Goal: Task Accomplishment & Management: Manage account settings

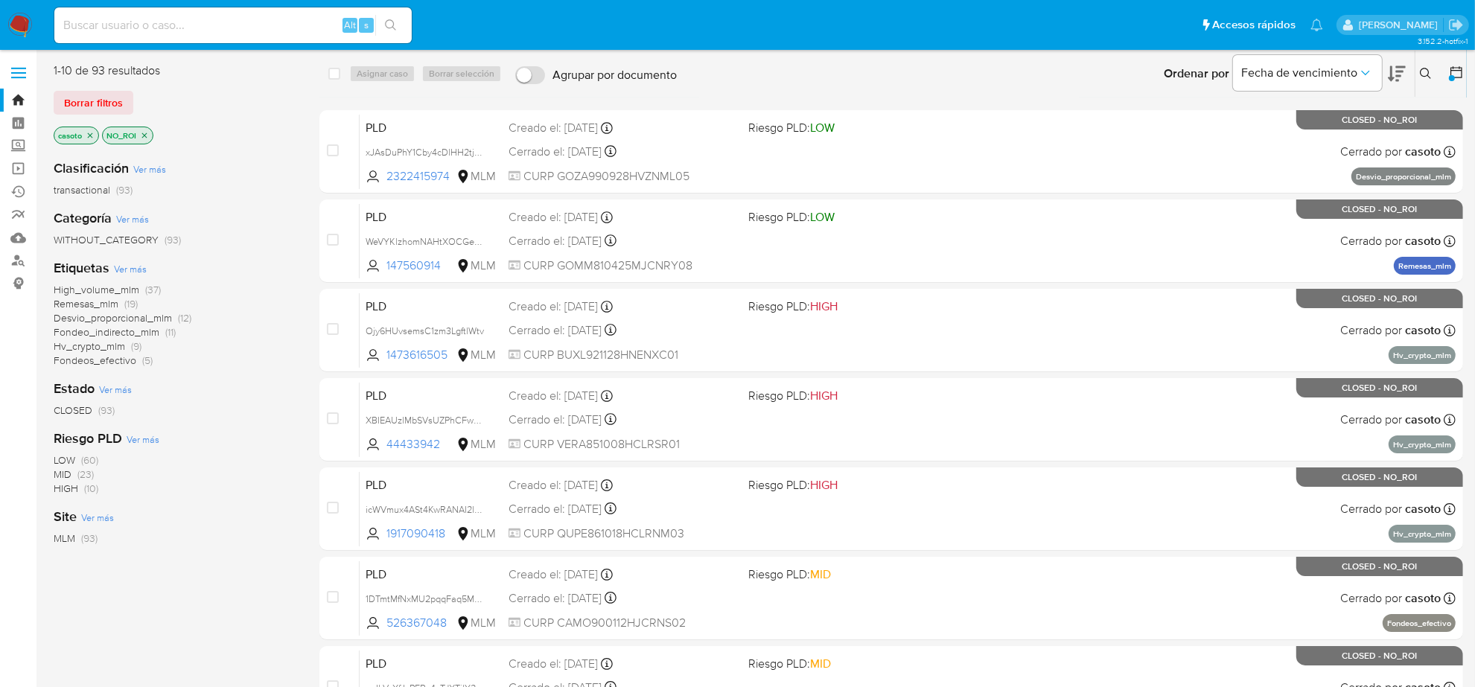
click at [220, 28] on input at bounding box center [232, 25] width 357 height 19
paste input "WeVYKlzhomNAHtXOCGe7OZC7"
type input "WeVYKlzhomNAHtXOCGe7OZC7"
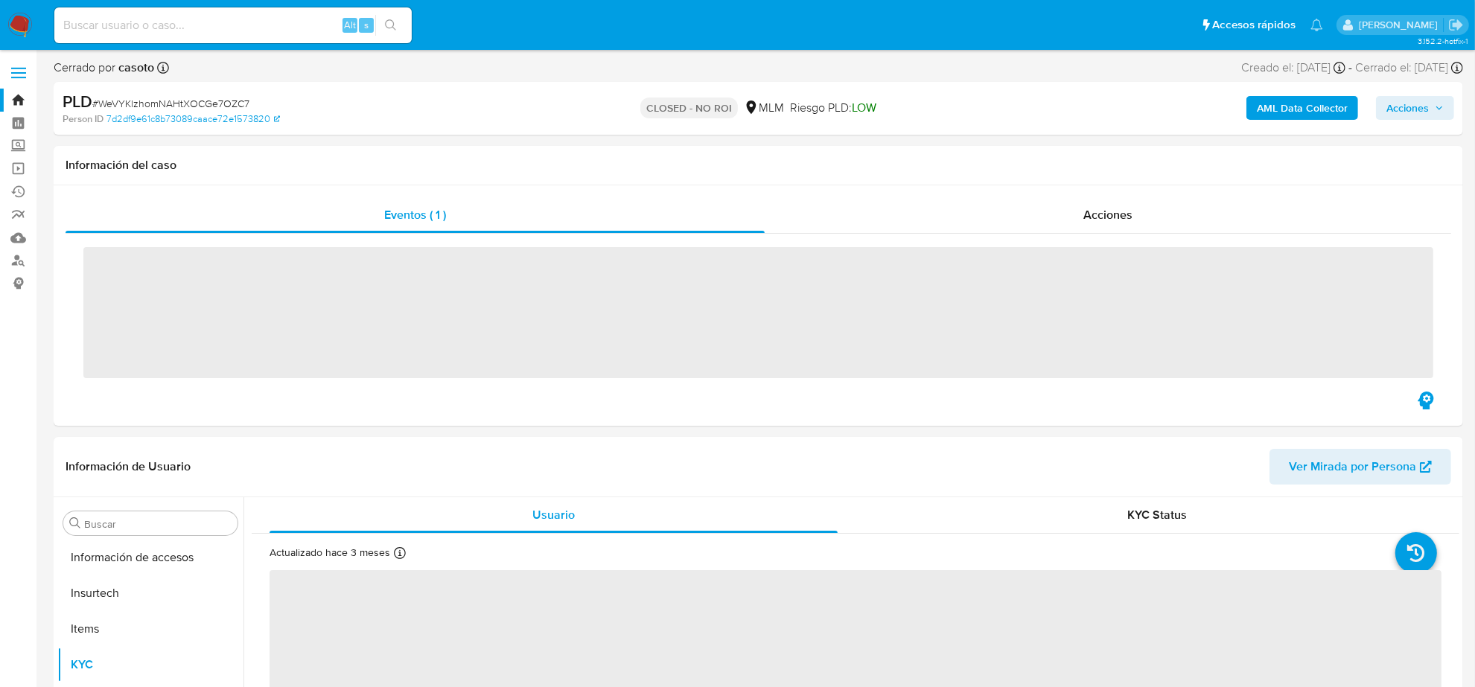
scroll to position [593, 0]
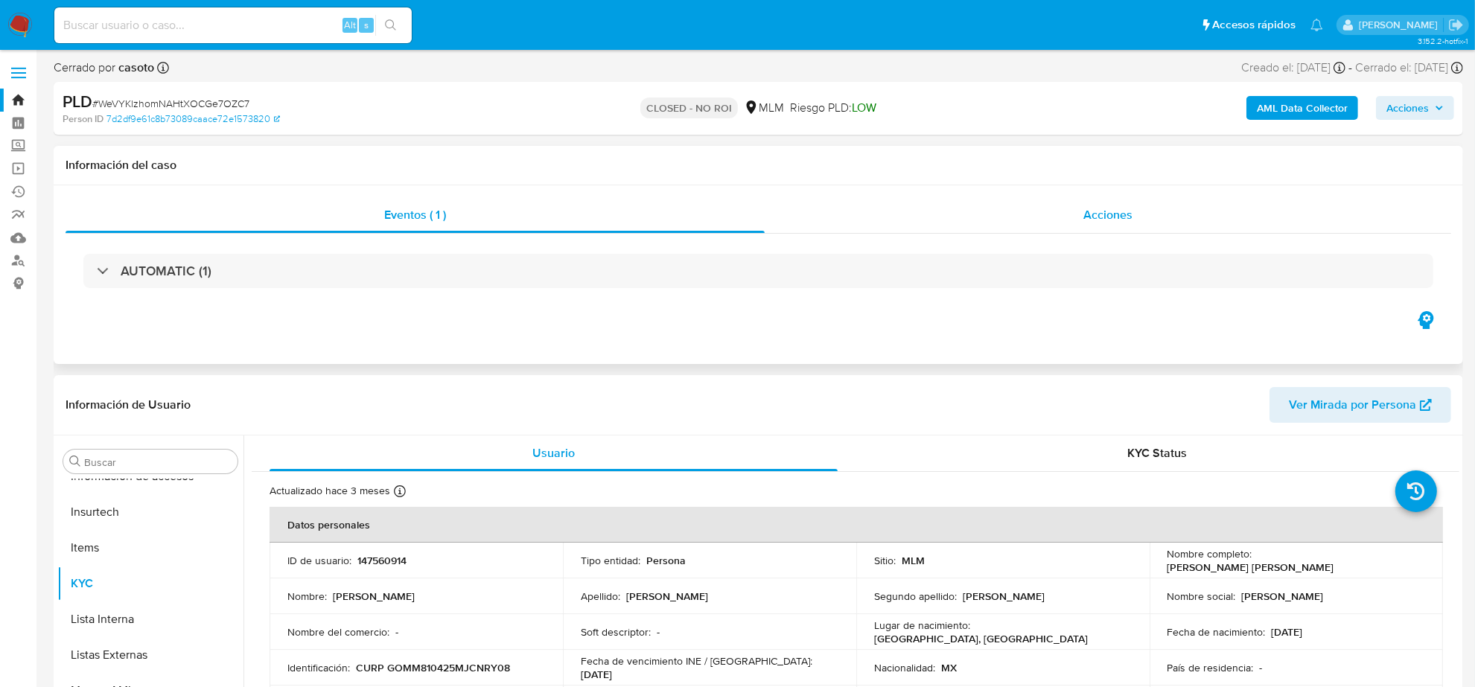
select select "10"
click at [1114, 218] on span "Acciones" at bounding box center [1108, 214] width 49 height 17
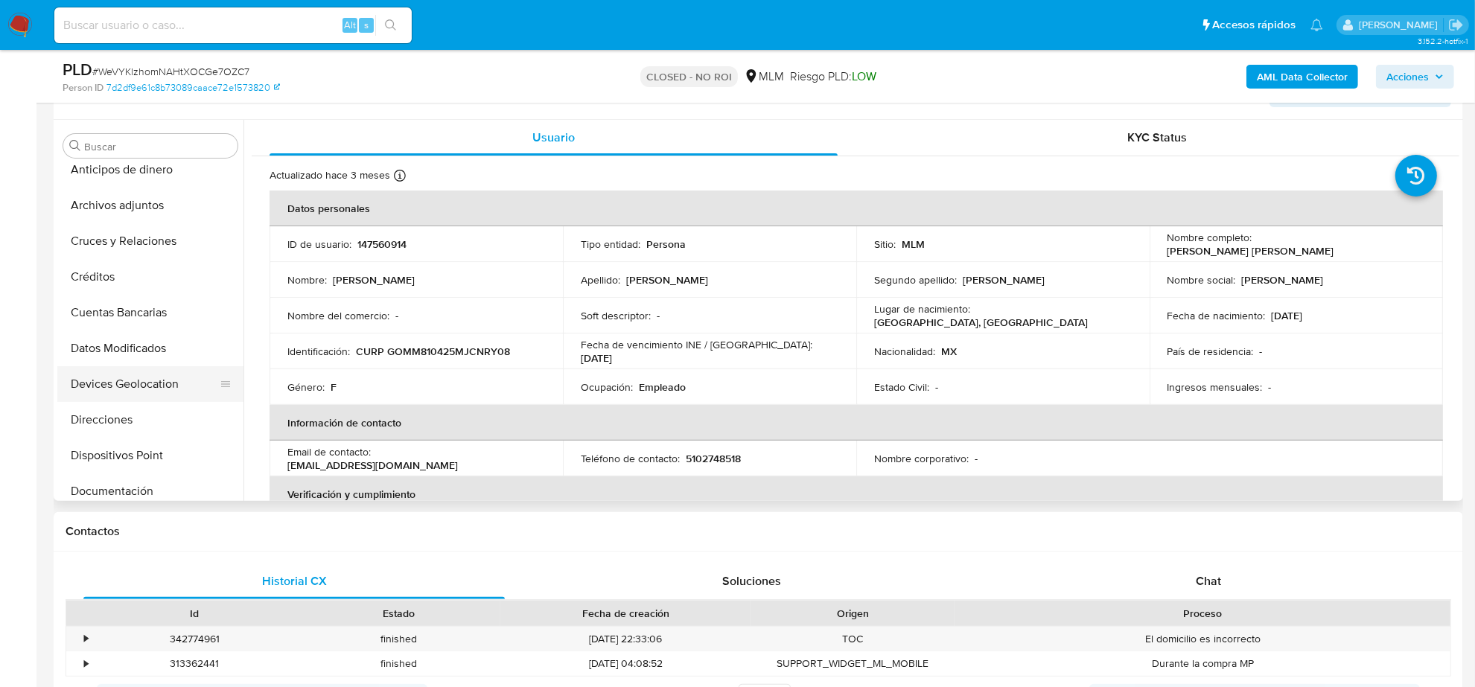
scroll to position [0, 0]
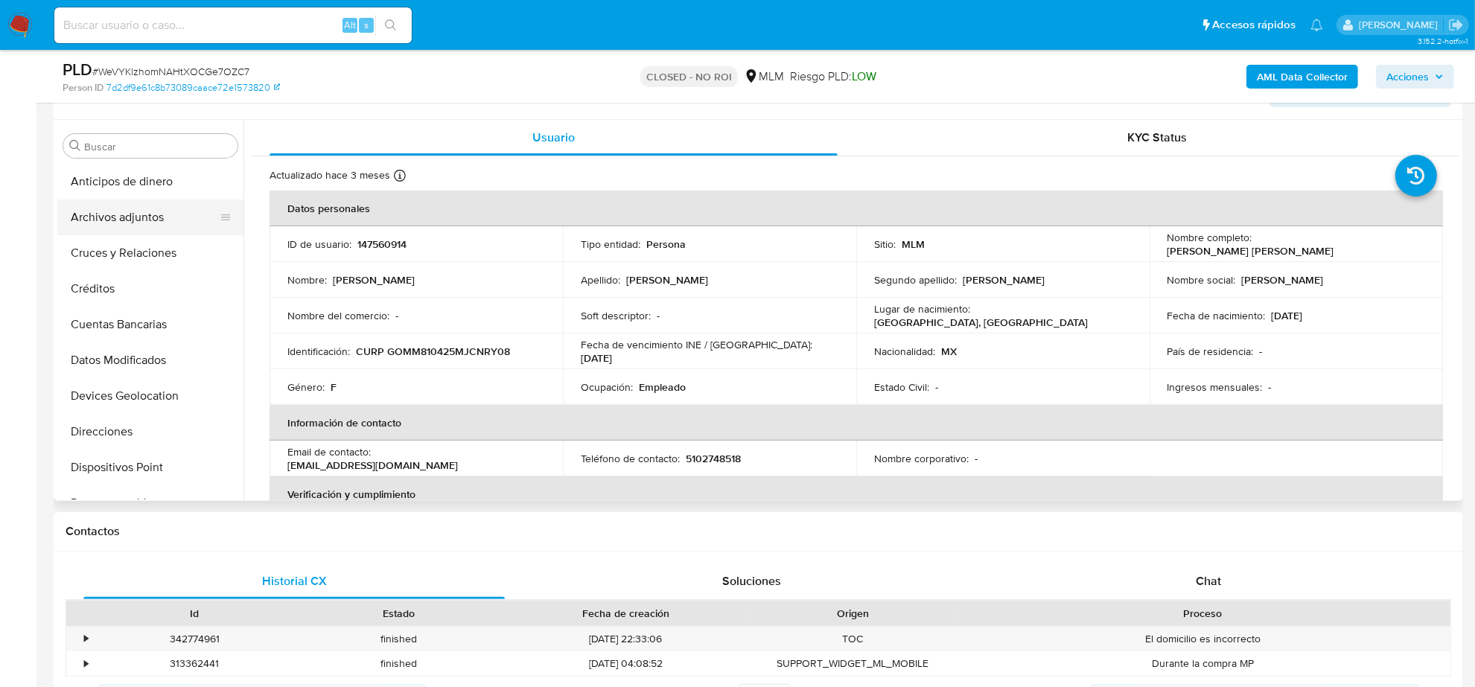
click at [123, 209] on button "Archivos adjuntos" at bounding box center [144, 218] width 174 height 36
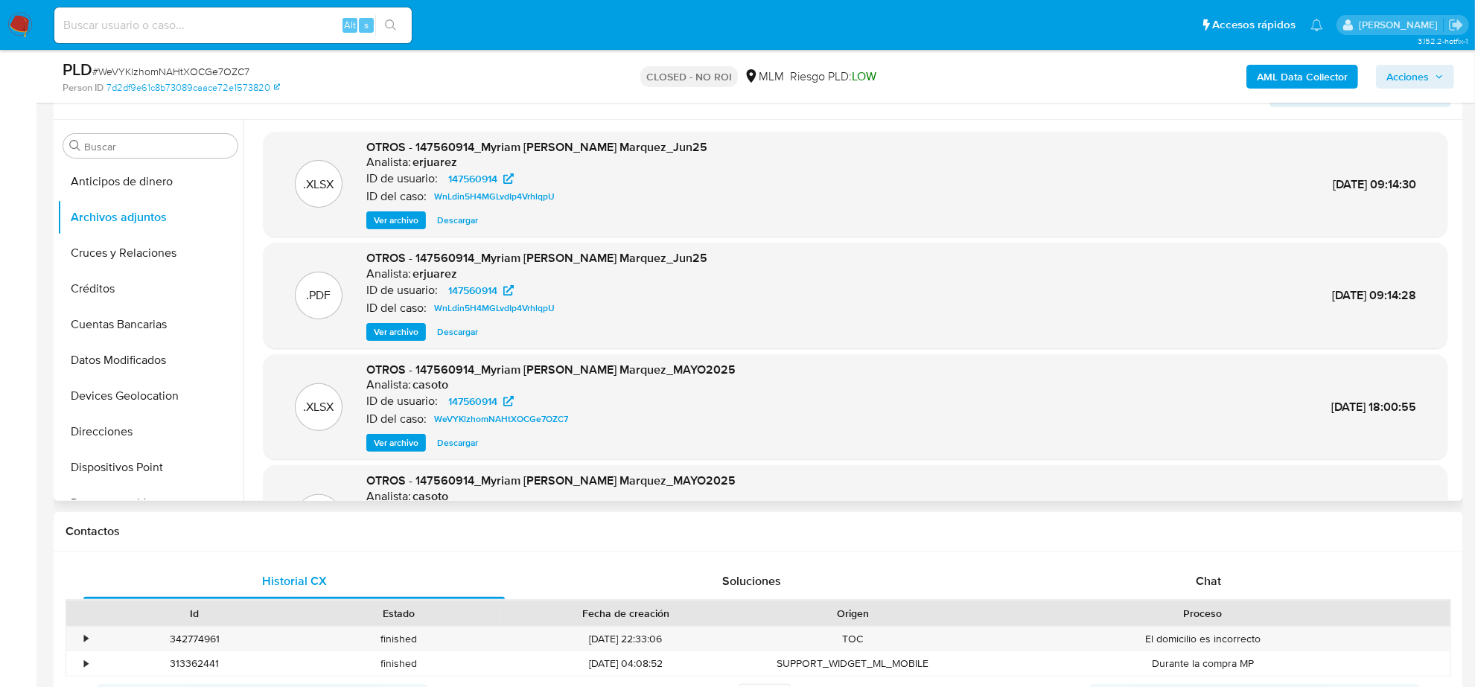
scroll to position [83, 0]
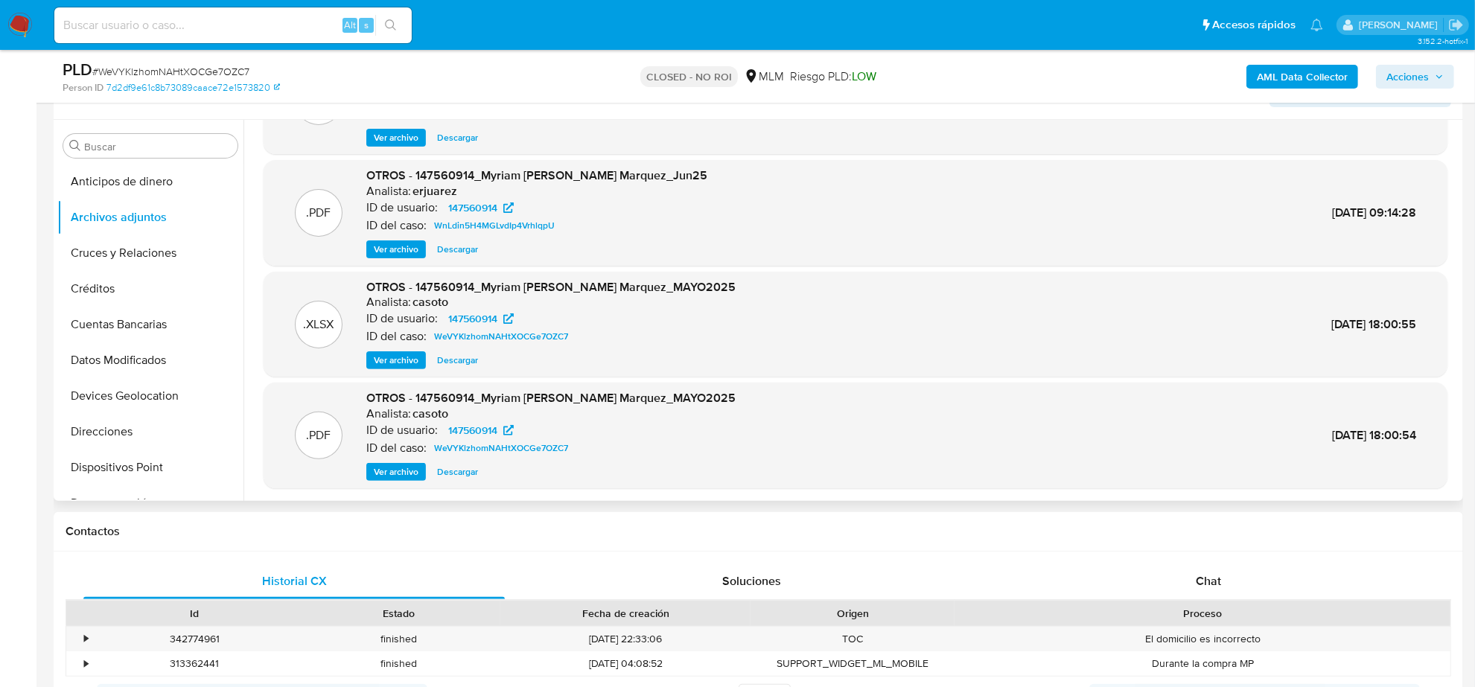
click at [467, 361] on span "Descargar" at bounding box center [457, 360] width 41 height 15
click at [406, 475] on span "Ver archivo" at bounding box center [396, 472] width 45 height 15
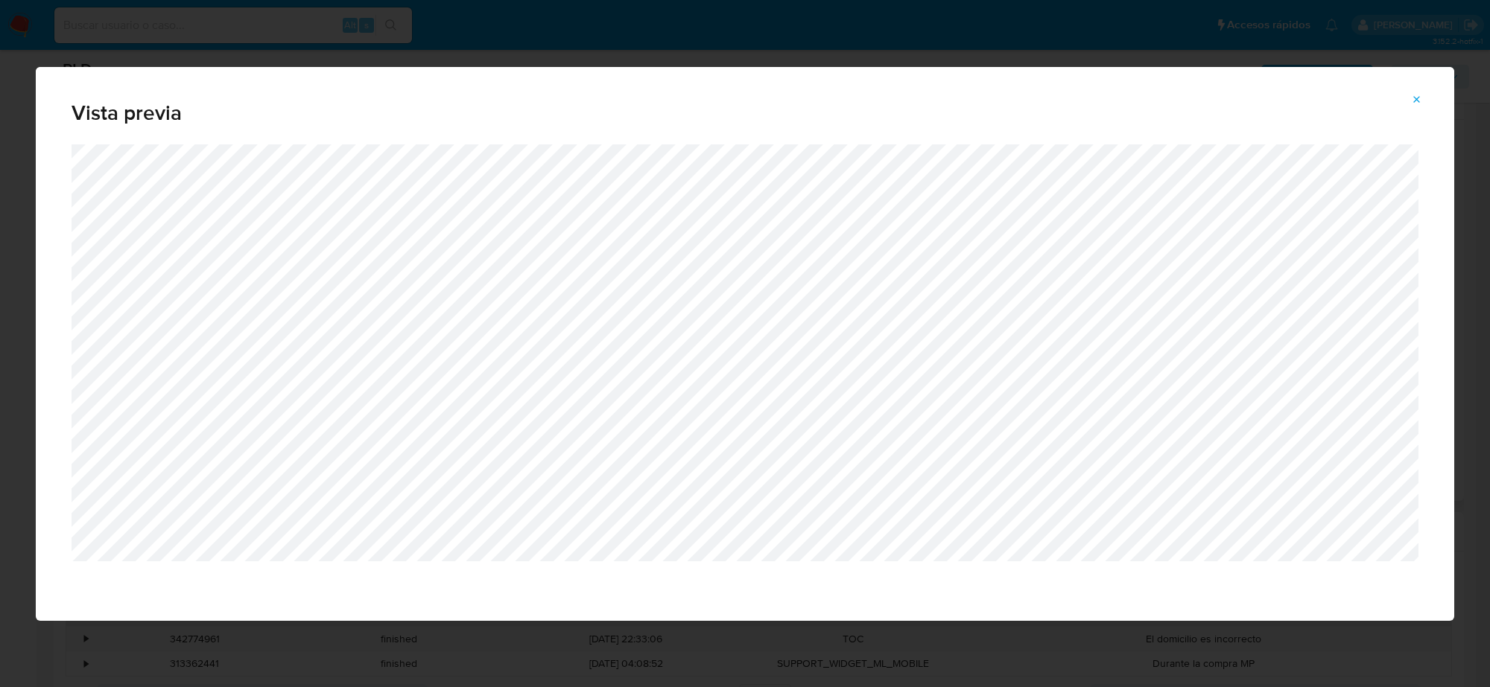
click at [1413, 95] on icon "Attachment preview" at bounding box center [1417, 100] width 12 height 12
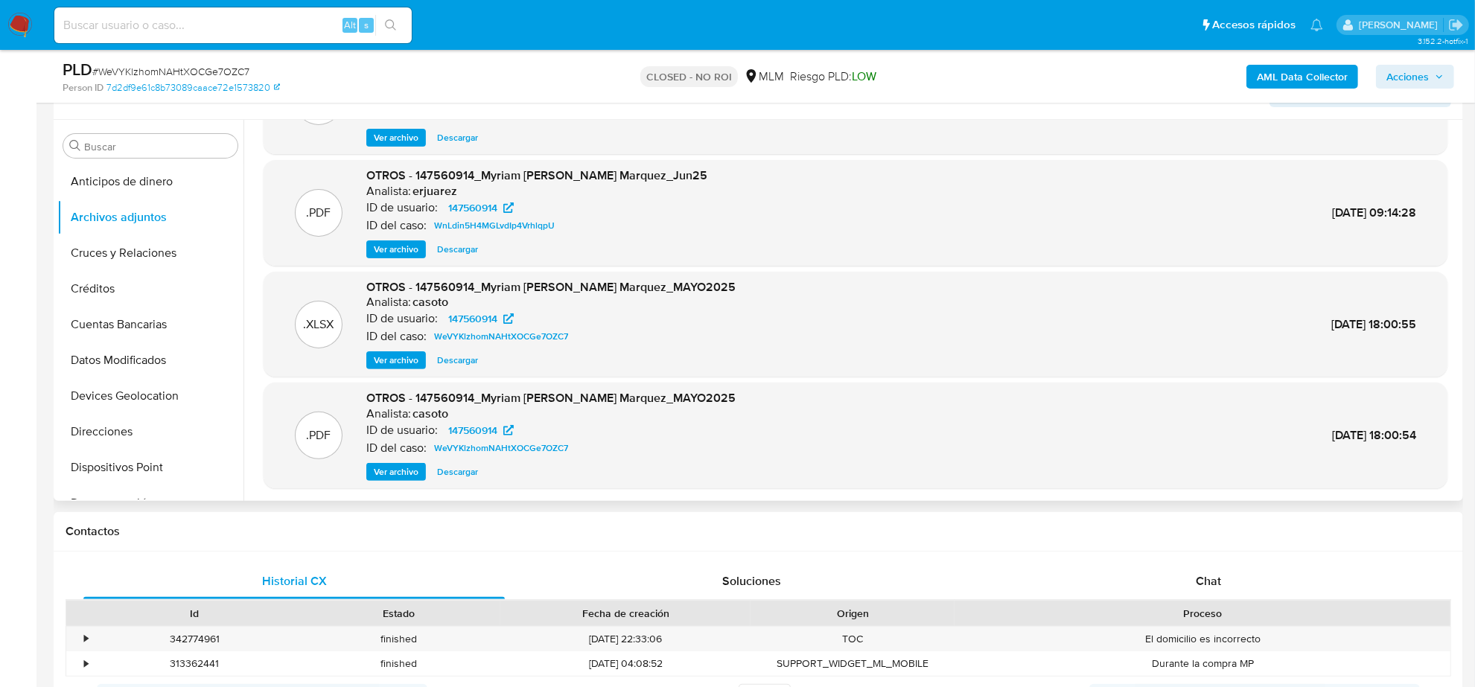
click at [179, 13] on div "Alt s" at bounding box center [232, 25] width 357 height 36
click at [179, 23] on input at bounding box center [232, 25] width 357 height 19
paste input "XBIEAUzlMbSVsUZPhCFwPDXs"
type input "XBIEAUzlMbSVsUZPhCFwPDXs"
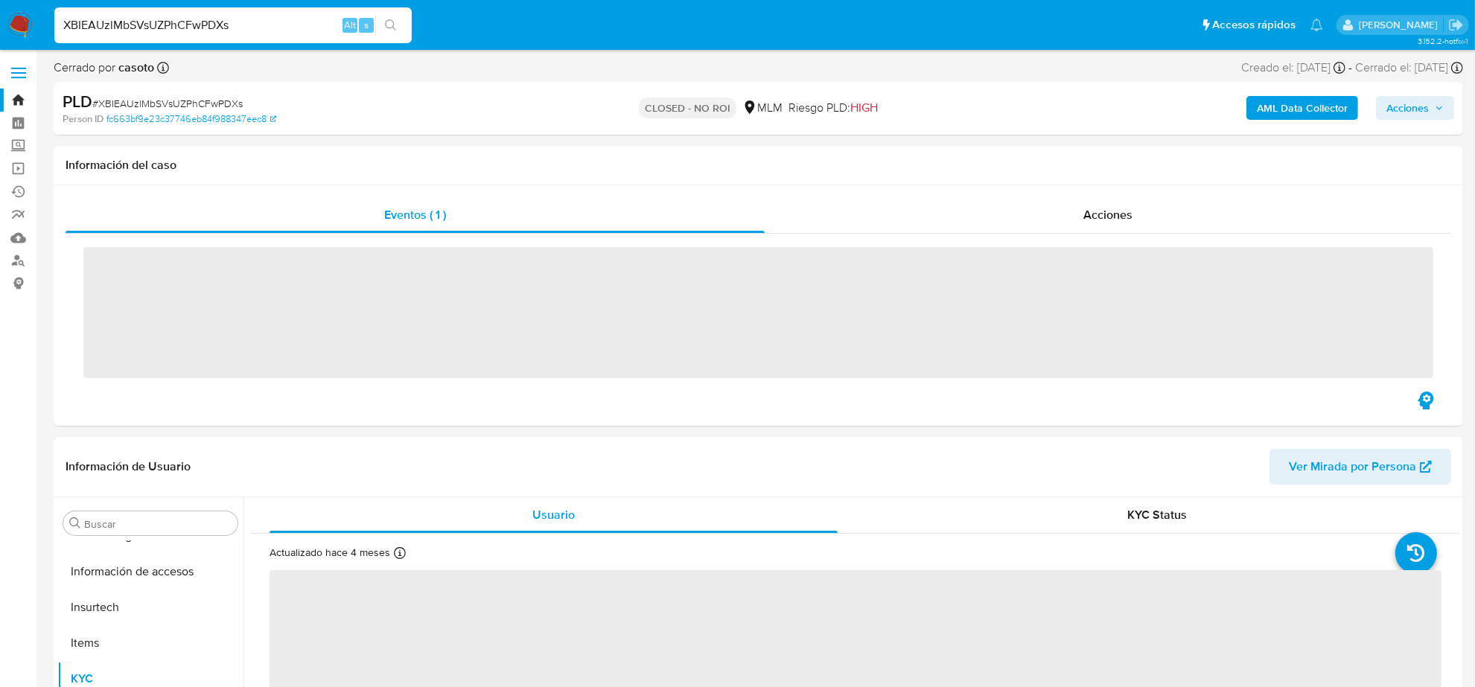
scroll to position [593, 0]
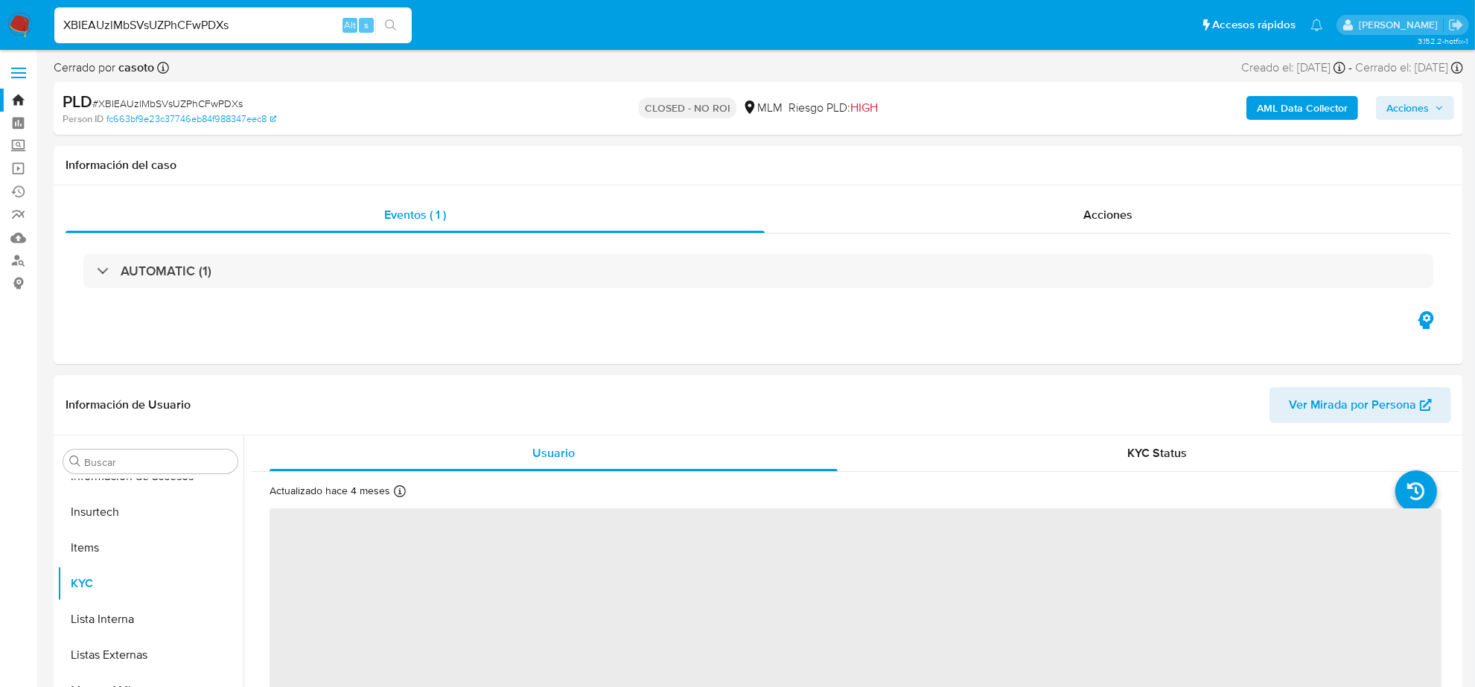
select select "10"
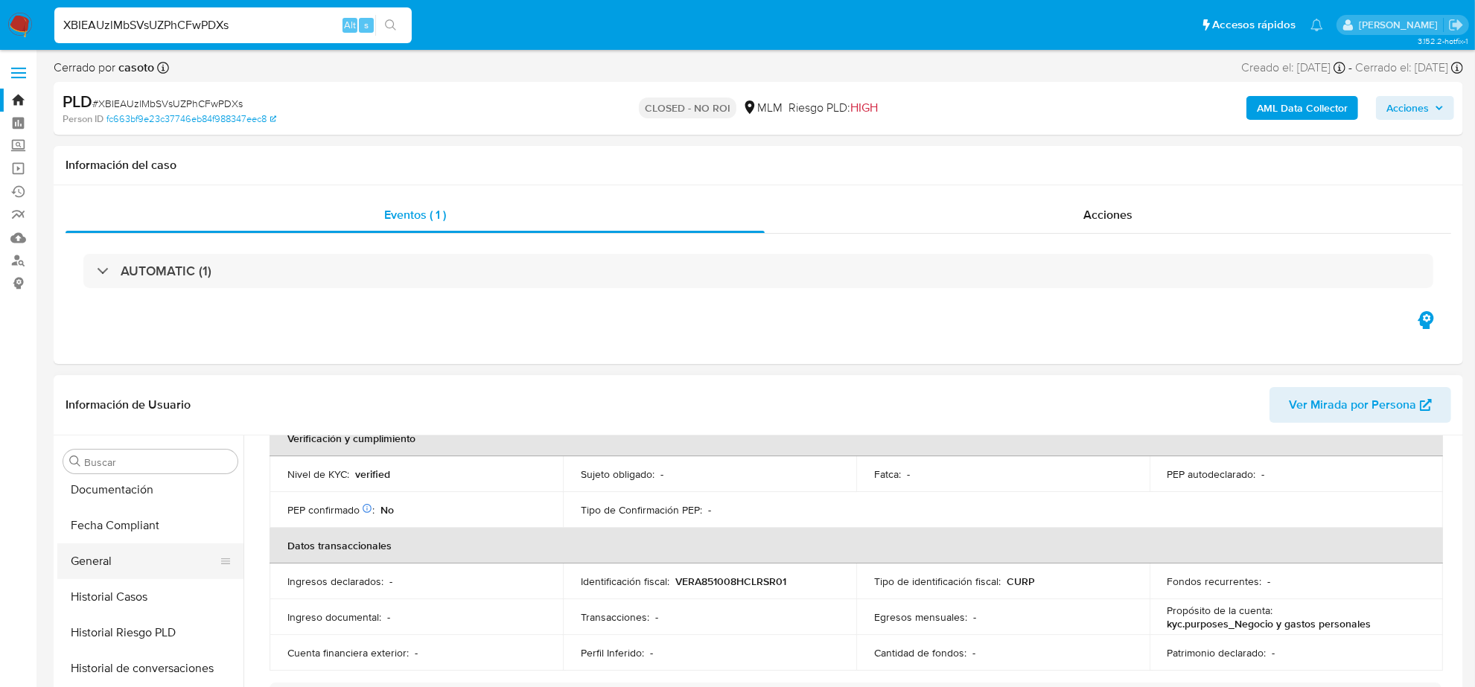
scroll to position [314, 0]
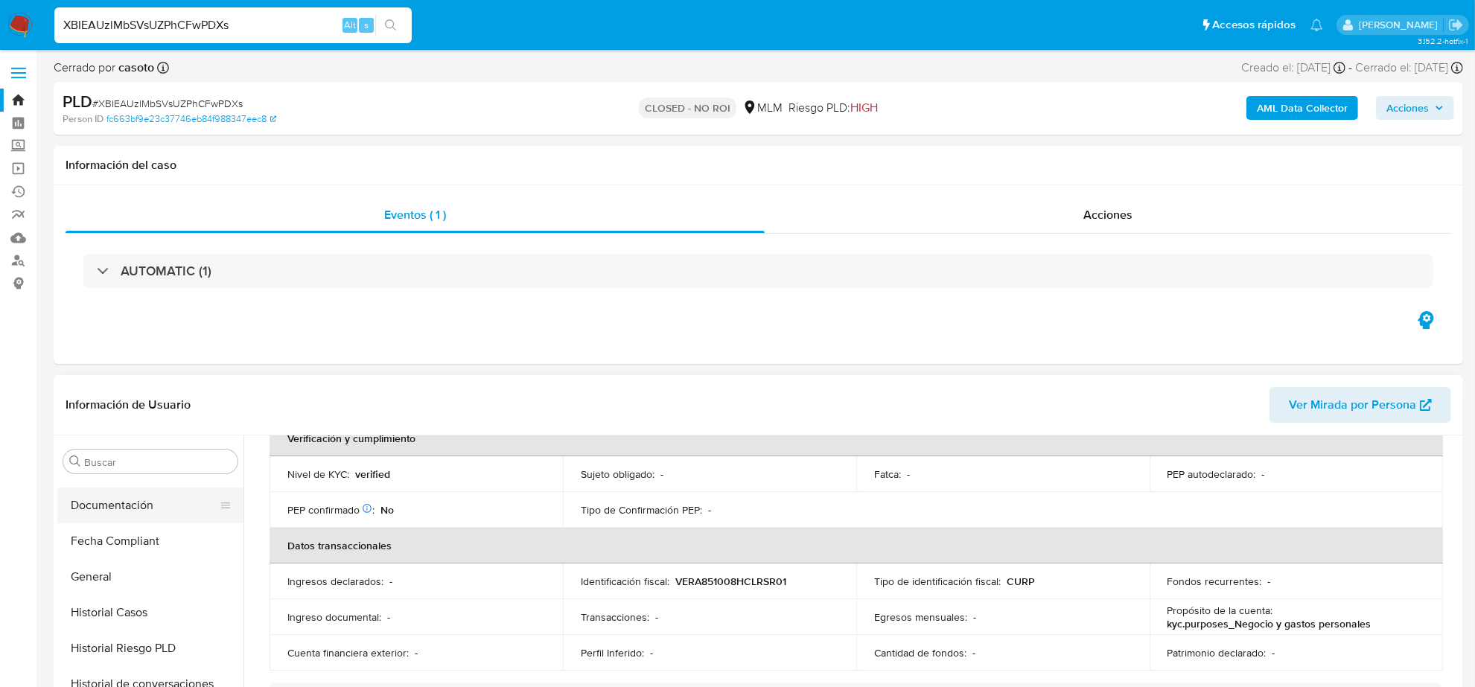
click at [136, 505] on button "Documentación" at bounding box center [144, 506] width 174 height 36
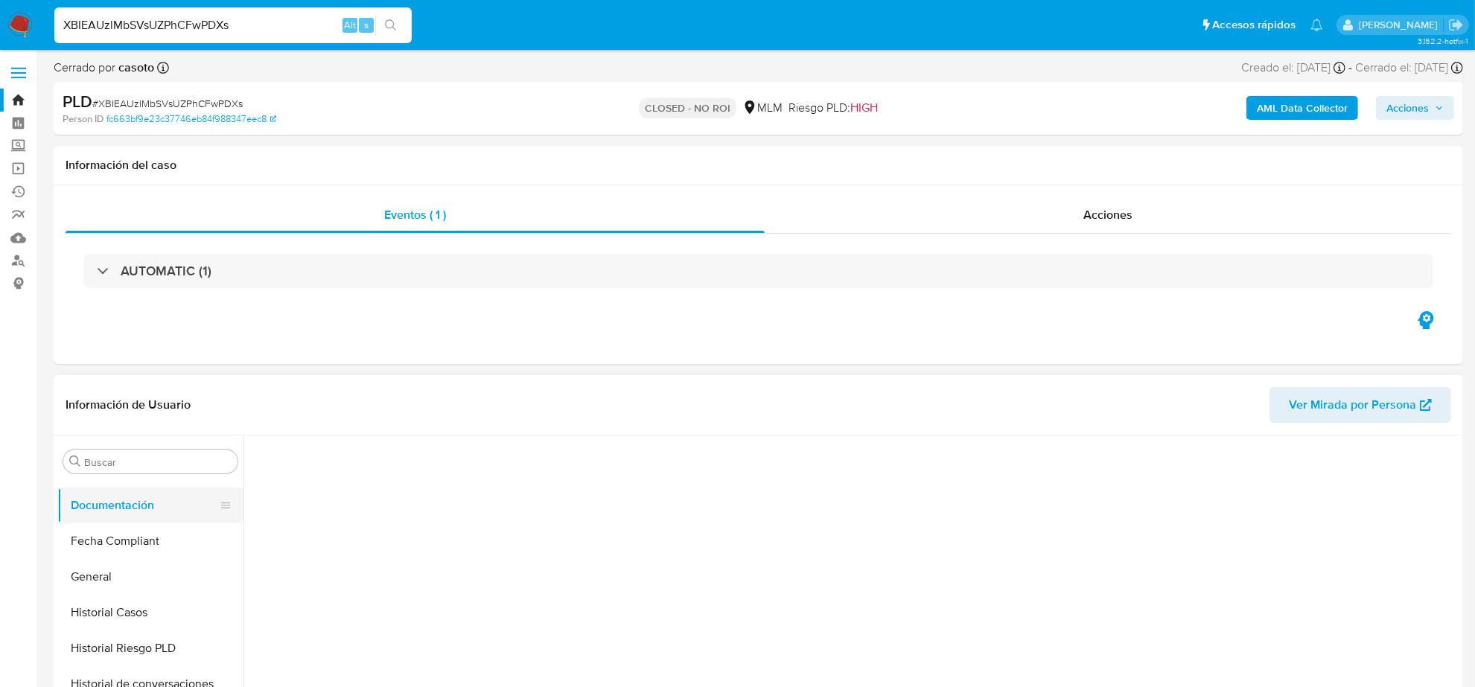
scroll to position [0, 0]
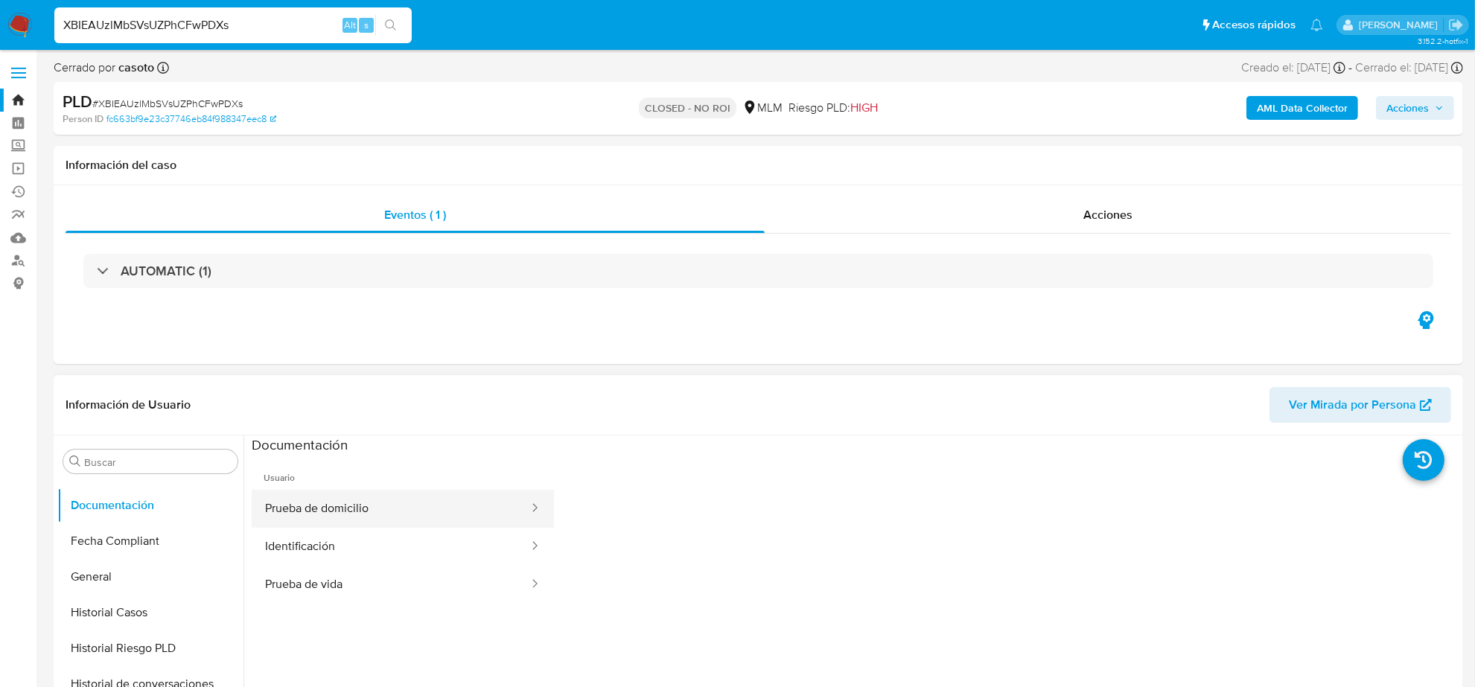
click at [346, 507] on button "Prueba de domicilio" at bounding box center [391, 509] width 279 height 38
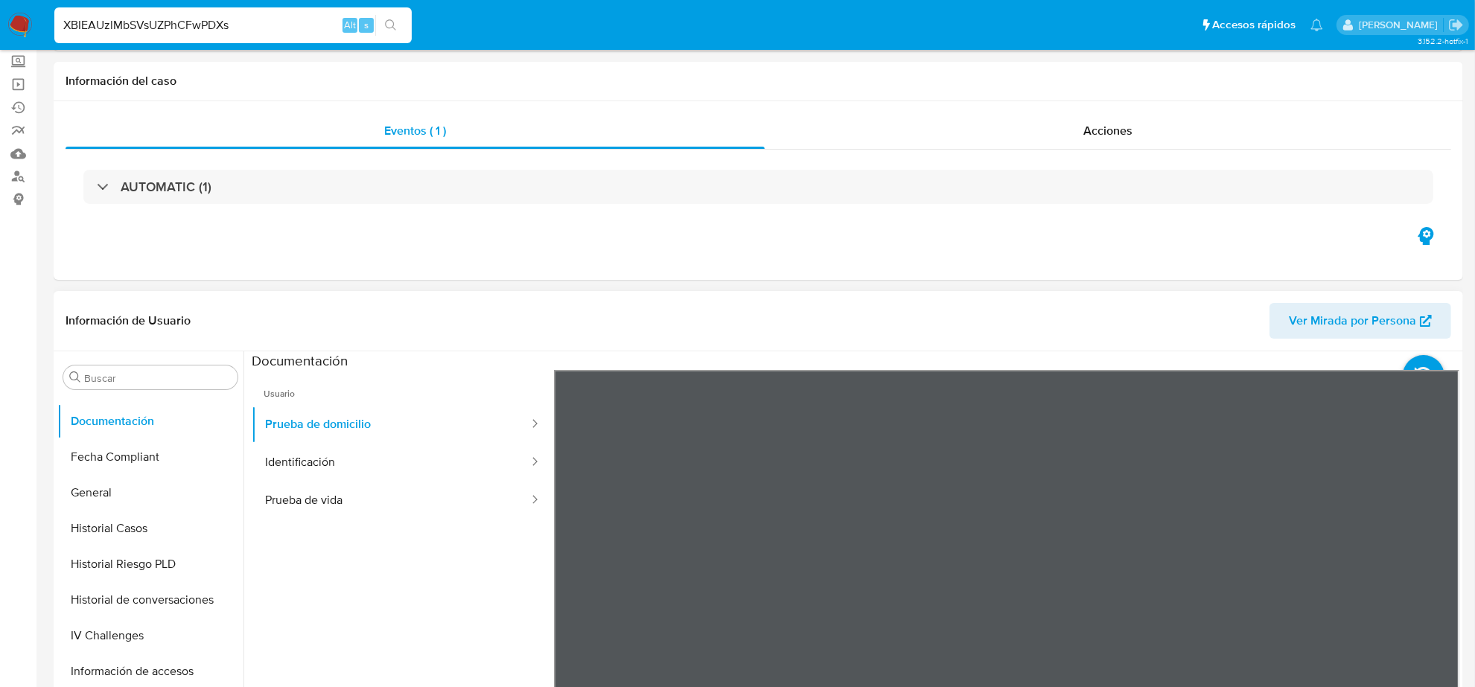
scroll to position [186, 0]
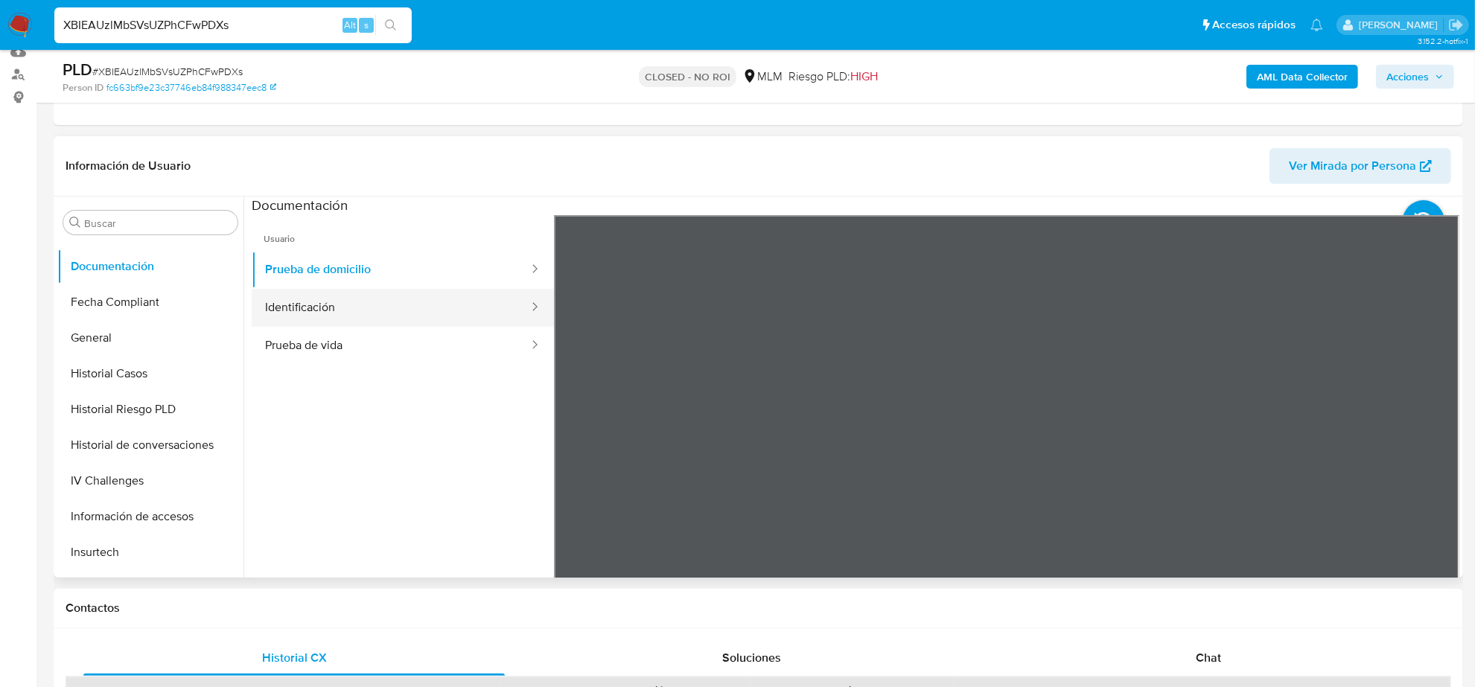
click at [315, 290] on button "Identificación" at bounding box center [391, 308] width 279 height 38
click at [330, 299] on button "Identificación" at bounding box center [391, 308] width 279 height 38
click at [340, 325] on button "Identificación" at bounding box center [391, 308] width 279 height 38
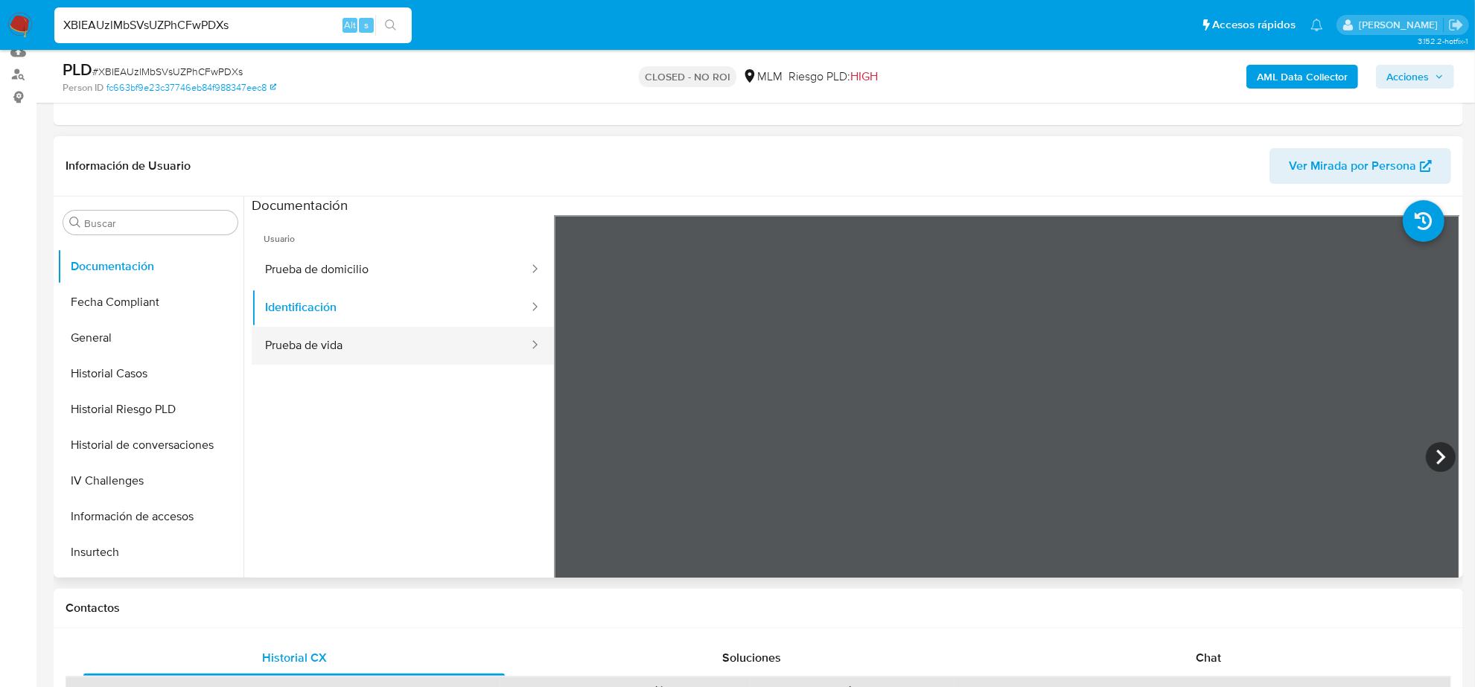
click at [345, 348] on button "Prueba de vida" at bounding box center [391, 346] width 279 height 38
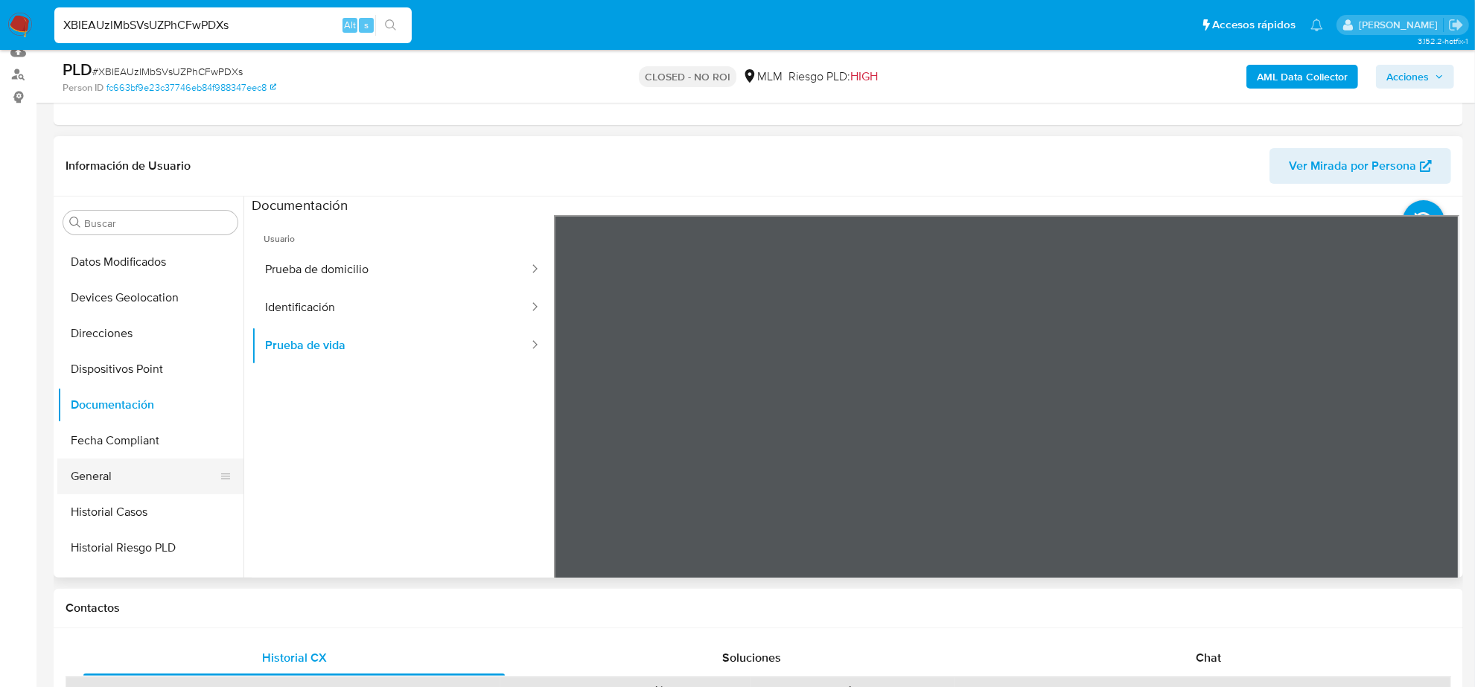
scroll to position [0, 0]
click at [157, 298] on button "Archivos adjuntos" at bounding box center [144, 294] width 174 height 36
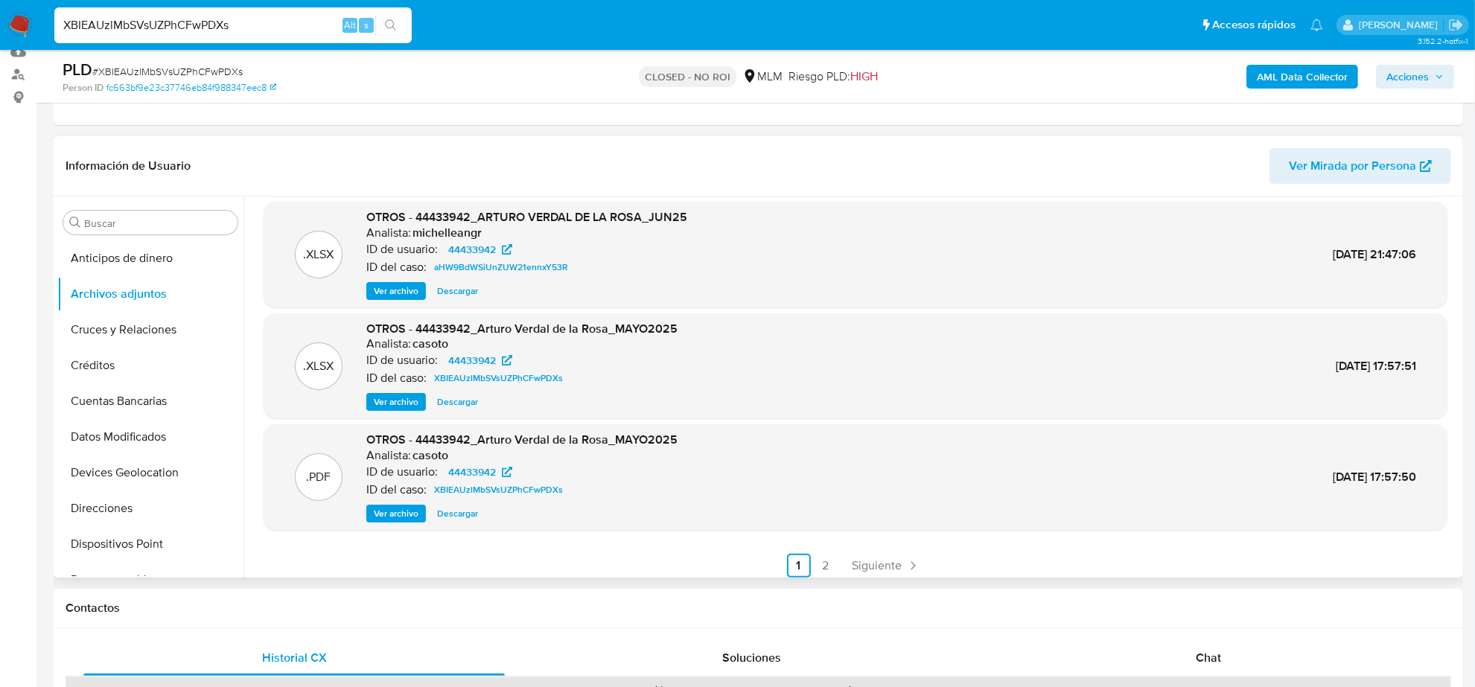
scroll to position [124, 0]
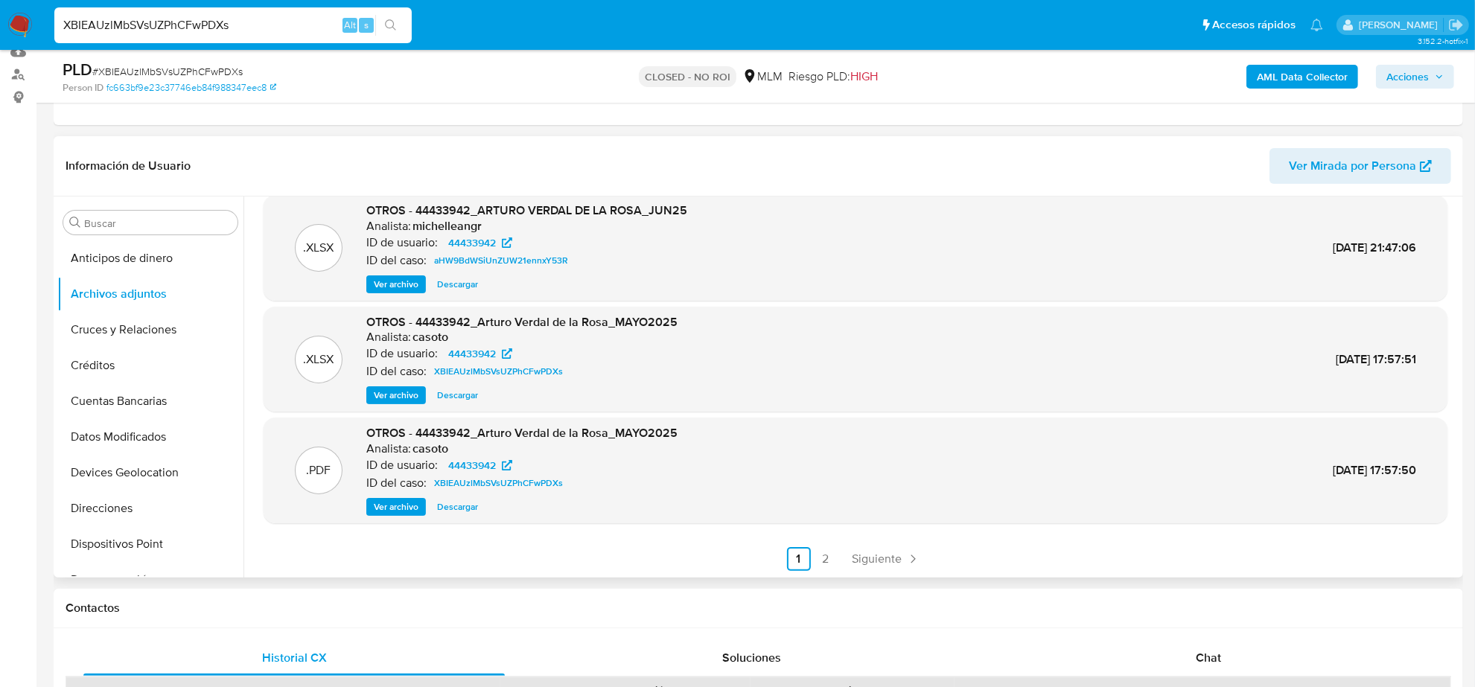
click at [460, 399] on span "Descargar" at bounding box center [457, 395] width 41 height 15
click at [406, 503] on span "Ver archivo" at bounding box center [396, 507] width 45 height 15
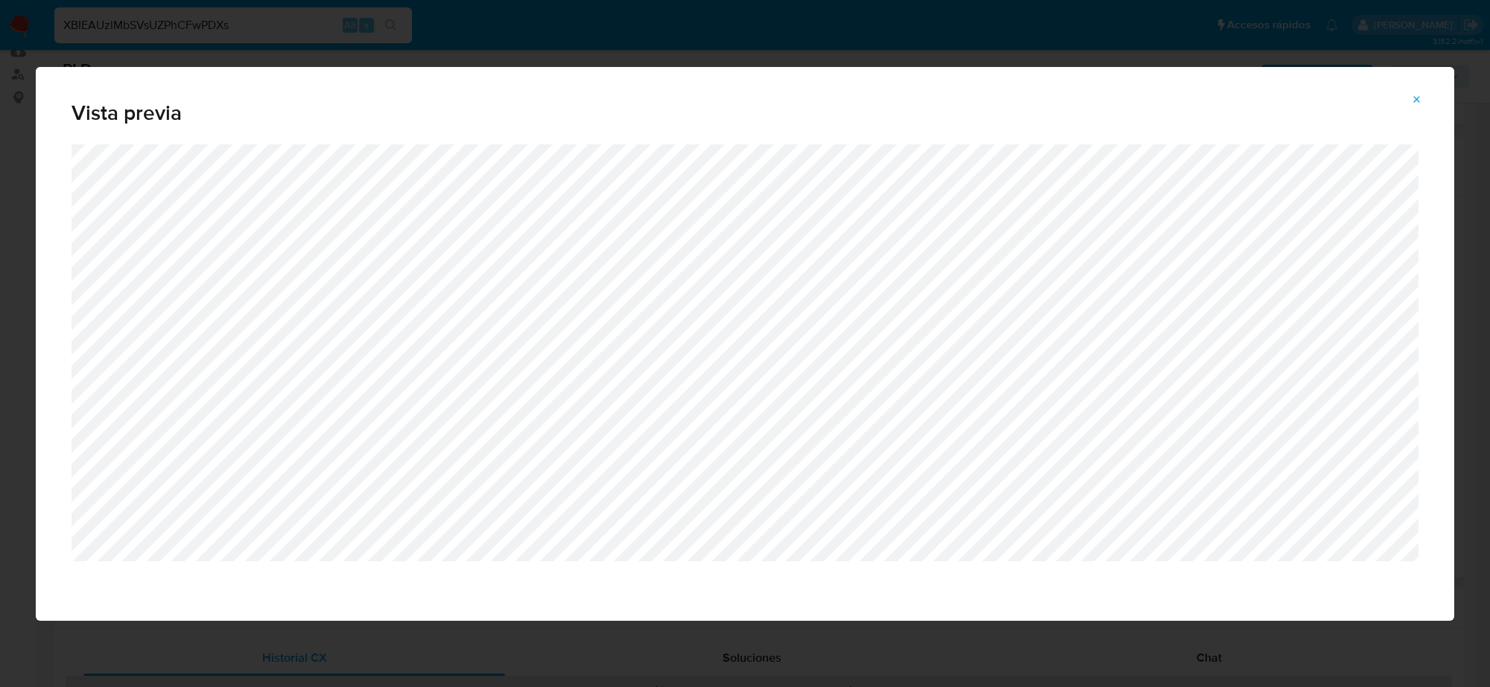
click at [1411, 103] on icon "Attachment preview" at bounding box center [1417, 100] width 12 height 12
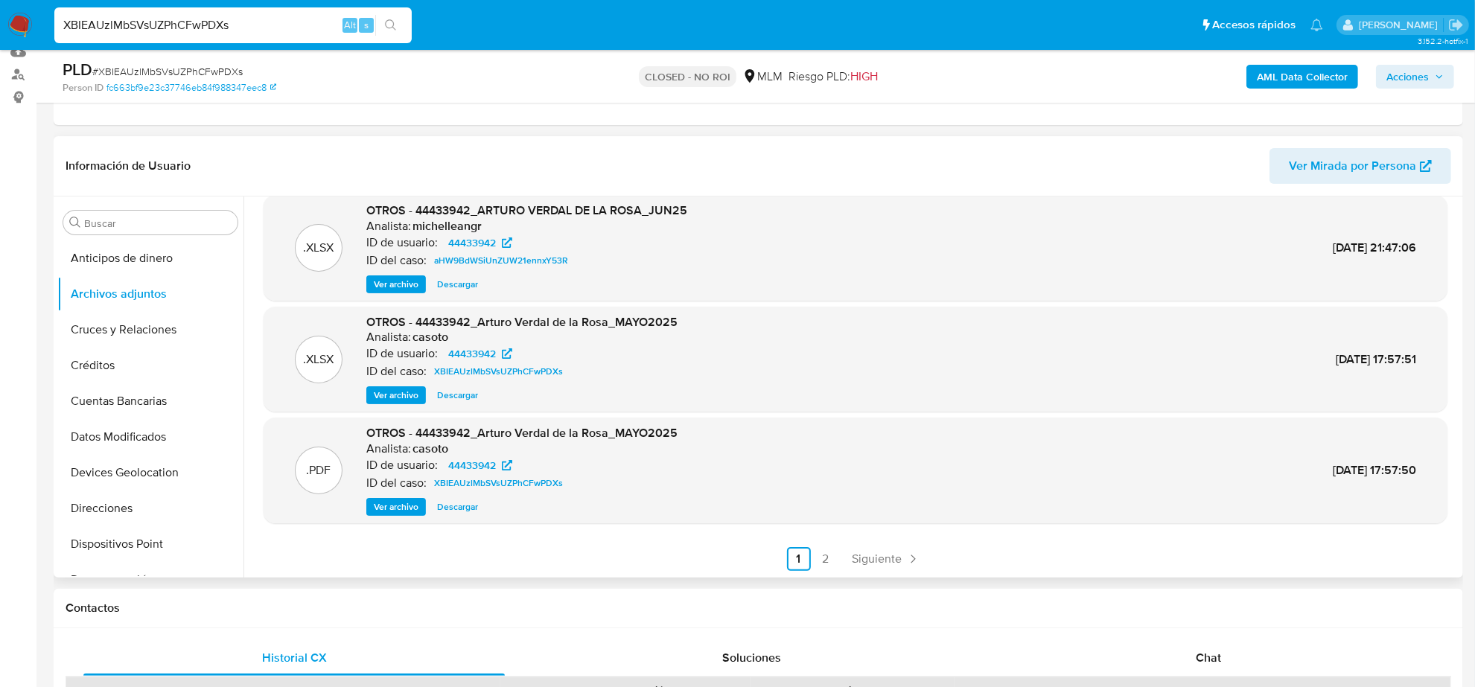
click at [209, 27] on input "XBIEAUzlMbSVsUZPhCFwPDXs" at bounding box center [232, 25] width 357 height 19
paste input "sGPFn81feNi4SmKFjGAmFGGA"
type input "sGPFn81feNi4SmKFjGAmFGGA"
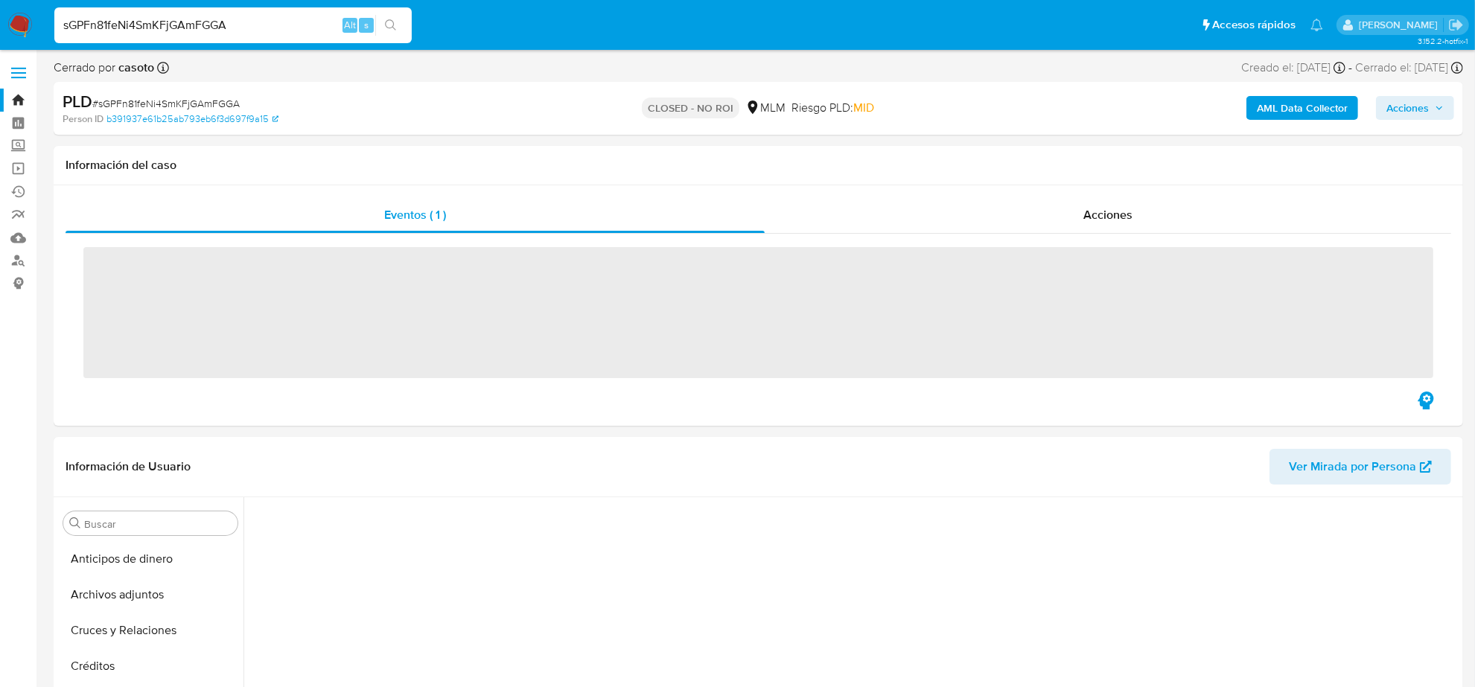
scroll to position [593, 0]
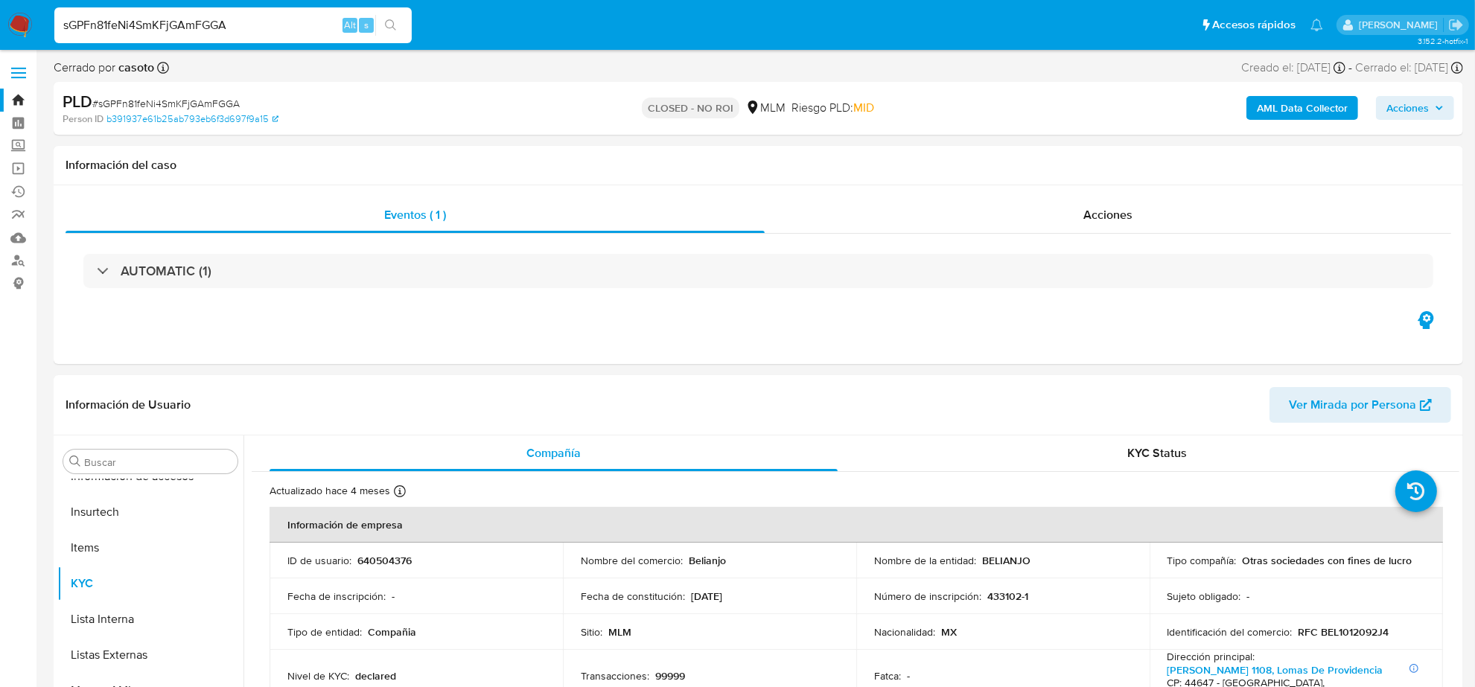
select select "10"
click at [1104, 220] on span "Acciones" at bounding box center [1108, 214] width 49 height 17
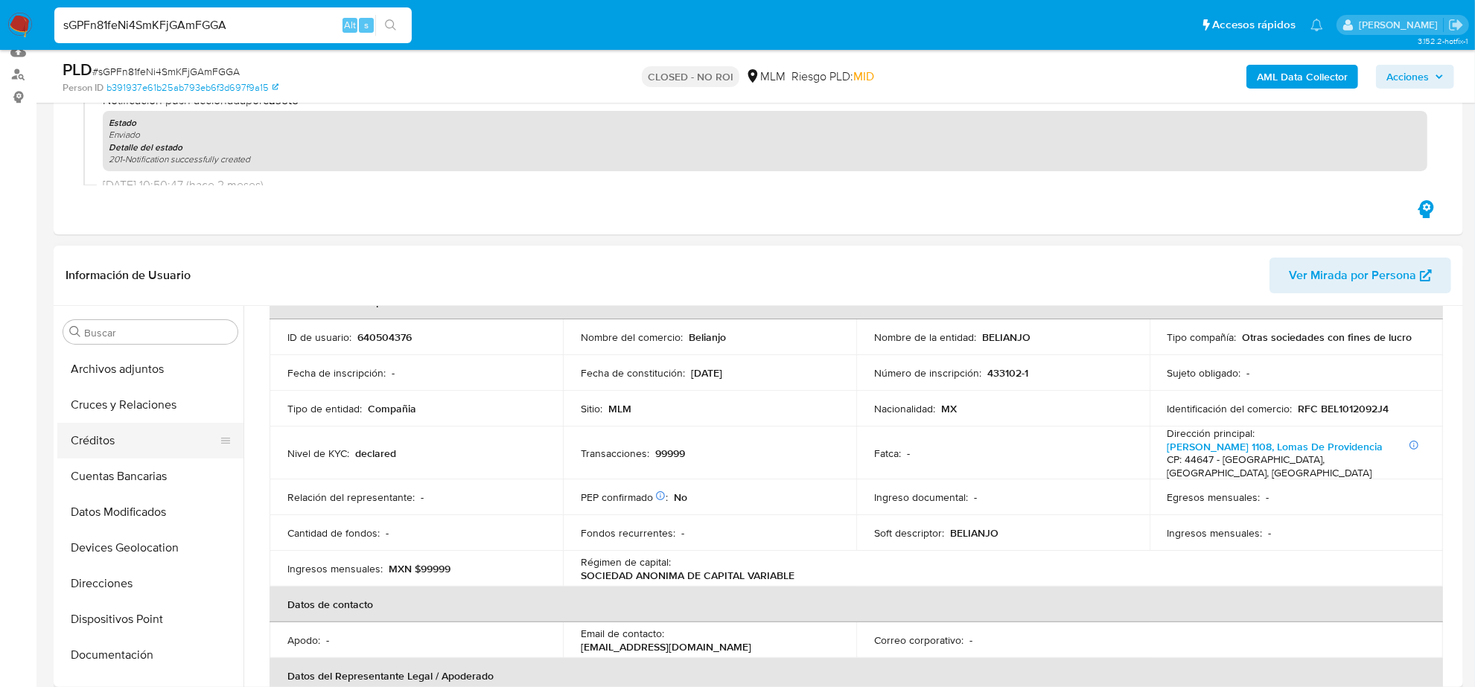
scroll to position [0, 0]
click at [128, 392] on button "Archivos adjuntos" at bounding box center [144, 404] width 174 height 36
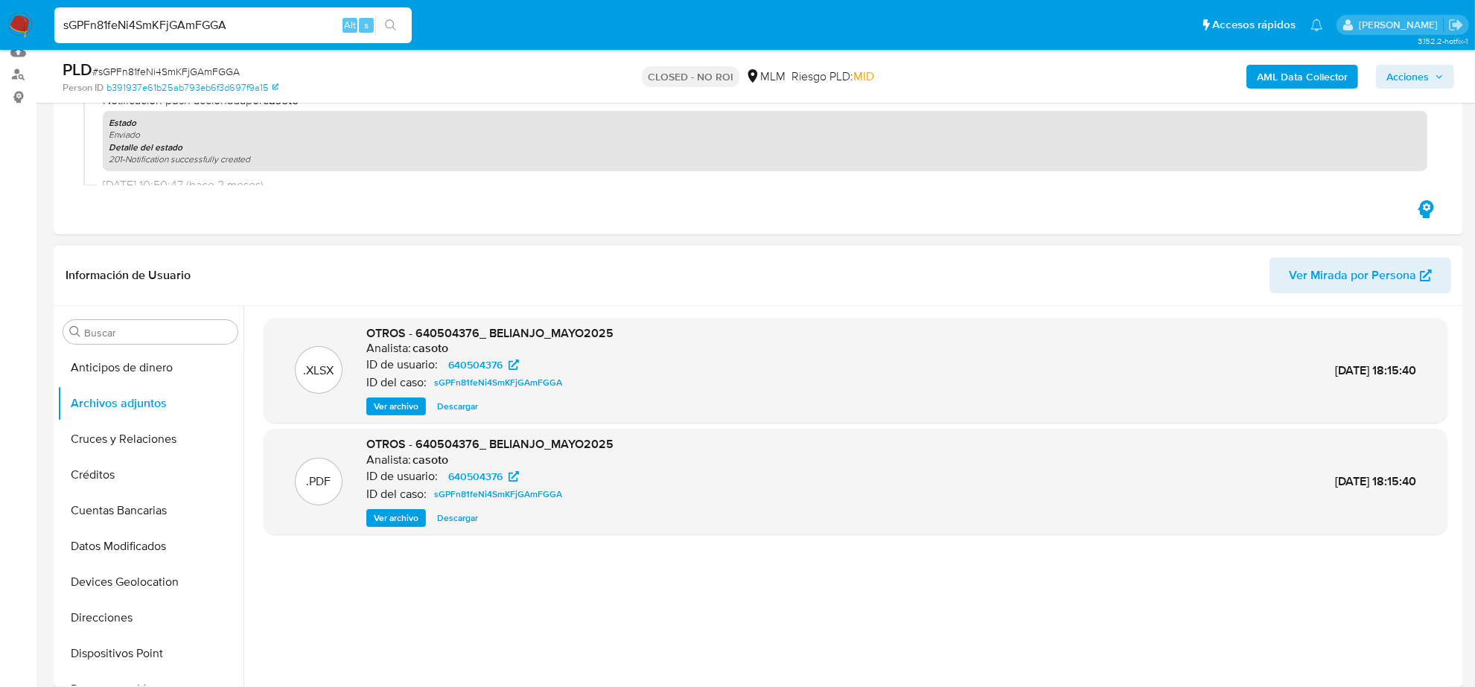
click at [462, 412] on span "Descargar" at bounding box center [457, 406] width 41 height 15
click at [395, 521] on span "Ver archivo" at bounding box center [396, 518] width 45 height 15
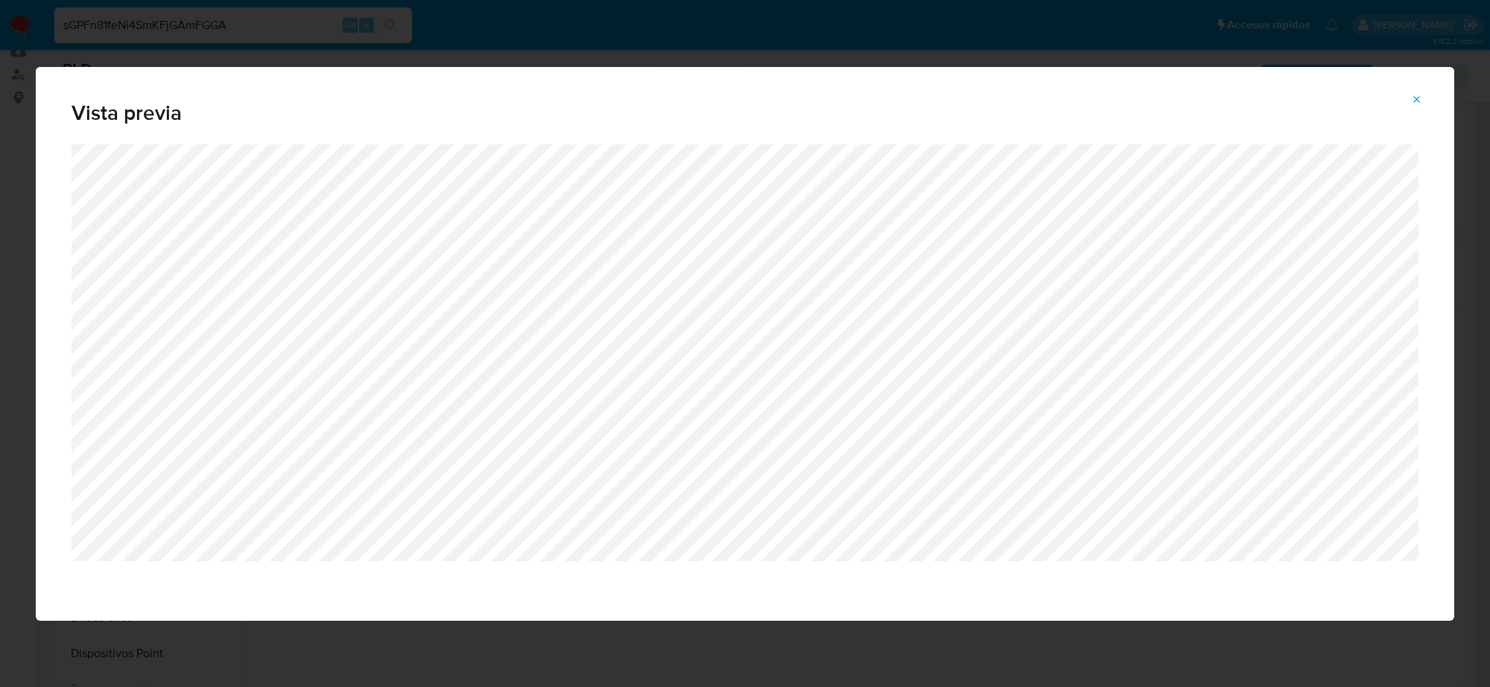
click at [1410, 102] on button "Attachment preview" at bounding box center [1416, 100] width 33 height 24
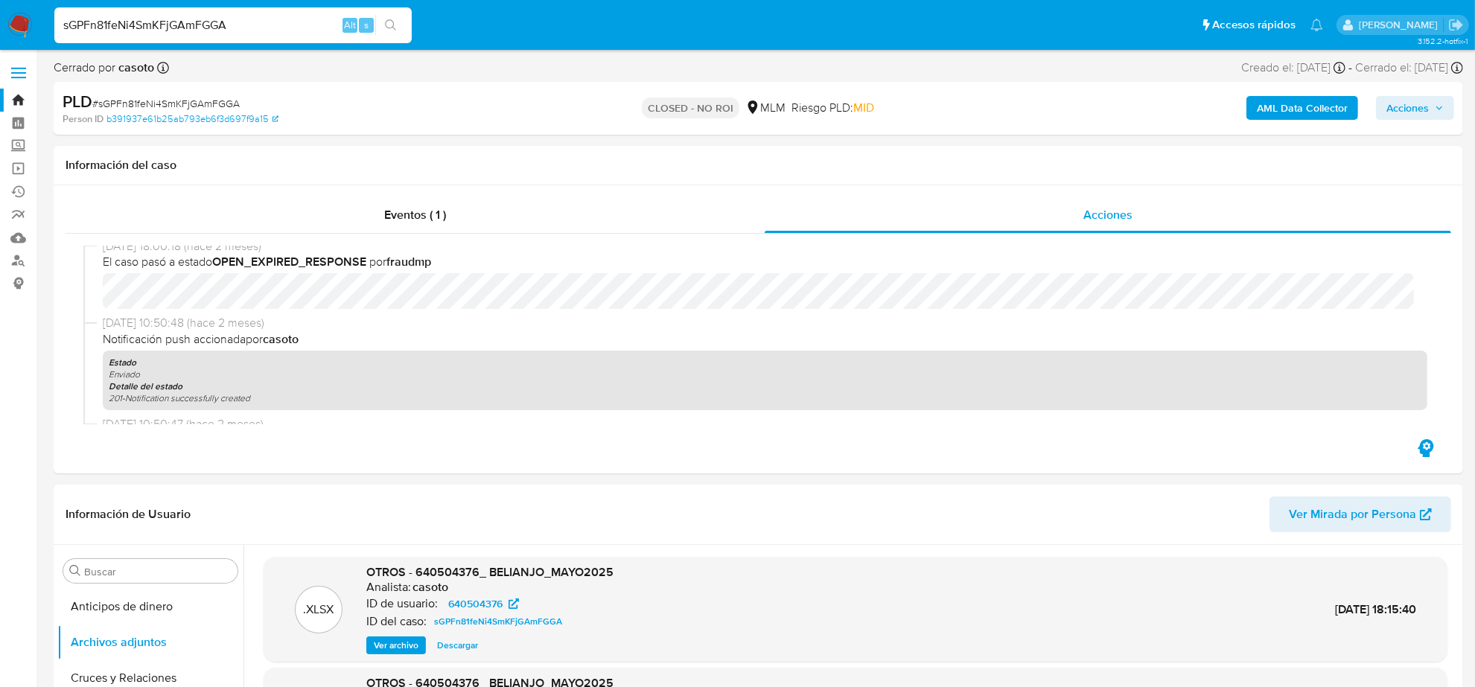
click at [28, 19] on img at bounding box center [19, 25] width 25 height 25
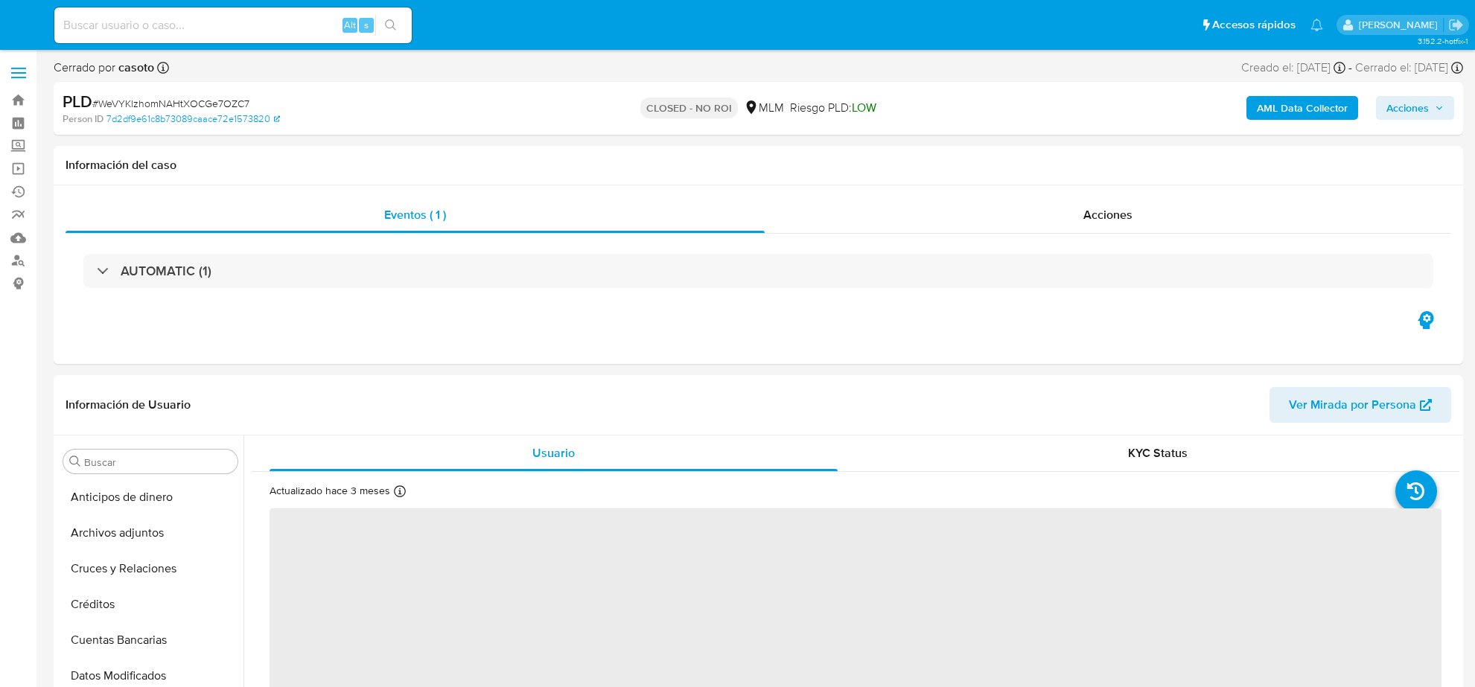
select select "10"
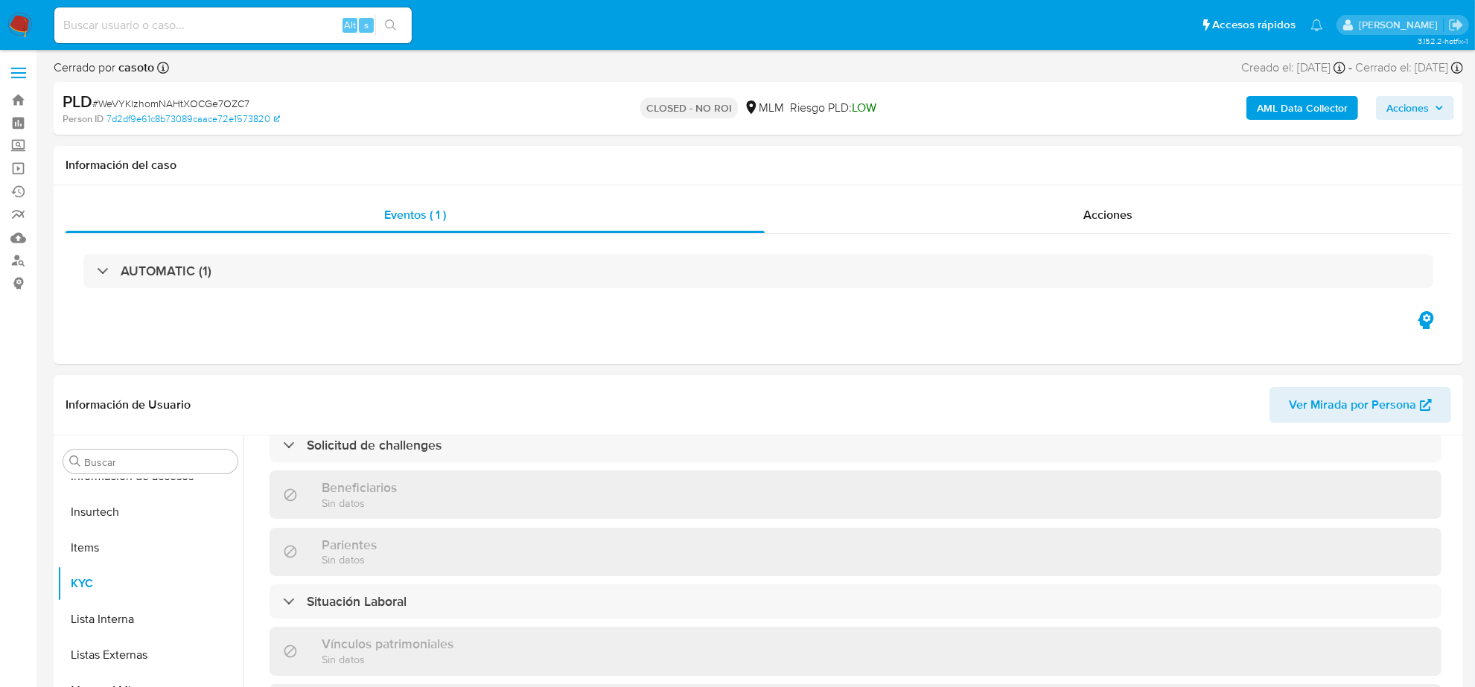
scroll to position [534, 0]
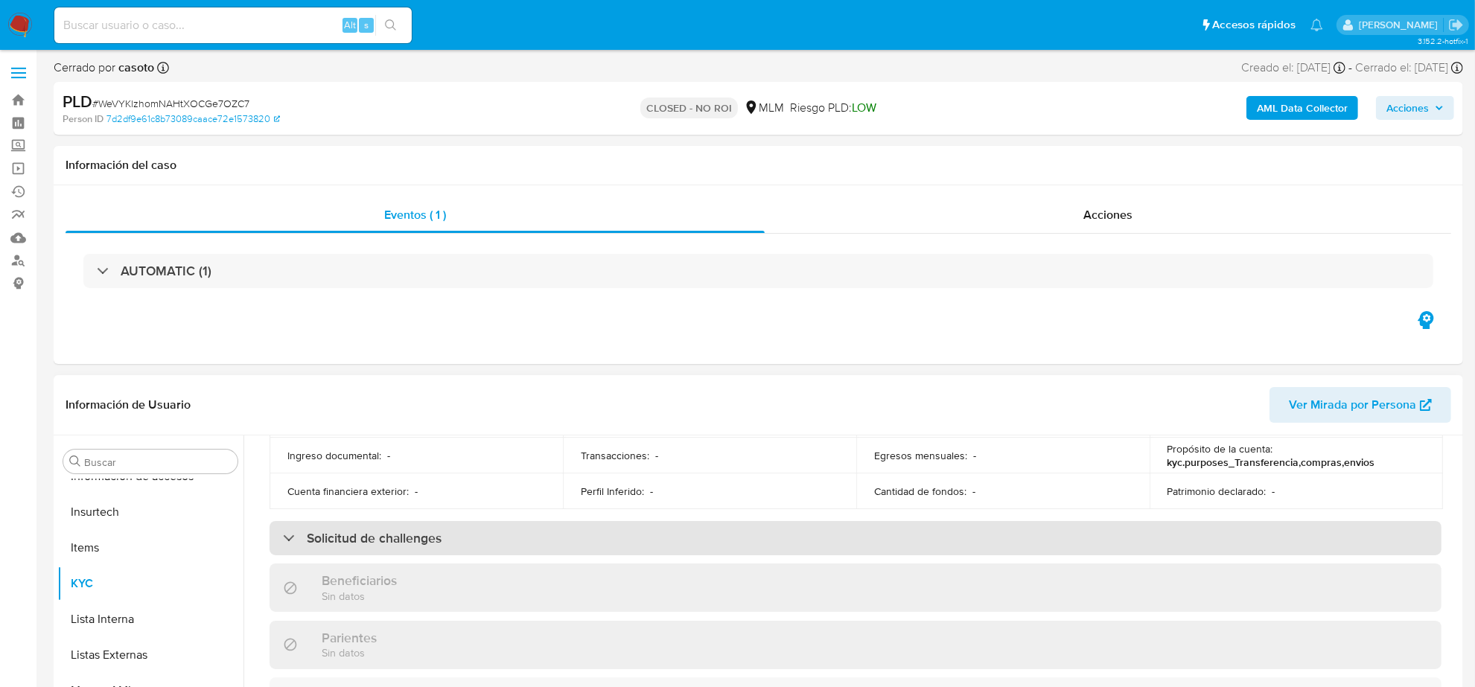
click at [423, 540] on h3 "Solicitud de challenges" at bounding box center [374, 538] width 135 height 16
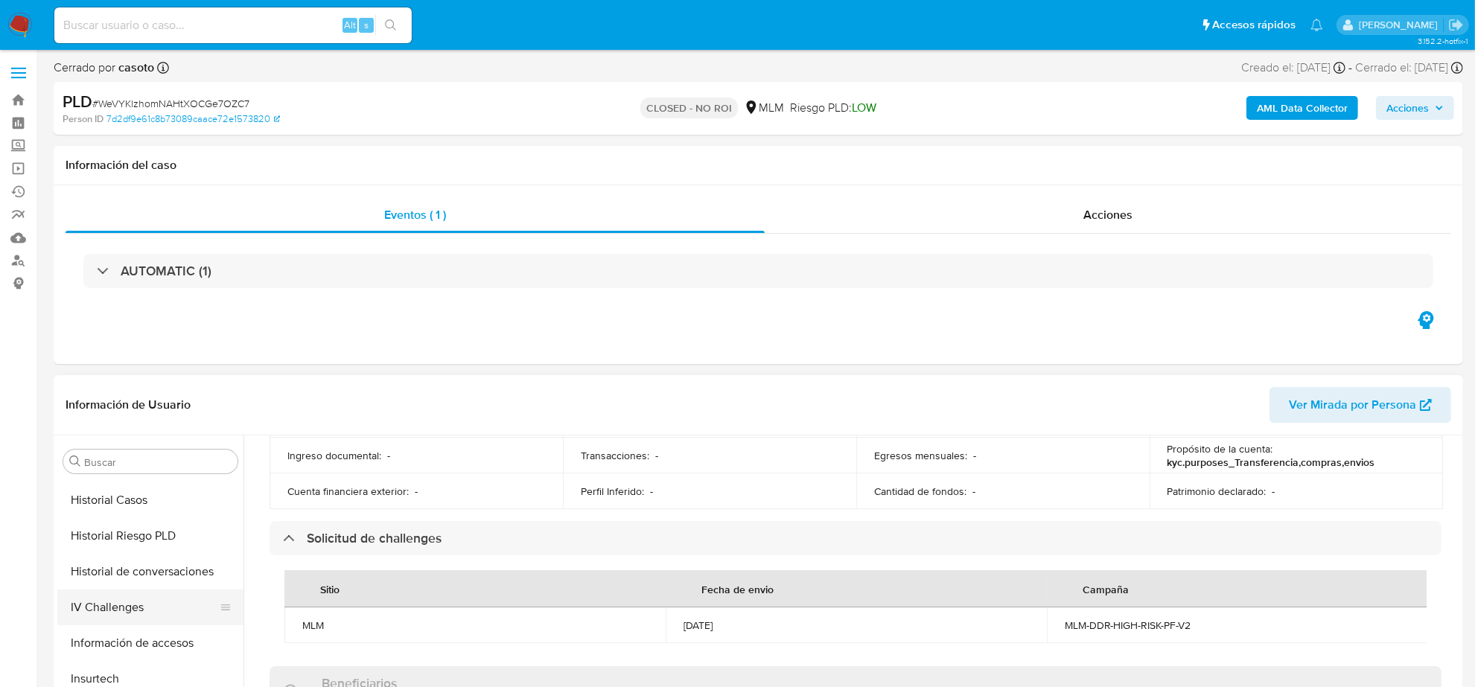
scroll to position [407, 0]
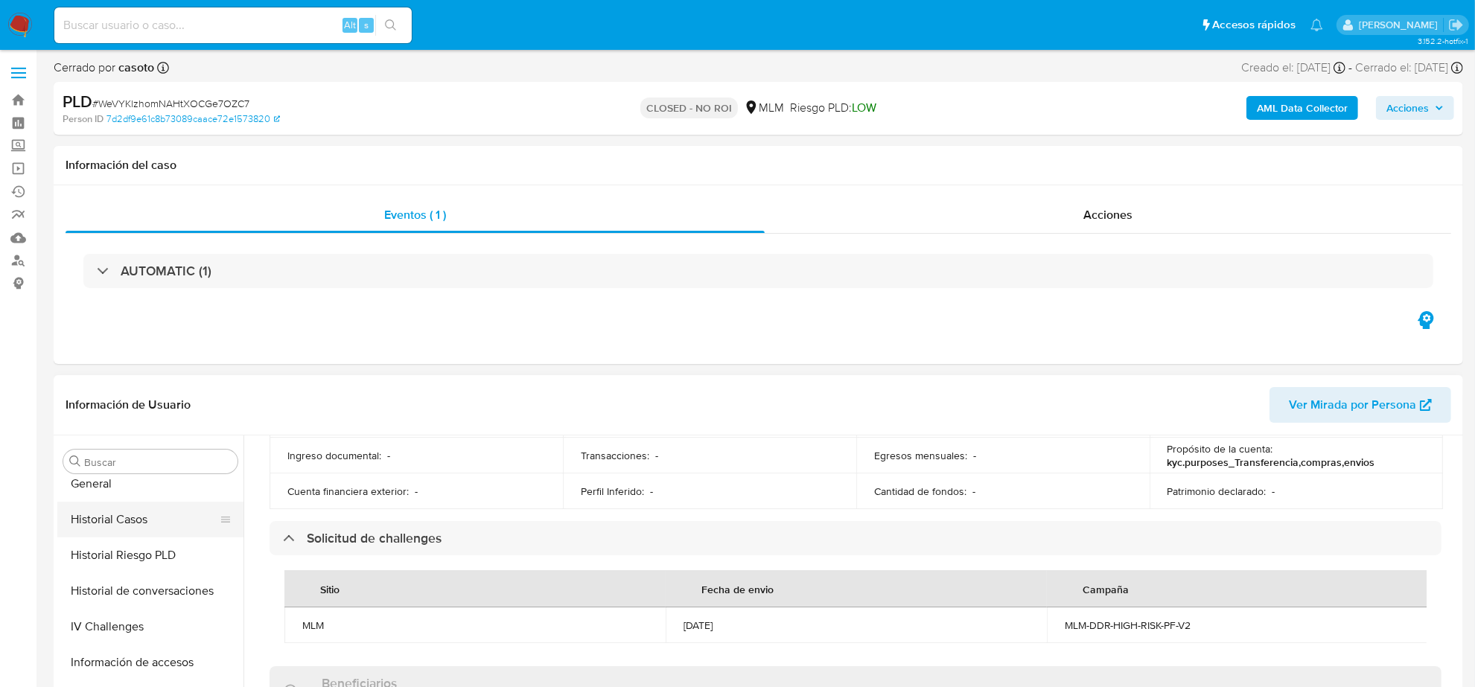
click at [150, 520] on button "Historial Casos" at bounding box center [144, 520] width 174 height 36
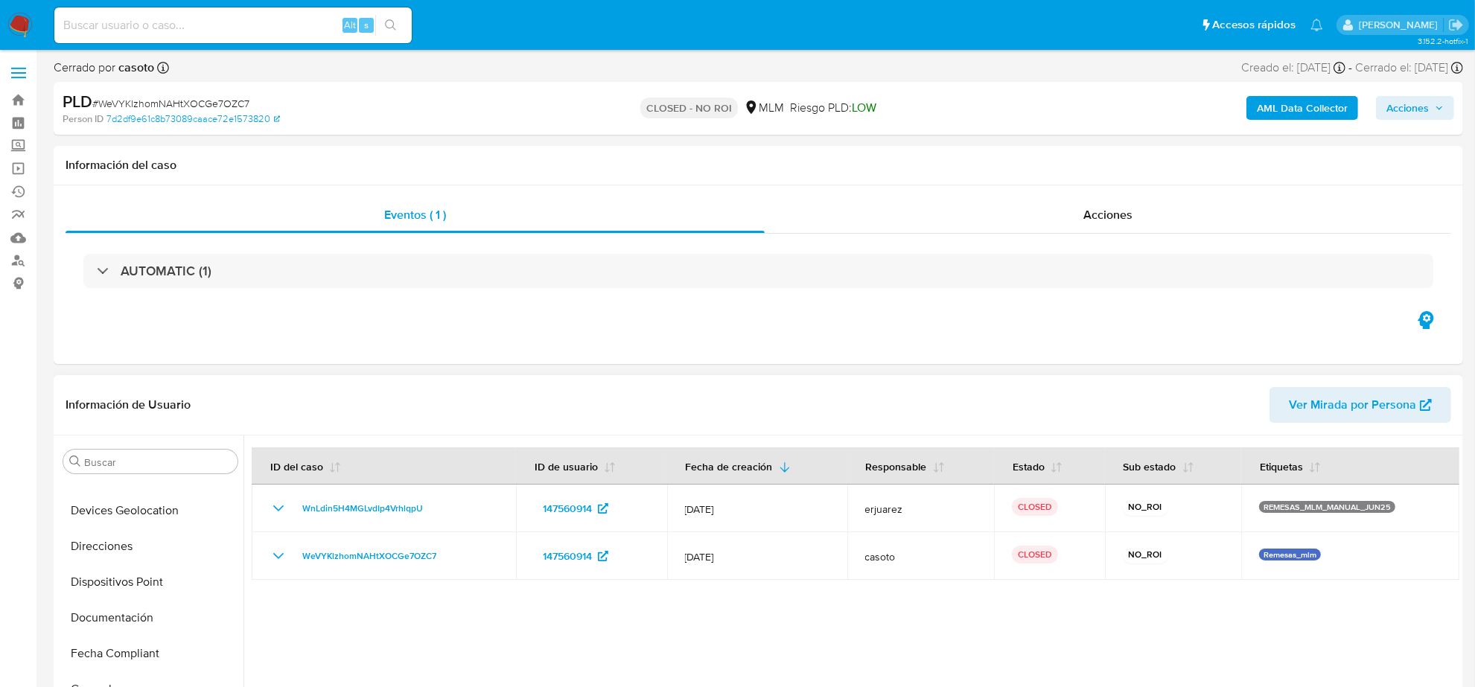
scroll to position [0, 0]
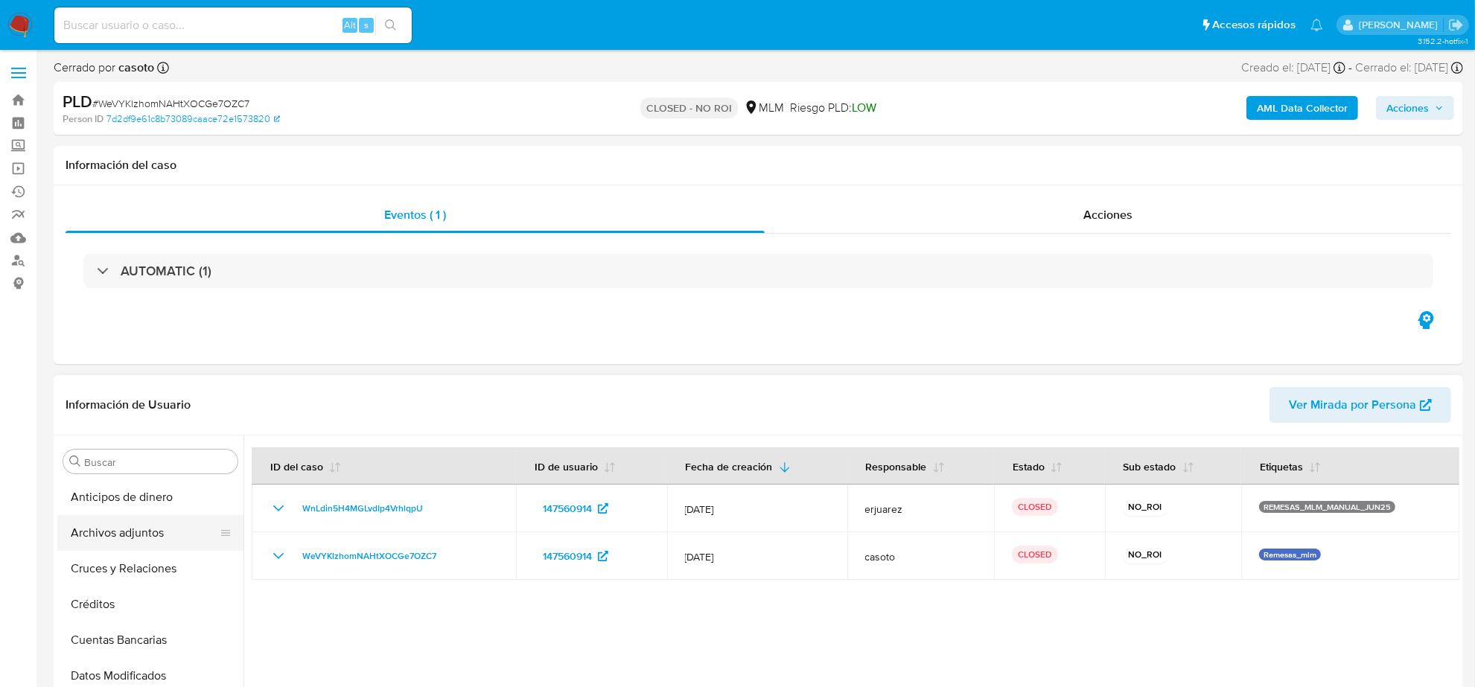
click at [128, 534] on button "Archivos adjuntos" at bounding box center [144, 533] width 174 height 36
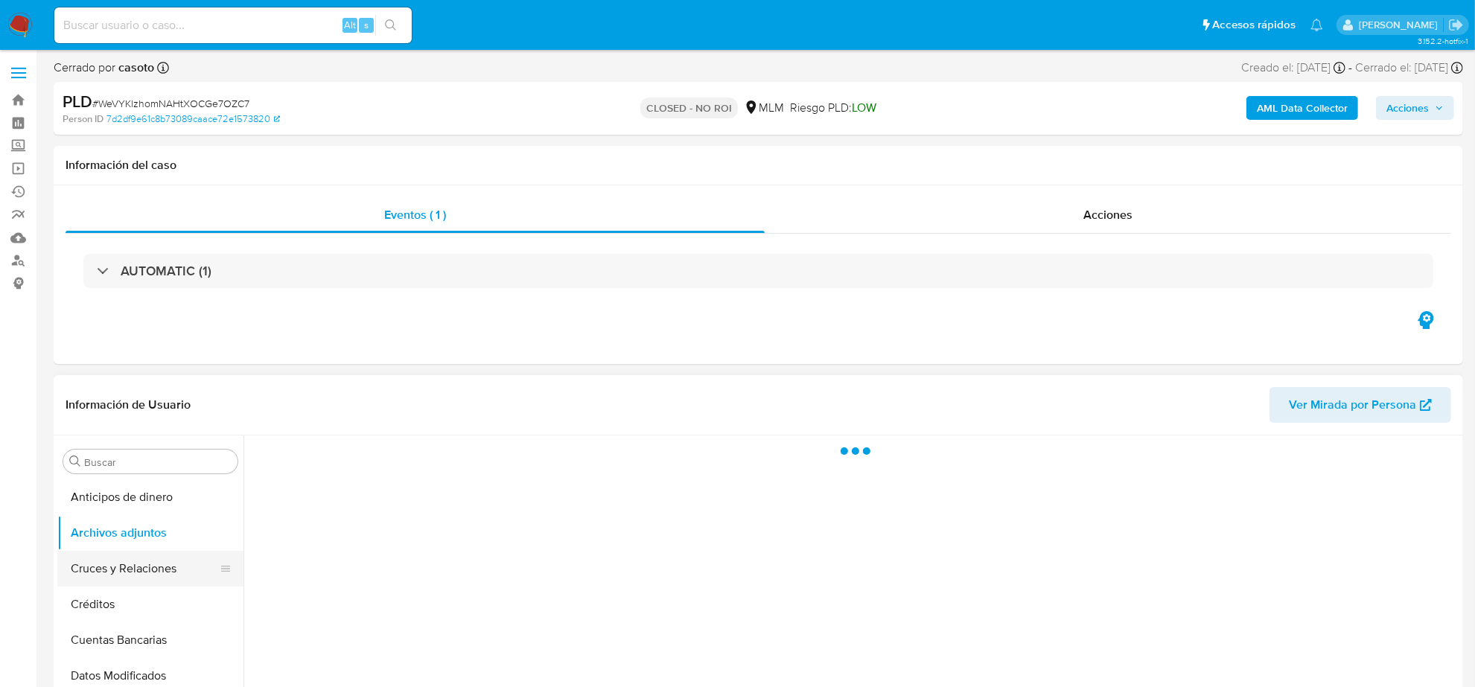
click at [136, 562] on button "Cruces y Relaciones" at bounding box center [144, 569] width 174 height 36
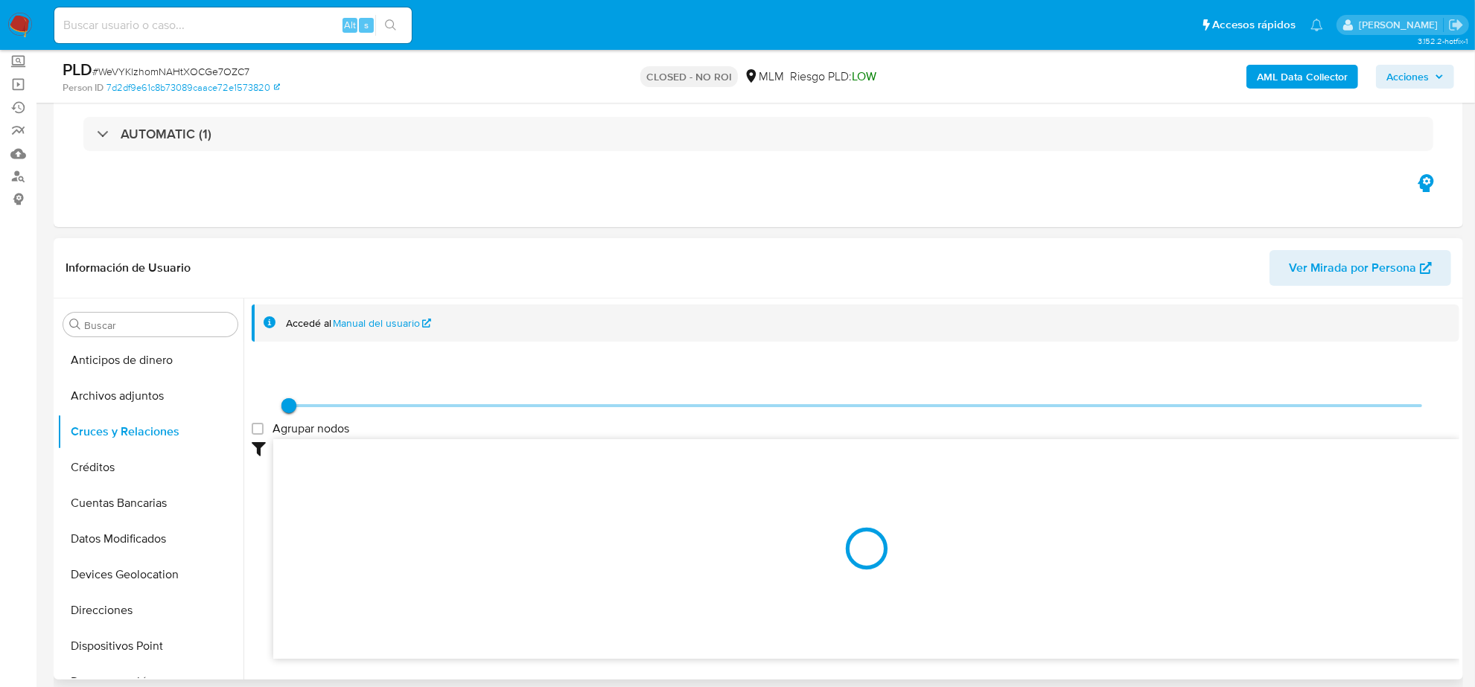
scroll to position [186, 0]
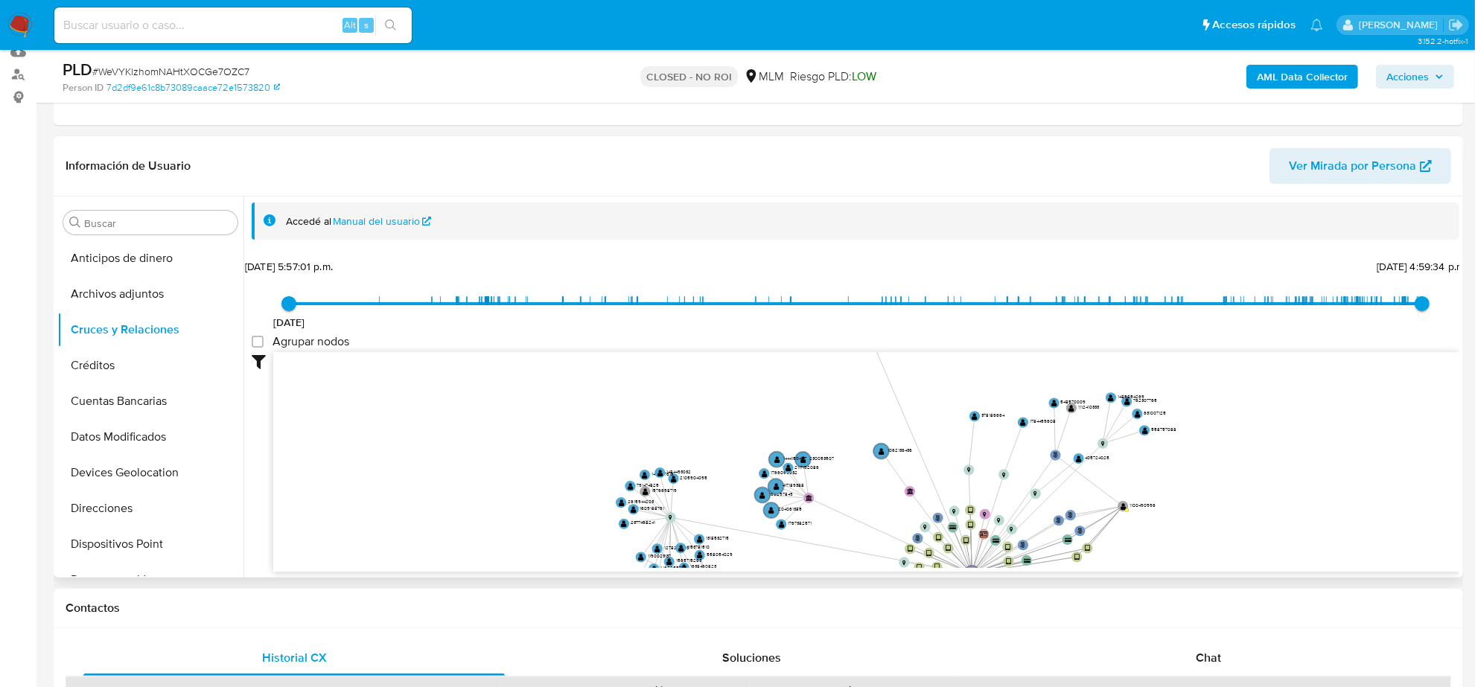
drag, startPoint x: 1065, startPoint y: 489, endPoint x: 900, endPoint y: 503, distance: 165.9
click at [900, 503] on icon "user-147560914  147560914 phone-97bc6a95359e88e52c54bb5a5801383f  person-7d2d…" at bounding box center [866, 460] width 1186 height 216
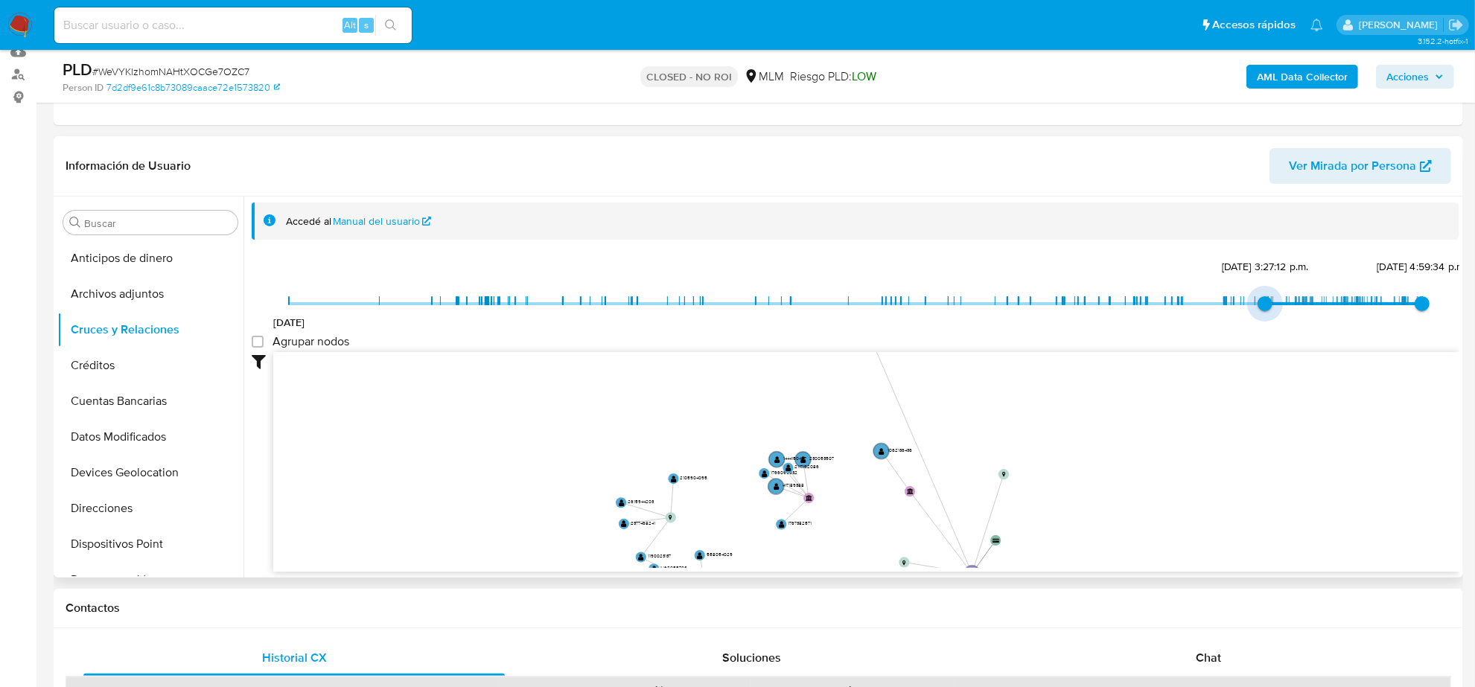
type input "1736003657000"
drag, startPoint x: 292, startPoint y: 300, endPoint x: 1255, endPoint y: 308, distance: 963.0
click at [1255, 308] on span "4/1/2025, 9:14:17 a.m." at bounding box center [1255, 303] width 15 height 15
type input "1745381863000"
drag, startPoint x: 1416, startPoint y: 306, endPoint x: 1334, endPoint y: 320, distance: 83.1
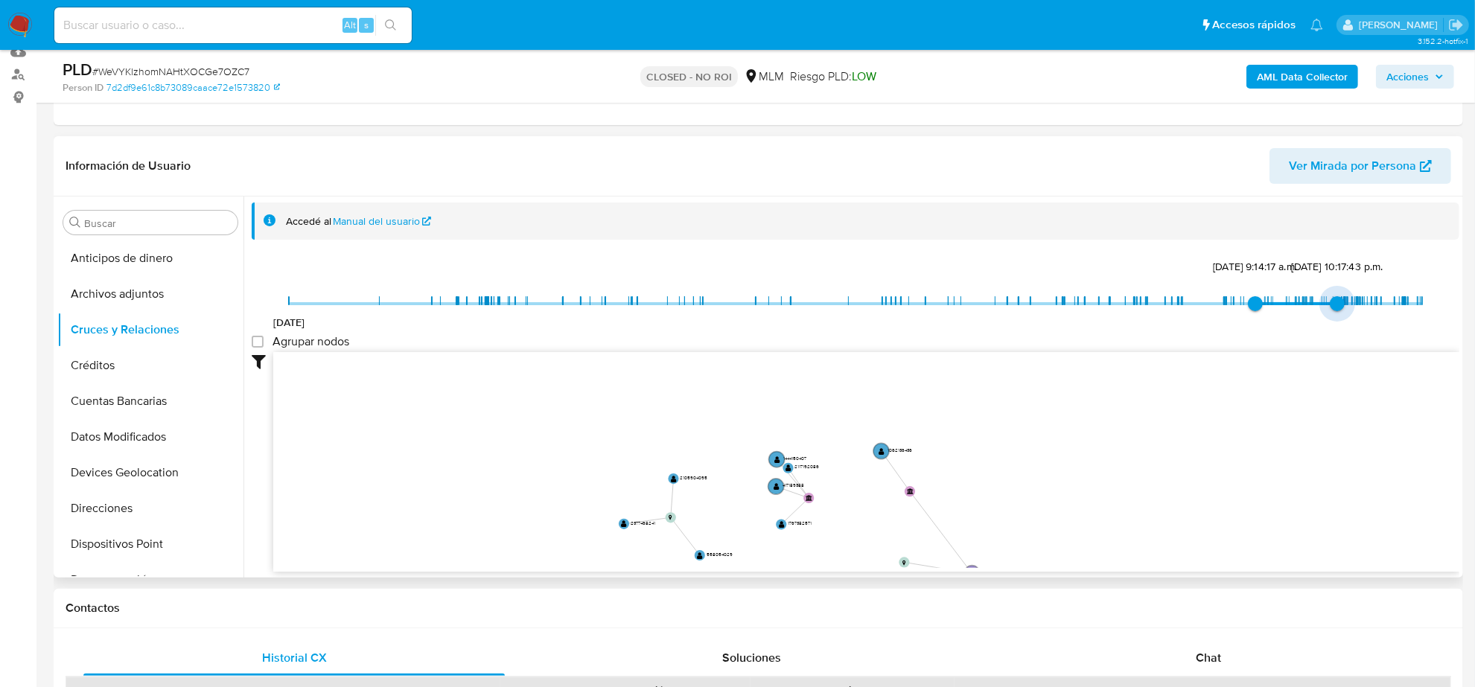
click at [1334, 320] on div "9/7/2021 4/1/2025, 9:14:17 a.m. 22/4/2025, 10:17:43 p.m." at bounding box center [856, 314] width 1134 height 42
drag, startPoint x: 1266, startPoint y: 474, endPoint x: 1078, endPoint y: 466, distance: 188.6
click at [1078, 466] on icon "user-147560914  147560914 phone-97bc6a95359e88e52c54bb5a5801383f  person-7d2d…" at bounding box center [866, 460] width 1186 height 216
drag, startPoint x: 1155, startPoint y: 433, endPoint x: 1145, endPoint y: 479, distance: 47.3
click at [1145, 480] on icon "user-147560914  147560914 phone-97bc6a95359e88e52c54bb5a5801383f  person-7d2d…" at bounding box center [866, 460] width 1186 height 216
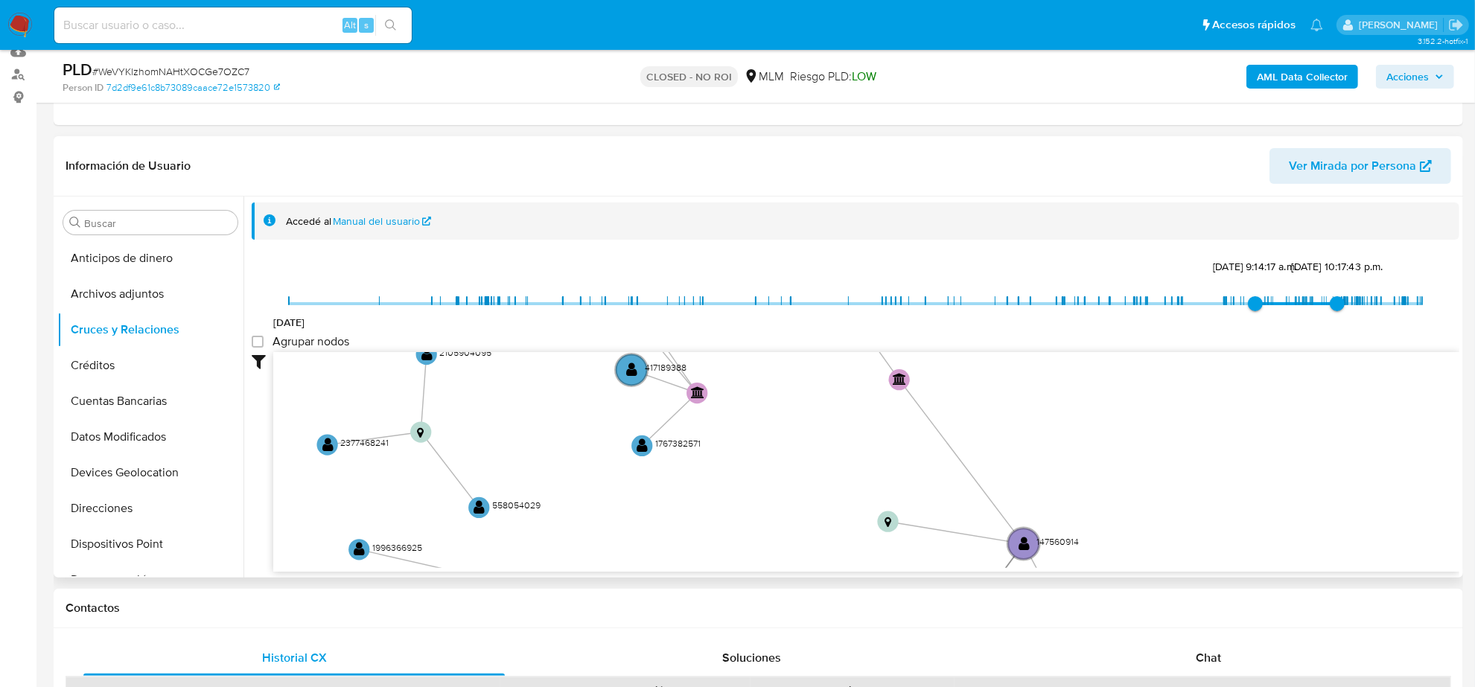
drag, startPoint x: 950, startPoint y: 500, endPoint x: 1030, endPoint y: 259, distance: 254.1
click at [1032, 261] on div "9/7/2021 4/1/2025, 9:14:17 a.m. 22/4/2025, 10:17:43 p.m. Agrupar nodos Filtros …" at bounding box center [856, 413] width 1208 height 317
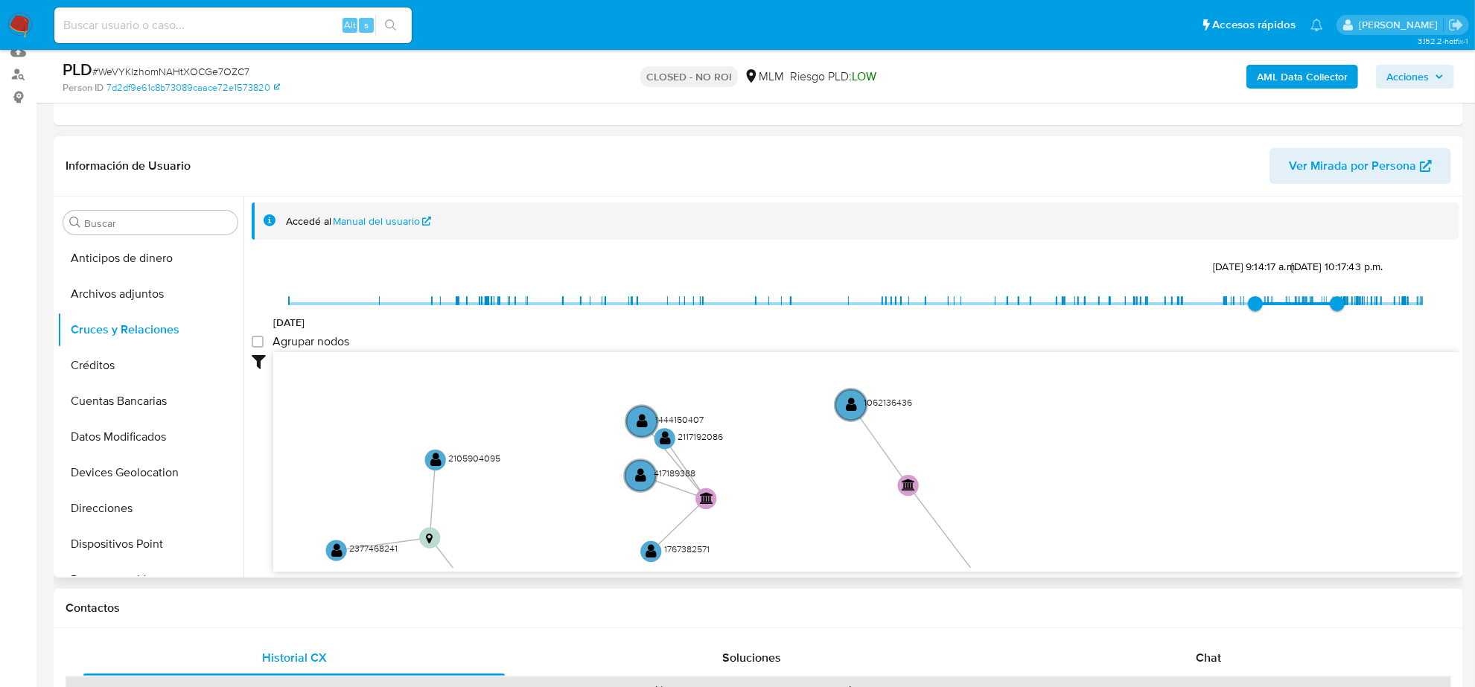
drag, startPoint x: 847, startPoint y: 443, endPoint x: 927, endPoint y: 492, distance: 93.9
click at [897, 391] on icon "user-147560914  147560914 phone-97bc6a95359e88e52c54bb5a5801383f  person-7d2d…" at bounding box center [866, 460] width 1186 height 216
click at [898, 394] on text "1062136436" at bounding box center [889, 400] width 48 height 13
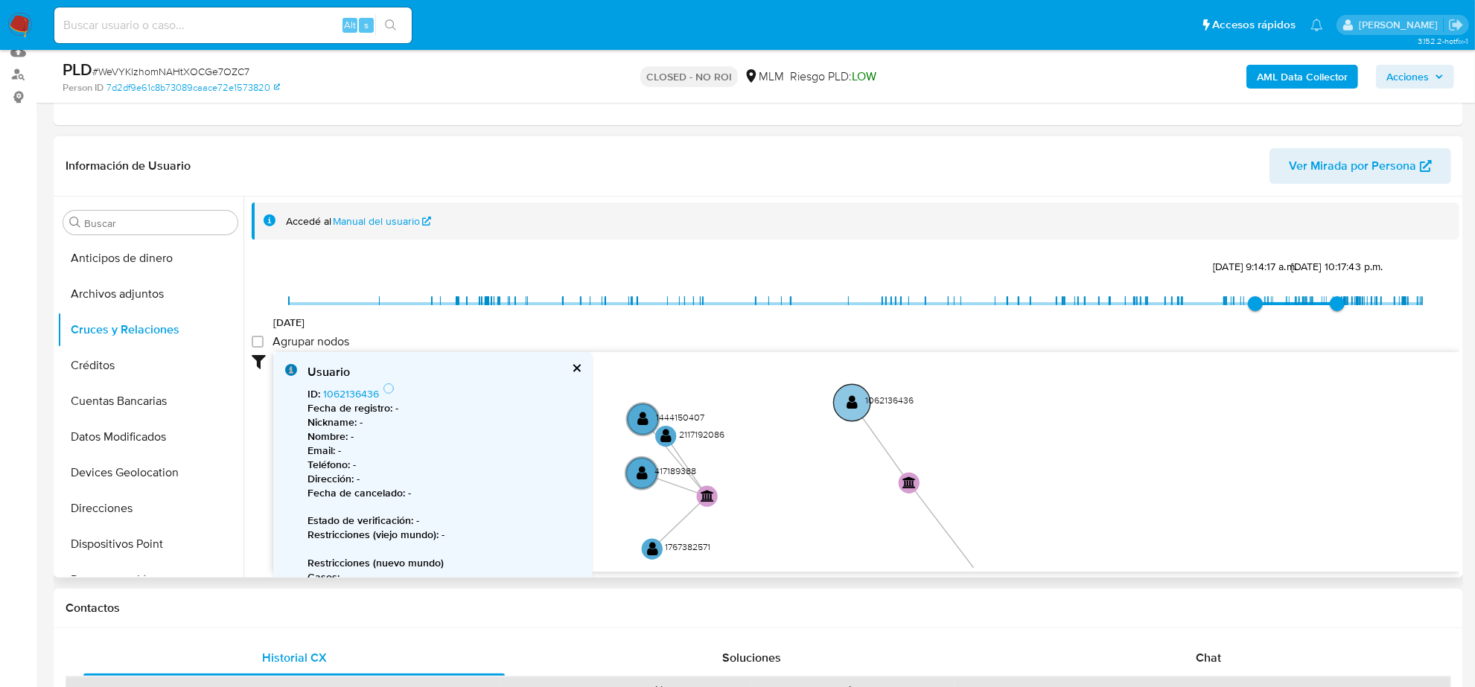
click at [898, 394] on text "1062136436" at bounding box center [889, 400] width 48 height 13
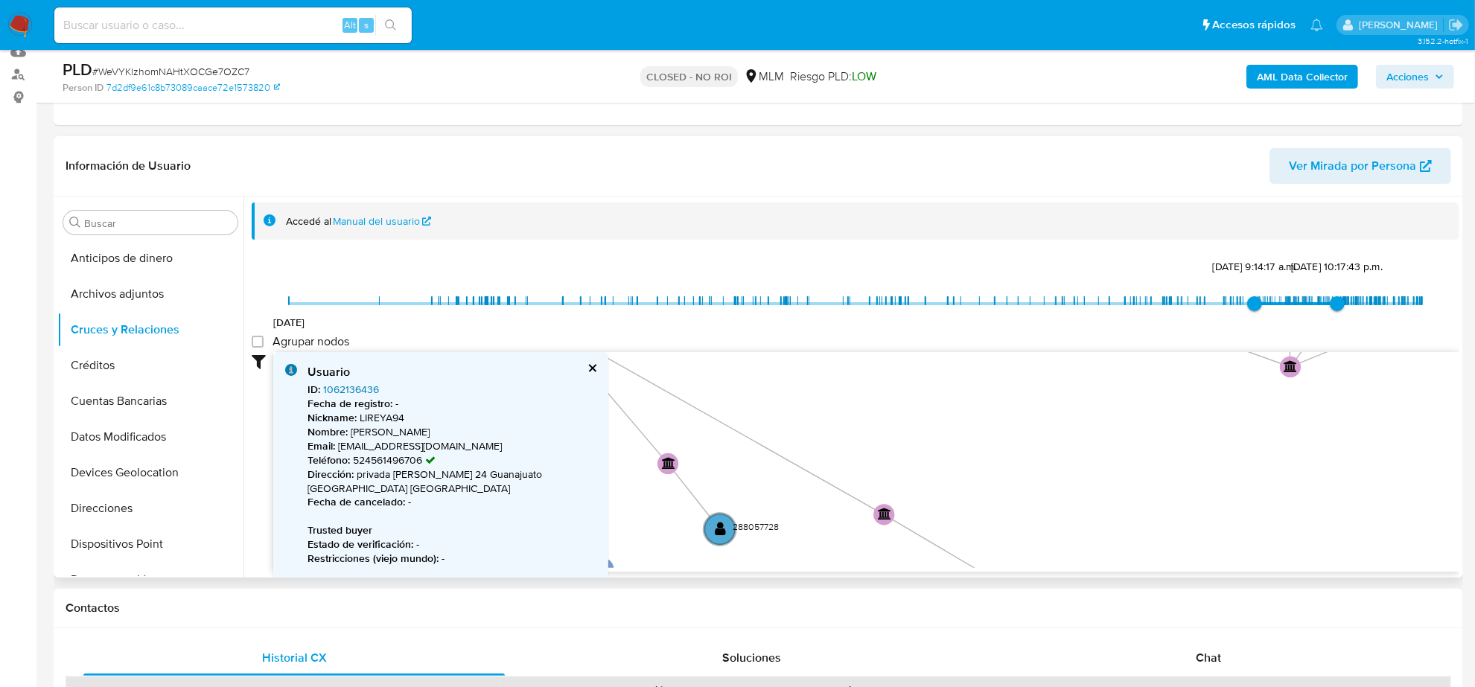
click at [357, 387] on link "1062136436" at bounding box center [351, 389] width 56 height 15
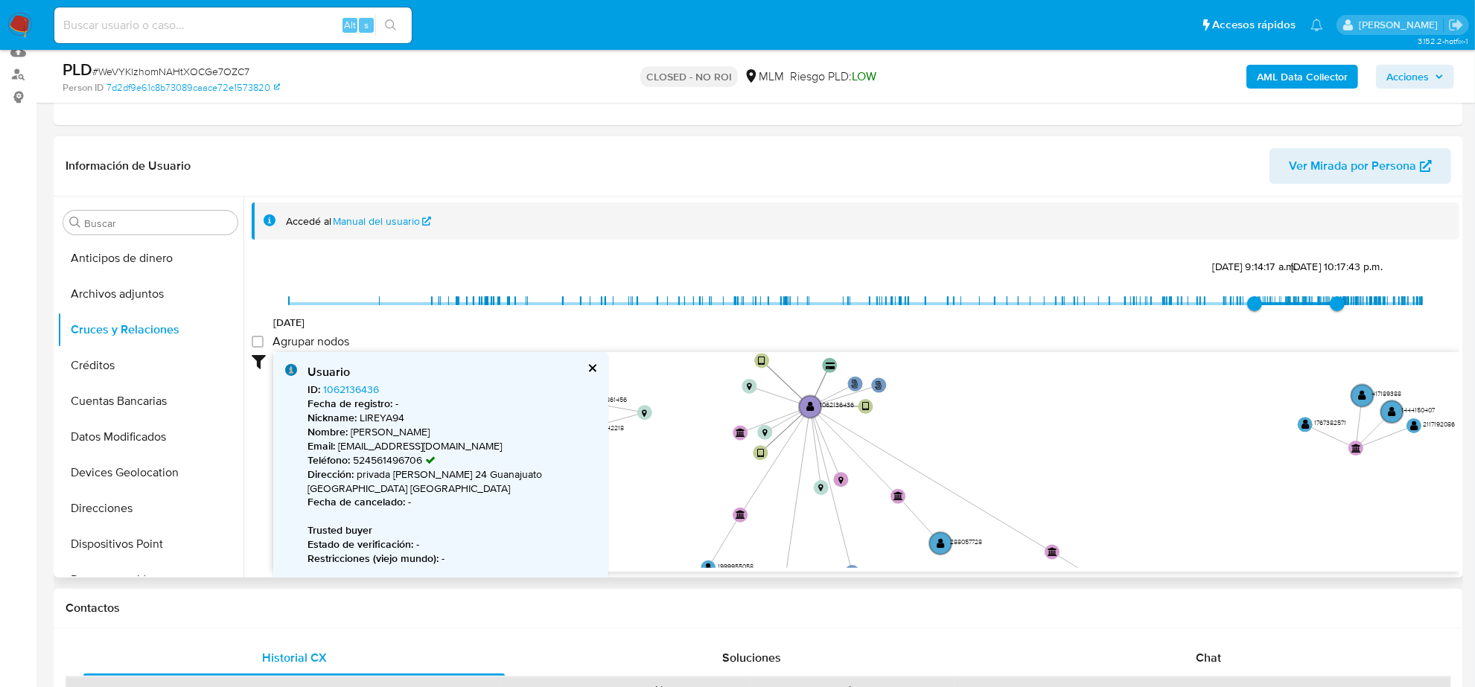
drag, startPoint x: 950, startPoint y: 445, endPoint x: 1009, endPoint y: 499, distance: 80.2
click at [1009, 499] on icon "user-147560914  147560914 phone-97bc6a95359e88e52c54bb5a5801383f  person-7d2d…" at bounding box center [866, 460] width 1186 height 216
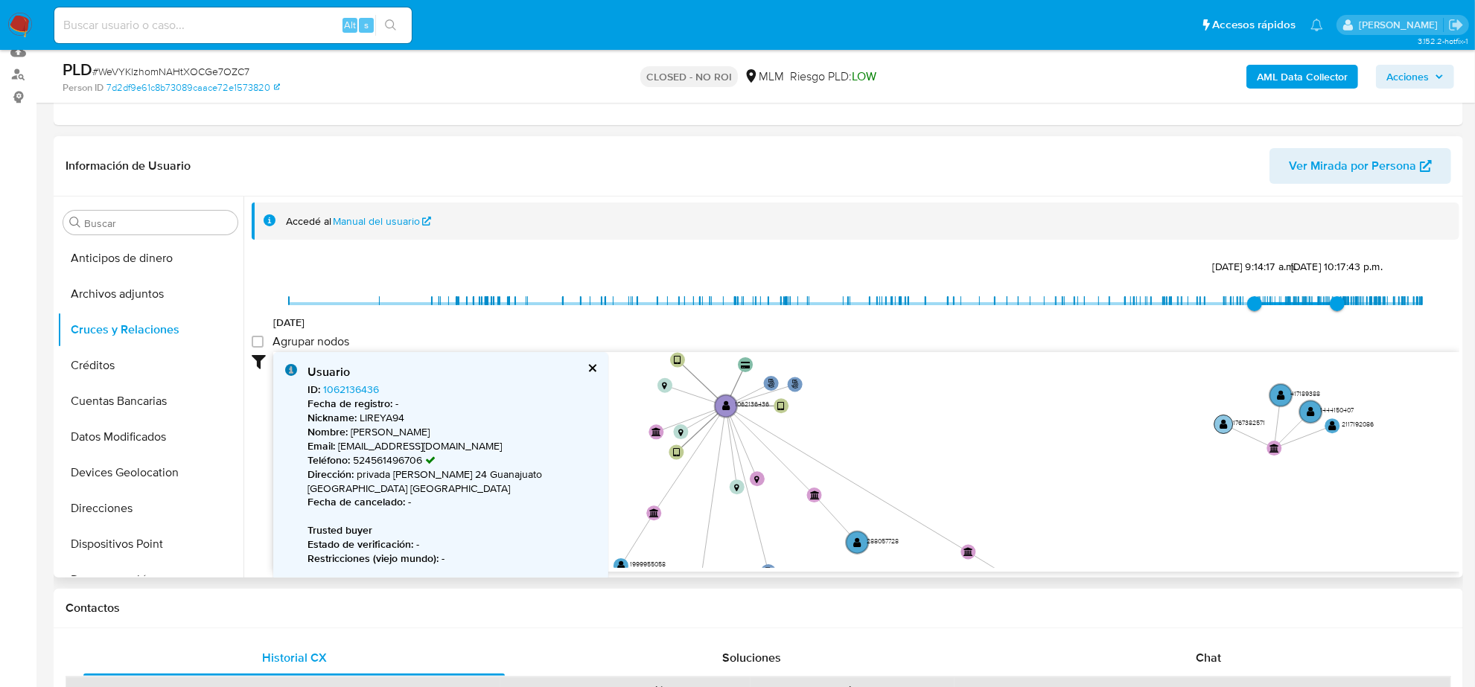
click at [1253, 421] on text "1767382571" at bounding box center [1249, 423] width 32 height 9
click at [1253, 421] on text "1767382571" at bounding box center [1250, 423] width 32 height 9
click at [1253, 421] on div at bounding box center [866, 462] width 1186 height 220
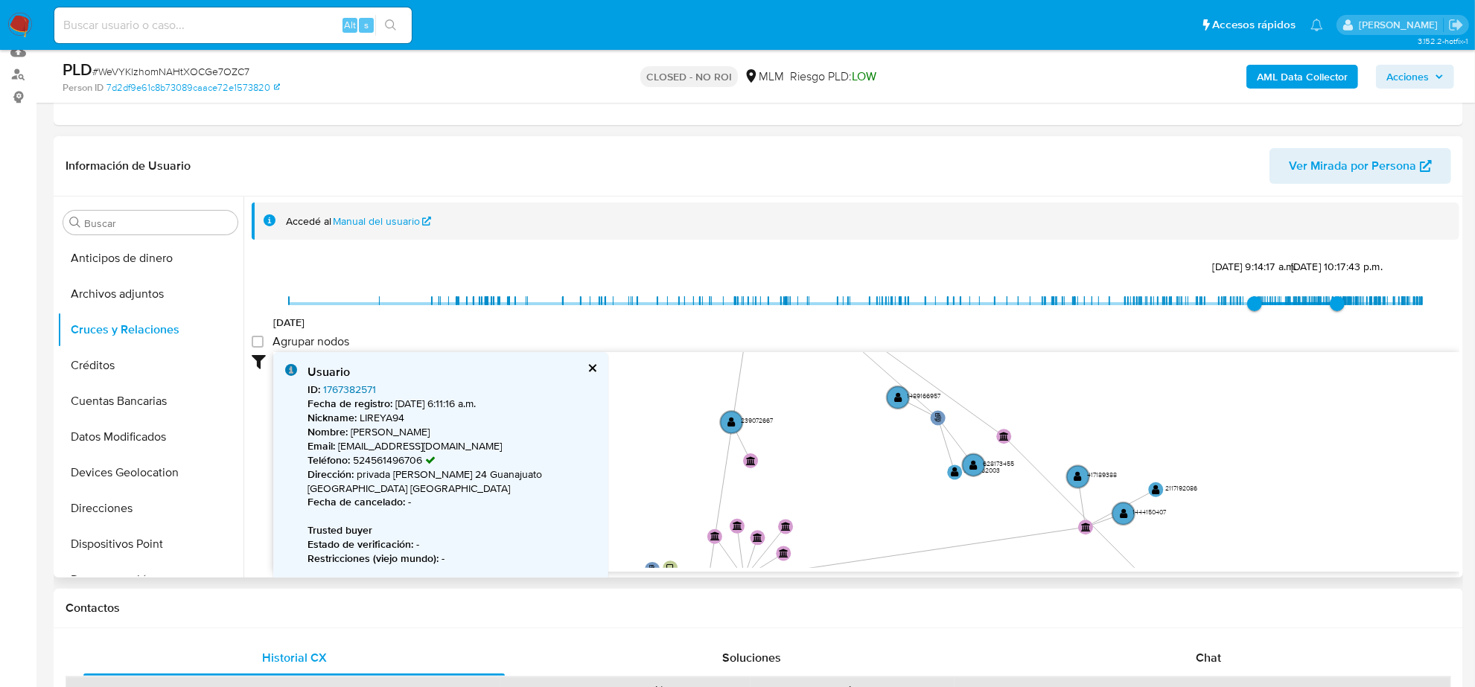
click at [350, 390] on link "1767382571" at bounding box center [349, 389] width 53 height 15
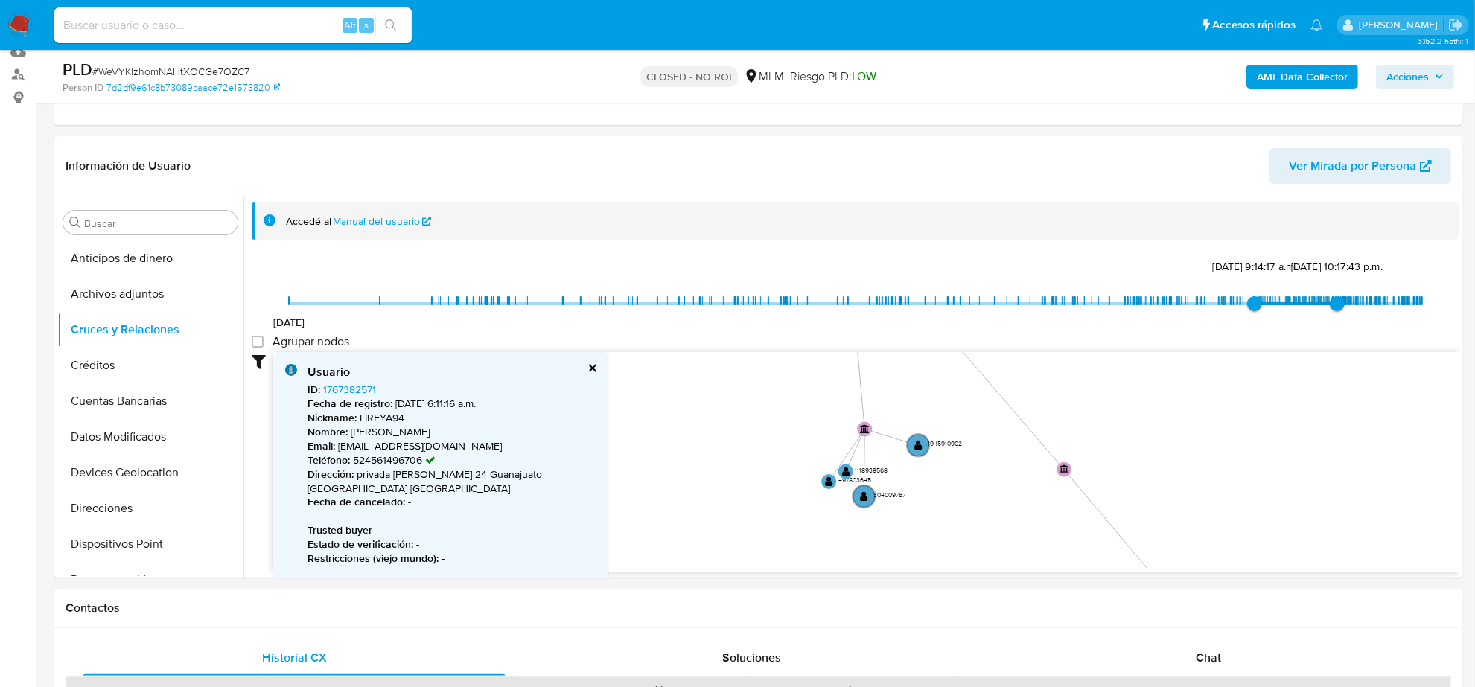
click at [283, 34] on input at bounding box center [232, 25] width 357 height 19
paste input "XBIEAUzlMbSVsUZPhCFwPDXs"
type input "XBIEAUzlMbSVsUZPhCFwPDXs"
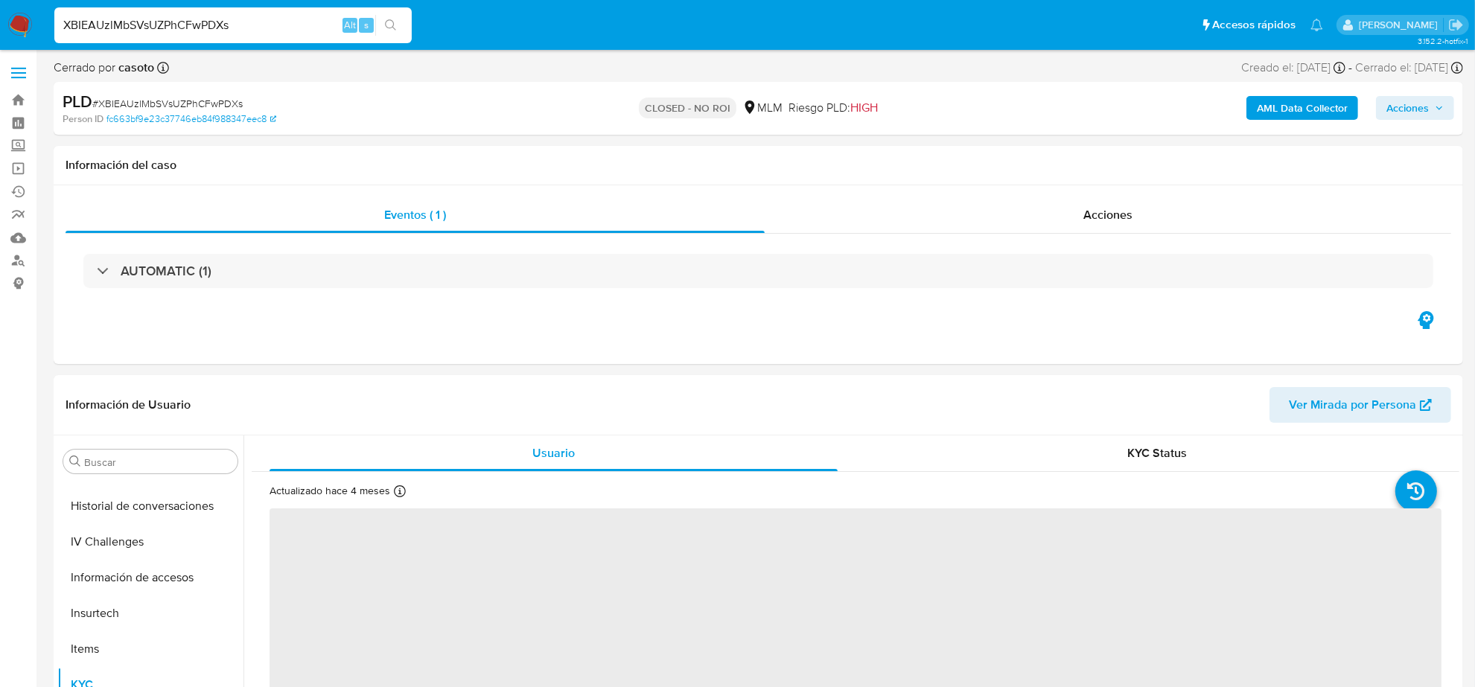
scroll to position [593, 0]
select select "10"
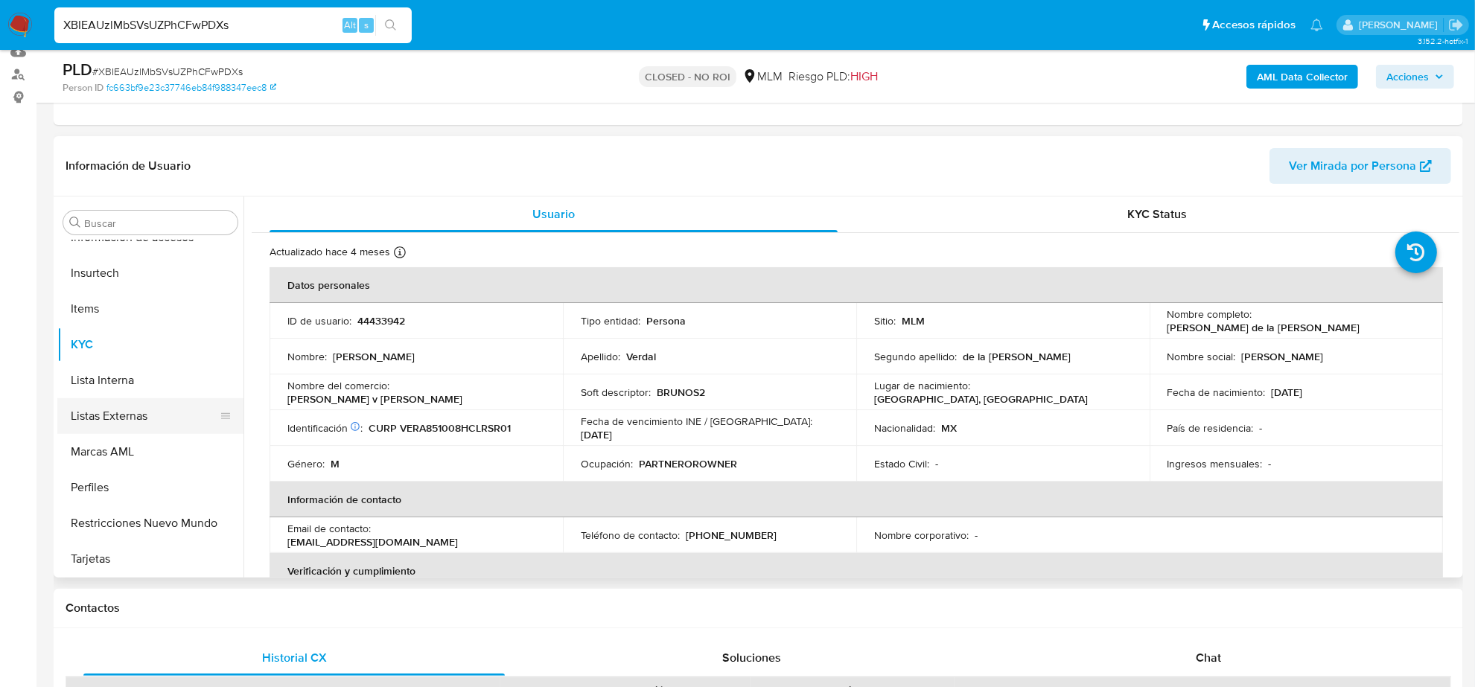
scroll to position [220, 0]
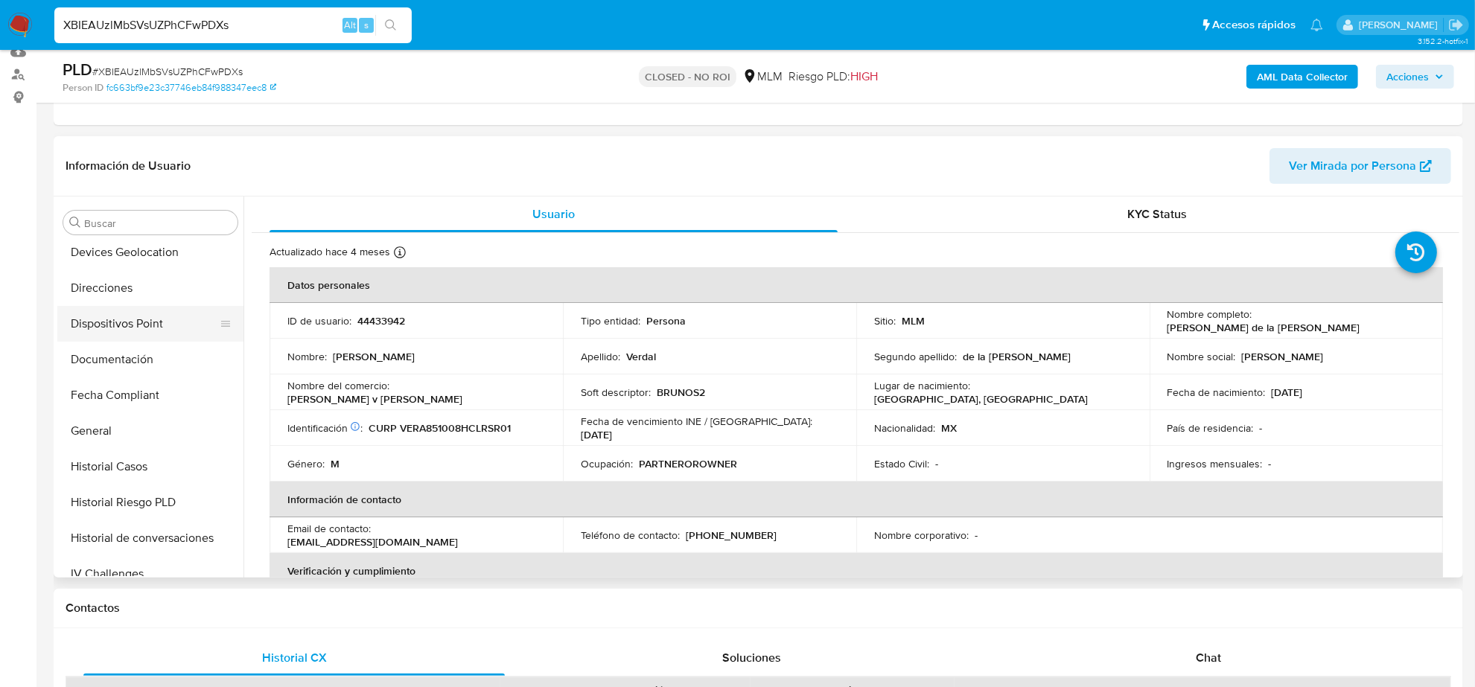
click at [156, 328] on button "Dispositivos Point" at bounding box center [144, 324] width 174 height 36
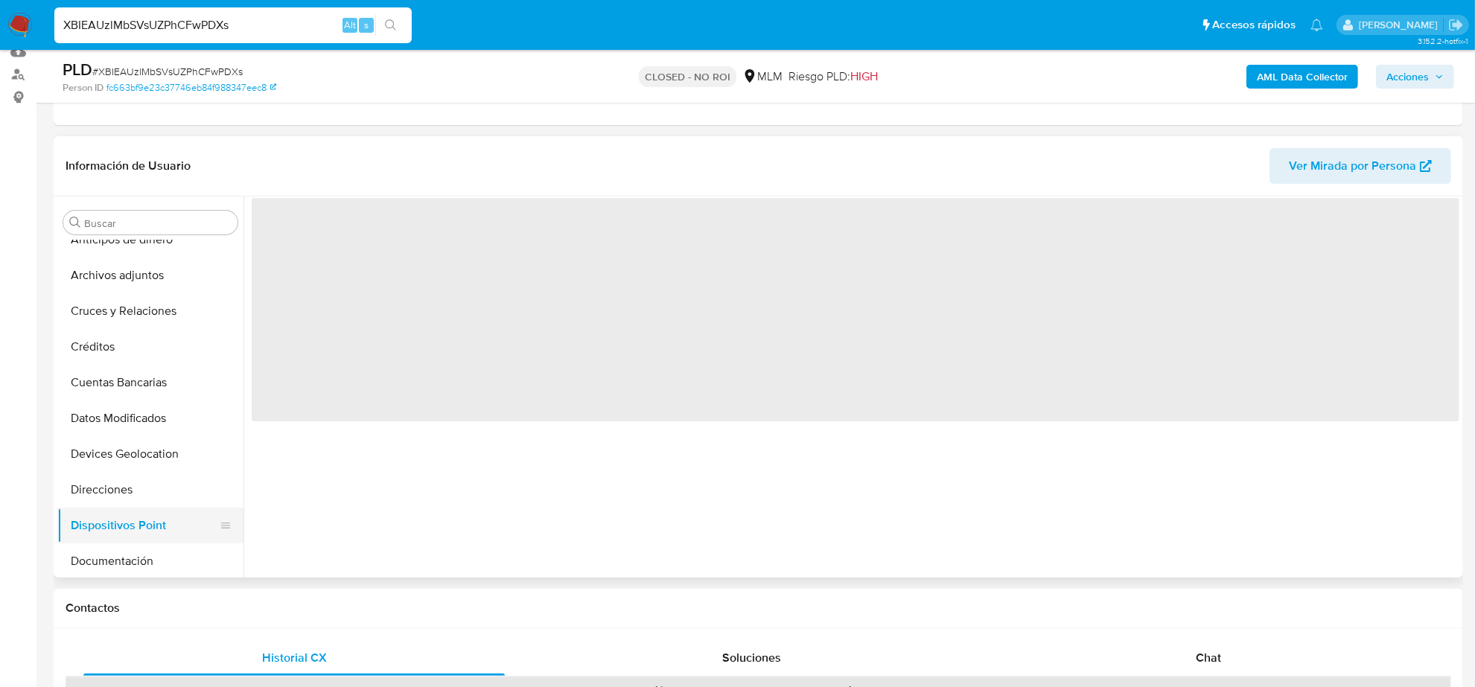
scroll to position [0, 0]
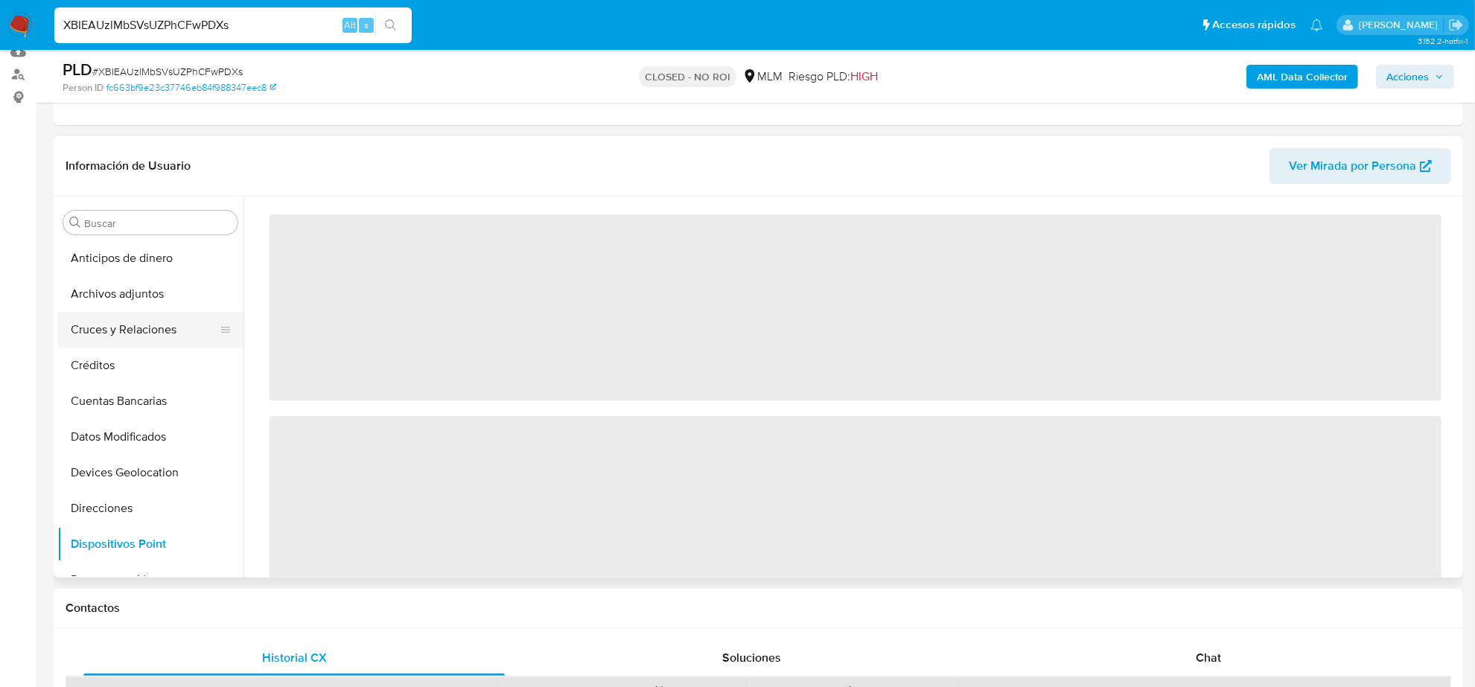
click at [143, 315] on button "Cruces y Relaciones" at bounding box center [144, 330] width 174 height 36
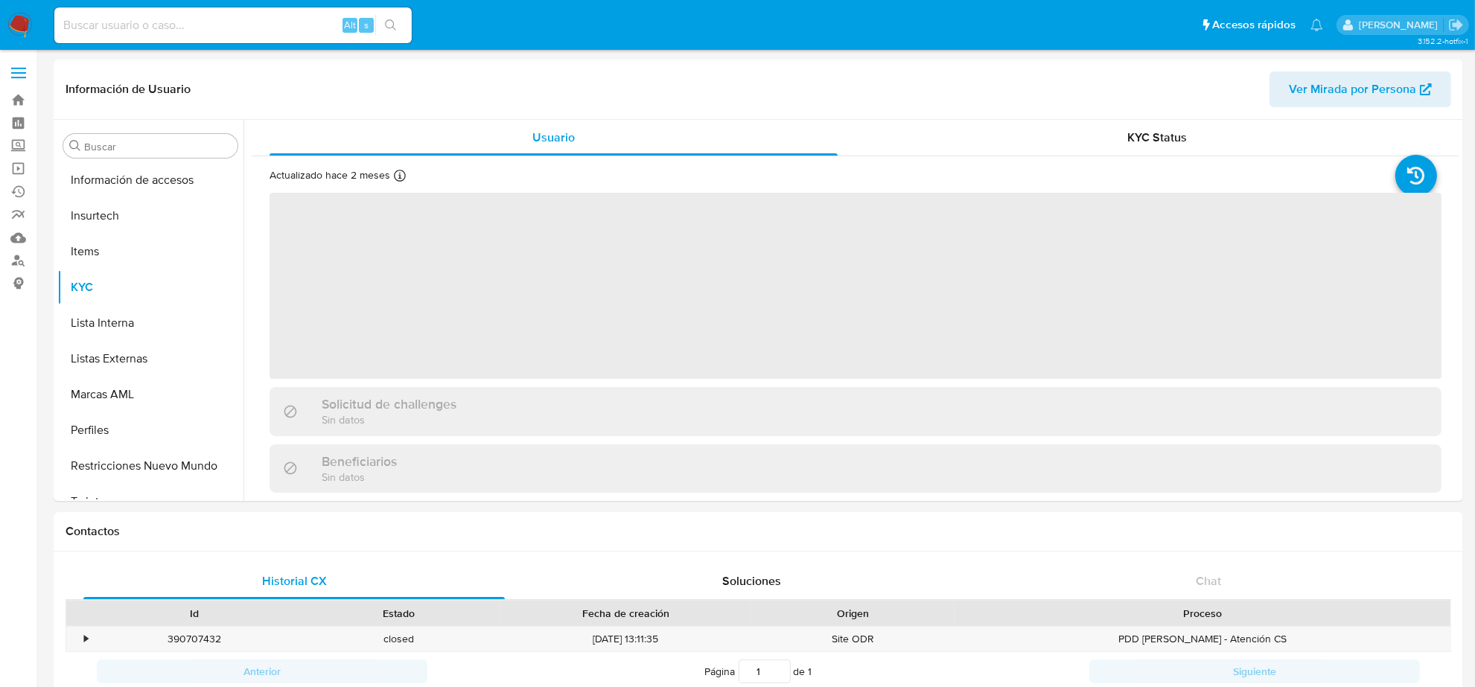
scroll to position [593, 0]
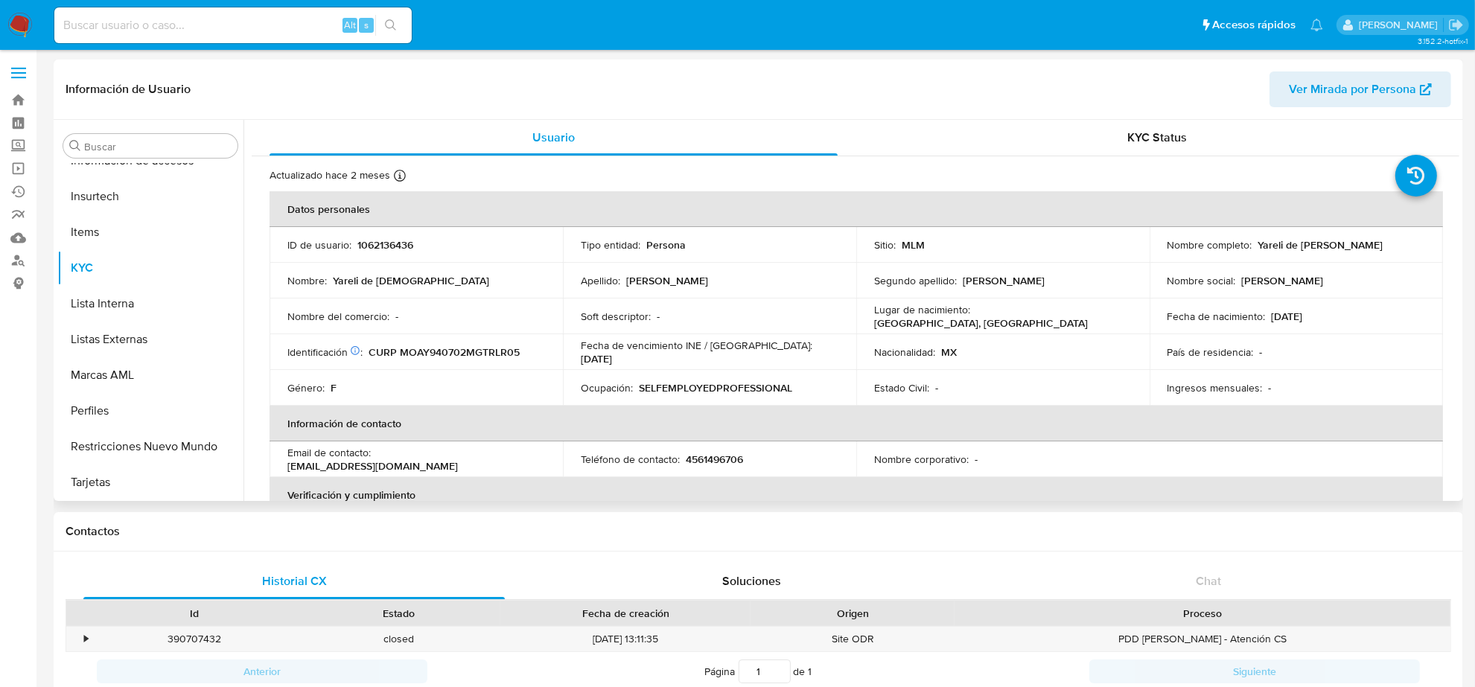
select select "10"
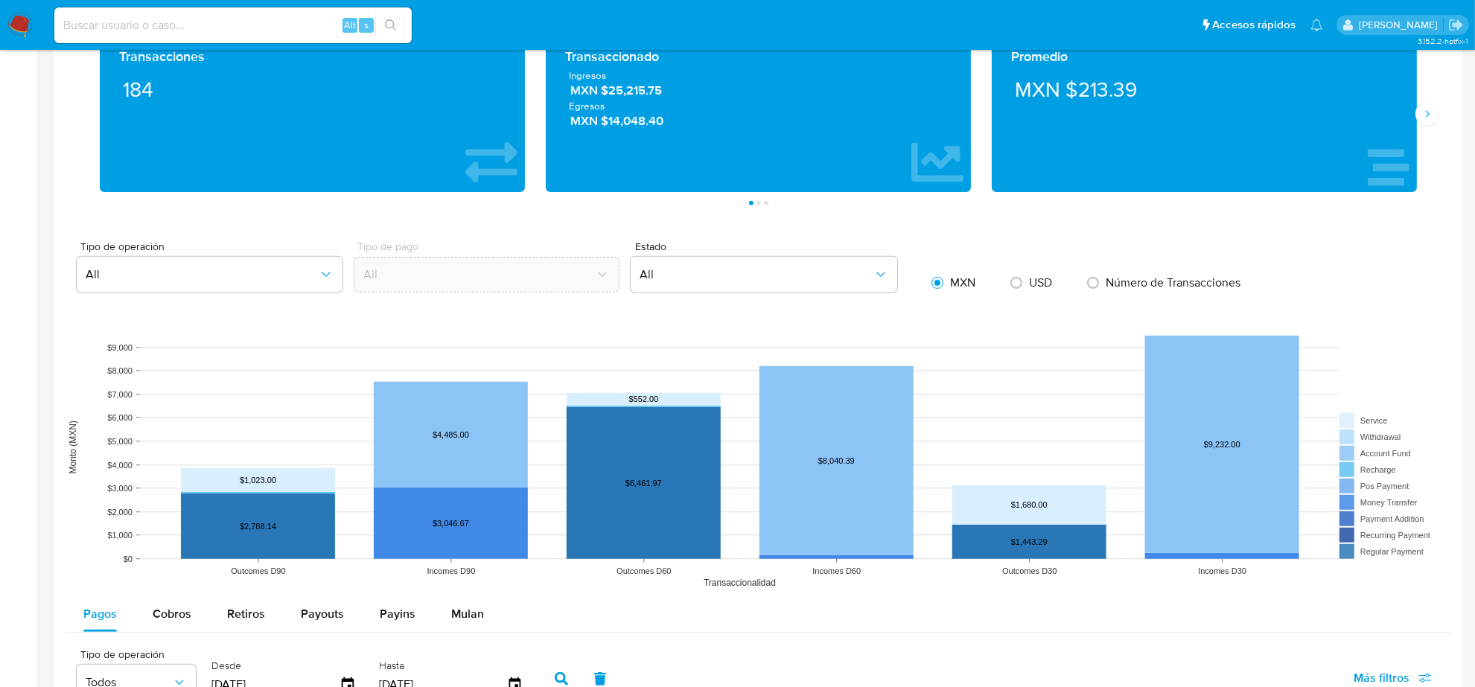
scroll to position [1024, 0]
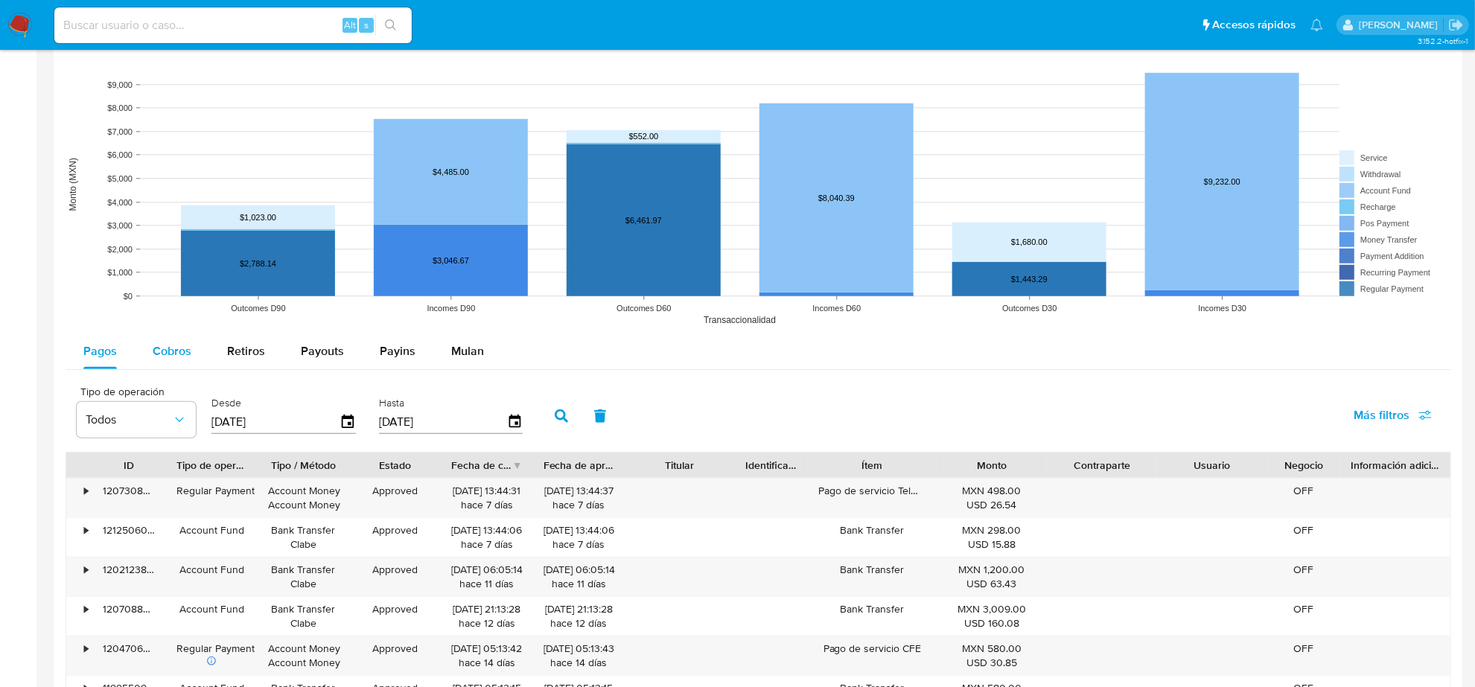
click at [177, 343] on span "Cobros" at bounding box center [172, 351] width 39 height 17
select select "10"
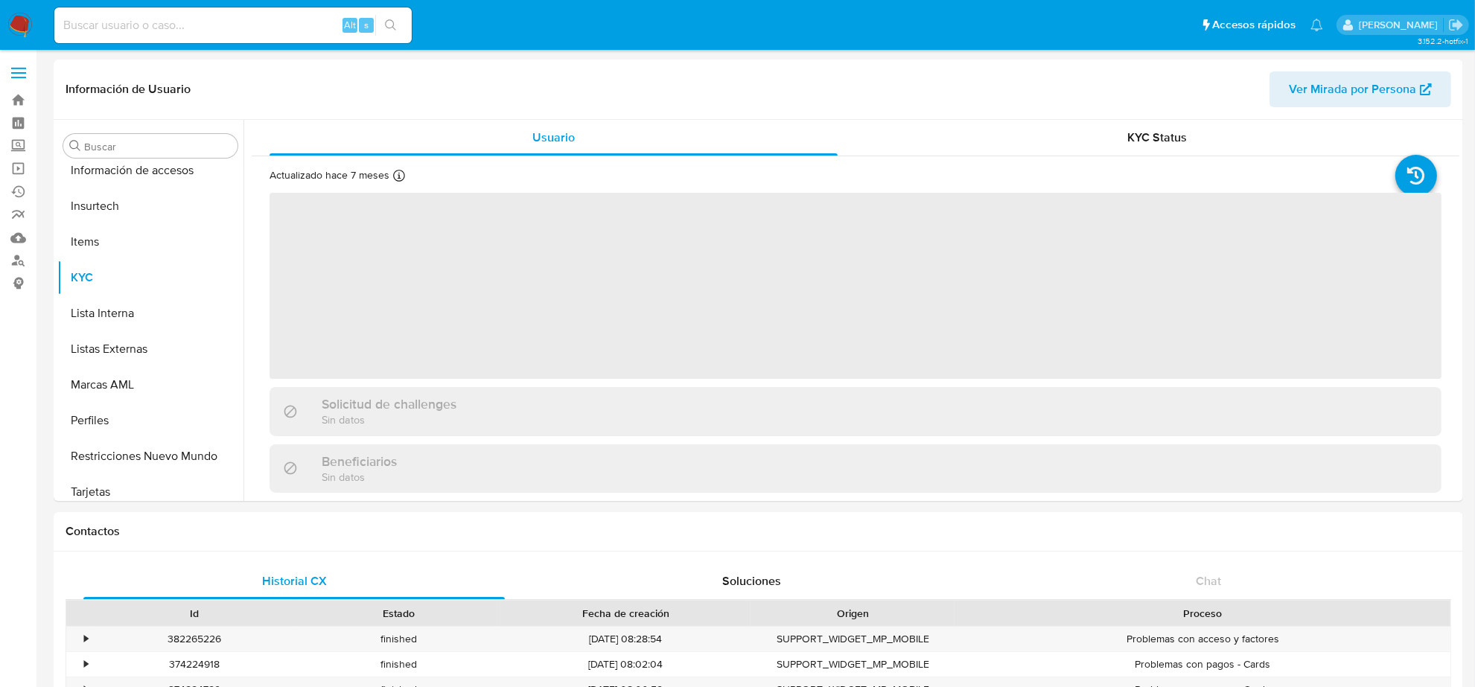
scroll to position [593, 0]
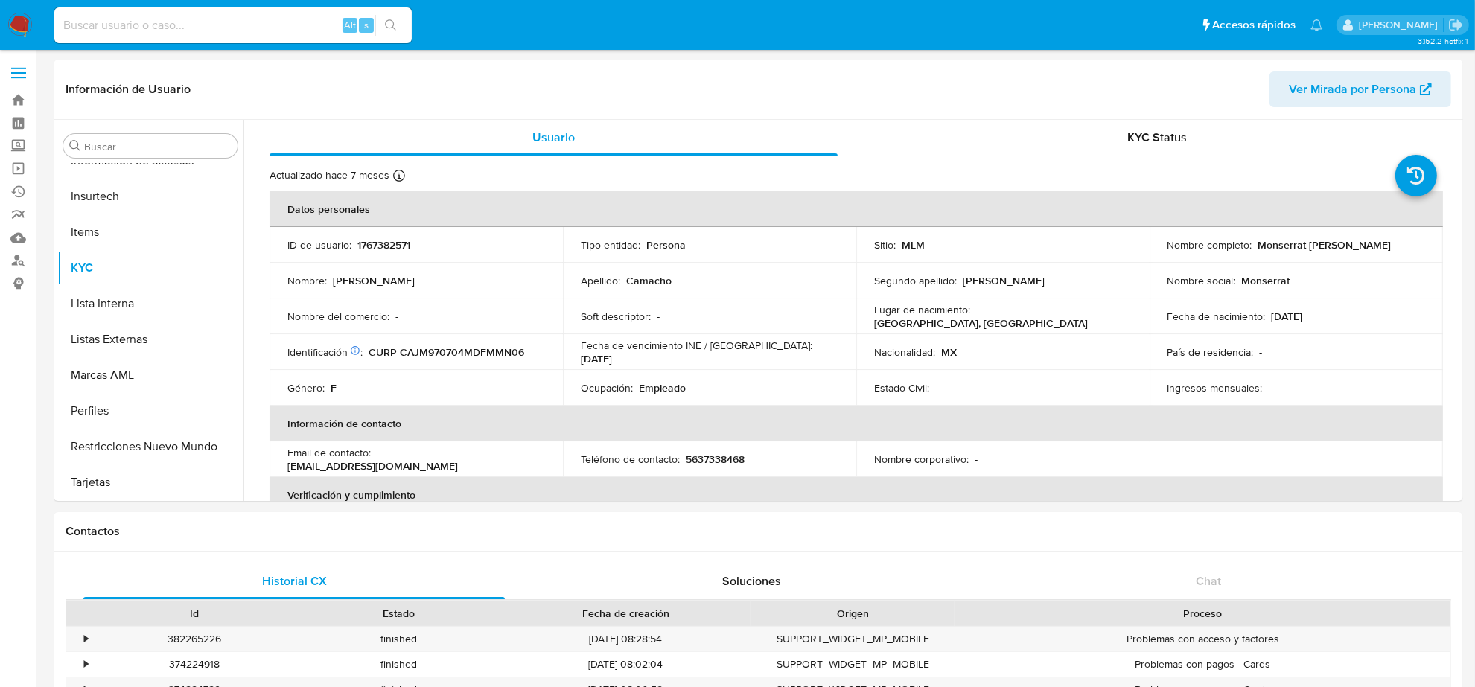
select select "10"
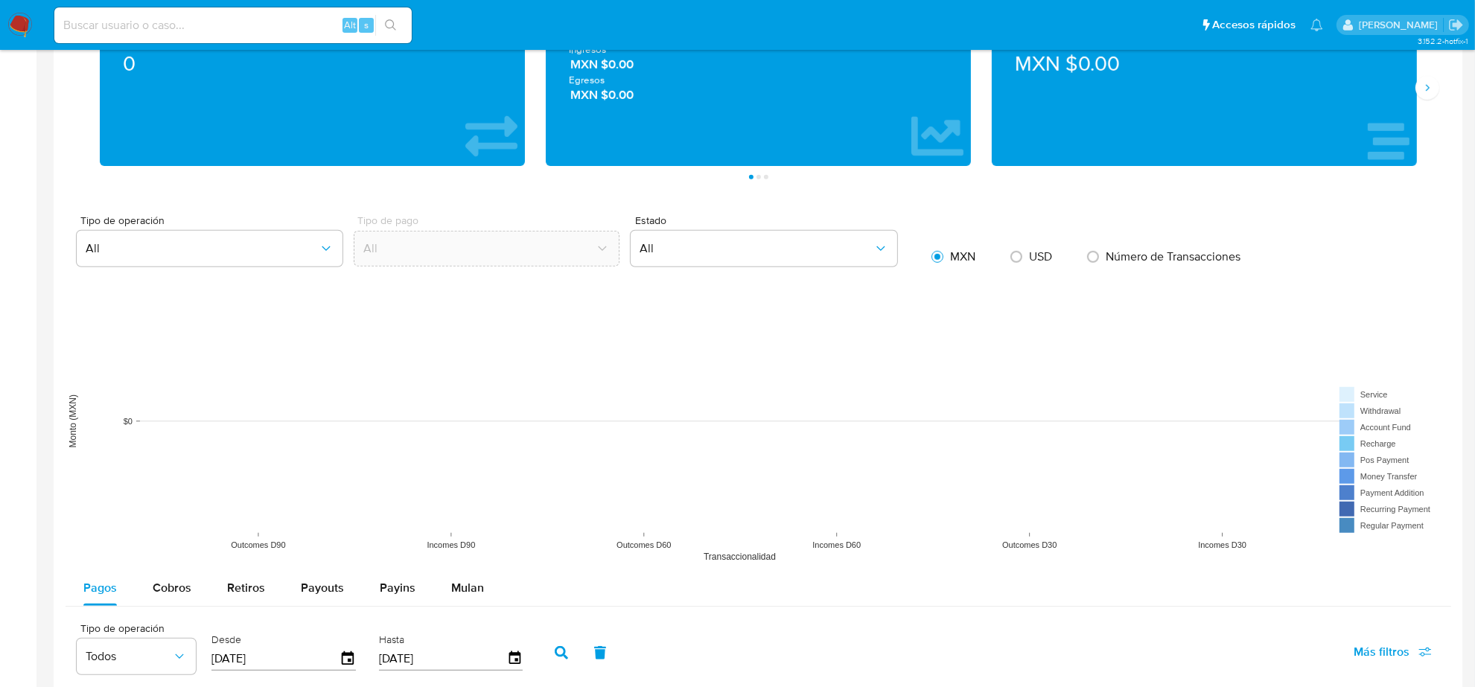
scroll to position [745, 0]
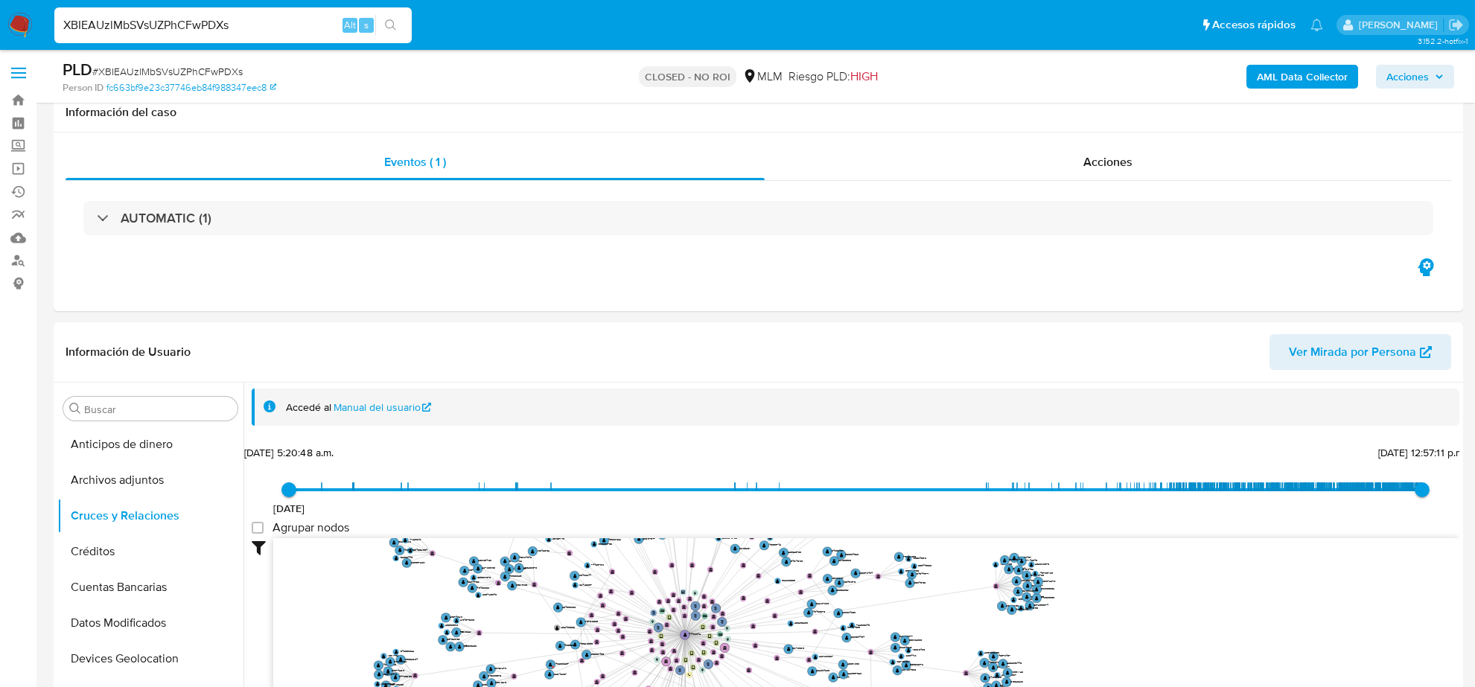
select select "10"
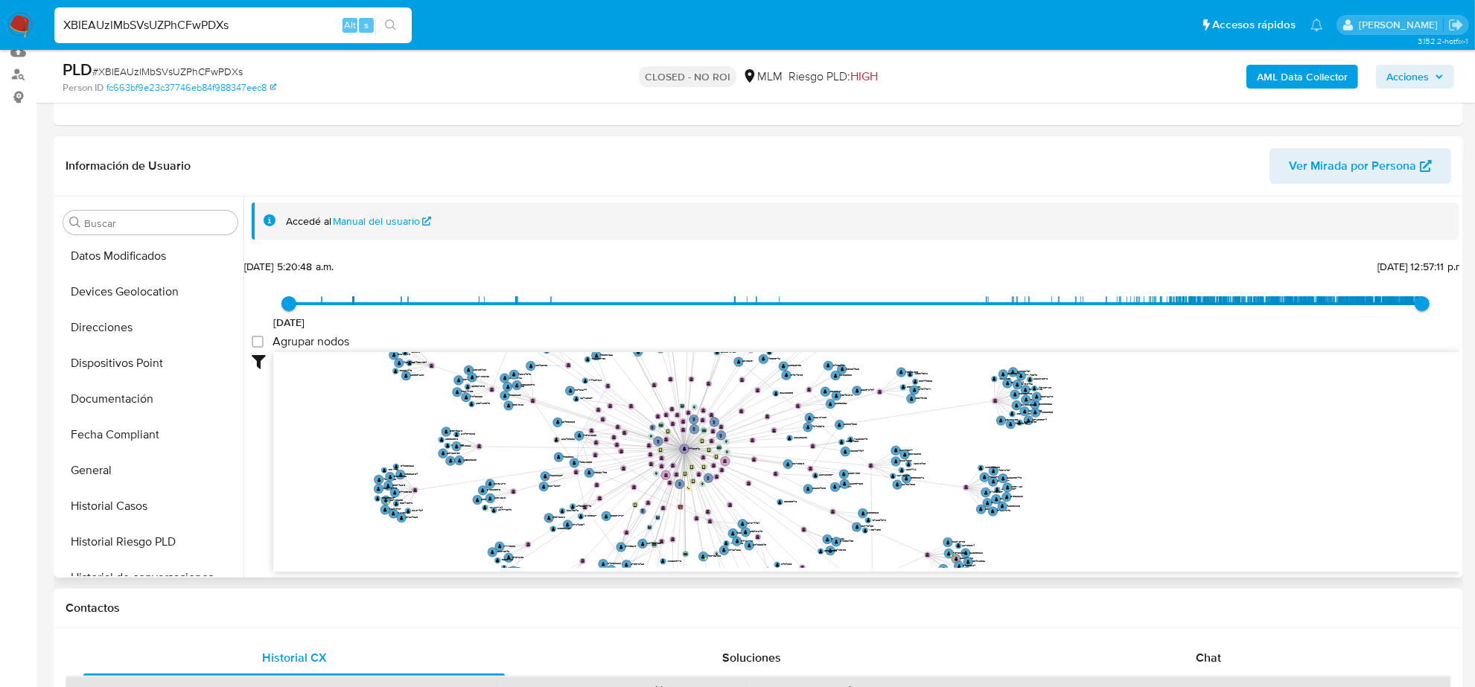
scroll to position [279, 0]
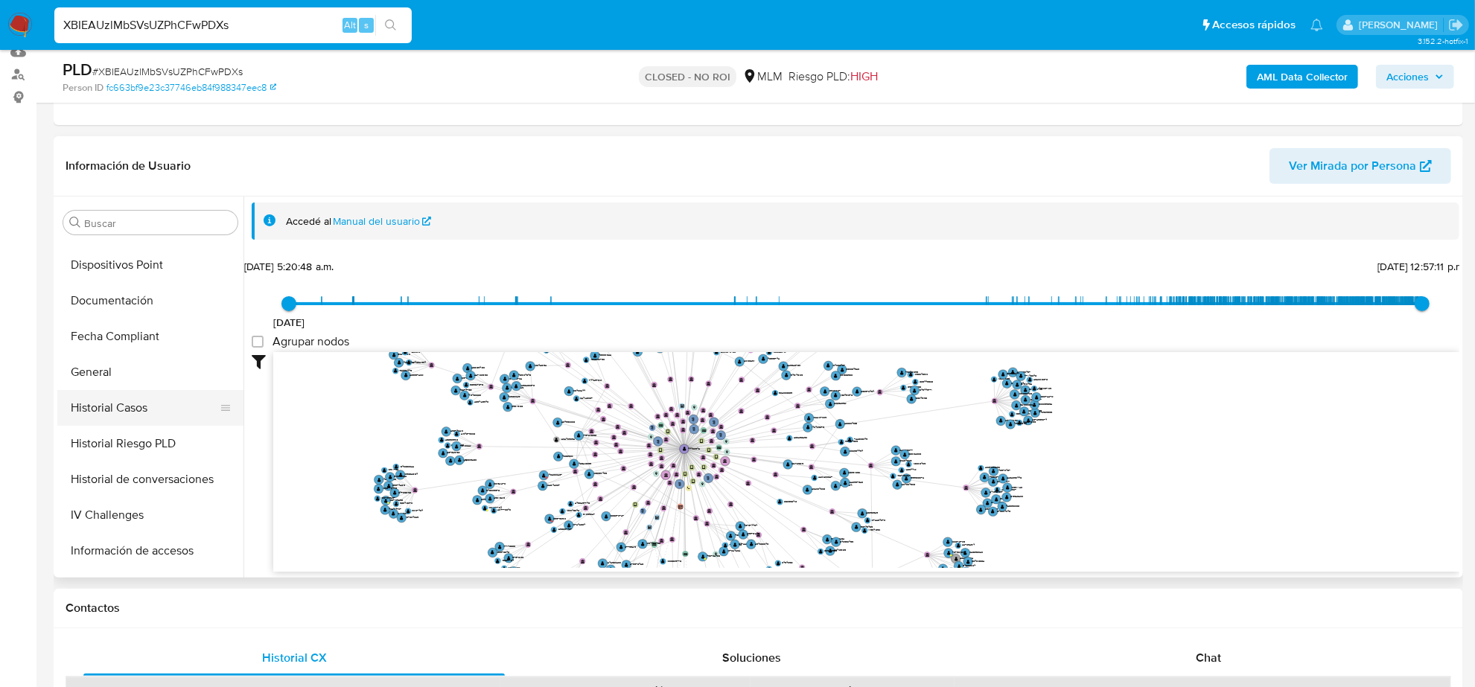
click at [144, 411] on button "Historial Casos" at bounding box center [144, 408] width 174 height 36
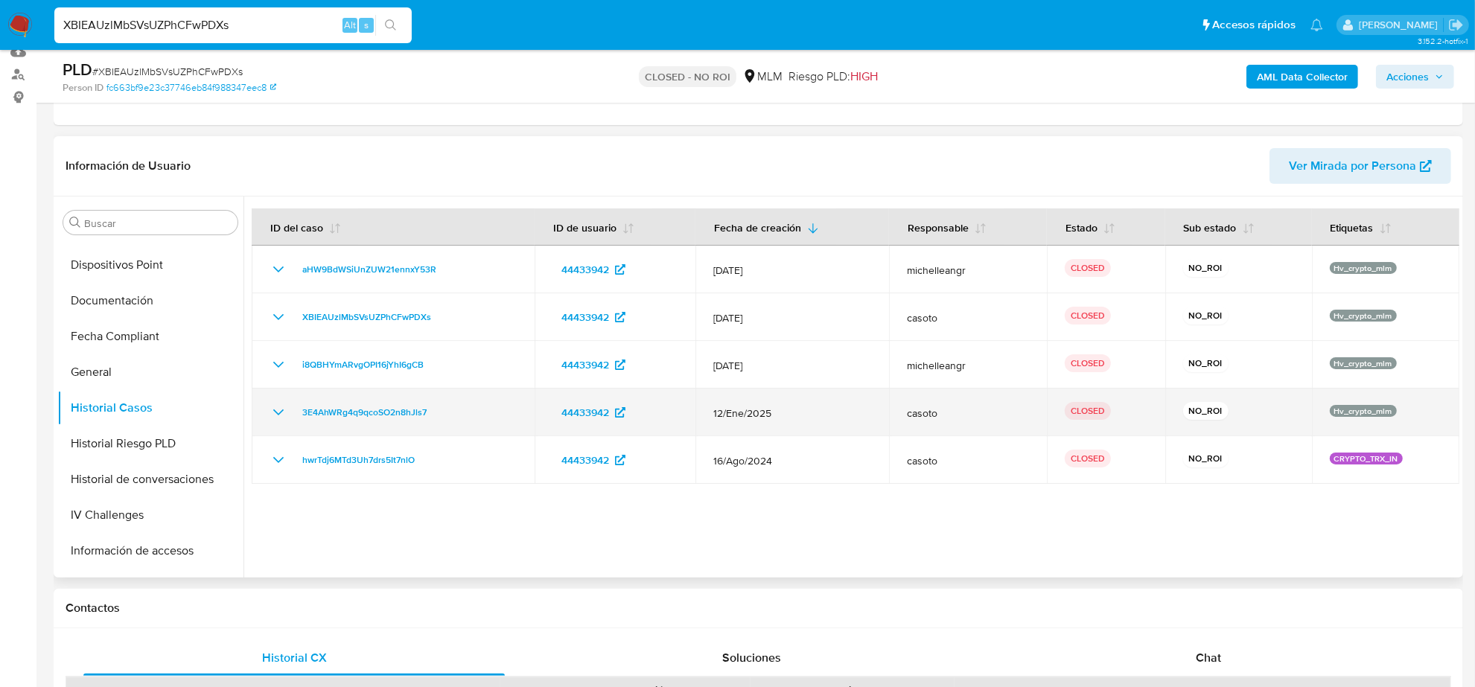
click at [273, 410] on icon "Mostrar/Ocultar" at bounding box center [279, 413] width 18 height 18
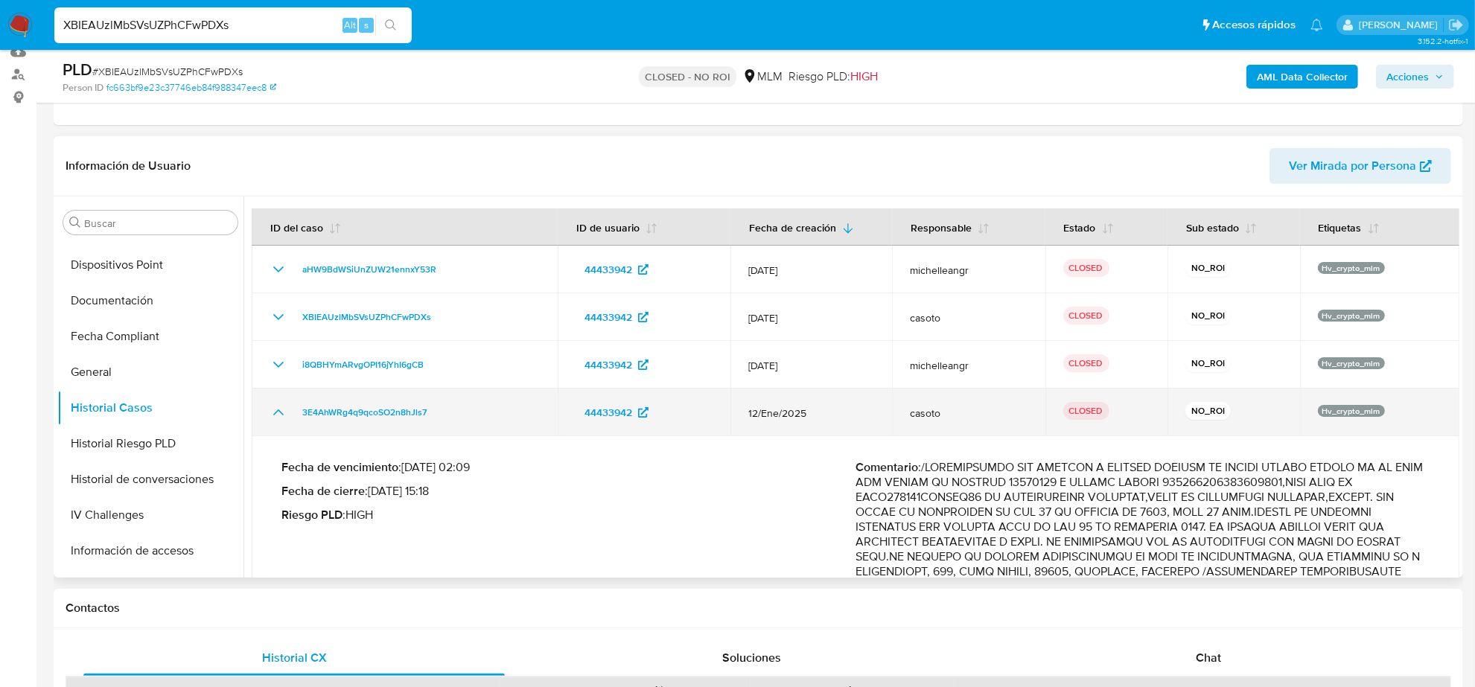
click at [273, 410] on icon "Mostrar/Ocultar" at bounding box center [279, 413] width 18 height 18
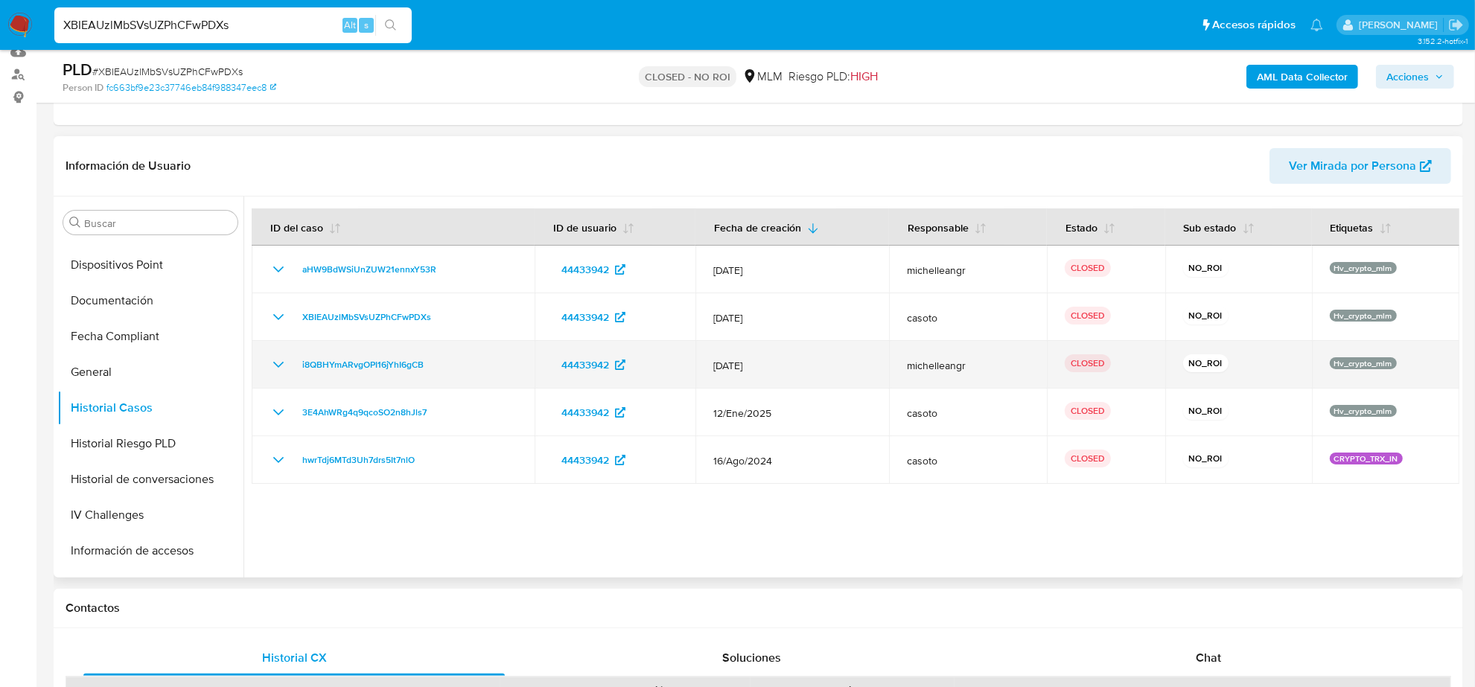
click at [283, 363] on icon "Mostrar/Ocultar" at bounding box center [278, 365] width 10 height 6
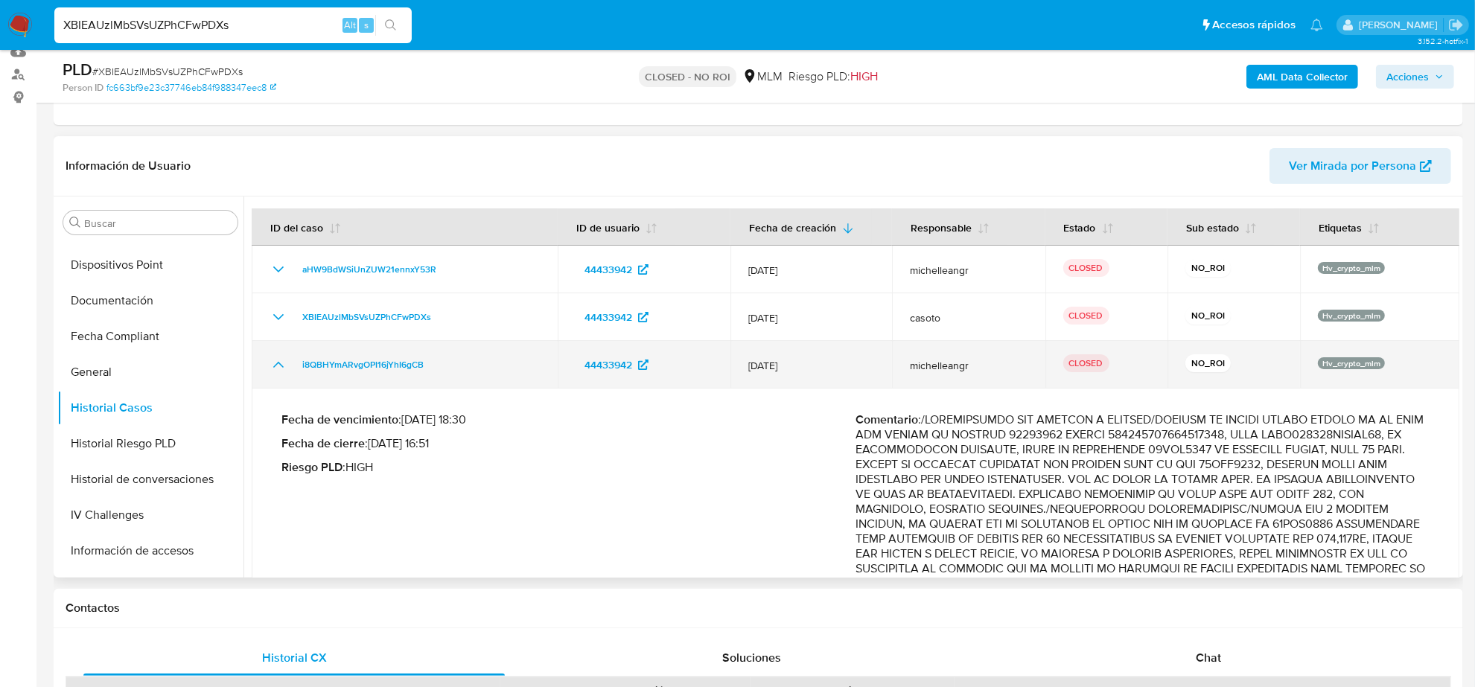
click at [283, 363] on icon "Mostrar/Ocultar" at bounding box center [279, 365] width 18 height 18
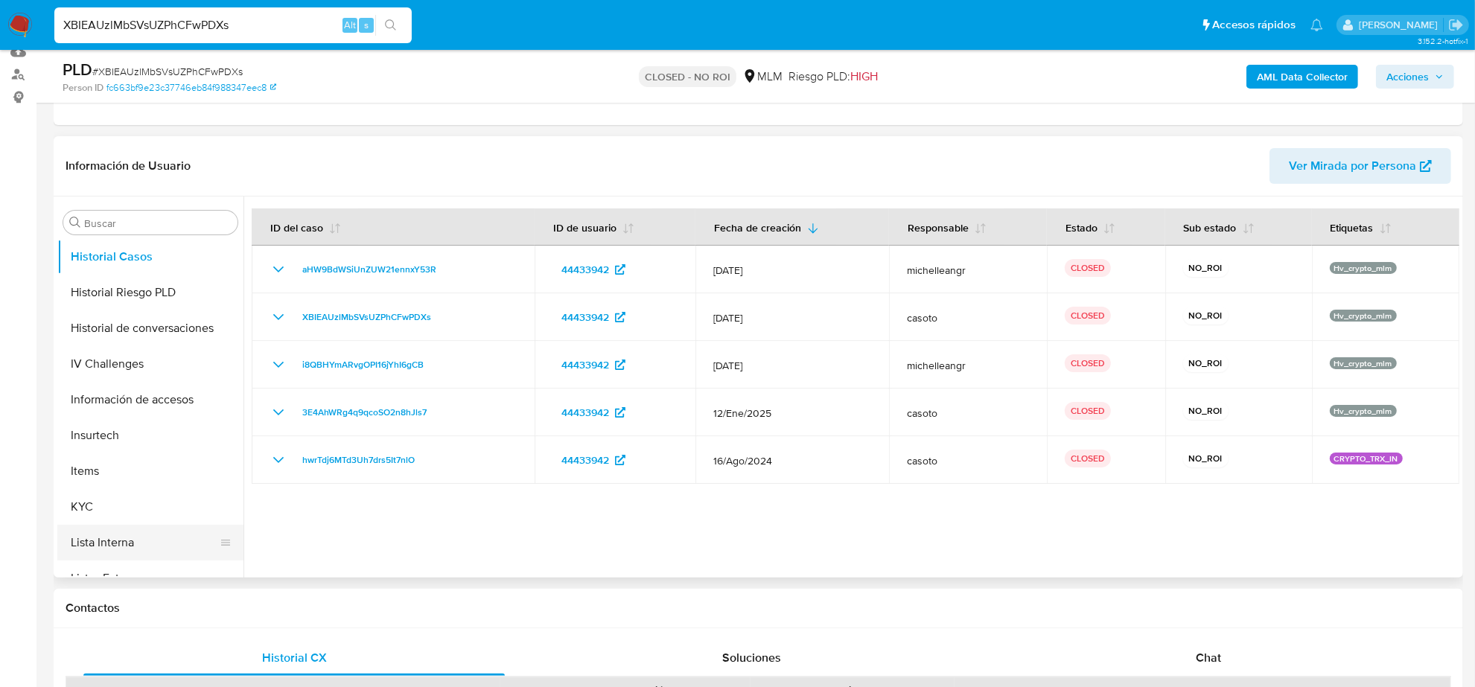
scroll to position [559, 0]
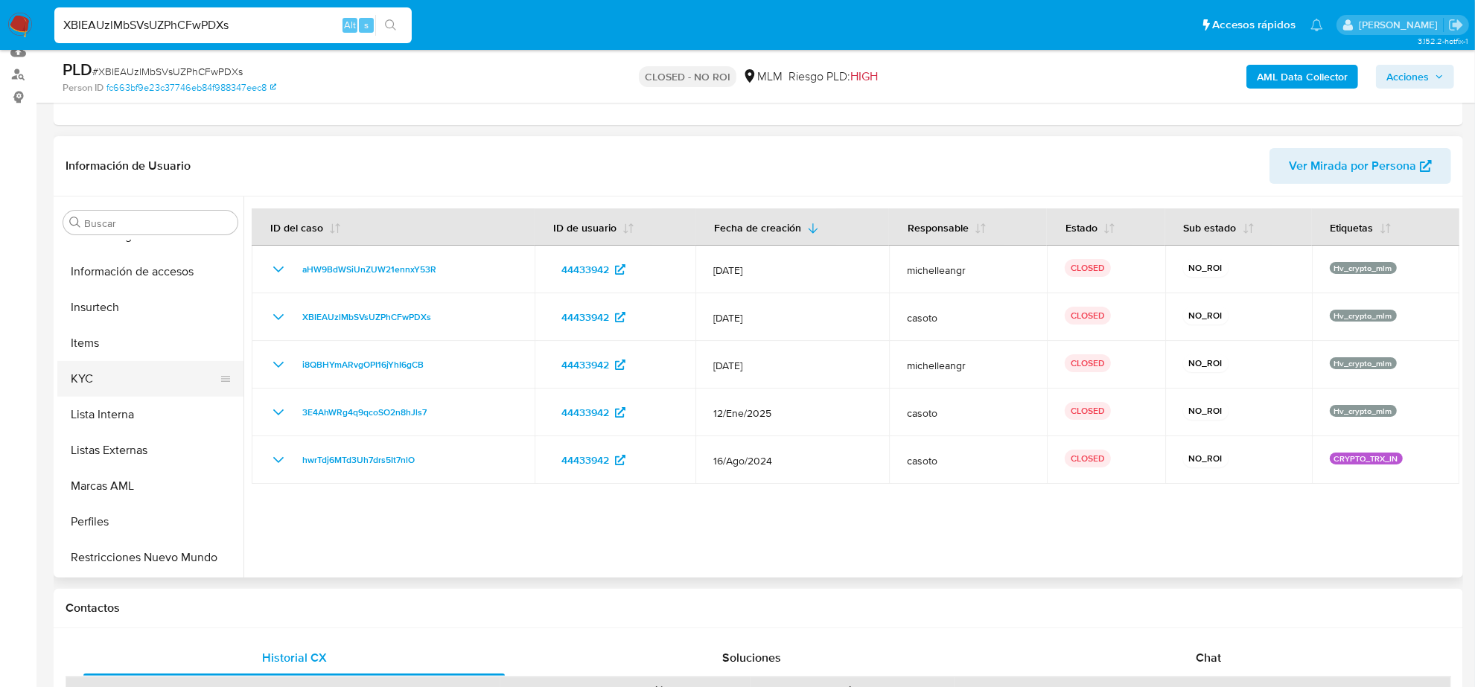
click at [139, 382] on button "KYC" at bounding box center [144, 379] width 174 height 36
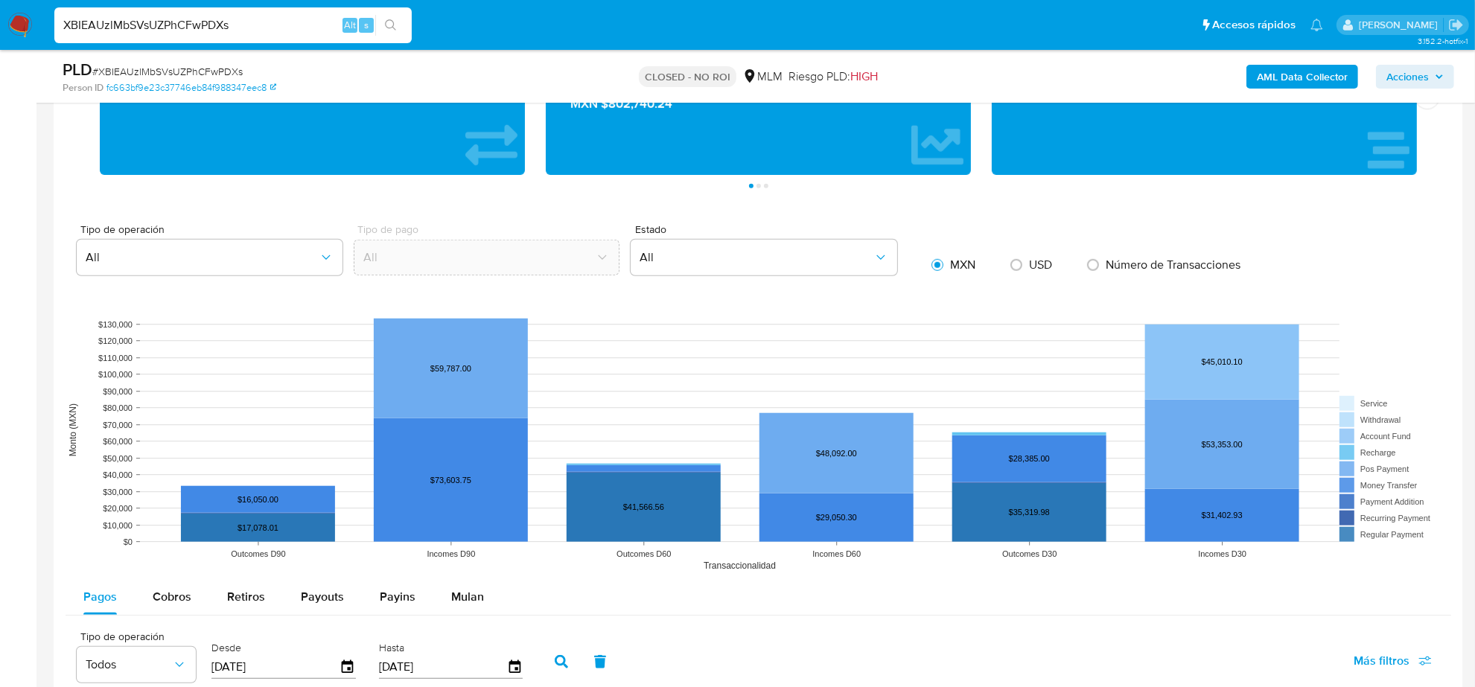
scroll to position [1583, 0]
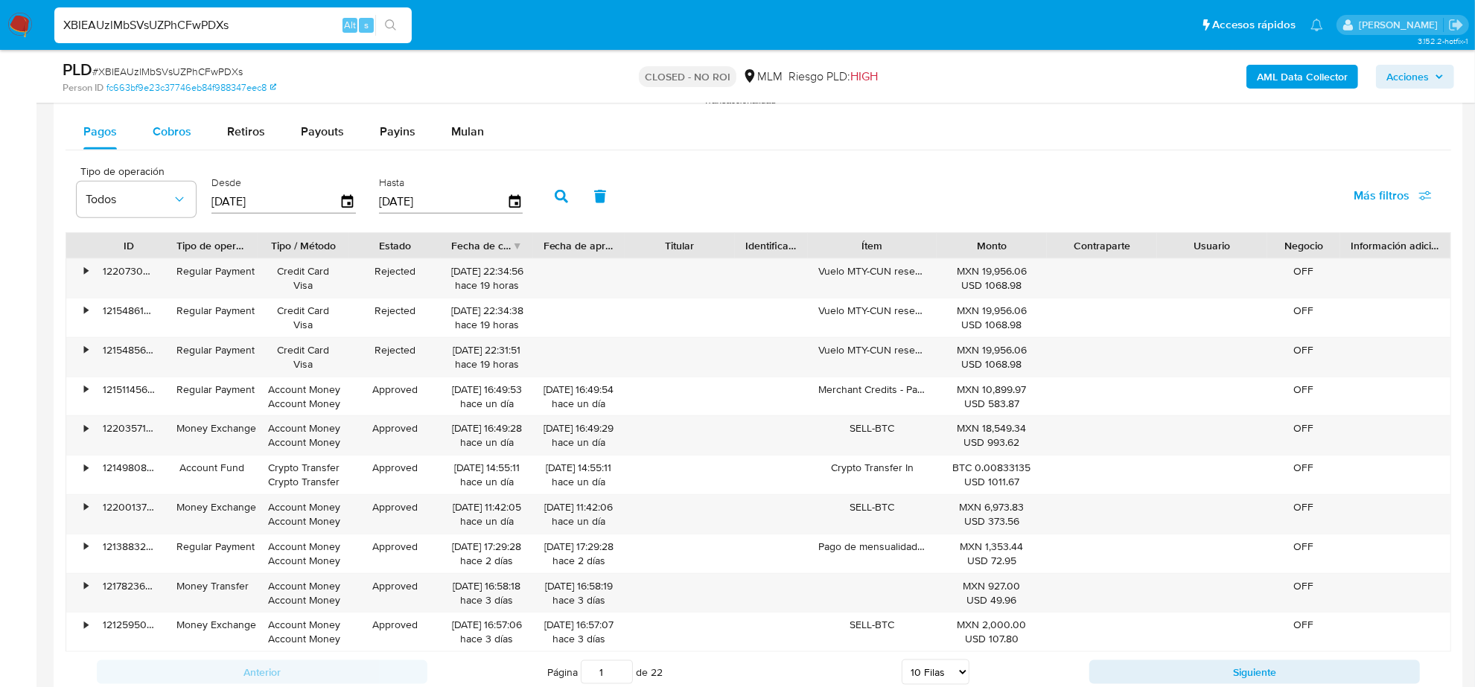
click at [182, 127] on span "Cobros" at bounding box center [172, 131] width 39 height 17
select select "10"
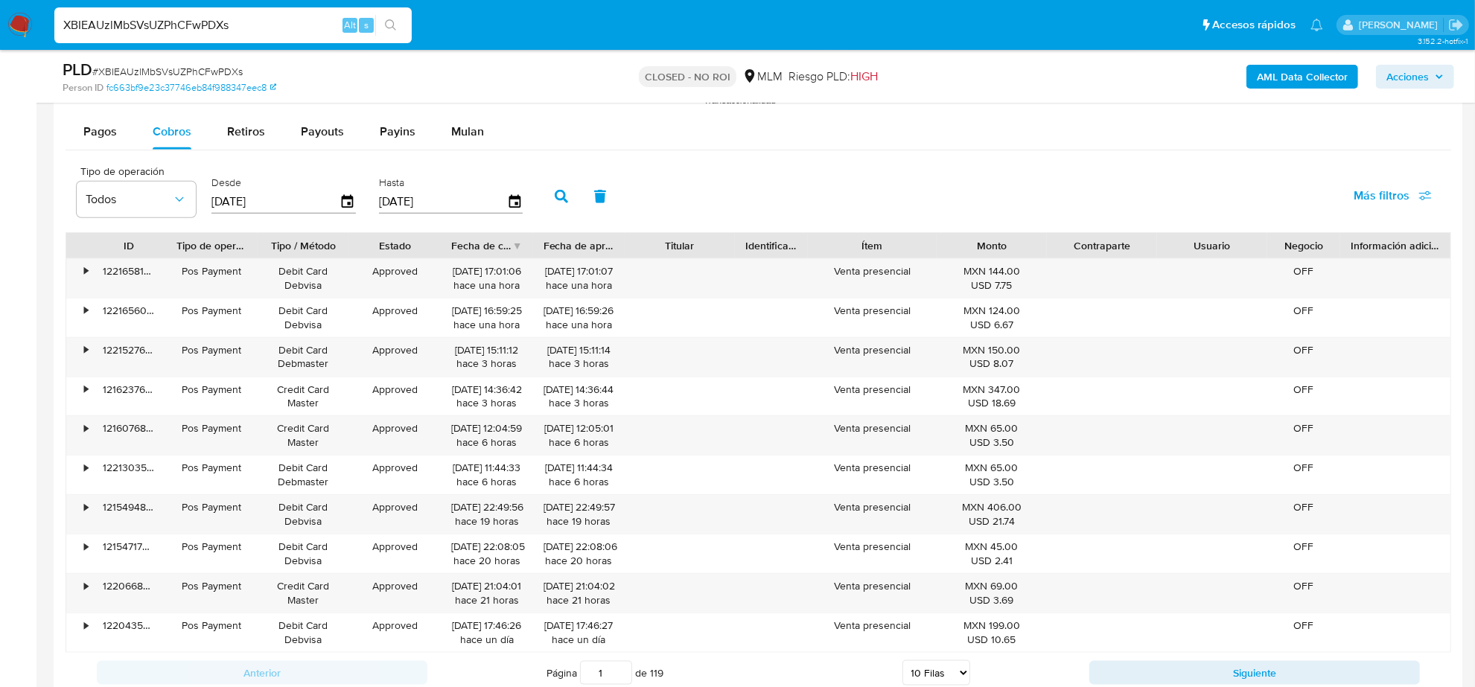
click at [222, 30] on input "XBIEAUzlMbSVsUZPhCFwPDXs" at bounding box center [232, 25] width 357 height 19
paste input "sGPFn81feNi4SmKFjGAmFGGA"
type input "sGPFn81feNi4SmKFjGAmFGGA"
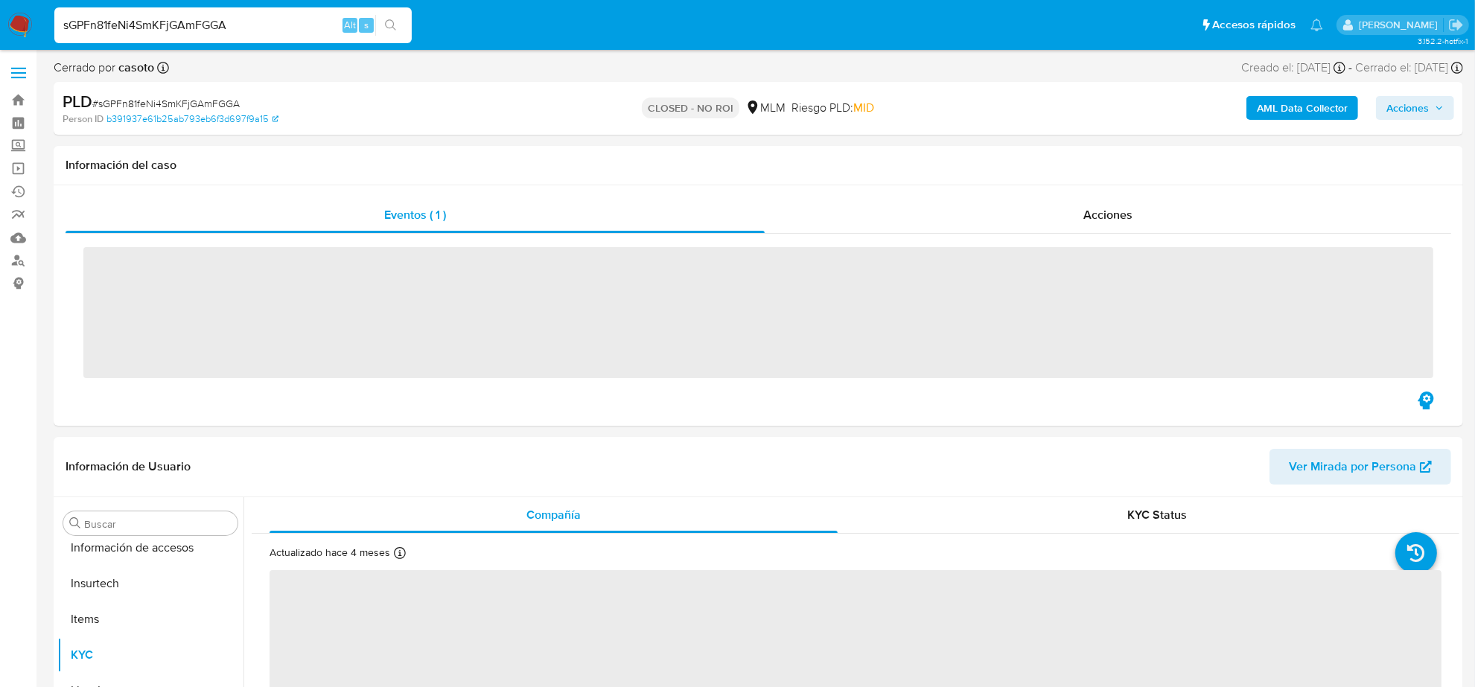
scroll to position [593, 0]
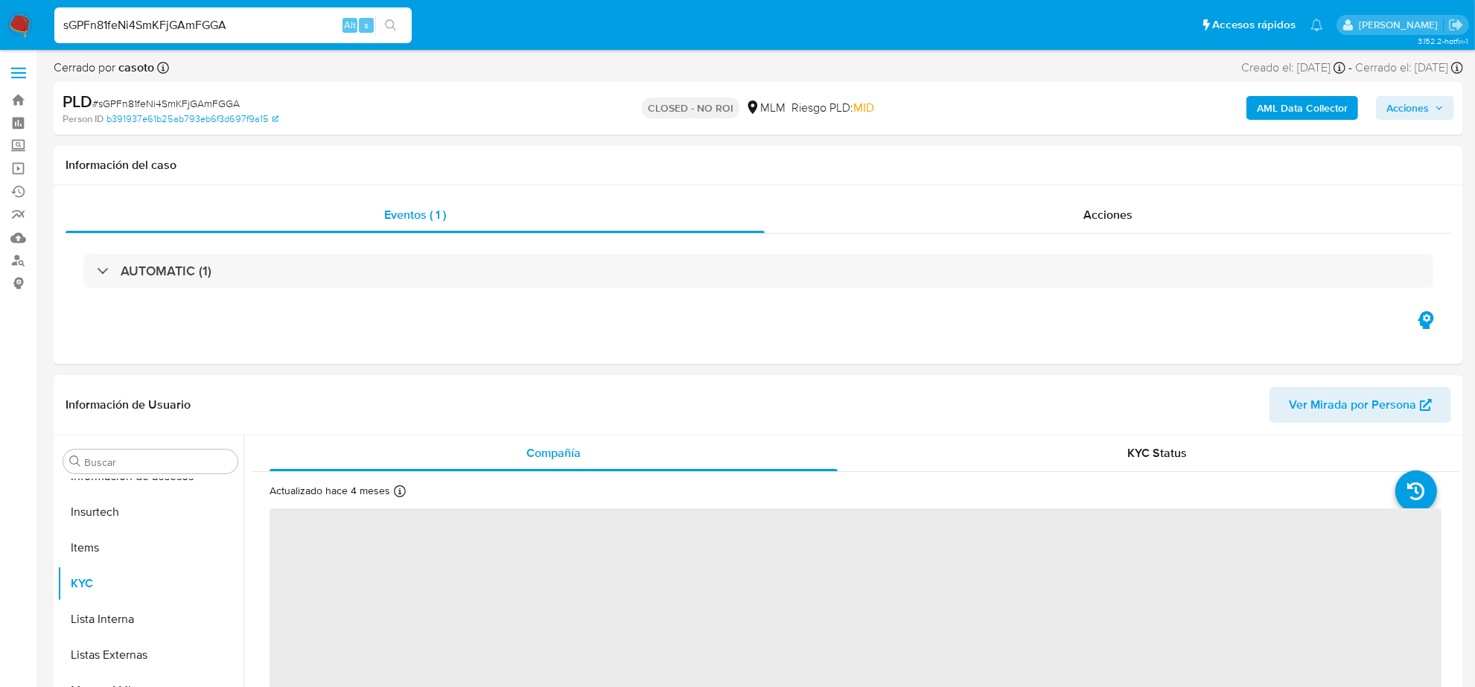
select select "10"
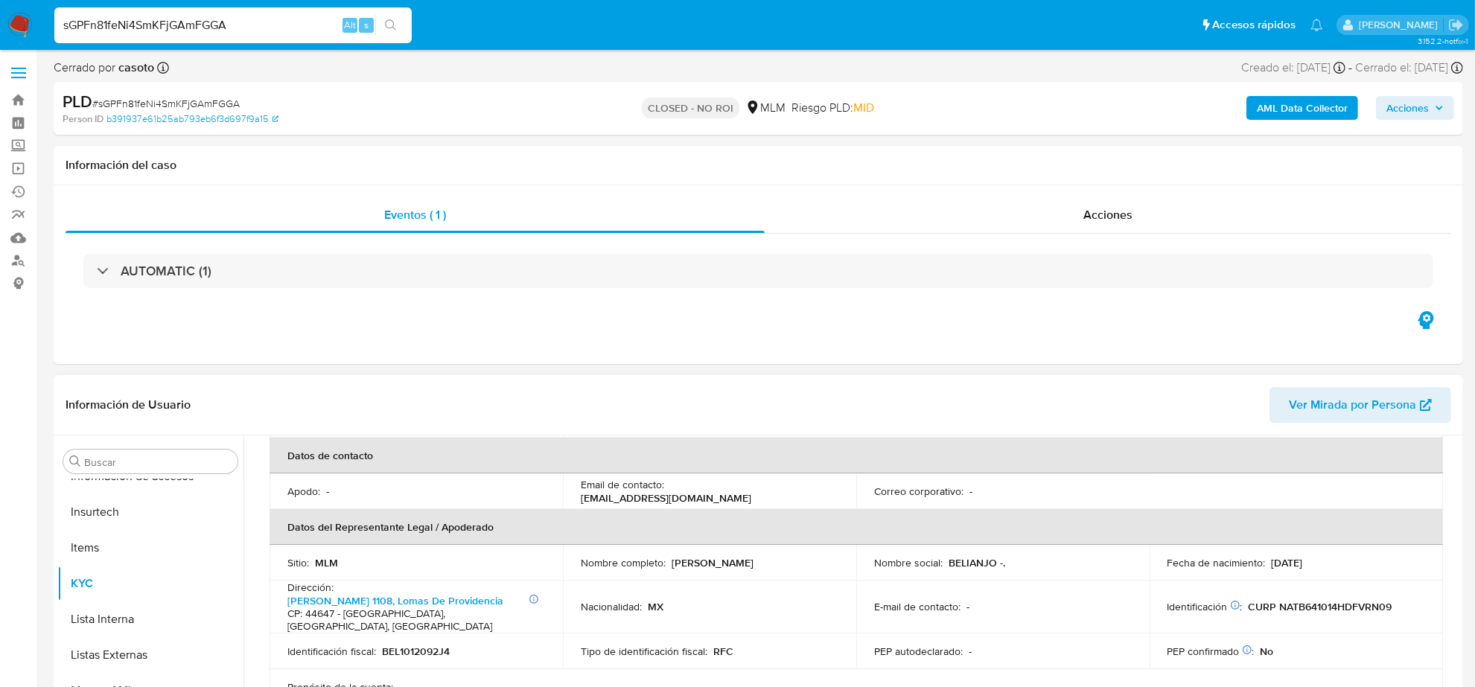
scroll to position [745, 0]
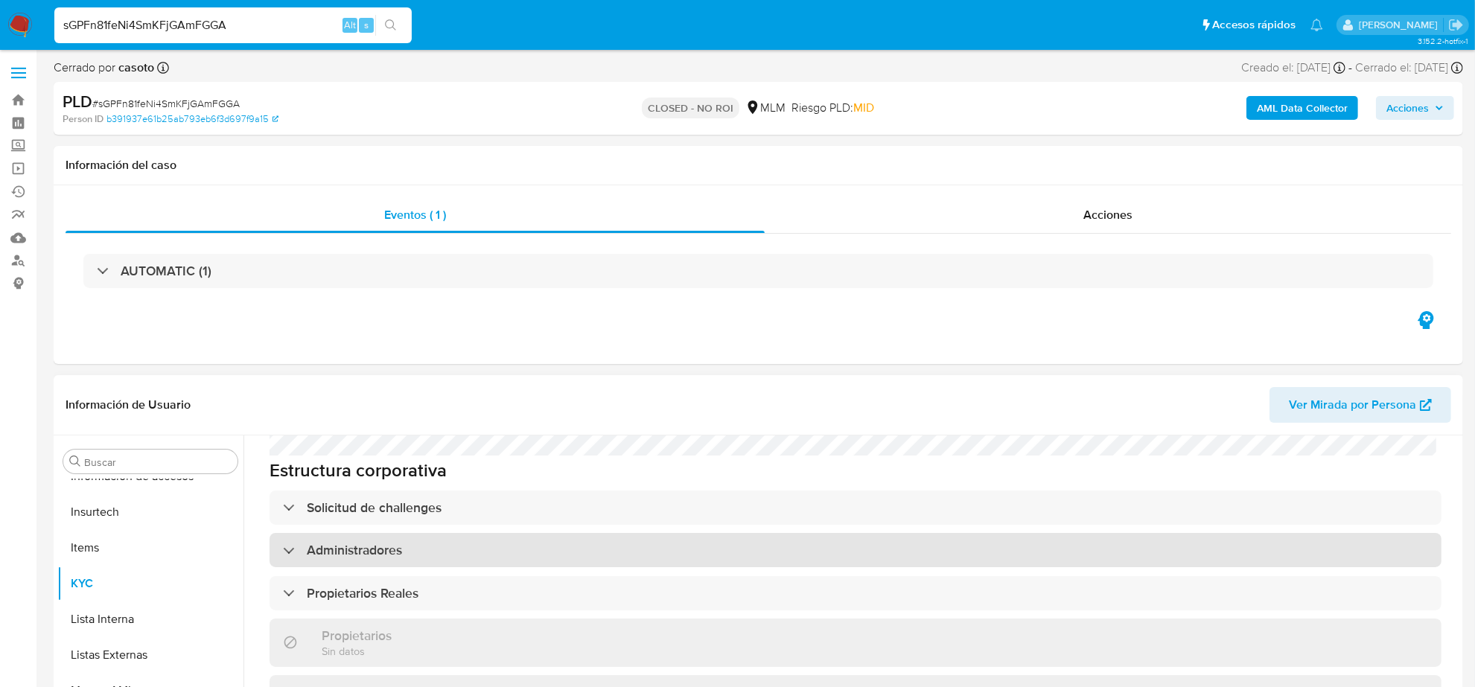
click at [350, 533] on div "Administradores" at bounding box center [856, 550] width 1172 height 34
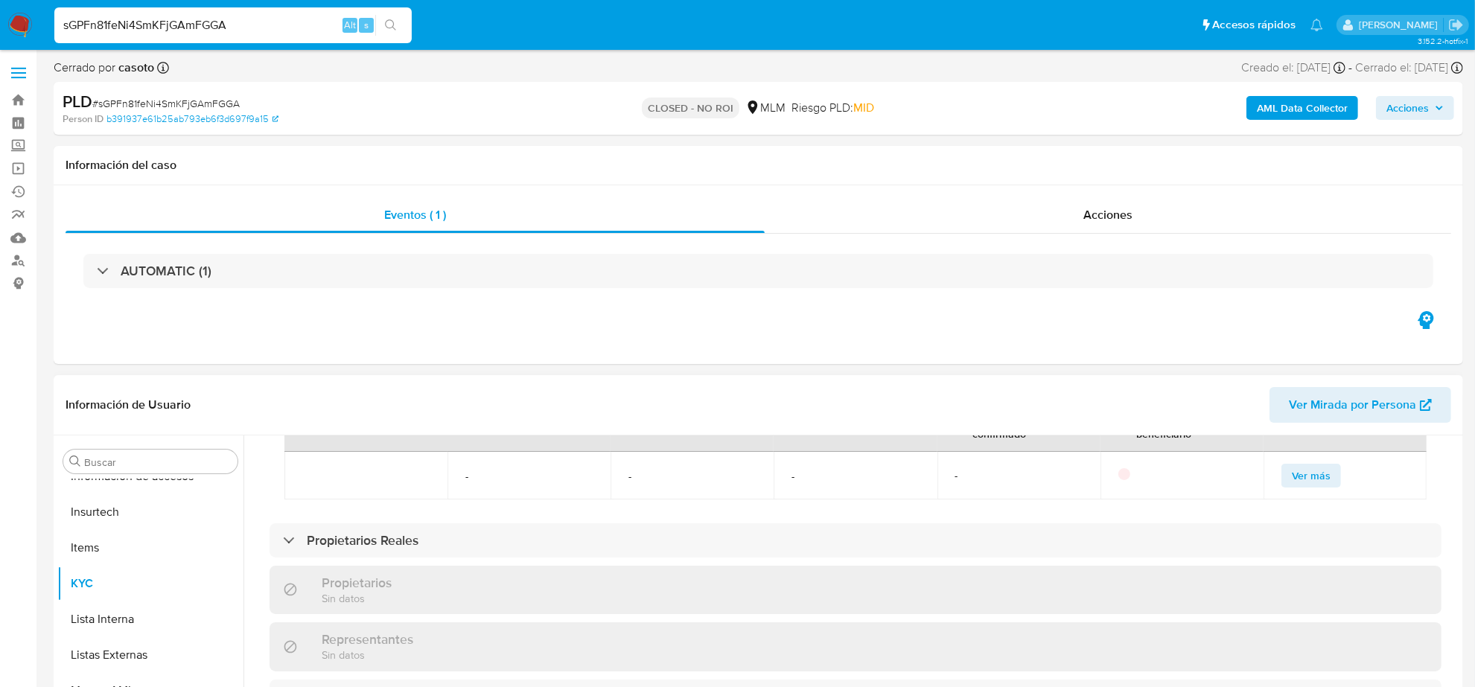
scroll to position [931, 0]
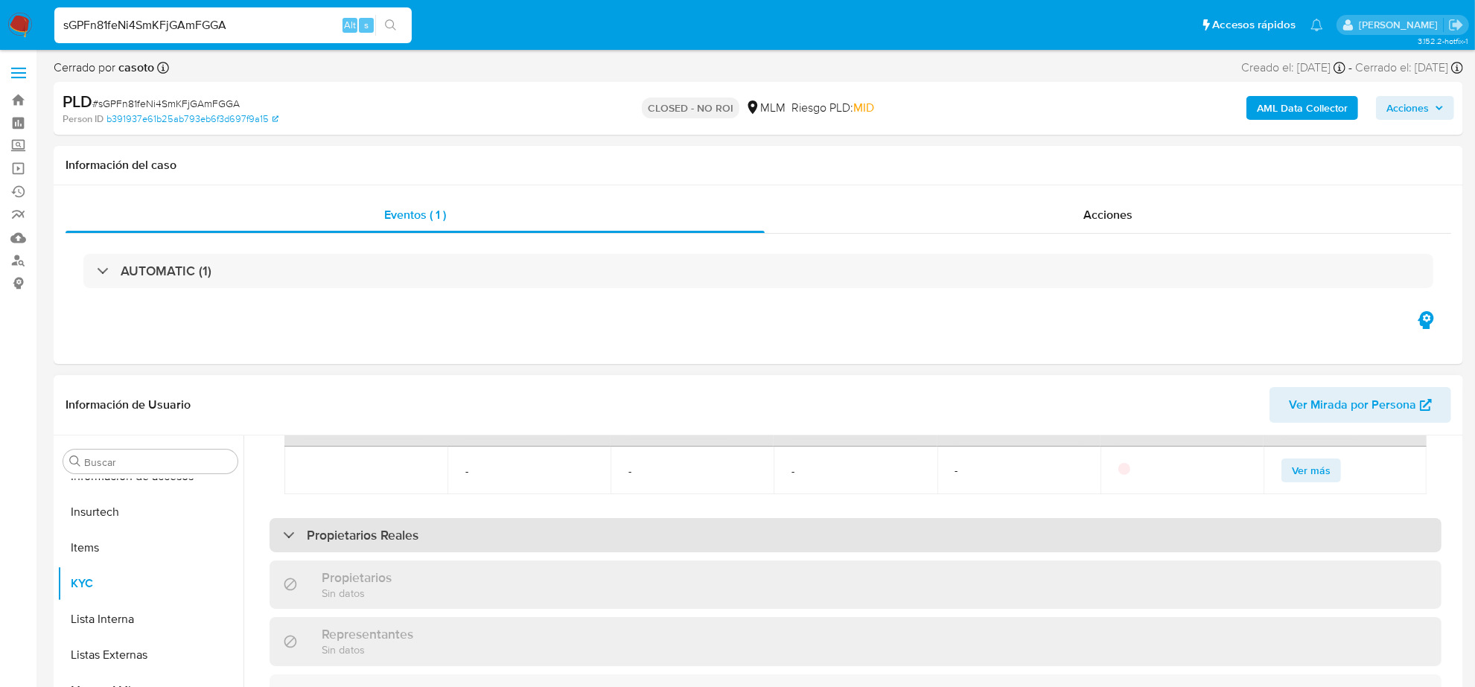
click at [393, 519] on div "Propietarios Reales" at bounding box center [856, 535] width 1172 height 34
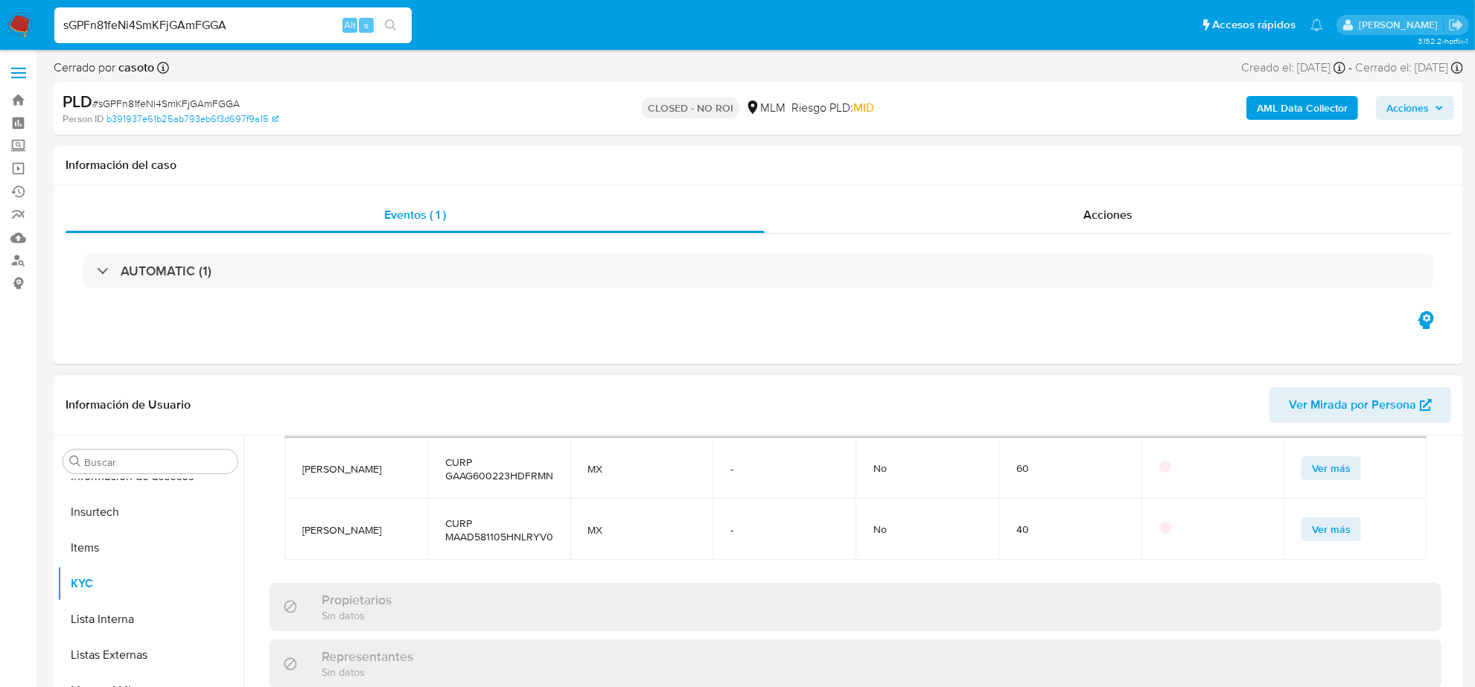
scroll to position [1117, 0]
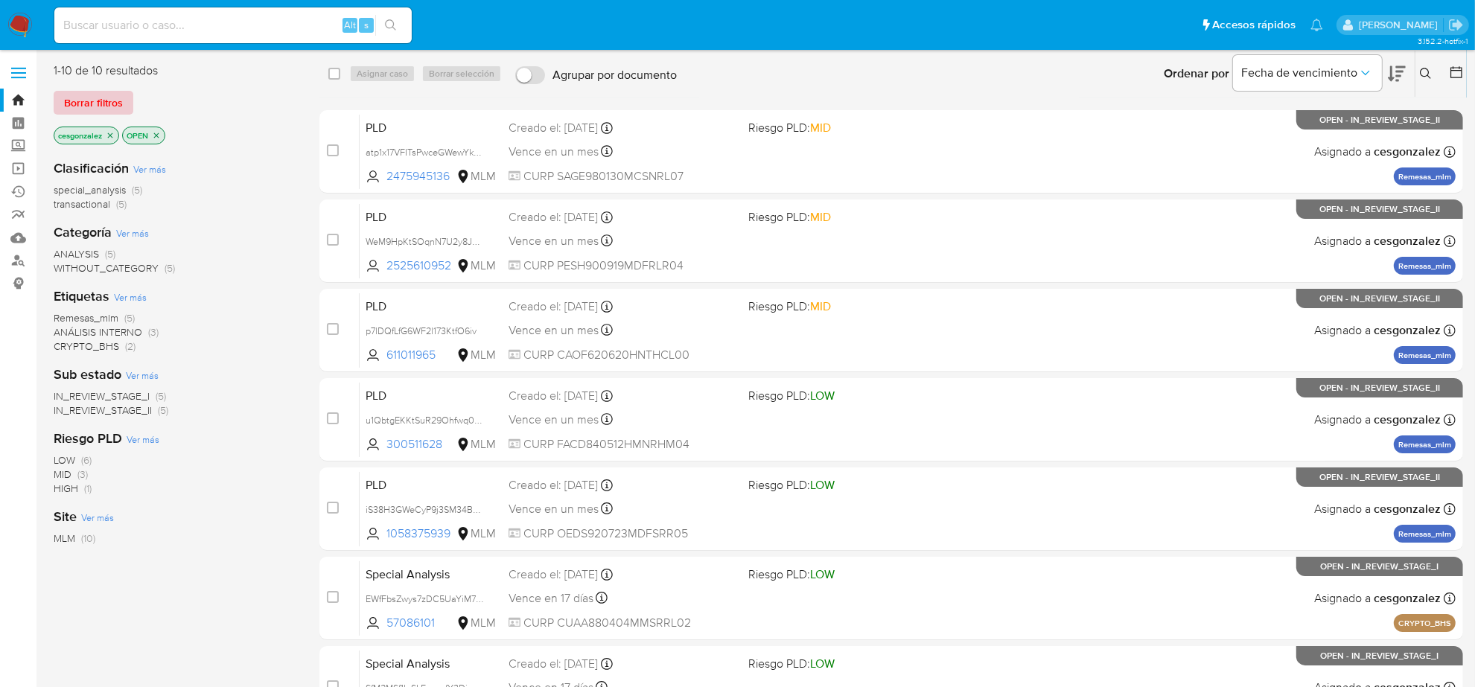
click at [95, 107] on span "Borrar filtros" at bounding box center [93, 102] width 59 height 21
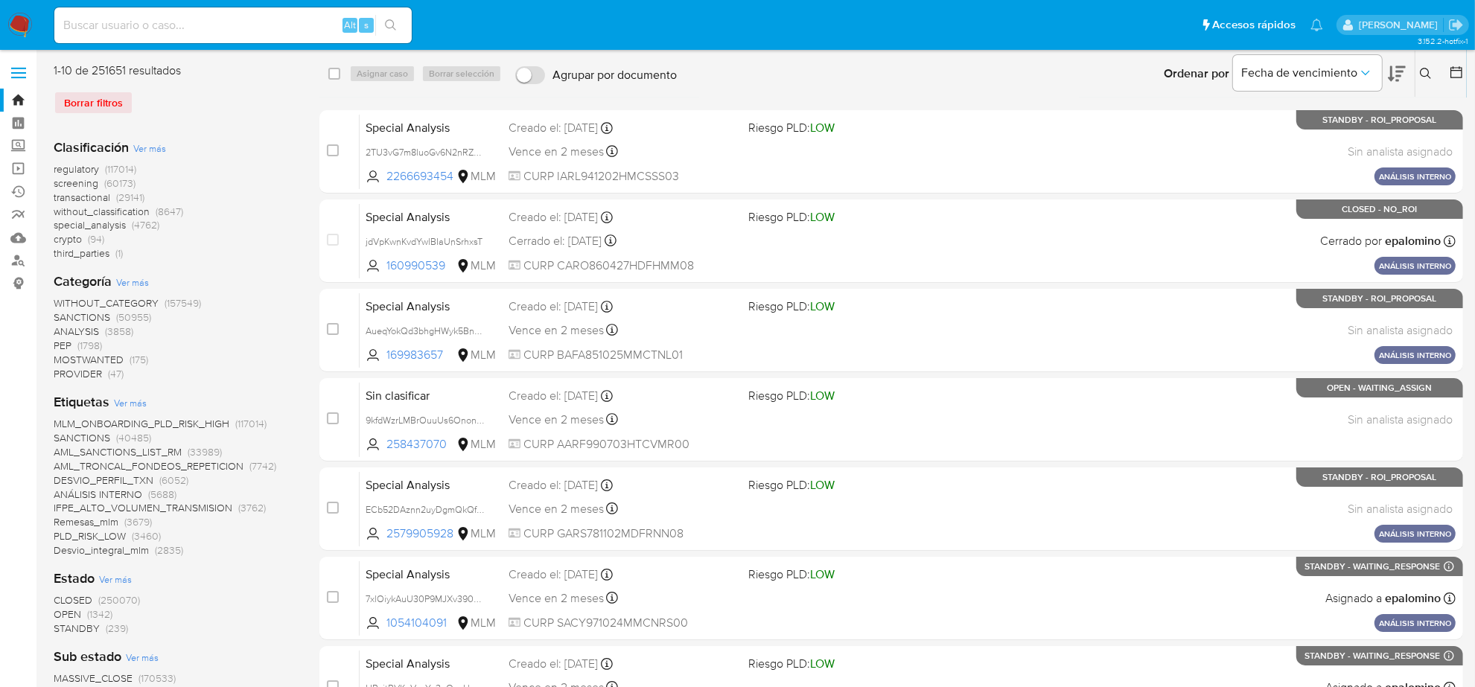
click at [1464, 65] on button at bounding box center [1458, 74] width 18 height 18
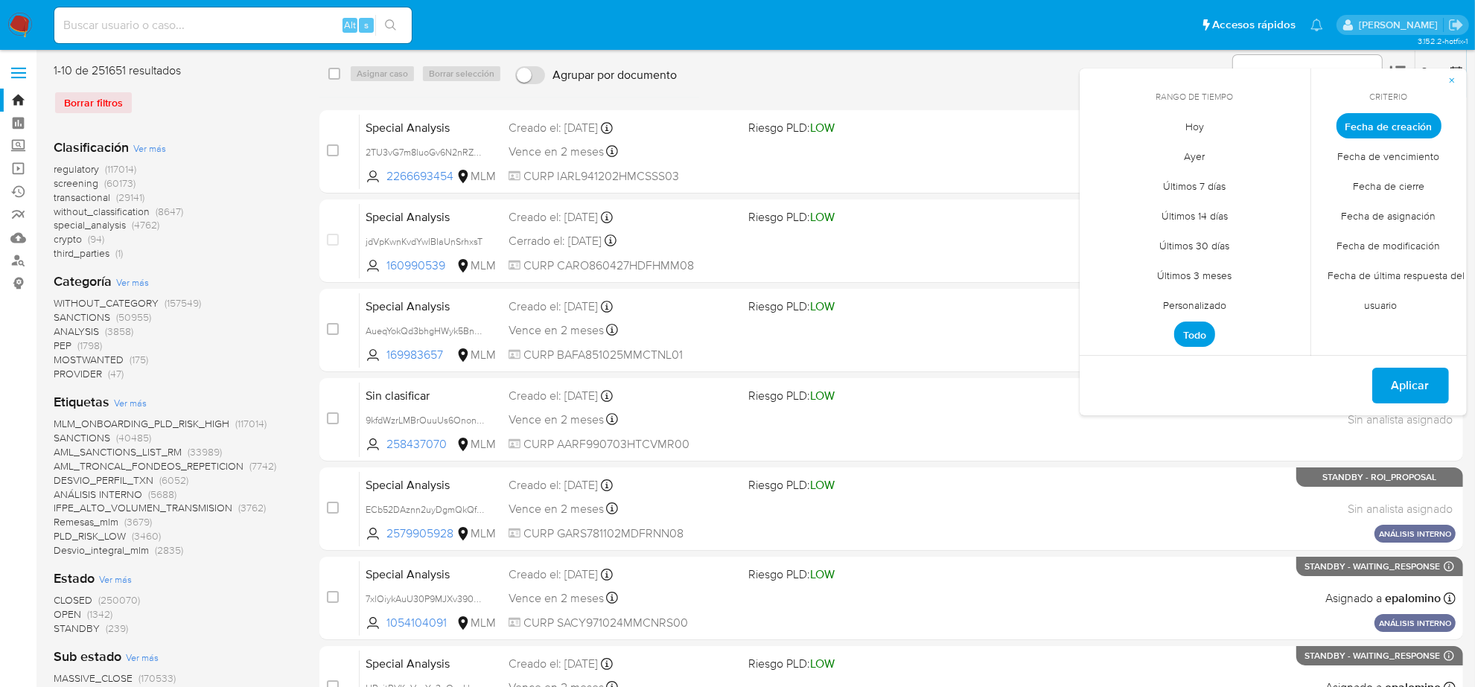
click at [1193, 306] on span "Personalizado" at bounding box center [1195, 305] width 95 height 31
click at [1105, 151] on icon "Mes anterior" at bounding box center [1103, 153] width 18 height 18
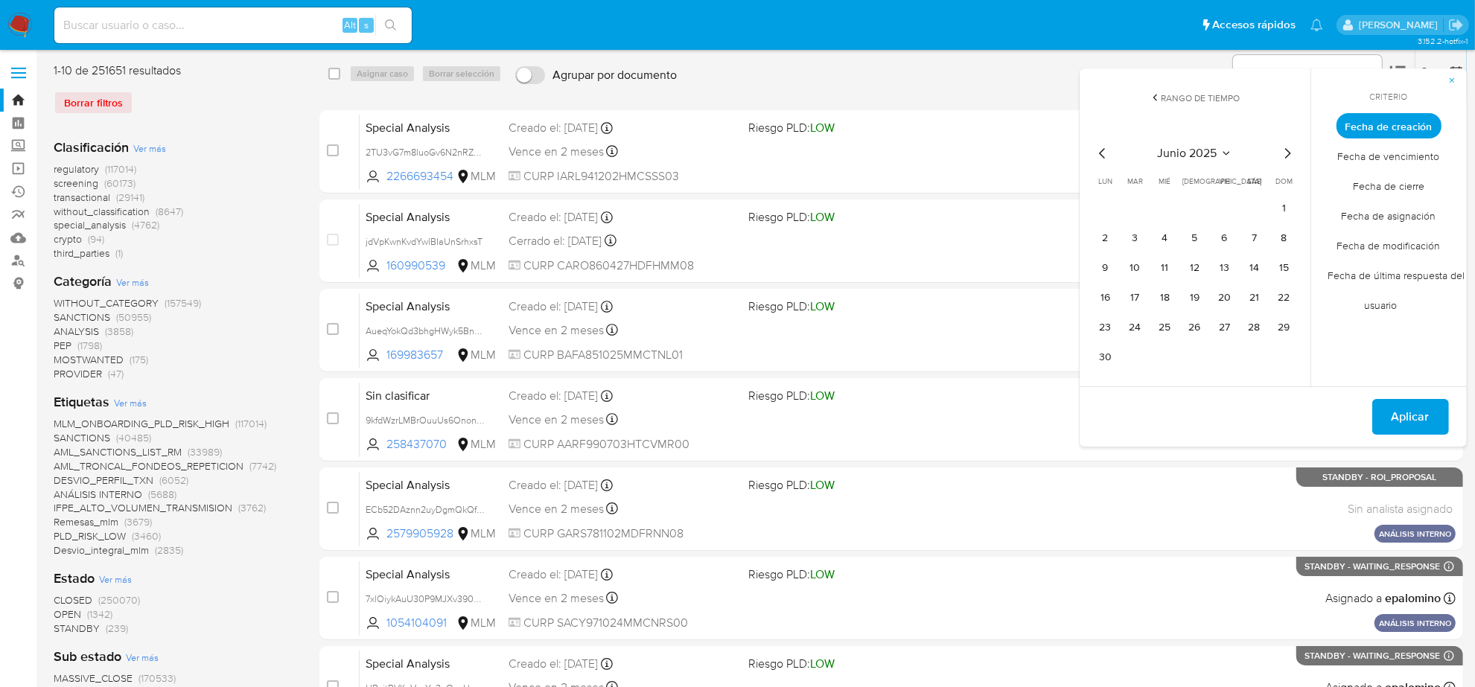
click at [1099, 154] on icon "Mes anterior" at bounding box center [1103, 153] width 18 height 18
click at [1108, 269] on button "12" at bounding box center [1106, 268] width 24 height 24
click at [1417, 392] on span "Aplicar" at bounding box center [1411, 387] width 38 height 33
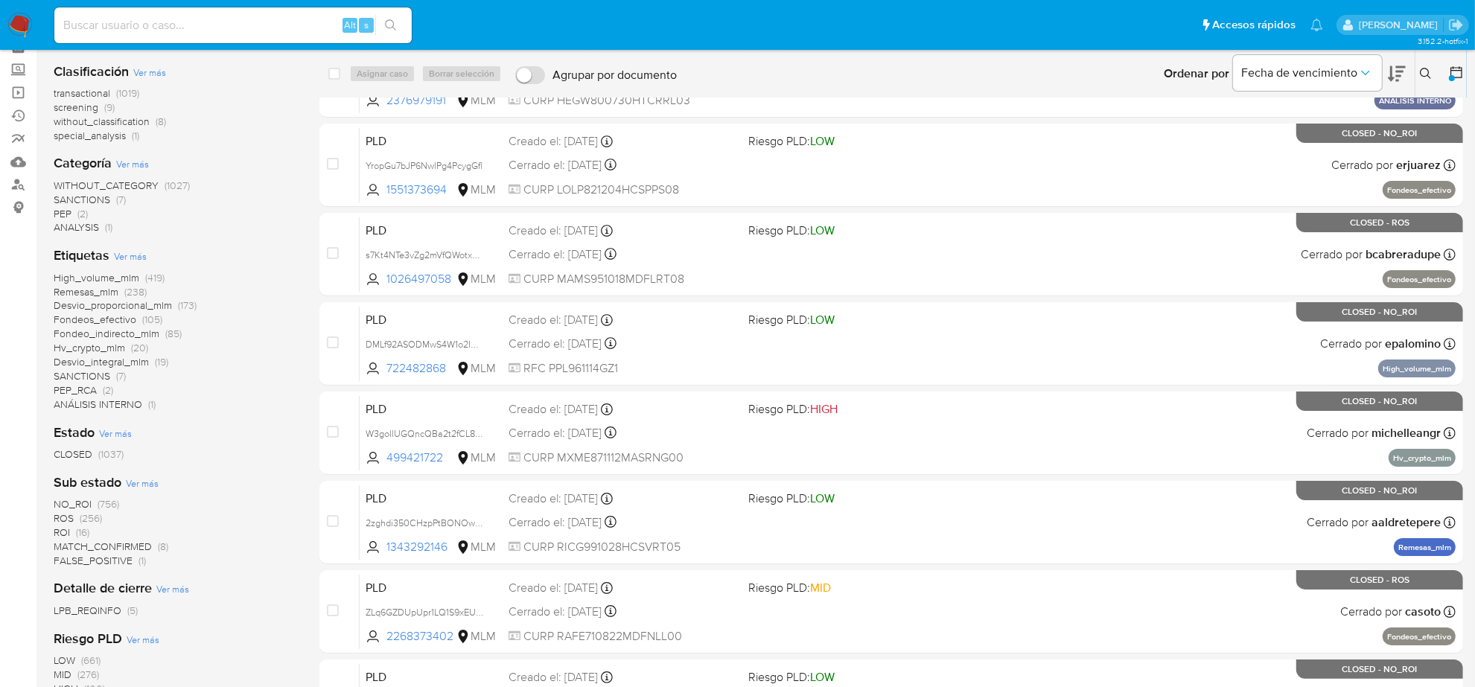
scroll to position [186, 0]
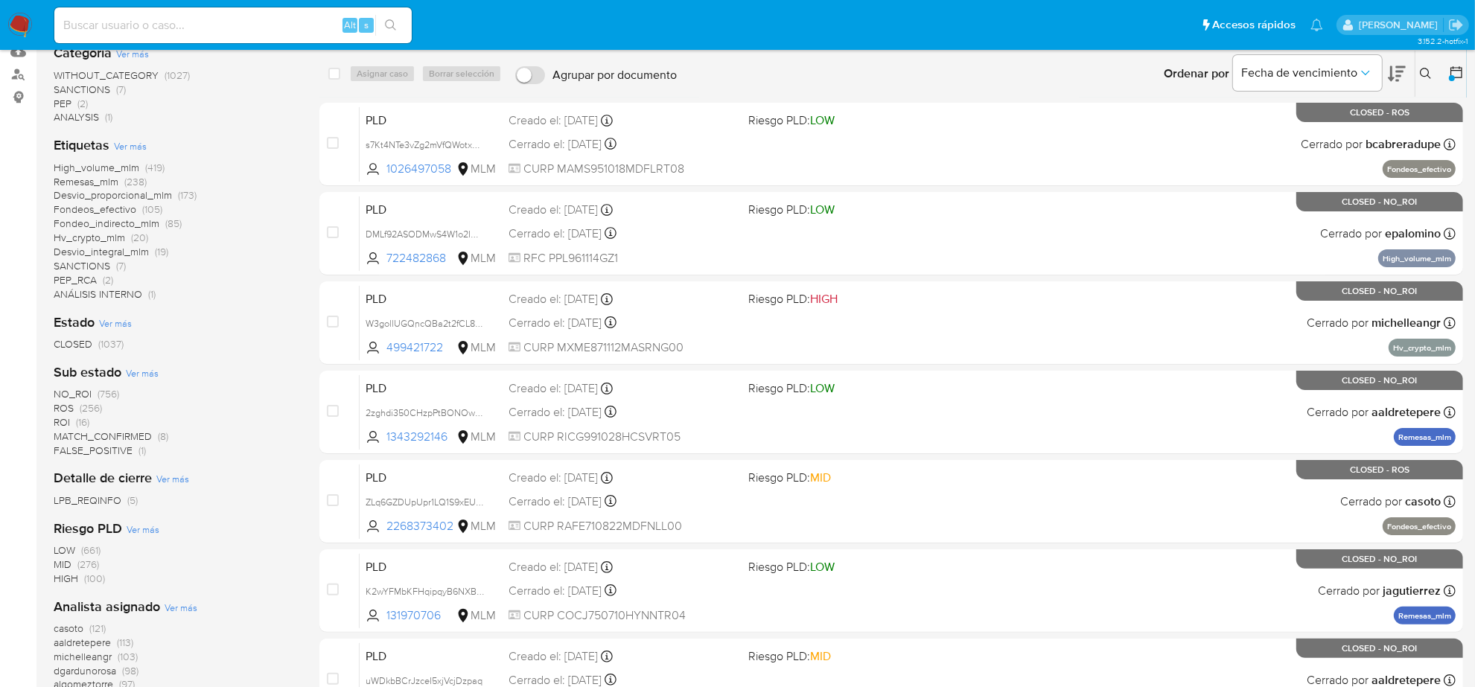
click at [78, 408] on span "ROS (256)" at bounding box center [78, 408] width 48 height 14
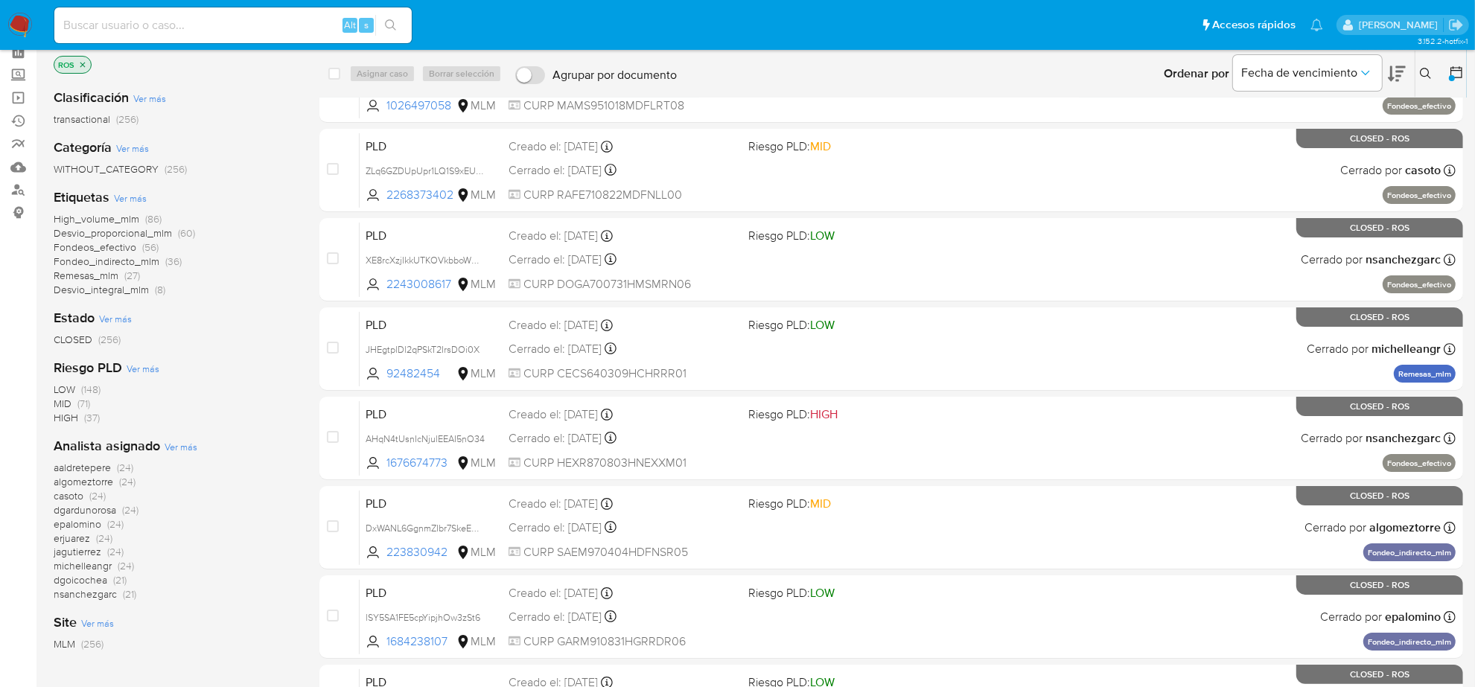
scroll to position [186, 0]
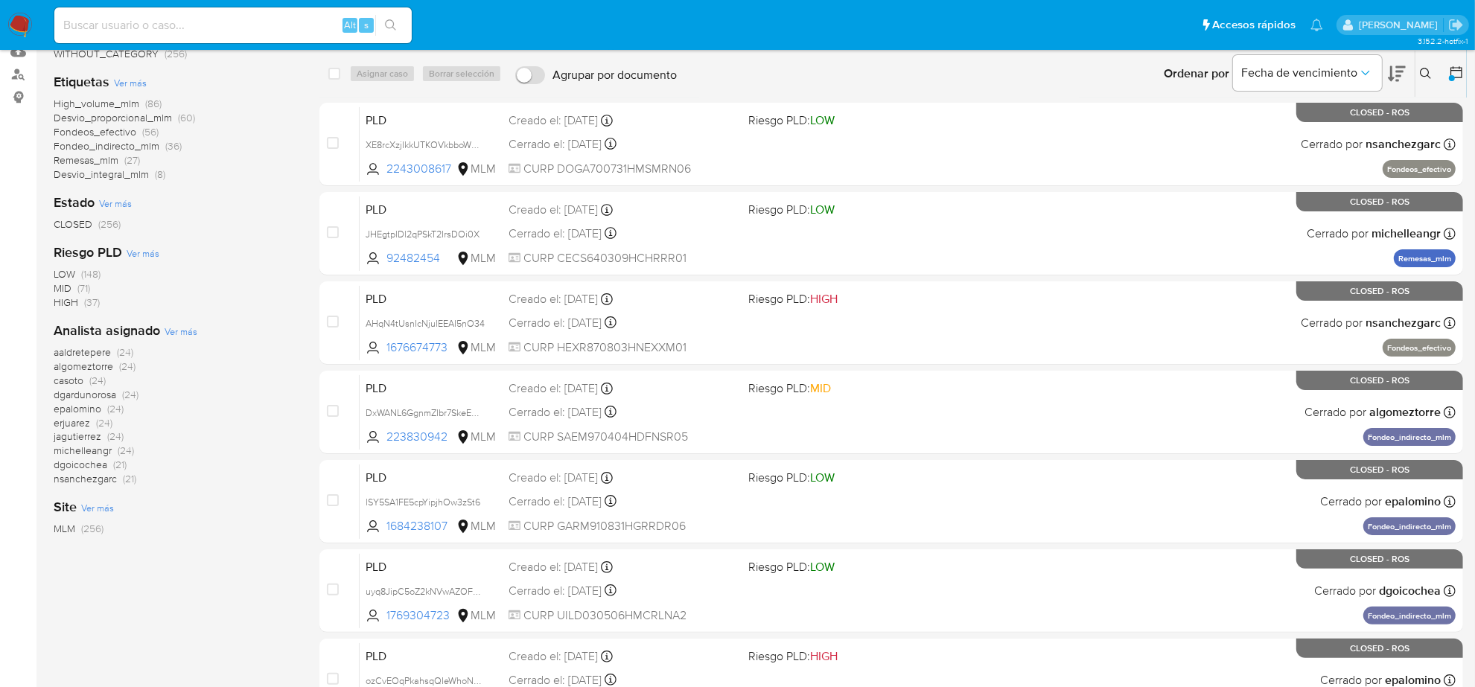
click at [89, 352] on span "aaldretepere" at bounding box center [82, 352] width 57 height 15
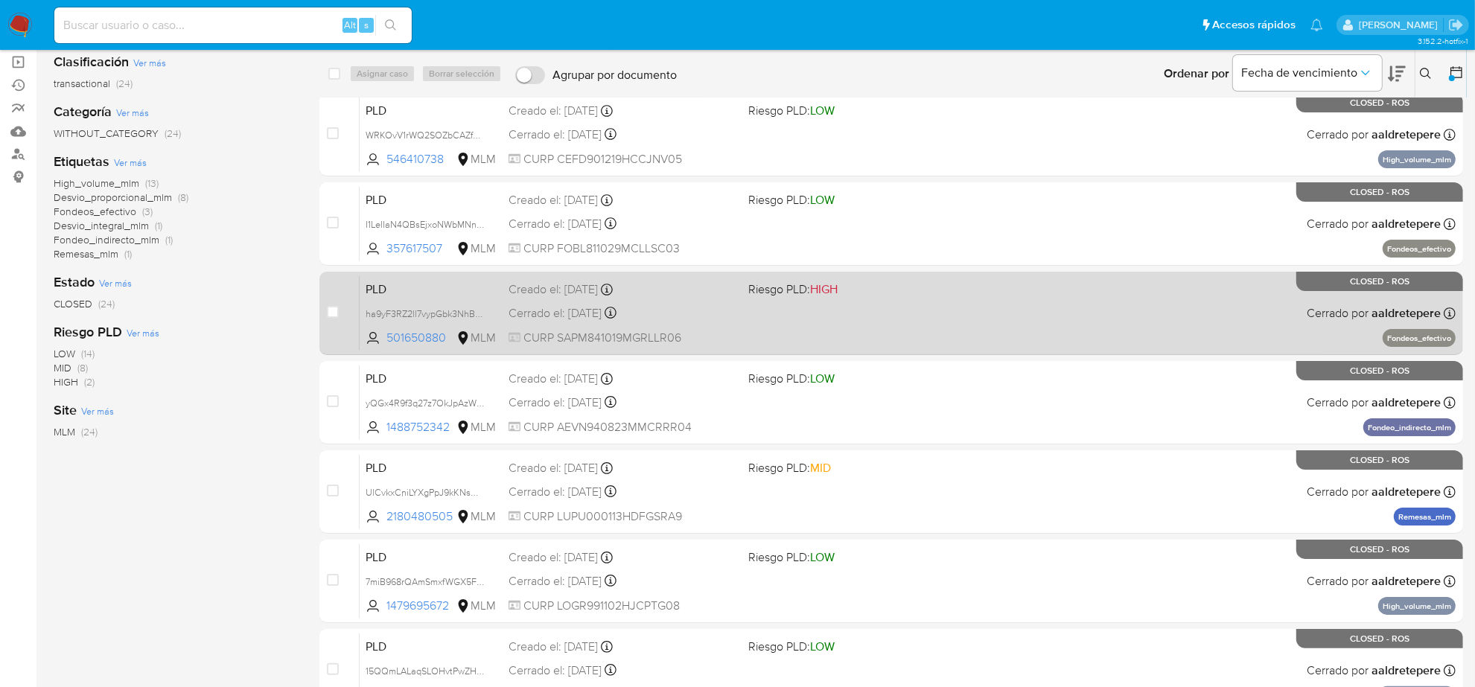
scroll to position [186, 0]
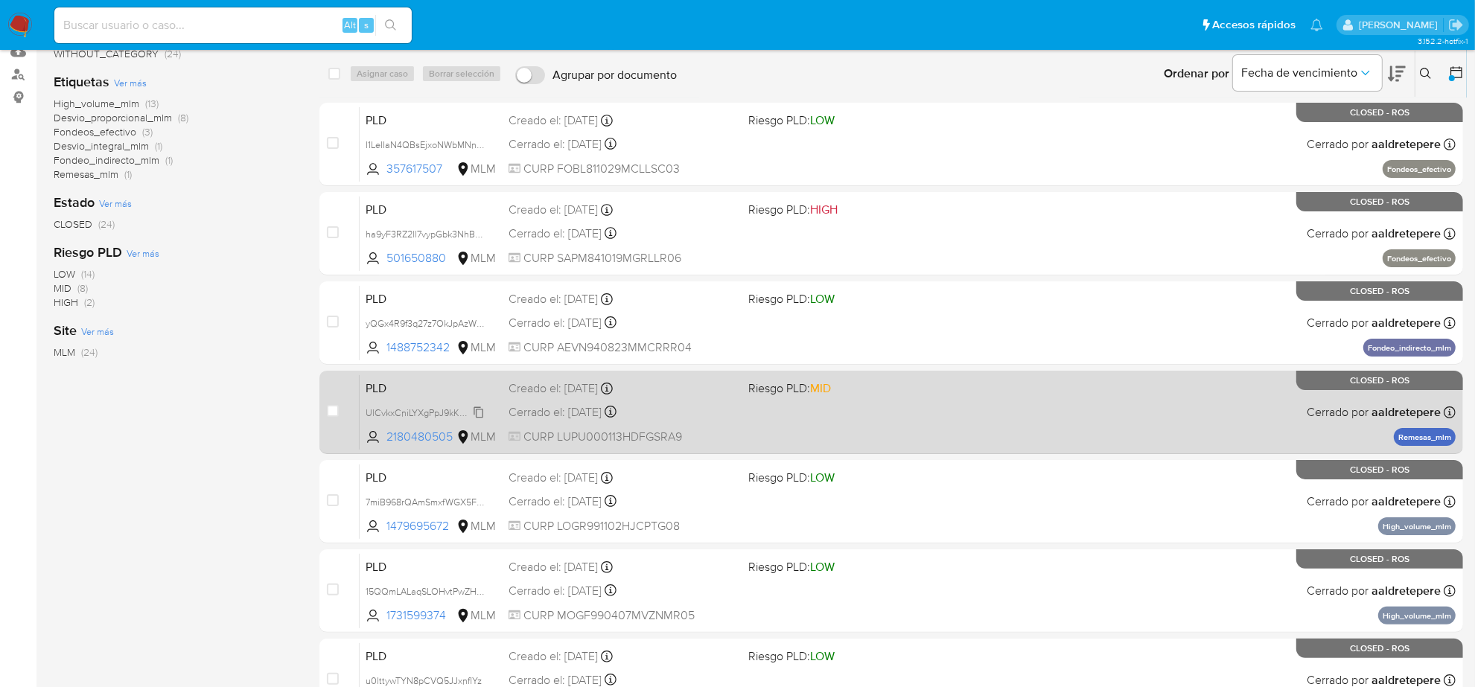
click at [479, 413] on span "UlCvkxCniLYXgPpJ9kKNsUuM" at bounding box center [428, 412] width 124 height 16
click at [615, 412] on div "Cerrado el: [DATE] Cerrado el: [DATE] 09:28:09" at bounding box center [623, 412] width 228 height 16
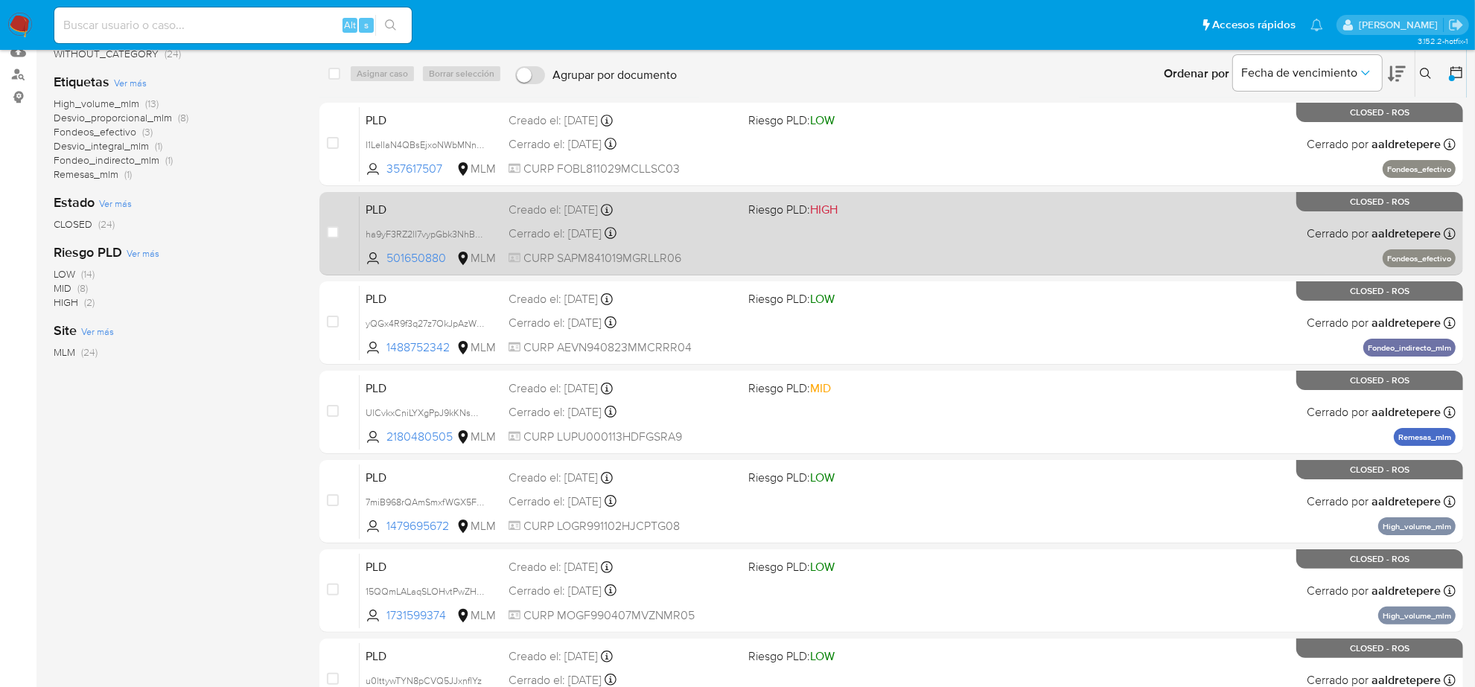
click at [690, 254] on span "CURP SAPM841019MGRLLR06" at bounding box center [623, 258] width 228 height 16
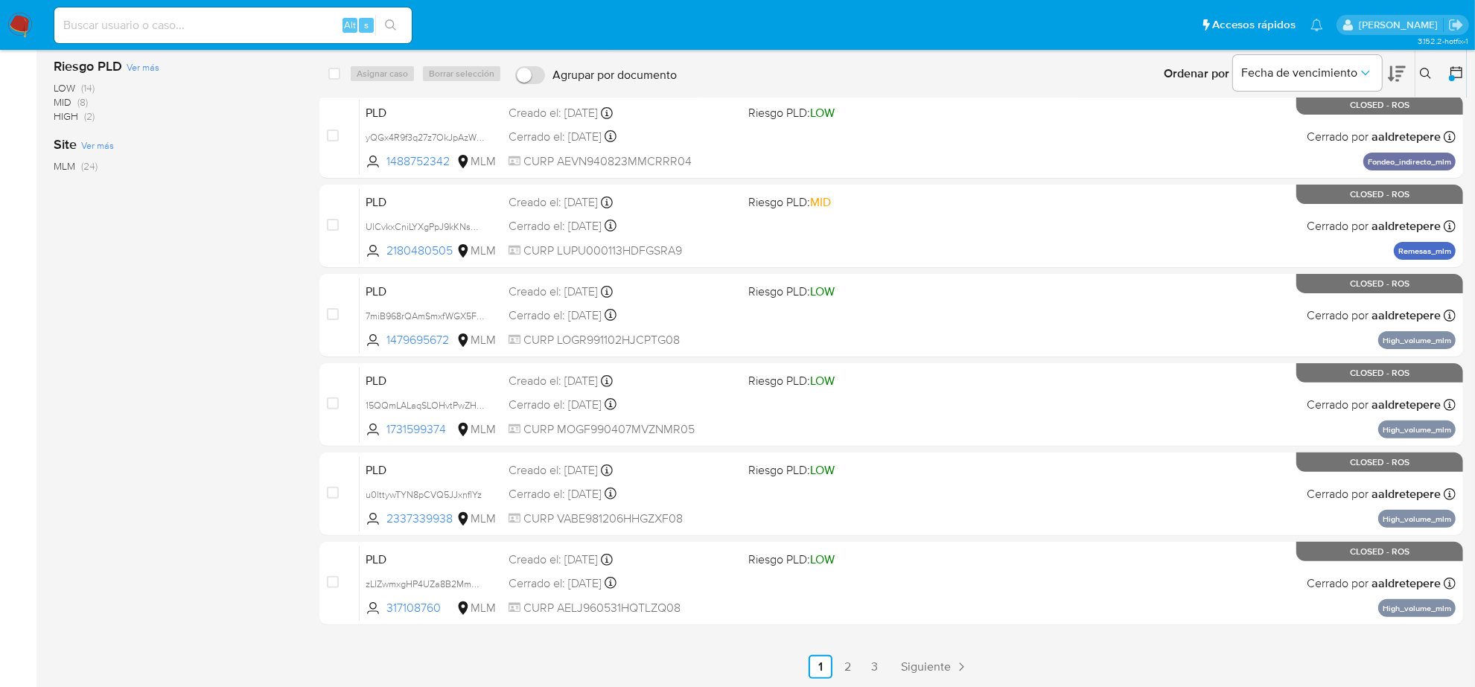
scroll to position [373, 0]
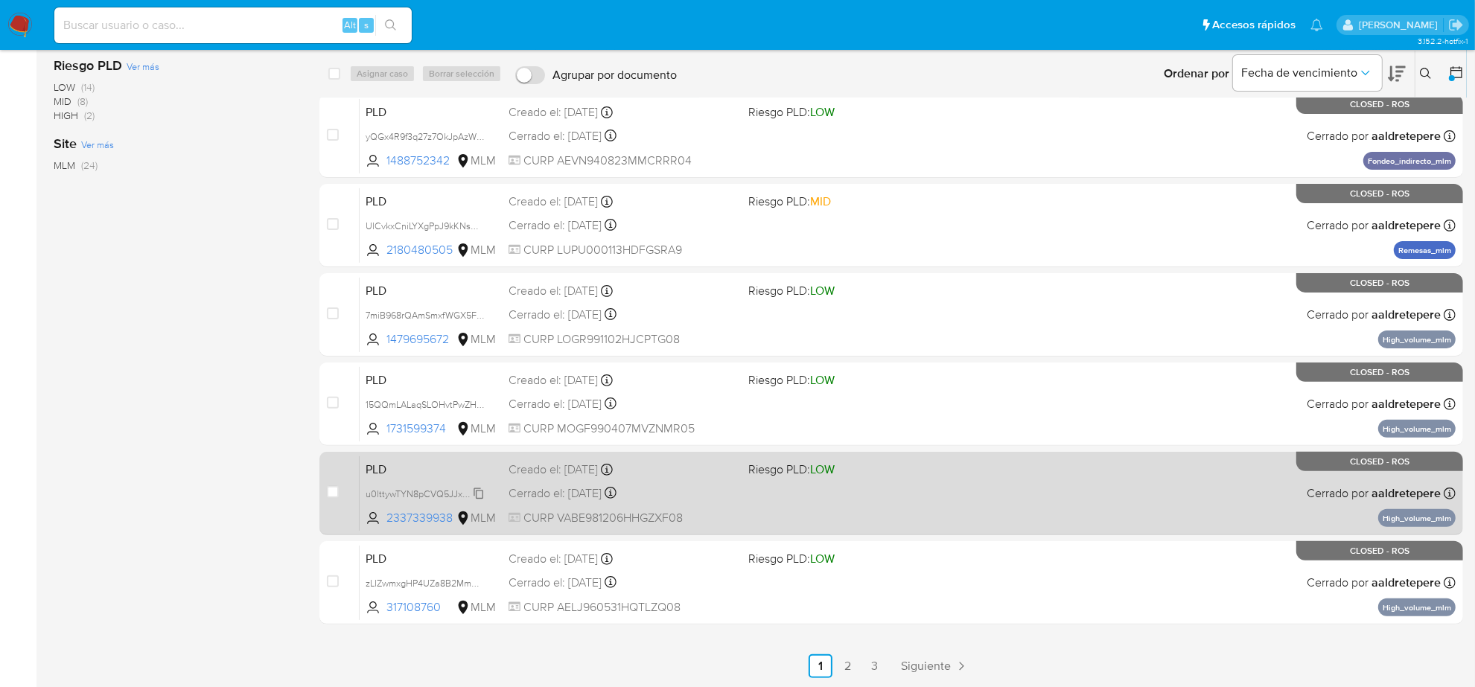
click at [474, 492] on span "u0lttywTYN8pCVQ5JJxnflYz" at bounding box center [424, 493] width 116 height 16
click at [559, 492] on div "Cerrado el: 08/07/2025 Cerrado el: 08/07/2025 09:57:49" at bounding box center [623, 494] width 228 height 16
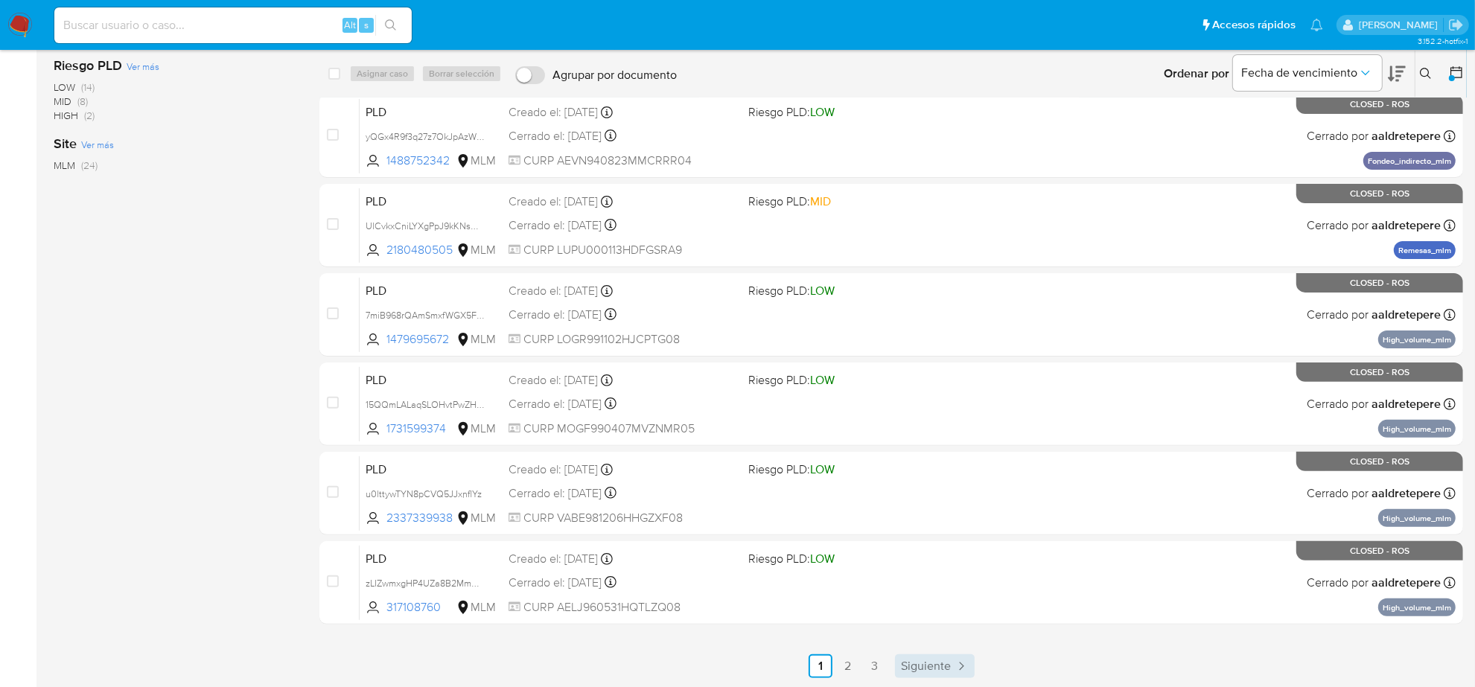
click at [937, 661] on span "Siguiente" at bounding box center [926, 667] width 50 height 12
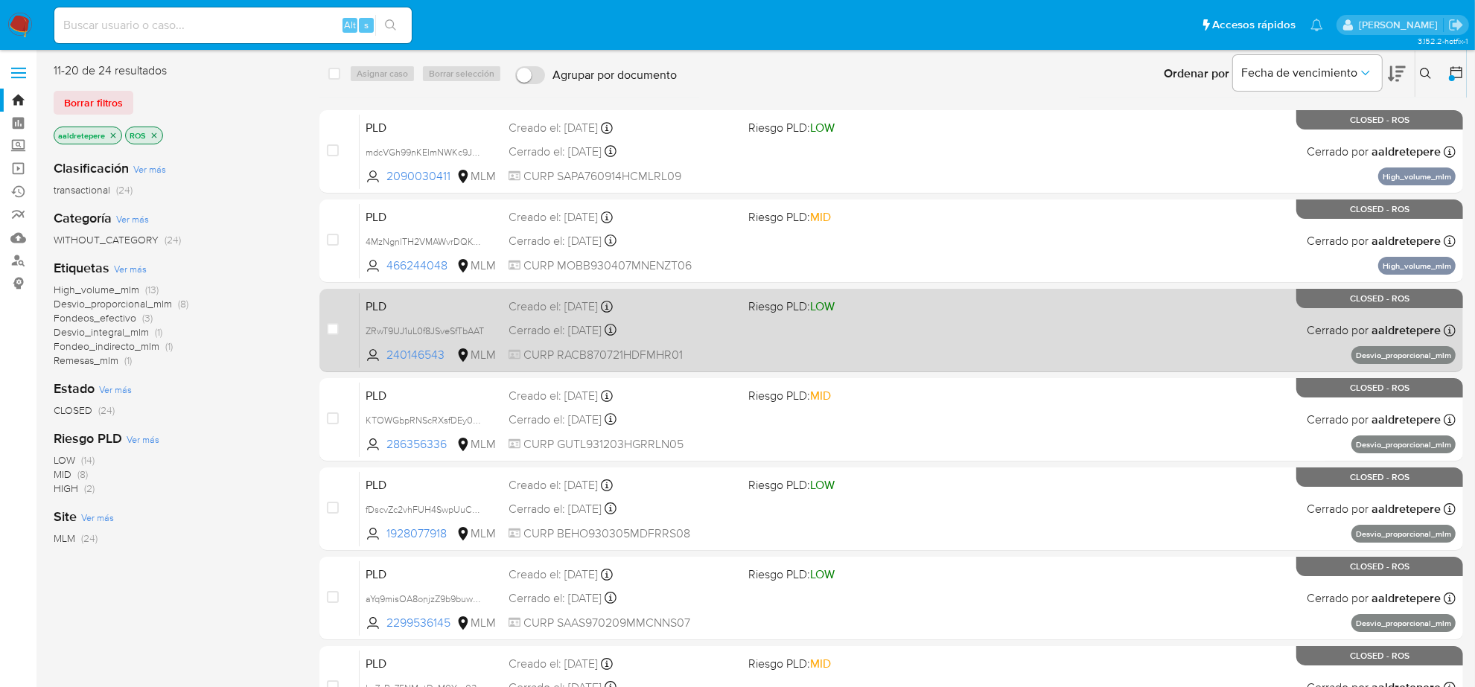
click at [585, 329] on div "Cerrado el: 08/07/2025 Cerrado el: 08/07/2025 11:29:01" at bounding box center [623, 330] width 228 height 16
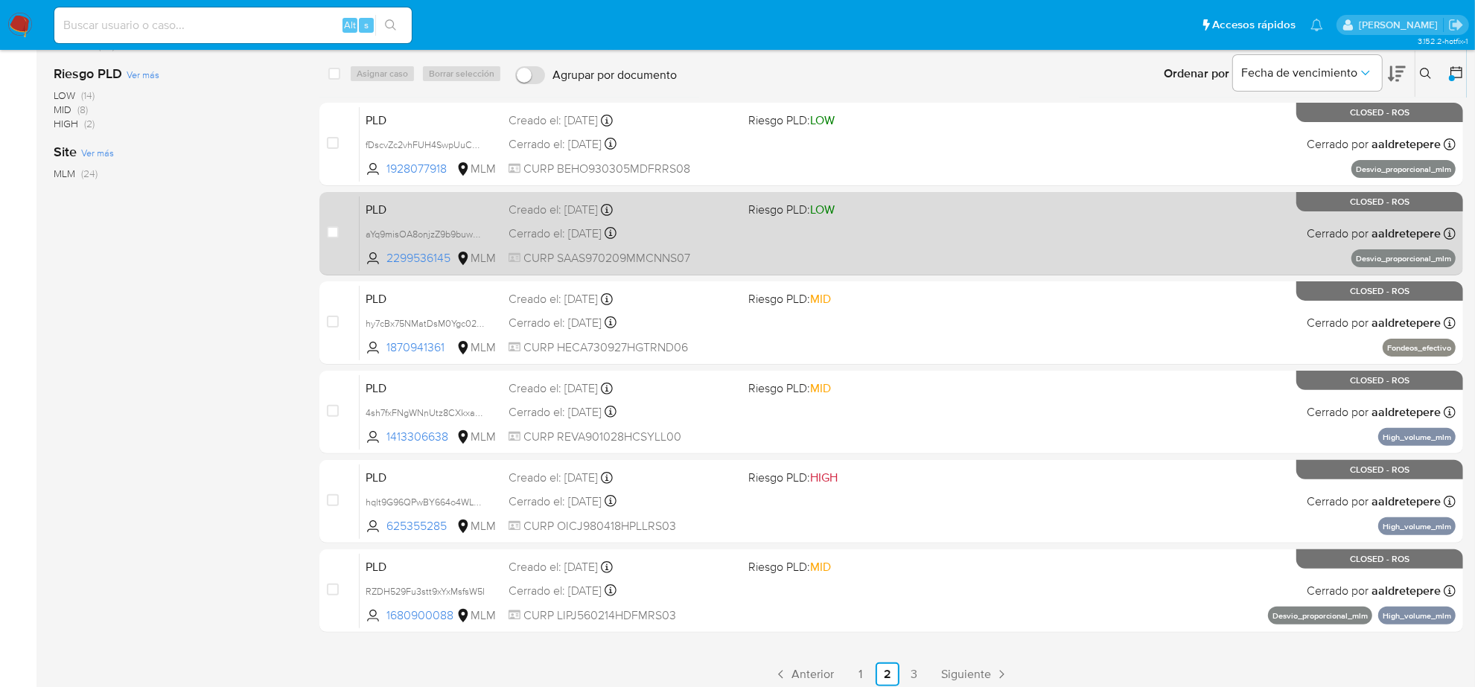
scroll to position [372, 0]
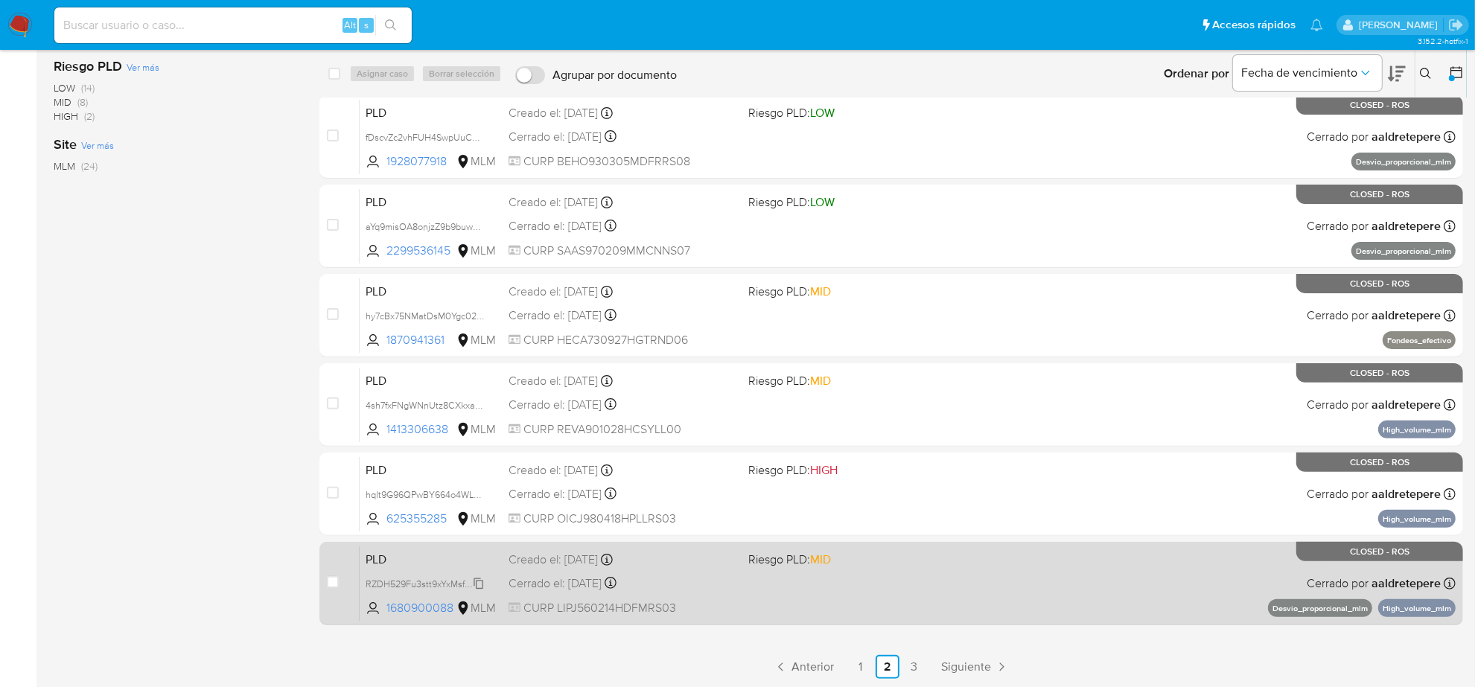
click at [478, 583] on span "RZDH529Fu3stt9xYxMsfsW5I" at bounding box center [425, 583] width 119 height 16
click at [605, 582] on div "Cerrado el: 08/07/2025 Cerrado el: 08/07/2025 09:04:12" at bounding box center [623, 584] width 228 height 16
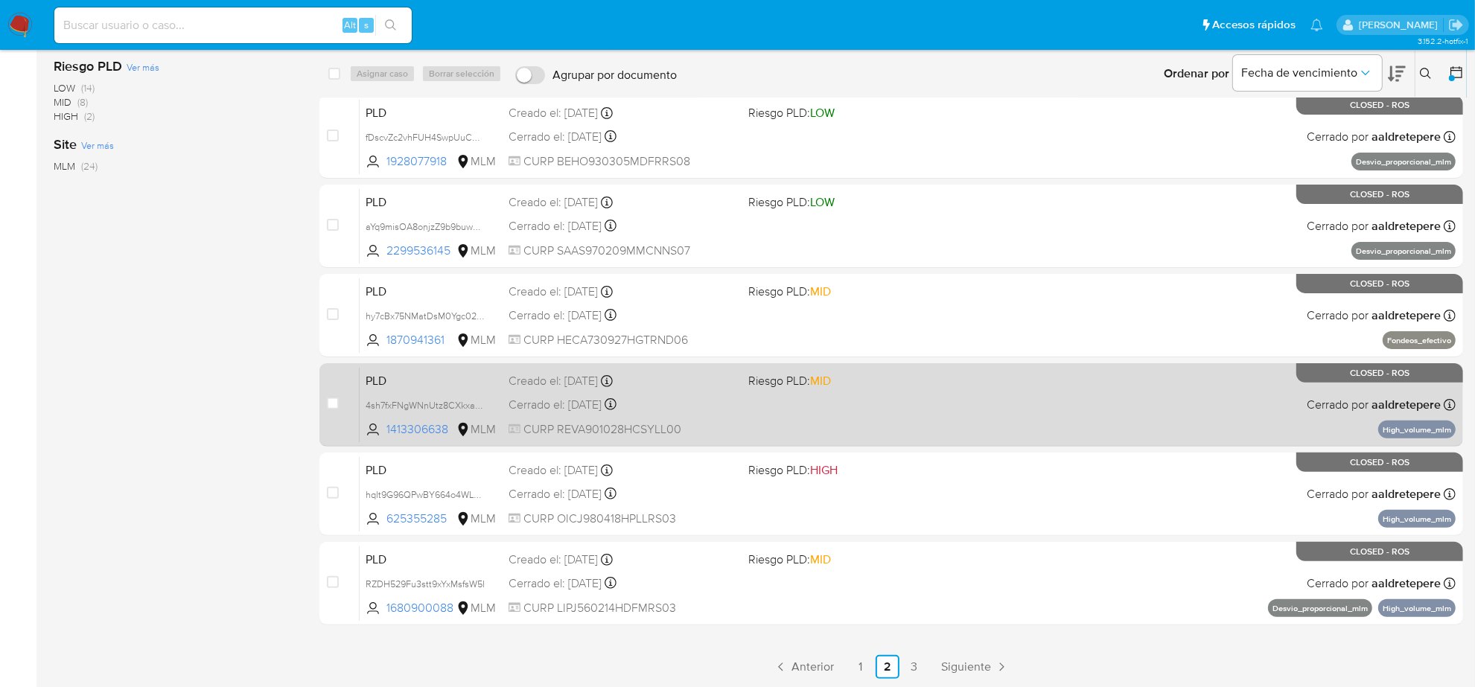
scroll to position [373, 0]
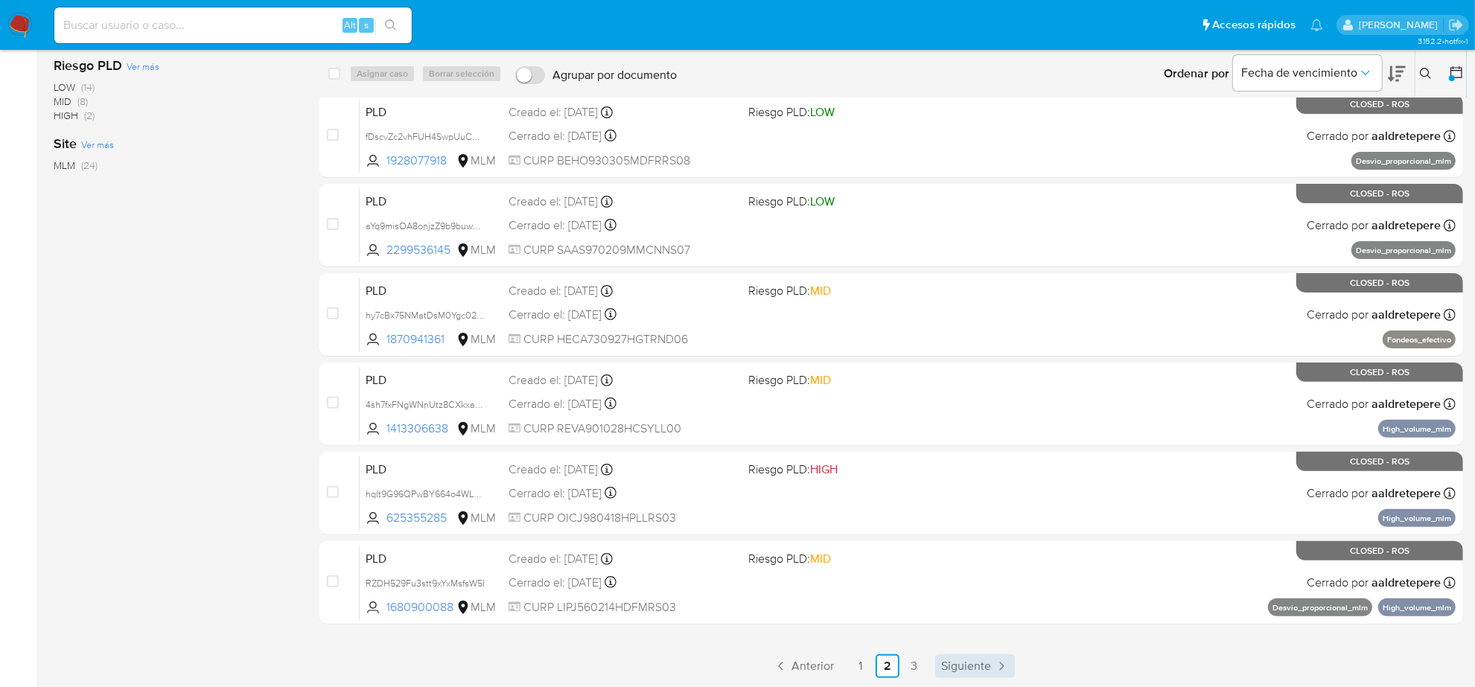
click at [976, 664] on span "Siguiente" at bounding box center [966, 667] width 50 height 12
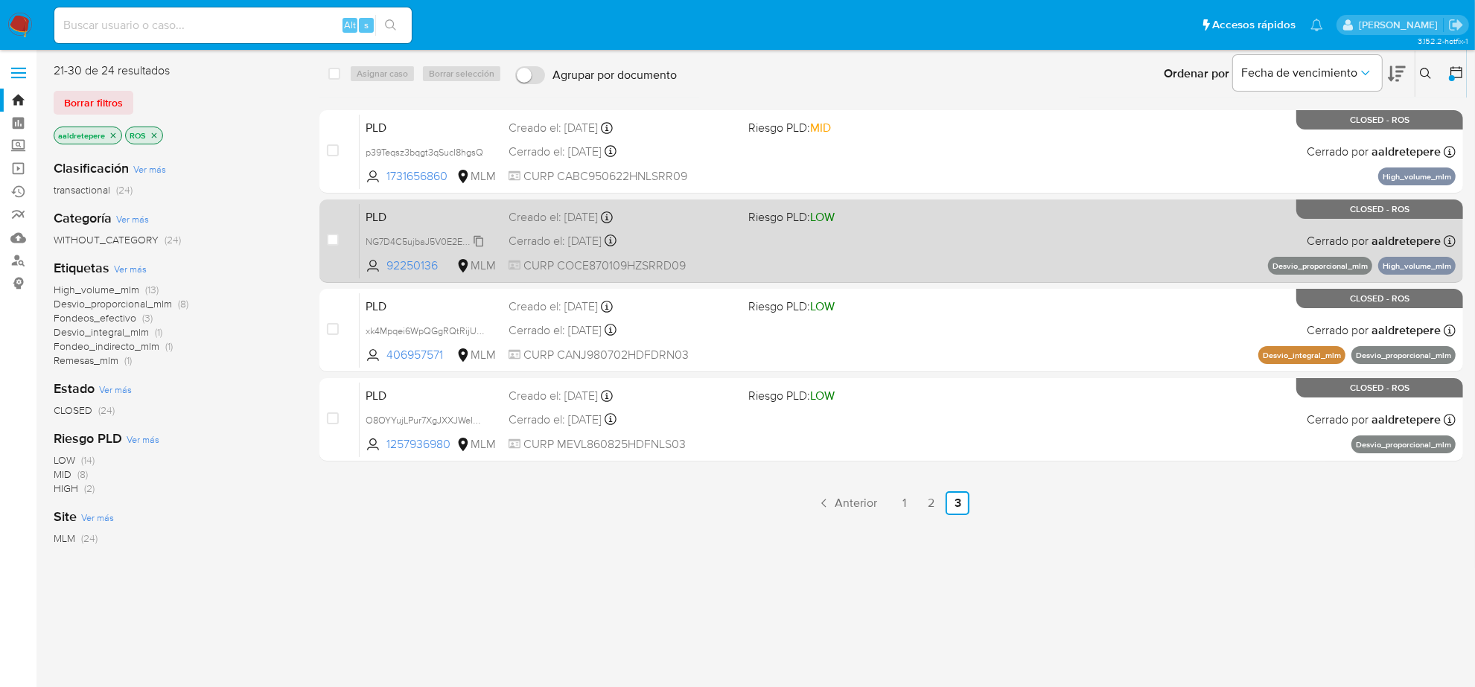
click at [477, 239] on span "NG7D4C5ujbaJ5V0E2Ed120Sz" at bounding box center [429, 240] width 126 height 16
click at [535, 240] on div "Cerrado el: 08/07/2025 Cerrado el: 08/07/2025 09:12:44" at bounding box center [623, 241] width 228 height 16
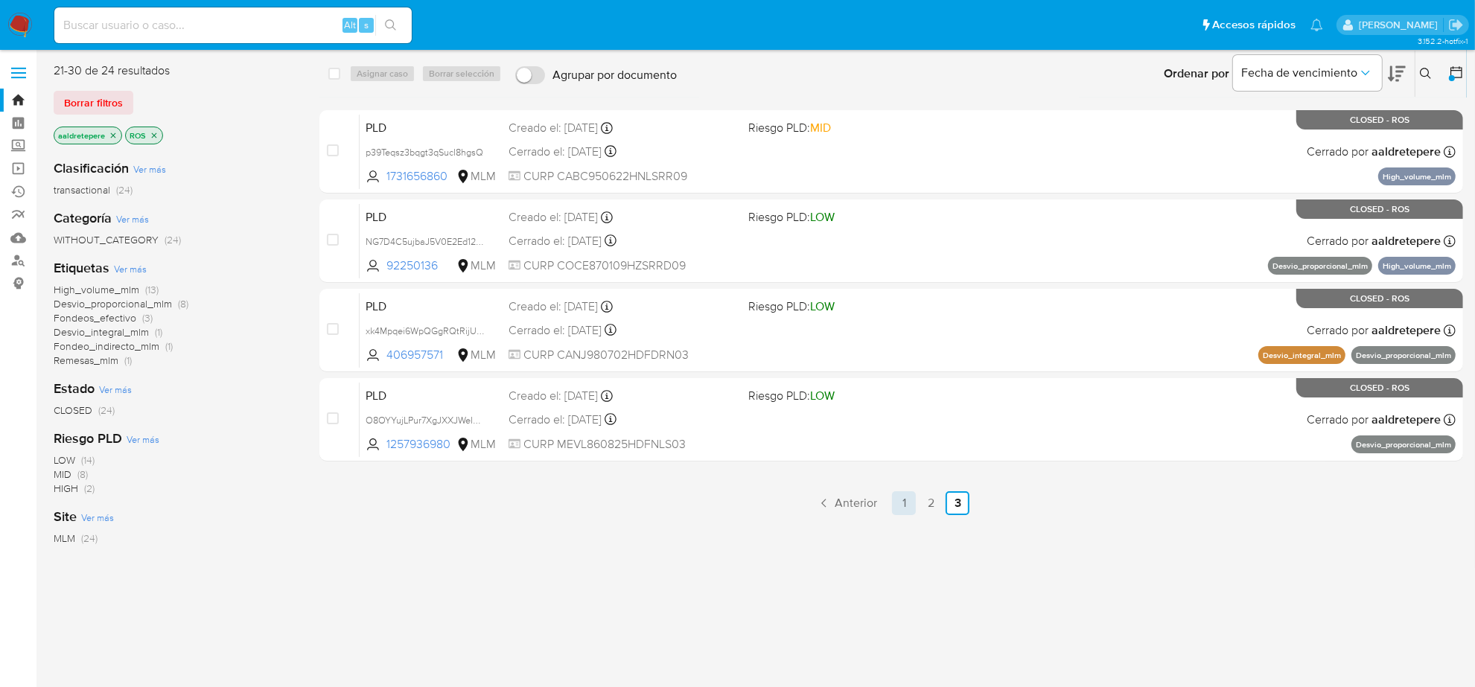
click at [910, 505] on link "1" at bounding box center [904, 504] width 24 height 24
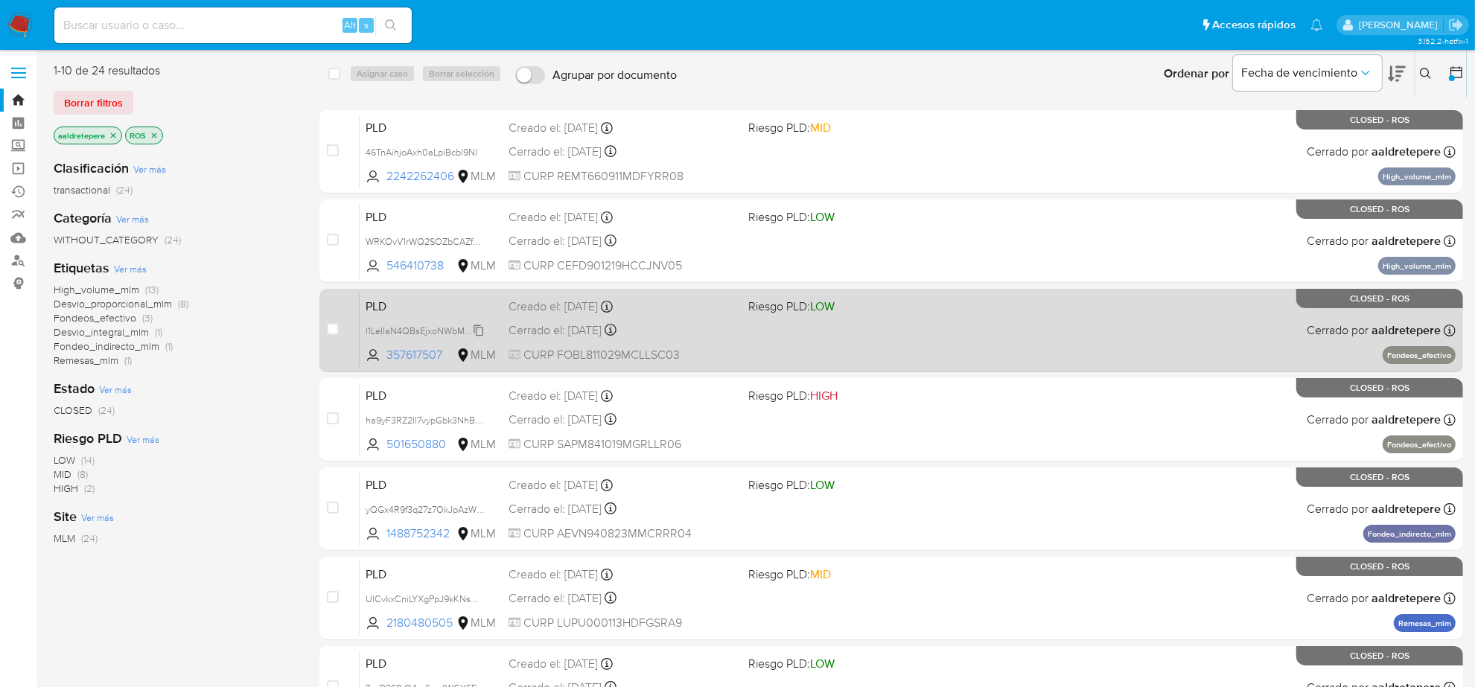
click at [484, 330] on span "I1LeIIaN4QBsEjxoNWbMNnyd" at bounding box center [426, 330] width 121 height 16
click at [562, 330] on div "Cerrado el: 08/07/2025 Cerrado el: 08/07/2025 11:14:06" at bounding box center [623, 330] width 228 height 16
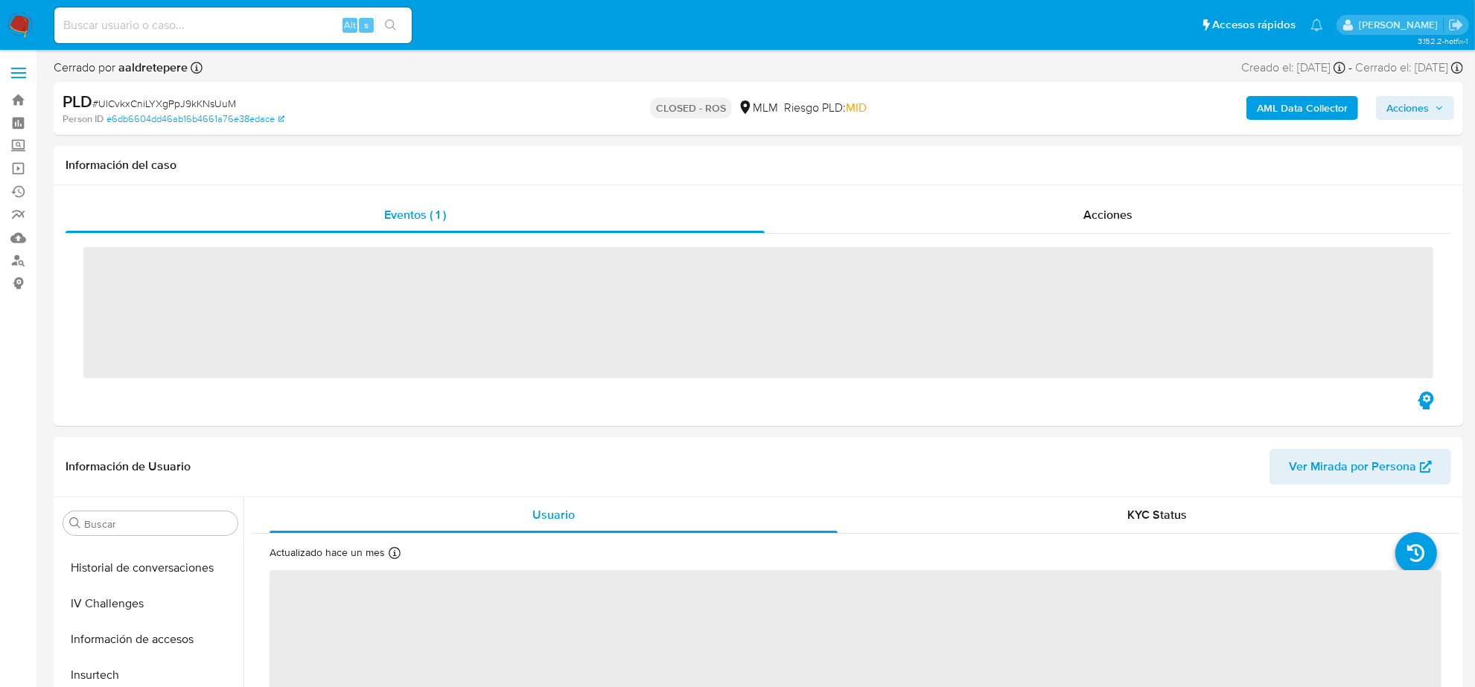
scroll to position [593, 0]
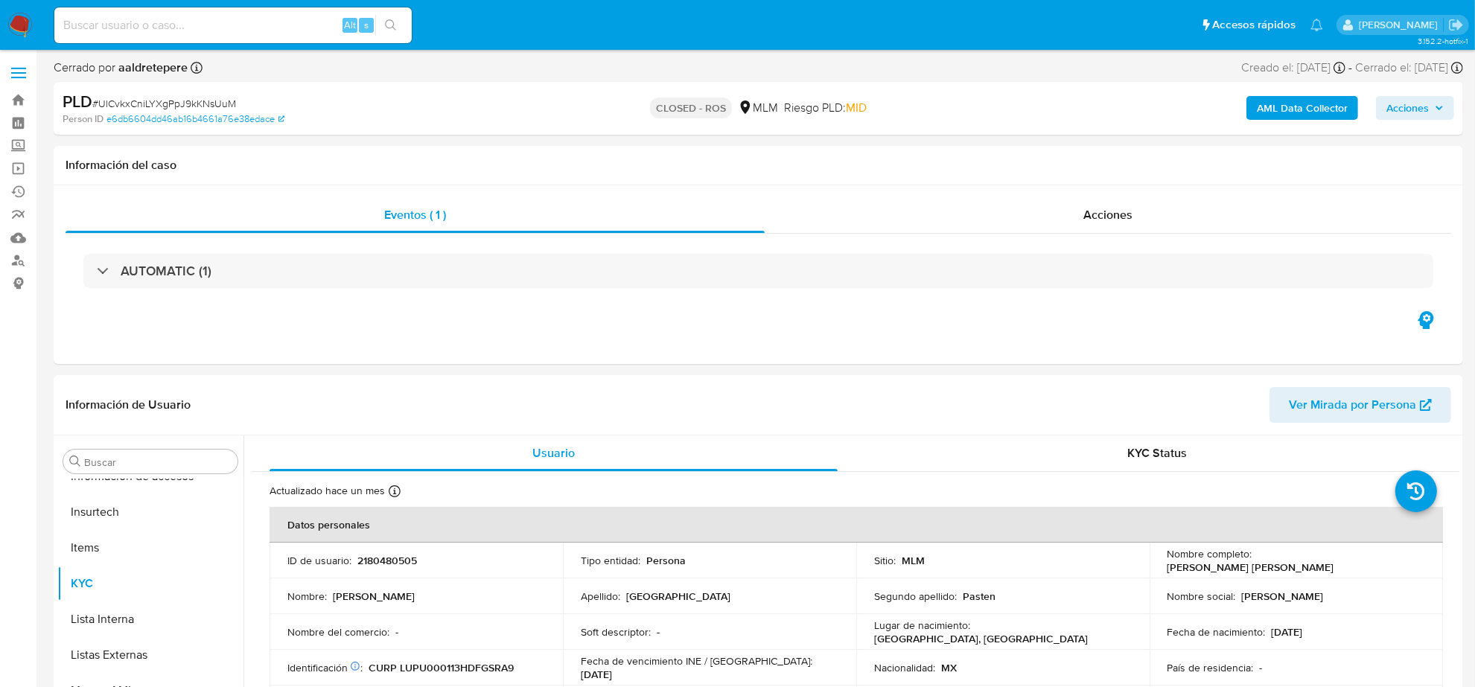
select select "10"
click at [1137, 216] on div "Acciones" at bounding box center [1108, 215] width 687 height 36
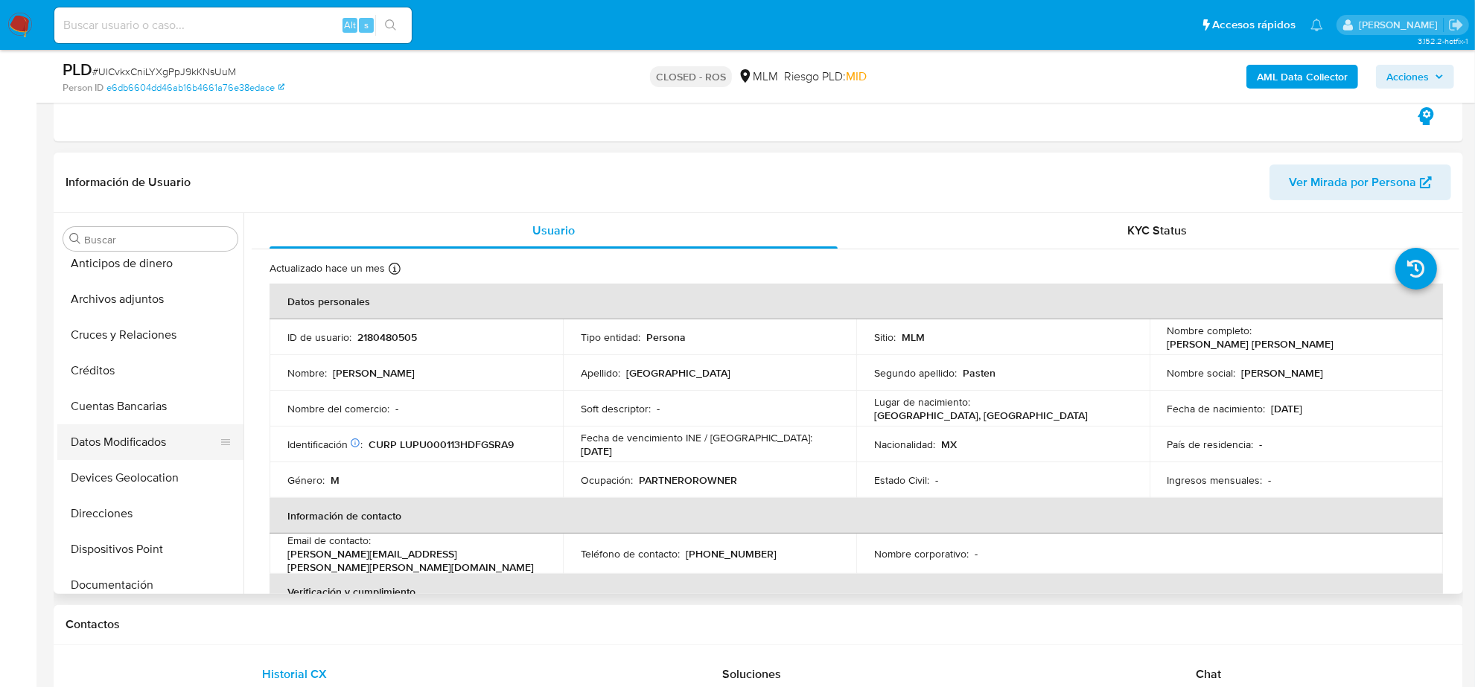
scroll to position [0, 0]
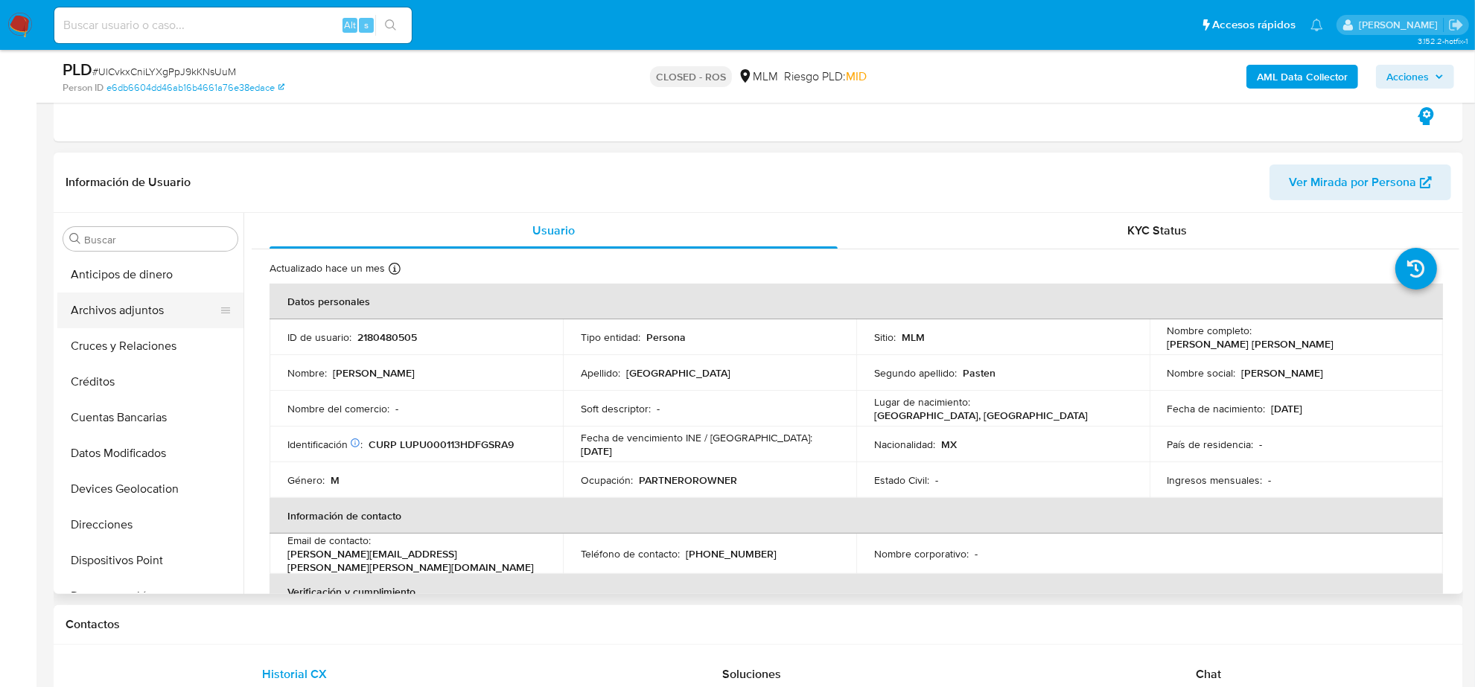
click at [144, 317] on button "Archivos adjuntos" at bounding box center [144, 311] width 174 height 36
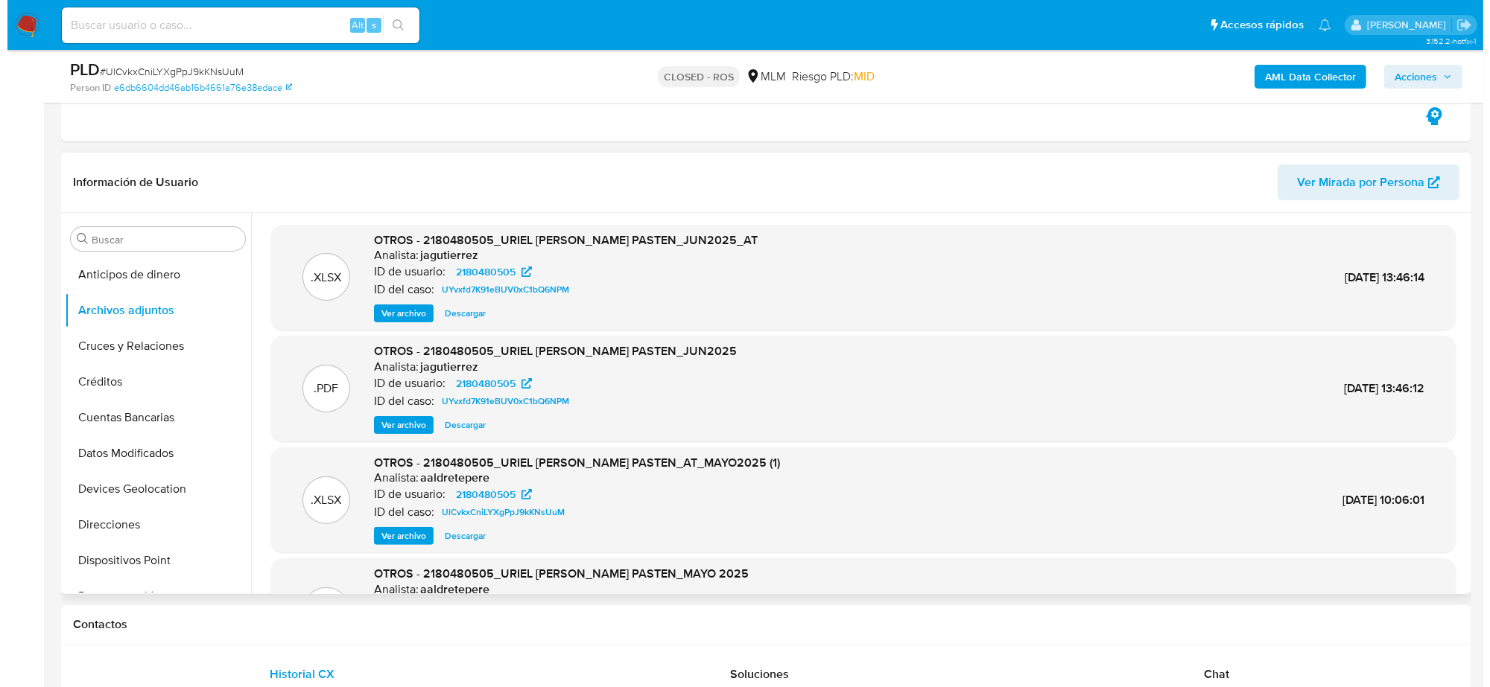
scroll to position [83, 0]
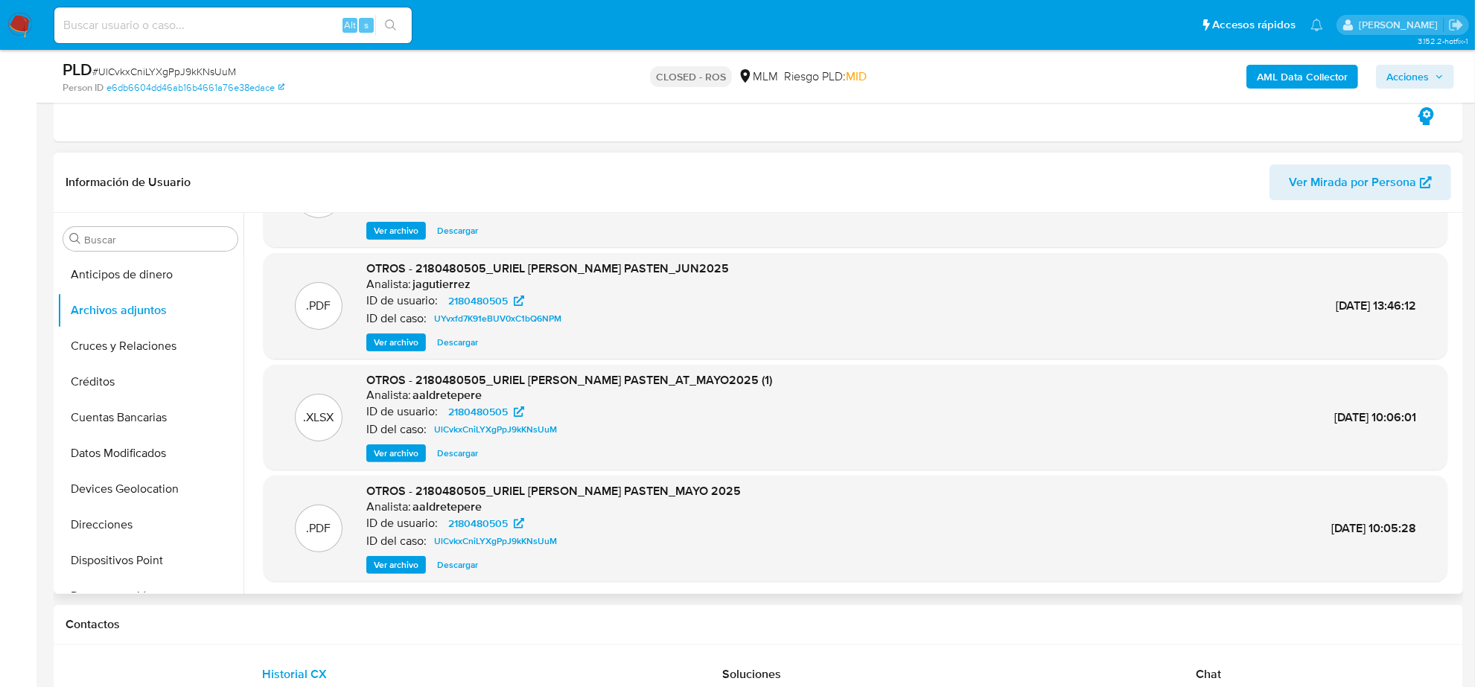
click at [451, 446] on span "Descargar" at bounding box center [457, 453] width 41 height 15
click at [404, 564] on span "Ver archivo" at bounding box center [396, 565] width 45 height 15
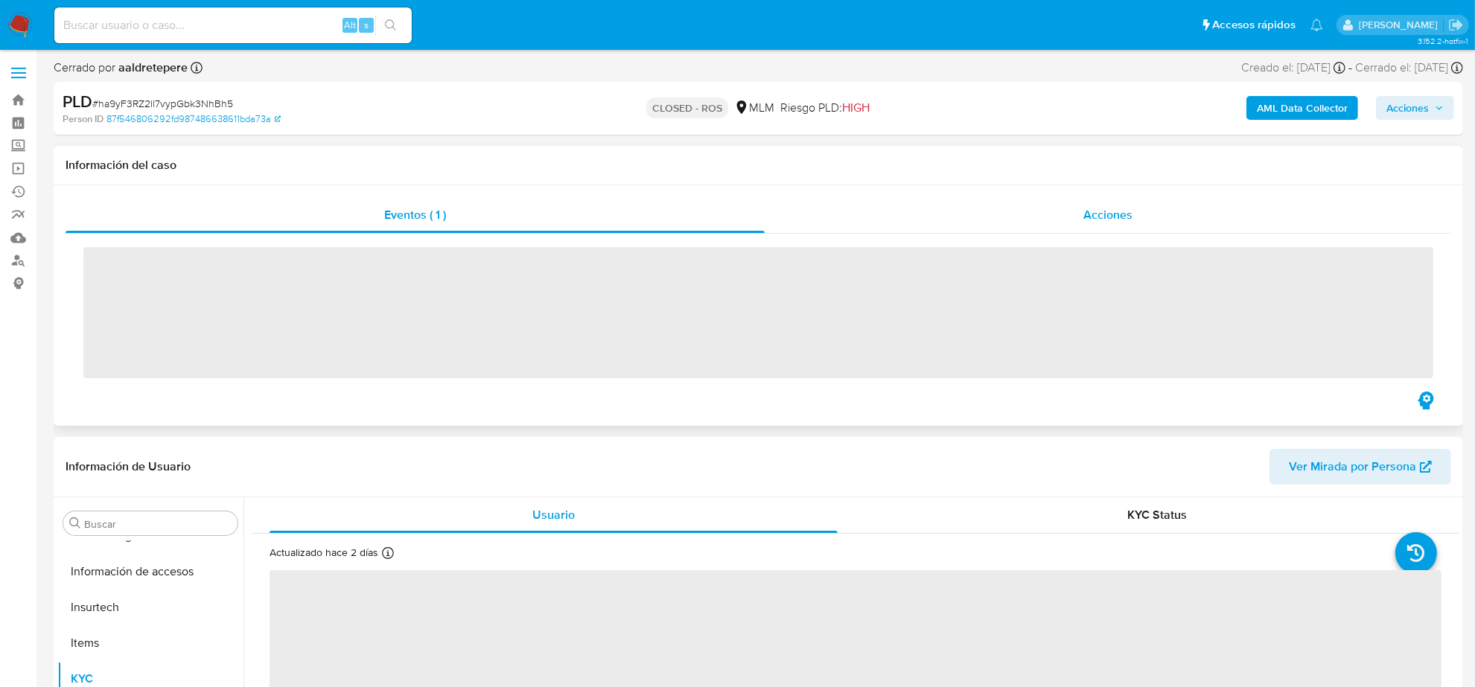
scroll to position [593, 0]
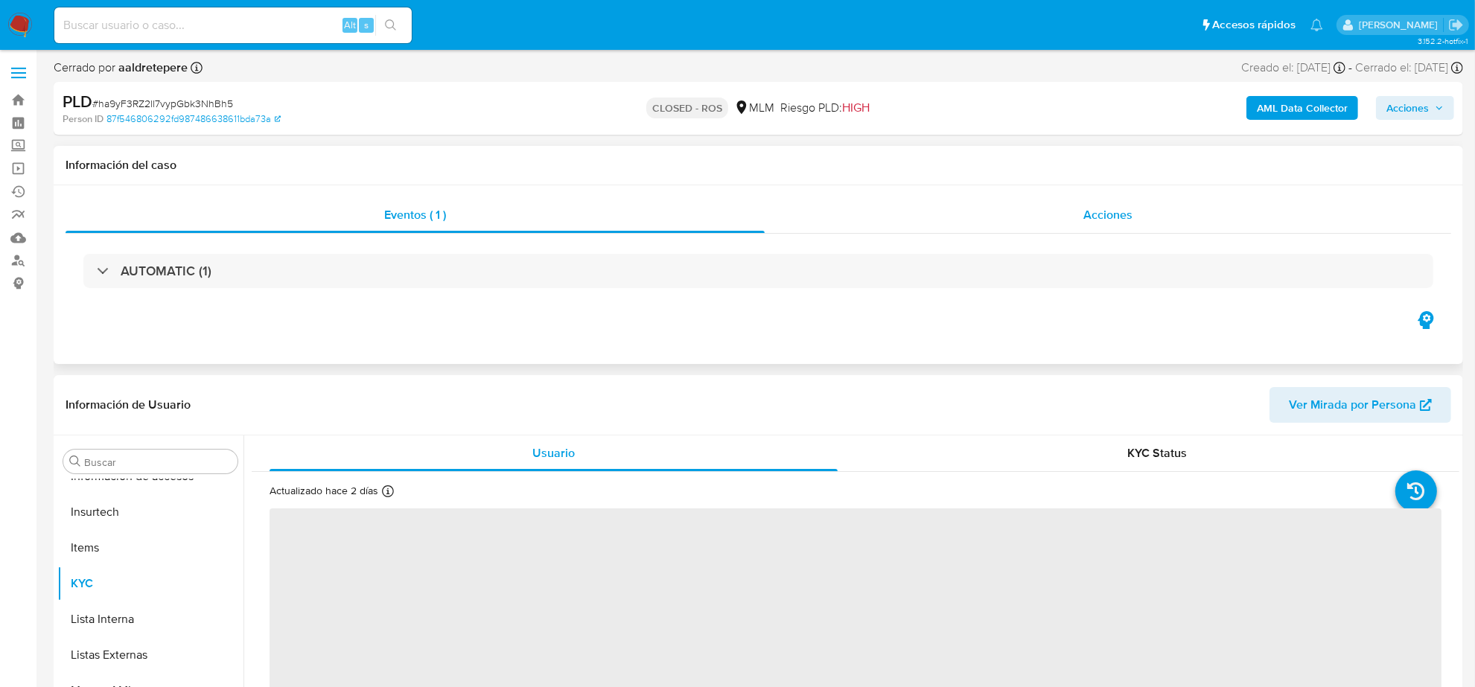
click at [1114, 217] on span "Acciones" at bounding box center [1108, 214] width 49 height 17
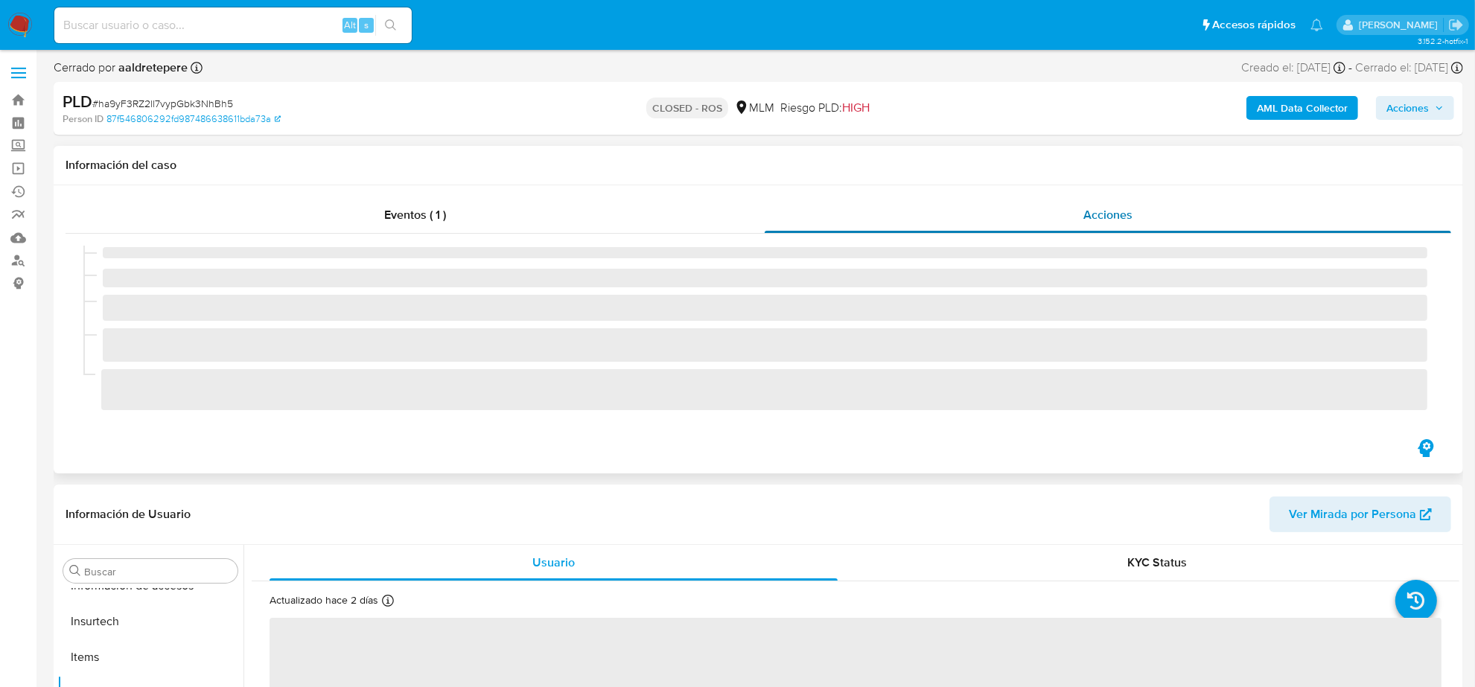
click at [1114, 217] on span "Acciones" at bounding box center [1108, 214] width 49 height 17
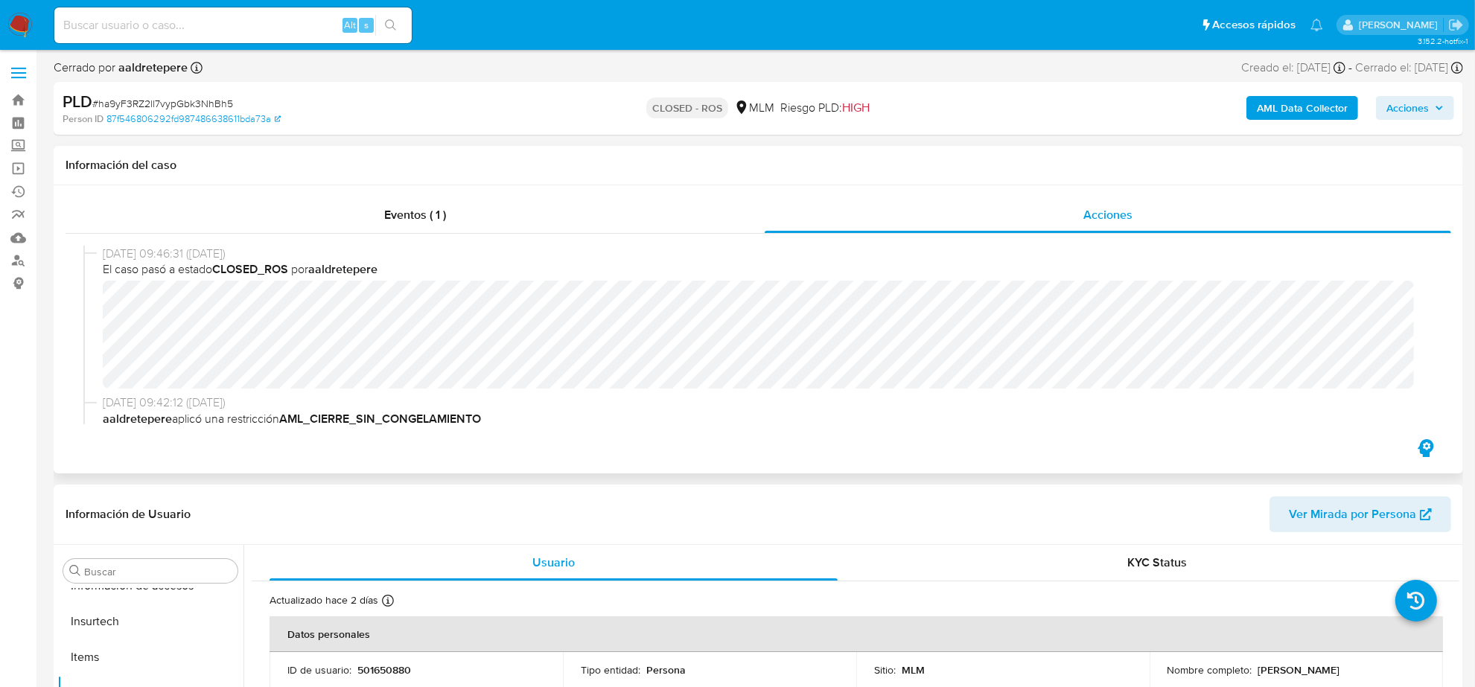
select select "10"
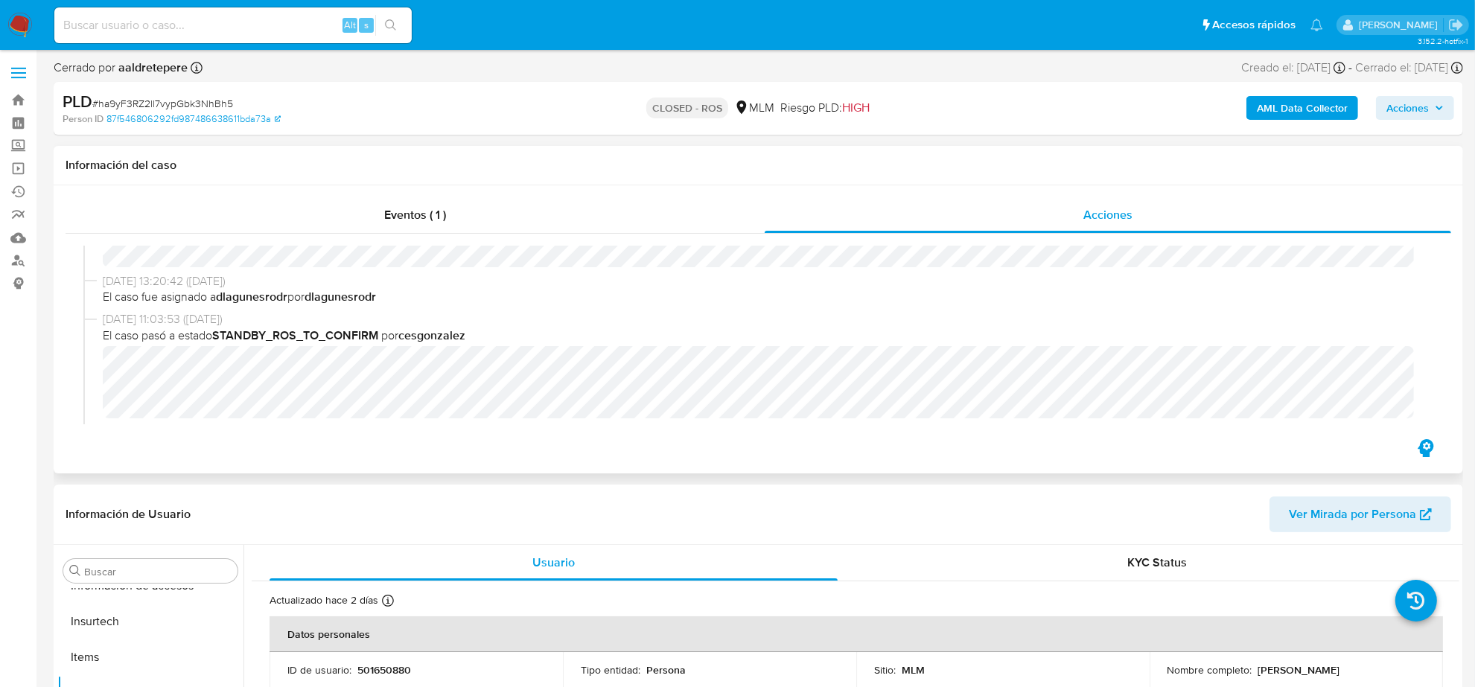
scroll to position [985, 0]
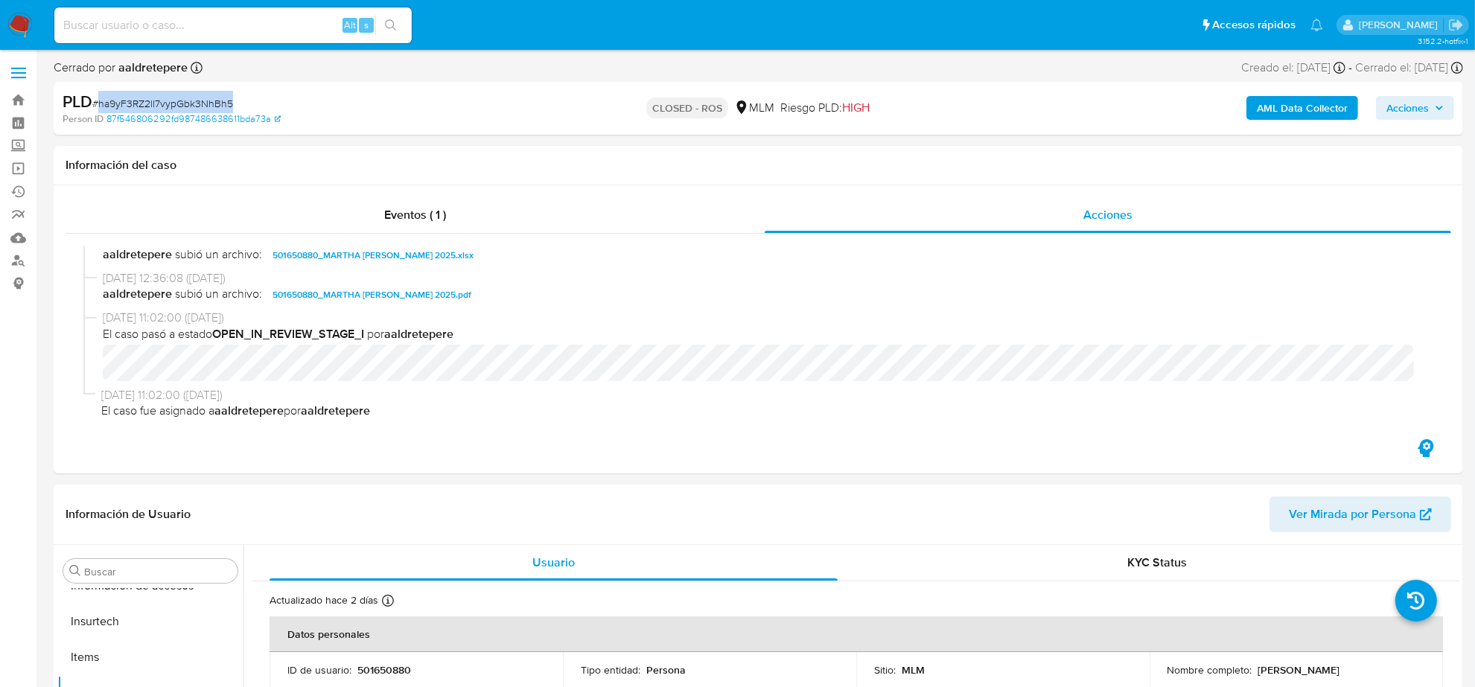
drag, startPoint x: 244, startPoint y: 98, endPoint x: 98, endPoint y: 102, distance: 146.0
click at [98, 102] on div "PLD # ha9yF3RZ2ll7vypGbk3NhBh5" at bounding box center [292, 102] width 459 height 22
copy span "ha9yF3RZ2ll7vypGbk3NhBh5"
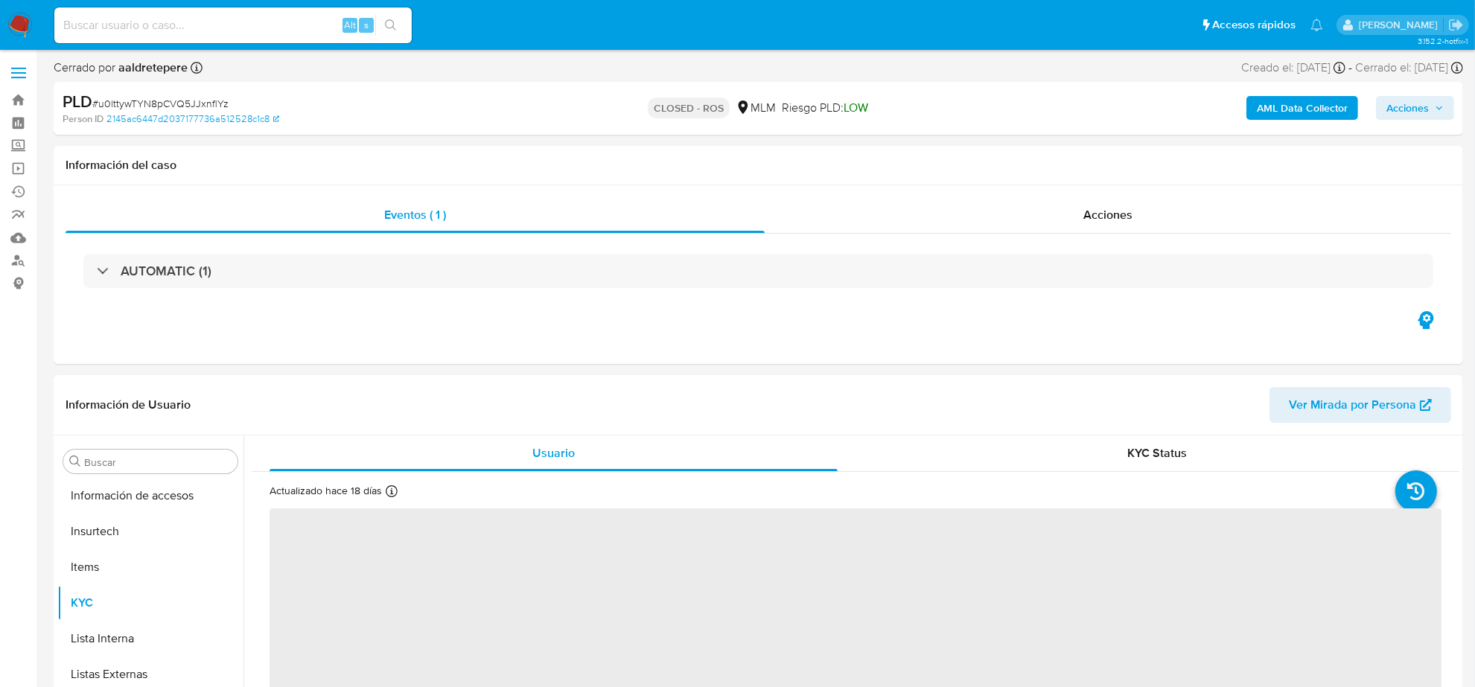
scroll to position [593, 0]
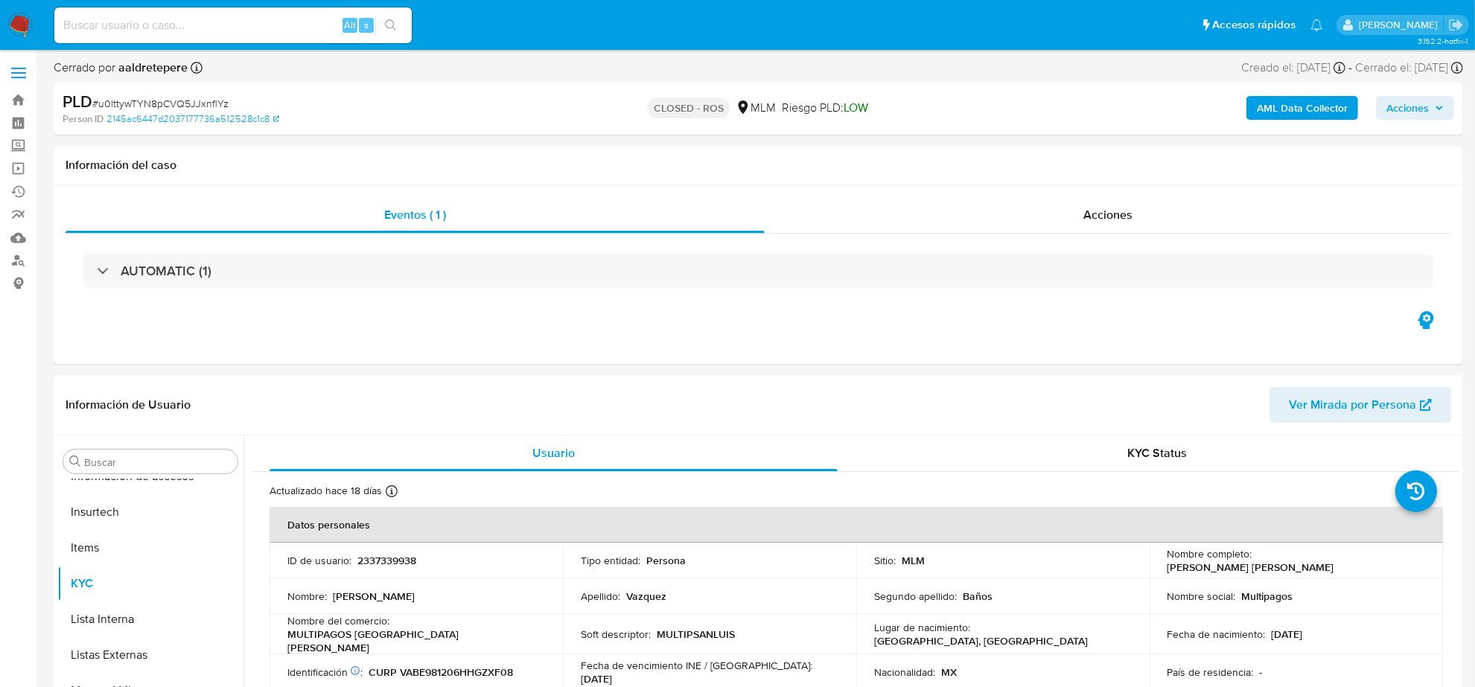
select select "10"
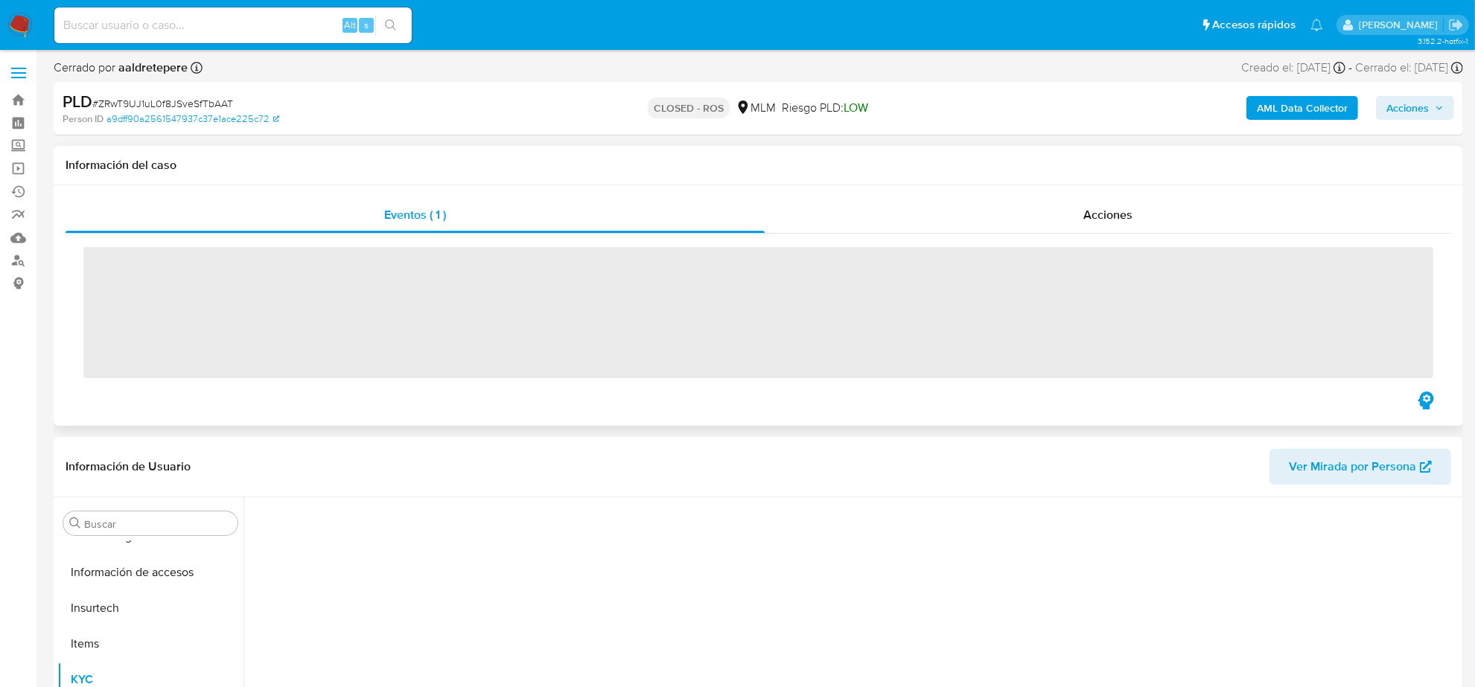
scroll to position [593, 0]
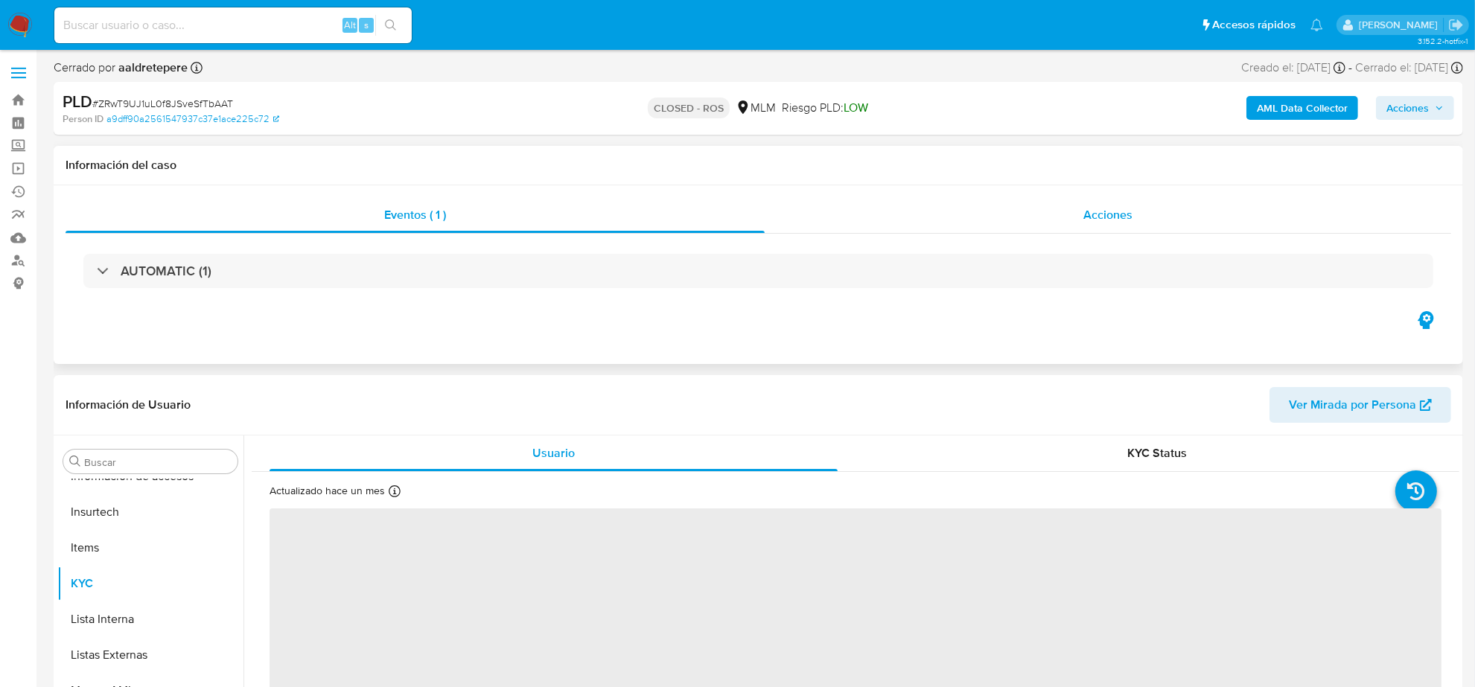
click at [1113, 214] on span "Acciones" at bounding box center [1108, 214] width 49 height 17
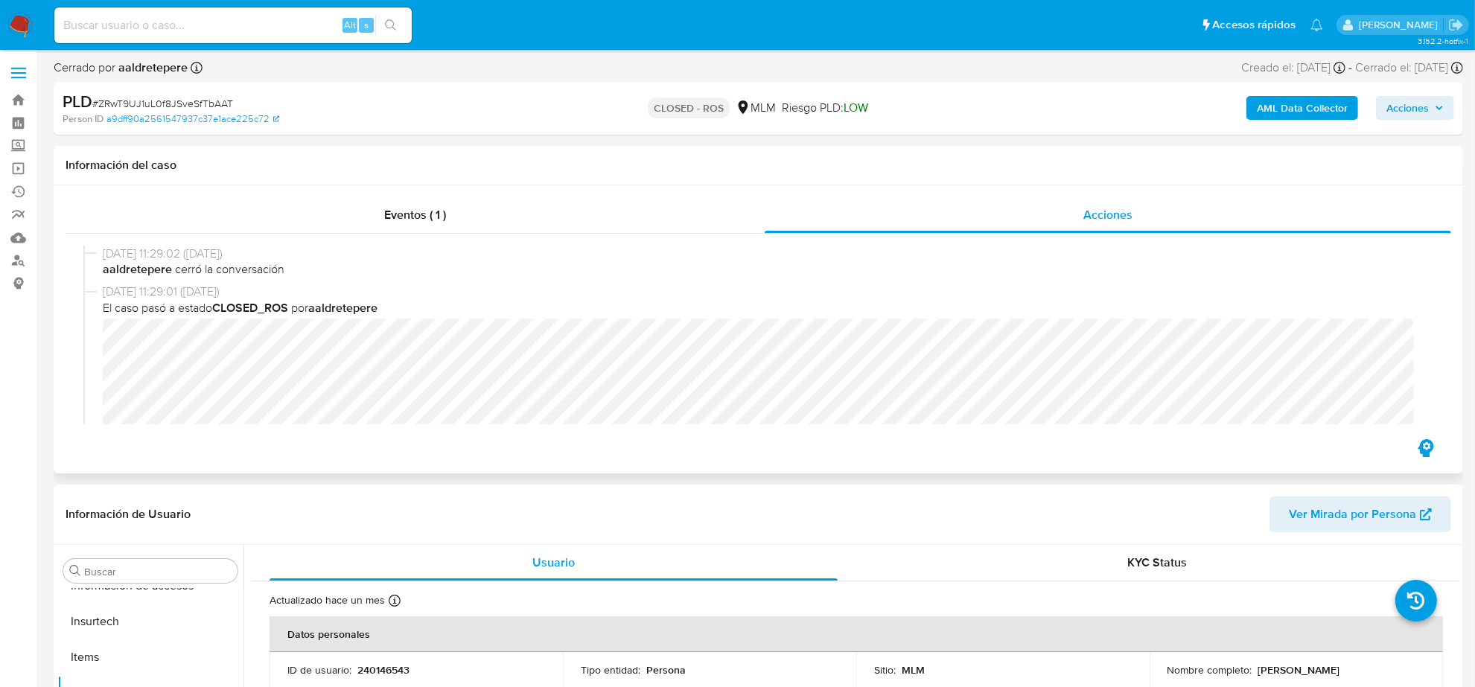
select select "10"
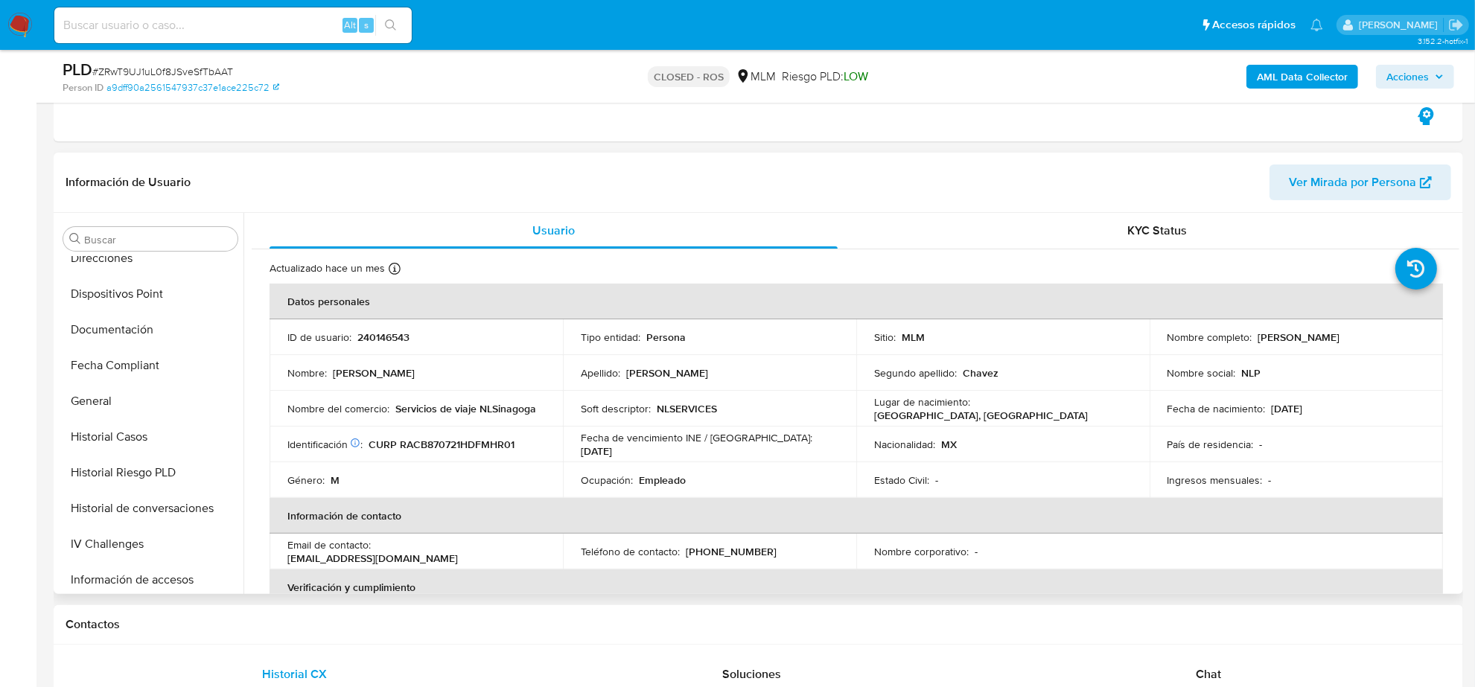
scroll to position [220, 0]
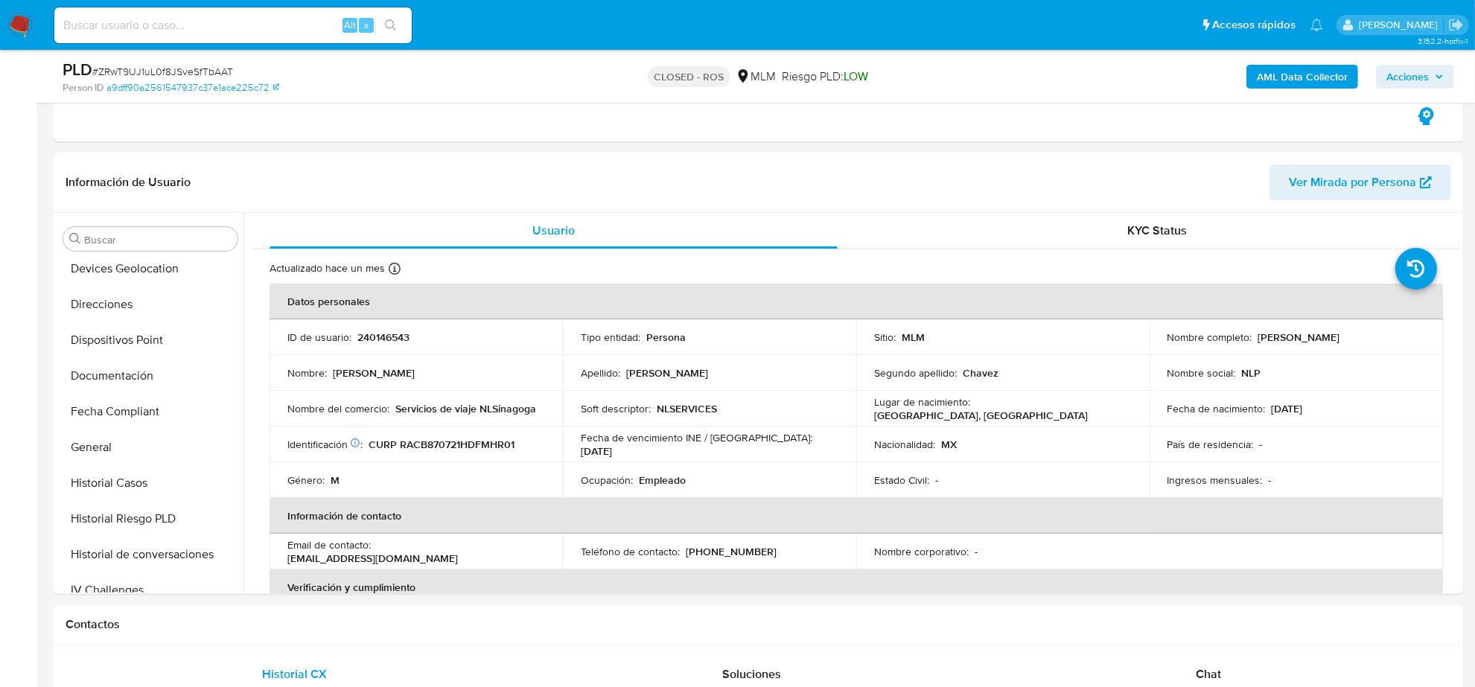
click at [179, 73] on span "# ZRwT9UJ1uL0f8JSveSfTbAAT" at bounding box center [162, 71] width 141 height 15
copy span "ZRwT9UJ1uL0f8JSveSfTbAAT"
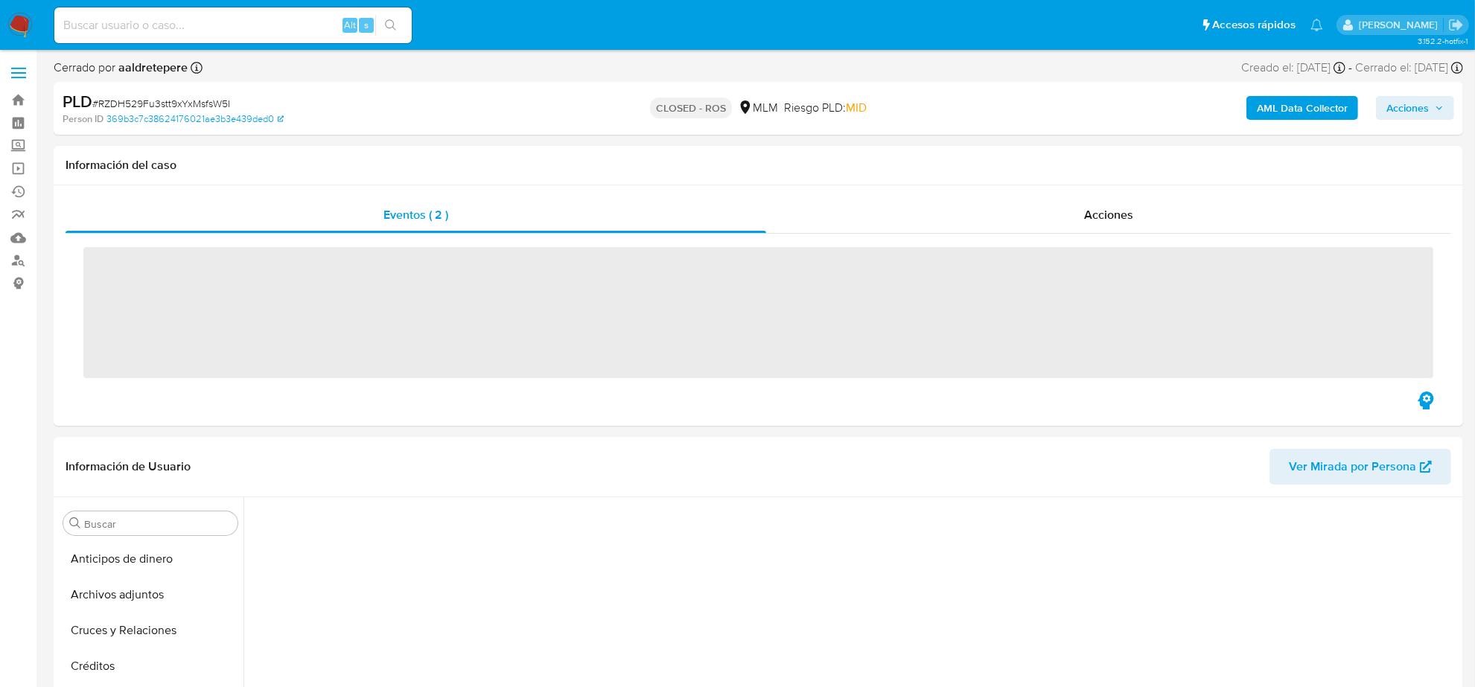
scroll to position [593, 0]
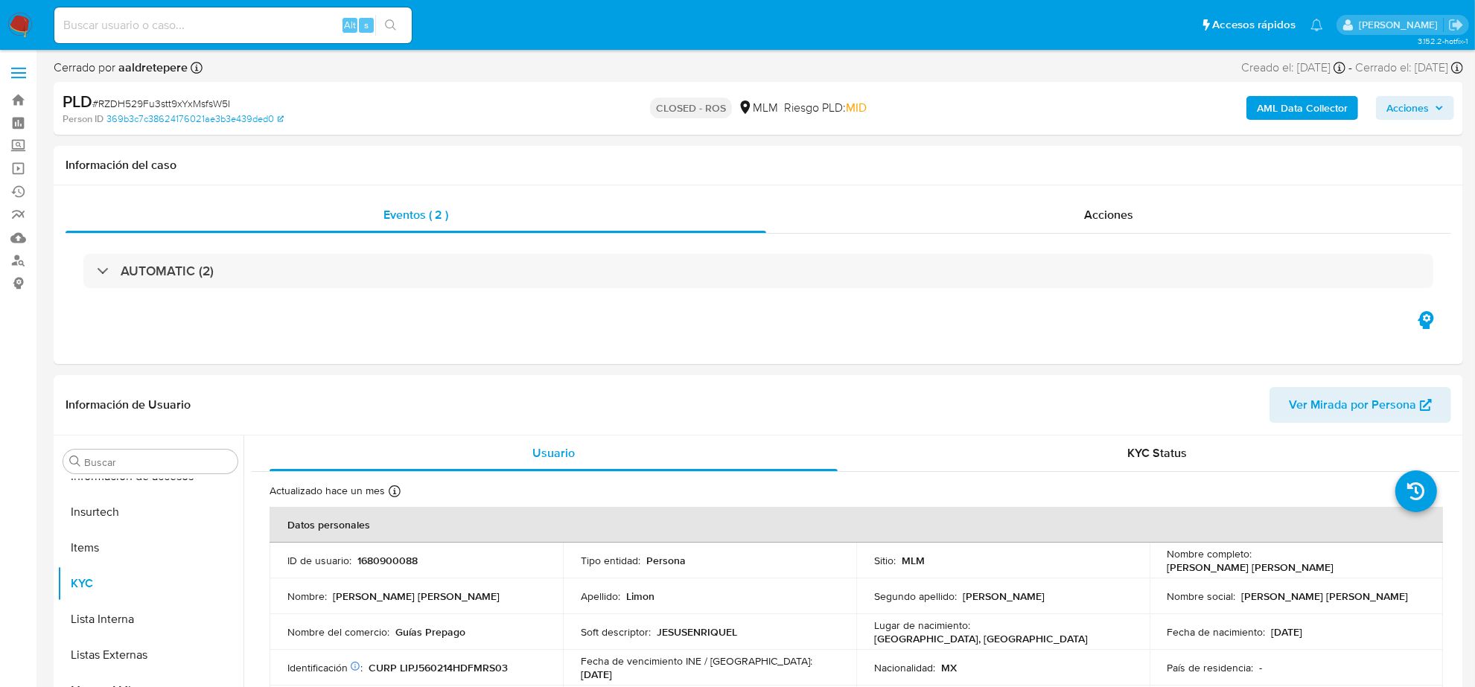
select select "10"
click at [1131, 211] on span "Acciones" at bounding box center [1108, 214] width 49 height 17
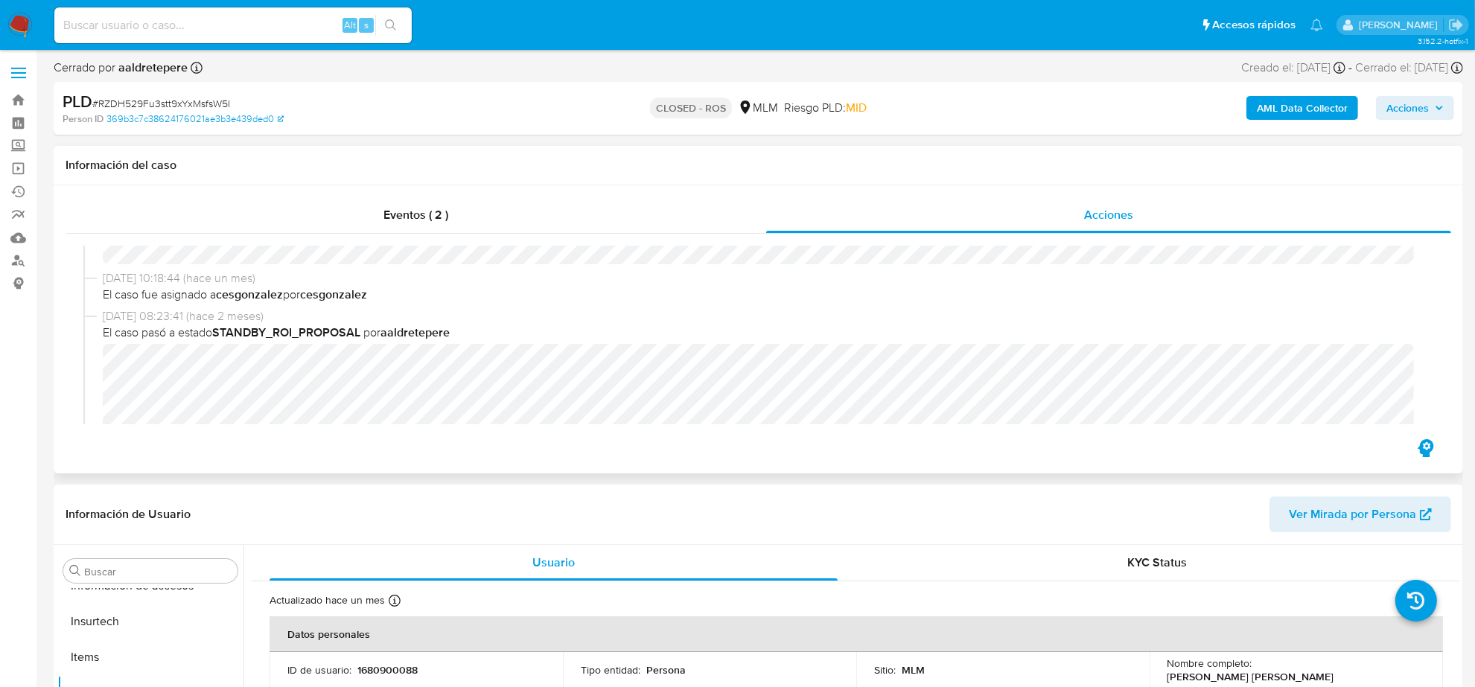
scroll to position [550, 0]
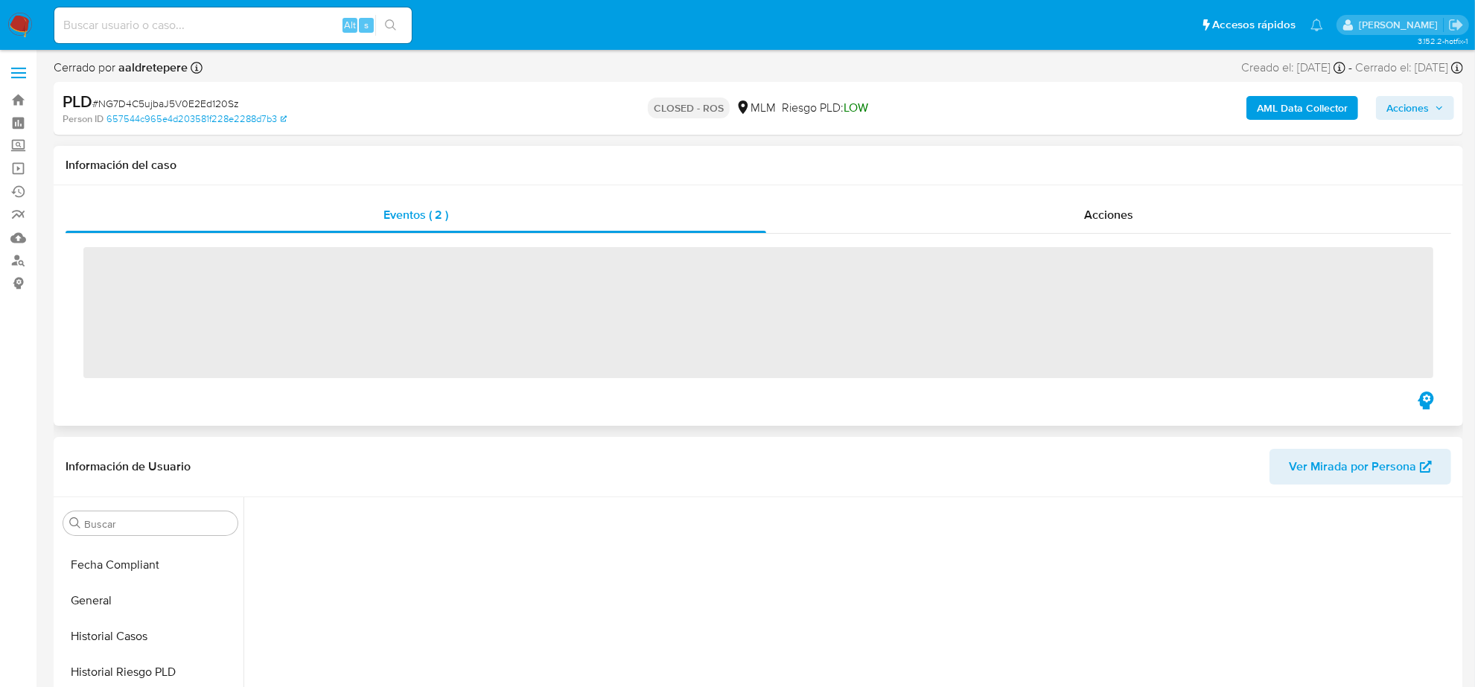
scroll to position [593, 0]
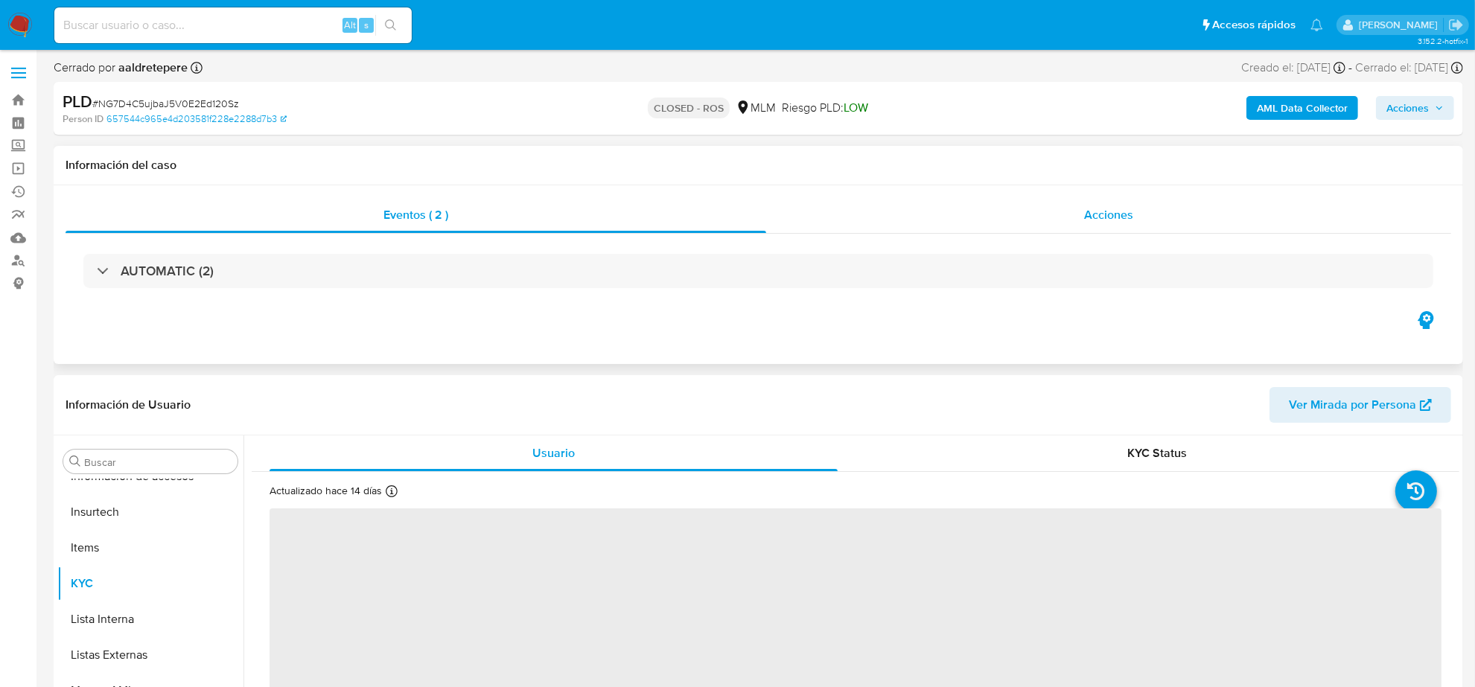
click at [1097, 223] on span "Acciones" at bounding box center [1108, 214] width 49 height 17
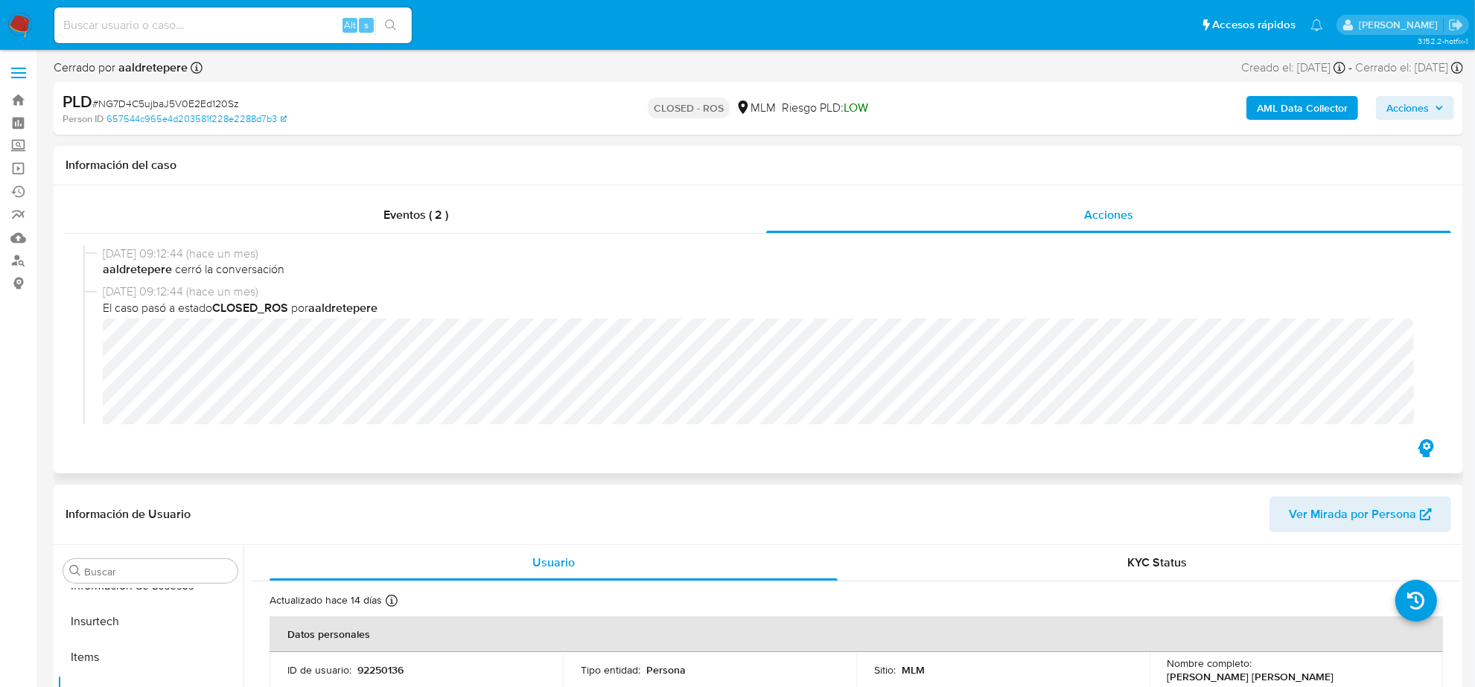
select select "10"
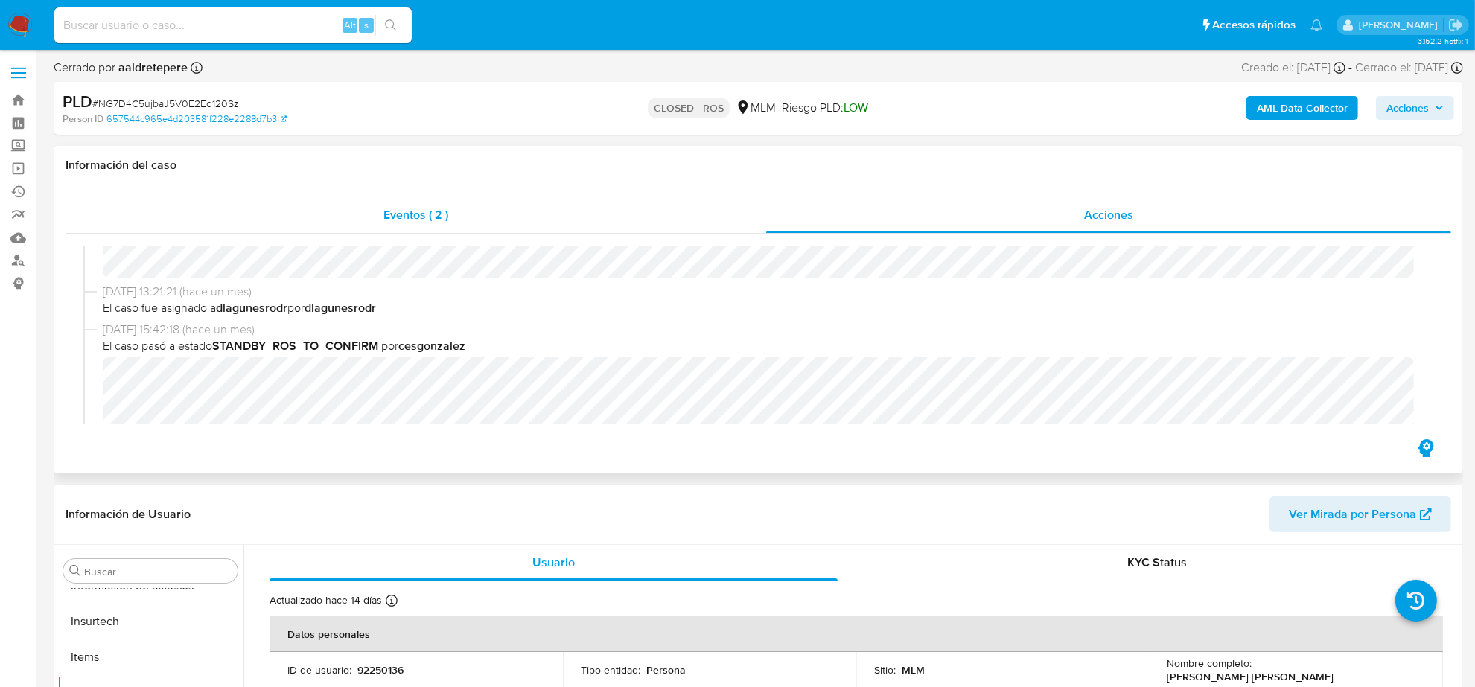
scroll to position [279, 0]
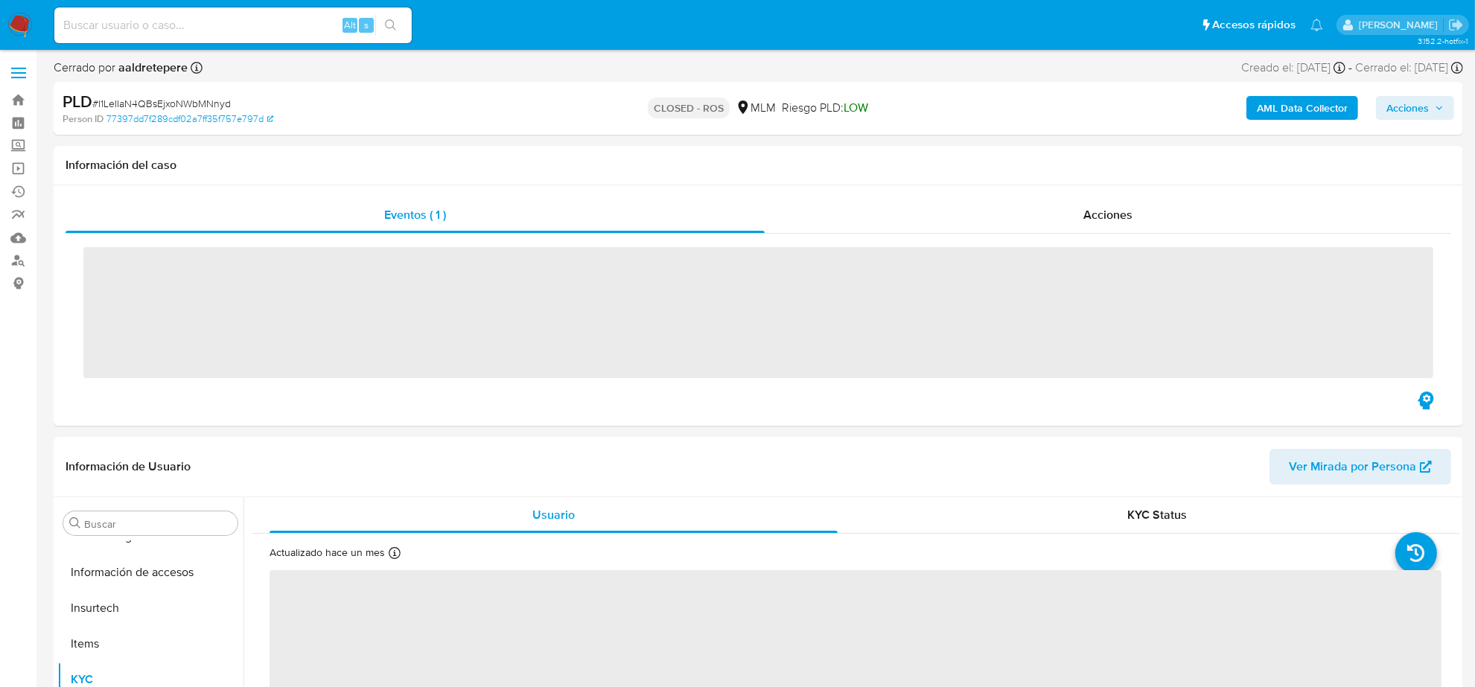
scroll to position [593, 0]
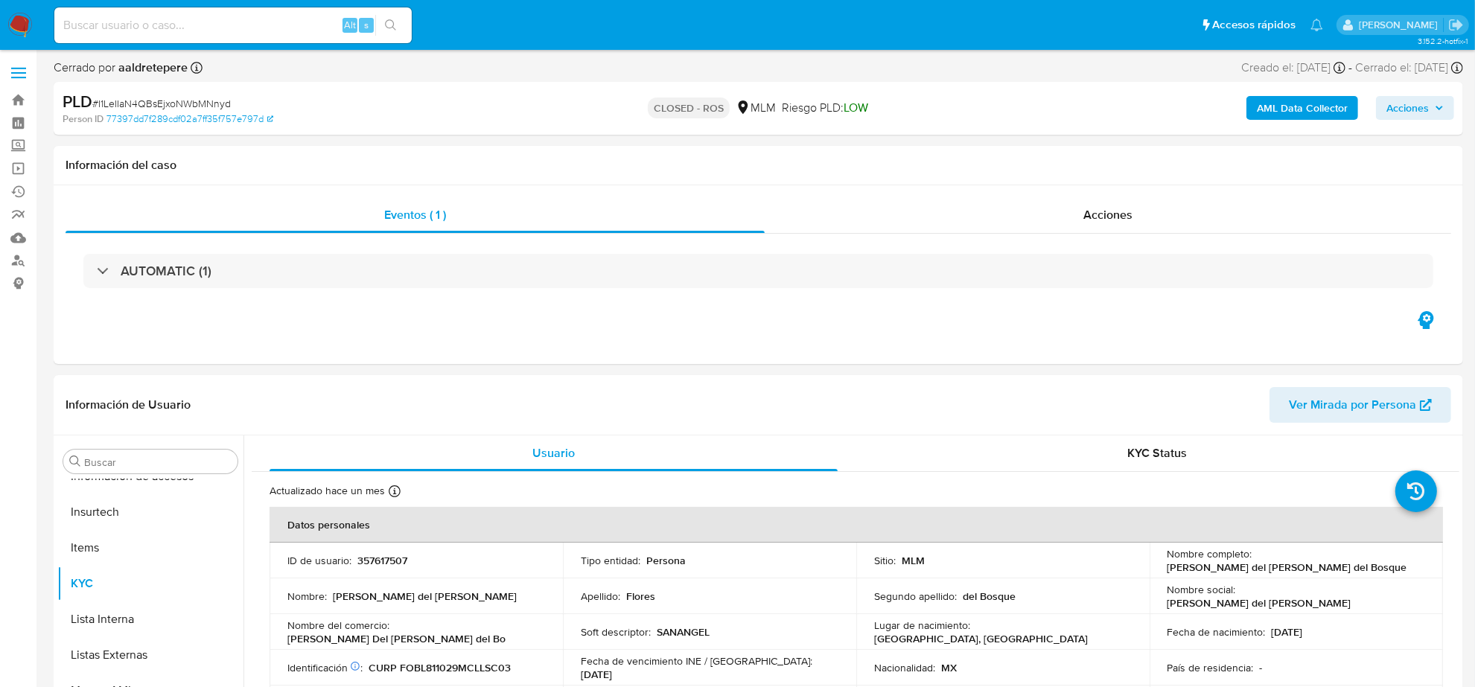
select select "10"
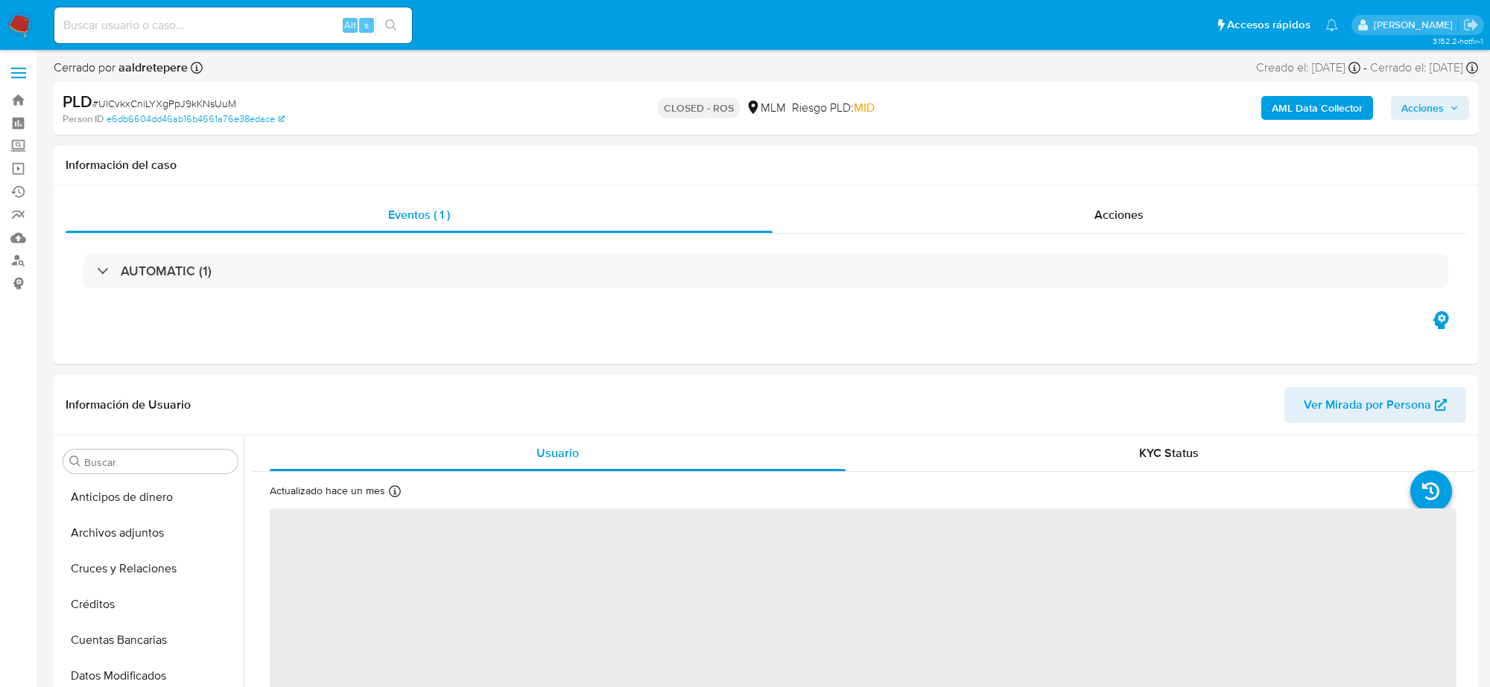
select select "10"
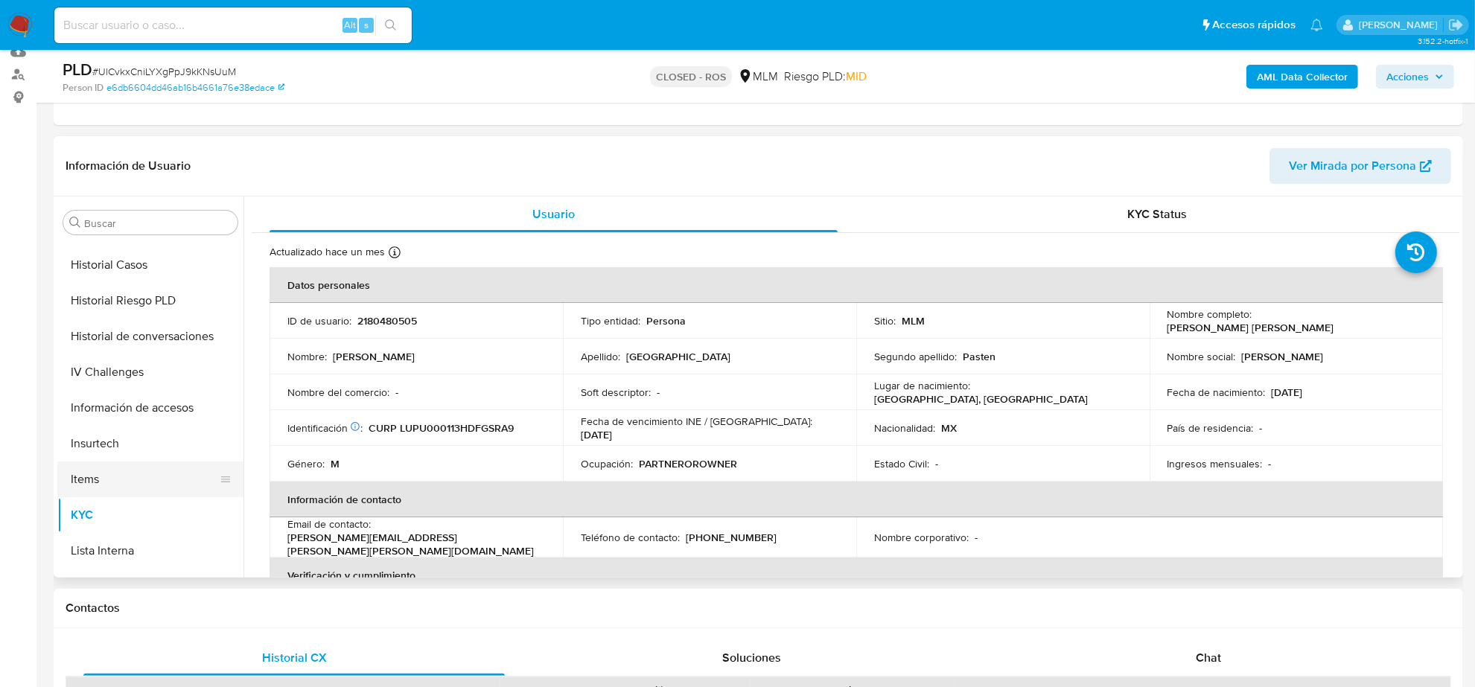
scroll to position [220, 0]
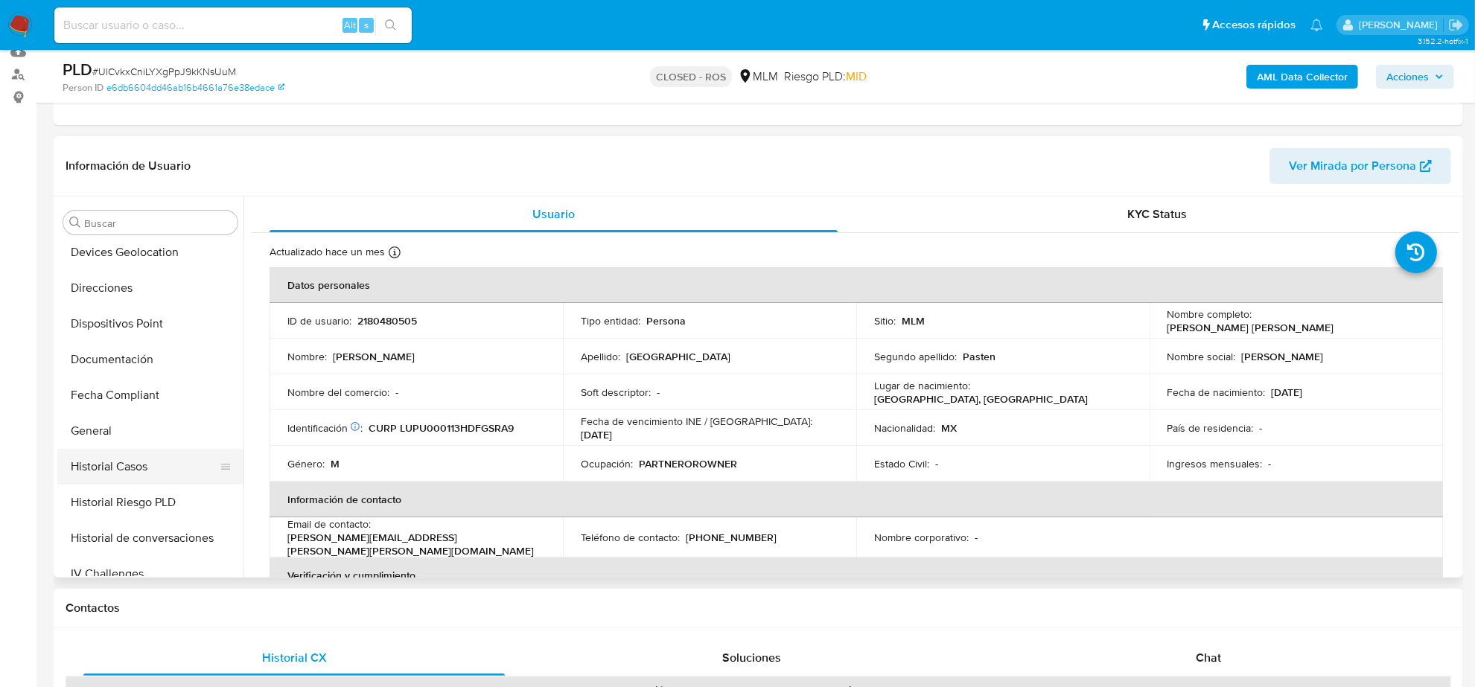
click at [191, 460] on button "Historial Casos" at bounding box center [144, 467] width 174 height 36
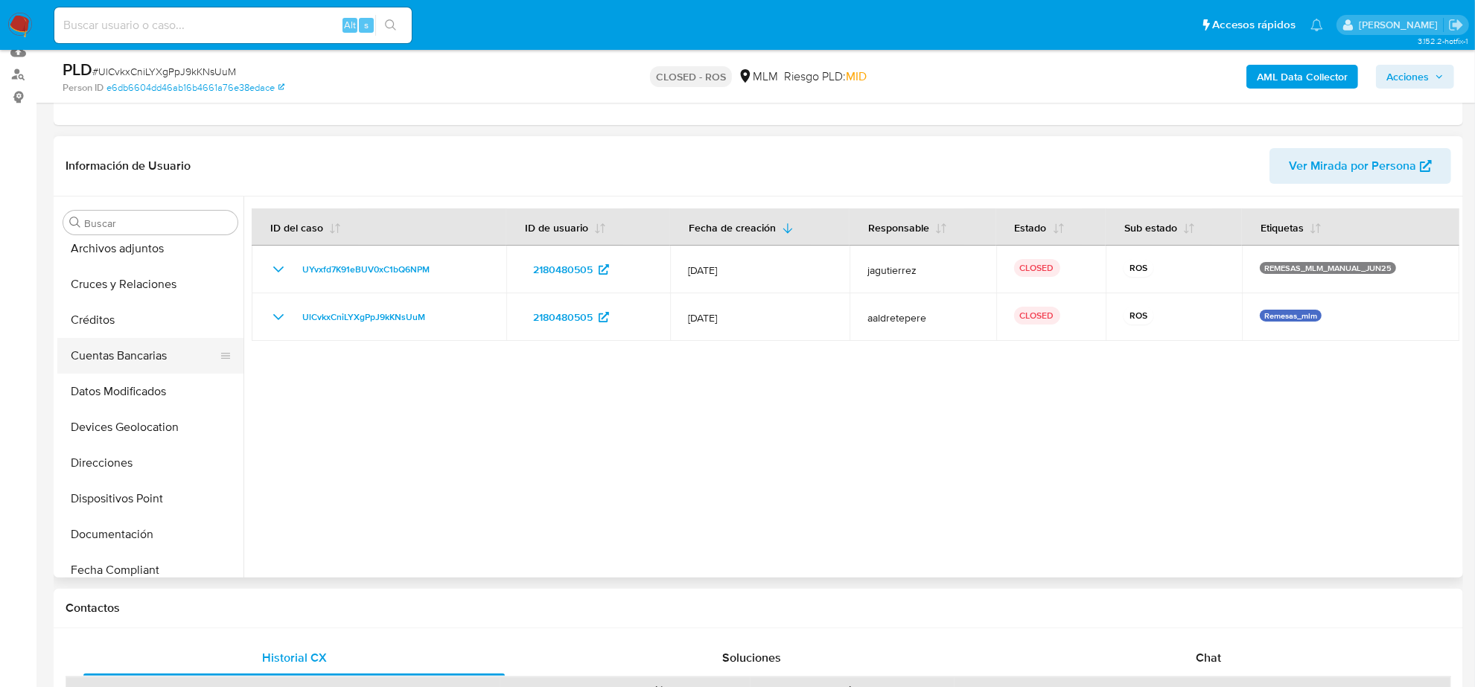
scroll to position [34, 0]
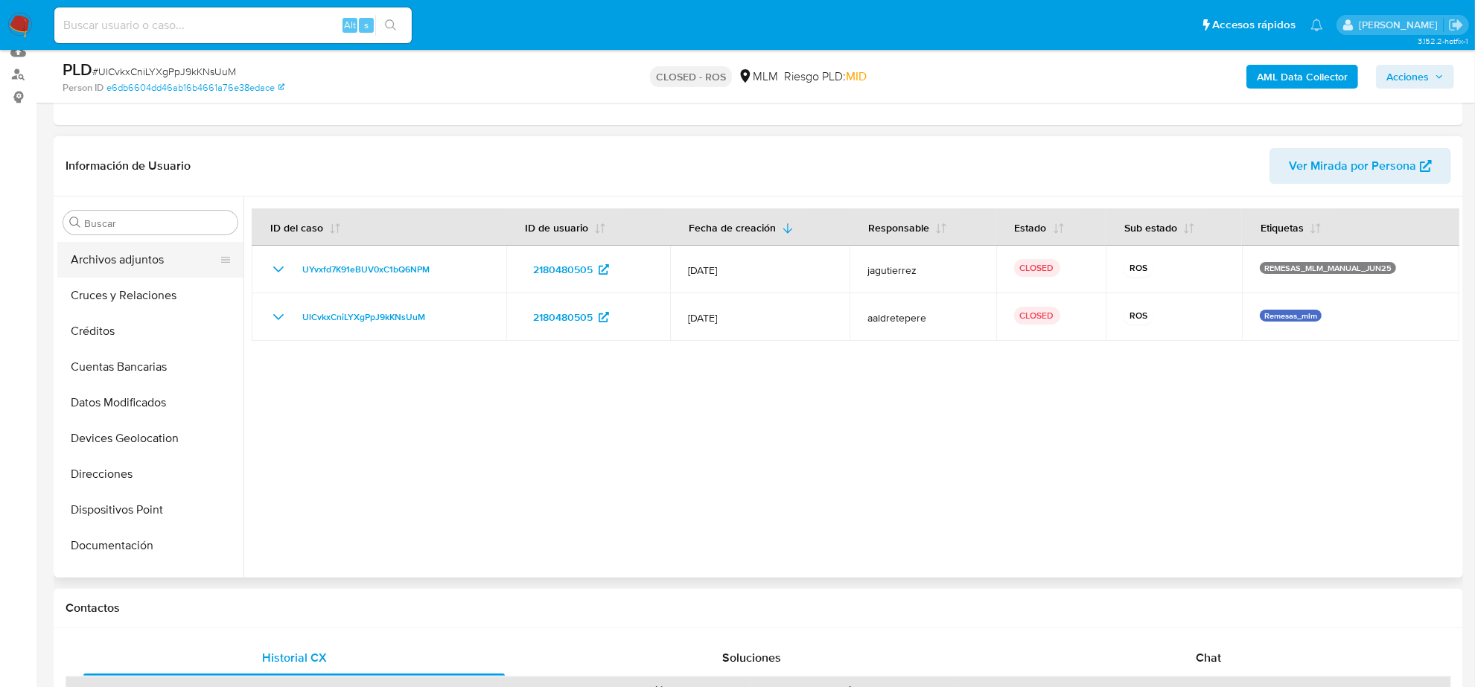
click at [145, 263] on button "Archivos adjuntos" at bounding box center [144, 260] width 174 height 36
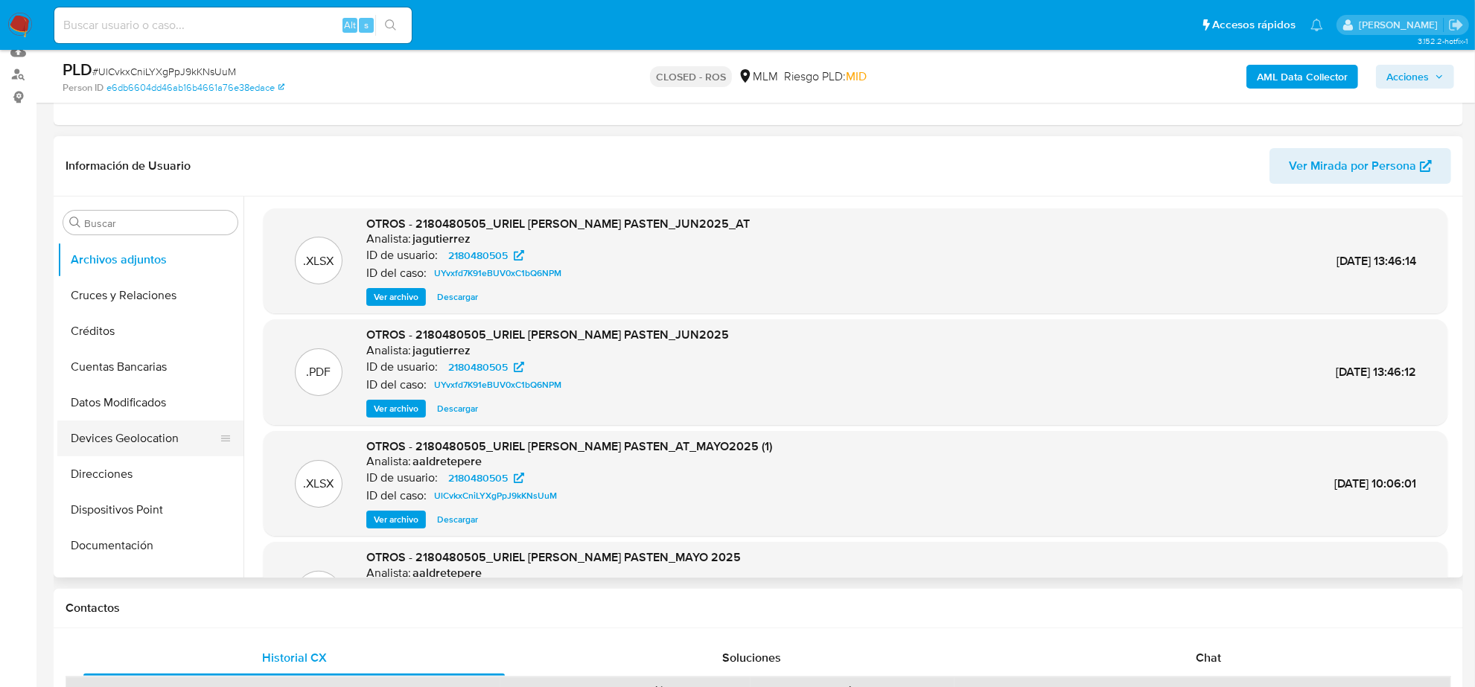
scroll to position [314, 0]
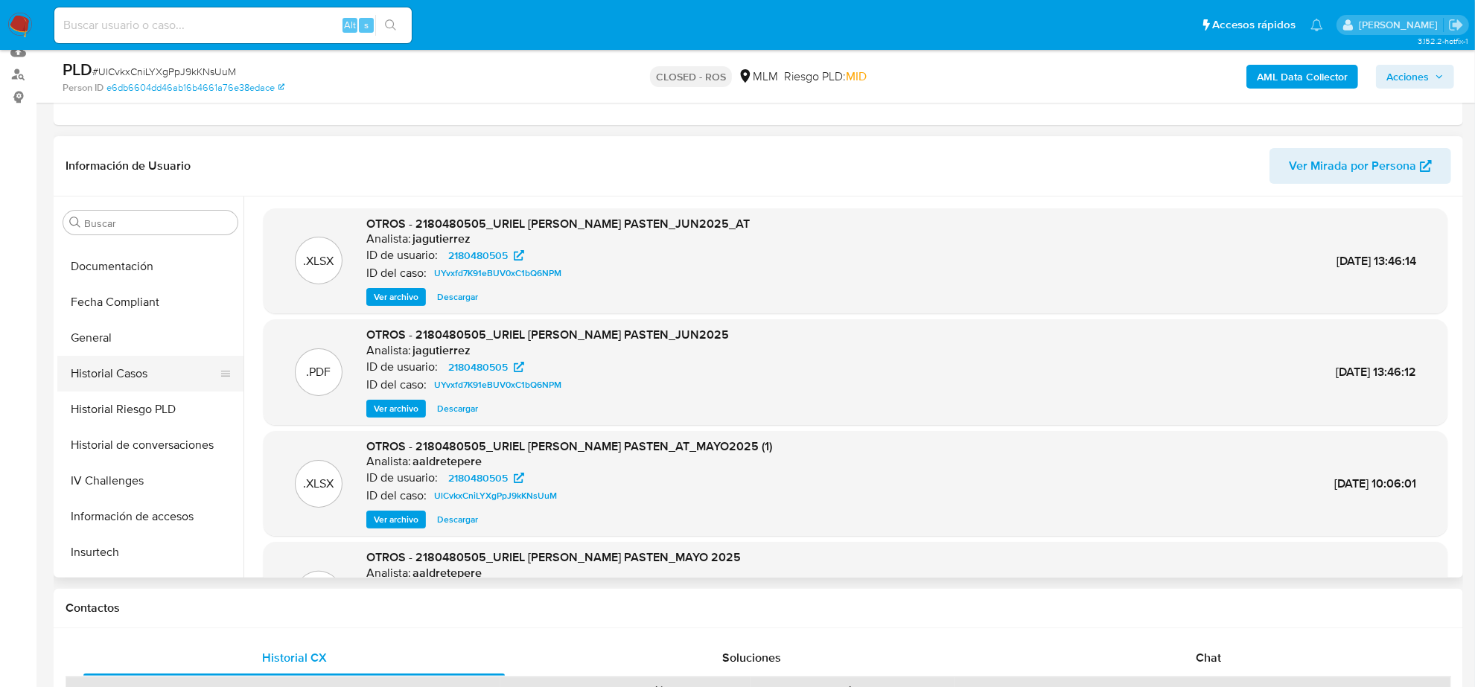
click at [144, 390] on button "Historial Casos" at bounding box center [144, 374] width 174 height 36
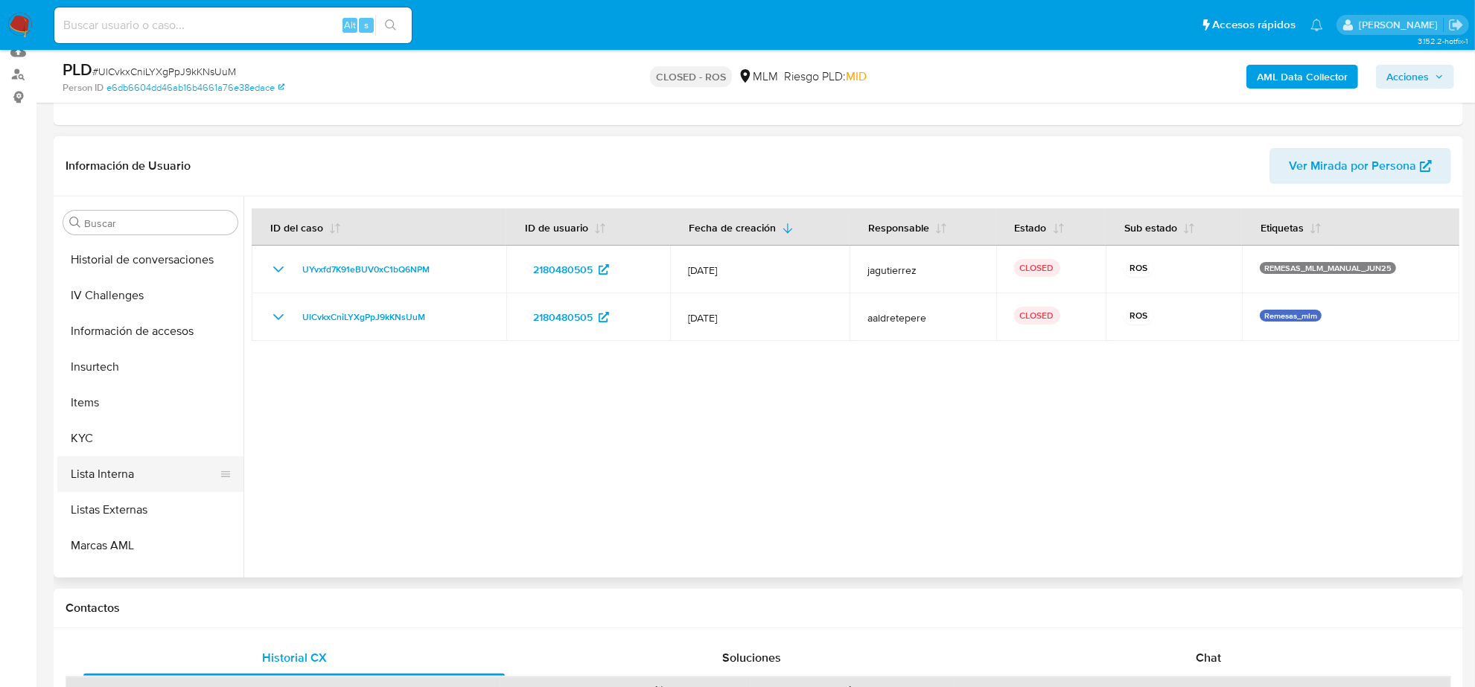
scroll to position [500, 0]
click at [116, 434] on button "KYC" at bounding box center [144, 438] width 174 height 36
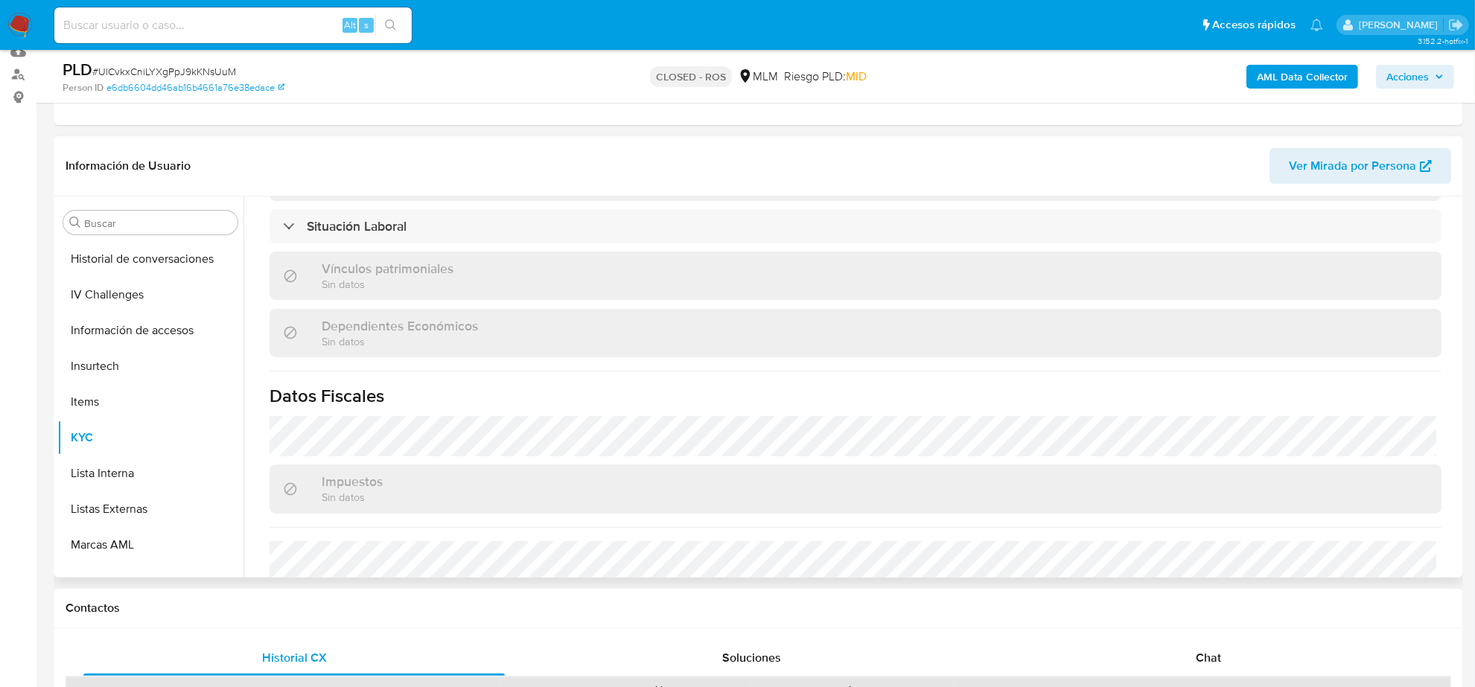
scroll to position [906, 0]
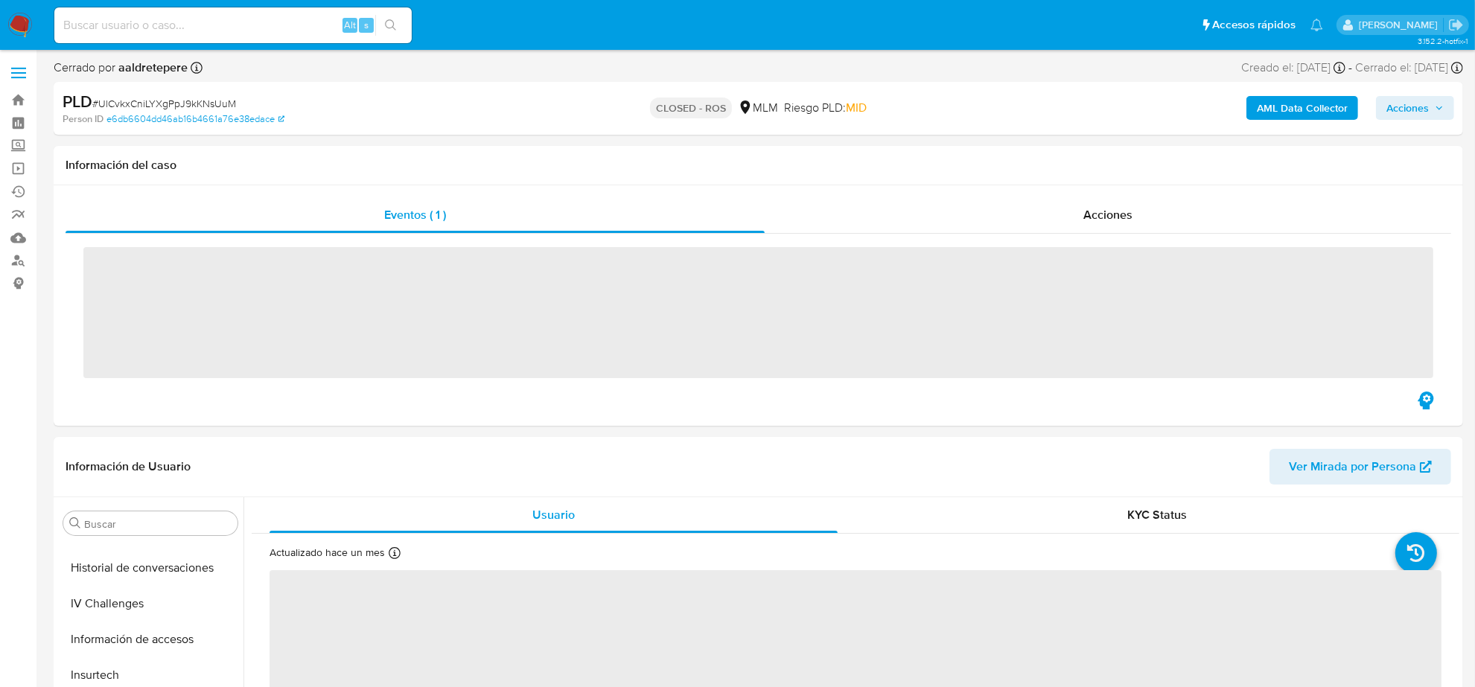
scroll to position [593, 0]
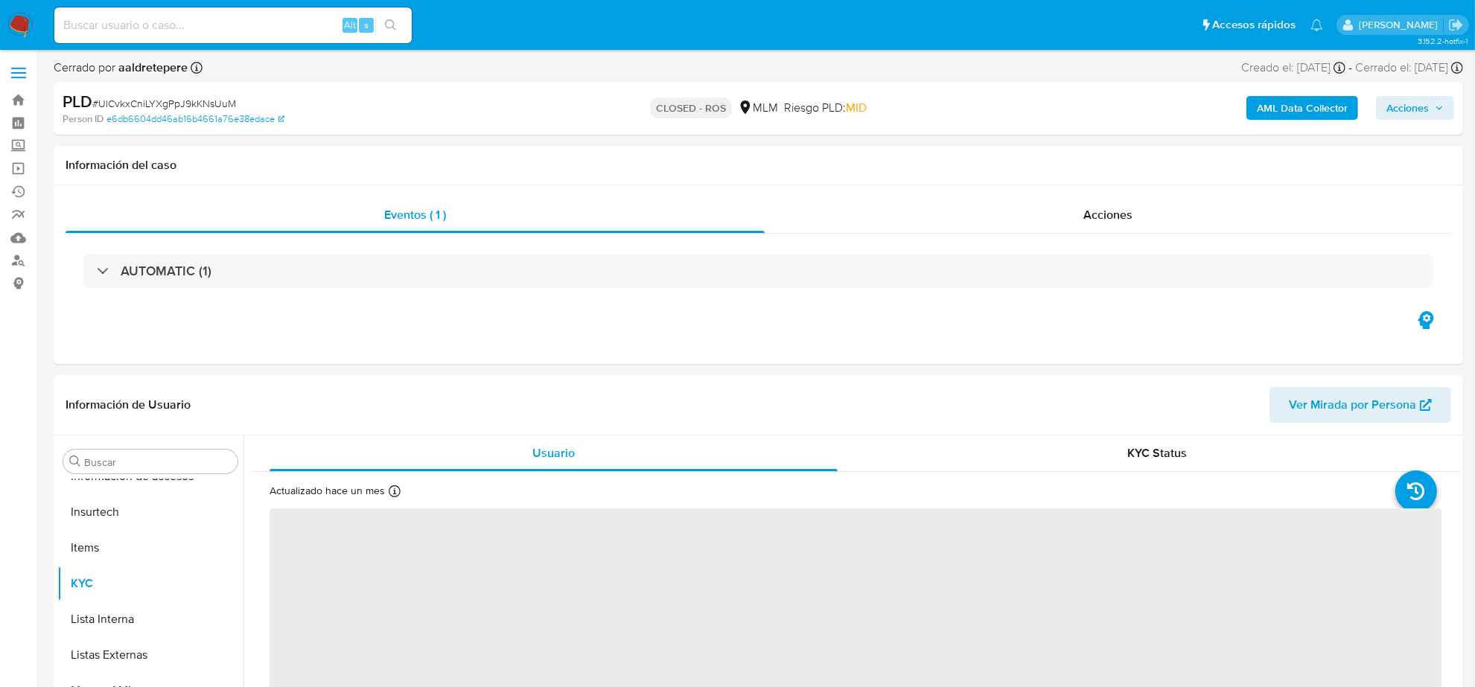
select select "10"
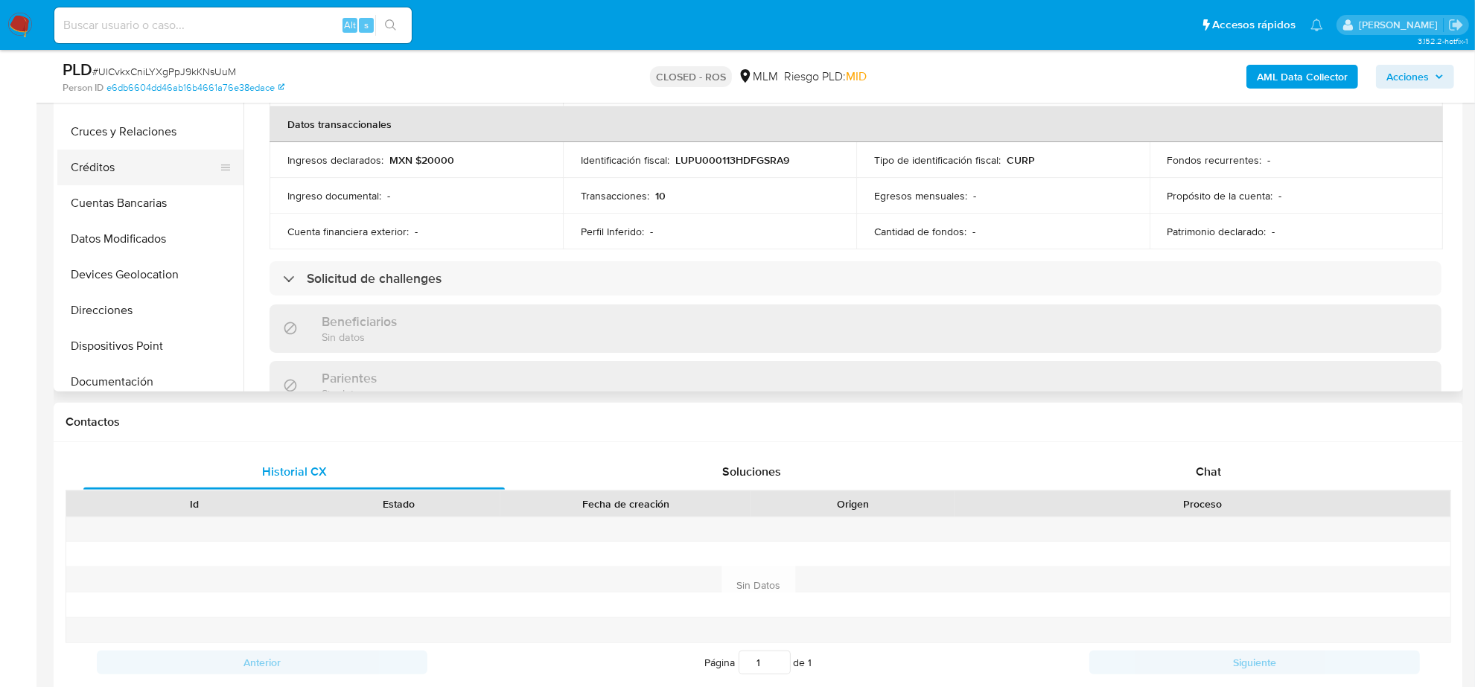
scroll to position [0, 0]
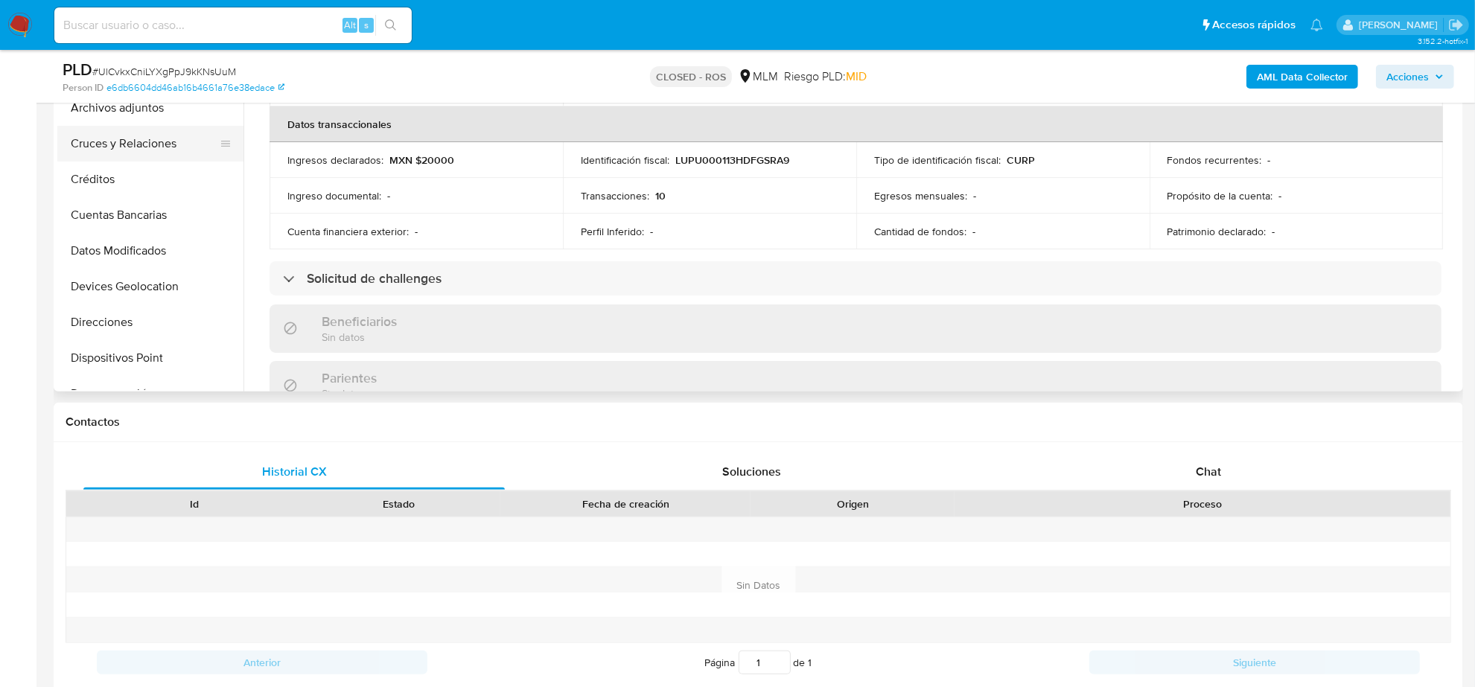
click at [136, 156] on button "Cruces y Relaciones" at bounding box center [144, 144] width 174 height 36
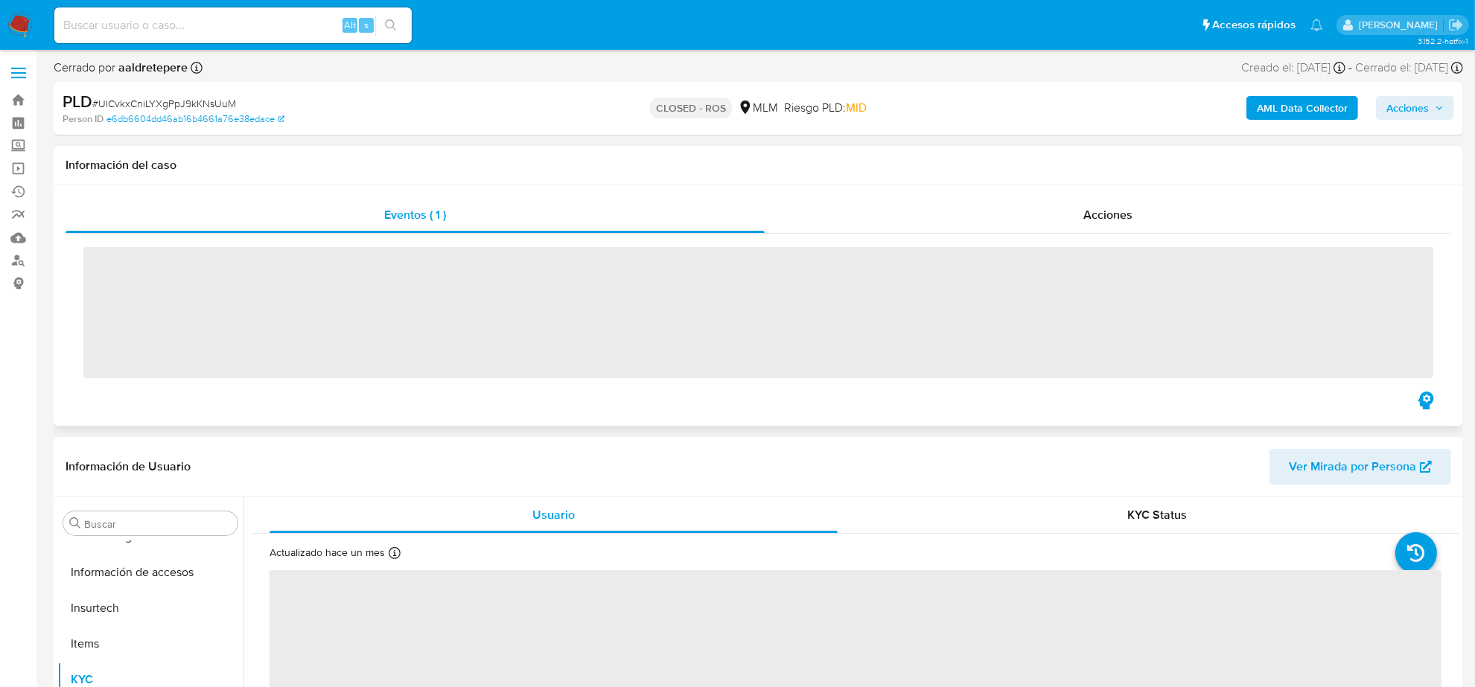
scroll to position [593, 0]
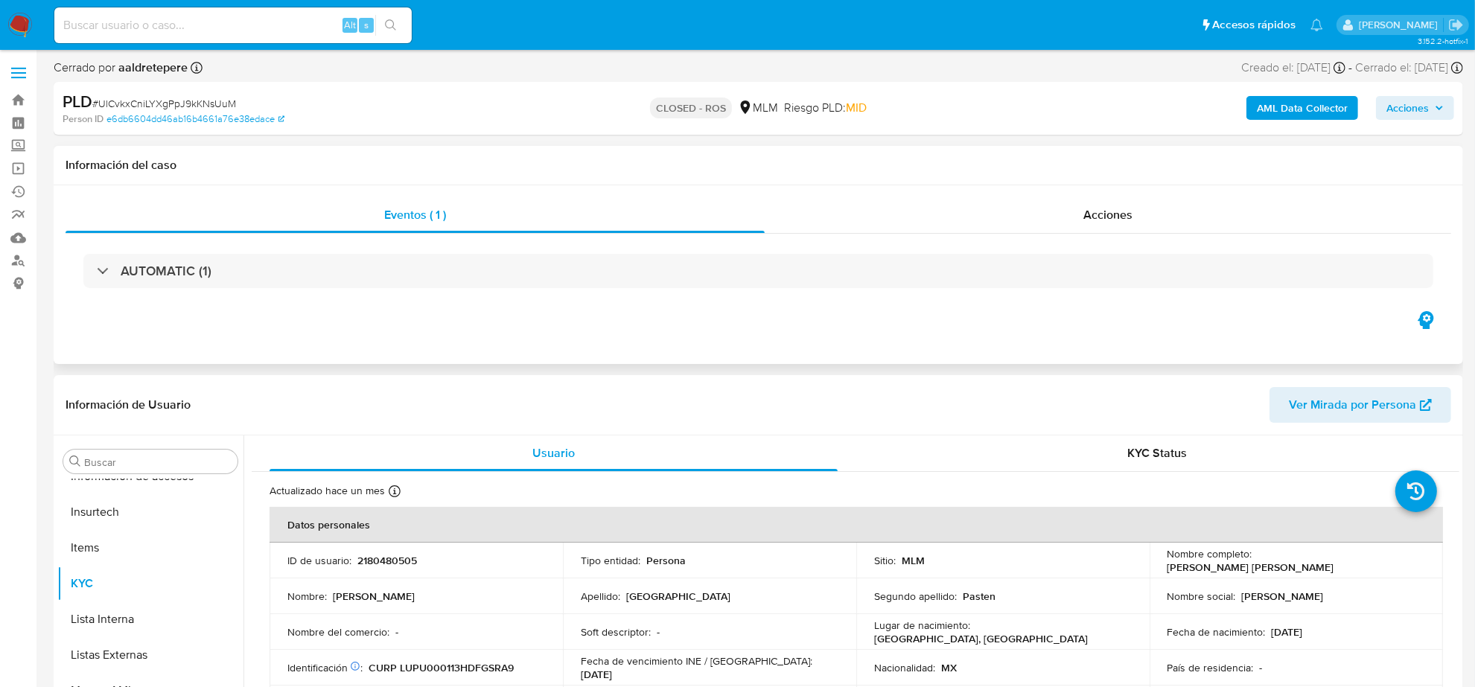
select select "10"
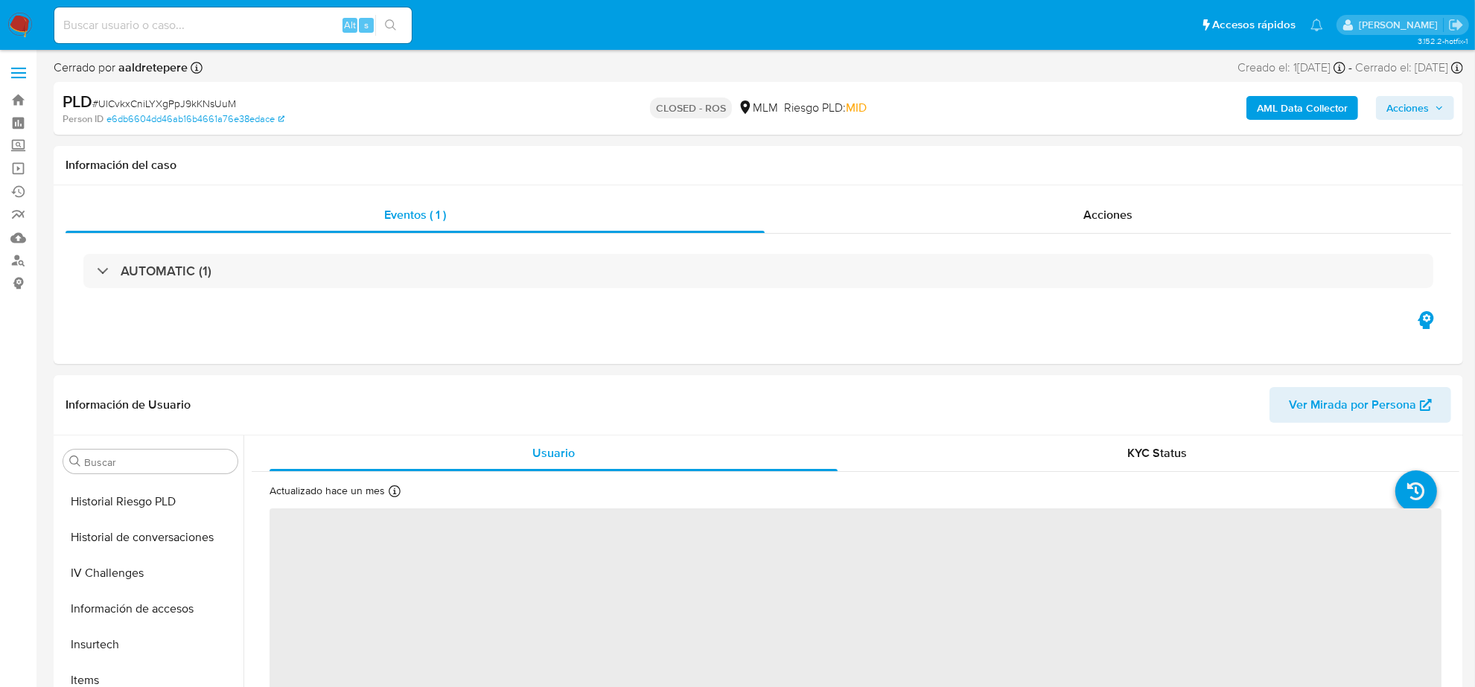
scroll to position [593, 0]
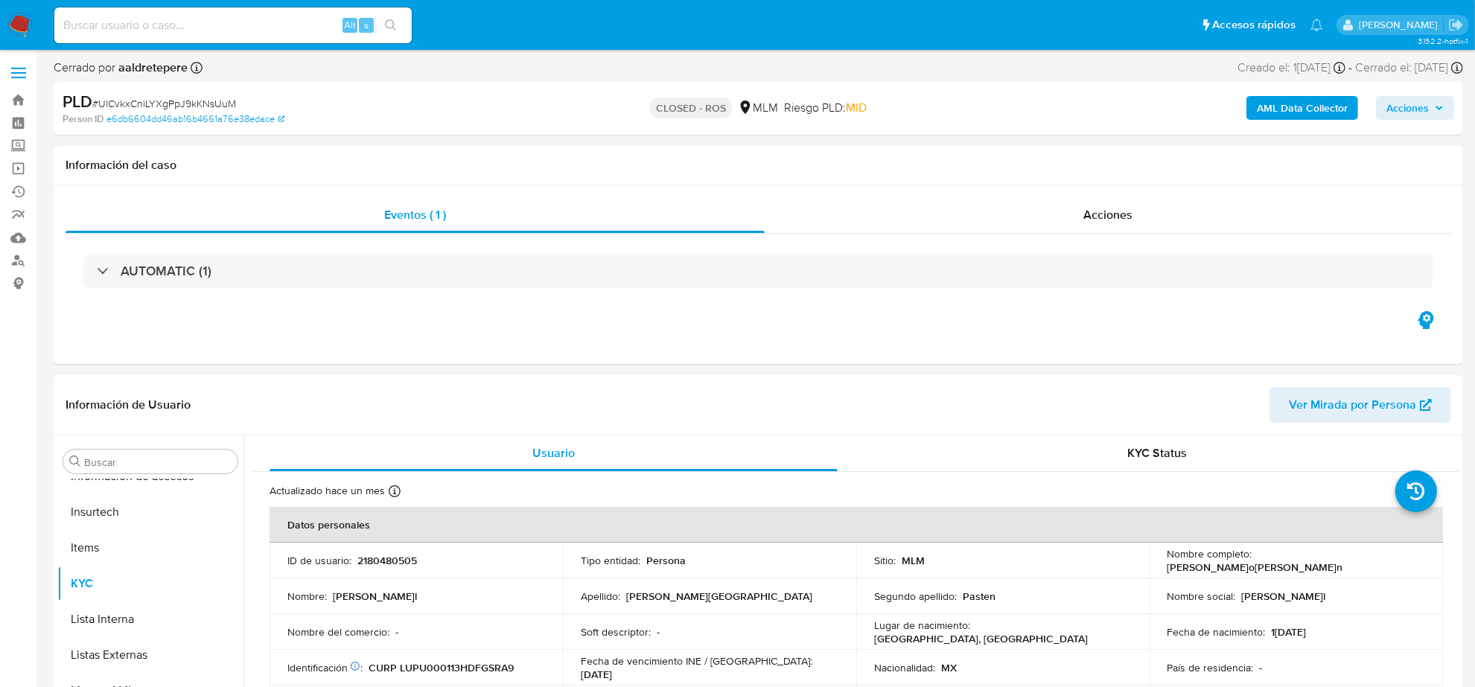
select select "10"
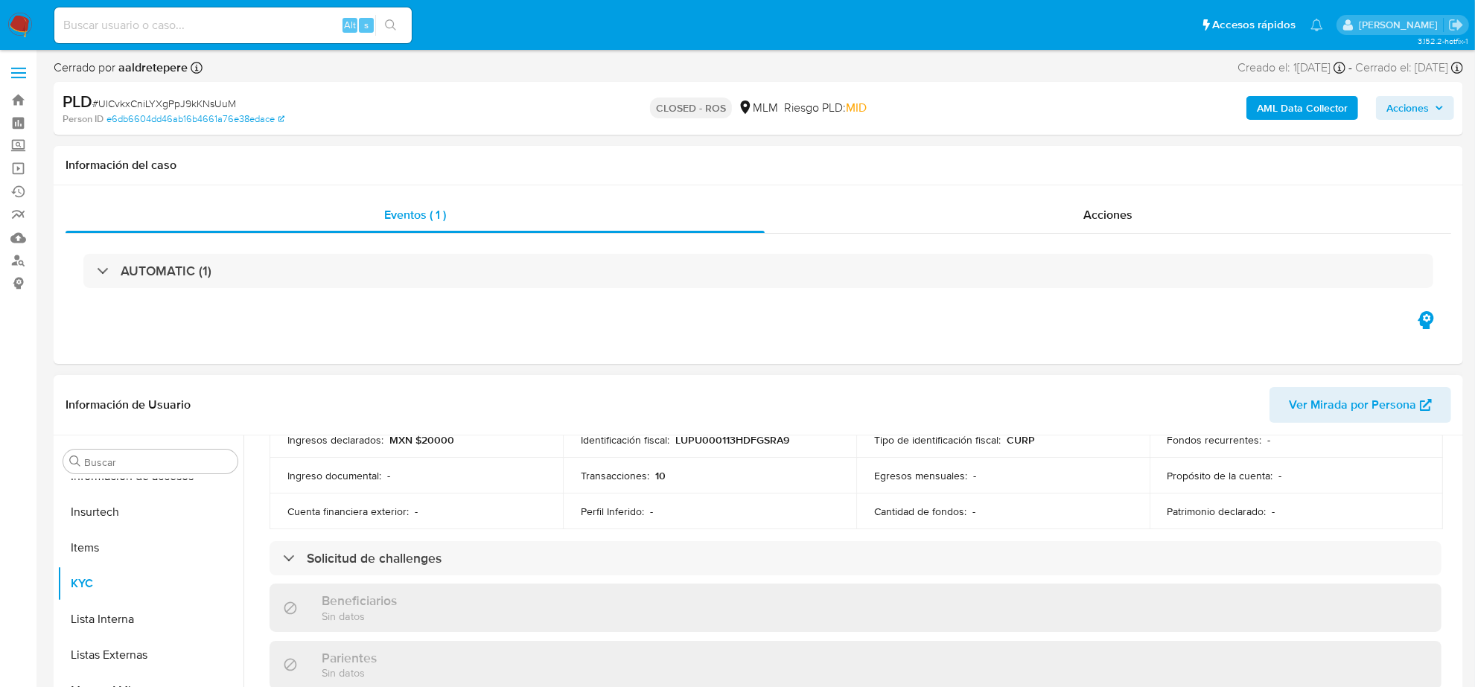
scroll to position [93, 0]
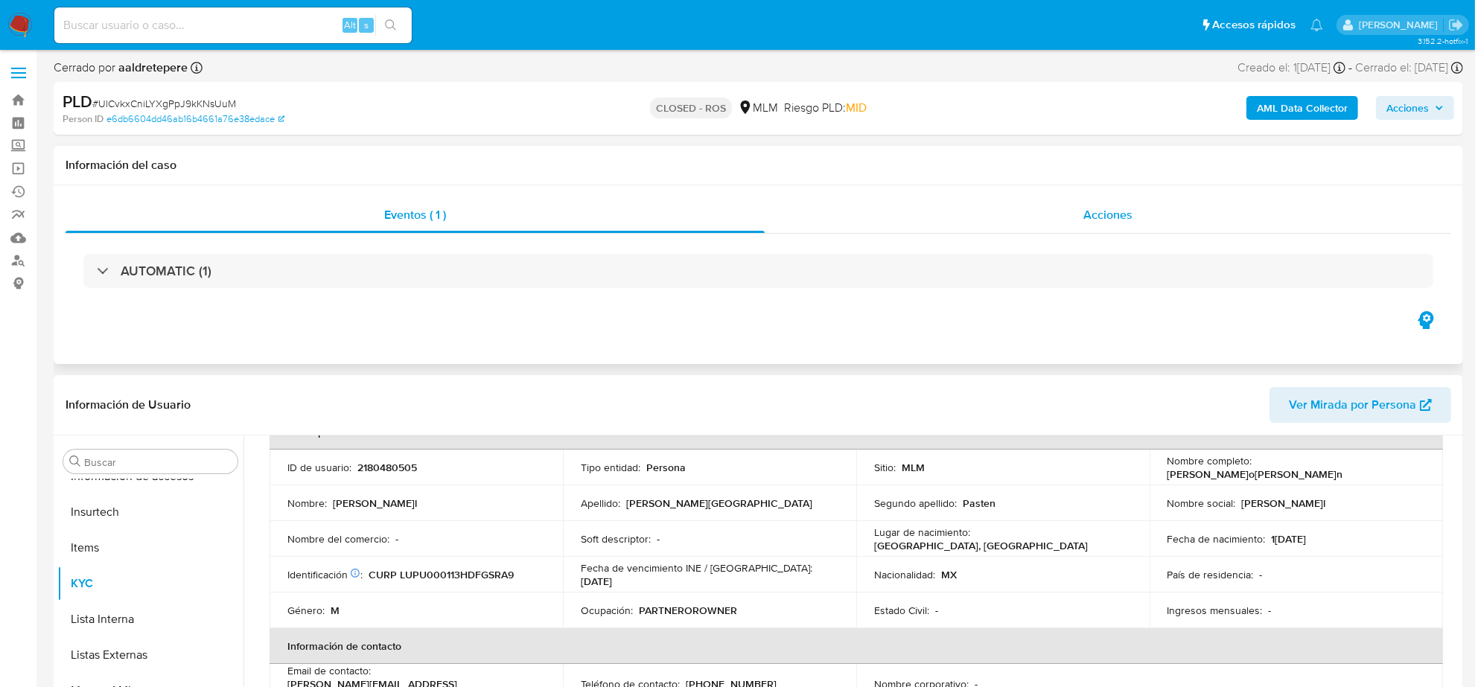
click at [1110, 210] on span "Acciones" at bounding box center [1108, 214] width 49 height 17
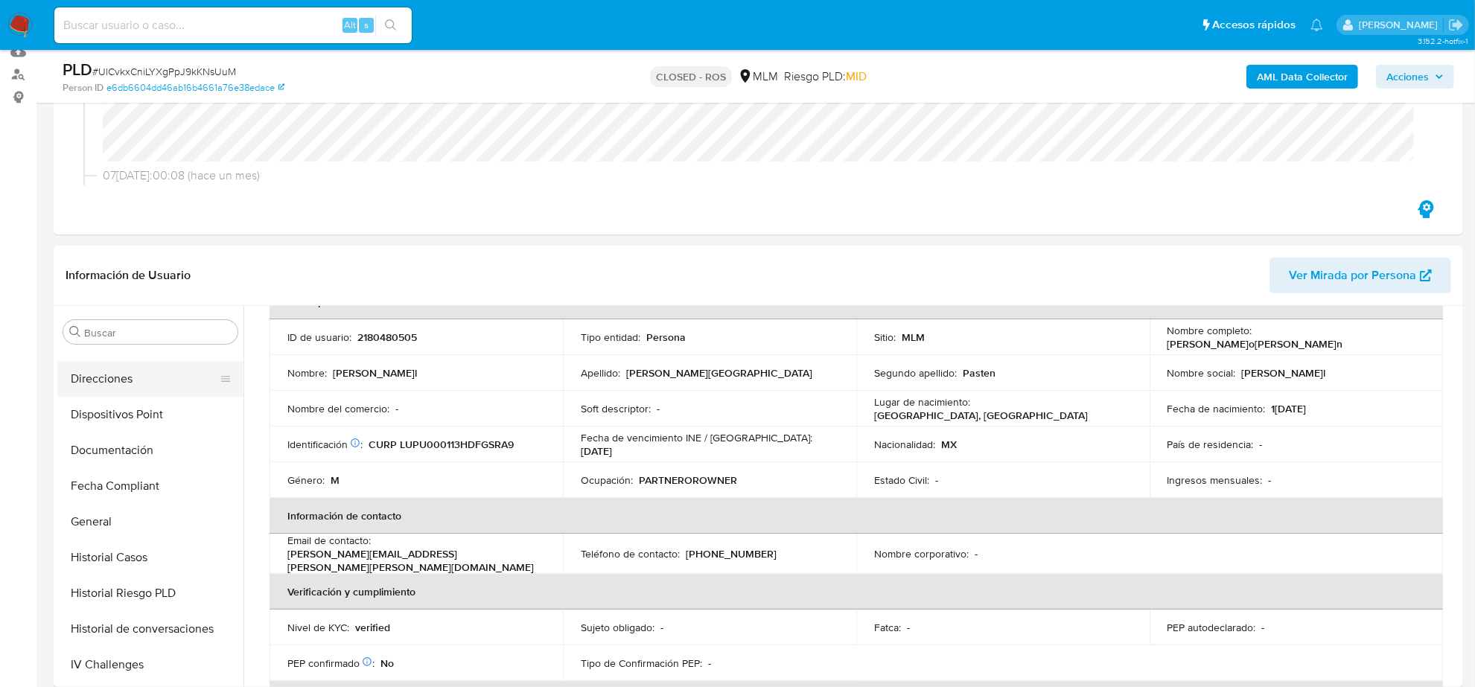
scroll to position [0, 0]
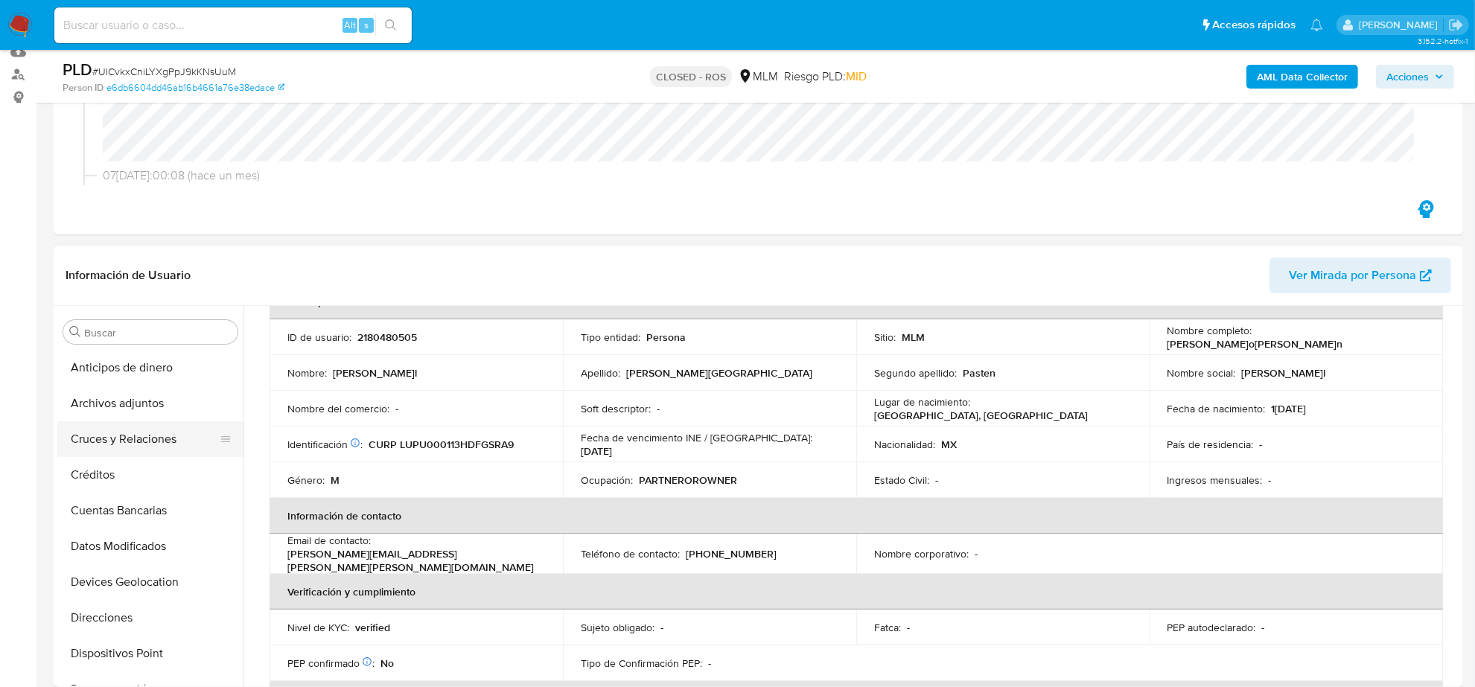
click at [154, 443] on button "Cruces y Relaciones" at bounding box center [144, 440] width 174 height 36
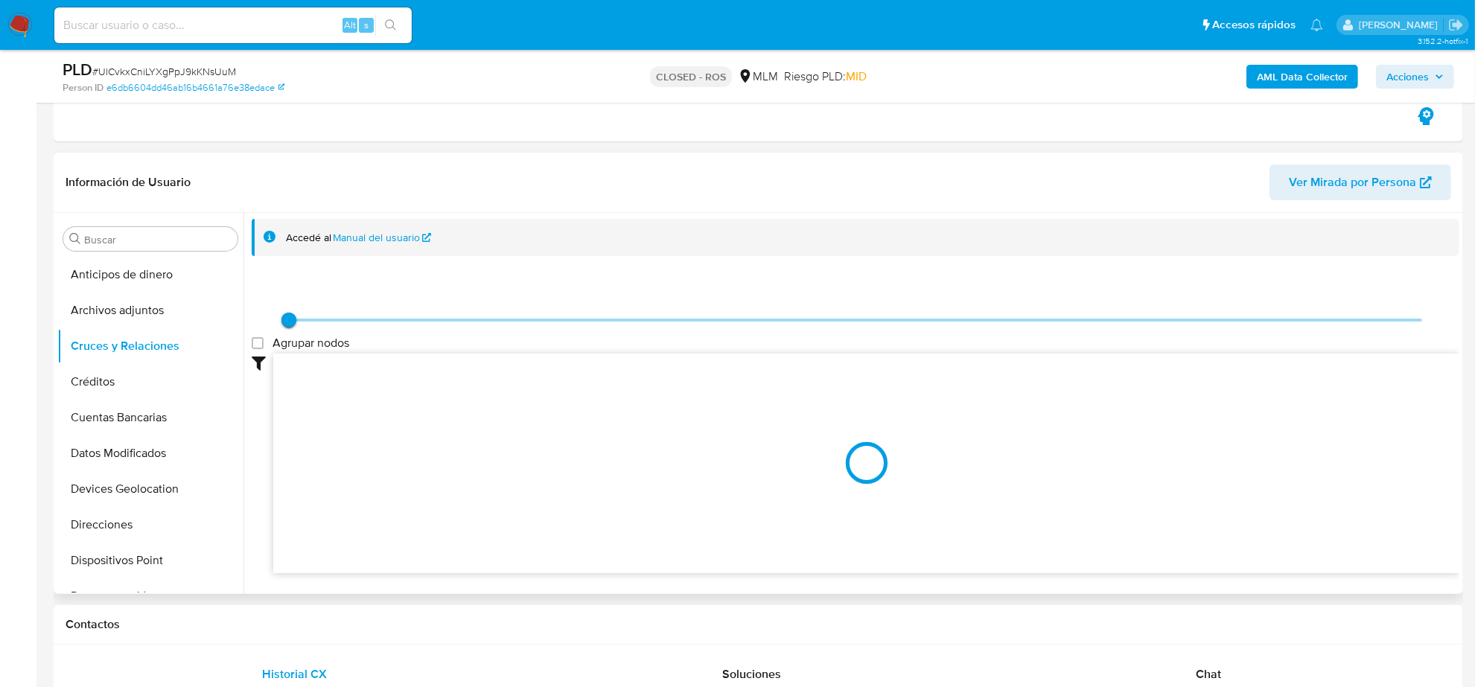
scroll to position [465, 0]
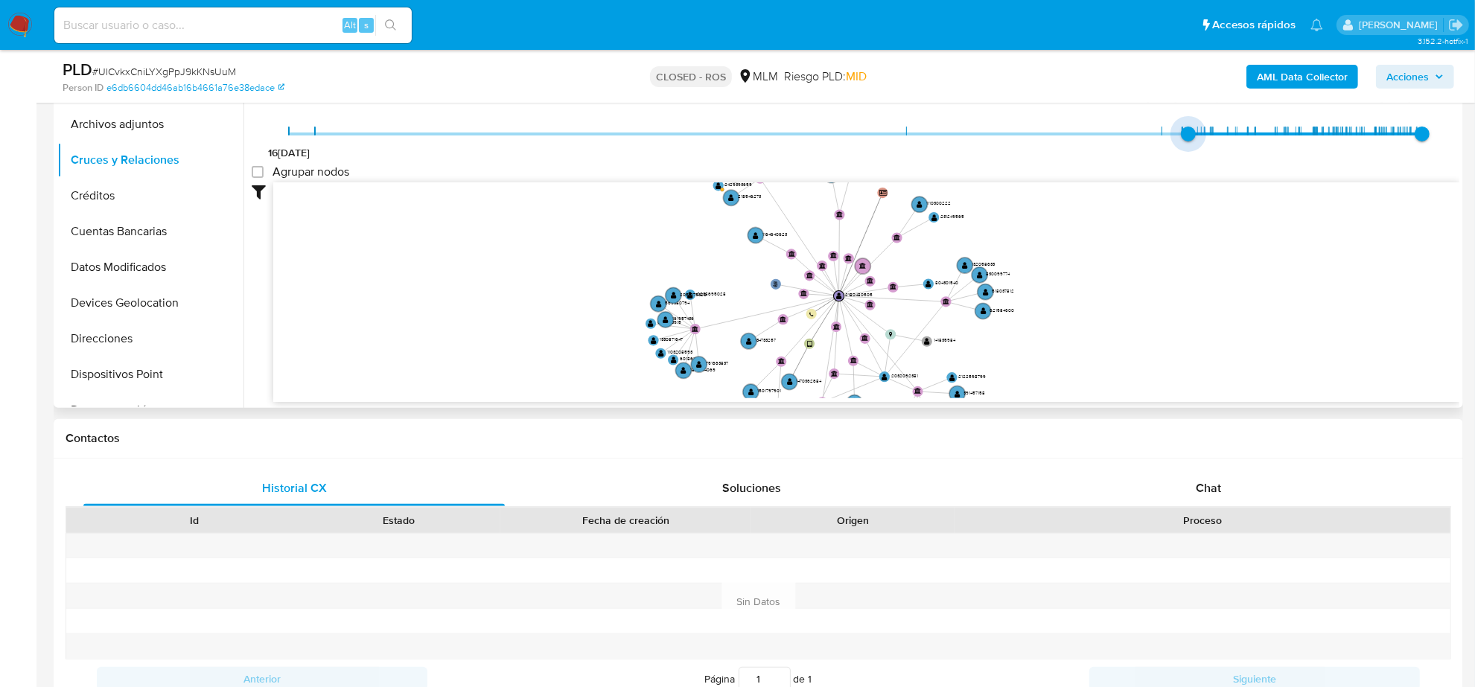
drag, startPoint x: 287, startPoint y: 135, endPoint x: 1183, endPoint y: 149, distance: 896.1
click at [1183, 142] on span "9/10/2024, 10:05:58 p.m." at bounding box center [1188, 134] width 15 height 15
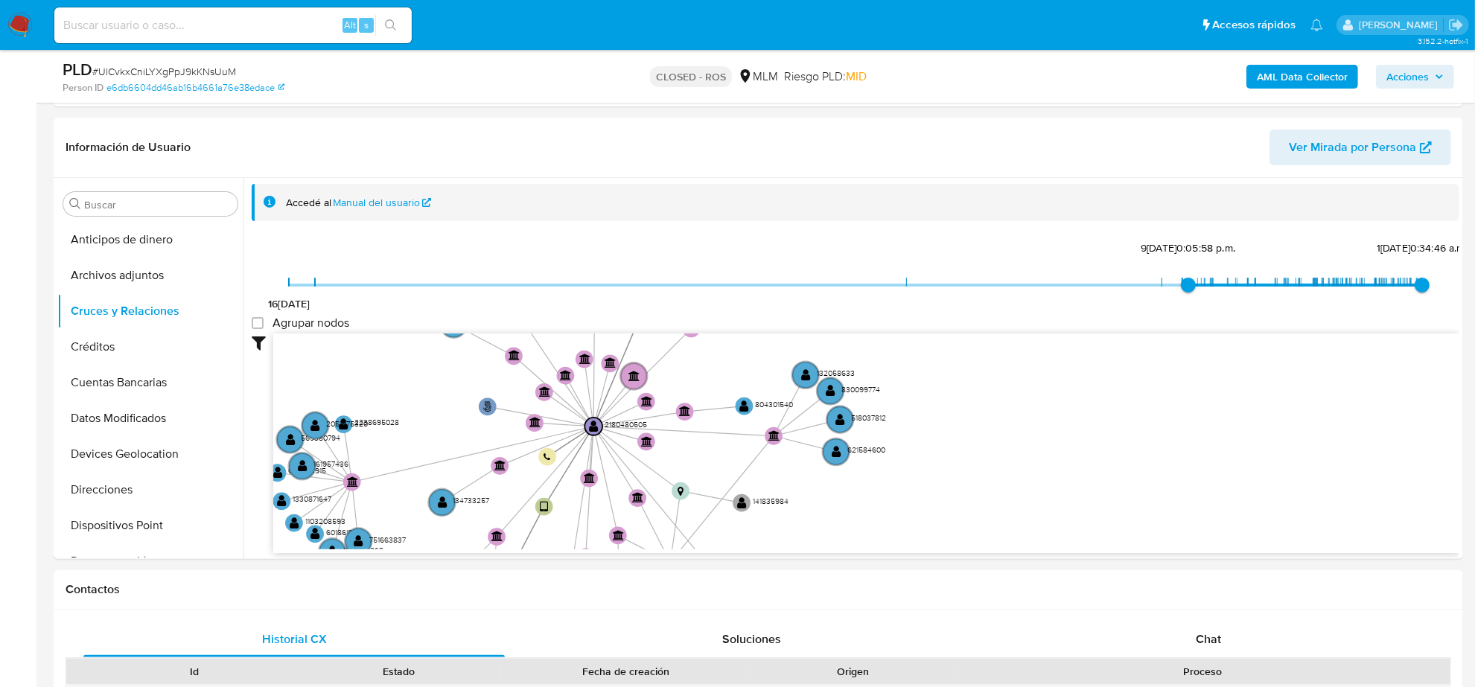
scroll to position [269, 0]
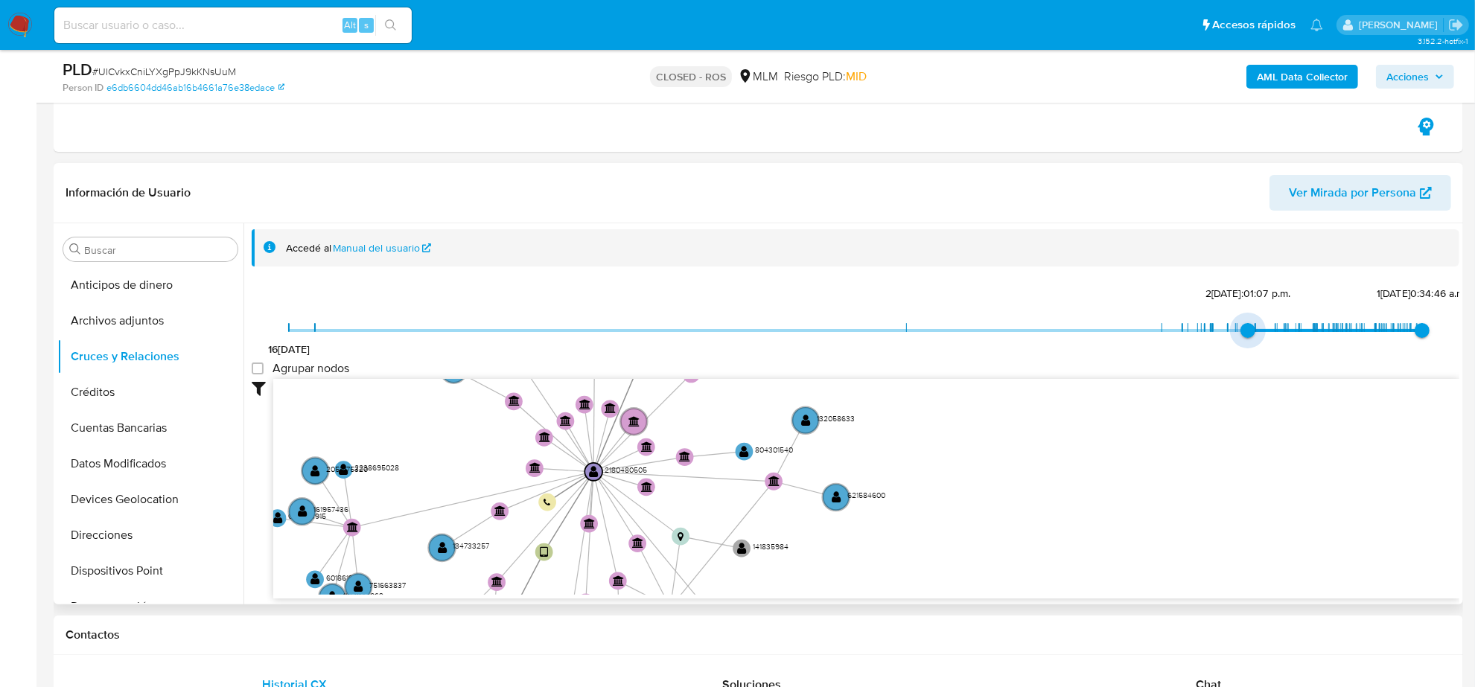
type input "1736189366000"
drag, startPoint x: 1184, startPoint y: 332, endPoint x: 1250, endPoint y: 329, distance: 65.6
click at [1250, 329] on span "6/1/2025, 12:49:26 p.m." at bounding box center [1255, 330] width 15 height 15
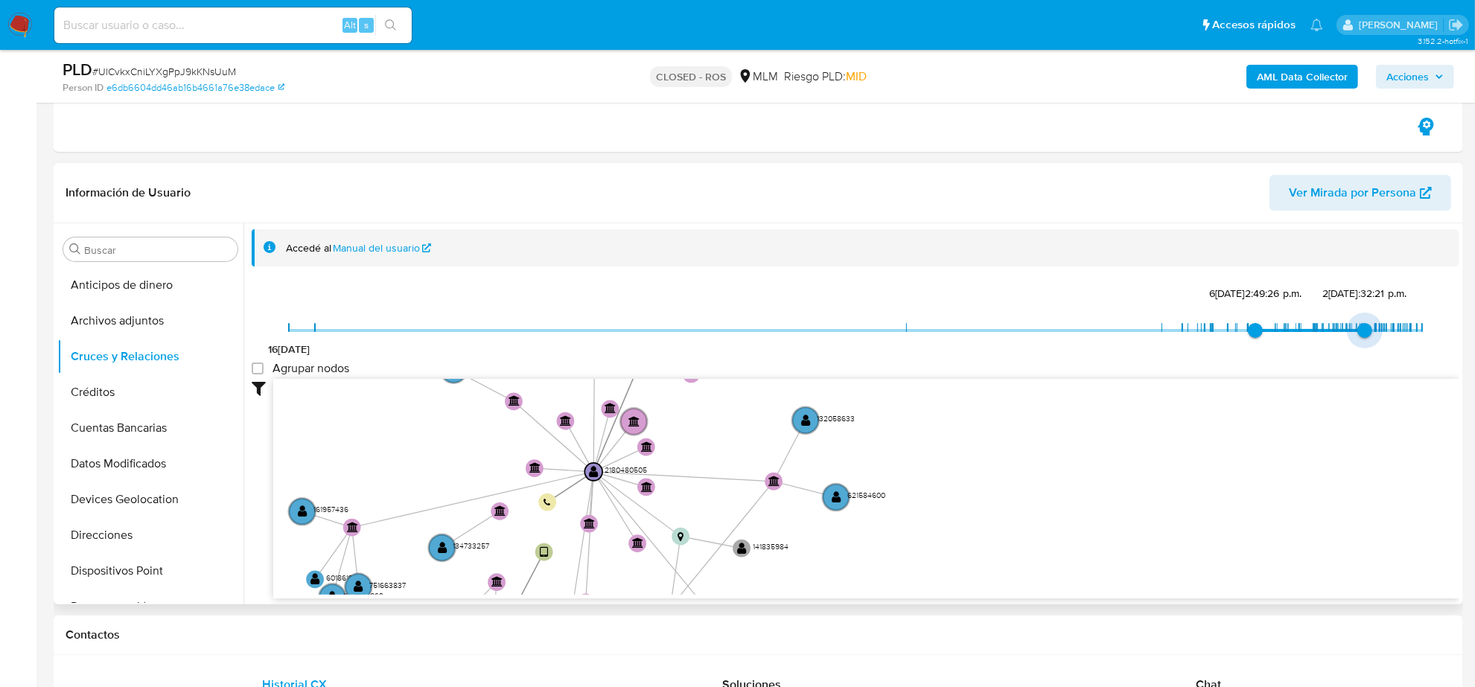
drag, startPoint x: 1417, startPoint y: 329, endPoint x: 1363, endPoint y: 333, distance: 53.8
click at [1363, 333] on span "29/5/2025, 7:32:21 p.m." at bounding box center [1365, 330] width 15 height 15
drag, startPoint x: 1361, startPoint y: 326, endPoint x: 1346, endPoint y: 333, distance: 17.0
click at [1346, 333] on span "10/5/2025, 2:41:21 p.m." at bounding box center [1350, 330] width 15 height 15
type input "1745865430000"
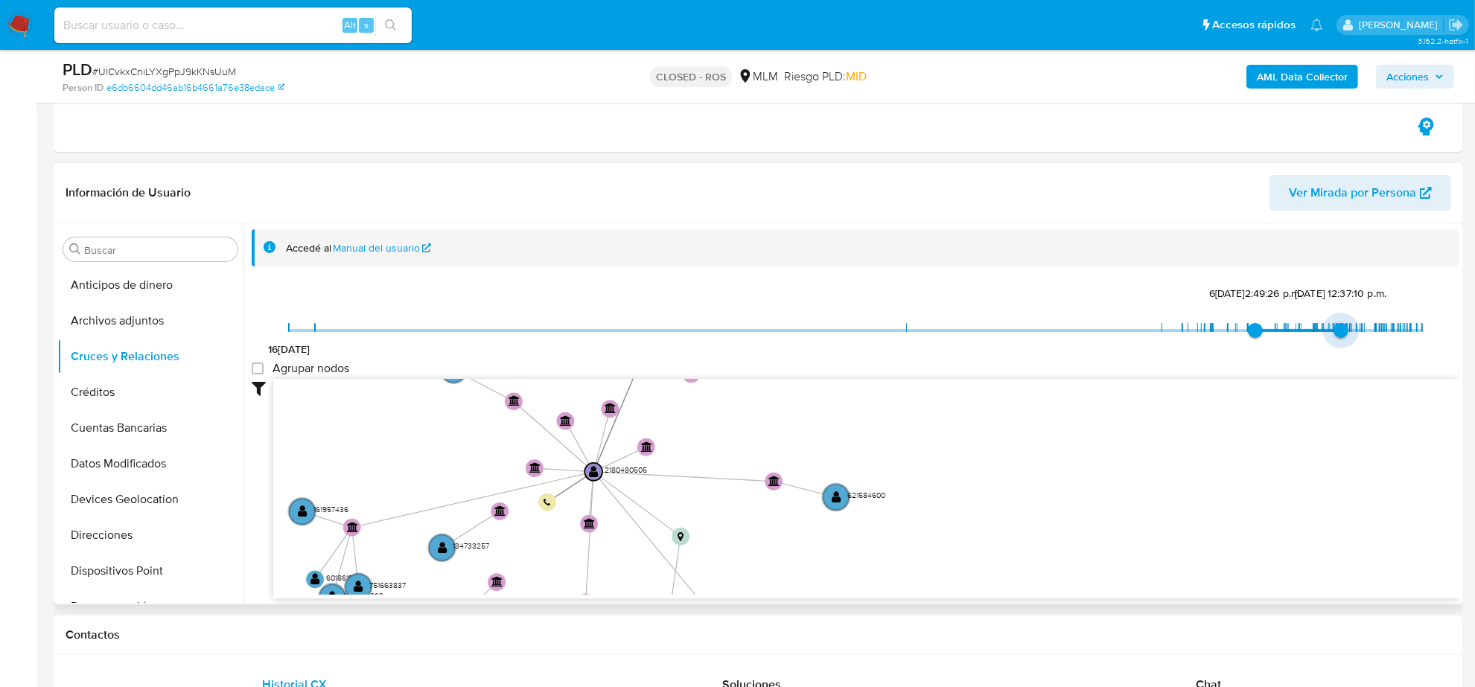
click at [1337, 334] on span "28/4/2025, 12:37:10 p.m." at bounding box center [1341, 330] width 15 height 15
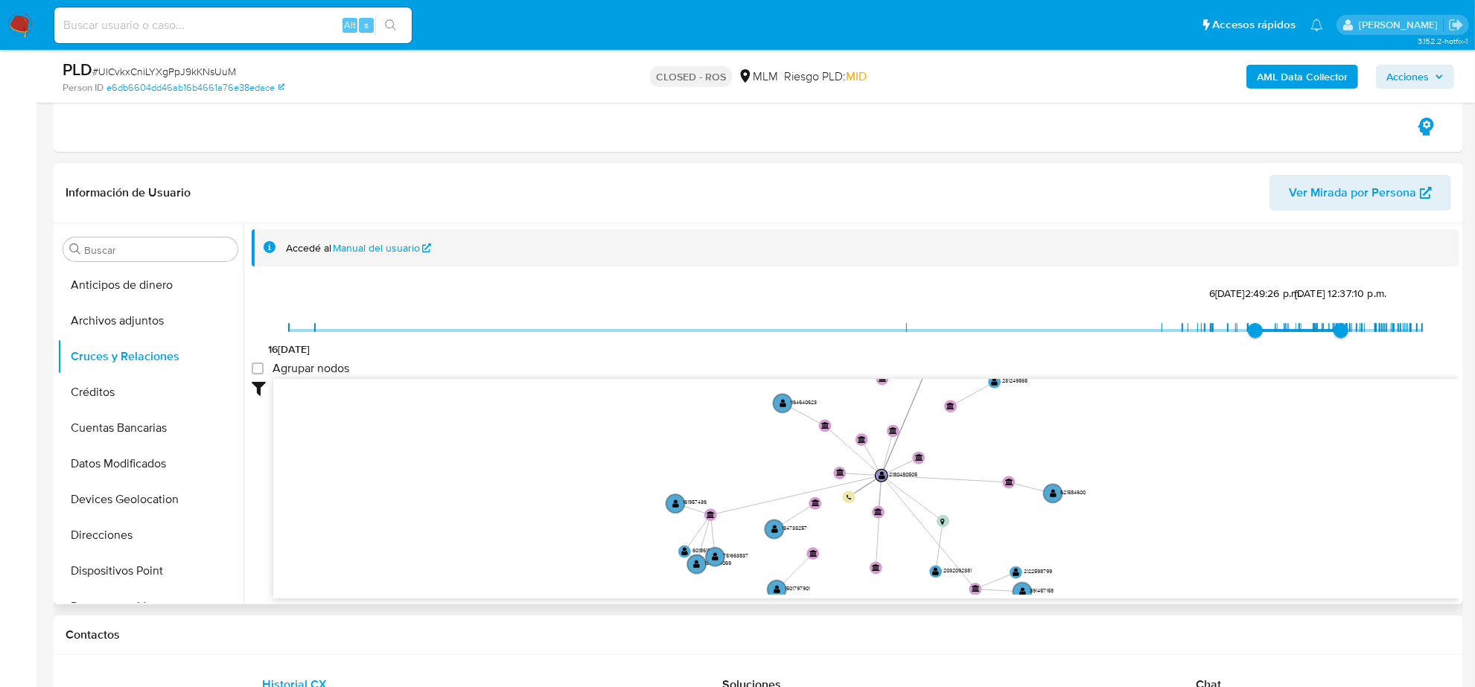
drag, startPoint x: 1132, startPoint y: 463, endPoint x: 1253, endPoint y: 470, distance: 121.6
click at [1253, 470] on icon "user-2180480505  2180480505 phone-b294a50fe4180db658a04a026029ff78  person-e6…" at bounding box center [866, 487] width 1186 height 216
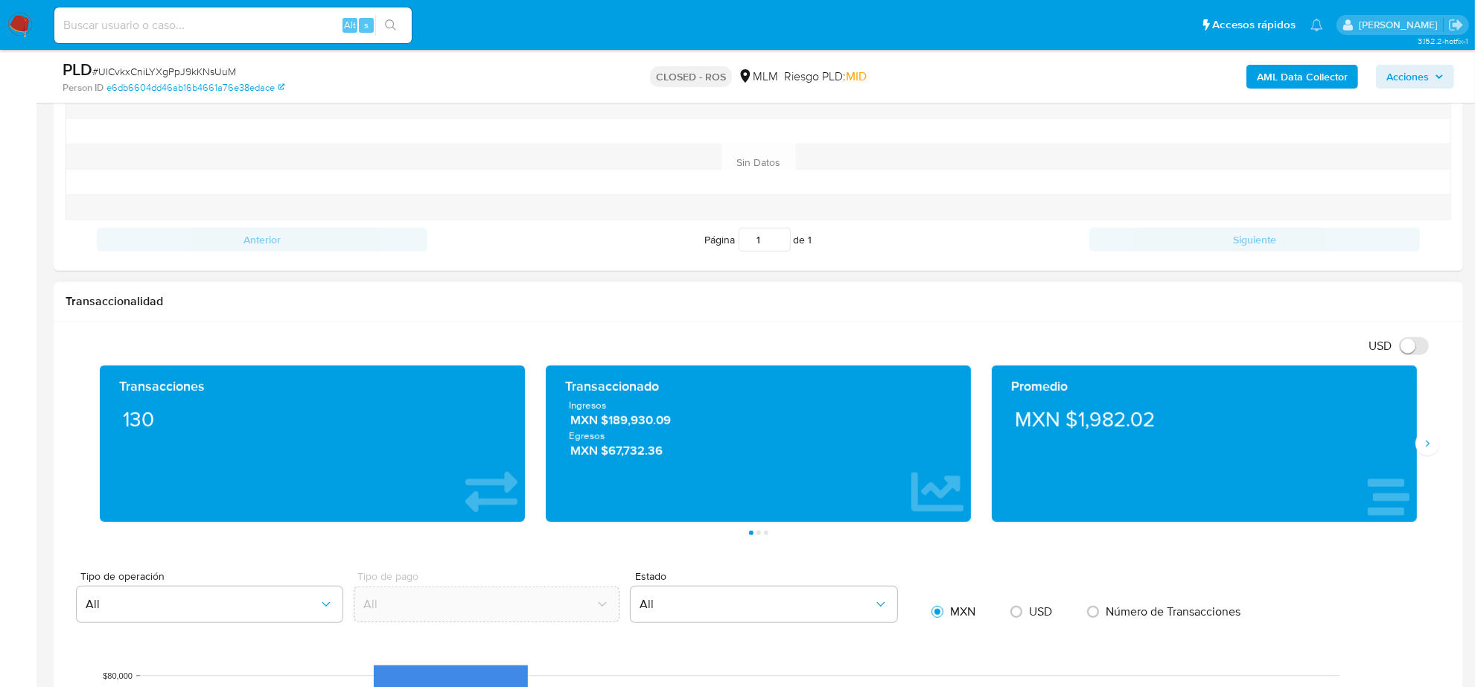
scroll to position [641, 0]
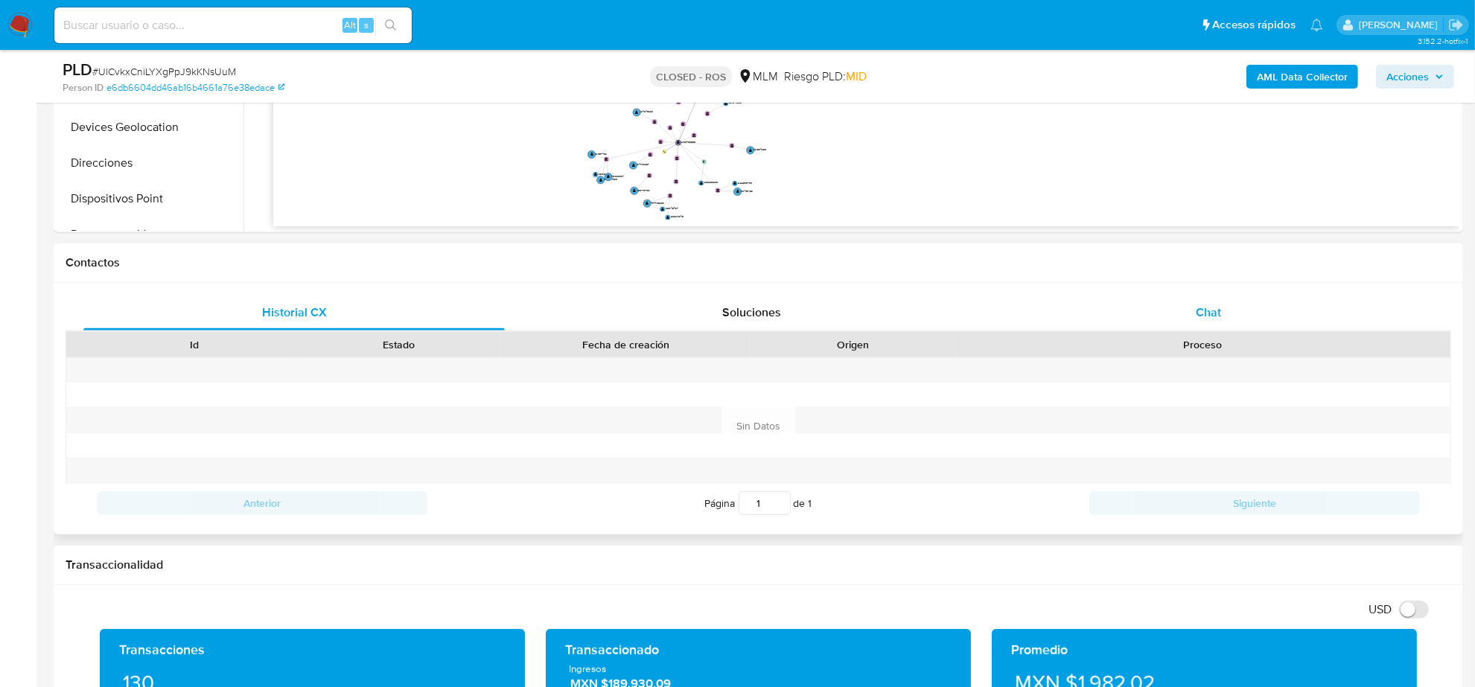
click at [1227, 295] on div "Chat" at bounding box center [1209, 313] width 422 height 36
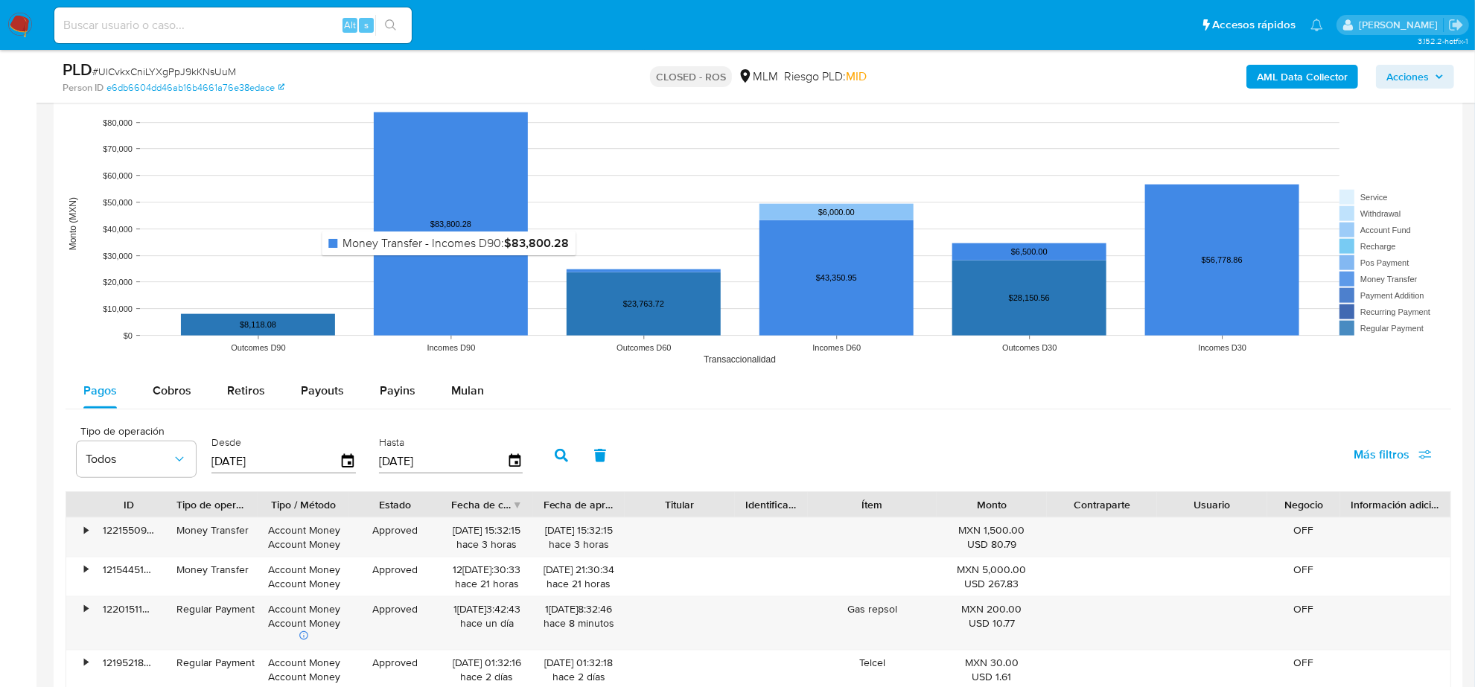
scroll to position [1945, 0]
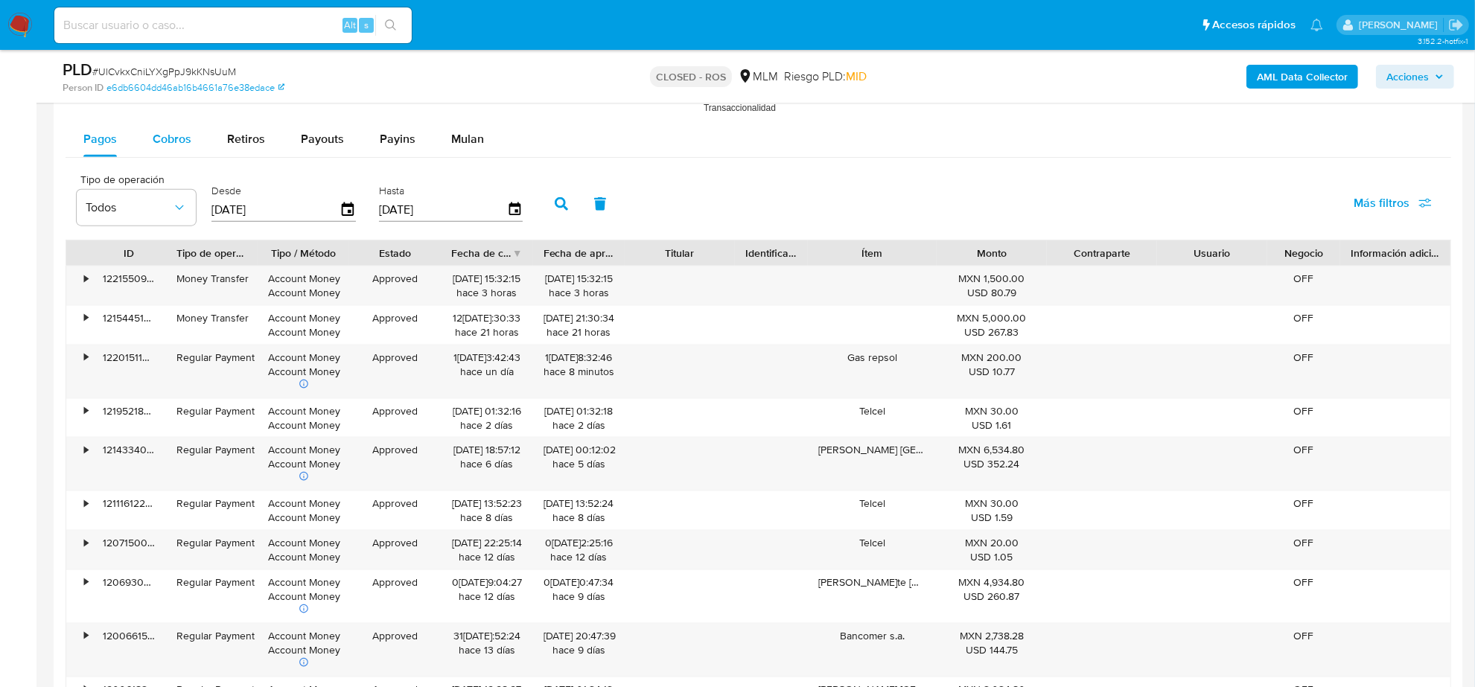
click at [177, 127] on div "Cobros" at bounding box center [172, 139] width 39 height 36
select select "10"
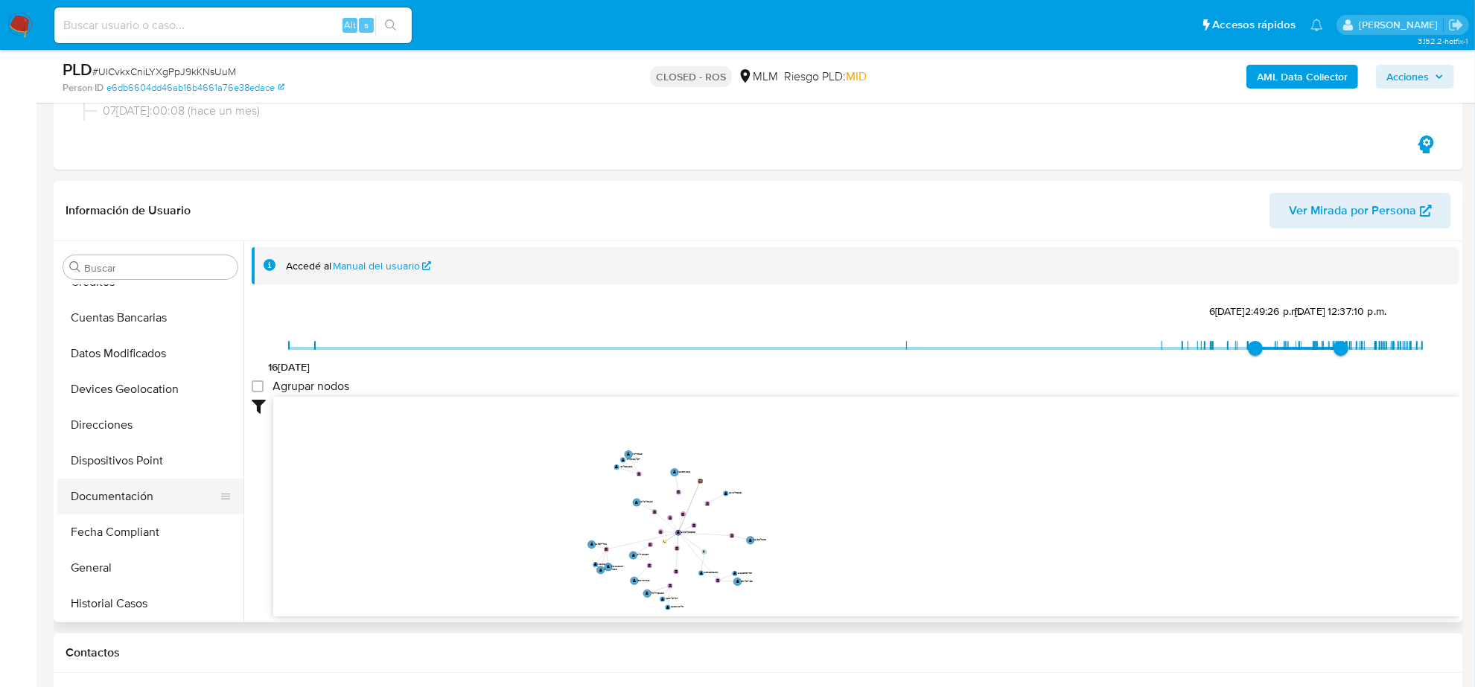
scroll to position [186, 0]
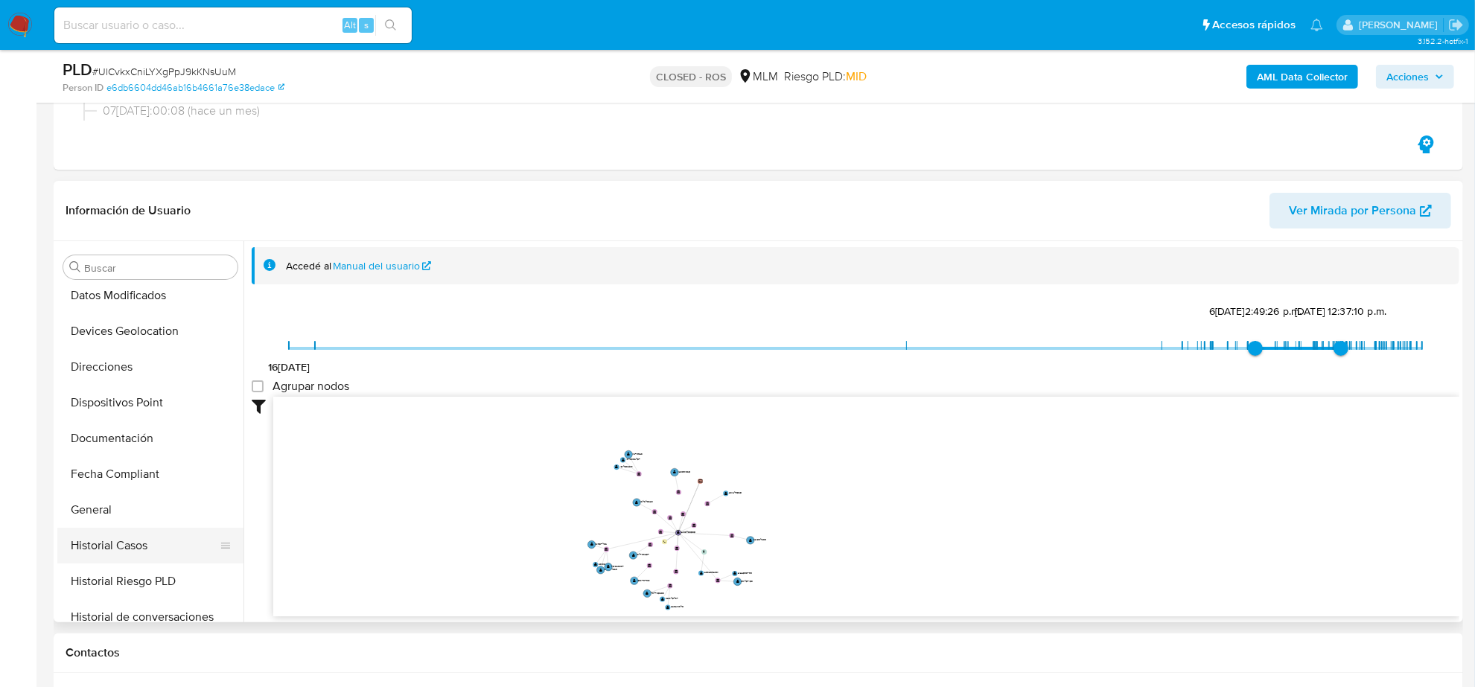
click at [115, 542] on button "Historial Casos" at bounding box center [144, 546] width 174 height 36
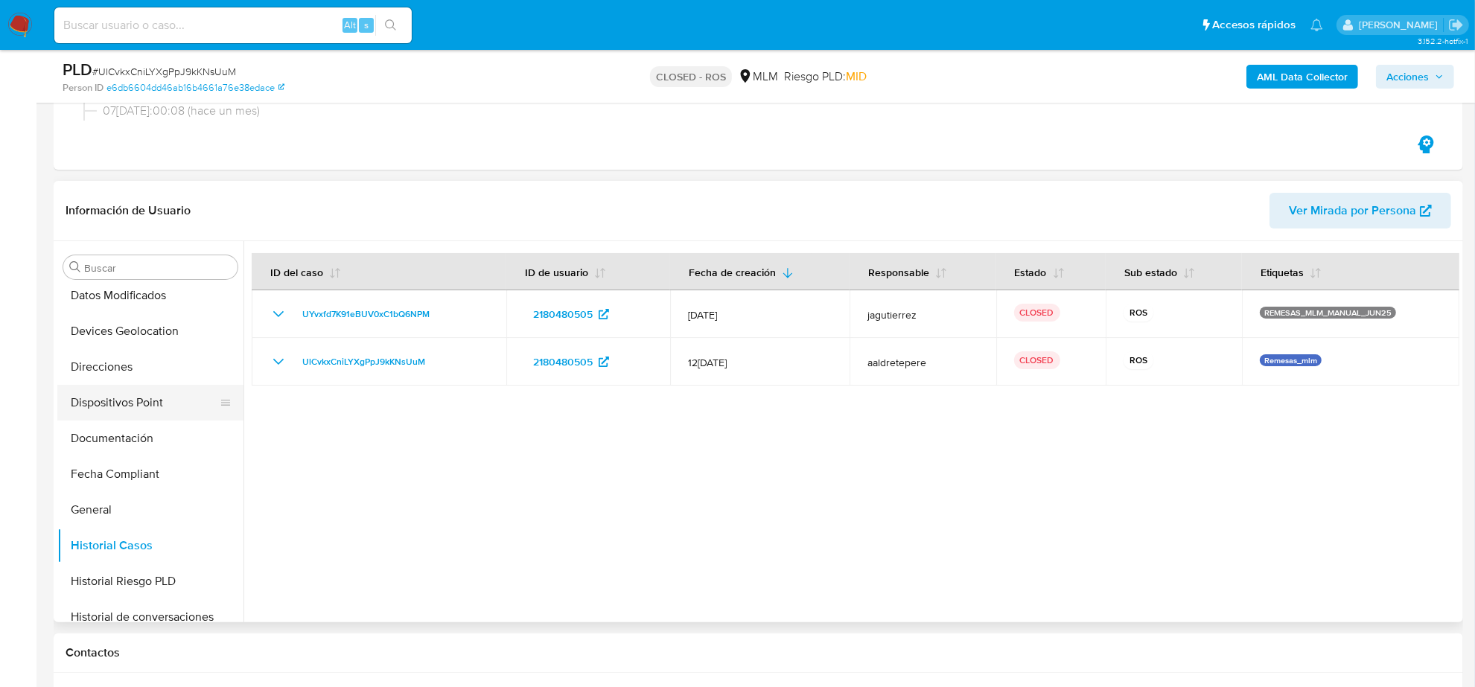
scroll to position [0, 0]
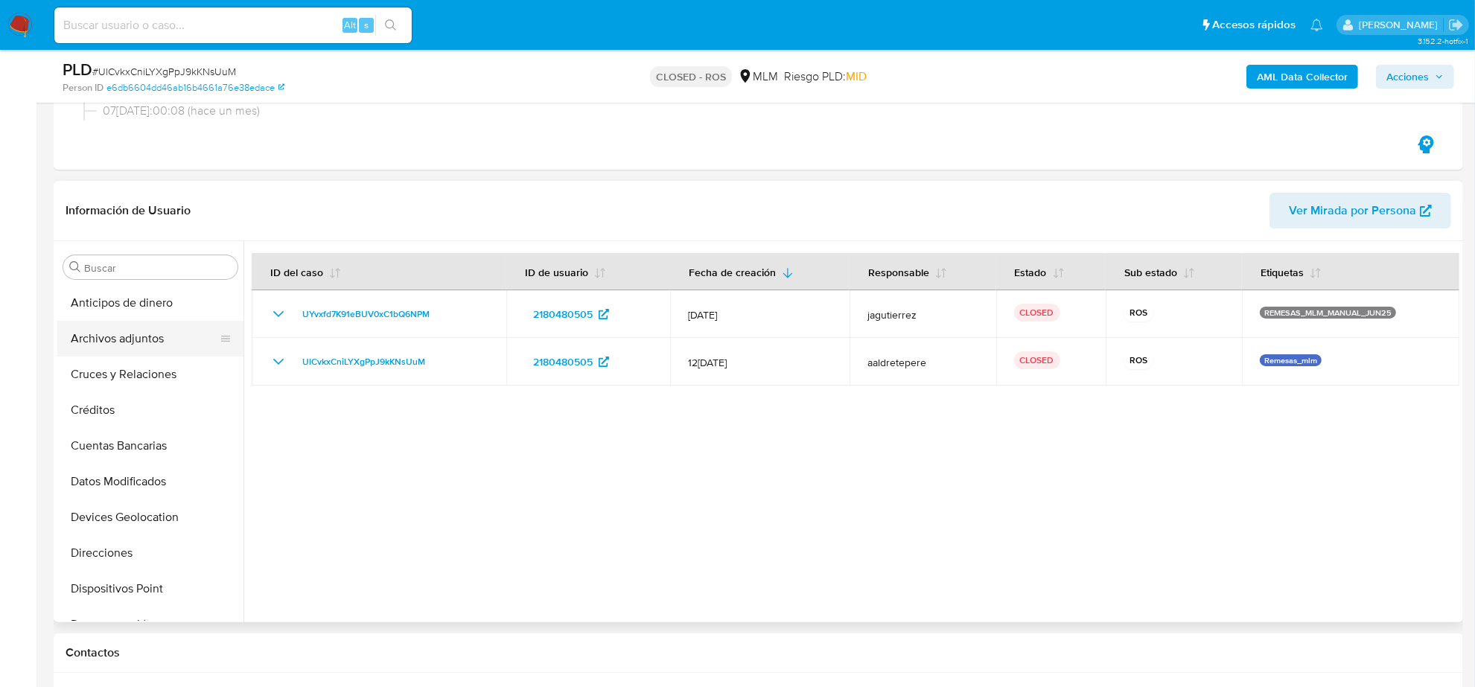
click at [147, 330] on button "Archivos adjuntos" at bounding box center [144, 339] width 174 height 36
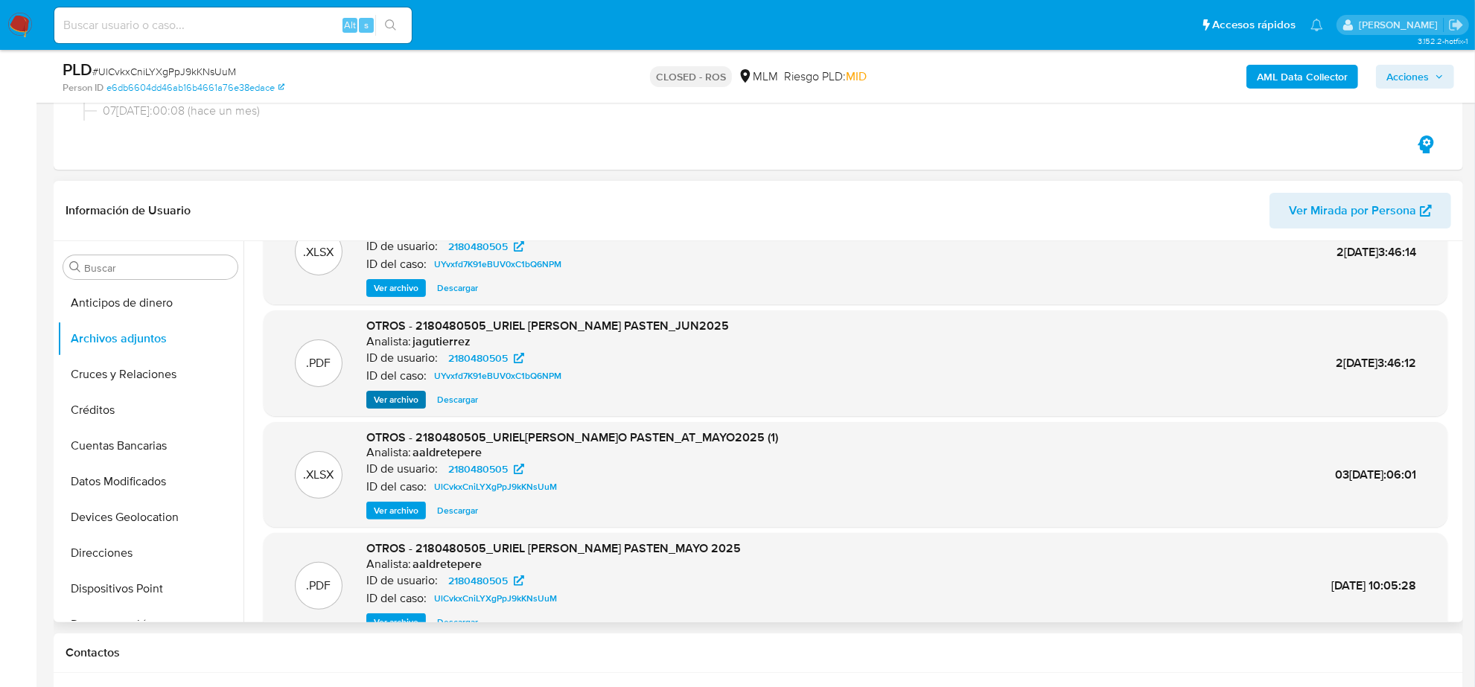
scroll to position [83, 0]
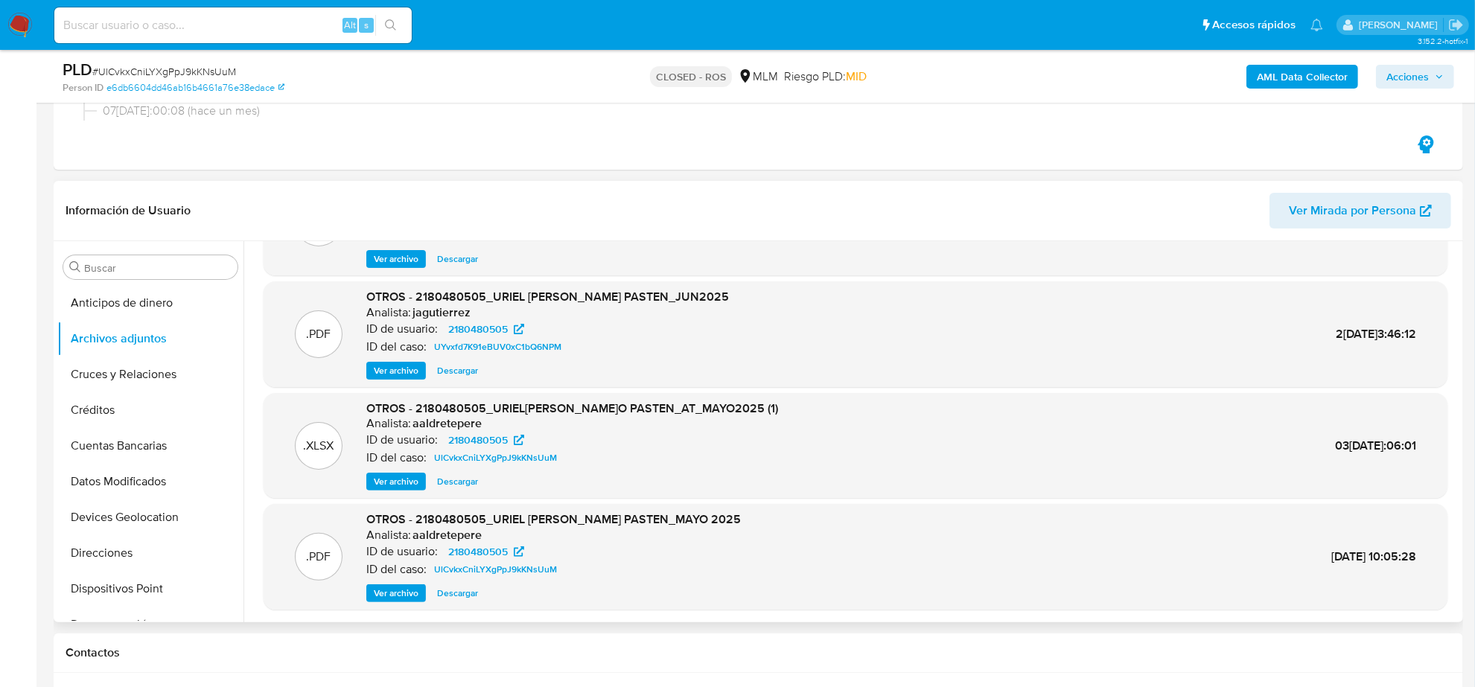
click at [380, 594] on span "Ver archivo" at bounding box center [396, 593] width 45 height 15
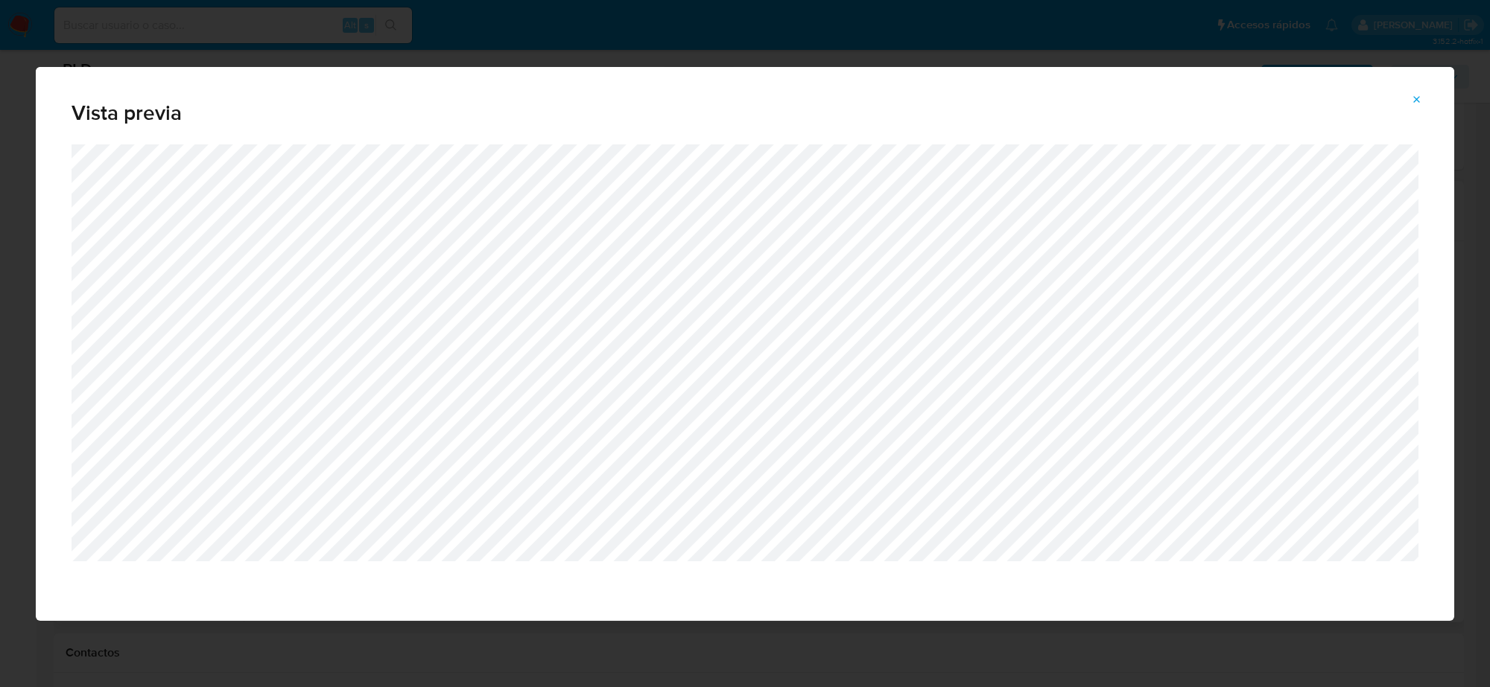
click at [1416, 98] on icon "Attachment preview" at bounding box center [1417, 100] width 12 height 12
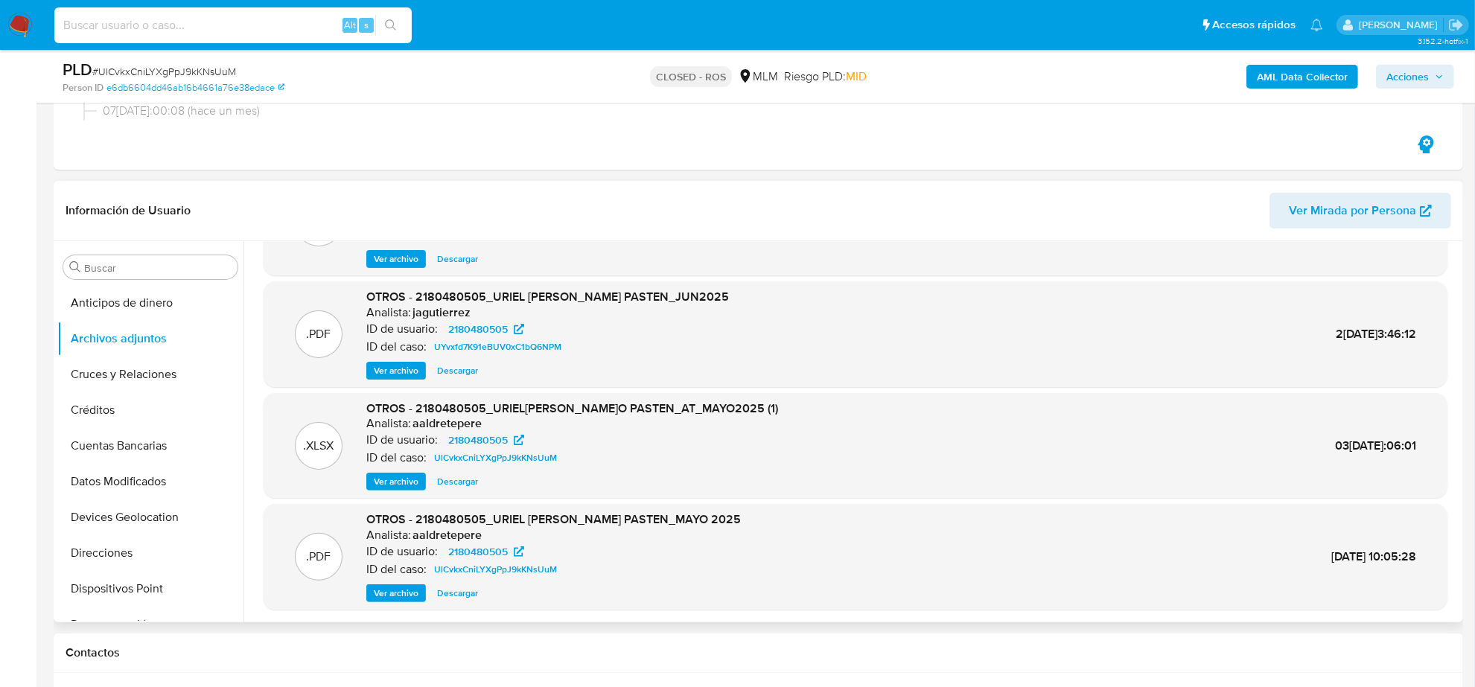
click at [146, 21] on input at bounding box center [232, 25] width 357 height 19
paste input "ha9yF3RZ2ll7vypGbk3NhBh5"
type input "ha9yF3RZ2ll7vypGbk3NhBh5"
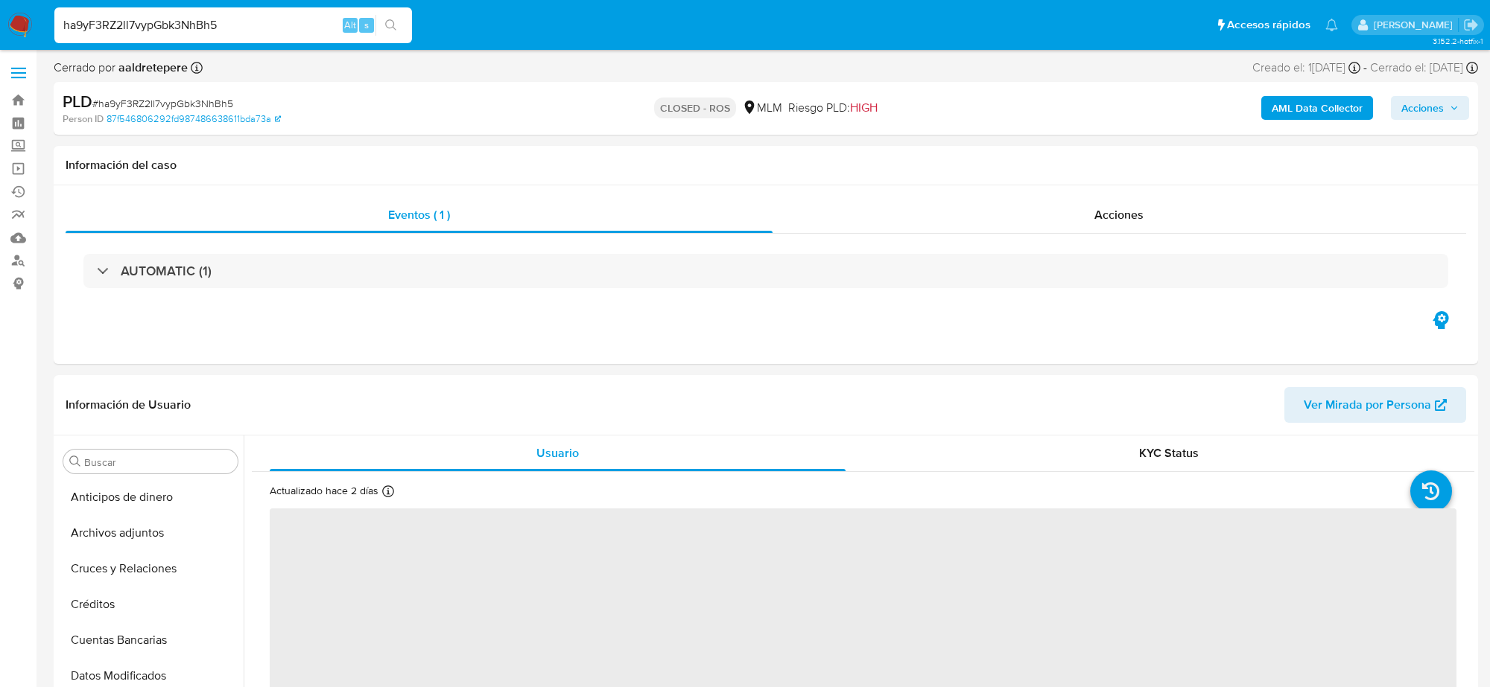
select select "10"
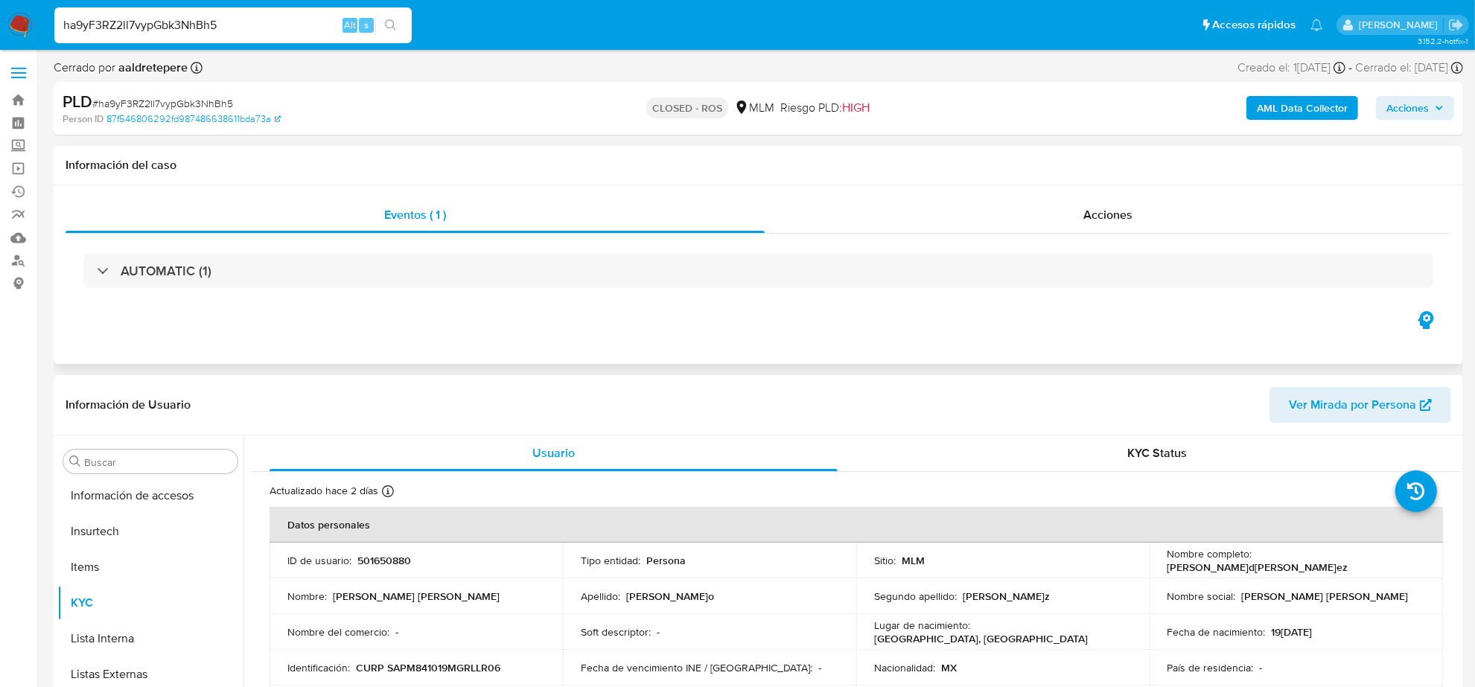
scroll to position [593, 0]
click at [1115, 212] on span "Acciones" at bounding box center [1108, 214] width 49 height 17
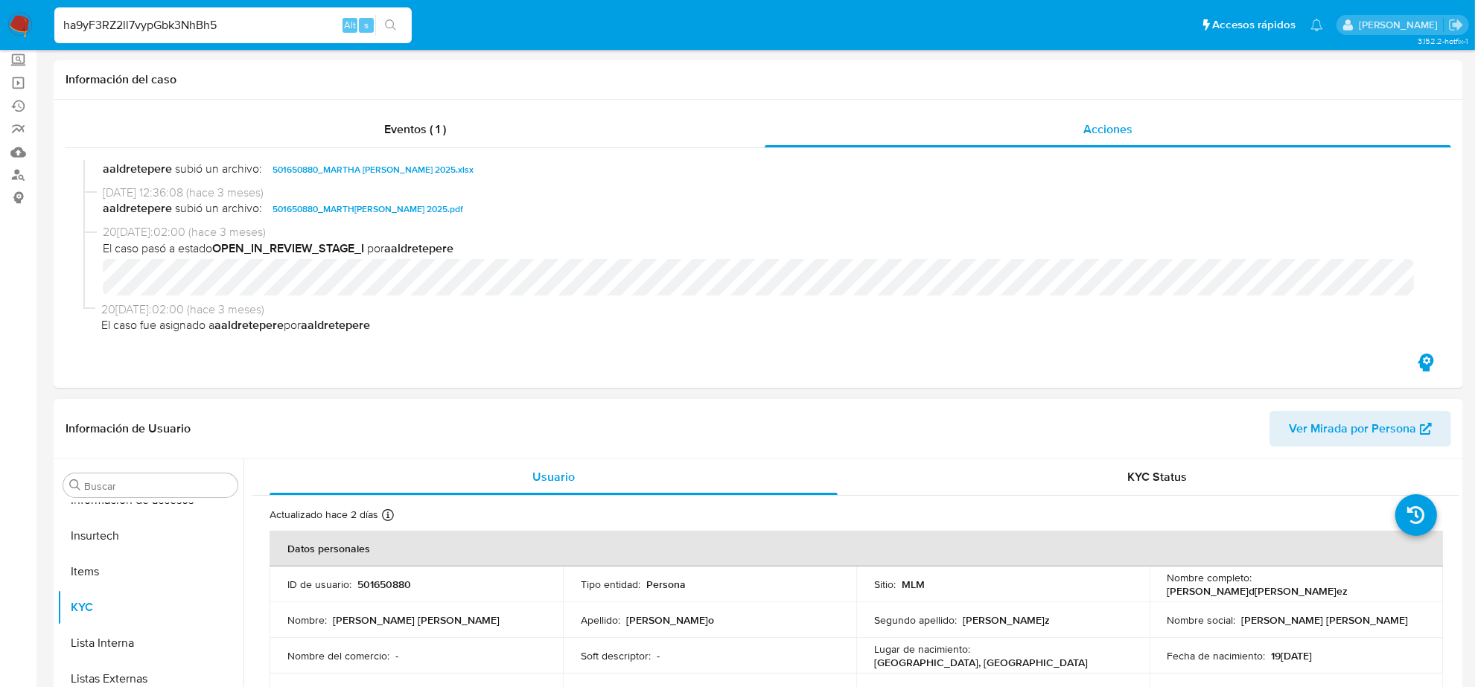
scroll to position [0, 0]
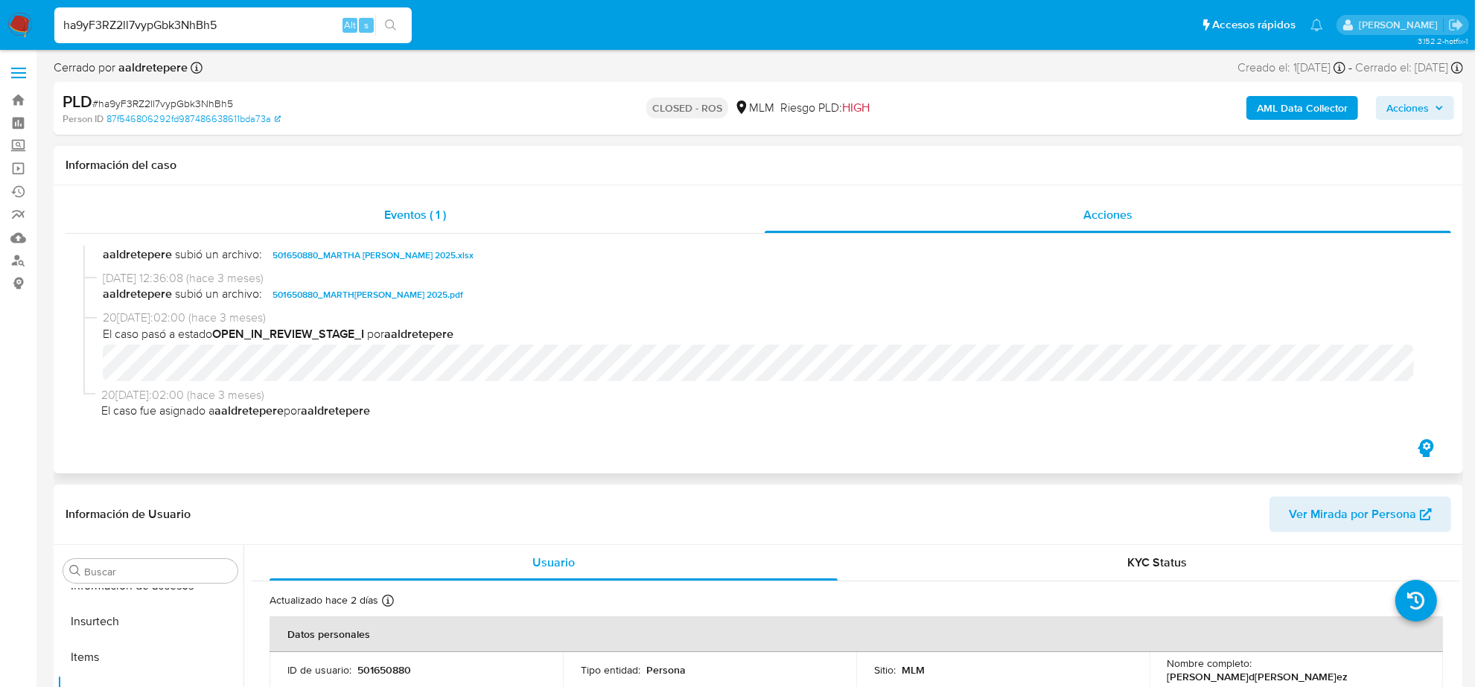
click at [422, 209] on span "Eventos ( 1 )" at bounding box center [415, 214] width 62 height 17
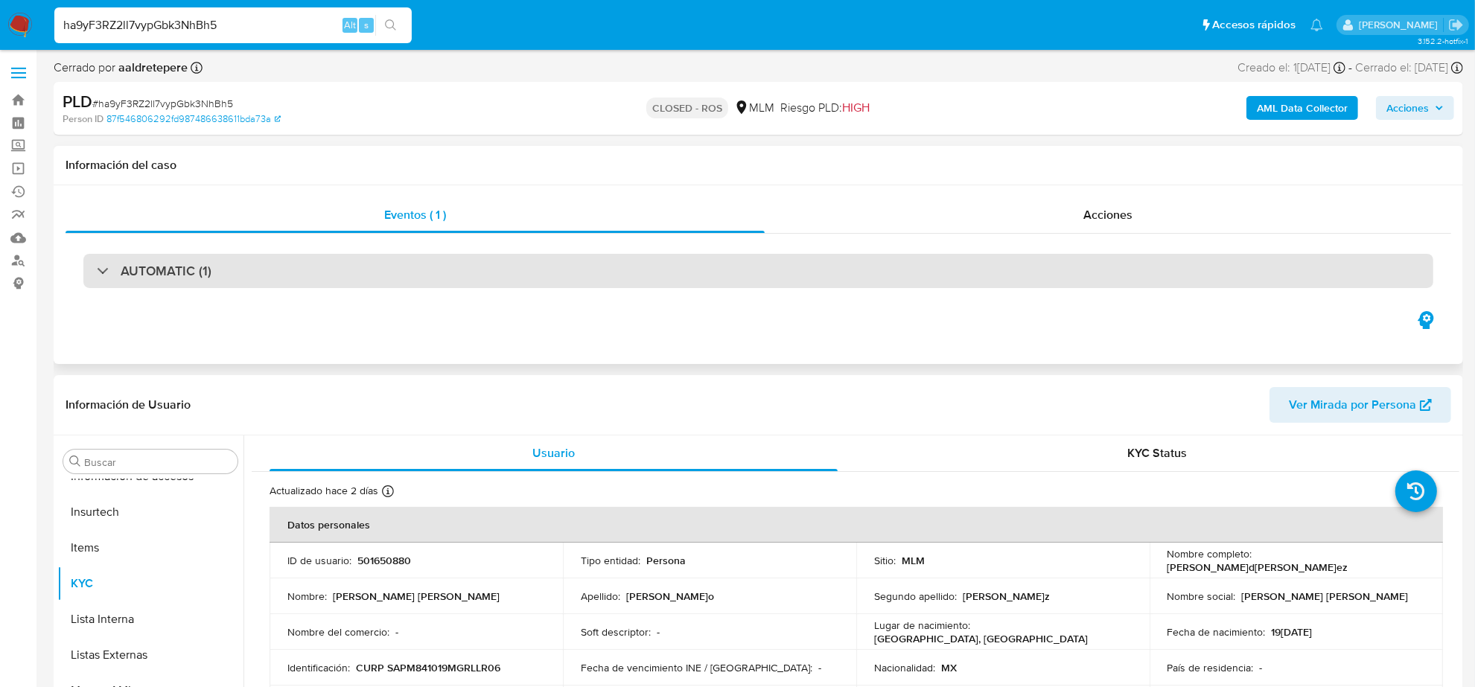
click at [270, 265] on div "AUTOMATIC (1)" at bounding box center [758, 271] width 1350 height 34
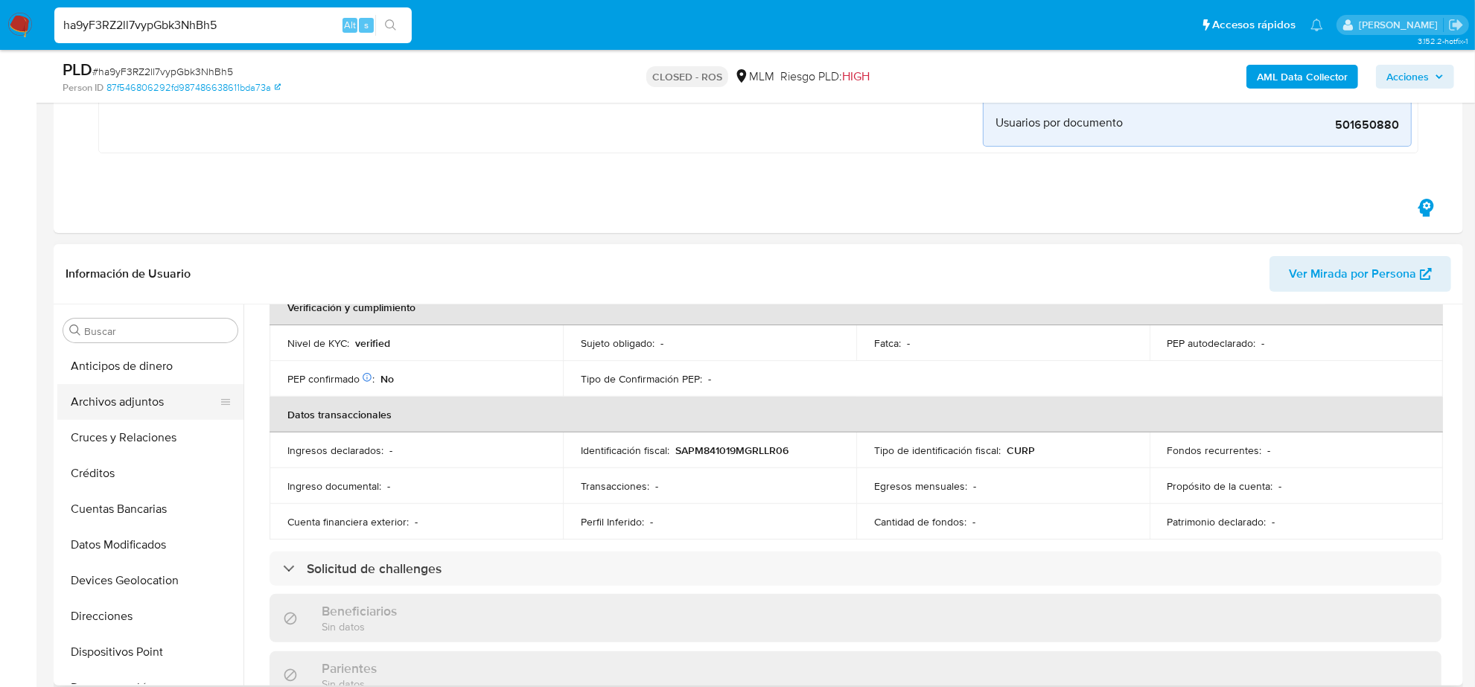
click at [140, 407] on button "Archivos adjuntos" at bounding box center [144, 402] width 174 height 36
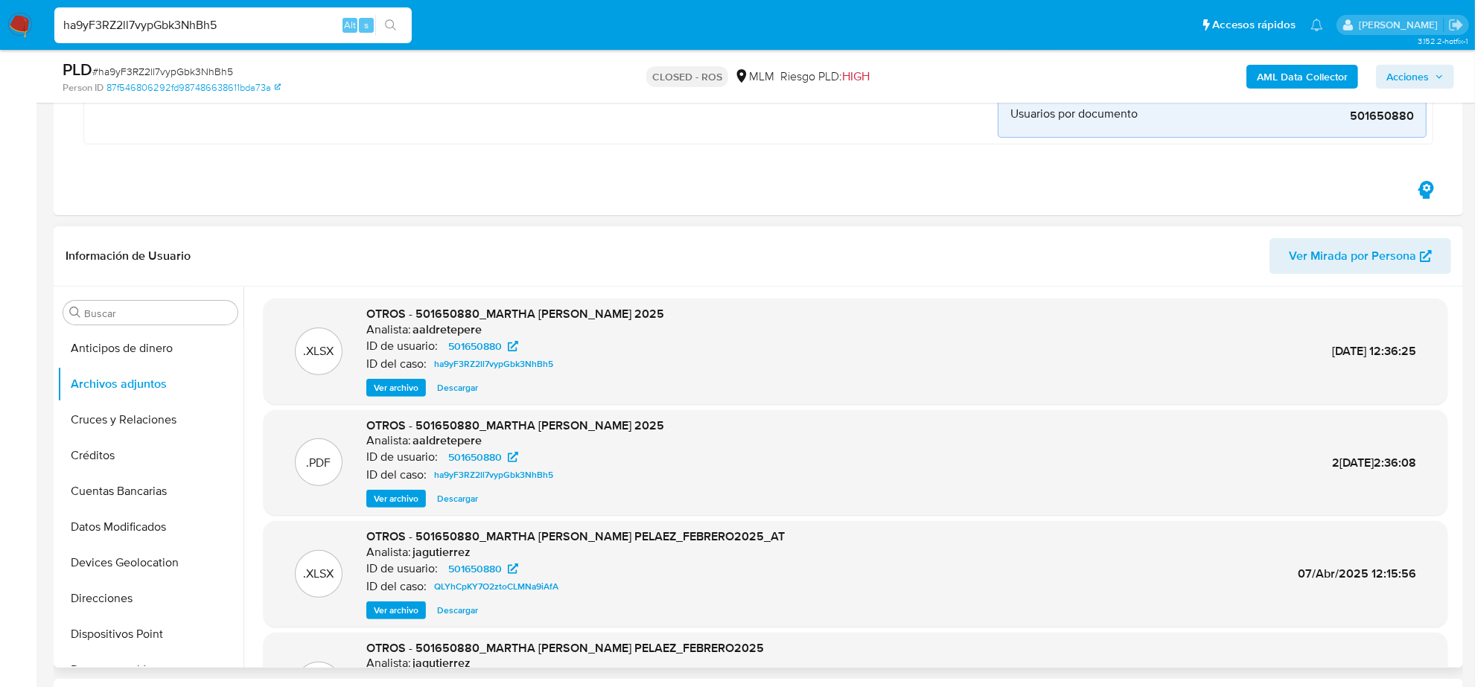
click at [449, 390] on span "Descargar" at bounding box center [457, 388] width 41 height 15
click at [408, 499] on span "Ver archivo" at bounding box center [396, 499] width 45 height 15
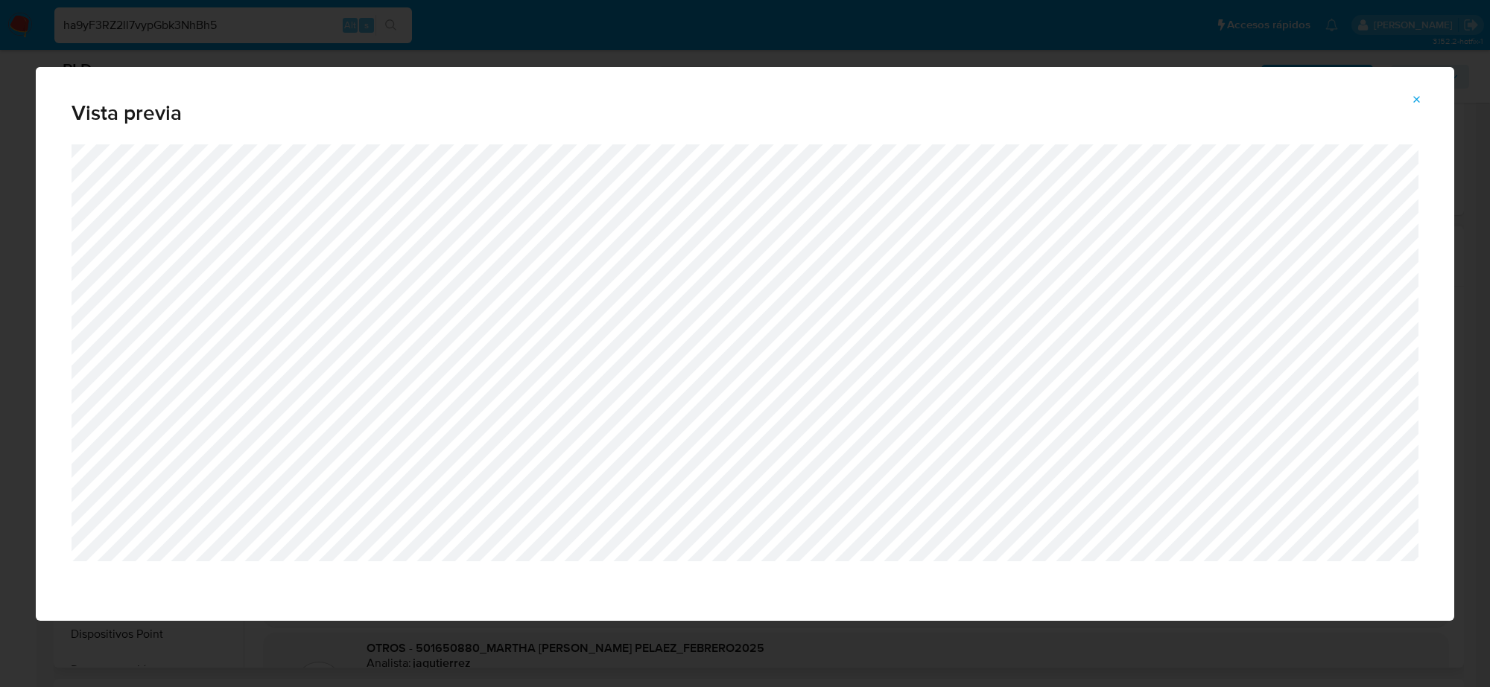
drag, startPoint x: 1419, startPoint y: 98, endPoint x: 1397, endPoint y: 98, distance: 21.6
click at [1417, 98] on icon "Attachment preview" at bounding box center [1417, 100] width 12 height 12
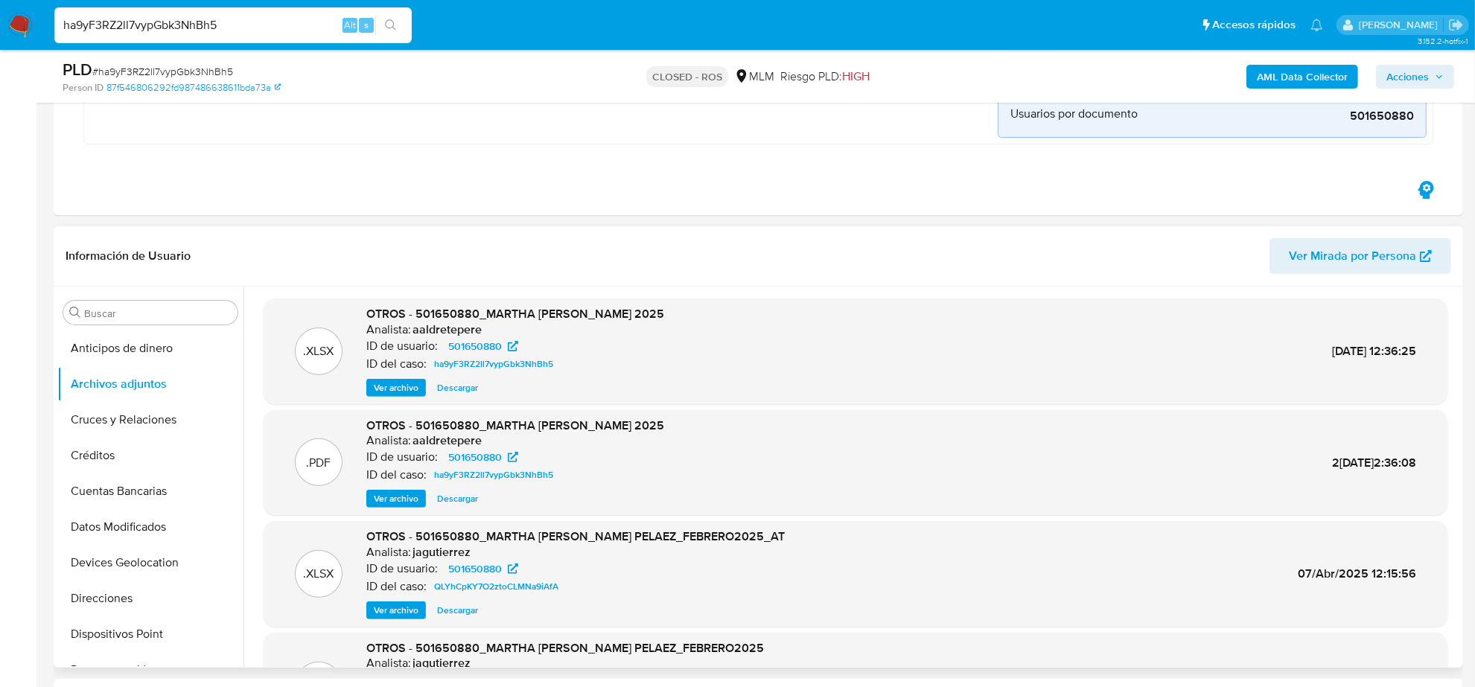
click at [205, 12] on div "ha9yF3RZ2ll7vypGbk3NhBh5 Alt s" at bounding box center [232, 25] width 357 height 36
drag, startPoint x: 205, startPoint y: 12, endPoint x: 211, endPoint y: 25, distance: 14.0
click at [209, 16] on div "ha9yF3RZ2ll7vypGbk3NhBh5 Alt s" at bounding box center [232, 25] width 357 height 36
click at [213, 27] on input "ha9yF3RZ2ll7vypGbk3NhBh5" at bounding box center [232, 25] width 357 height 19
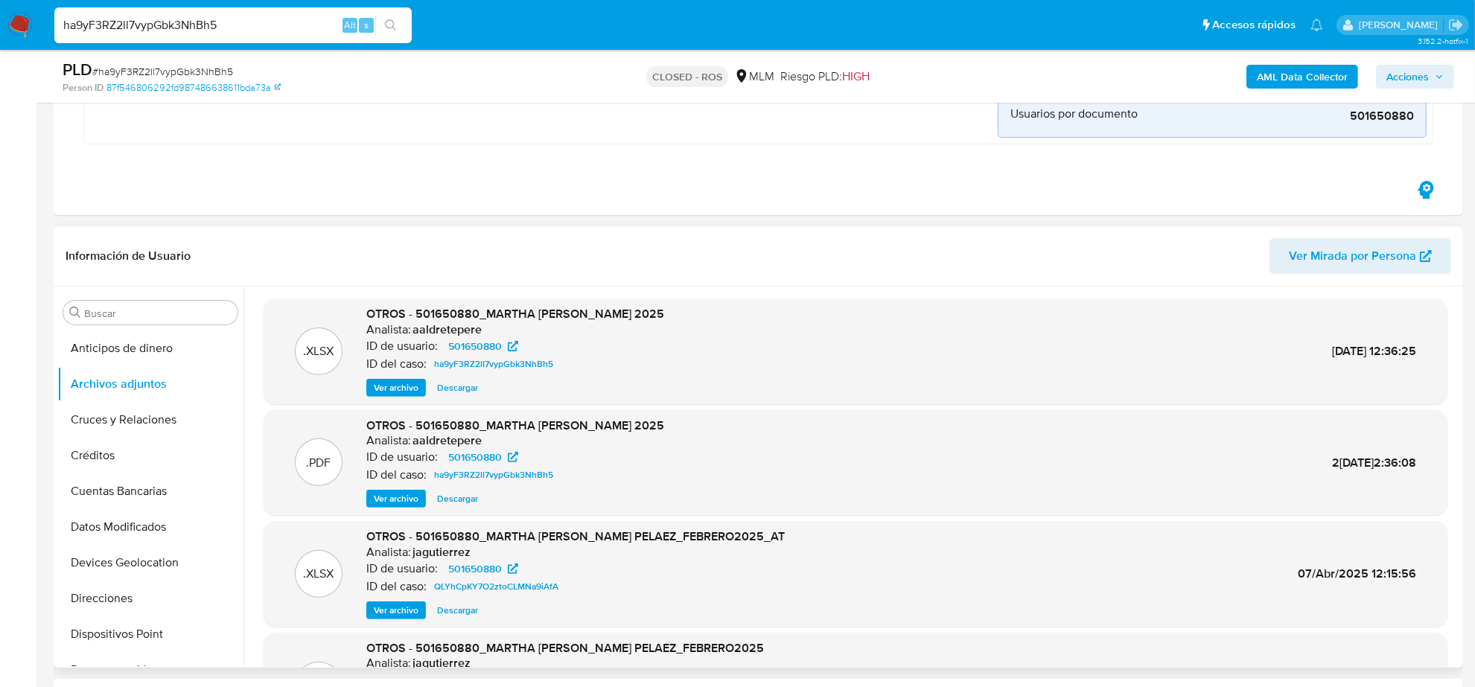
click at [213, 27] on input "ha9yF3RZ2ll7vypGbk3NhBh5" at bounding box center [232, 25] width 357 height 19
paste input "u0lttywTYN8pCVQ5JJxnflYz"
type input "u0lttywTYN8pCVQ5JJxnflYz"
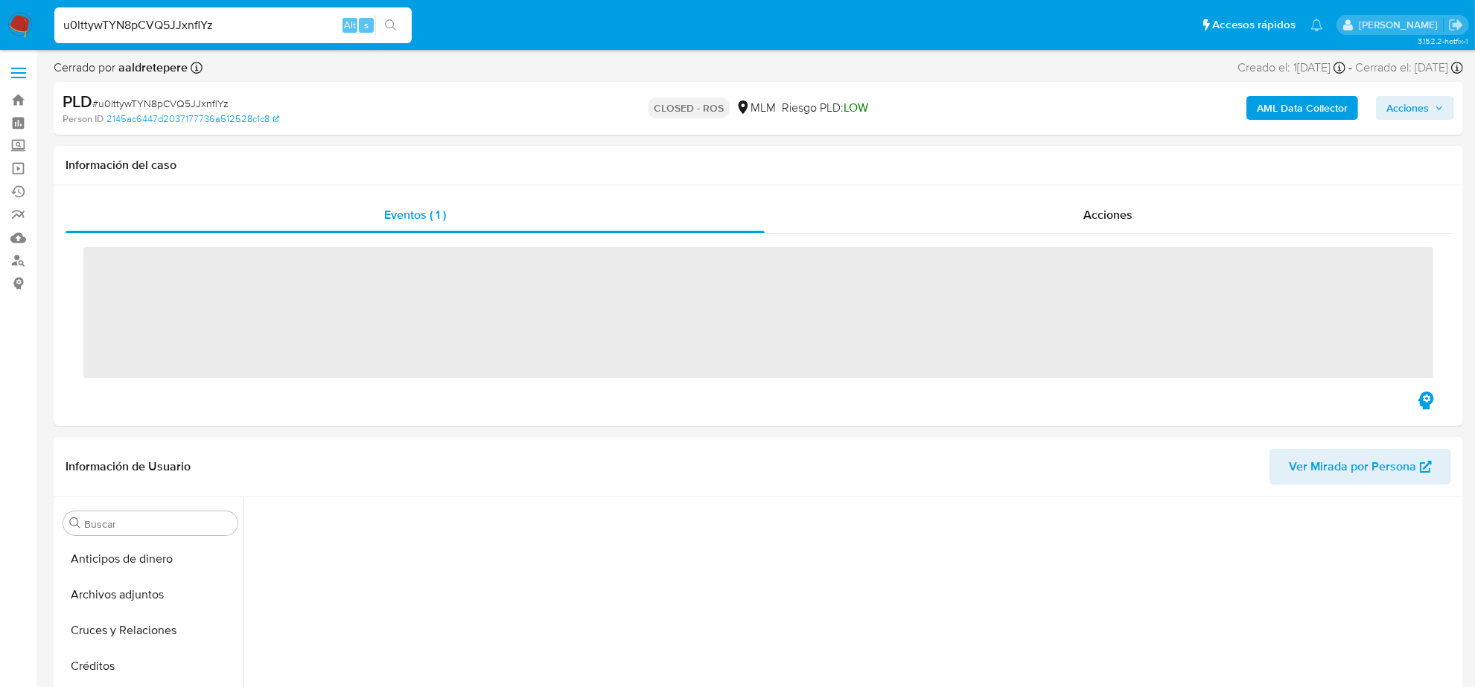
scroll to position [94, 0]
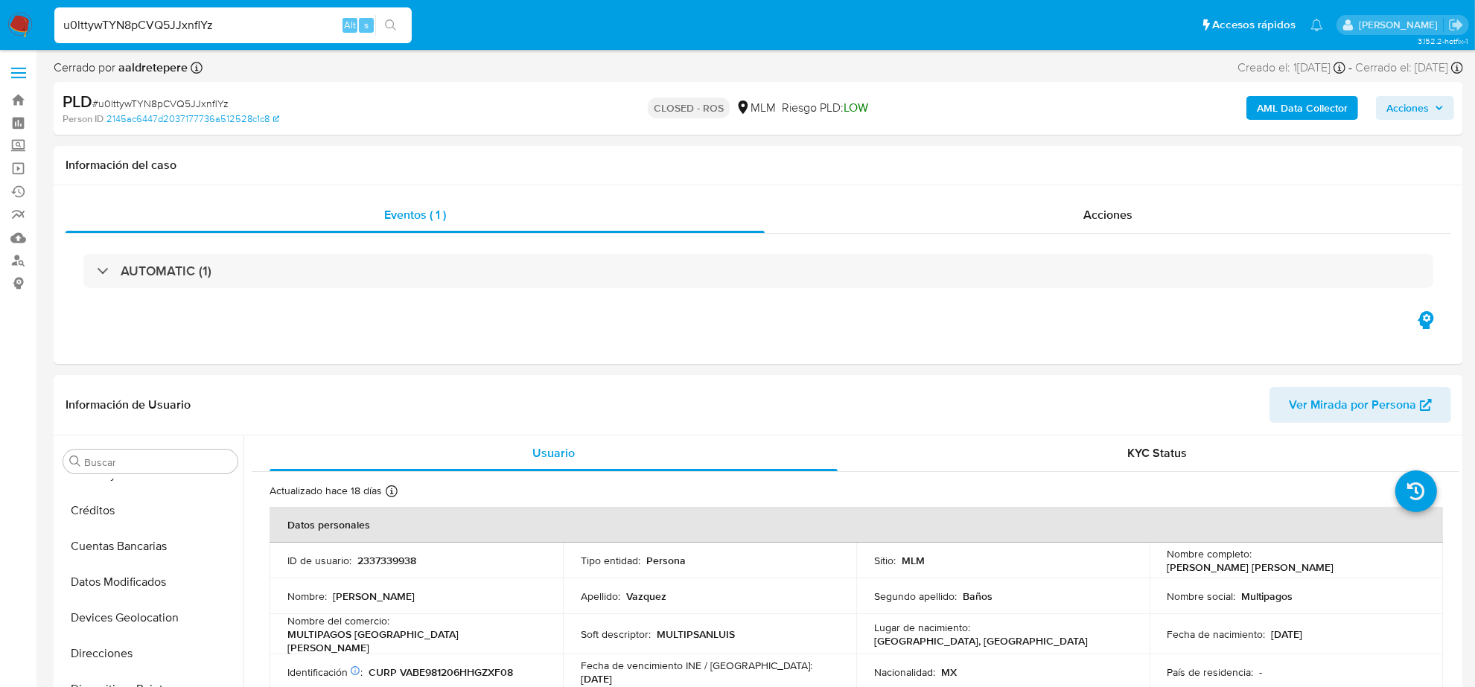
select select "10"
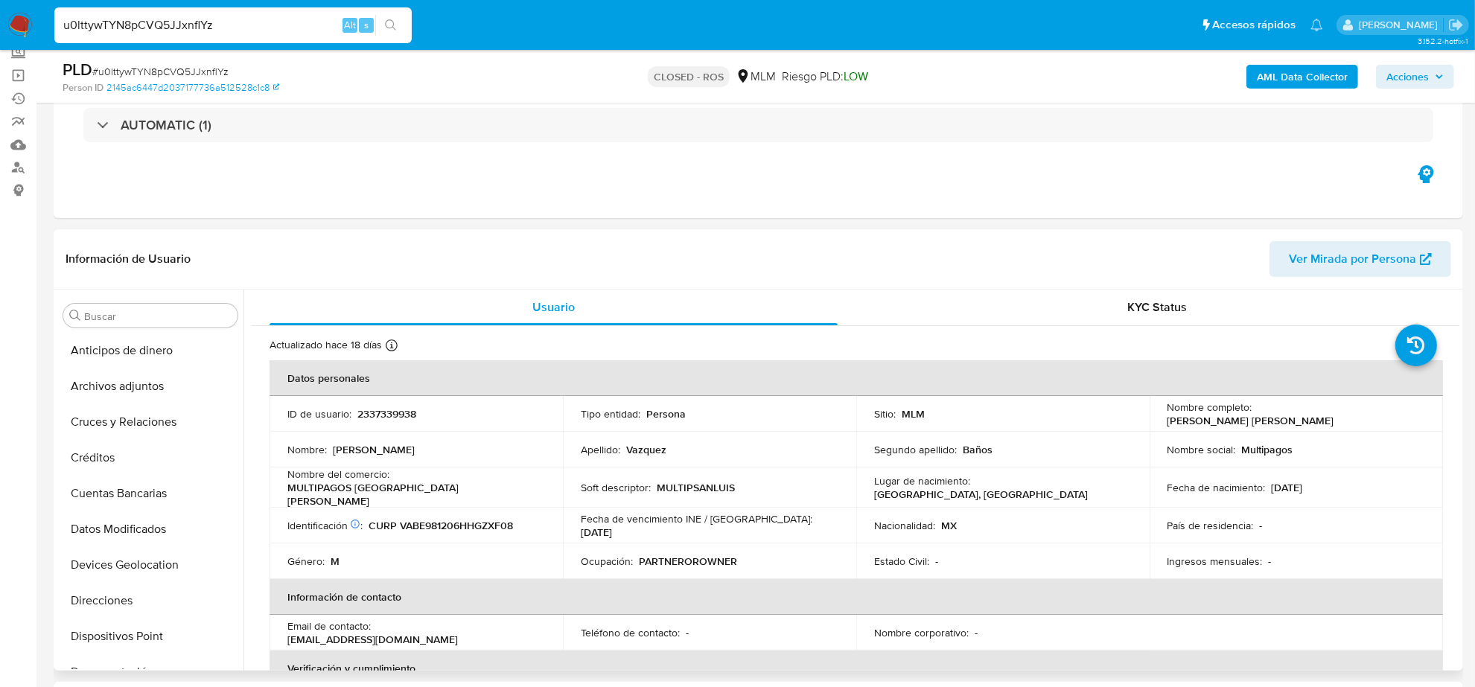
scroll to position [0, 0]
click at [142, 384] on button "Archivos adjuntos" at bounding box center [144, 387] width 174 height 36
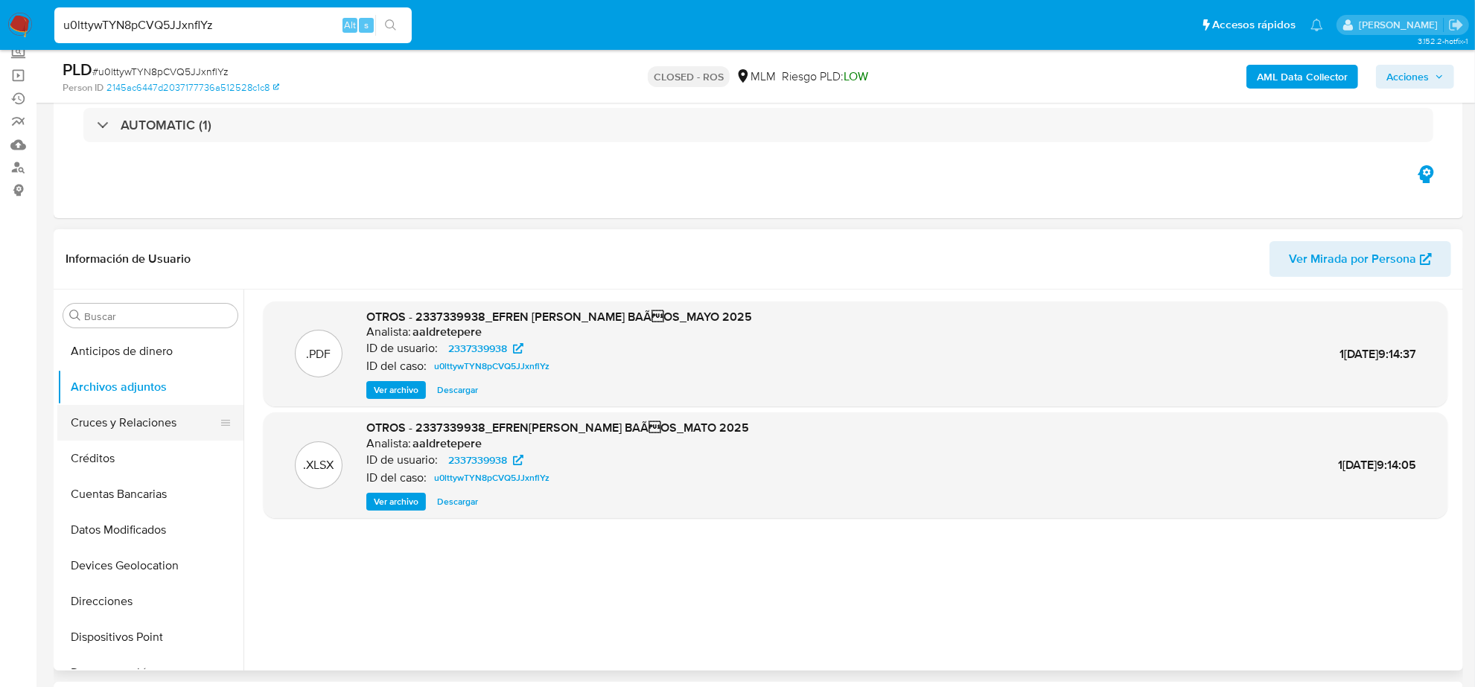
click at [149, 419] on button "Cruces y Relaciones" at bounding box center [144, 423] width 174 height 36
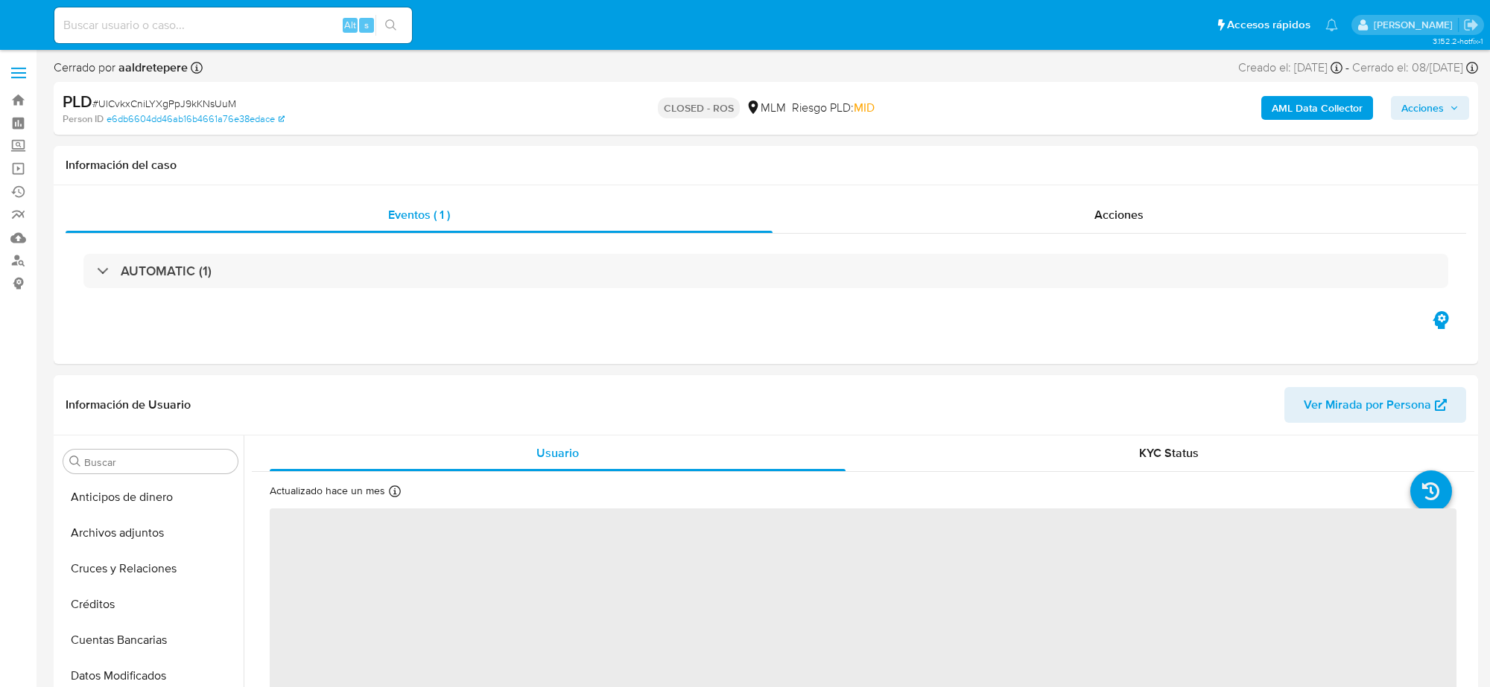
select select "10"
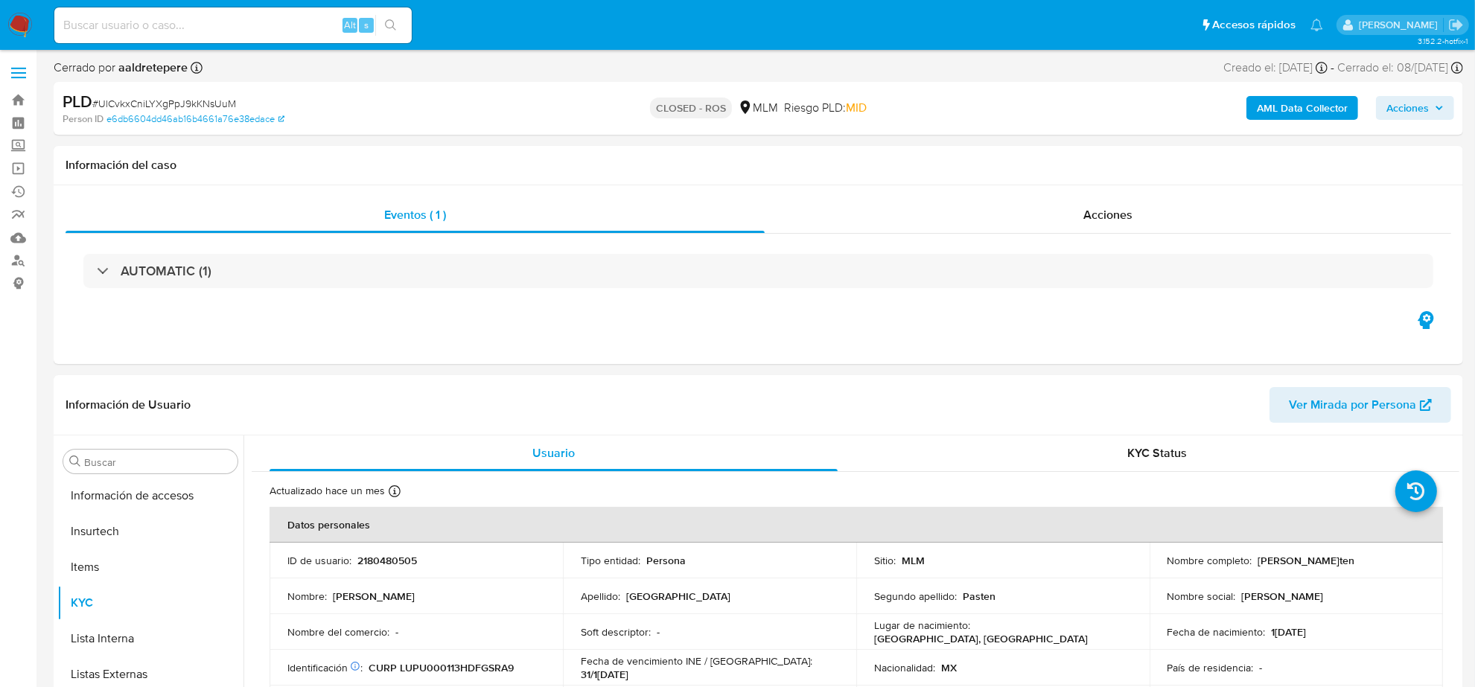
scroll to position [593, 0]
click at [156, 31] on input at bounding box center [232, 25] width 357 height 19
paste input "ha9yF3RZ2ll7vypGbk3NhBh5"
type input "ha9yF3RZ2ll7vypGbk3NhBh5"
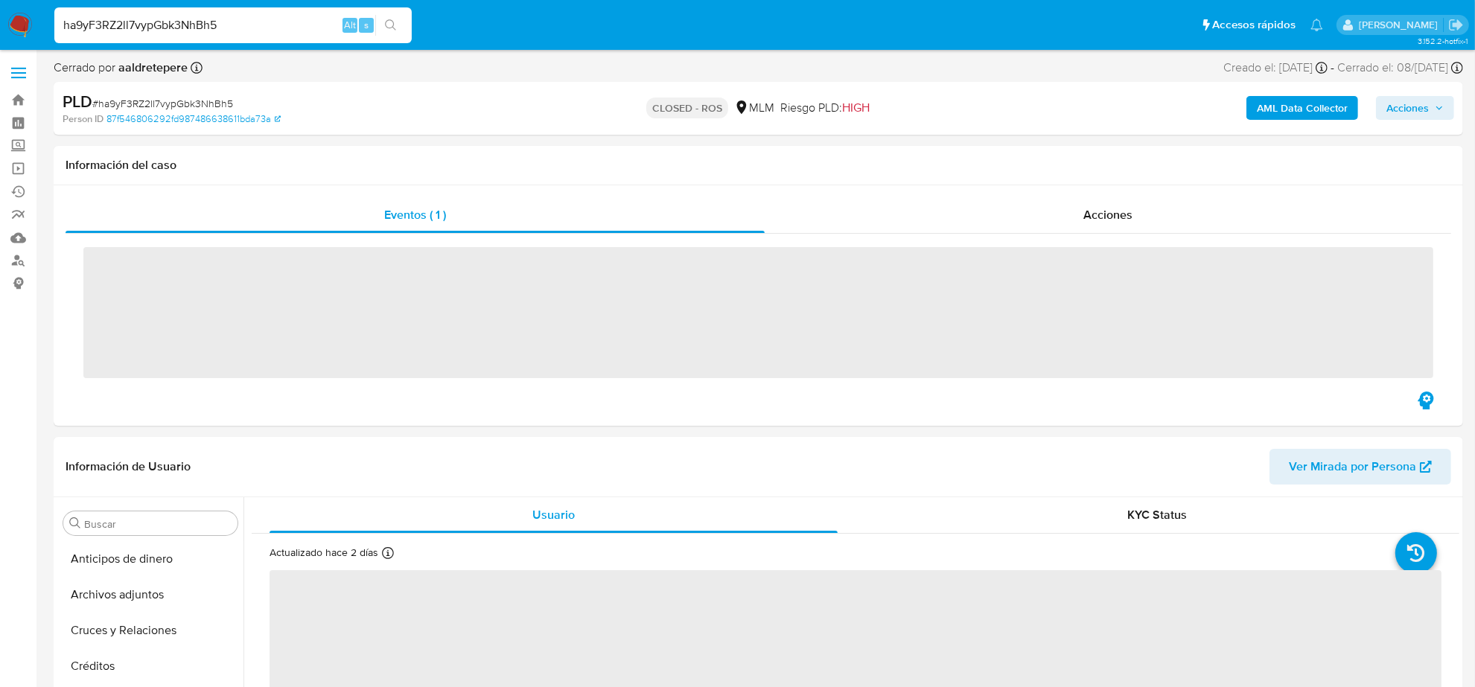
scroll to position [593, 0]
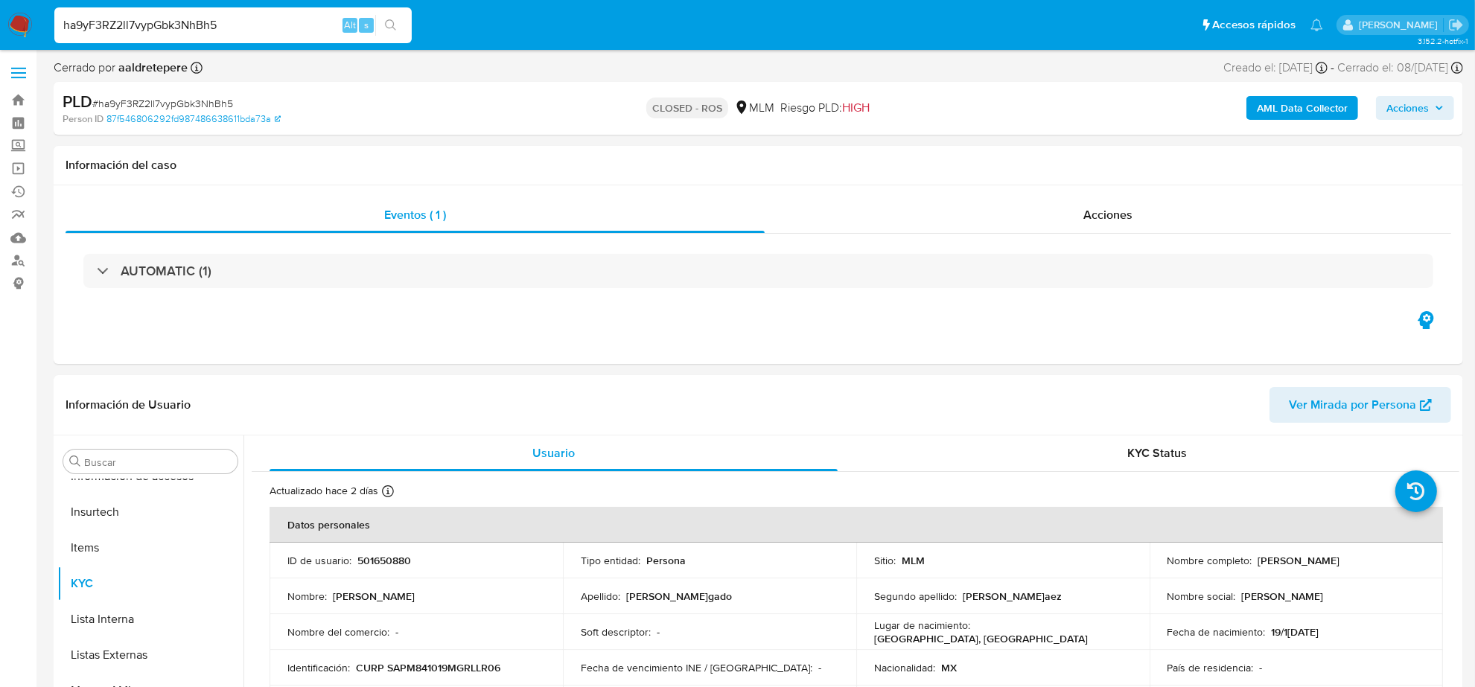
select select "10"
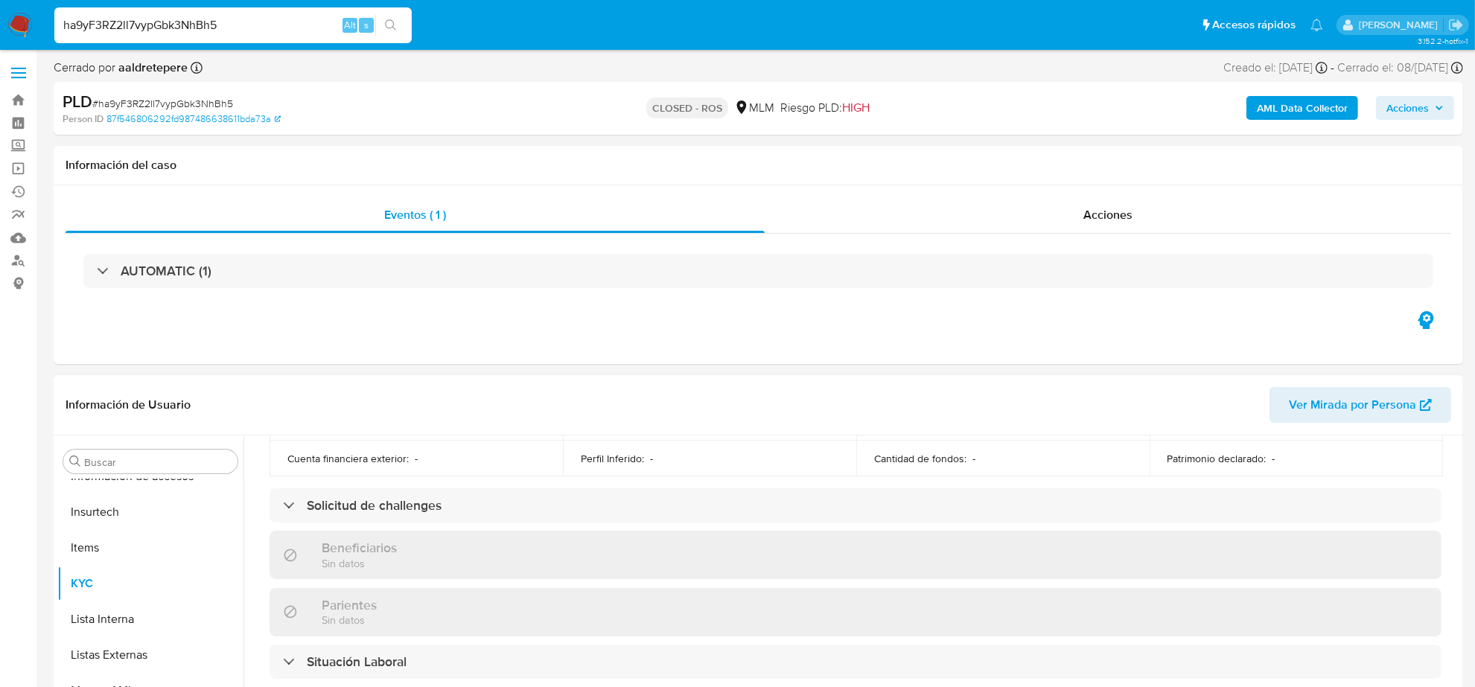
scroll to position [534, 0]
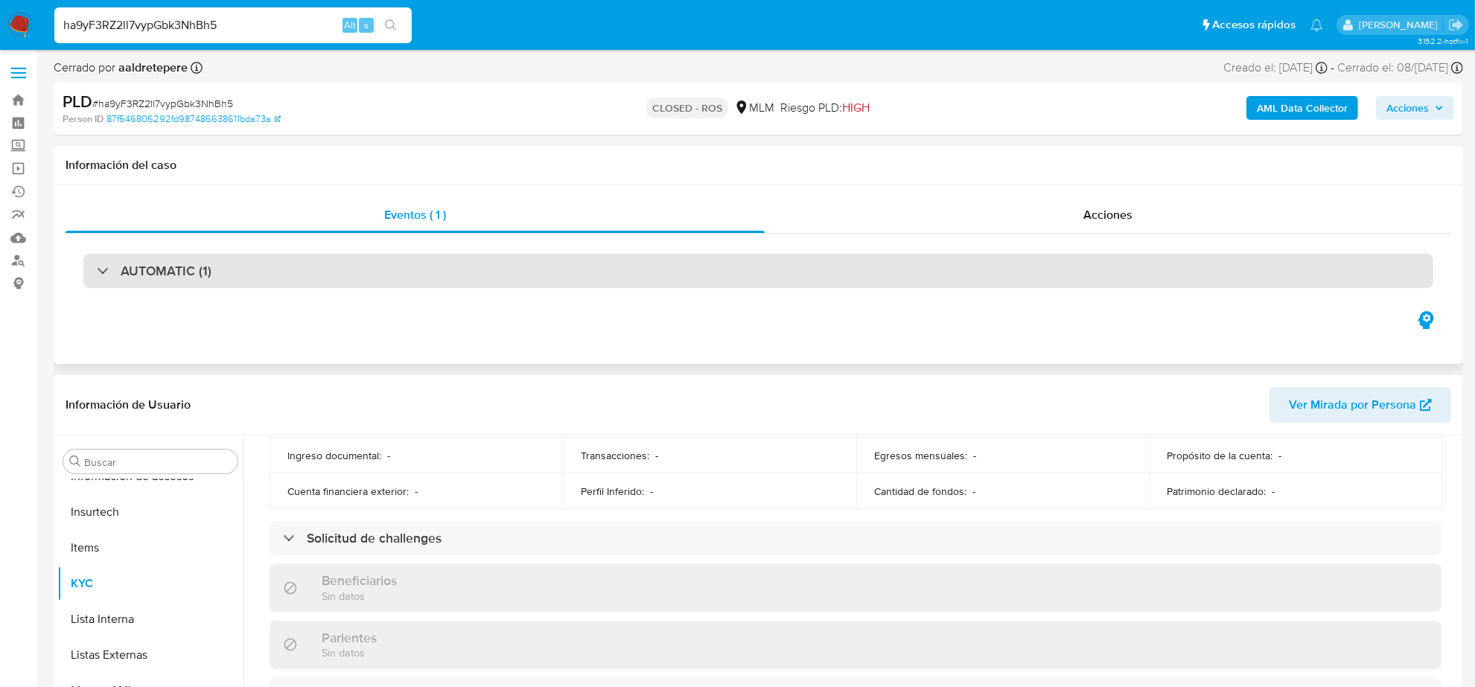
click at [190, 254] on div "AUTOMATIC (1)" at bounding box center [758, 271] width 1350 height 34
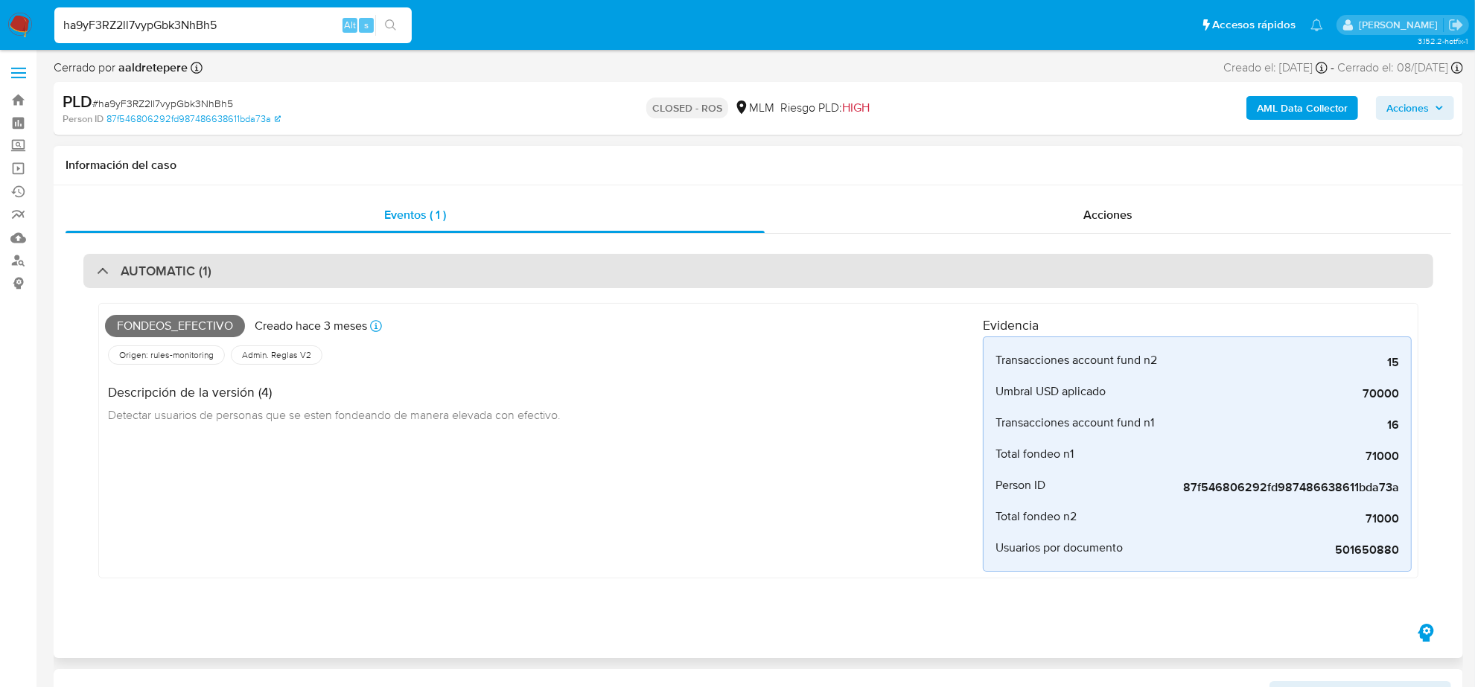
click at [190, 254] on div "AUTOMATIC (1)" at bounding box center [758, 271] width 1350 height 34
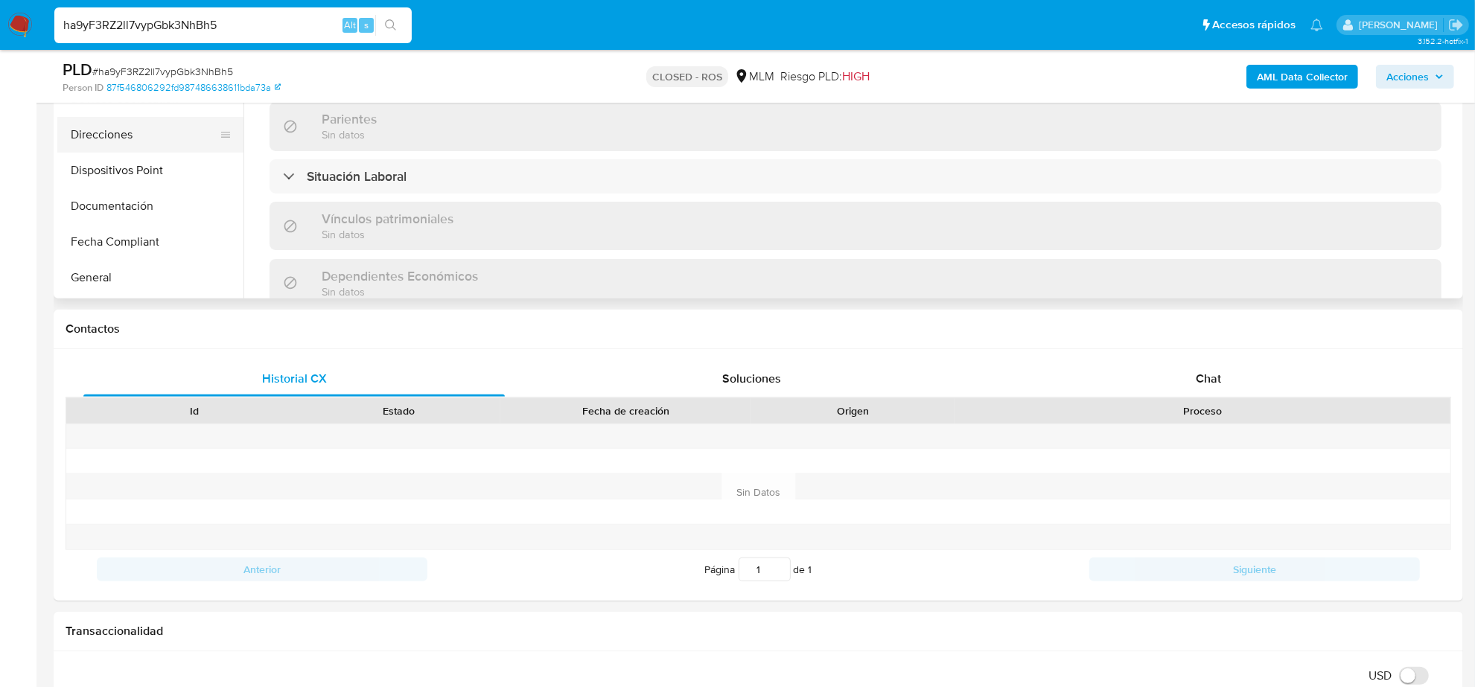
scroll to position [186, 0]
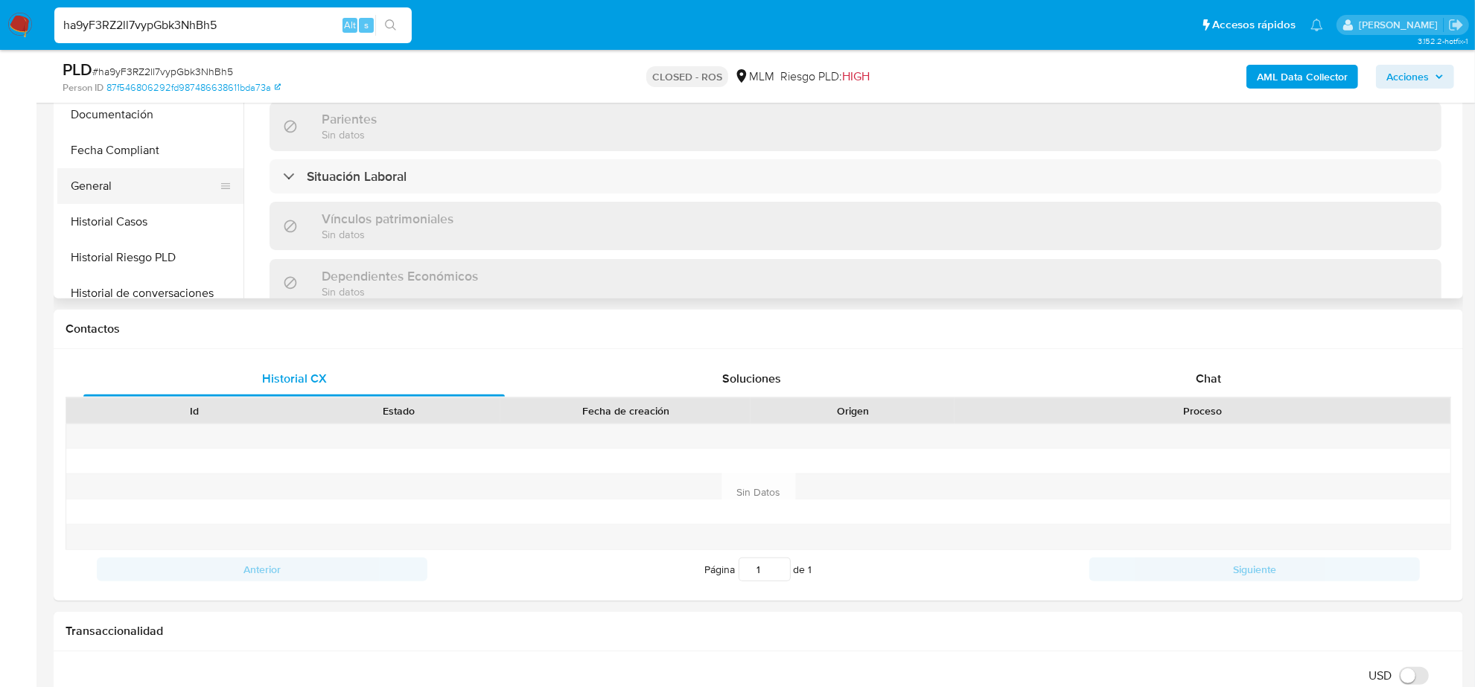
click at [106, 185] on button "General" at bounding box center [144, 186] width 174 height 36
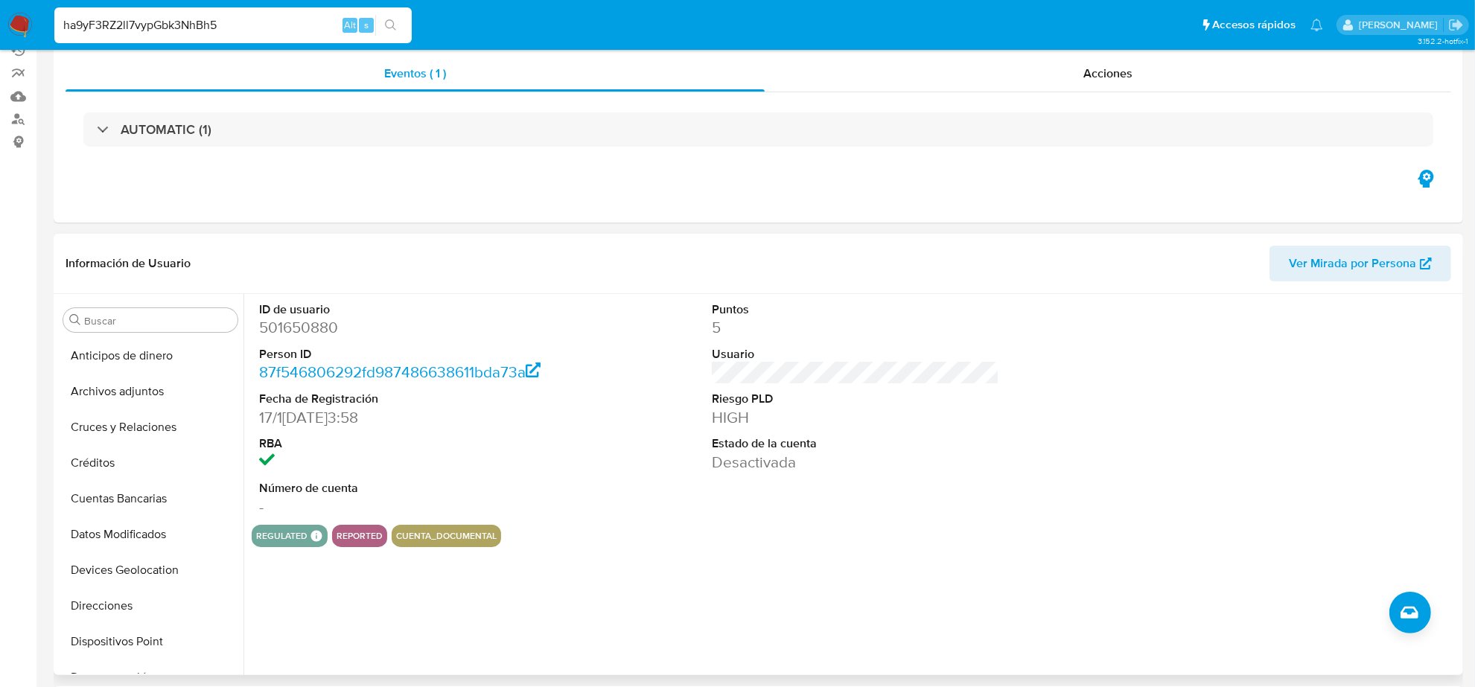
scroll to position [0, 0]
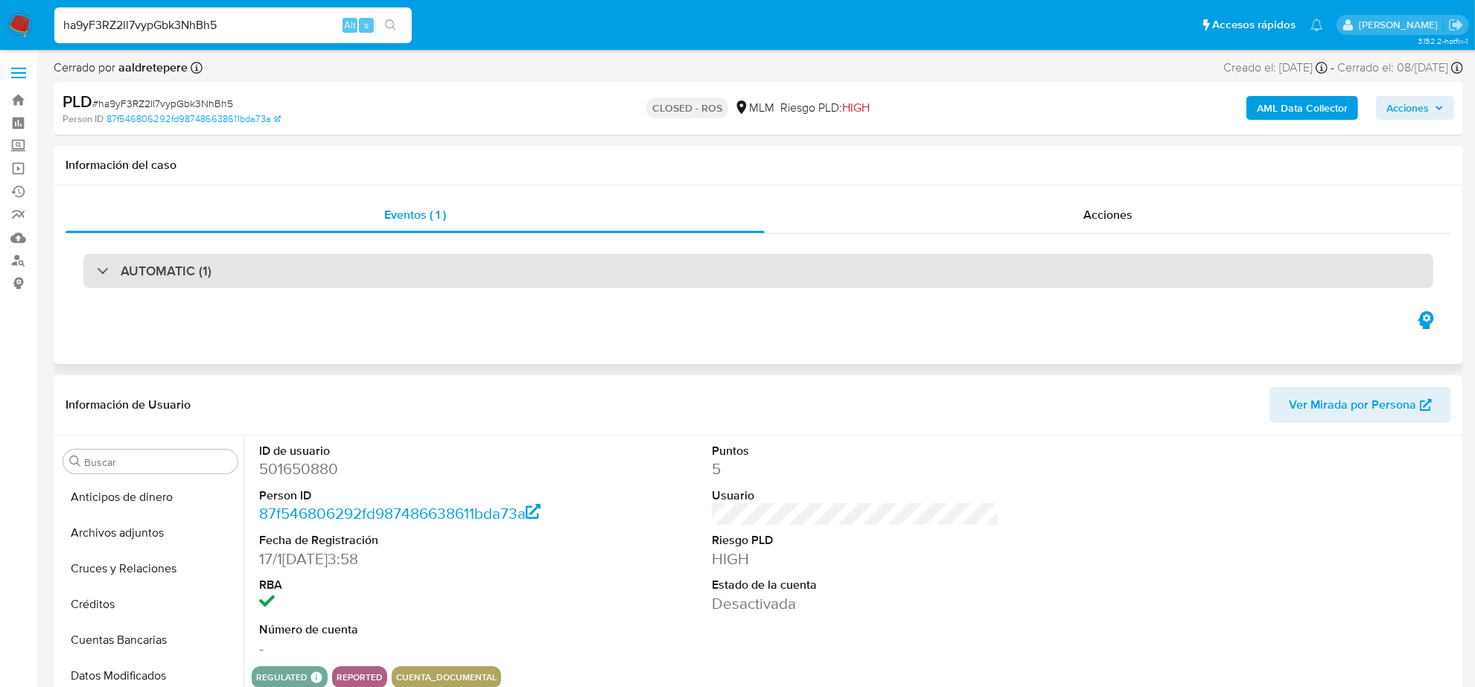
click at [180, 269] on h3 "AUTOMATIC (1)" at bounding box center [166, 271] width 91 height 16
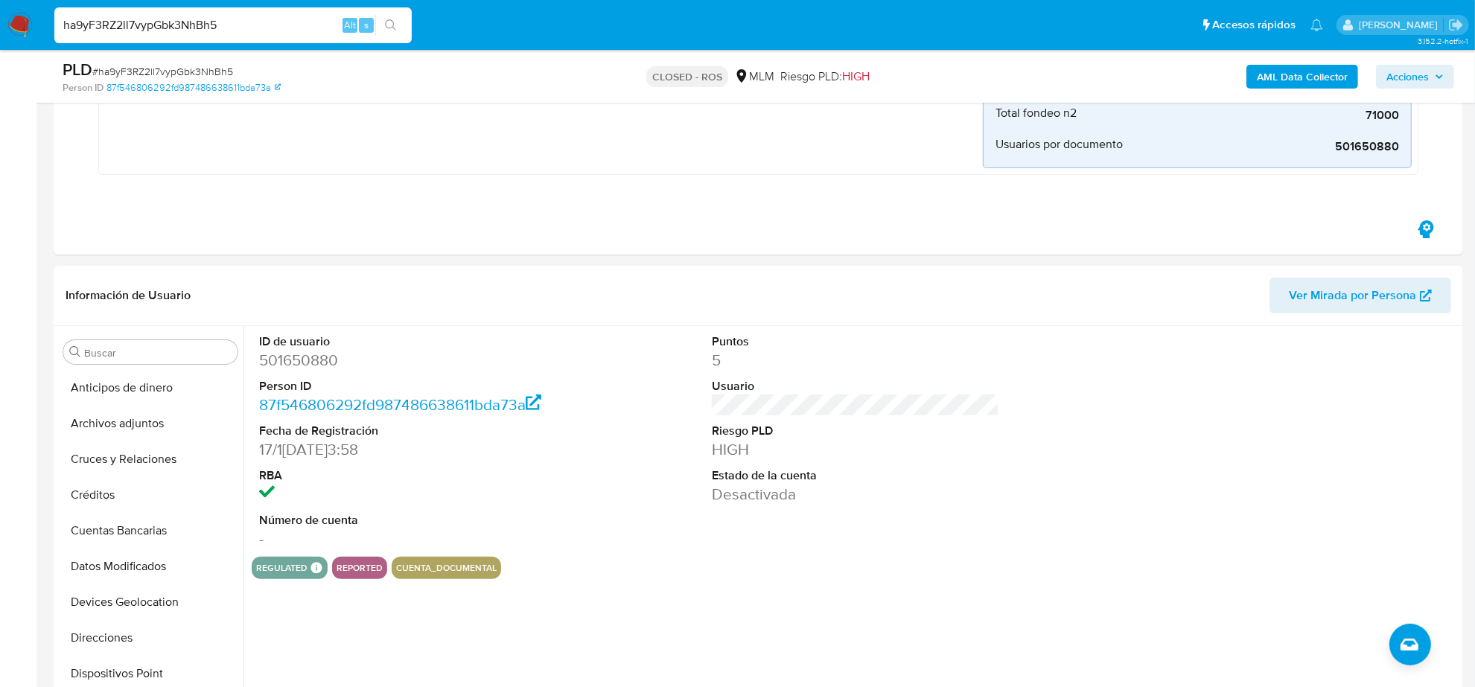
scroll to position [372, 0]
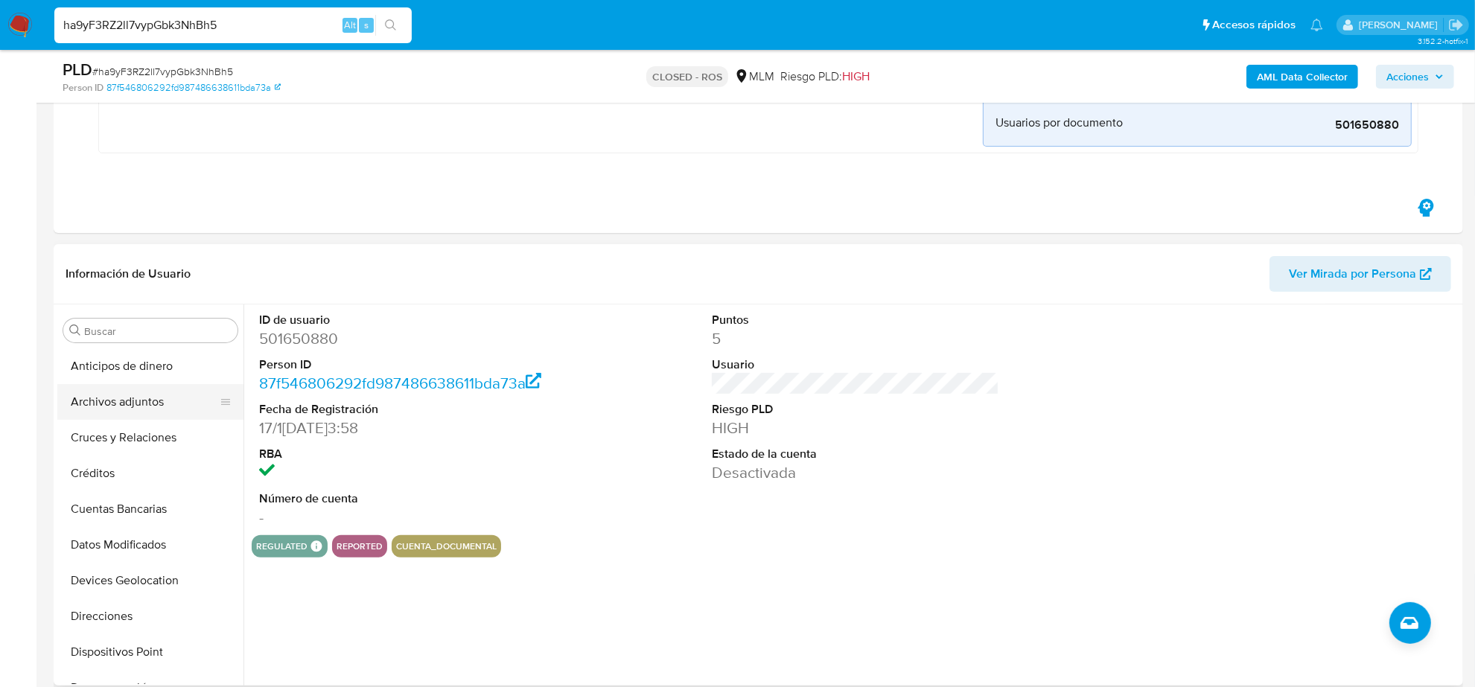
click at [130, 401] on button "Archivos adjuntos" at bounding box center [144, 402] width 174 height 36
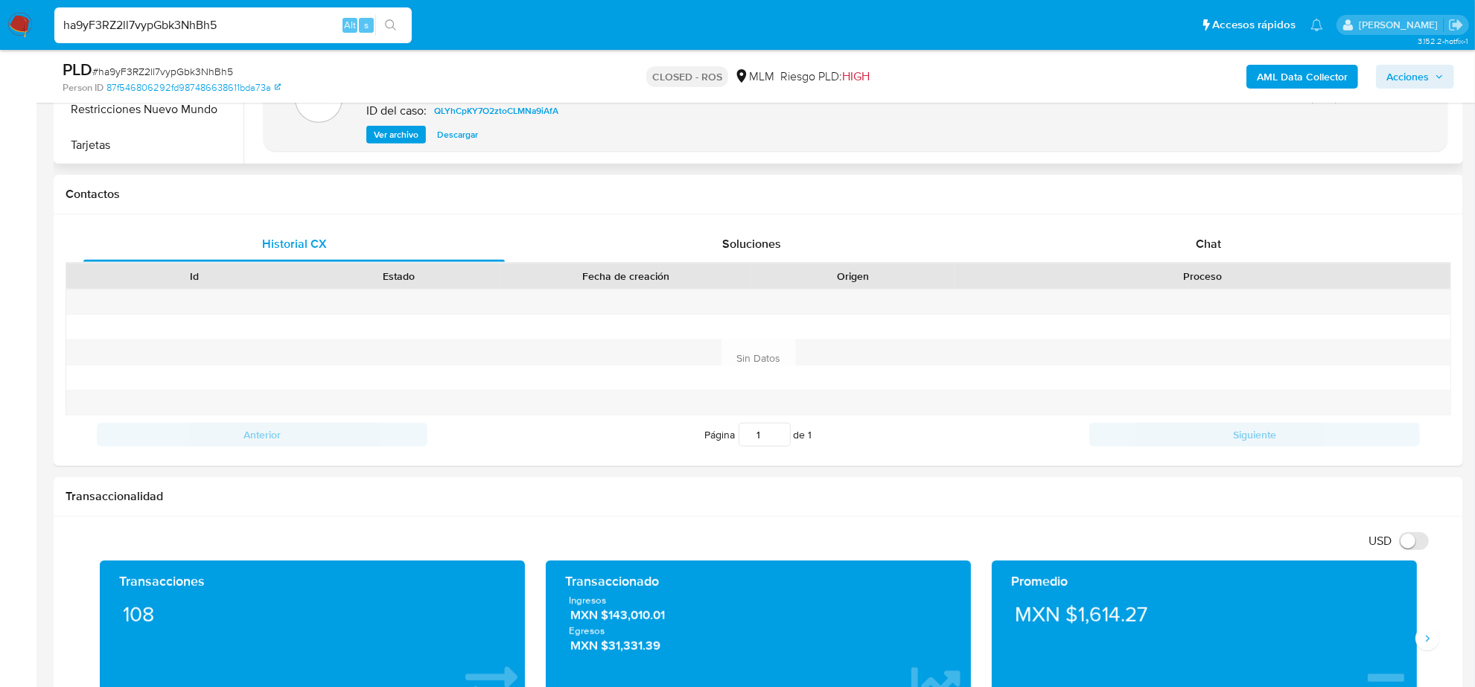
scroll to position [652, 0]
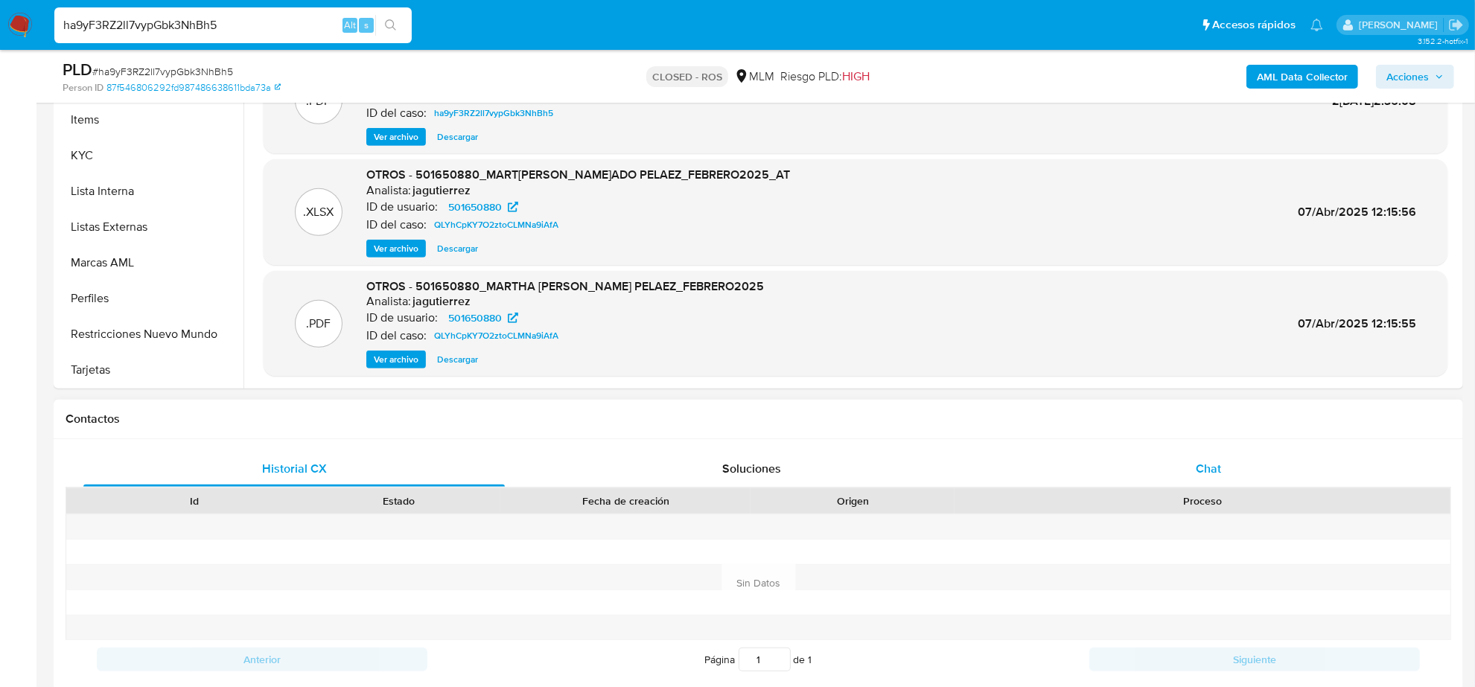
click at [1216, 468] on span "Chat" at bounding box center [1208, 468] width 25 height 17
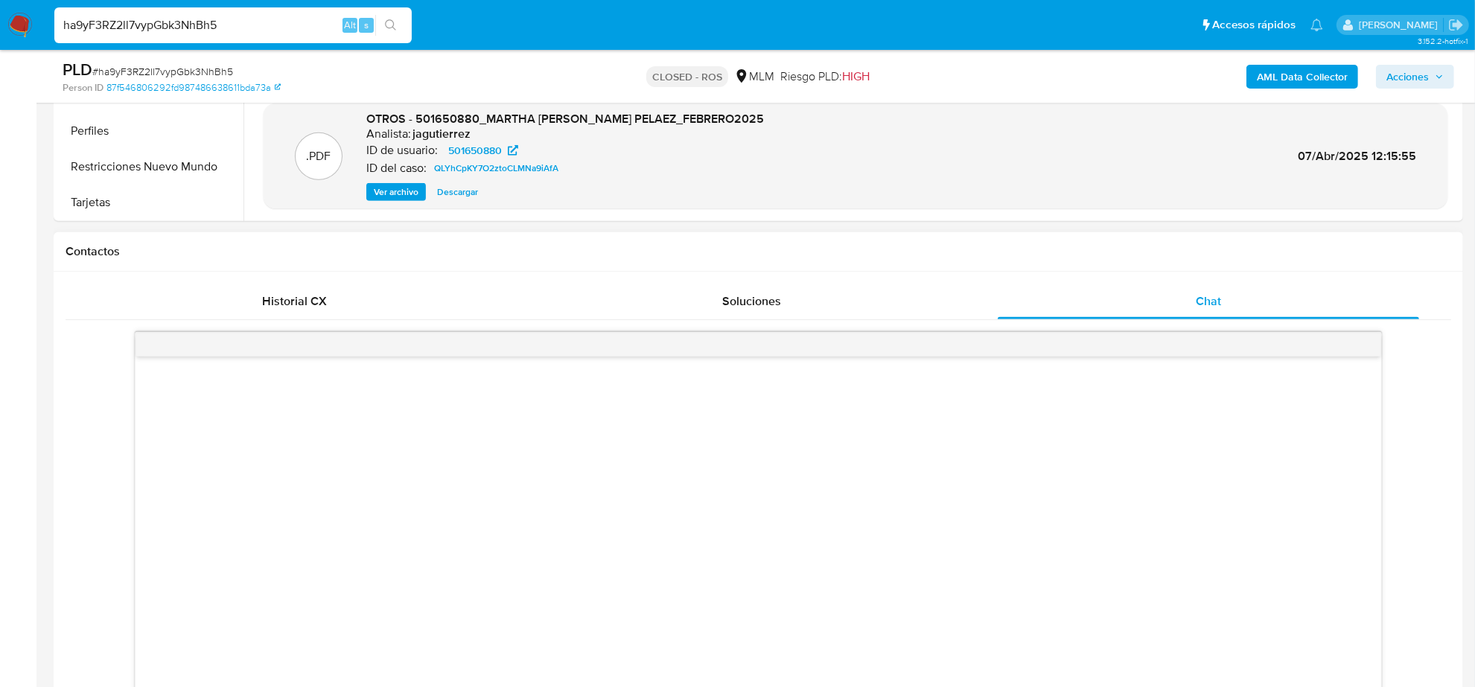
scroll to position [838, 0]
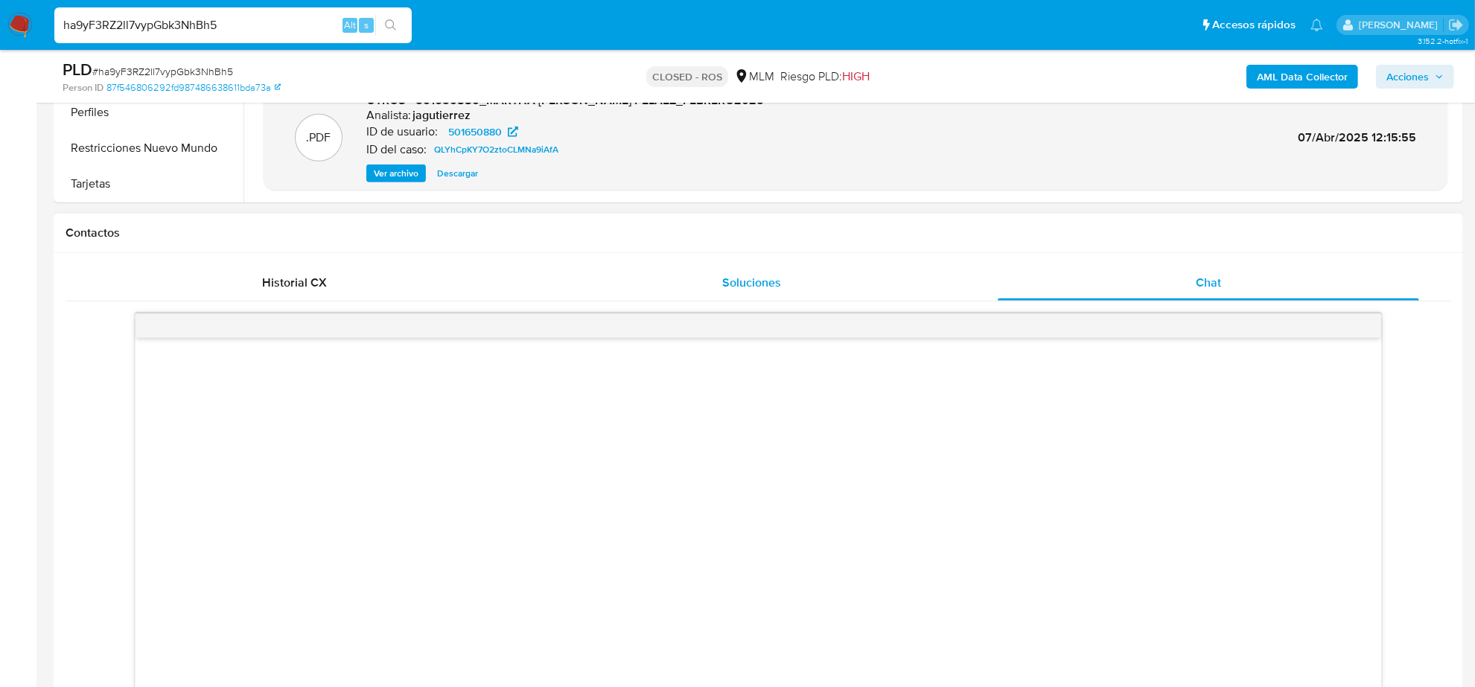
click at [773, 283] on span "Soluciones" at bounding box center [751, 282] width 59 height 17
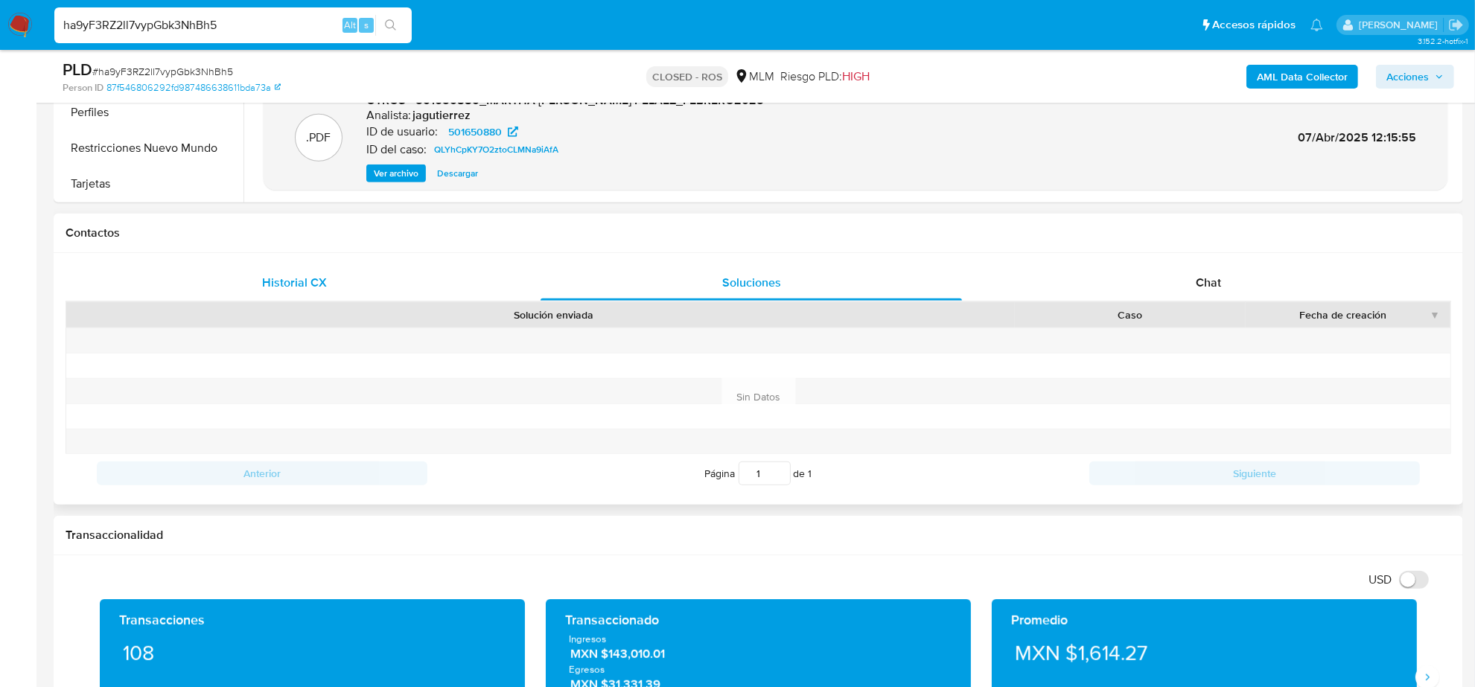
click at [285, 284] on span "Historial CX" at bounding box center [294, 282] width 65 height 17
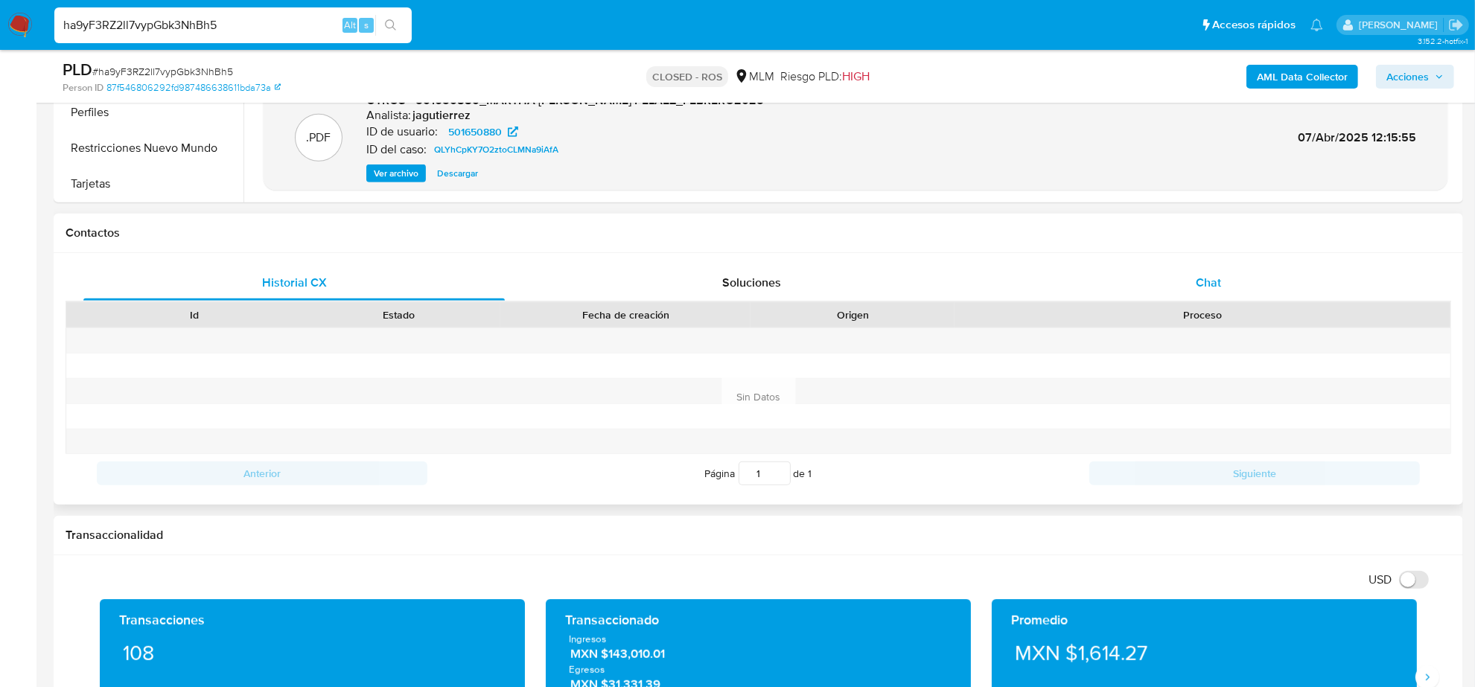
click at [1185, 279] on div "Chat" at bounding box center [1209, 283] width 422 height 36
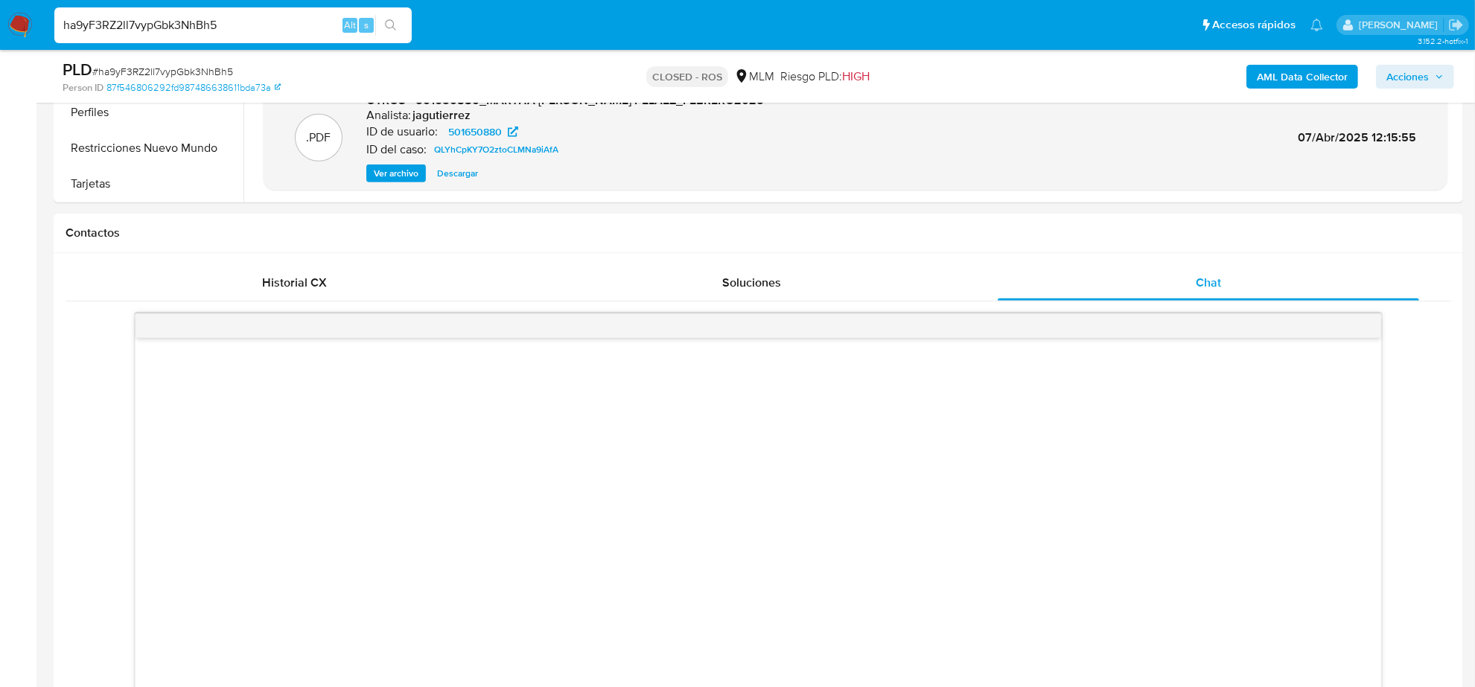
click at [217, 20] on input "ha9yF3RZ2ll7vypGbk3NhBh5" at bounding box center [232, 25] width 357 height 19
paste input "u0lttywTYN8pCVQ5JJxnflYz"
type input "u0lttywTYN8pCVQ5JJxnflYz"
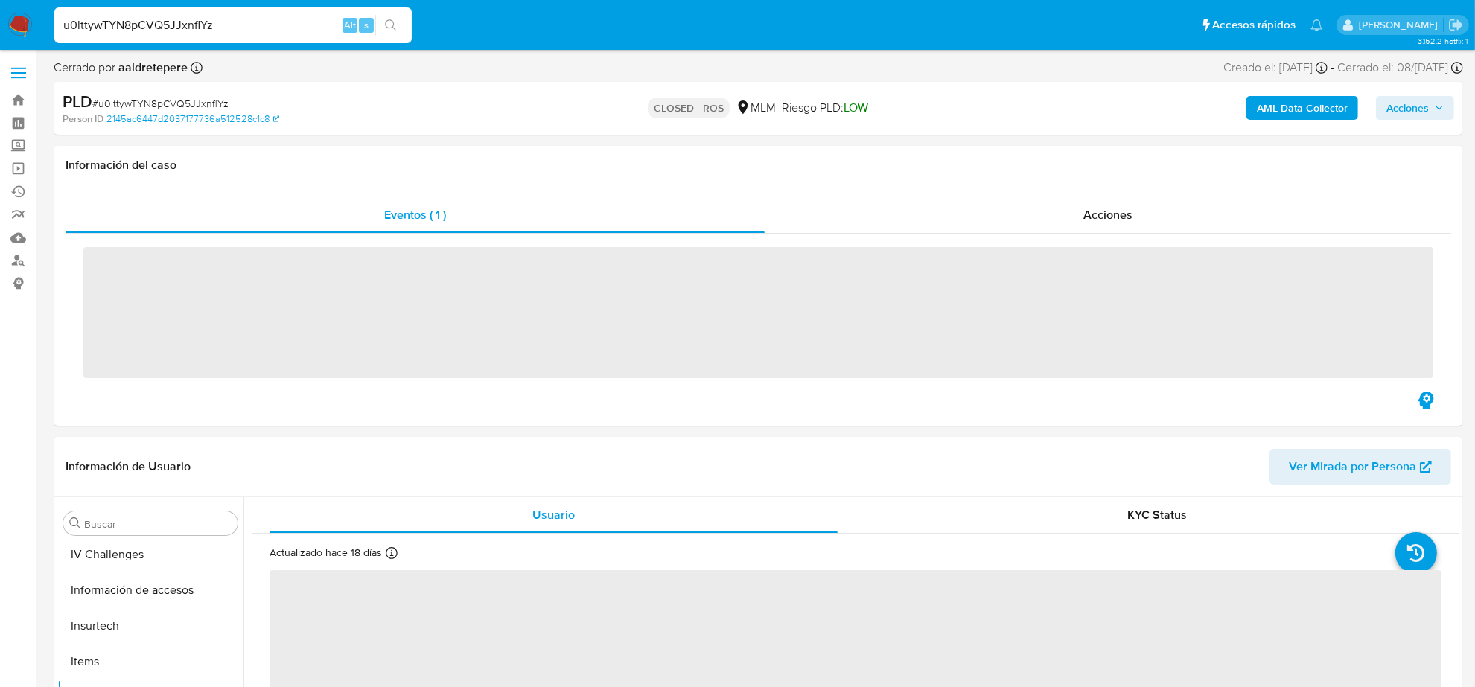
scroll to position [593, 0]
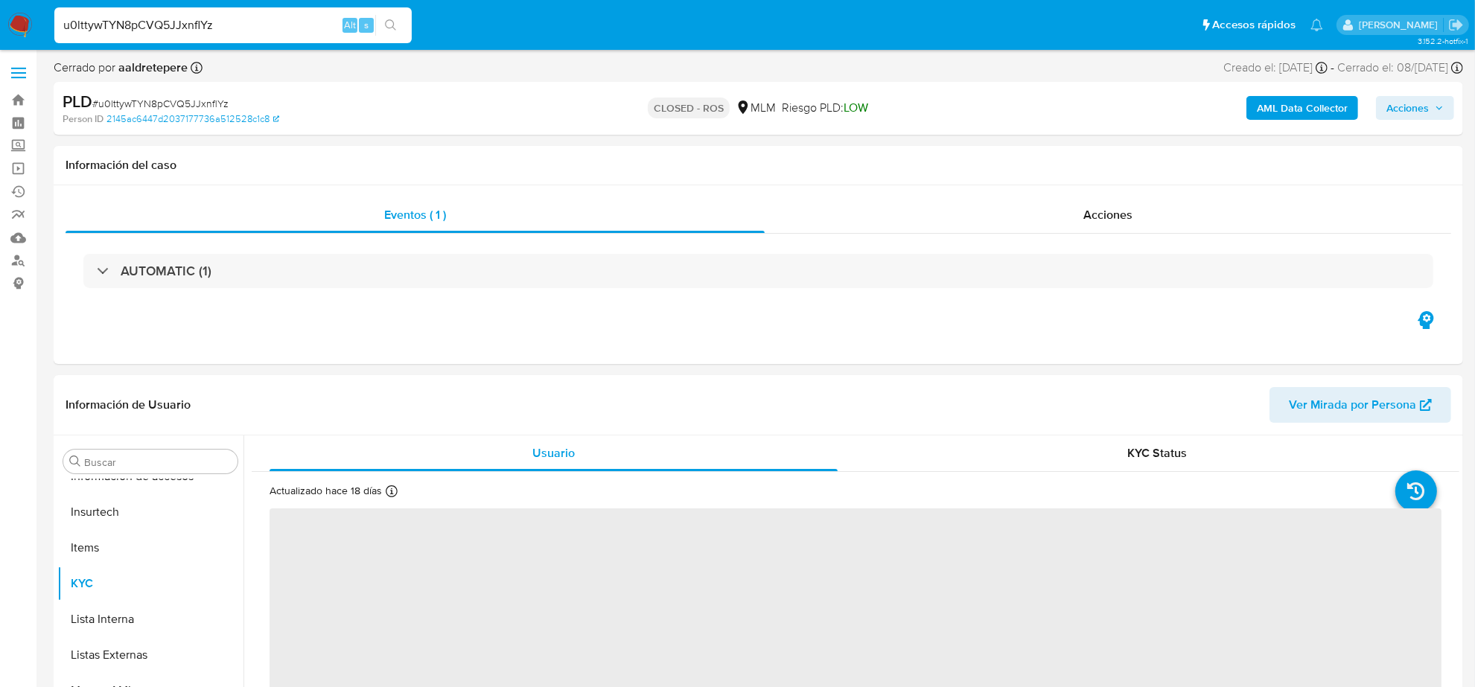
select select "10"
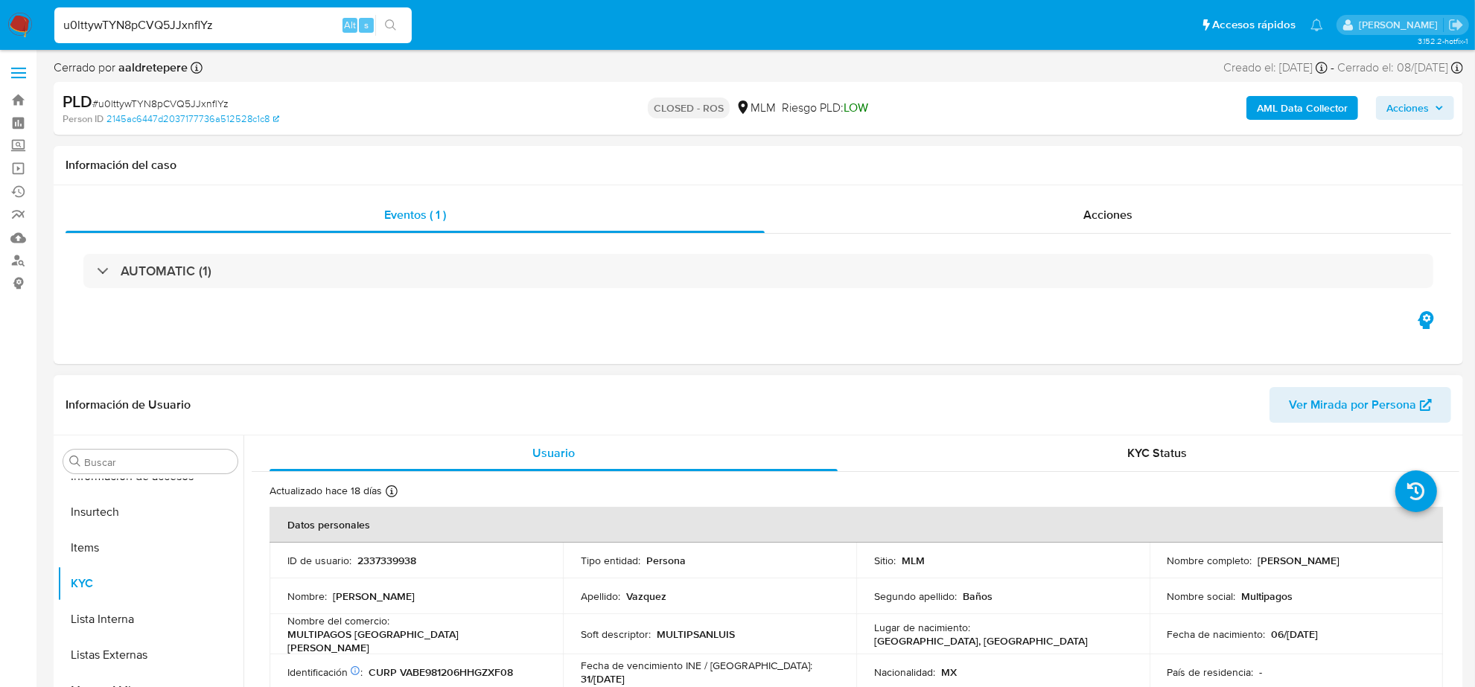
scroll to position [93, 0]
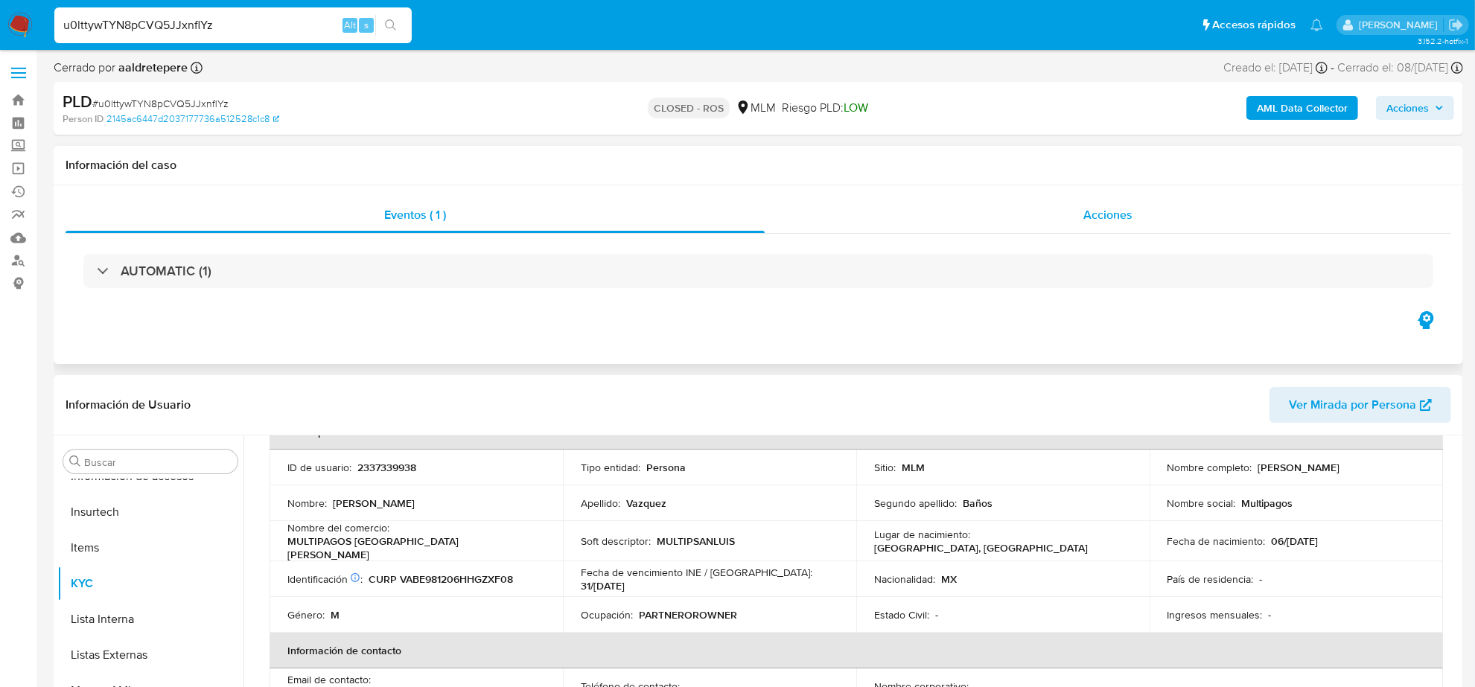
click at [1080, 223] on div "Acciones" at bounding box center [1108, 215] width 687 height 36
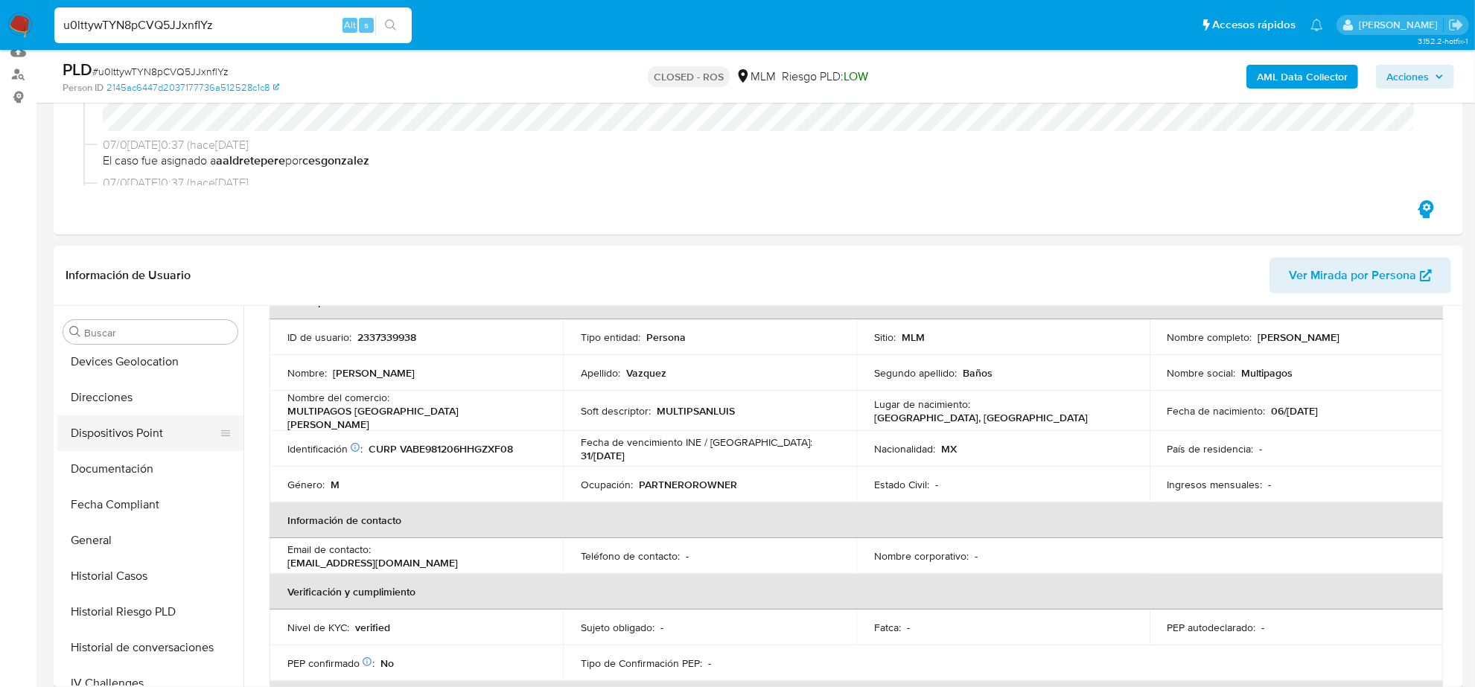
scroll to position [0, 0]
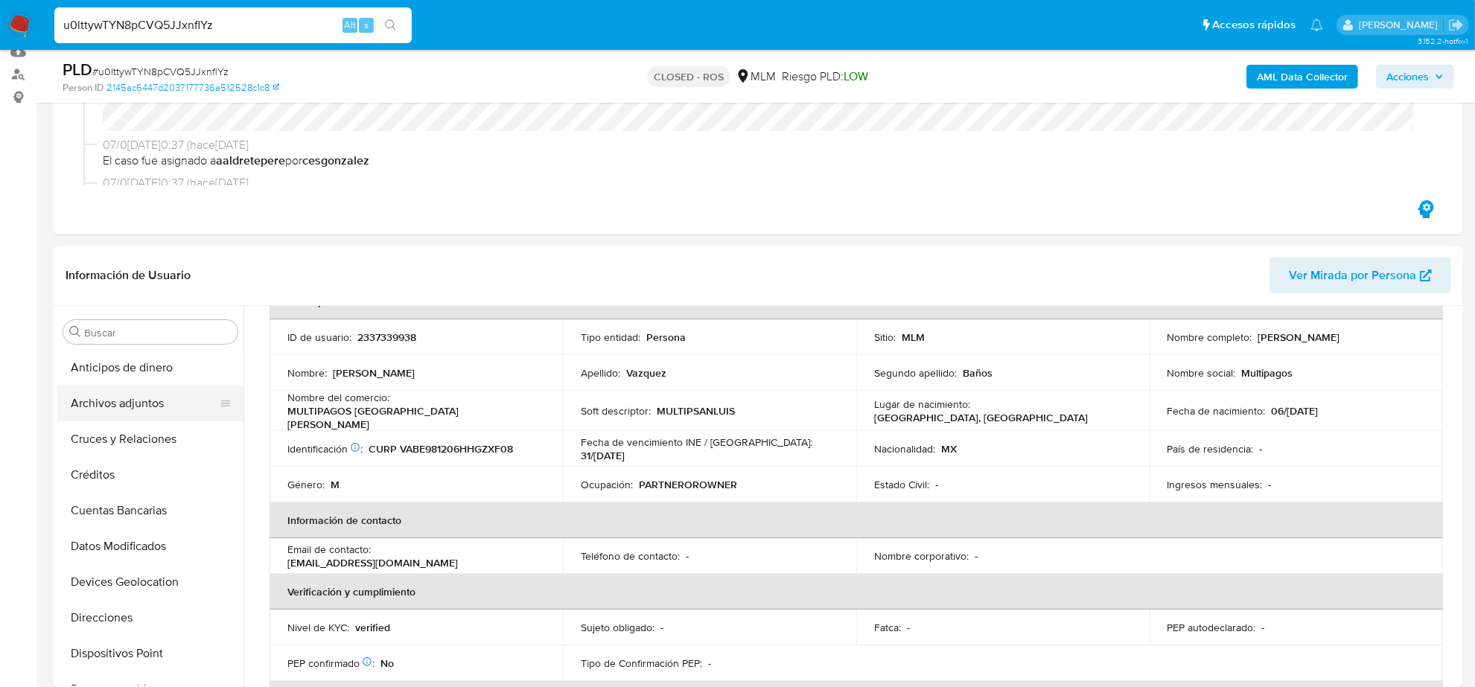
click at [140, 412] on button "Archivos adjuntos" at bounding box center [144, 404] width 174 height 36
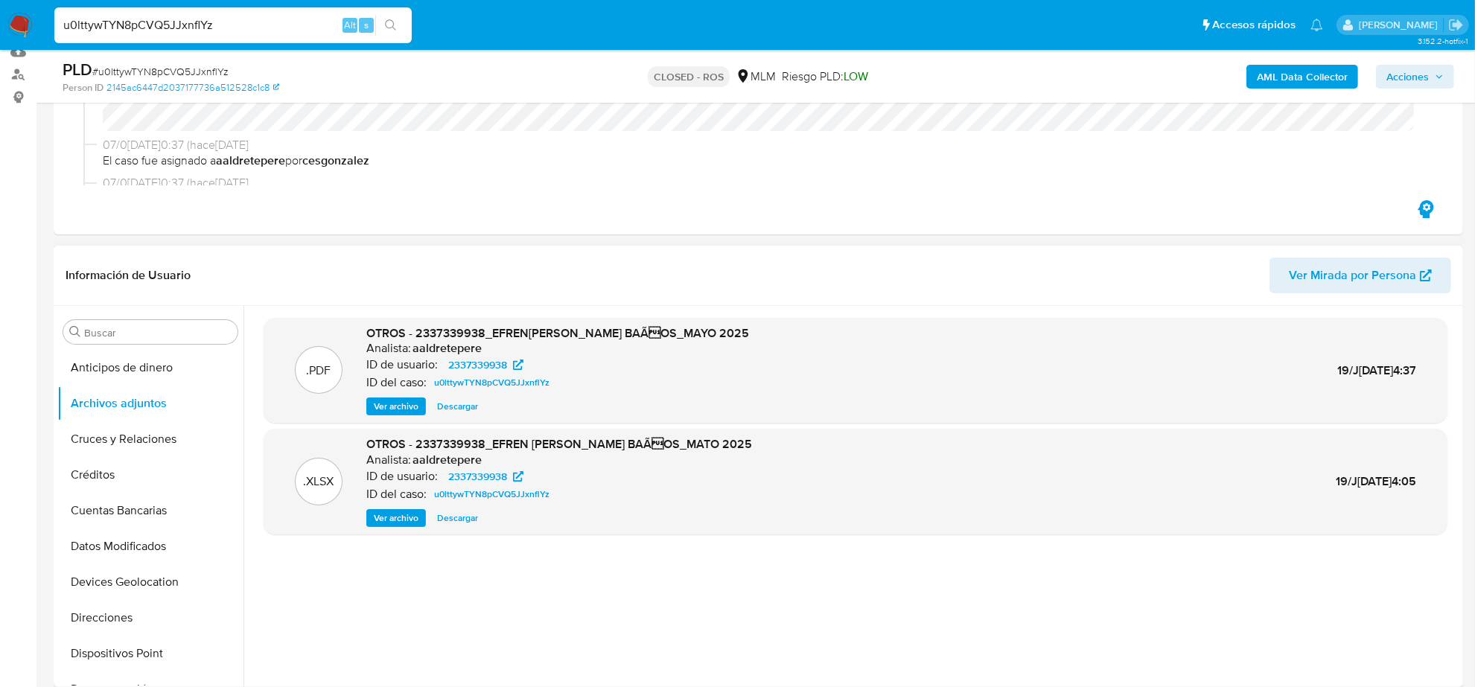
click at [457, 519] on span "Descargar" at bounding box center [457, 518] width 41 height 15
click at [391, 406] on span "Ver archivo" at bounding box center [396, 406] width 45 height 15
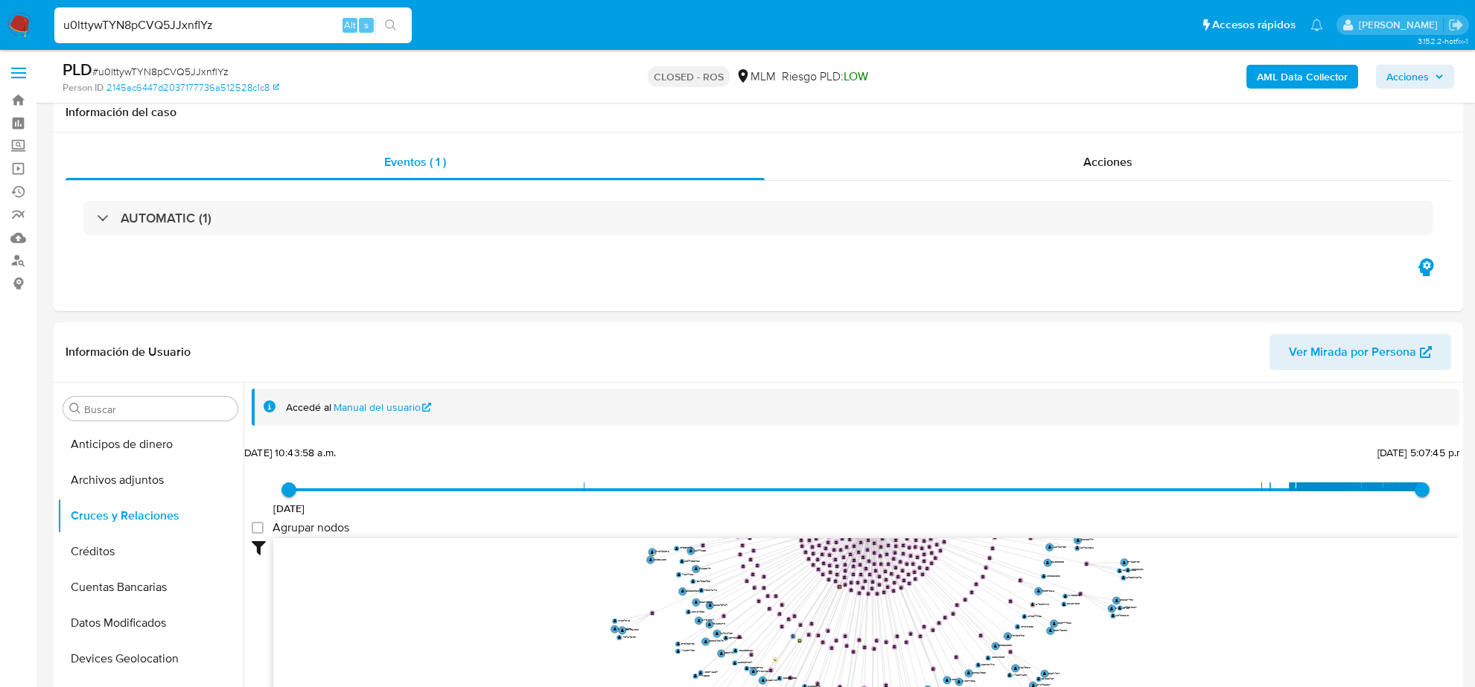
select select "10"
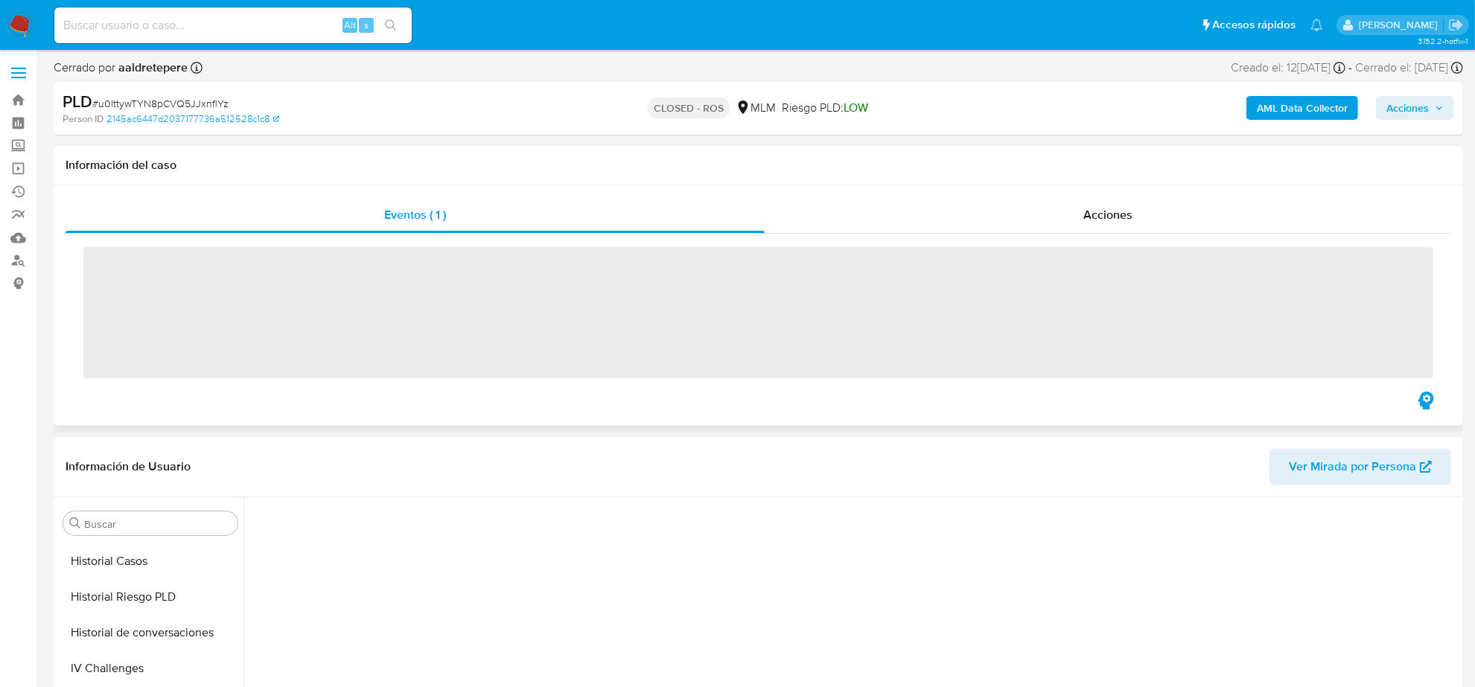
scroll to position [593, 0]
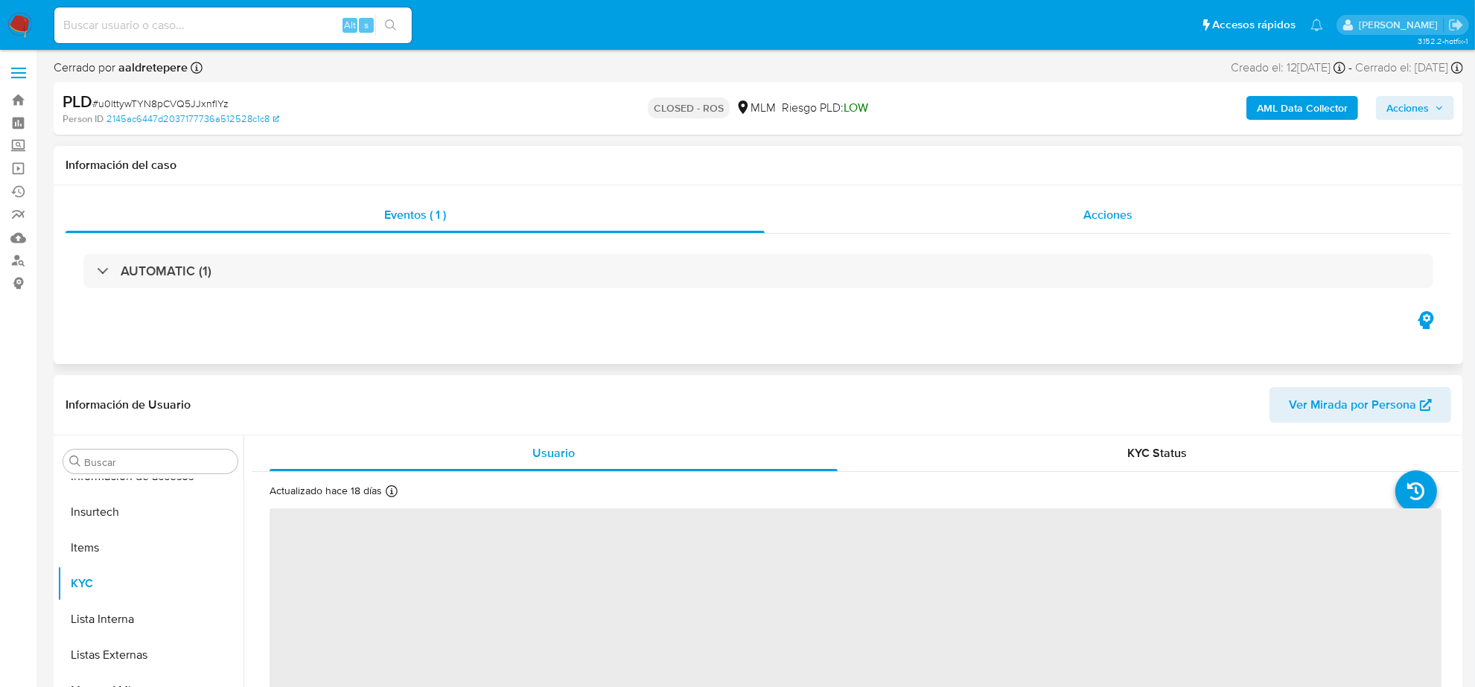
click at [1112, 223] on span "Acciones" at bounding box center [1108, 214] width 49 height 17
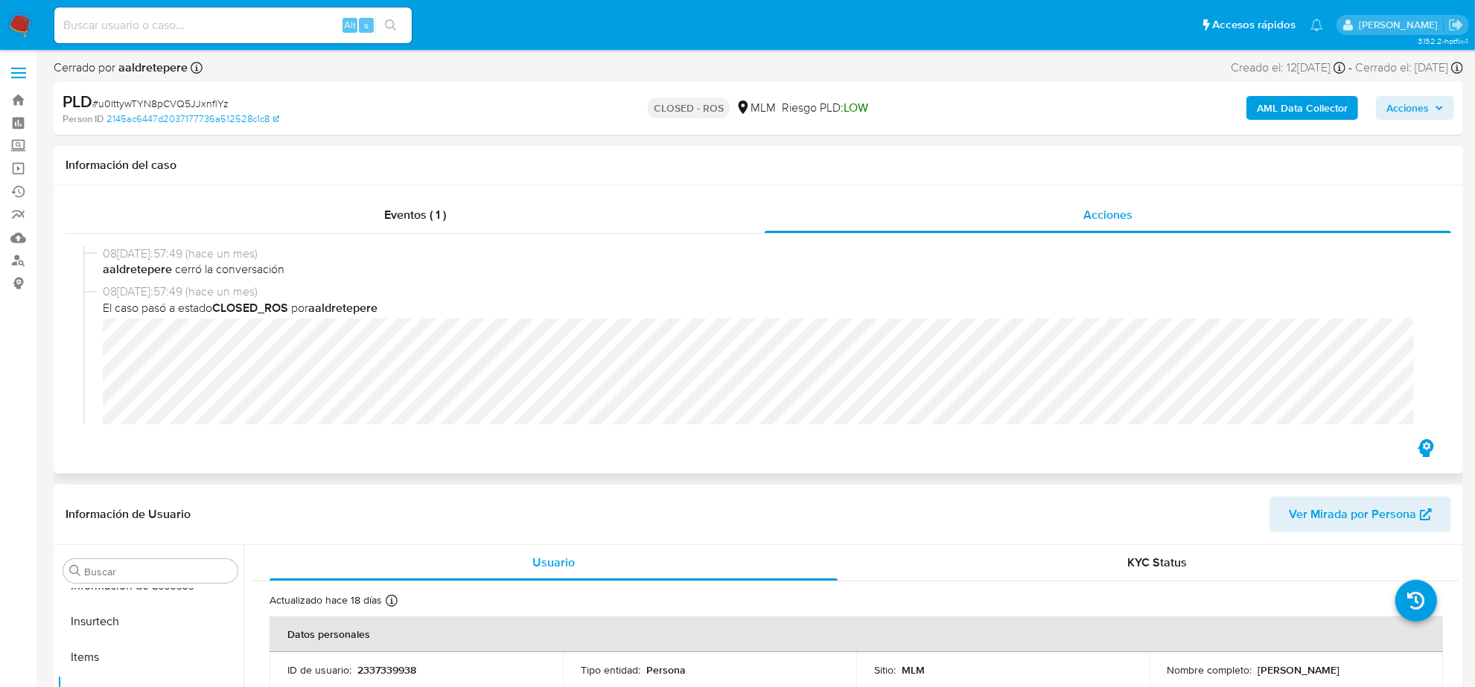
select select "10"
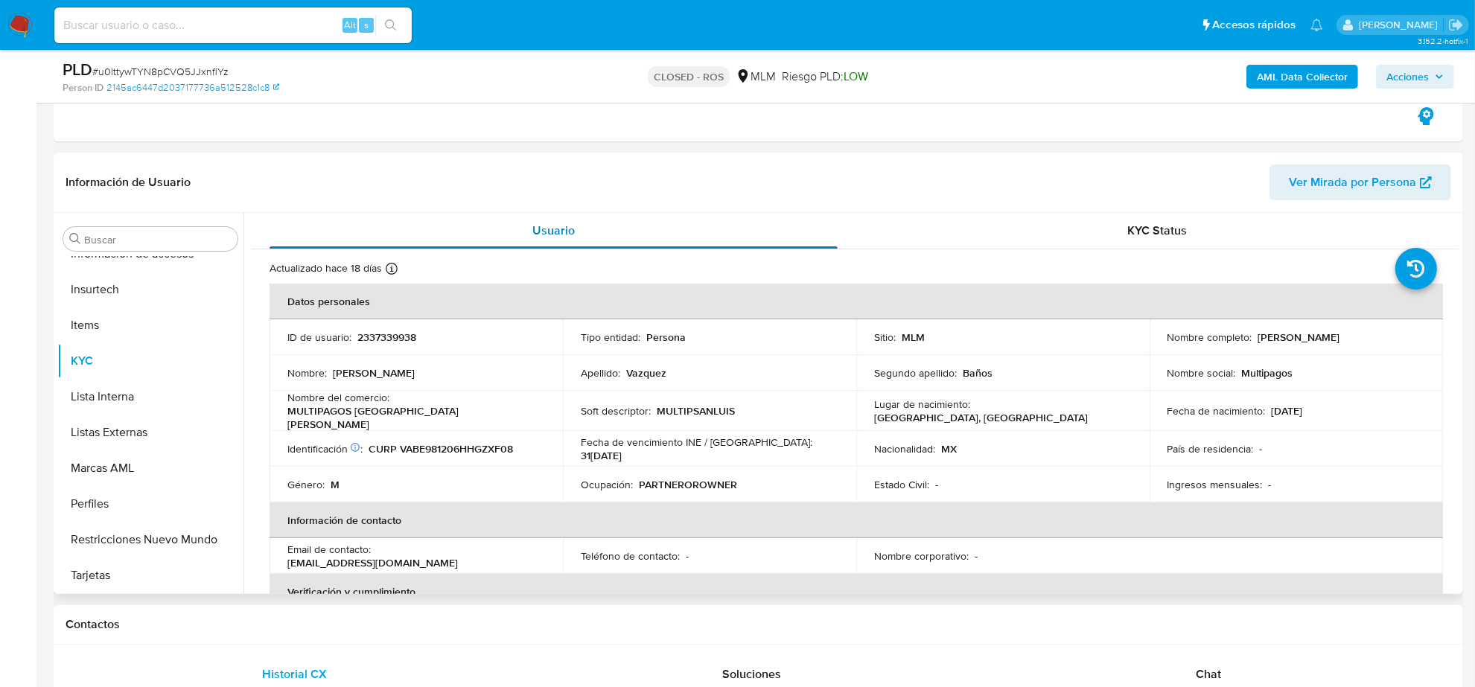
scroll to position [0, 0]
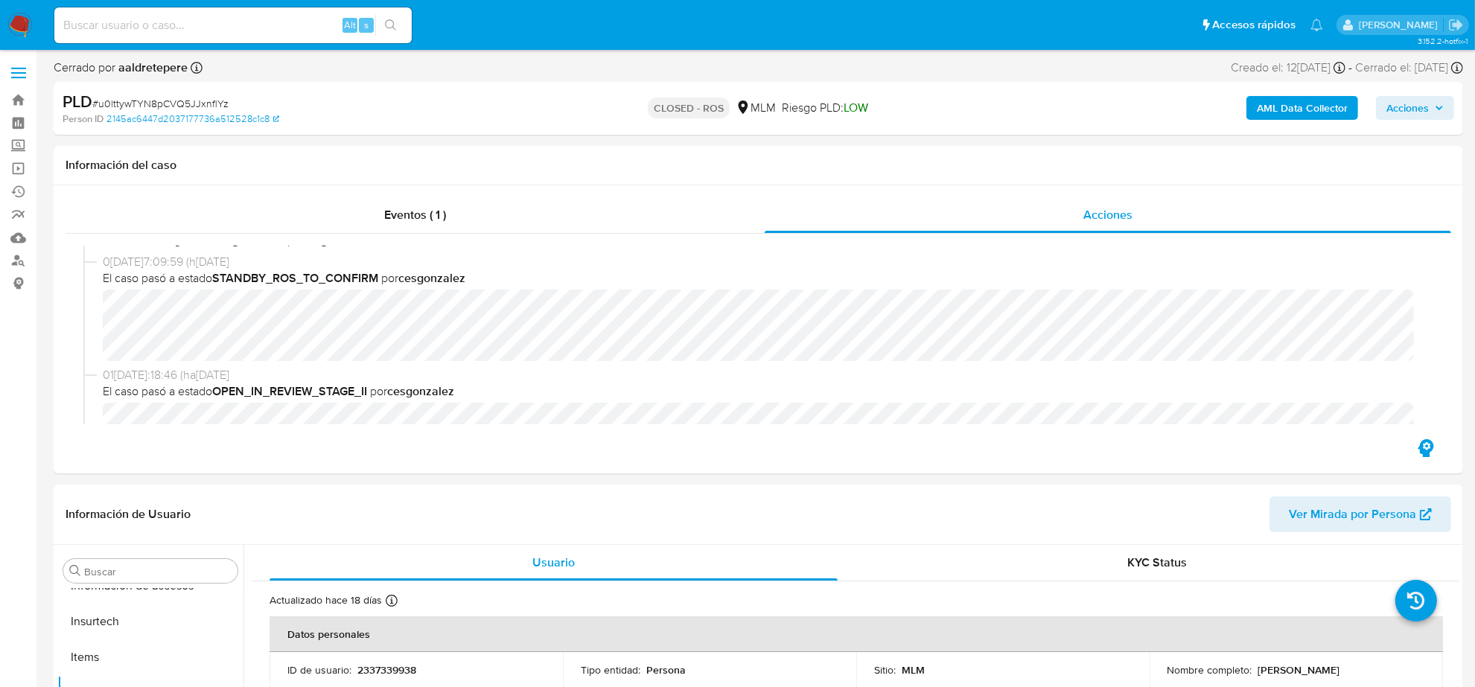
click at [10, 30] on img at bounding box center [19, 25] width 25 height 25
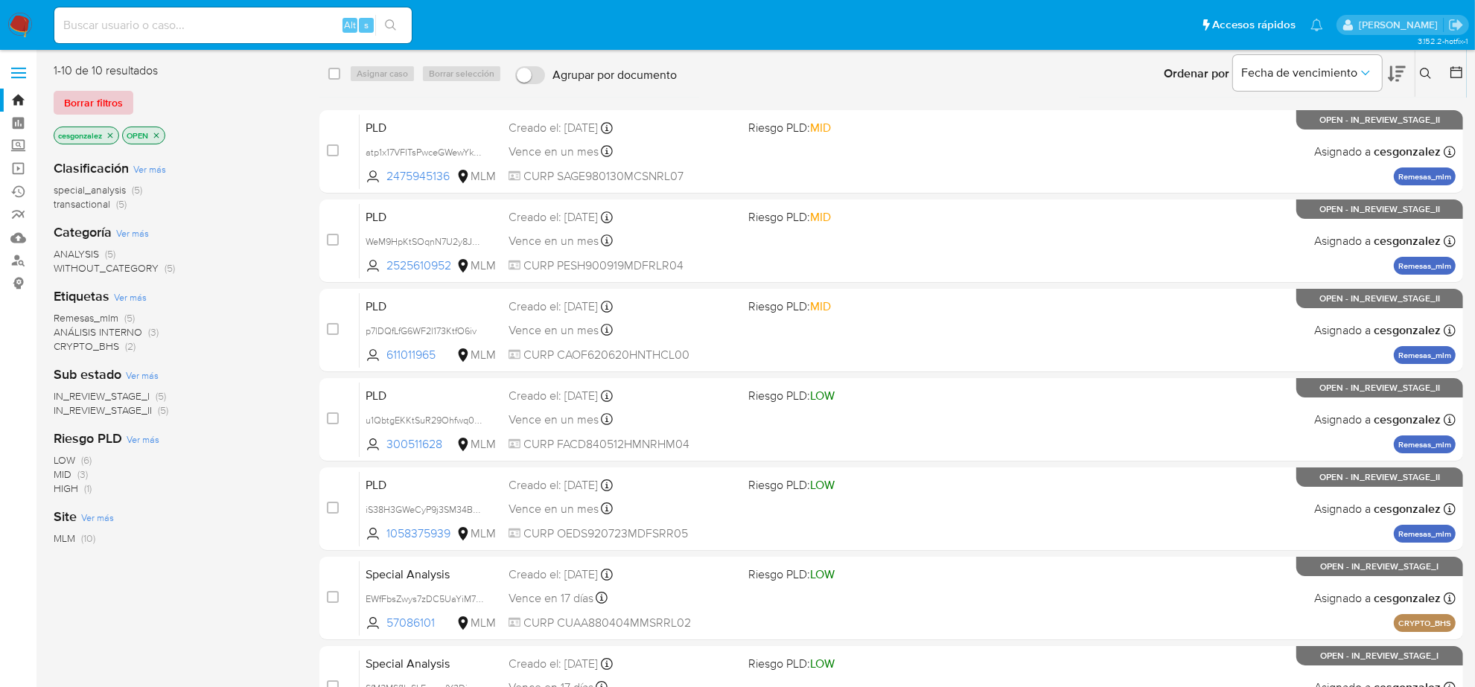
click at [83, 108] on span "Borrar filtros" at bounding box center [93, 102] width 59 height 21
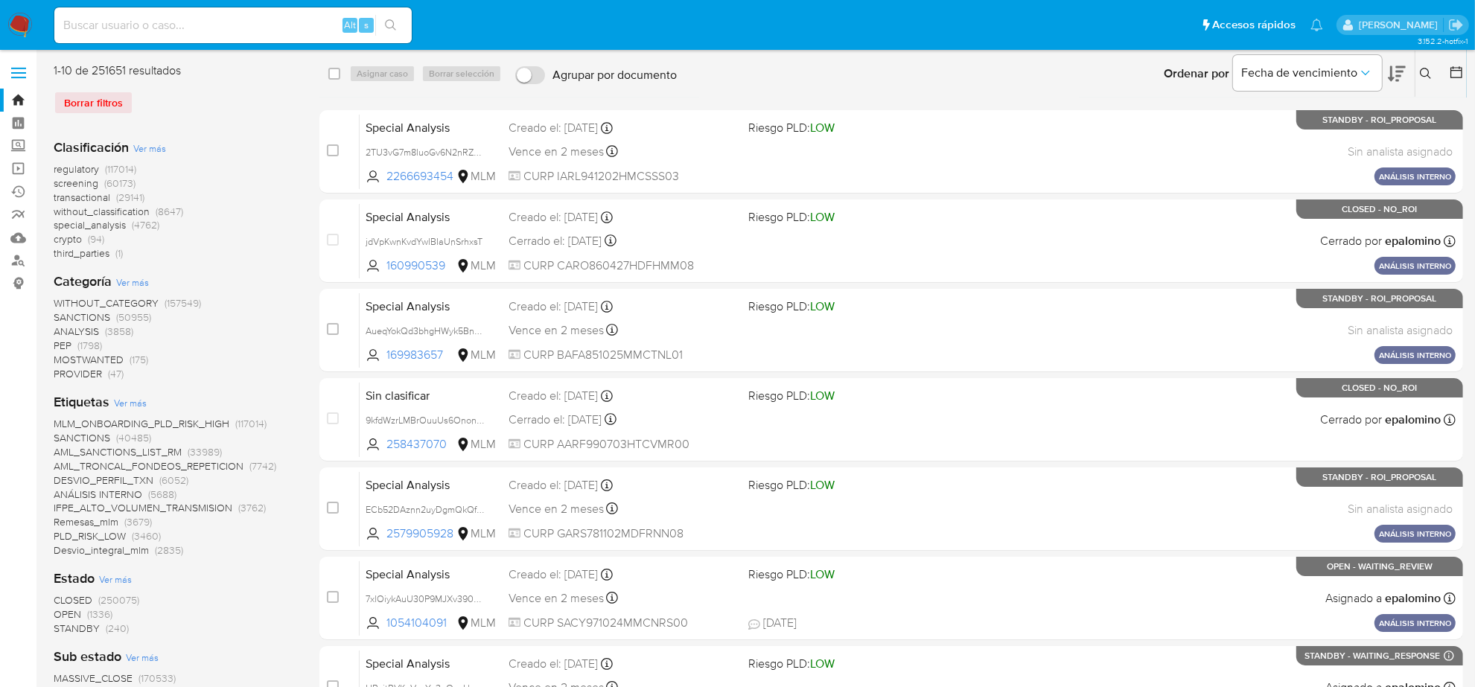
click at [82, 185] on span "screening" at bounding box center [76, 183] width 45 height 15
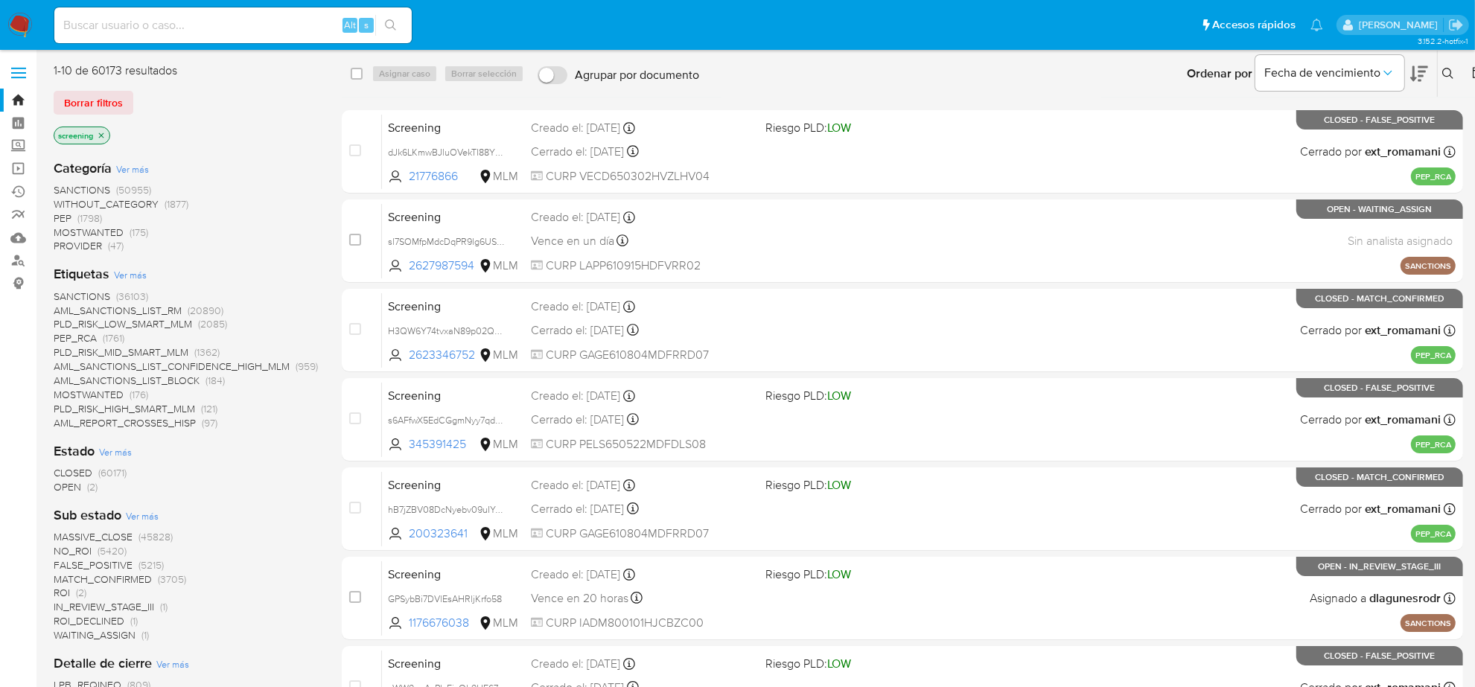
click at [75, 489] on span "OPEN" at bounding box center [68, 487] width 28 height 15
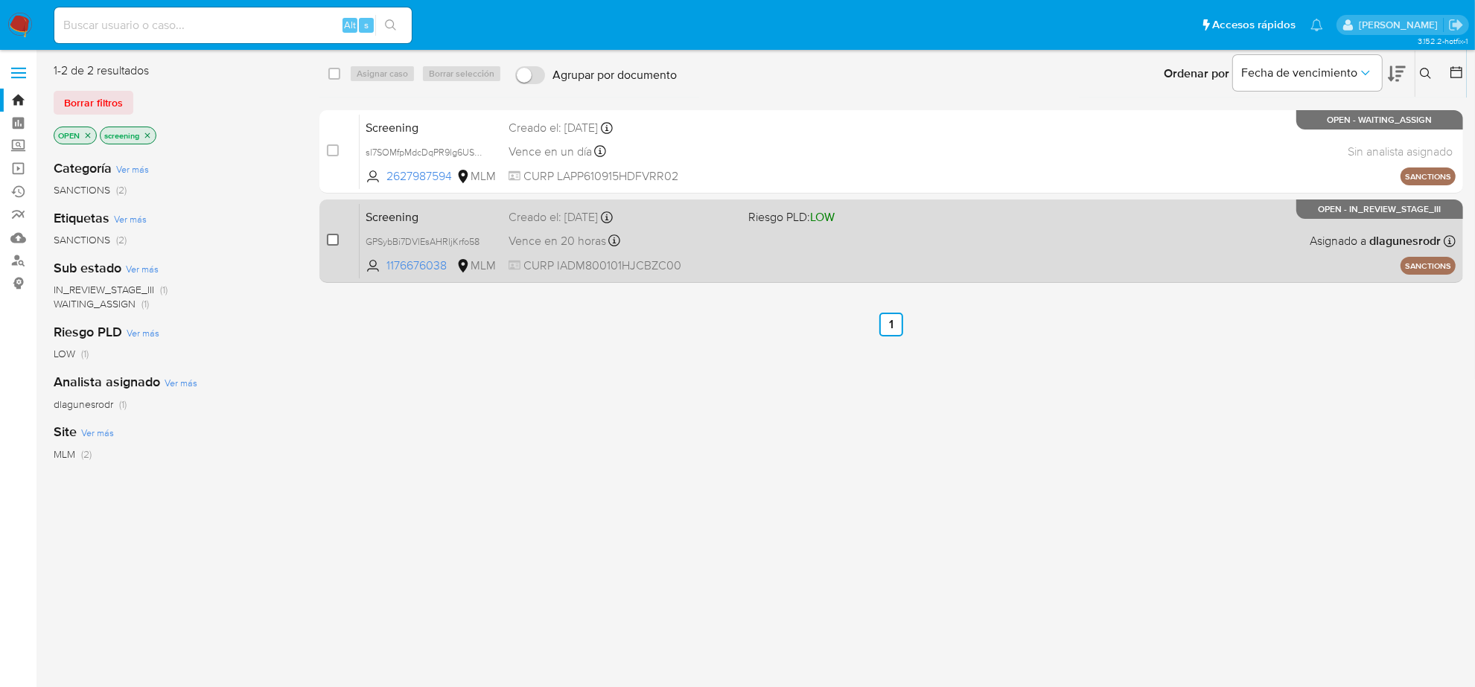
click at [332, 240] on input "checkbox" at bounding box center [333, 240] width 12 height 12
checkbox input "true"
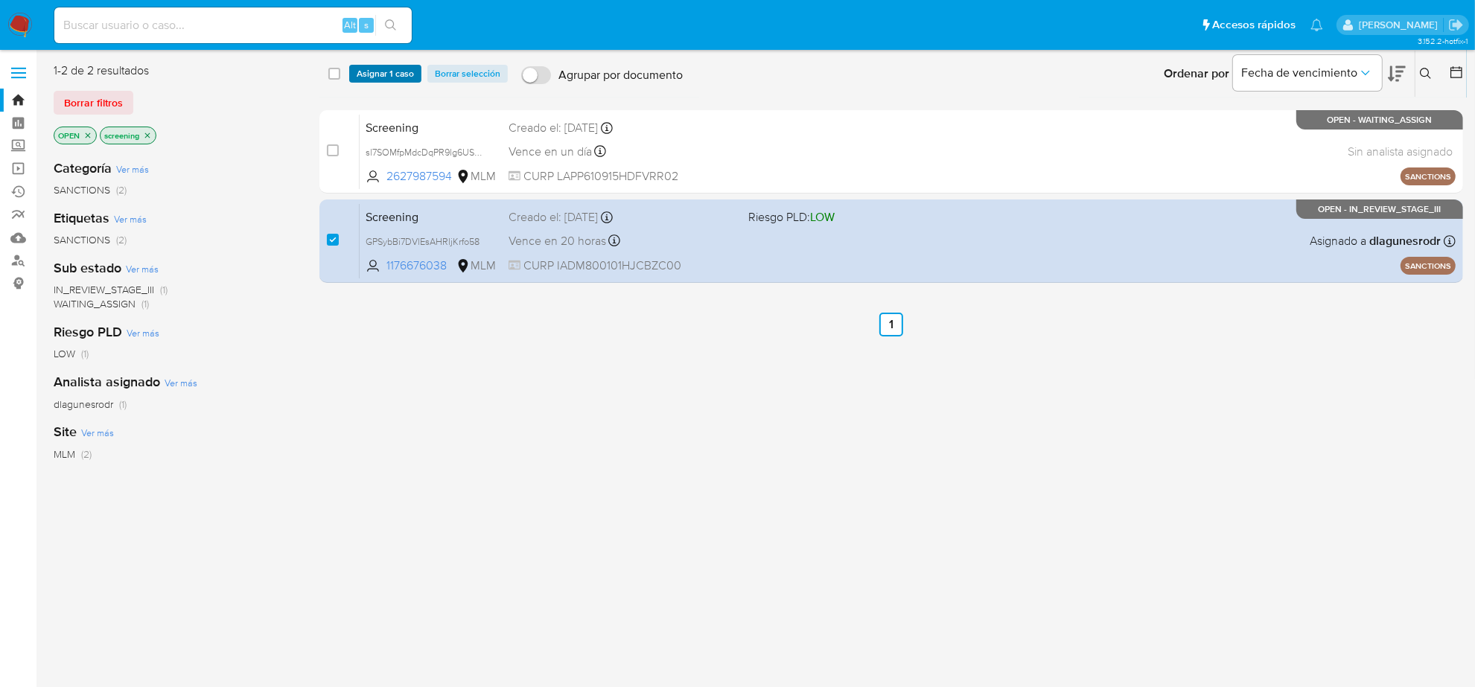
click at [366, 77] on span "Asignar 1 caso" at bounding box center [385, 73] width 57 height 15
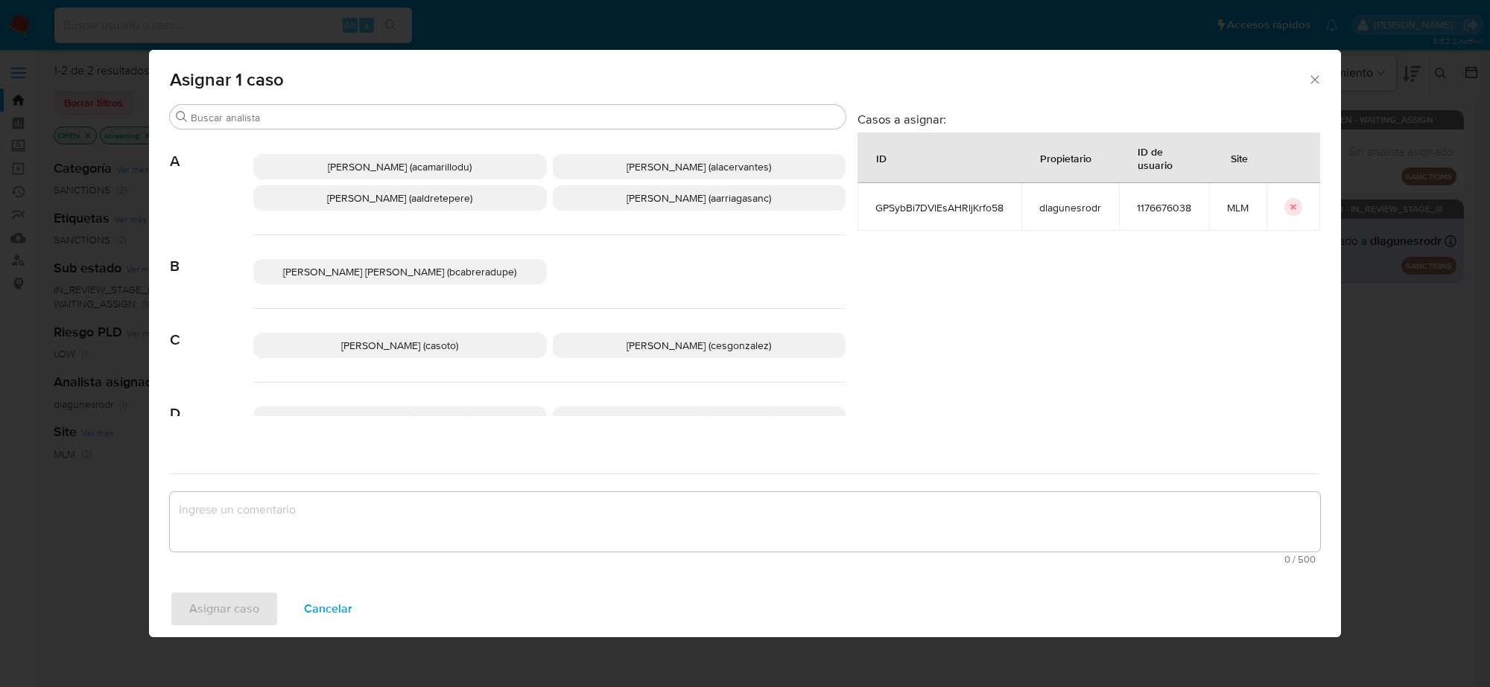
click at [657, 343] on span "Cesar Gonzalez (cesgonzalez)" at bounding box center [698, 345] width 144 height 15
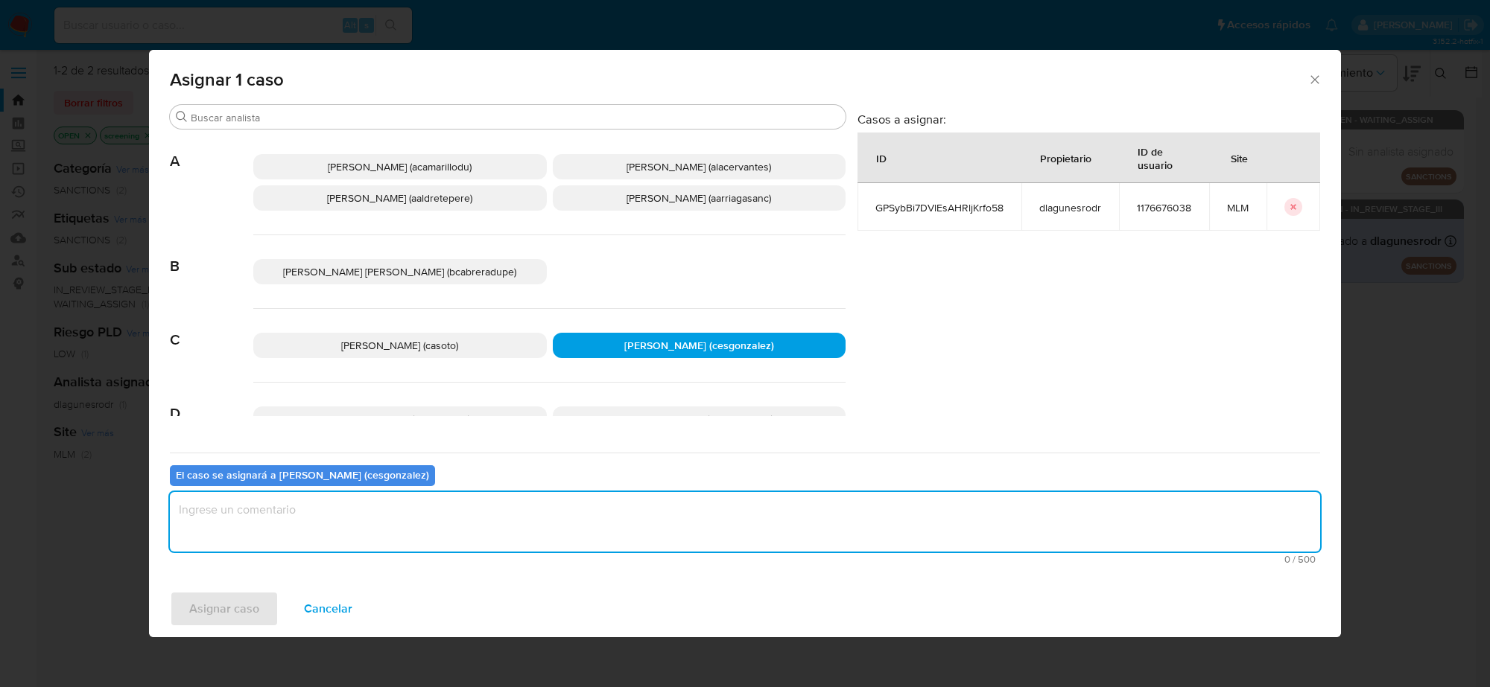
drag, startPoint x: 369, startPoint y: 496, endPoint x: 366, endPoint y: 508, distance: 12.3
click at [366, 508] on textarea "assign-modal" at bounding box center [745, 522] width 1150 height 60
click at [240, 608] on span "Asignar caso" at bounding box center [224, 609] width 70 height 33
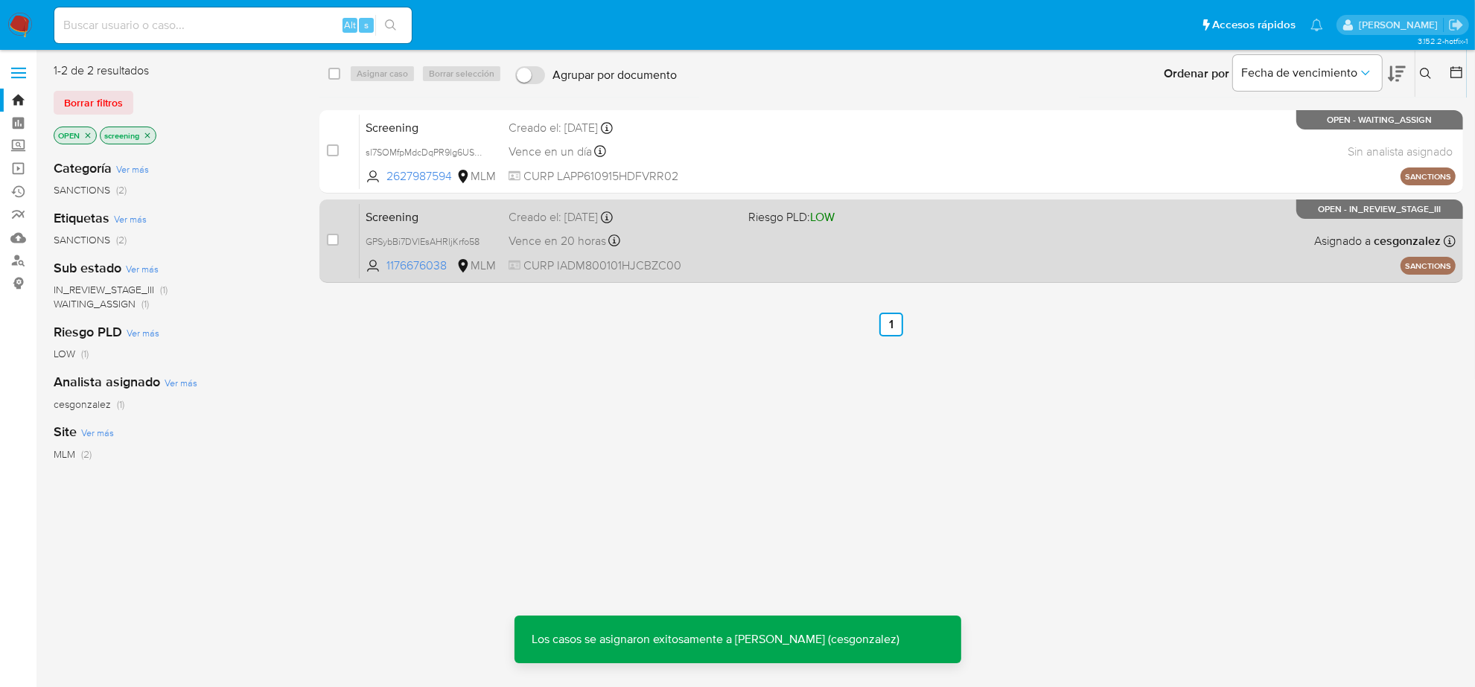
click at [708, 250] on div "Vence en 20 horas Vence el 14/08/2025 13:28:37" at bounding box center [623, 241] width 228 height 20
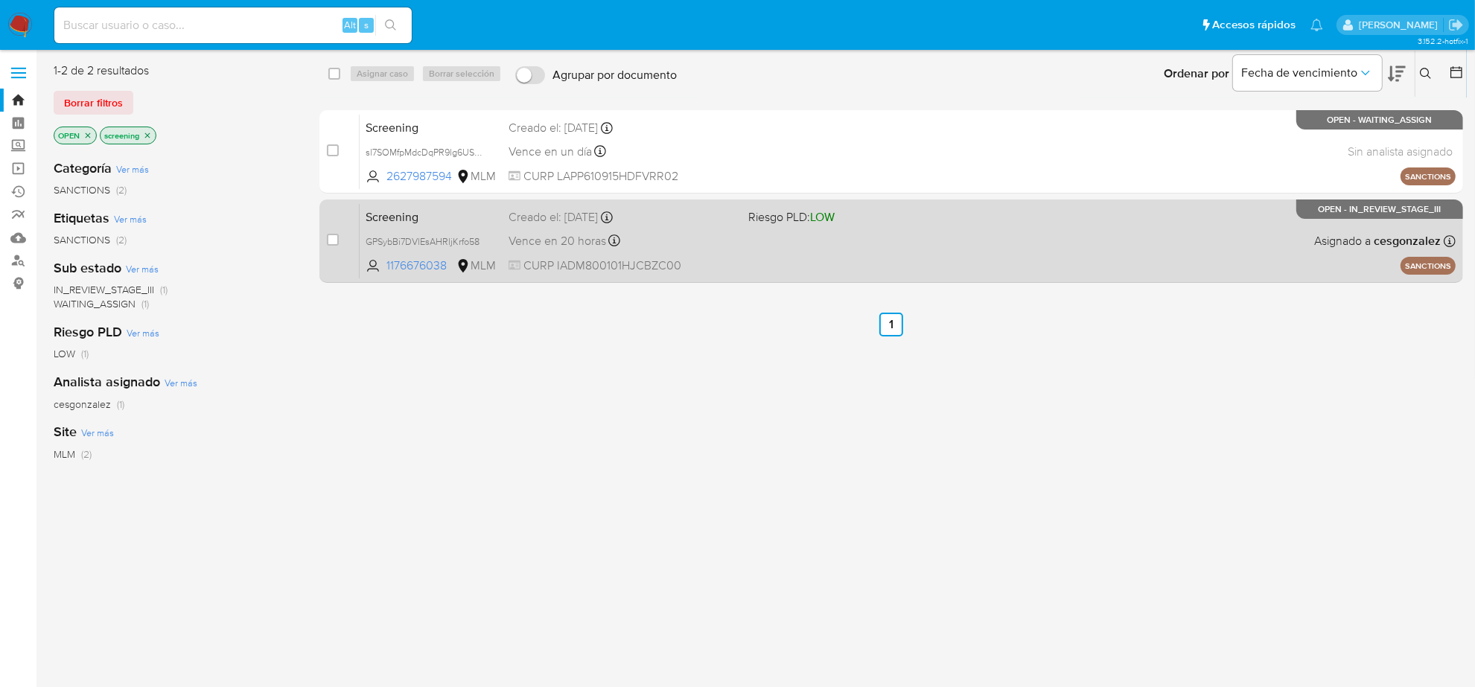
click at [817, 257] on div "Screening GPSybBi7DVlEsAHRljKrfo58 1176676038 MLM Riesgo PLD: LOW Creado el: 13…" at bounding box center [908, 240] width 1096 height 75
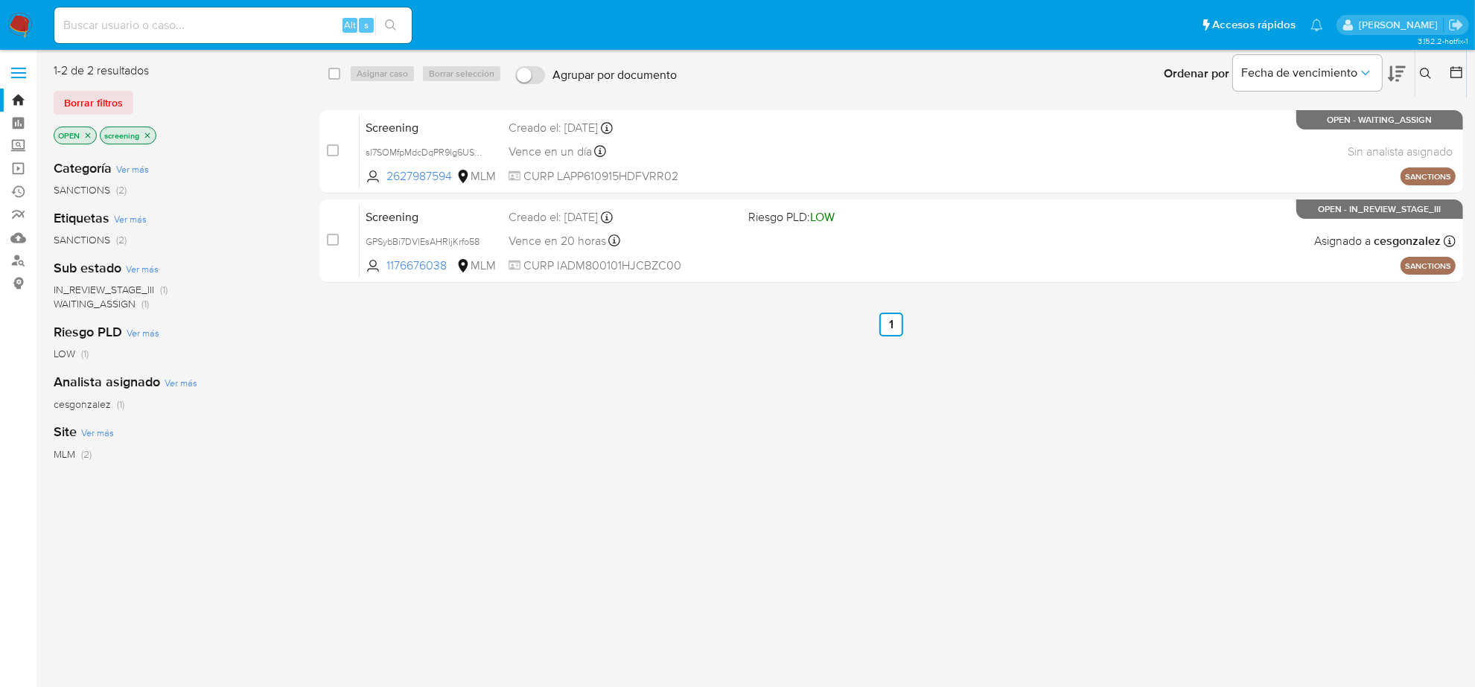
click at [12, 21] on img at bounding box center [19, 25] width 25 height 25
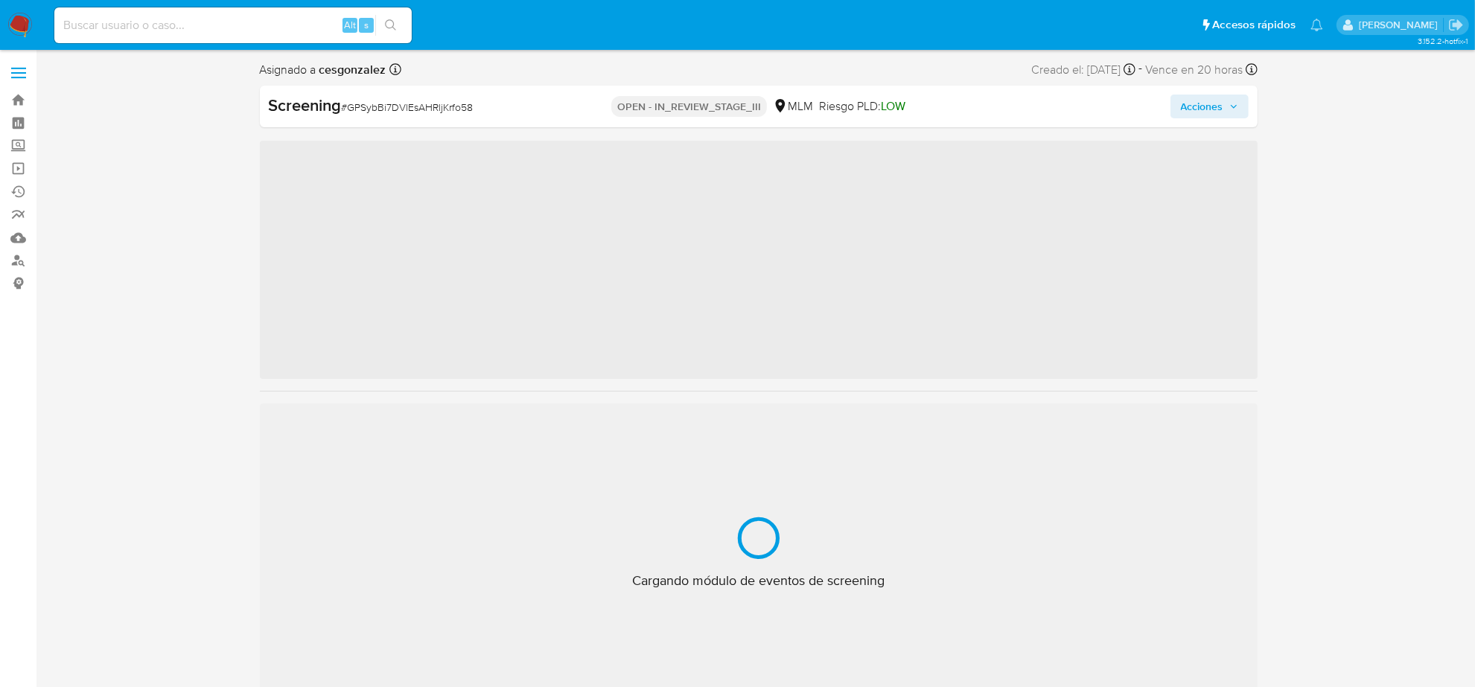
scroll to position [593, 0]
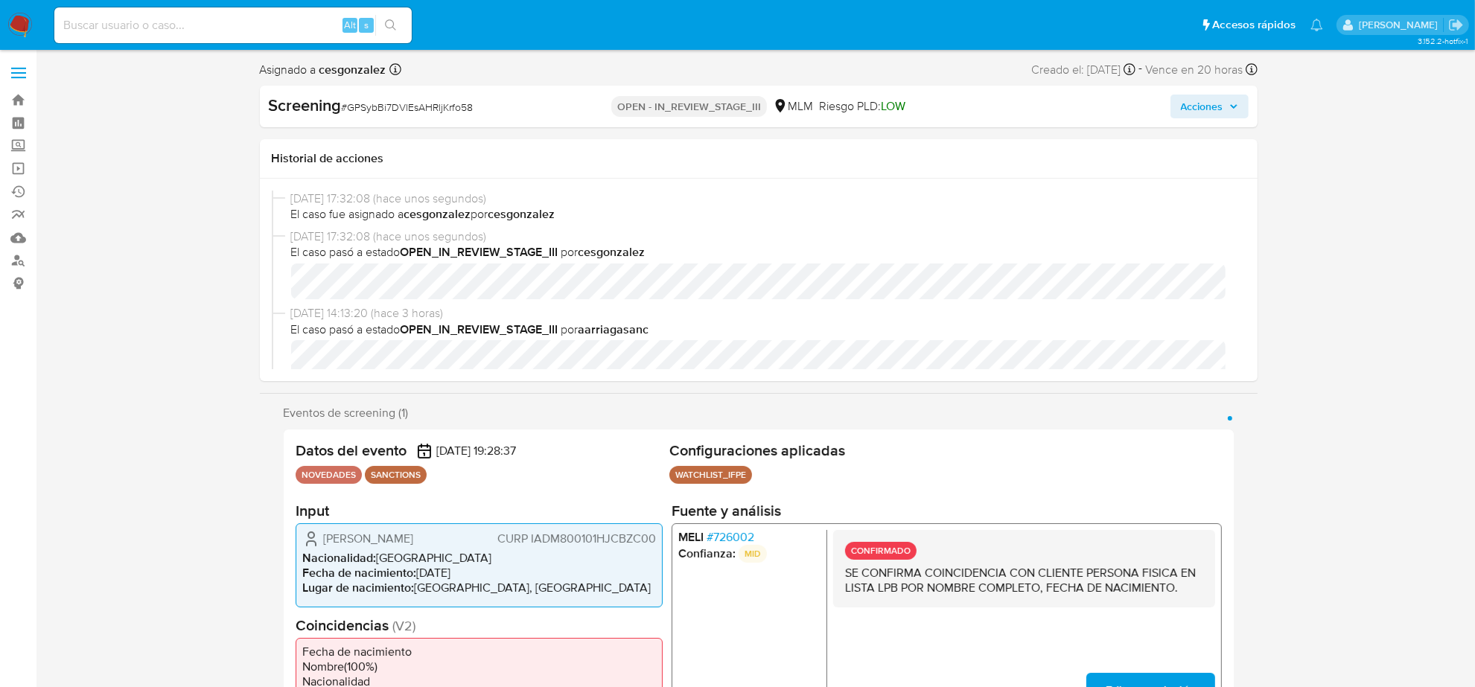
select select "10"
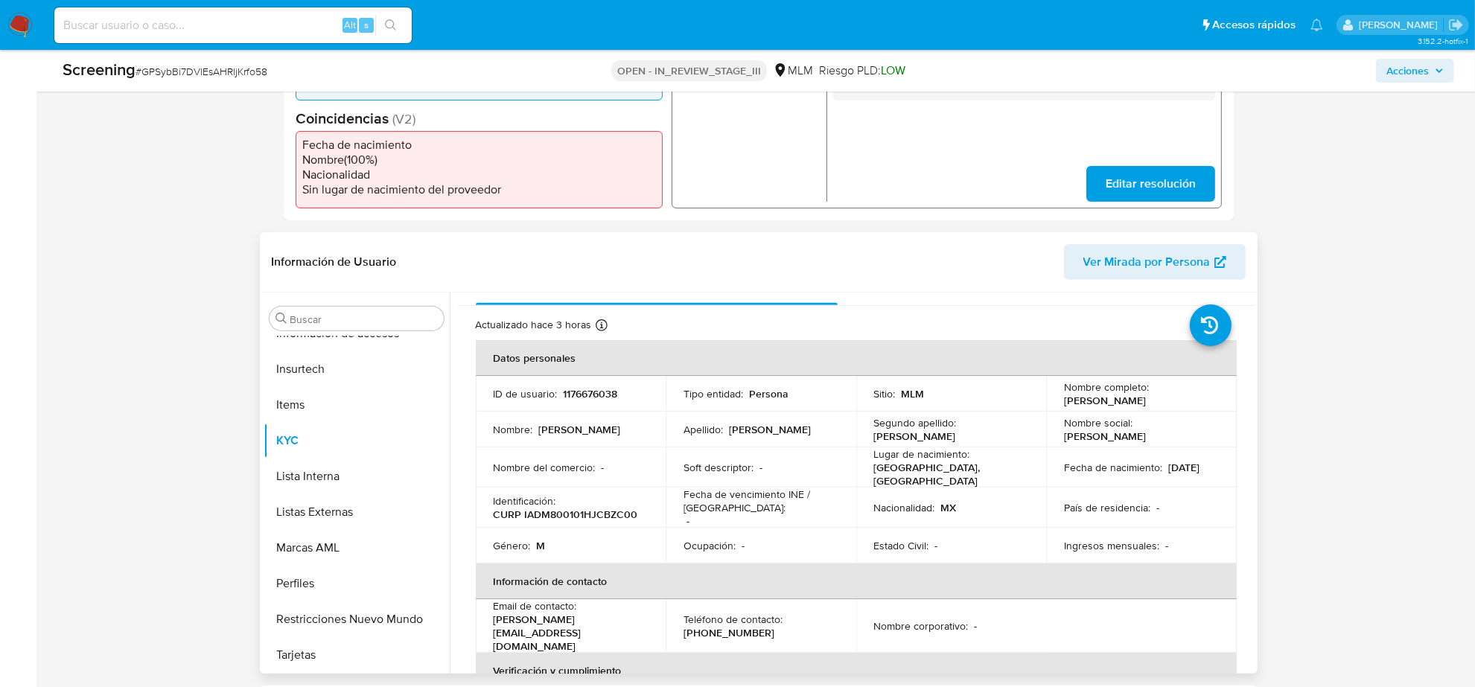
scroll to position [93, 0]
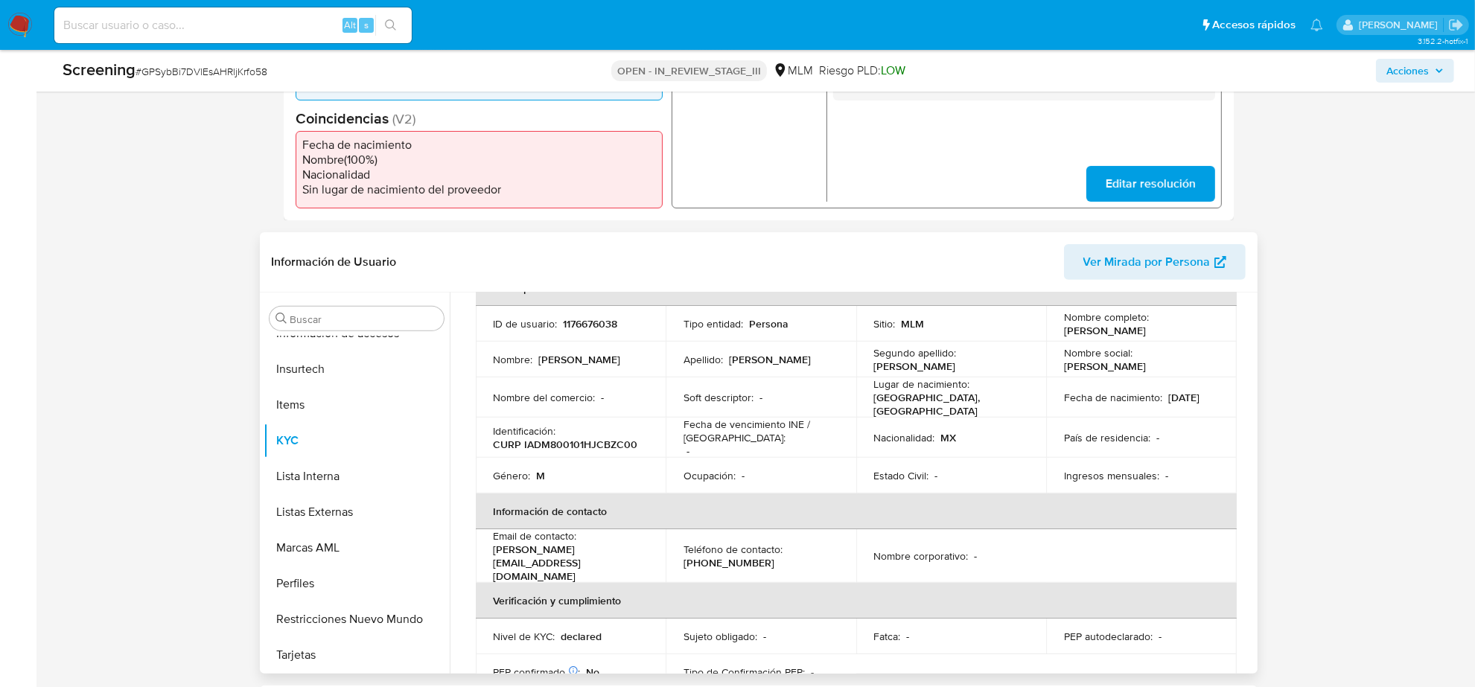
drag, startPoint x: 1058, startPoint y: 332, endPoint x: 1152, endPoint y: 331, distance: 93.8
click at [1152, 331] on td "Nombre completo : Michael Ibarra Diaz" at bounding box center [1141, 324] width 191 height 36
copy p "Michael Ibarra Diaz"
drag, startPoint x: 1062, startPoint y: 404, endPoint x: 1126, endPoint y: 404, distance: 64.1
click at [1126, 404] on div "Fecha de nacimiento : 01/01/1980" at bounding box center [1141, 397] width 155 height 13
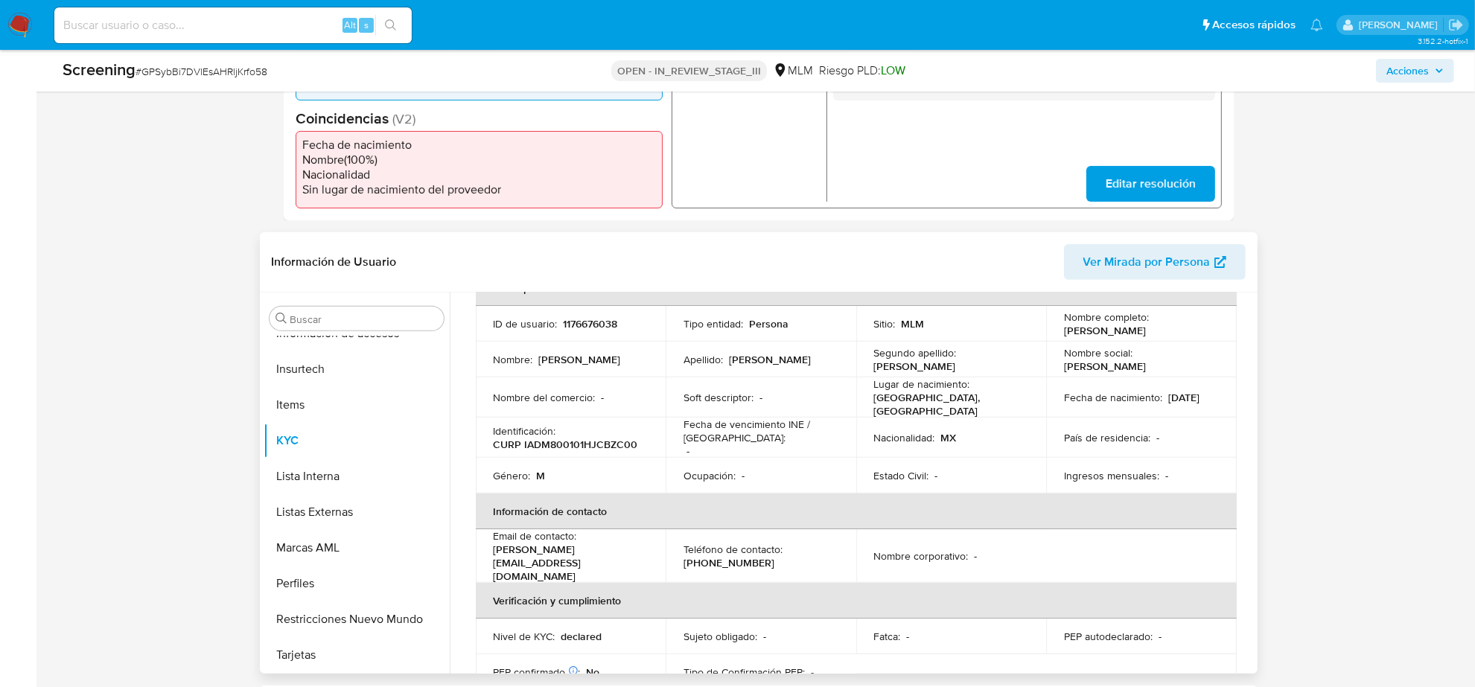
copy p "01/01/1980"
click at [596, 438] on p "CURP IADM800101HJCBZC00" at bounding box center [566, 444] width 144 height 13
copy p "IADM800101HJCBZC00"
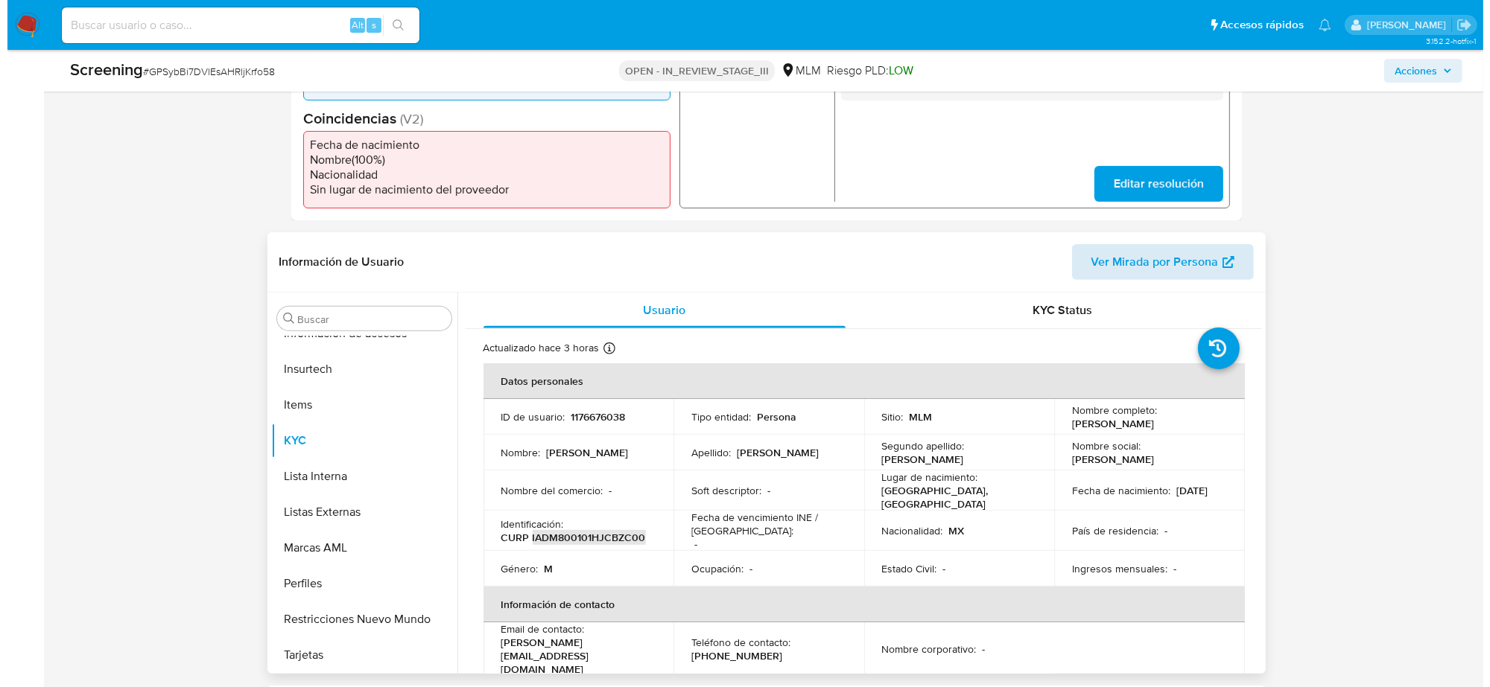
scroll to position [0, 0]
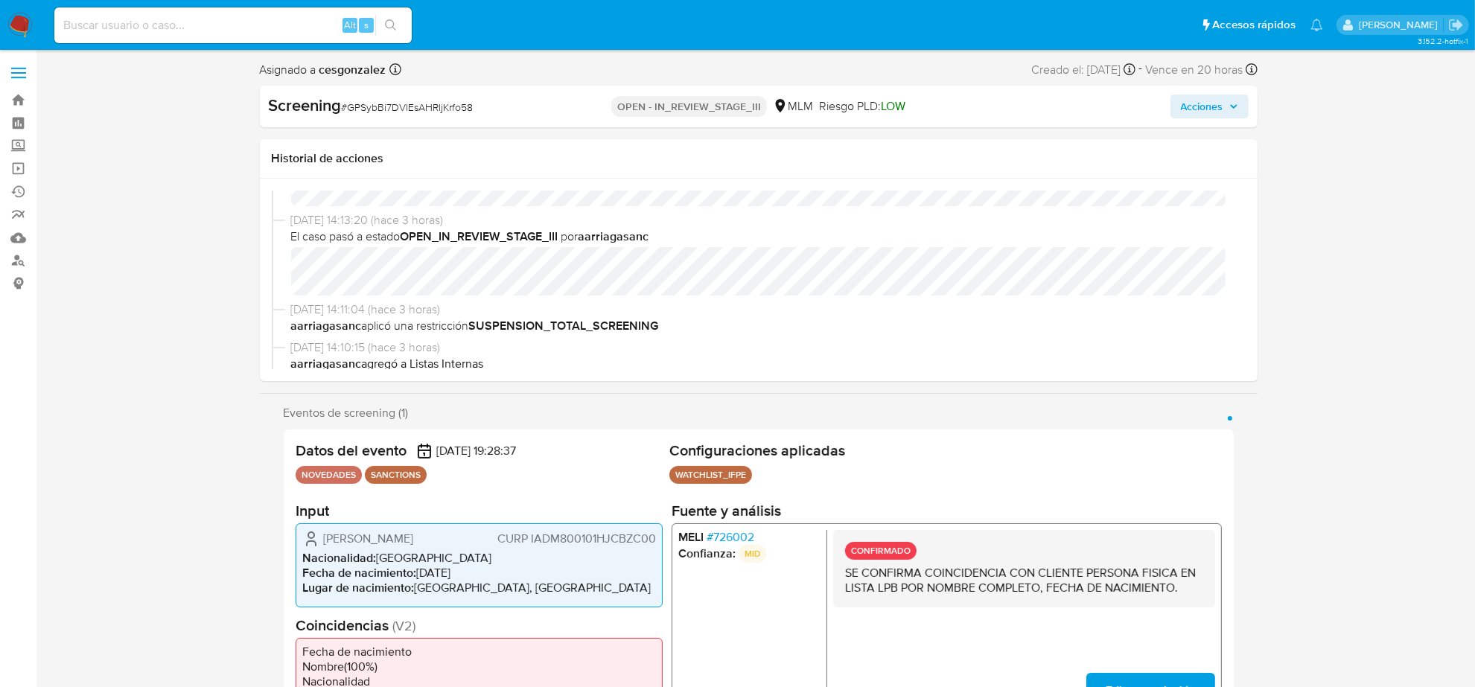
click at [728, 535] on span "# 726002" at bounding box center [730, 537] width 48 height 15
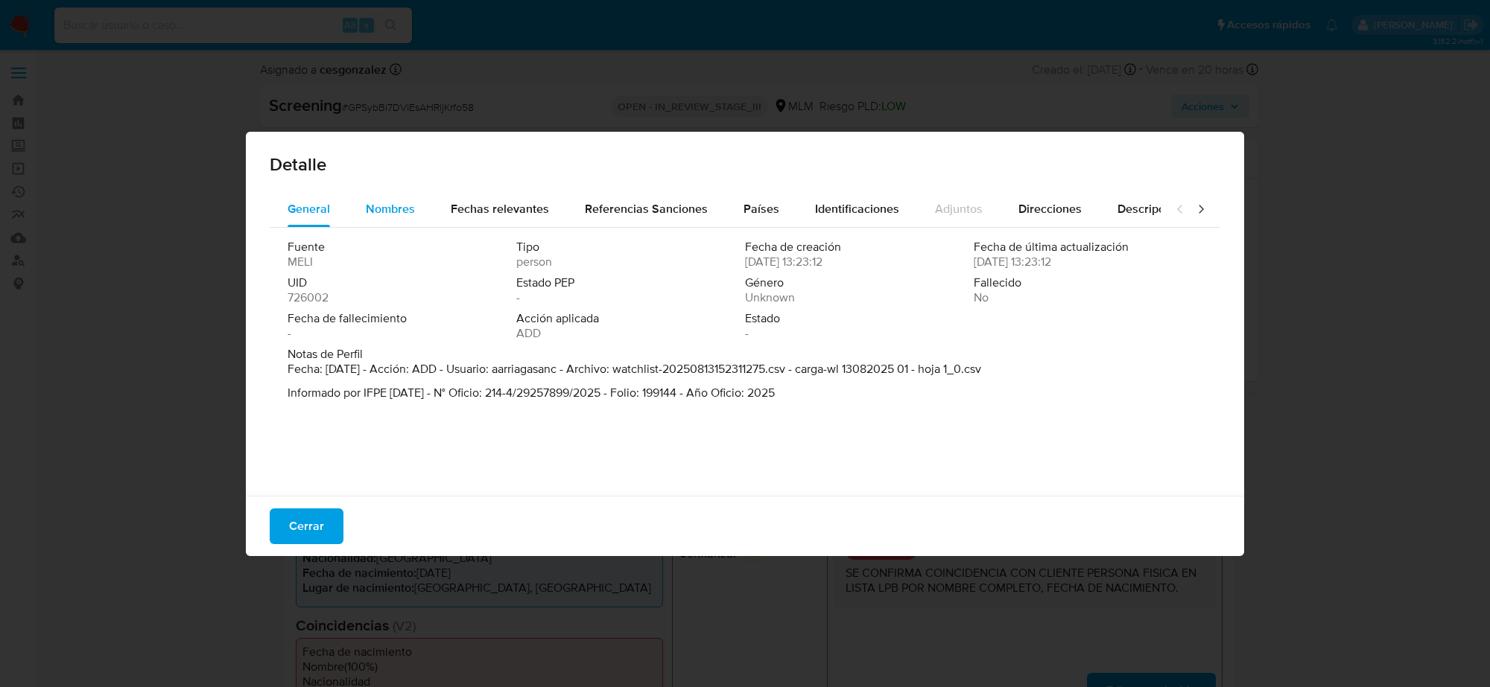
click at [407, 212] on span "Nombres" at bounding box center [390, 208] width 49 height 17
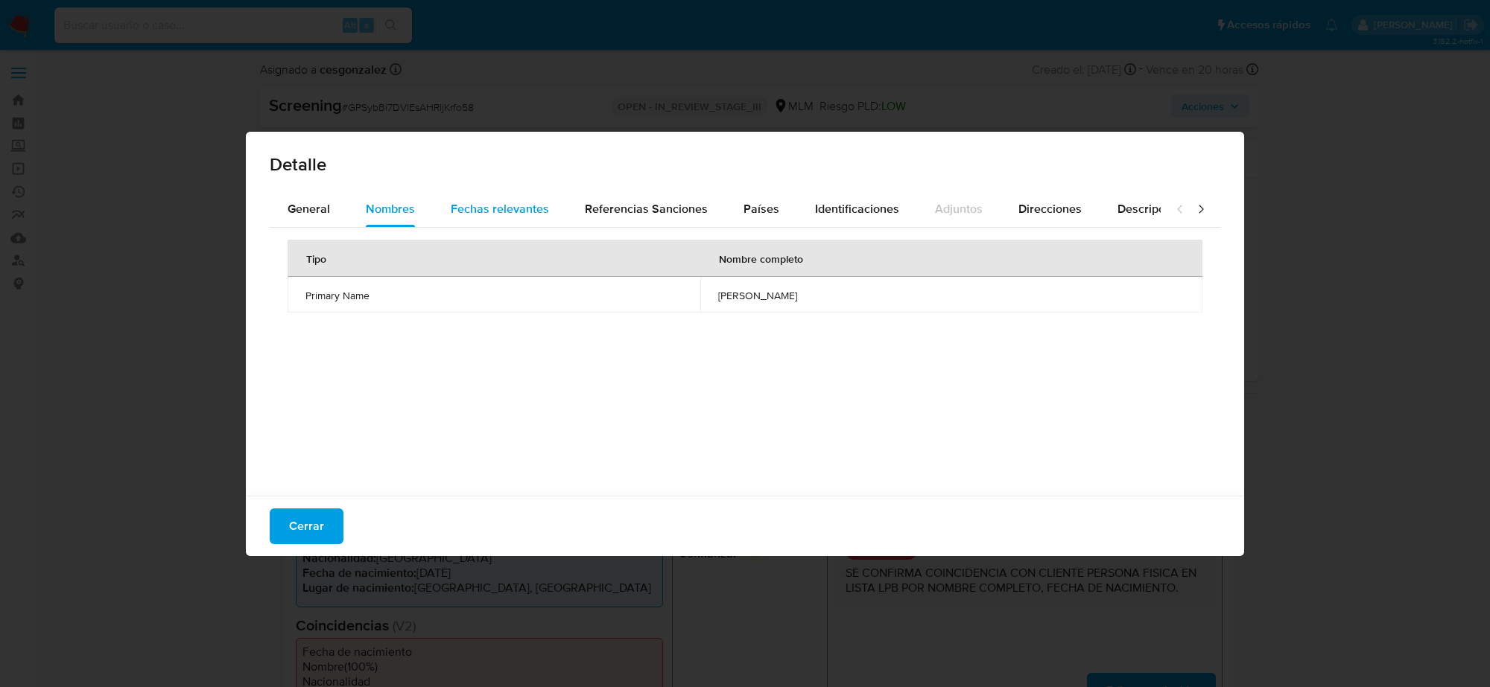
click at [507, 209] on span "Fechas relevantes" at bounding box center [500, 208] width 98 height 17
click at [628, 201] on span "Referencias Sanciones" at bounding box center [646, 208] width 123 height 17
drag, startPoint x: 751, startPoint y: 206, endPoint x: 712, endPoint y: 232, distance: 47.1
click at [750, 206] on span "Países" at bounding box center [761, 208] width 36 height 17
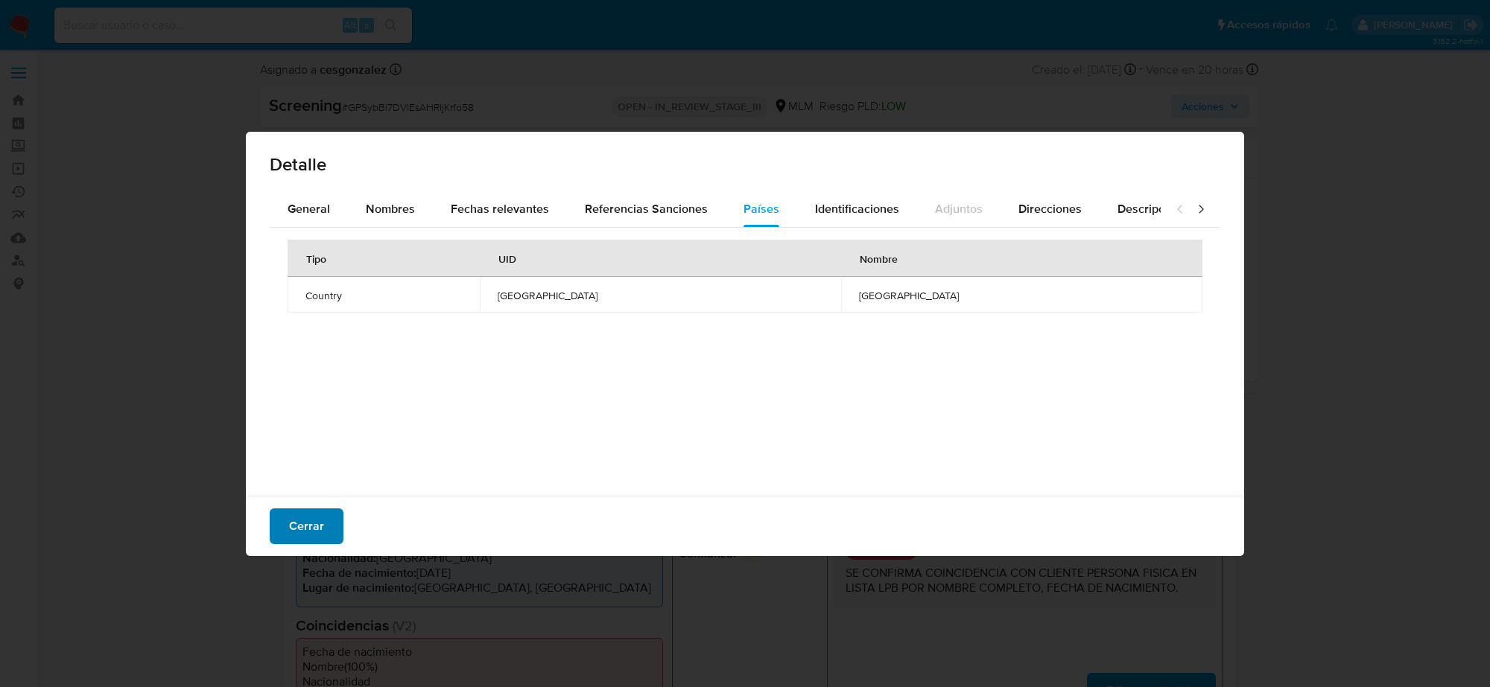
click at [313, 523] on span "Cerrar" at bounding box center [306, 526] width 35 height 33
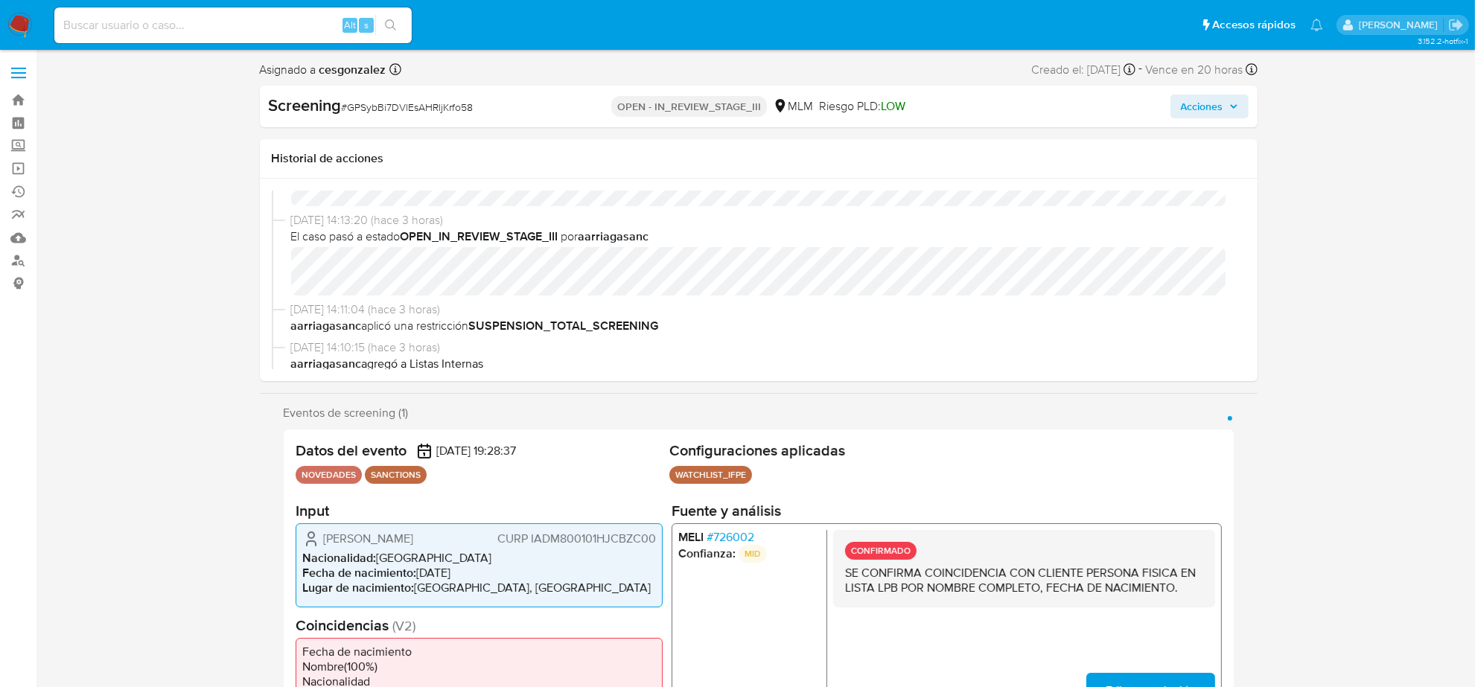
click at [1218, 105] on span "Acciones" at bounding box center [1202, 107] width 42 height 24
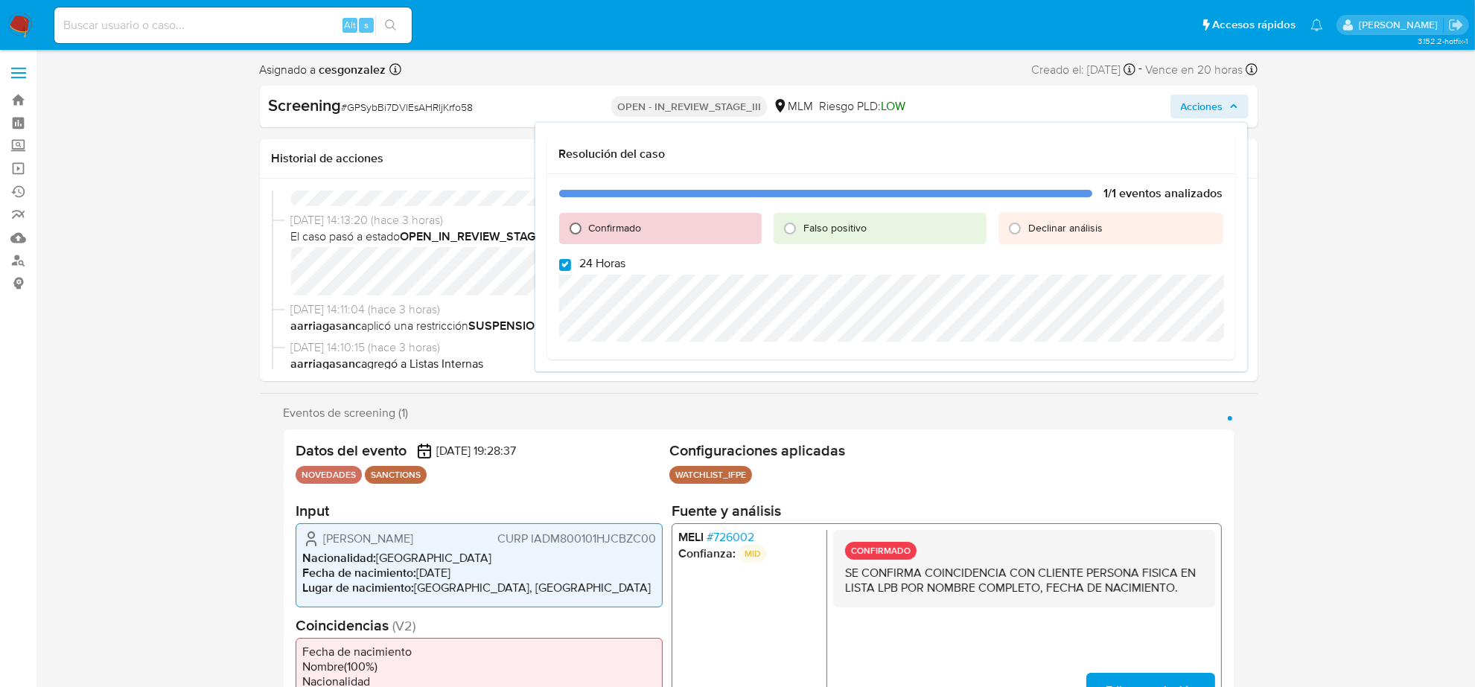
click at [575, 226] on input "Confirmado" at bounding box center [576, 229] width 24 height 24
radio input "true"
click at [563, 262] on input "24 Horas" at bounding box center [565, 265] width 12 height 12
checkbox input "false"
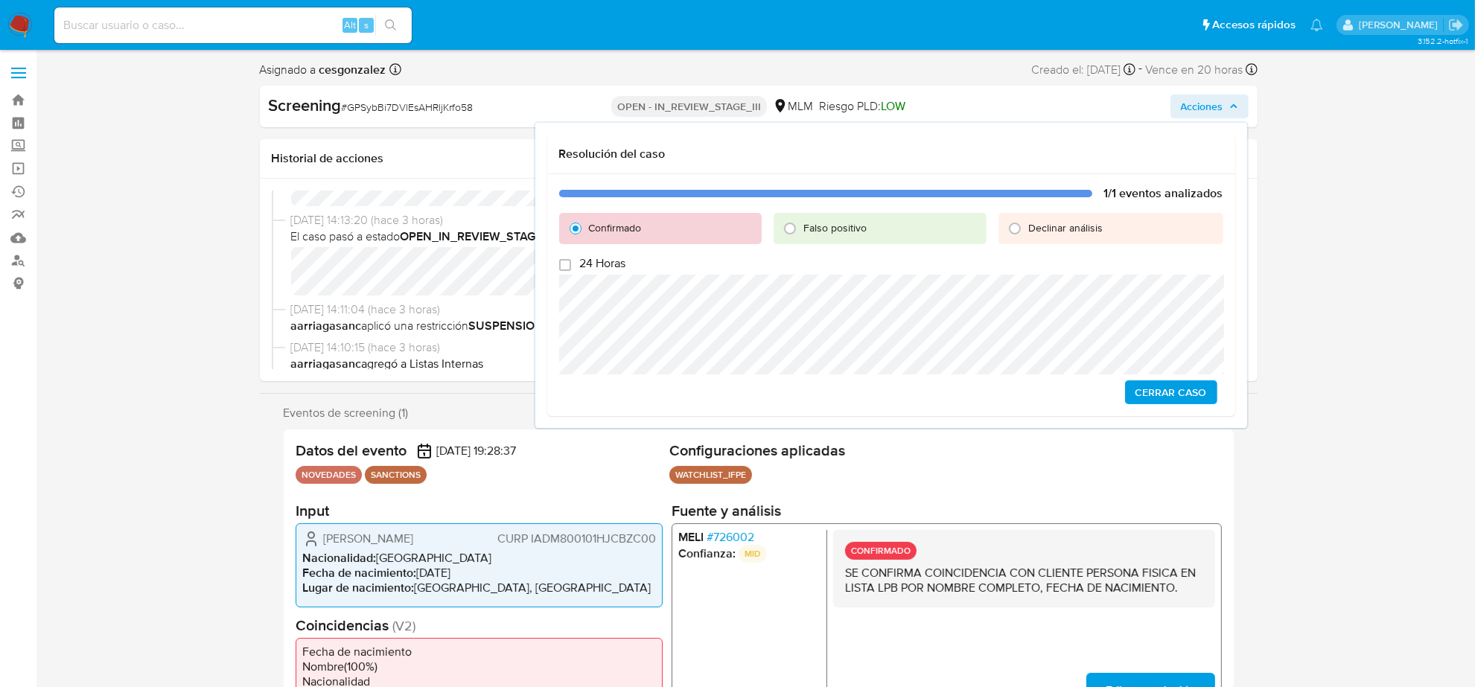
click at [1193, 392] on span "Cerrar Caso" at bounding box center [1171, 392] width 71 height 21
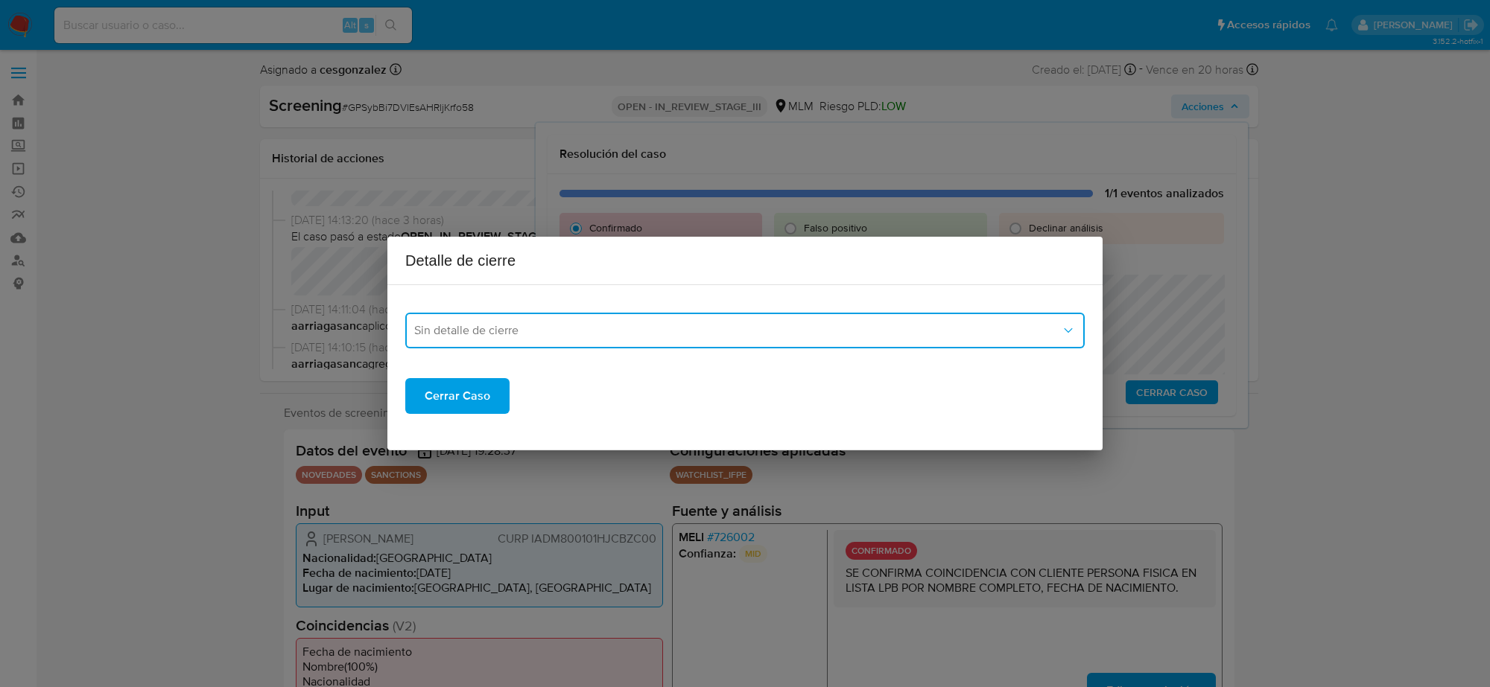
click at [775, 331] on span "Sin detalle de cierre" at bounding box center [737, 330] width 646 height 15
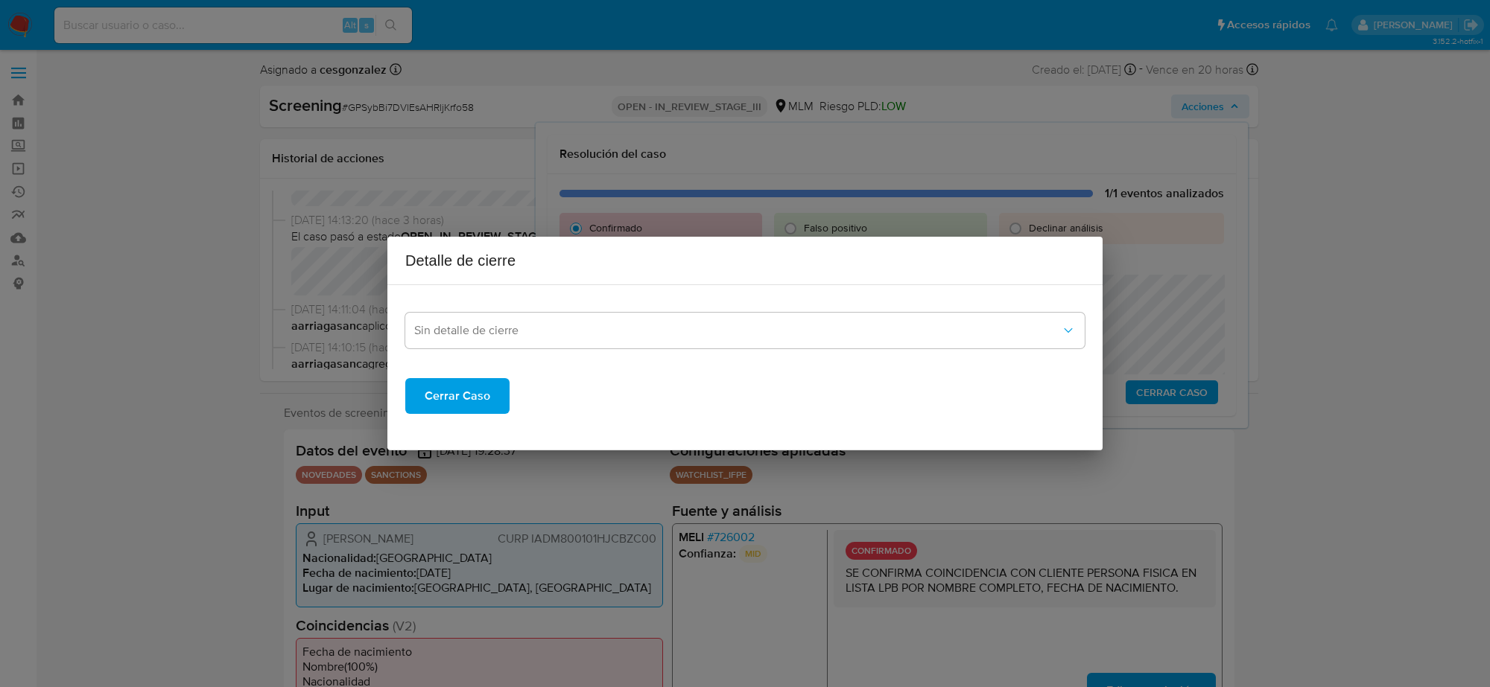
click at [713, 575] on div "Detalle de cierre Sin detalle de cierre Cerrar Caso" at bounding box center [745, 343] width 1490 height 687
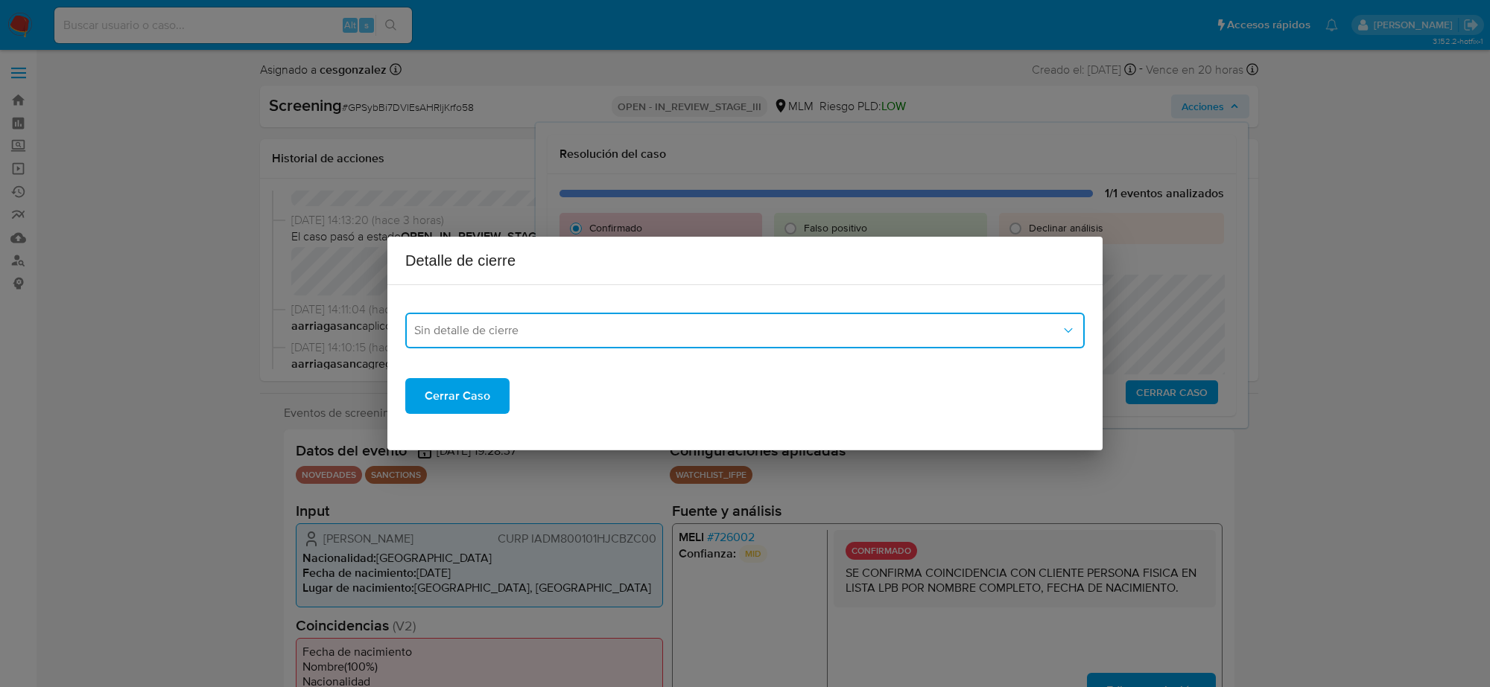
click at [798, 321] on button "Sin detalle de cierre" at bounding box center [744, 331] width 679 height 36
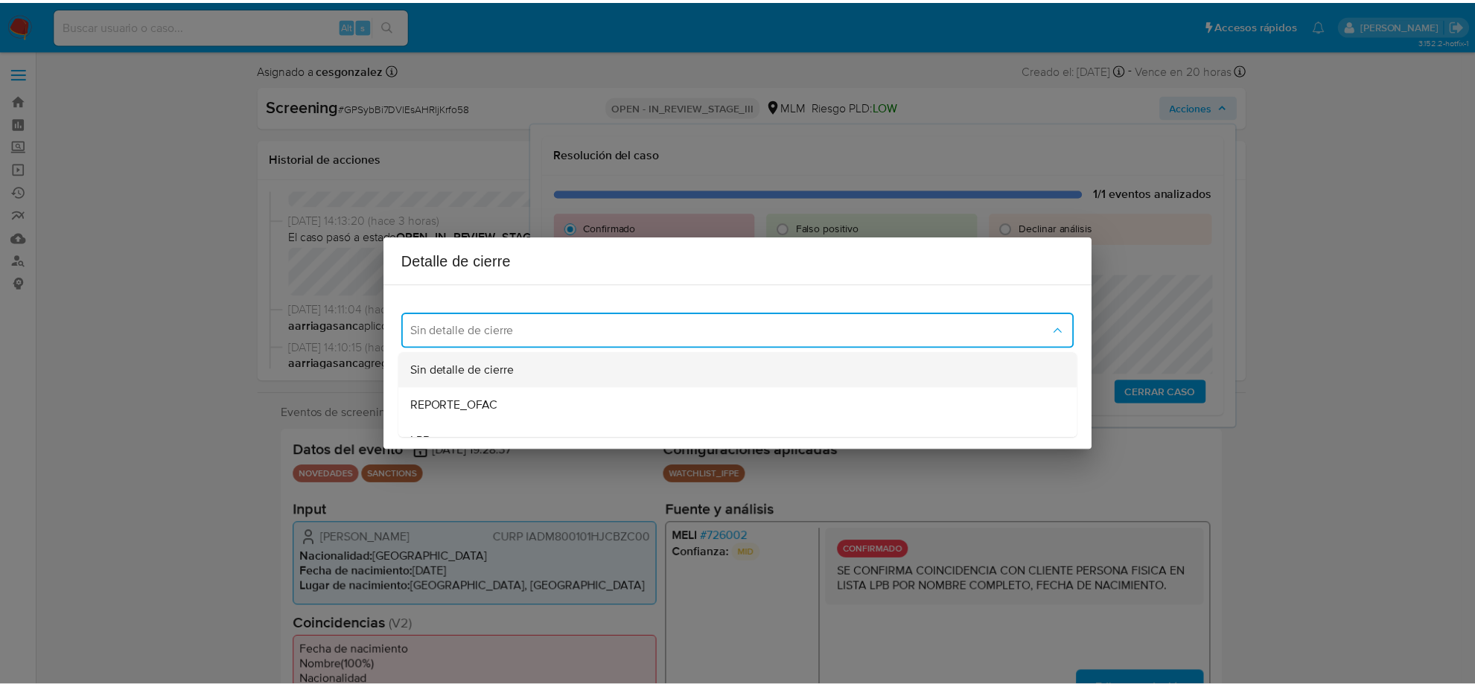
scroll to position [93, 0]
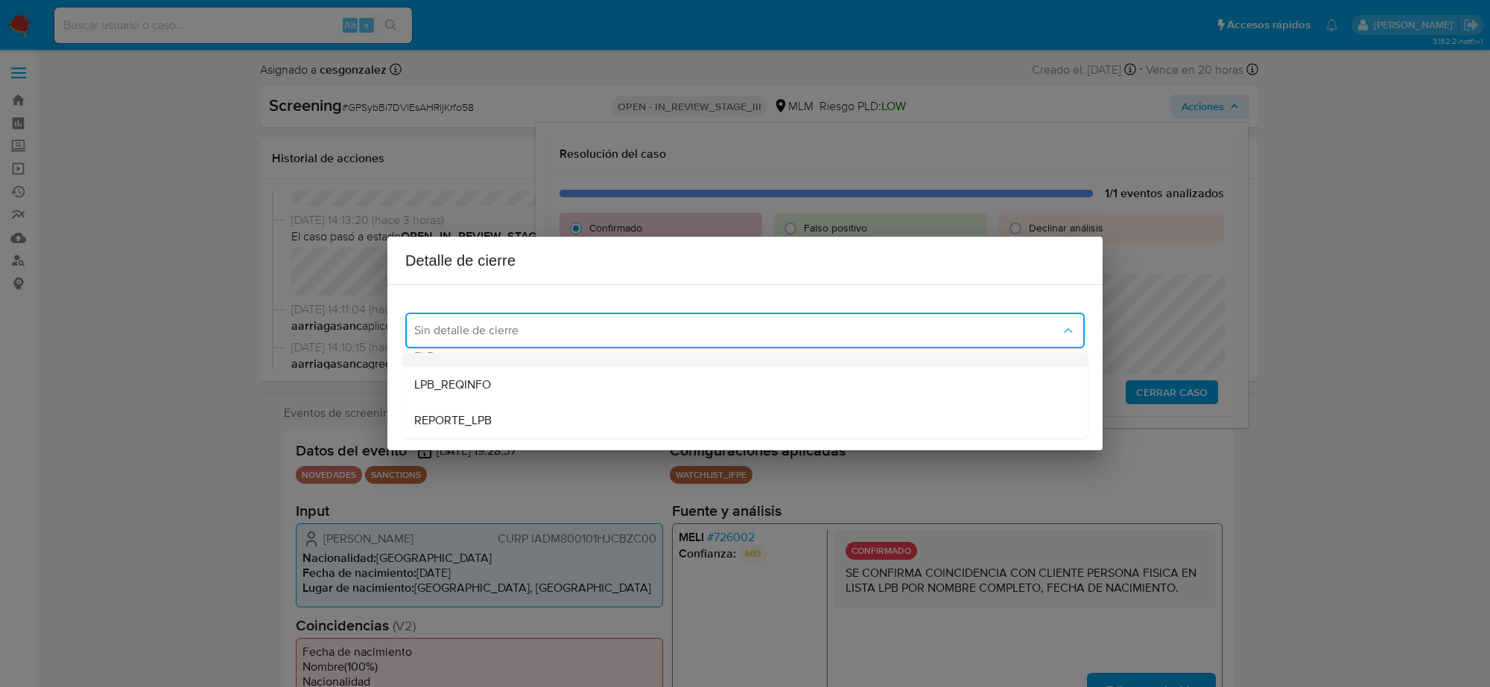
click at [542, 358] on div "LPB" at bounding box center [744, 349] width 661 height 36
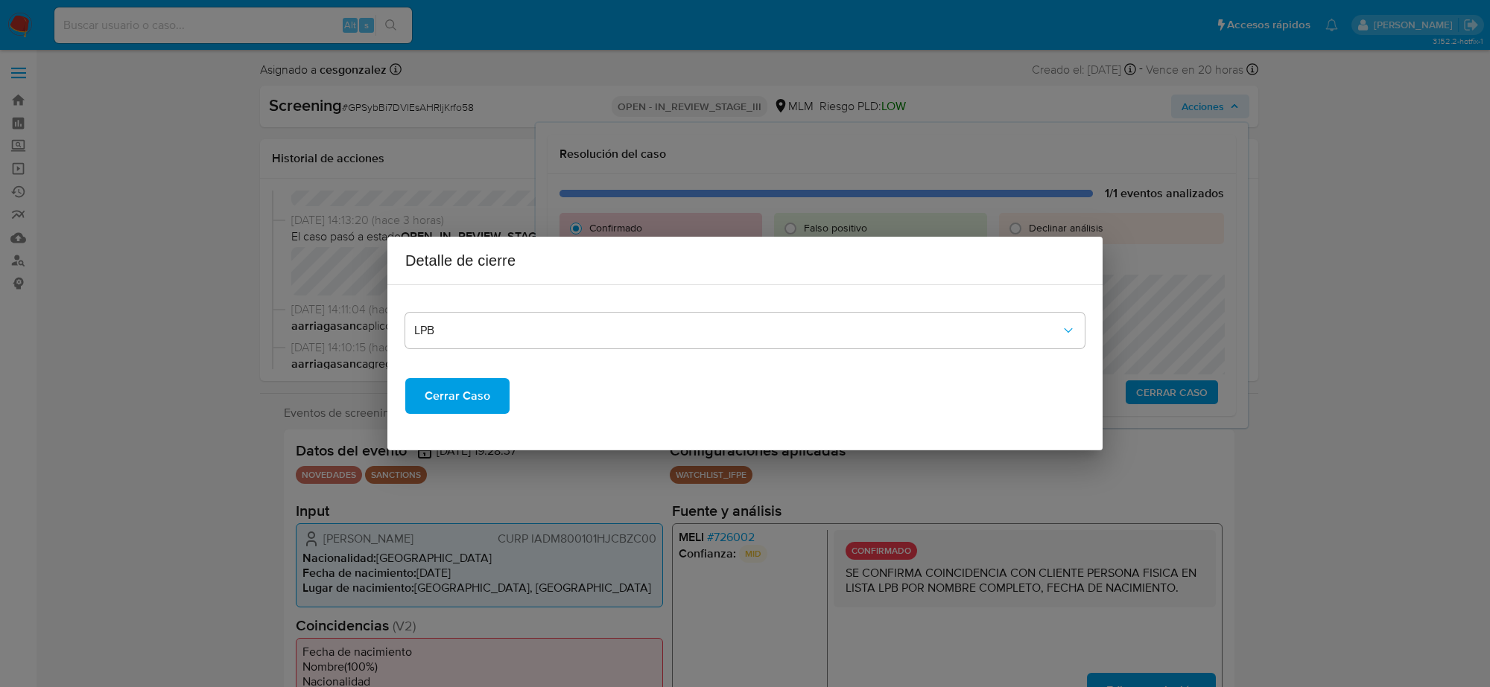
click at [477, 402] on span "Cerrar Caso" at bounding box center [458, 396] width 66 height 33
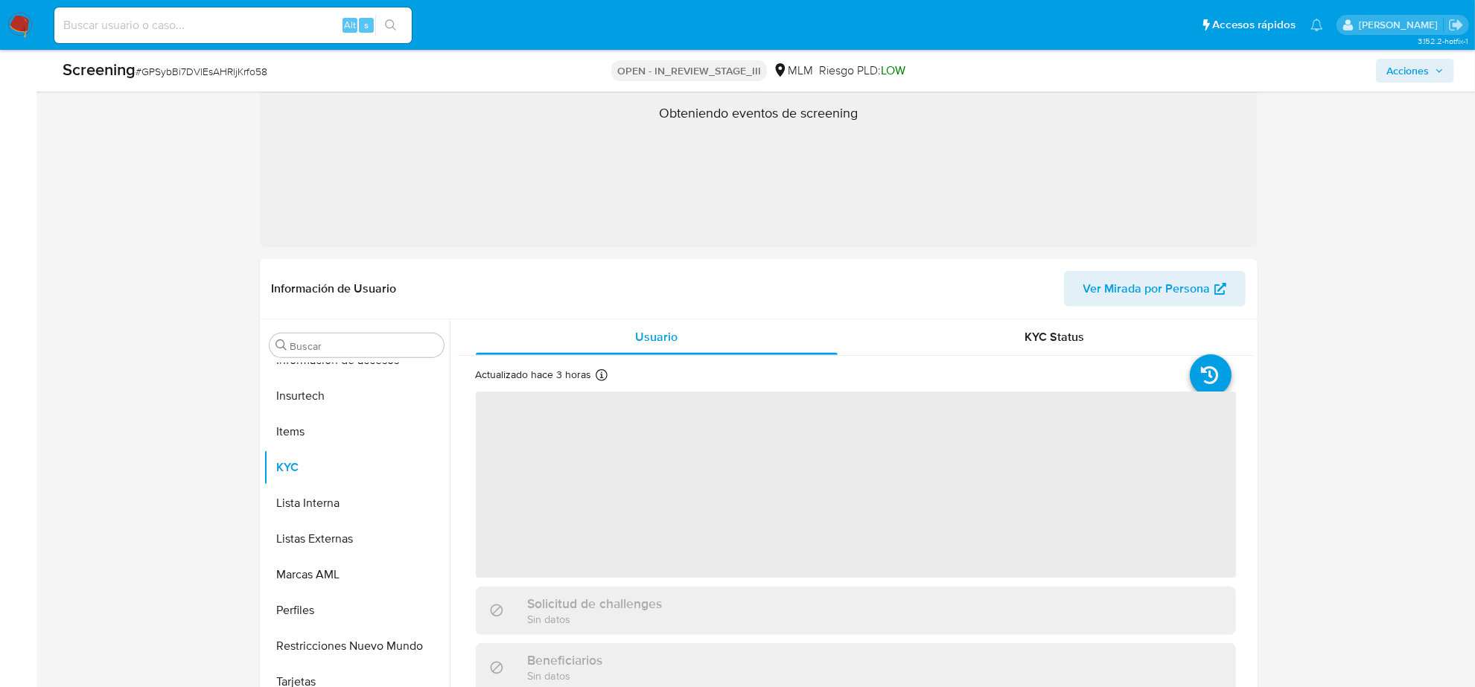
scroll to position [652, 0]
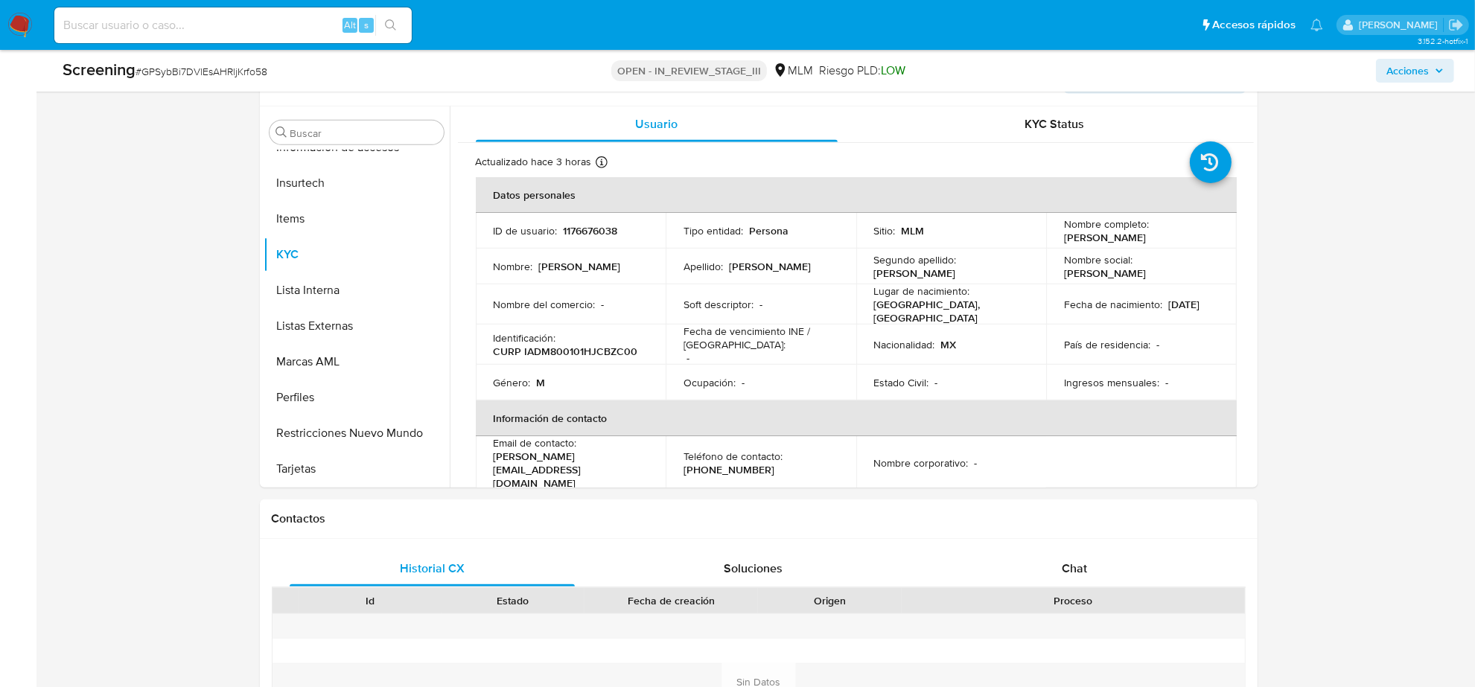
select select "10"
click at [349, 285] on button "Lista Interna" at bounding box center [351, 291] width 174 height 36
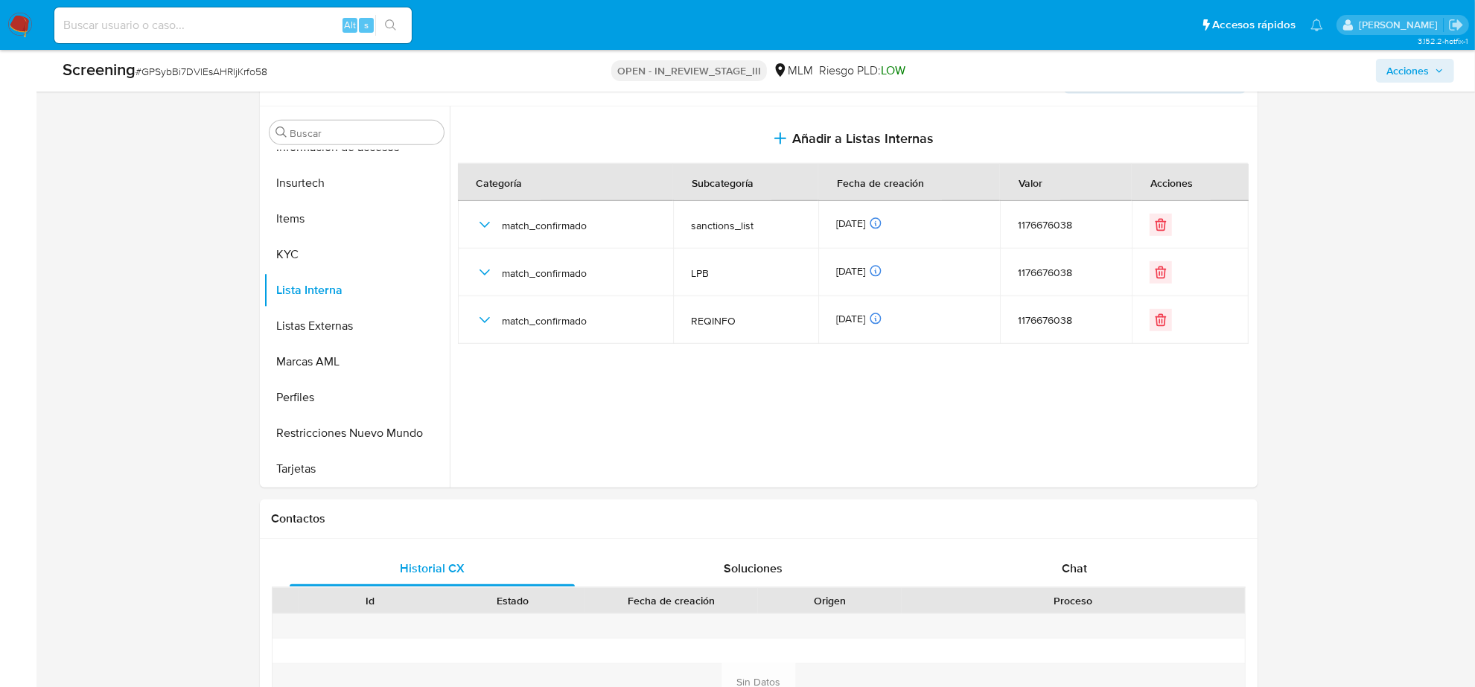
click at [1398, 79] on span "Acciones" at bounding box center [1408, 71] width 42 height 24
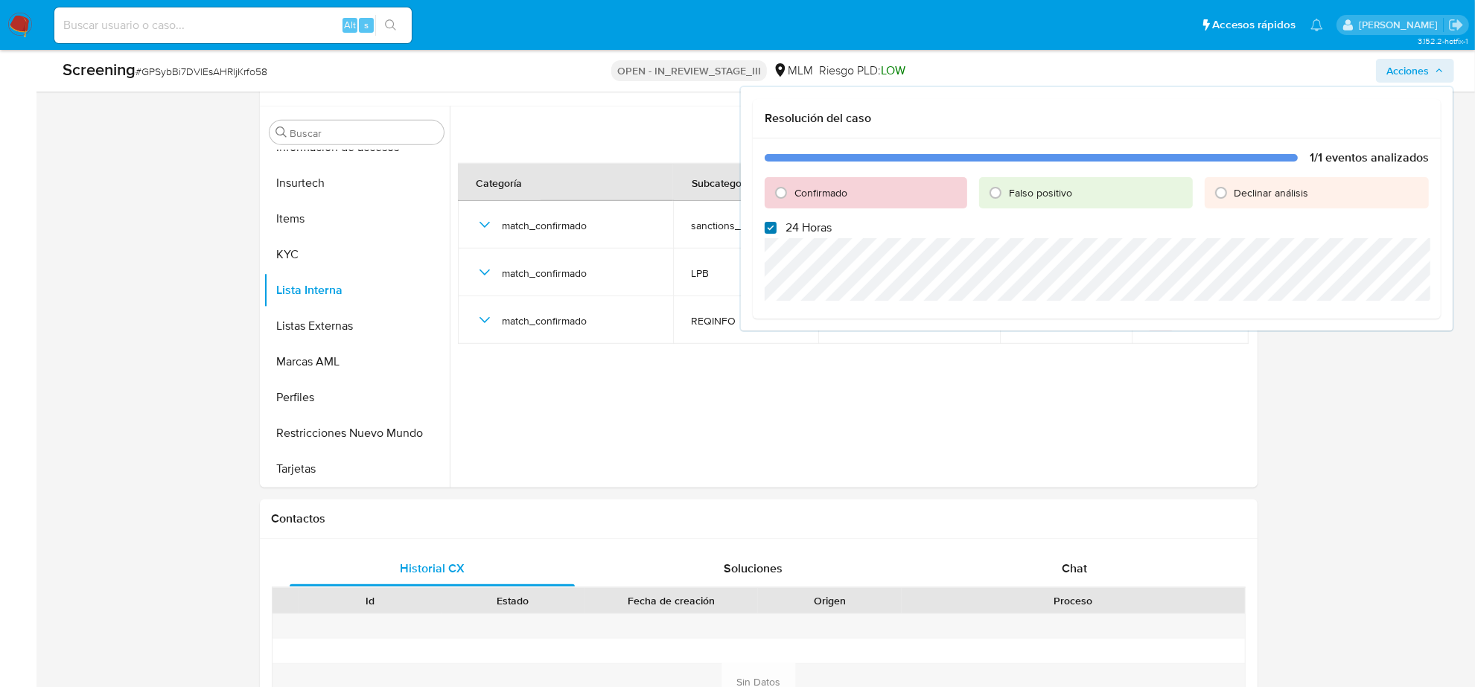
click at [768, 228] on input "24 Horas" at bounding box center [771, 228] width 12 height 12
checkbox input "false"
click at [776, 199] on input "Confirmado" at bounding box center [781, 193] width 24 height 24
radio input "true"
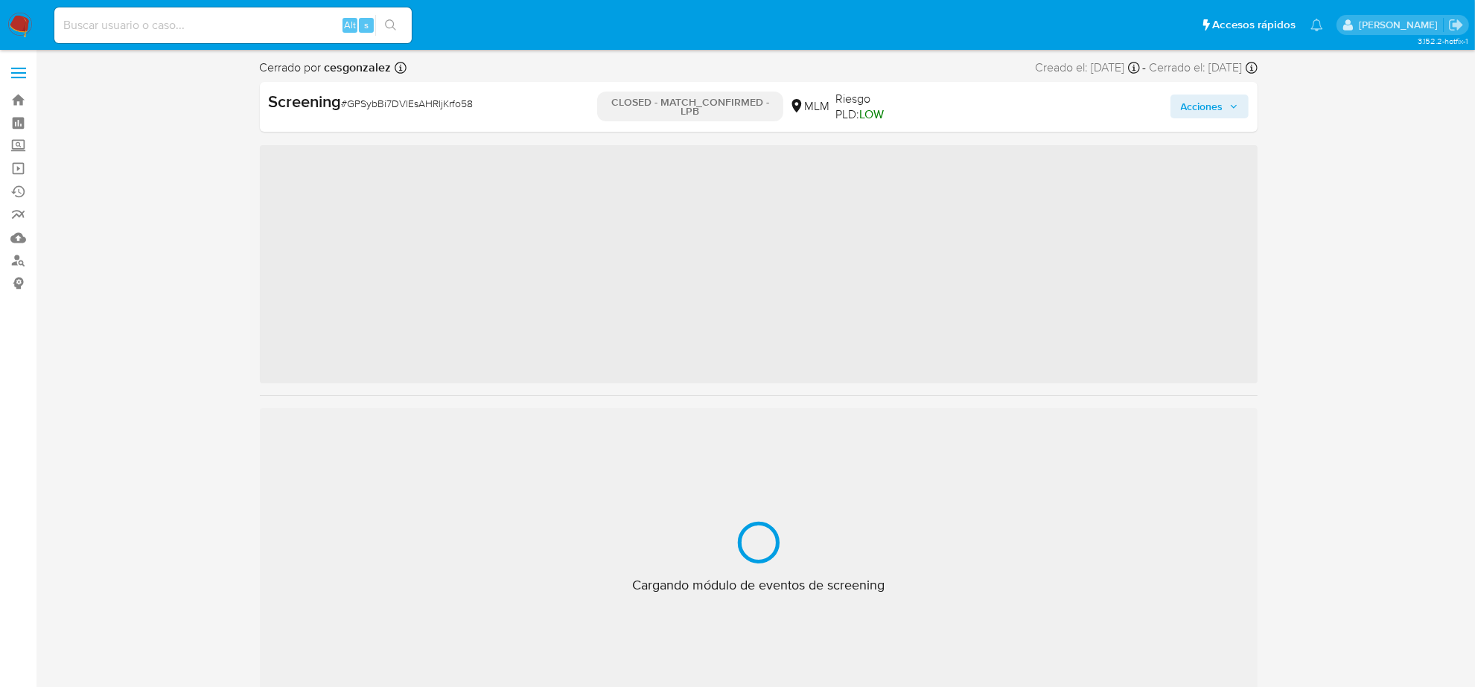
scroll to position [593, 0]
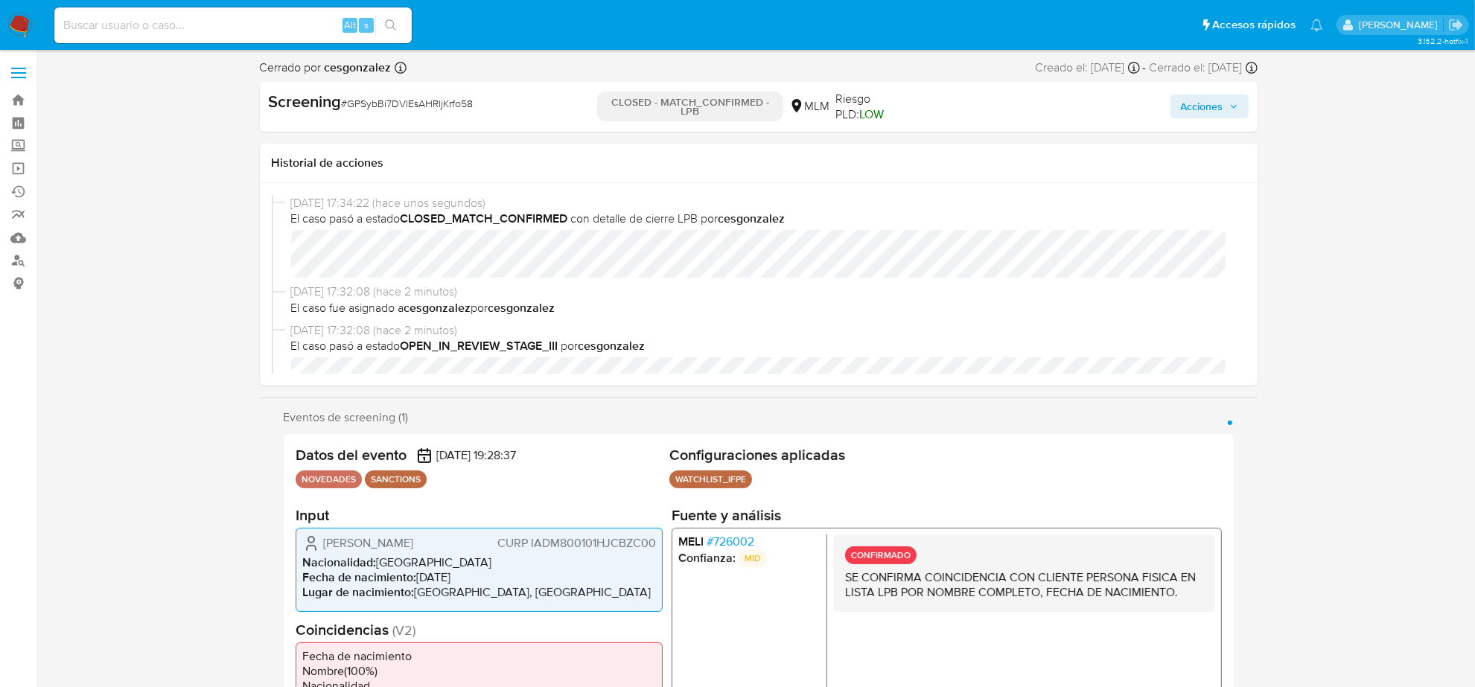
select select "10"
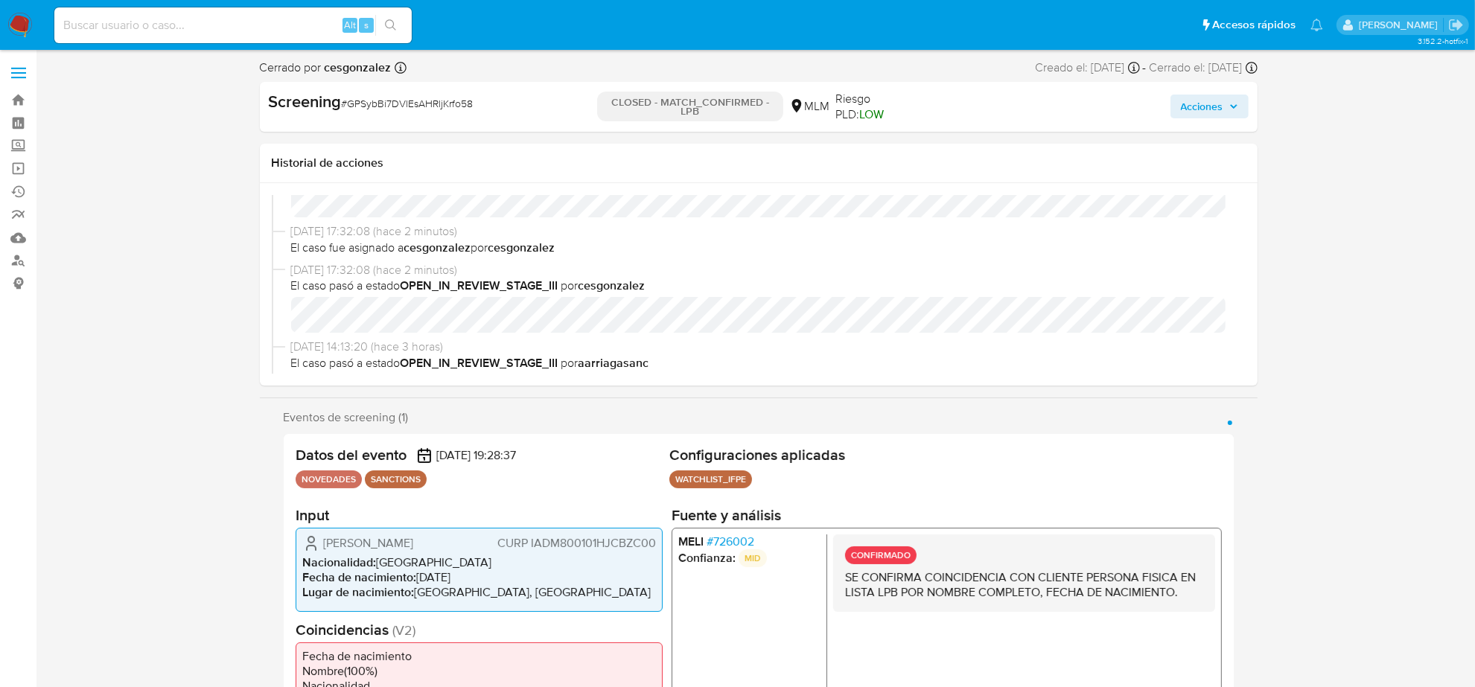
scroll to position [93, 0]
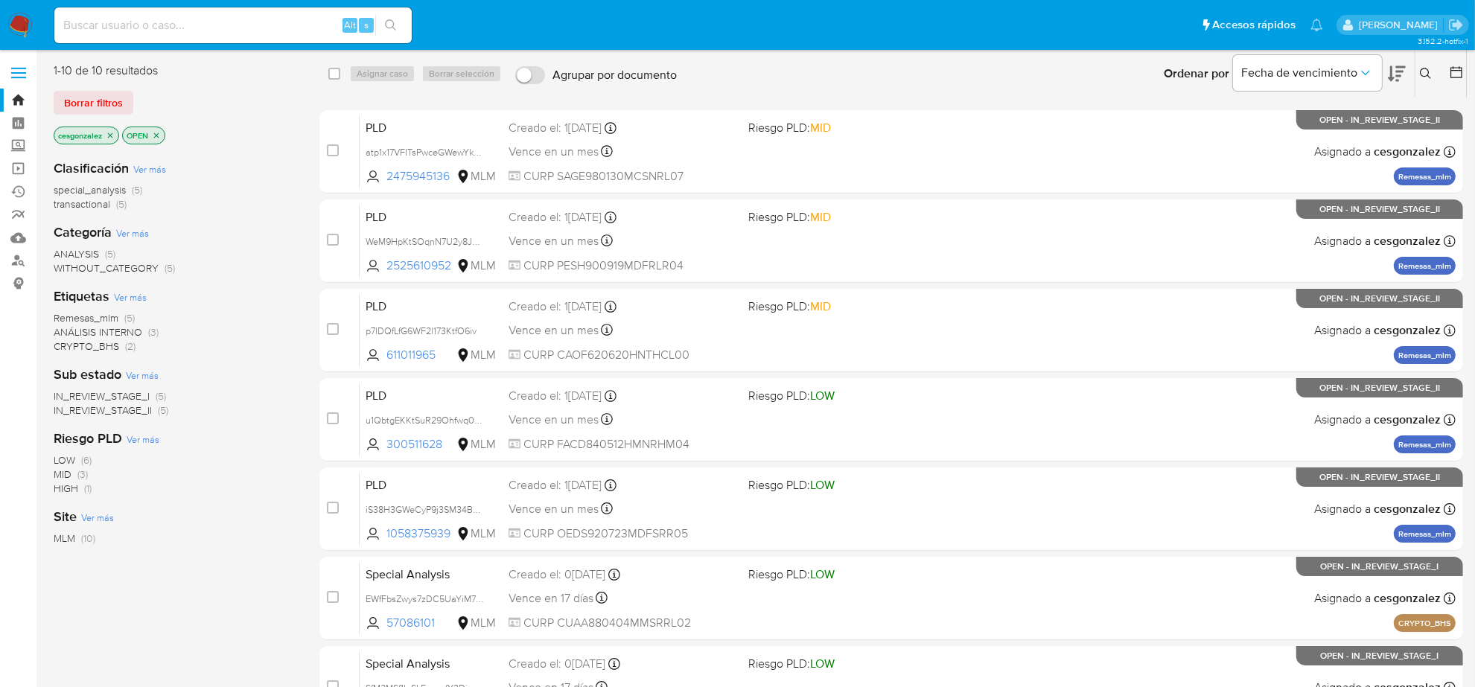
click at [139, 16] on input at bounding box center [232, 25] width 357 height 19
paste input "u0lttywTYN8pCVQ5JJxnflYz"
type input "u0lttywTYN8pCVQ5JJxnflYz"
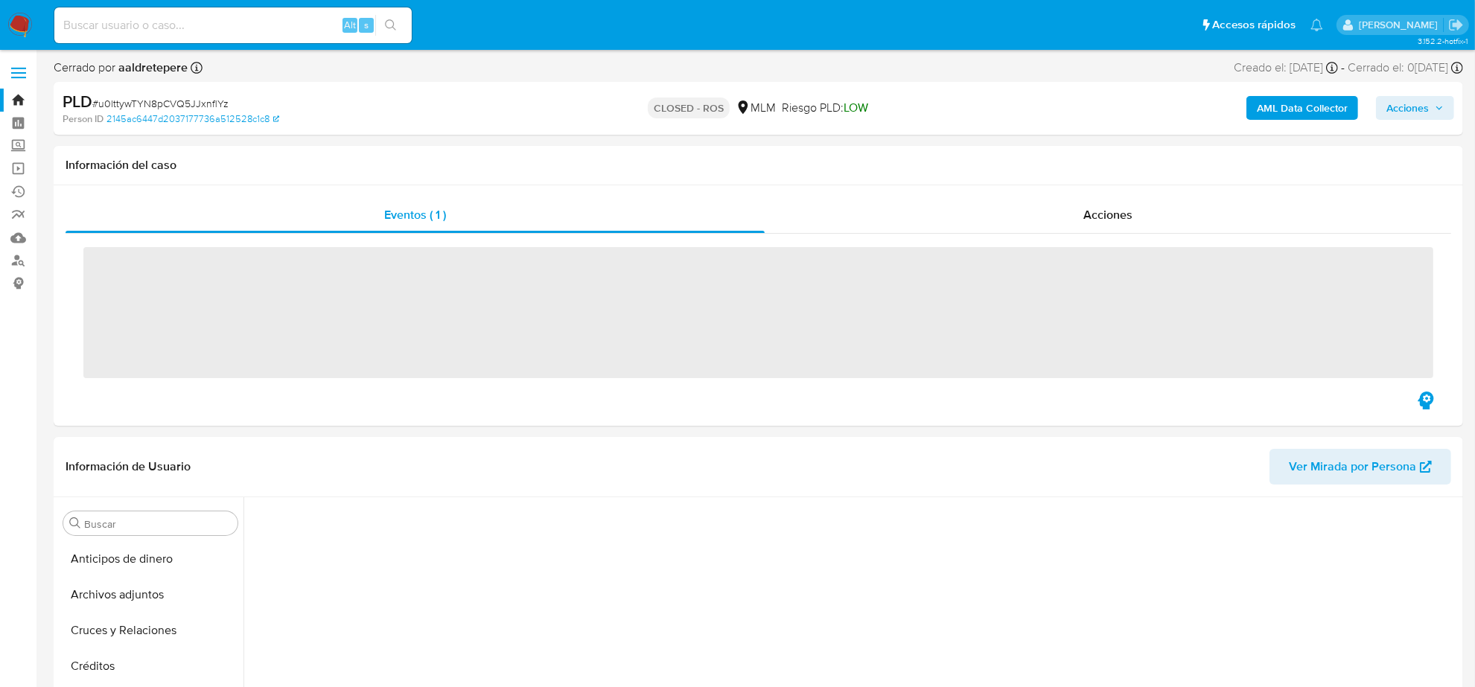
scroll to position [593, 0]
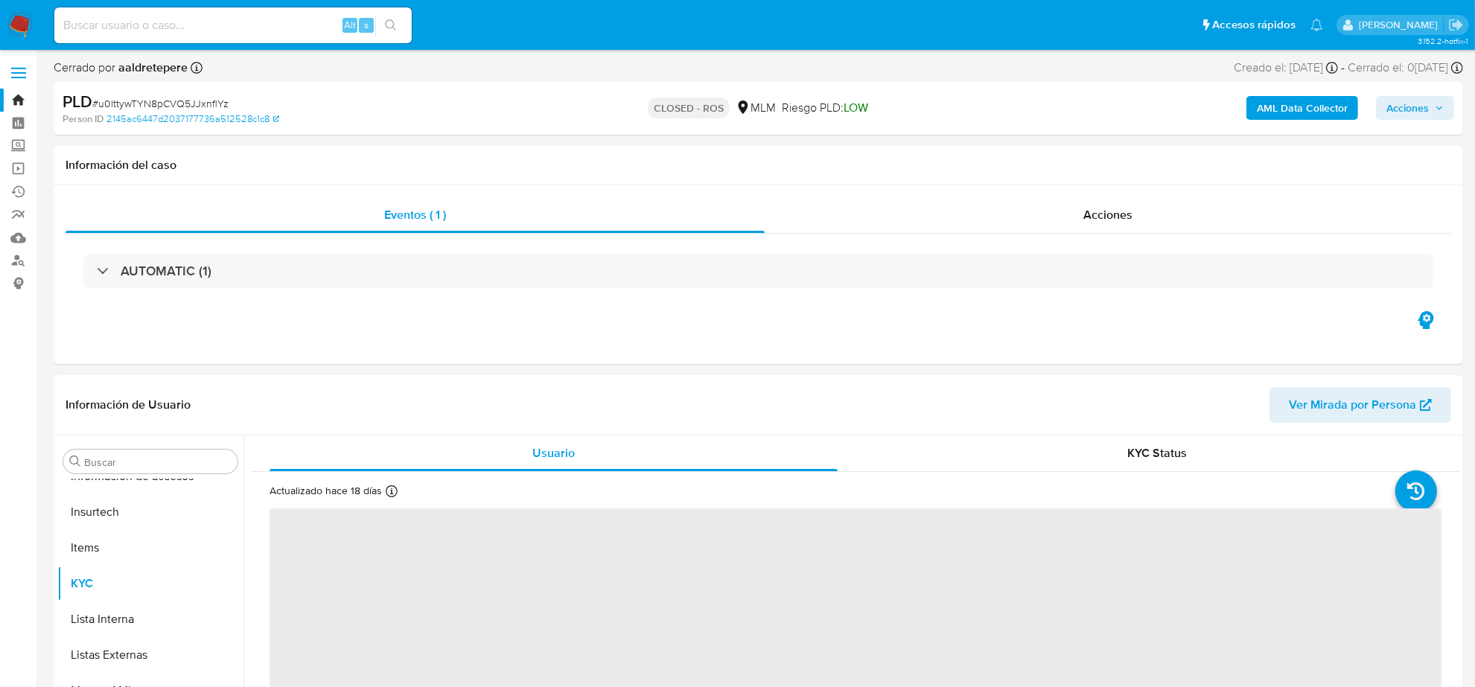
select select "10"
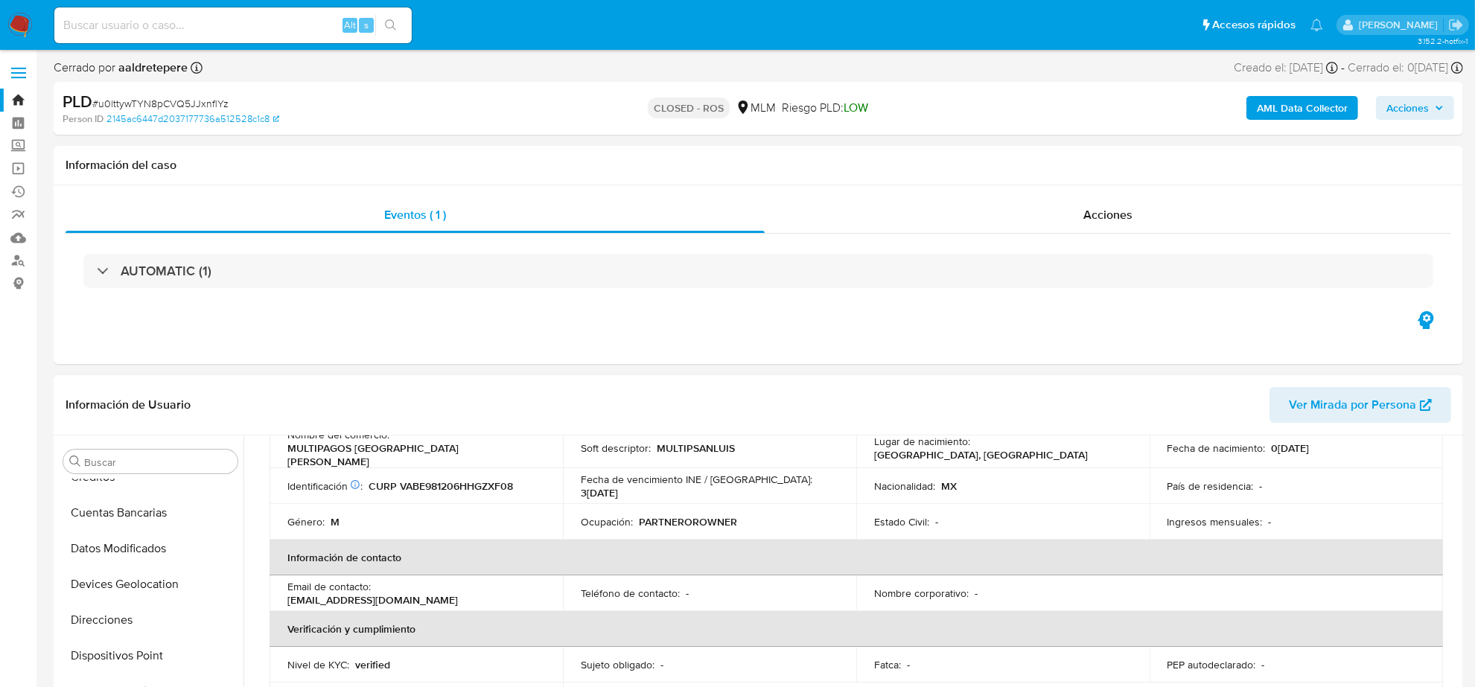
scroll to position [0, 0]
click at [147, 537] on button "Archivos adjuntos" at bounding box center [144, 533] width 174 height 36
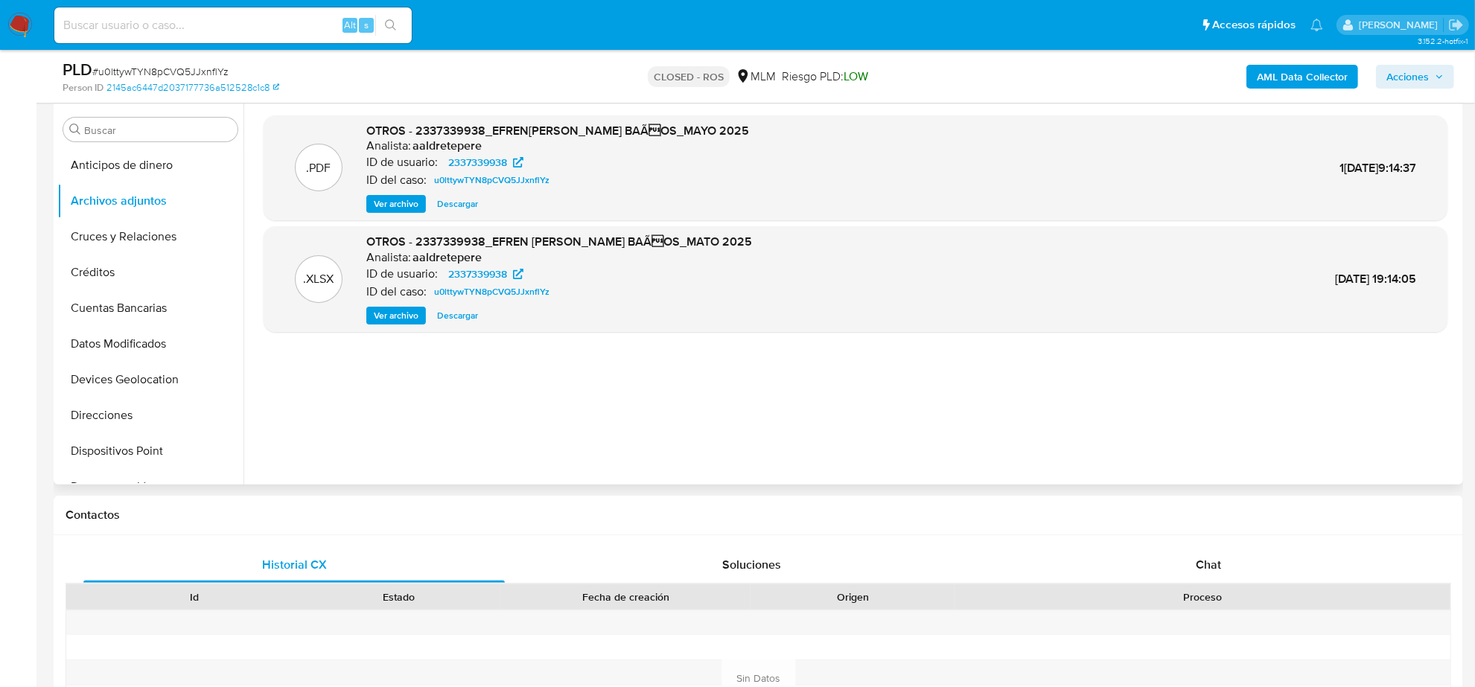
scroll to position [186, 0]
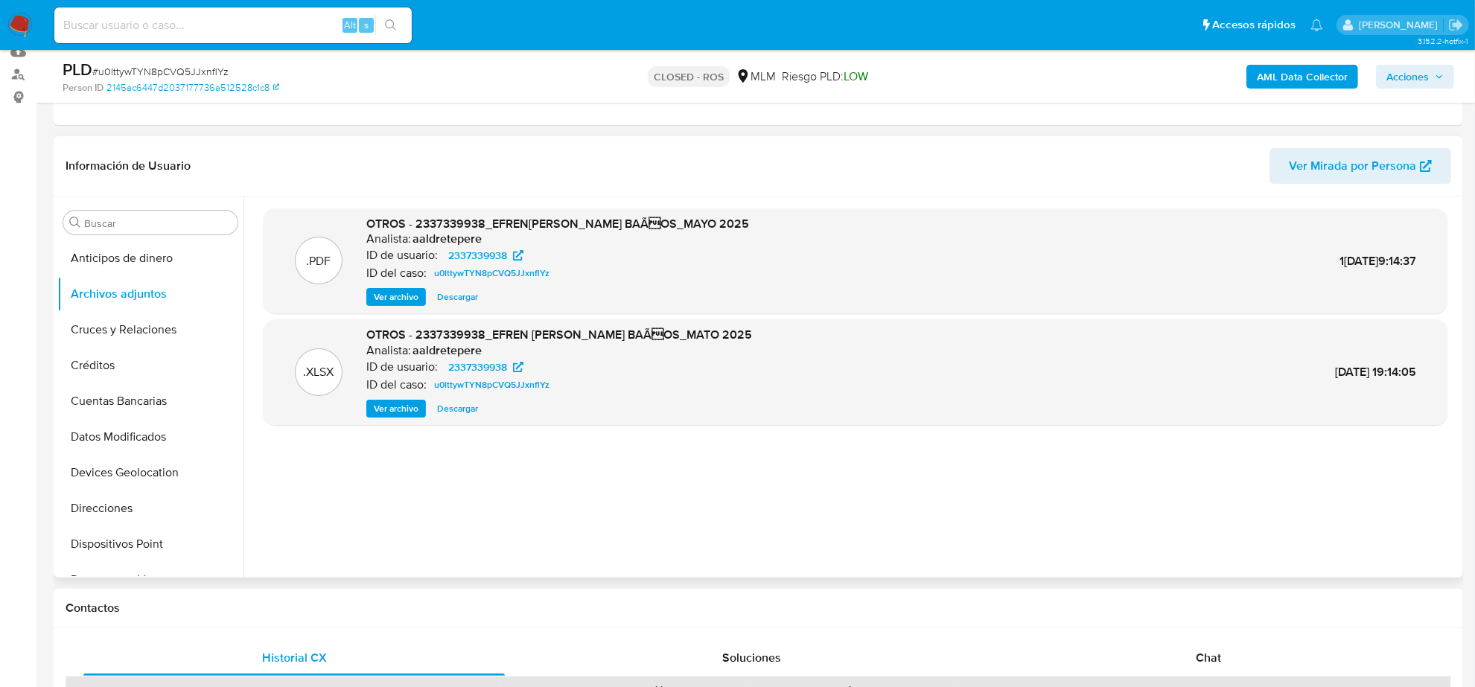
click at [402, 299] on span "Ver archivo" at bounding box center [396, 297] width 45 height 15
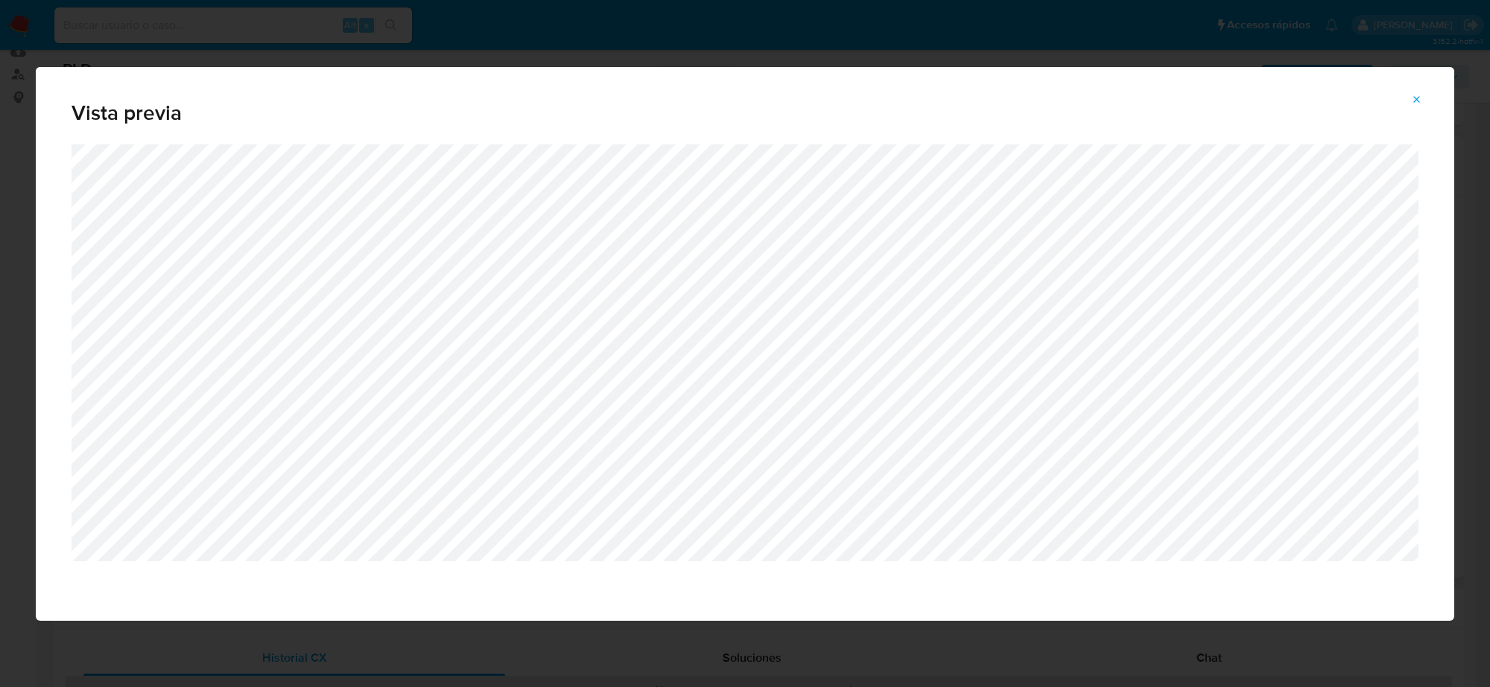
click at [1421, 101] on icon "Attachment preview" at bounding box center [1417, 100] width 12 height 12
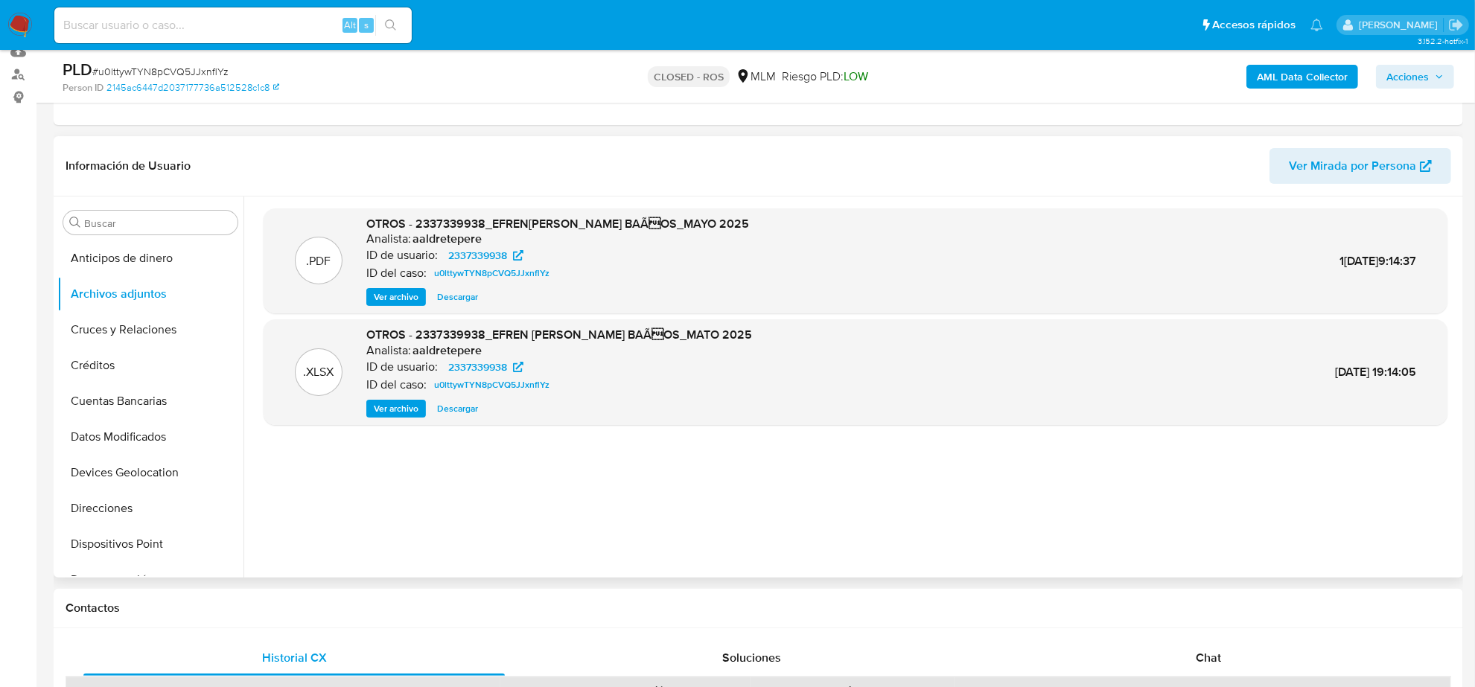
click at [214, 31] on input at bounding box center [232, 25] width 357 height 19
paste input "ZRwT9UJ1uL0f8JSveSfTbAAT"
type input "ZRwT9UJ1uL0f8JSveSfTbAAT"
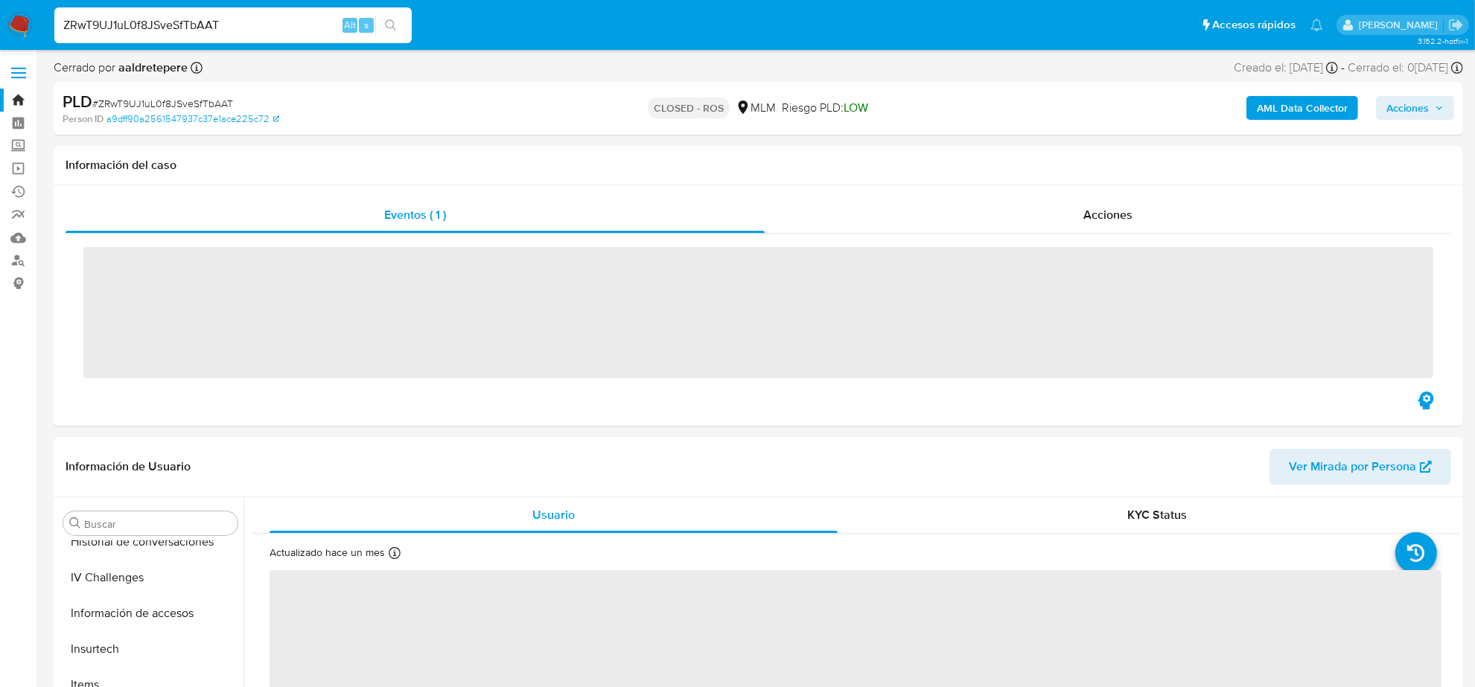
scroll to position [593, 0]
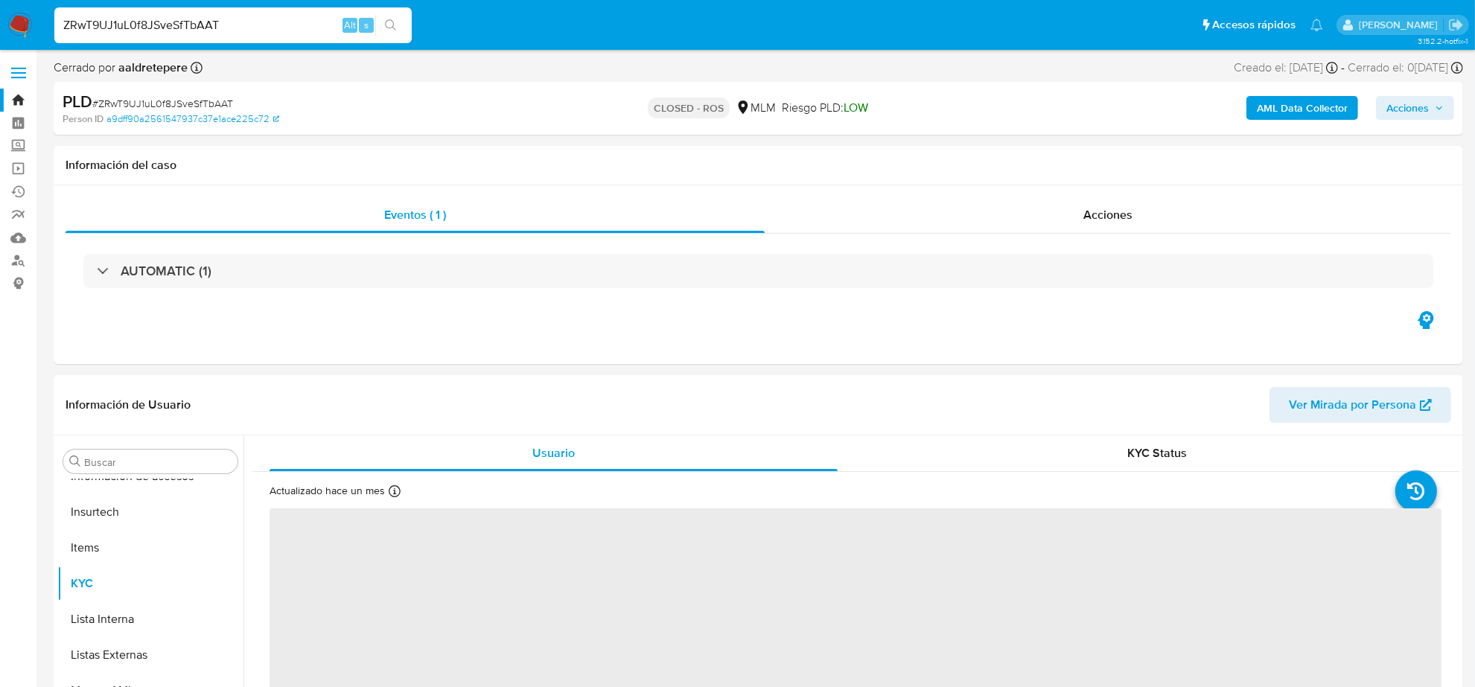
select select "10"
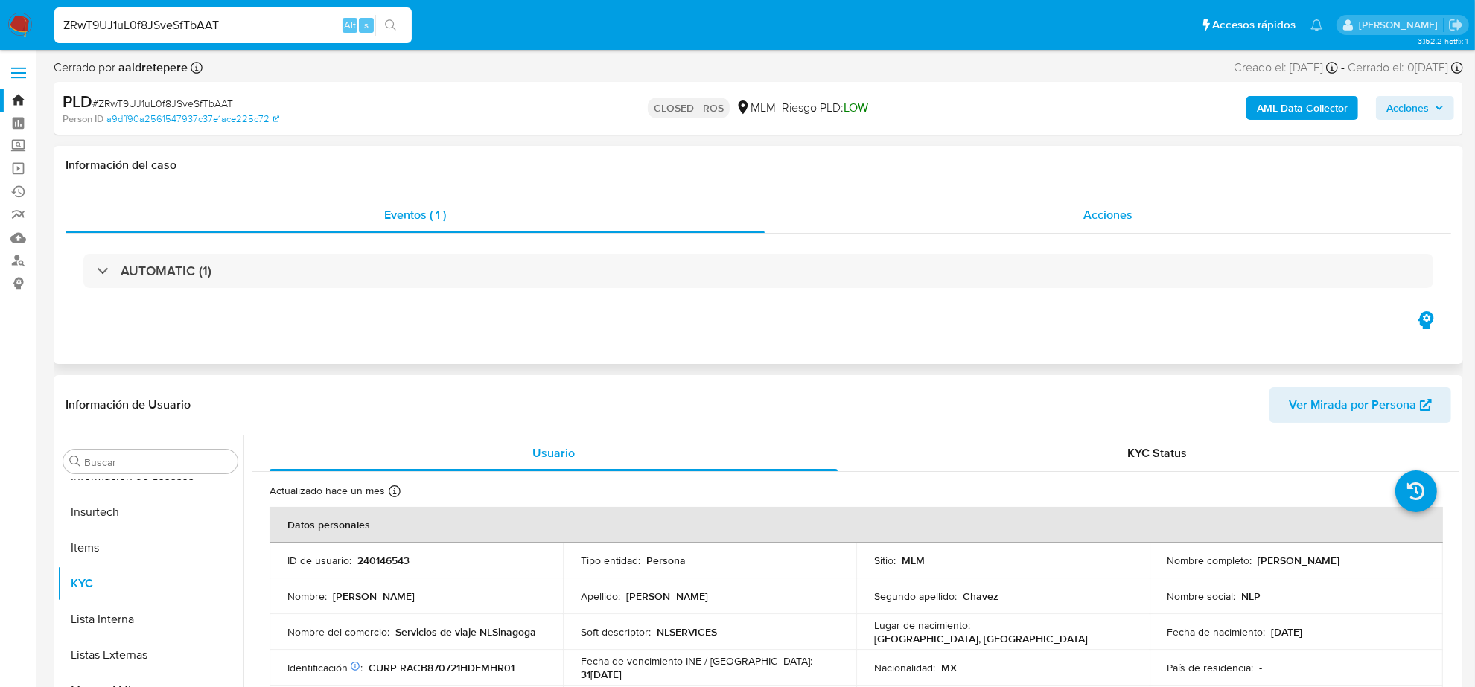
click at [1126, 212] on span "Acciones" at bounding box center [1108, 214] width 49 height 17
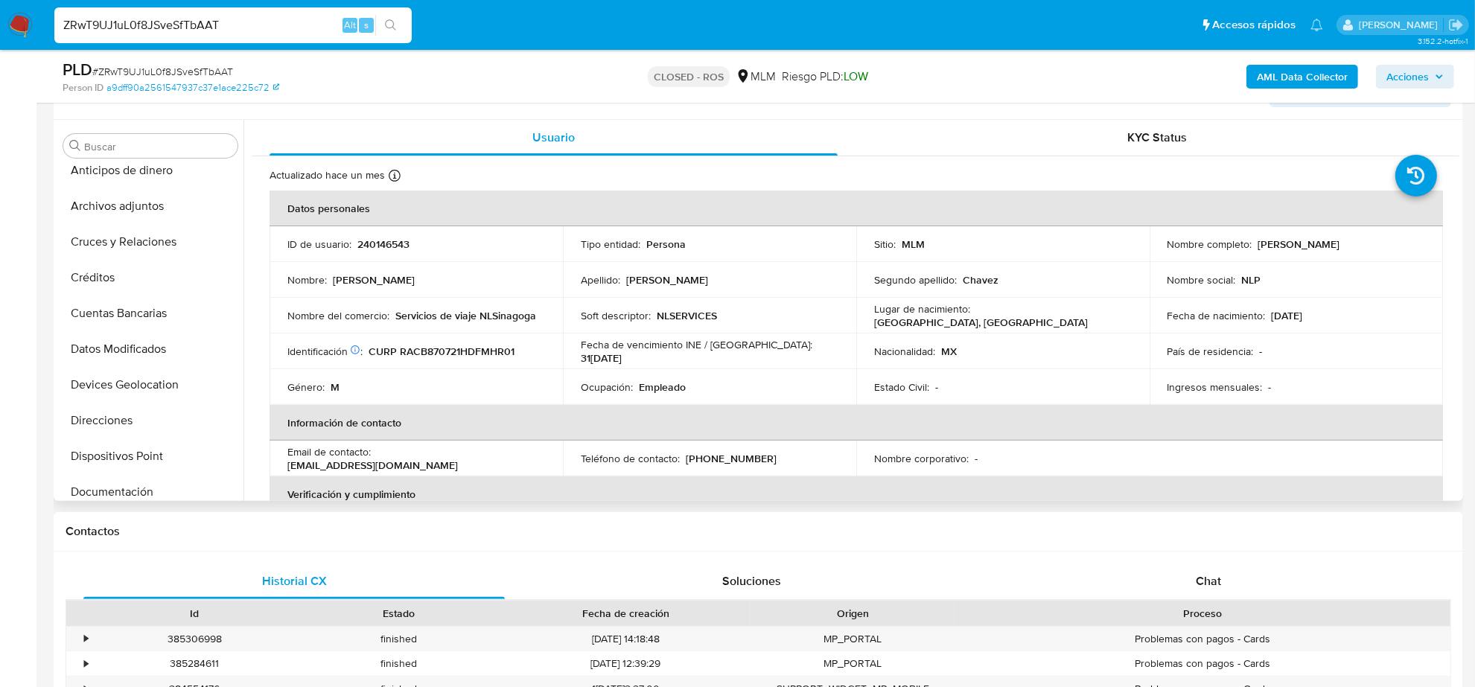
scroll to position [0, 0]
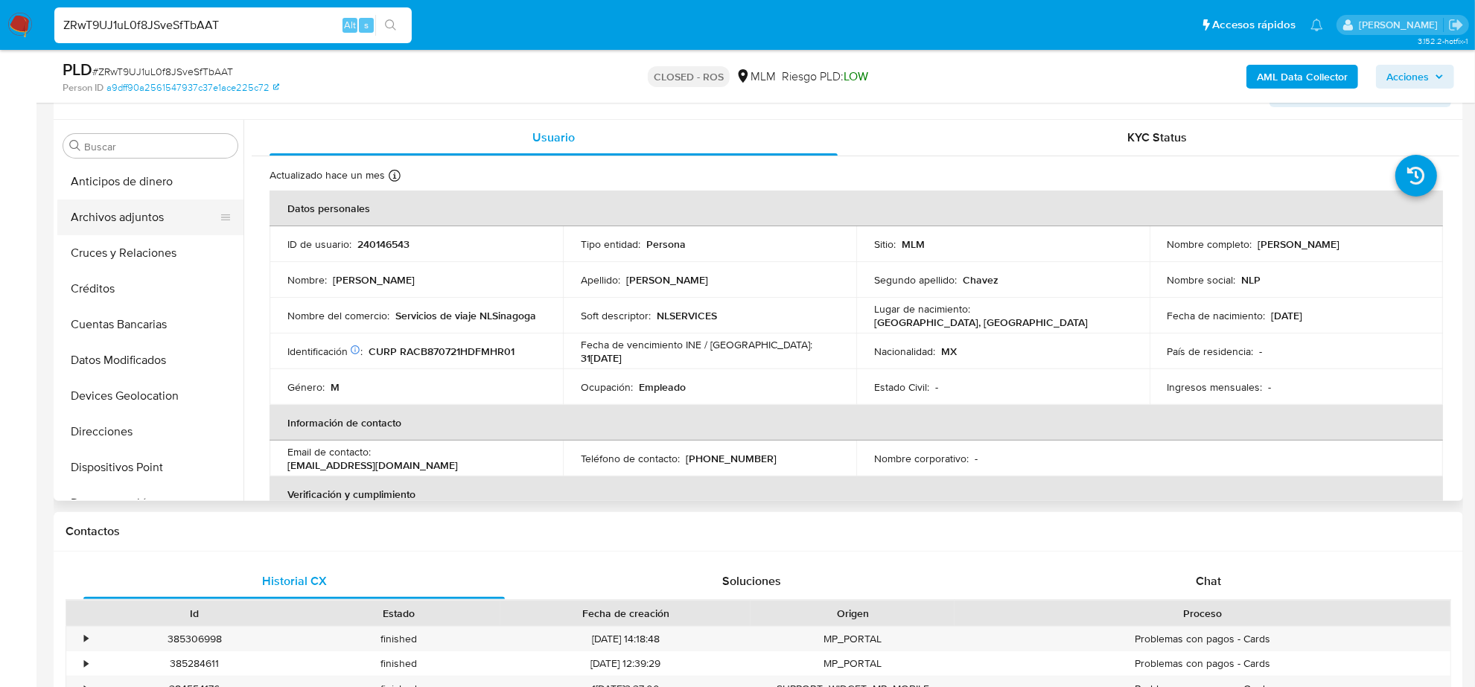
click at [142, 216] on button "Archivos adjuntos" at bounding box center [144, 218] width 174 height 36
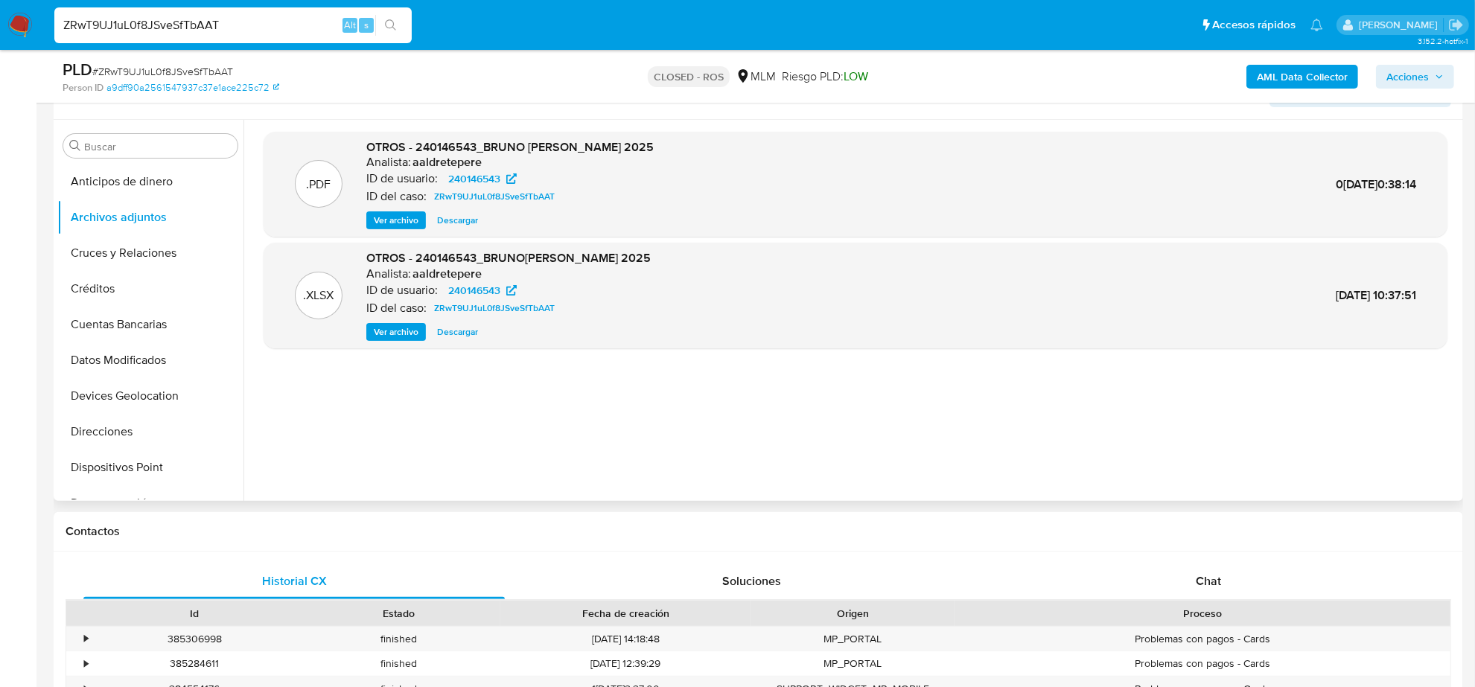
click at [460, 328] on span "Descargar" at bounding box center [457, 332] width 41 height 15
click at [398, 214] on span "Ver archivo" at bounding box center [396, 220] width 45 height 15
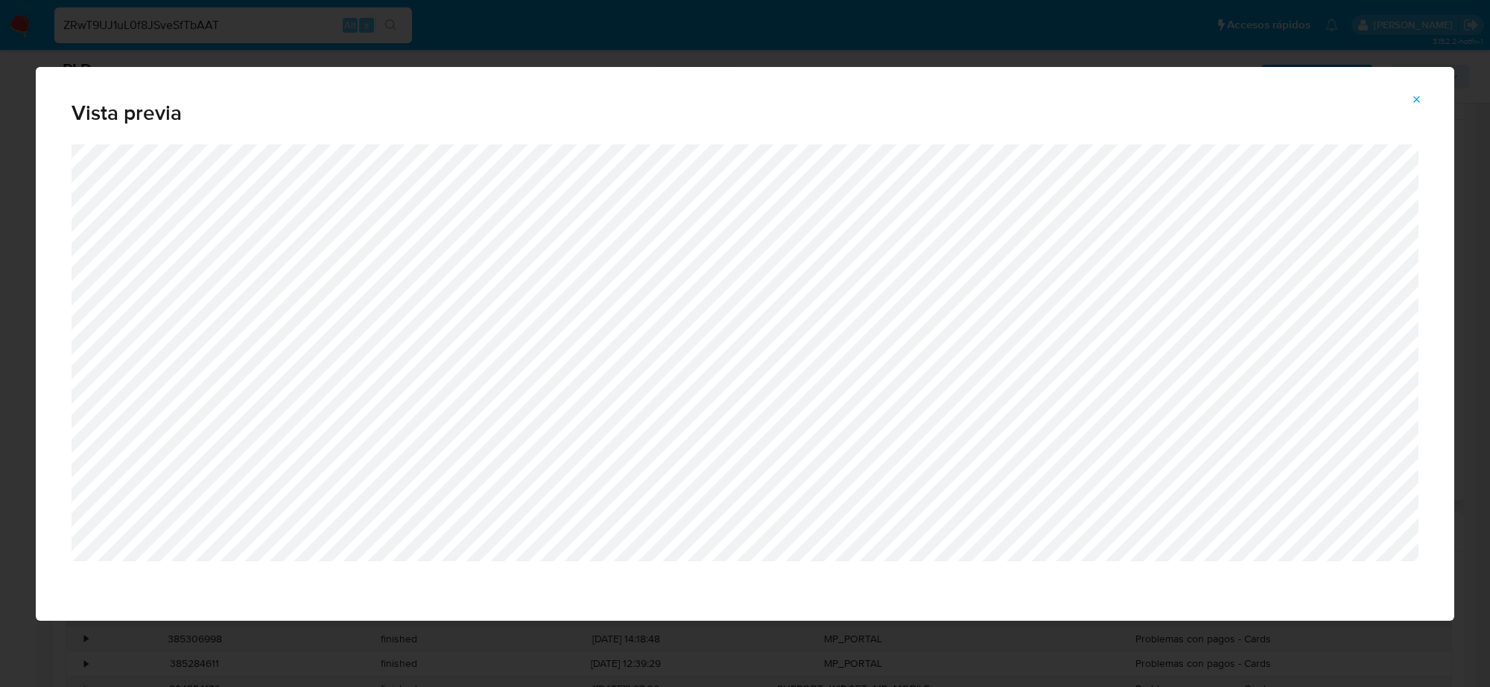
click at [9, 314] on div "Vista previa" at bounding box center [745, 343] width 1490 height 687
click at [1413, 99] on icon "Attachment preview" at bounding box center [1417, 100] width 12 height 12
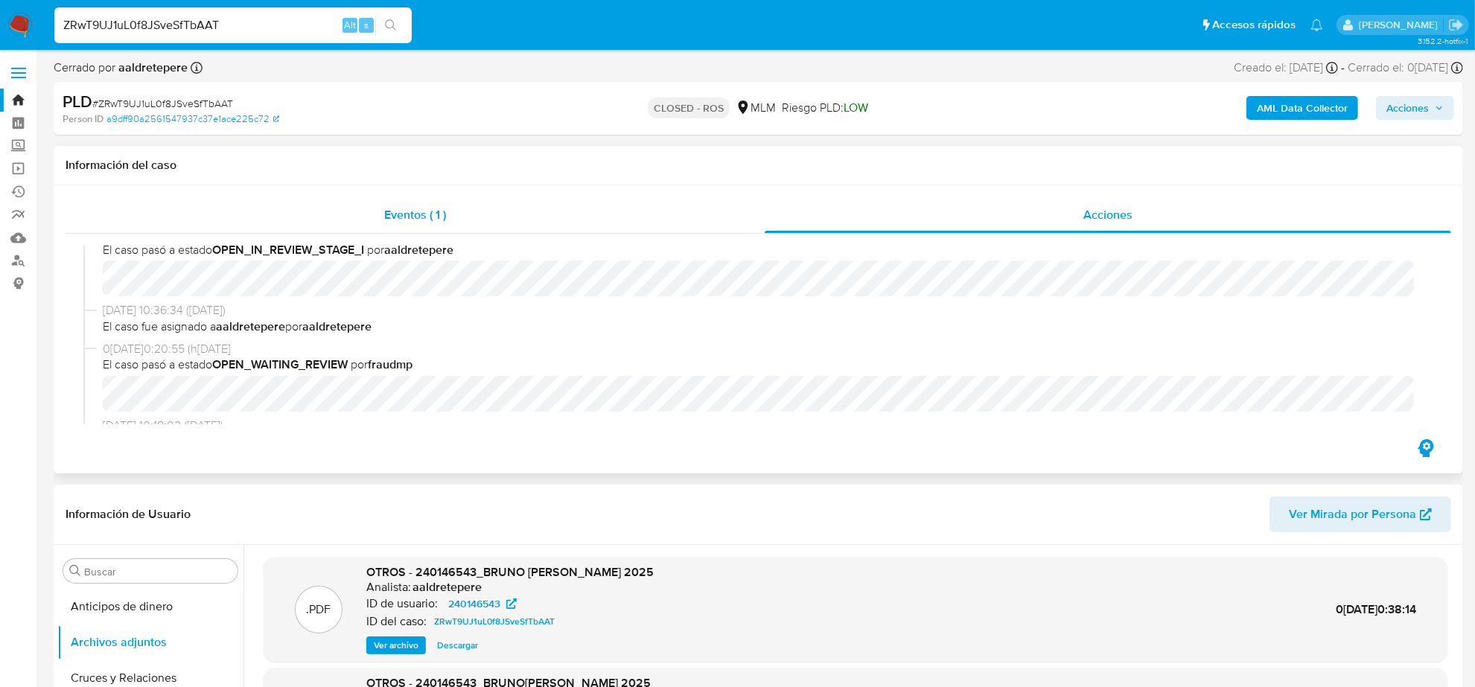
click at [411, 218] on span "Eventos ( 1 )" at bounding box center [415, 214] width 62 height 17
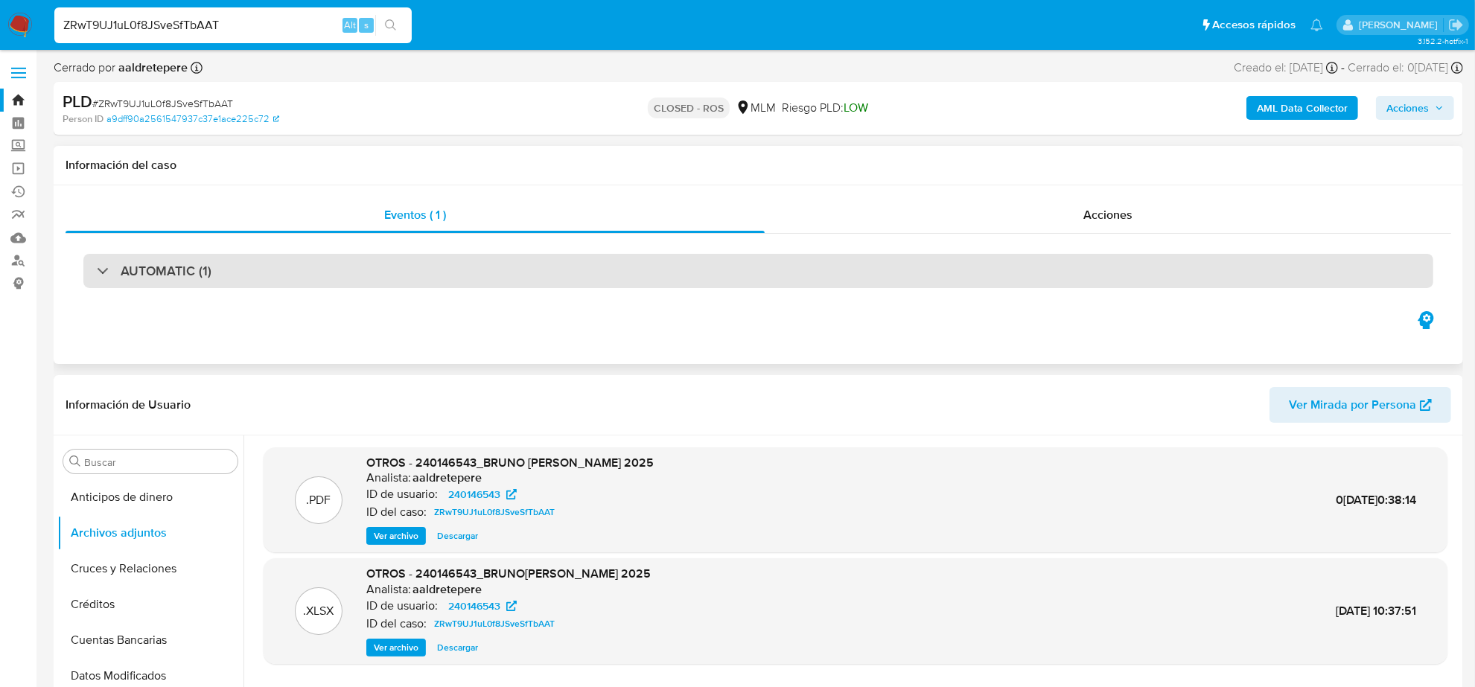
click at [276, 285] on div "AUTOMATIC (1)" at bounding box center [758, 271] width 1350 height 34
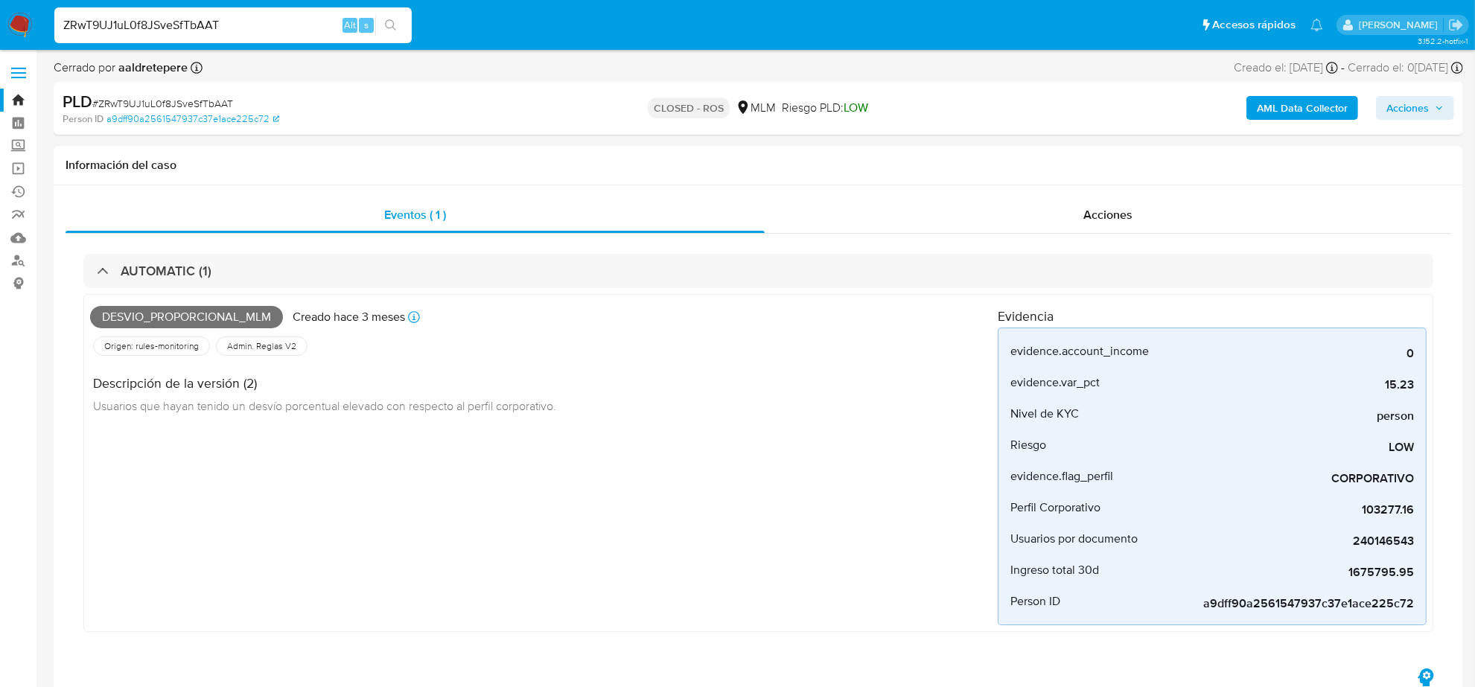
click at [293, 23] on input "ZRwT9UJ1uL0f8JSveSfTbAAT" at bounding box center [232, 25] width 357 height 19
paste input "RZDH529Fu3stt9xYxMsfsW5I"
type input "RZDH529Fu3stt9xYxMsfsW5I"
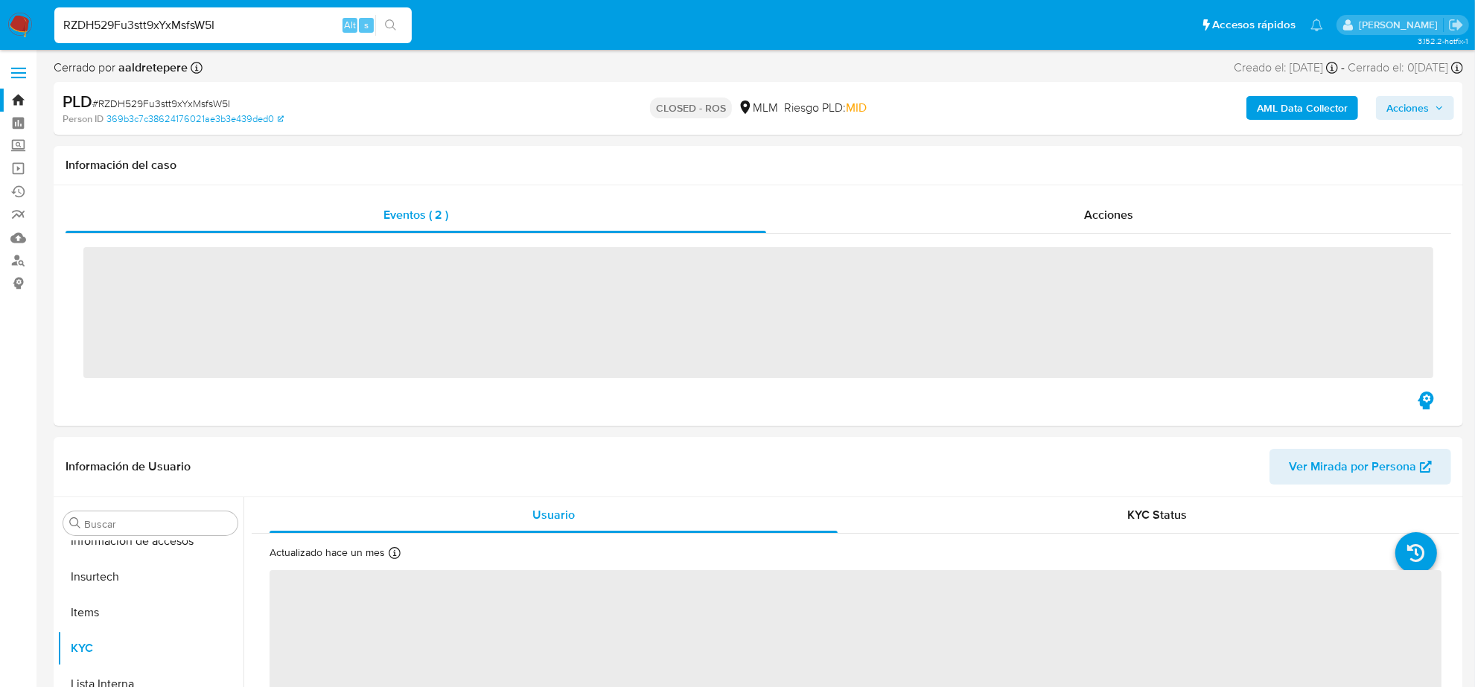
scroll to position [593, 0]
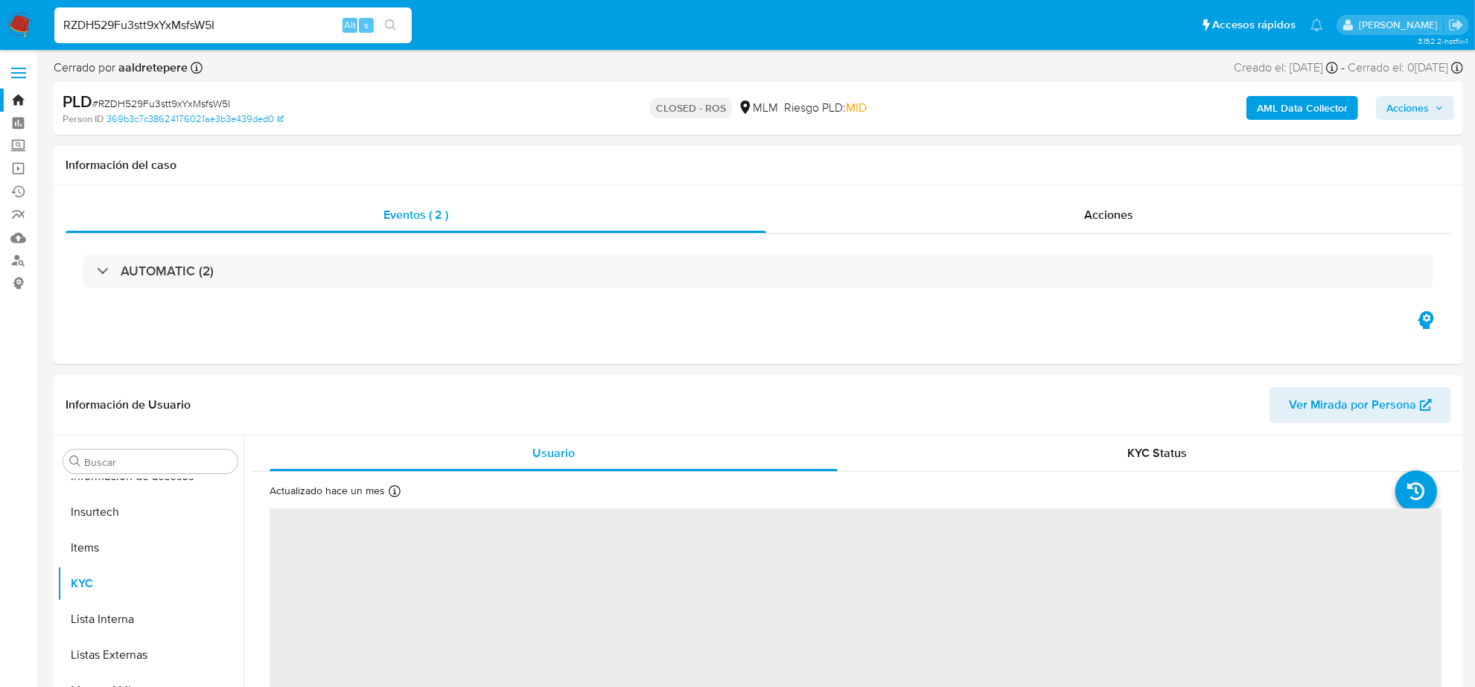
select select "10"
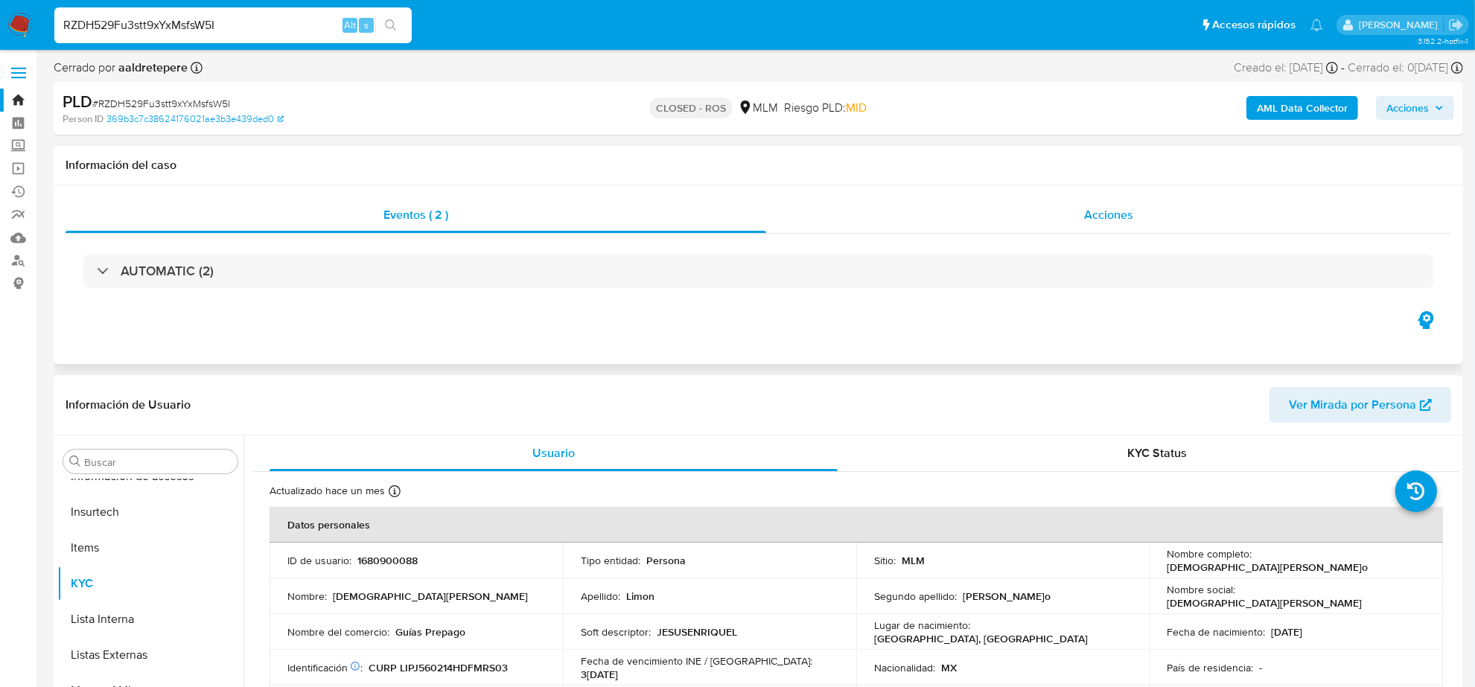
click at [1110, 227] on div "Acciones" at bounding box center [1108, 215] width 685 height 36
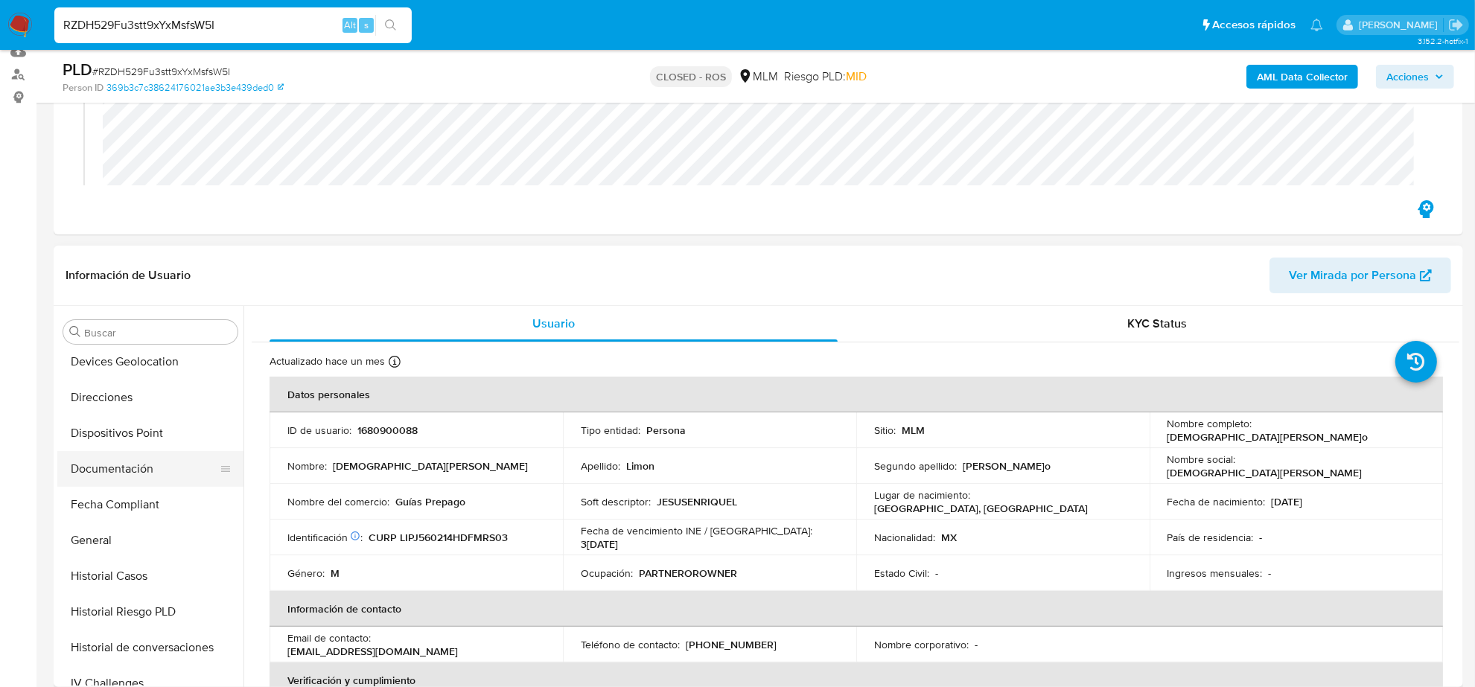
scroll to position [0, 0]
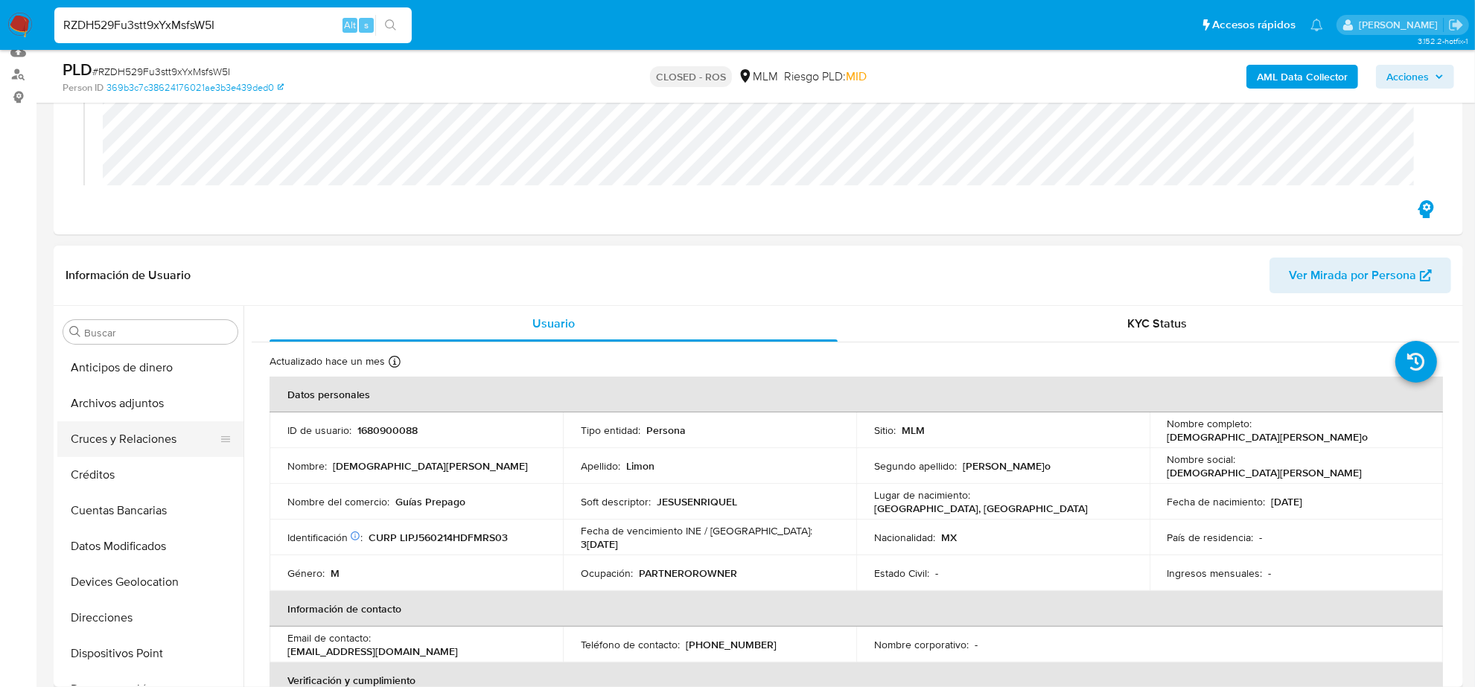
click at [113, 422] on button "Cruces y Relaciones" at bounding box center [144, 440] width 174 height 36
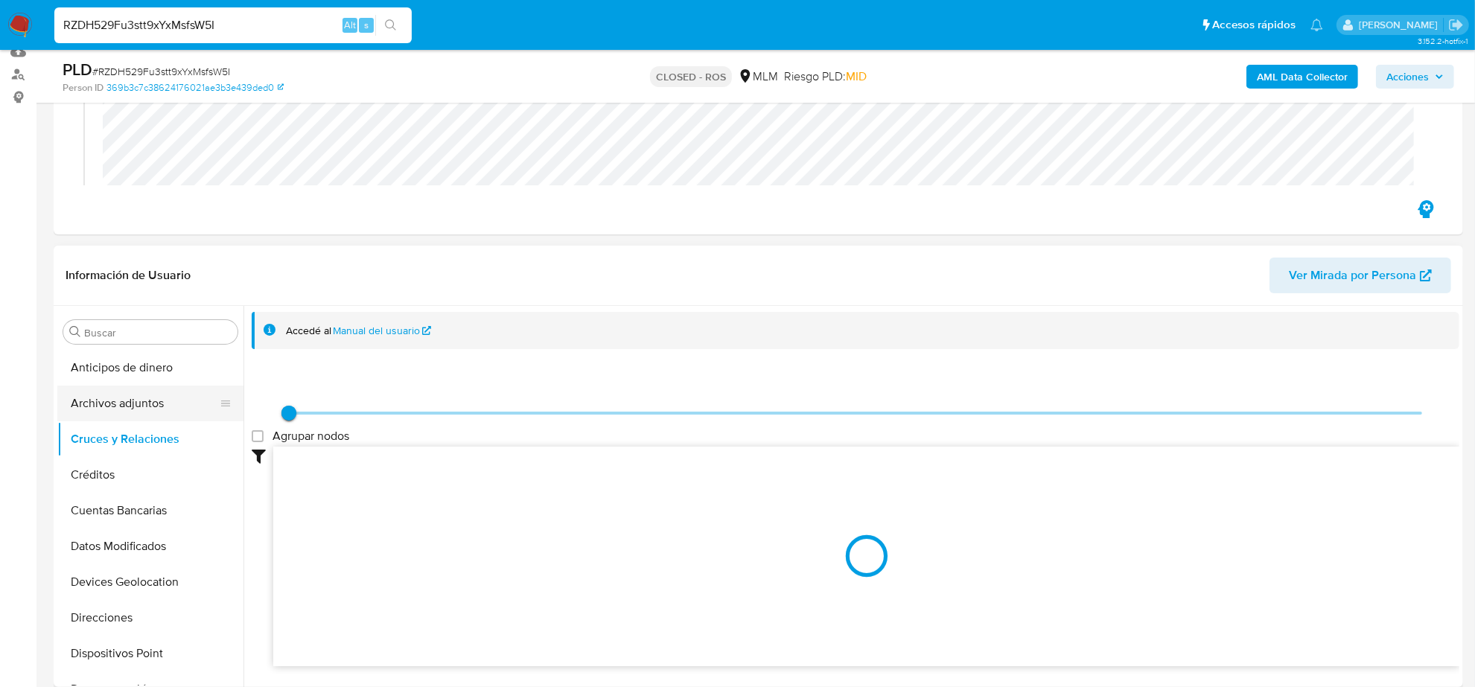
click at [113, 411] on button "Archivos adjuntos" at bounding box center [144, 404] width 174 height 36
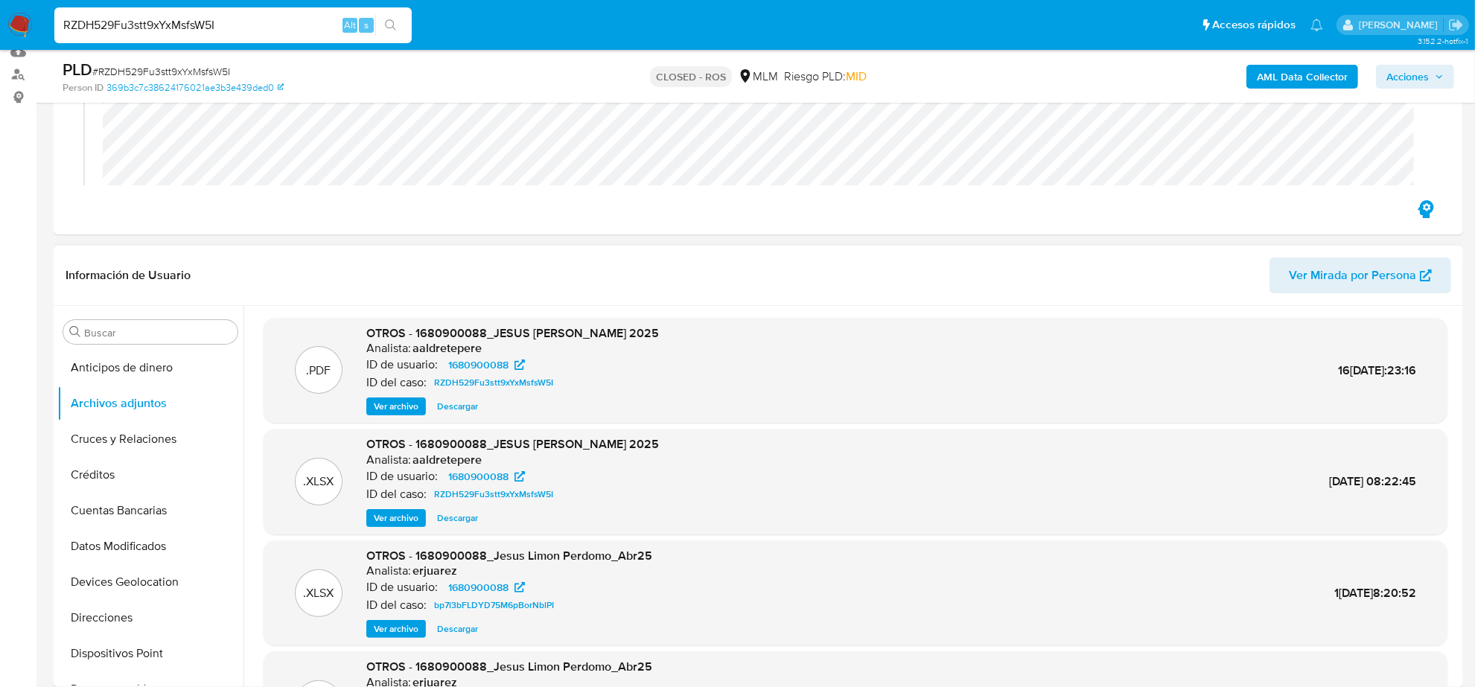
click at [471, 520] on span "Descargar" at bounding box center [457, 518] width 41 height 15
click at [396, 410] on span "Ver archivo" at bounding box center [396, 406] width 45 height 15
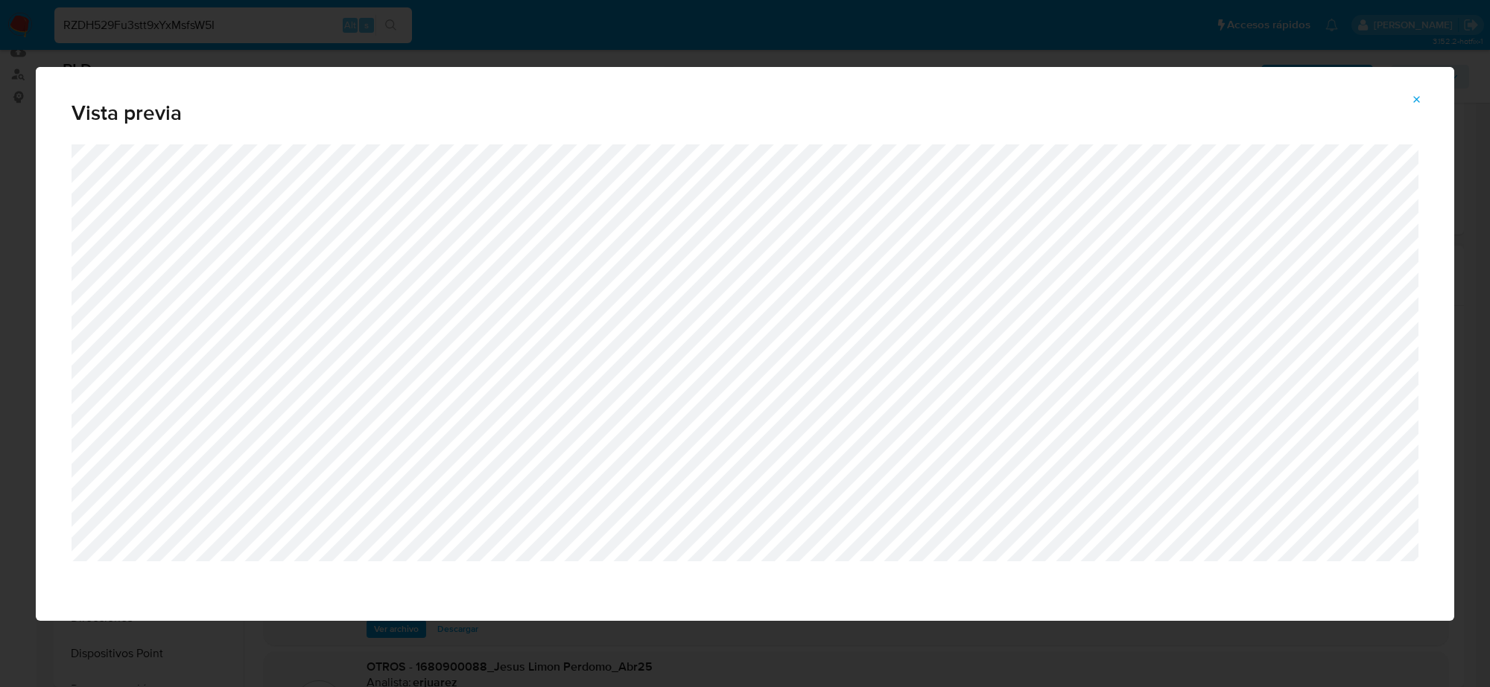
drag, startPoint x: 1423, startPoint y: 103, endPoint x: 1125, endPoint y: 76, distance: 299.1
click at [1423, 103] on button "Attachment preview" at bounding box center [1416, 100] width 33 height 24
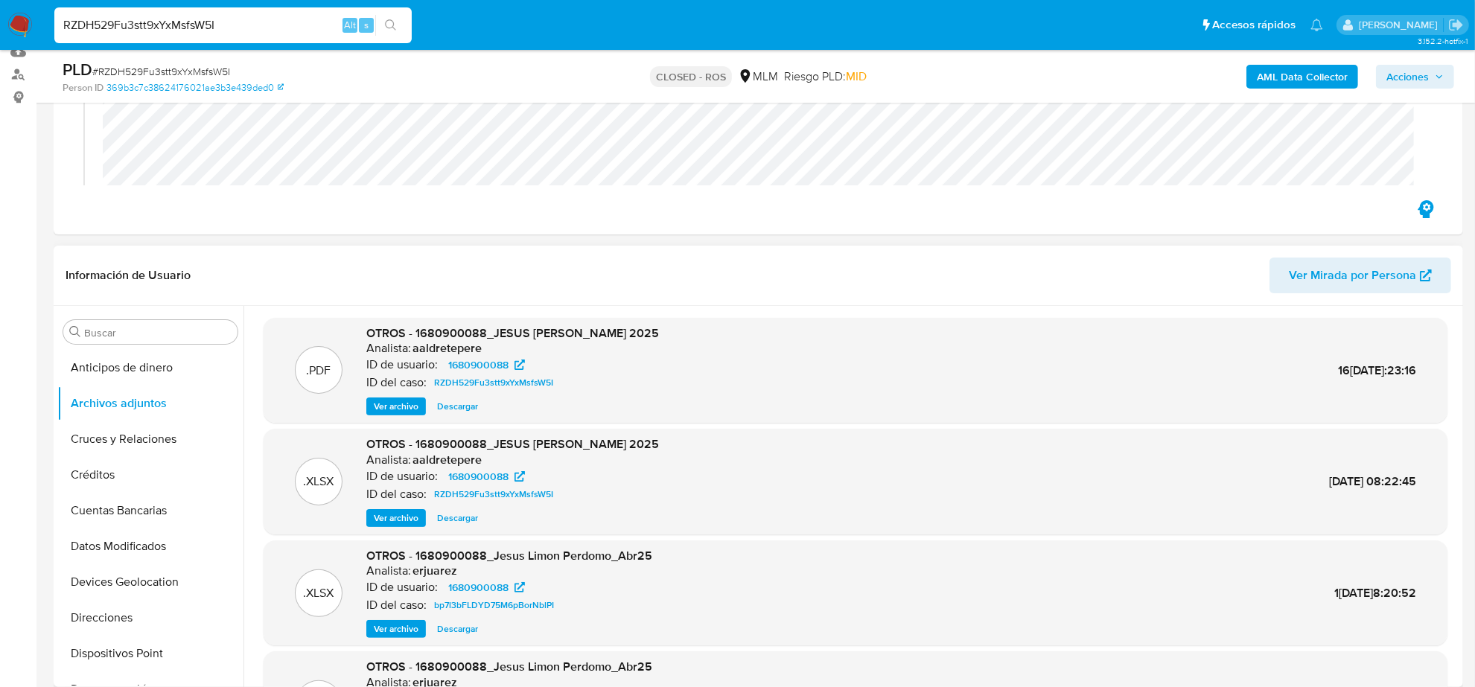
click at [205, 12] on div "RZDH529Fu3stt9xYxMsfsW5I Alt s" at bounding box center [232, 25] width 357 height 36
drag, startPoint x: 205, startPoint y: 12, endPoint x: 205, endPoint y: 21, distance: 8.9
click at [205, 16] on div "RZDH529Fu3stt9xYxMsfsW5I Alt s" at bounding box center [232, 25] width 357 height 36
click at [205, 21] on input "RZDH529Fu3stt9xYxMsfsW5I" at bounding box center [232, 25] width 357 height 19
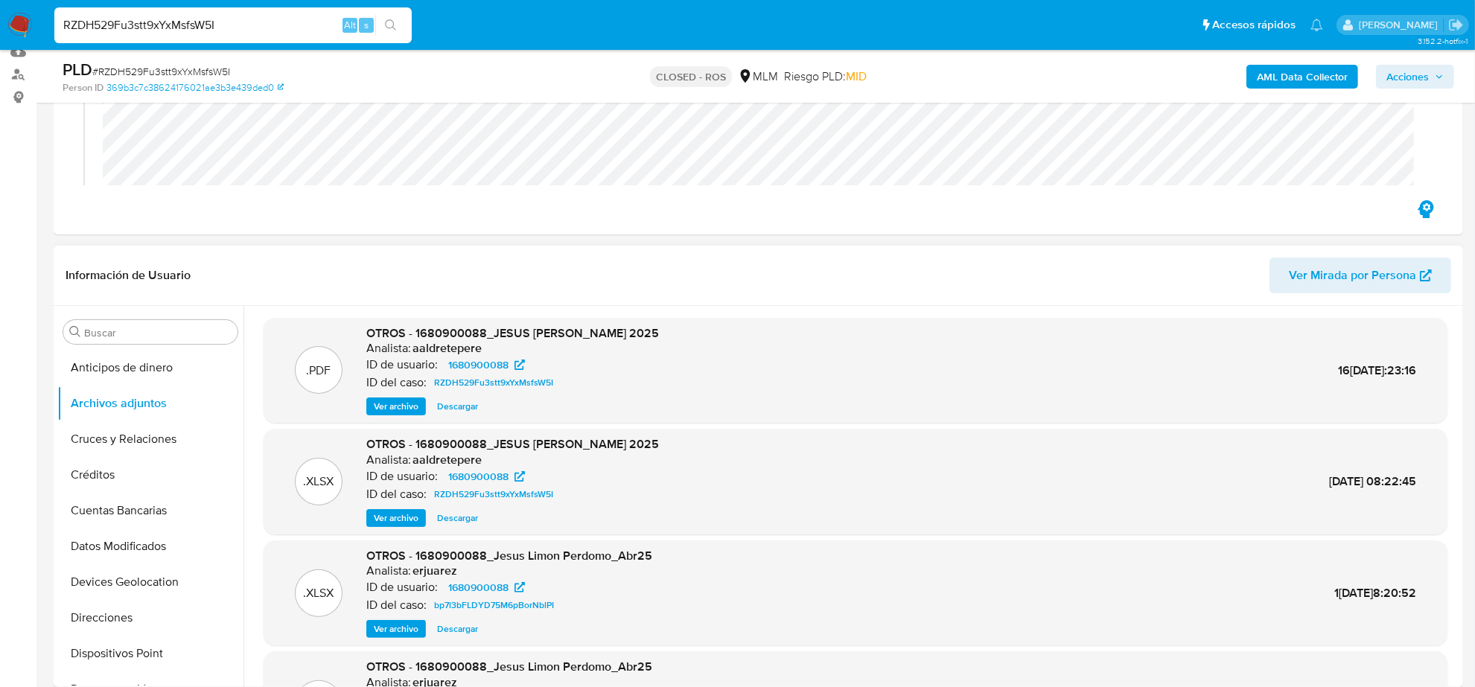
paste input "NG7D4C5ujbaJ5V0E2Ed120Sz"
type input "NG7D4C5ujbaJ5V0E2Ed120Sz"
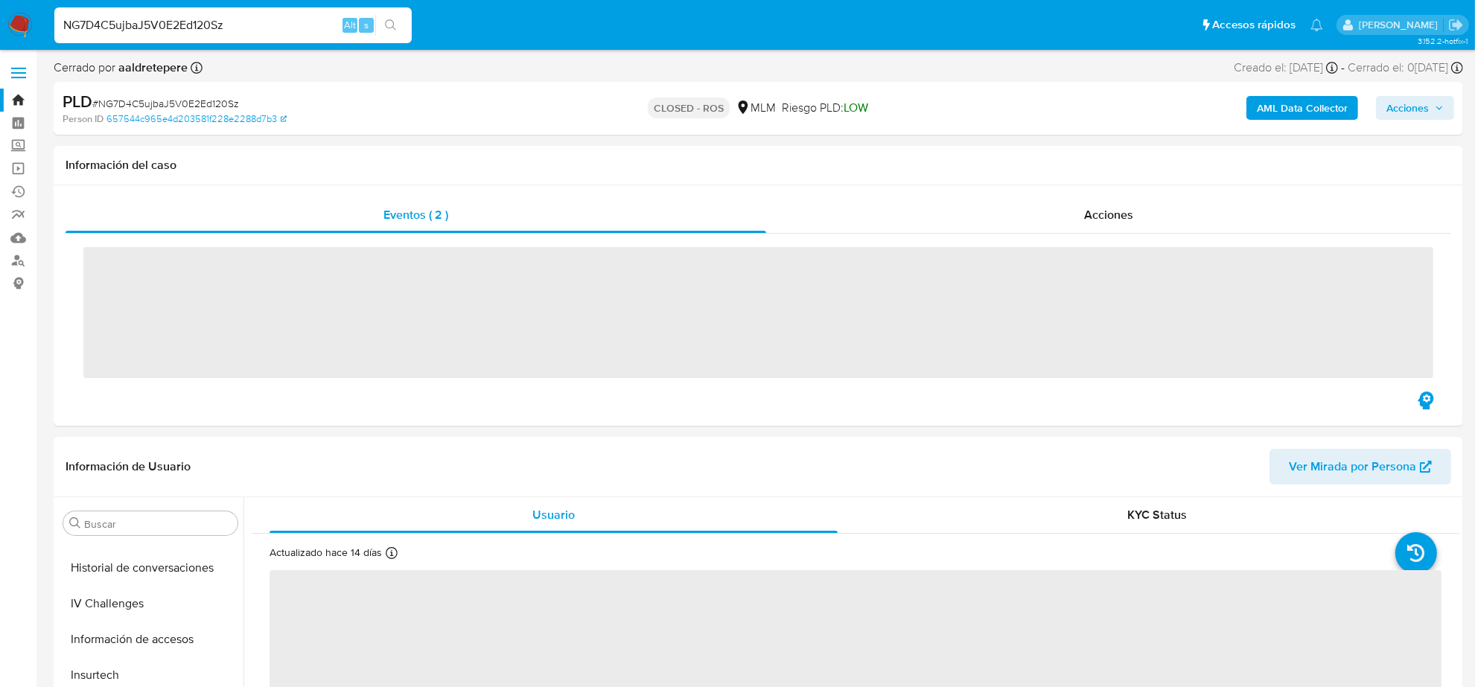
scroll to position [593, 0]
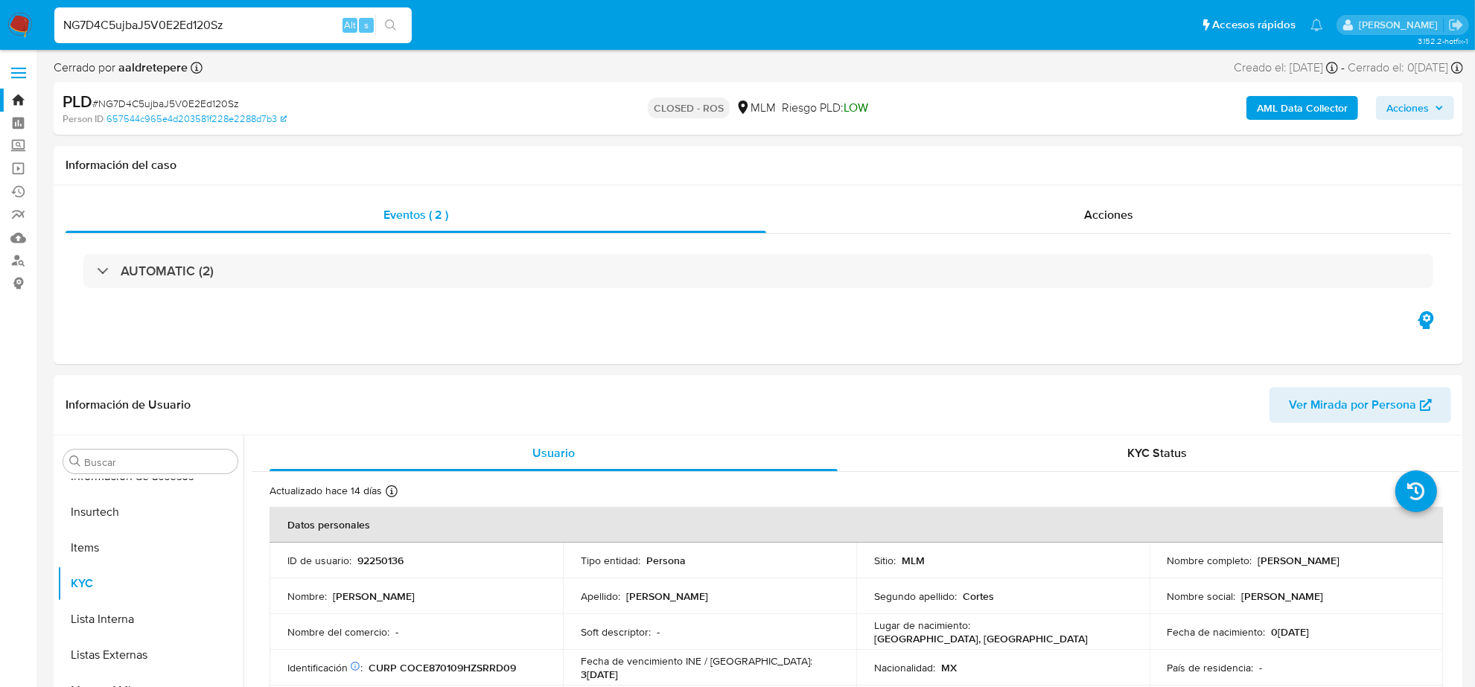
select select "10"
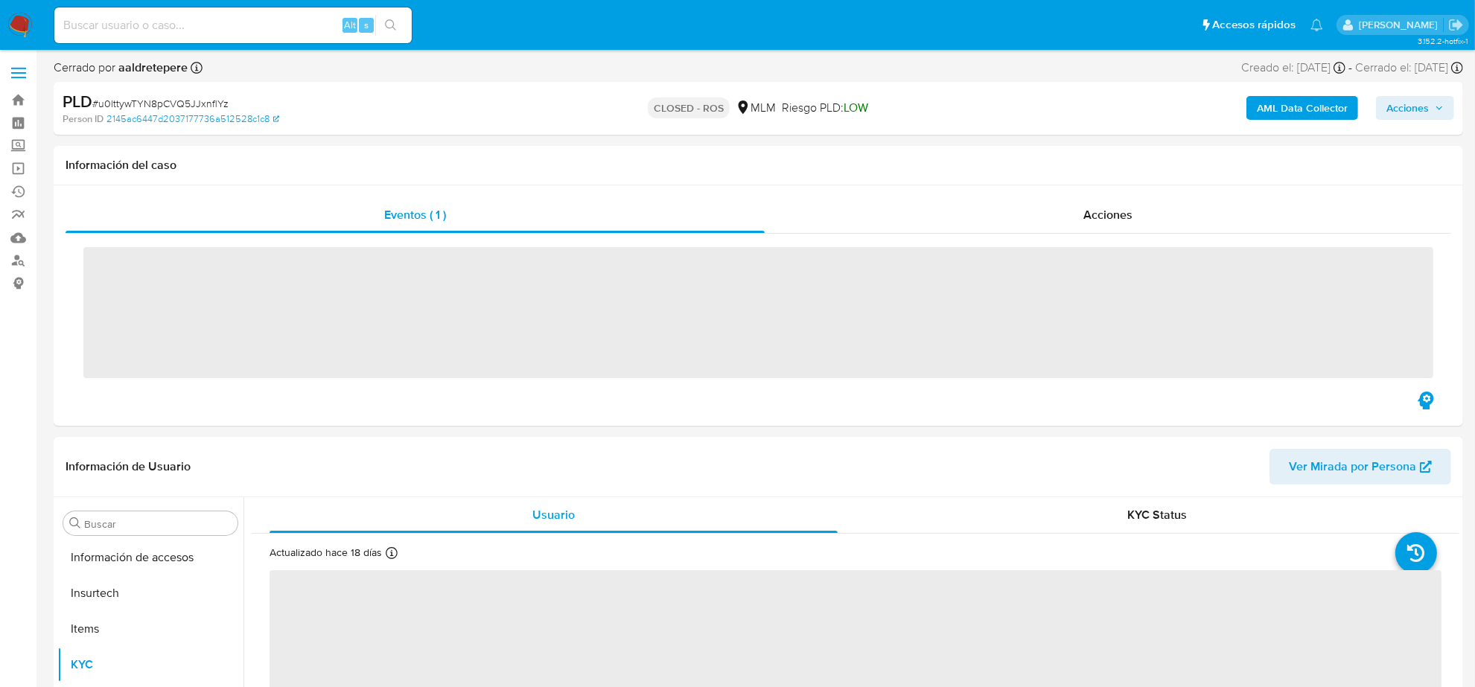
scroll to position [593, 0]
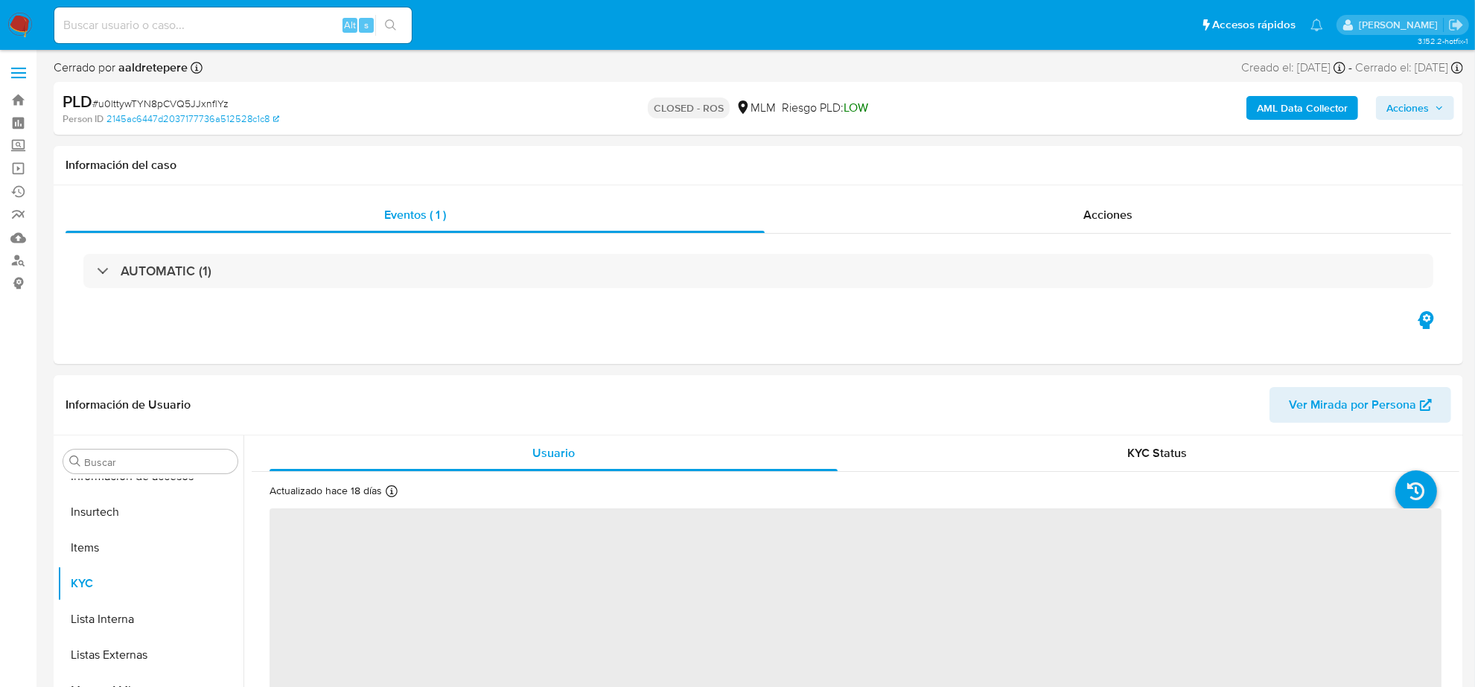
select select "10"
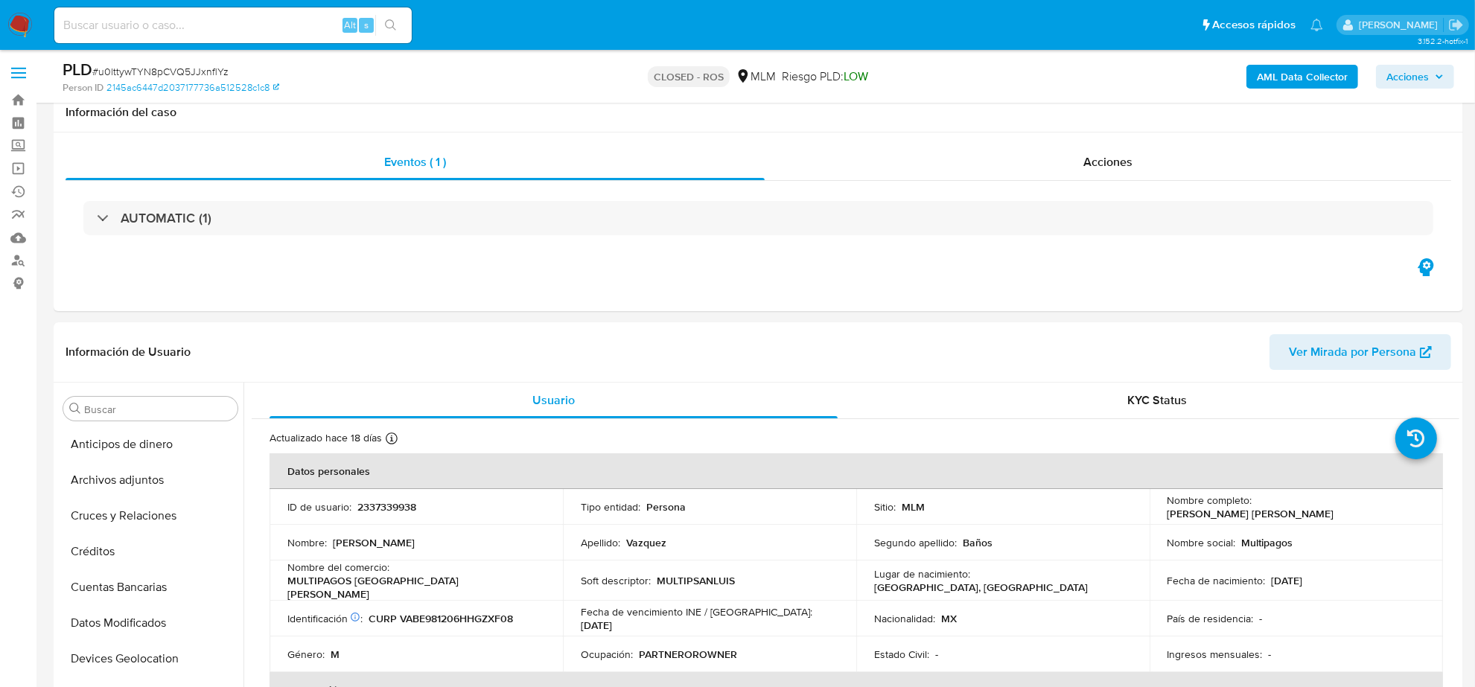
scroll to position [186, 0]
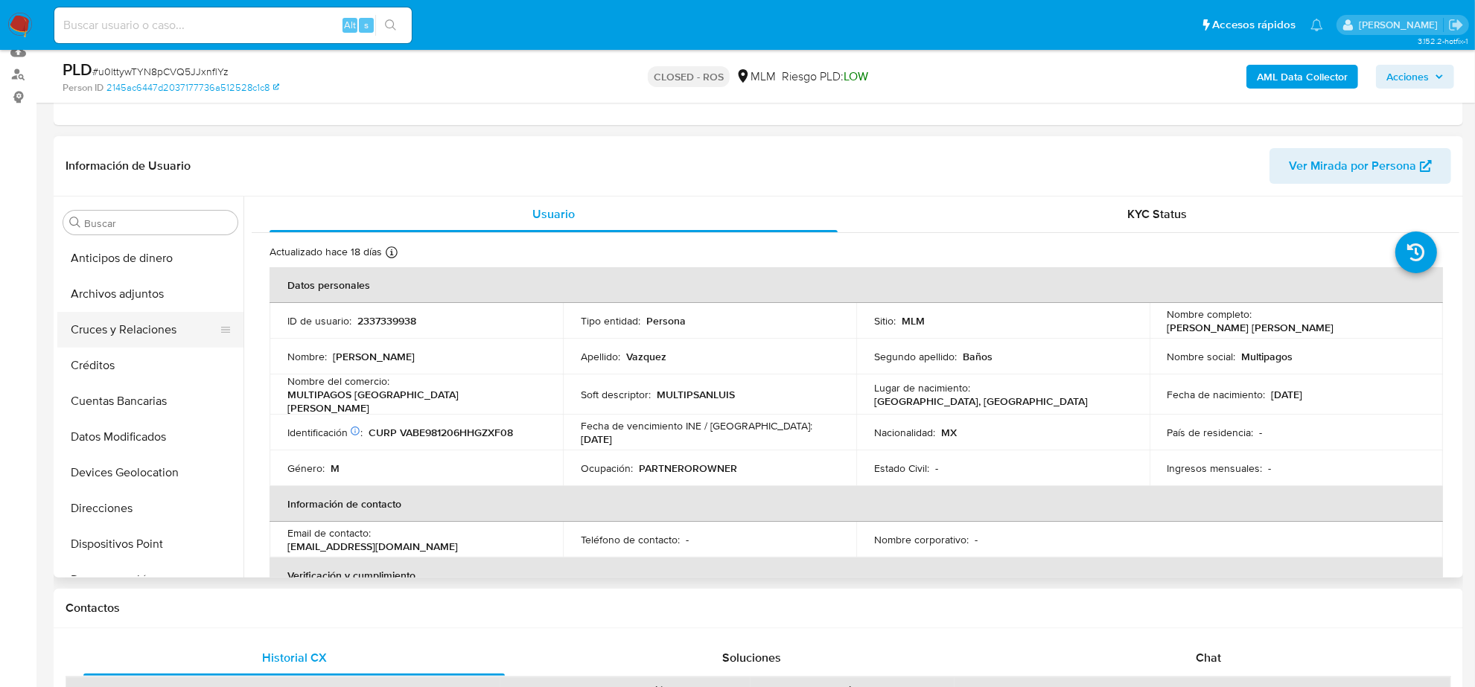
click at [131, 324] on button "Cruces y Relaciones" at bounding box center [144, 330] width 174 height 36
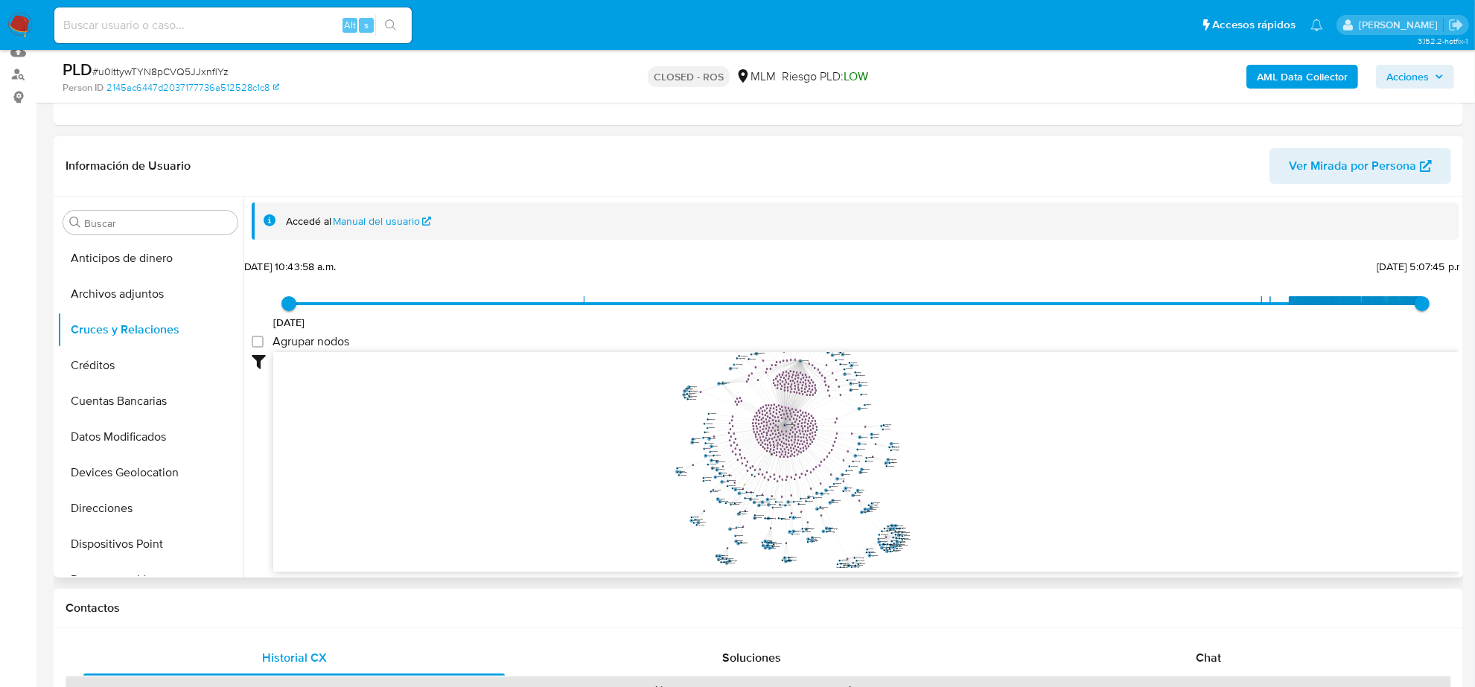
drag, startPoint x: 482, startPoint y: 474, endPoint x: 495, endPoint y: 534, distance: 61.1
click at [495, 534] on icon "user-2337339938  2337339938 phone-ffb865445bccf05fb2eaea0c901cc1c8  person-21…" at bounding box center [866, 460] width 1186 height 216
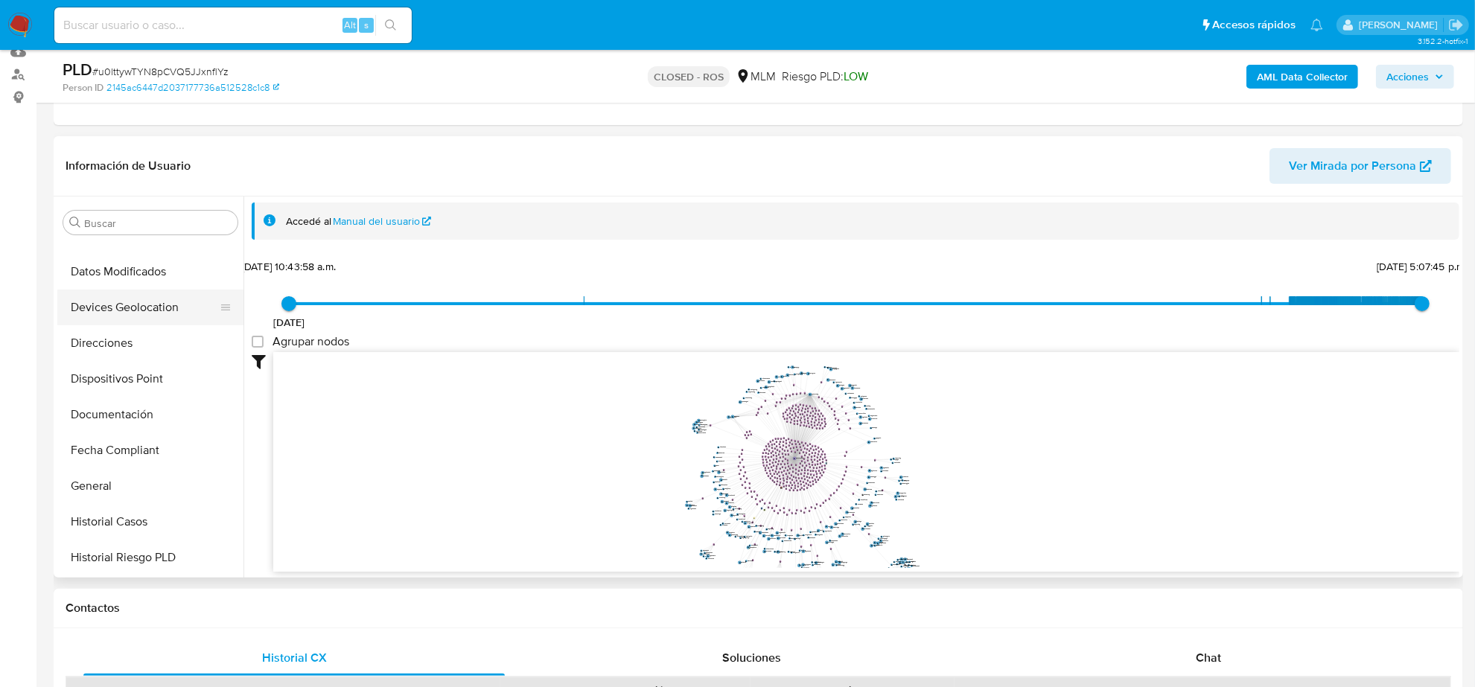
scroll to position [465, 0]
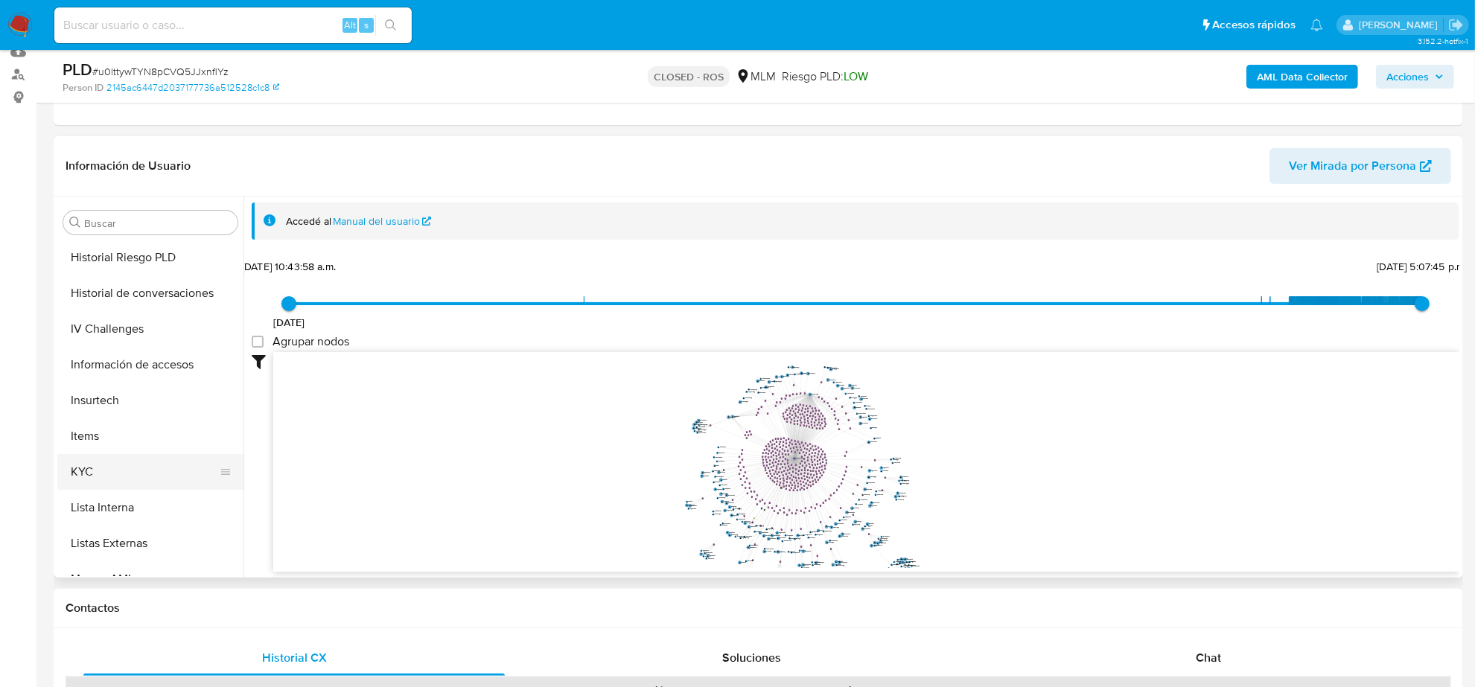
click at [107, 458] on button "KYC" at bounding box center [144, 472] width 174 height 36
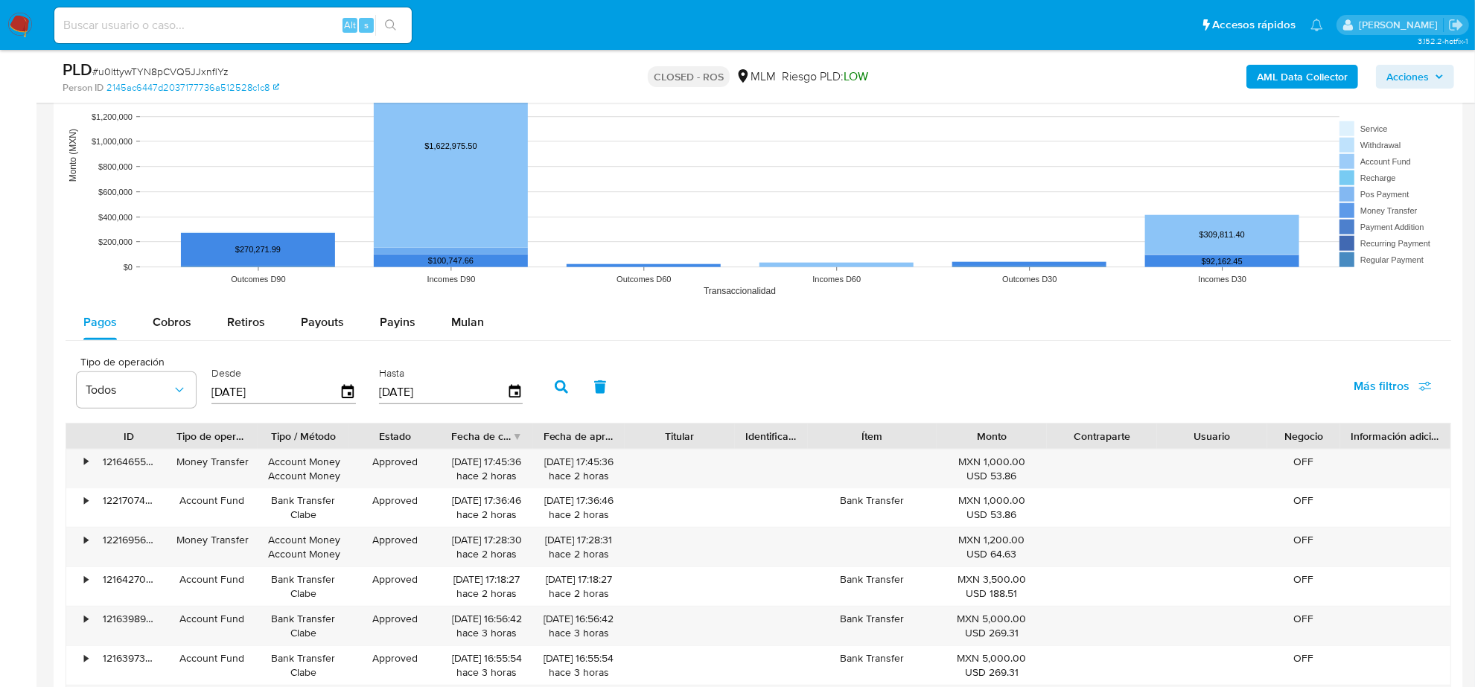
scroll to position [1490, 0]
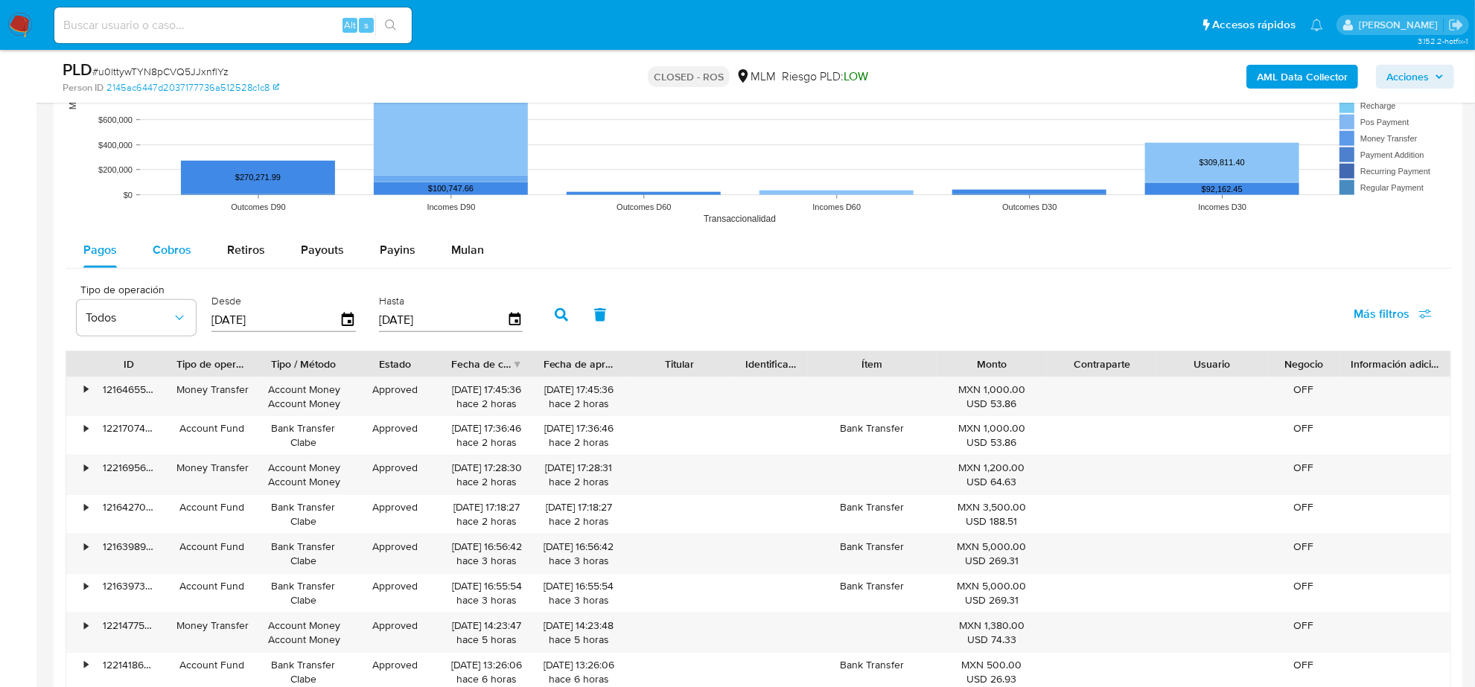
click at [147, 255] on button "Cobros" at bounding box center [172, 250] width 74 height 36
select select "10"
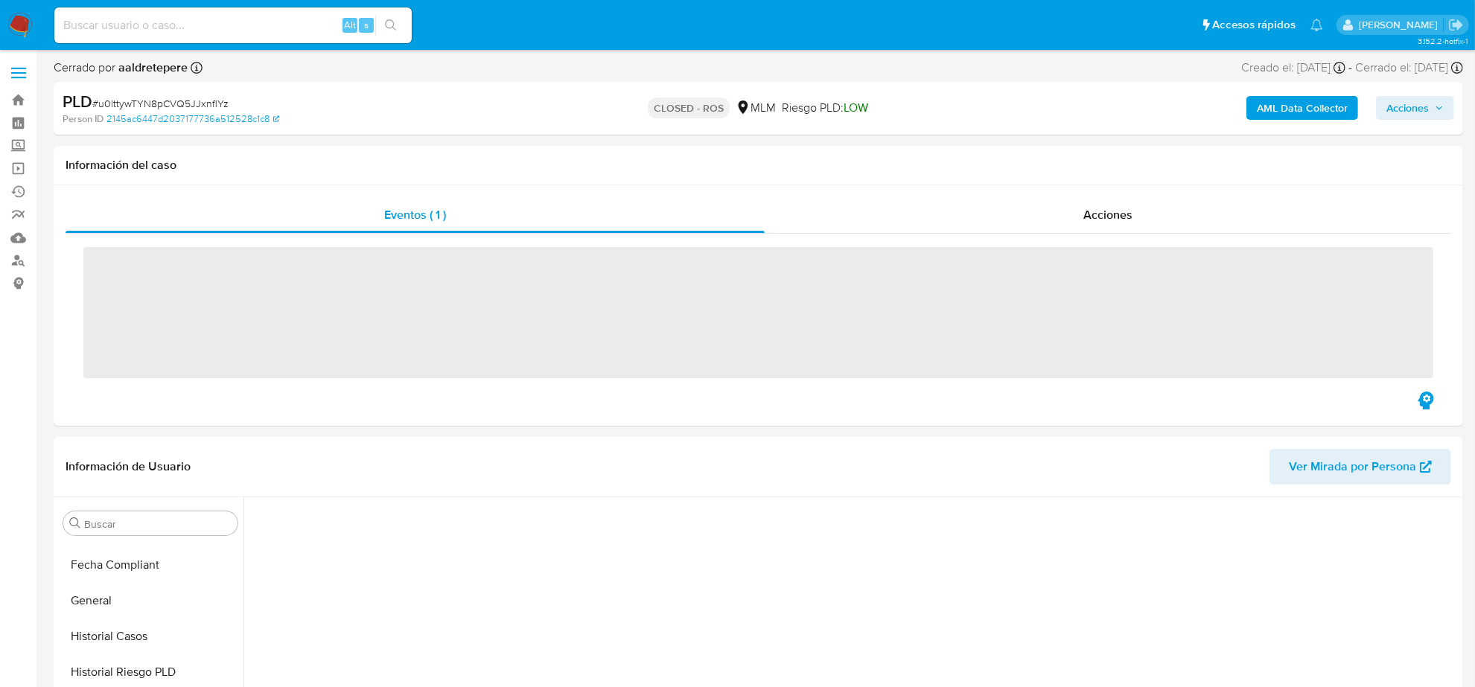
click at [272, 31] on input at bounding box center [232, 25] width 357 height 19
paste input "CNpZCW4qQkn2eg8TF0W5DTZq"
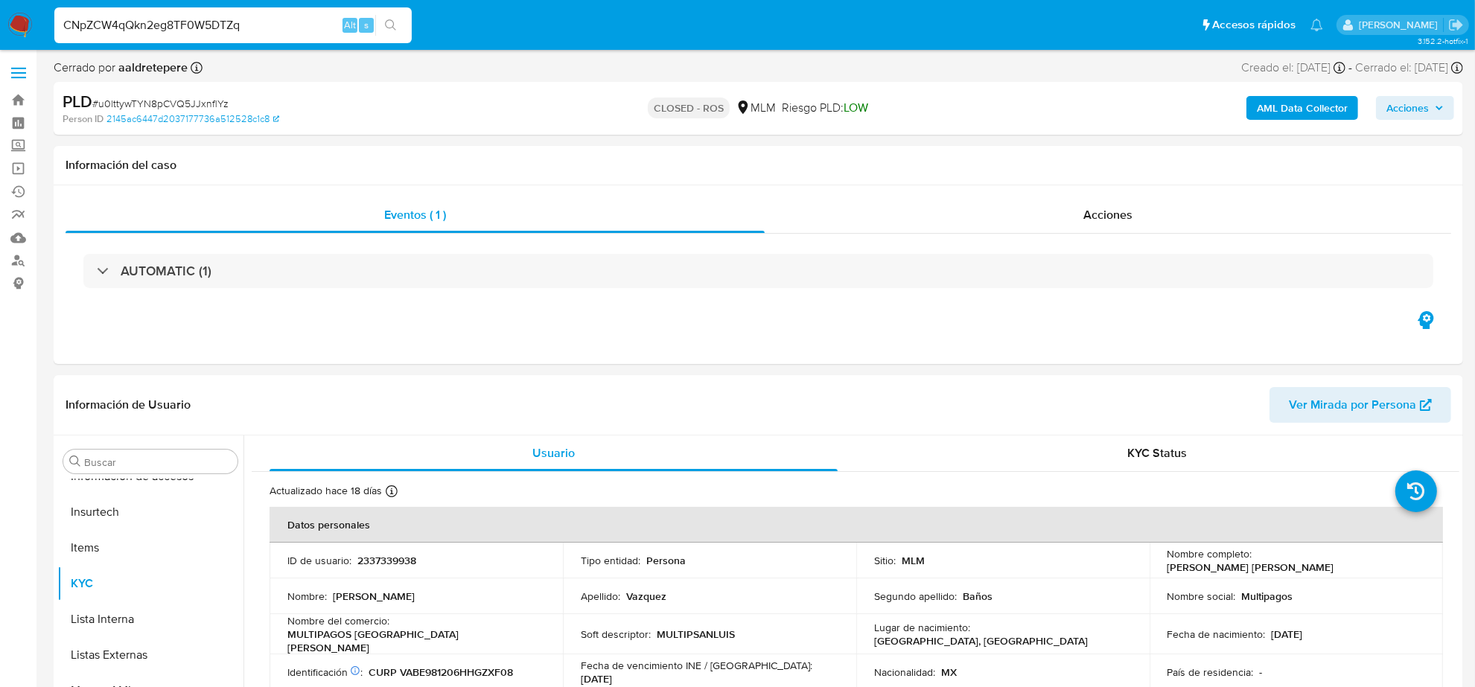
type input "CNpZCW4qQkn2eg8TF0W5DTZq"
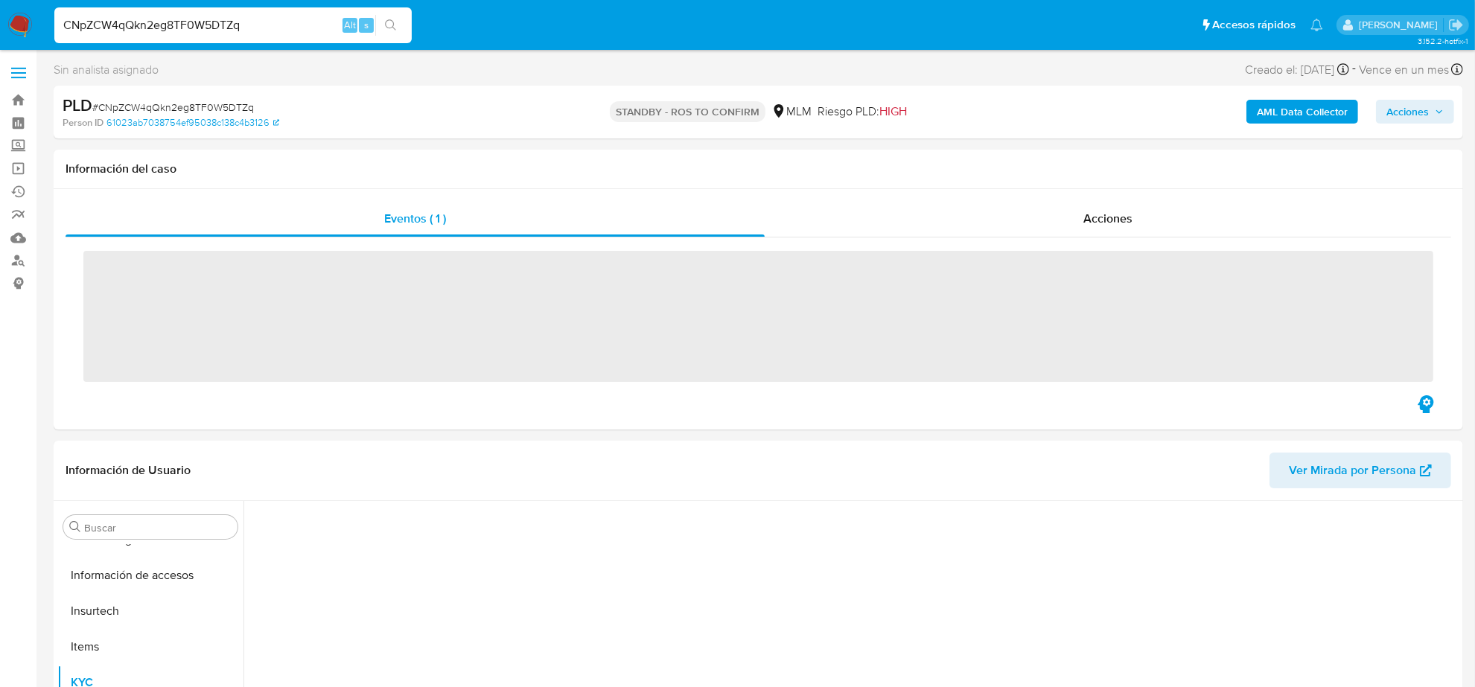
scroll to position [593, 0]
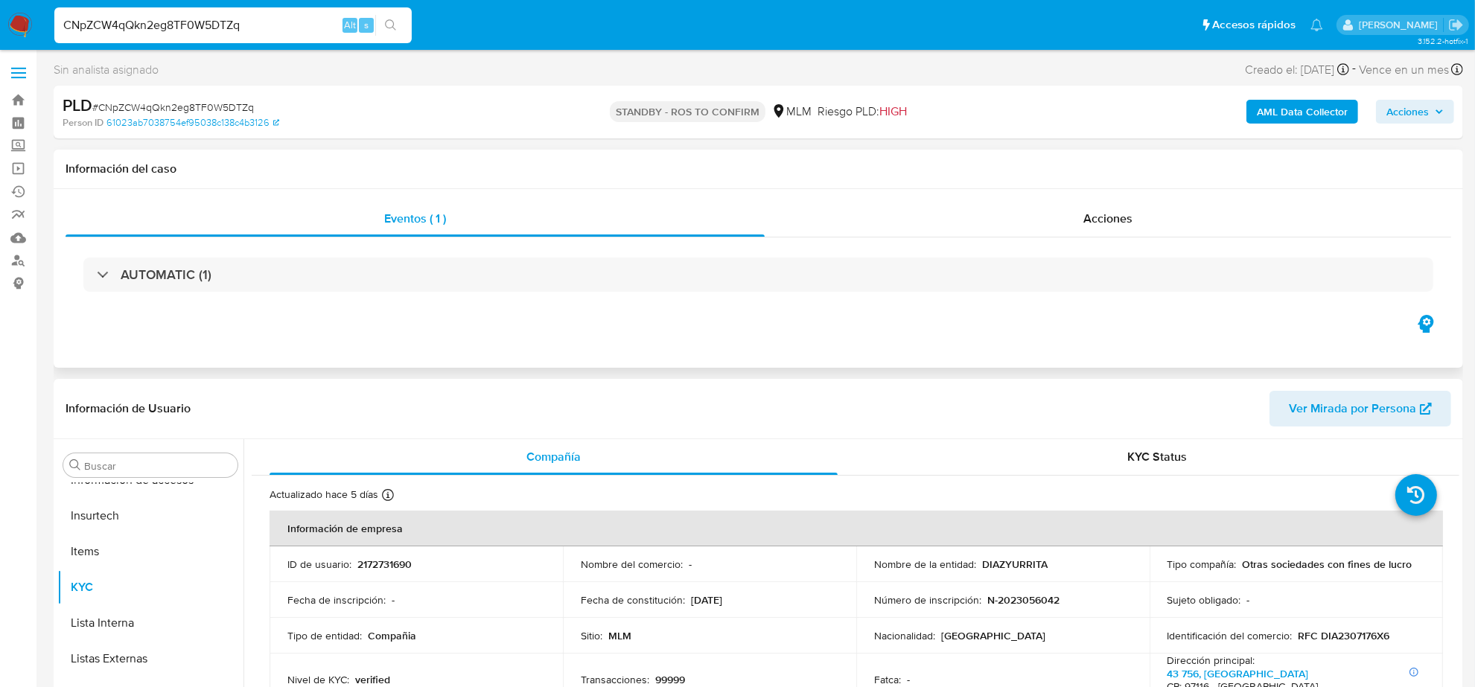
select select "10"
click at [1093, 221] on span "Acciones" at bounding box center [1108, 218] width 49 height 17
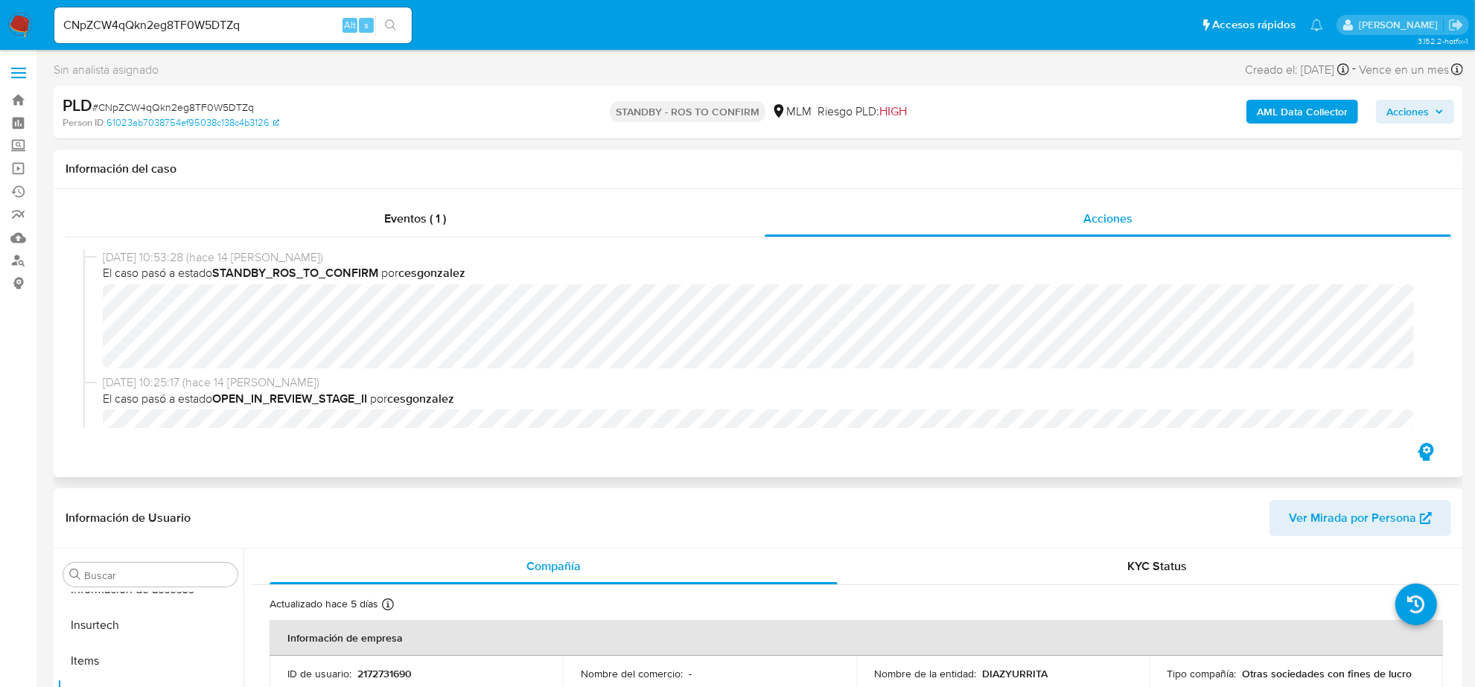
scroll to position [372, 0]
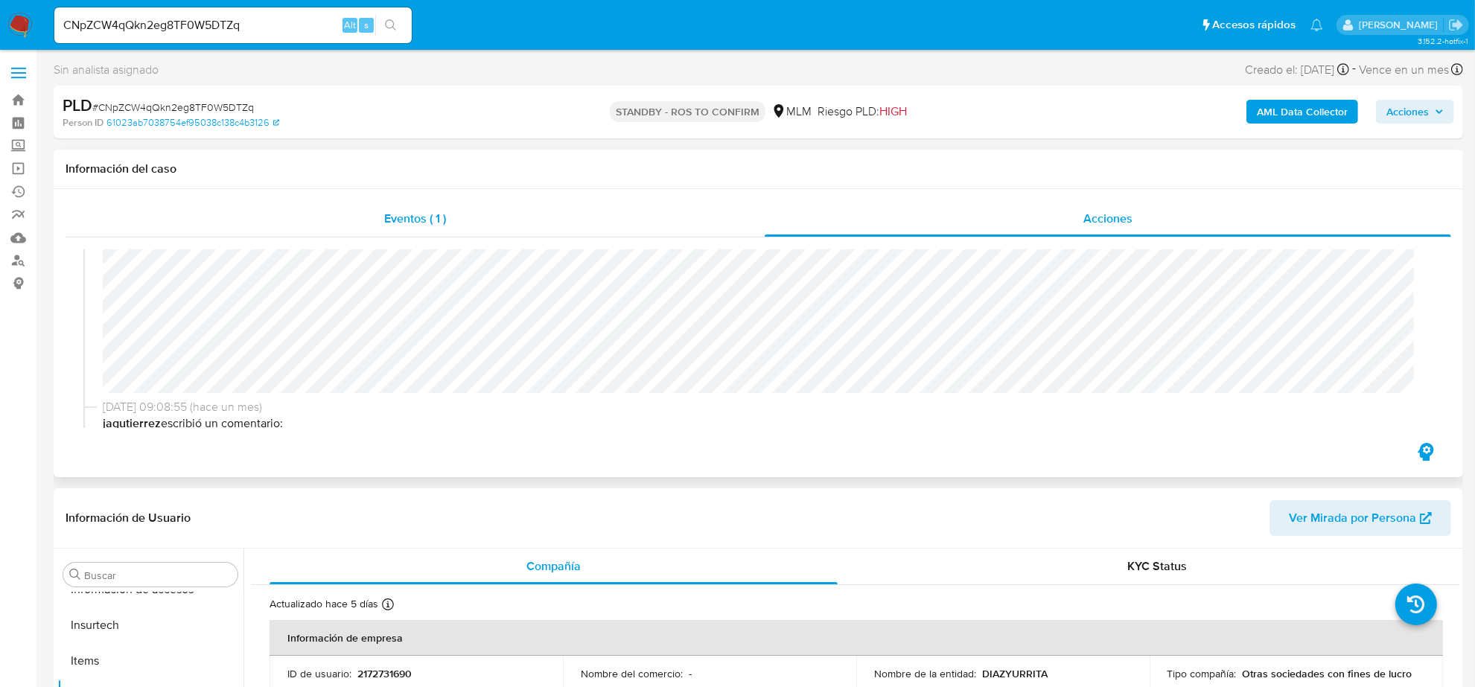
click at [419, 218] on span "Eventos ( 1 )" at bounding box center [415, 218] width 62 height 17
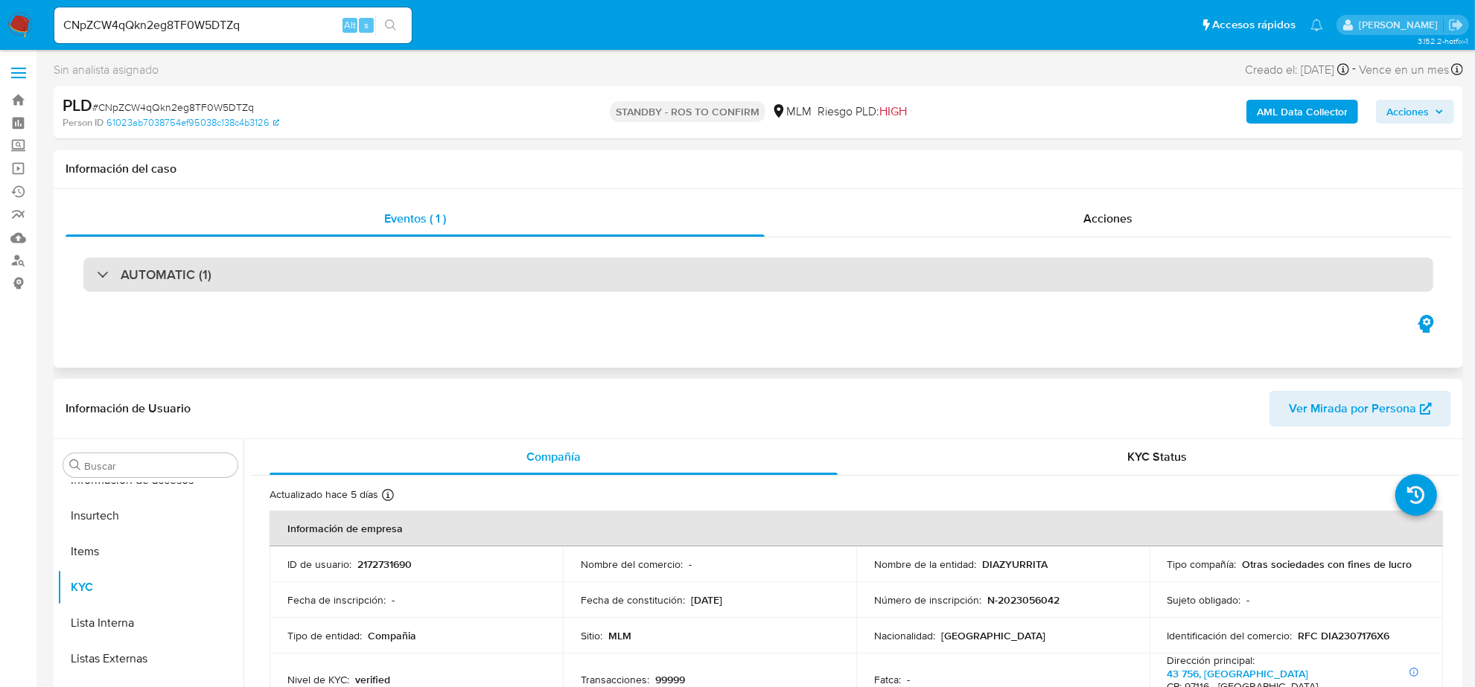
click at [392, 262] on div "AUTOMATIC (1)" at bounding box center [758, 275] width 1350 height 34
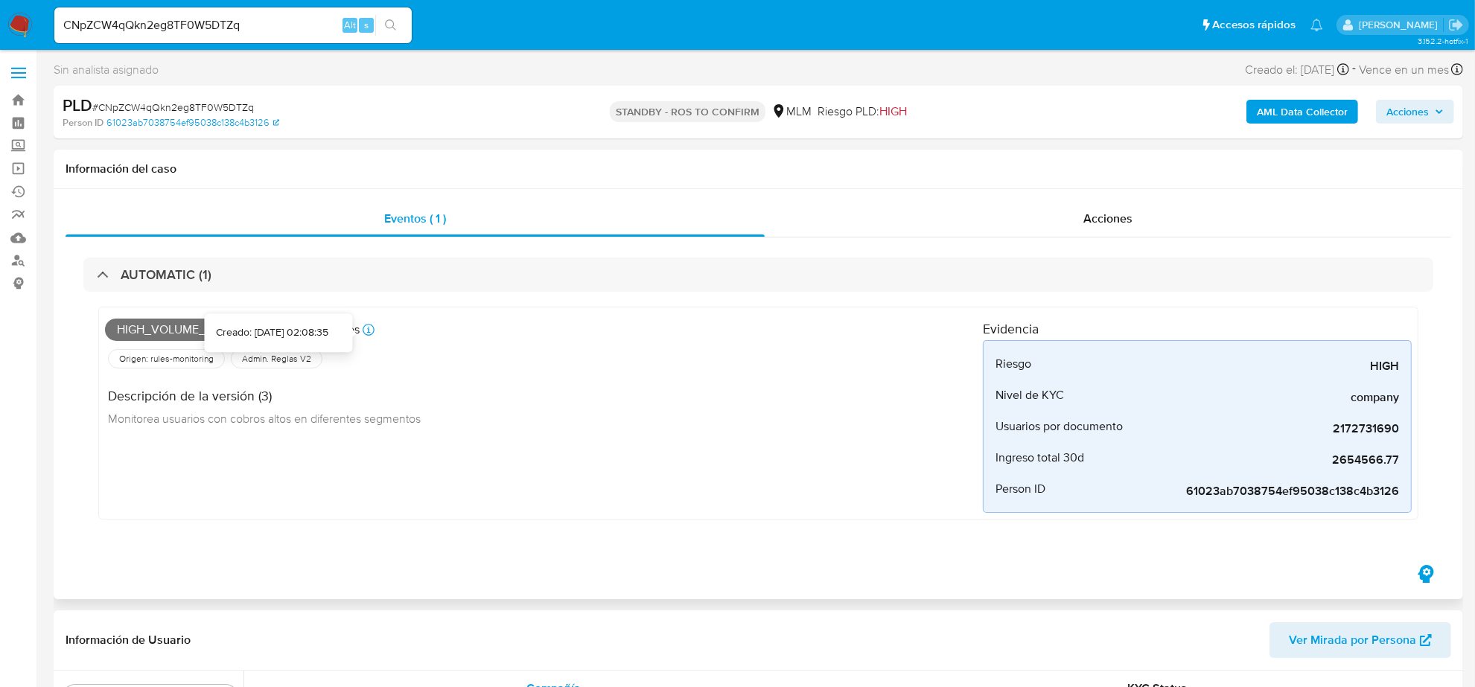
click at [372, 333] on icon at bounding box center [369, 330] width 12 height 12
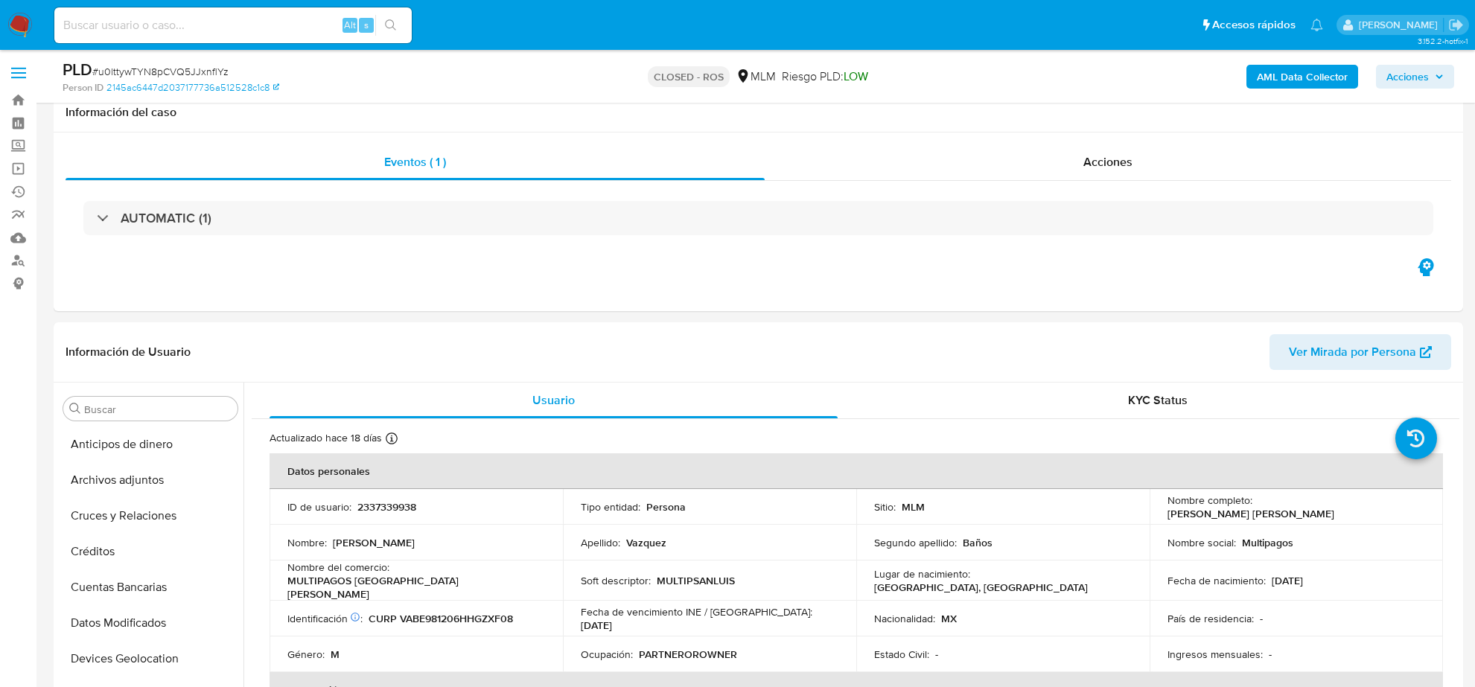
select select "10"
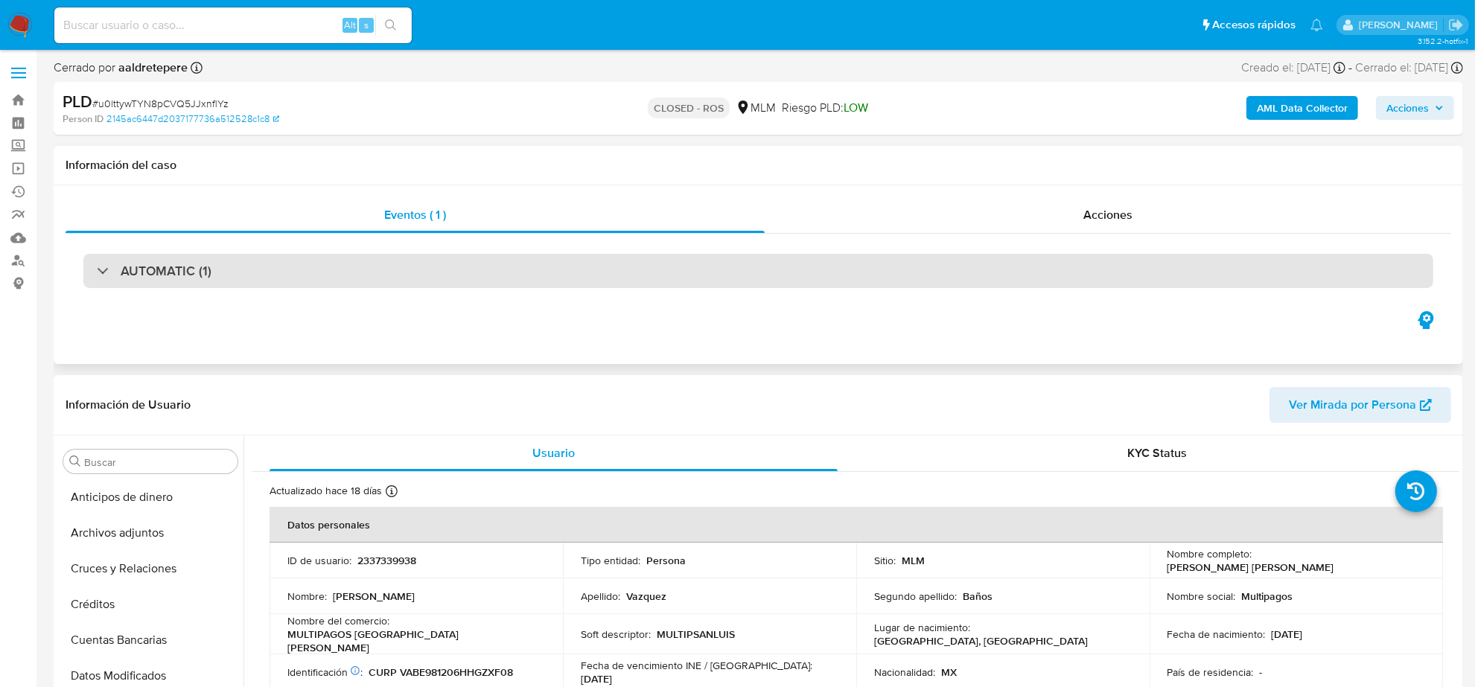
click at [198, 276] on h3 "AUTOMATIC (1)" at bounding box center [166, 271] width 91 height 16
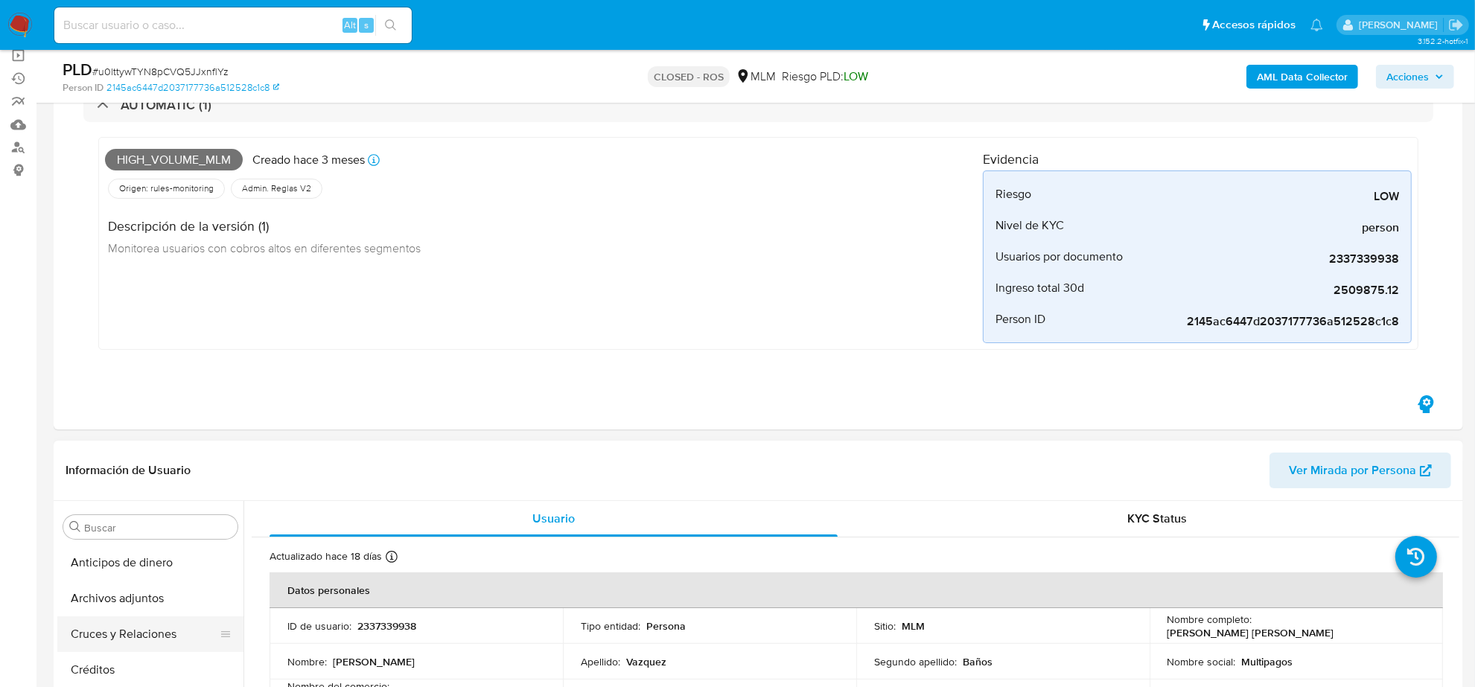
scroll to position [279, 0]
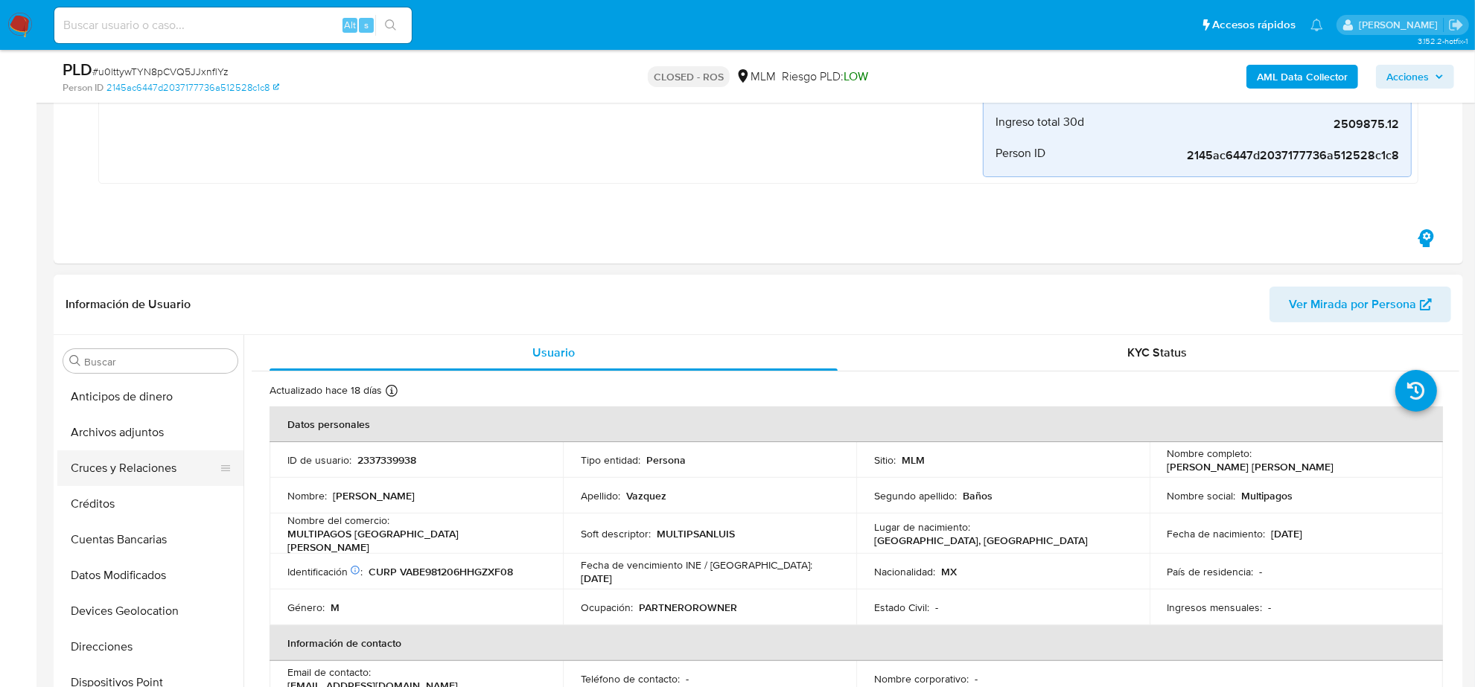
click at [144, 468] on button "Cruces y Relaciones" at bounding box center [144, 469] width 174 height 36
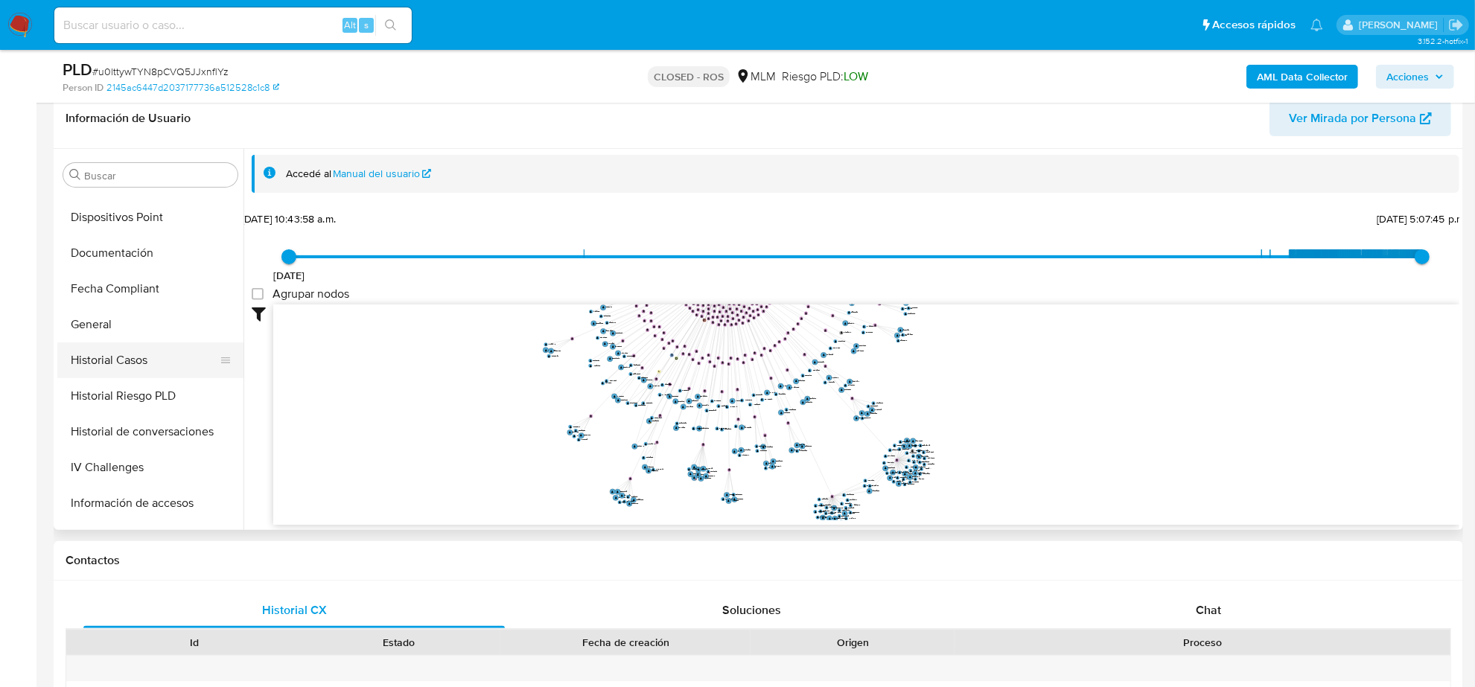
click at [134, 366] on button "Historial Casos" at bounding box center [144, 361] width 174 height 36
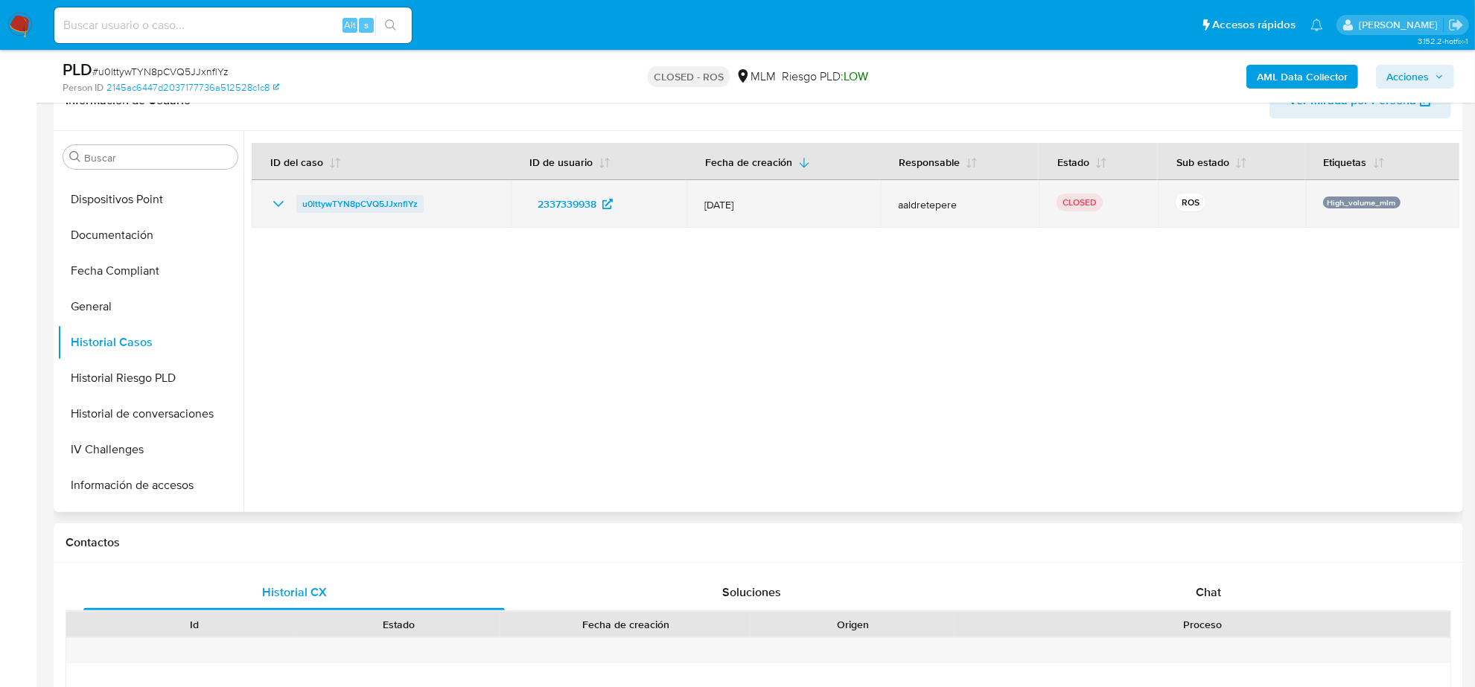
click at [296, 207] on link "u0lttywTYN8pCVQ5JJxnflYz" at bounding box center [359, 204] width 127 height 18
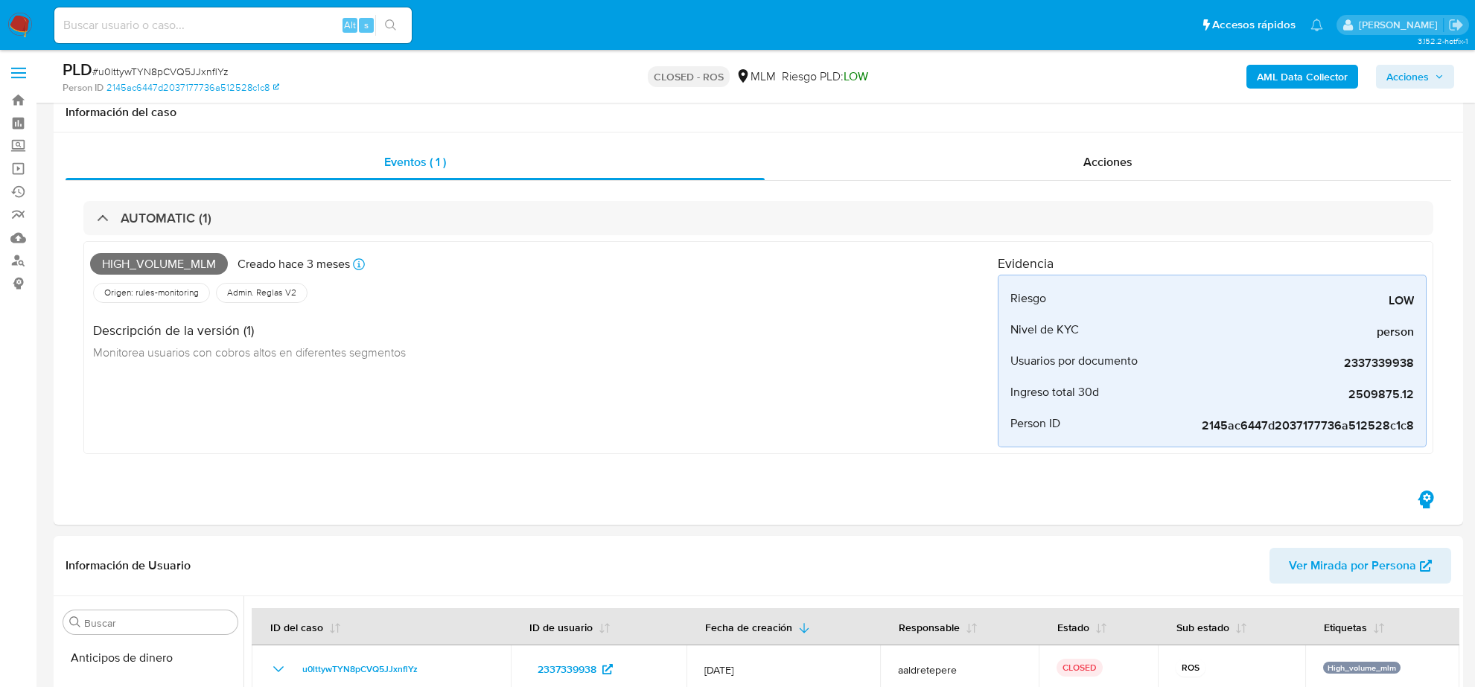
select select "10"
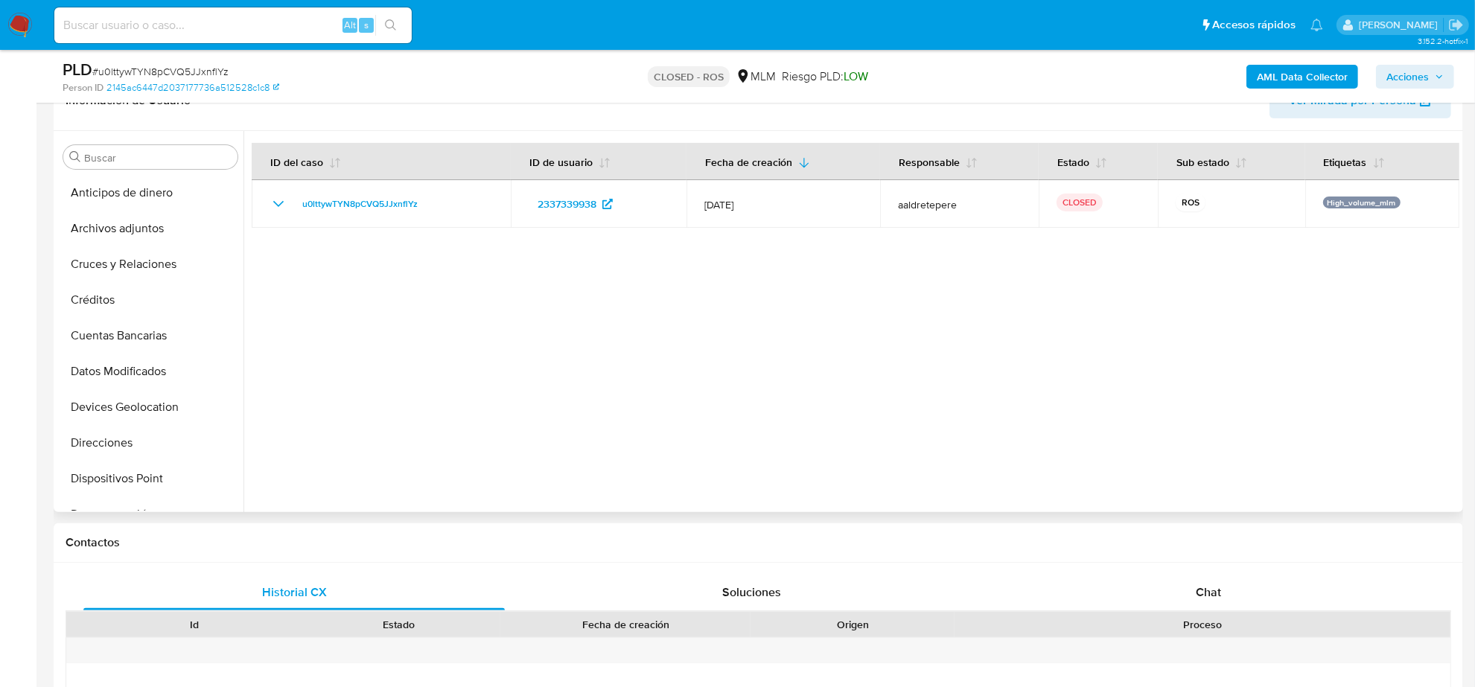
scroll to position [279, 0]
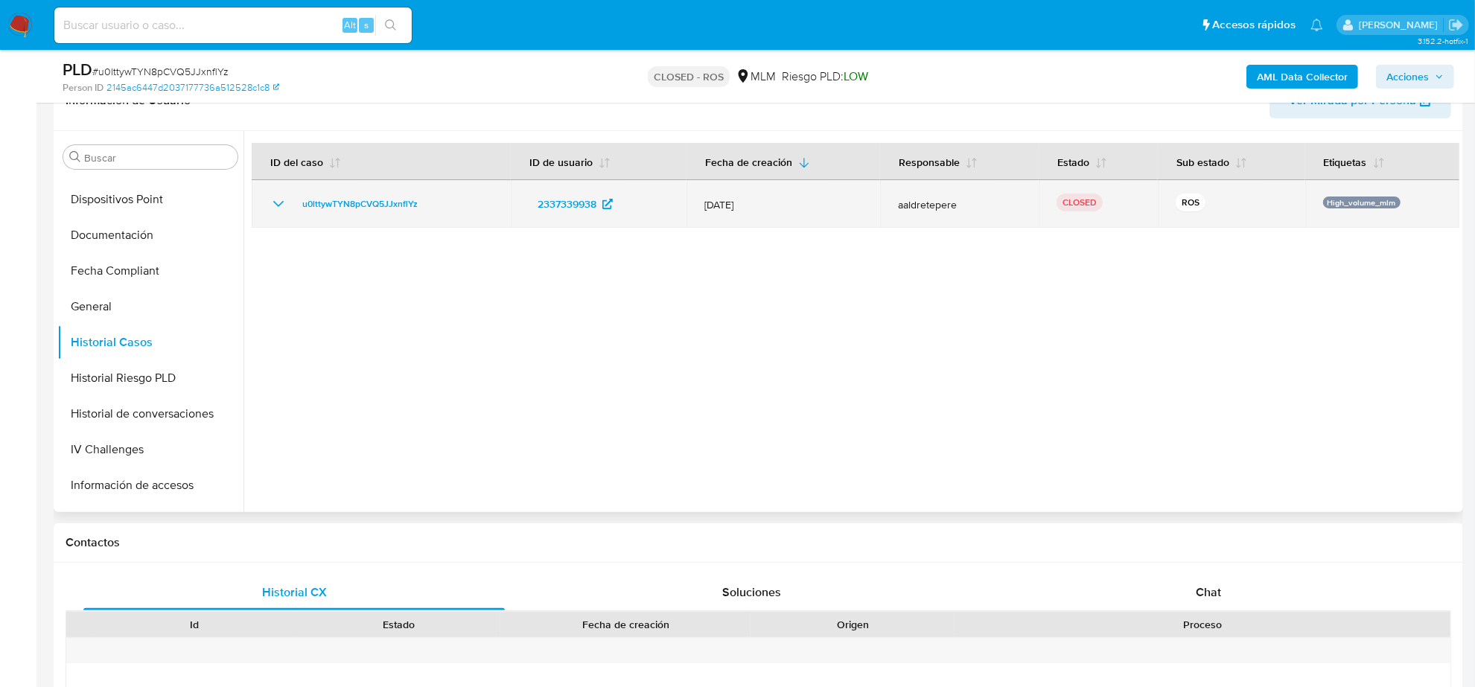
click at [273, 211] on icon "Mostrar/Ocultar" at bounding box center [279, 204] width 18 height 18
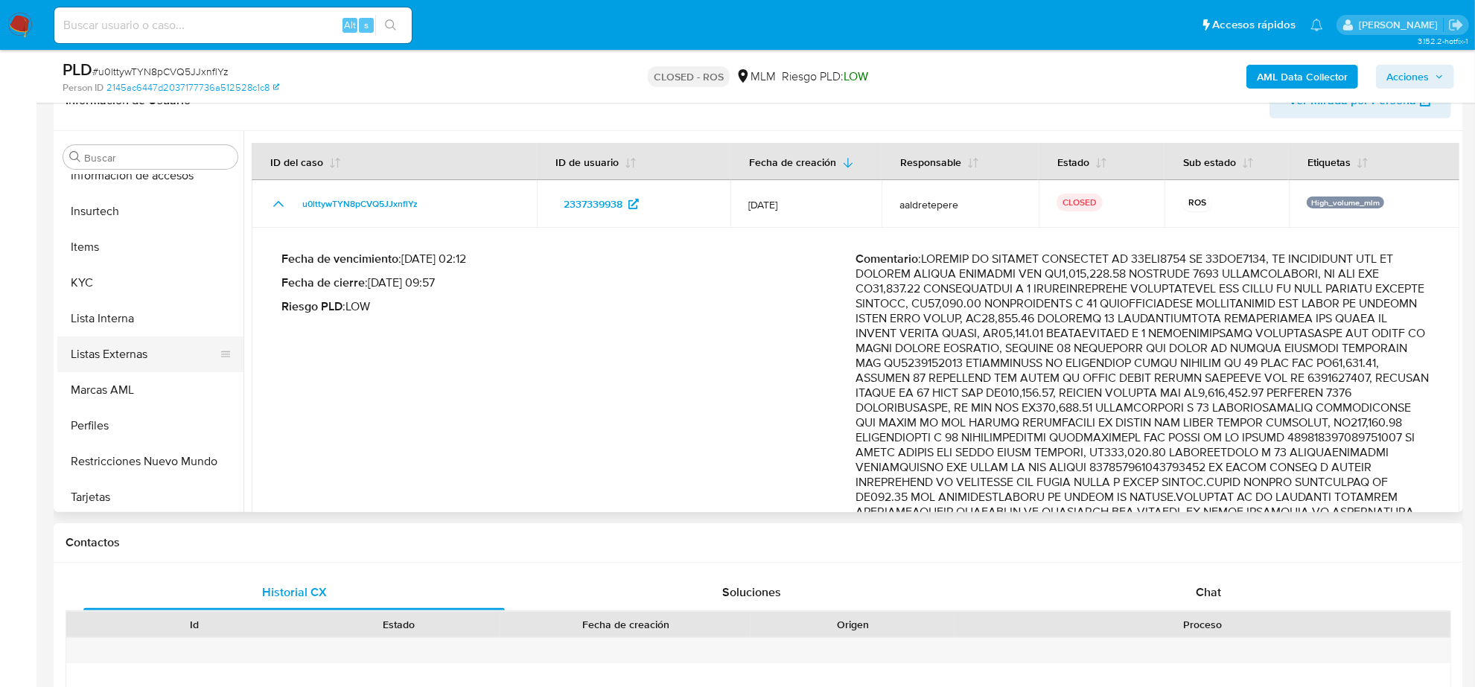
scroll to position [593, 0]
click at [107, 272] on button "KYC" at bounding box center [144, 279] width 174 height 36
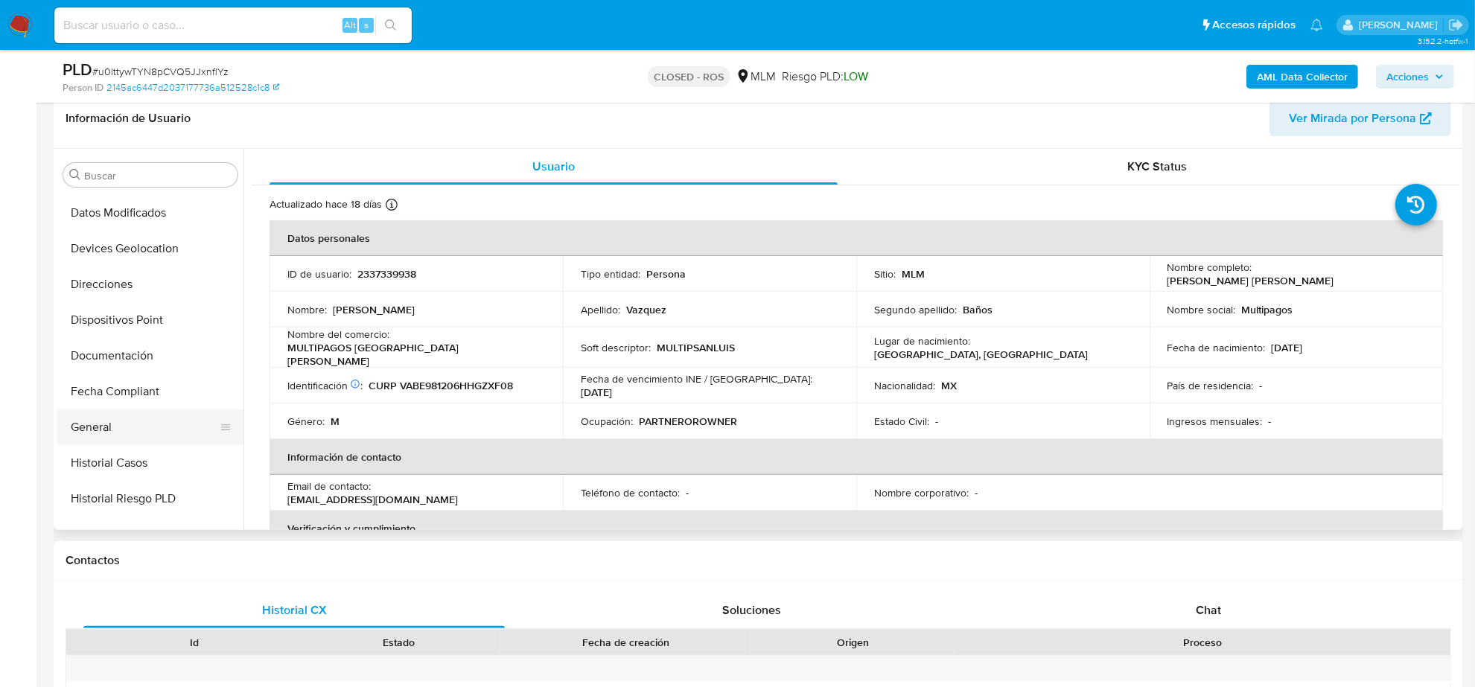
scroll to position [127, 0]
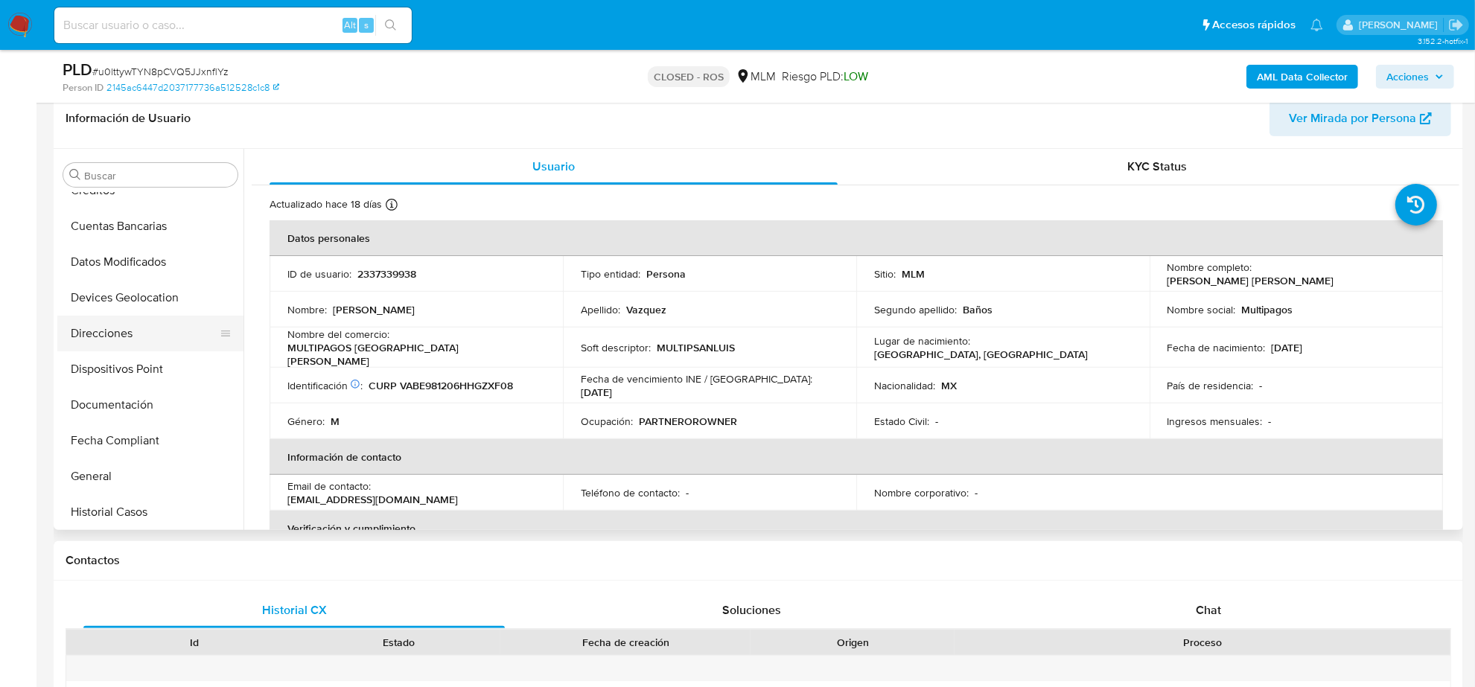
click at [124, 332] on button "Direcciones" at bounding box center [144, 334] width 174 height 36
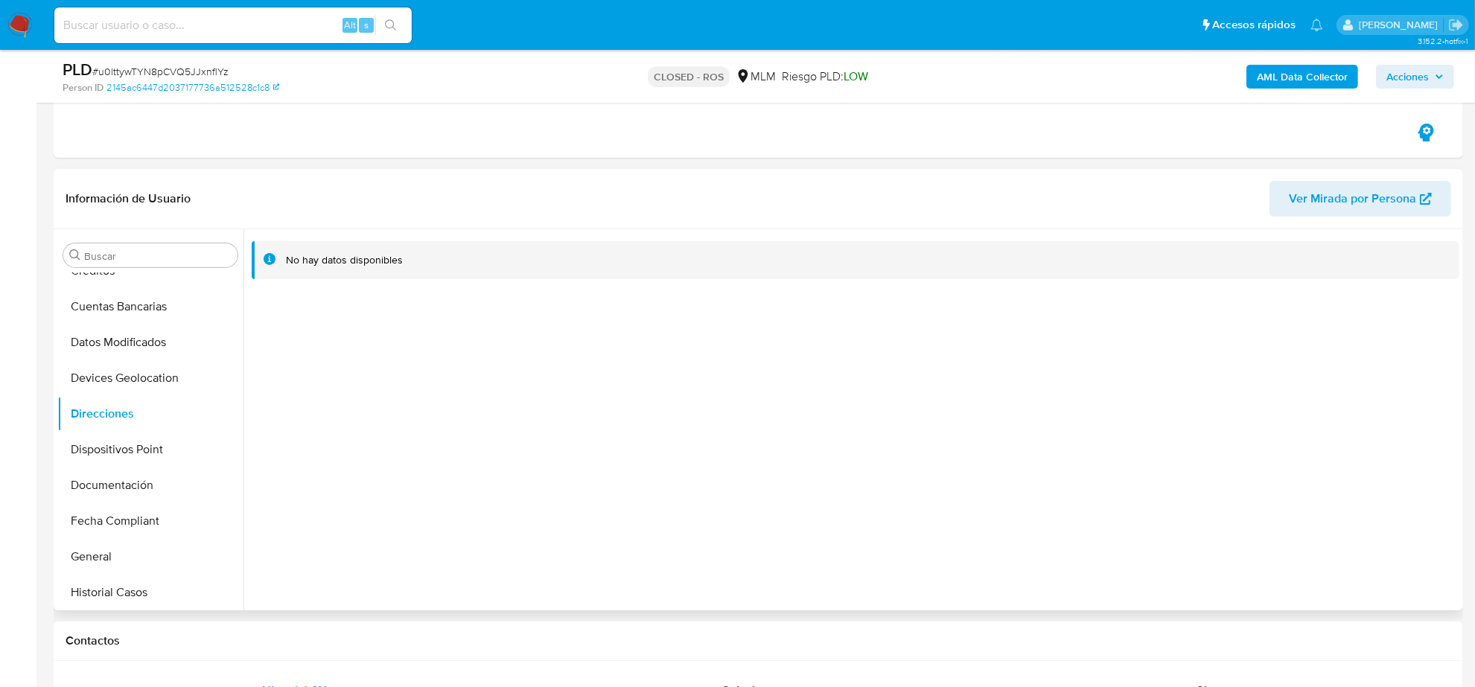
scroll to position [186, 0]
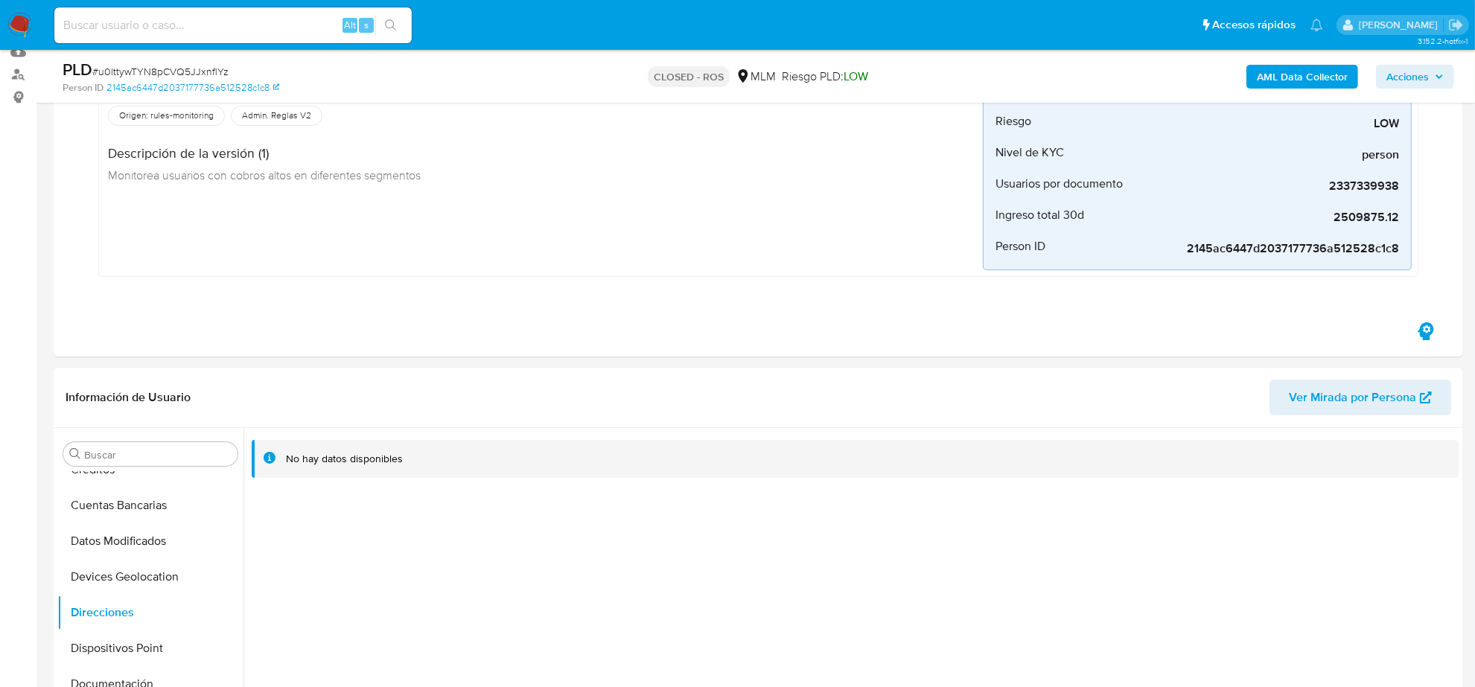
click at [188, 25] on input at bounding box center [232, 25] width 357 height 19
paste input "ZRwT9UJ1uL0f8JSveSfTbAAT"
type input "ZRwT9UJ1uL0f8JSveSfTbAAT"
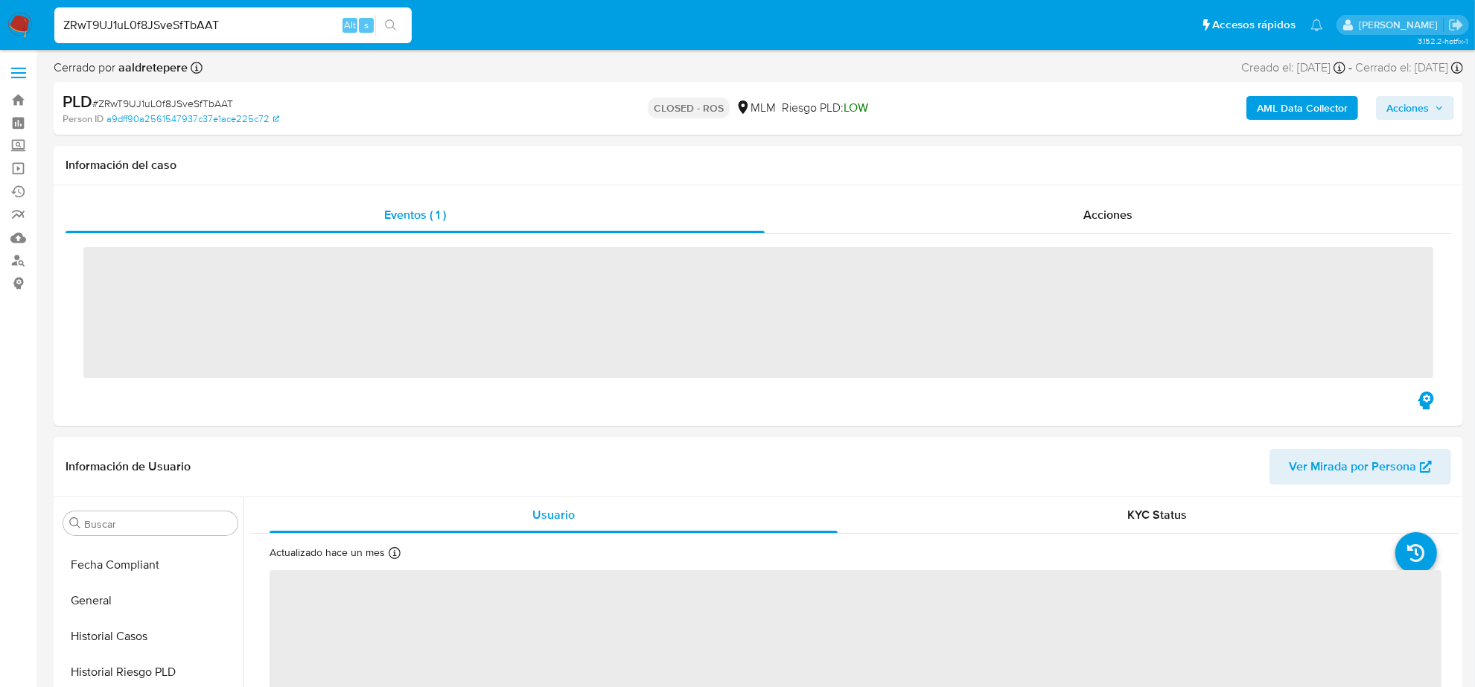
scroll to position [559, 0]
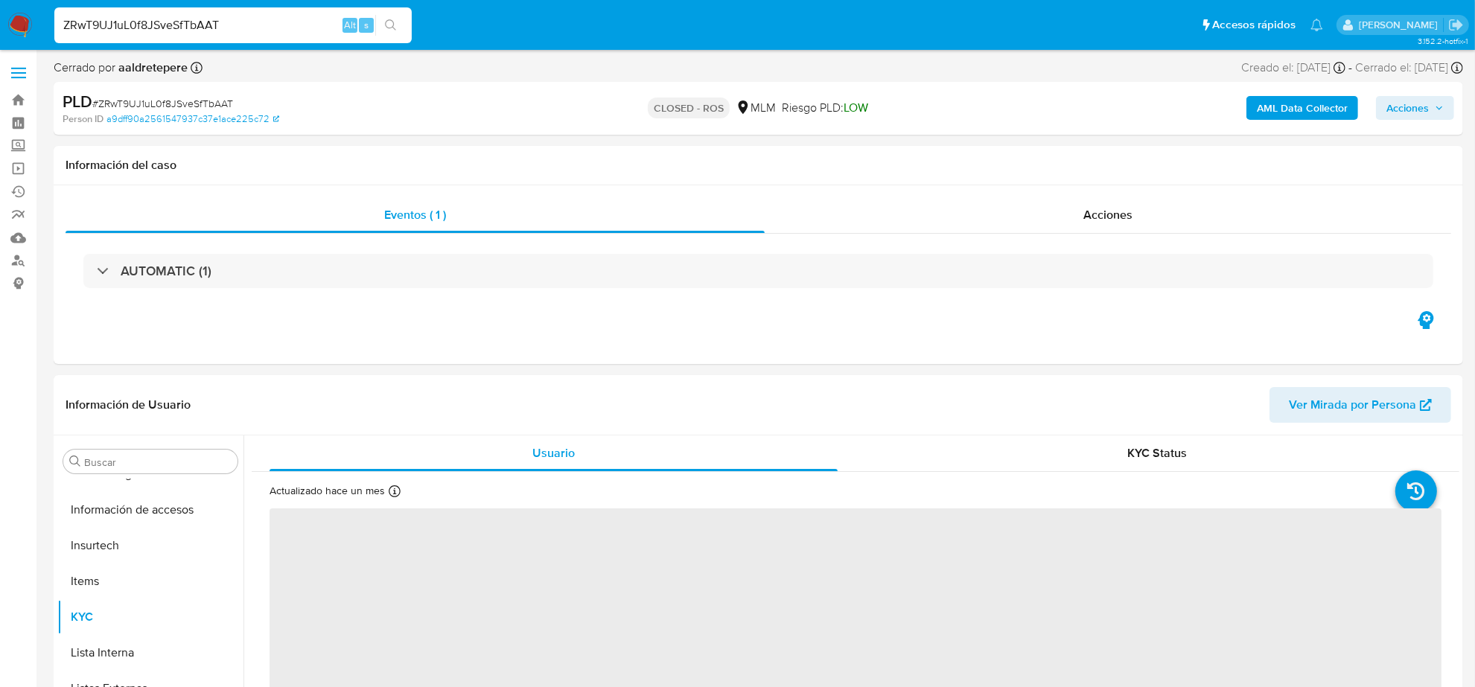
select select "10"
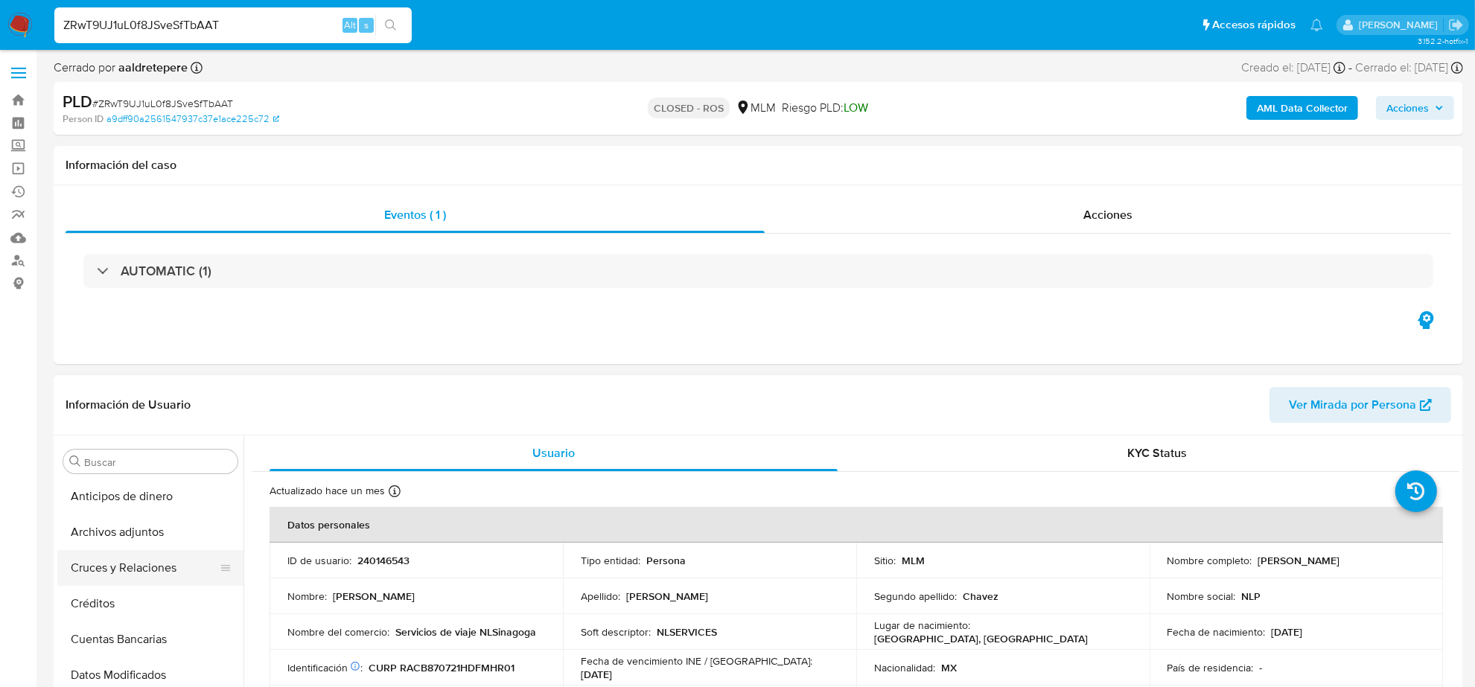
scroll to position [0, 0]
click at [116, 571] on button "Cruces y Relaciones" at bounding box center [144, 569] width 174 height 36
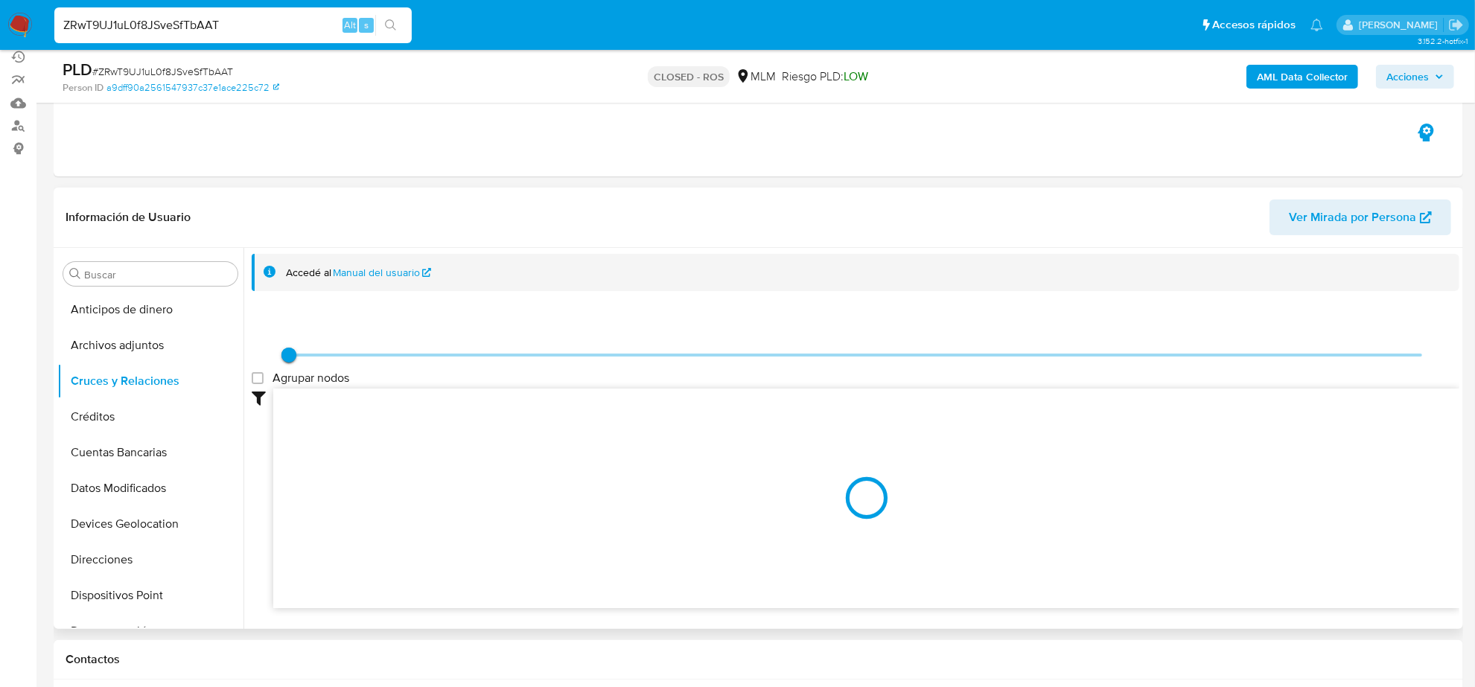
scroll to position [186, 0]
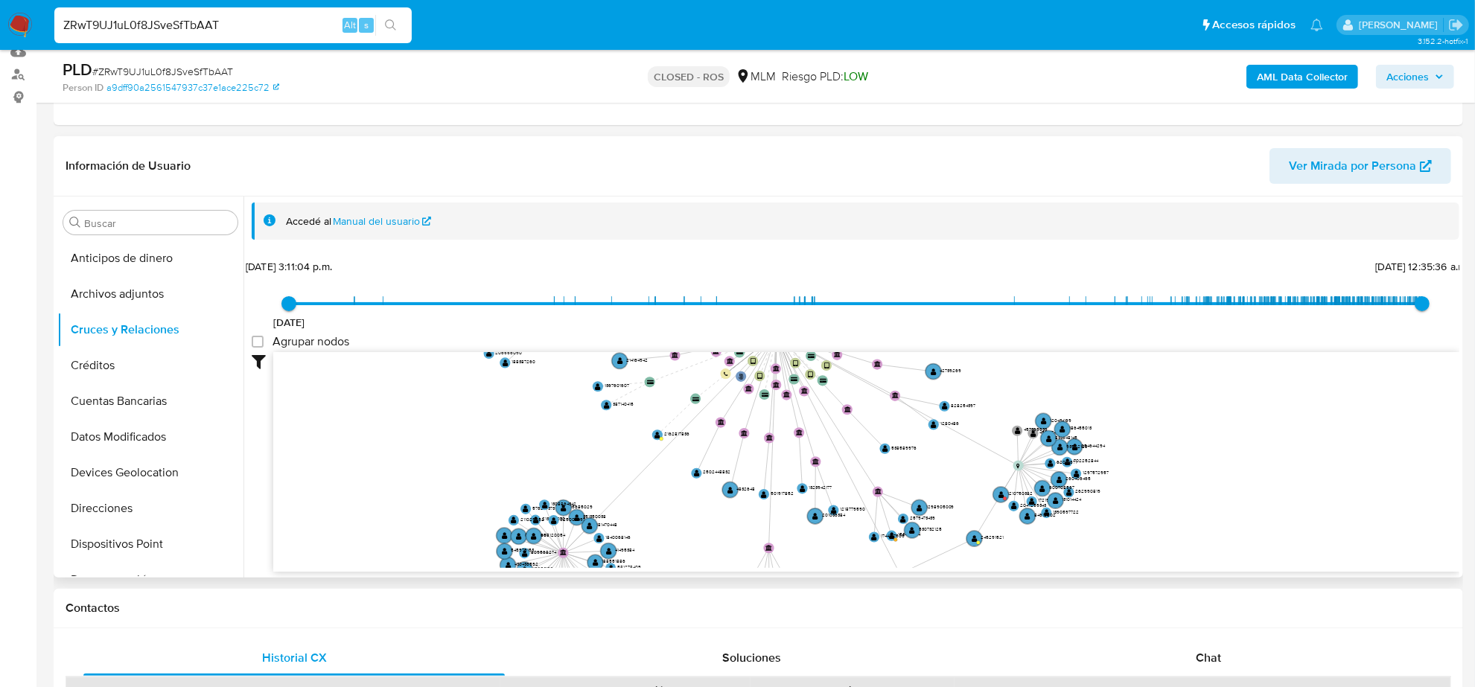
drag, startPoint x: 1309, startPoint y: 474, endPoint x: 1194, endPoint y: 347, distance: 171.3
click at [1194, 347] on div "12/6/2021 12/6/2021, 3:11:04 p.m. 10/8/2025, 12:35:36 a.m. Agrupar nodos Filtro…" at bounding box center [856, 413] width 1208 height 317
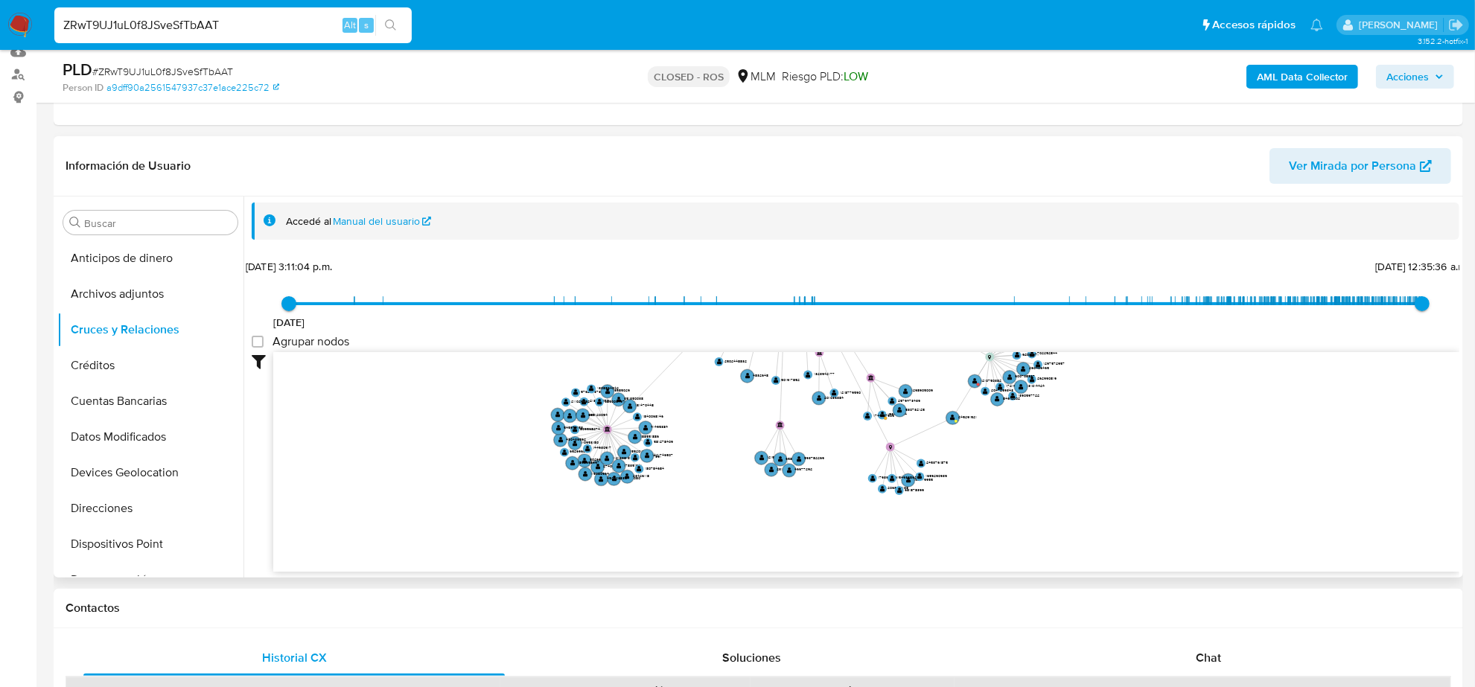
drag, startPoint x: 851, startPoint y: 527, endPoint x: 840, endPoint y: 422, distance: 106.3
click at [840, 422] on icon "user-240146543  240146543 phone-18dbc28e9f232eafd450ef853707a34e  person-a9df…" at bounding box center [866, 460] width 1186 height 216
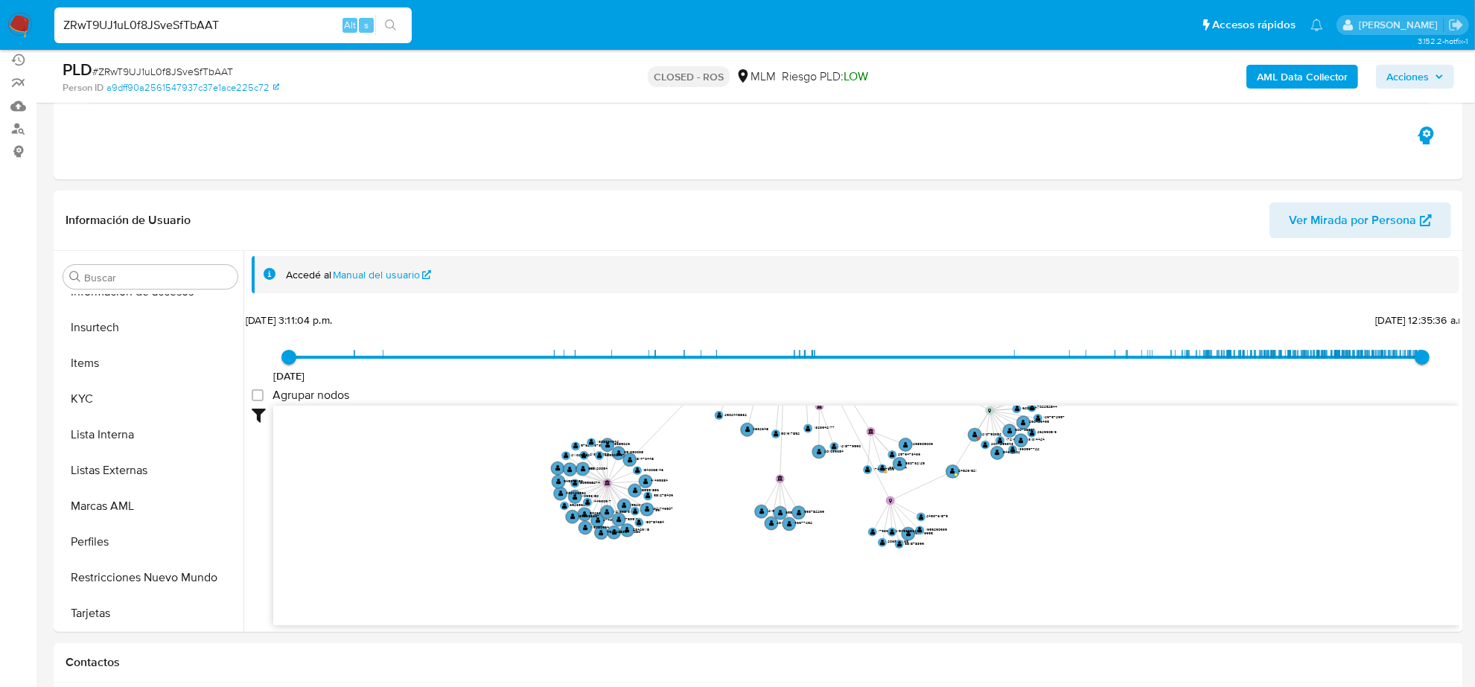
scroll to position [279, 0]
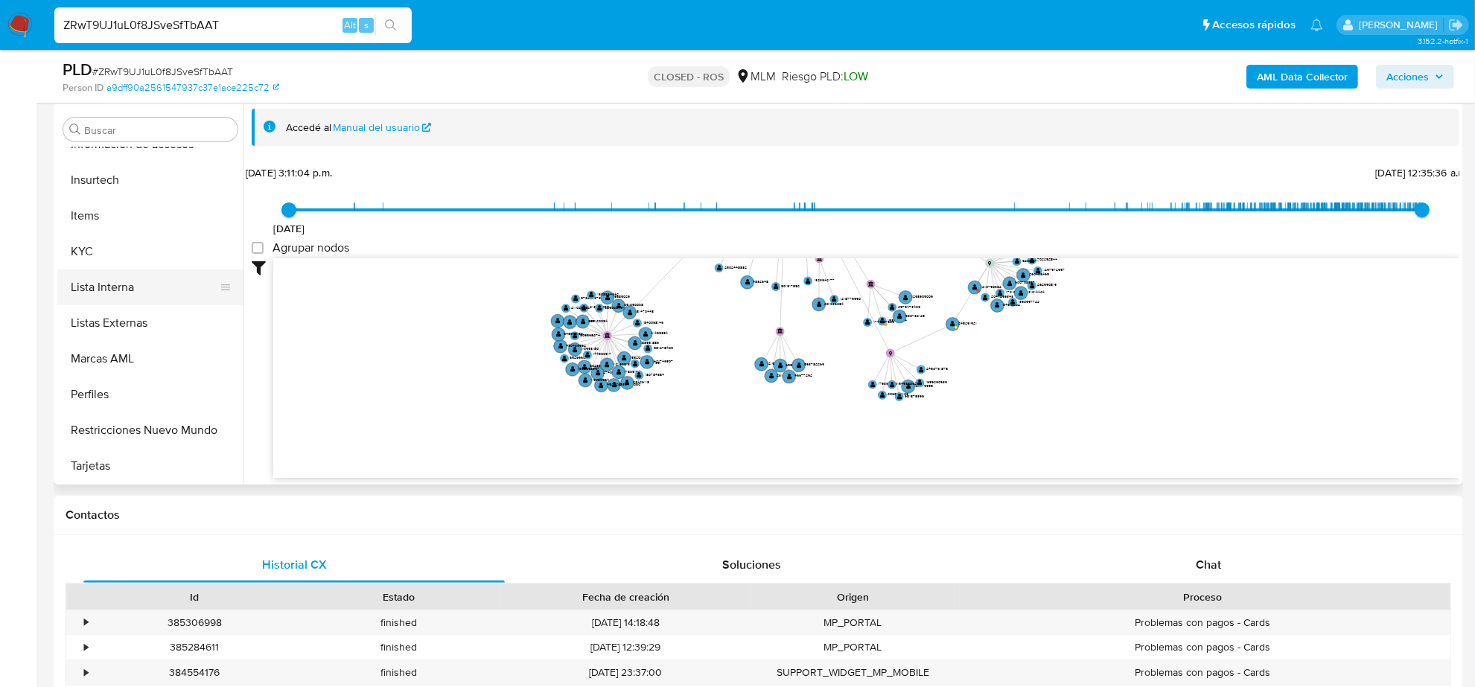
click at [88, 273] on button "Lista Interna" at bounding box center [144, 288] width 174 height 36
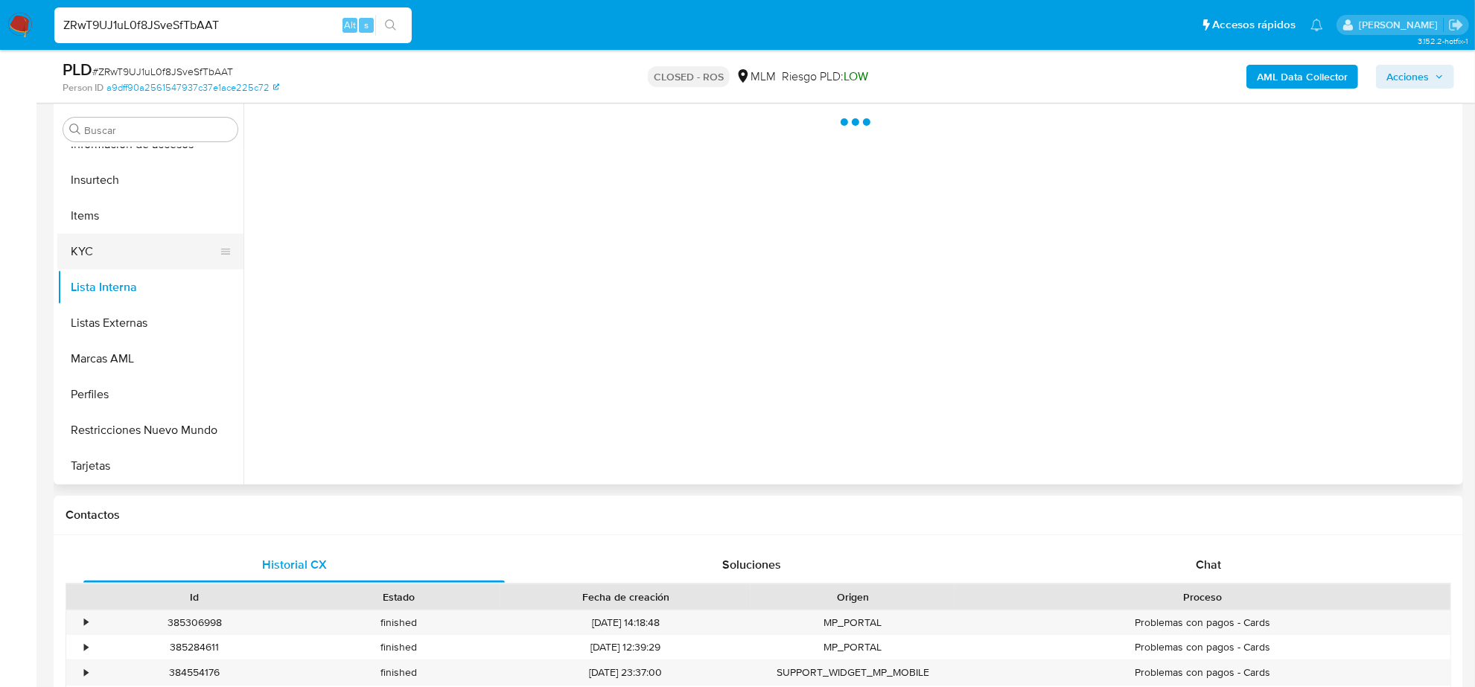
scroll to position [0, 0]
click at [87, 262] on button "KYC" at bounding box center [144, 252] width 174 height 36
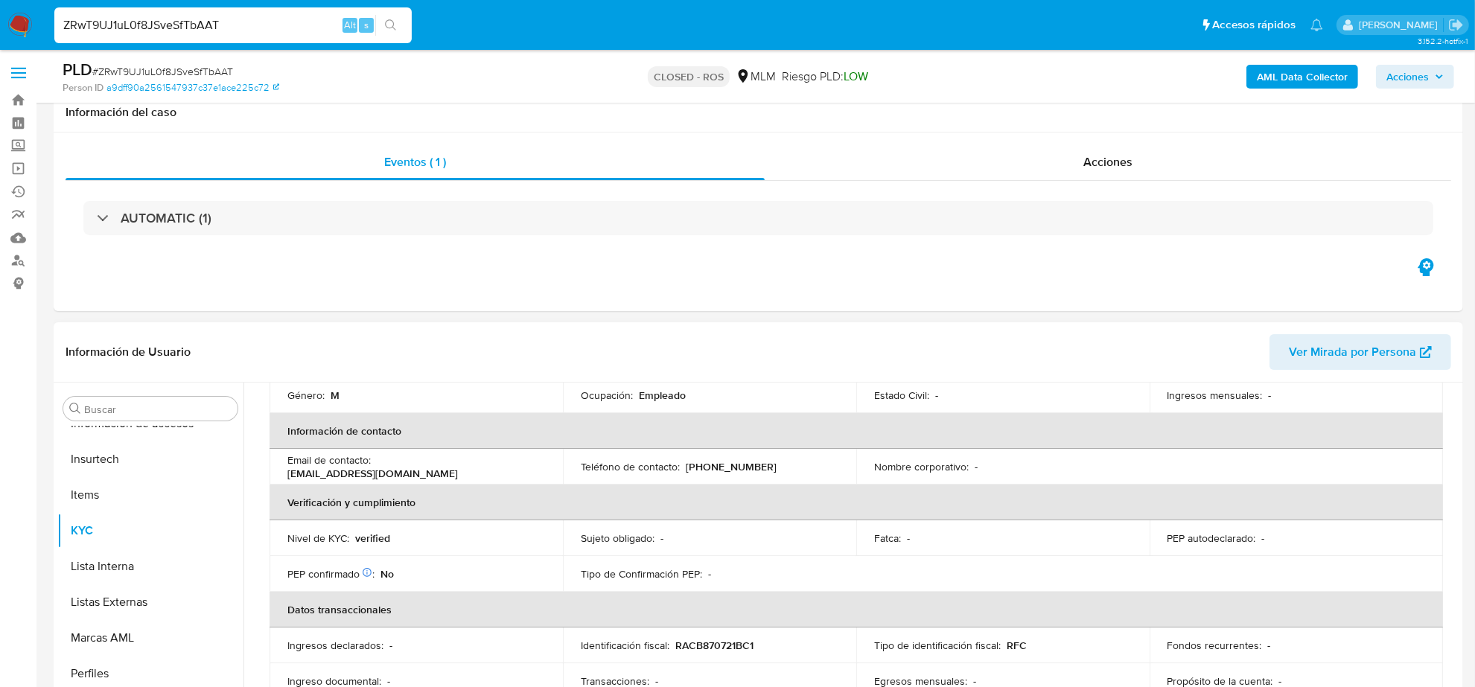
scroll to position [186, 0]
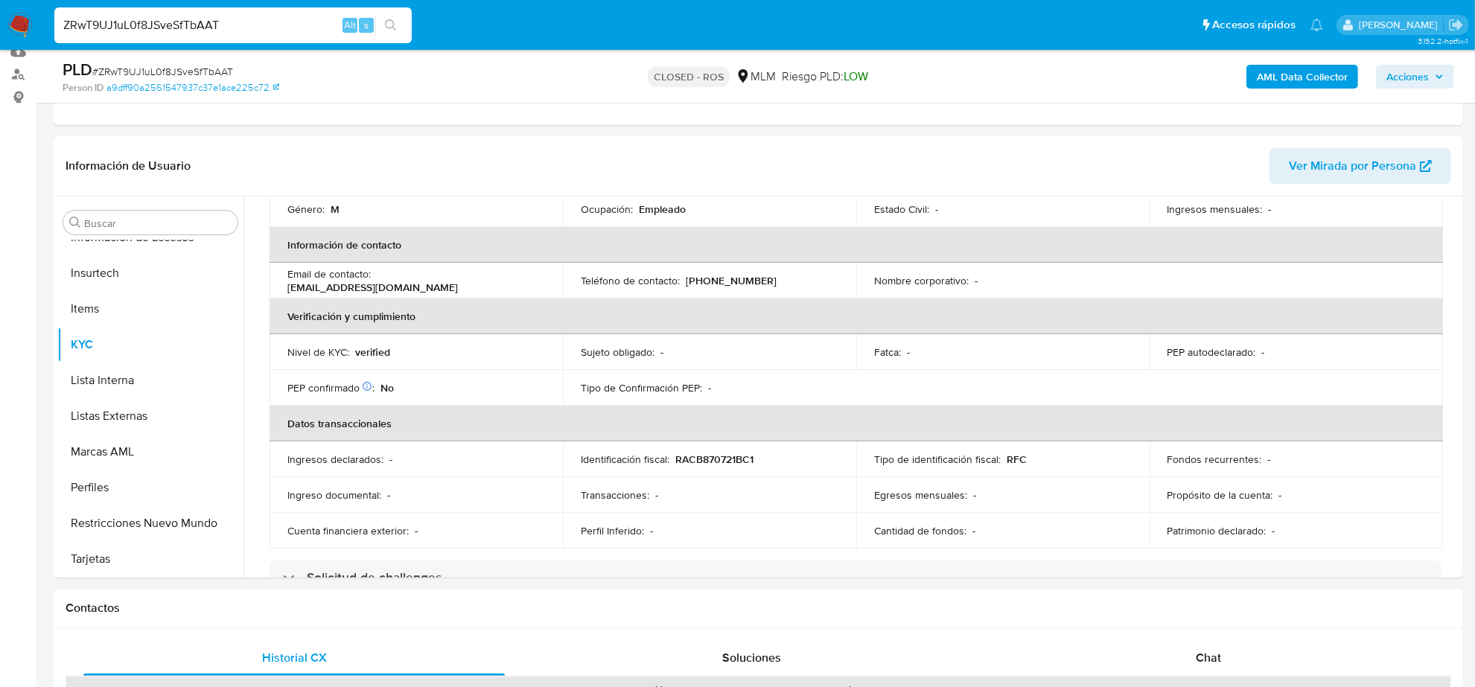
click at [190, 16] on input "ZRwT9UJ1uL0f8JSveSfTbAAT" at bounding box center [232, 25] width 357 height 19
paste input "RZDH529Fu3stt9xYxMsfsW5I"
type input "RZDH529Fu3stt9xYxMsfsW5I"
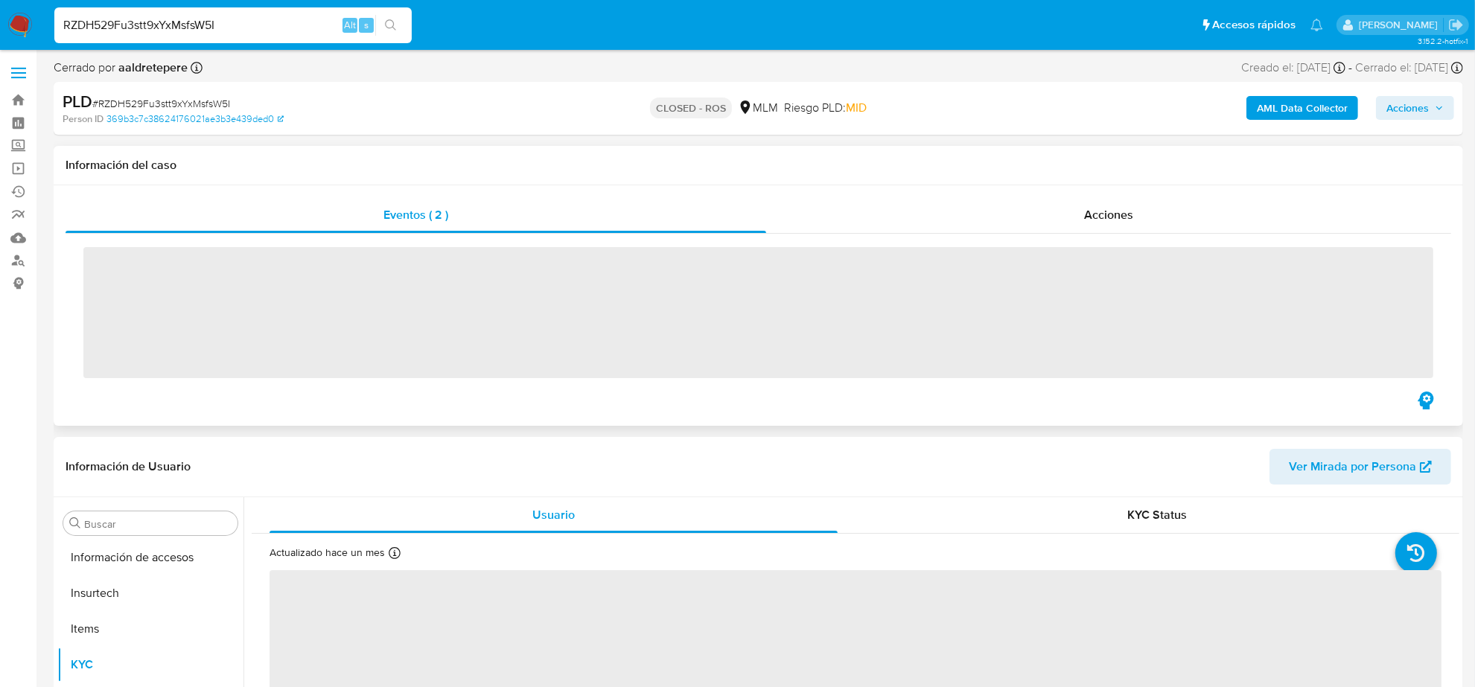
scroll to position [593, 0]
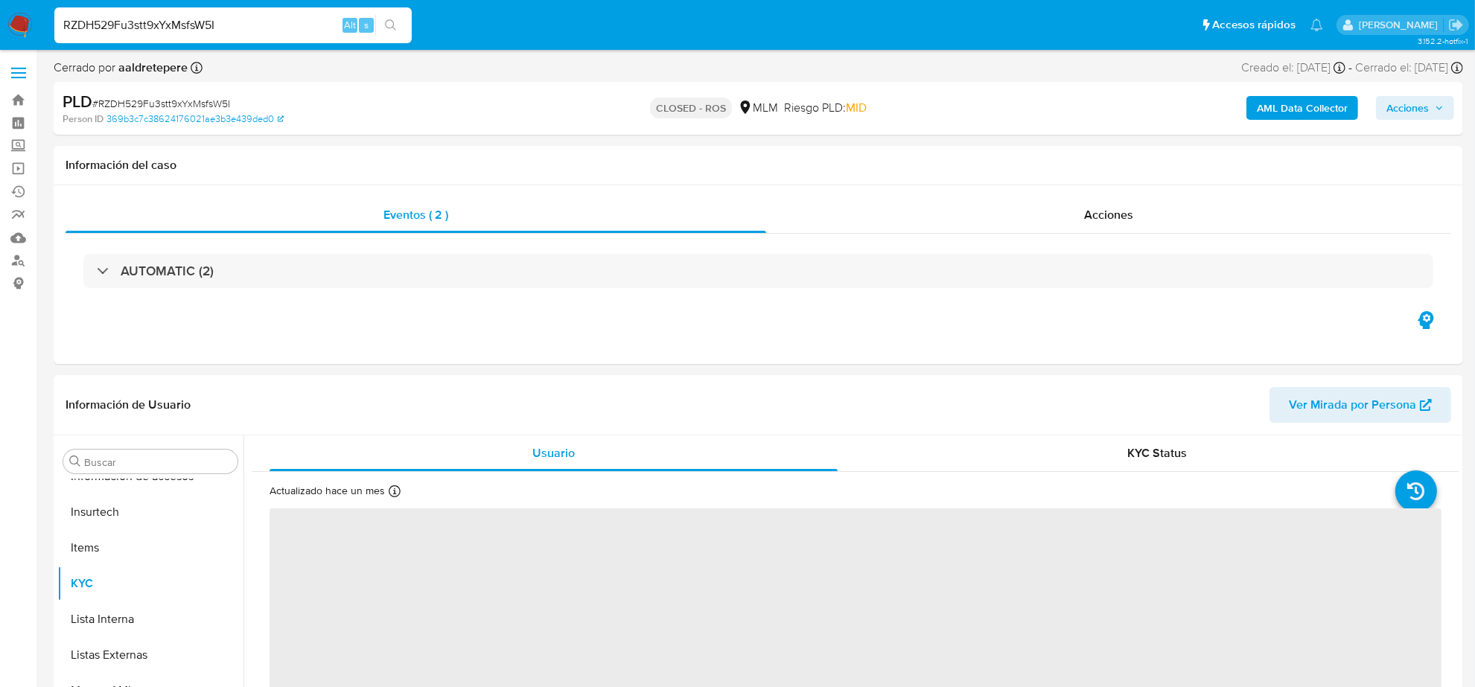
select select "10"
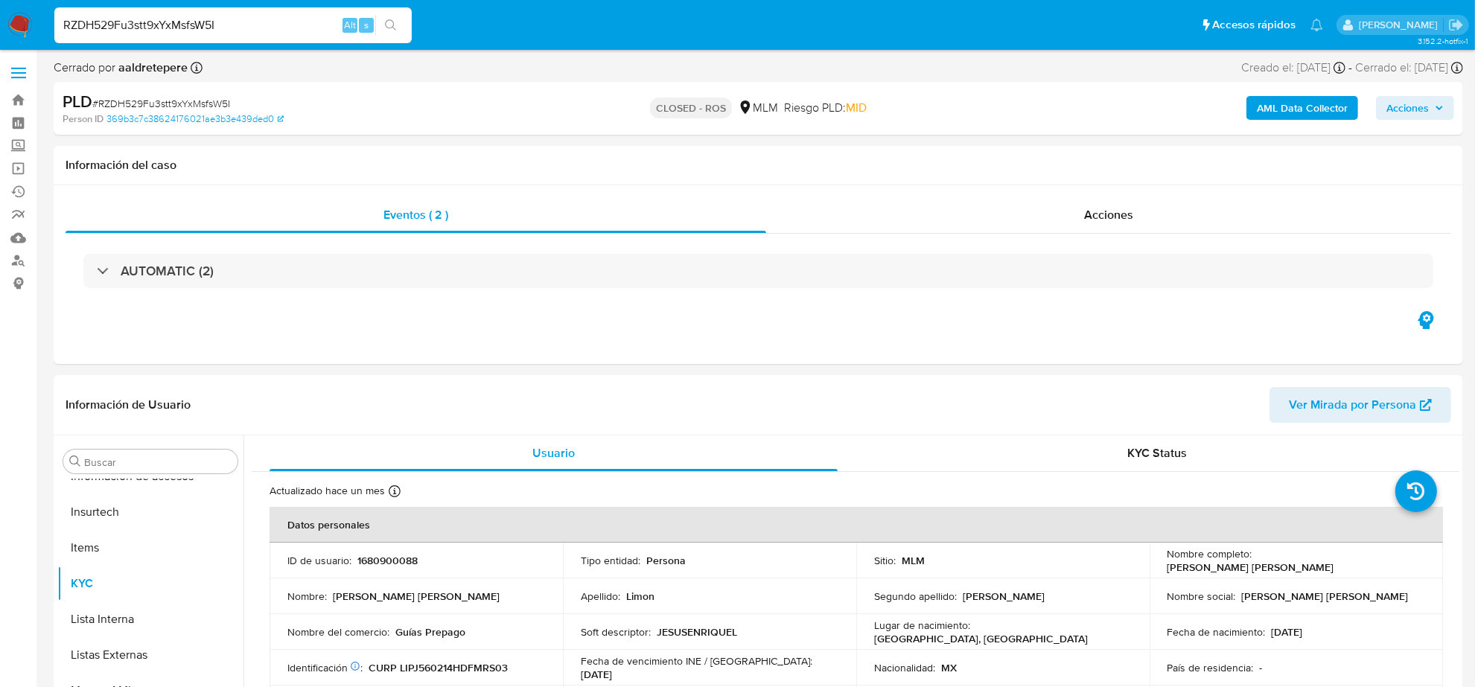
click at [158, 28] on input "RZDH529Fu3stt9xYxMsfsW5I" at bounding box center [232, 25] width 357 height 19
click at [1105, 206] on span "Acciones" at bounding box center [1108, 214] width 49 height 17
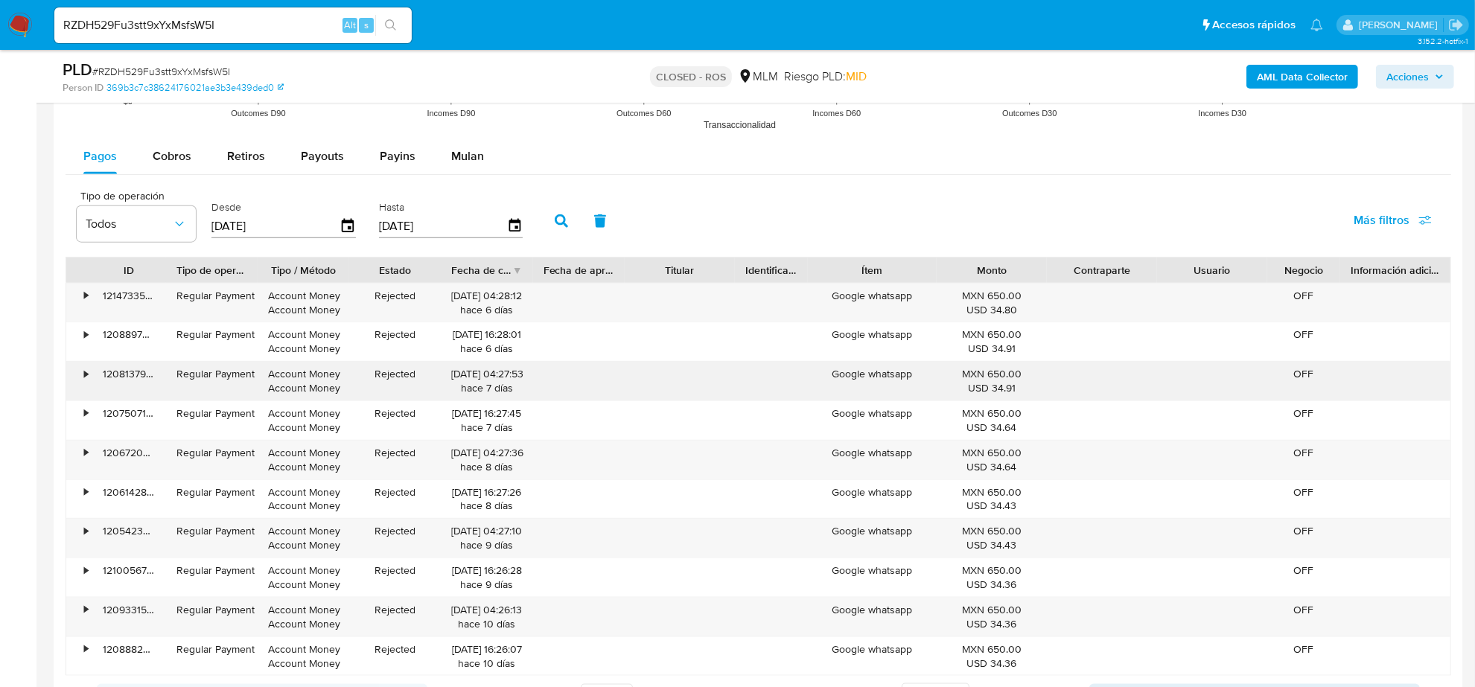
scroll to position [1583, 0]
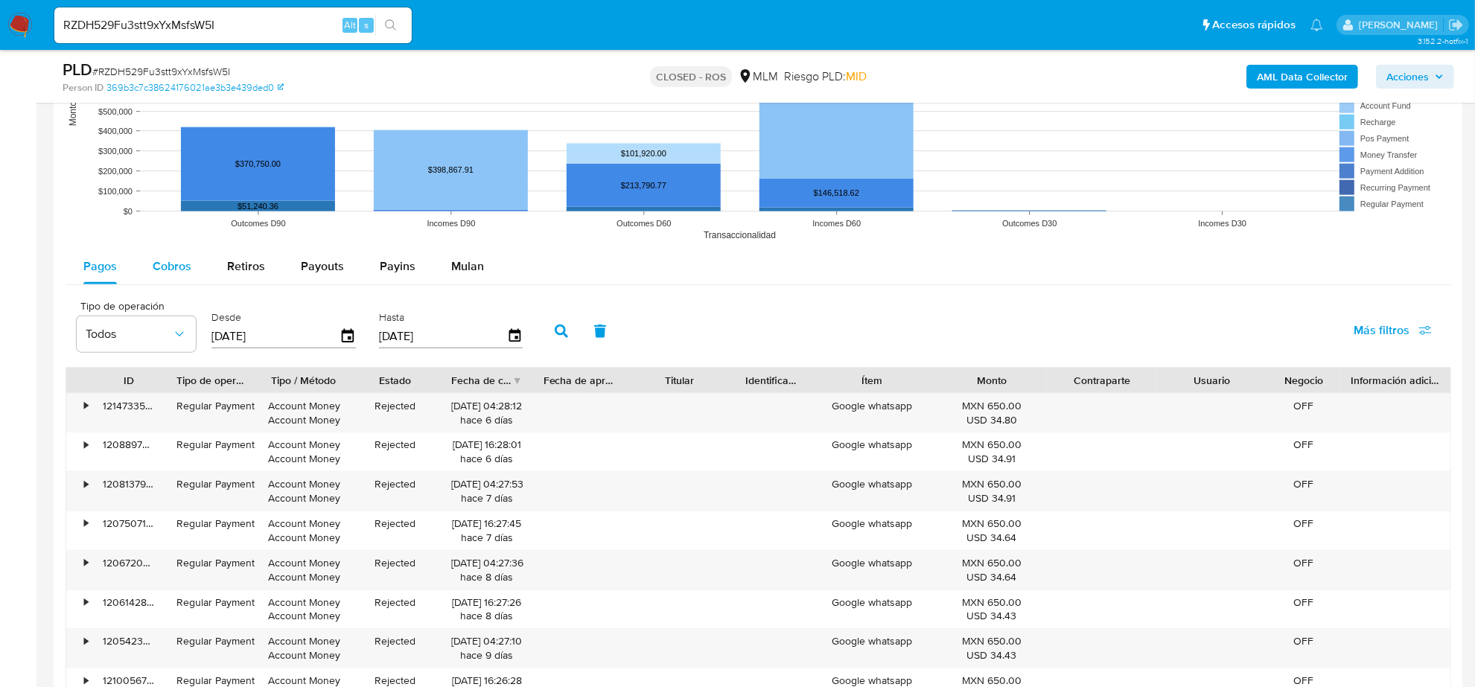
click at [156, 267] on span "Cobros" at bounding box center [172, 266] width 39 height 17
select select "10"
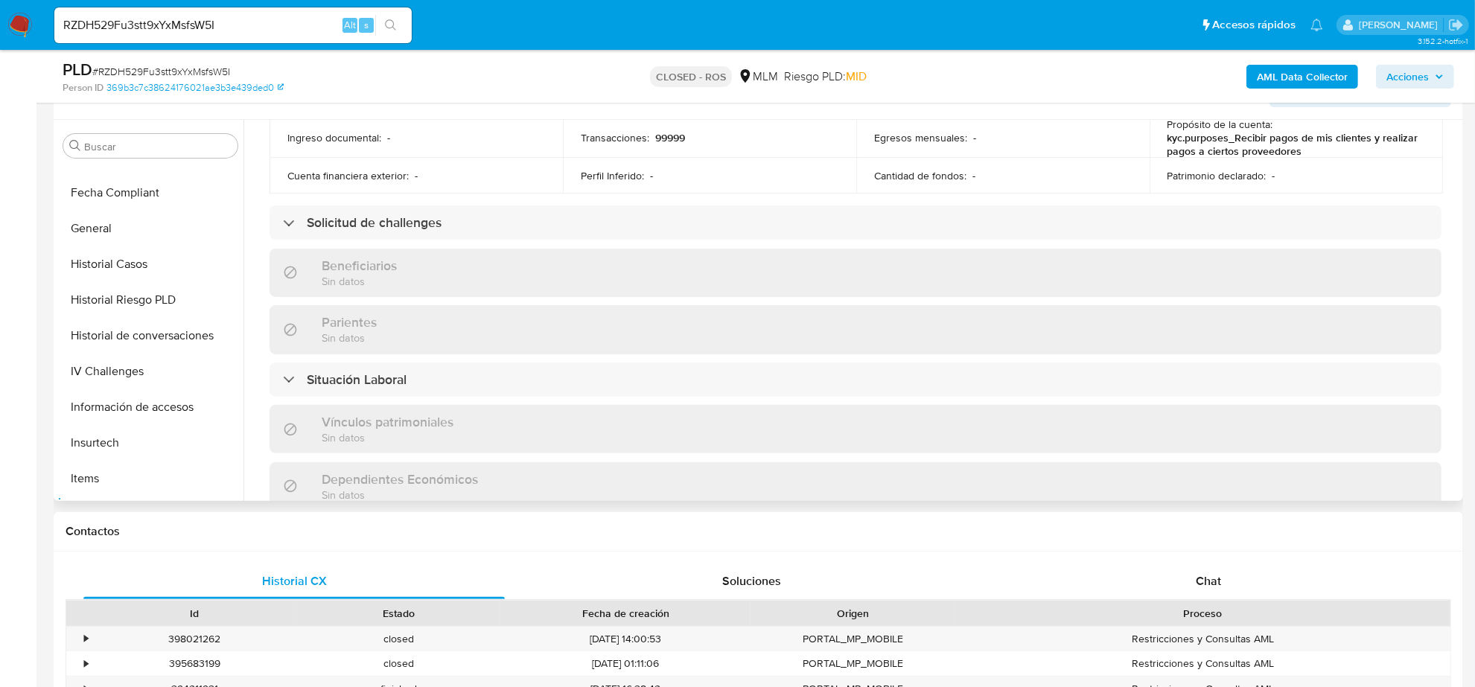
scroll to position [314, 0]
click at [124, 266] on button "General" at bounding box center [144, 262] width 174 height 36
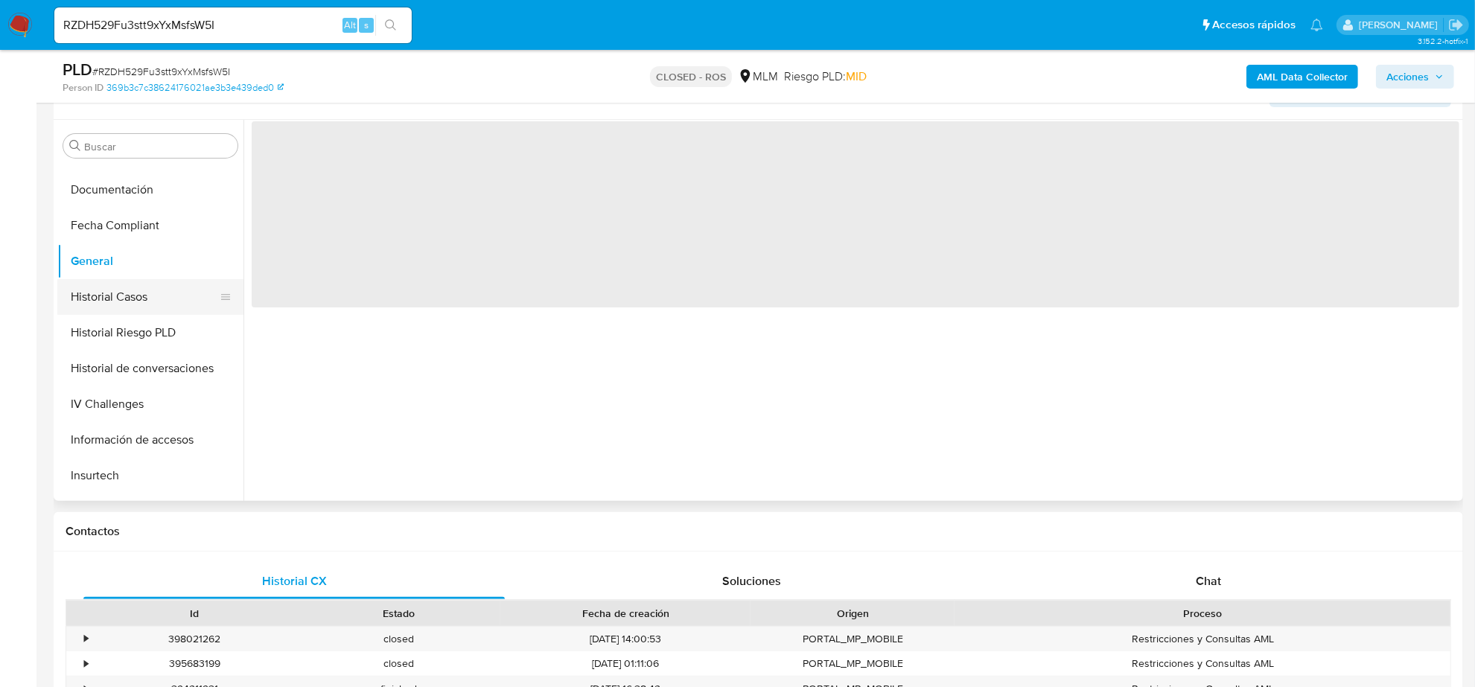
click at [125, 303] on button "Historial Casos" at bounding box center [144, 297] width 174 height 36
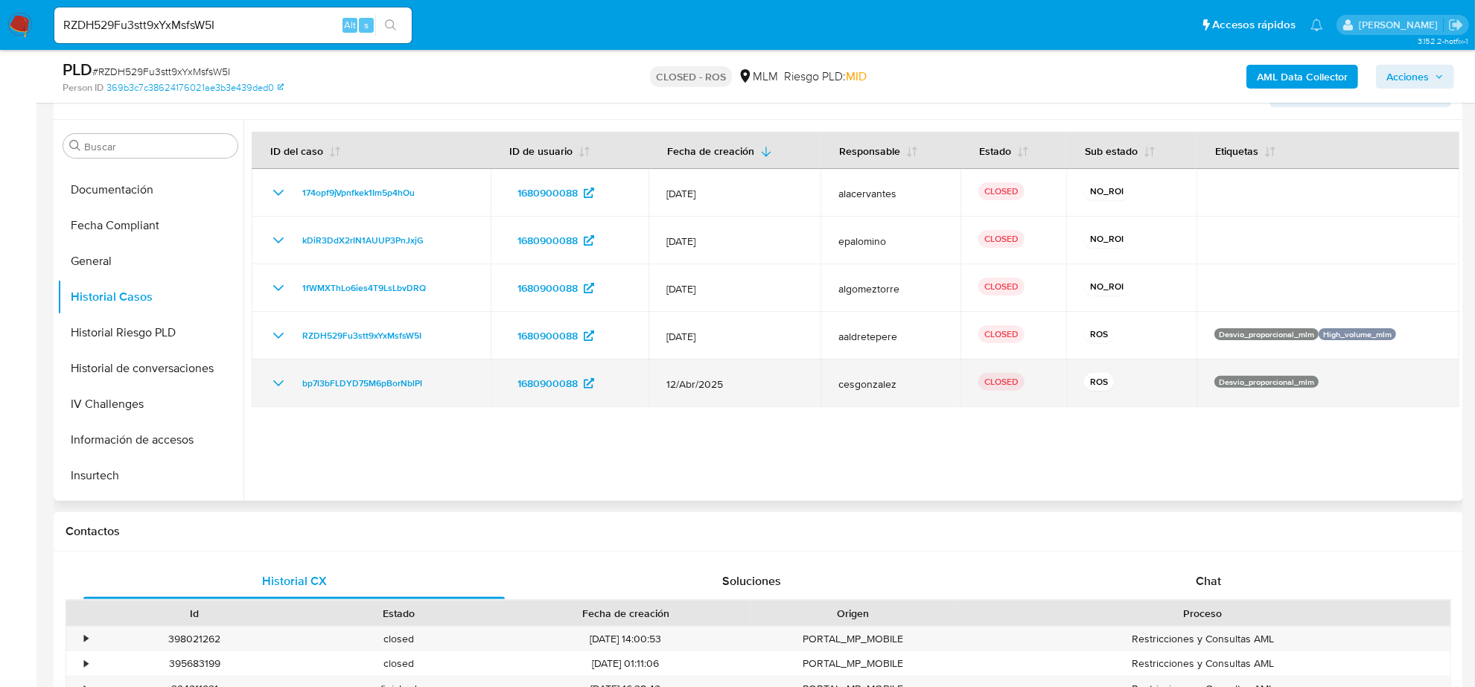
click at [270, 384] on icon "Mostrar/Ocultar" at bounding box center [279, 384] width 18 height 18
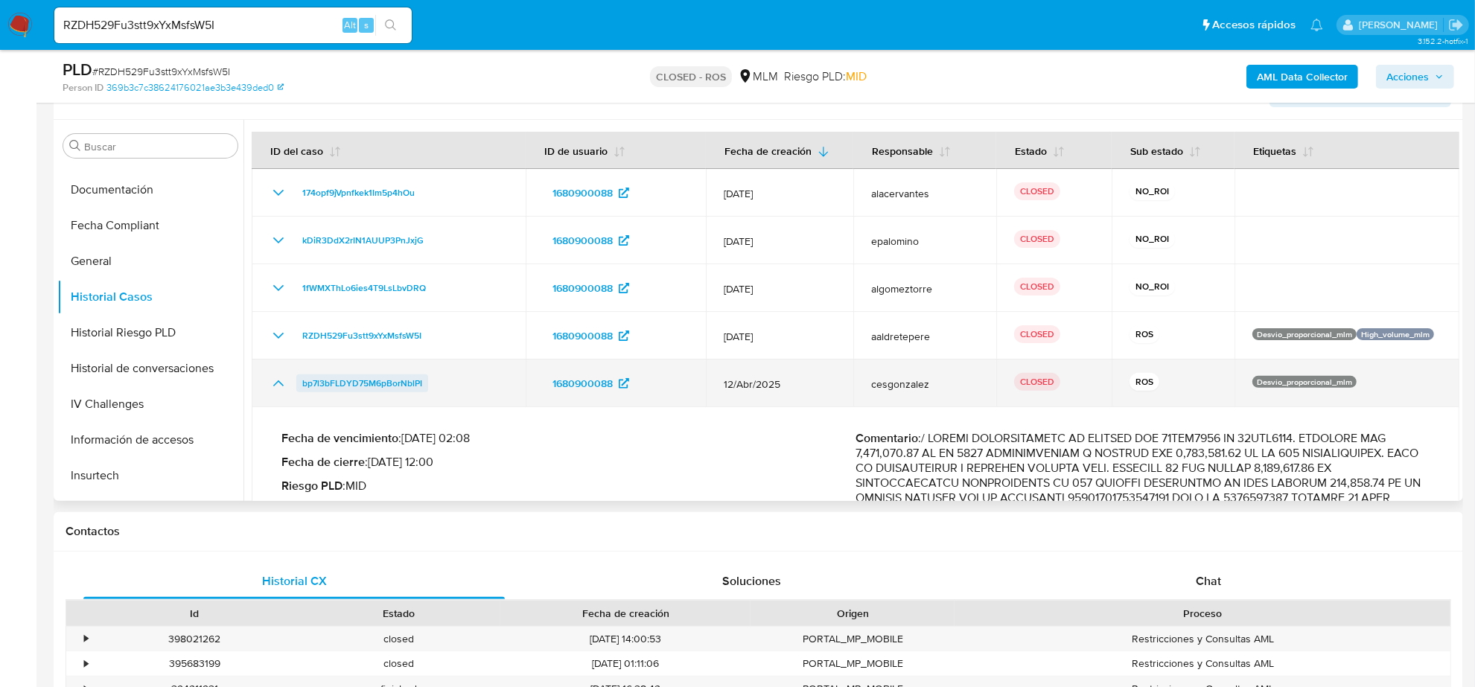
click at [378, 391] on span "bp7l3bFLDYD75M6pBorNblPI" at bounding box center [362, 384] width 120 height 18
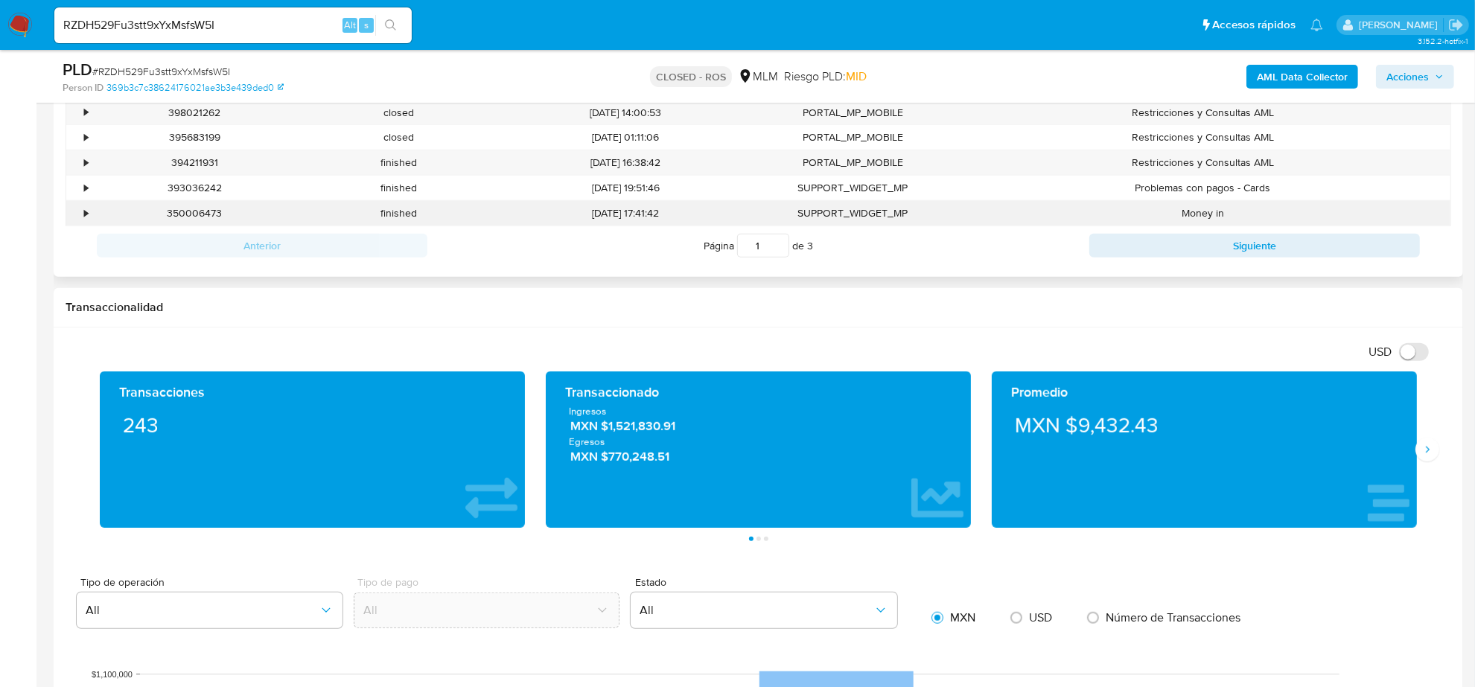
scroll to position [652, 0]
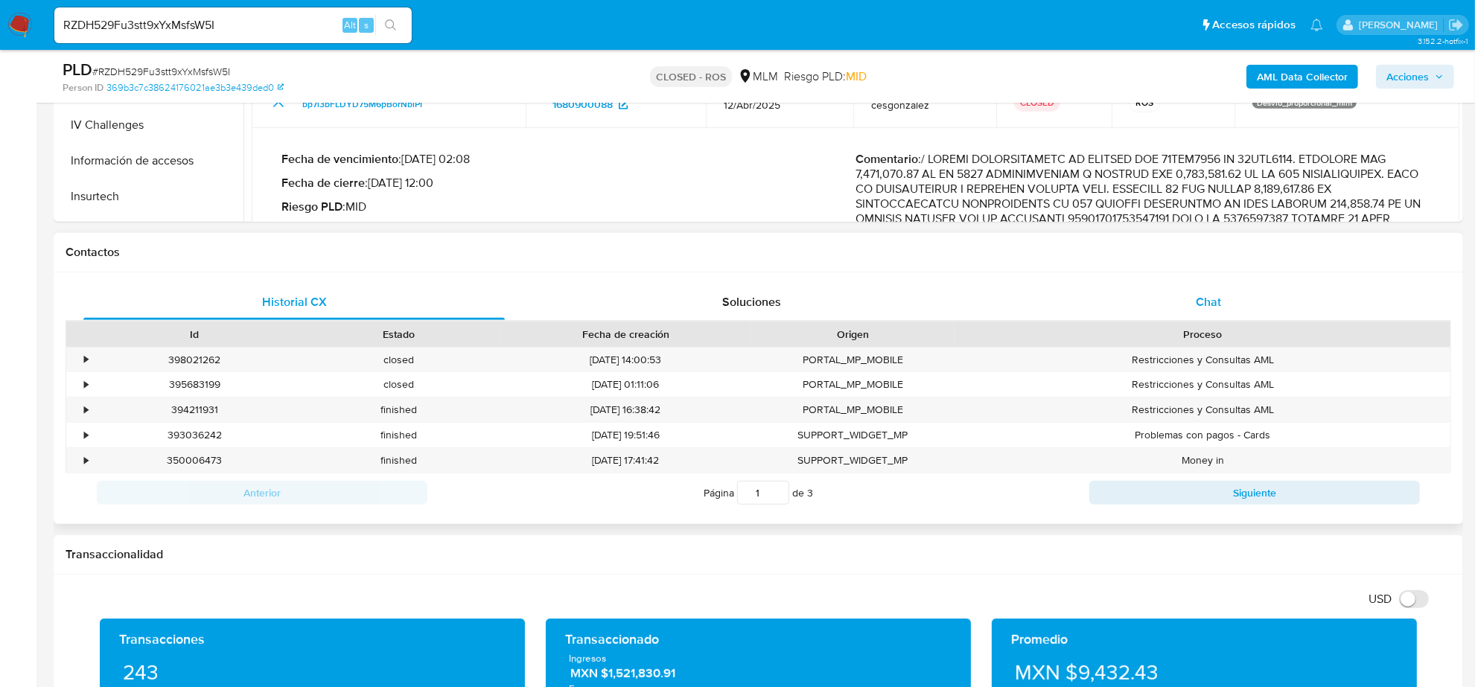
click at [1211, 315] on div "Chat" at bounding box center [1209, 303] width 422 height 36
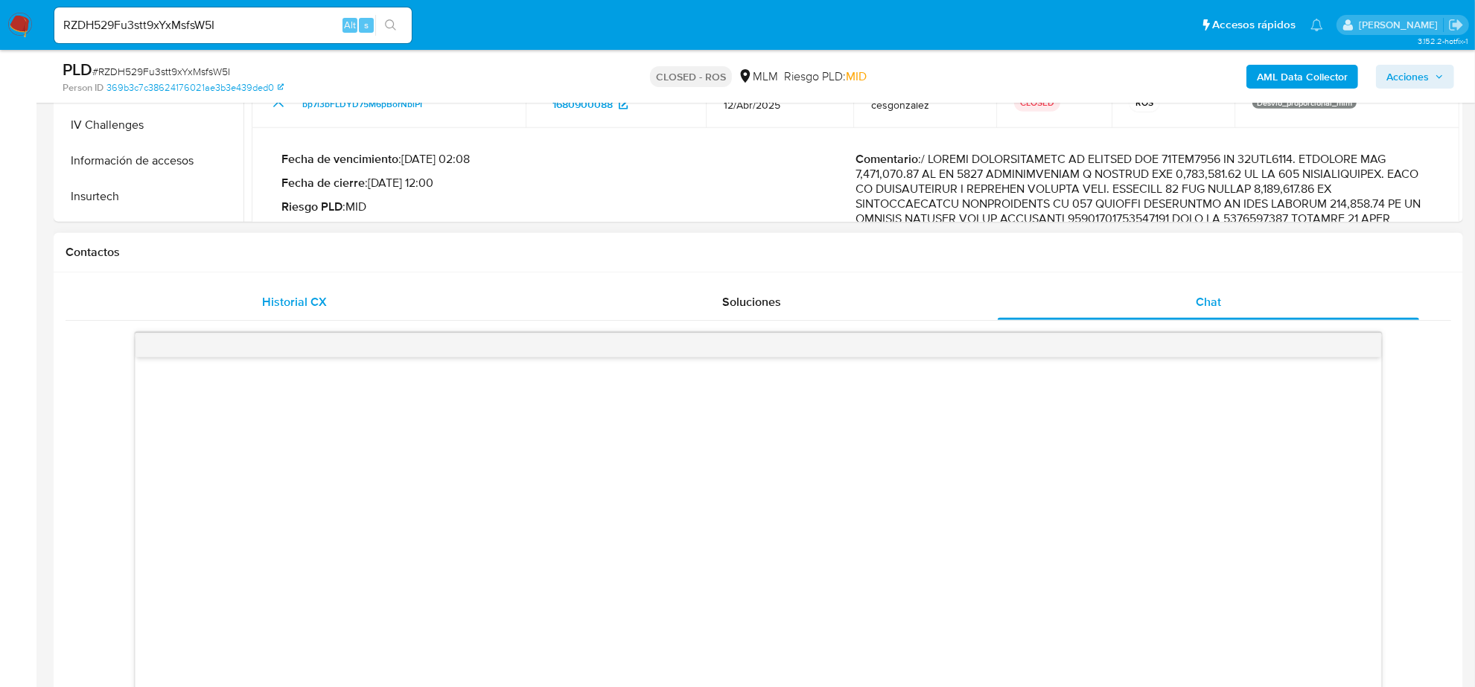
click at [272, 295] on span "Historial CX" at bounding box center [294, 301] width 65 height 17
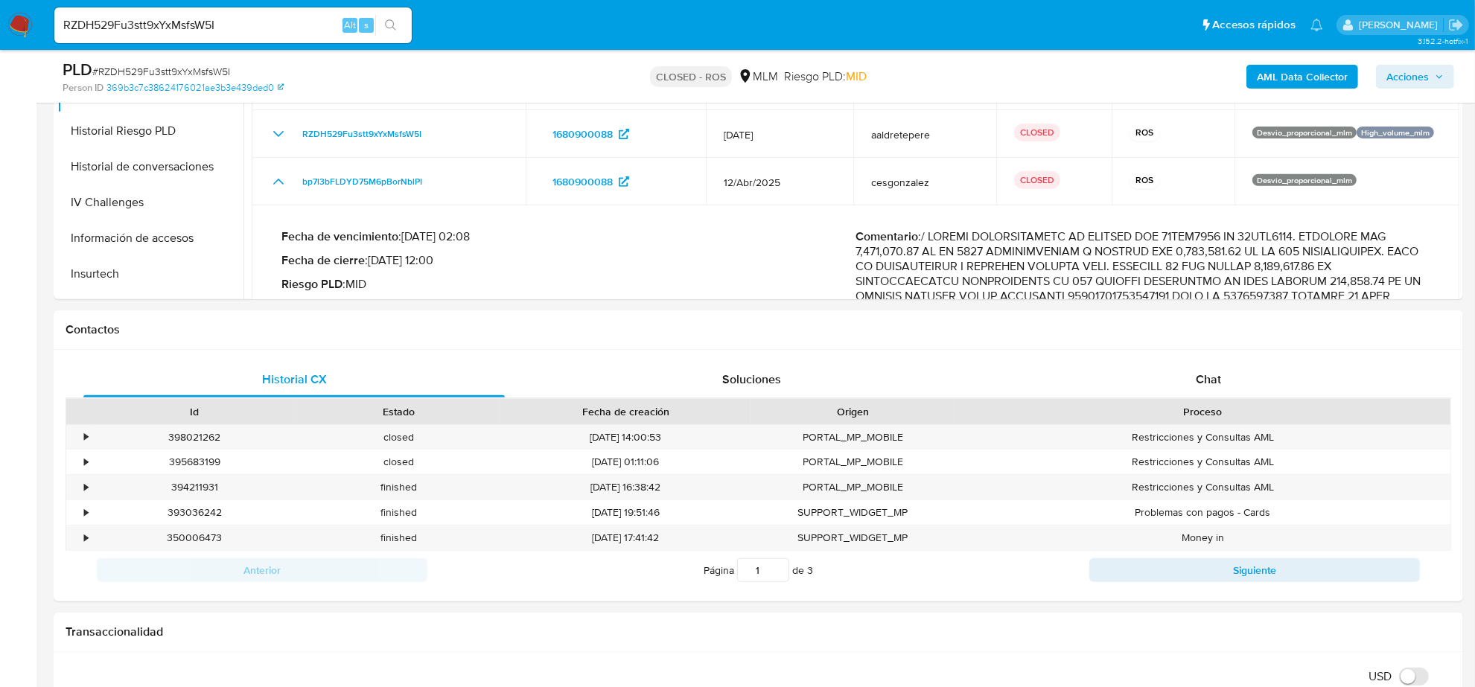
scroll to position [372, 0]
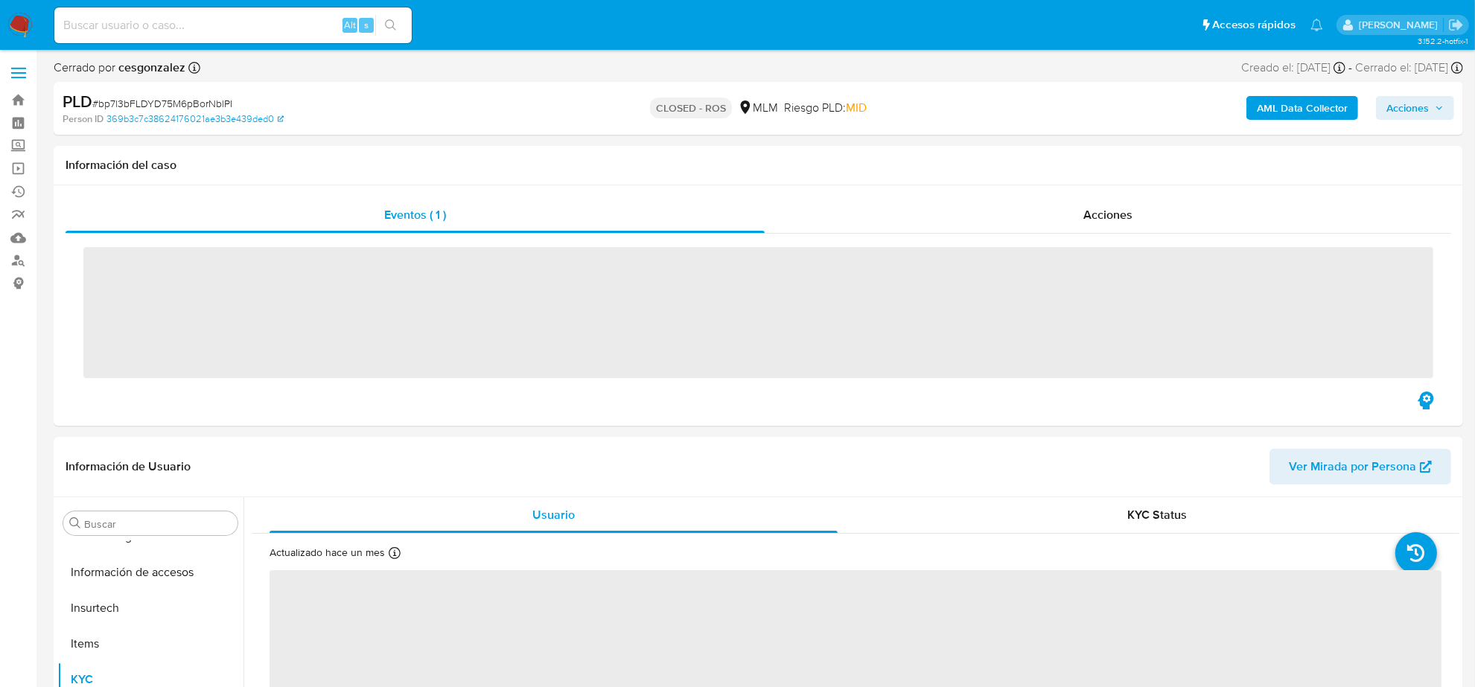
scroll to position [593, 0]
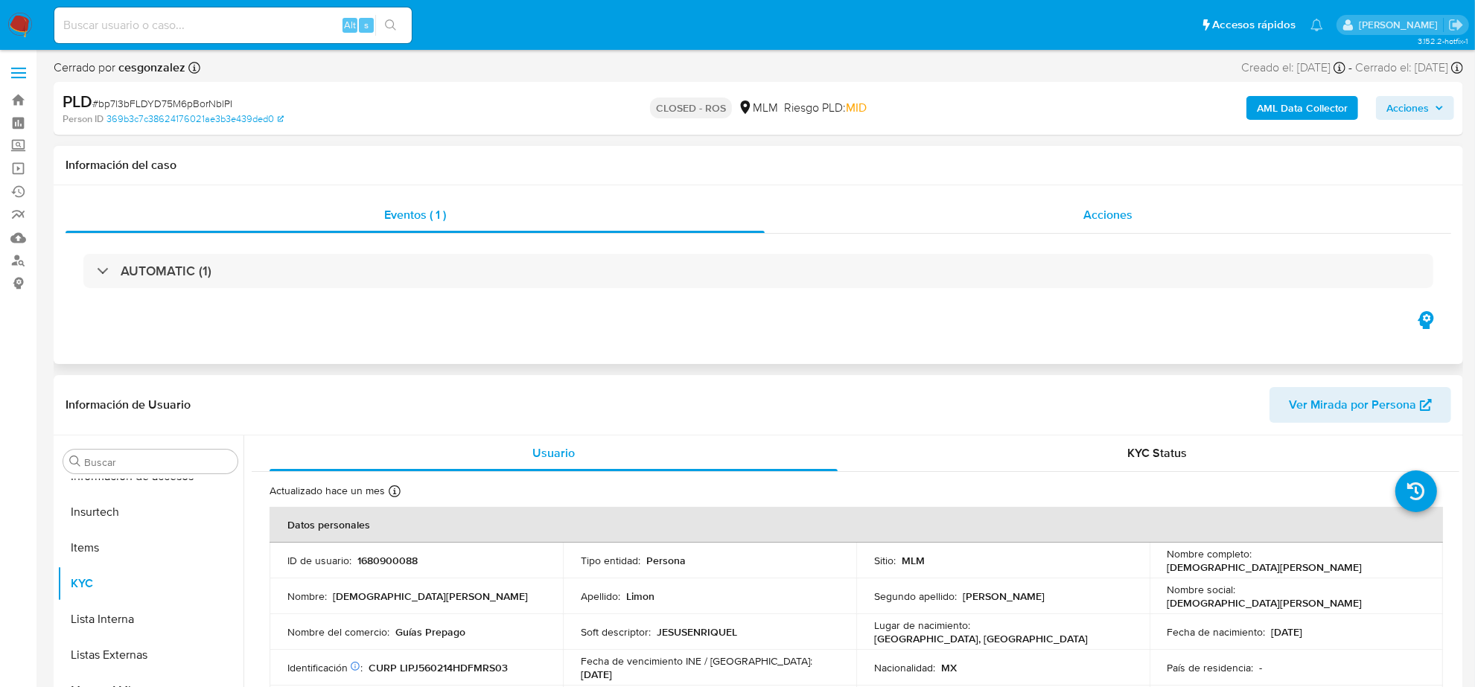
click at [1039, 217] on div "Acciones" at bounding box center [1108, 215] width 687 height 36
select select "10"
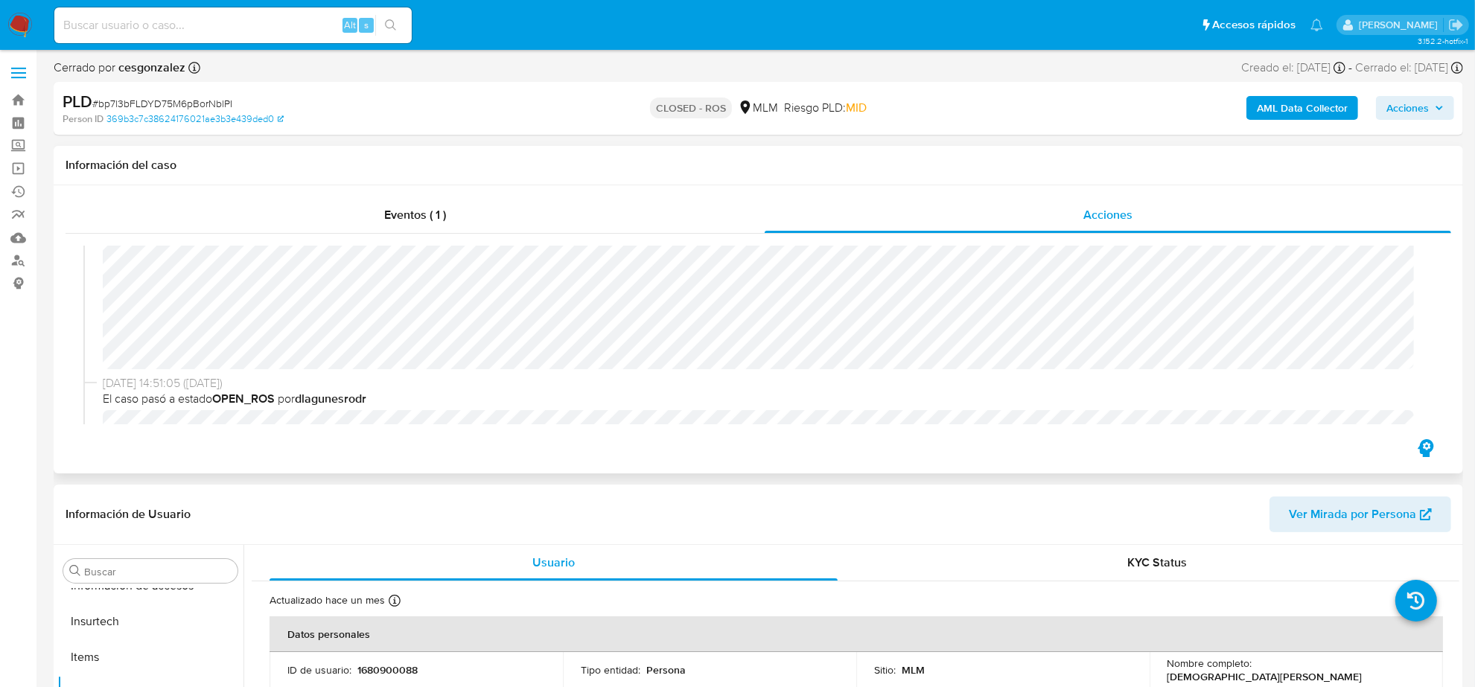
scroll to position [0, 0]
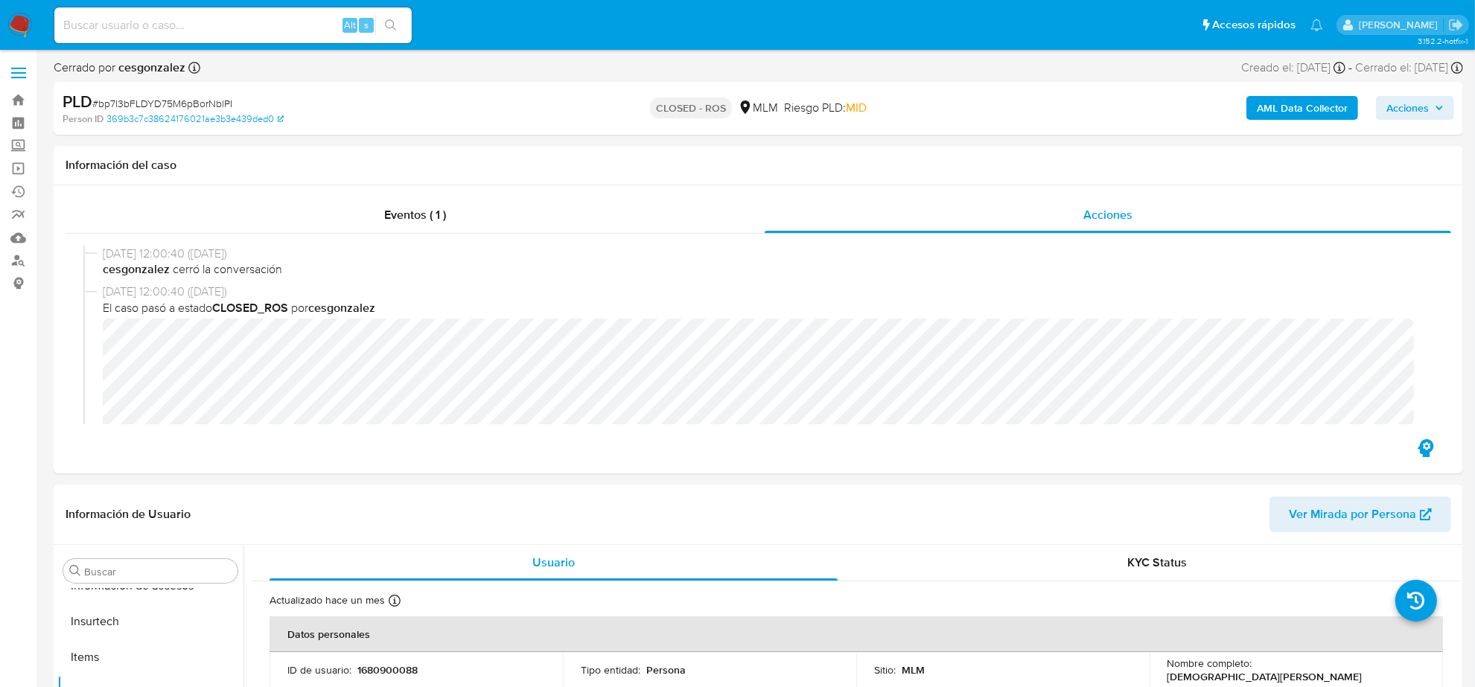
click at [1421, 114] on span "Acciones" at bounding box center [1408, 108] width 42 height 24
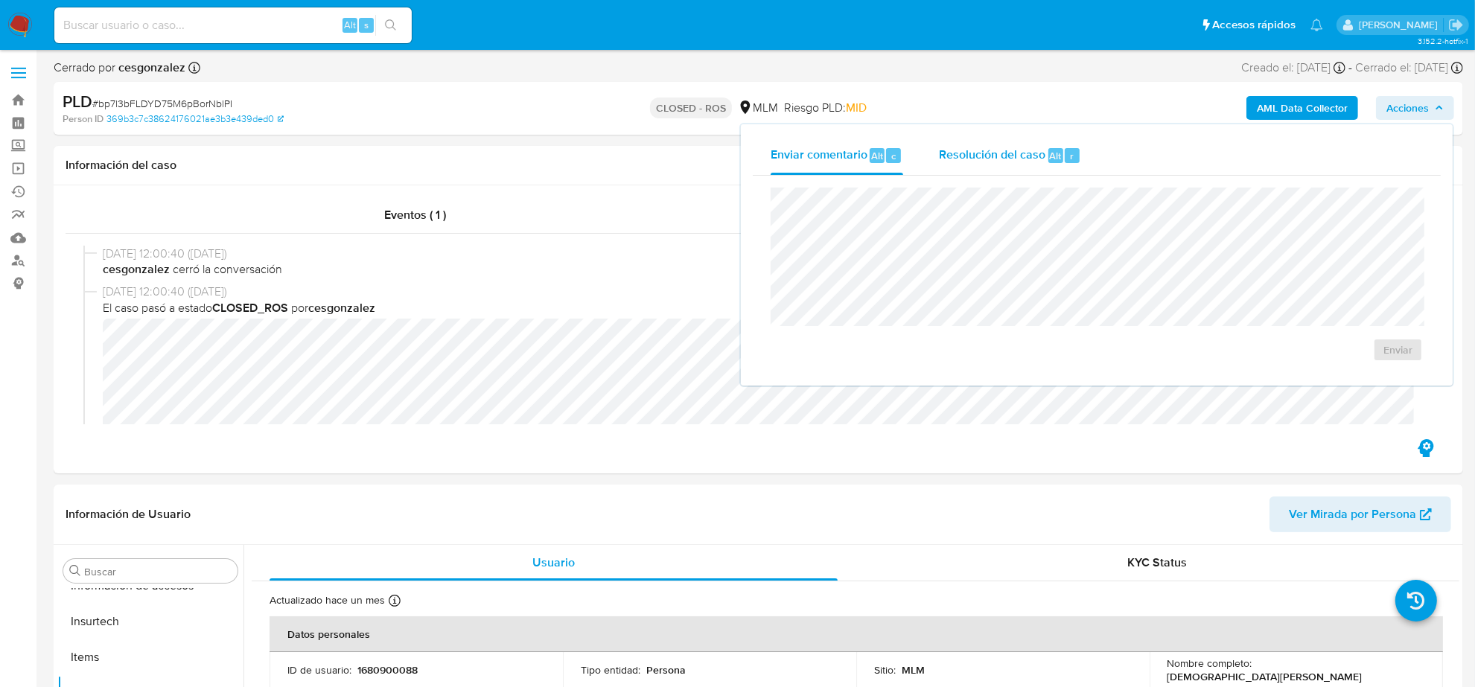
click at [1020, 142] on div "Resolución del caso Alt r" at bounding box center [1010, 155] width 142 height 39
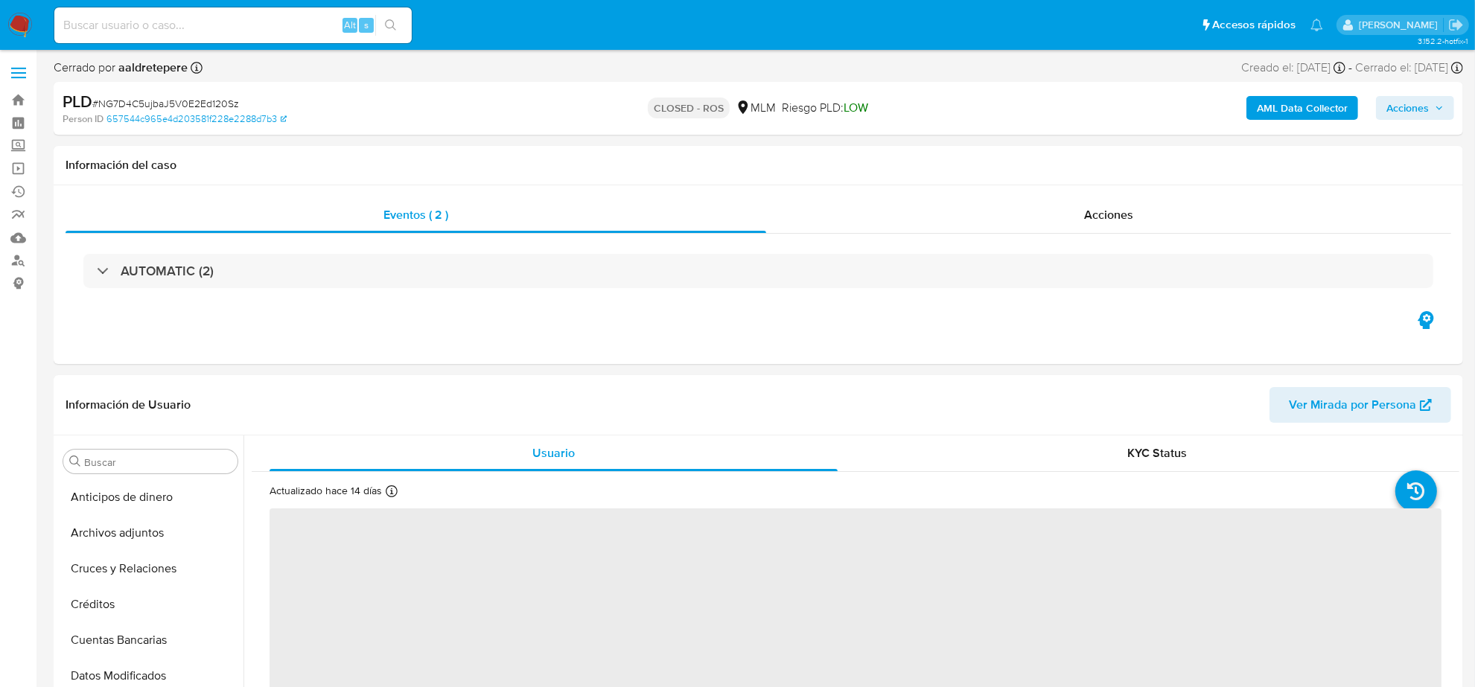
scroll to position [593, 0]
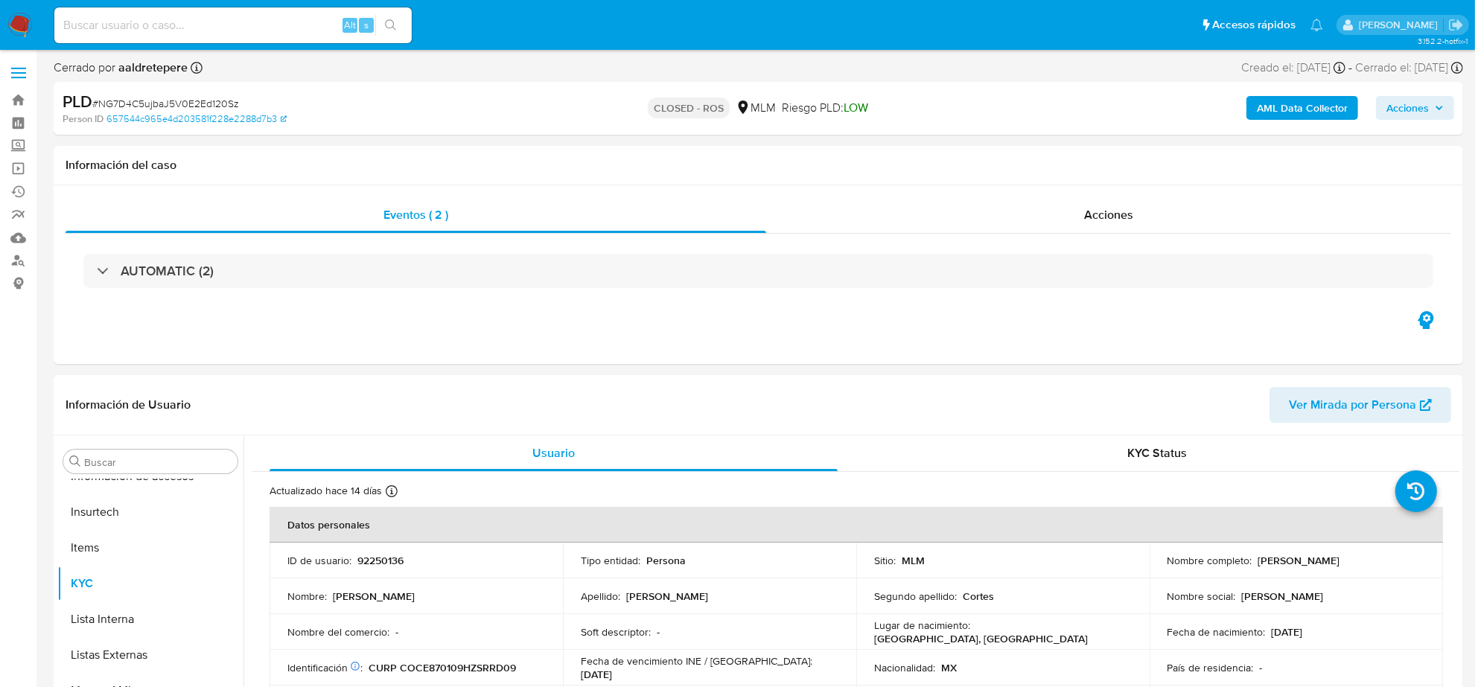
select select "10"
click at [1119, 228] on div "Acciones" at bounding box center [1108, 215] width 685 height 36
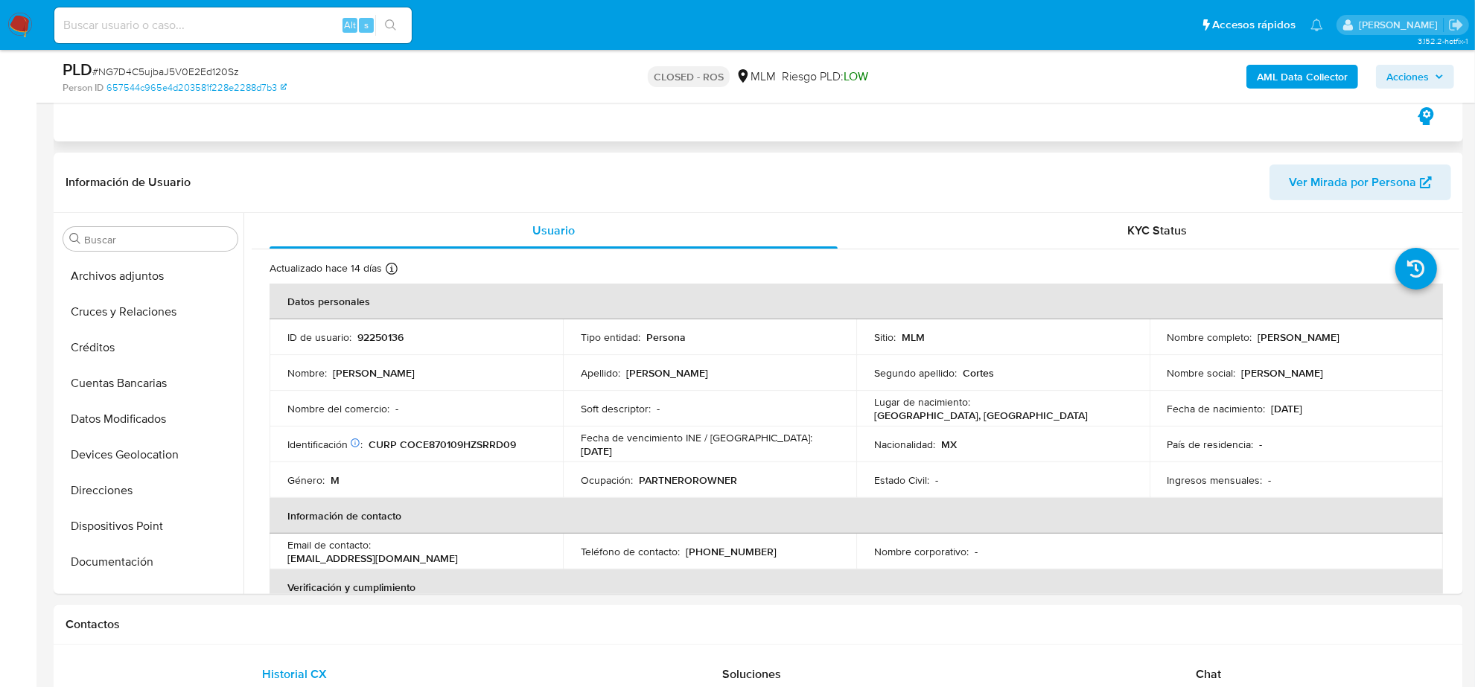
scroll to position [0, 0]
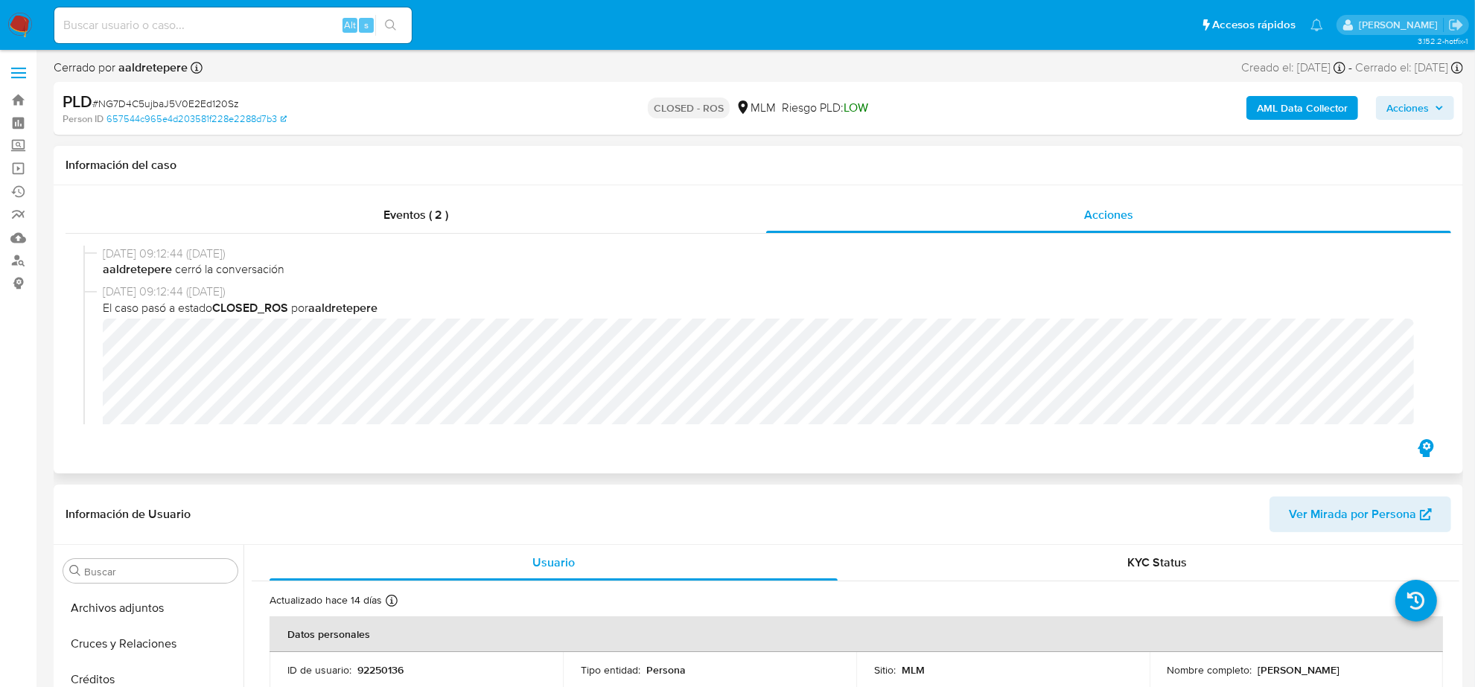
click at [403, 195] on div "Eventos ( 2 ) Acciones [DATE] 09:12:44 ([DATE]) aaldretepere cerró la conversac…" at bounding box center [759, 329] width 1410 height 288
click at [407, 203] on div "Eventos ( 2 )" at bounding box center [416, 215] width 701 height 36
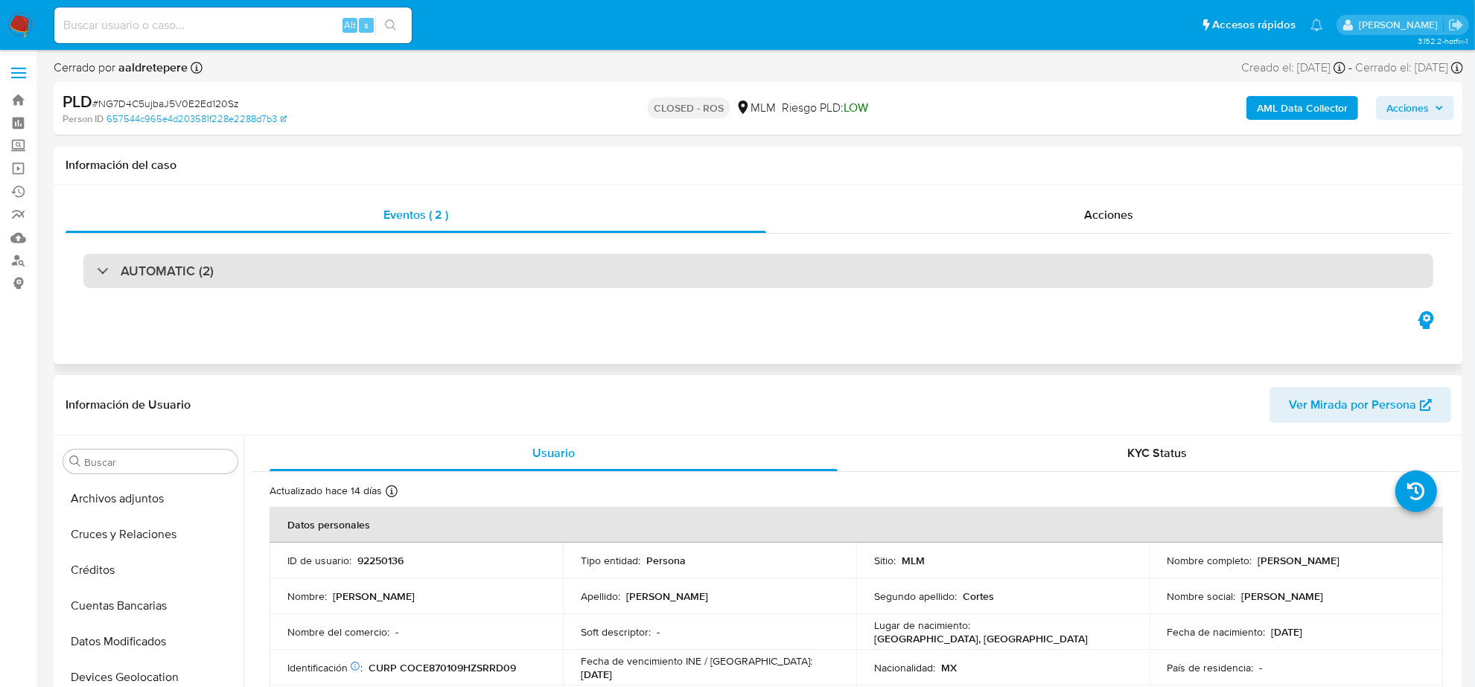
click at [156, 270] on h3 "AUTOMATIC (2)" at bounding box center [167, 271] width 93 height 16
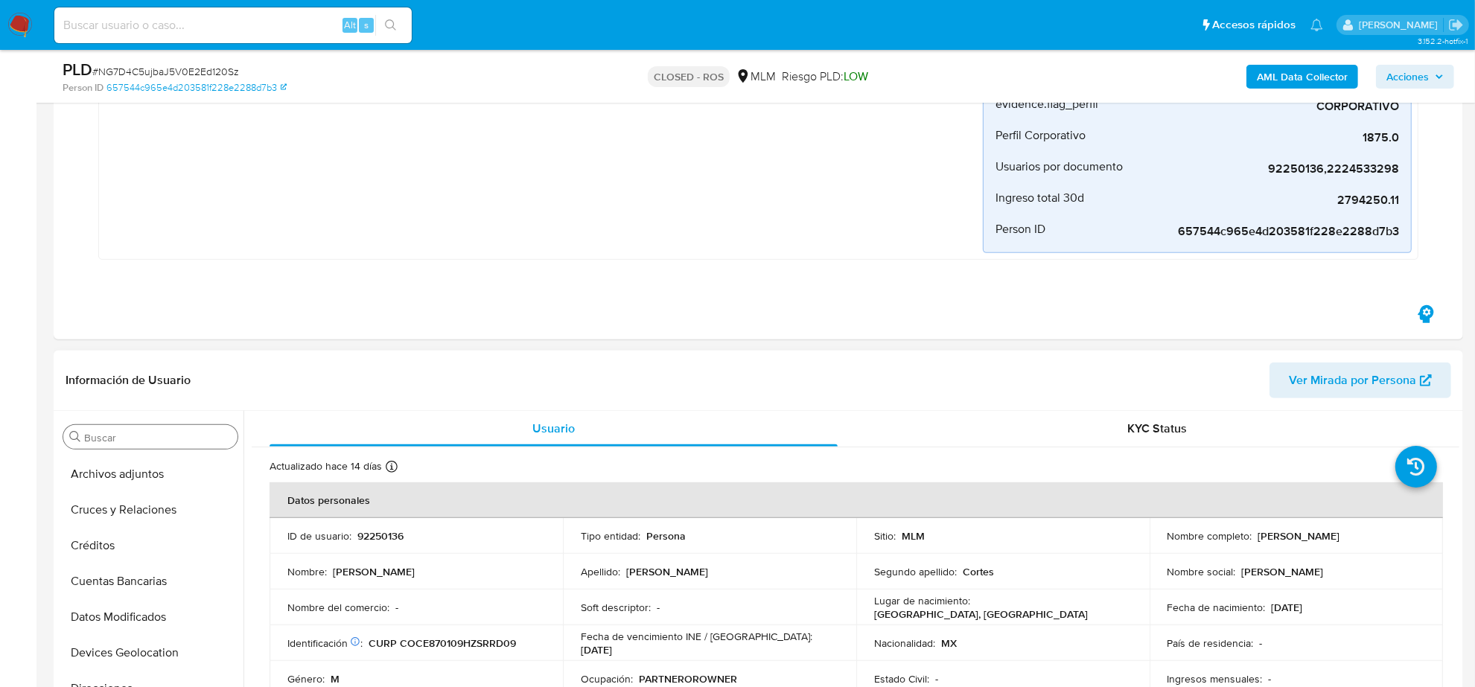
scroll to position [559, 0]
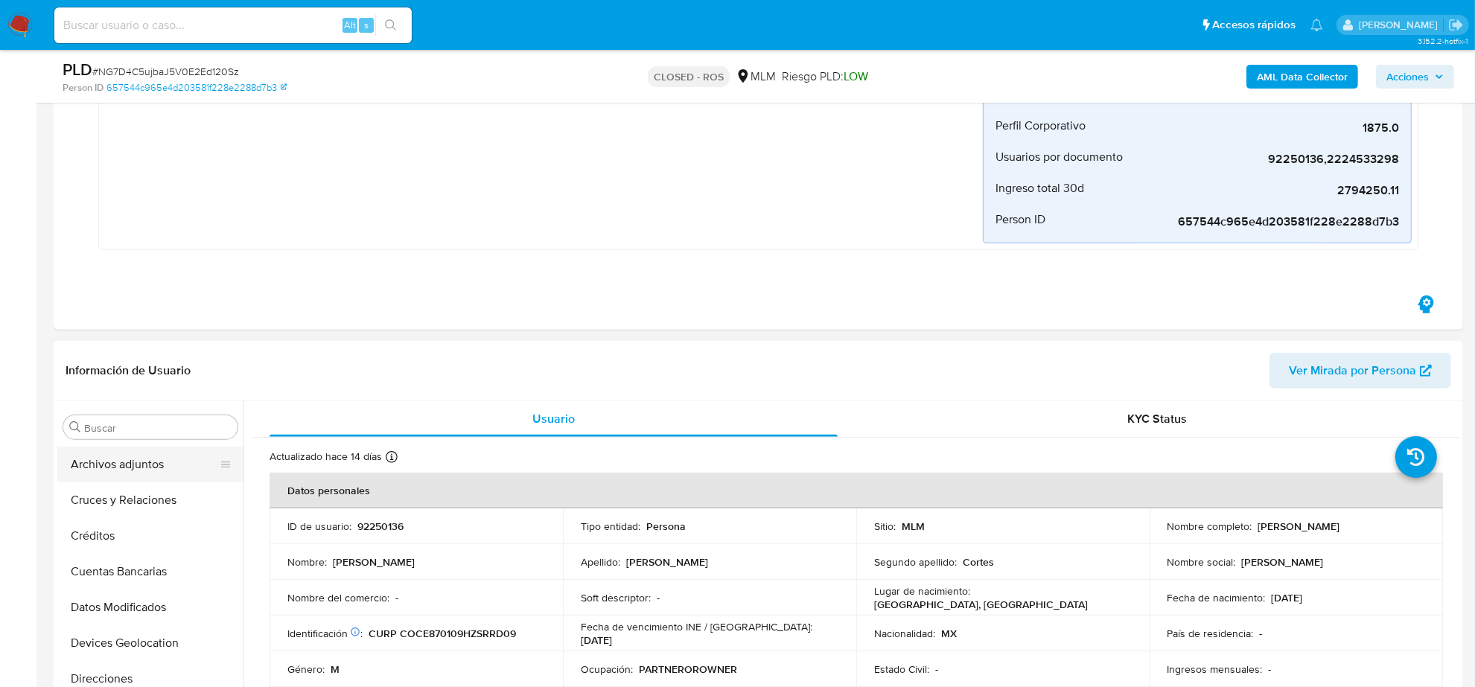
click at [142, 468] on button "Archivos adjuntos" at bounding box center [144, 465] width 174 height 36
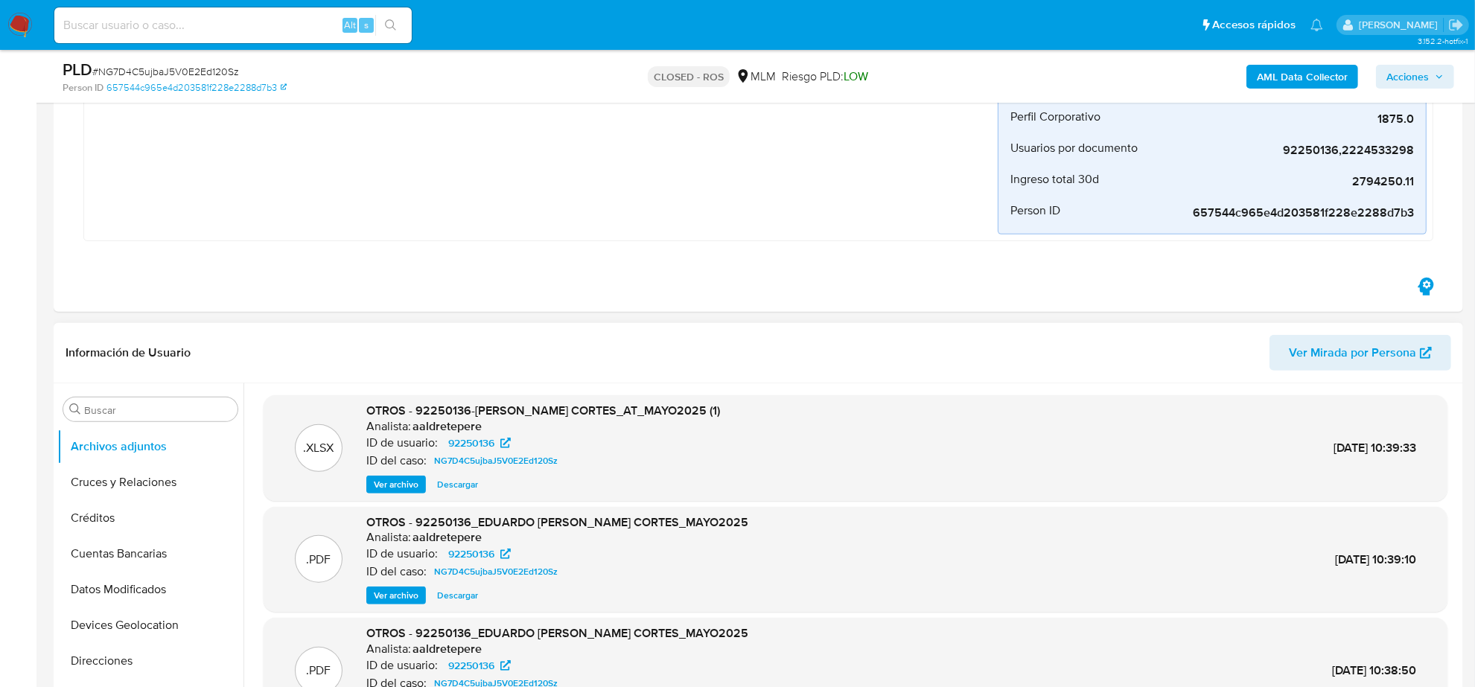
click at [456, 481] on span "Descargar" at bounding box center [457, 484] width 41 height 15
click at [419, 597] on button "Ver archivo" at bounding box center [396, 596] width 60 height 18
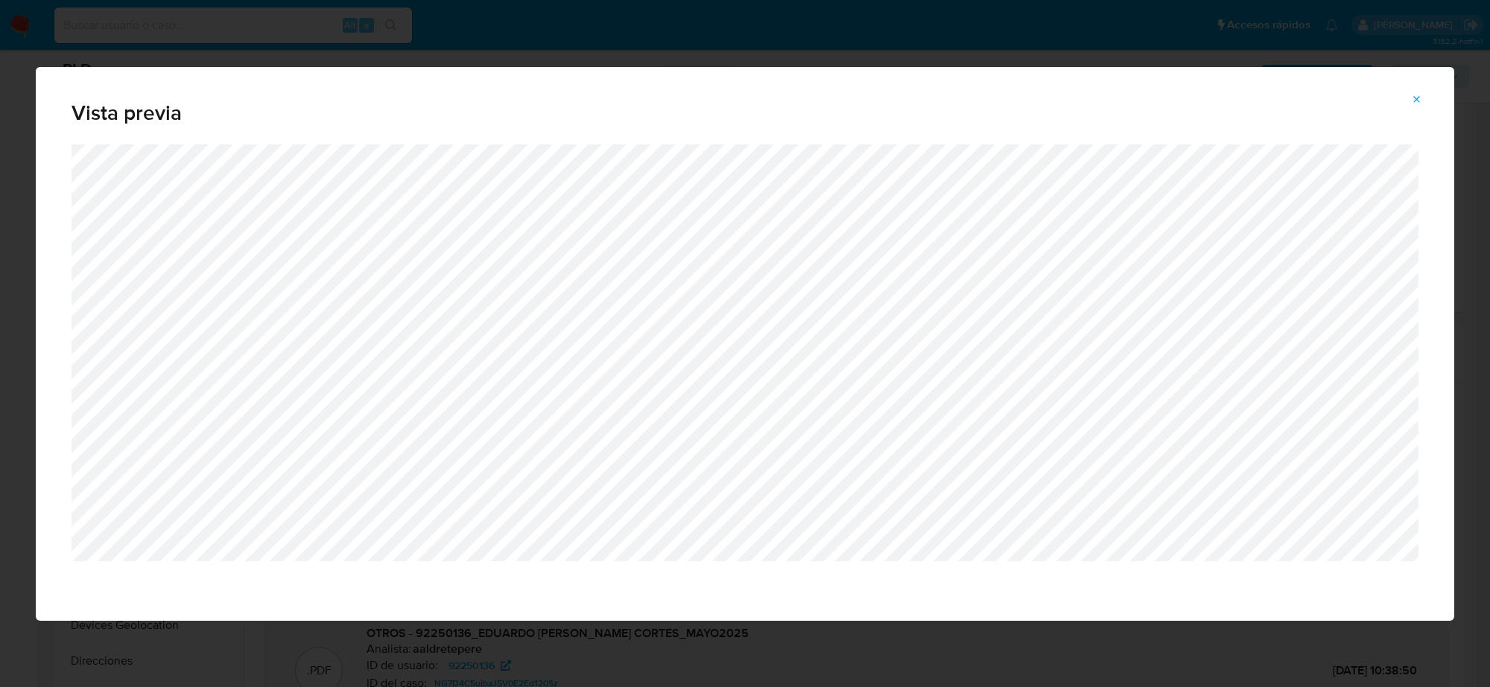
click at [1417, 95] on icon "Attachment preview" at bounding box center [1417, 100] width 12 height 12
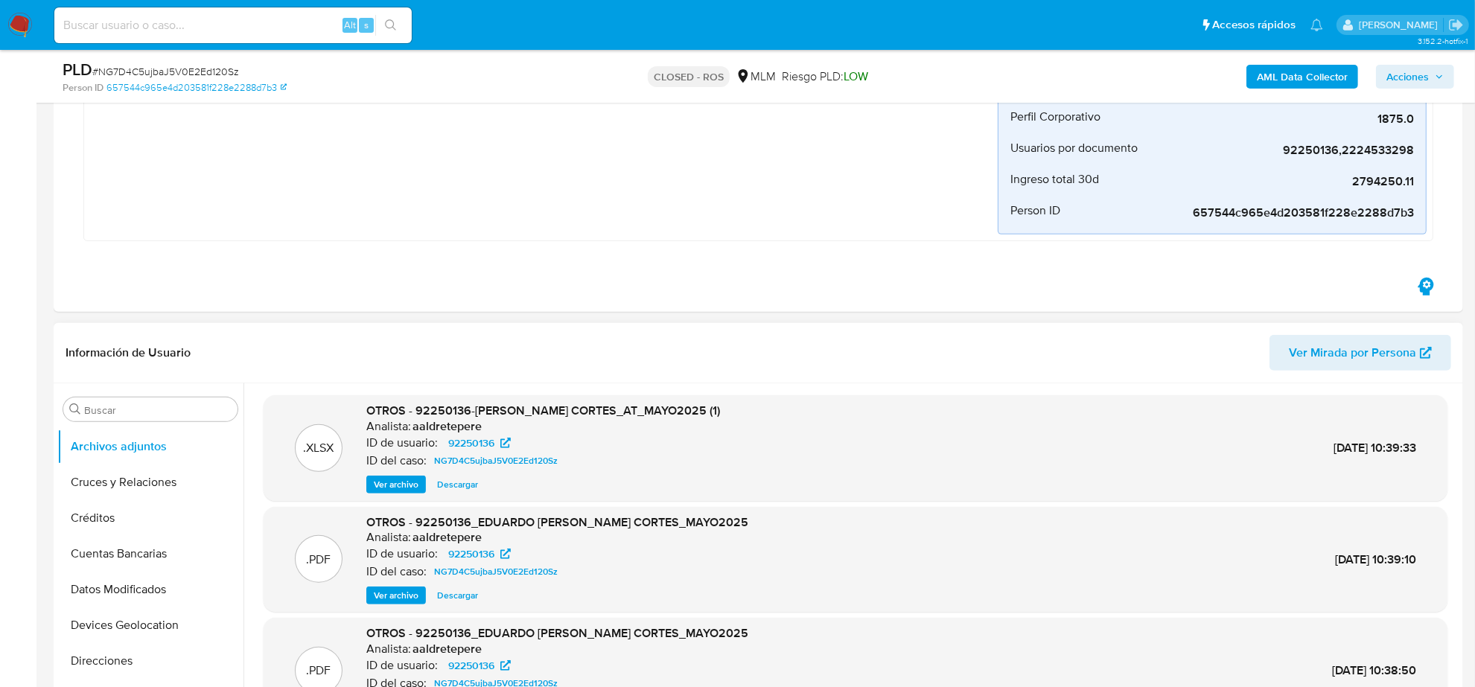
click at [258, 16] on input at bounding box center [232, 25] width 357 height 19
paste input "I1LeIIaN4QBsEjxoNWbMNnyd"
type input "I1LeIIaN4QBsEjxoNWbMNnyd"
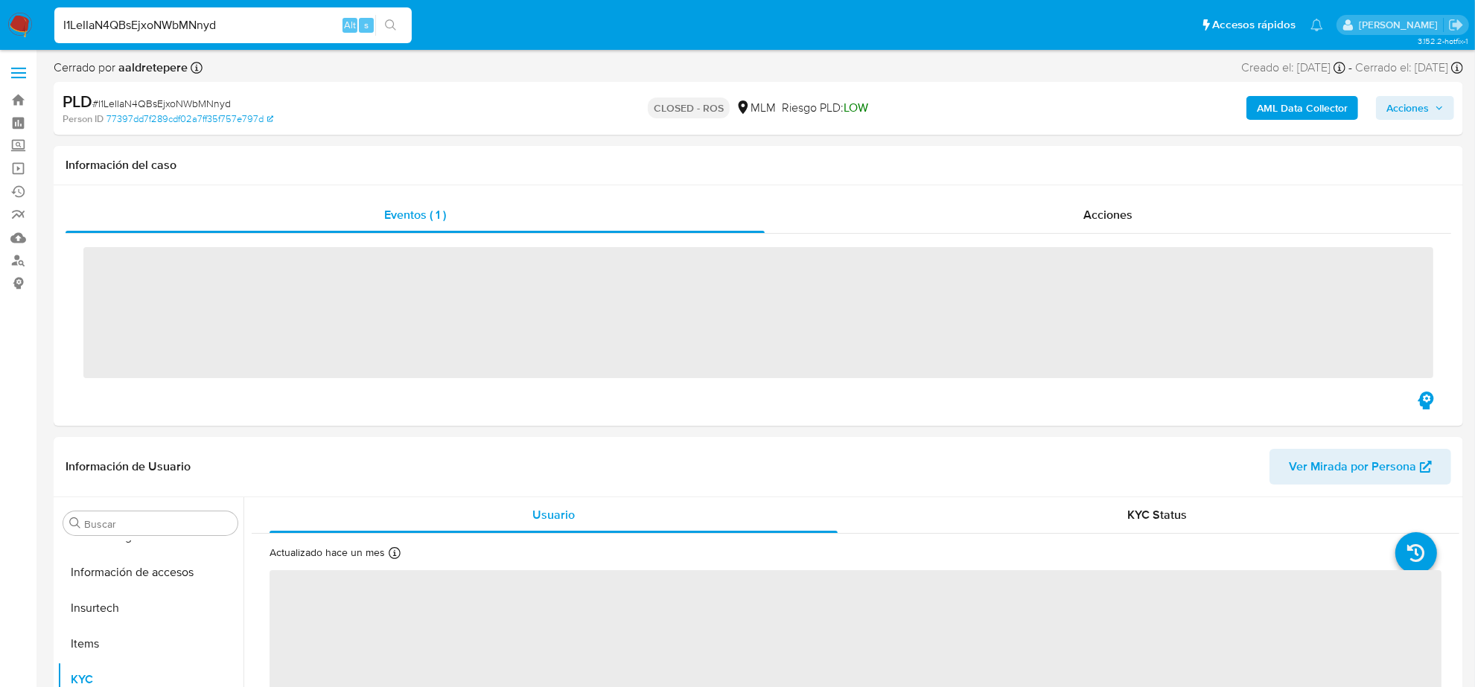
scroll to position [593, 0]
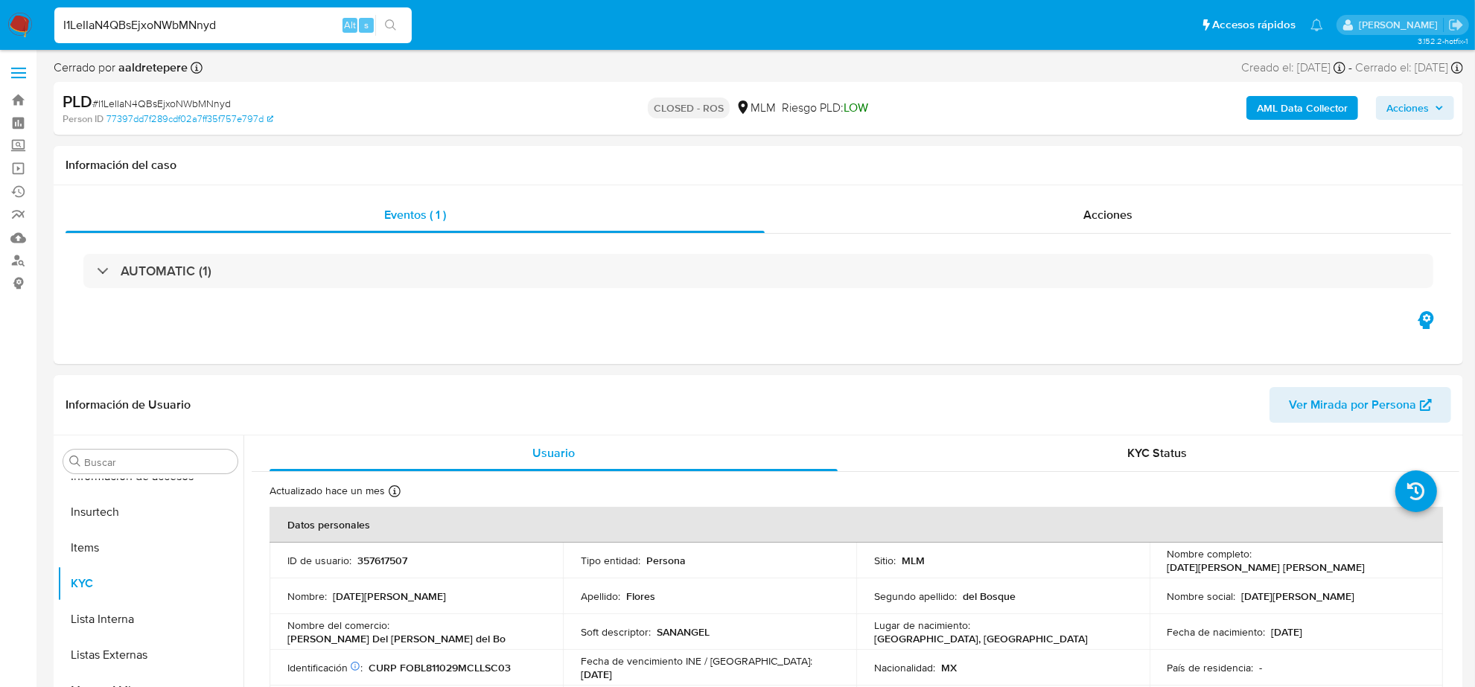
select select "10"
click at [129, 520] on button "Archivos adjuntos" at bounding box center [144, 533] width 174 height 36
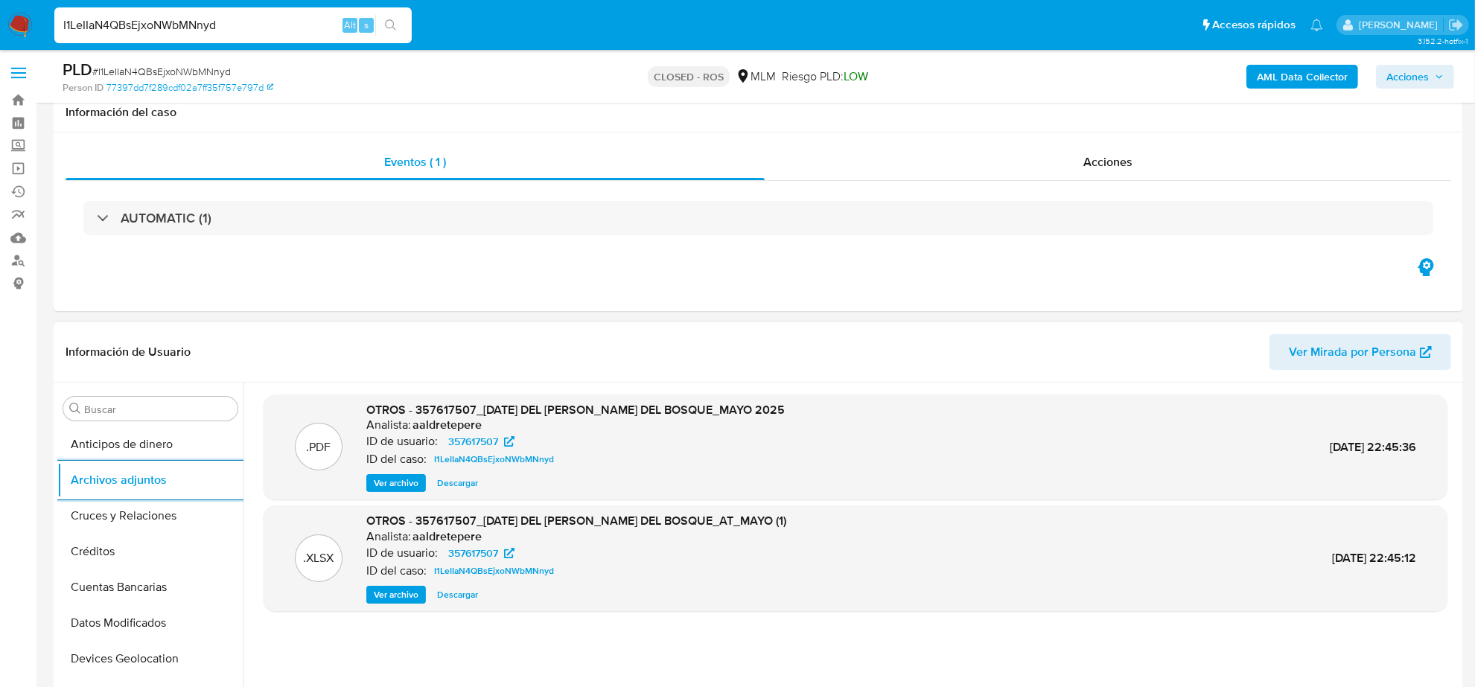
scroll to position [93, 0]
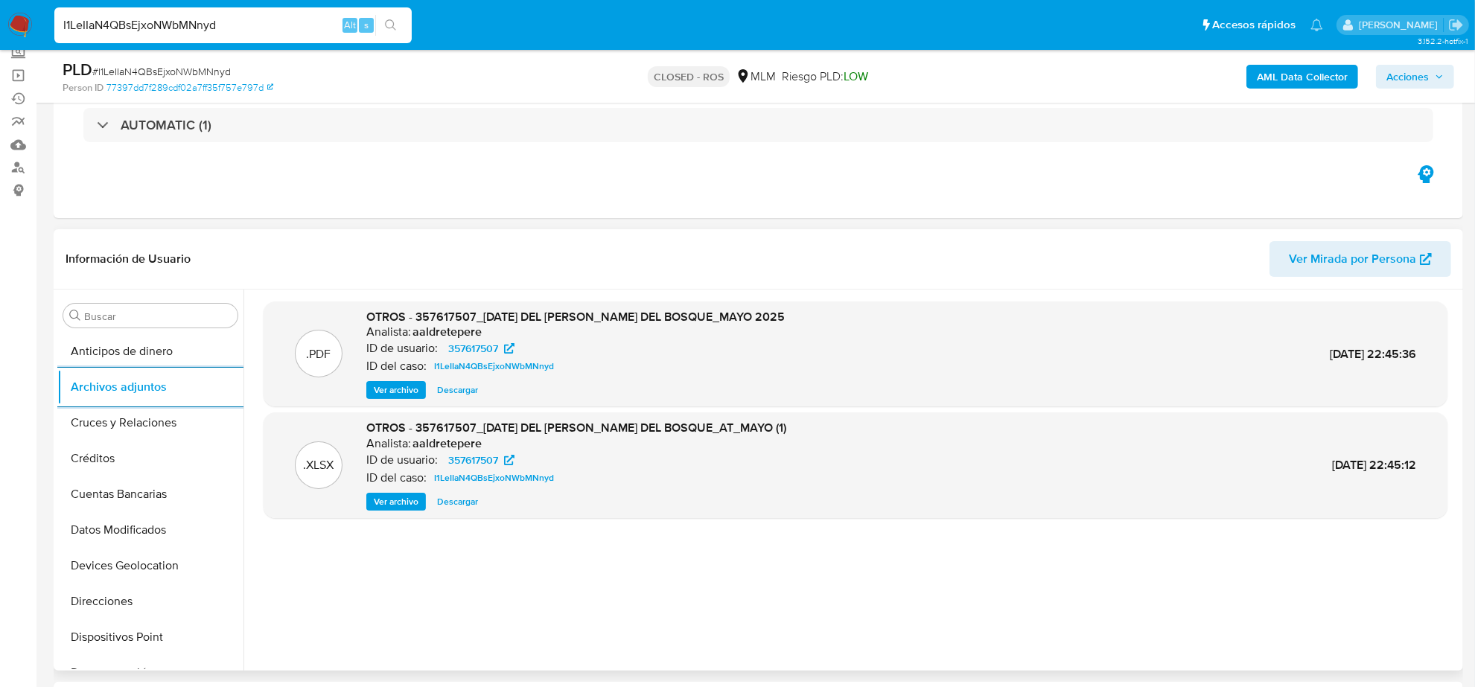
click at [457, 505] on span "Descargar" at bounding box center [457, 502] width 41 height 15
click at [418, 391] on span "Ver archivo" at bounding box center [396, 390] width 45 height 15
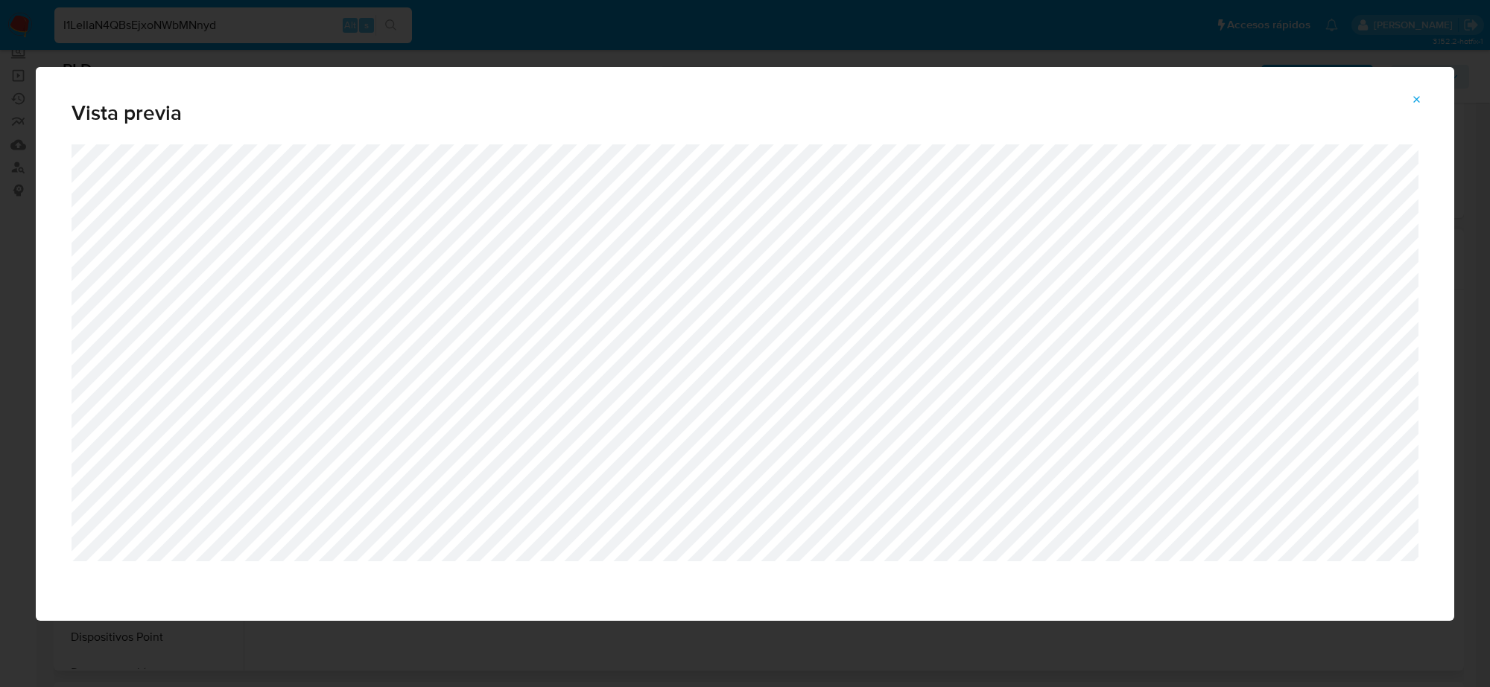
click at [1419, 98] on icon "Attachment preview" at bounding box center [1417, 99] width 7 height 7
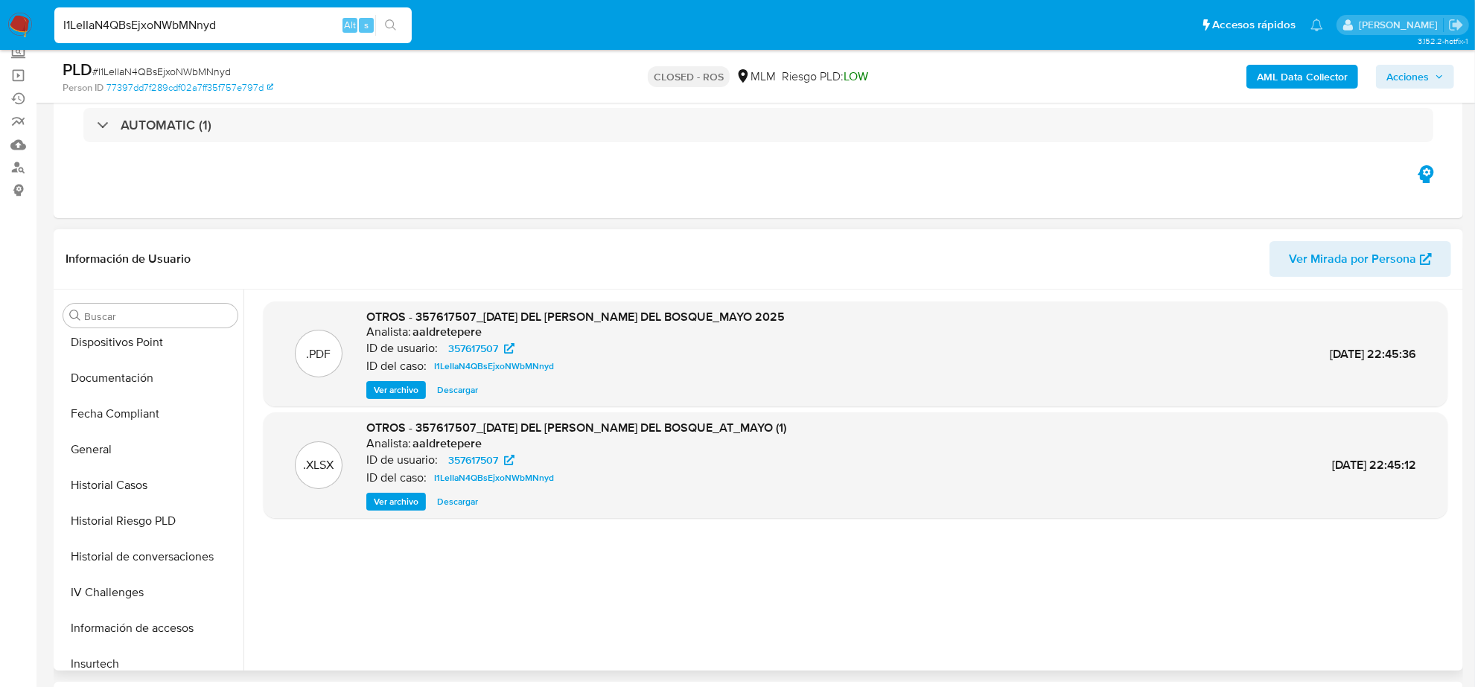
scroll to position [279, 0]
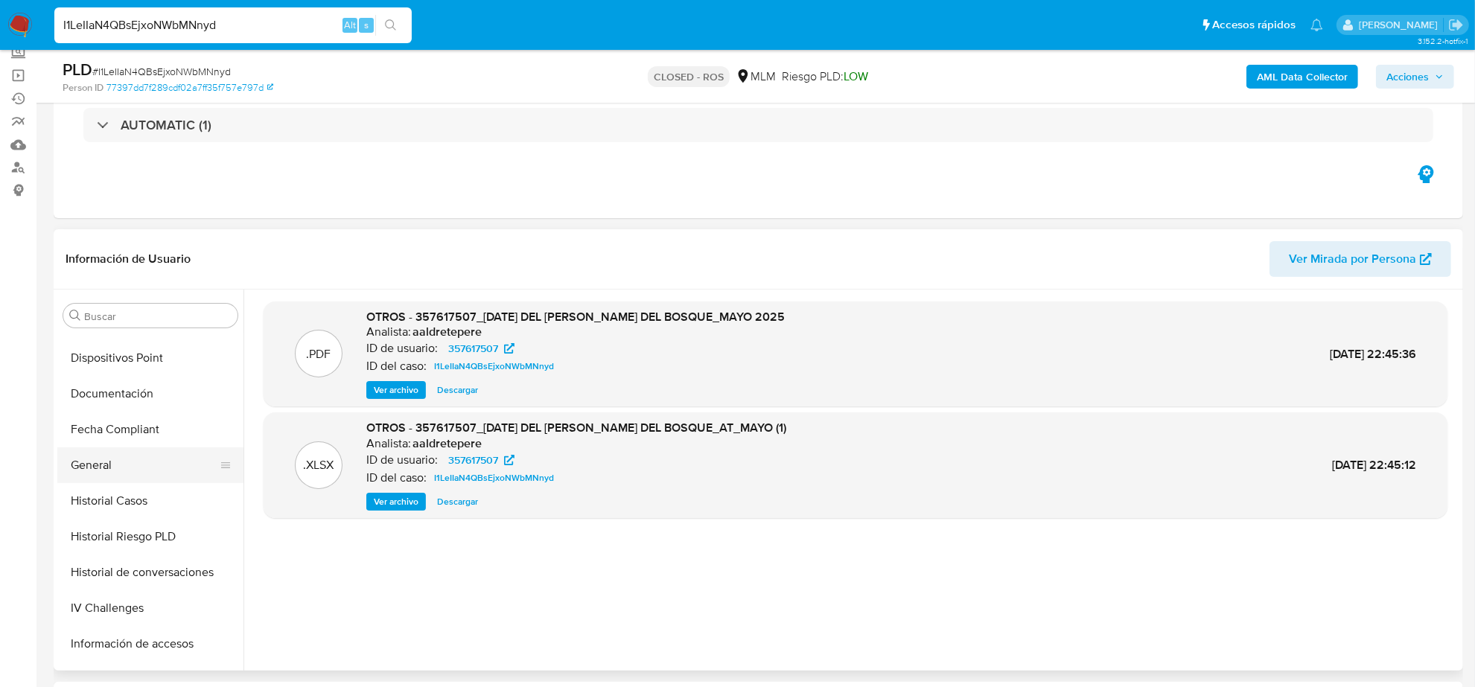
click at [127, 474] on button "General" at bounding box center [144, 466] width 174 height 36
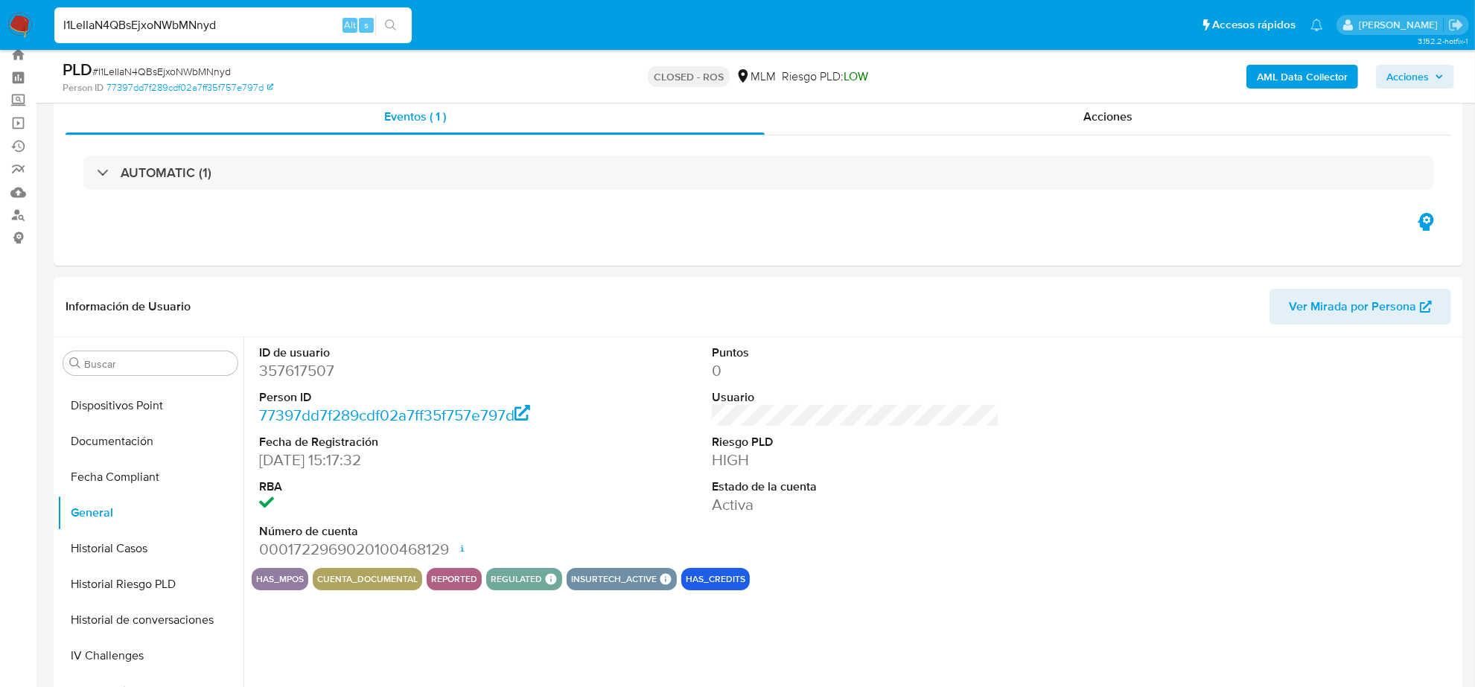
scroll to position [0, 0]
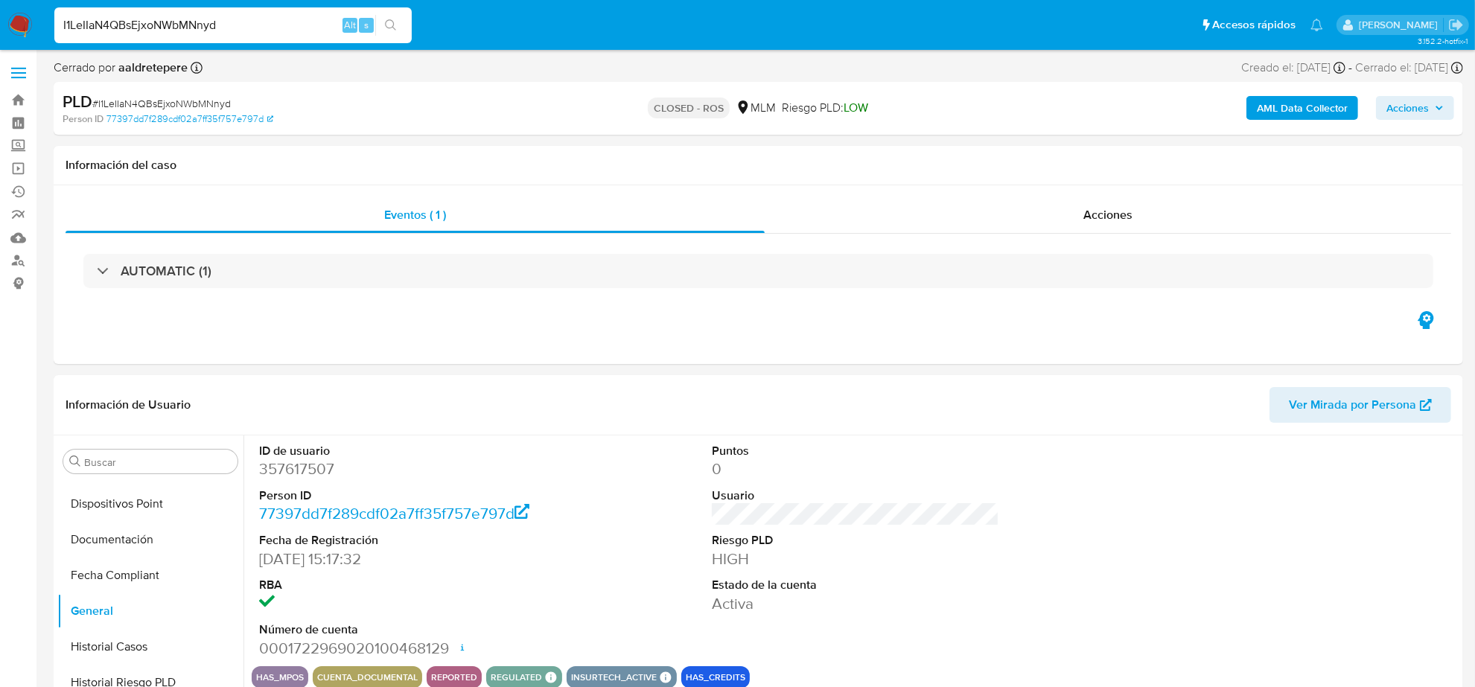
click at [13, 13] on img at bounding box center [19, 25] width 25 height 25
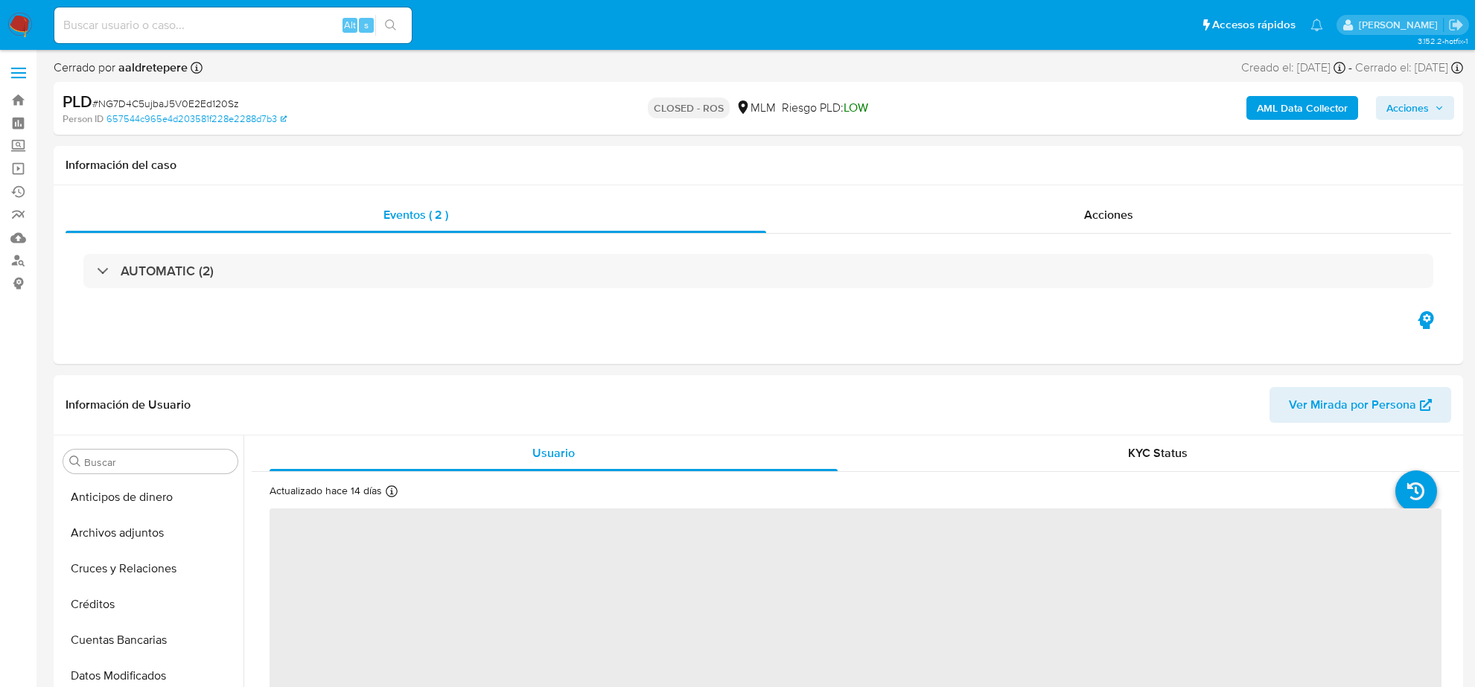
select select "10"
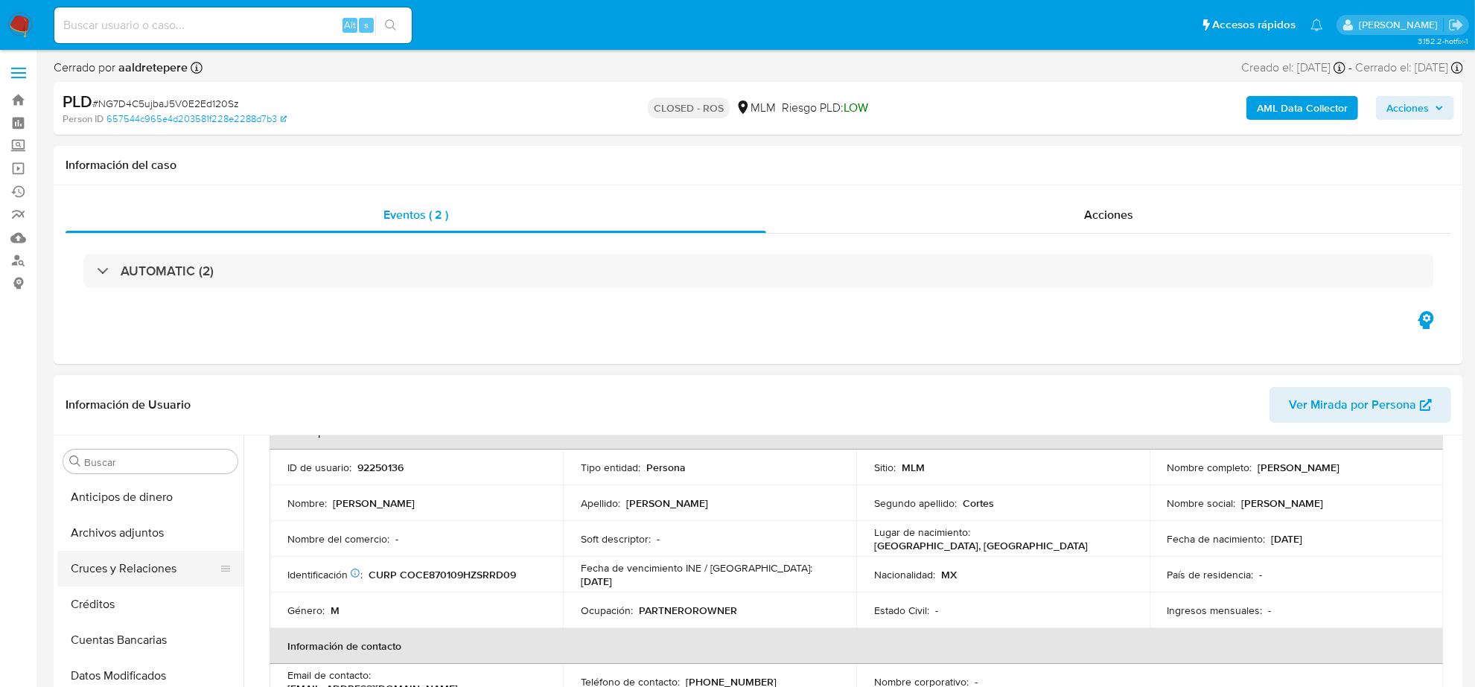
click at [162, 568] on button "Cruces y Relaciones" at bounding box center [144, 569] width 174 height 36
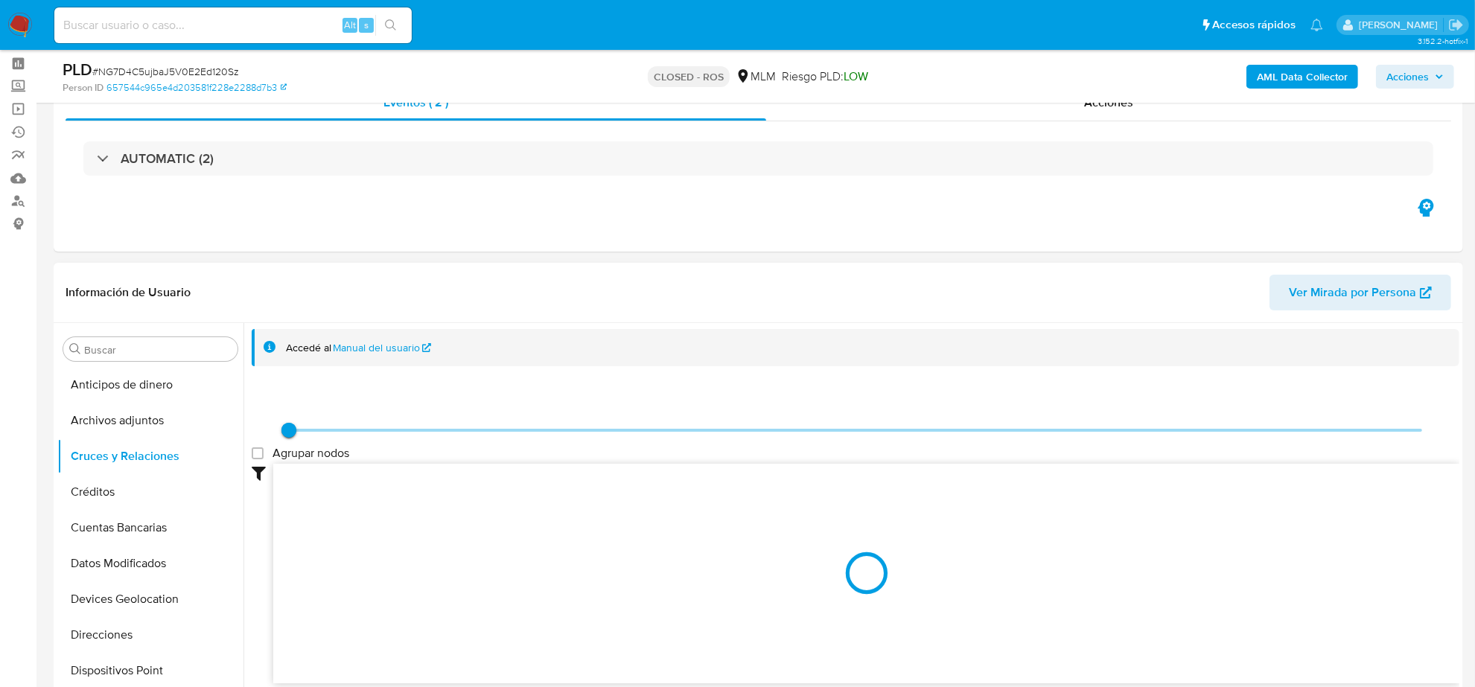
scroll to position [93, 0]
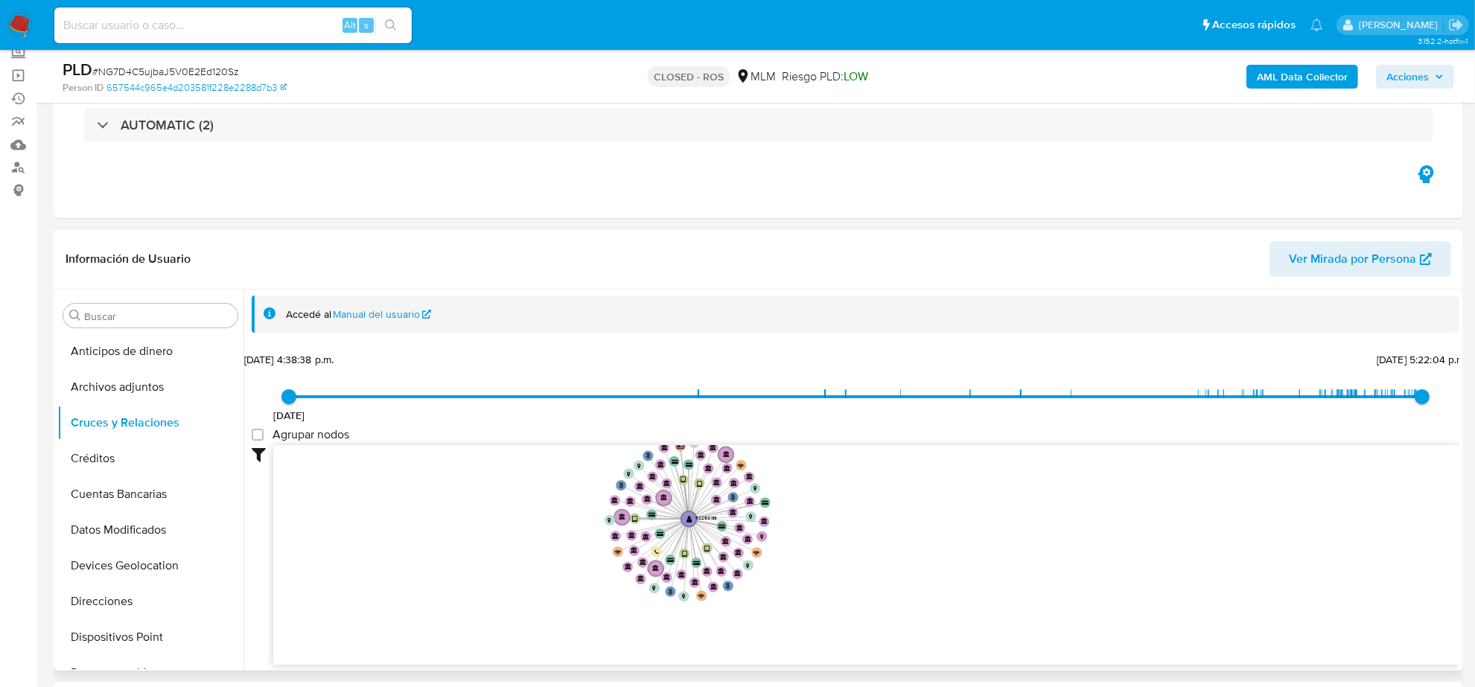
click at [537, 533] on icon "user-92250136  92250136 phone-bc3c948411ae19da025fc32944024b98  person-657544…" at bounding box center [866, 553] width 1186 height 216
click at [123, 471] on button "Créditos" at bounding box center [144, 459] width 174 height 36
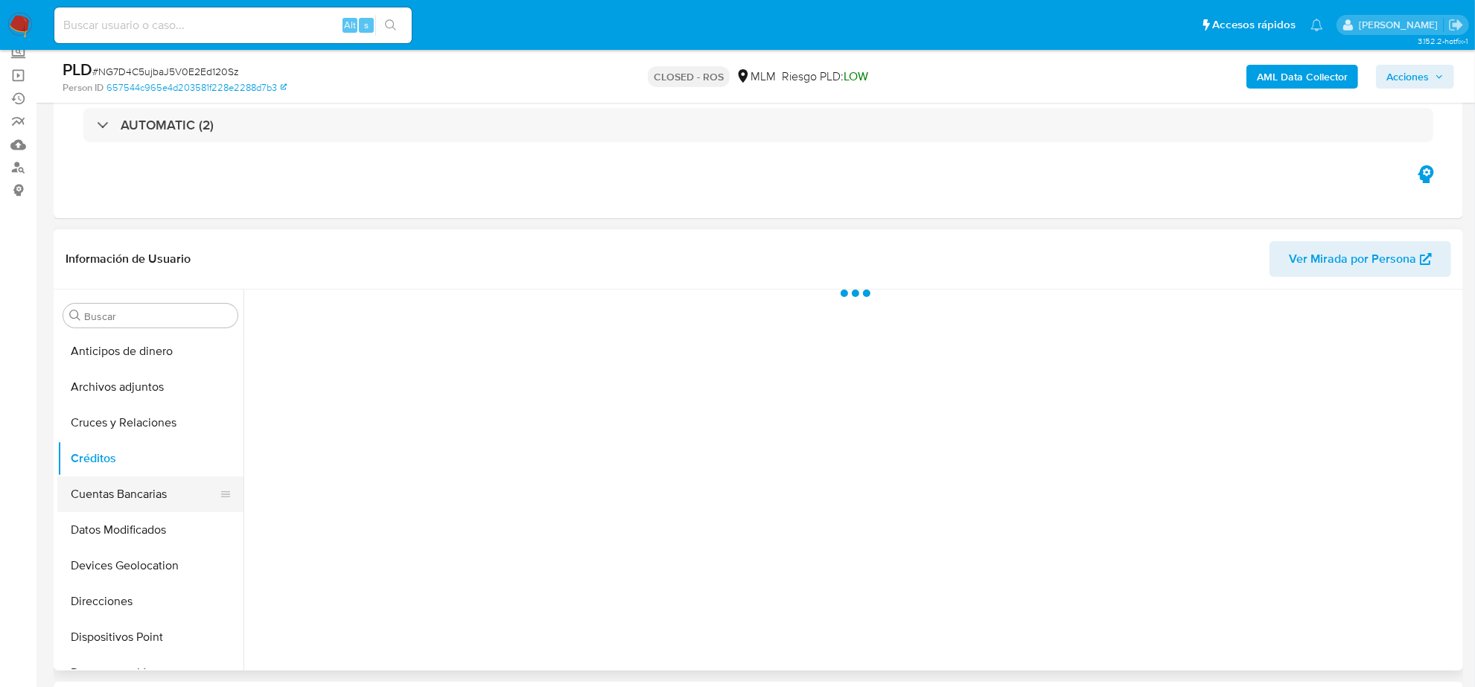
click at [125, 504] on button "Cuentas Bancarias" at bounding box center [144, 495] width 174 height 36
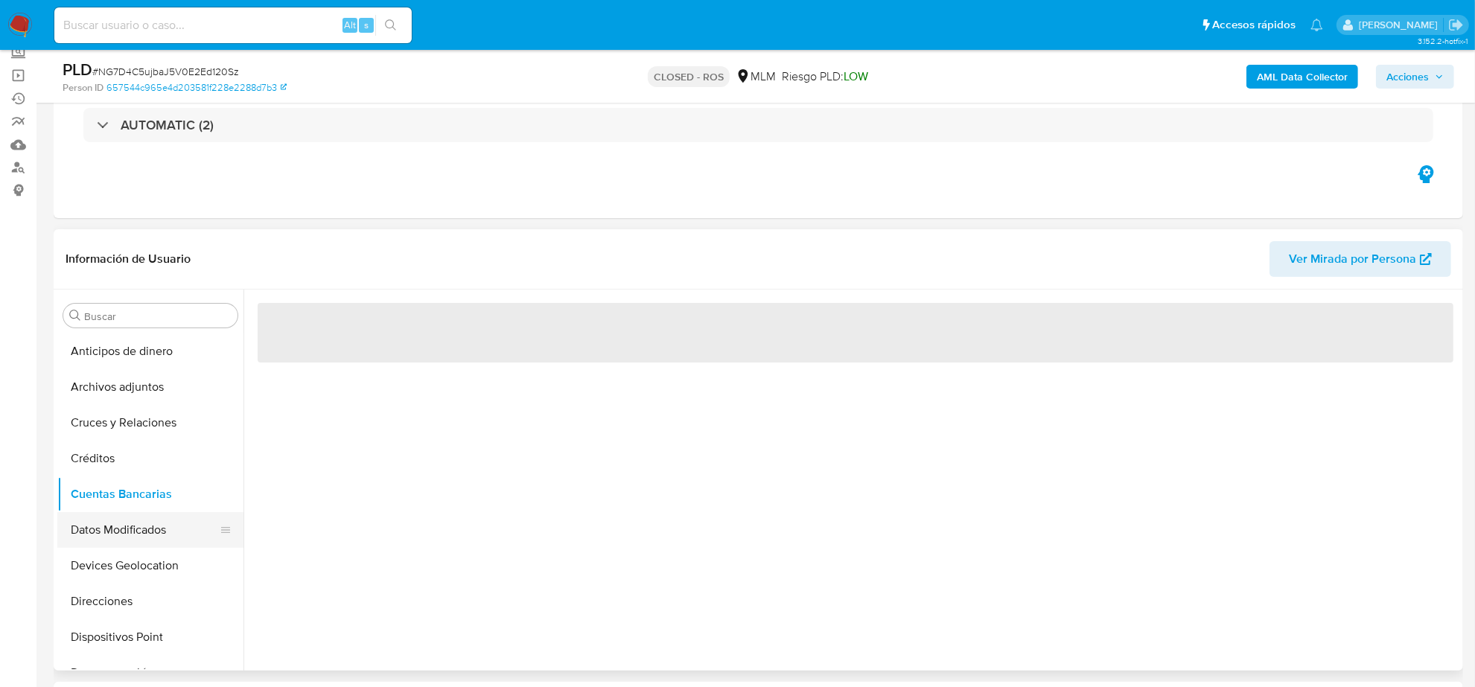
click at [125, 541] on button "Datos Modificados" at bounding box center [144, 530] width 174 height 36
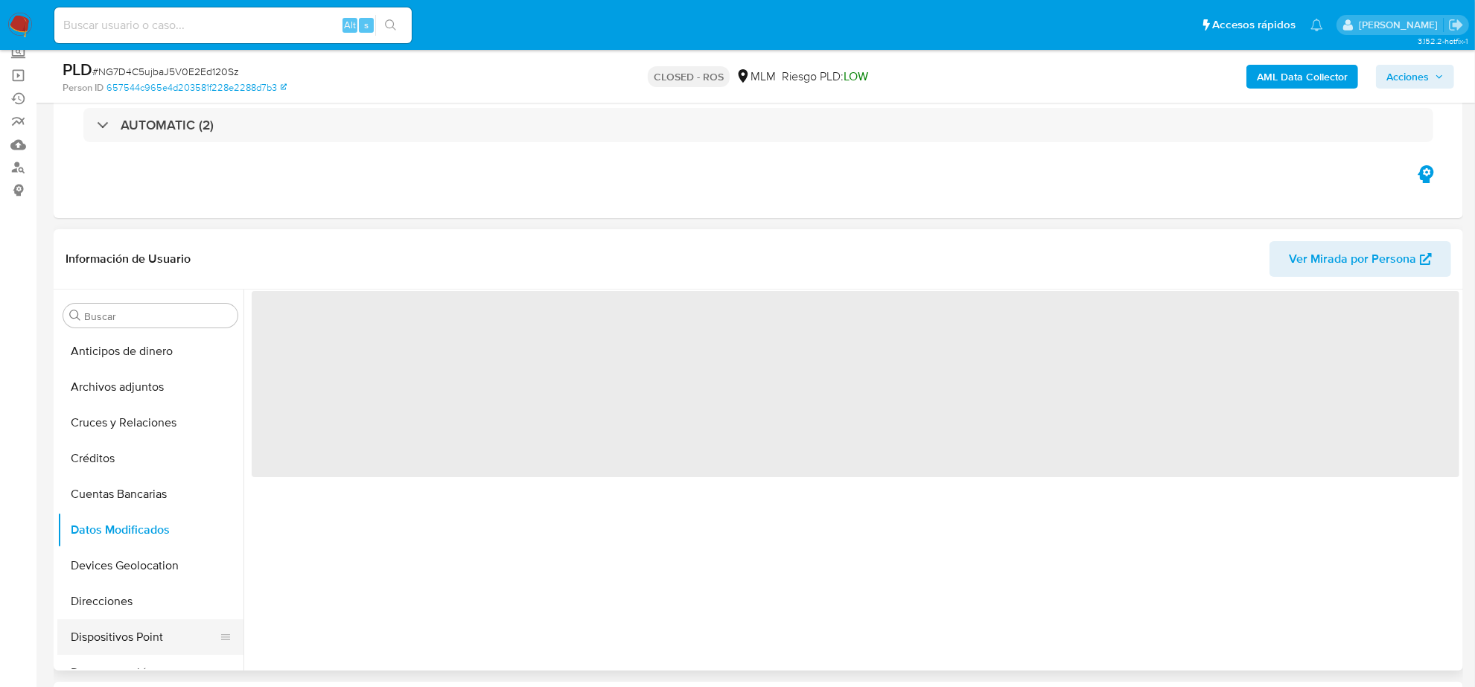
drag, startPoint x: 118, startPoint y: 604, endPoint x: 115, endPoint y: 626, distance: 21.7
click at [118, 611] on button "Direcciones" at bounding box center [150, 602] width 186 height 36
click at [114, 633] on button "Dispositivos Point" at bounding box center [144, 638] width 174 height 36
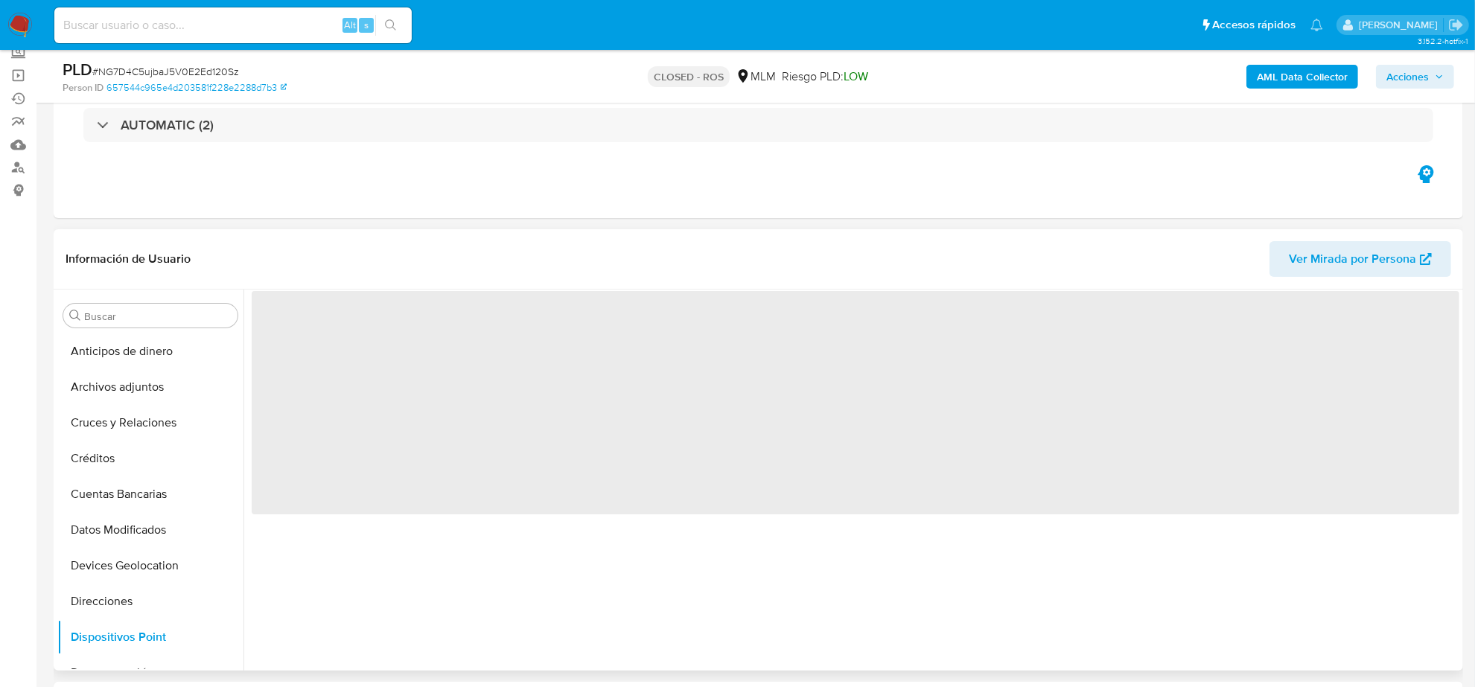
scroll to position [186, 0]
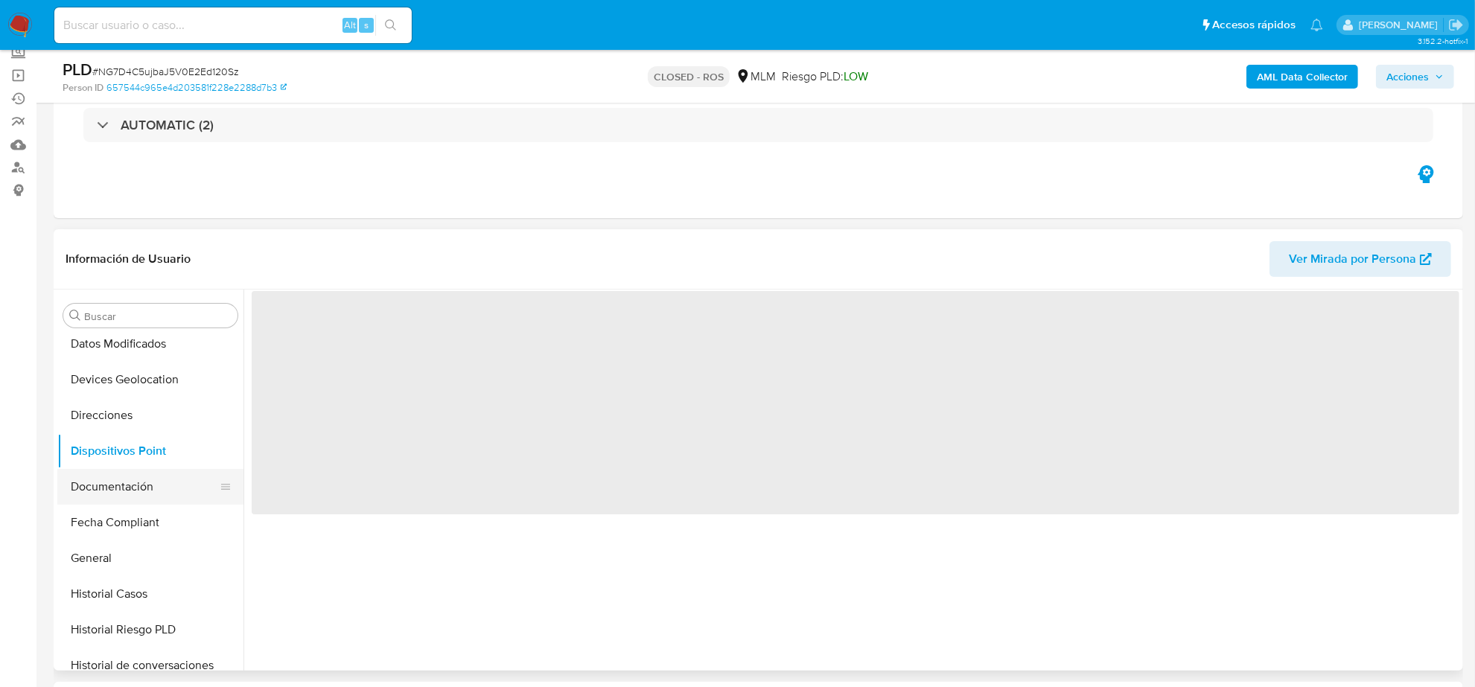
click at [150, 492] on button "Documentación" at bounding box center [144, 487] width 174 height 36
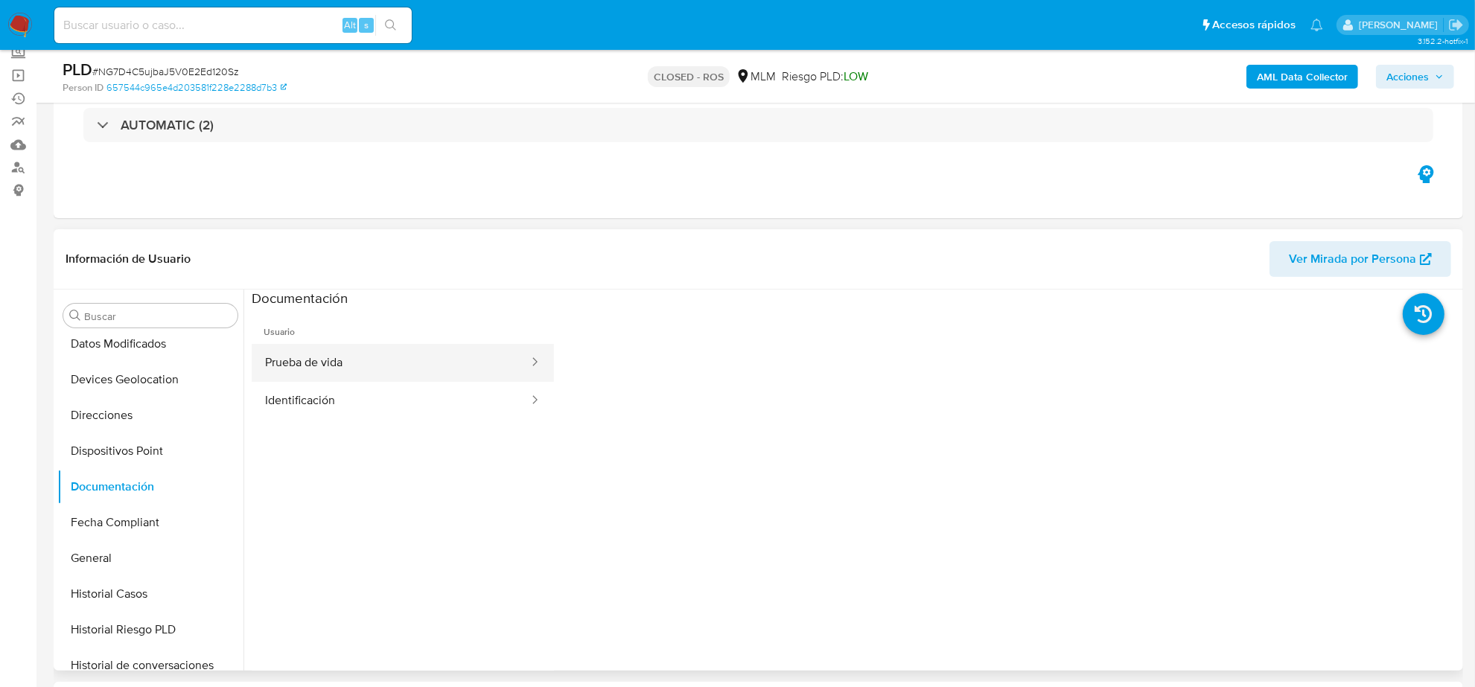
click at [326, 352] on button "Prueba de vida" at bounding box center [391, 363] width 279 height 38
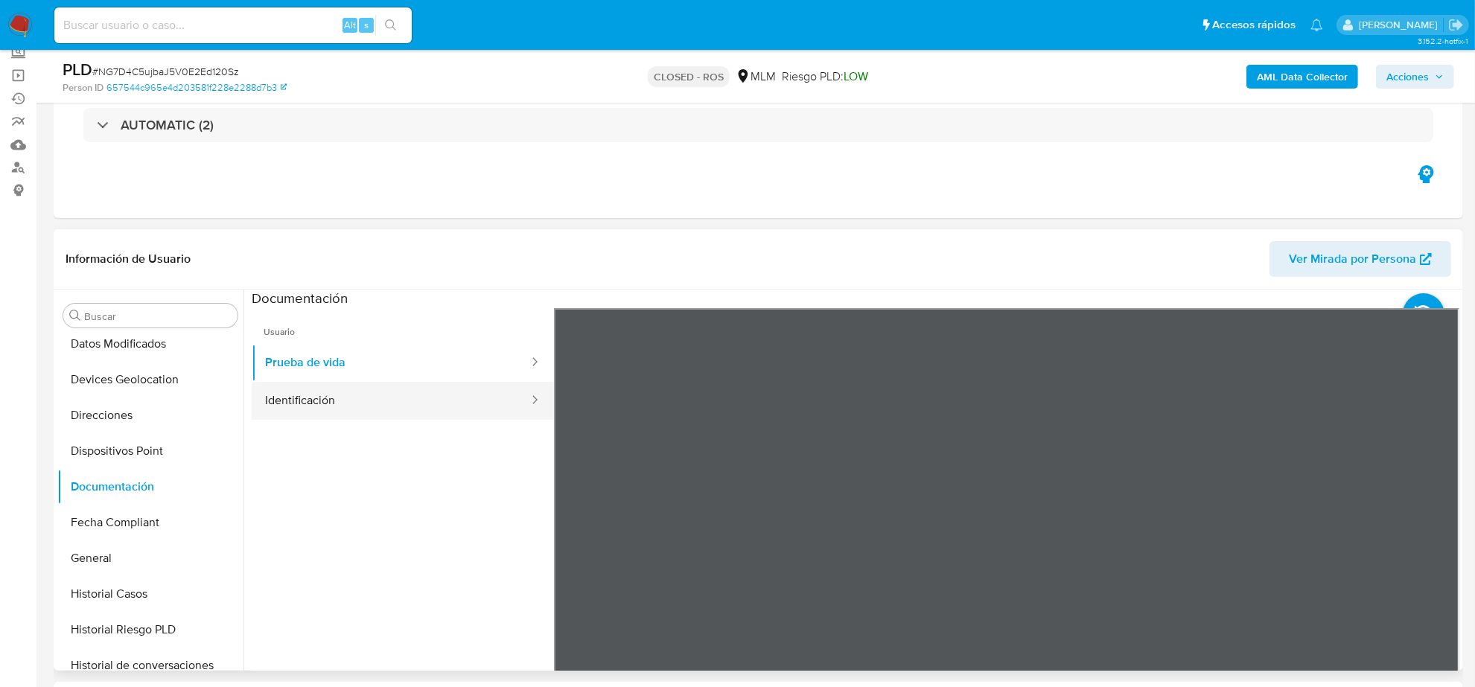
click at [387, 404] on button "Identificación" at bounding box center [391, 401] width 279 height 38
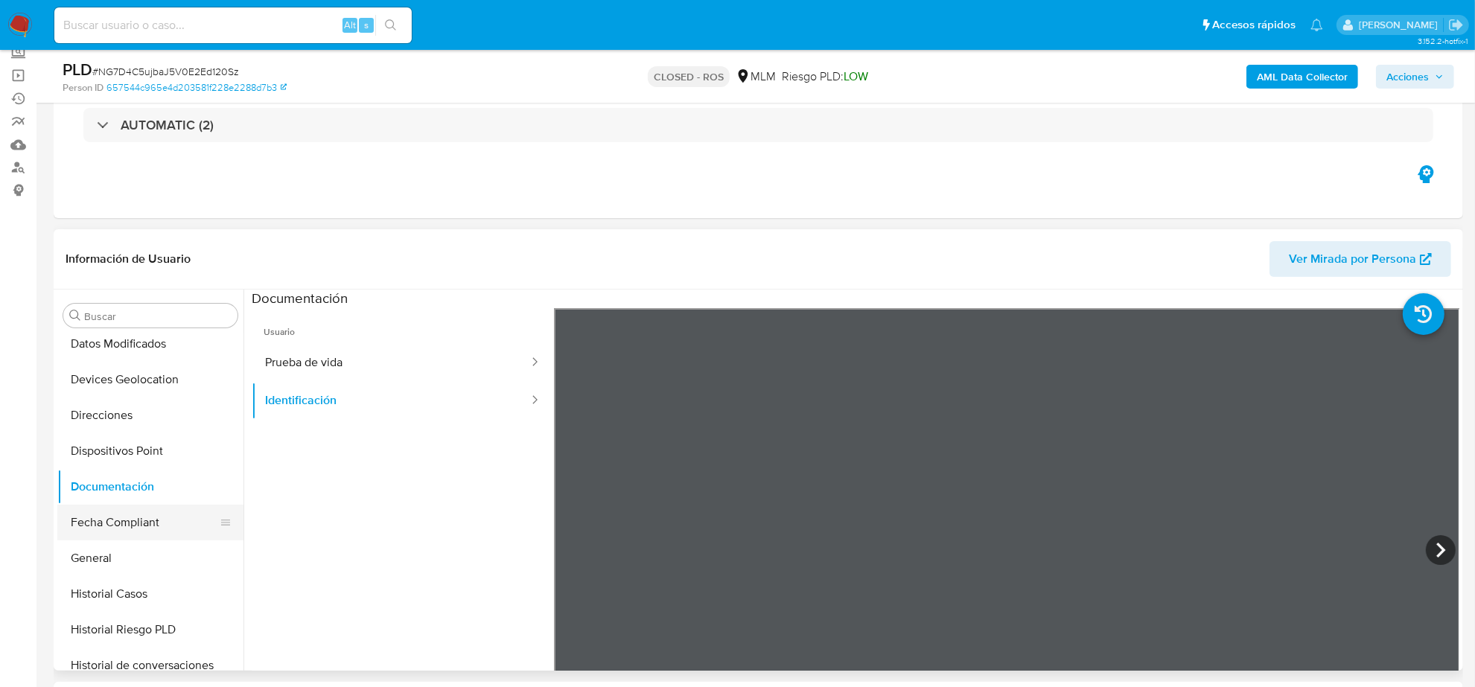
click at [138, 518] on button "Fecha Compliant" at bounding box center [144, 523] width 174 height 36
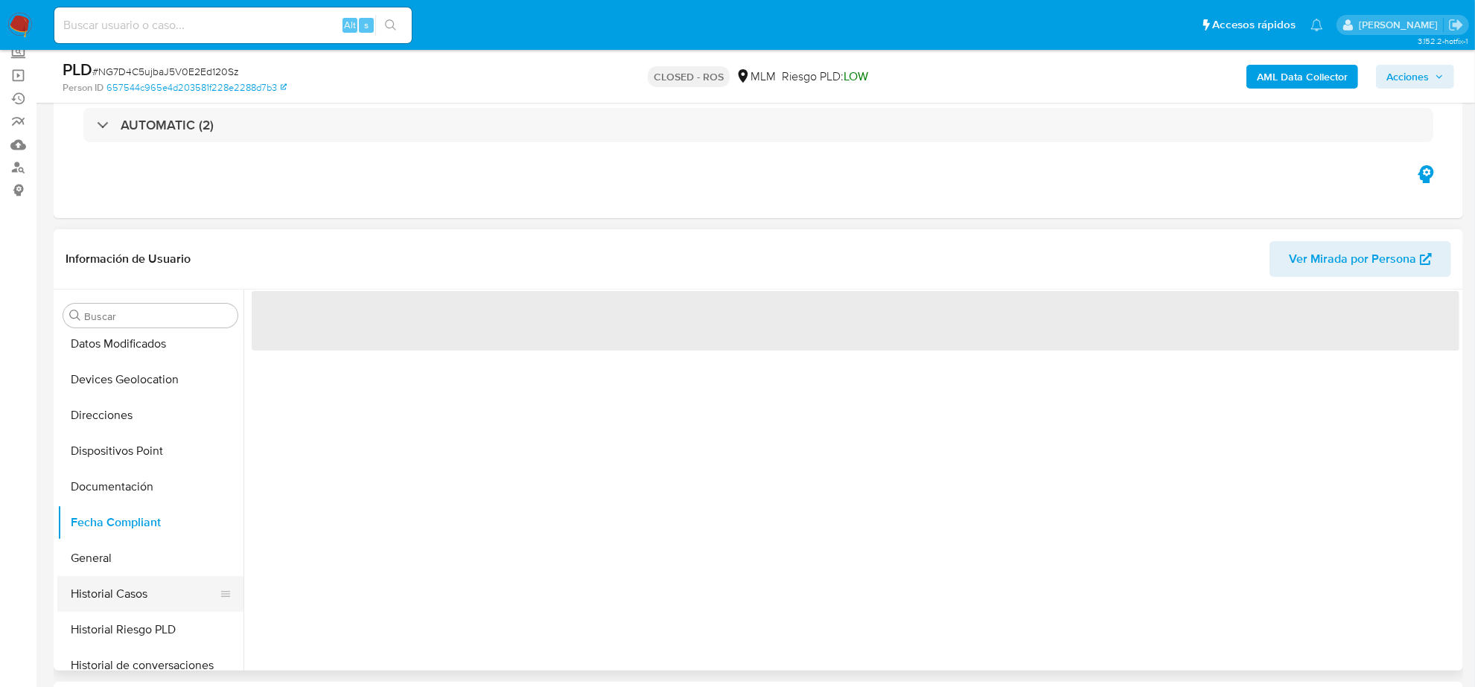
click at [136, 585] on button "Historial Casos" at bounding box center [144, 594] width 174 height 36
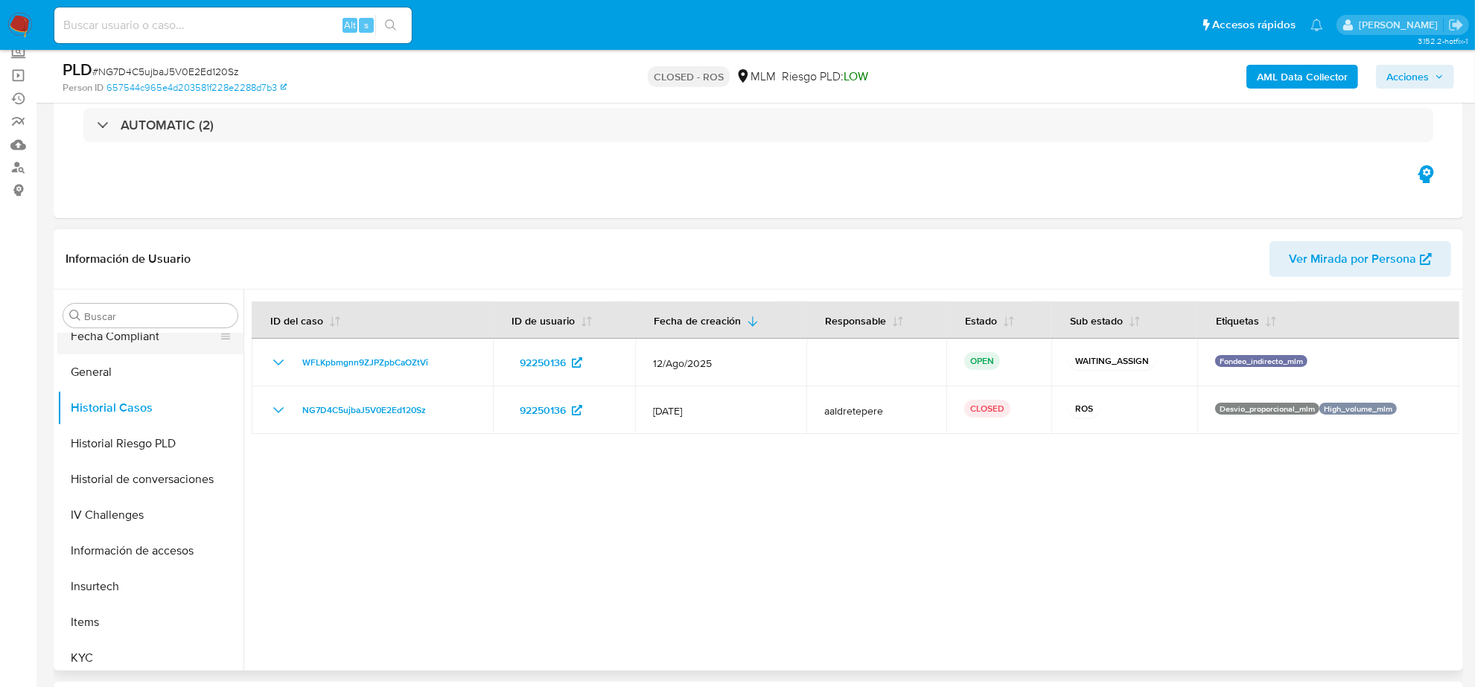
scroll to position [465, 0]
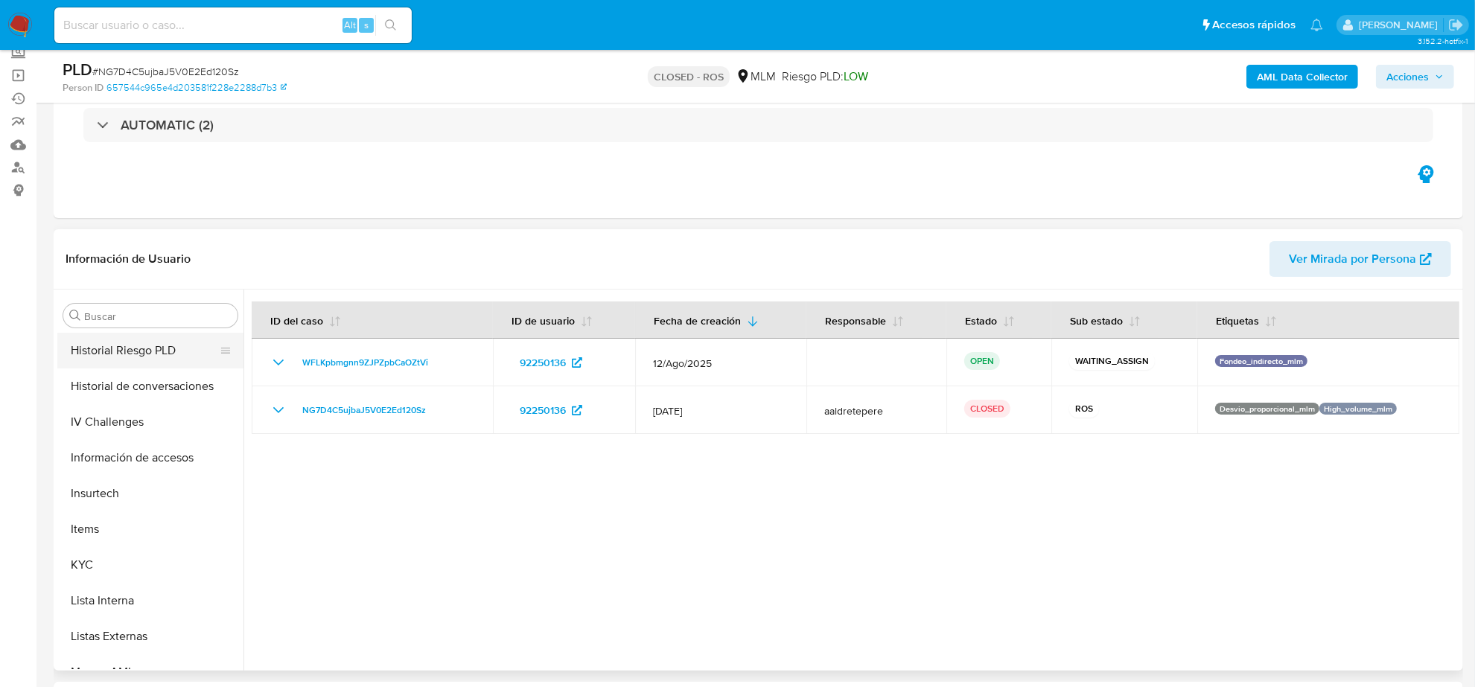
click at [146, 362] on button "Historial Riesgo PLD" at bounding box center [144, 351] width 174 height 36
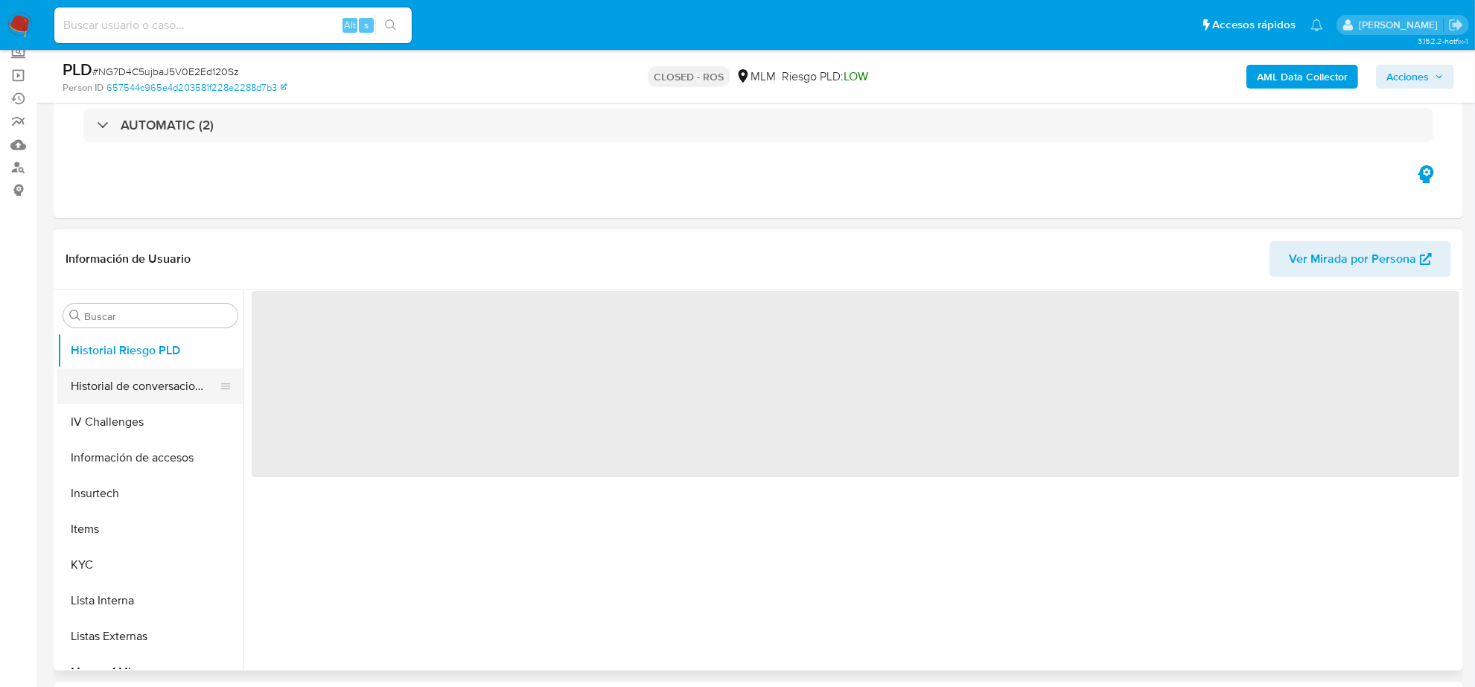
click at [149, 384] on button "Historial de conversaciones" at bounding box center [144, 387] width 174 height 36
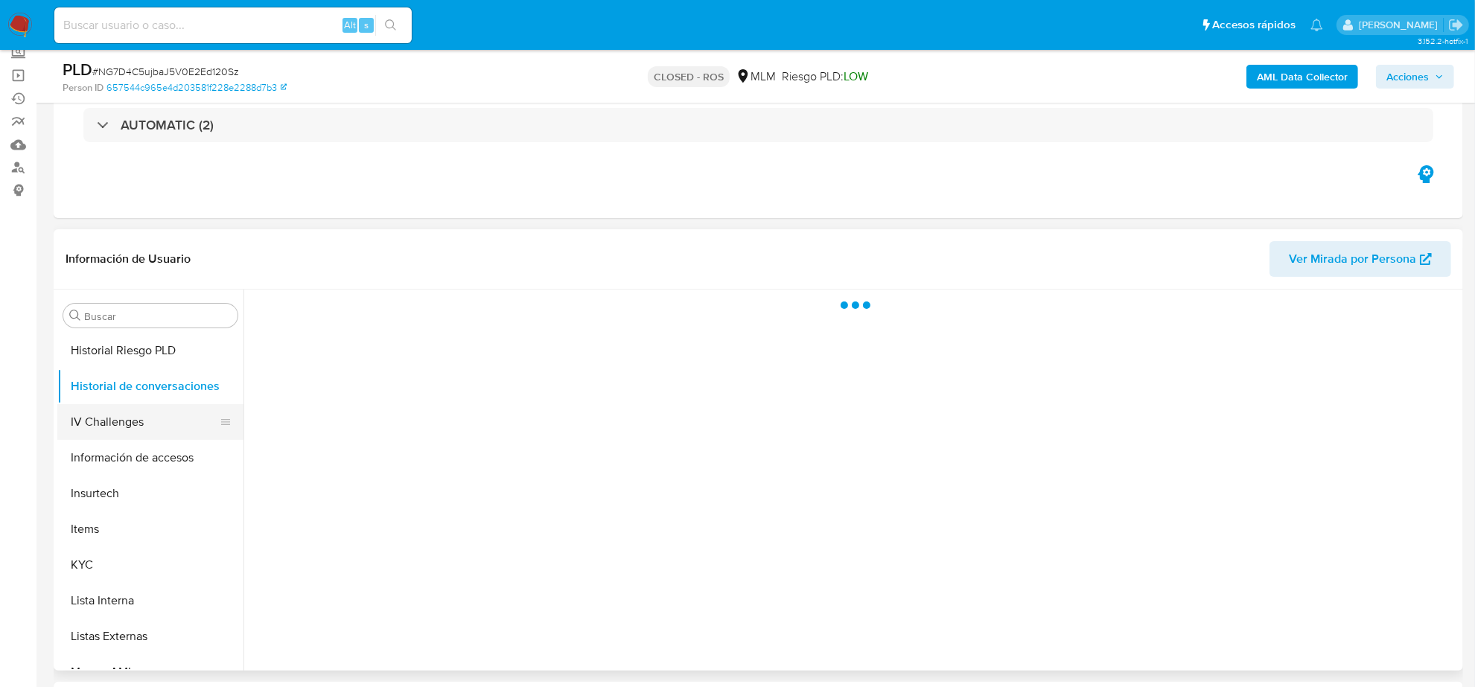
click at [147, 422] on button "IV Challenges" at bounding box center [144, 422] width 174 height 36
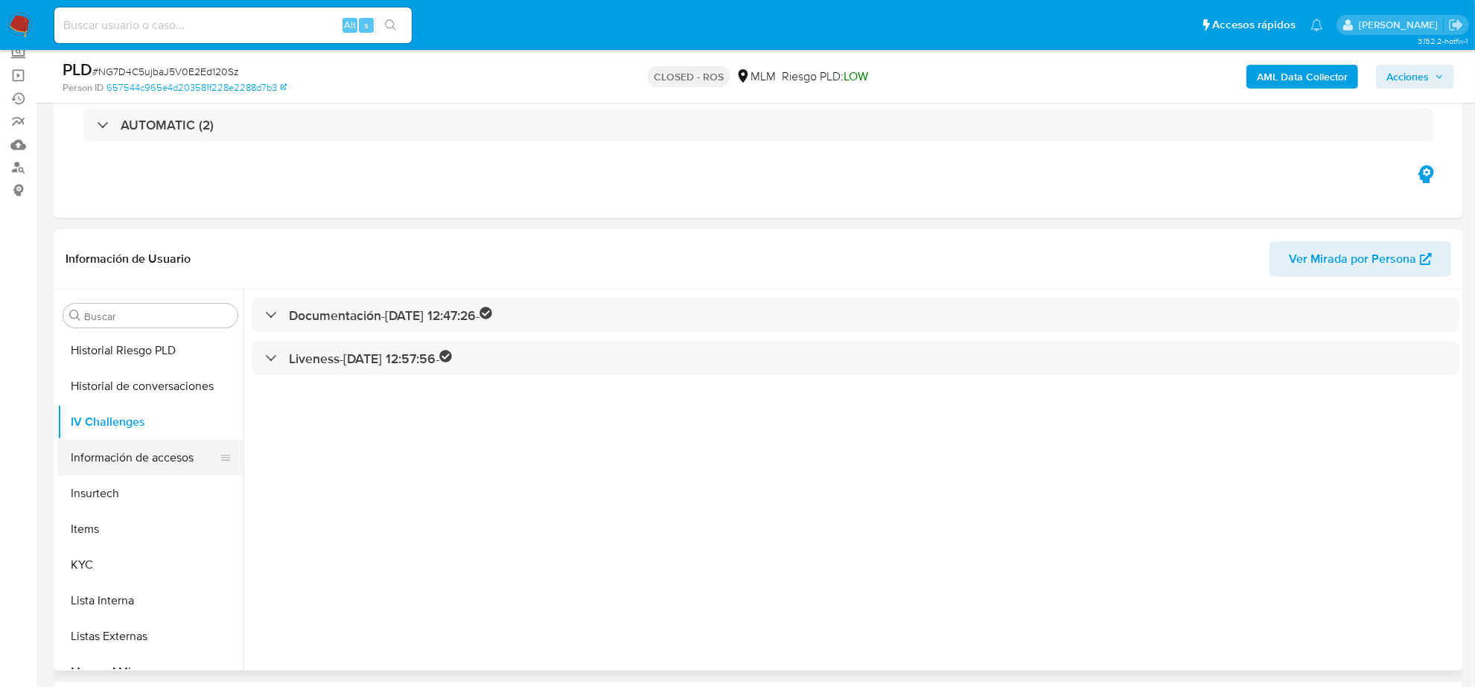
click at [143, 456] on button "Información de accesos" at bounding box center [144, 458] width 174 height 36
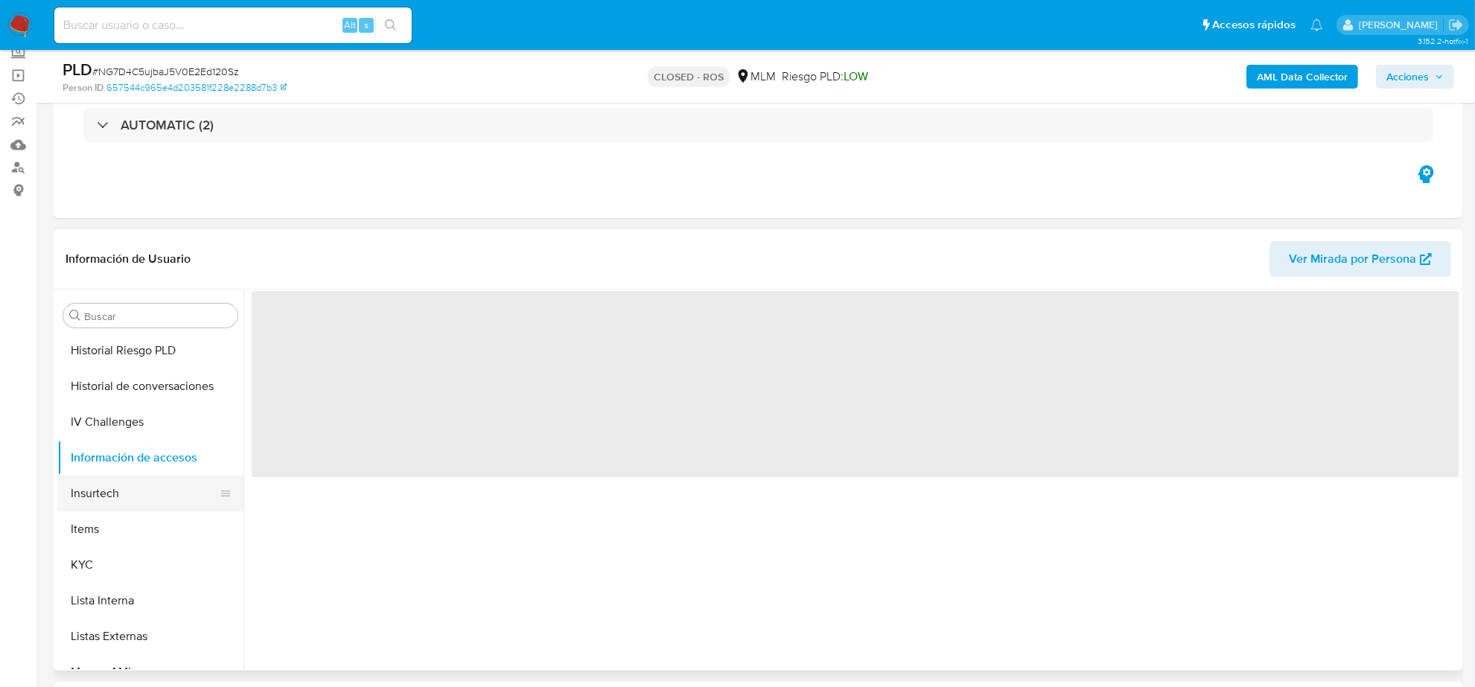
click at [142, 495] on button "Insurtech" at bounding box center [144, 494] width 174 height 36
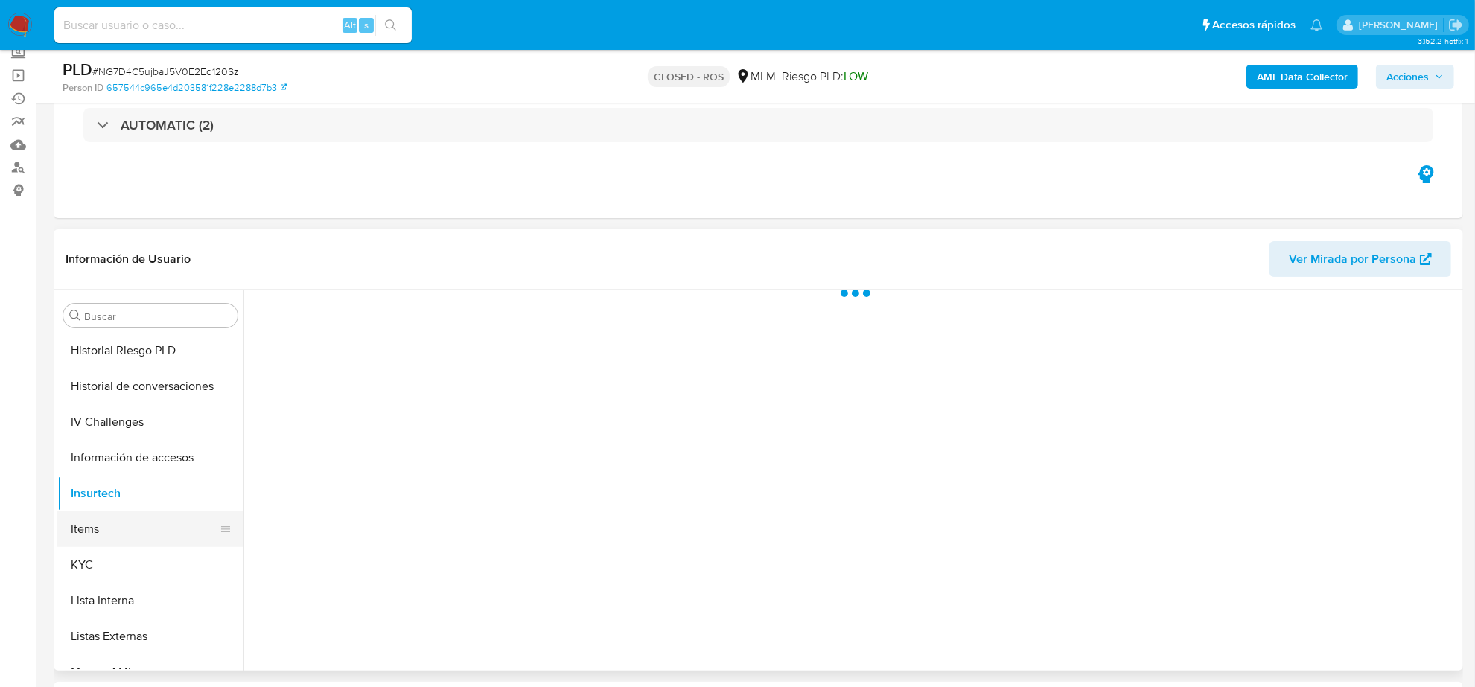
click at [136, 541] on button "Items" at bounding box center [144, 530] width 174 height 36
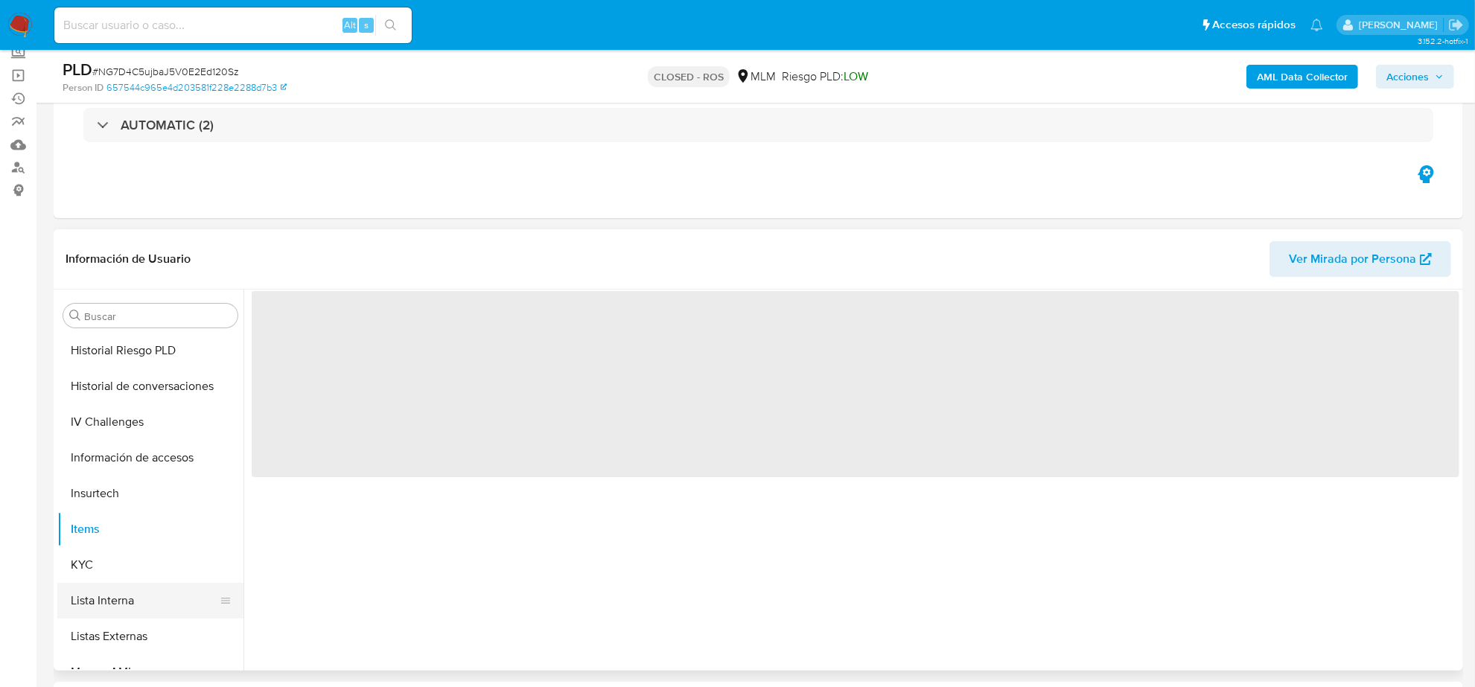
click at [132, 585] on button "Lista Interna" at bounding box center [144, 601] width 174 height 36
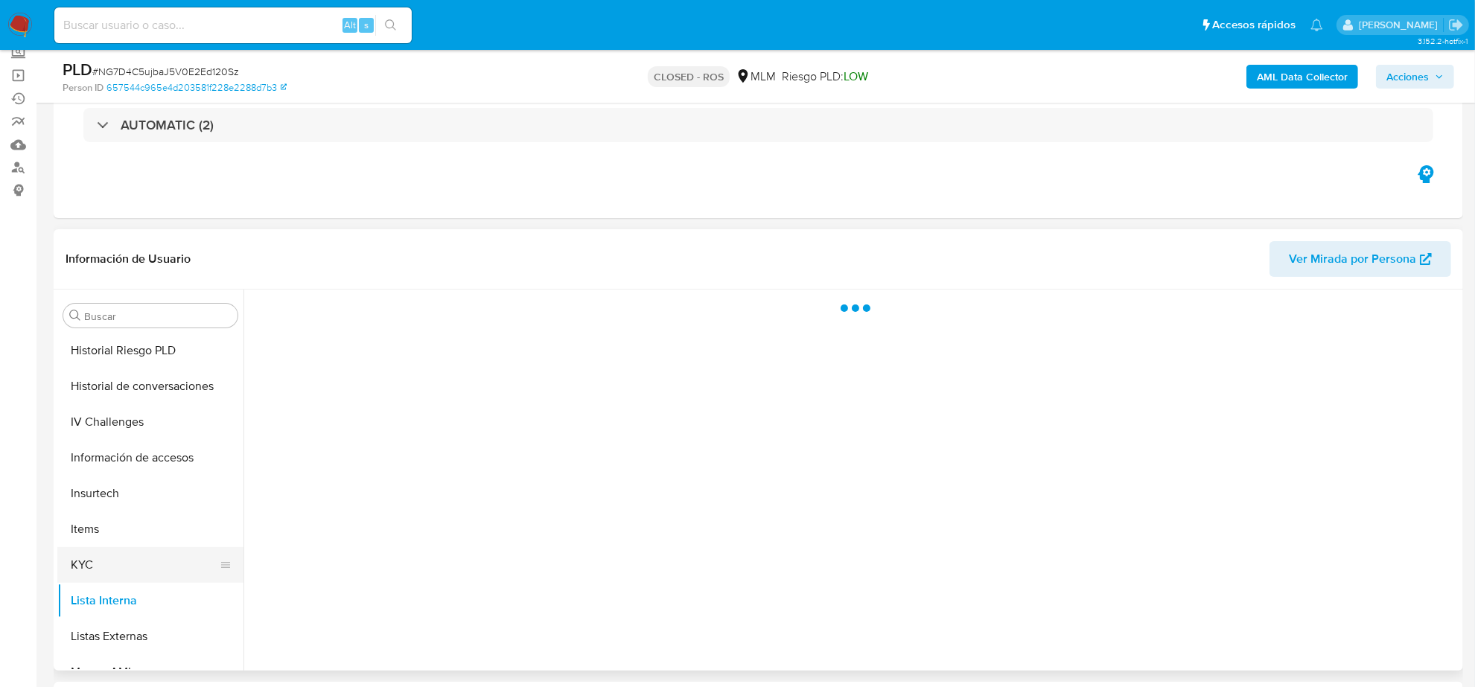
click at [125, 565] on button "KYC" at bounding box center [144, 565] width 174 height 36
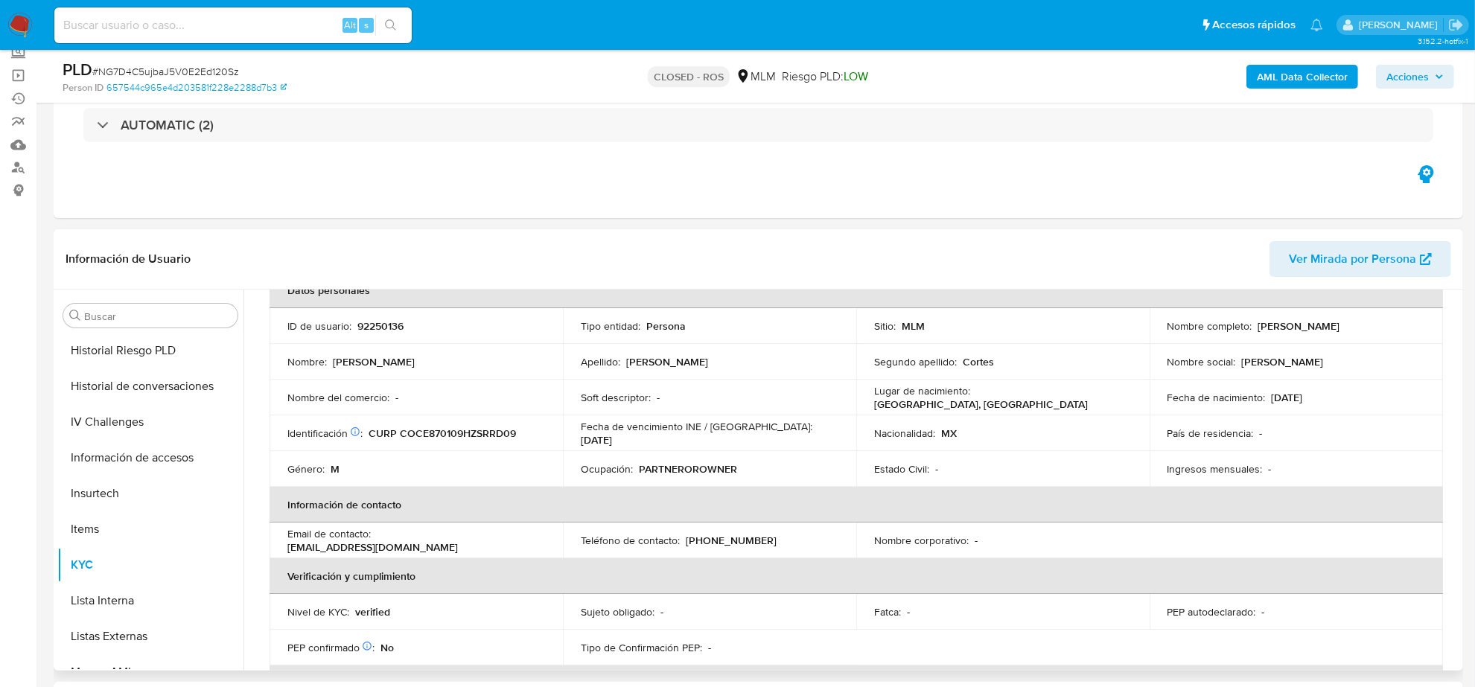
scroll to position [186, 0]
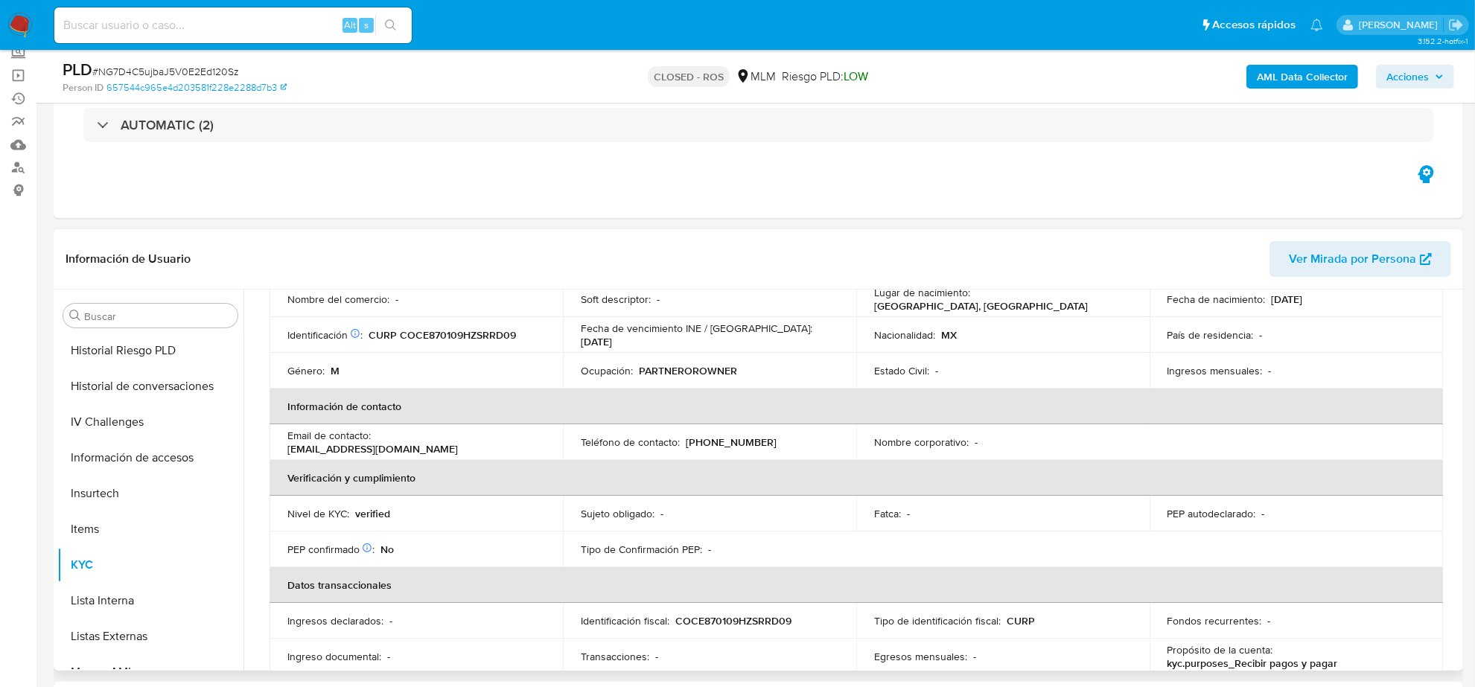
click at [448, 443] on p "[EMAIL_ADDRESS][DOMAIN_NAME]" at bounding box center [372, 448] width 171 height 13
drag, startPoint x: 443, startPoint y: 447, endPoint x: 416, endPoint y: 453, distance: 28.2
click at [442, 447] on p "[EMAIL_ADDRESS][DOMAIN_NAME]" at bounding box center [372, 448] width 171 height 13
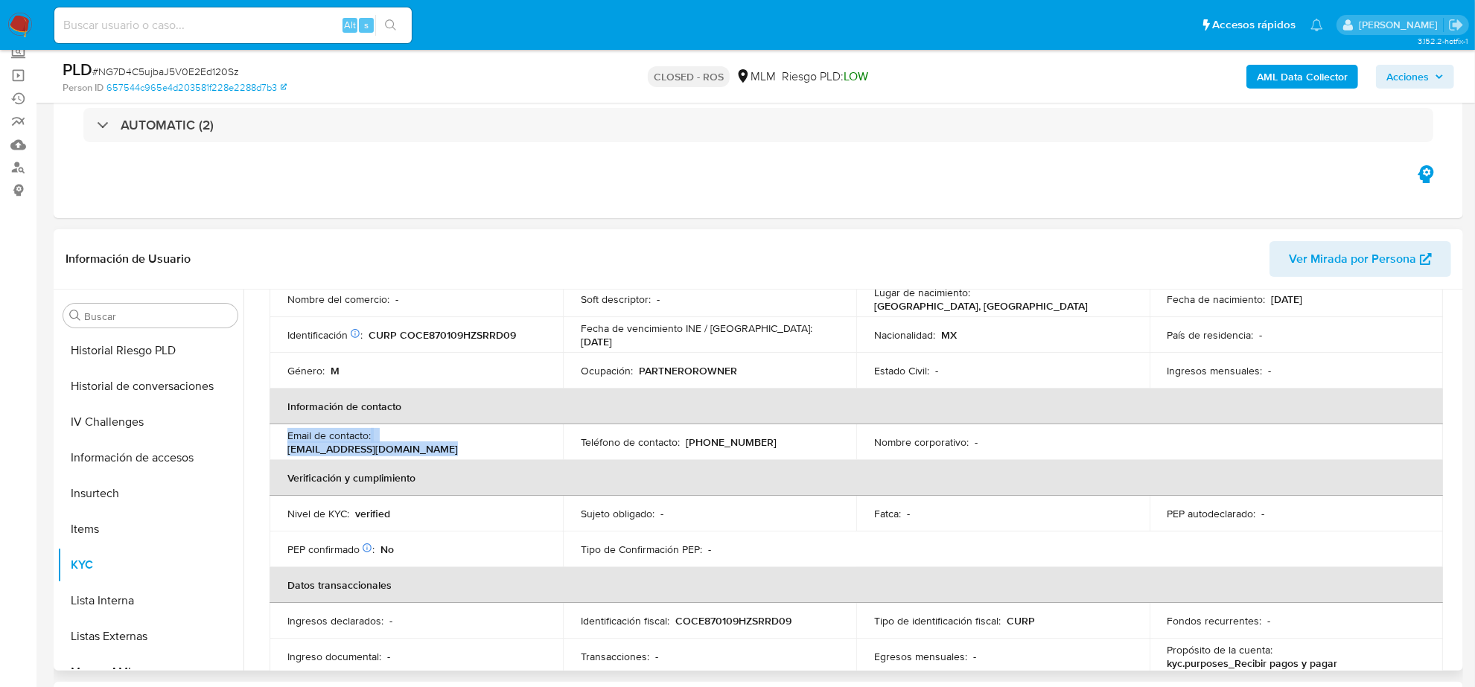
click at [373, 439] on div "Email de contacto : [EMAIL_ADDRESS][DOMAIN_NAME]" at bounding box center [416, 442] width 258 height 27
drag, startPoint x: 377, startPoint y: 440, endPoint x: 499, endPoint y: 444, distance: 122.2
click at [499, 444] on div "Email de contacto : [EMAIL_ADDRESS][DOMAIN_NAME]" at bounding box center [416, 442] width 258 height 27
copy p "[EMAIL_ADDRESS][DOMAIN_NAME]"
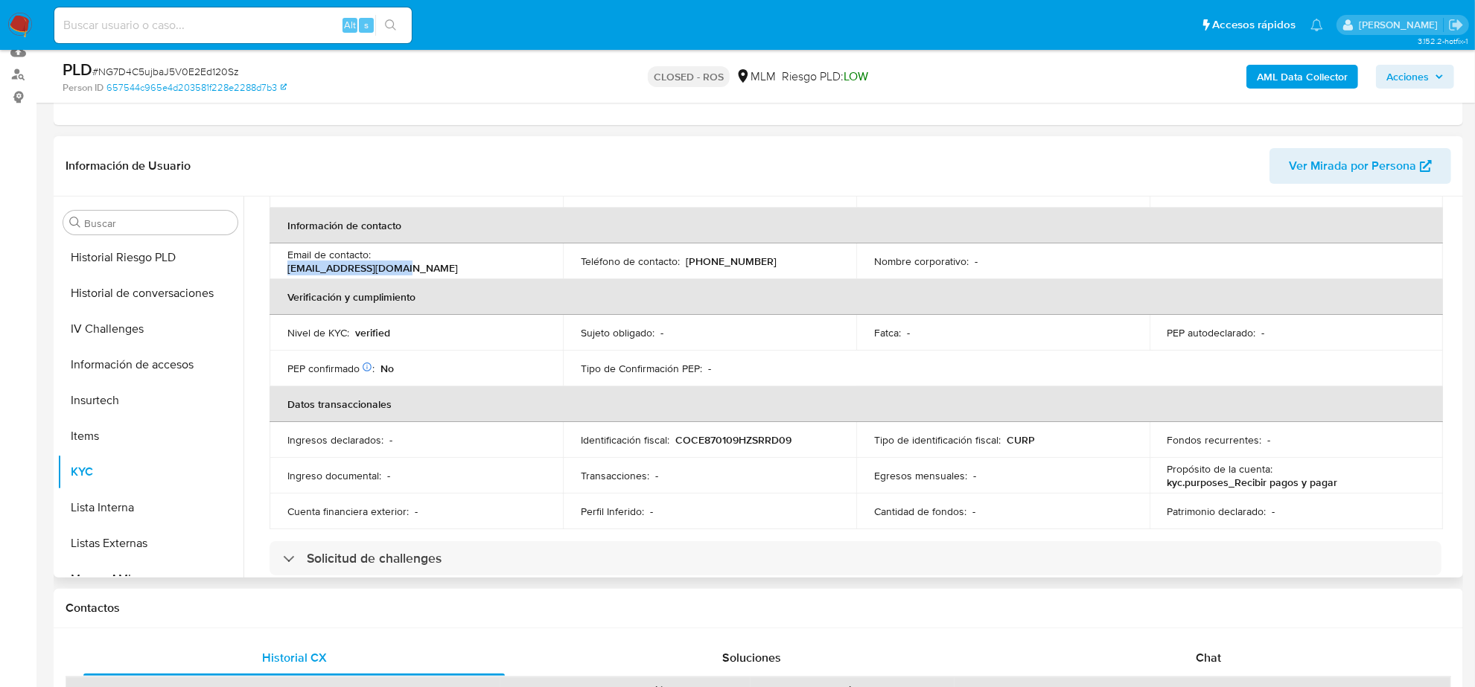
scroll to position [147, 0]
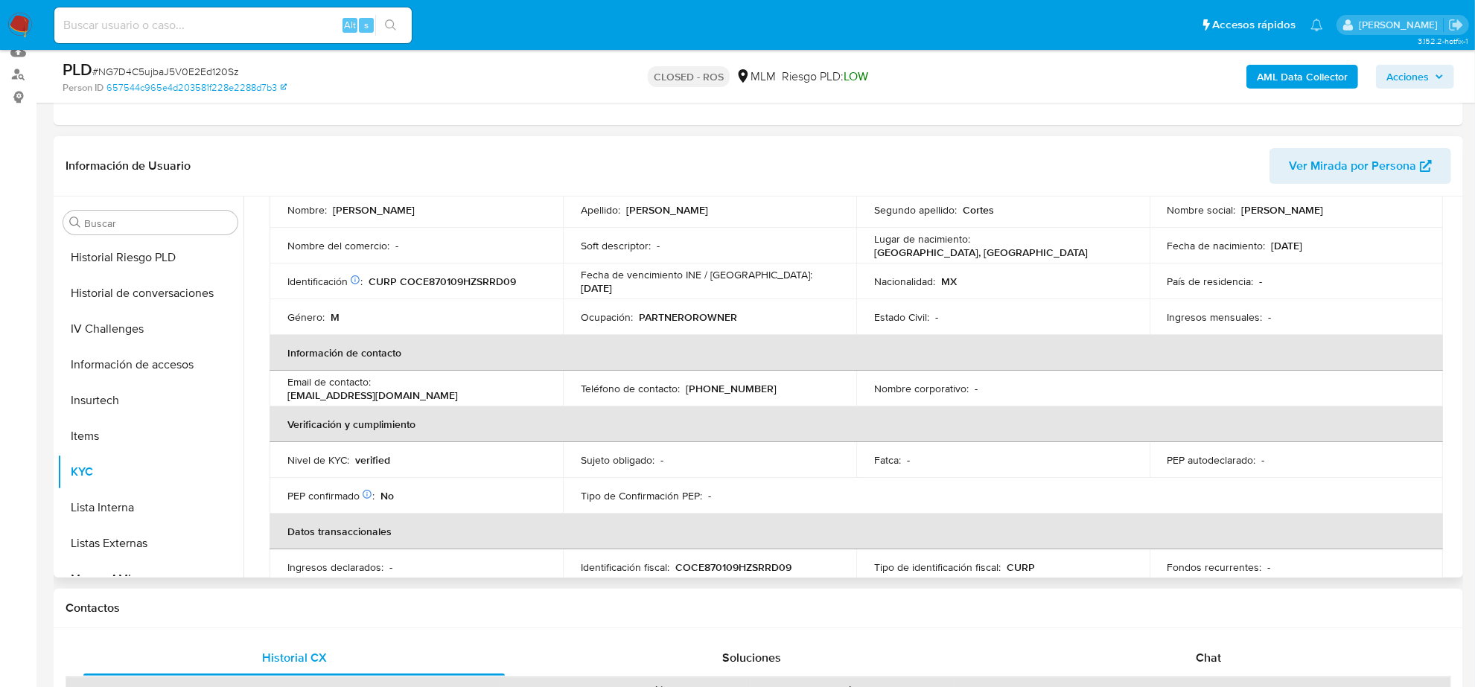
click at [731, 387] on p "[PHONE_NUMBER]" at bounding box center [731, 388] width 91 height 13
copy p "20404595"
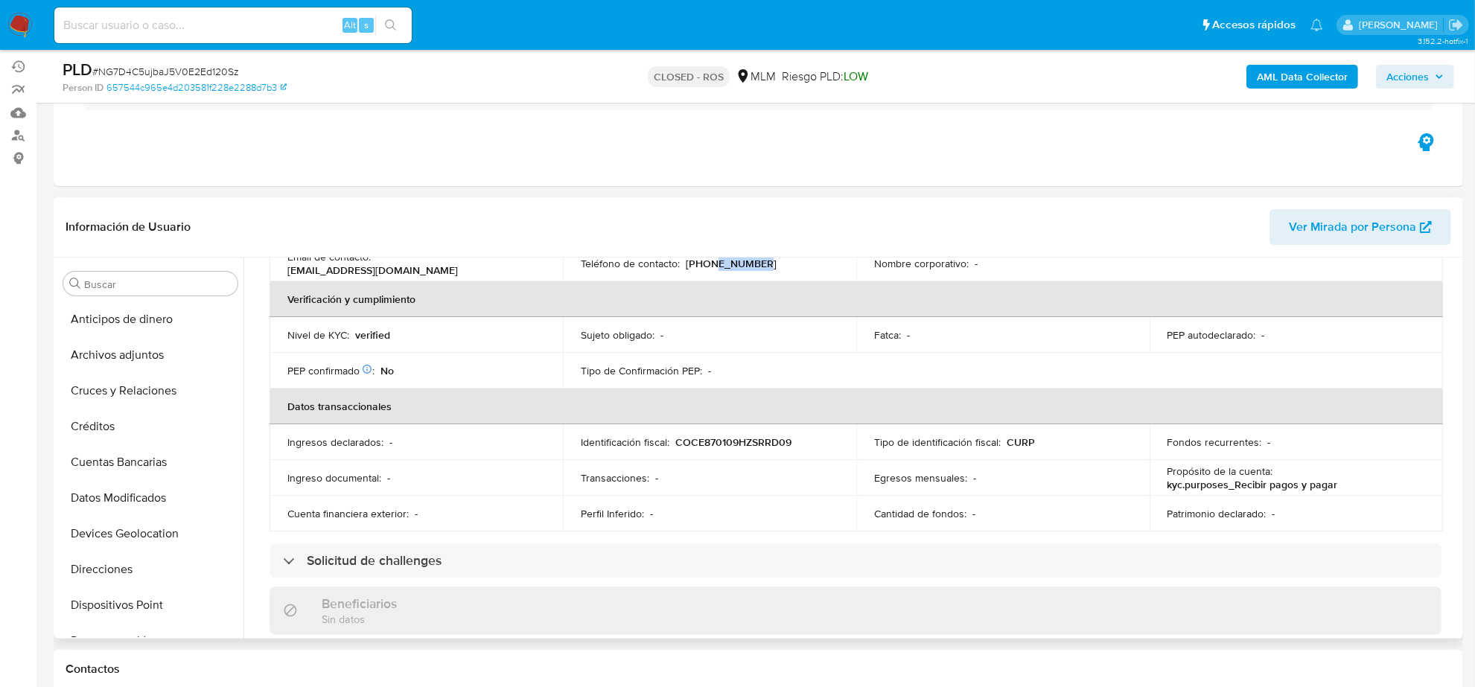
scroll to position [93, 0]
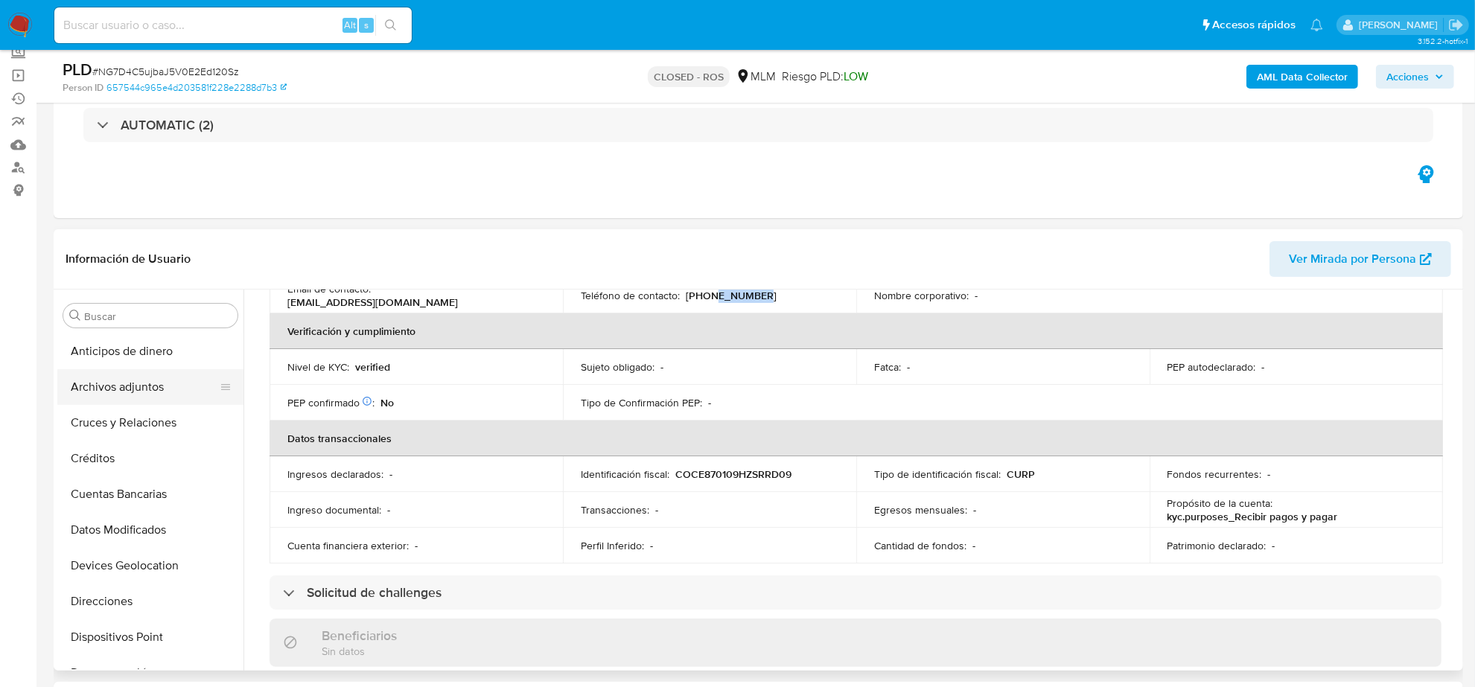
click at [117, 389] on button "Archivos adjuntos" at bounding box center [144, 387] width 174 height 36
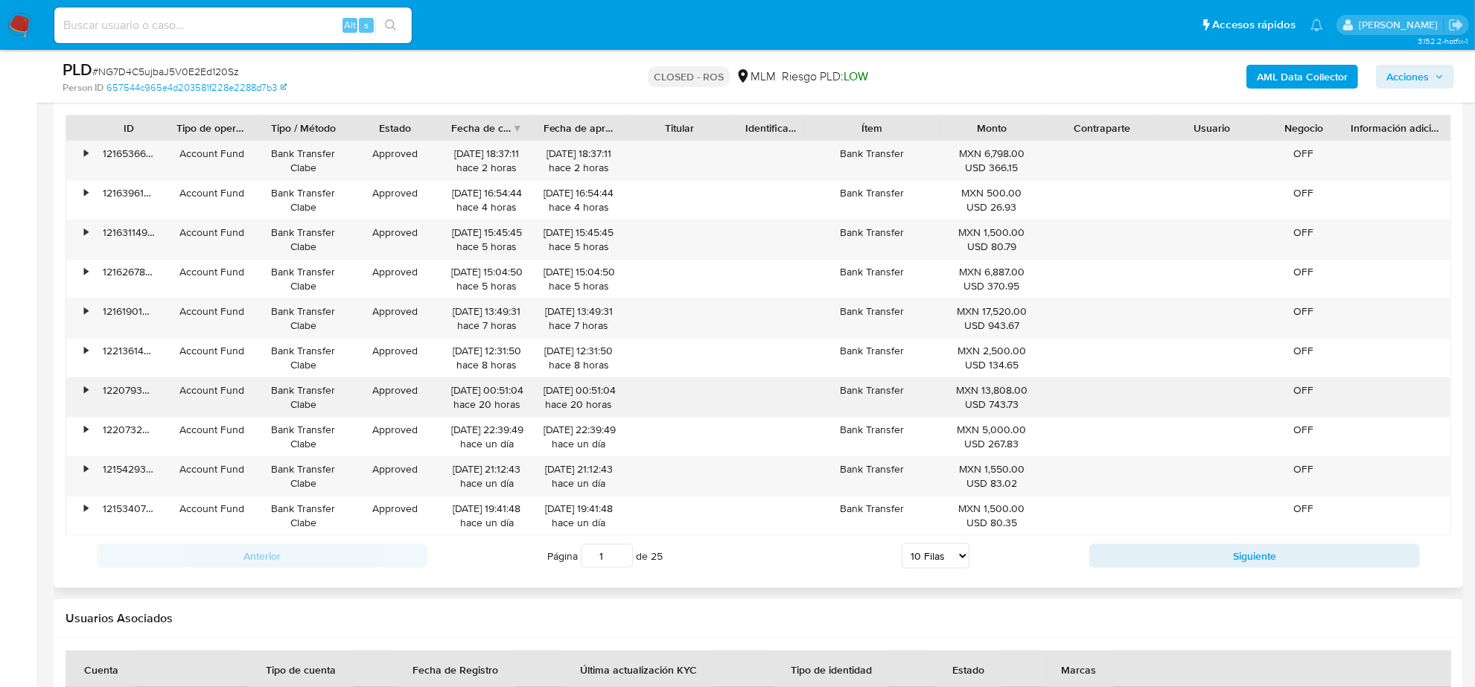
scroll to position [1881, 0]
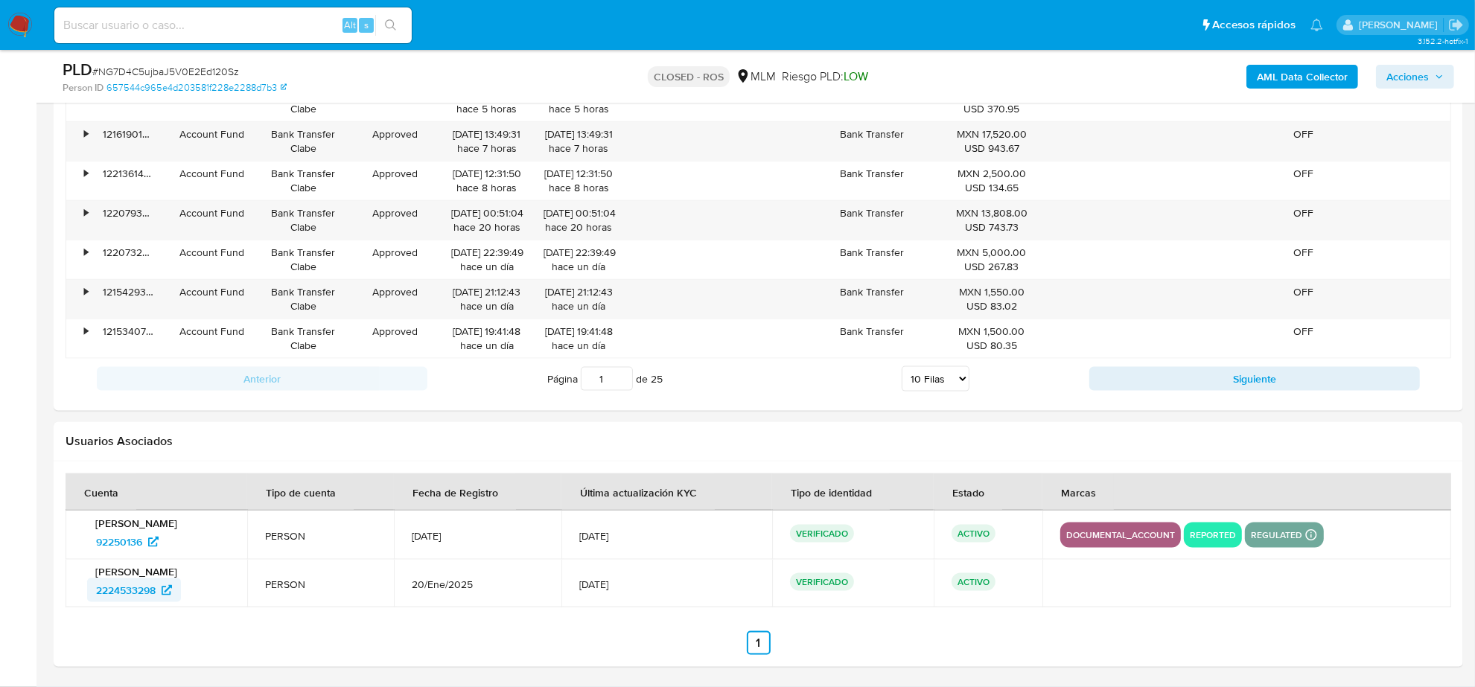
click at [119, 585] on span "2224533298" at bounding box center [126, 591] width 60 height 24
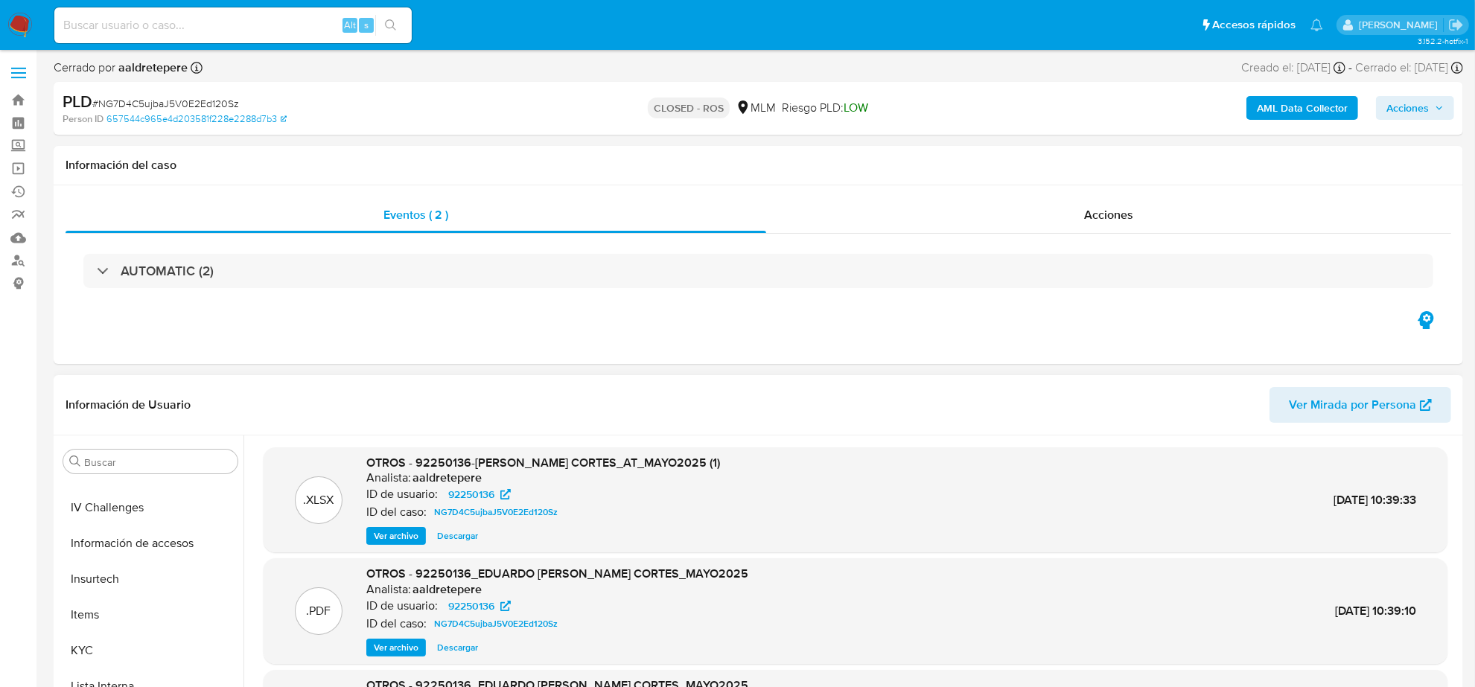
scroll to position [559, 0]
click at [134, 588] on button "Items" at bounding box center [144, 583] width 174 height 36
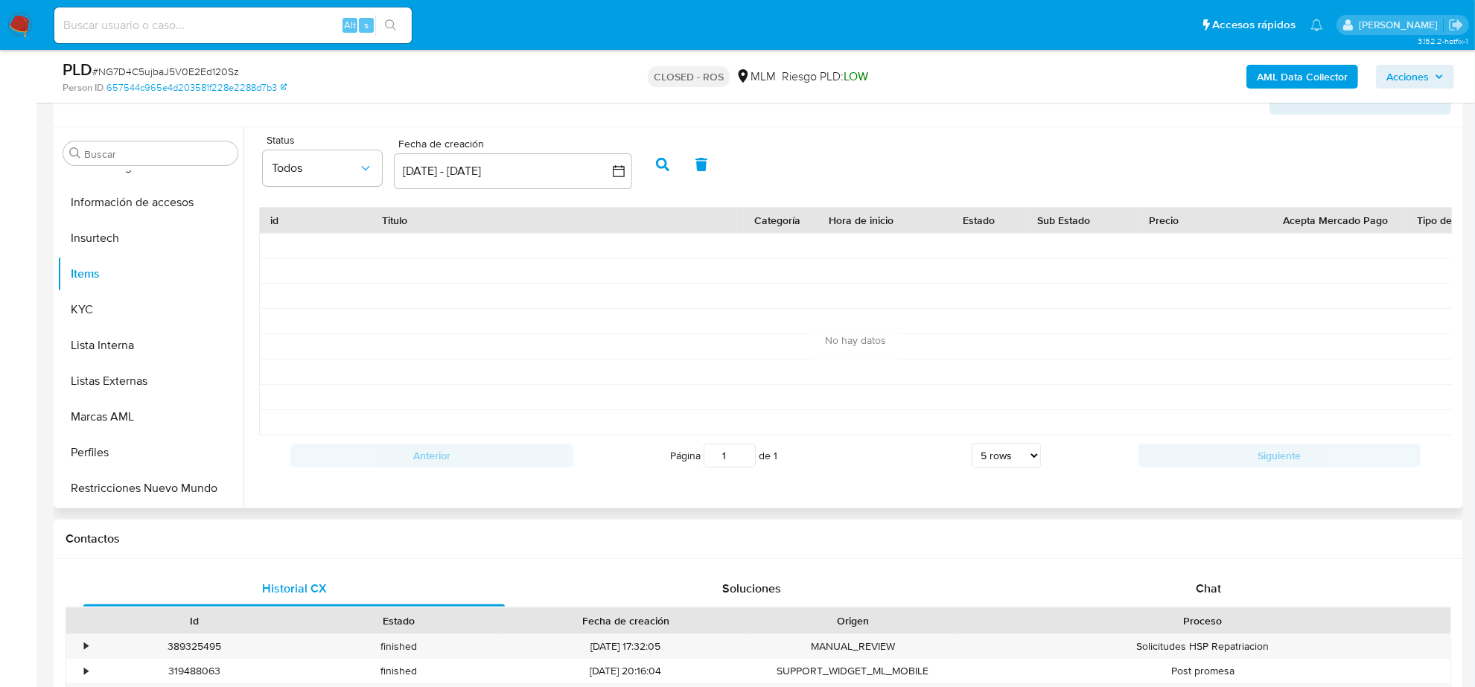
scroll to position [279, 0]
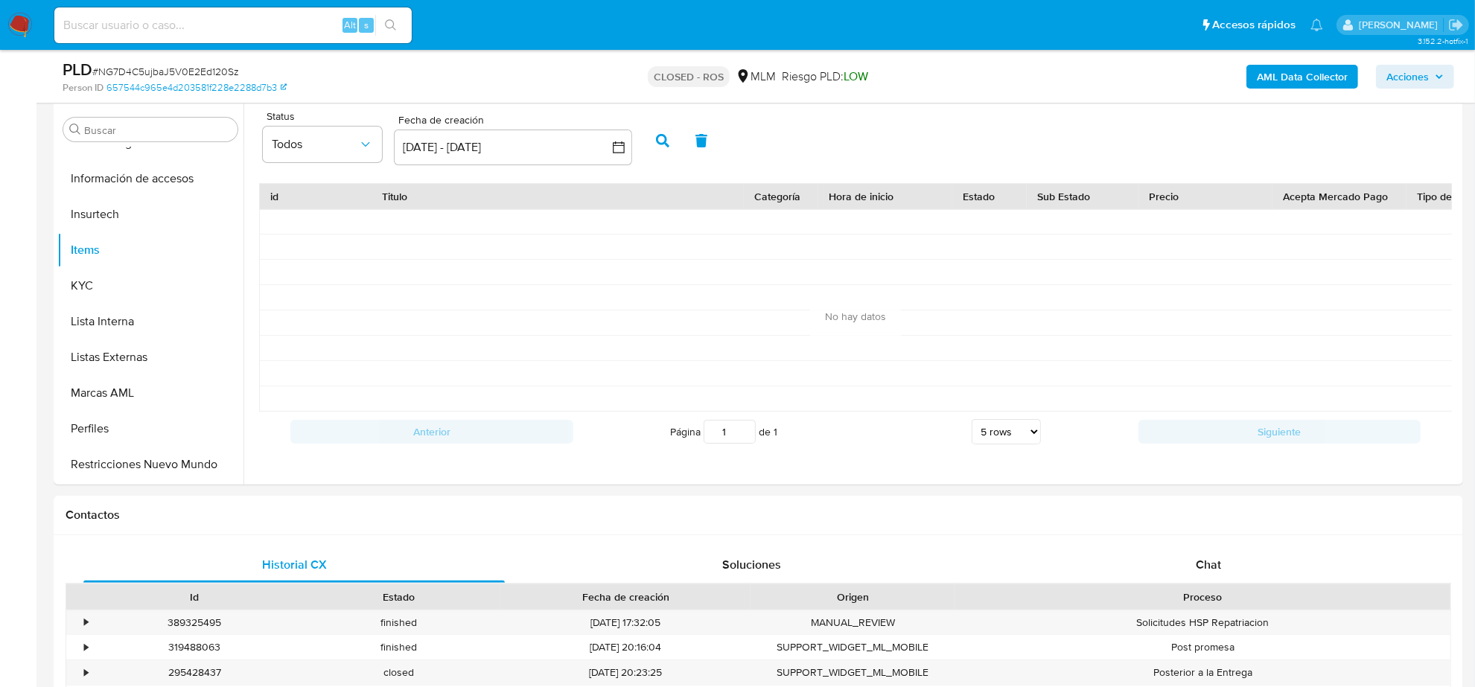
click at [121, 42] on div "Alt s" at bounding box center [232, 25] width 357 height 36
click at [118, 36] on div "Alt s" at bounding box center [232, 25] width 357 height 36
click at [117, 34] on input at bounding box center [232, 25] width 357 height 19
paste input "I1LeIIaN4QBsEjxoNWbMNnyd"
type input "I1LeIIaN4QBsEjxoNWbMNnyd"
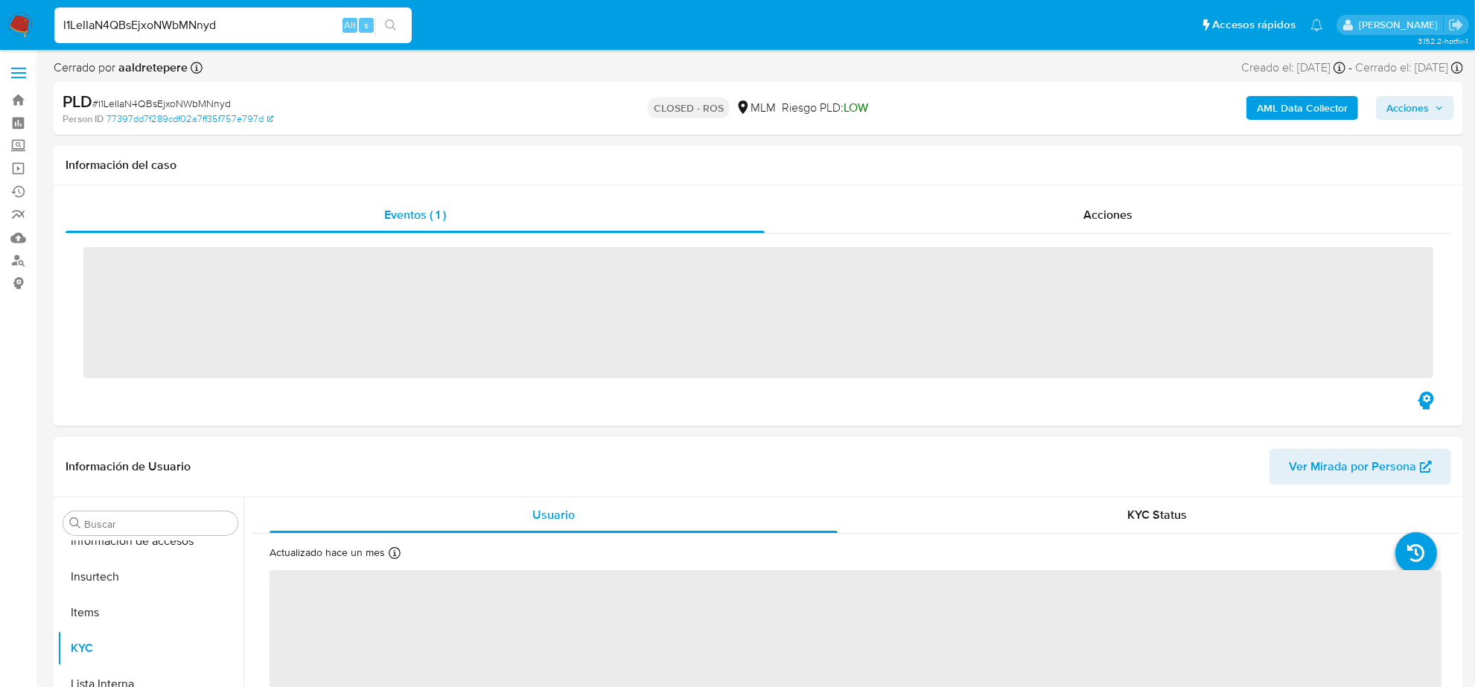
scroll to position [593, 0]
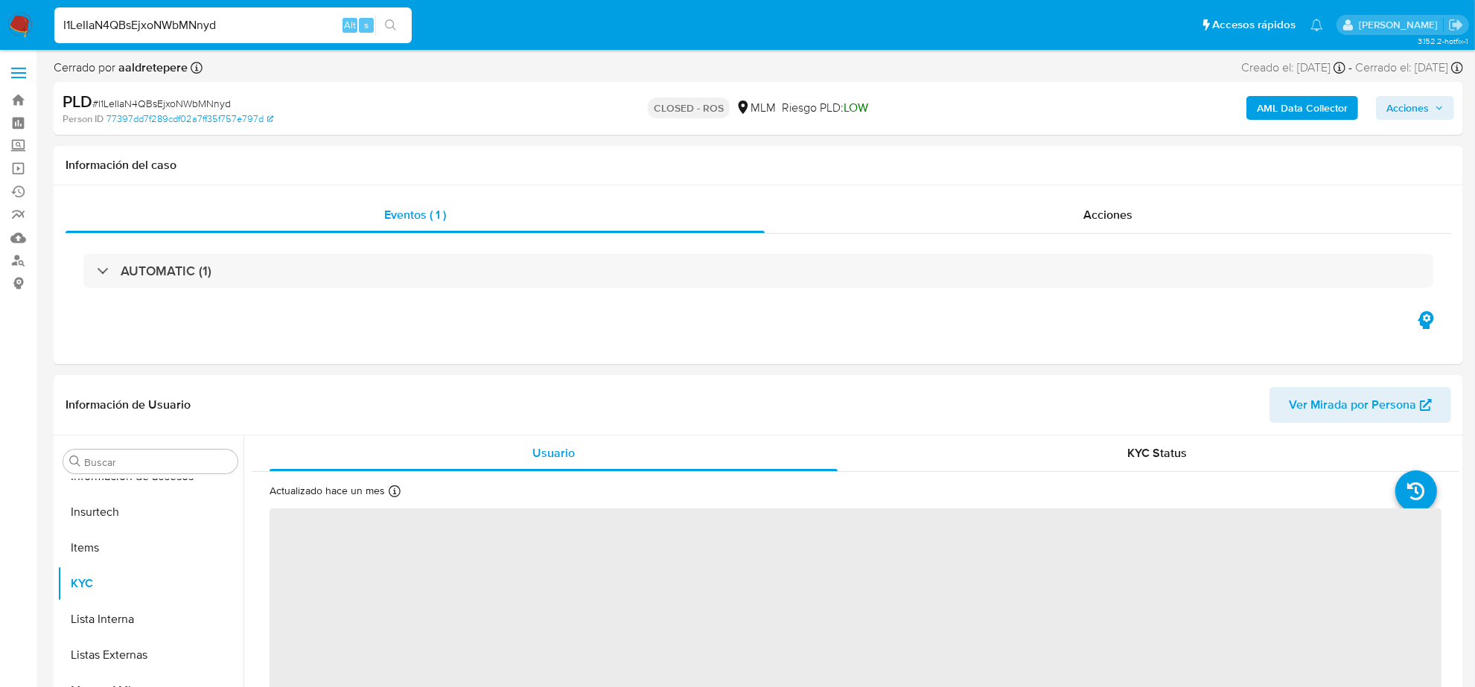
select select "10"
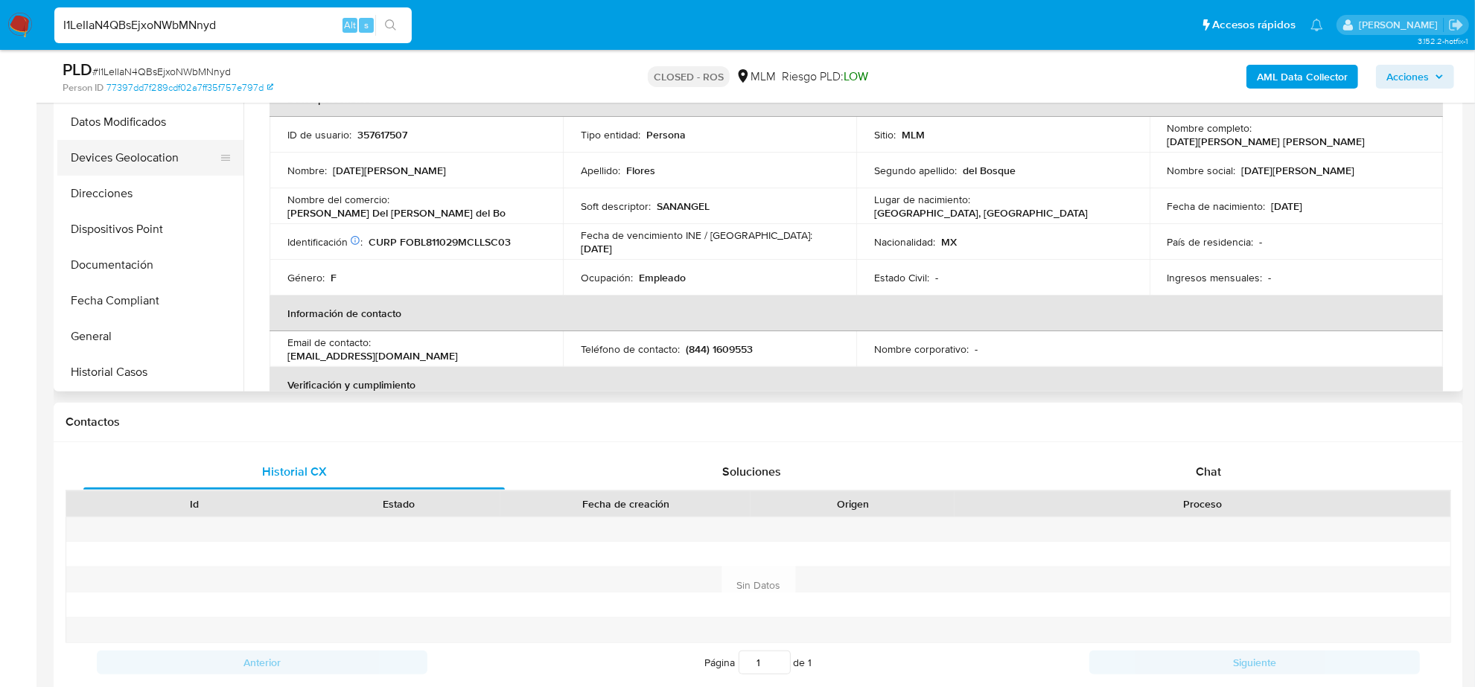
scroll to position [279, 0]
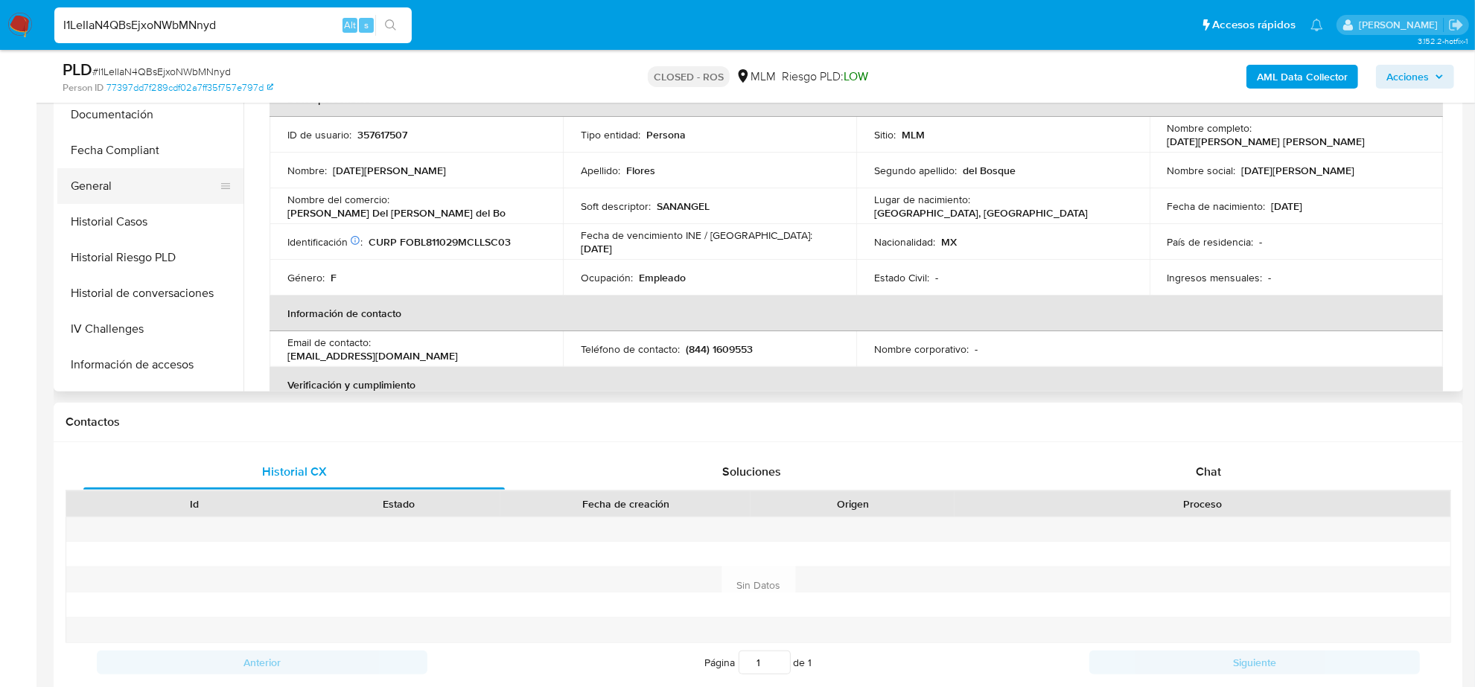
click at [124, 192] on button "General" at bounding box center [144, 186] width 174 height 36
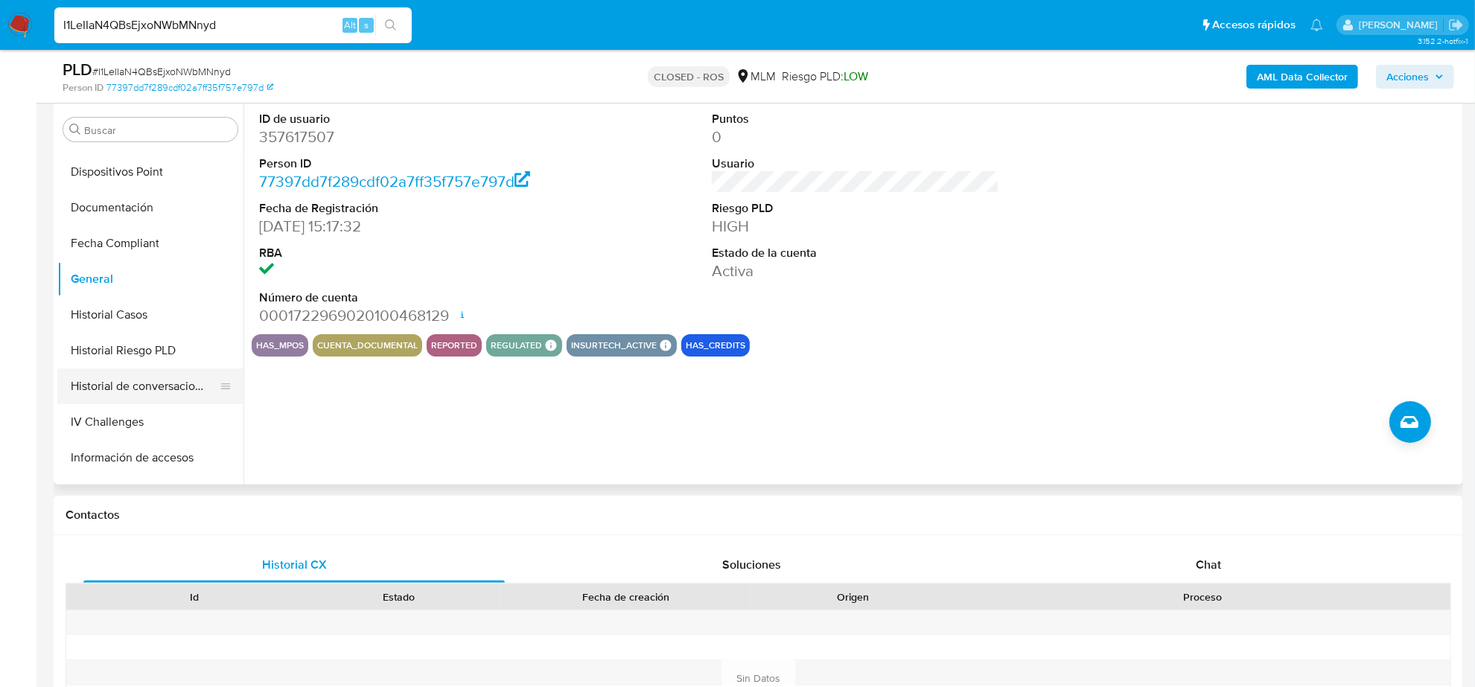
scroll to position [465, 0]
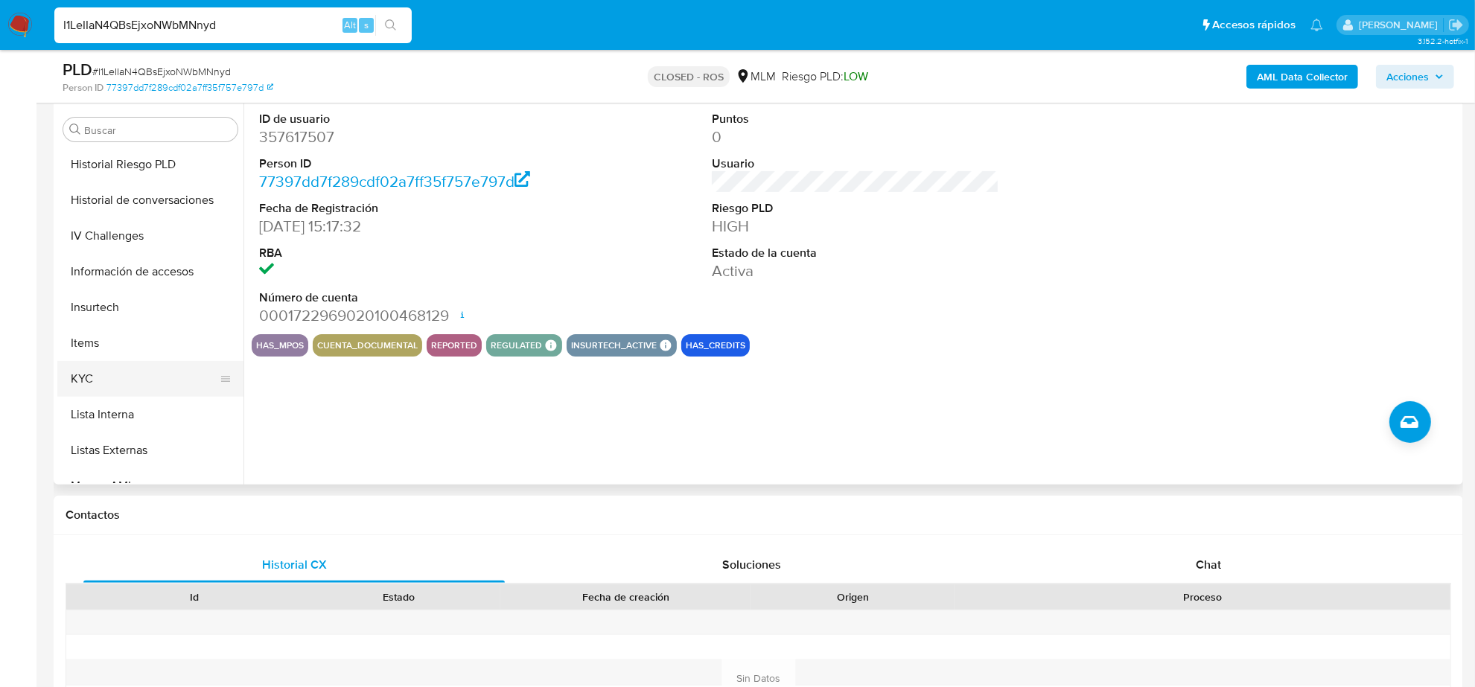
click at [124, 362] on button "KYC" at bounding box center [144, 379] width 174 height 36
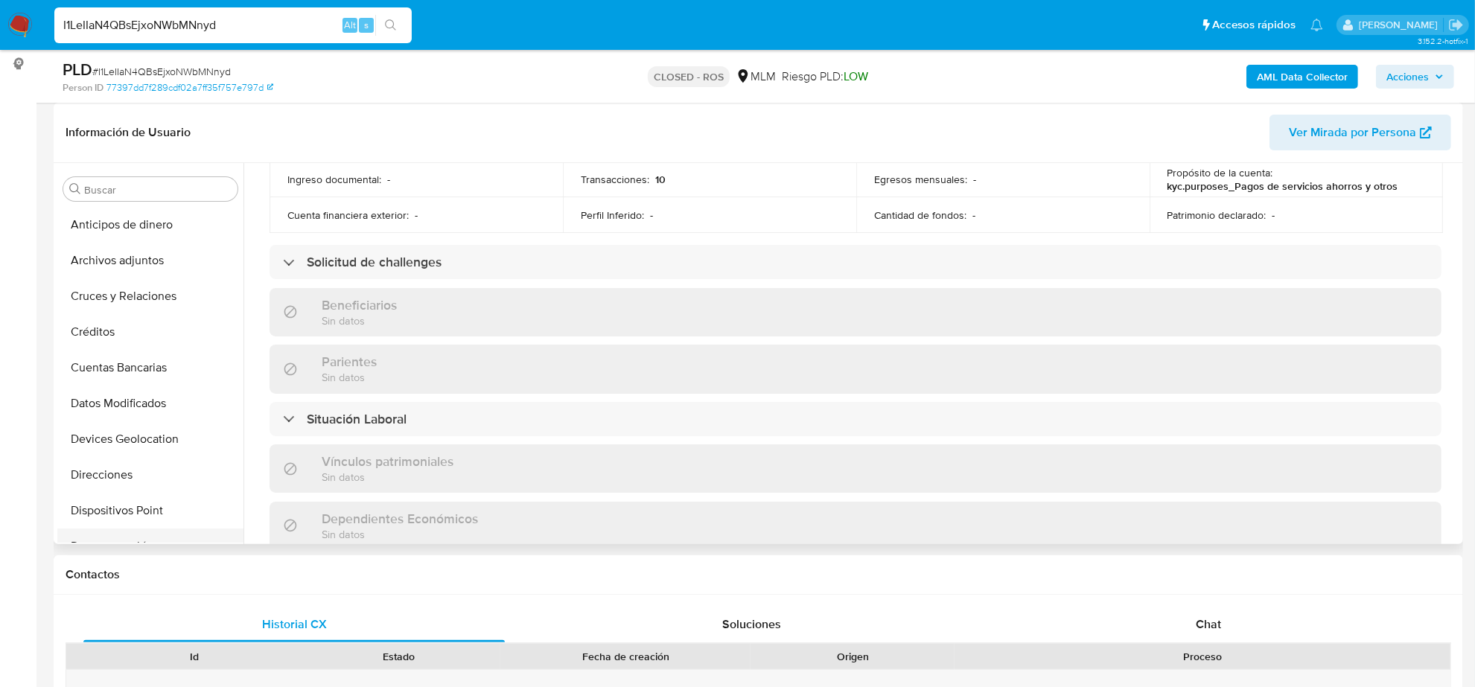
scroll to position [186, 0]
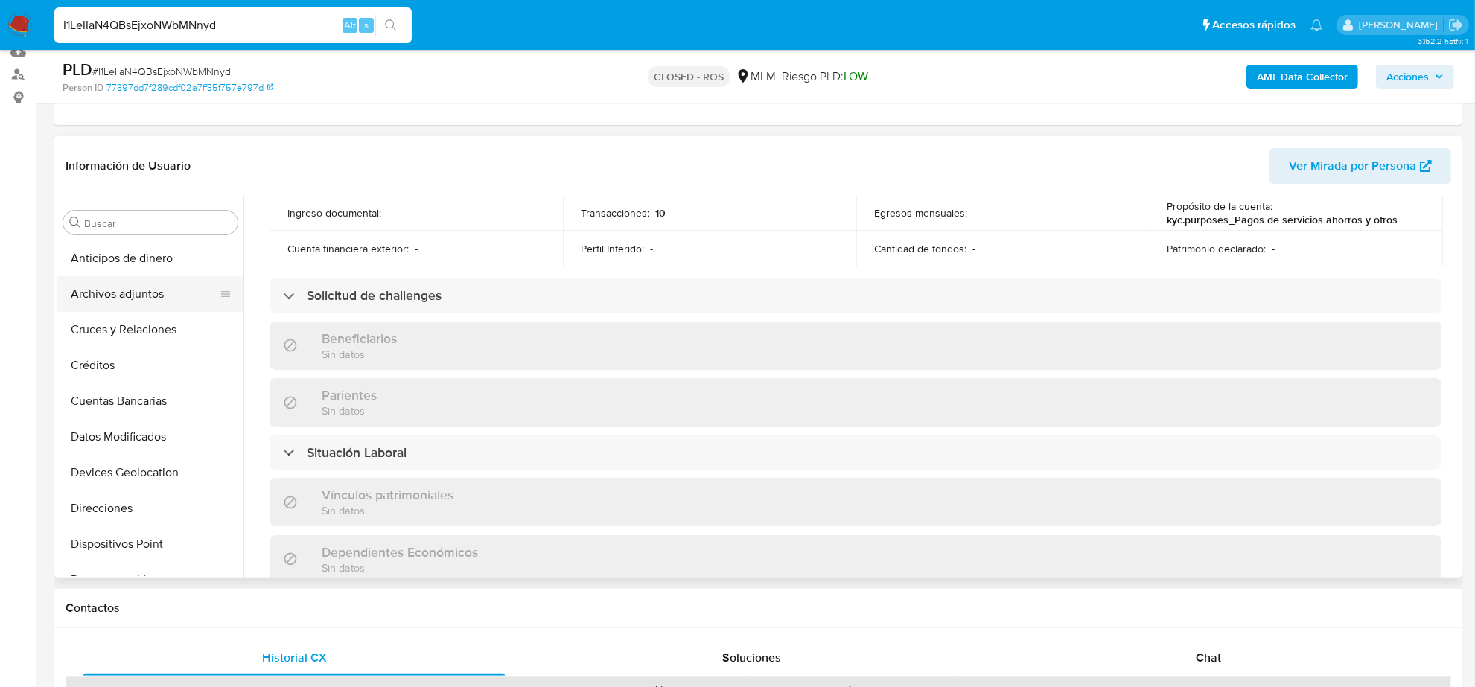
click at [115, 298] on button "Archivos adjuntos" at bounding box center [144, 294] width 174 height 36
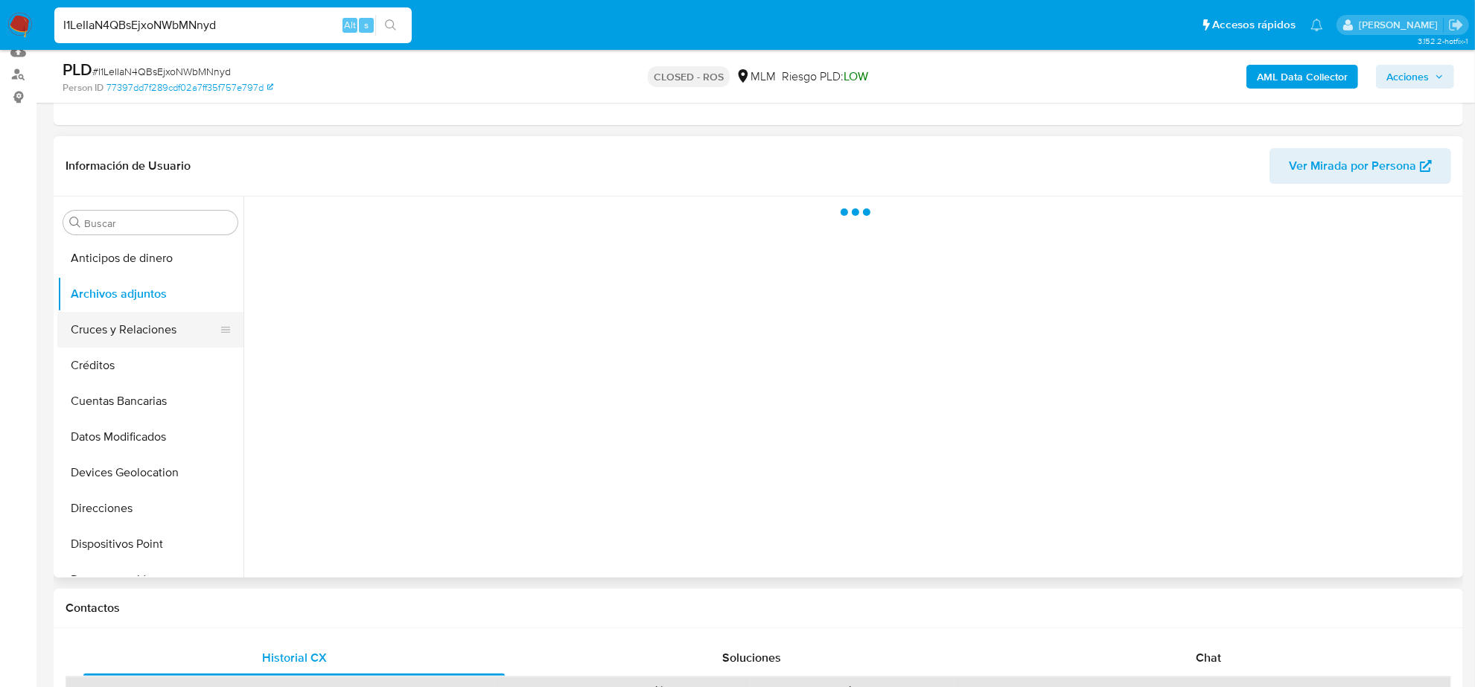
click at [116, 325] on button "Cruces y Relaciones" at bounding box center [144, 330] width 174 height 36
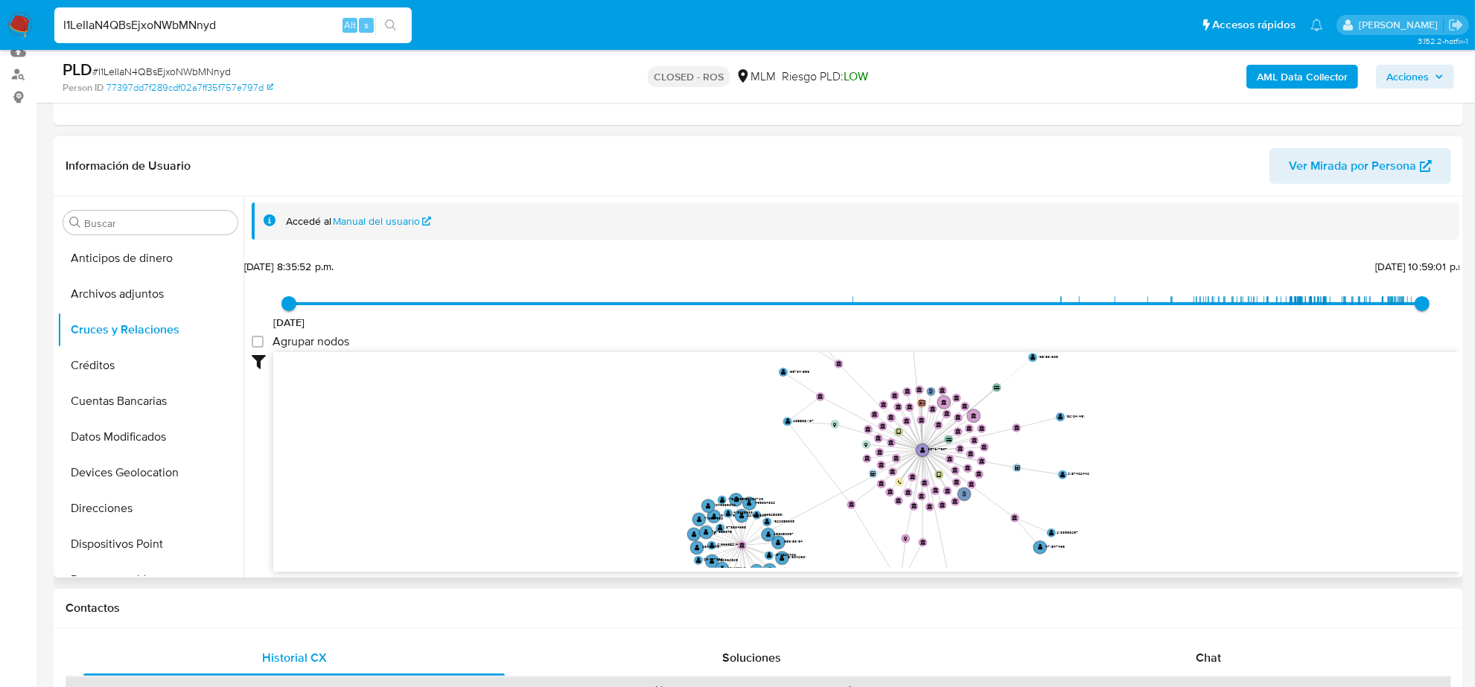
drag, startPoint x: 627, startPoint y: 418, endPoint x: 679, endPoint y: 464, distance: 69.6
click at [679, 464] on icon "user-357617507  357617507 phone-b2160da857e4842d003845aa2d17667c  person-7739…" at bounding box center [866, 460] width 1186 height 216
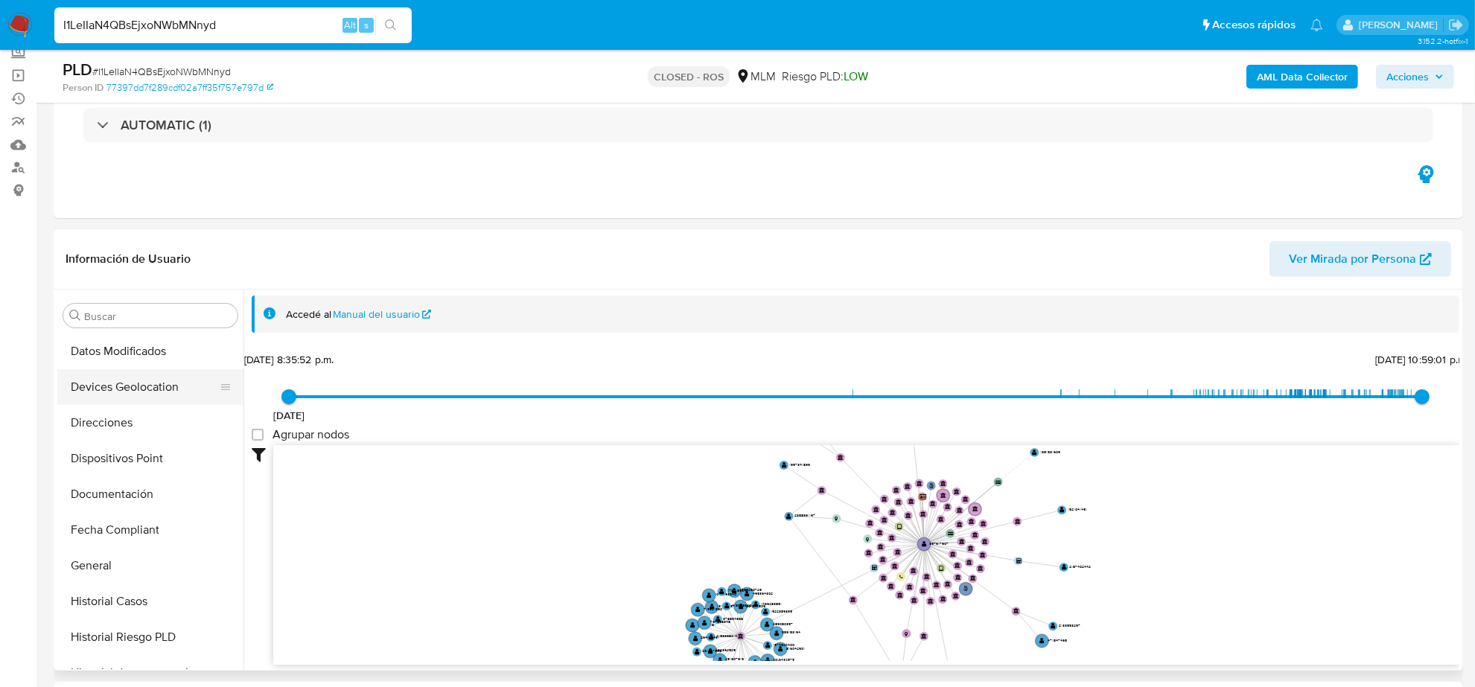
scroll to position [186, 0]
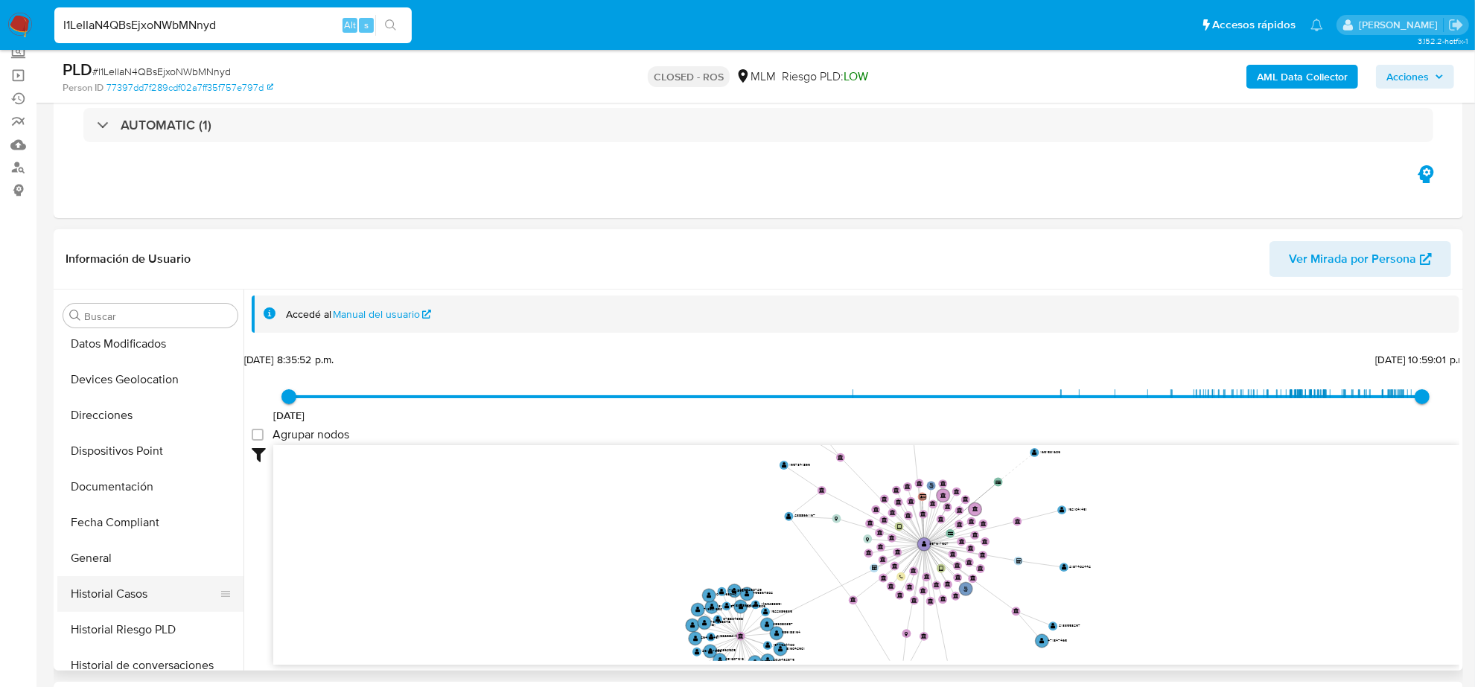
click at [142, 598] on button "Historial Casos" at bounding box center [144, 594] width 174 height 36
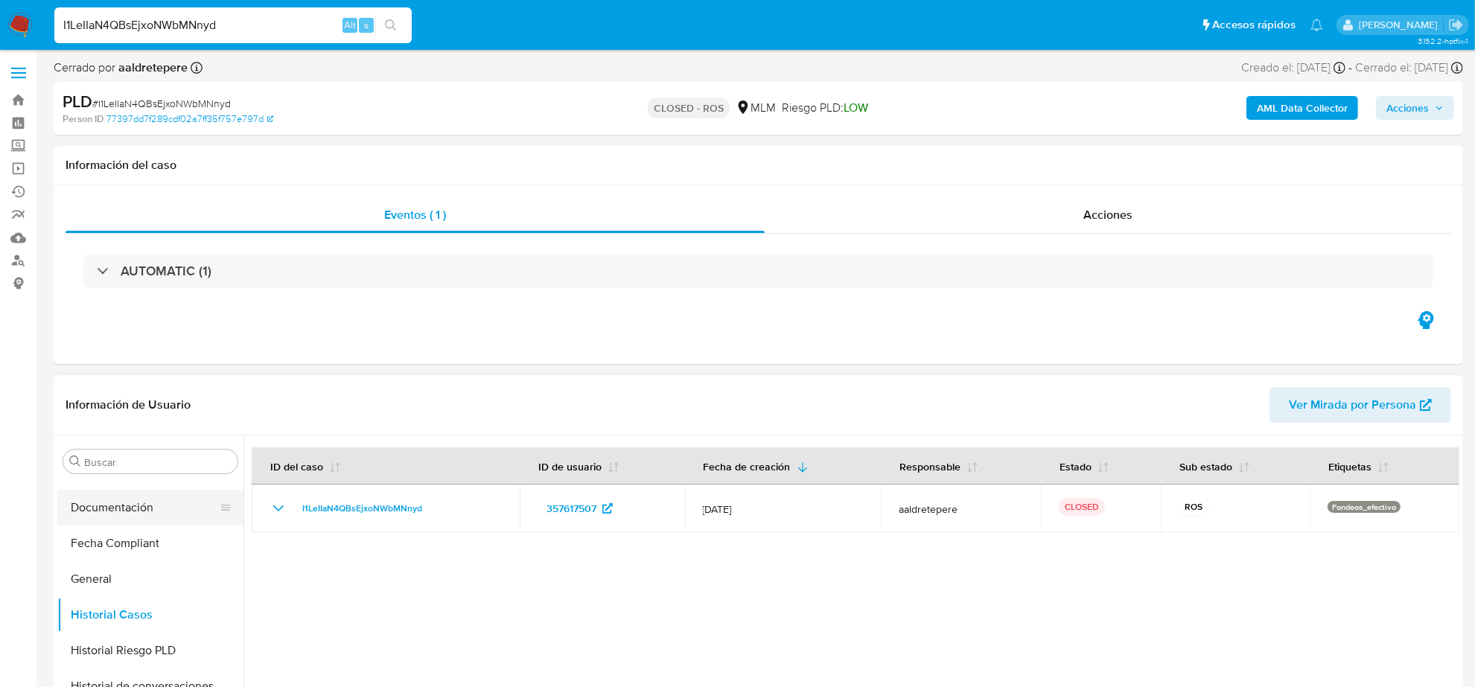
scroll to position [279, 0]
click at [135, 541] on button "Documentación" at bounding box center [144, 540] width 174 height 36
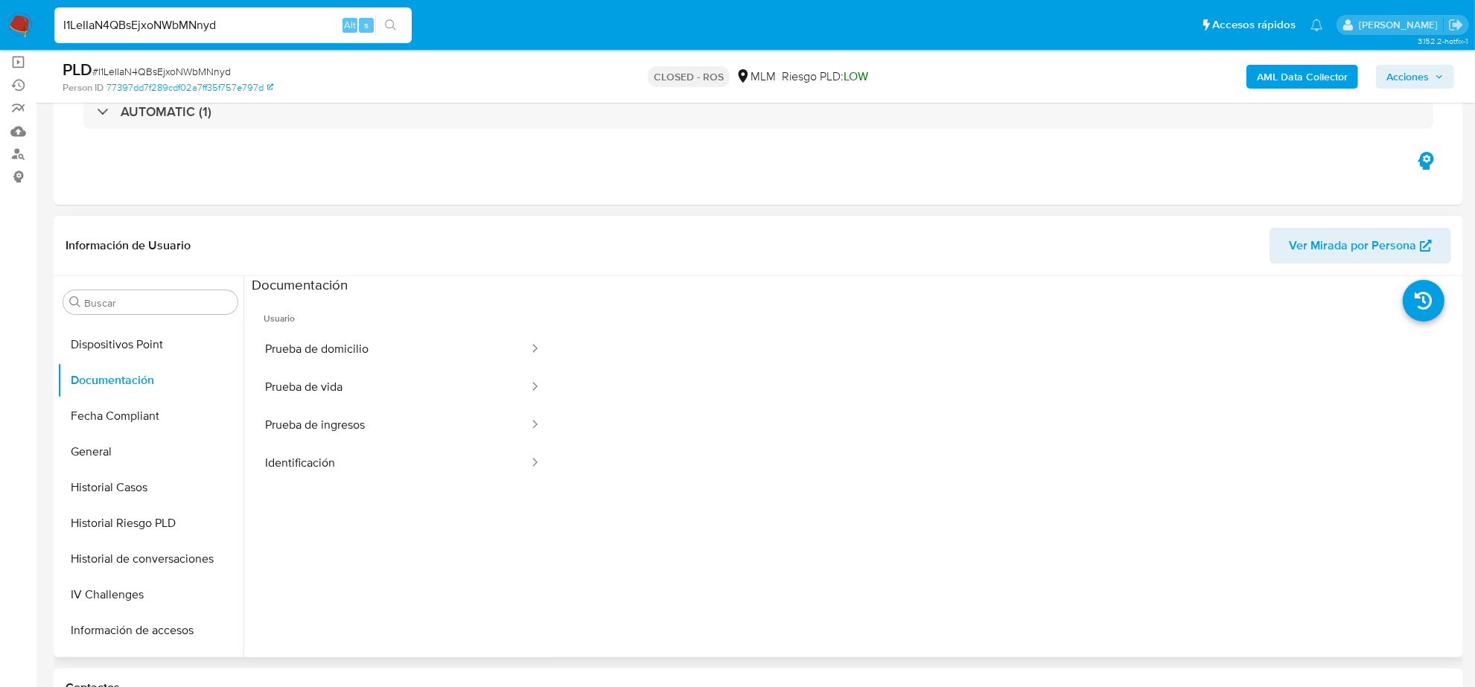
scroll to position [186, 0]
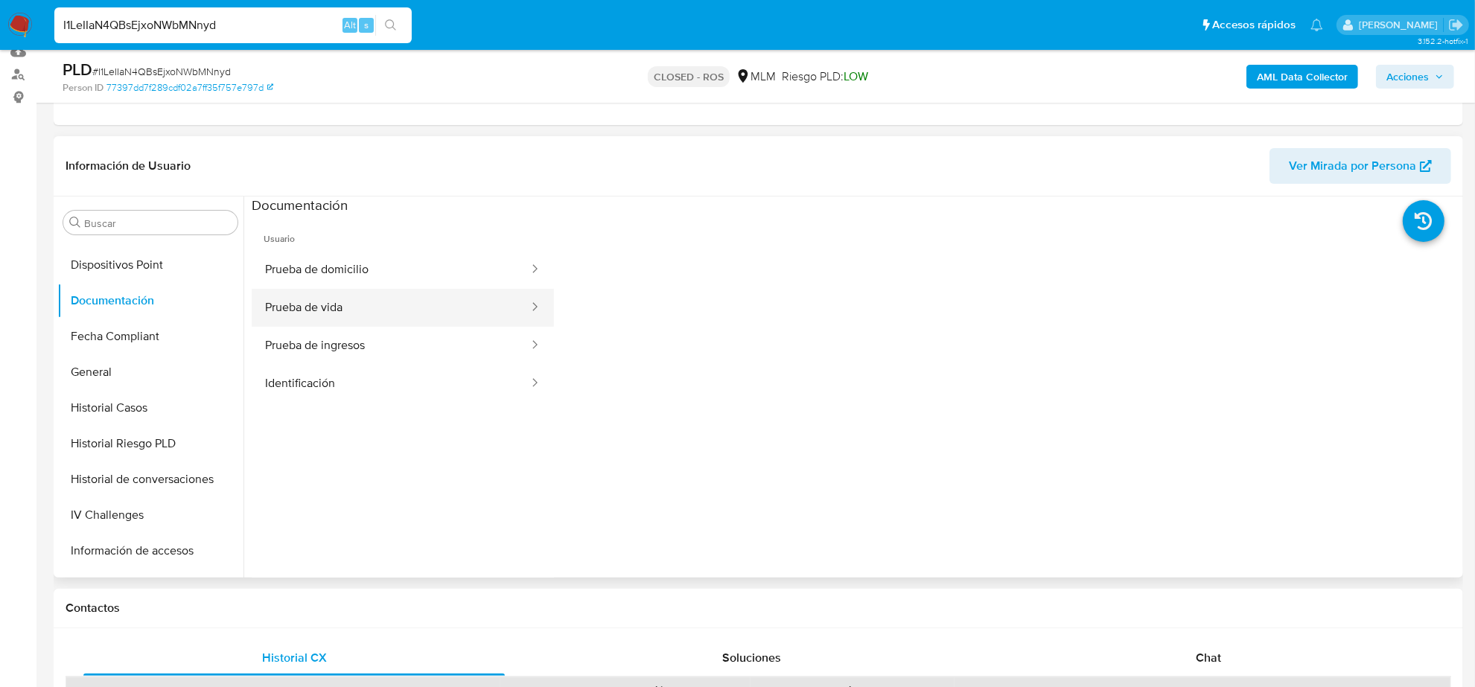
click at [463, 289] on button "Prueba de vida" at bounding box center [391, 308] width 279 height 38
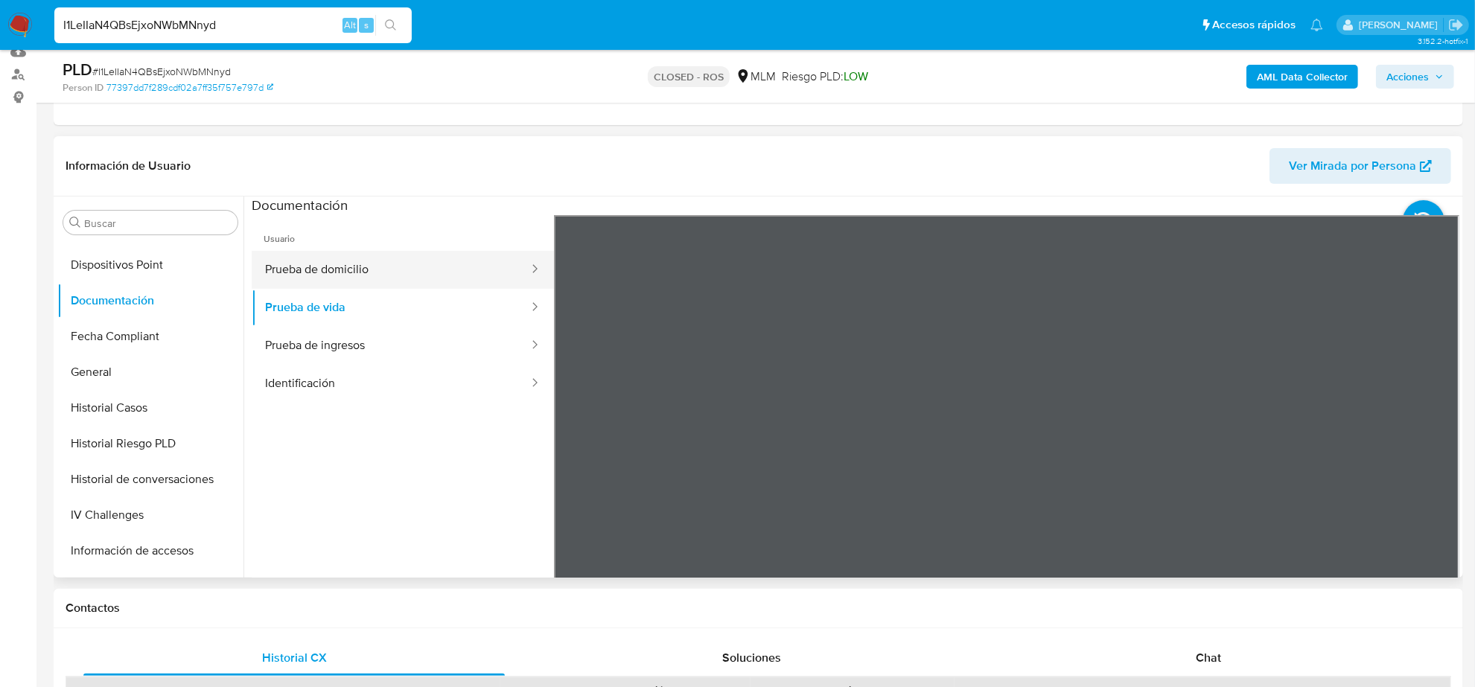
click at [449, 285] on button "Prueba de domicilio" at bounding box center [391, 270] width 279 height 38
click at [340, 336] on button "Prueba de ingresos" at bounding box center [391, 346] width 279 height 38
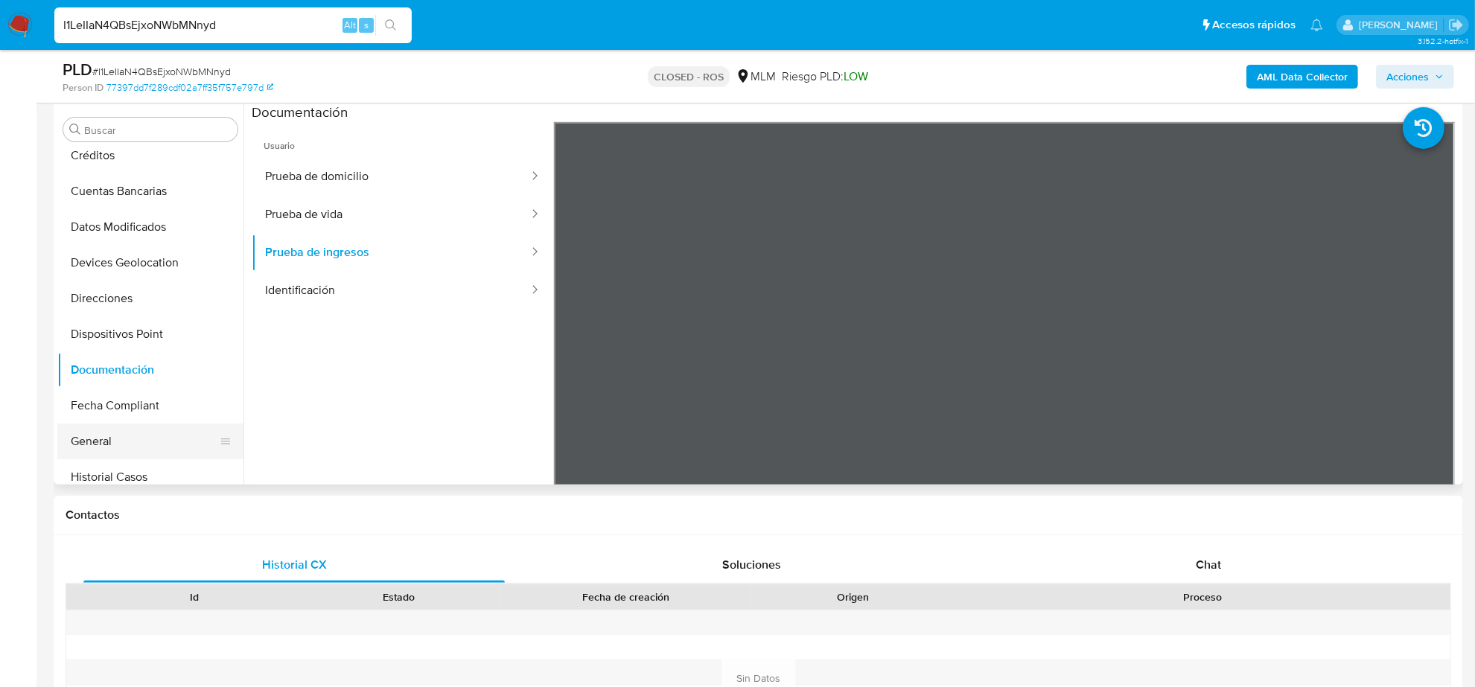
scroll to position [0, 0]
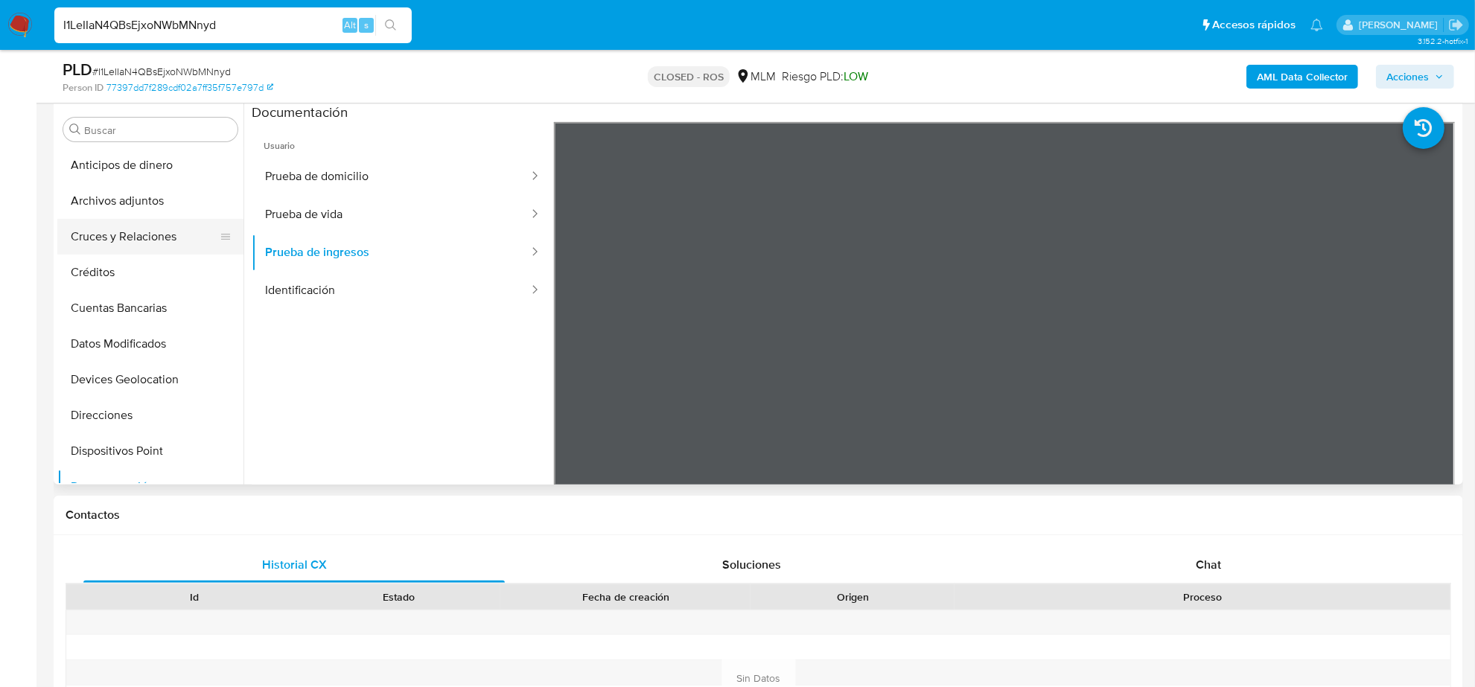
click at [154, 244] on button "Cruces y Relaciones" at bounding box center [144, 237] width 174 height 36
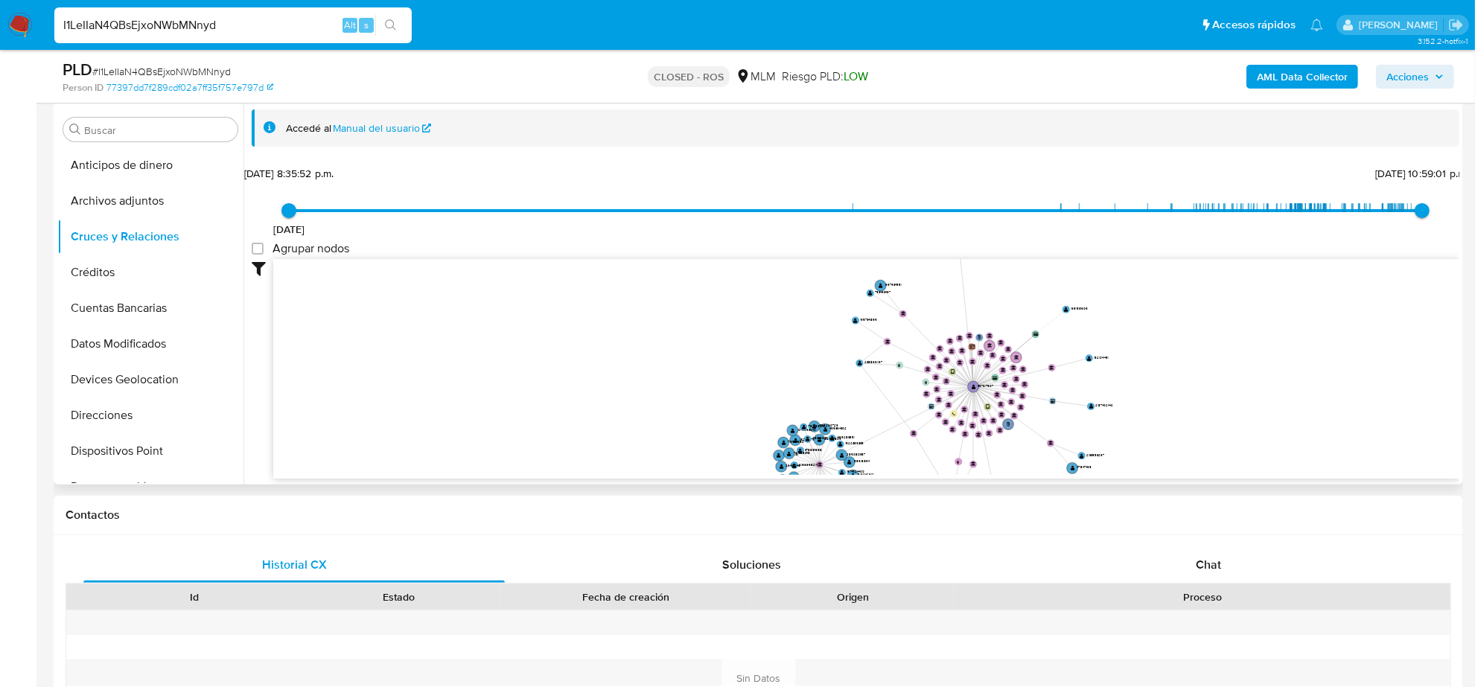
drag, startPoint x: 713, startPoint y: 329, endPoint x: 793, endPoint y: 366, distance: 88.3
click at [793, 366] on icon "user-357617507  357617507 phone-b2160da857e4842d003845aa2d17667c  person-7739…" at bounding box center [866, 367] width 1186 height 216
click at [145, 26] on input "I1LeIIaN4QBsEjxoNWbMNnyd" at bounding box center [232, 25] width 357 height 19
paste input "uWDkbBCrJzceI5xjVcjDzpaq"
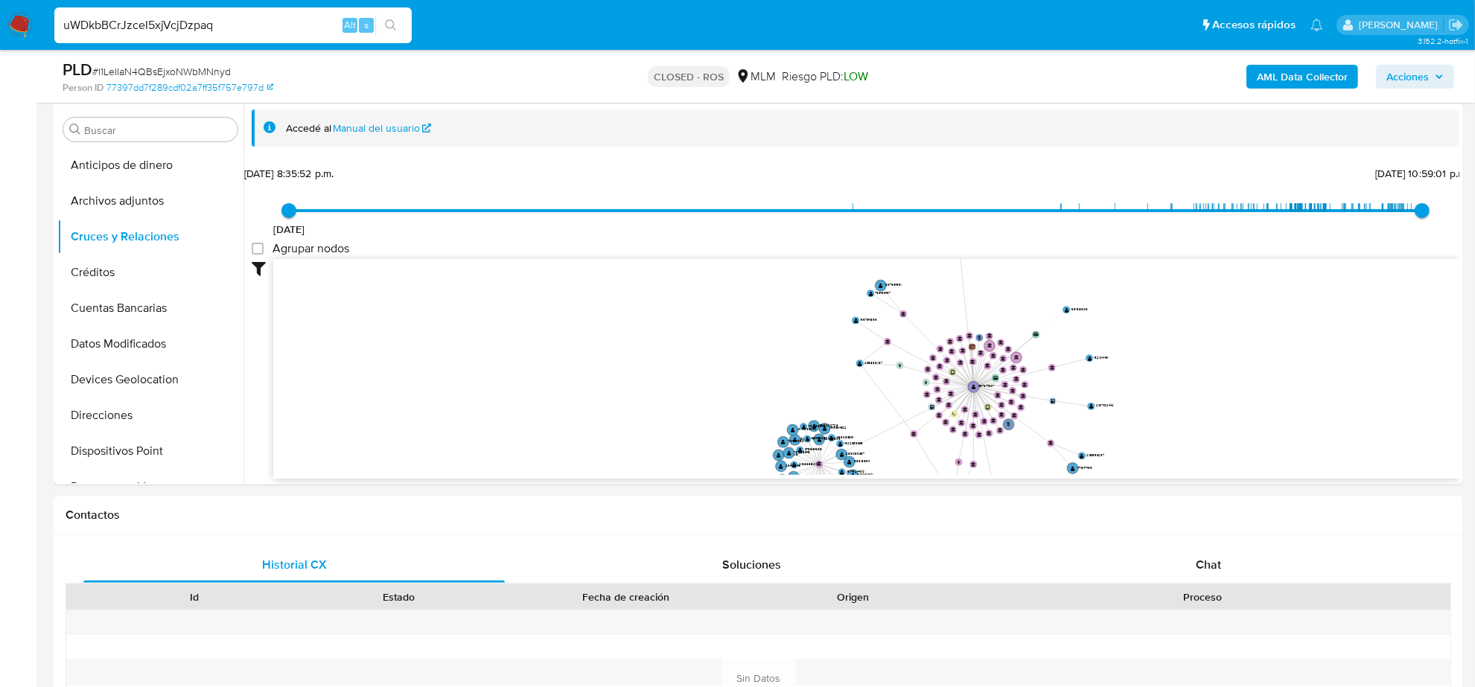
type input "uWDkbBCrJzceI5xjVcjDzpaq"
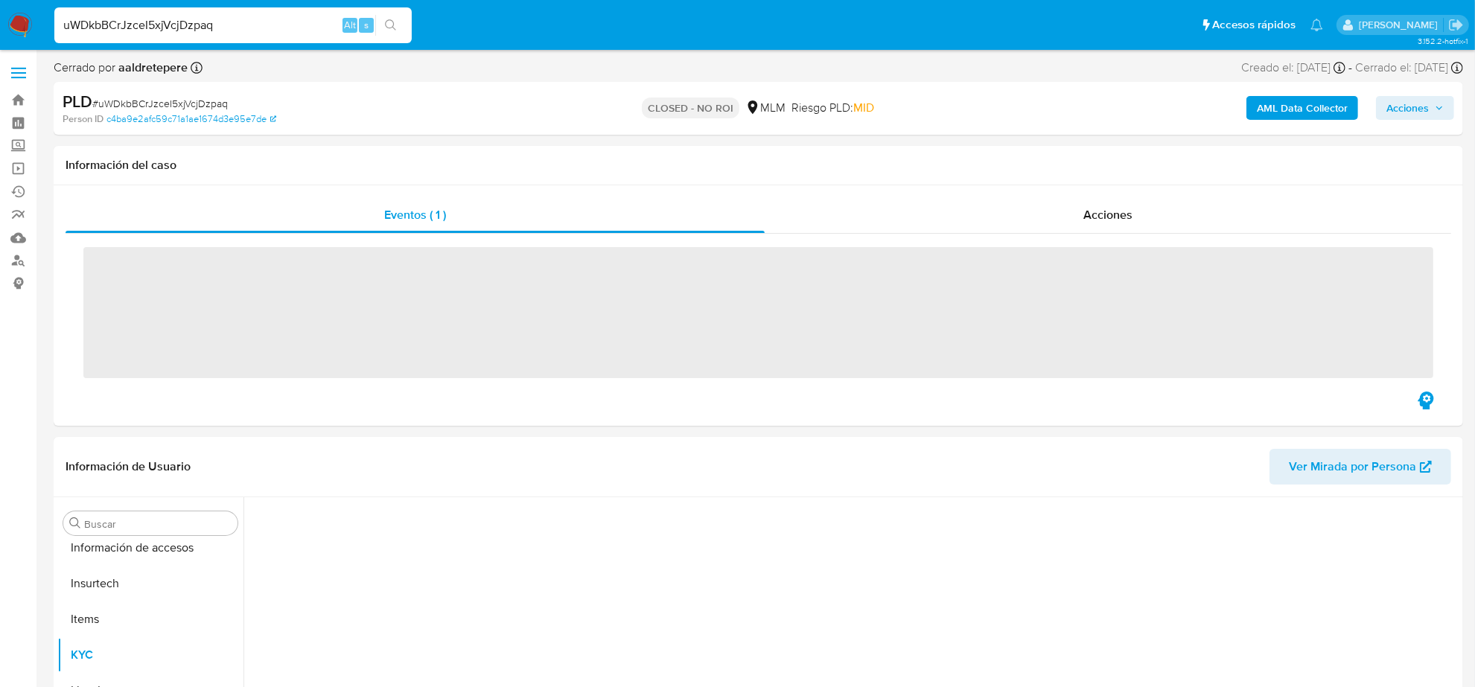
scroll to position [593, 0]
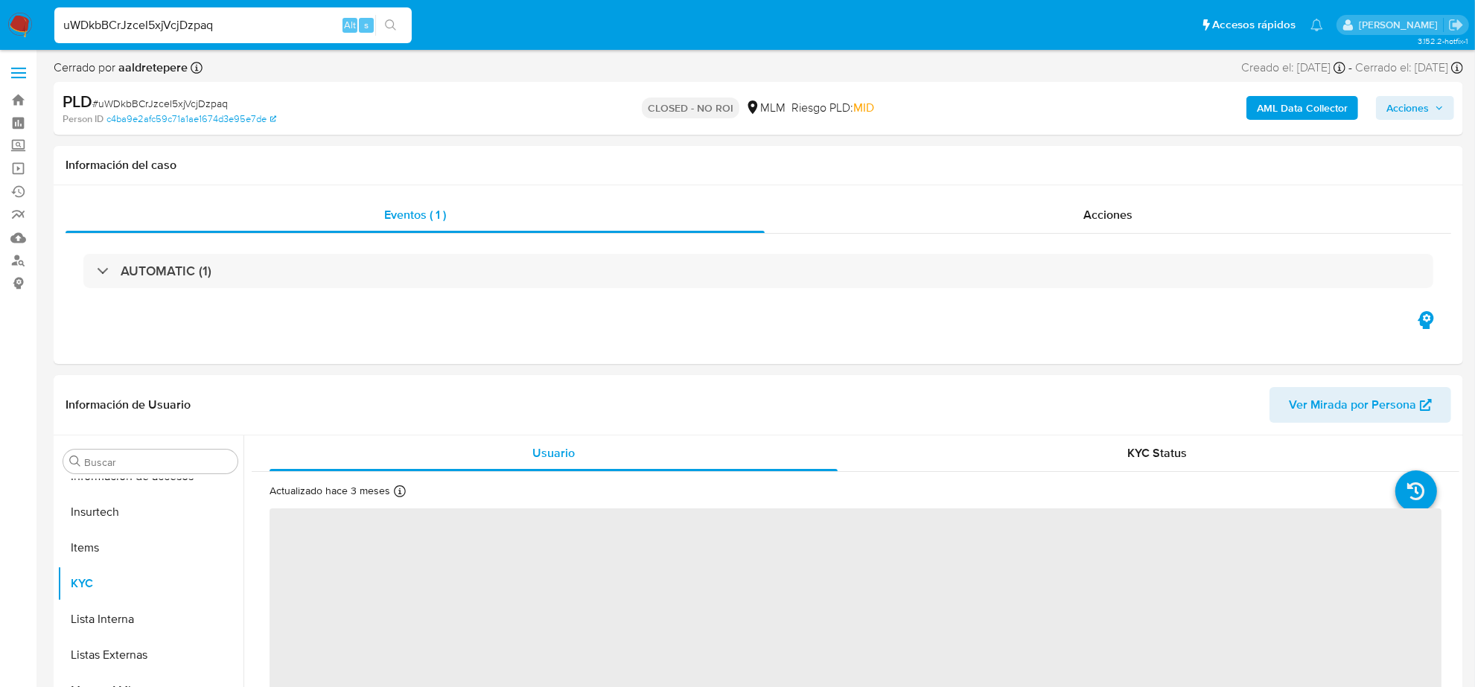
select select "10"
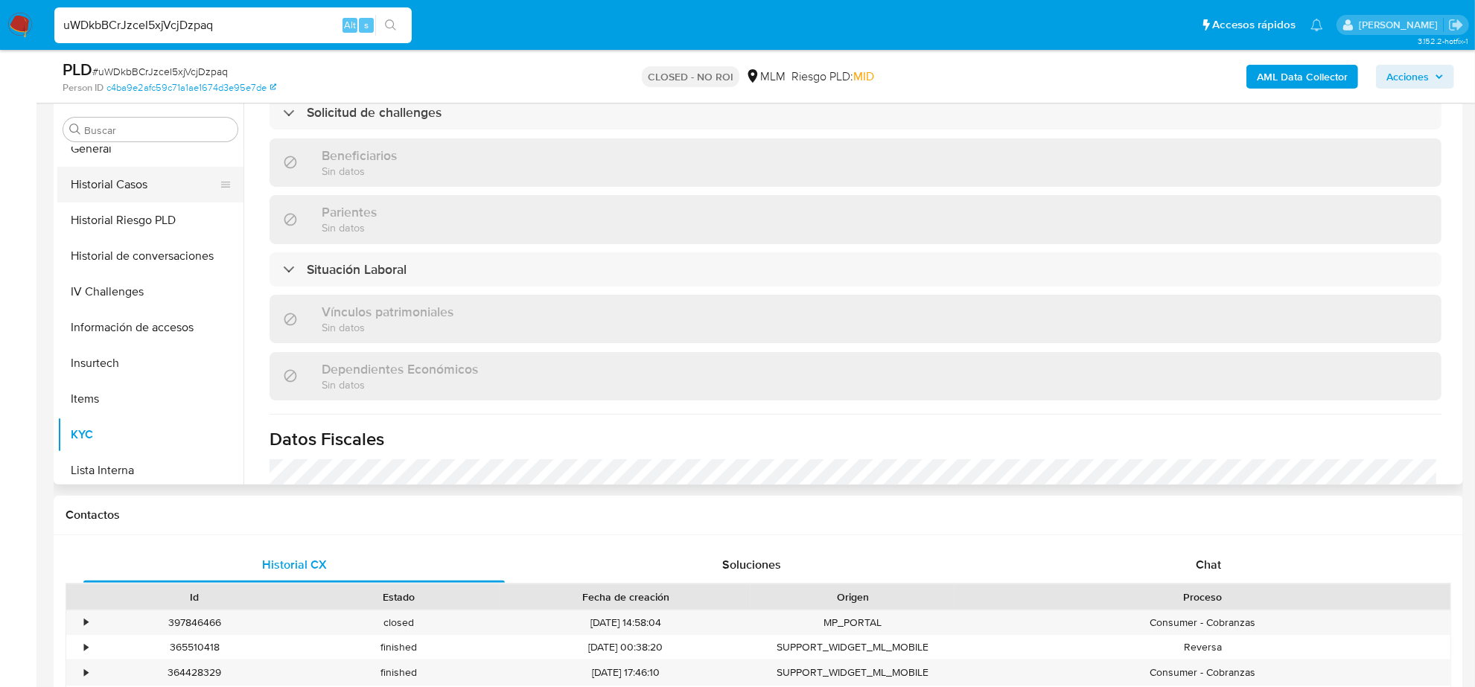
scroll to position [220, 0]
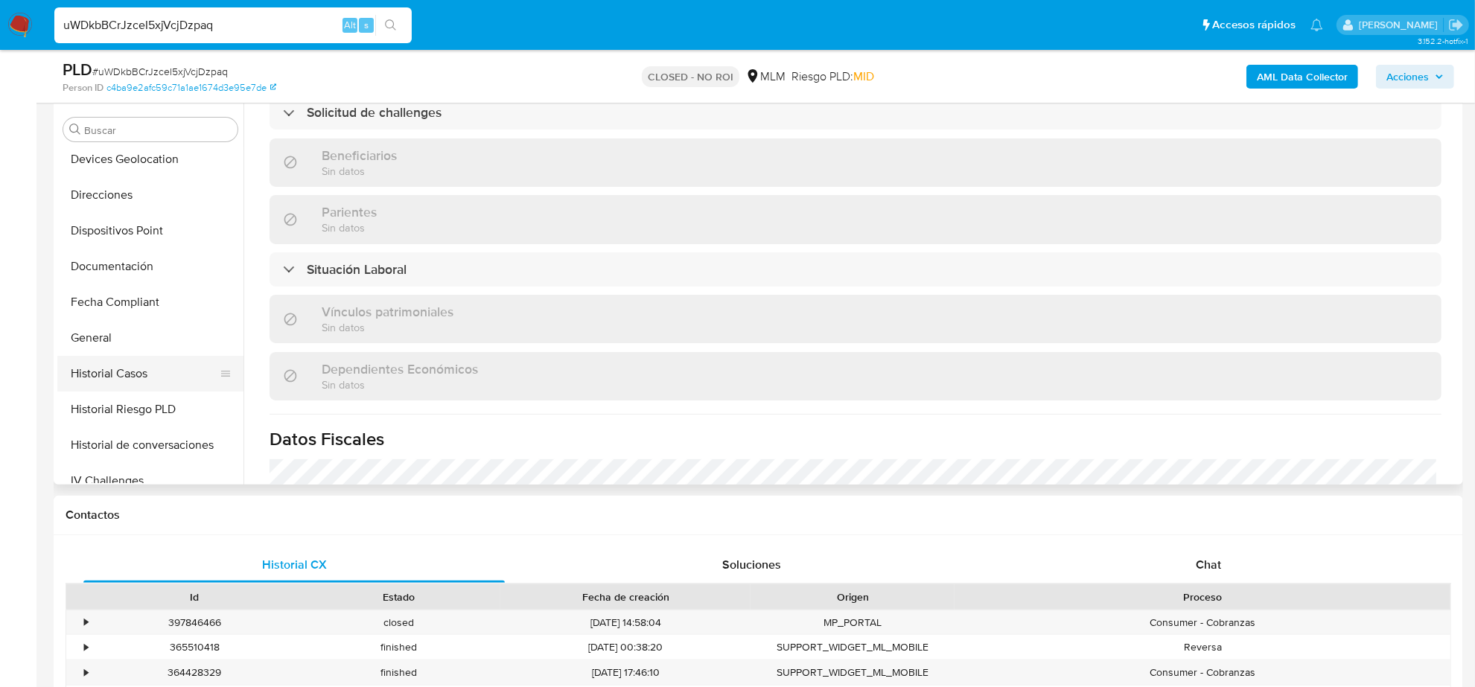
click at [150, 373] on button "Historial Casos" at bounding box center [144, 374] width 174 height 36
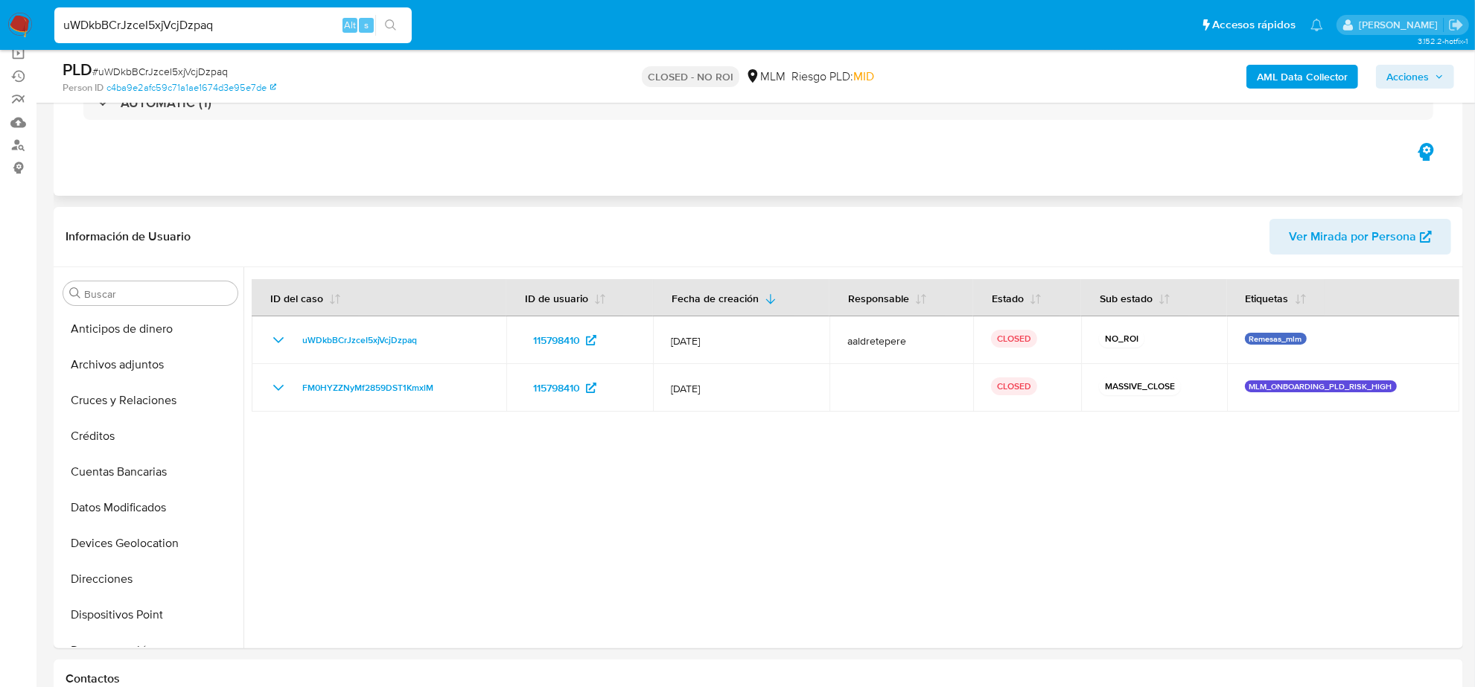
scroll to position [0, 0]
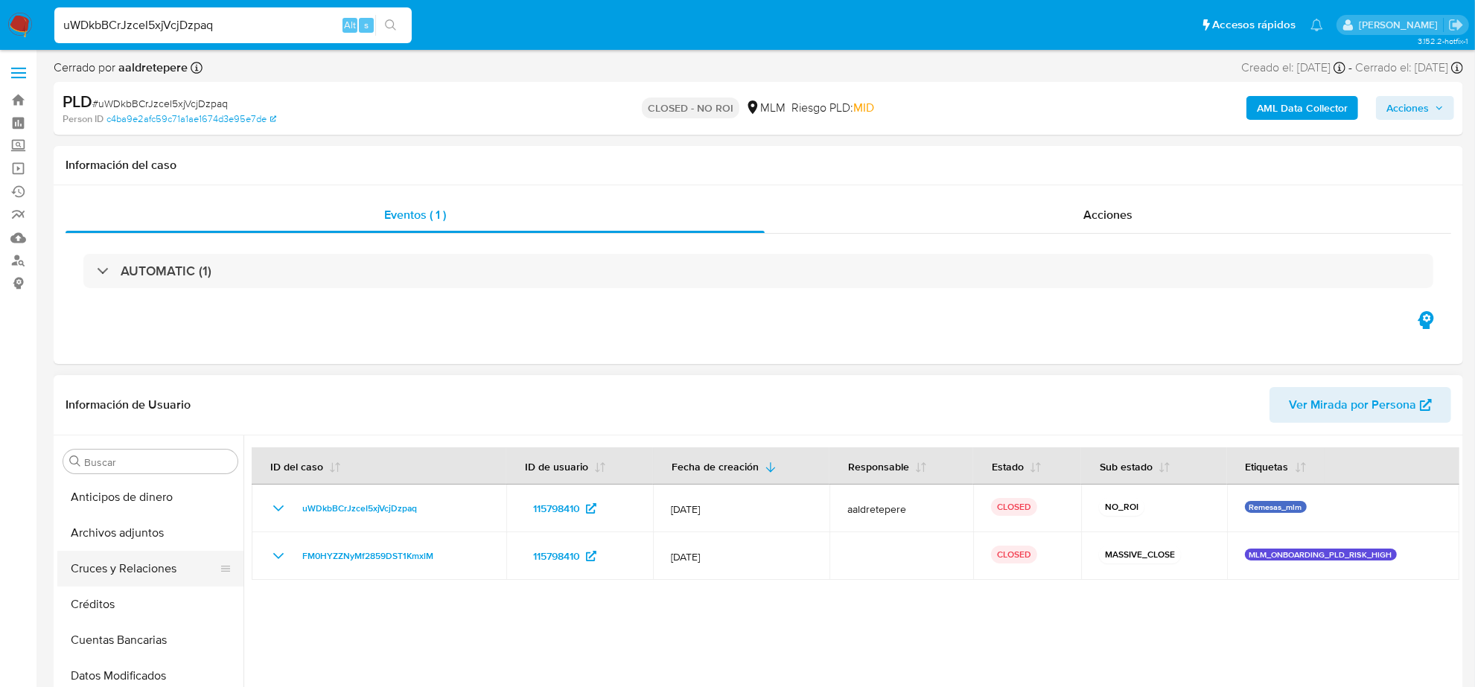
click at [149, 568] on button "Cruces y Relaciones" at bounding box center [144, 569] width 174 height 36
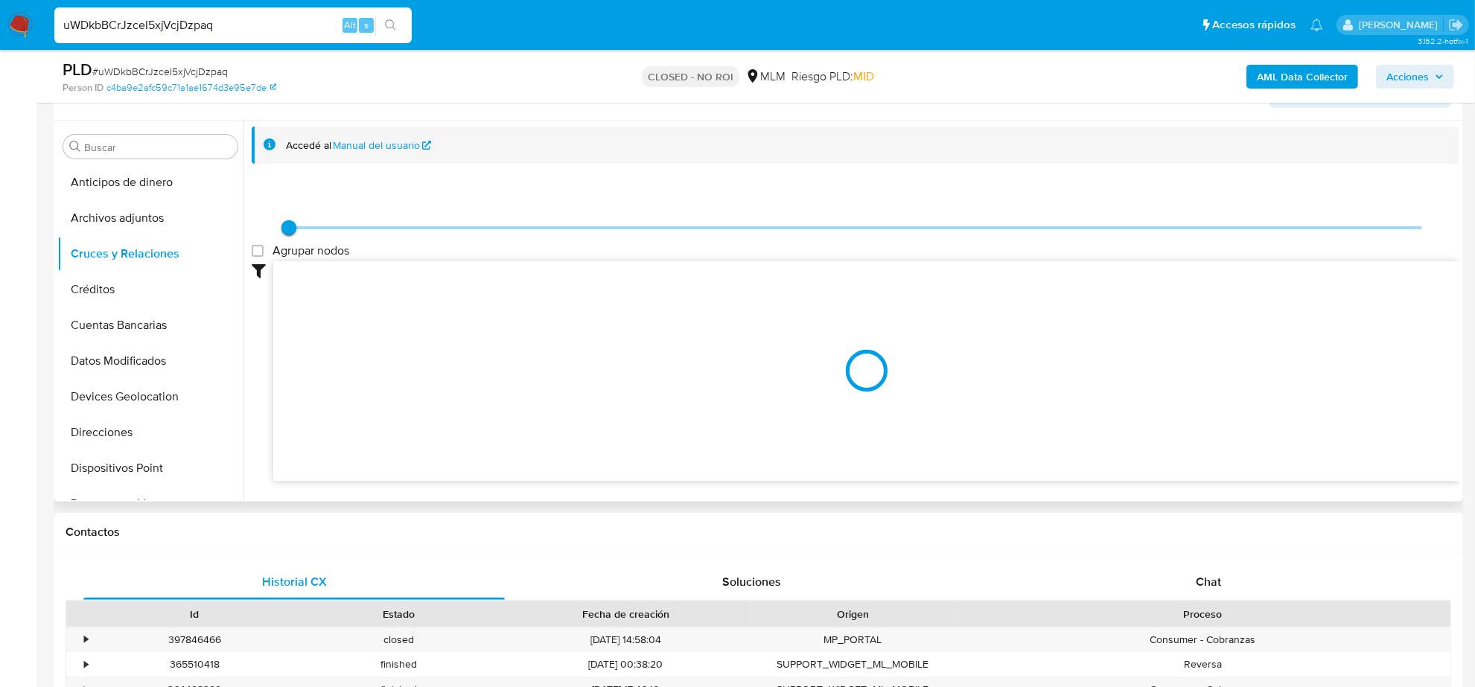
scroll to position [279, 0]
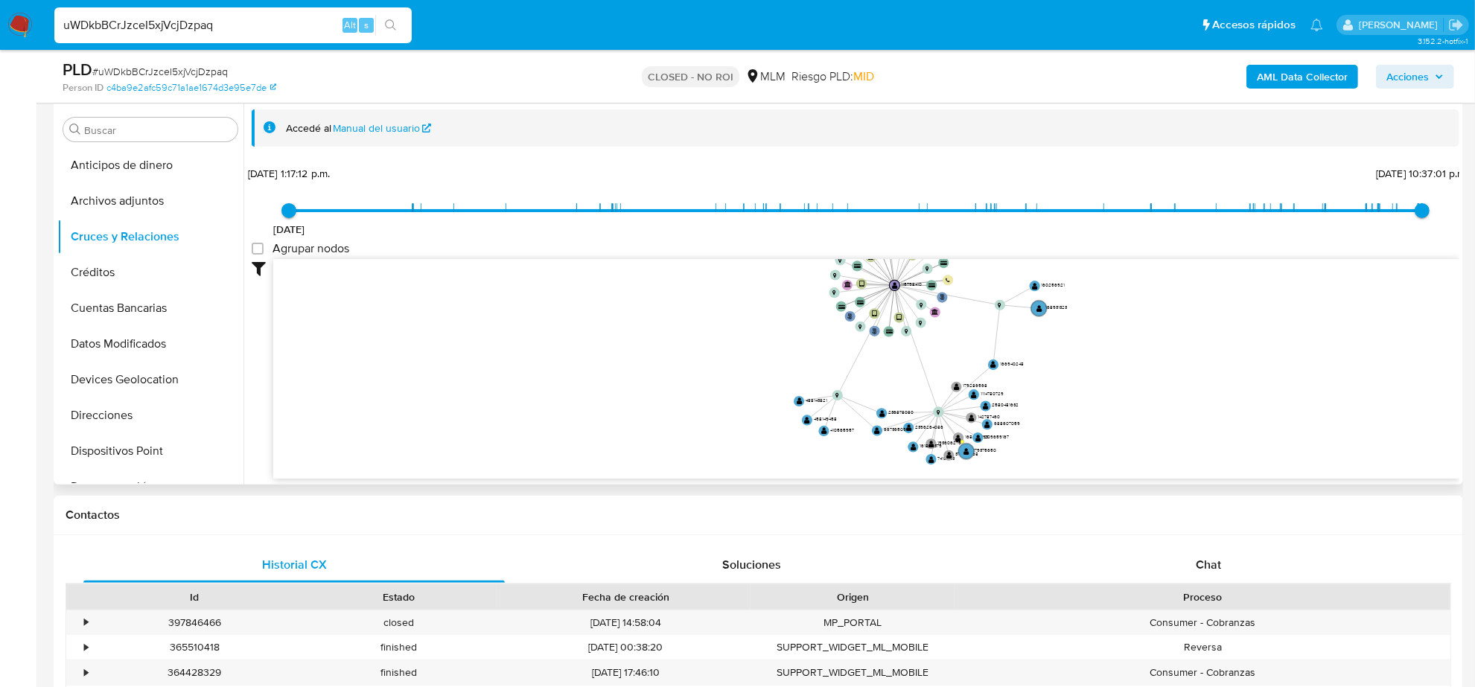
drag, startPoint x: 623, startPoint y: 378, endPoint x: 725, endPoint y: 337, distance: 110.2
click at [725, 337] on icon "phone-e2ebe229d427614c10fdcd014a4b39a2  user-115798410  115798410 person-c4ba…" at bounding box center [866, 367] width 1186 height 216
click at [191, 32] on input "uWDkbBCrJzceI5xjVcjDzpaq" at bounding box center [232, 25] width 357 height 19
paste input "CwU3AyrnxBA8yypj8I81B01V"
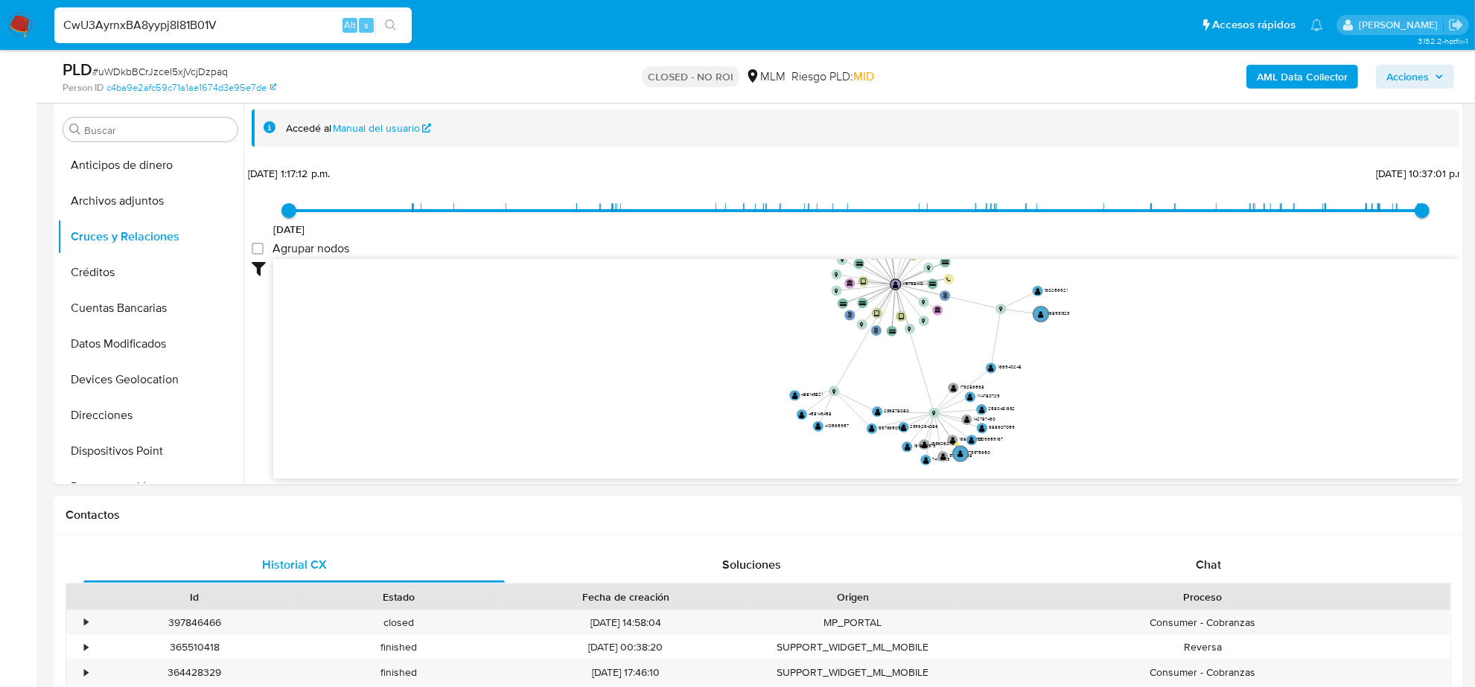
type input "CwU3AyrnxBA8yypj8I81B01V"
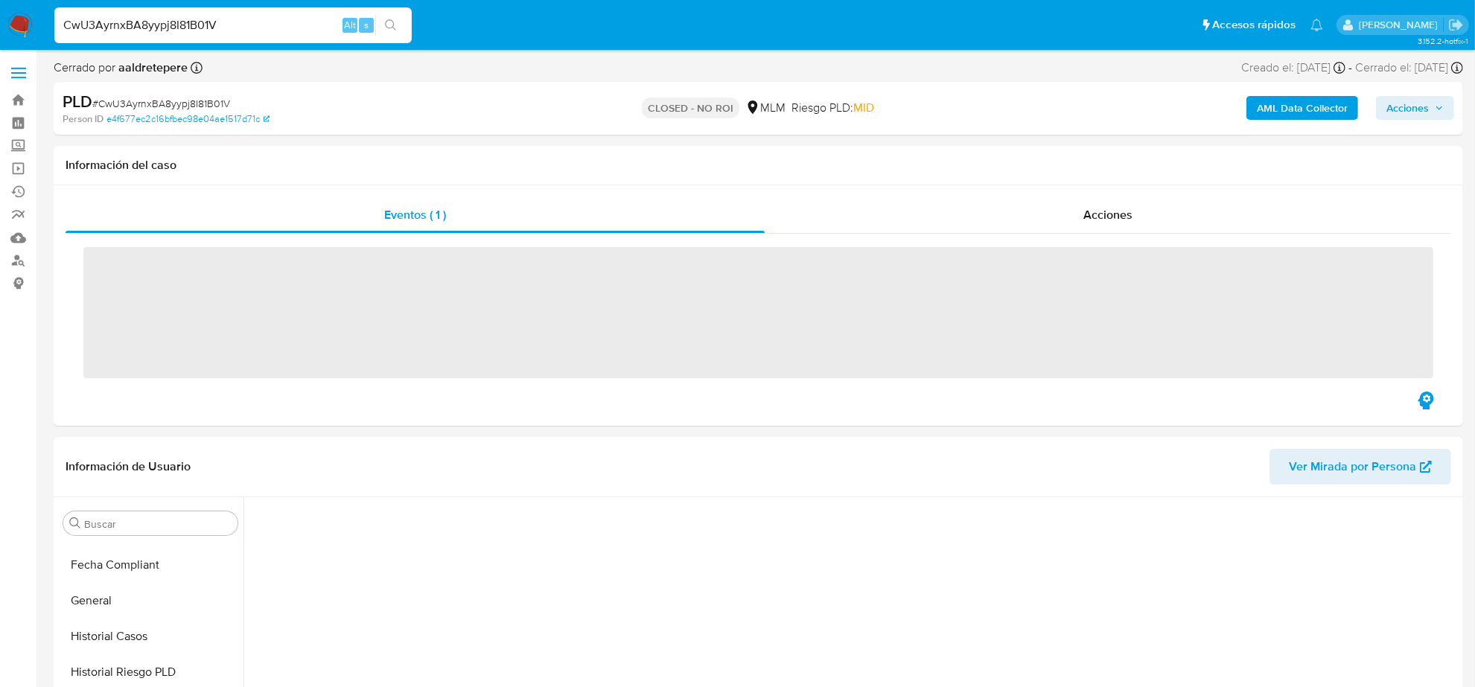
scroll to position [593, 0]
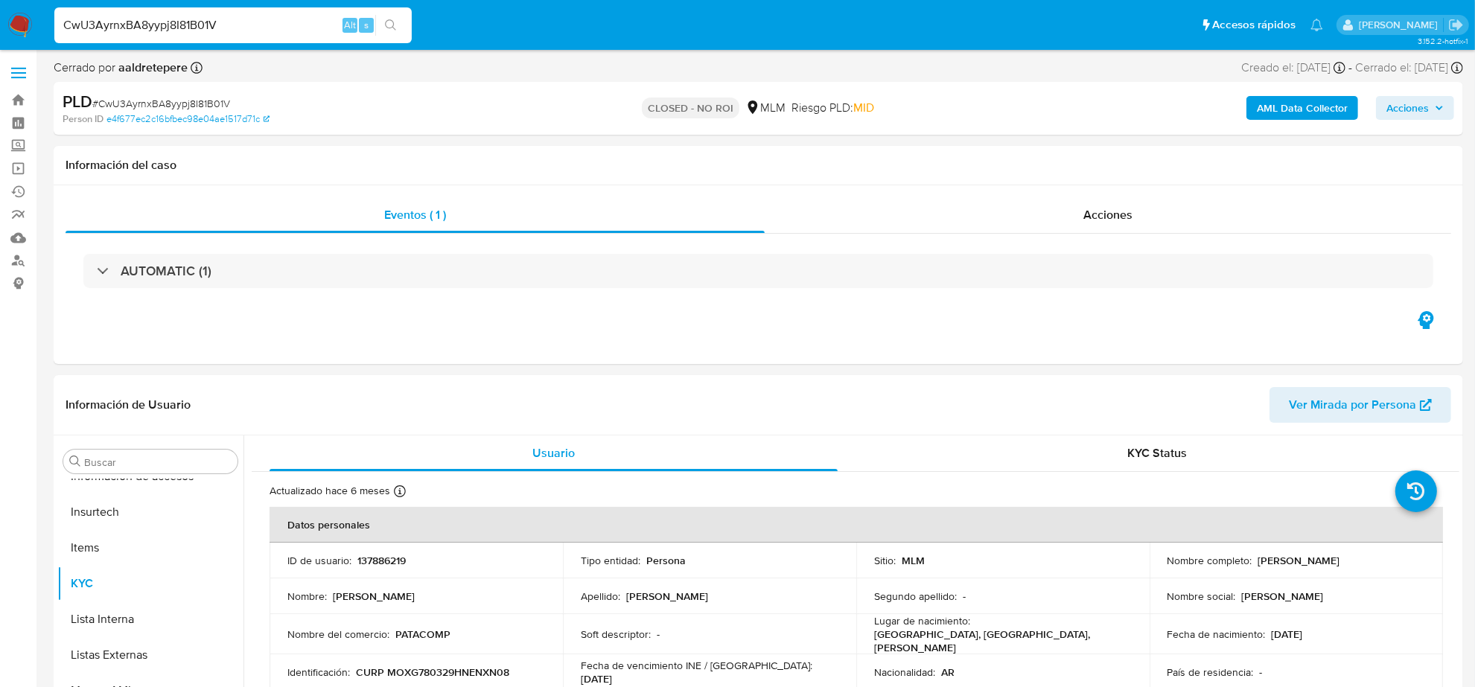
select select "10"
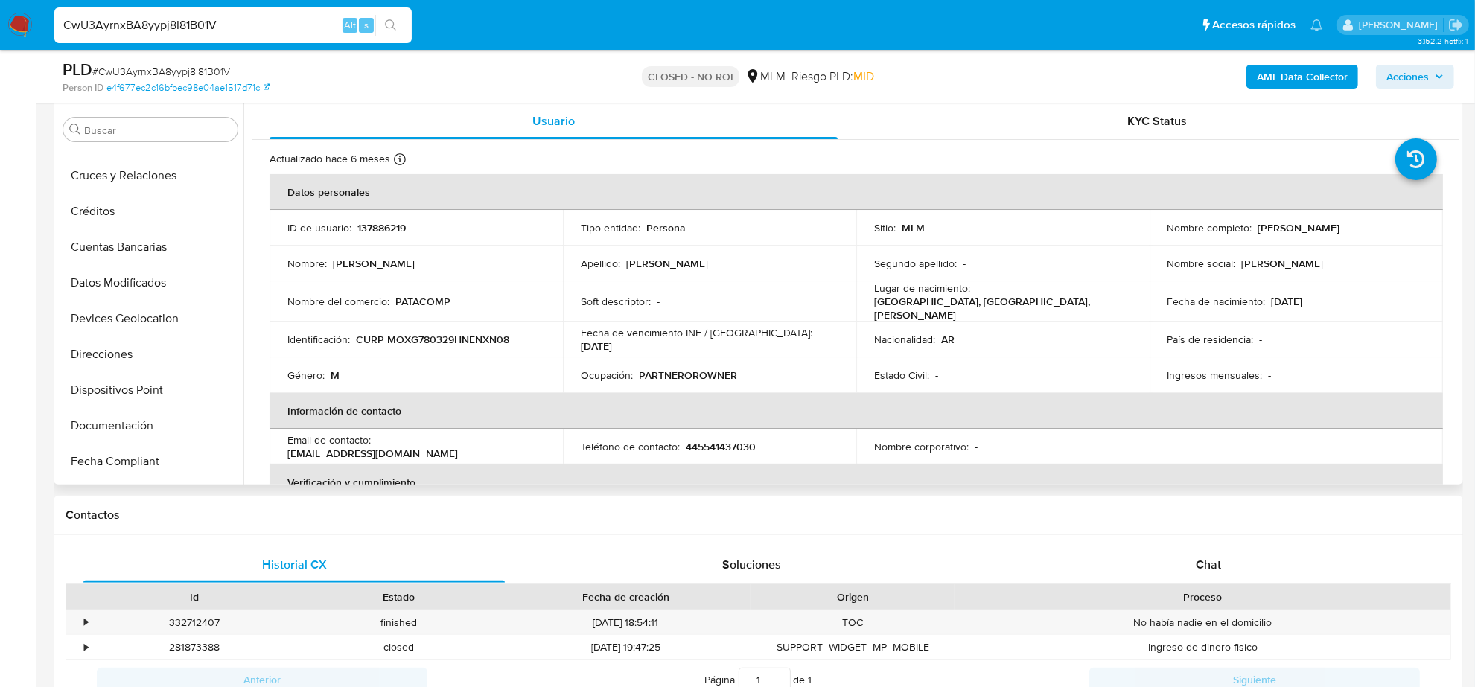
scroll to position [0, 0]
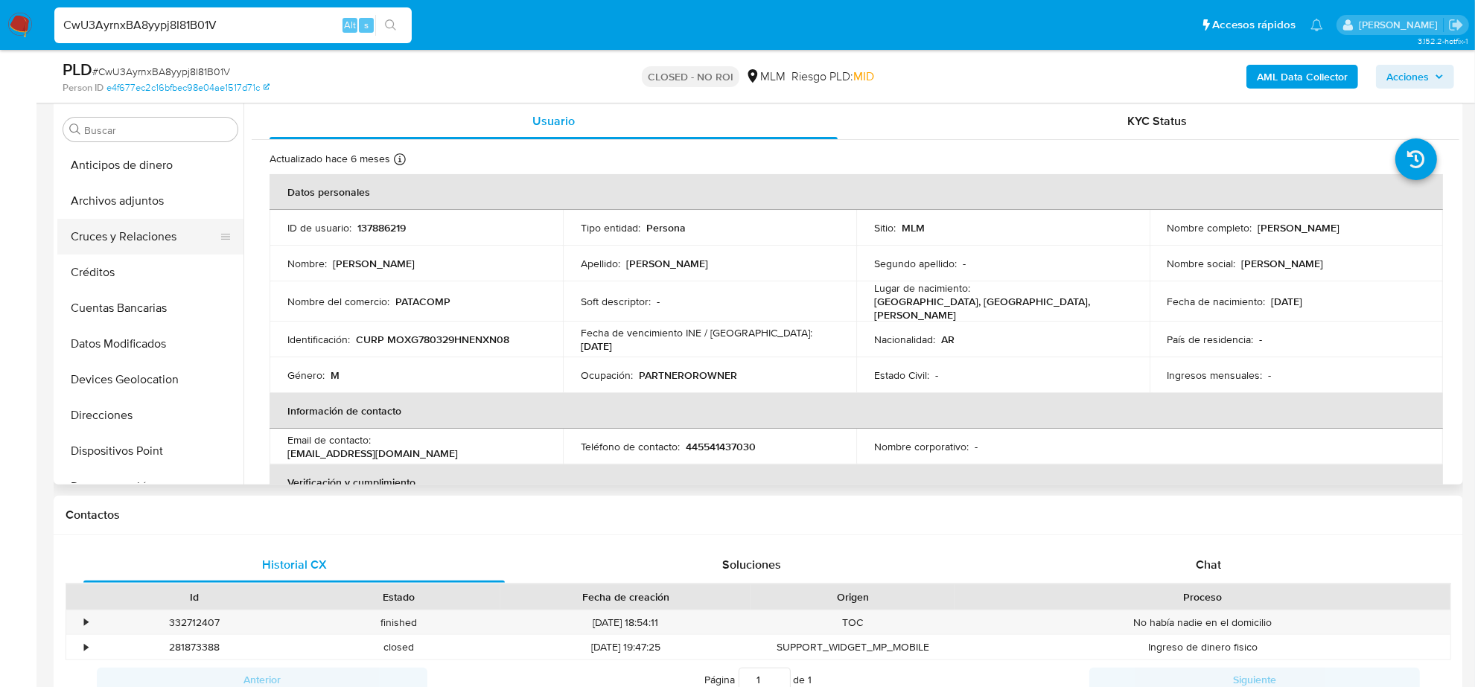
click at [144, 237] on button "Cruces y Relaciones" at bounding box center [144, 237] width 174 height 36
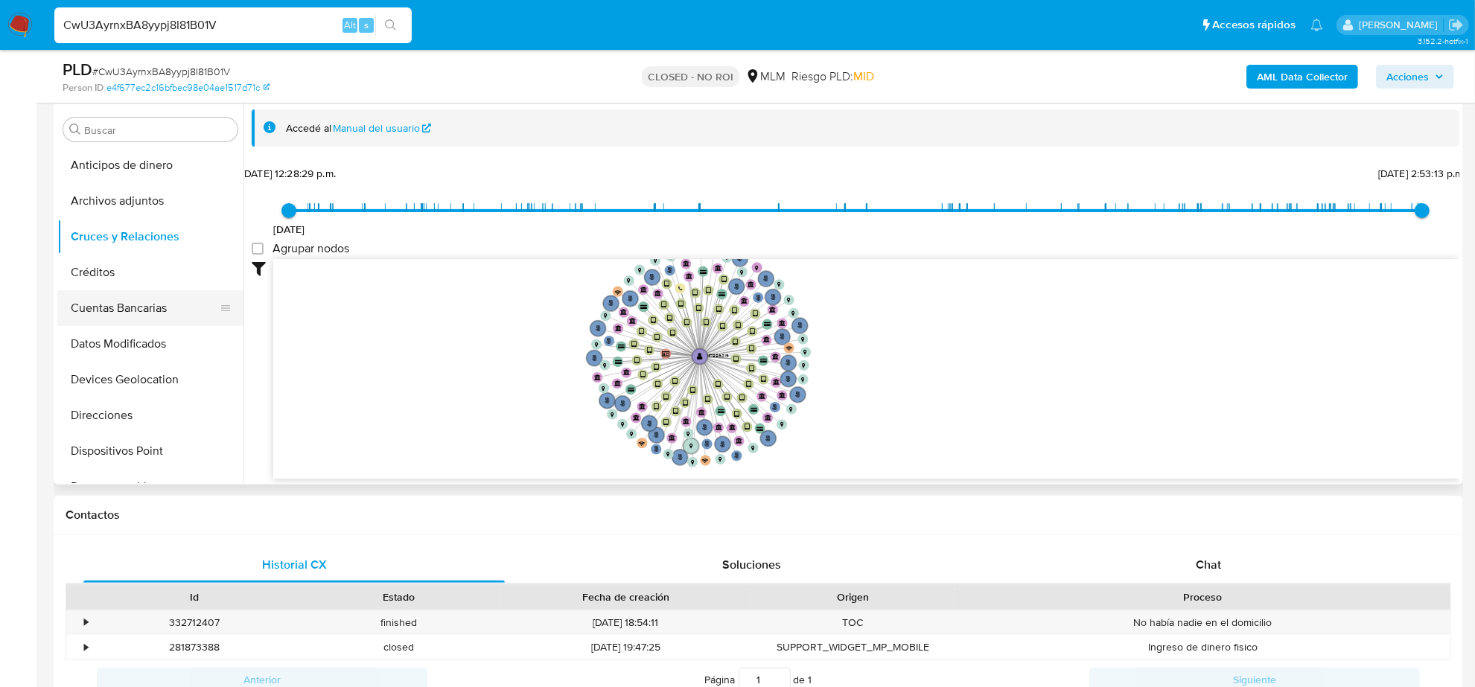
click at [127, 291] on button "Cuentas Bancarias" at bounding box center [144, 308] width 174 height 36
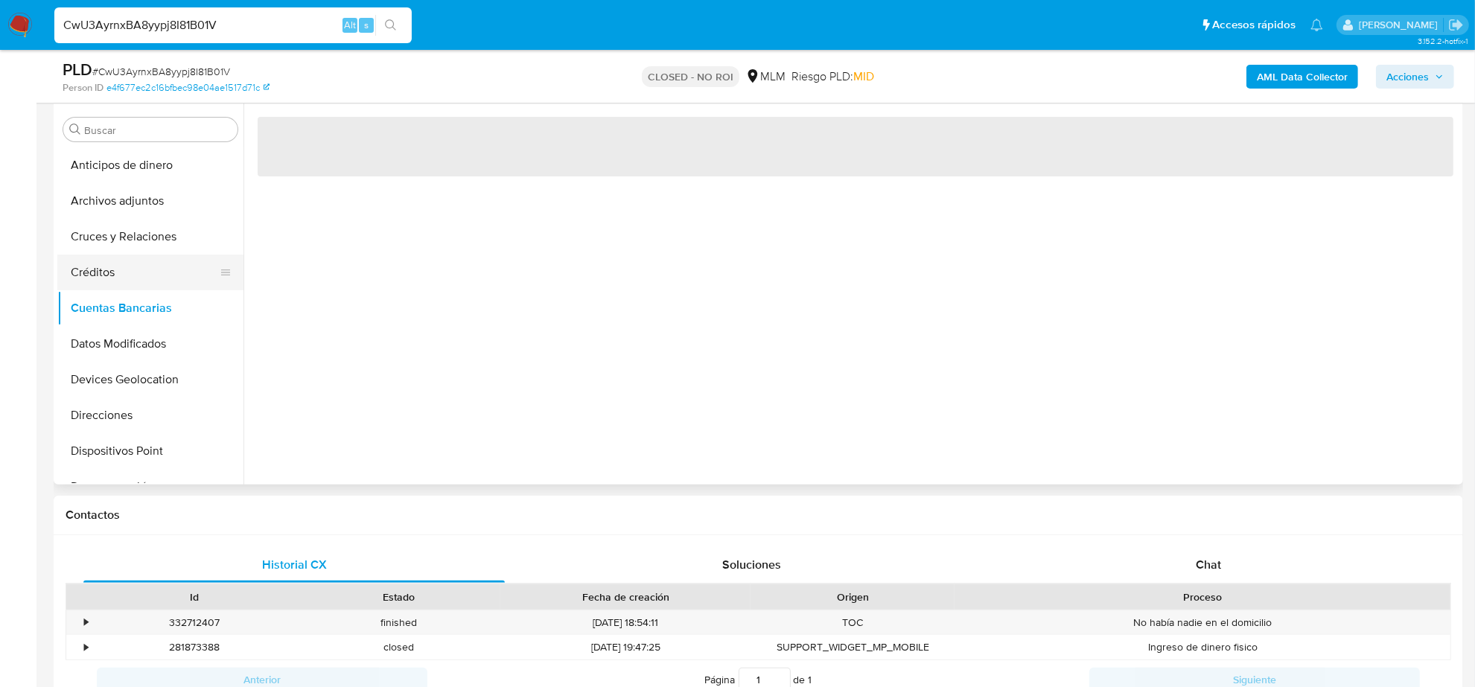
click at [132, 283] on button "Créditos" at bounding box center [144, 273] width 174 height 36
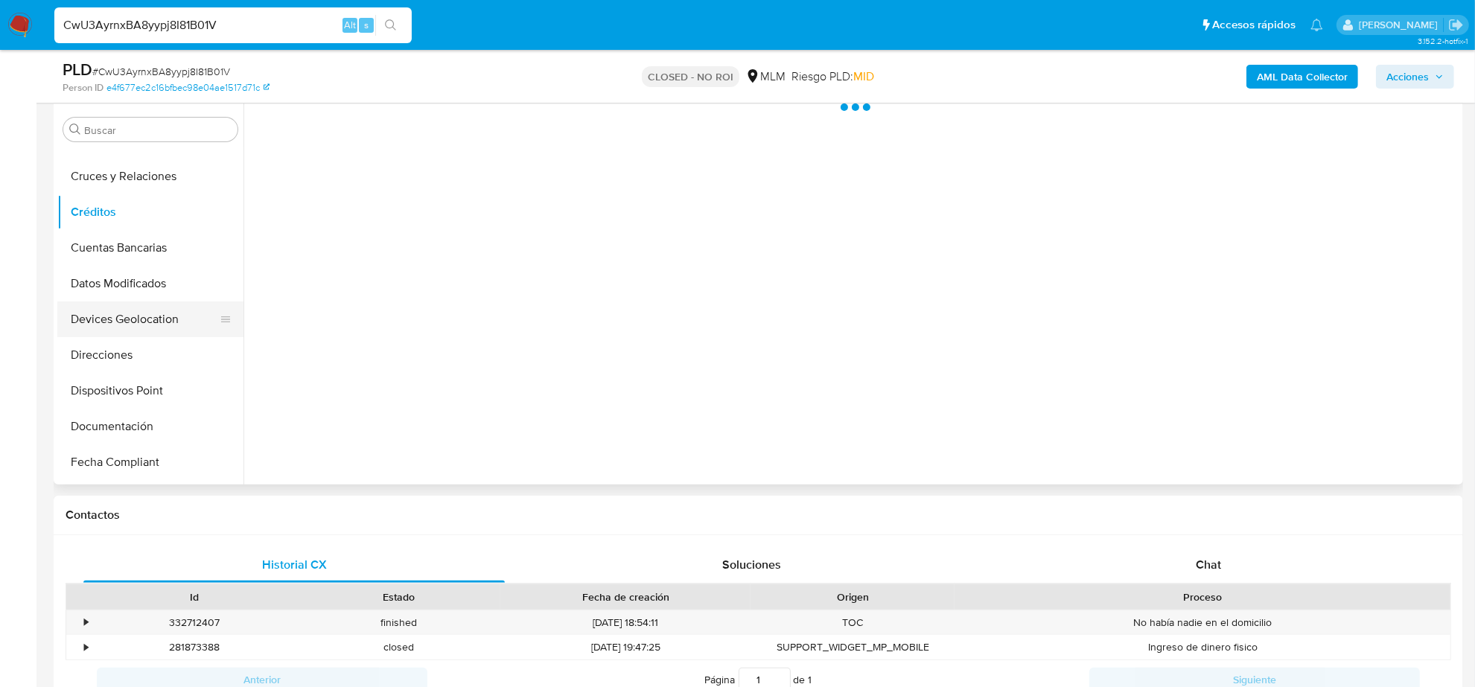
scroll to position [93, 0]
click at [131, 329] on button "Direcciones" at bounding box center [144, 323] width 174 height 36
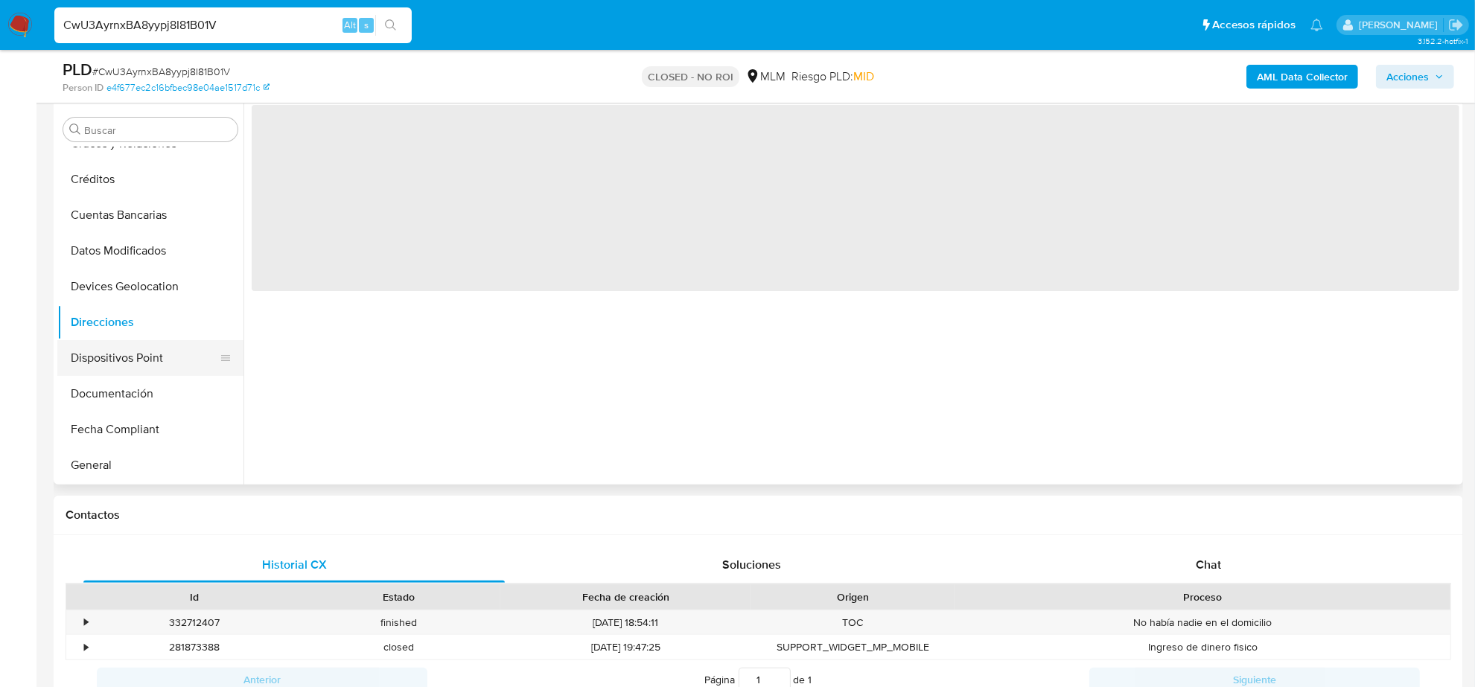
click at [135, 363] on button "Dispositivos Point" at bounding box center [144, 358] width 174 height 36
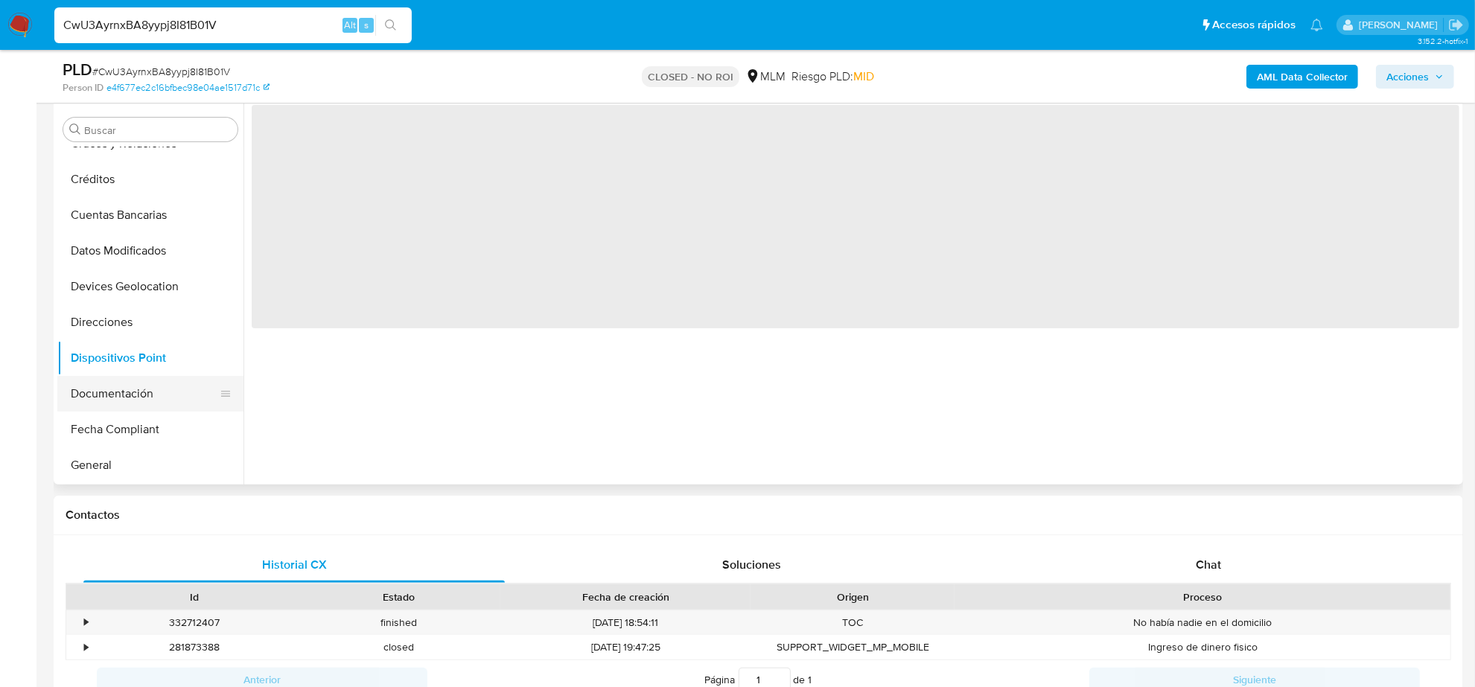
click at [142, 397] on button "Documentación" at bounding box center [144, 394] width 174 height 36
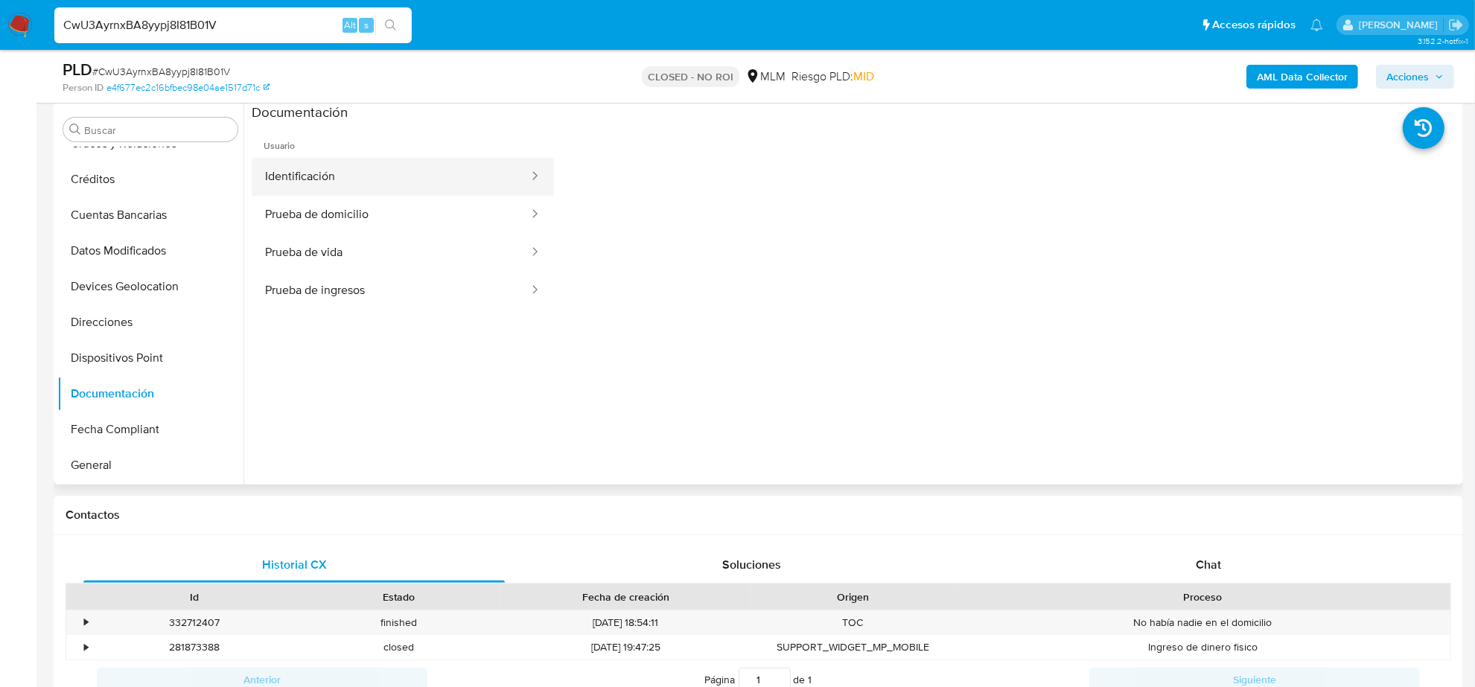
click at [356, 192] on button "Identificación" at bounding box center [391, 177] width 279 height 38
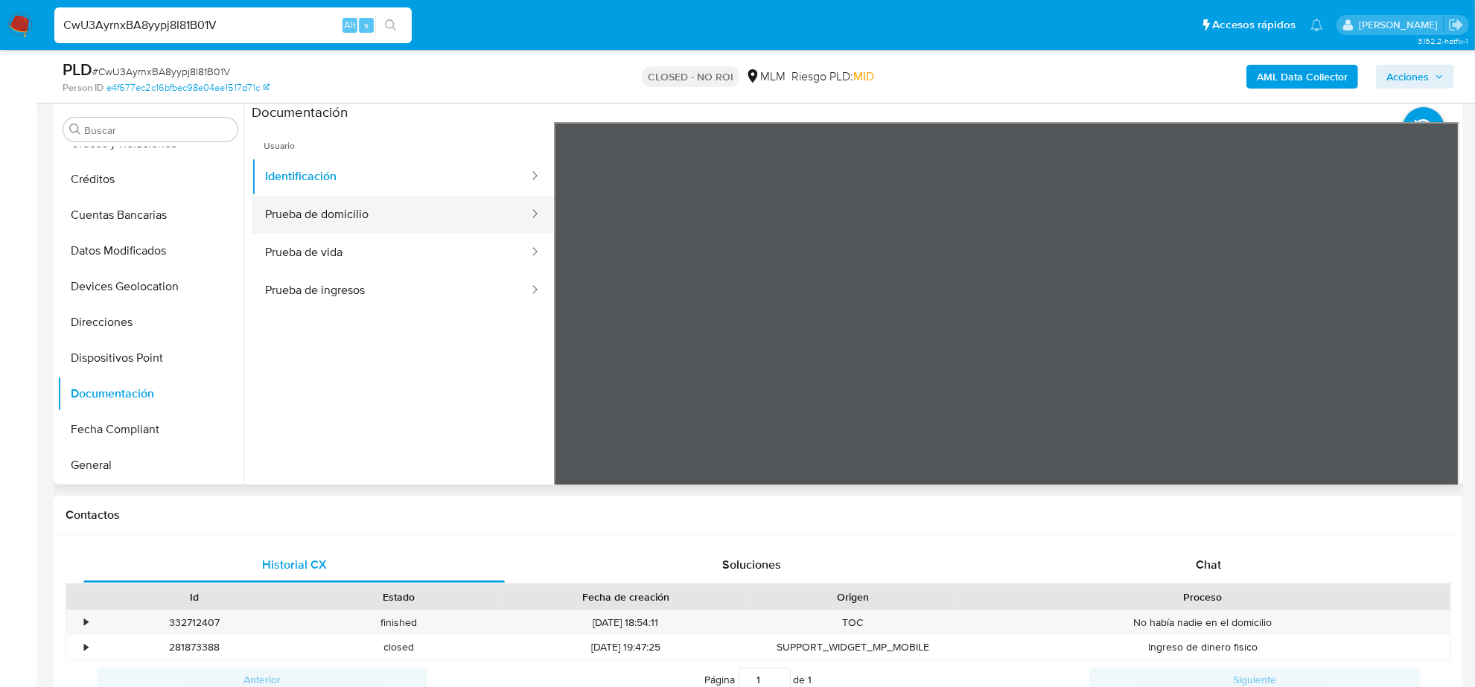
click at [385, 213] on button "Prueba de domicilio" at bounding box center [391, 215] width 279 height 38
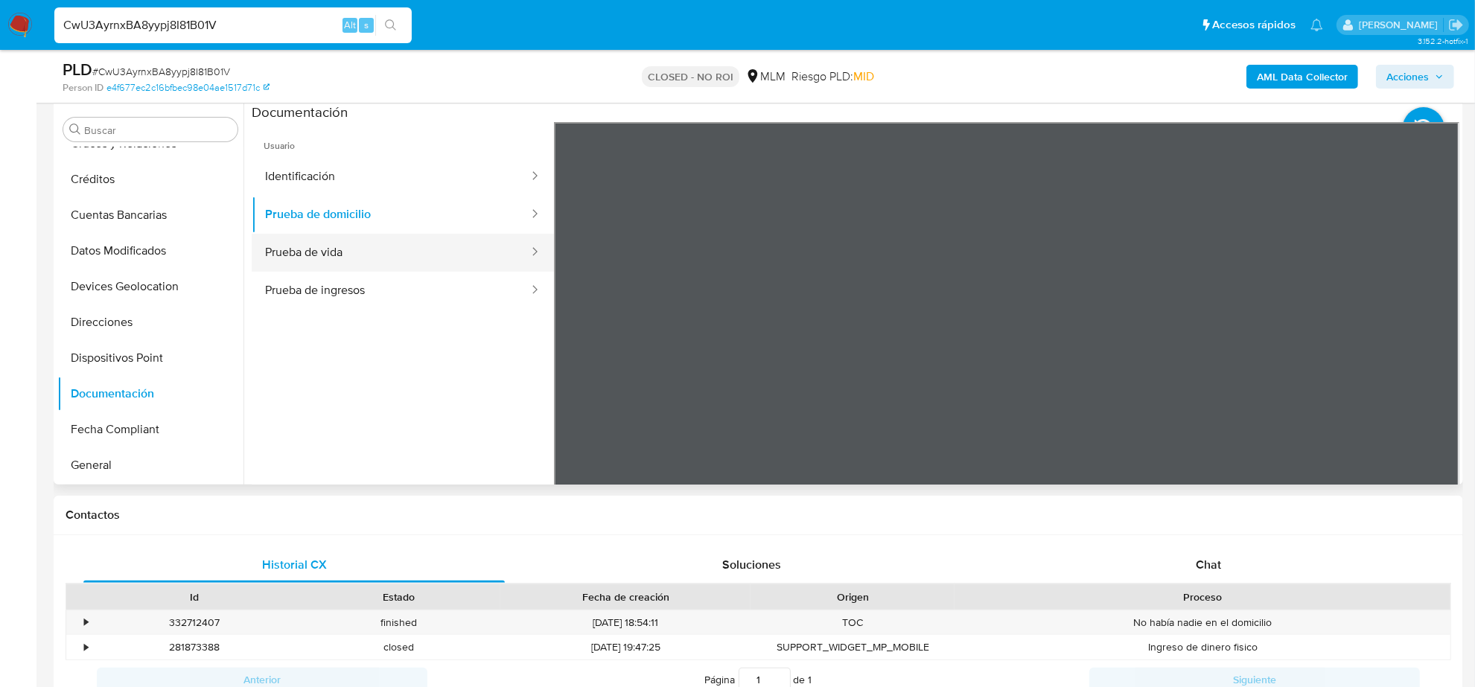
click at [406, 255] on button "Prueba de vida" at bounding box center [391, 253] width 279 height 38
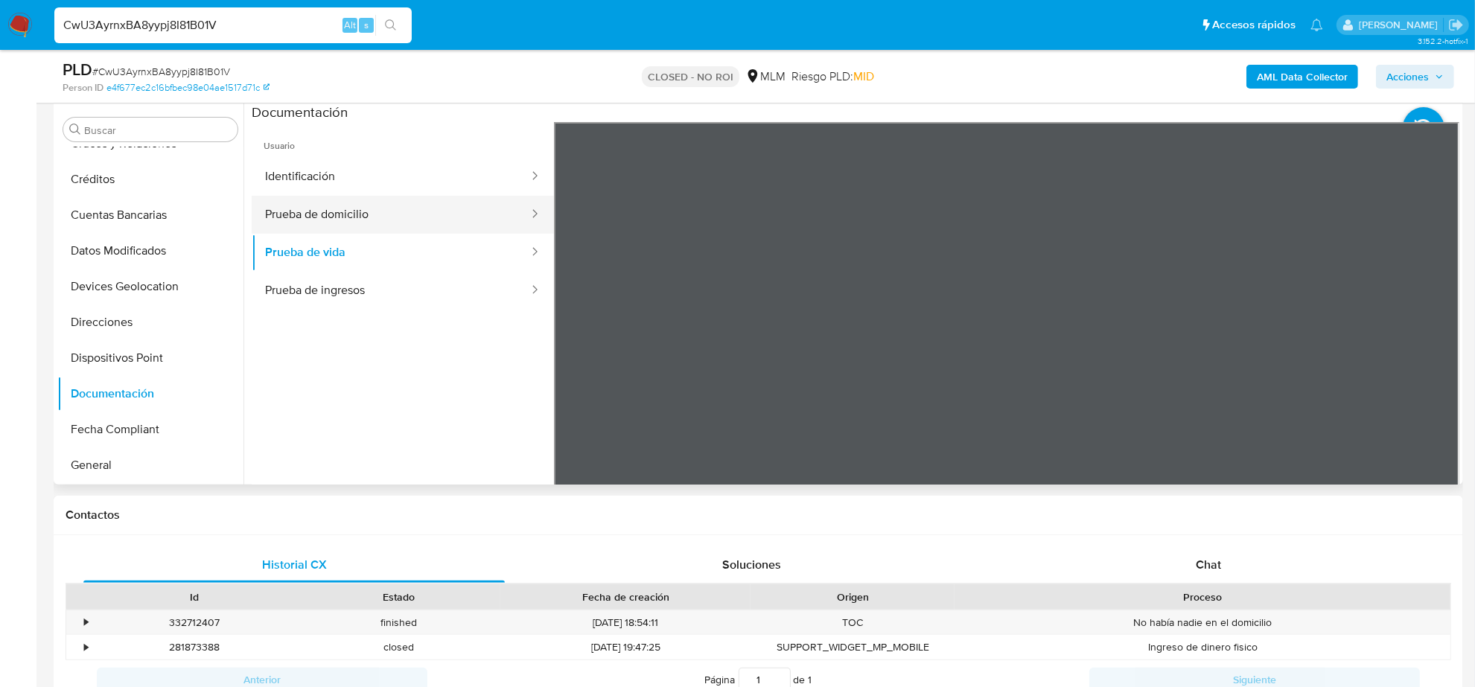
click at [340, 224] on button "Prueba de domicilio" at bounding box center [391, 215] width 279 height 38
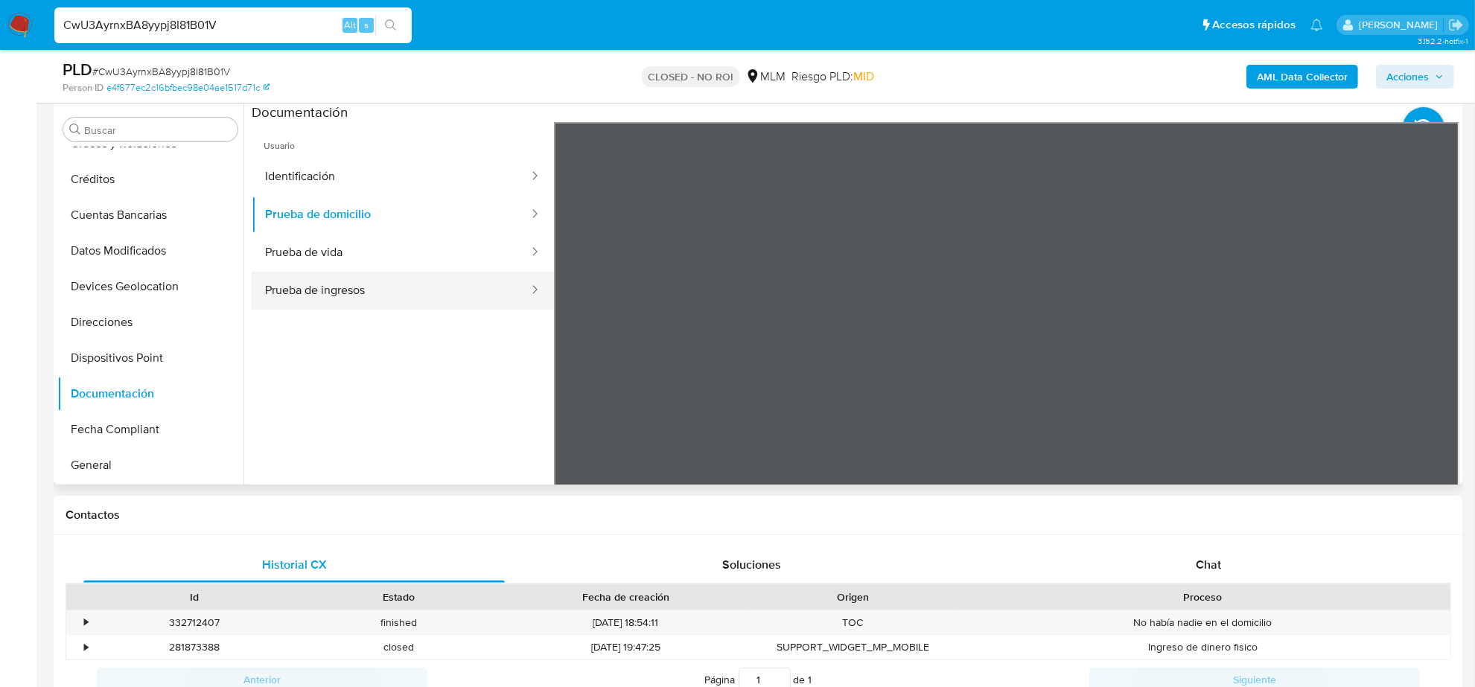
click at [341, 288] on button "Prueba de ingresos" at bounding box center [391, 291] width 279 height 38
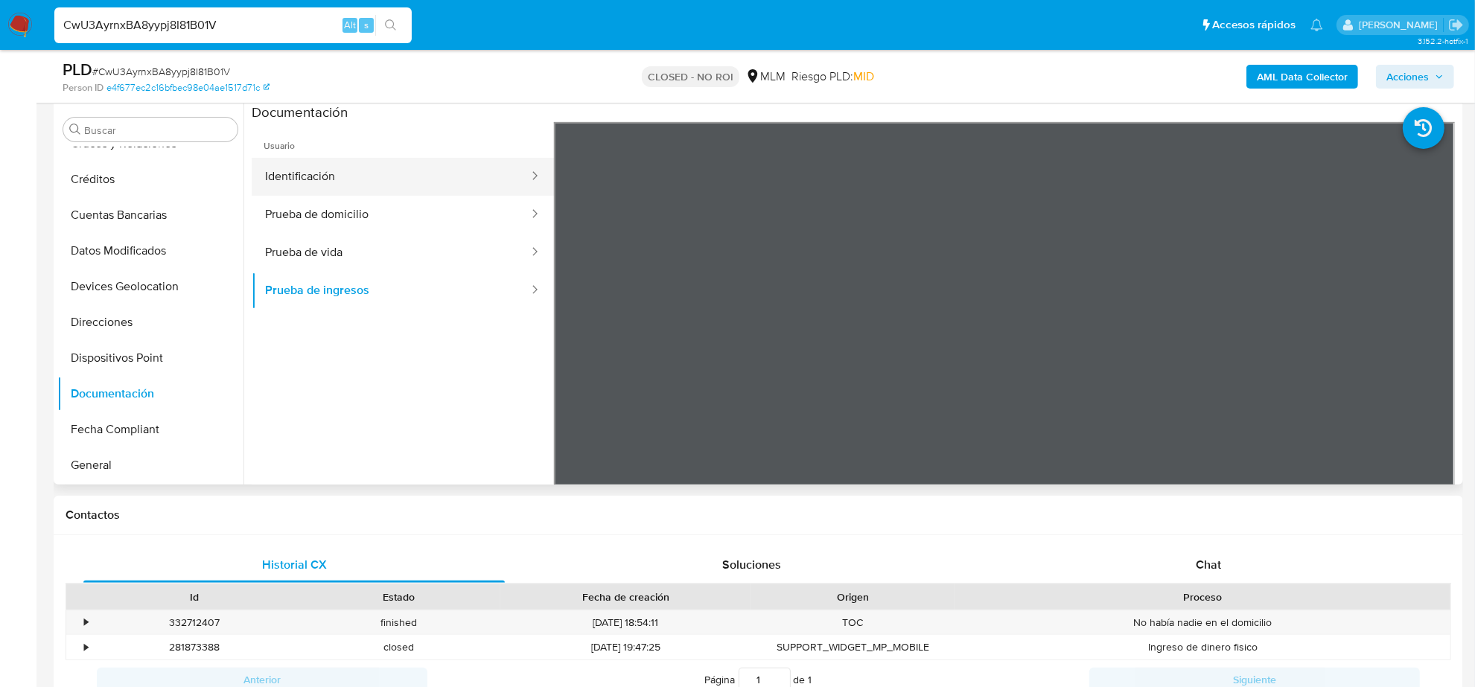
click at [397, 177] on button "Identificación" at bounding box center [391, 177] width 279 height 38
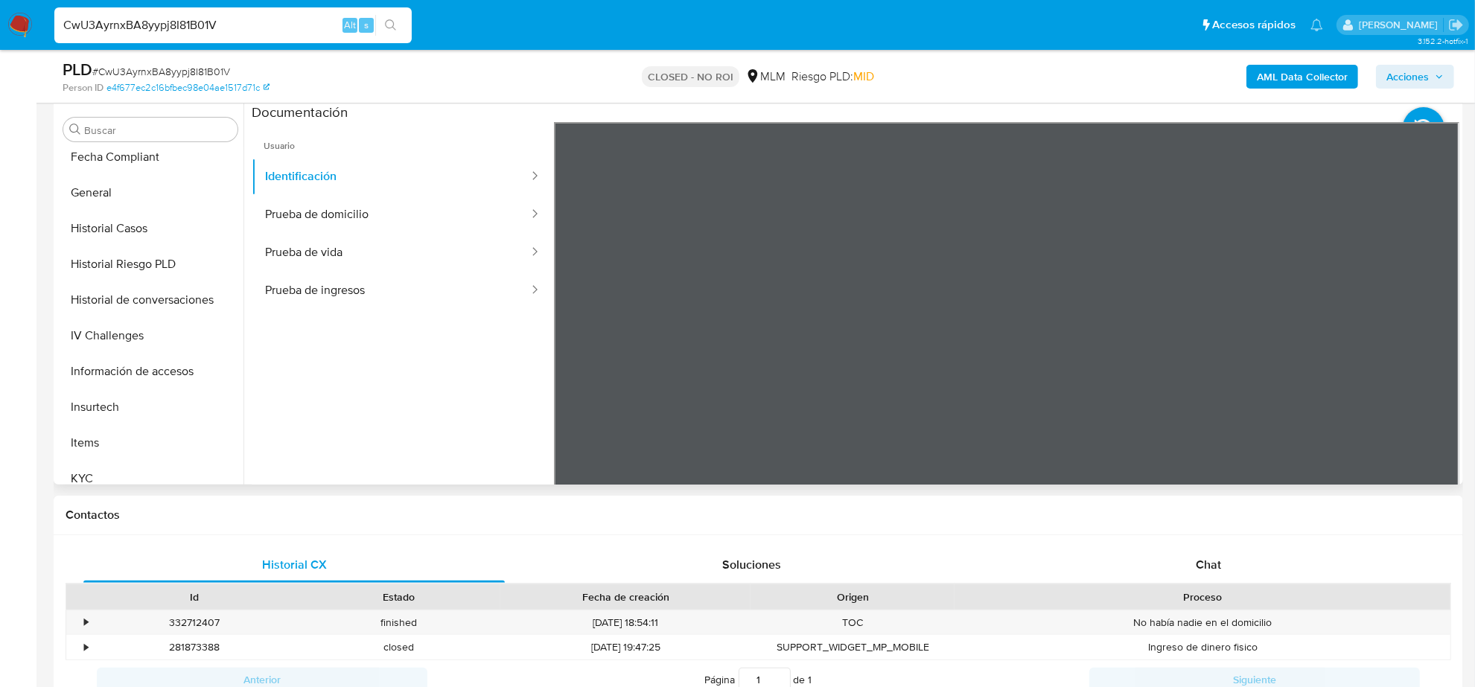
scroll to position [559, 0]
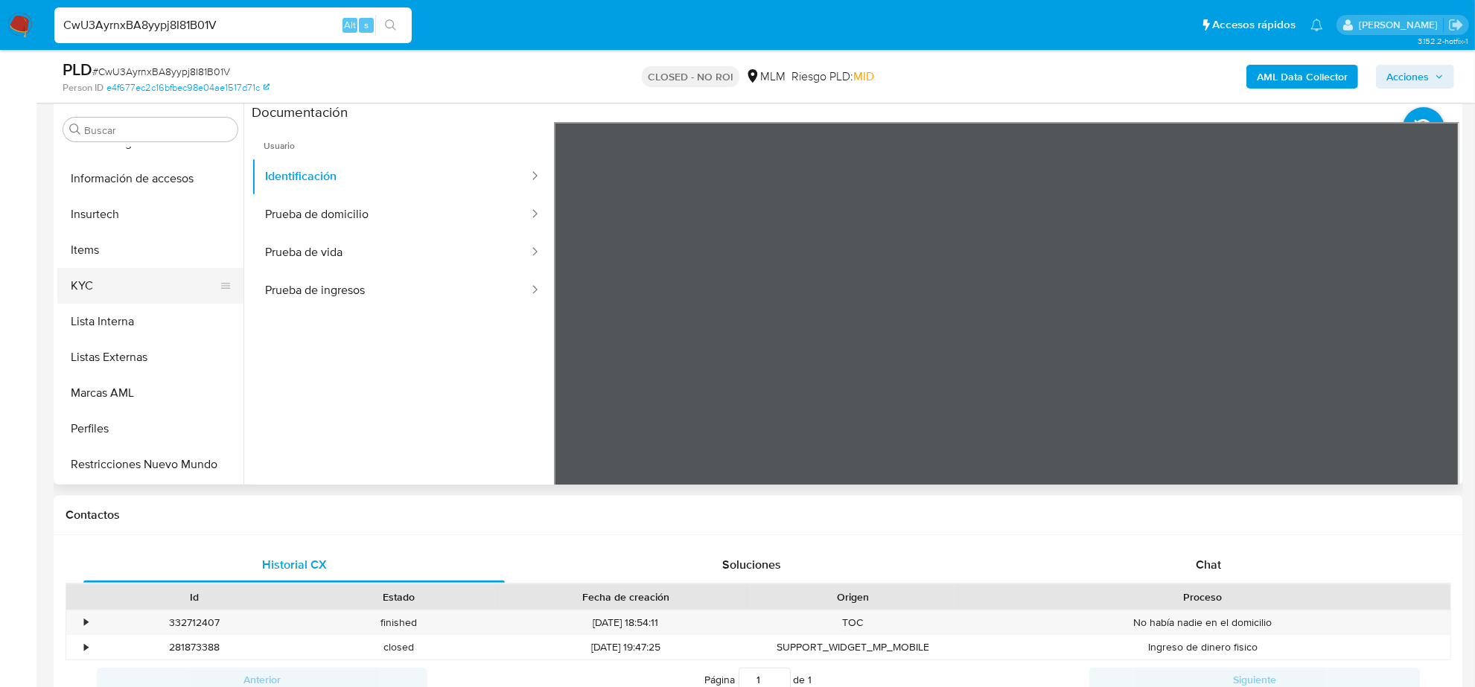
click at [105, 281] on button "KYC" at bounding box center [144, 286] width 174 height 36
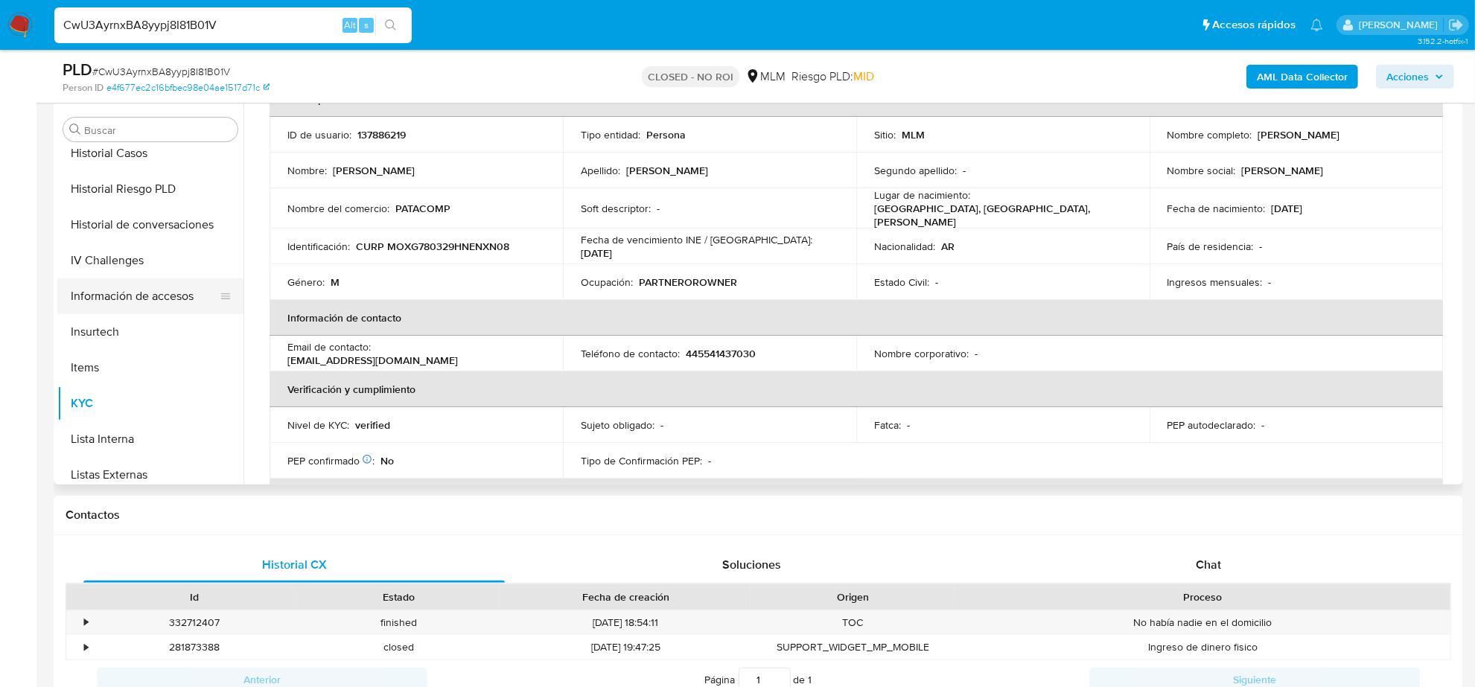
scroll to position [372, 0]
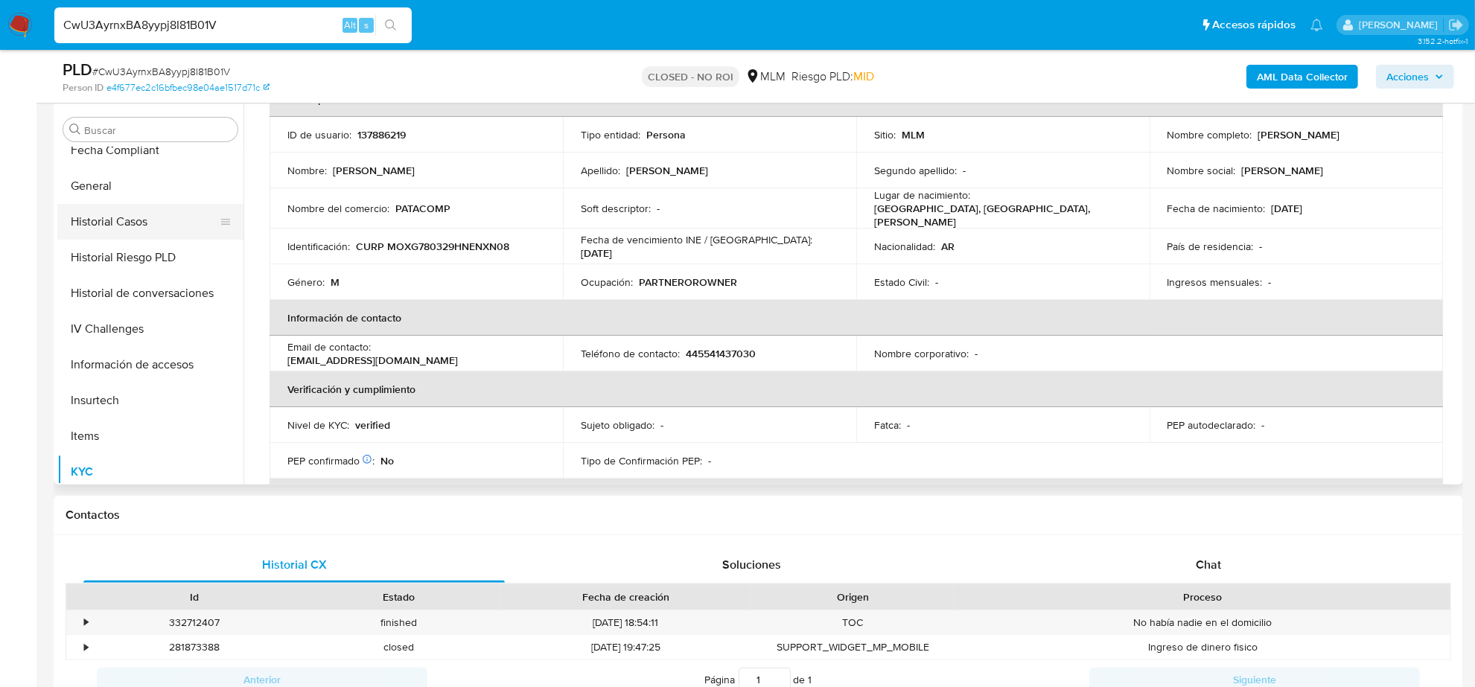
click at [153, 209] on button "Historial Casos" at bounding box center [144, 222] width 174 height 36
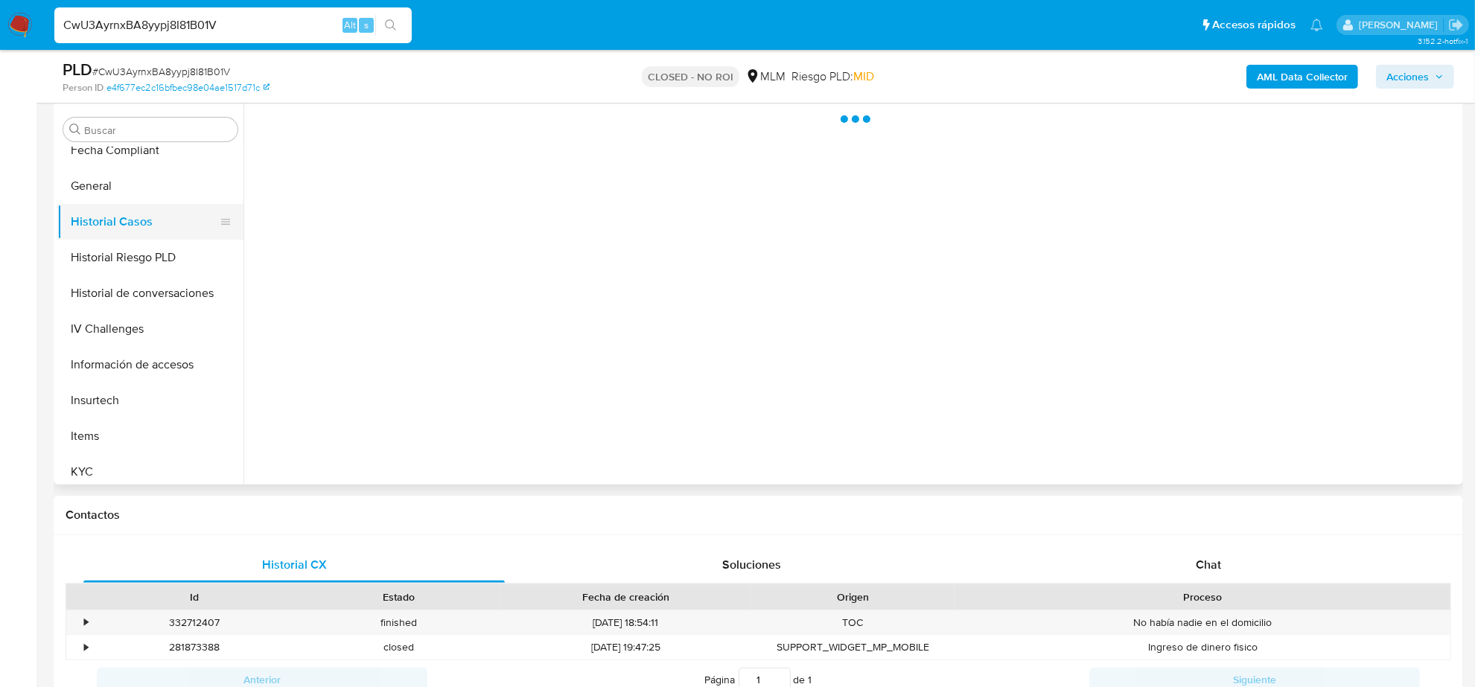
scroll to position [0, 0]
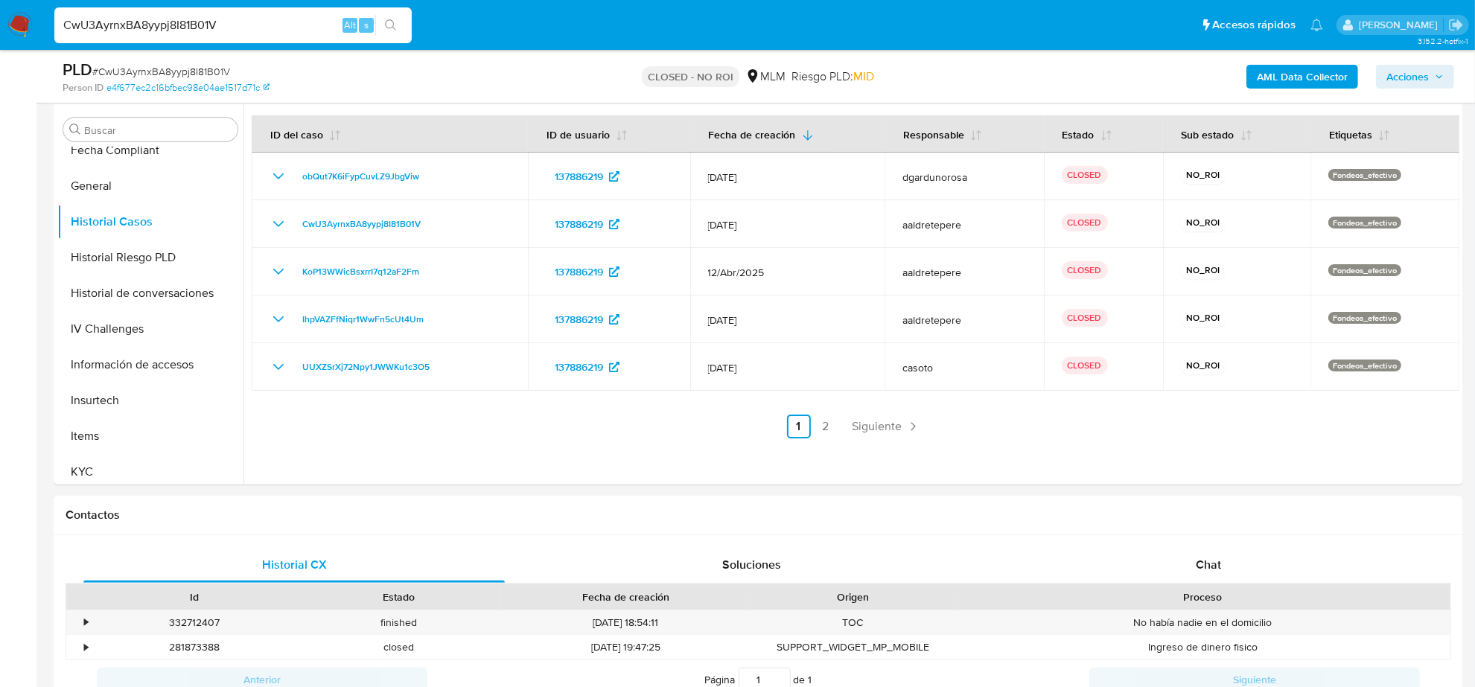
click at [158, 20] on input "CwU3AyrnxBA8yypj8I81B01V" at bounding box center [232, 25] width 357 height 19
paste input "4eGih9PCbrIMphAEqyWsdyuF"
type input "4eGih9PCbrIMphAEqyWsdyuF"
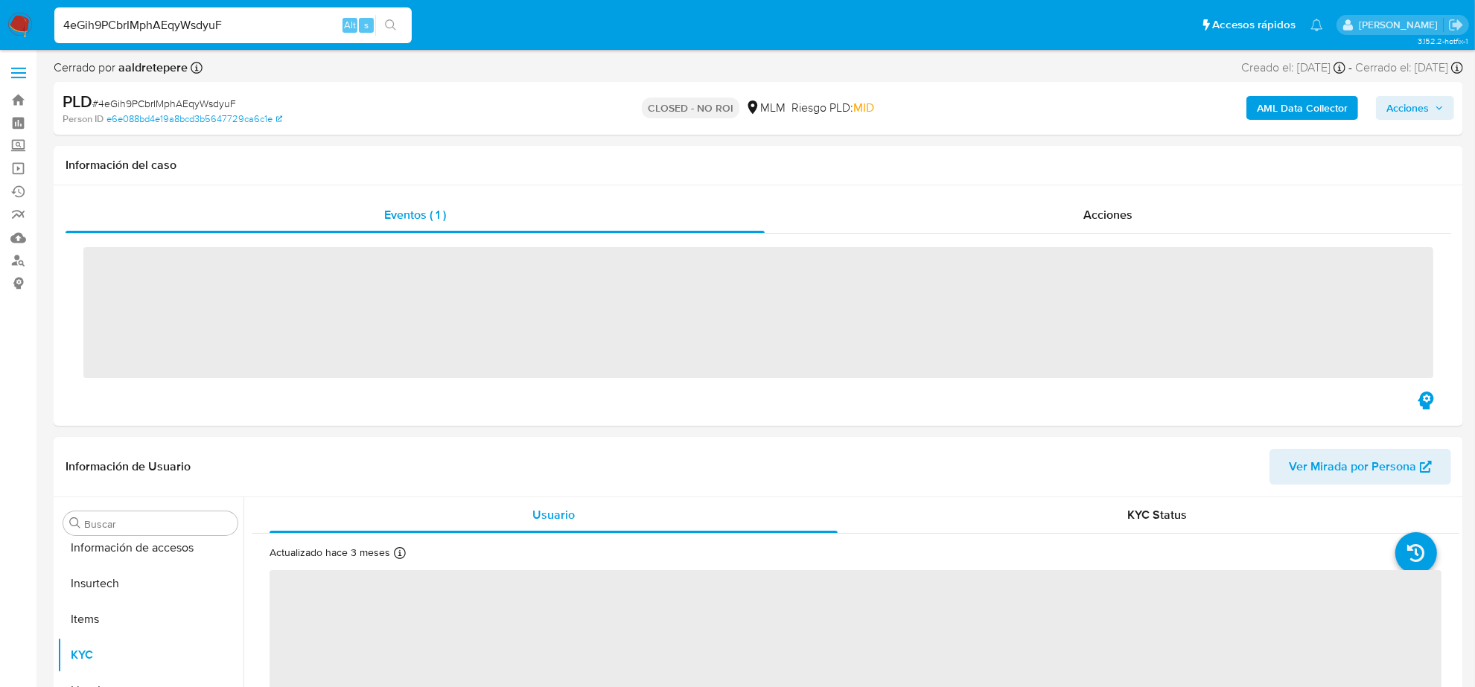
scroll to position [593, 0]
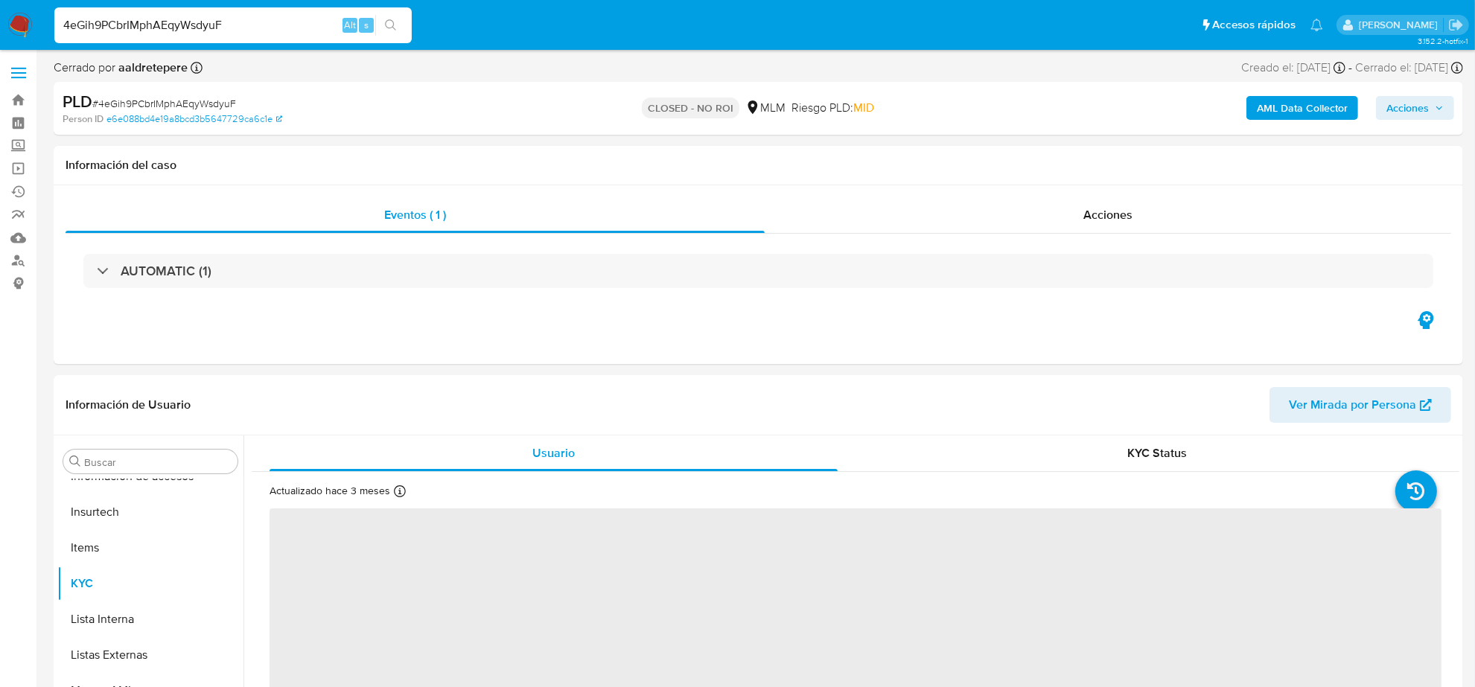
select select "10"
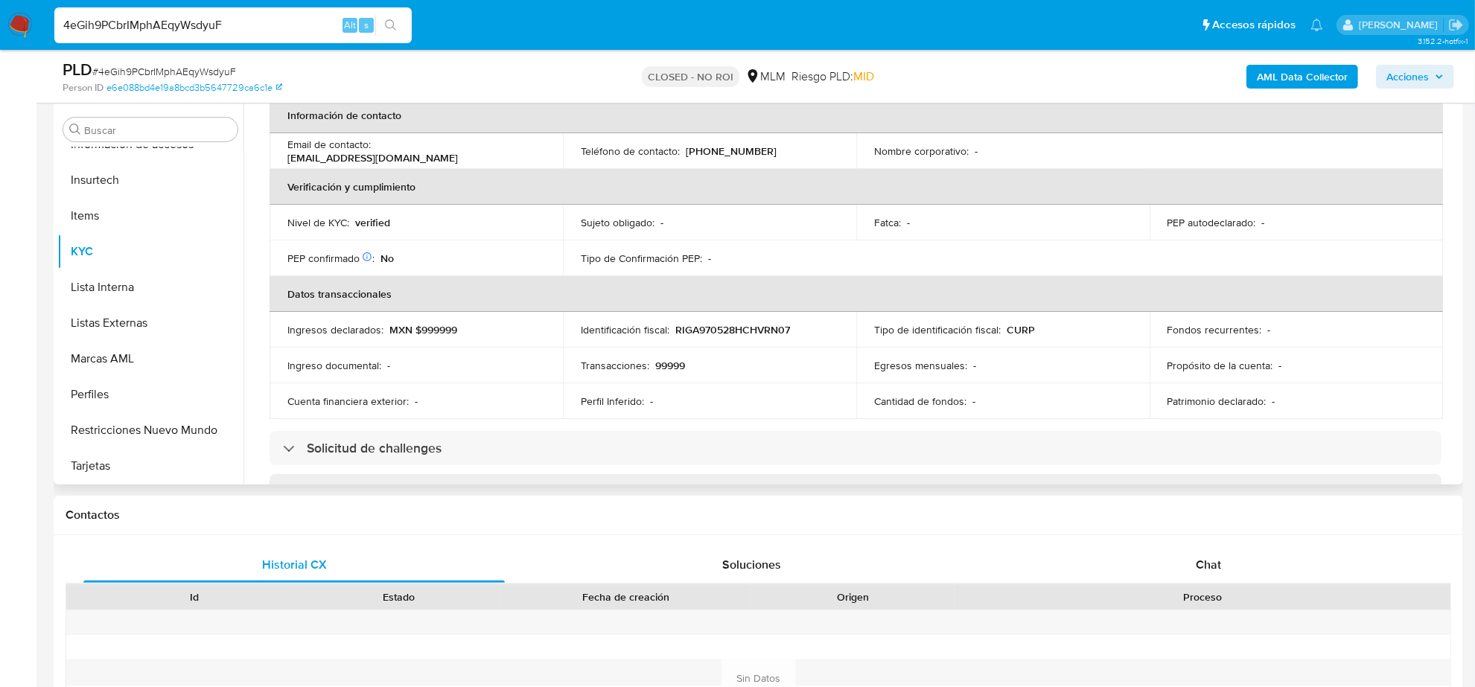
scroll to position [279, 0]
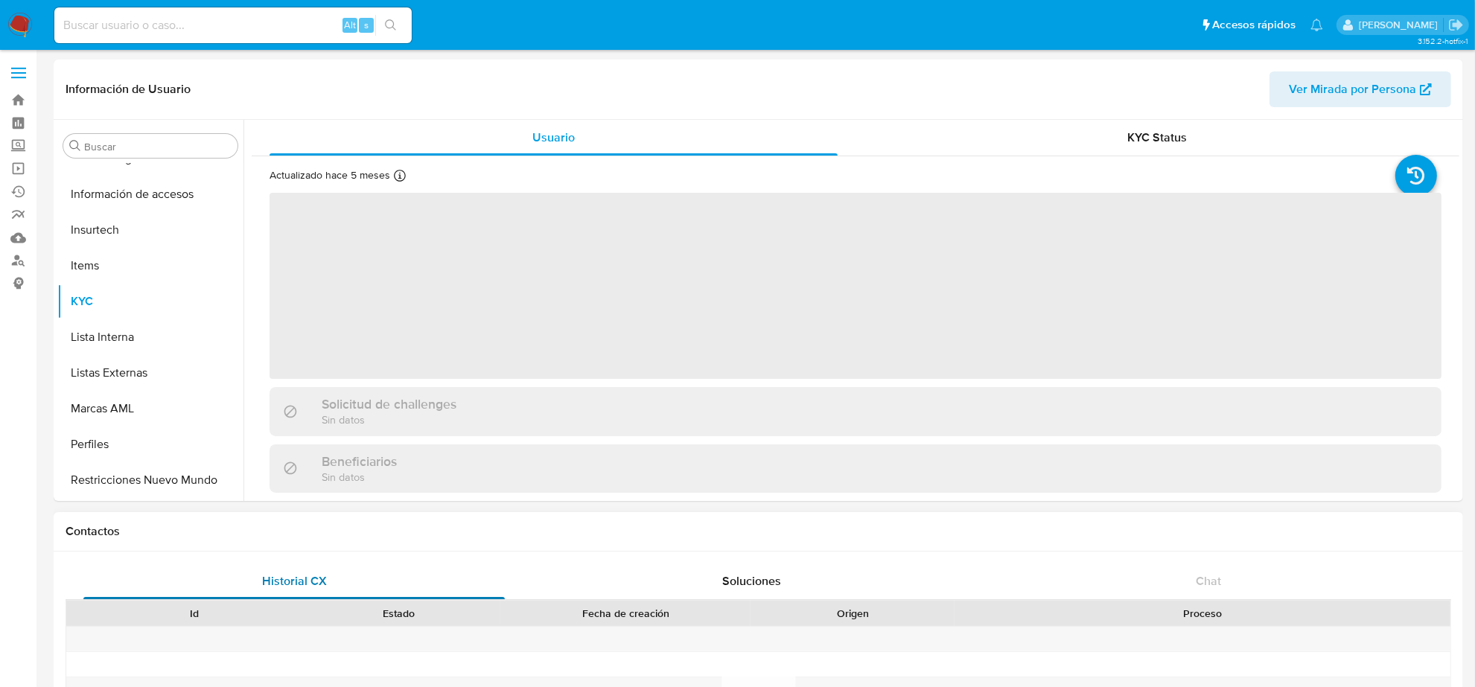
scroll to position [593, 0]
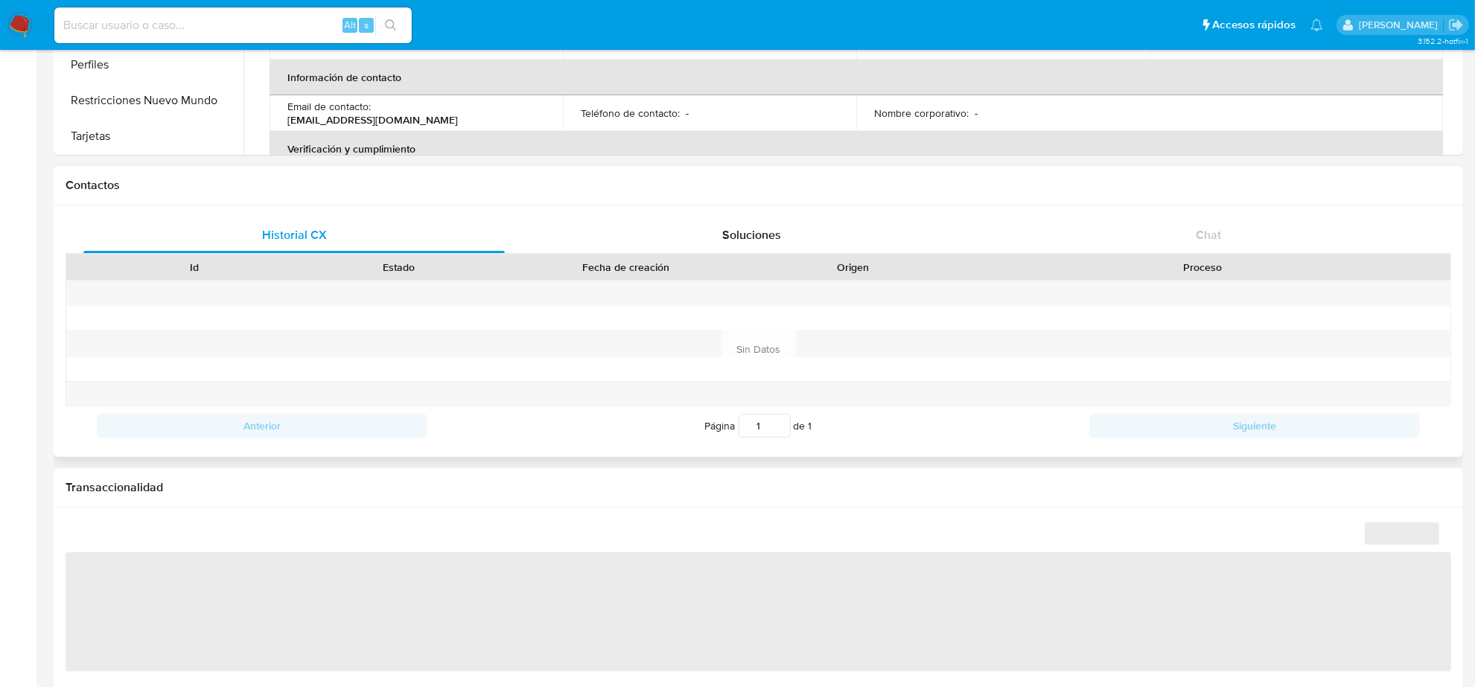
select select "10"
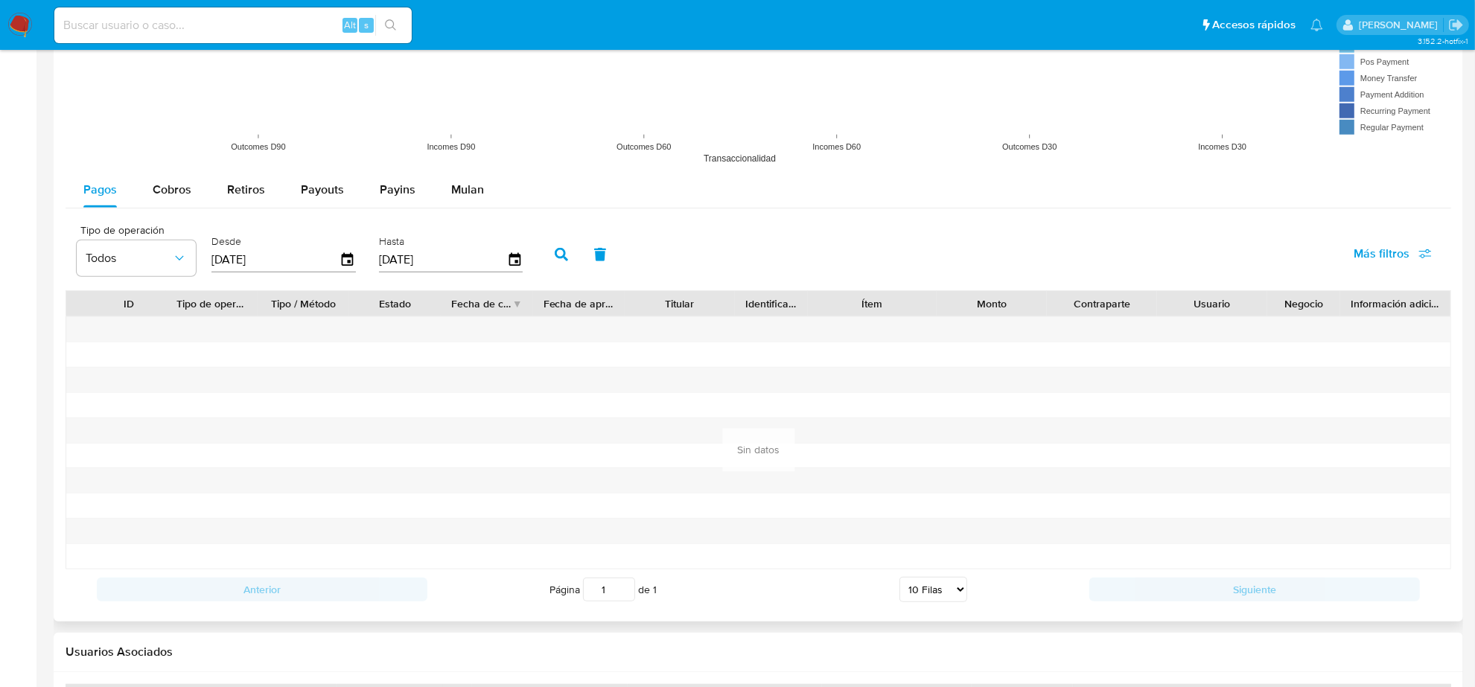
scroll to position [1303, 0]
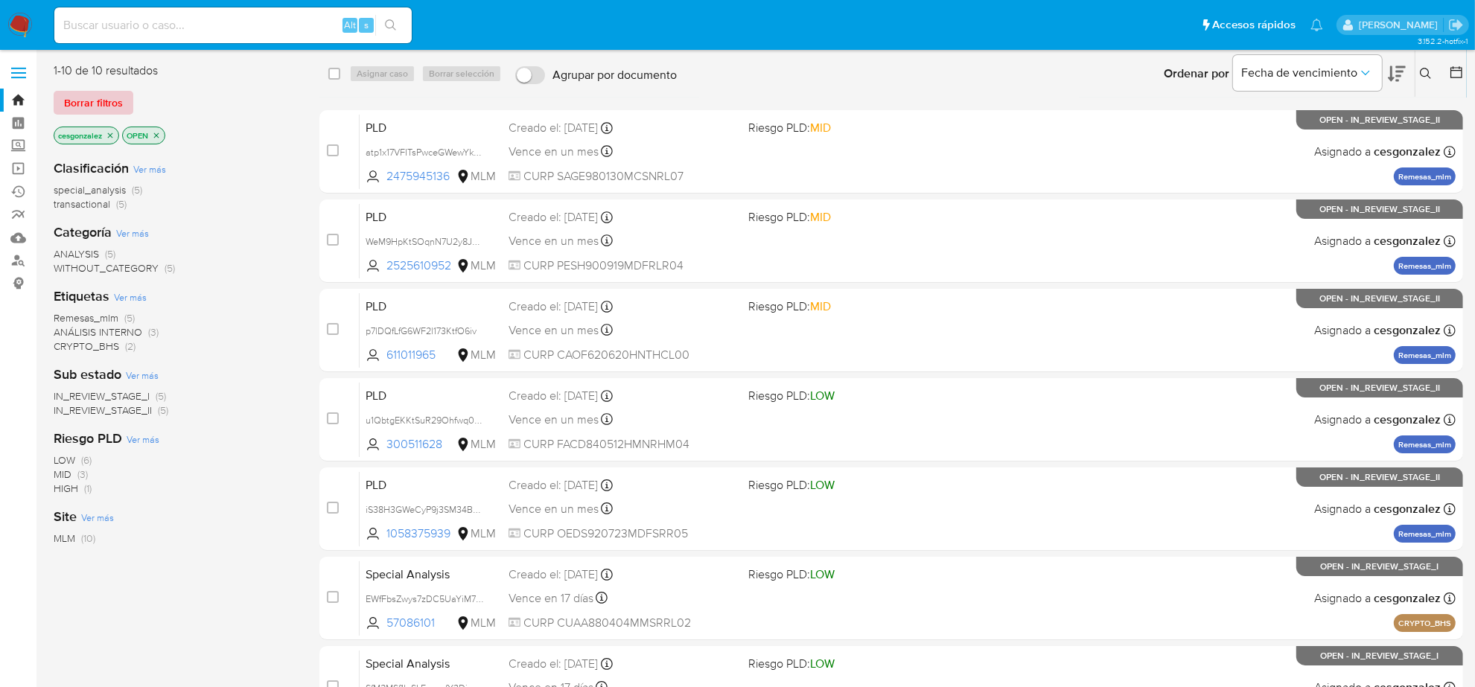
click at [112, 108] on span "Borrar filtros" at bounding box center [93, 102] width 59 height 21
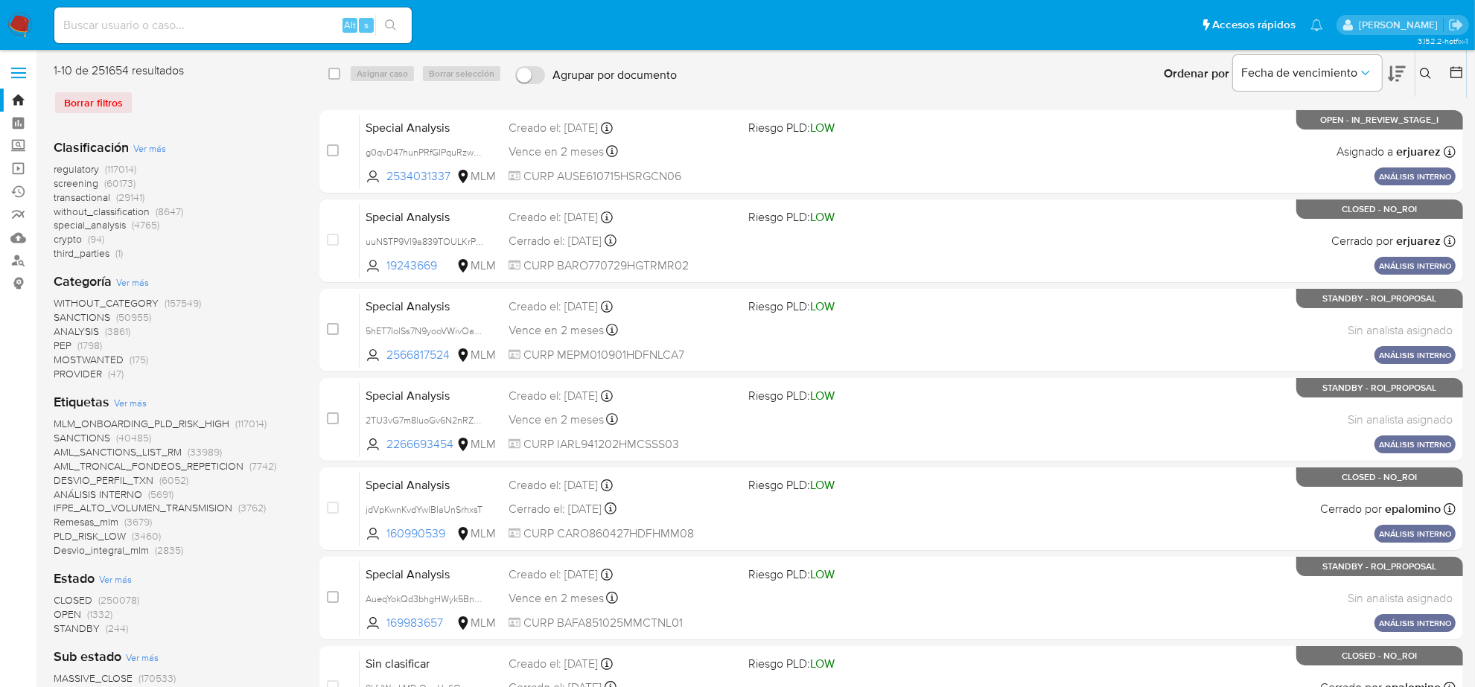
click at [1461, 74] on icon at bounding box center [1457, 72] width 12 height 12
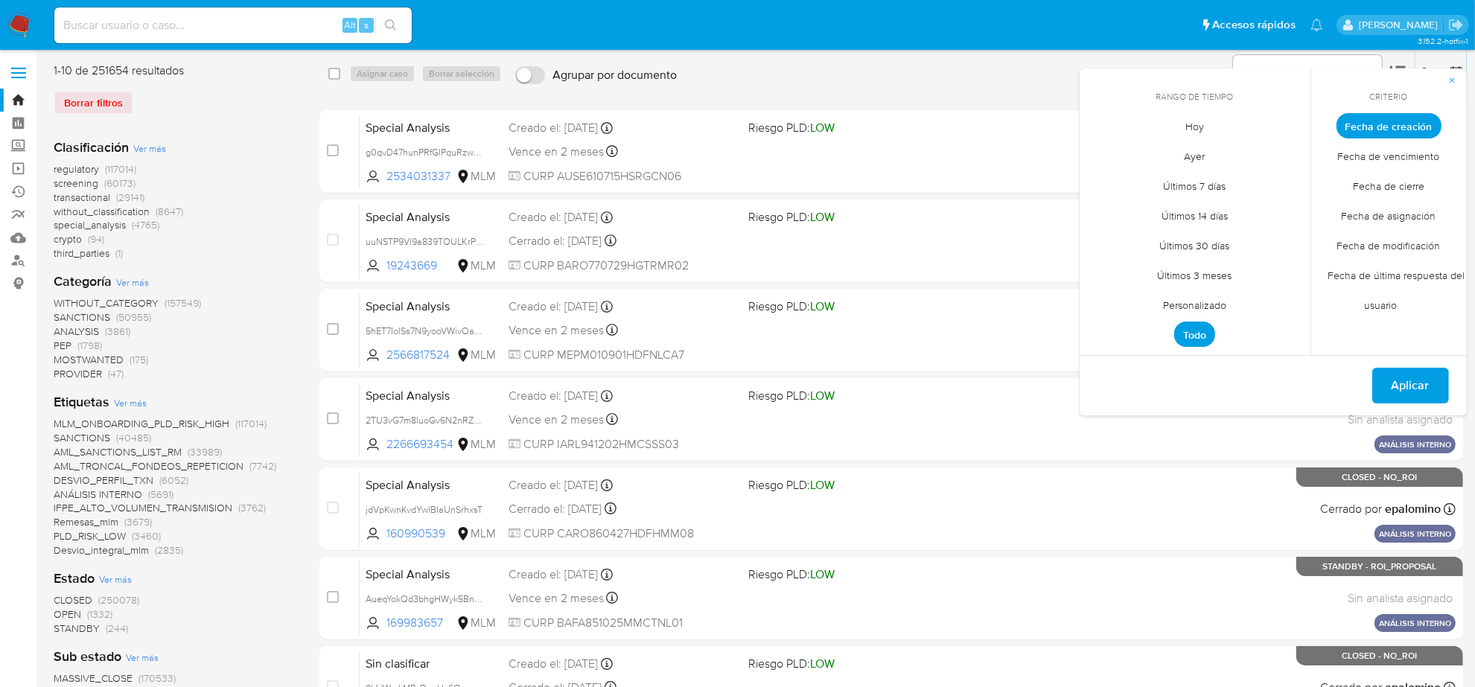
click at [1205, 304] on span "Personalizado" at bounding box center [1195, 305] width 95 height 31
click at [1101, 151] on icon "Mes anterior" at bounding box center [1102, 153] width 6 height 10
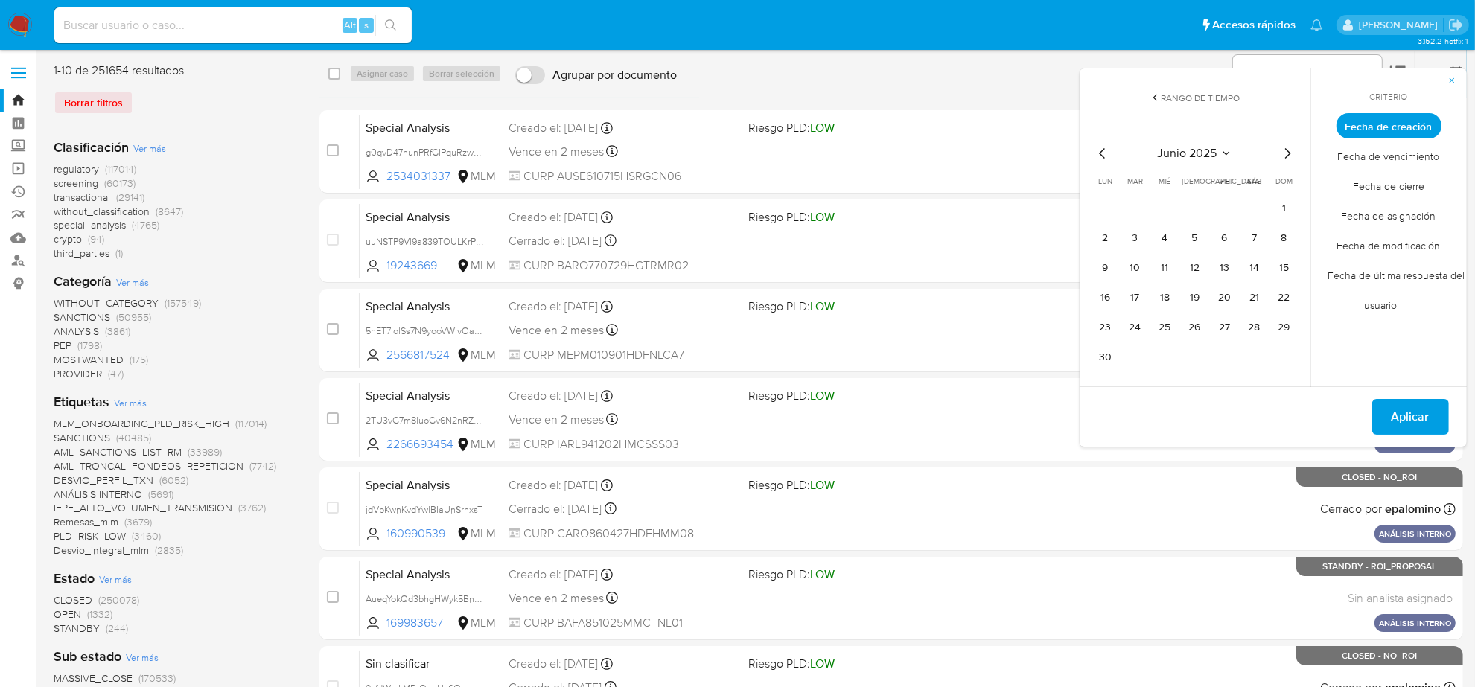
click at [1101, 151] on icon "Mes anterior" at bounding box center [1102, 153] width 6 height 10
click at [1114, 268] on button "12" at bounding box center [1106, 268] width 24 height 24
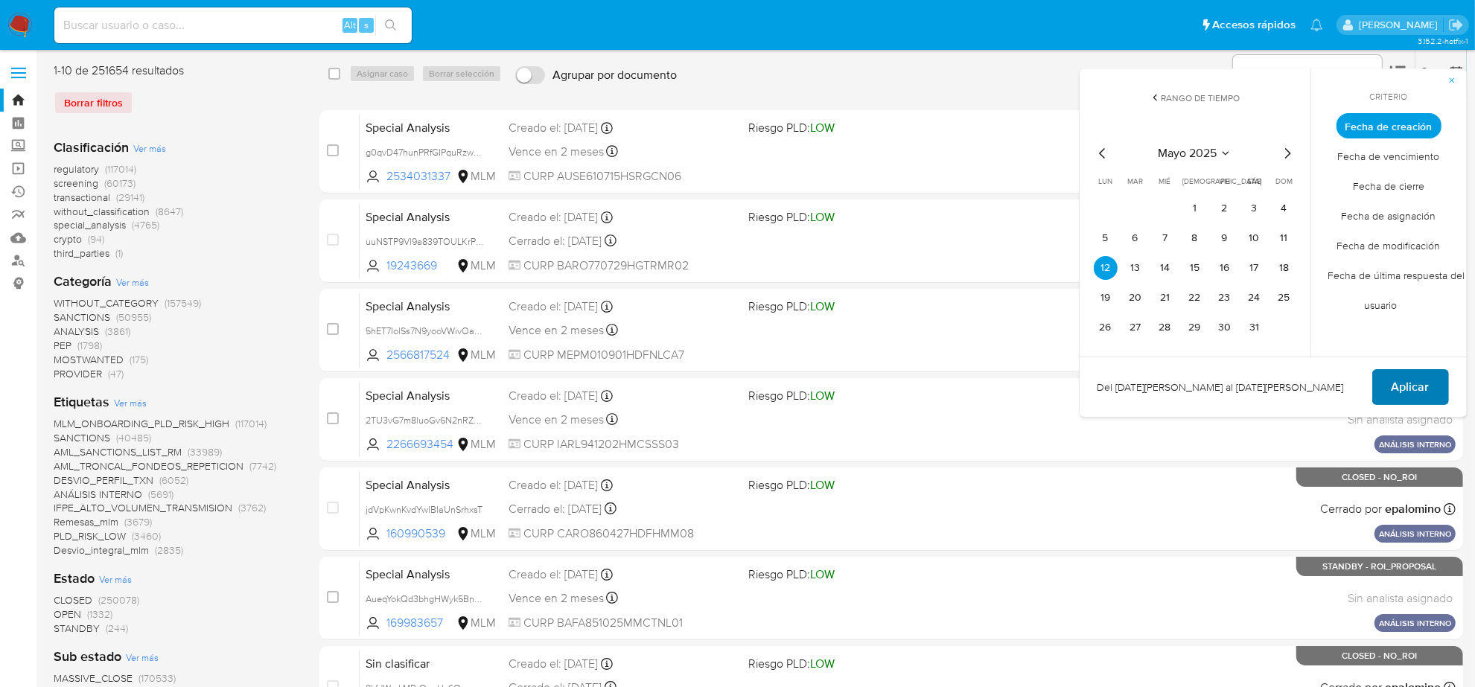
click at [1406, 384] on span "Aplicar" at bounding box center [1411, 387] width 38 height 33
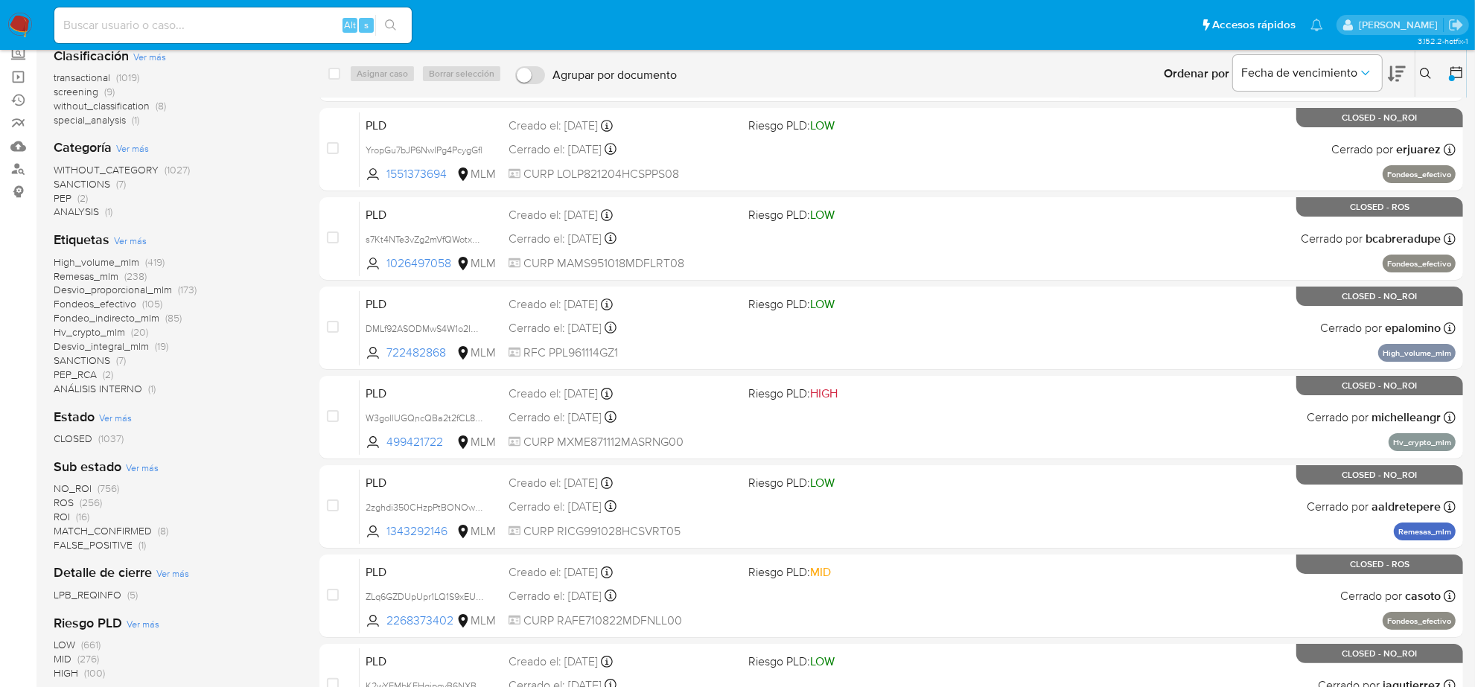
scroll to position [93, 0]
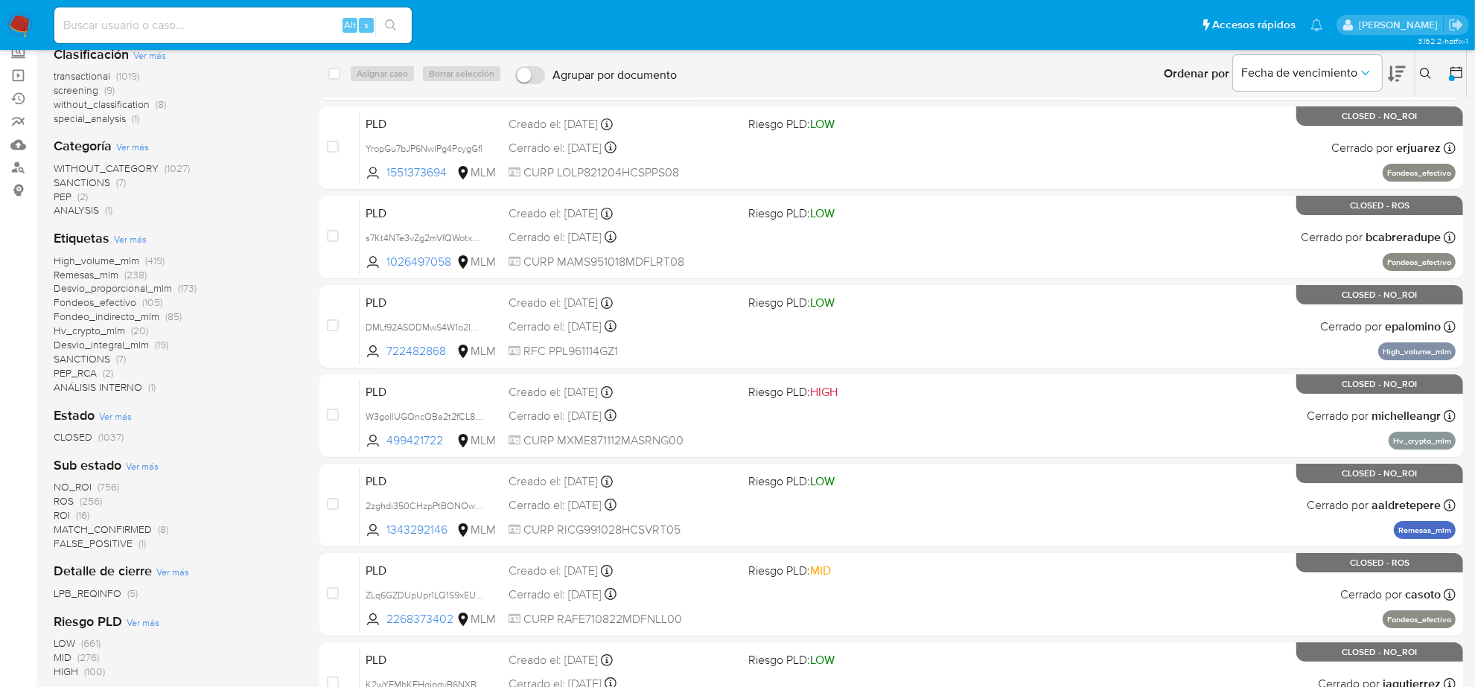
click at [92, 484] on span "NO_ROI (756)" at bounding box center [87, 487] width 66 height 14
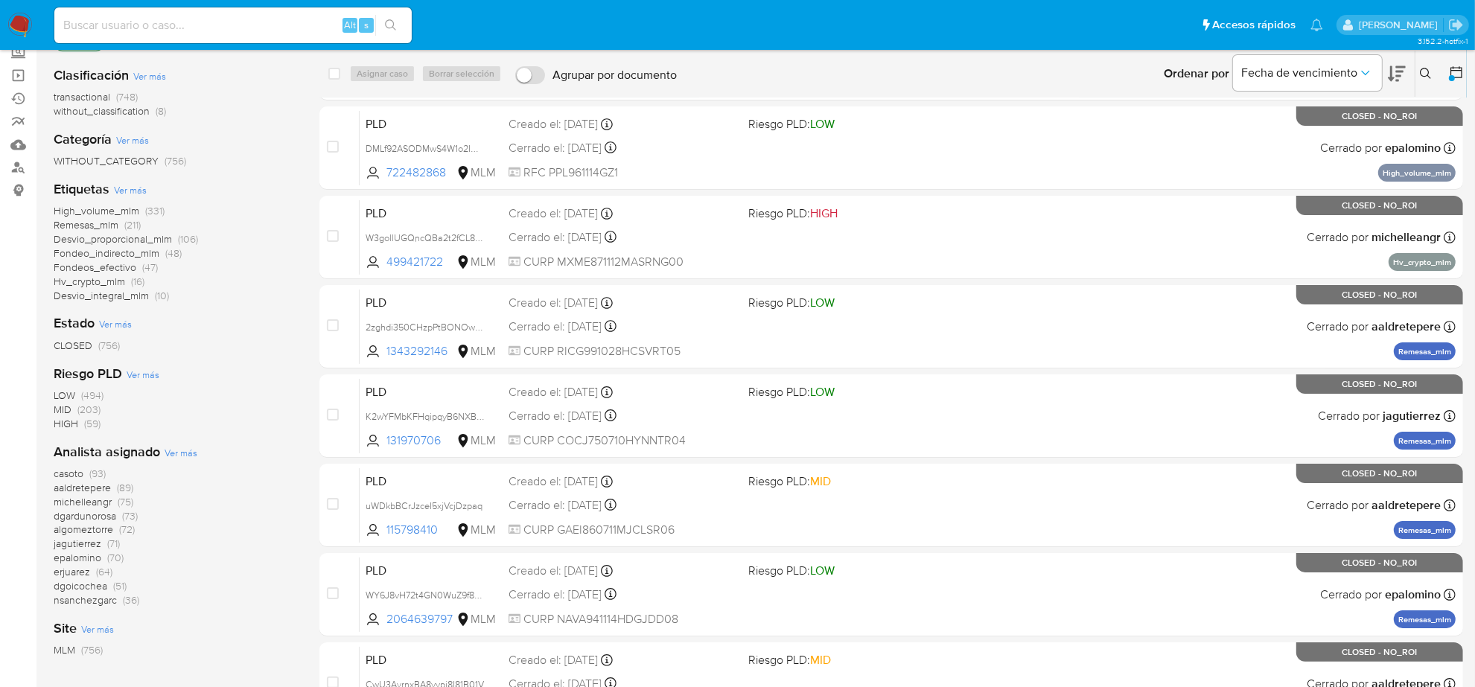
click at [94, 489] on span "aaldretepere" at bounding box center [82, 487] width 57 height 15
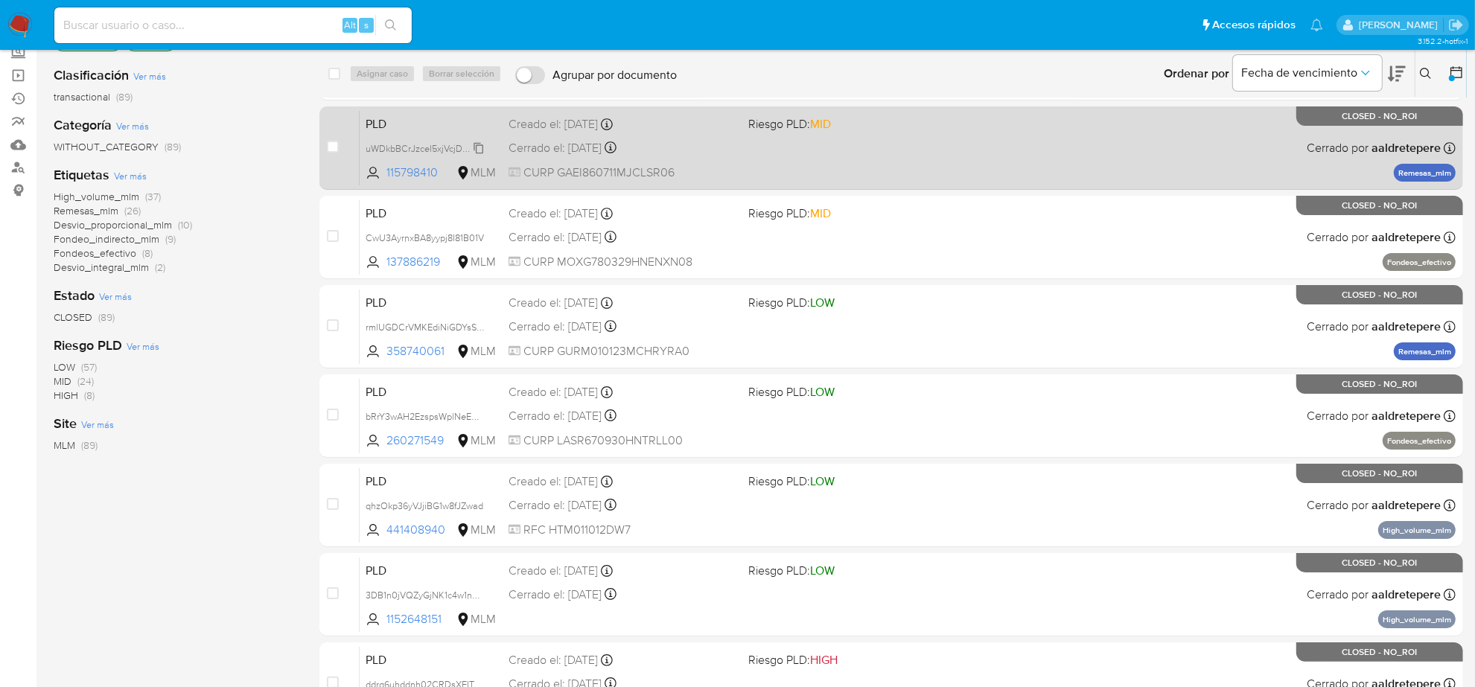
click at [478, 151] on span "uWDkbBCrJzceI5xjVcjDzpaq" at bounding box center [424, 147] width 117 height 16
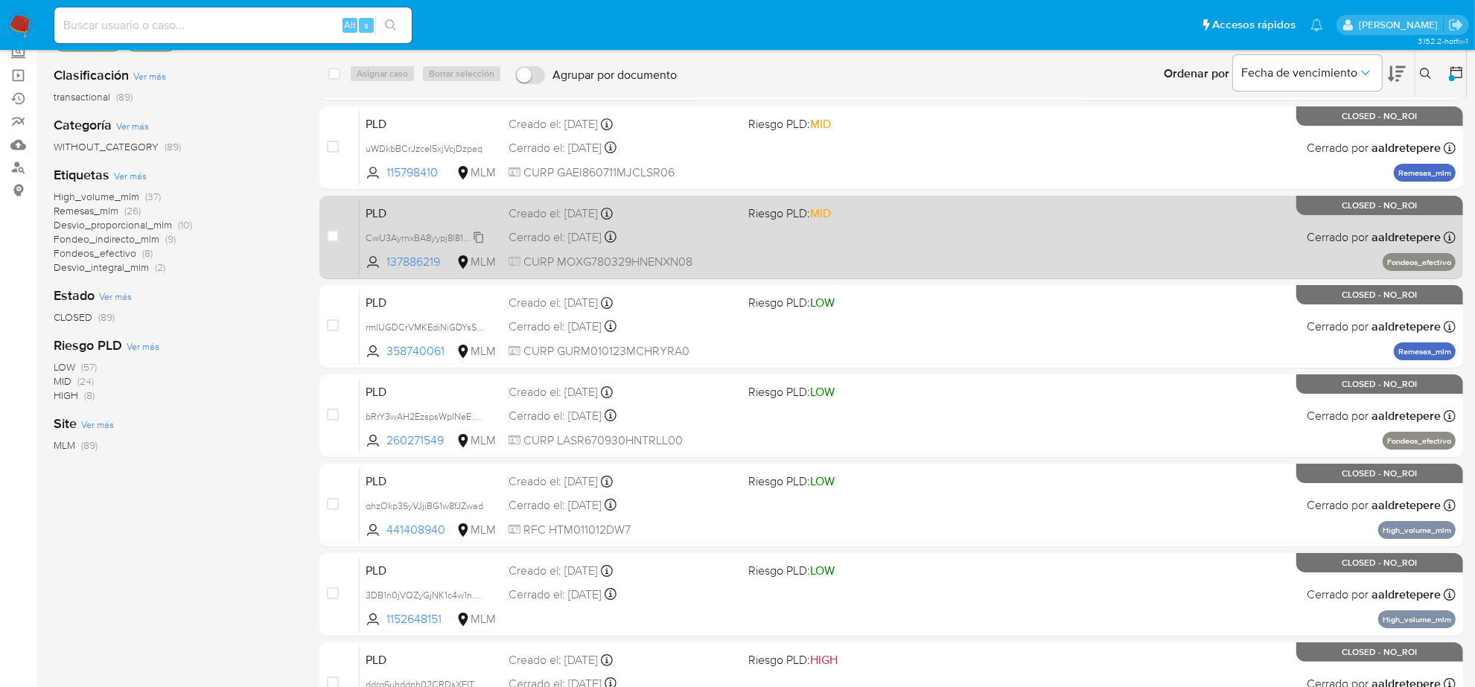
click at [477, 233] on span "CwU3AyrnxBA8yypj8I81B01V" at bounding box center [425, 237] width 118 height 16
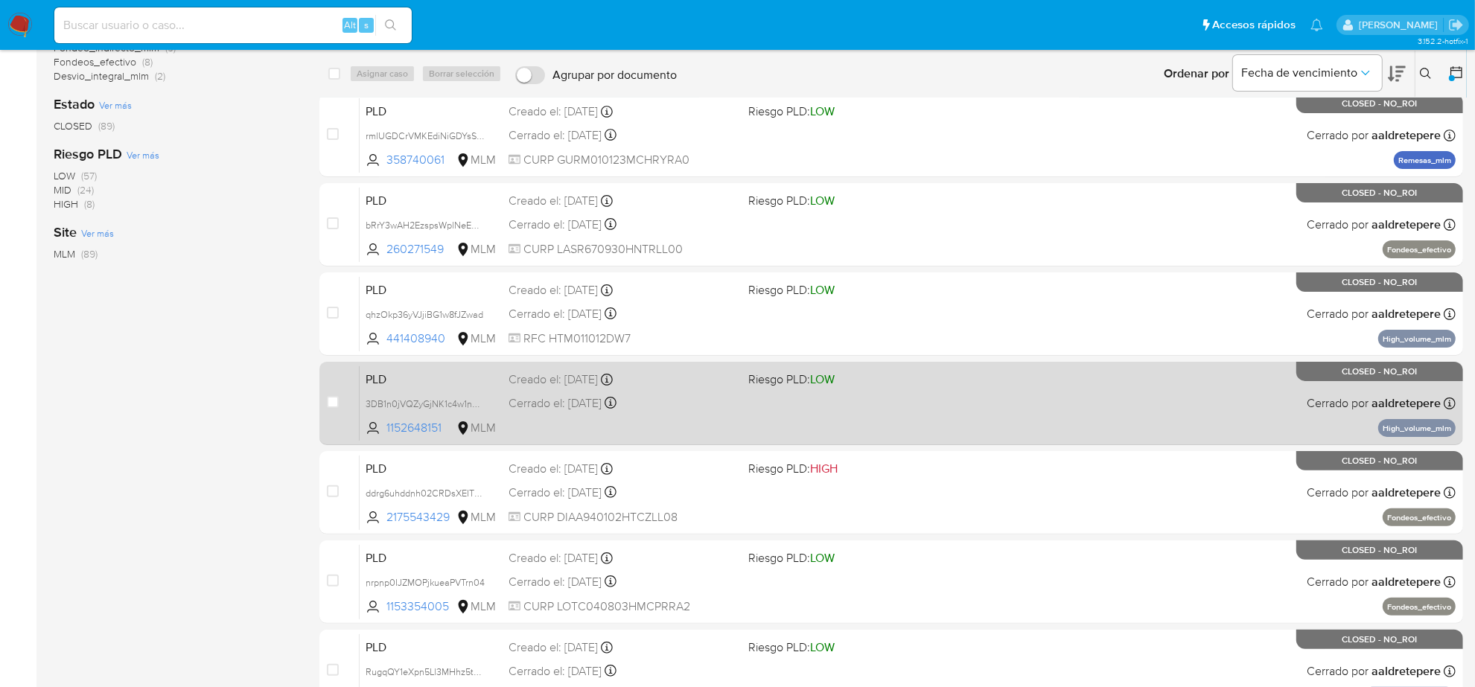
scroll to position [373, 0]
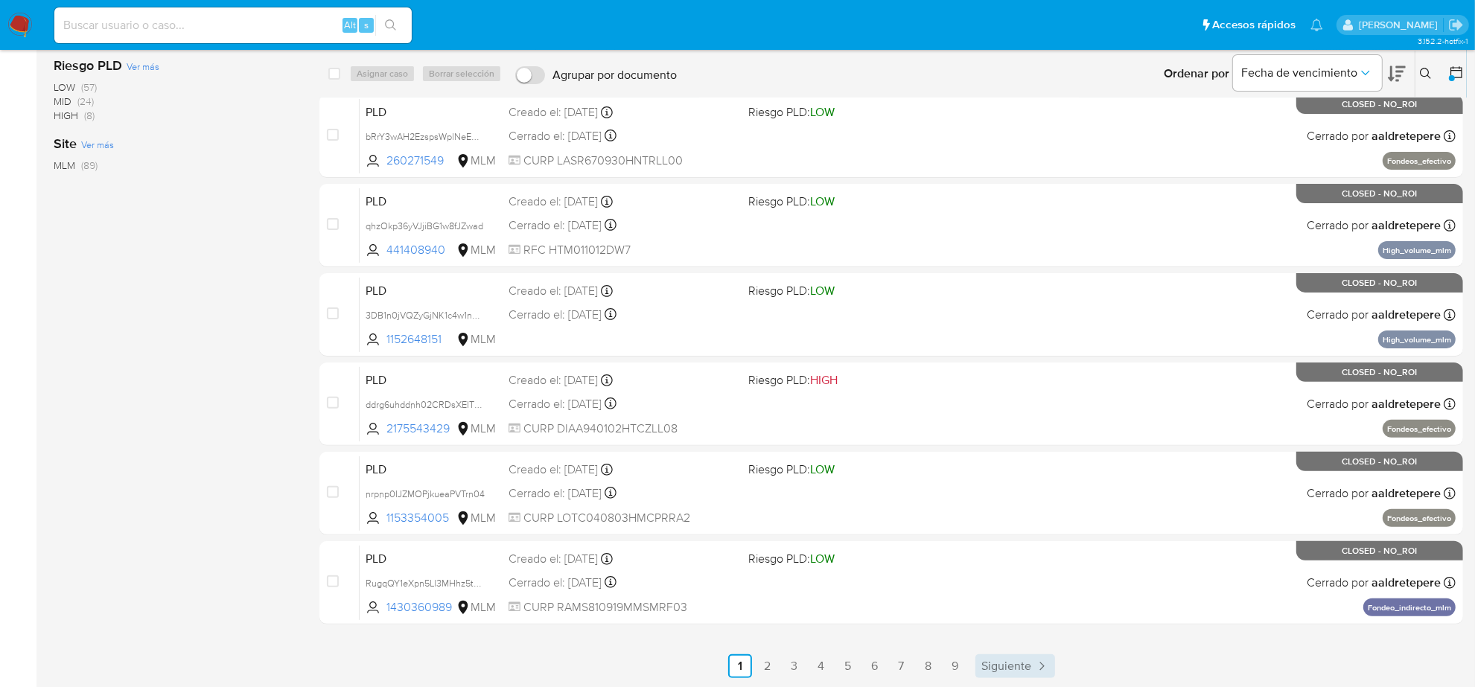
click at [1000, 661] on span "Siguiente" at bounding box center [1007, 667] width 50 height 12
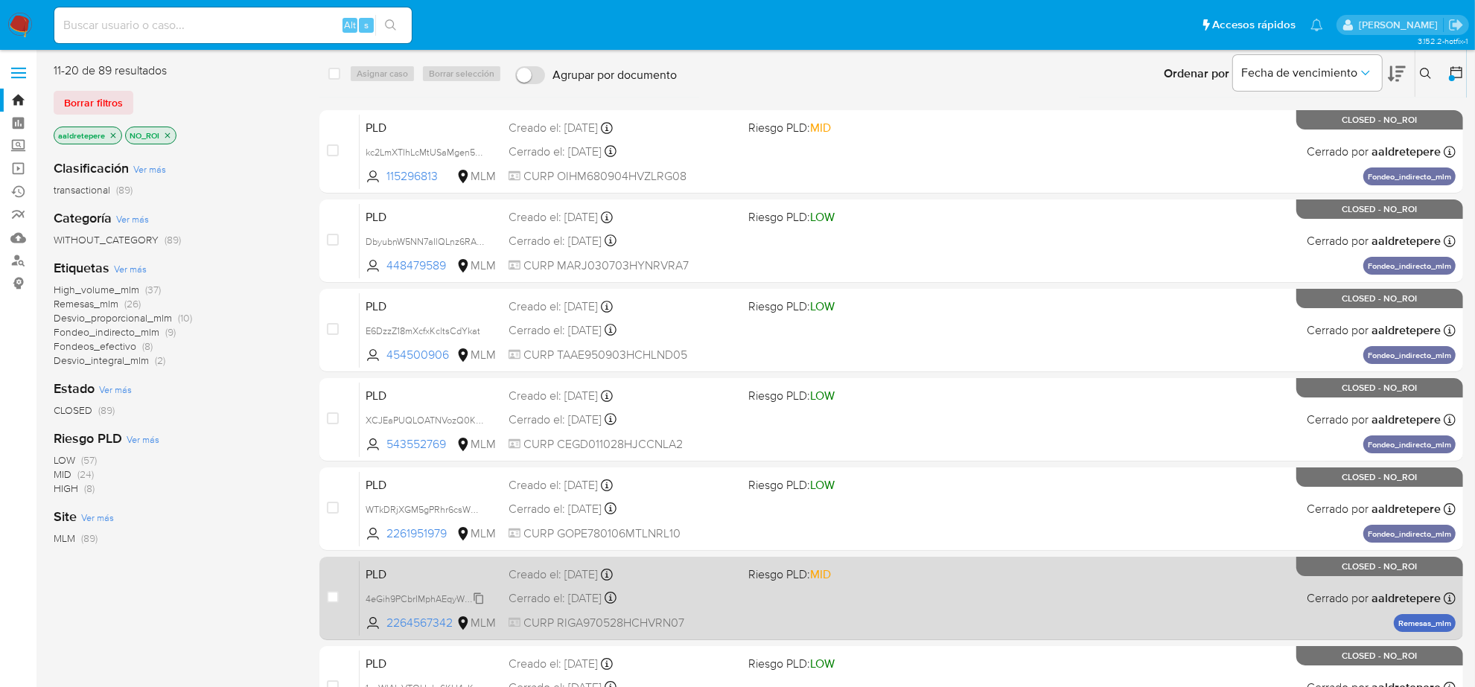
click at [483, 597] on span "4eGih9PCbrIMphAEqyWsdyuF" at bounding box center [428, 598] width 124 height 16
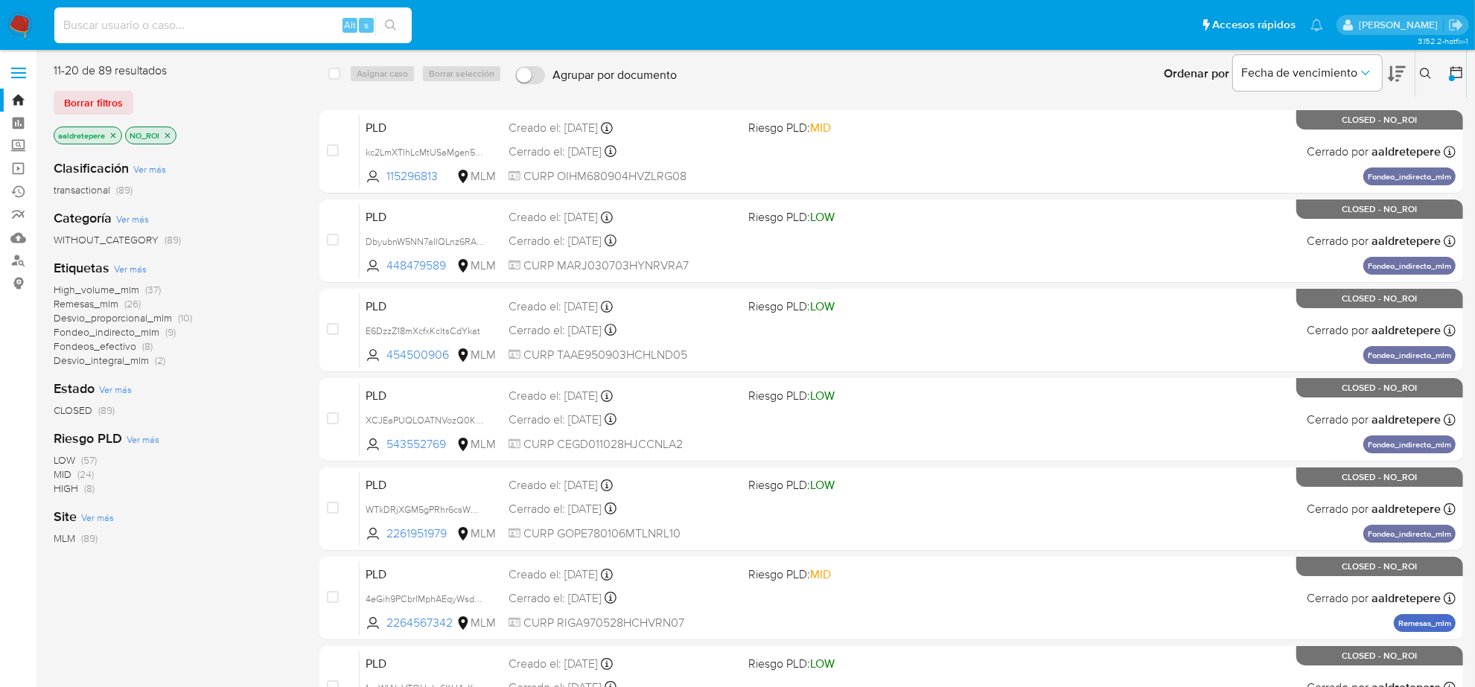
click at [223, 32] on input at bounding box center [232, 25] width 357 height 19
paste input "uWDkbBCrJzceI5xjVcjDzpaq"
type input "uWDkbBCrJzceI5xjVcjDzpaq"
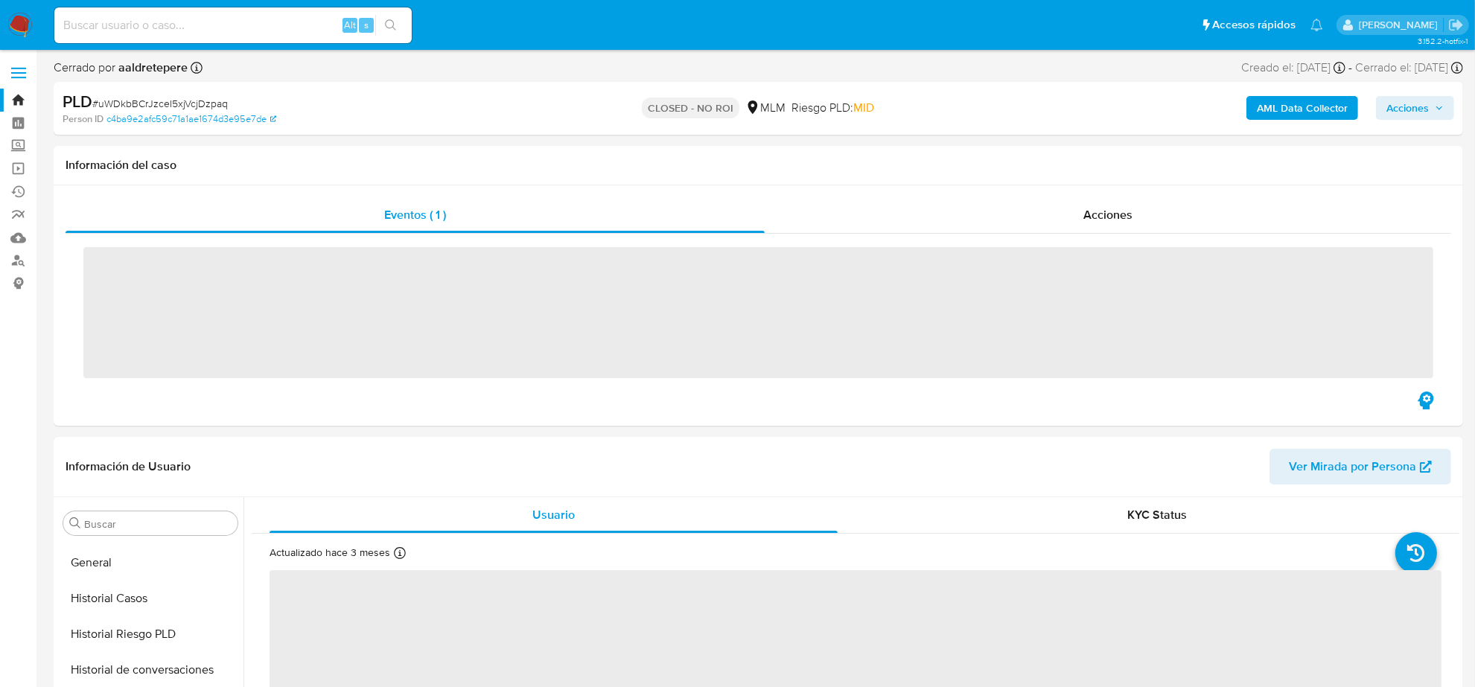
scroll to position [541, 0]
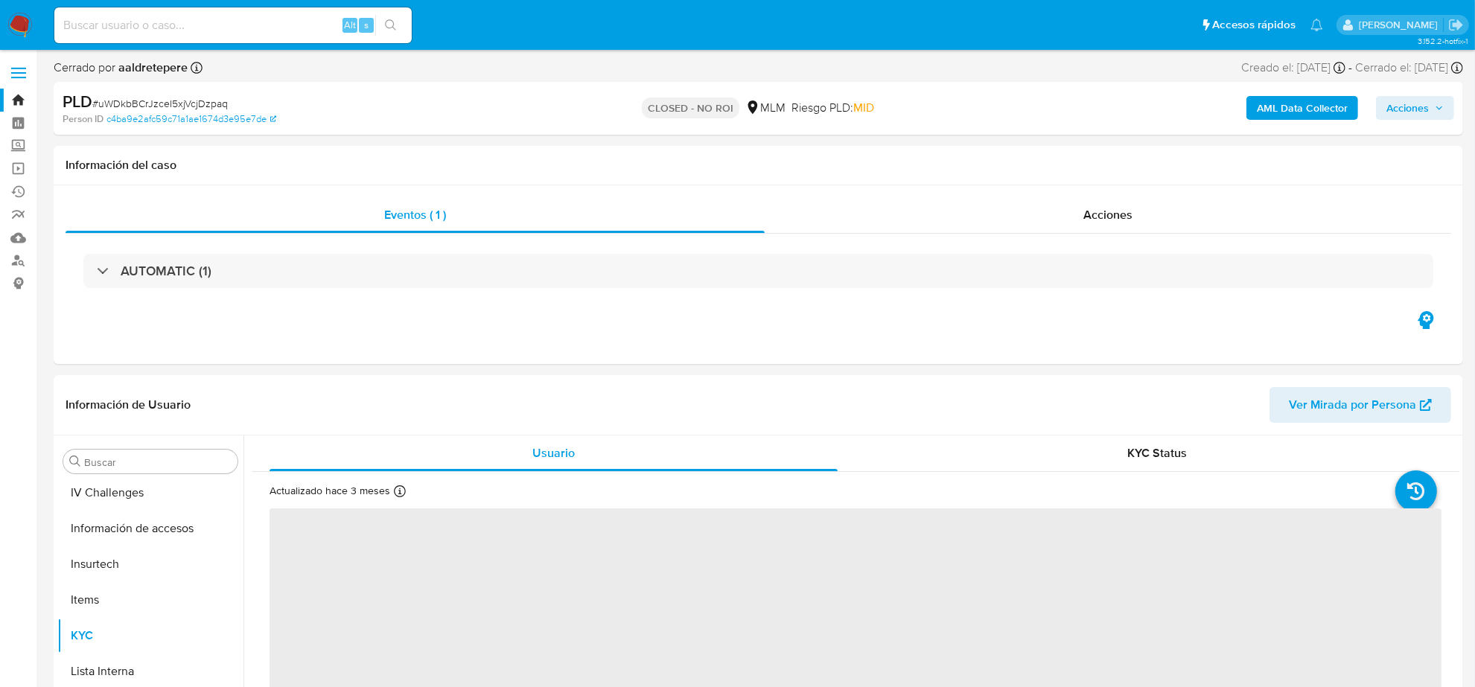
select select "10"
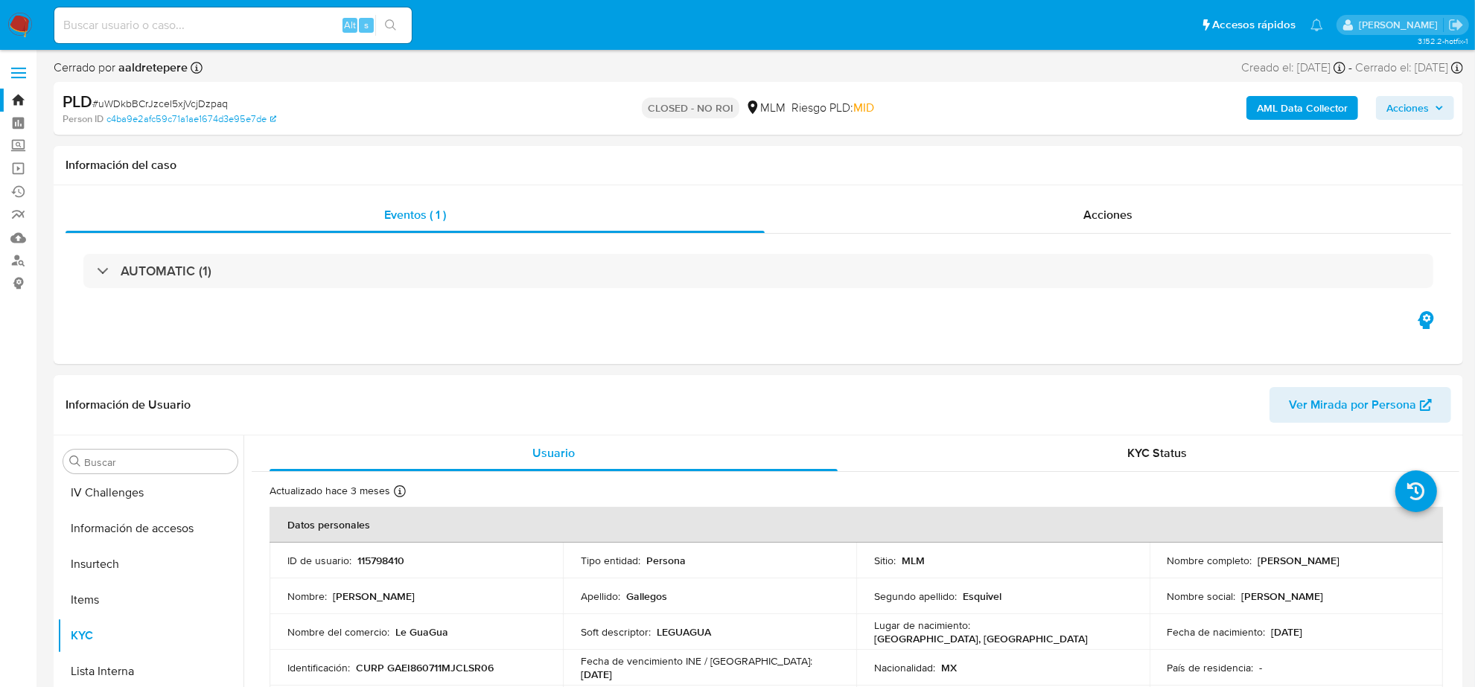
scroll to position [593, 0]
click at [1115, 226] on div "Acciones" at bounding box center [1108, 215] width 687 height 36
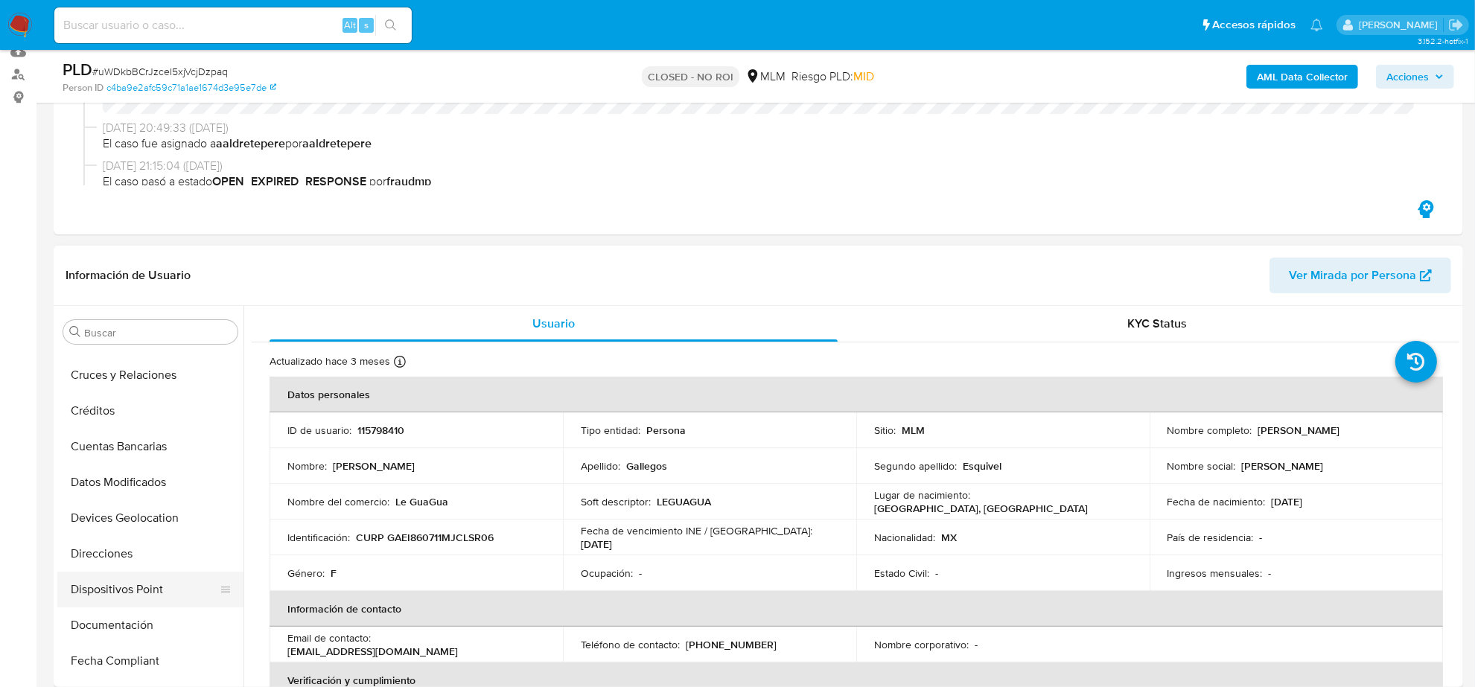
scroll to position [0, 0]
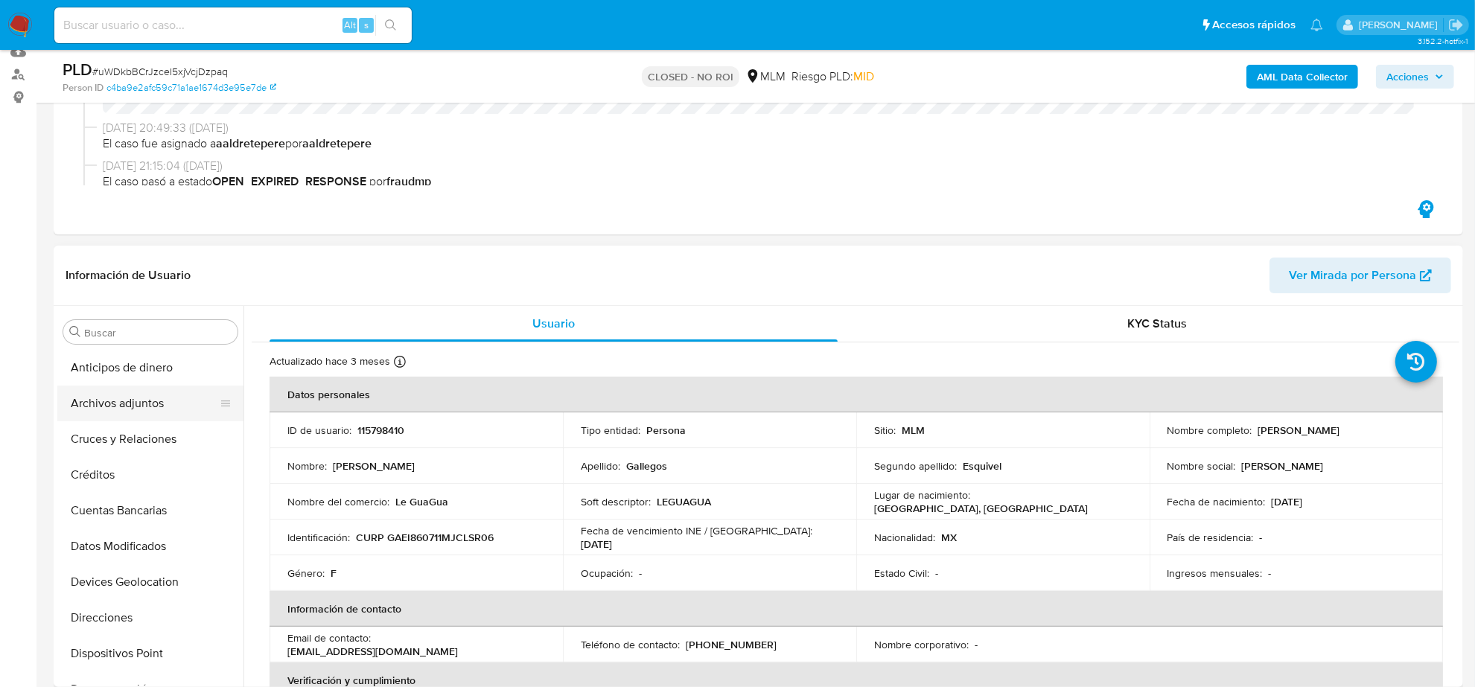
click at [131, 406] on button "Archivos adjuntos" at bounding box center [144, 404] width 174 height 36
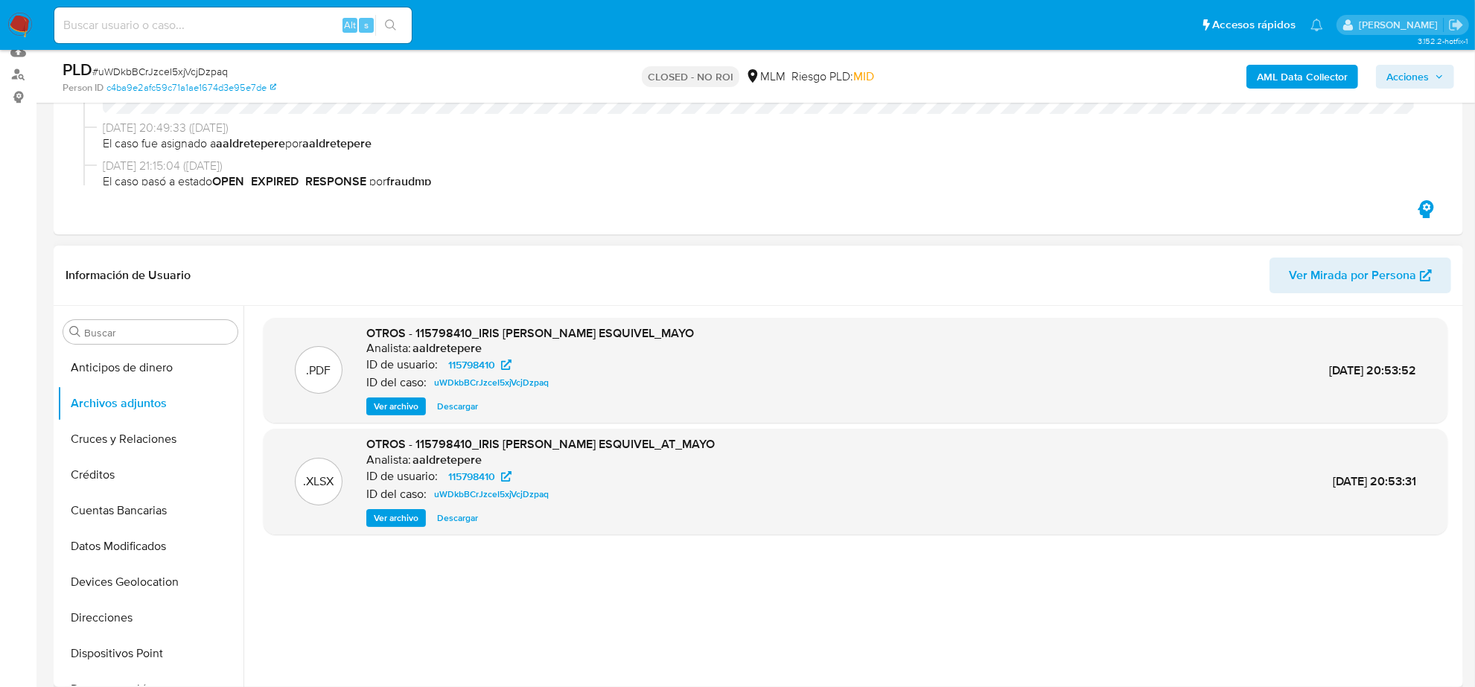
click at [460, 507] on div "OTROS - 115798410_IRIS [PERSON_NAME] ESQUIVEL_AT_MAYO Analista: aaldretepere ID…" at bounding box center [540, 481] width 349 height 91
click at [467, 533] on div ".XLSX OTROS - 115798410_IRIS [PERSON_NAME] ESQUIVEL_AT_MAYO Analista: aaldretep…" at bounding box center [856, 482] width 1184 height 106
click at [462, 525] on span "Descargar" at bounding box center [457, 518] width 41 height 15
click at [401, 417] on div ".PDF OTROS - 115798410_IRIS [PERSON_NAME] ESQUIVEL_MAYO Analista: aaldretepere …" at bounding box center [856, 371] width 1184 height 106
click at [396, 406] on span "Ver archivo" at bounding box center [396, 406] width 45 height 15
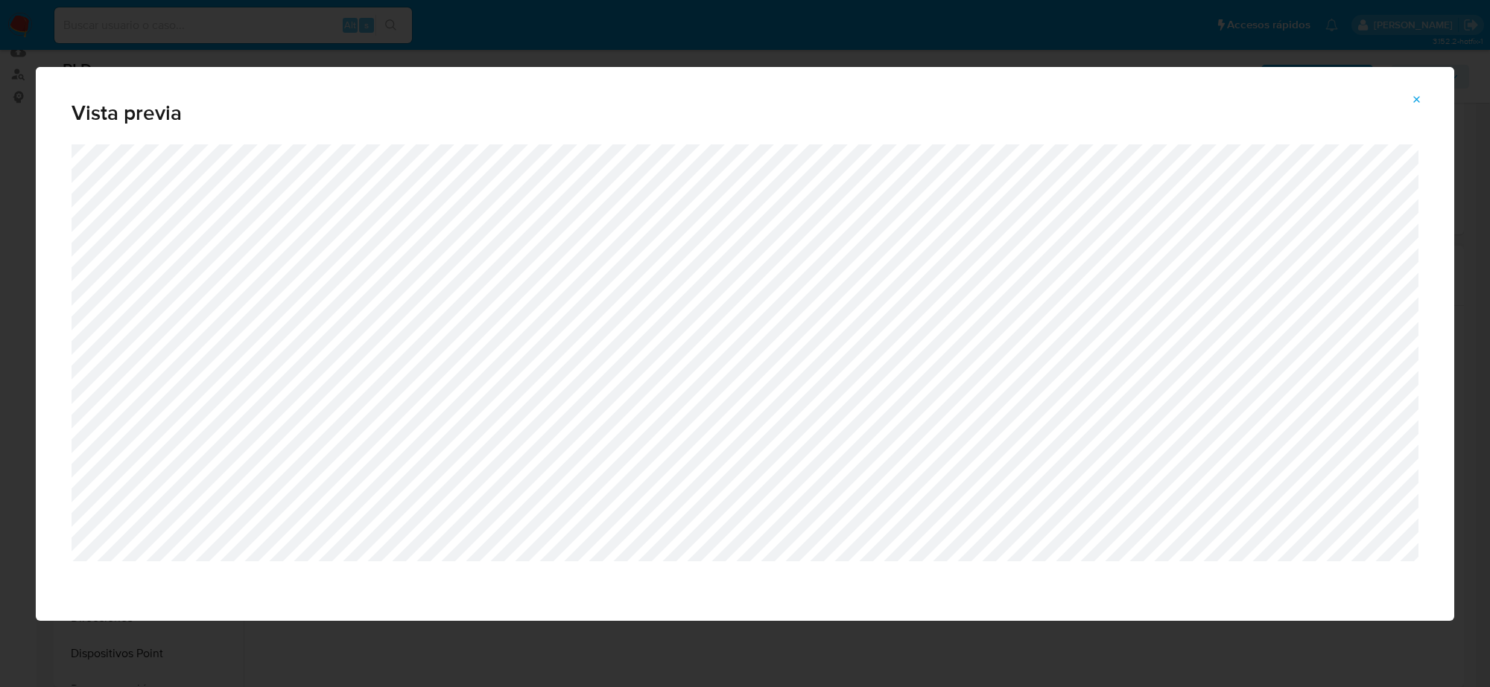
click at [1420, 104] on icon "Attachment preview" at bounding box center [1417, 100] width 12 height 12
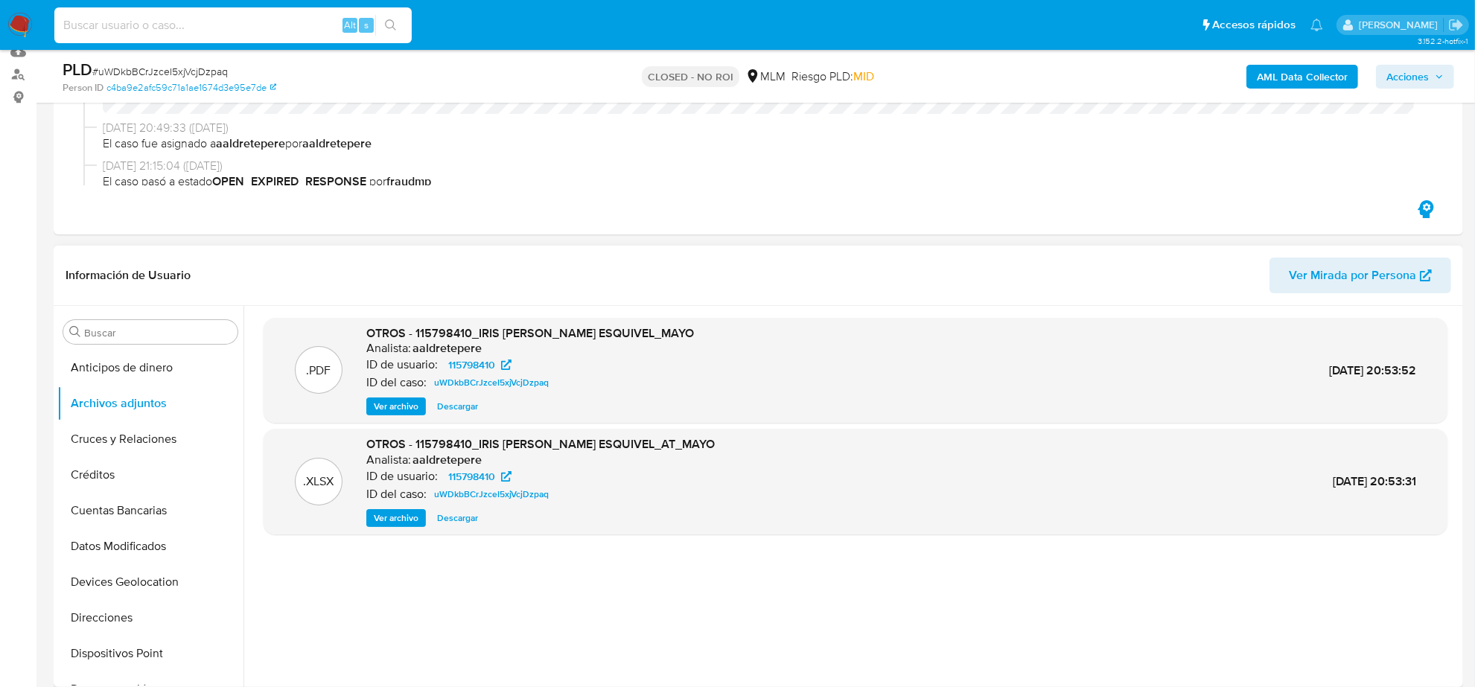
click at [209, 34] on input at bounding box center [232, 25] width 357 height 19
paste input "CwU3AyrnxBA8yypj8I81B01V"
type input "CwU3AyrnxBA8yypj8I81B01V"
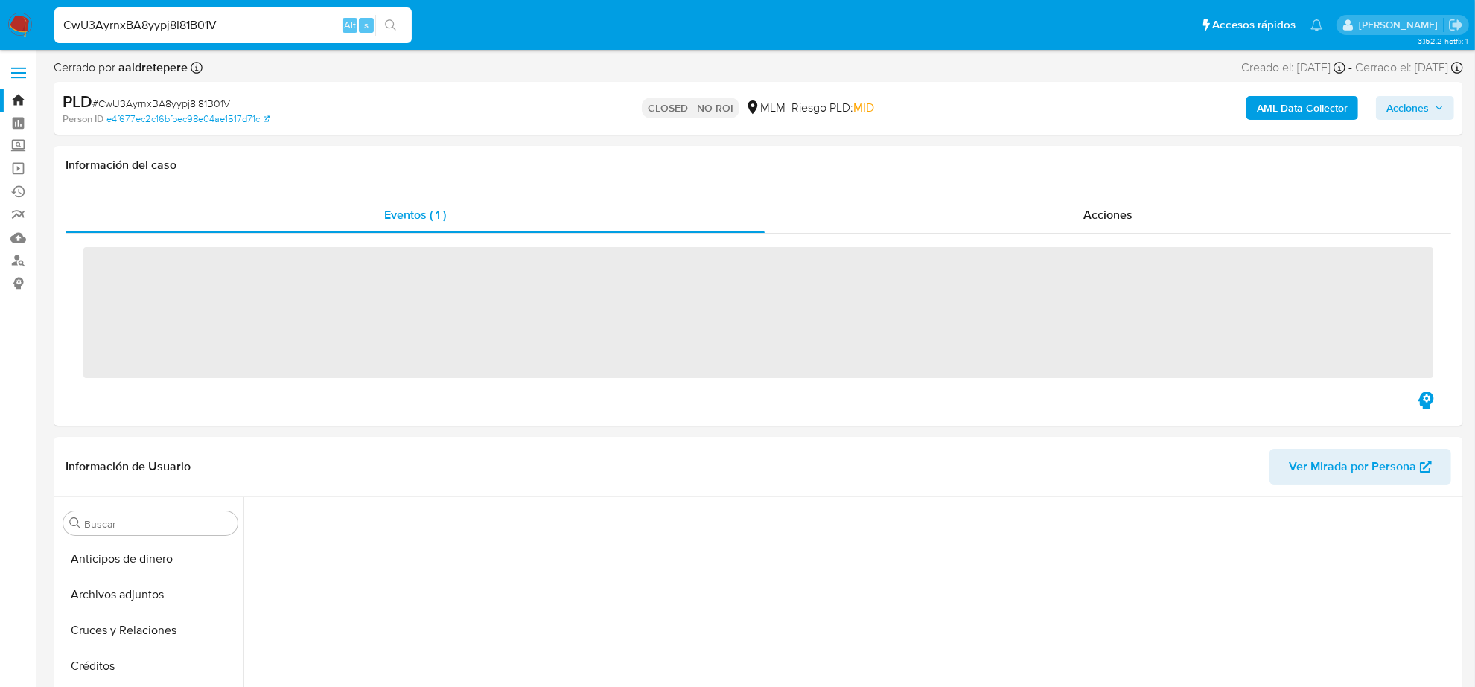
scroll to position [95, 0]
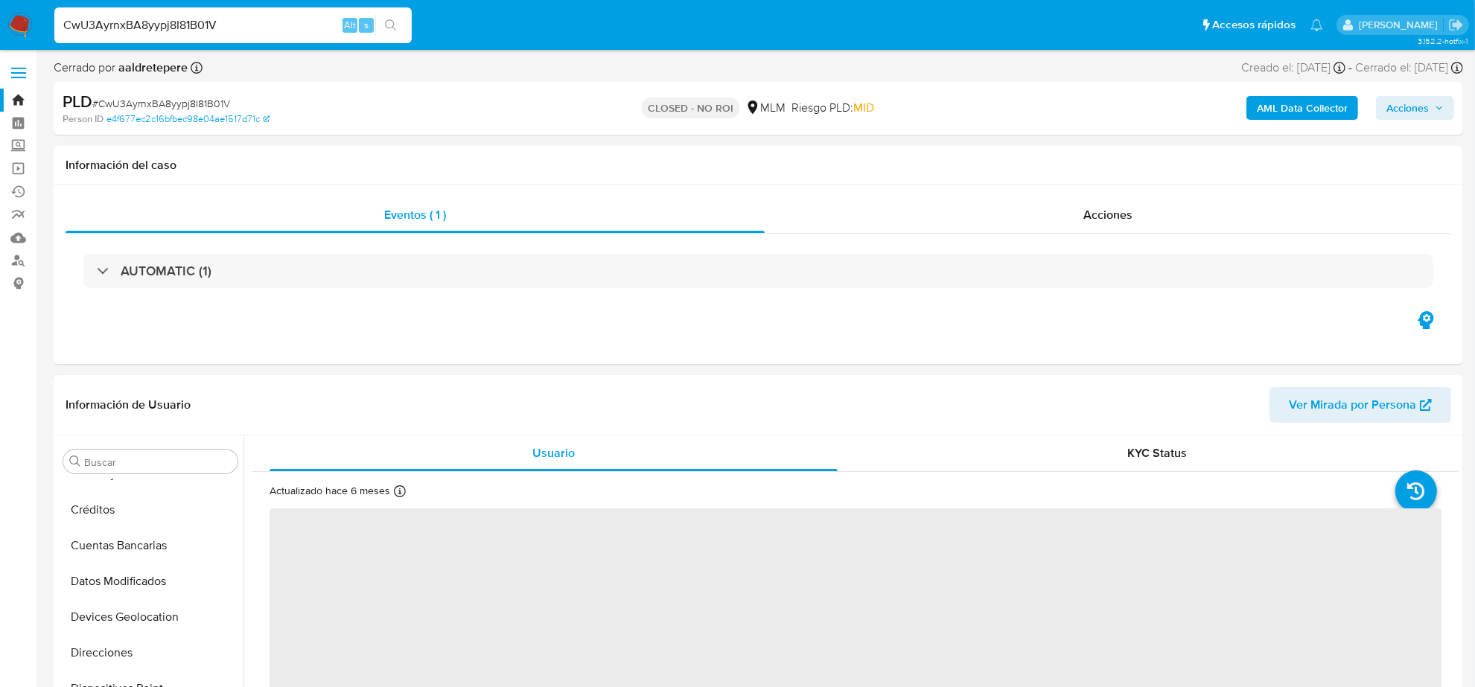
select select "10"
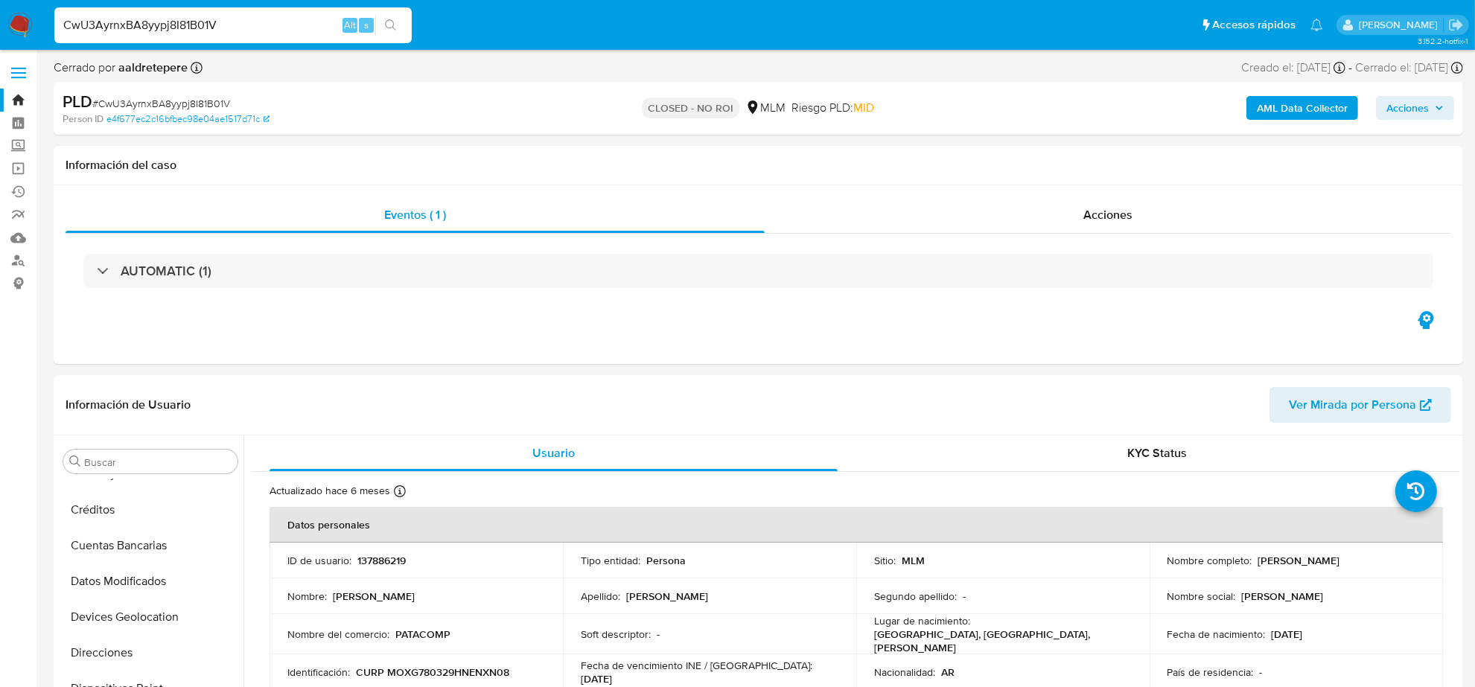
scroll to position [593, 0]
click at [1029, 233] on div "Acciones" at bounding box center [1108, 215] width 687 height 36
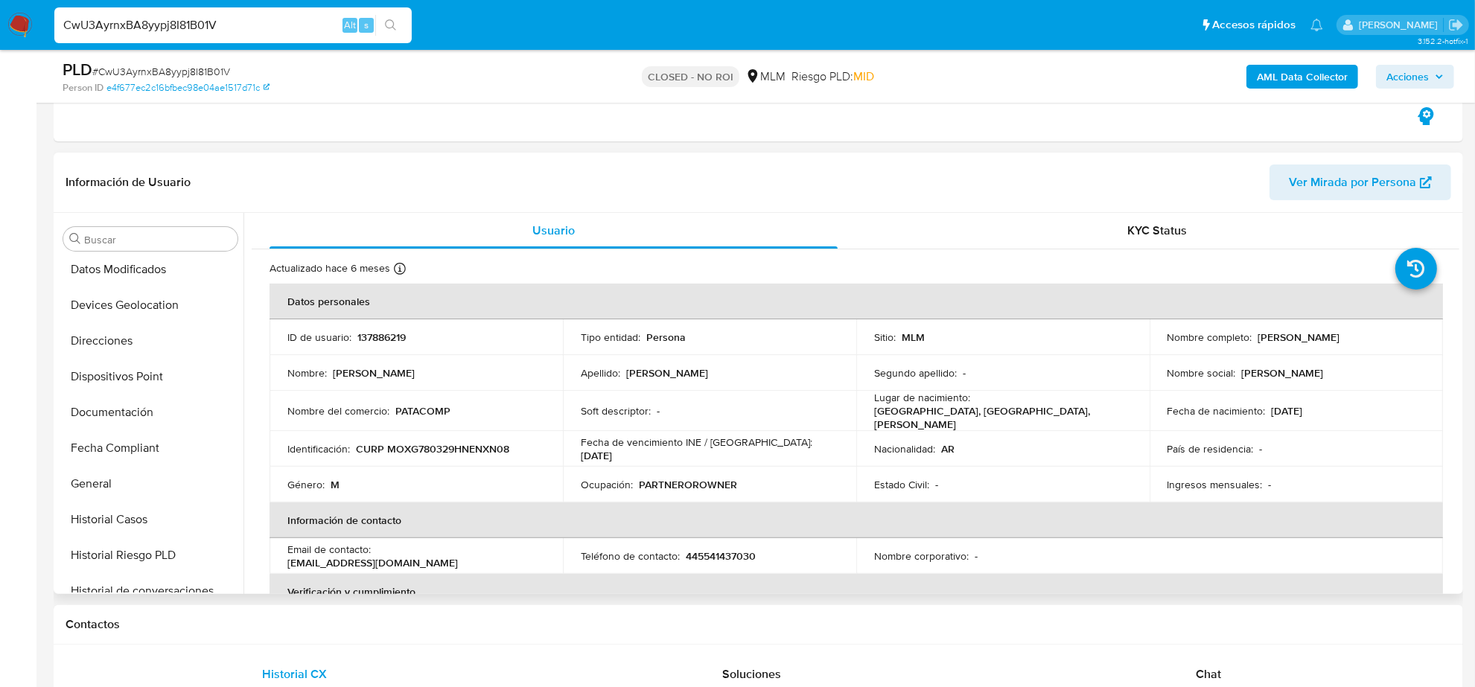
scroll to position [0, 0]
click at [139, 308] on button "Archivos adjuntos" at bounding box center [144, 311] width 174 height 36
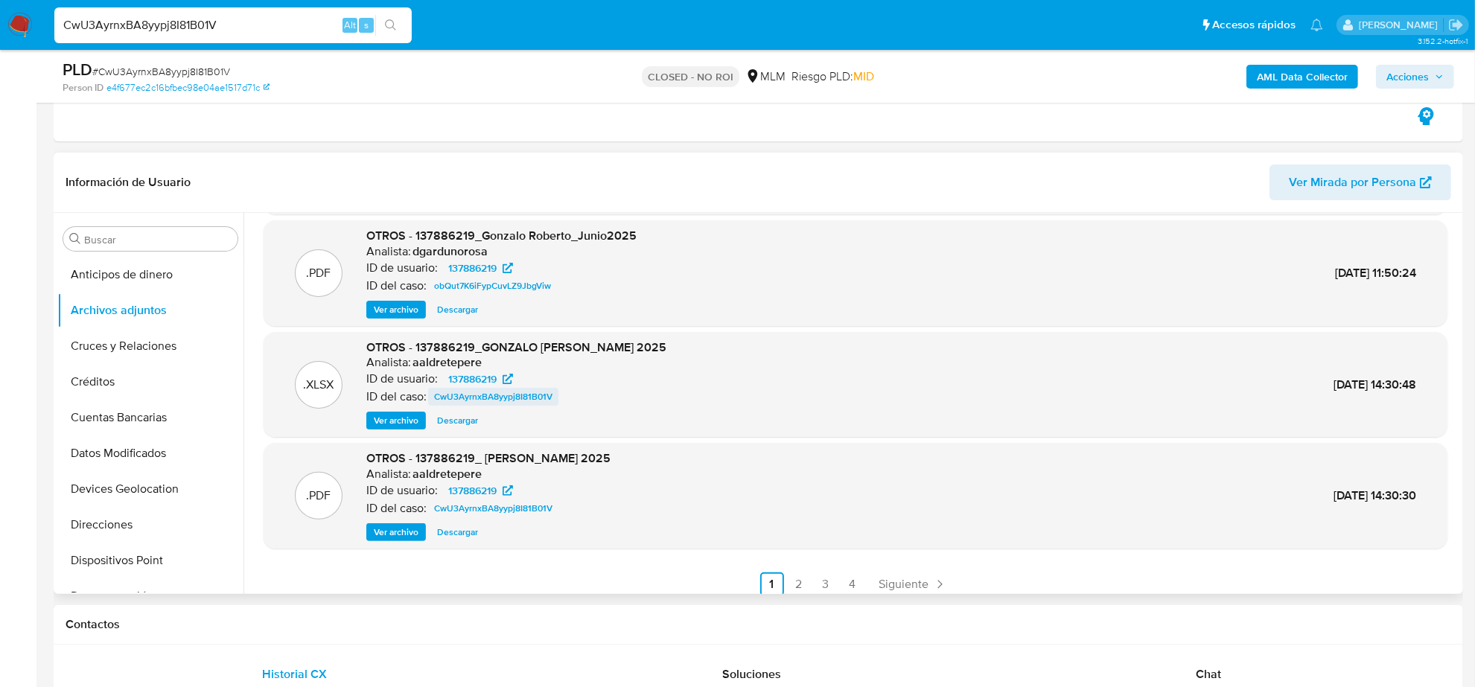
scroll to position [124, 0]
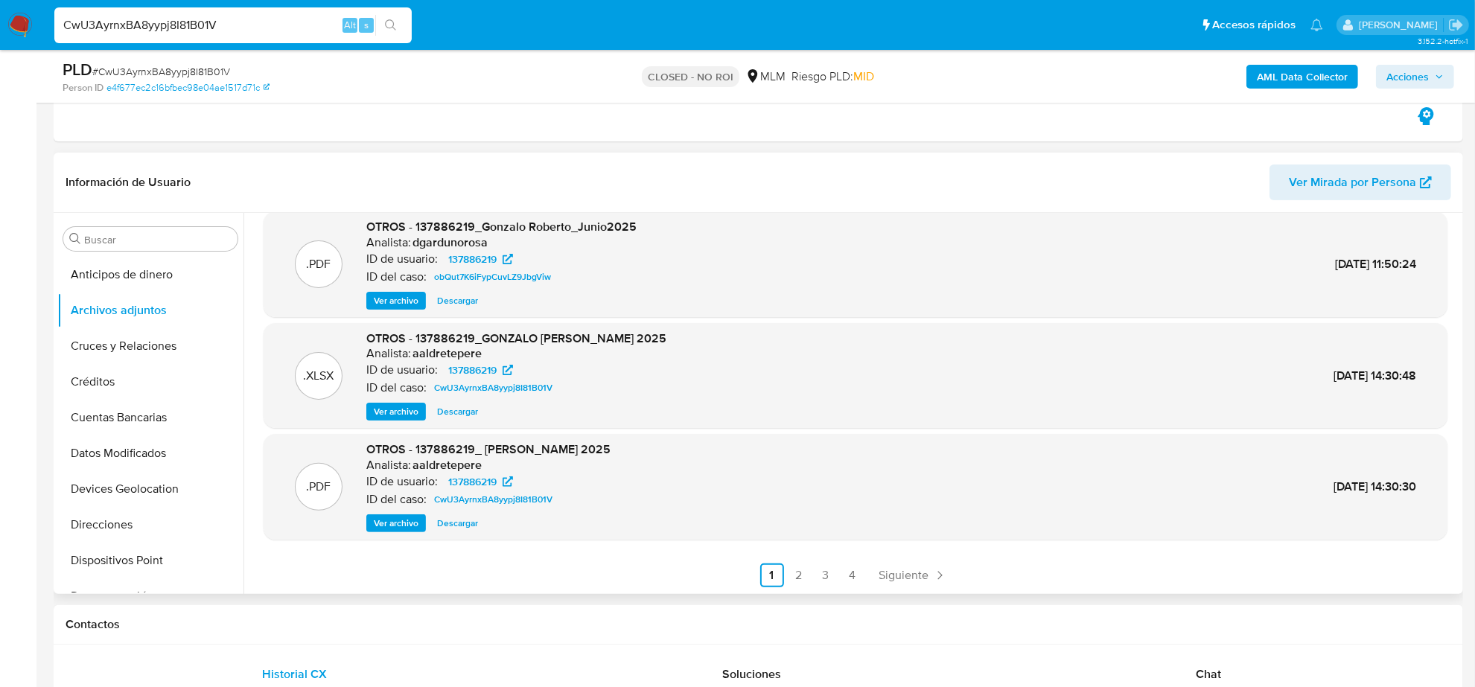
click at [460, 411] on span "Descargar" at bounding box center [457, 411] width 41 height 15
click at [404, 527] on span "Ver archivo" at bounding box center [396, 523] width 45 height 15
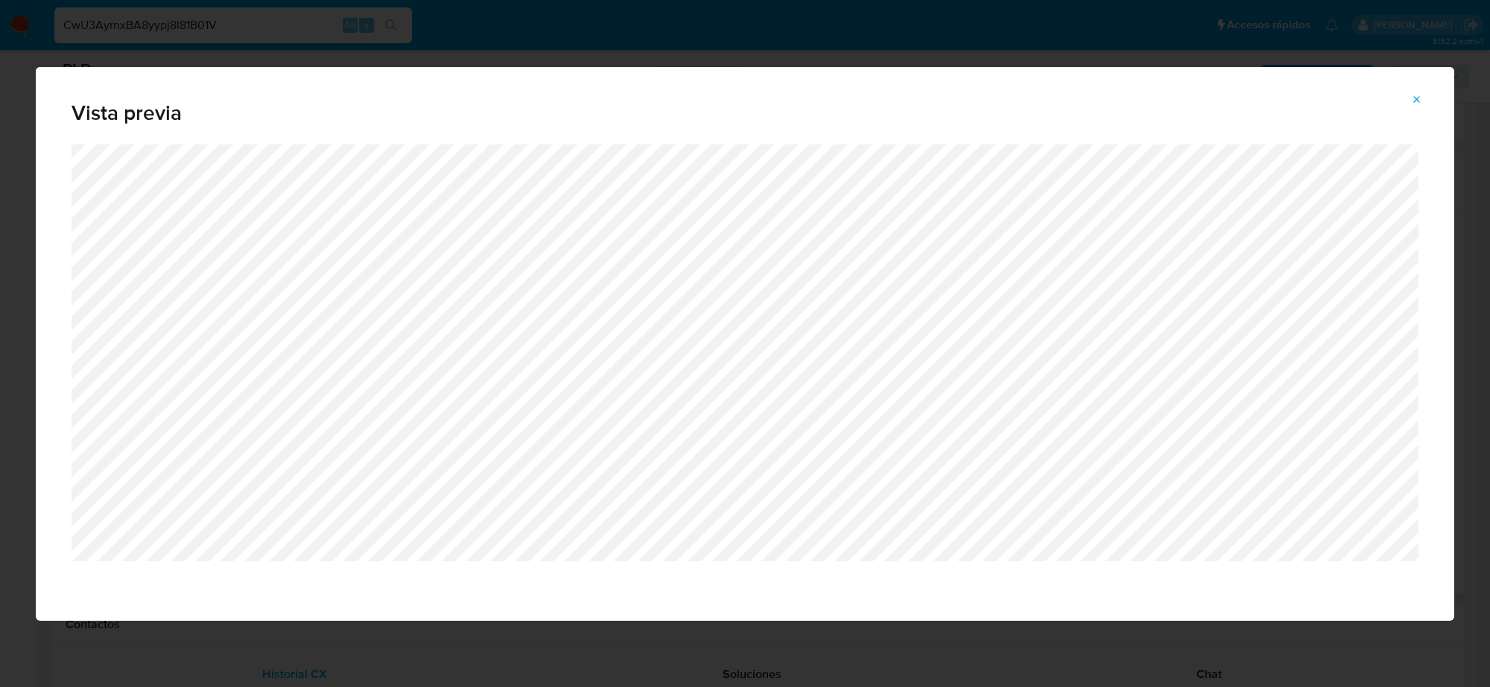
click at [1419, 92] on span "Attachment preview" at bounding box center [1417, 99] width 12 height 21
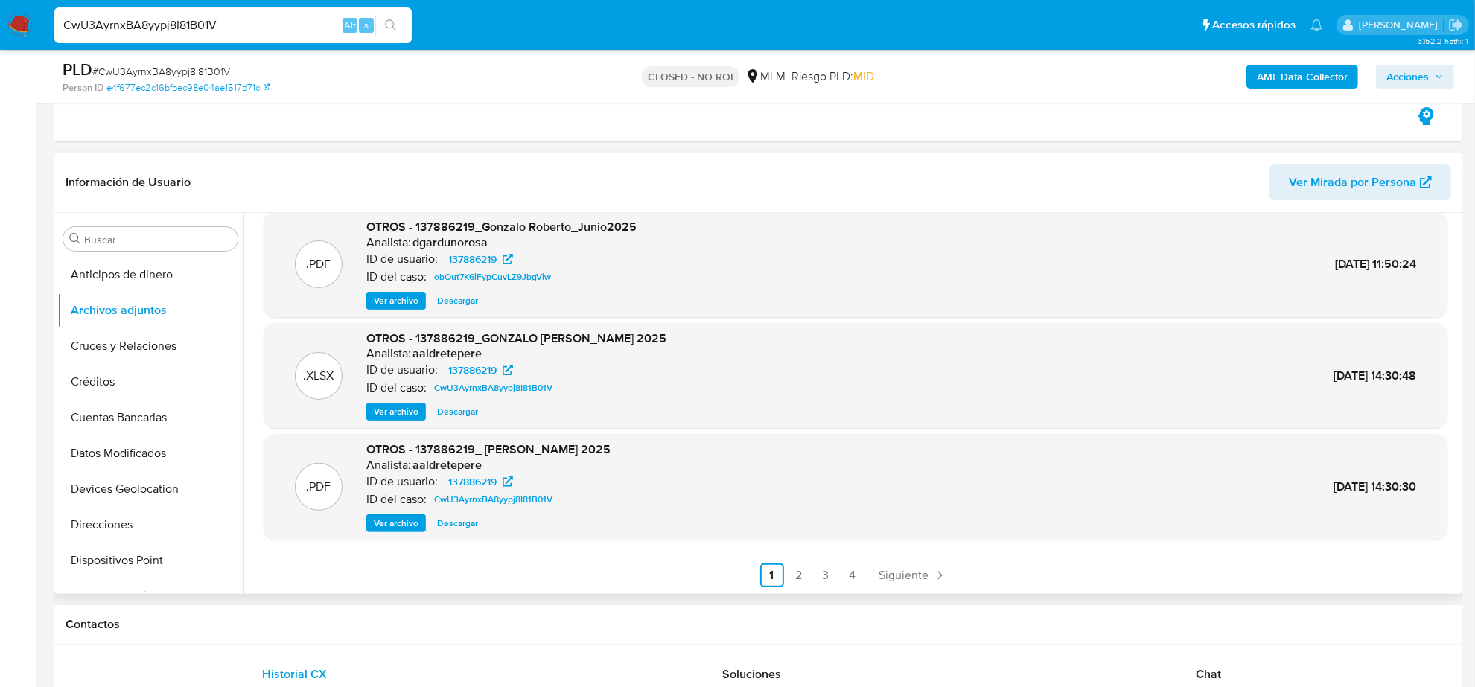
scroll to position [0, 0]
click at [151, 19] on input "CwU3AyrnxBA8yypj8I81B01V" at bounding box center [232, 25] width 357 height 19
paste input "4eGih9PCbrIMphAEqyWsdyuF"
type input "4eGih9PCbrIMphAEqyWsdyuF"
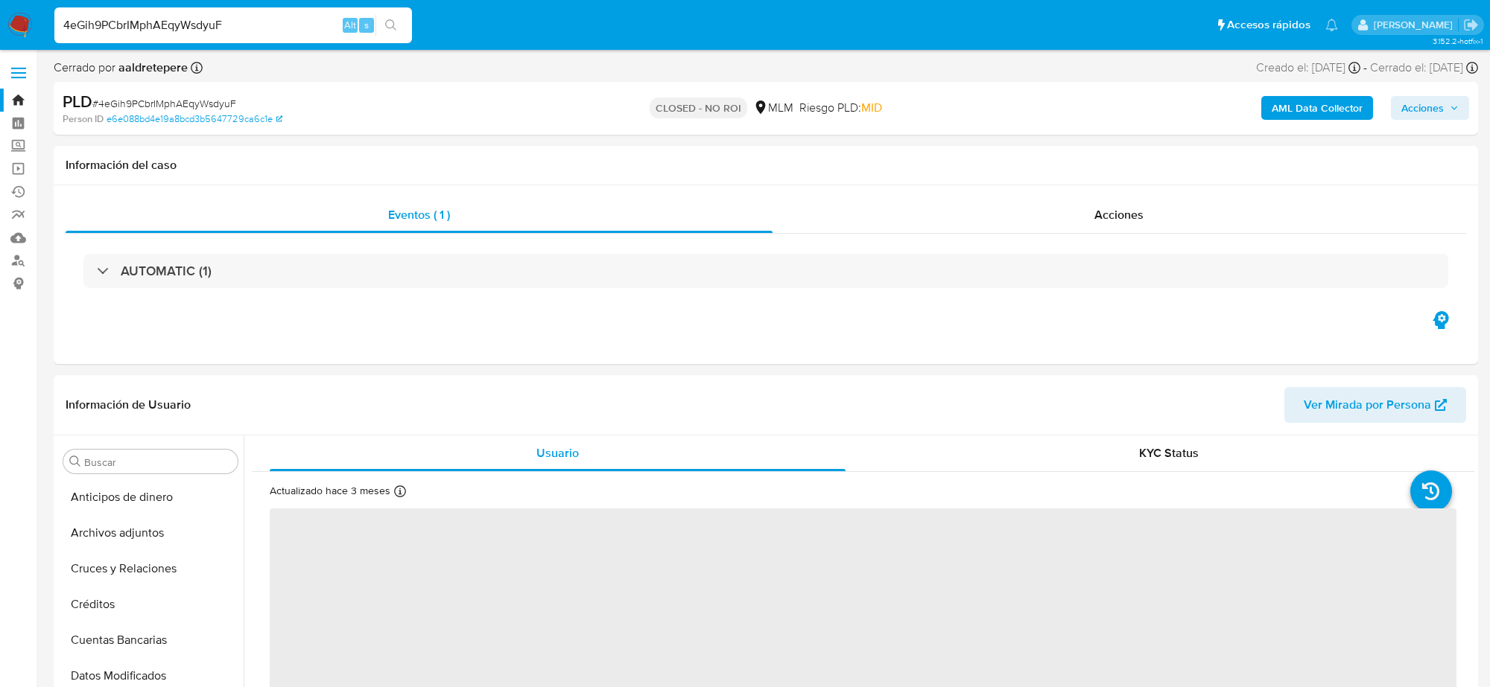
select select "10"
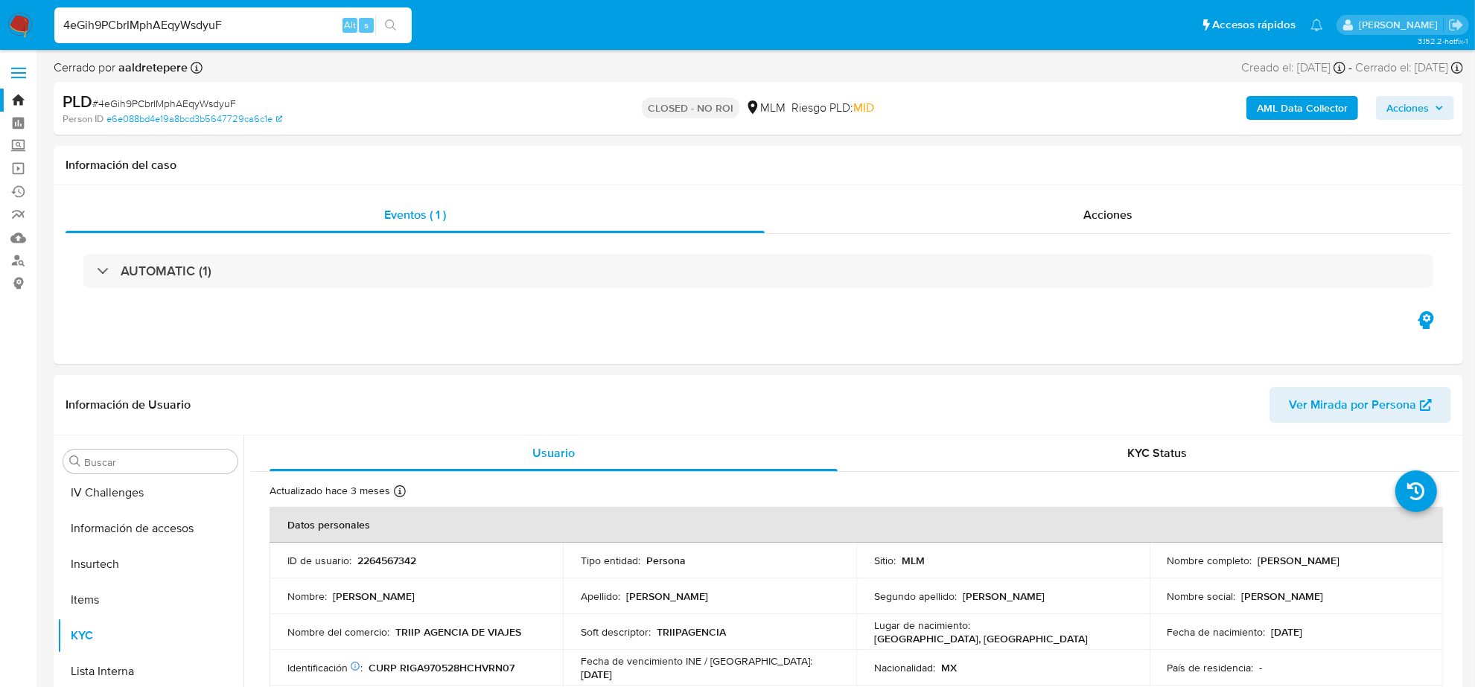
scroll to position [593, 0]
click at [1152, 212] on div "Acciones" at bounding box center [1108, 215] width 687 height 36
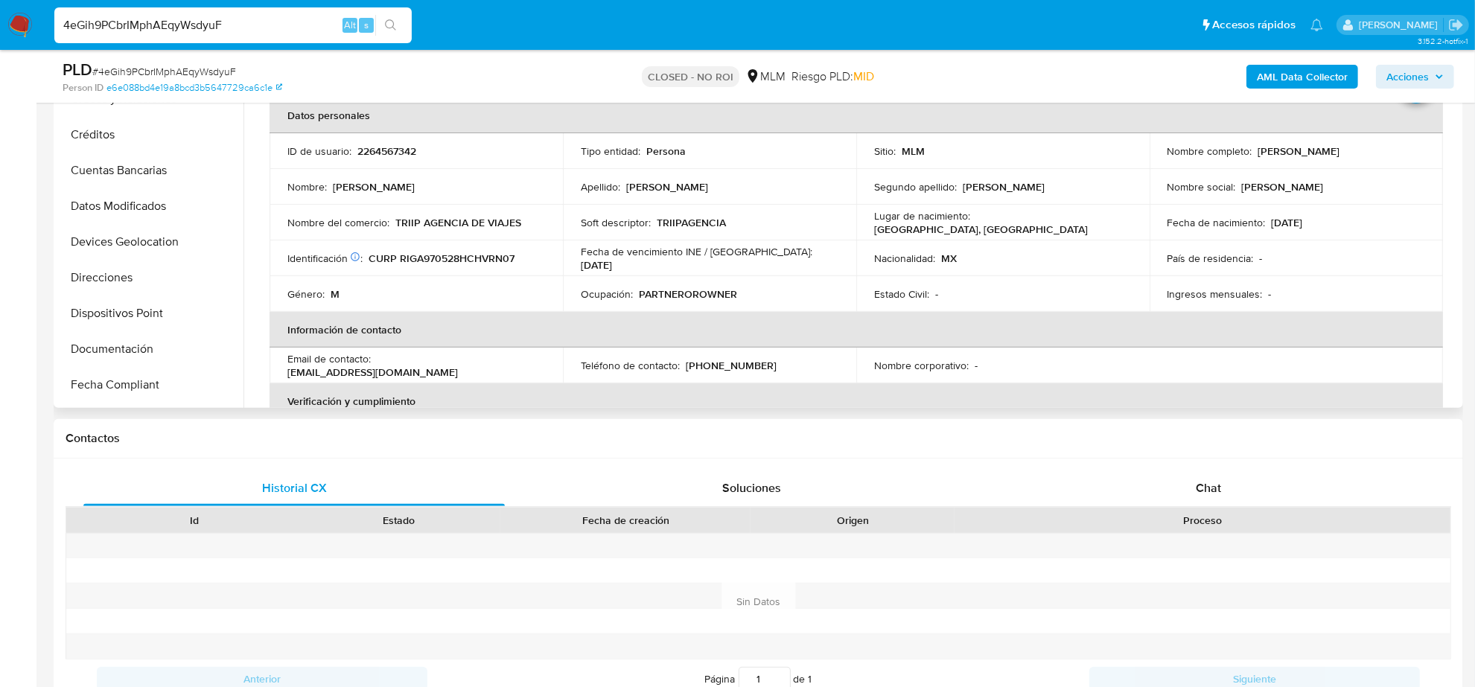
scroll to position [0, 0]
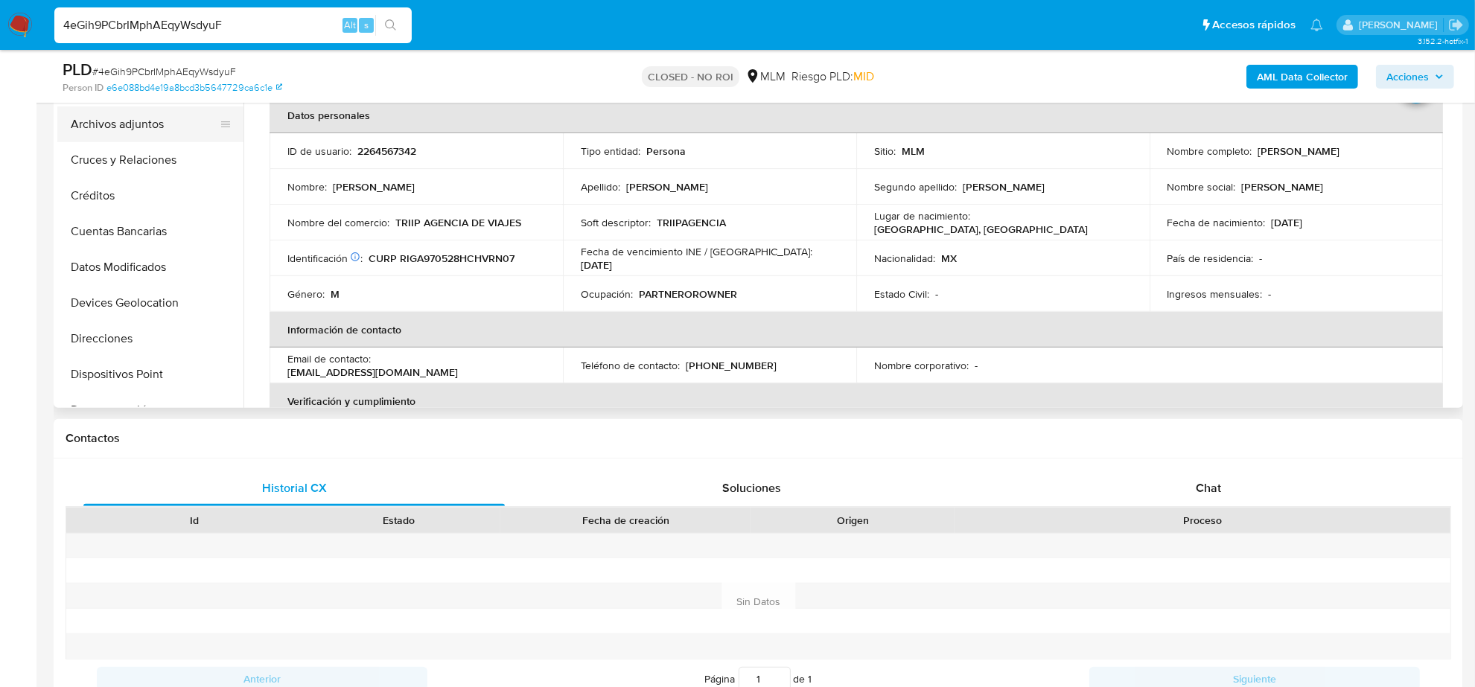
click at [136, 127] on button "Archivos adjuntos" at bounding box center [144, 125] width 174 height 36
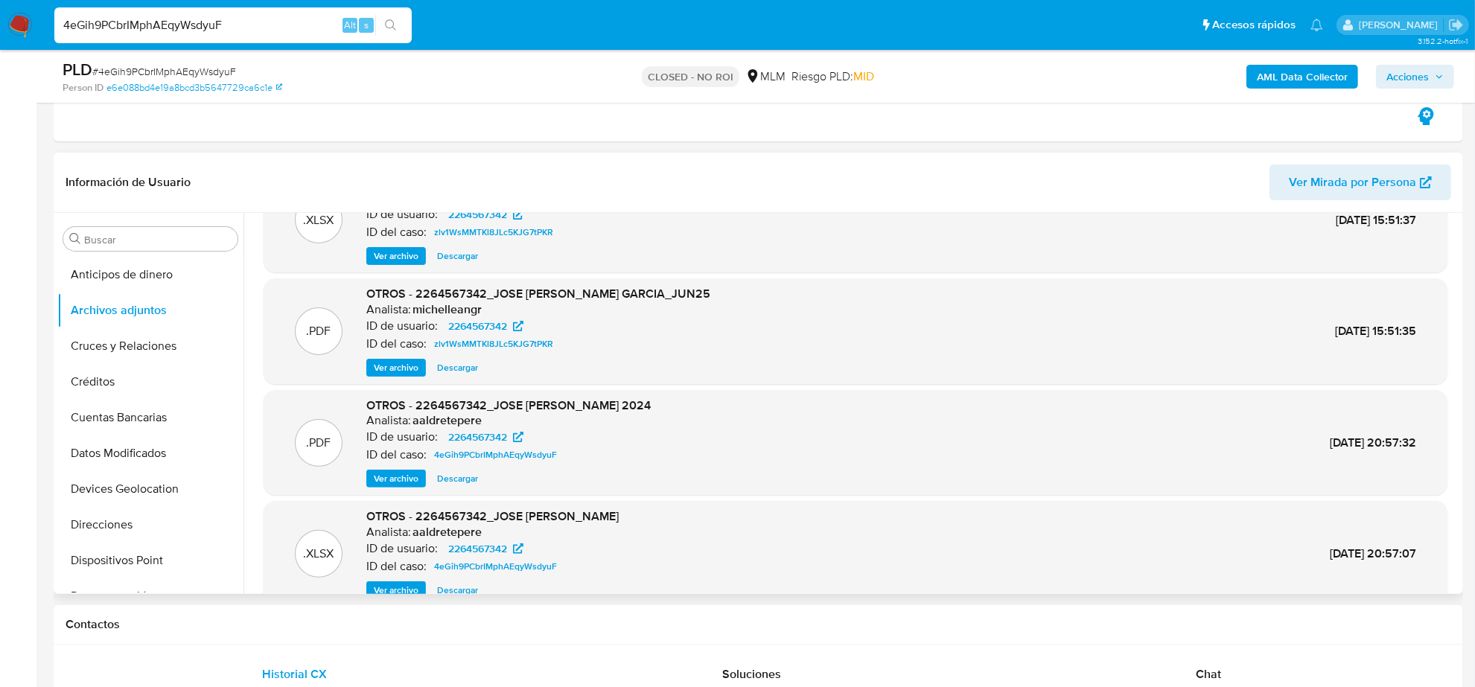
scroll to position [83, 0]
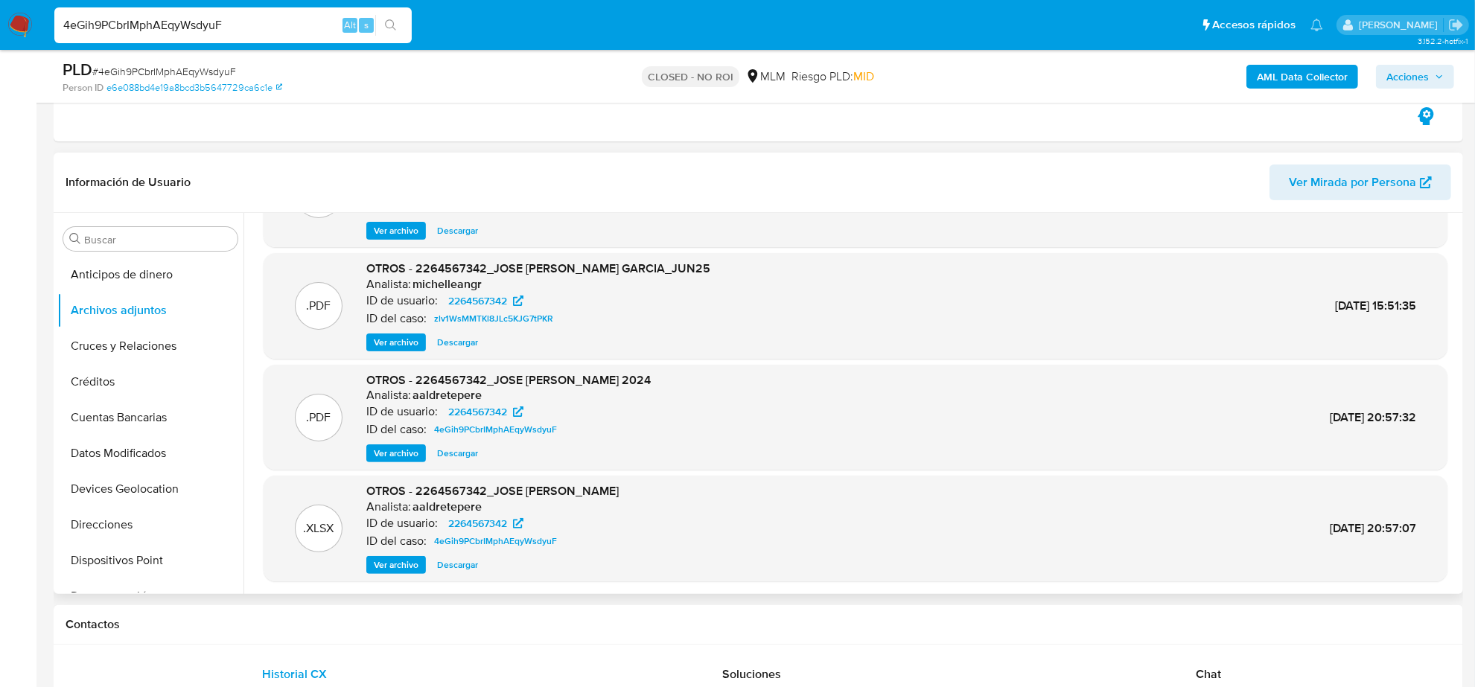
click at [474, 562] on span "Descargar" at bounding box center [457, 565] width 41 height 15
click at [406, 456] on span "Ver archivo" at bounding box center [396, 453] width 45 height 15
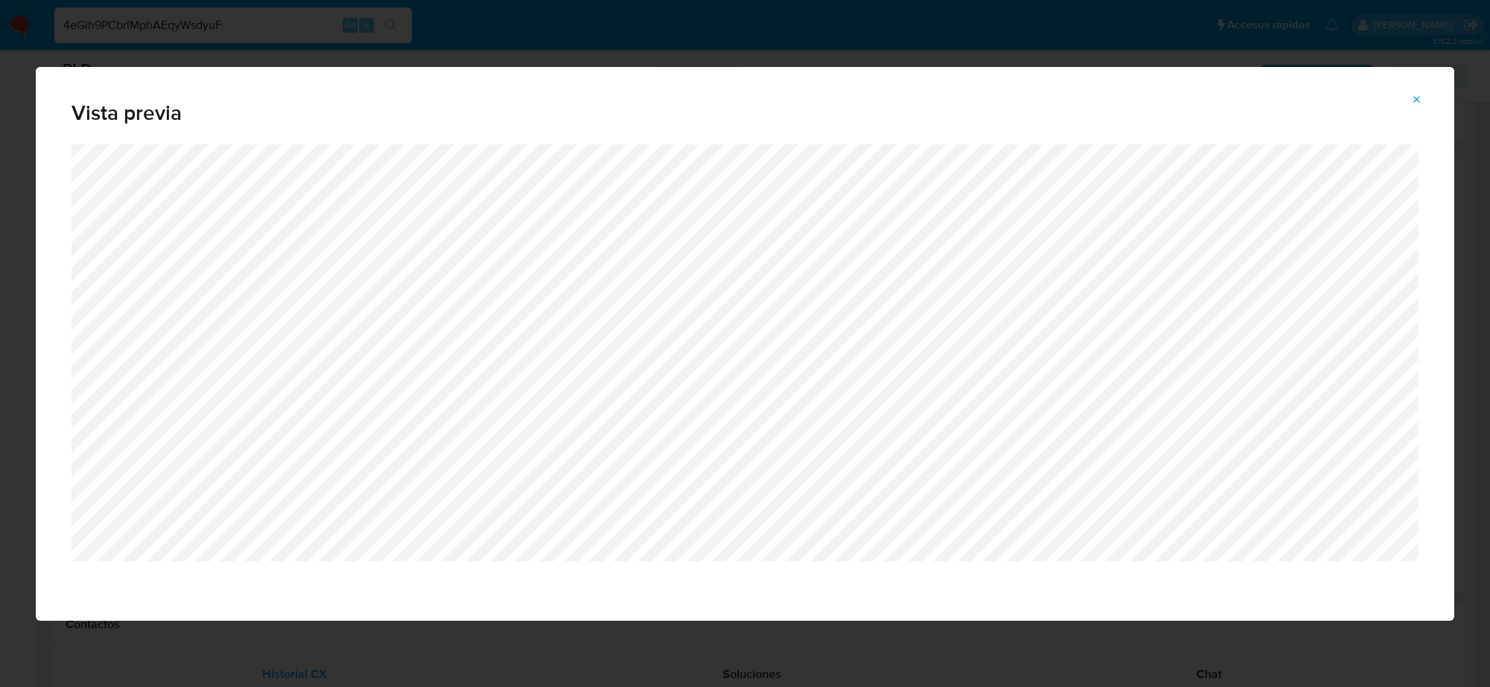
click at [1420, 98] on icon "Attachment preview" at bounding box center [1417, 100] width 12 height 12
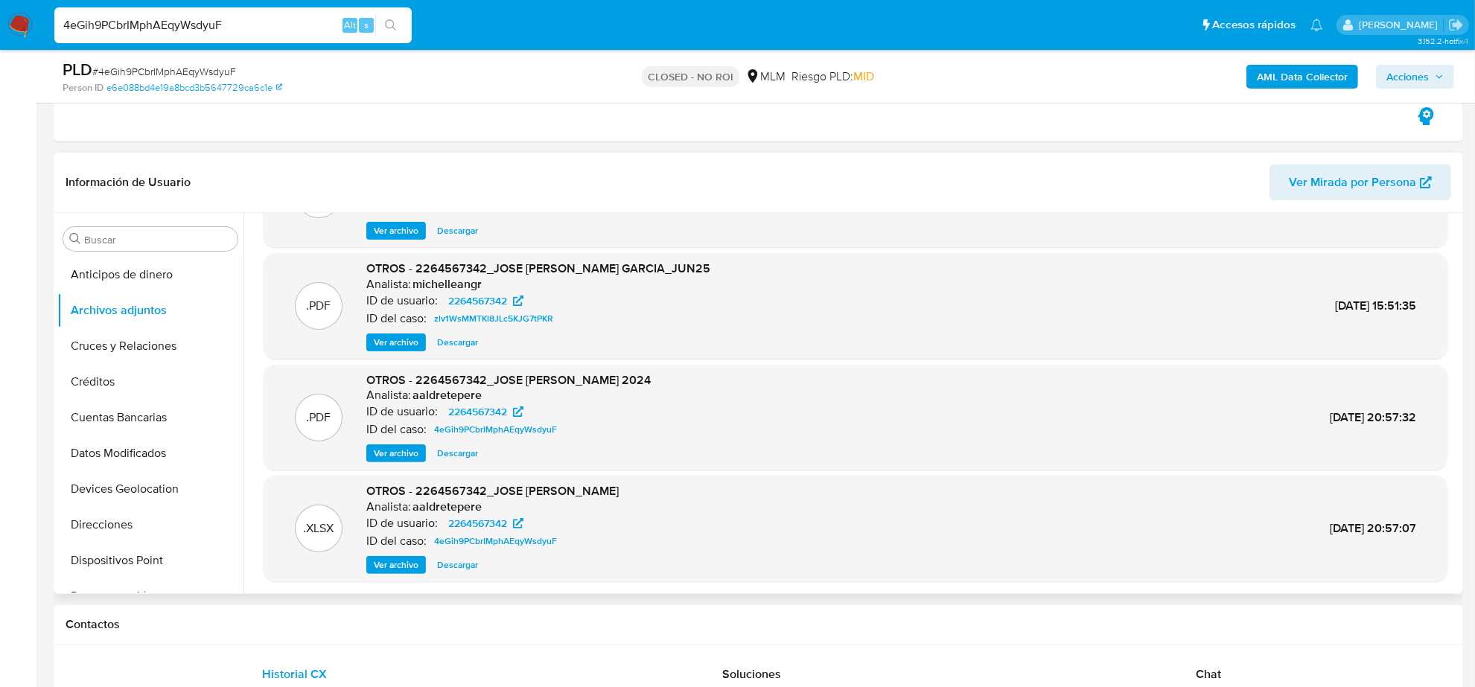
click at [16, 23] on img at bounding box center [19, 25] width 25 height 25
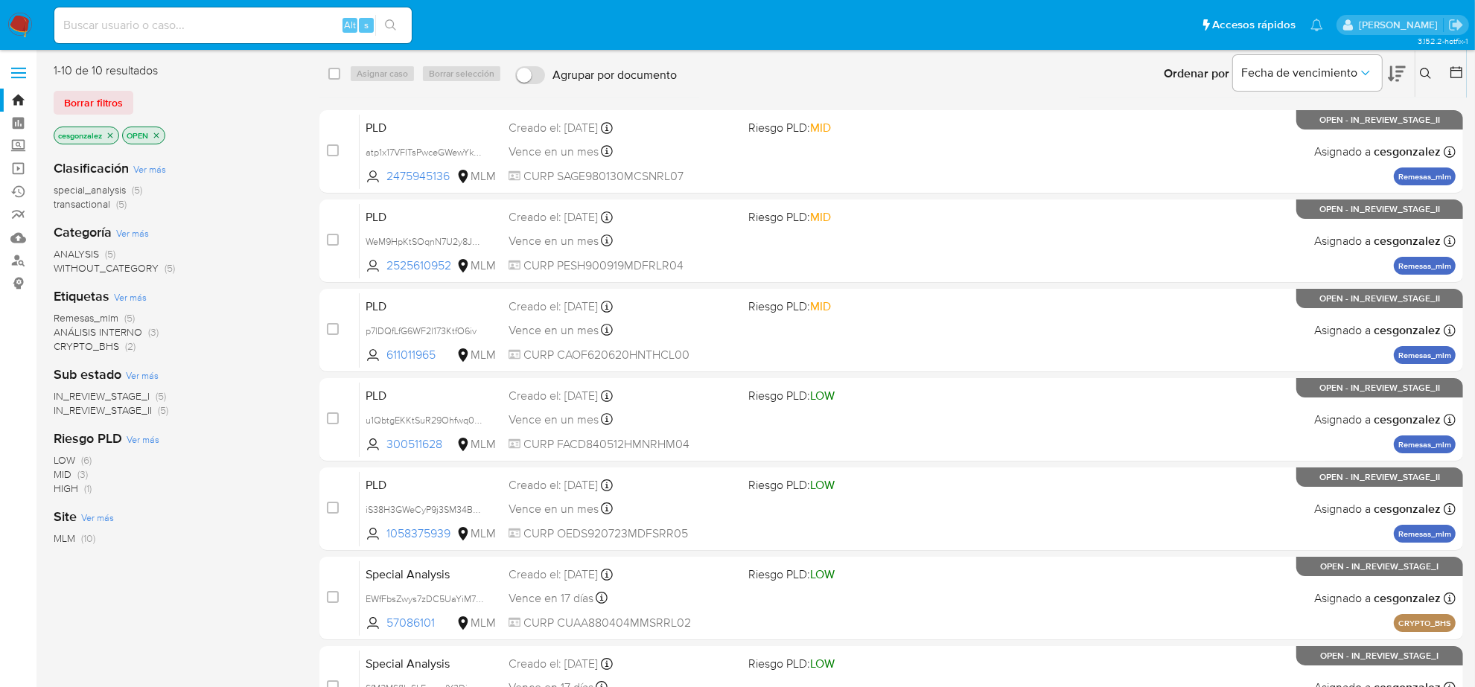
click at [1446, 73] on div at bounding box center [1453, 74] width 27 height 46
click at [1451, 72] on icon at bounding box center [1457, 72] width 12 height 12
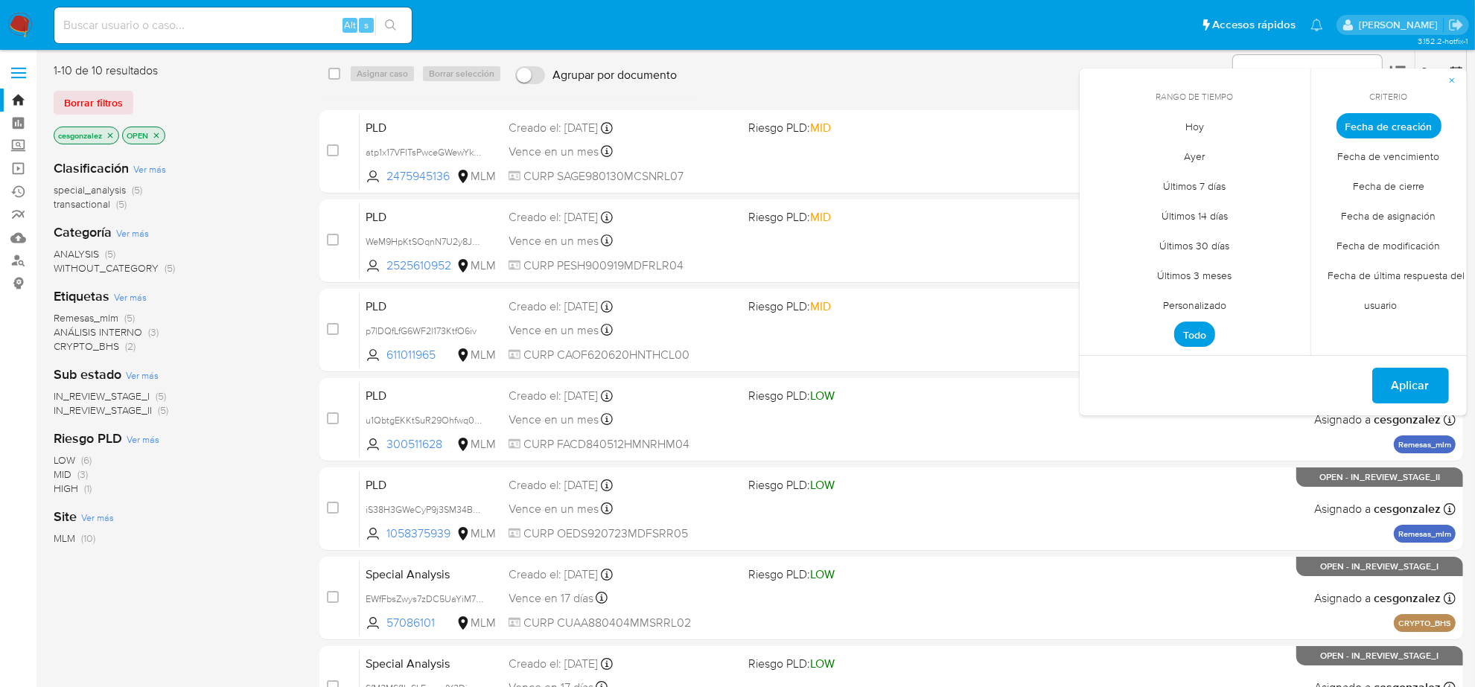
click at [1199, 299] on span "Personalizado" at bounding box center [1195, 305] width 95 height 31
click at [1105, 157] on icon "Mes anterior" at bounding box center [1102, 153] width 6 height 10
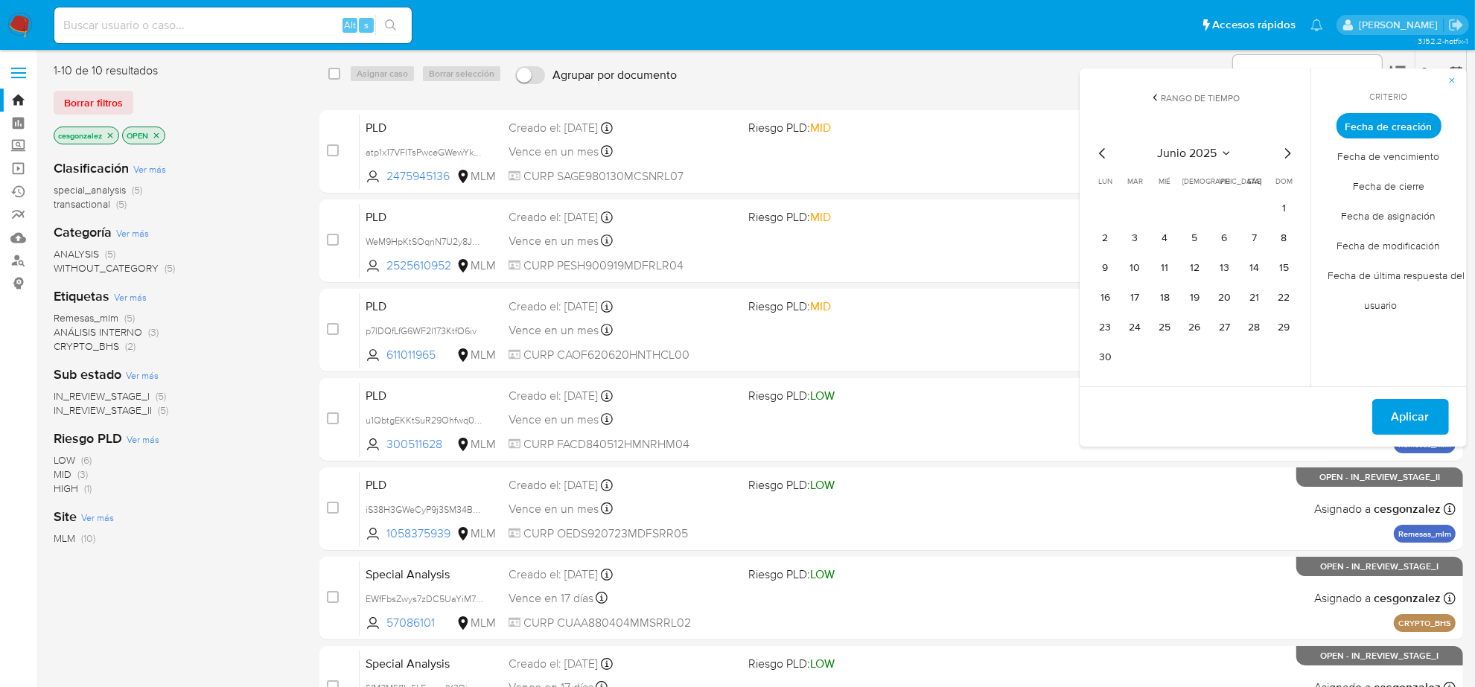
click at [1096, 150] on icon "Mes anterior" at bounding box center [1103, 153] width 18 height 18
click at [1116, 270] on button "12" at bounding box center [1106, 268] width 24 height 24
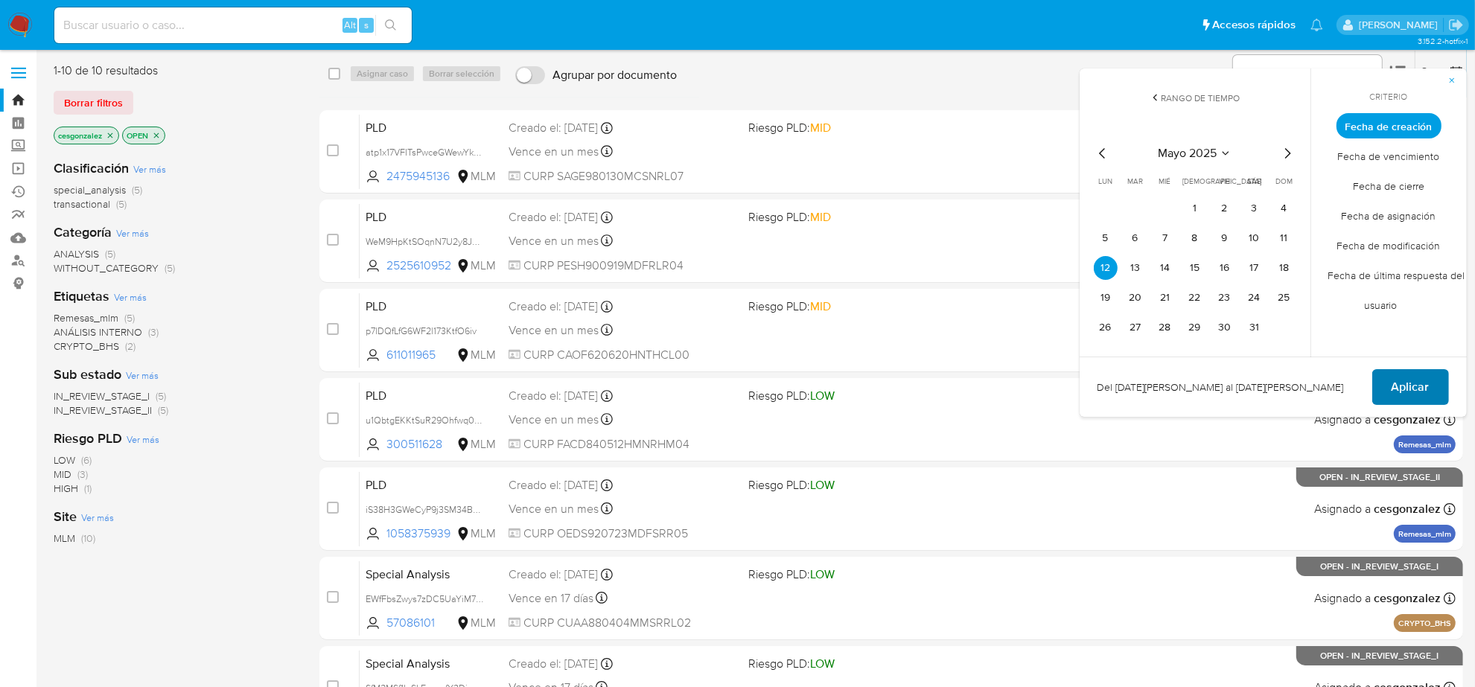
click at [1420, 385] on span "Aplicar" at bounding box center [1411, 387] width 38 height 33
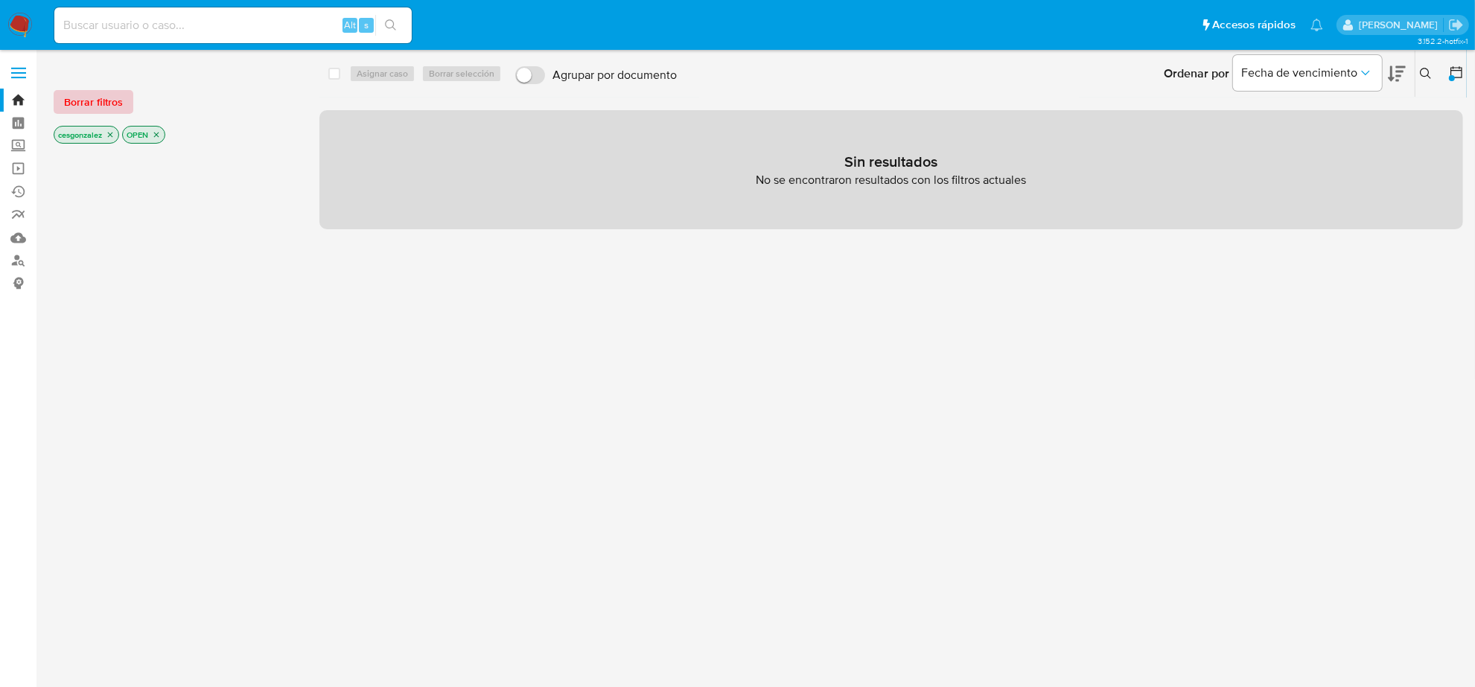
click at [98, 101] on span "Borrar filtros" at bounding box center [93, 102] width 59 height 21
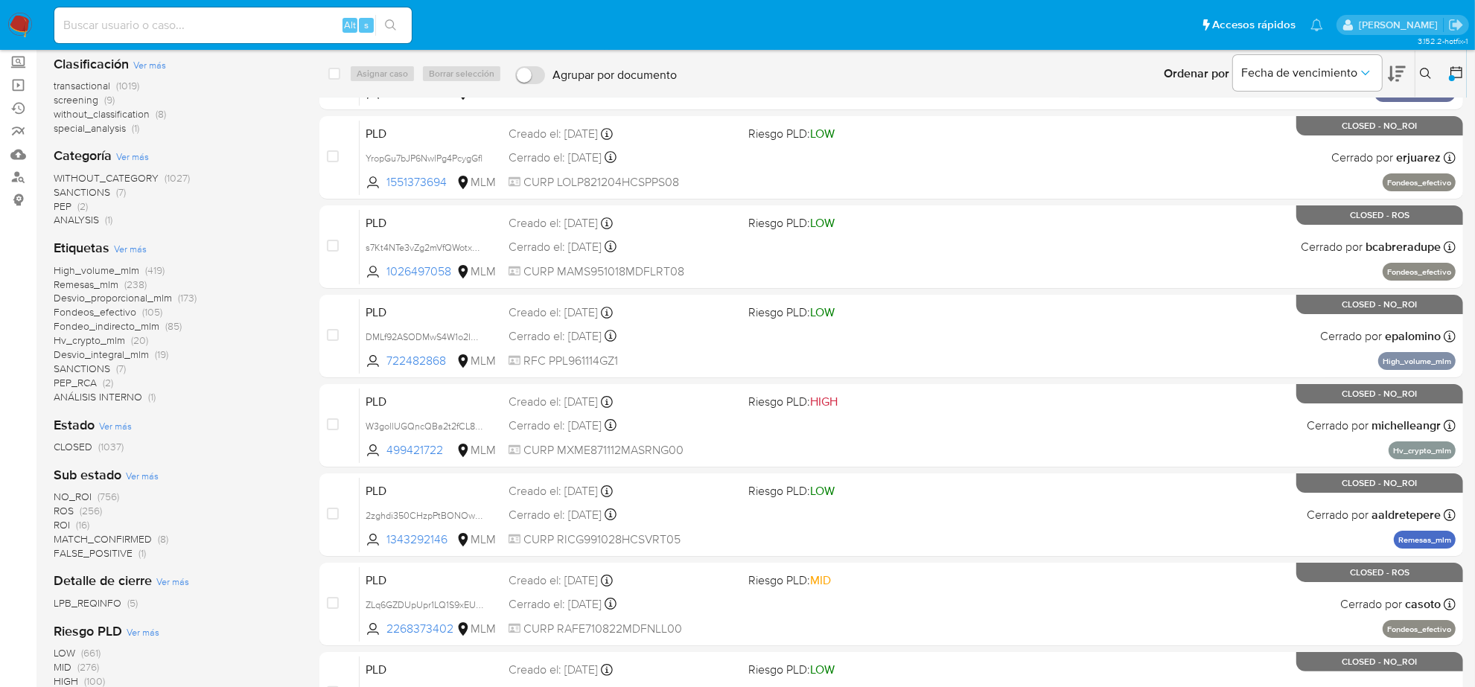
scroll to position [186, 0]
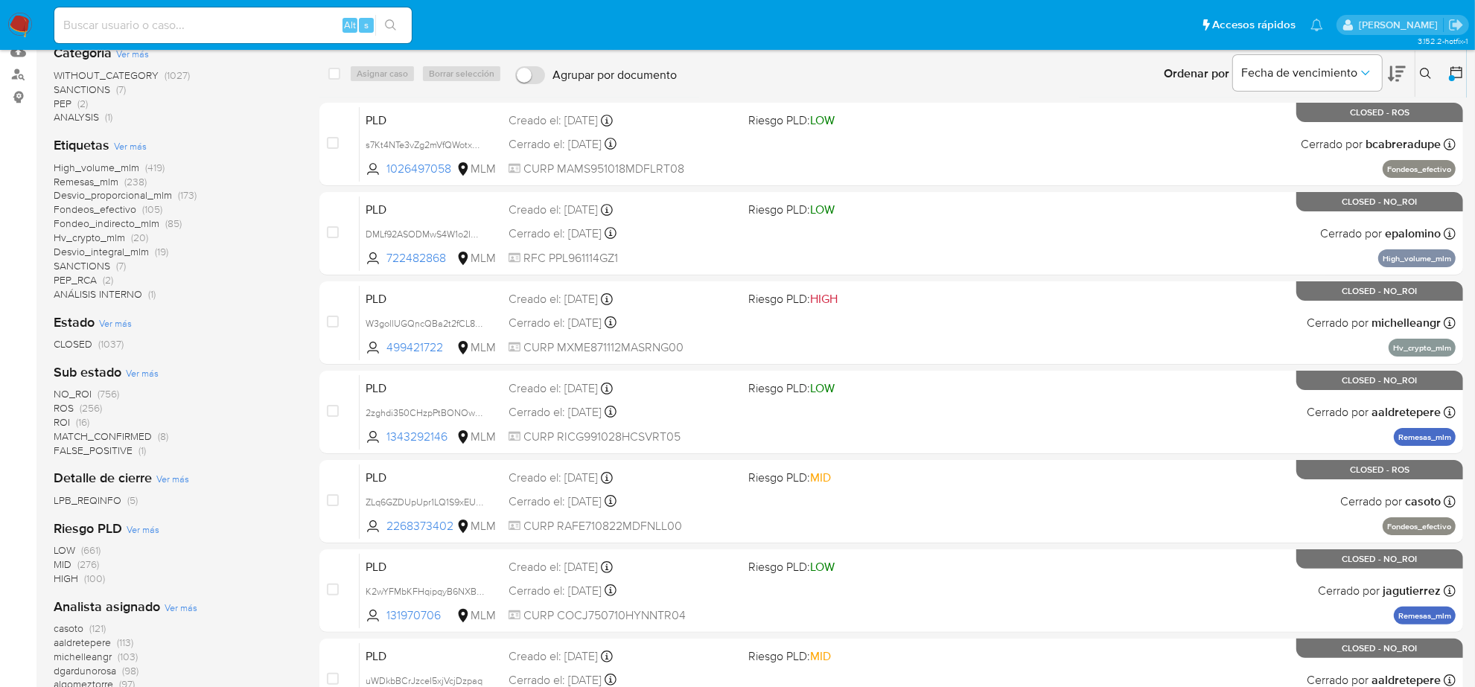
click at [64, 406] on span "ROS" at bounding box center [64, 408] width 20 height 15
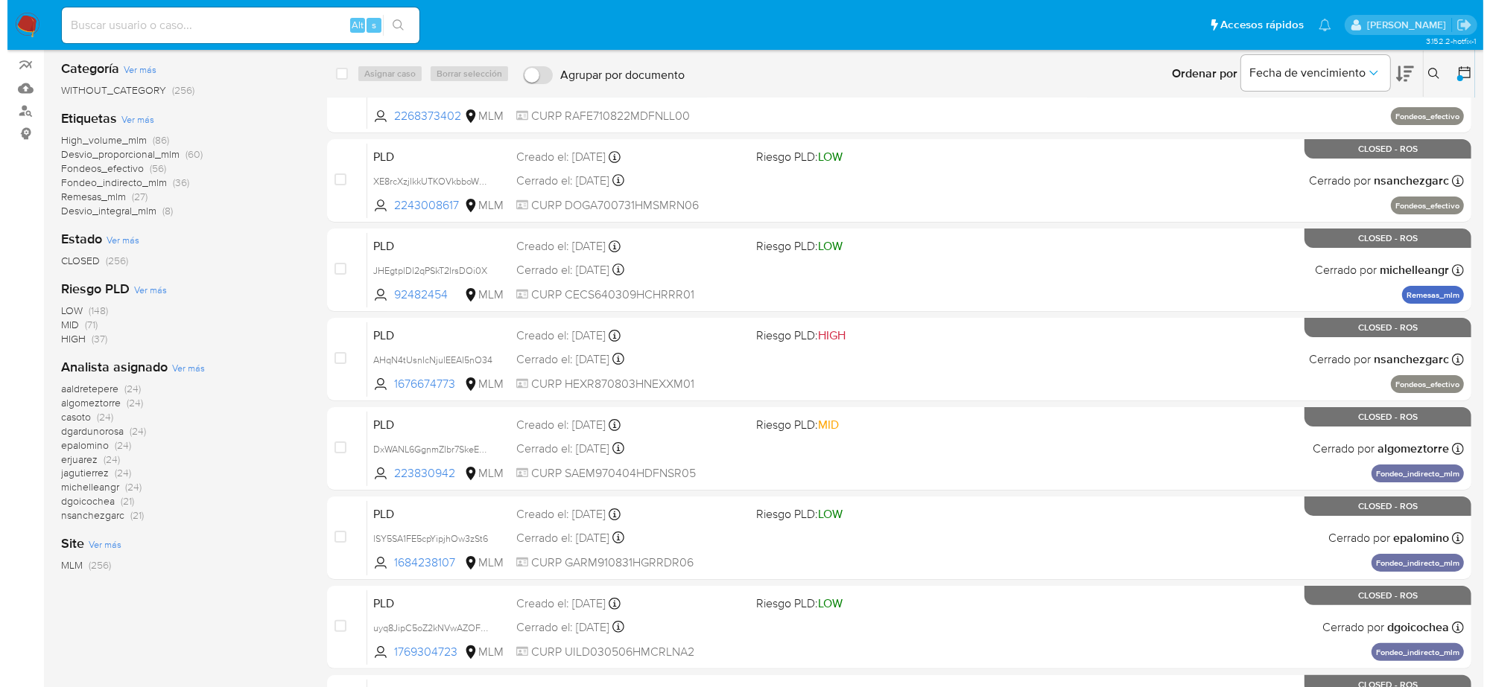
scroll to position [279, 0]
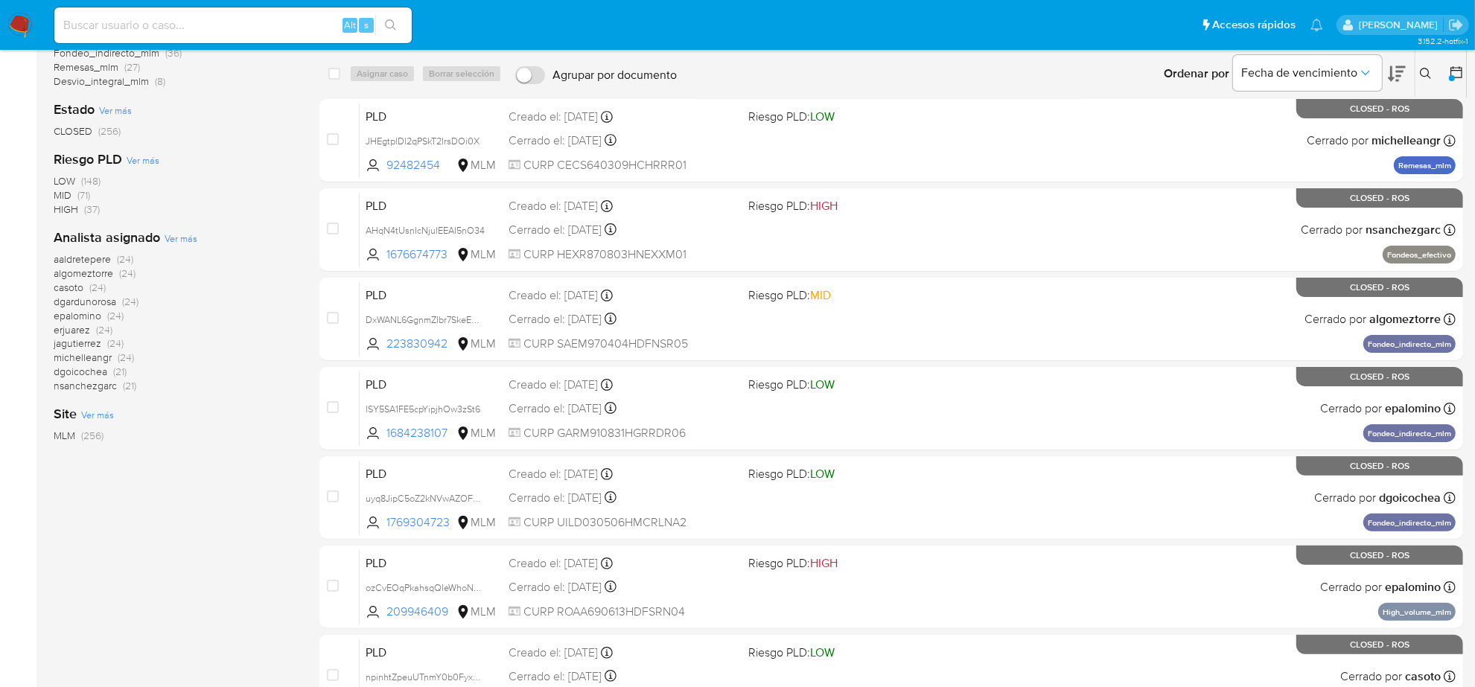
click at [179, 242] on span "Ver más" at bounding box center [181, 238] width 33 height 13
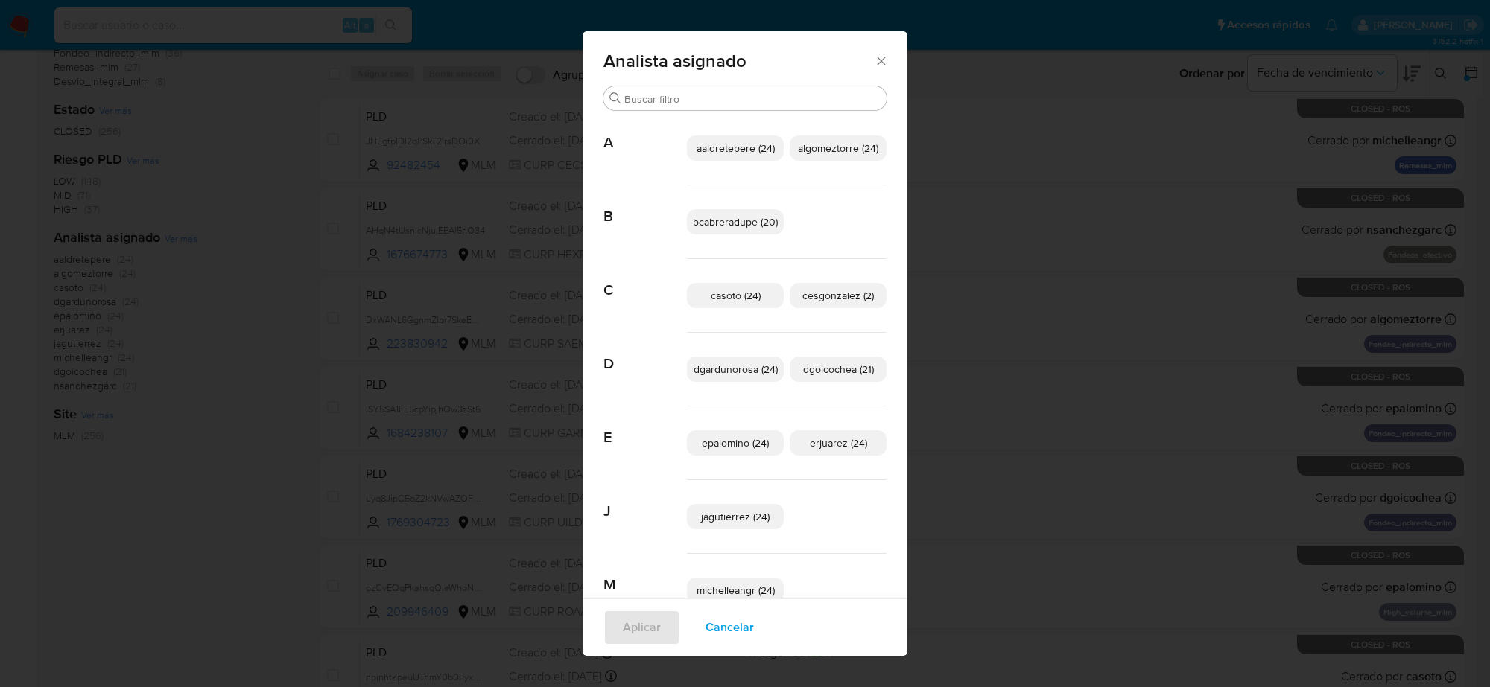
click at [743, 228] on span "bcabreradupe (20)" at bounding box center [735, 221] width 85 height 15
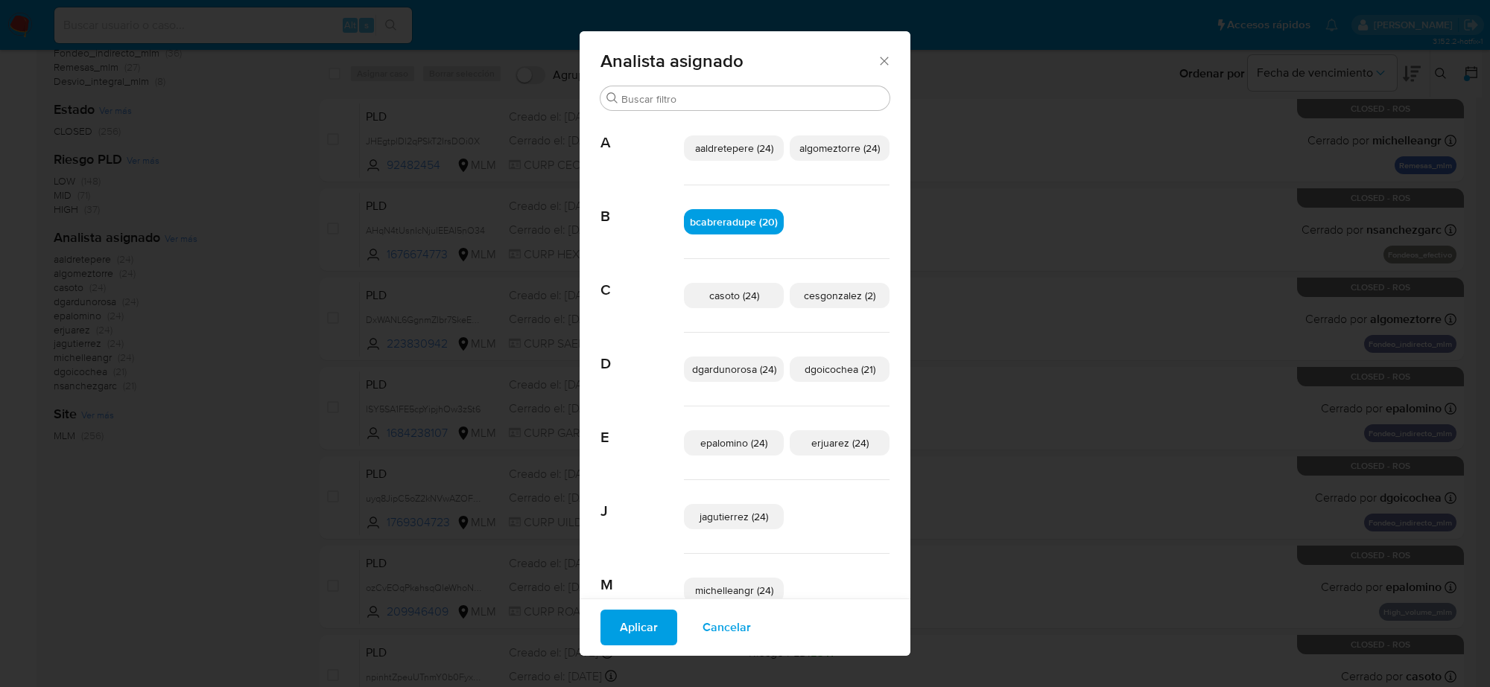
click at [638, 626] on span "Aplicar" at bounding box center [639, 627] width 38 height 33
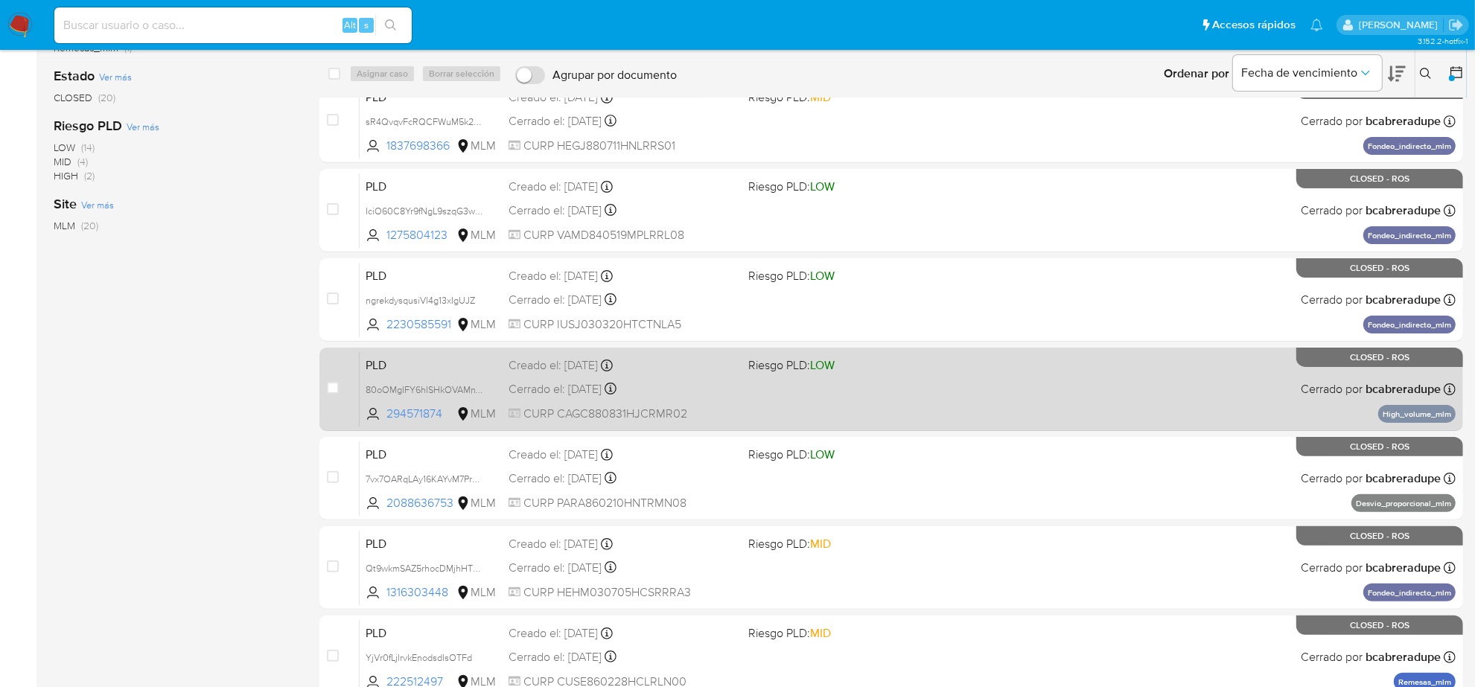
scroll to position [373, 0]
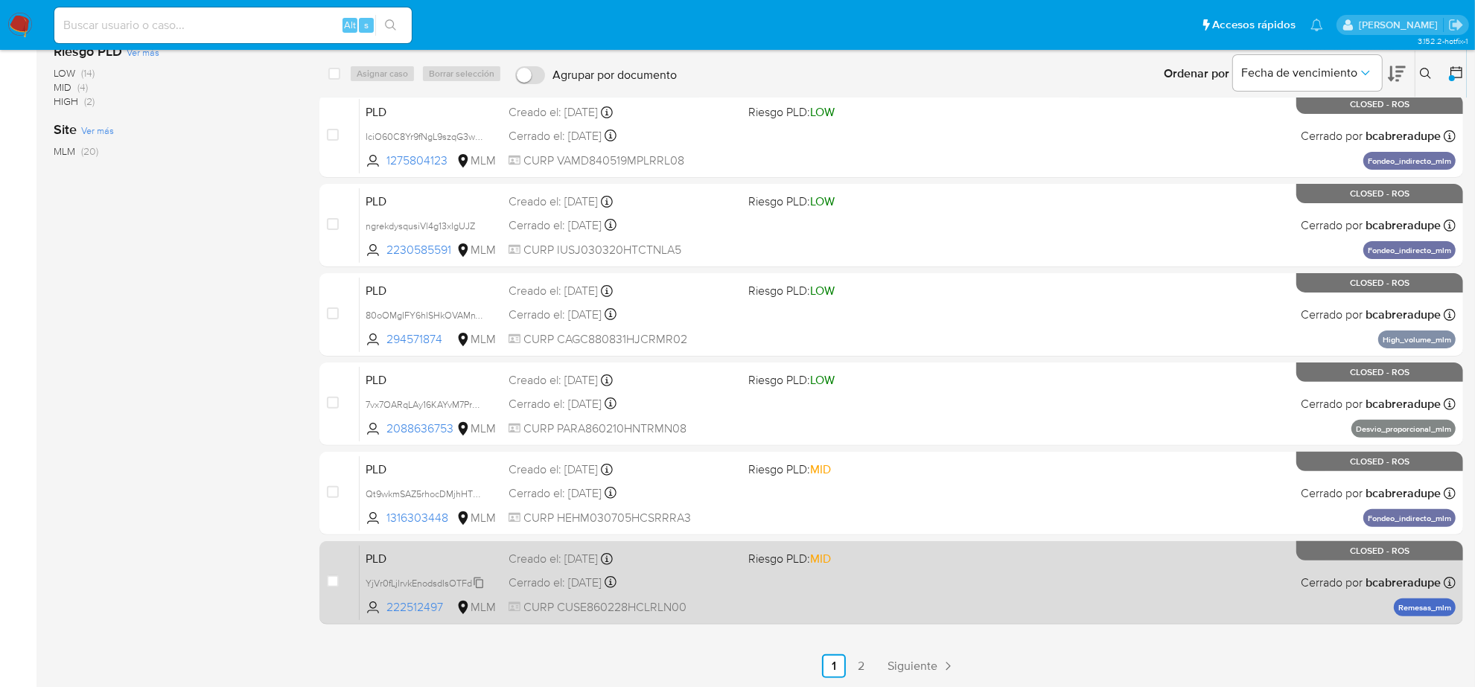
click at [474, 582] on icon at bounding box center [479, 583] width 12 height 12
click at [592, 578] on div "Cerrado el: 08/07/2025 Cerrado el: 08/07/2025 11:42:58" at bounding box center [623, 583] width 228 height 16
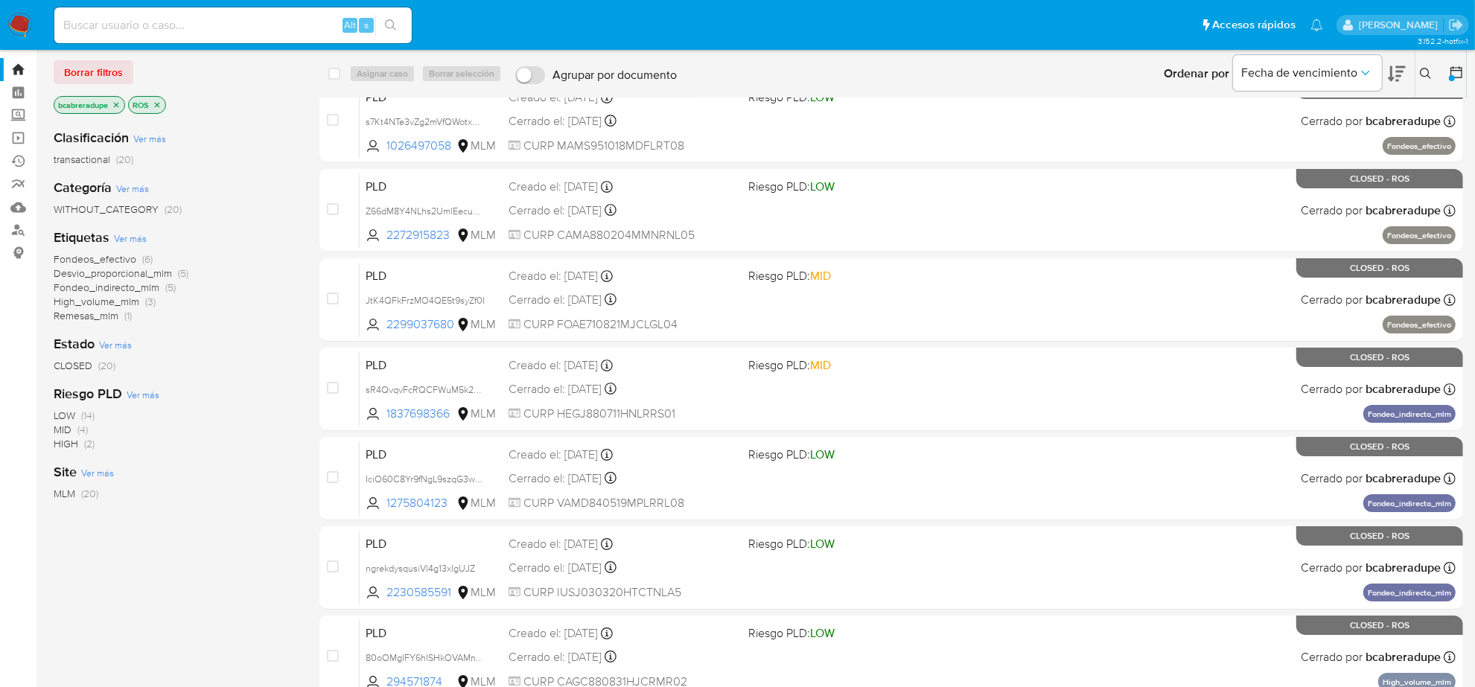
scroll to position [1, 0]
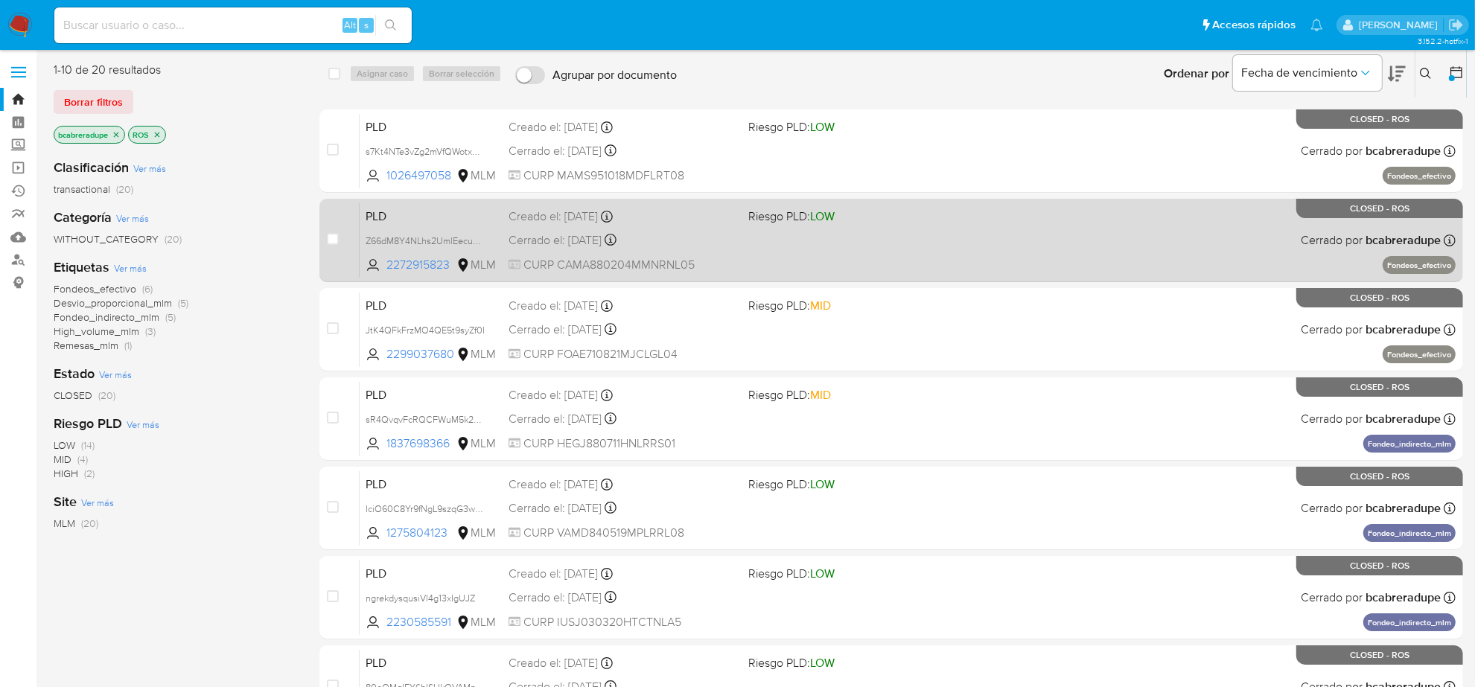
click at [486, 236] on span "Z66dM8Y4NLhs2UmlEecuNMJH" at bounding box center [431, 240] width 131 height 16
click at [556, 232] on div "Cerrado el: 08/07/2025 Cerrado el: 08/07/2025 10:59:36" at bounding box center [623, 240] width 228 height 16
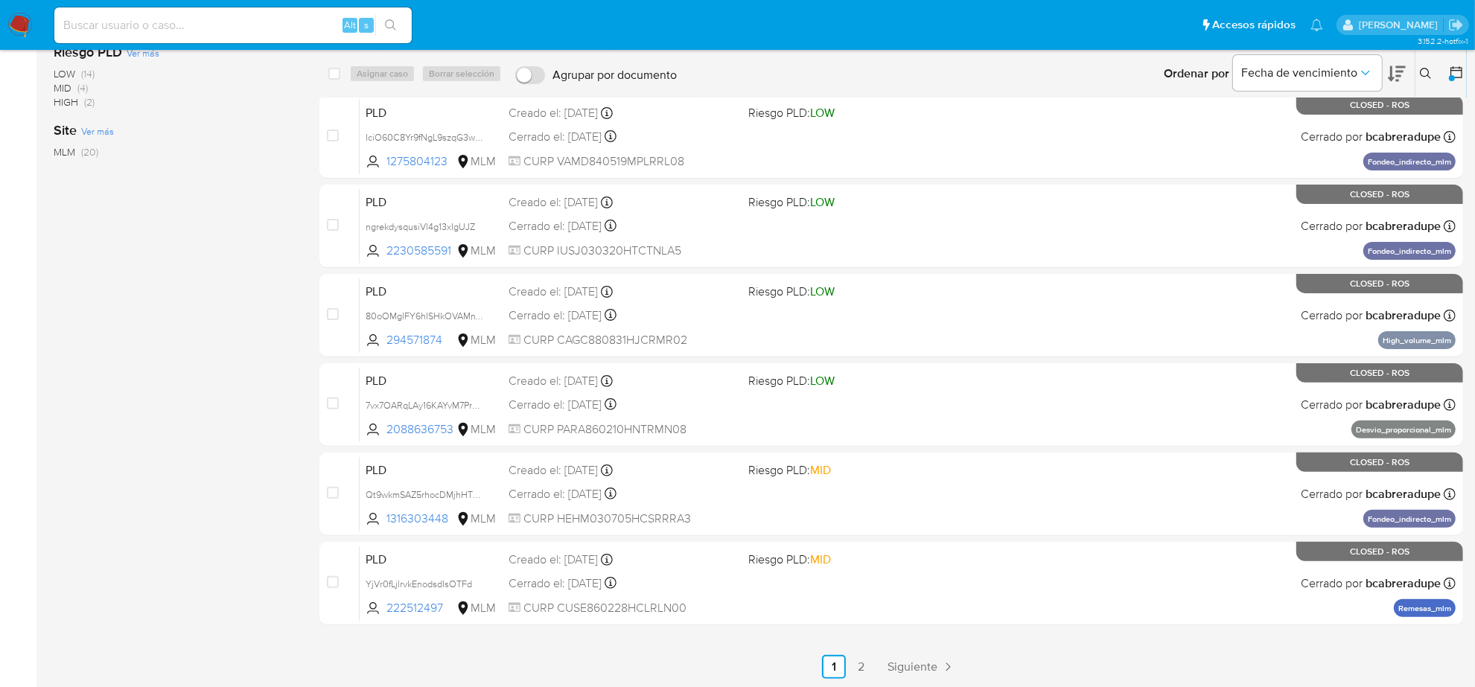
scroll to position [373, 0]
click at [922, 661] on span "Siguiente" at bounding box center [913, 667] width 50 height 12
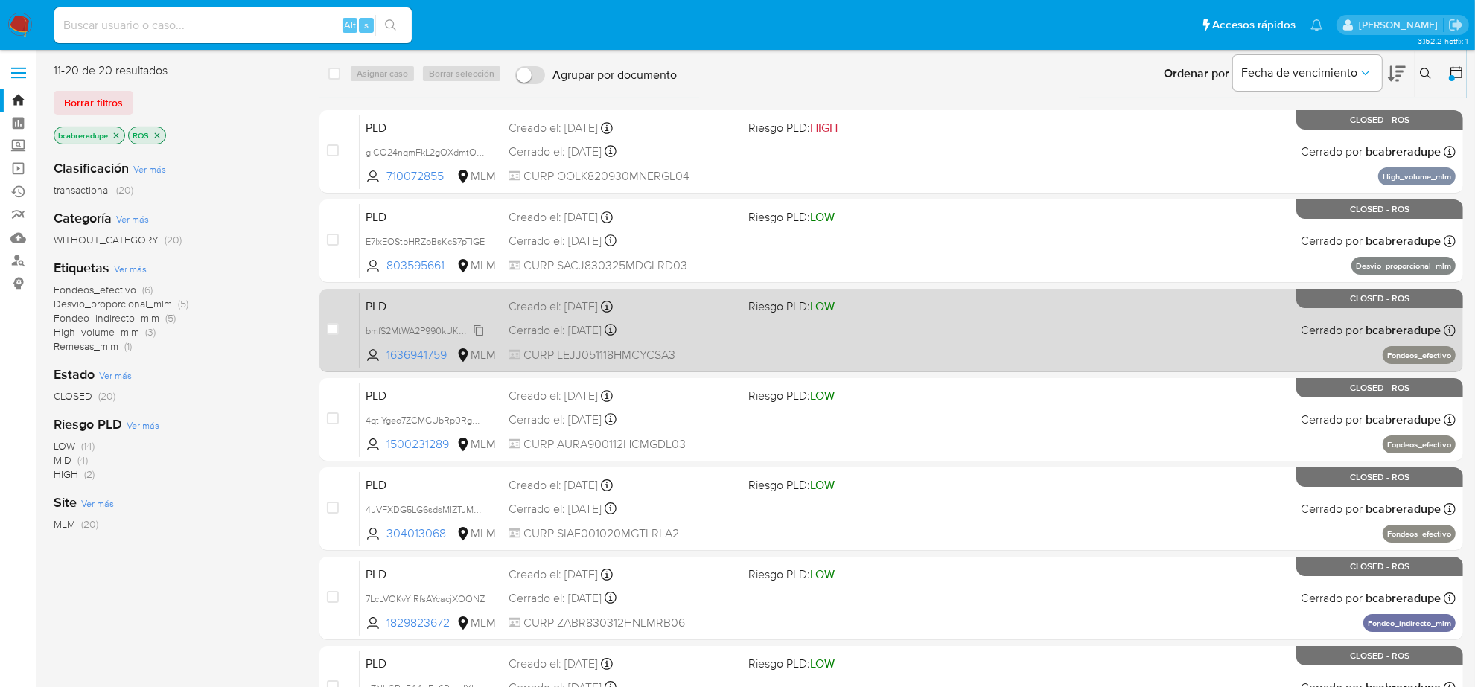
click at [477, 335] on span "bmfS2MtWA2P990kUKWeuYmcU" at bounding box center [433, 330] width 134 height 16
click at [571, 330] on div "Cerrado el: 08/07/2025 Cerrado el: 08/07/2025 11:20:17" at bounding box center [623, 330] width 228 height 16
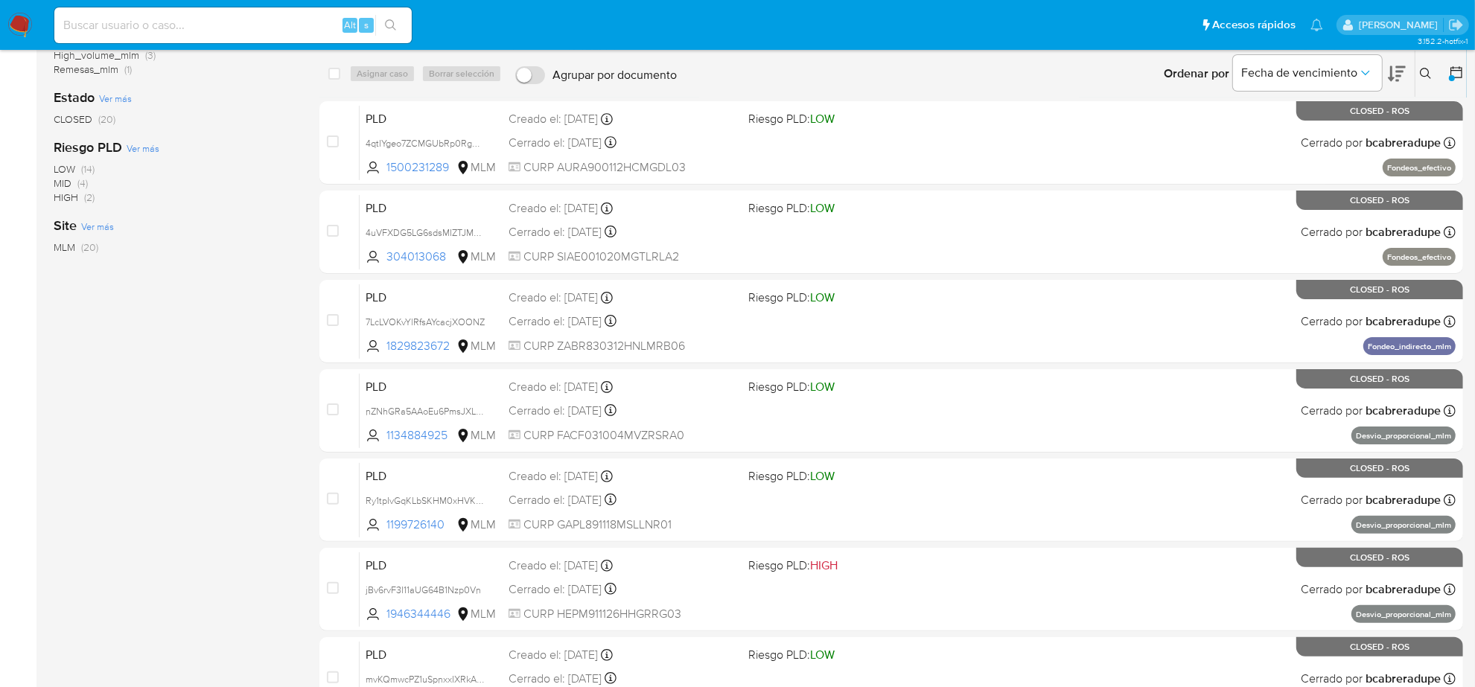
scroll to position [279, 0]
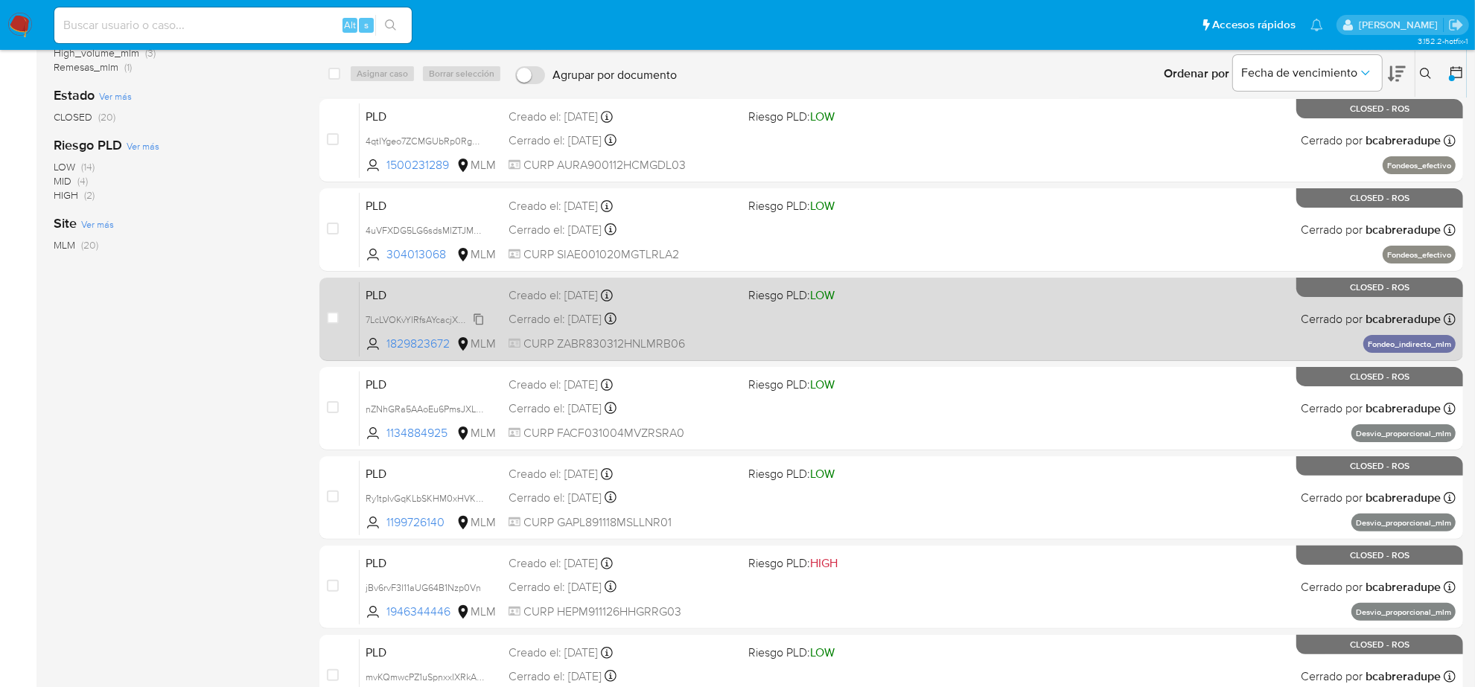
click at [480, 320] on span "7LcLVOKvYlRfsAYcacjXOONZ" at bounding box center [425, 319] width 119 height 16
click at [570, 319] on div "Cerrado el: 08/07/2025 Cerrado el: 08/07/2025 12:22:15" at bounding box center [623, 319] width 228 height 16
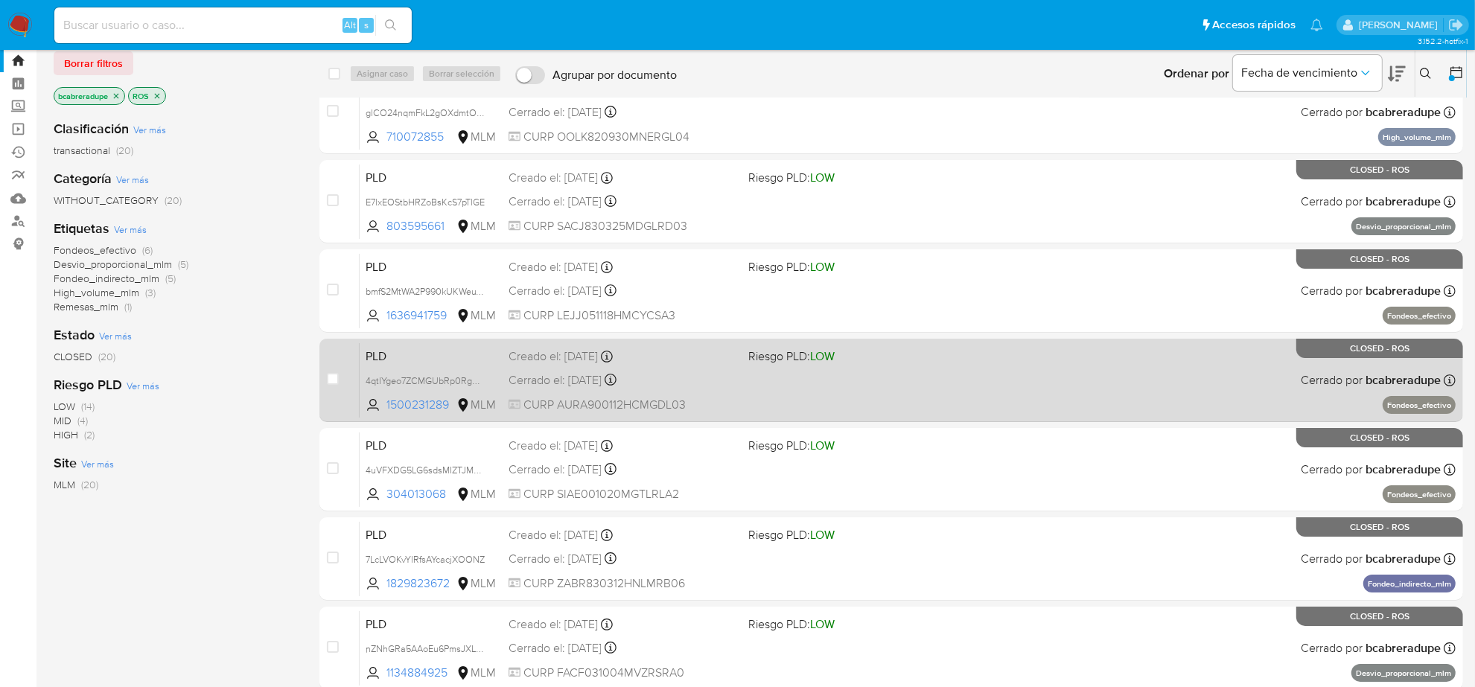
scroll to position [93, 0]
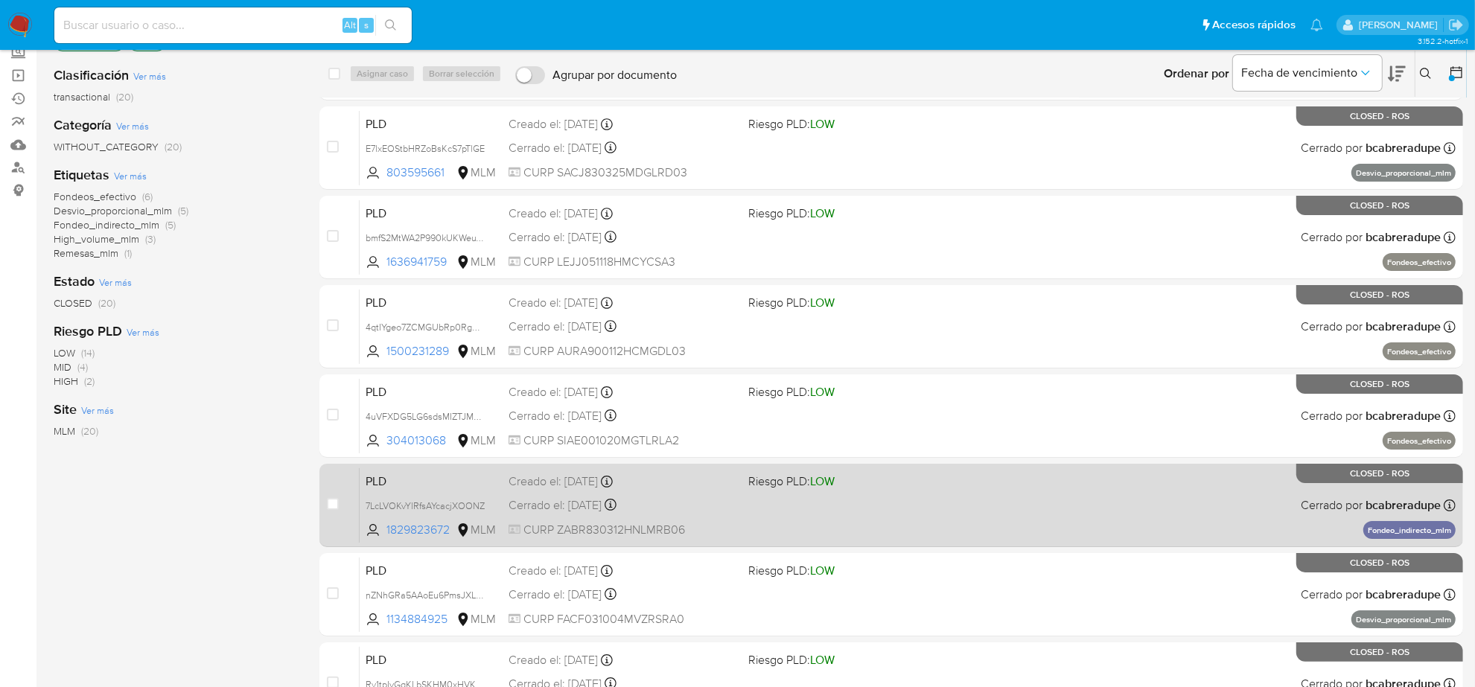
click at [579, 500] on div "Cerrado el: 08/07/2025 Cerrado el: 08/07/2025 12:22:15" at bounding box center [623, 506] width 228 height 16
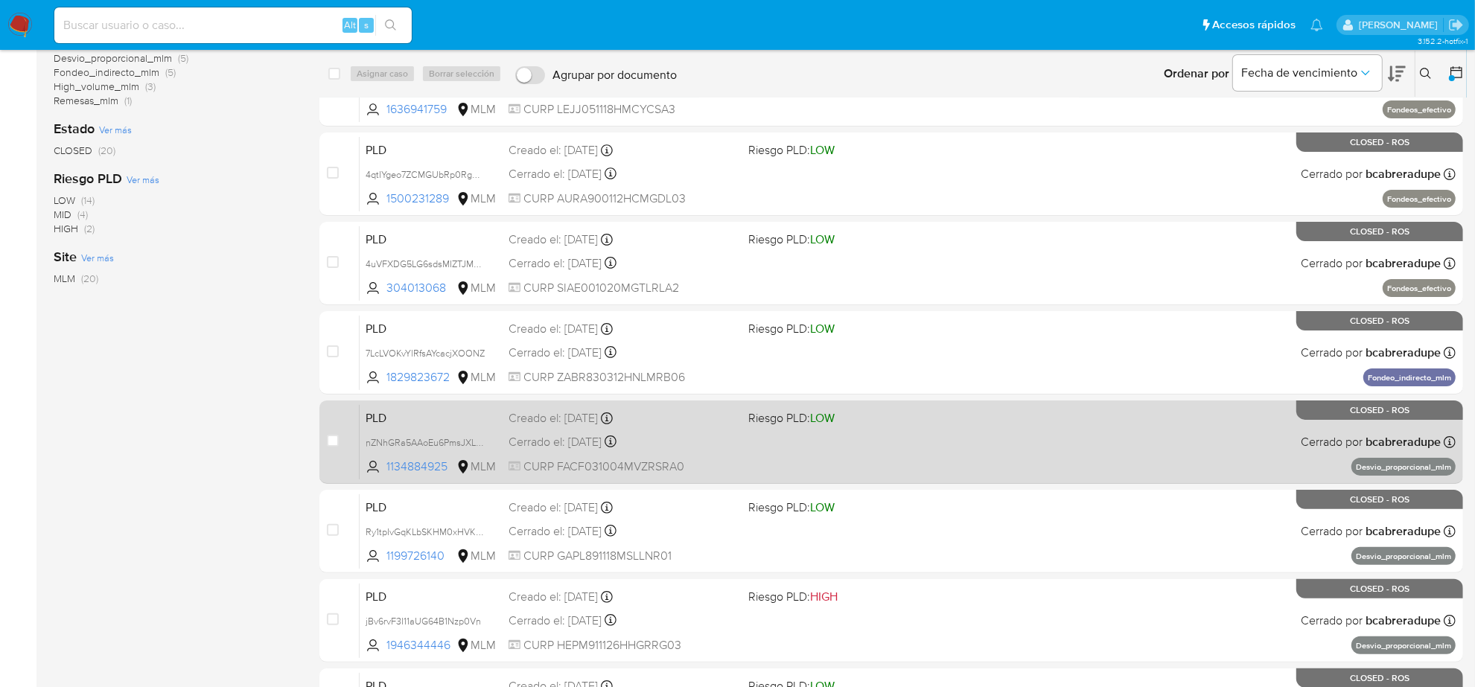
scroll to position [279, 0]
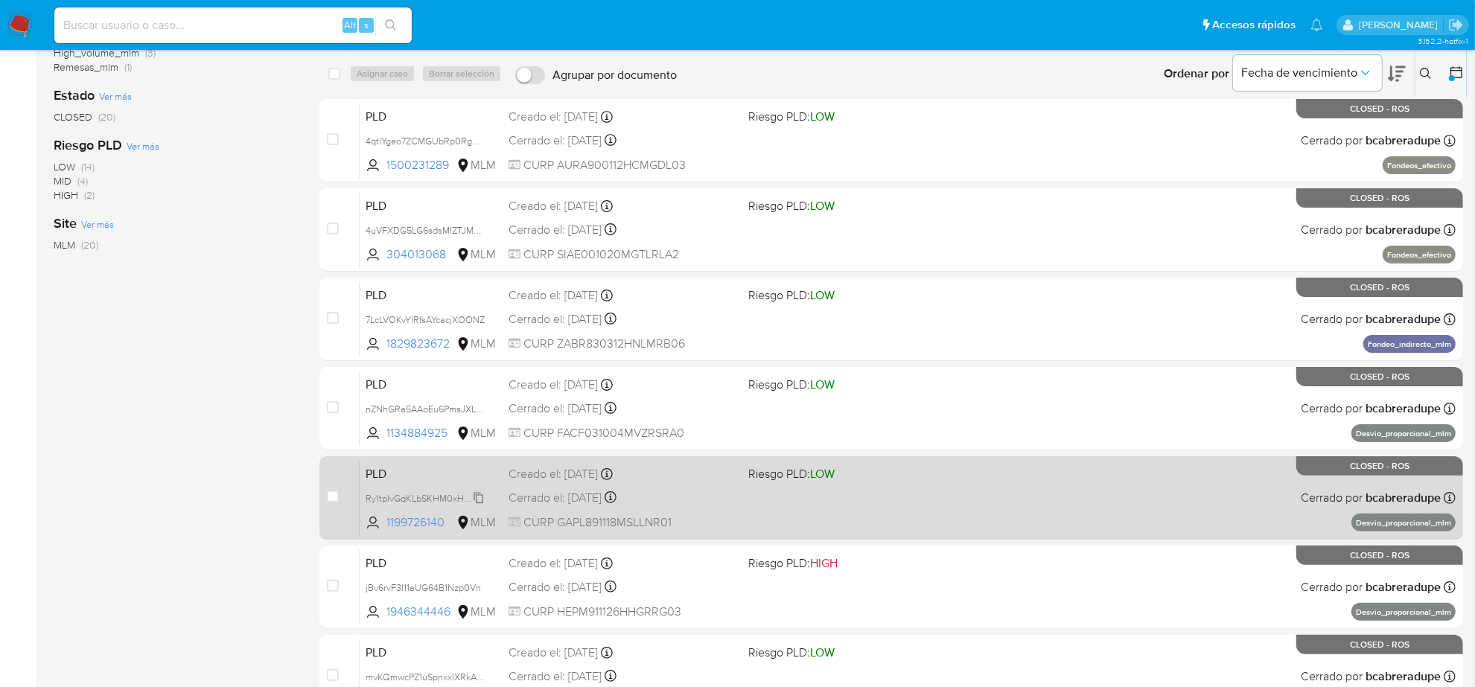
click at [477, 499] on span "Ry1tpIvGqKLbSKHM0xHVKPfE" at bounding box center [427, 497] width 123 height 16
click at [582, 492] on div "Cerrado el: 08/07/2025 Cerrado el: 08/07/2025 13:04:21" at bounding box center [623, 498] width 228 height 16
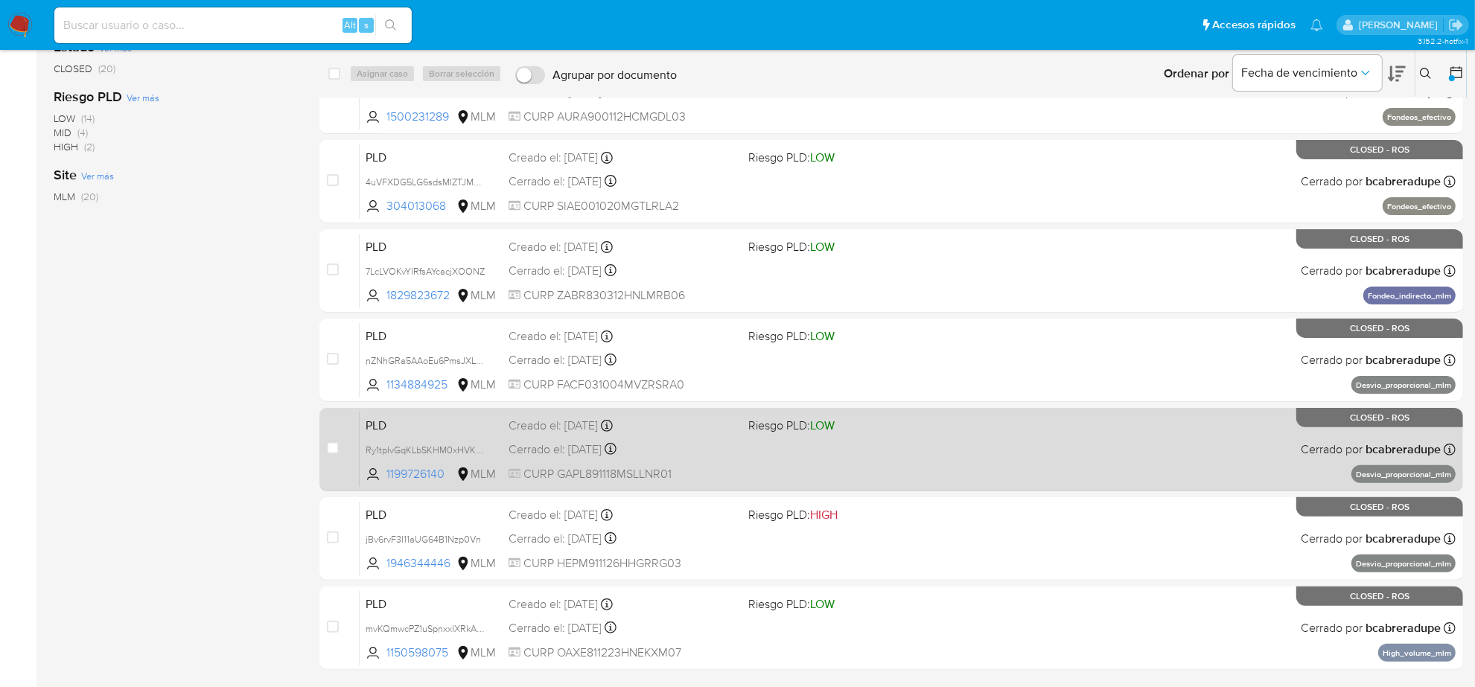
scroll to position [373, 0]
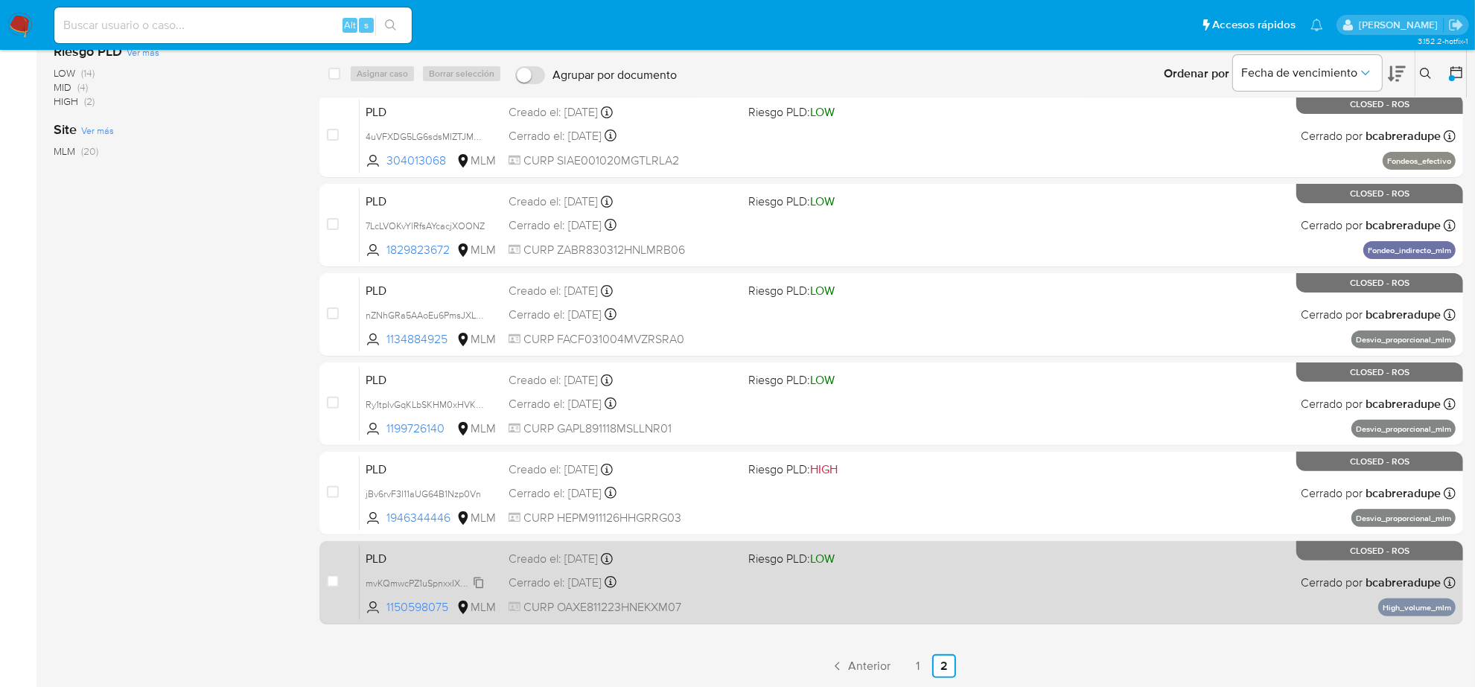
click at [473, 585] on span "mvKQmwcPZ1uSpnxxIXRkAEf9" at bounding box center [428, 582] width 124 height 16
click at [544, 582] on div "Cerrado el: 08/07/2025 Cerrado el: 08/07/2025 13:34:45" at bounding box center [623, 583] width 228 height 16
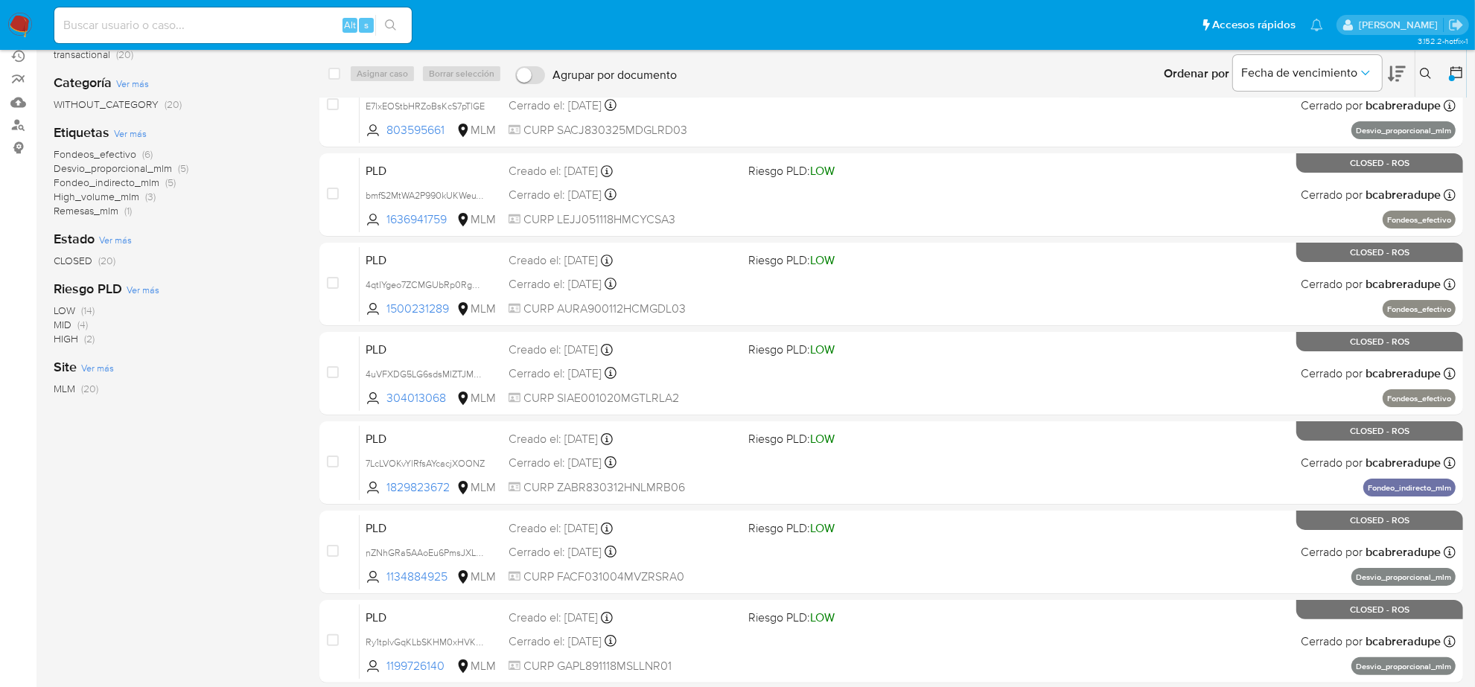
scroll to position [0, 0]
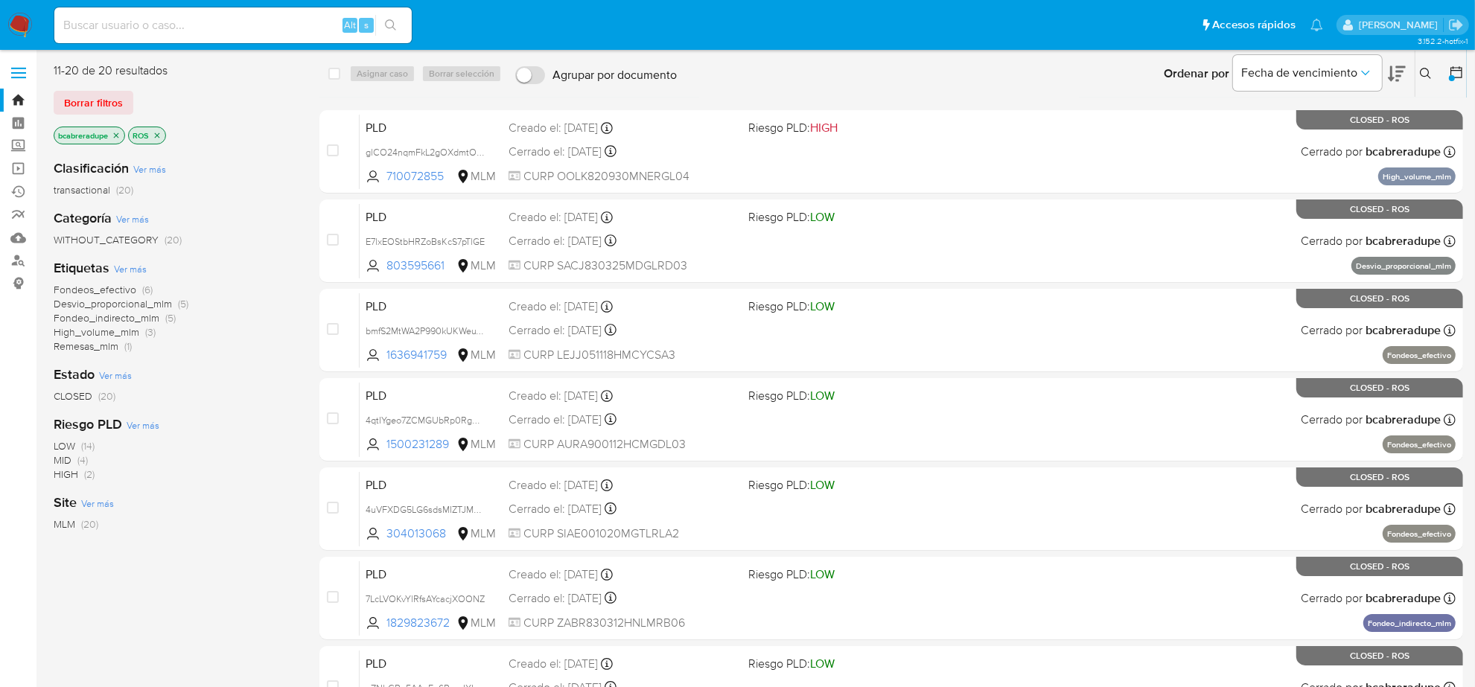
click at [157, 139] on icon "close-filter" at bounding box center [157, 135] width 9 height 9
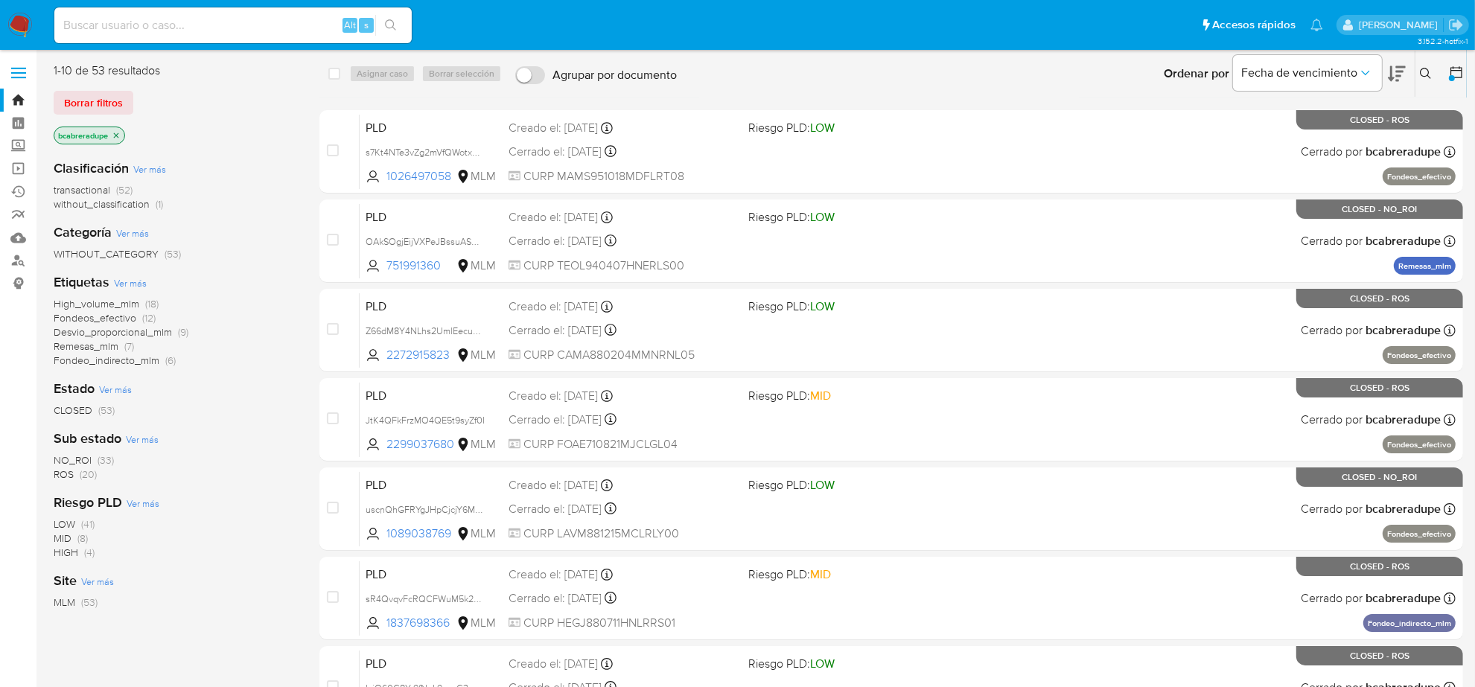
click at [72, 457] on span "NO_ROI" at bounding box center [73, 460] width 38 height 15
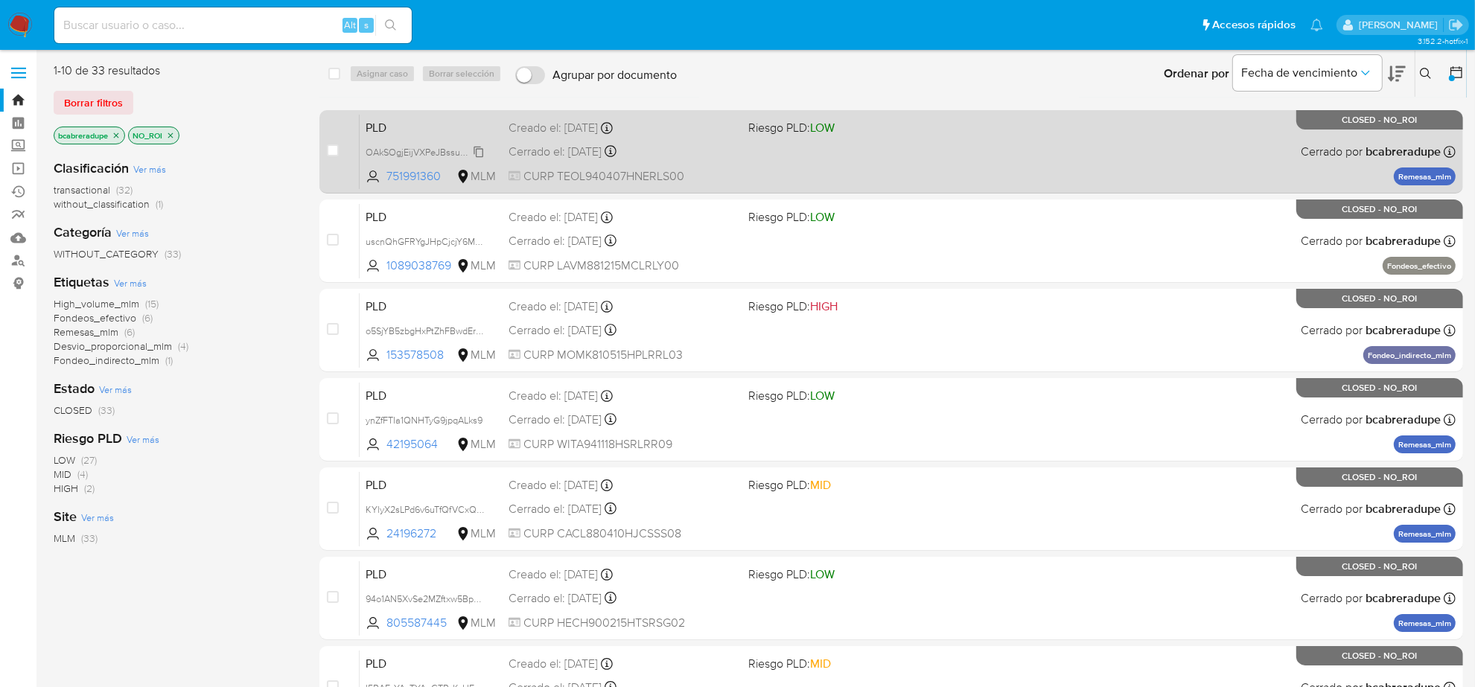
click at [477, 154] on span "OAkSOgjEijVXPeJBssuASmLQ" at bounding box center [428, 151] width 125 height 16
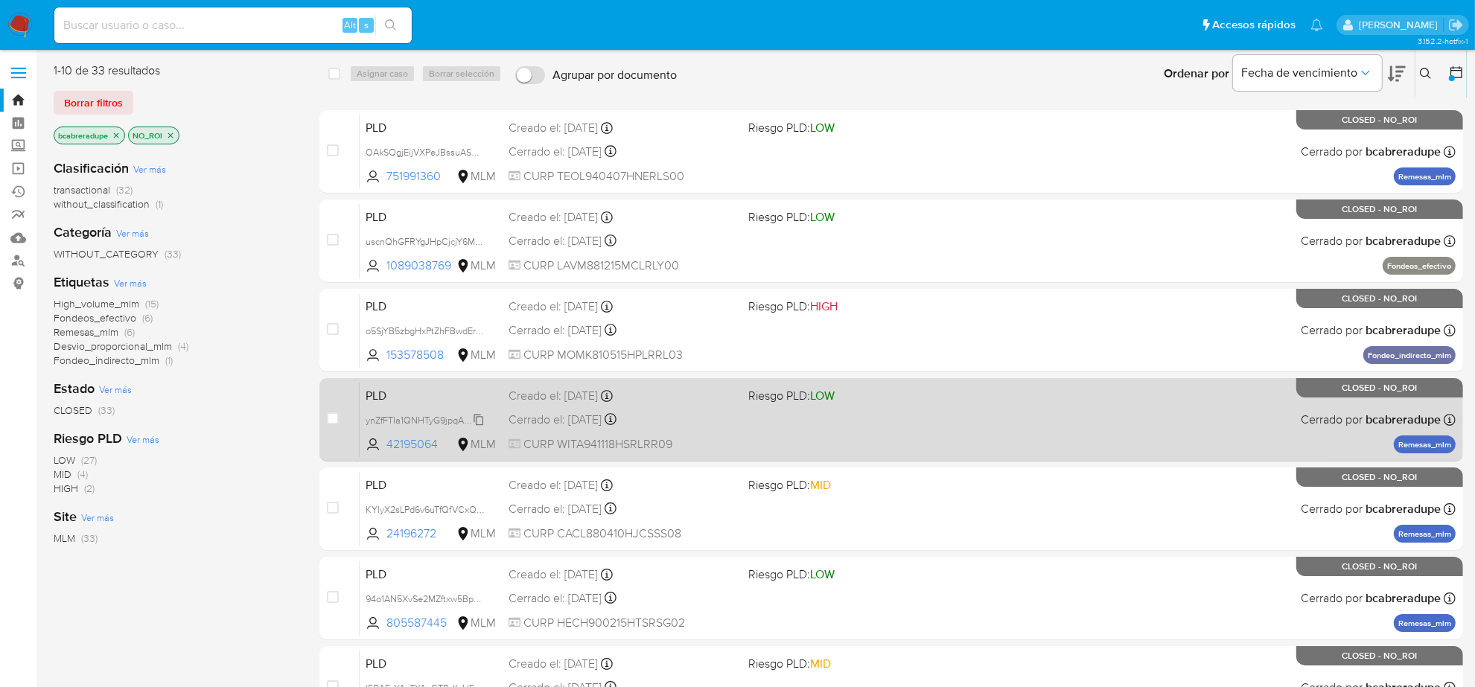
click at [480, 421] on span "ynZfFTIa1QNHTyG9jpqALks9" at bounding box center [424, 419] width 117 height 16
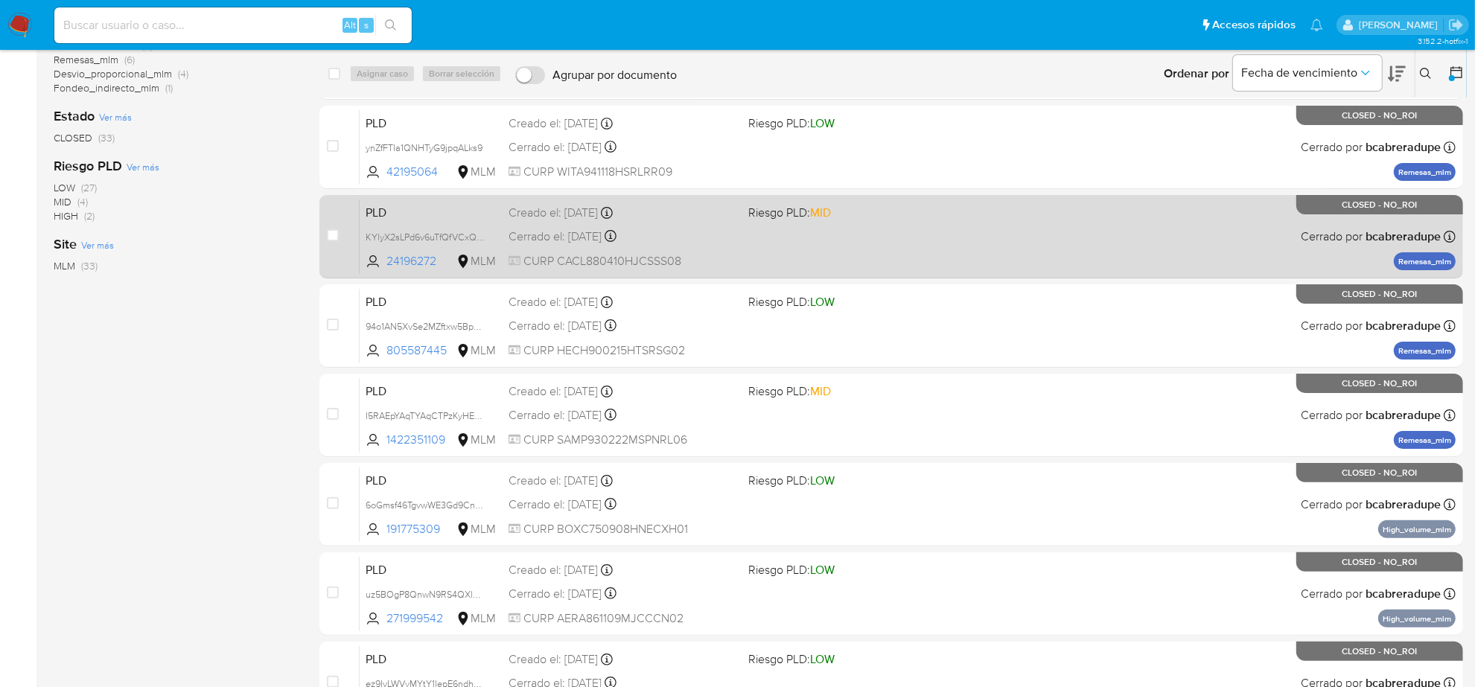
scroll to position [279, 0]
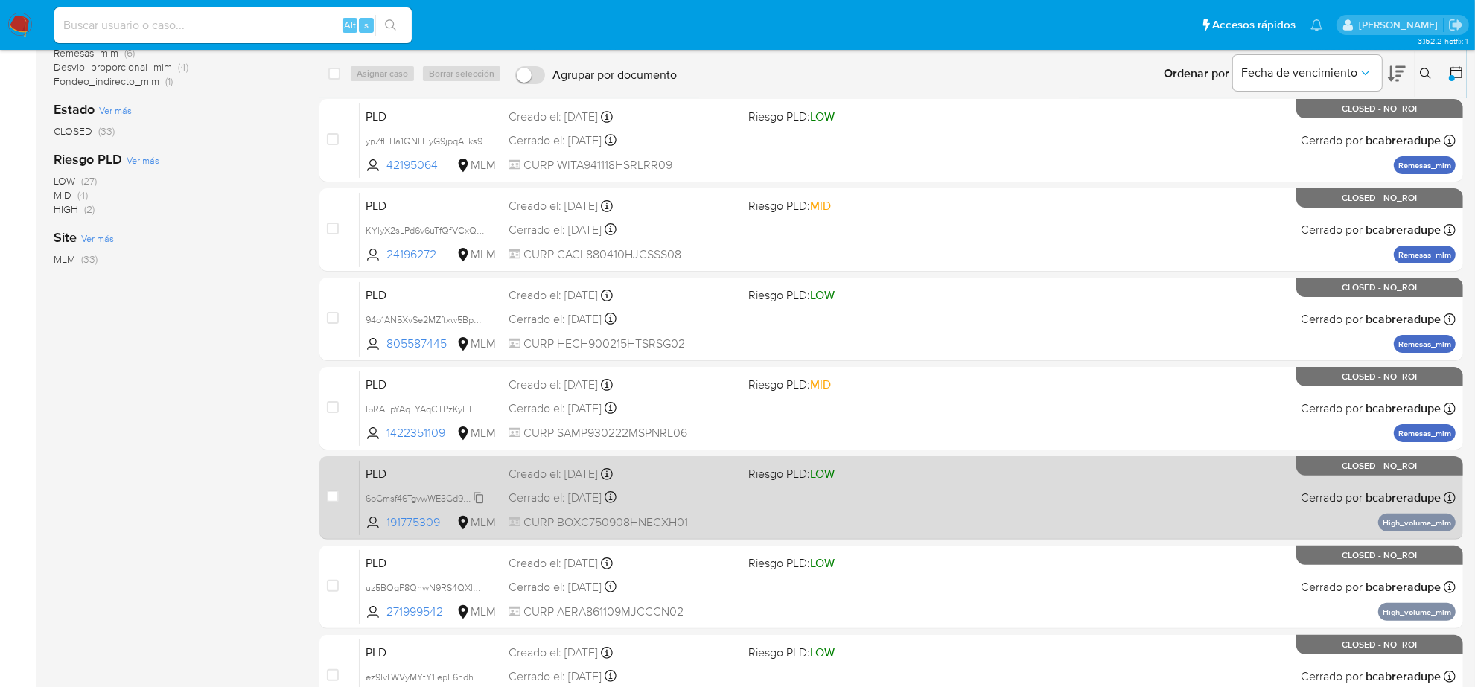
click at [473, 496] on span "6oGmsf46TgvwWE3Gd9CnQaKE" at bounding box center [432, 497] width 133 height 16
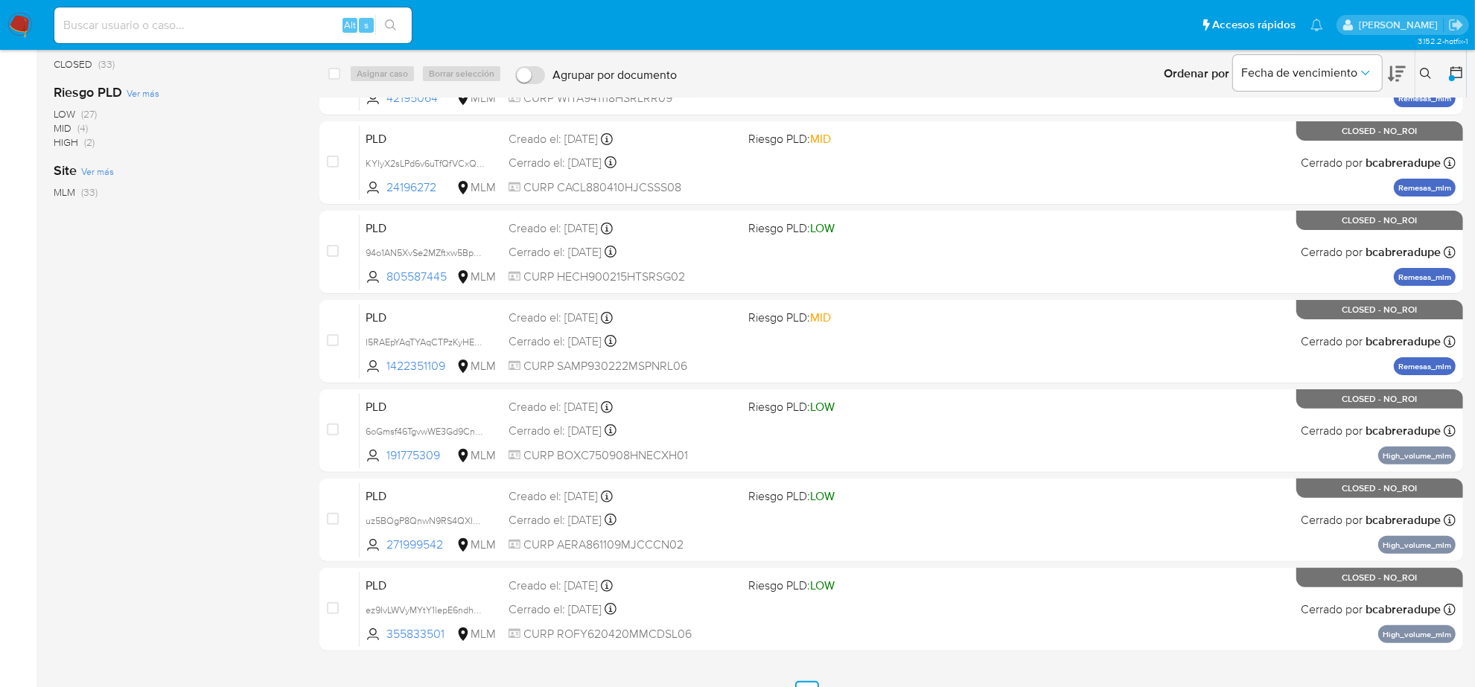
scroll to position [373, 0]
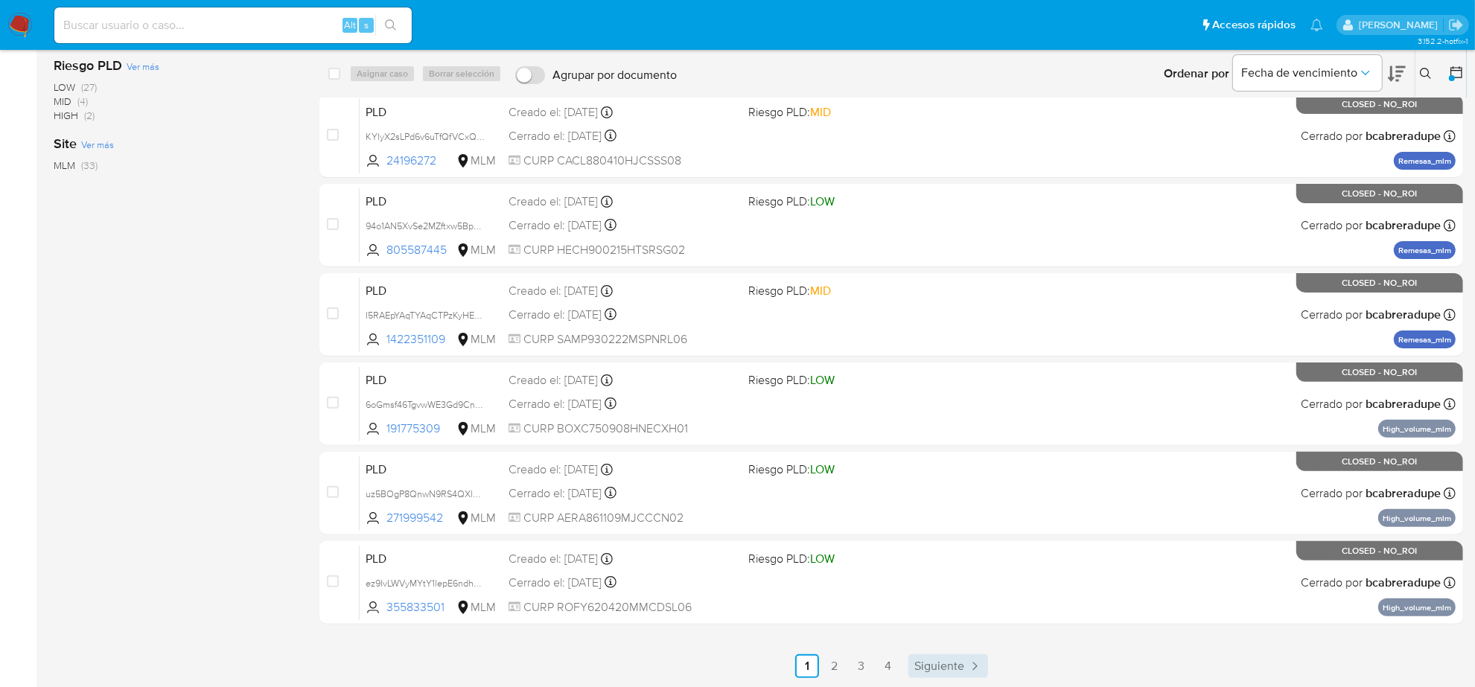
click at [932, 661] on span "Siguiente" at bounding box center [940, 667] width 50 height 12
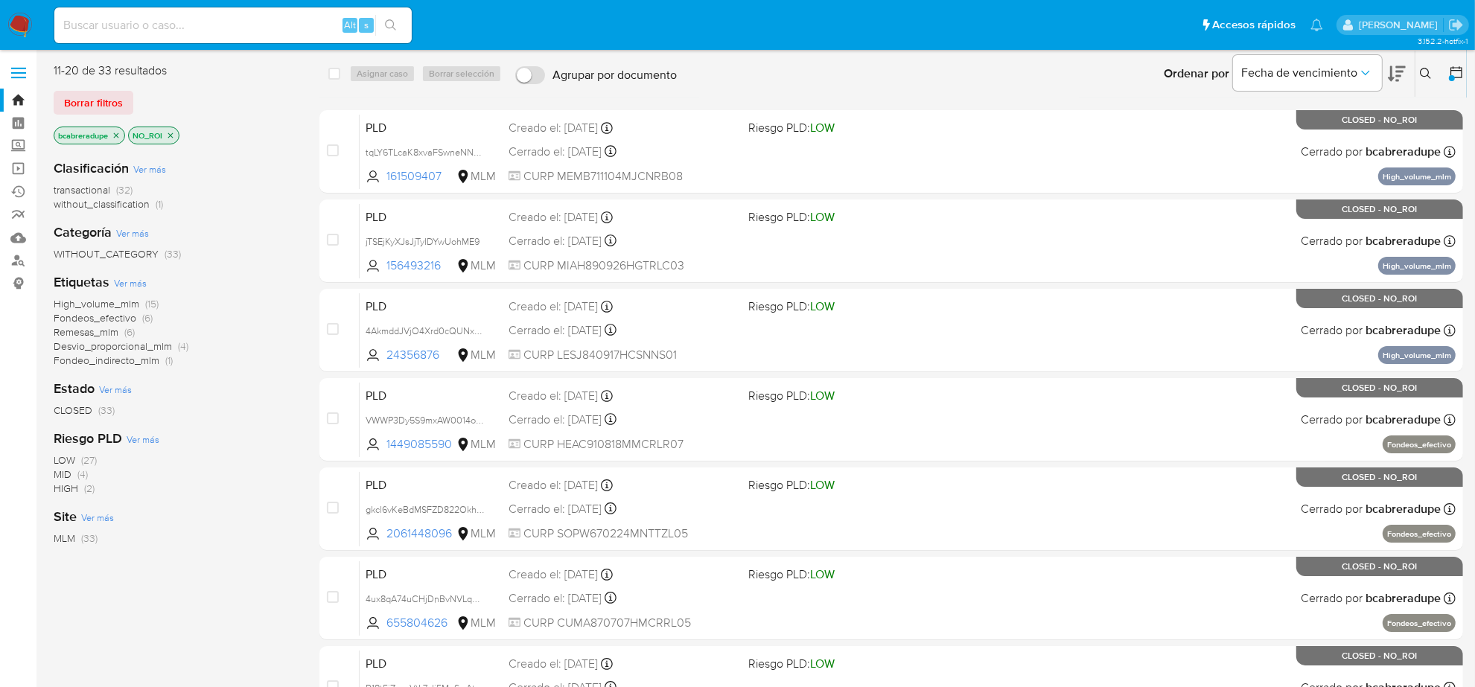
click at [932, 659] on span "Riesgo PLD: LOW" at bounding box center [863, 662] width 228 height 19
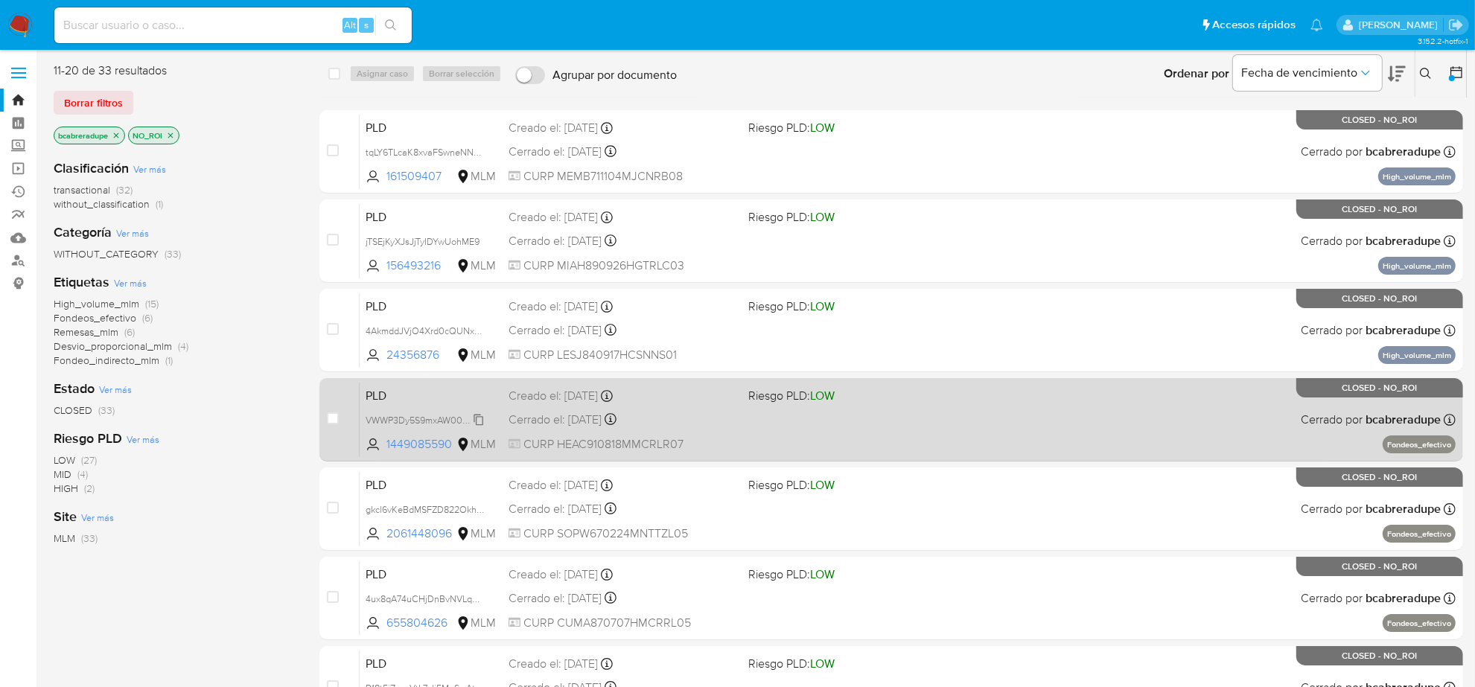
click at [478, 421] on span "VWWP3Dy5S9mxAW0014of0i7q" at bounding box center [431, 419] width 130 height 16
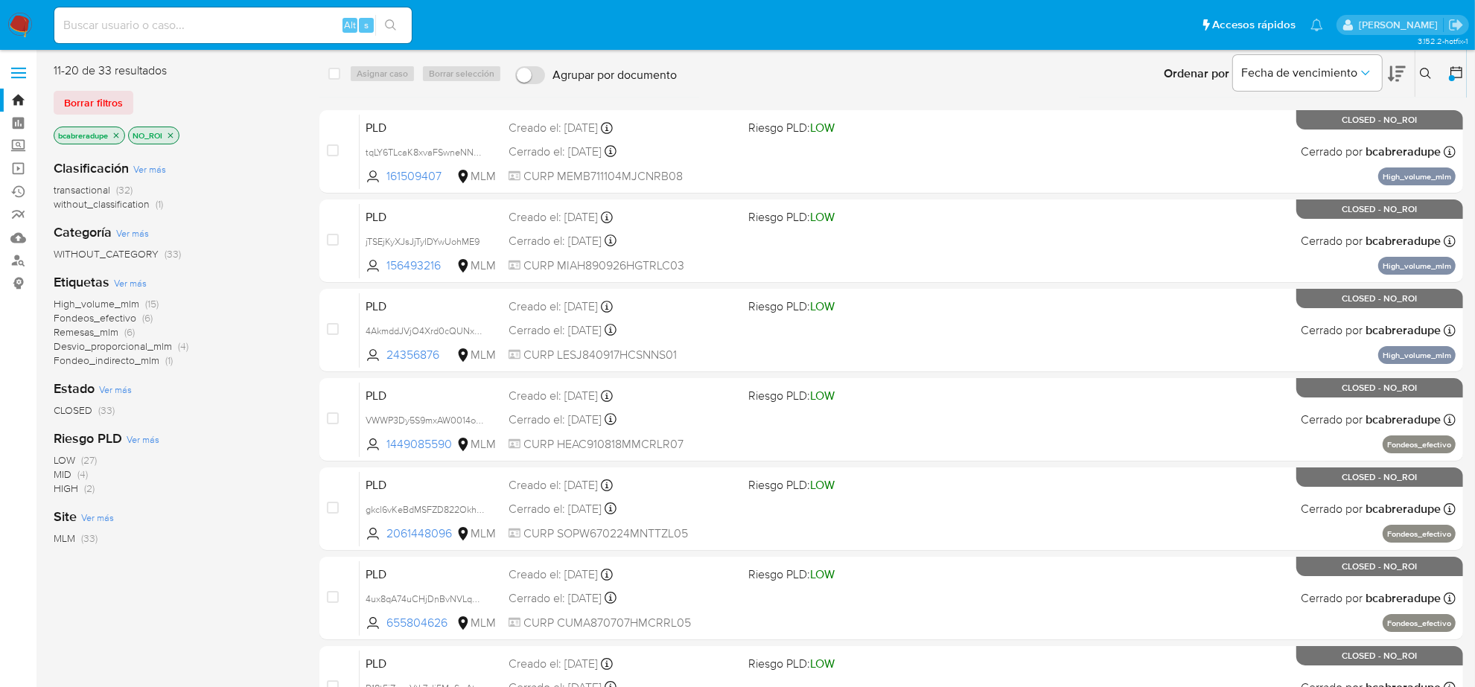
click at [205, 26] on input at bounding box center [232, 25] width 357 height 19
paste input "YjVr0fLjlrvkEnodsdIsOTFd"
type input "YjVr0fLjlrvkEnodsdIsOTFd"
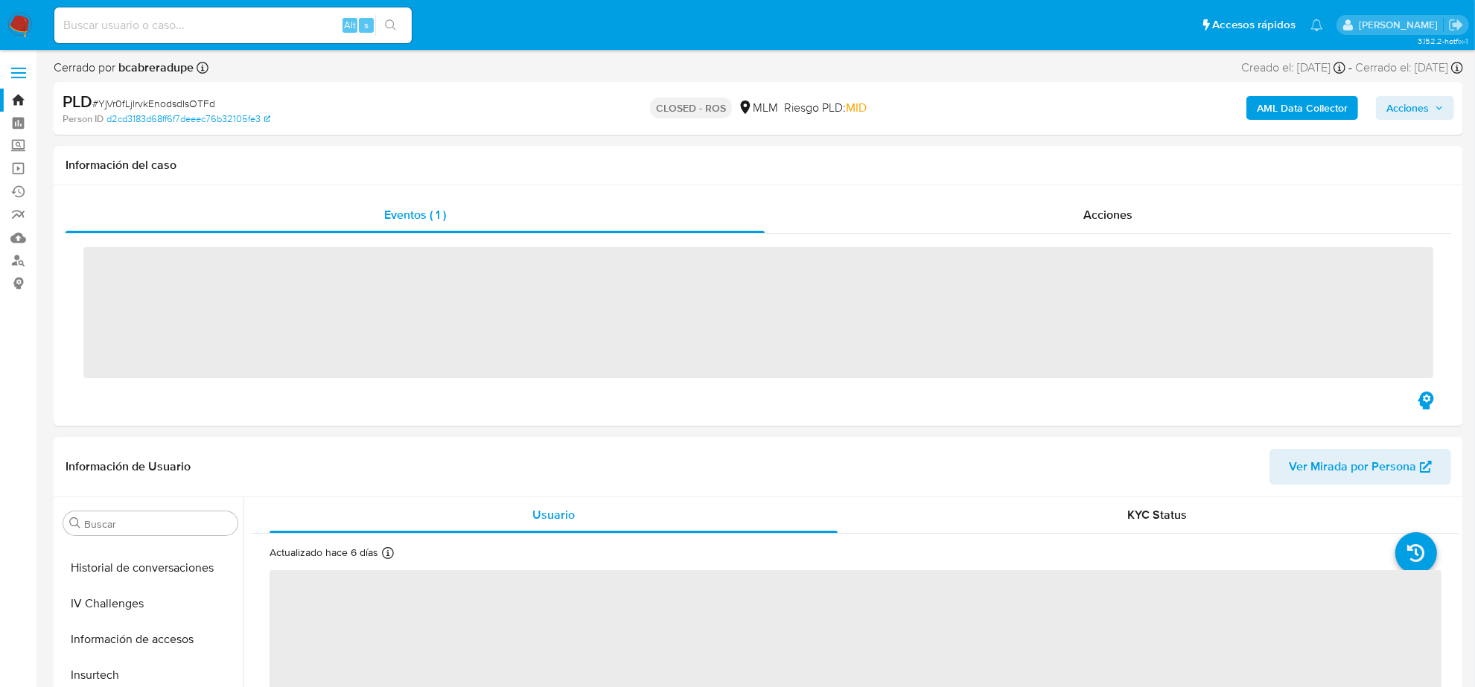
scroll to position [593, 0]
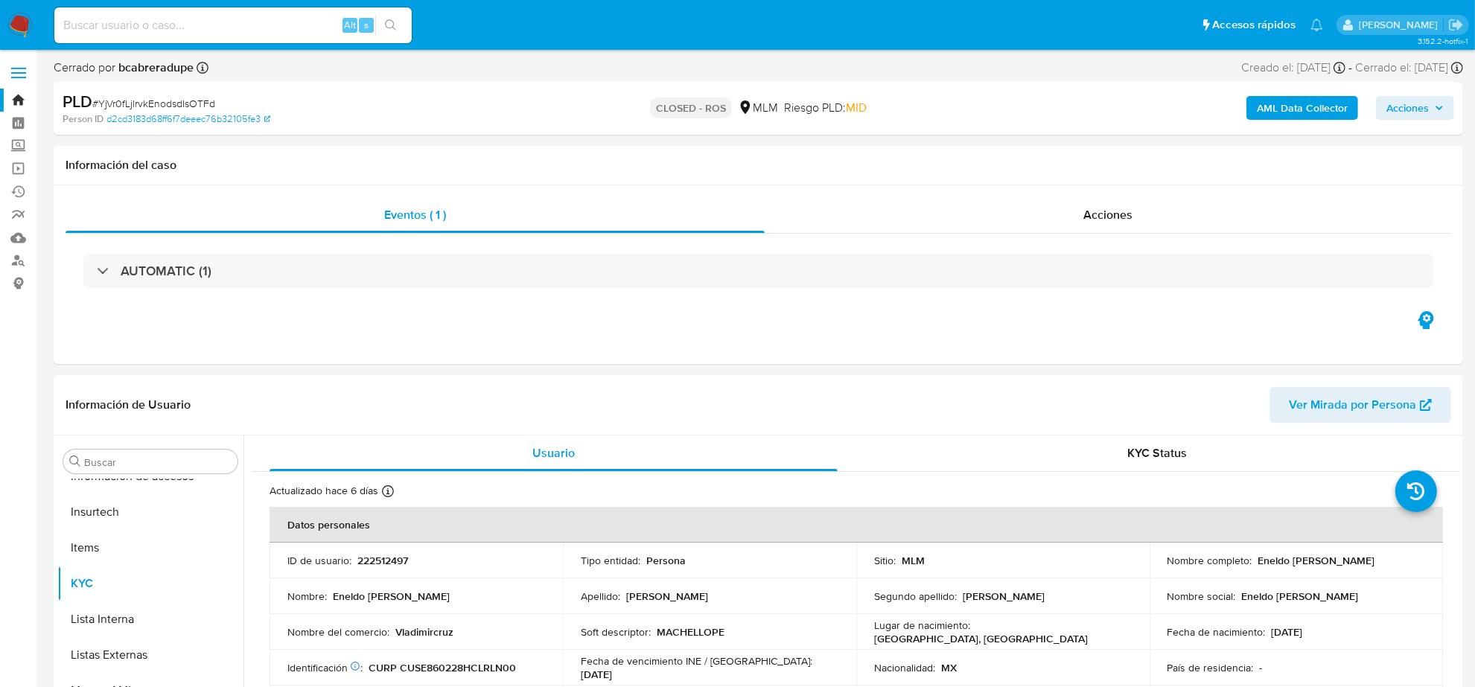
select select "10"
click at [1103, 187] on div "Eventos ( 1 ) Acciones AUTOMATIC (1)" at bounding box center [759, 274] width 1410 height 179
click at [1104, 209] on span "Acciones" at bounding box center [1108, 214] width 49 height 17
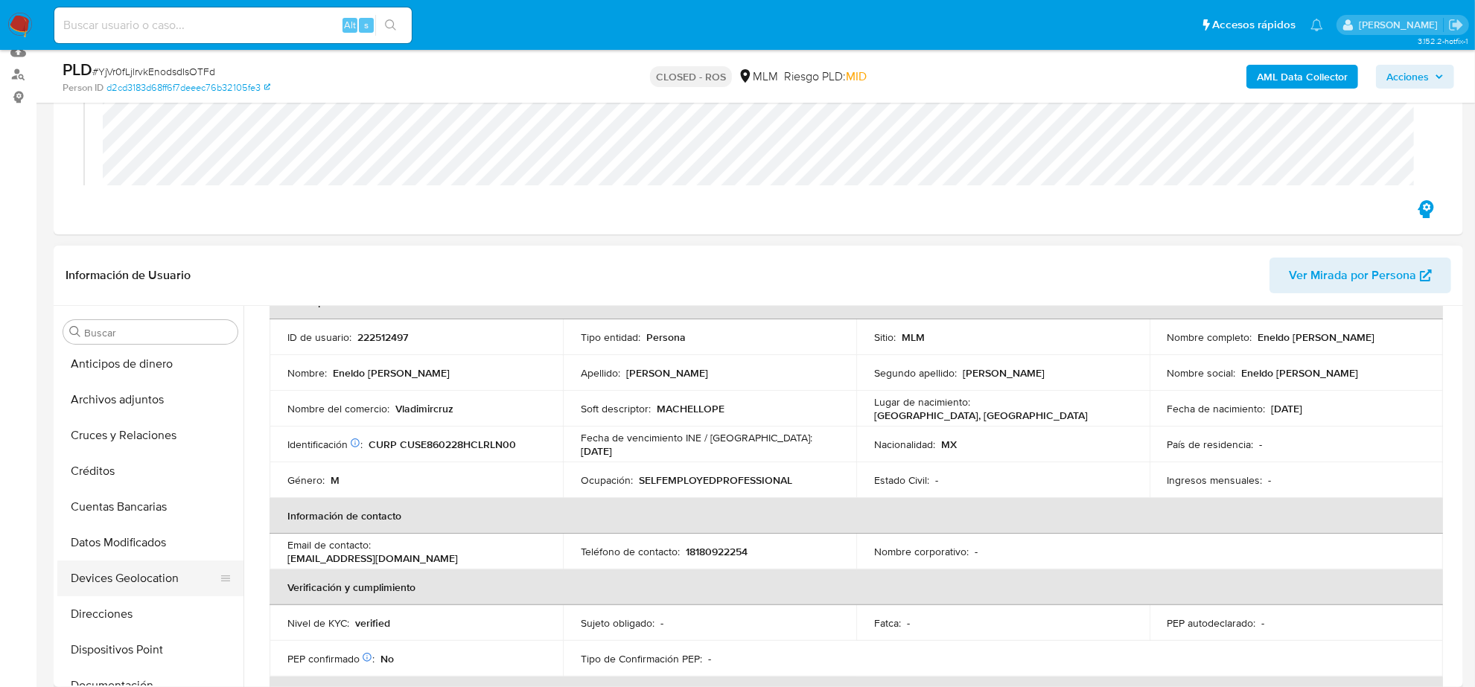
scroll to position [0, 0]
click at [136, 408] on button "Archivos adjuntos" at bounding box center [144, 404] width 174 height 36
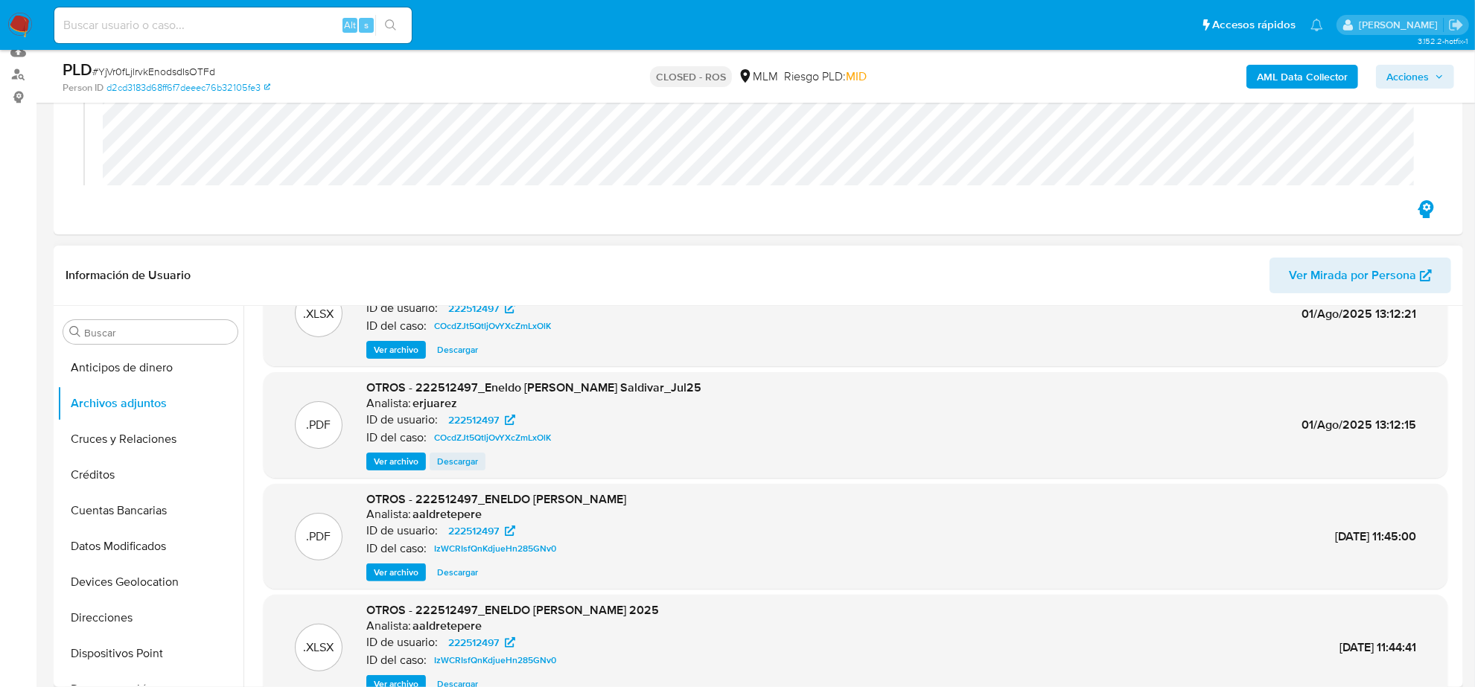
scroll to position [124, 0]
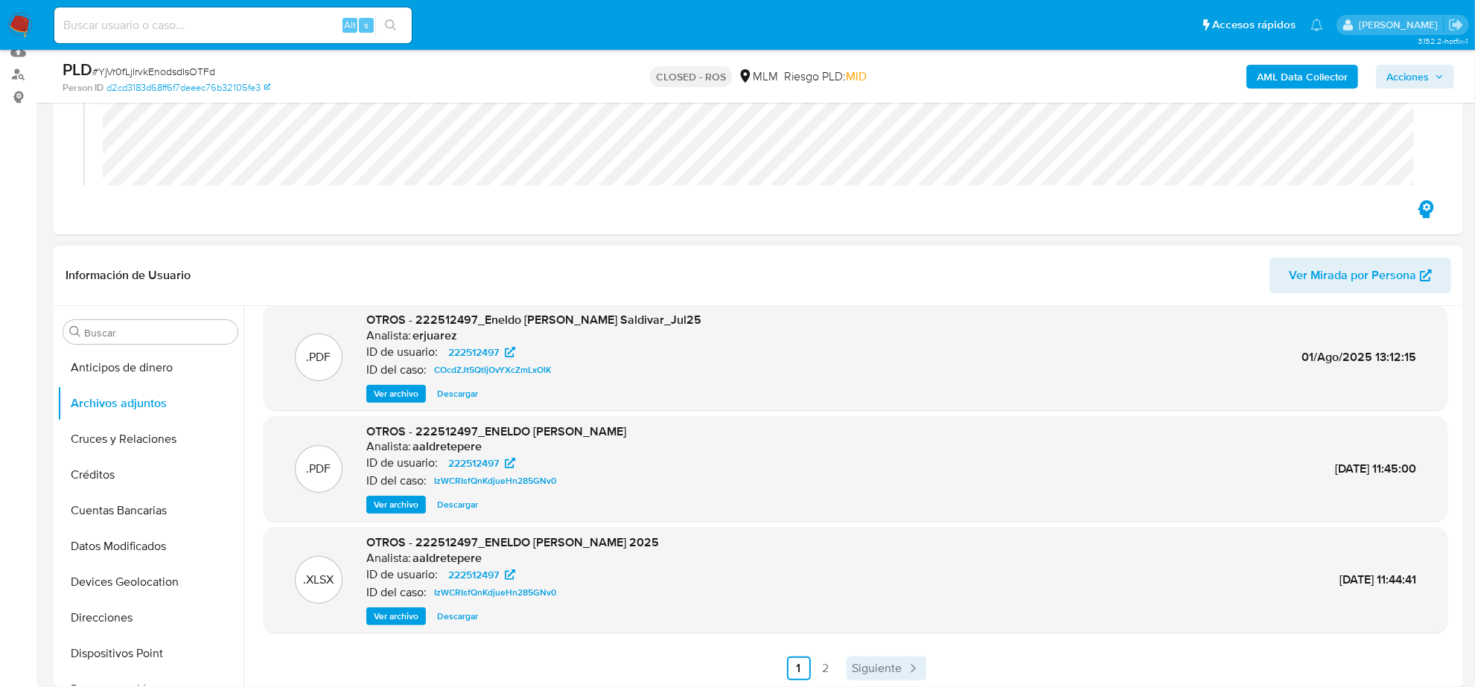
click at [862, 667] on span "Siguiente" at bounding box center [878, 669] width 50 height 12
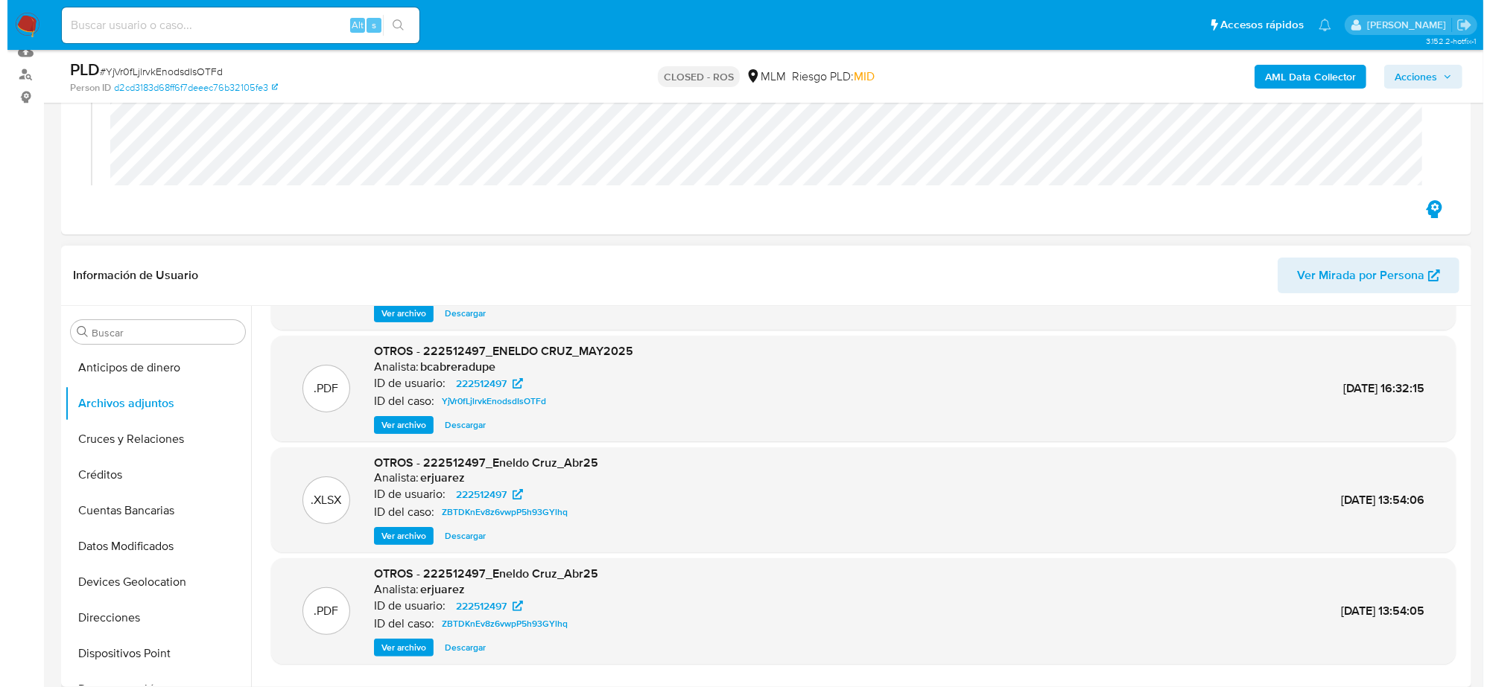
scroll to position [0, 0]
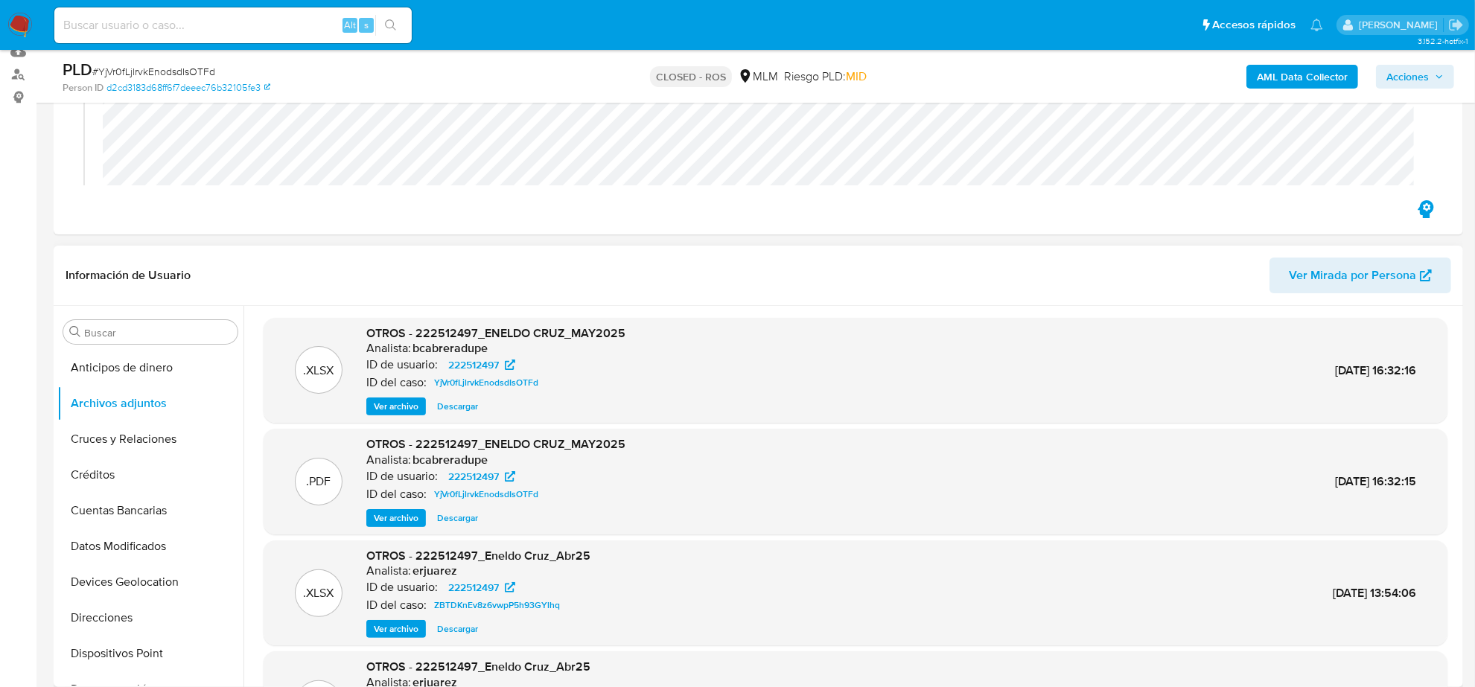
click at [460, 408] on span "Descargar" at bounding box center [457, 406] width 41 height 15
click at [416, 518] on span "Ver archivo" at bounding box center [396, 518] width 45 height 15
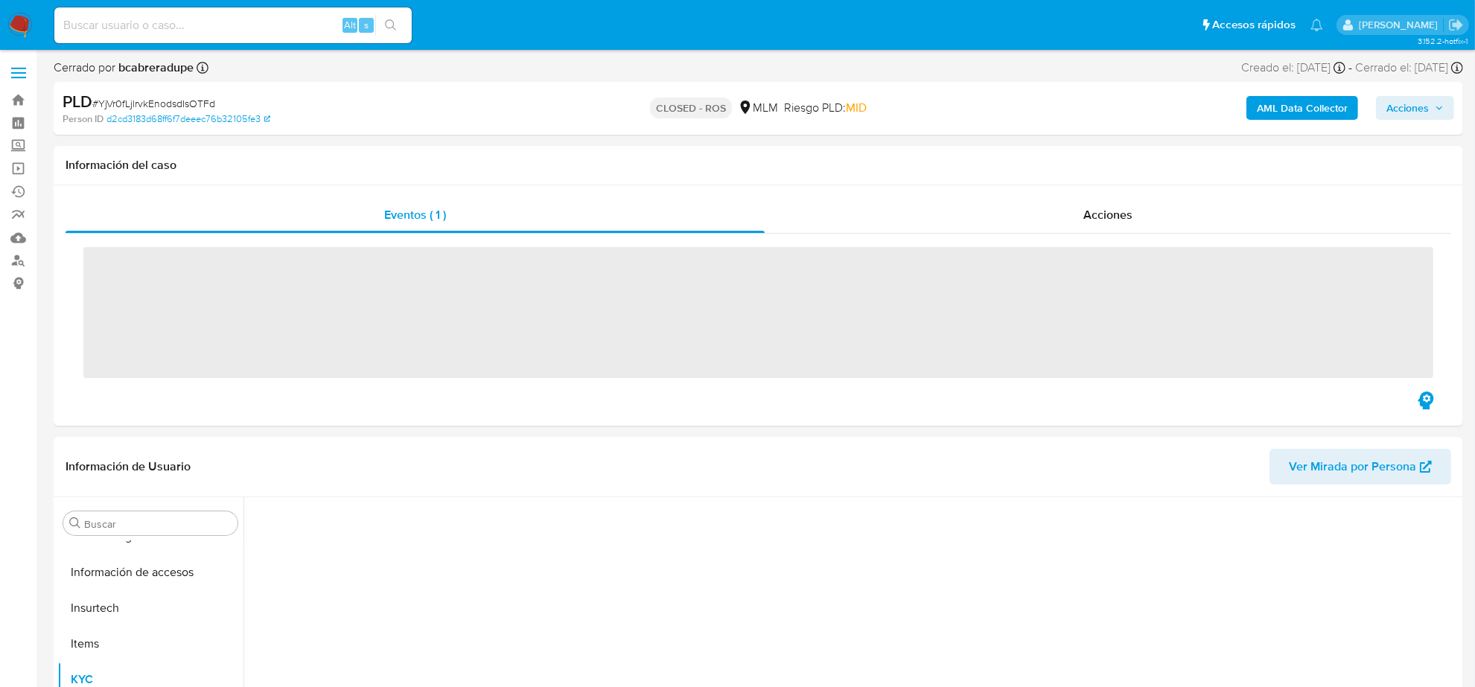
scroll to position [593, 0]
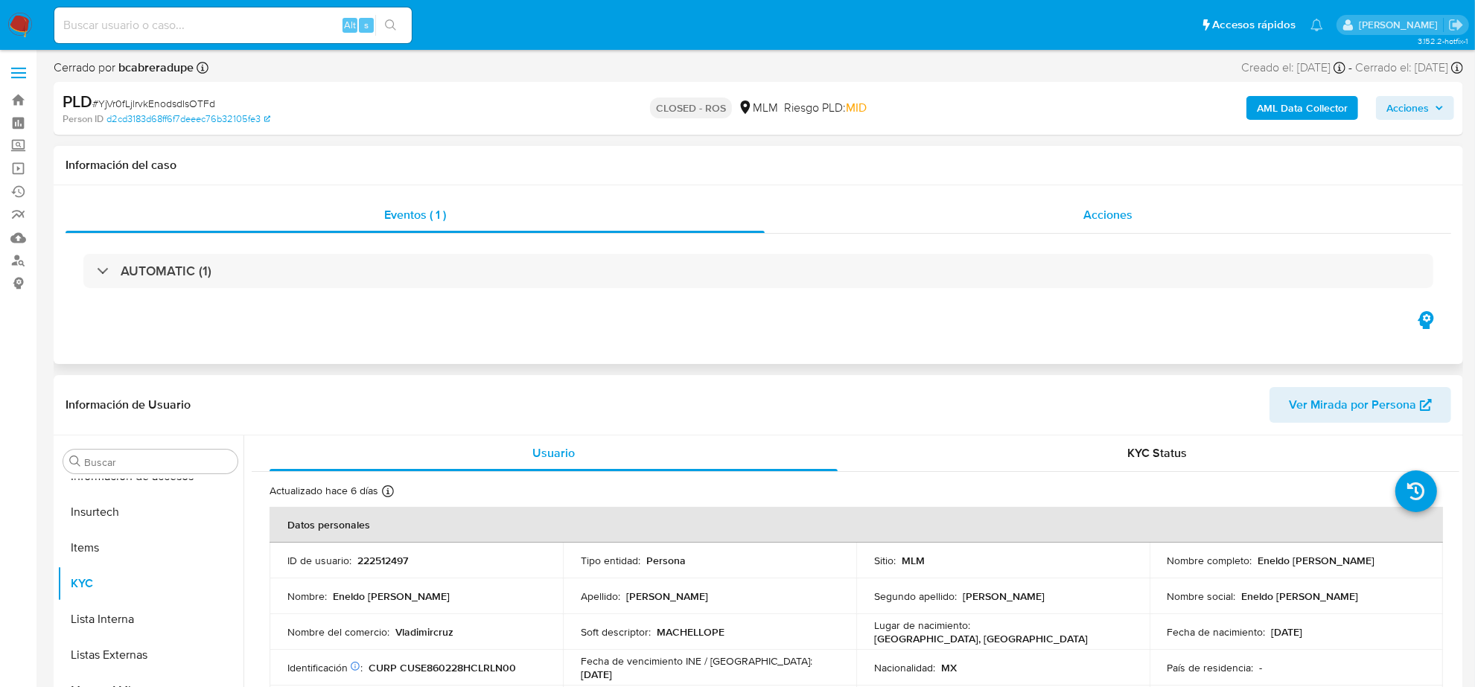
click at [1128, 212] on span "Acciones" at bounding box center [1108, 214] width 49 height 17
select select "10"
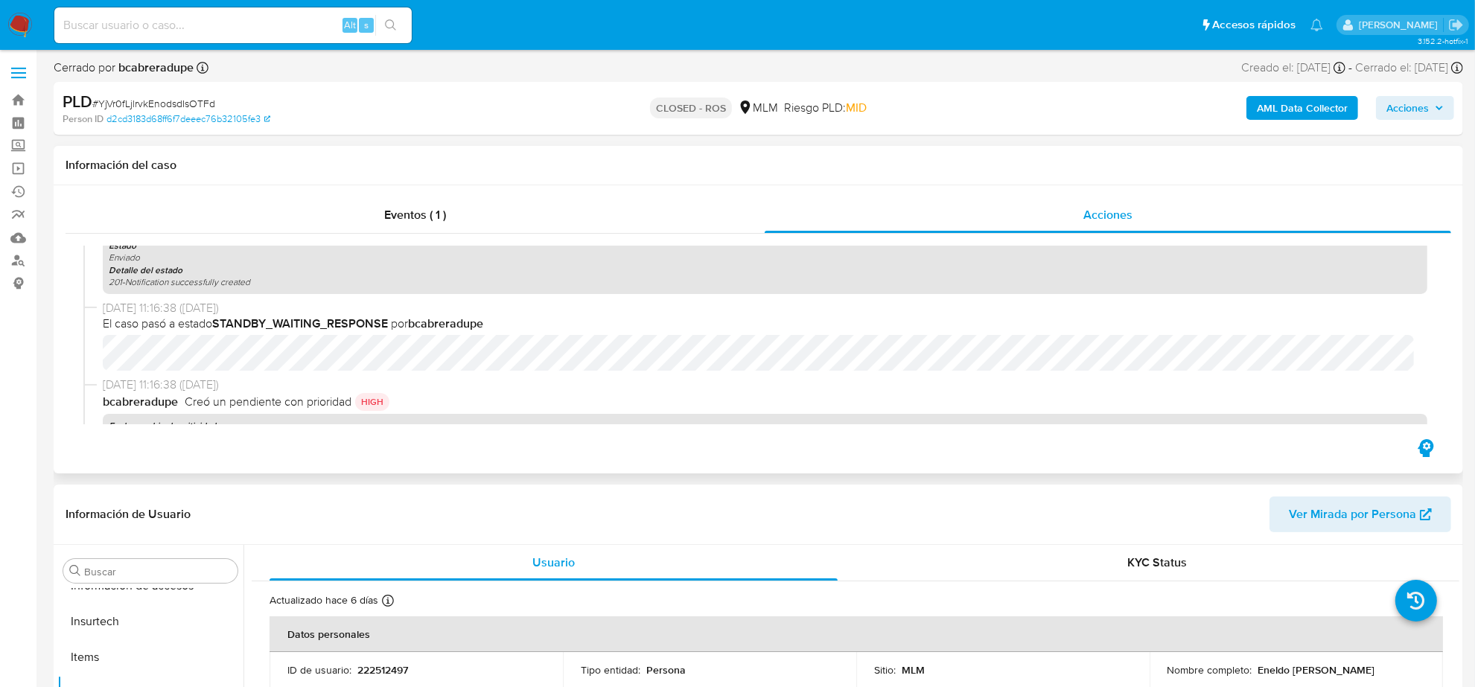
scroll to position [2287, 0]
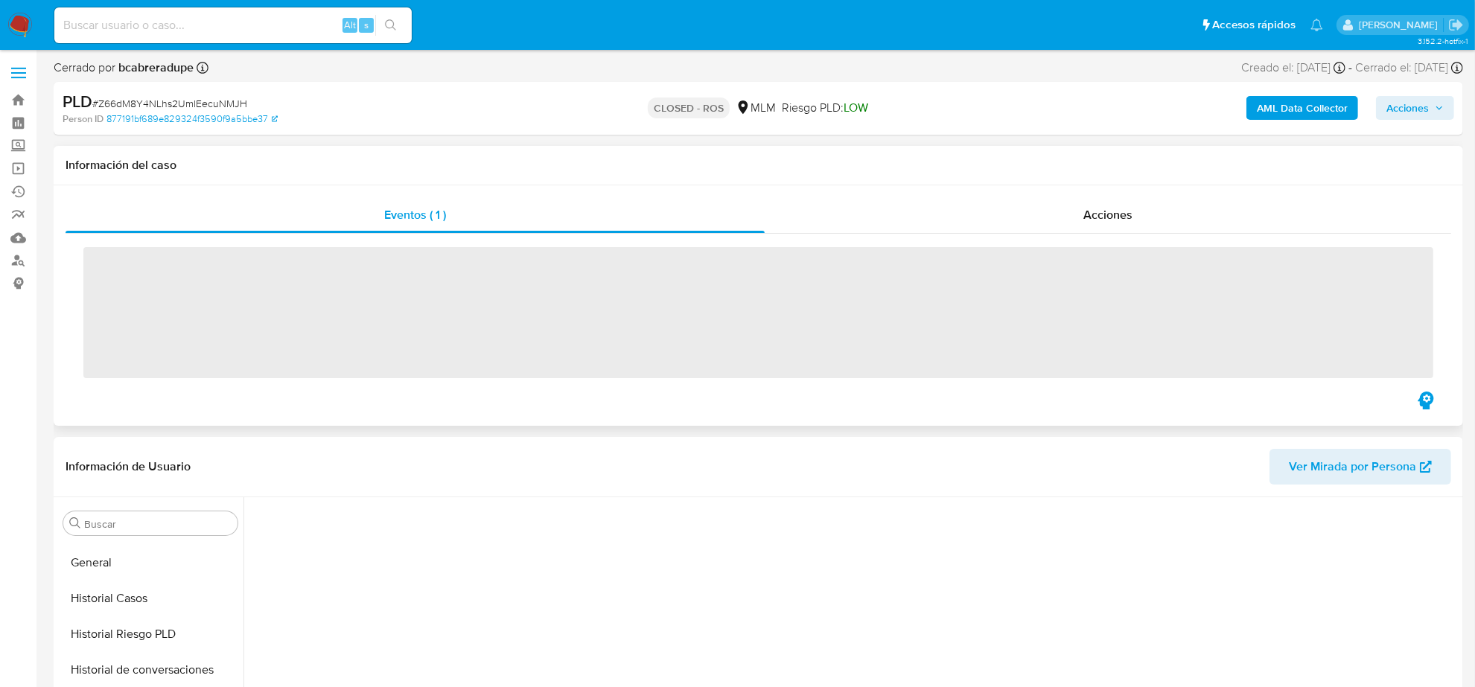
scroll to position [593, 0]
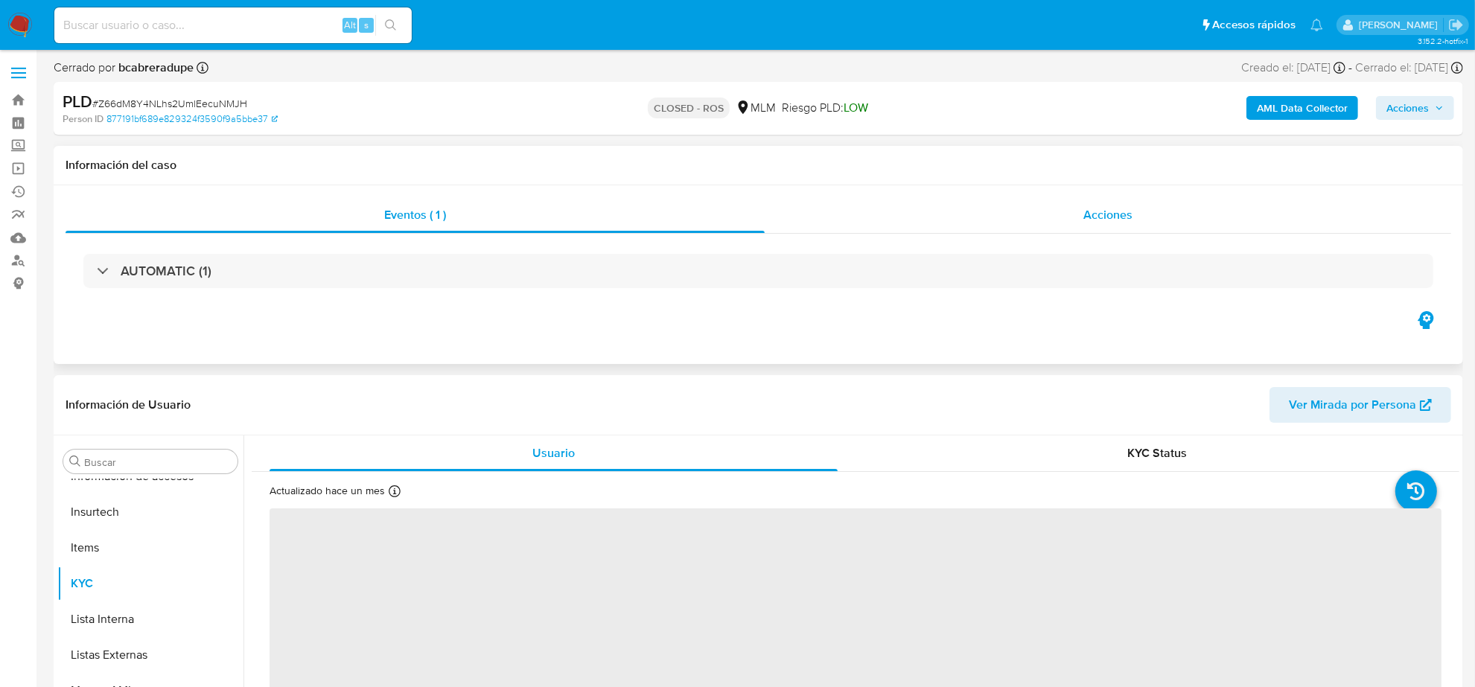
click at [1096, 218] on span "Acciones" at bounding box center [1108, 214] width 49 height 17
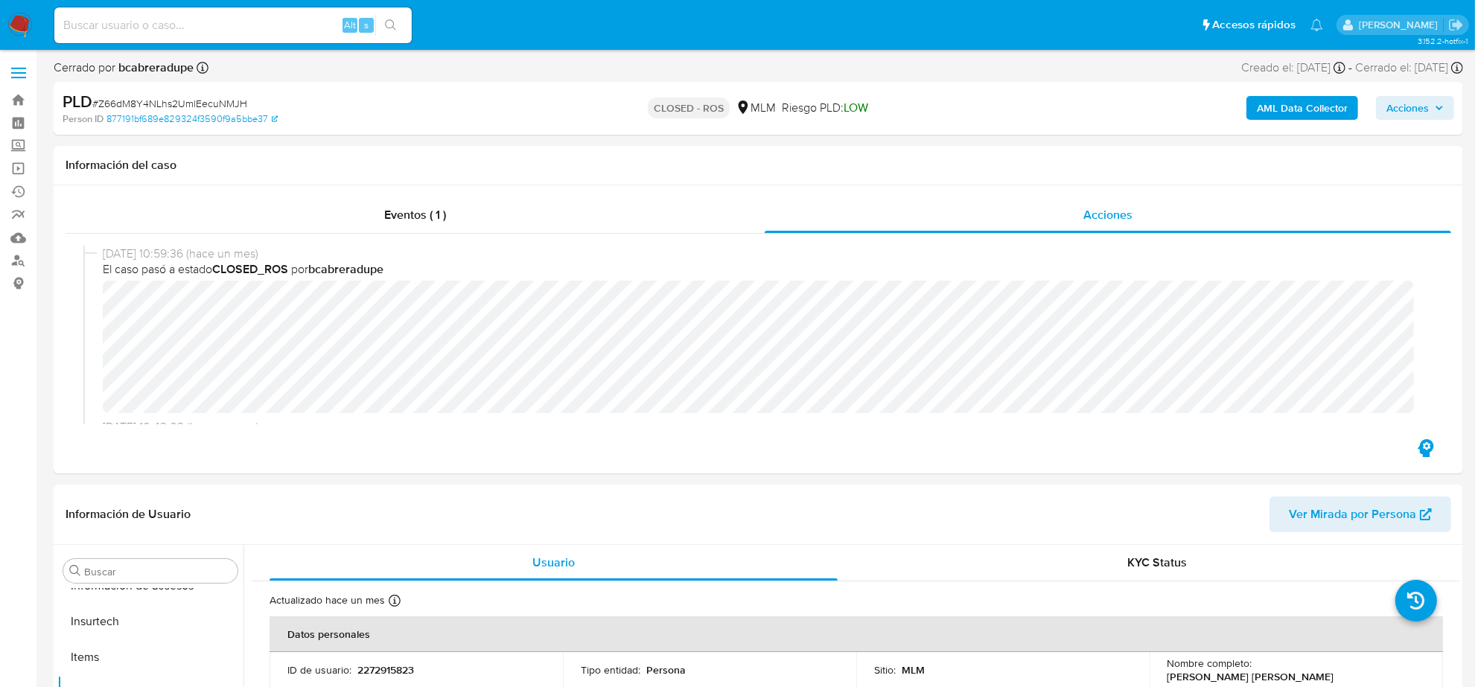
select select "10"
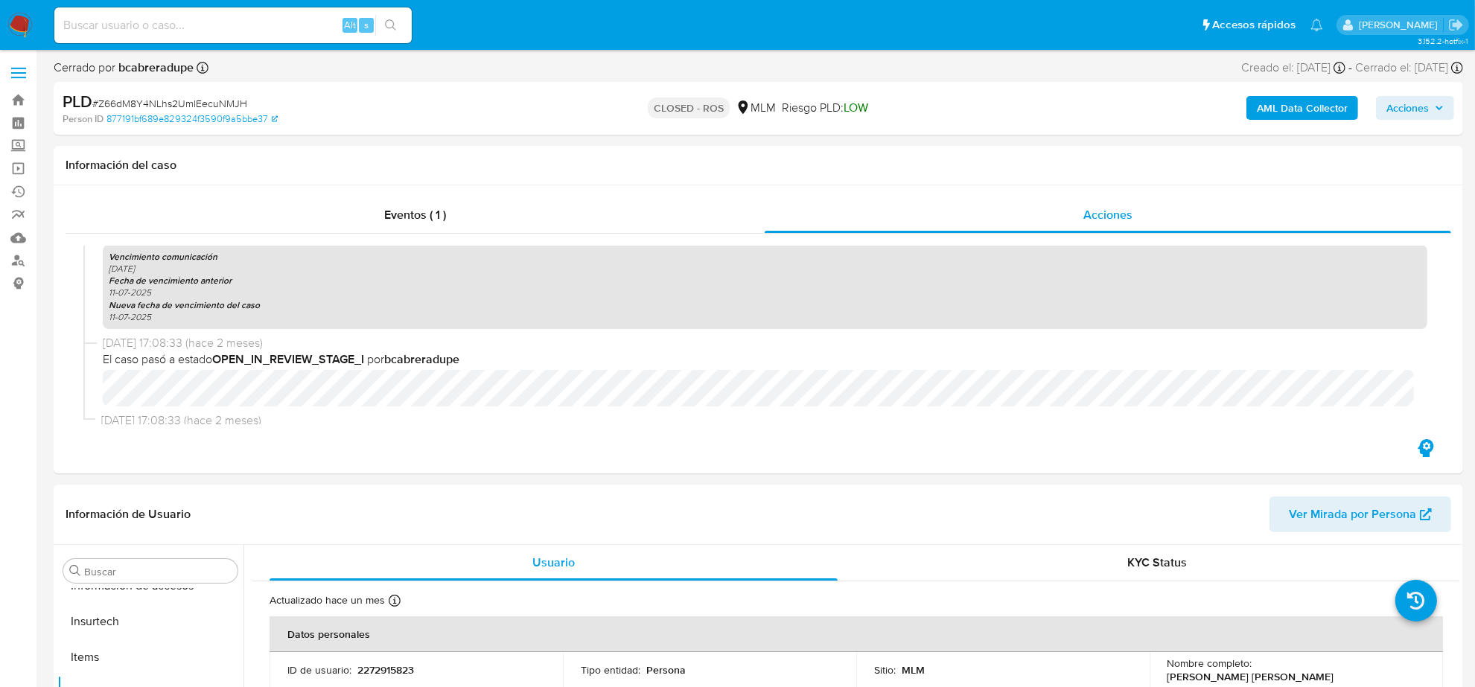
scroll to position [1744, 0]
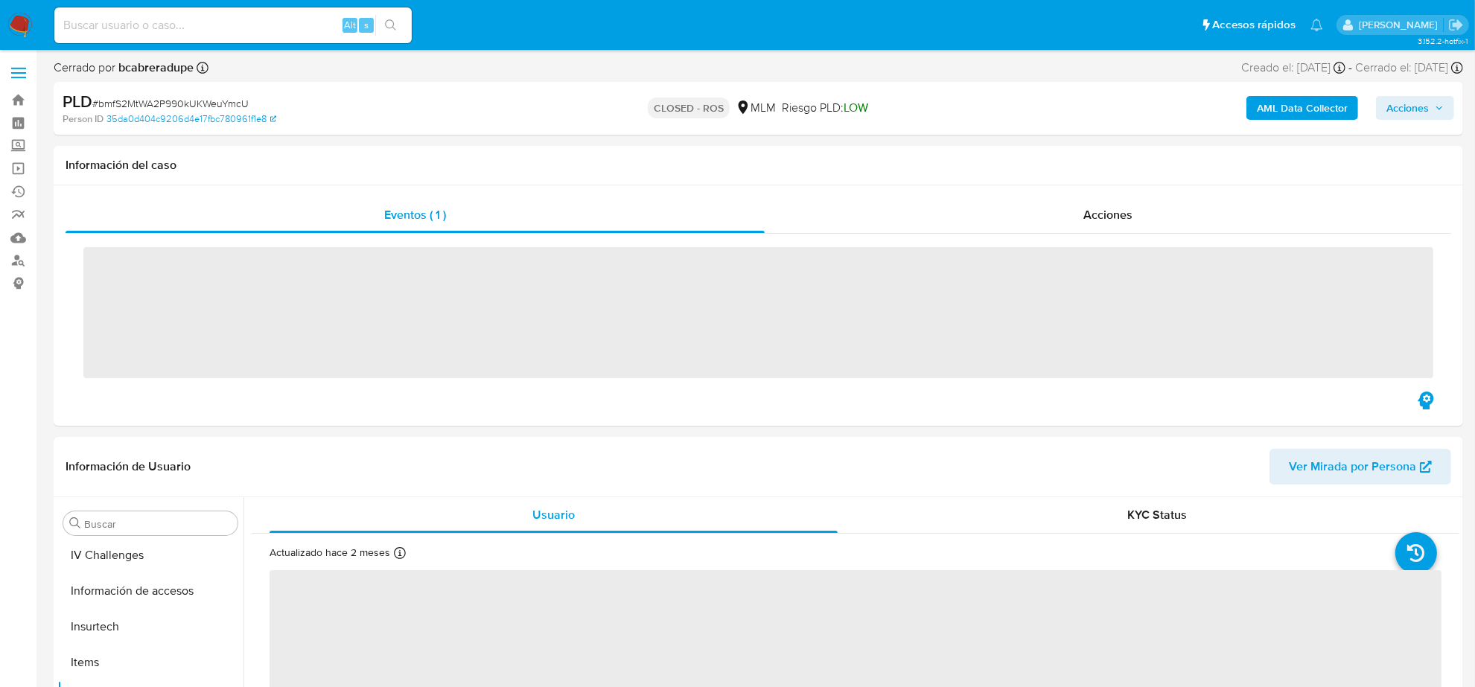
scroll to position [593, 0]
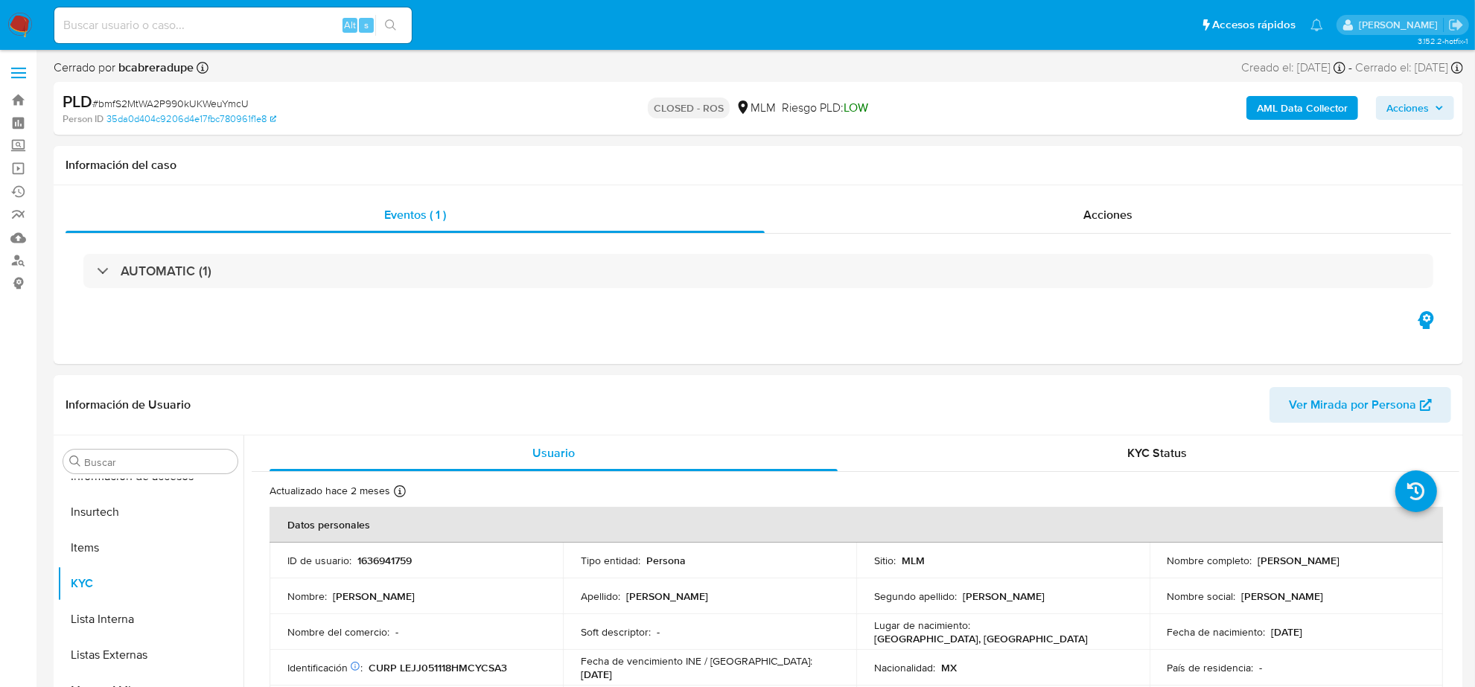
select select "10"
click at [1134, 220] on div "Acciones" at bounding box center [1108, 215] width 687 height 36
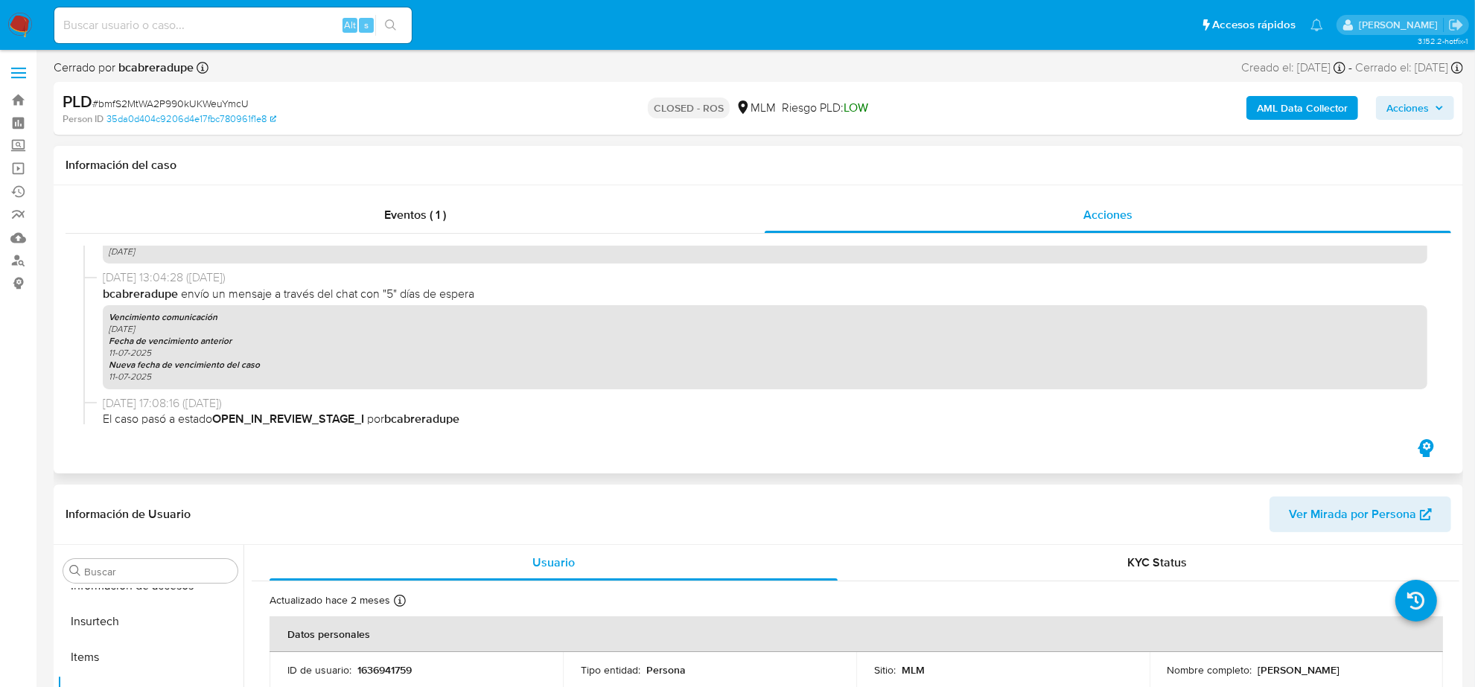
scroll to position [1667, 0]
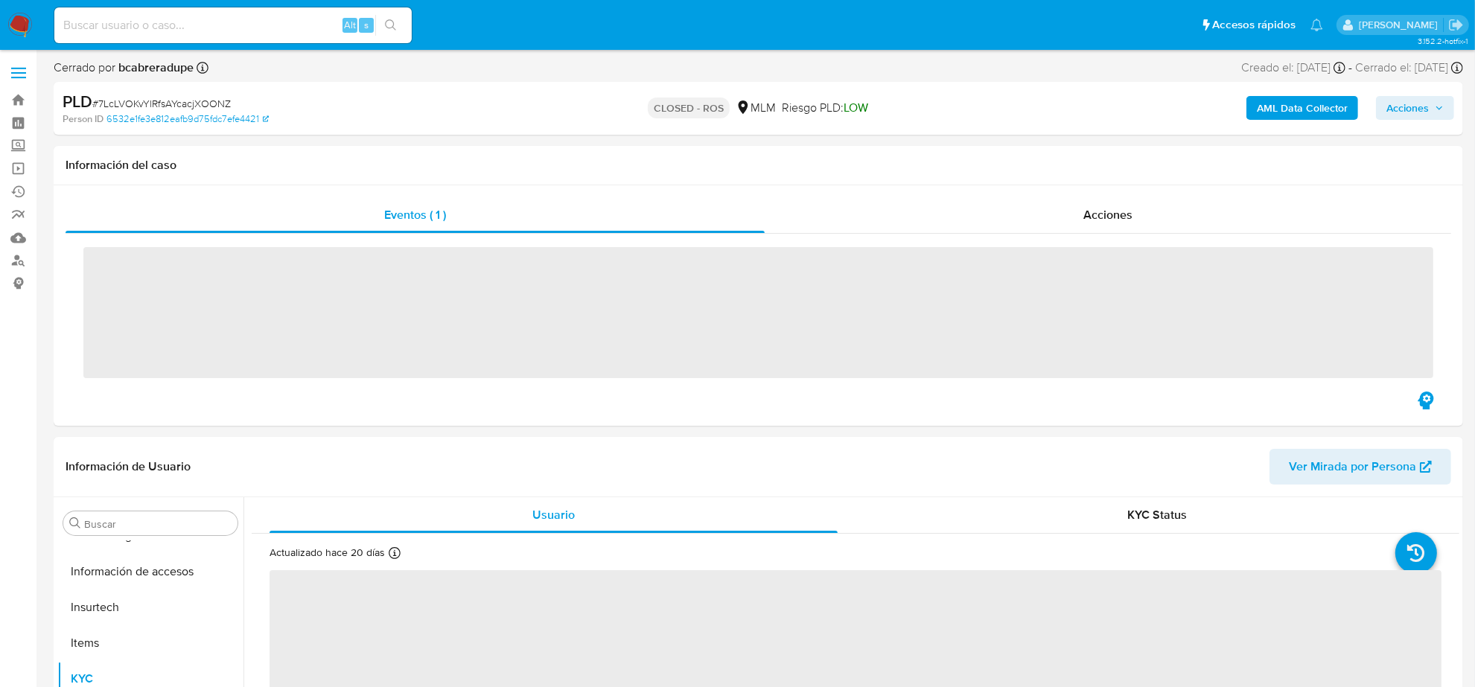
scroll to position [593, 0]
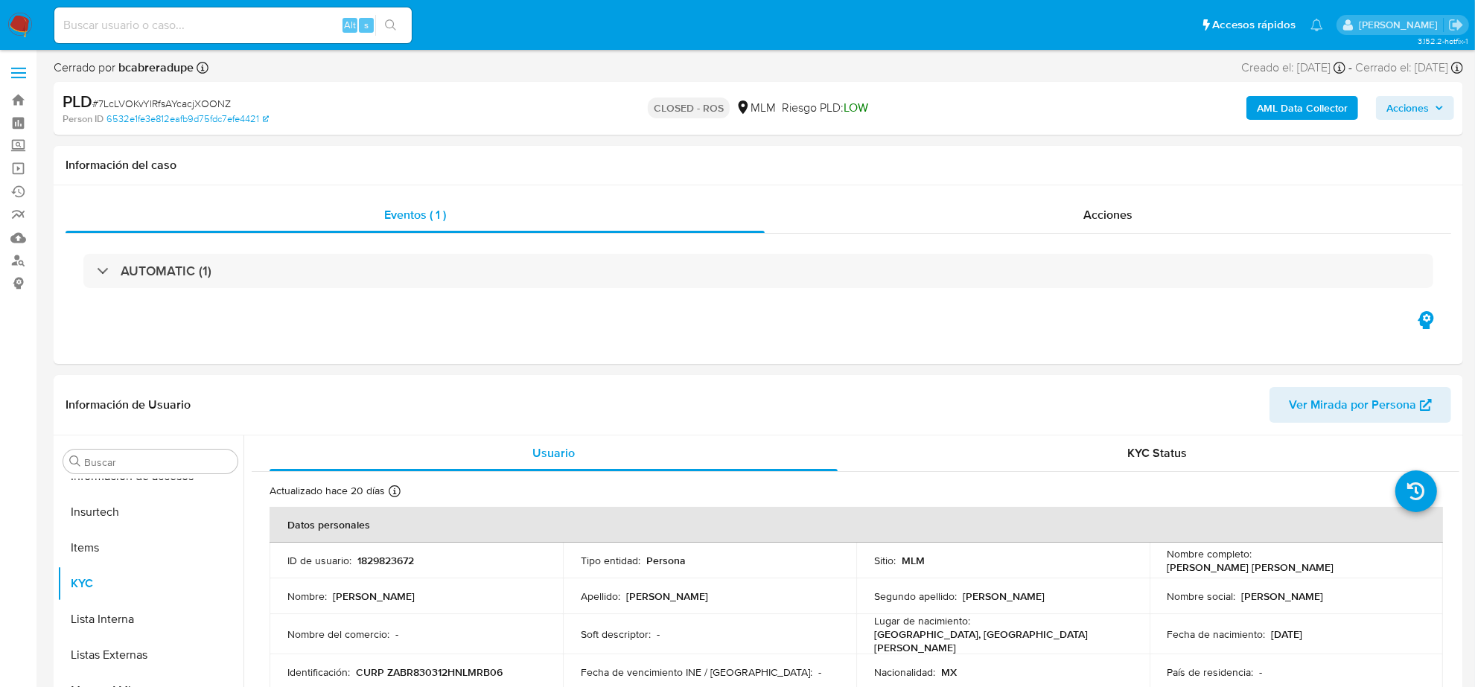
select select "10"
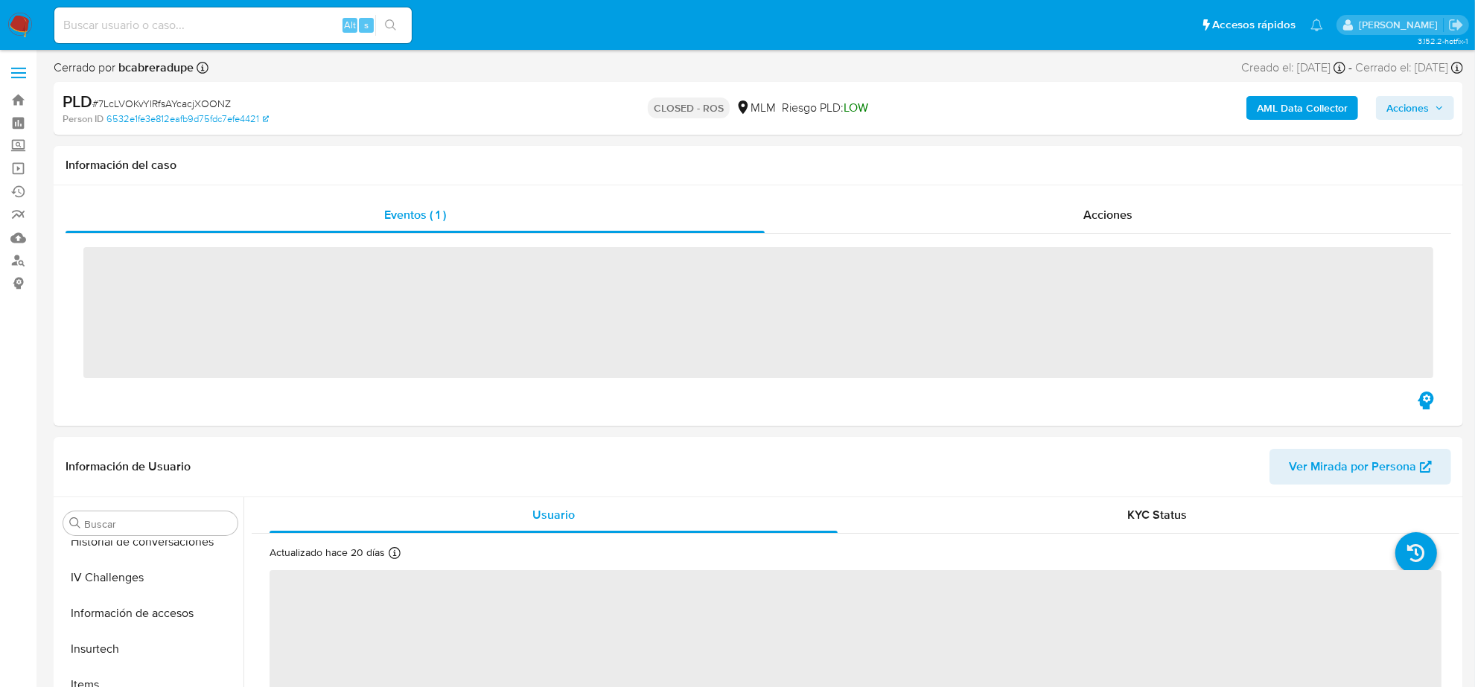
scroll to position [593, 0]
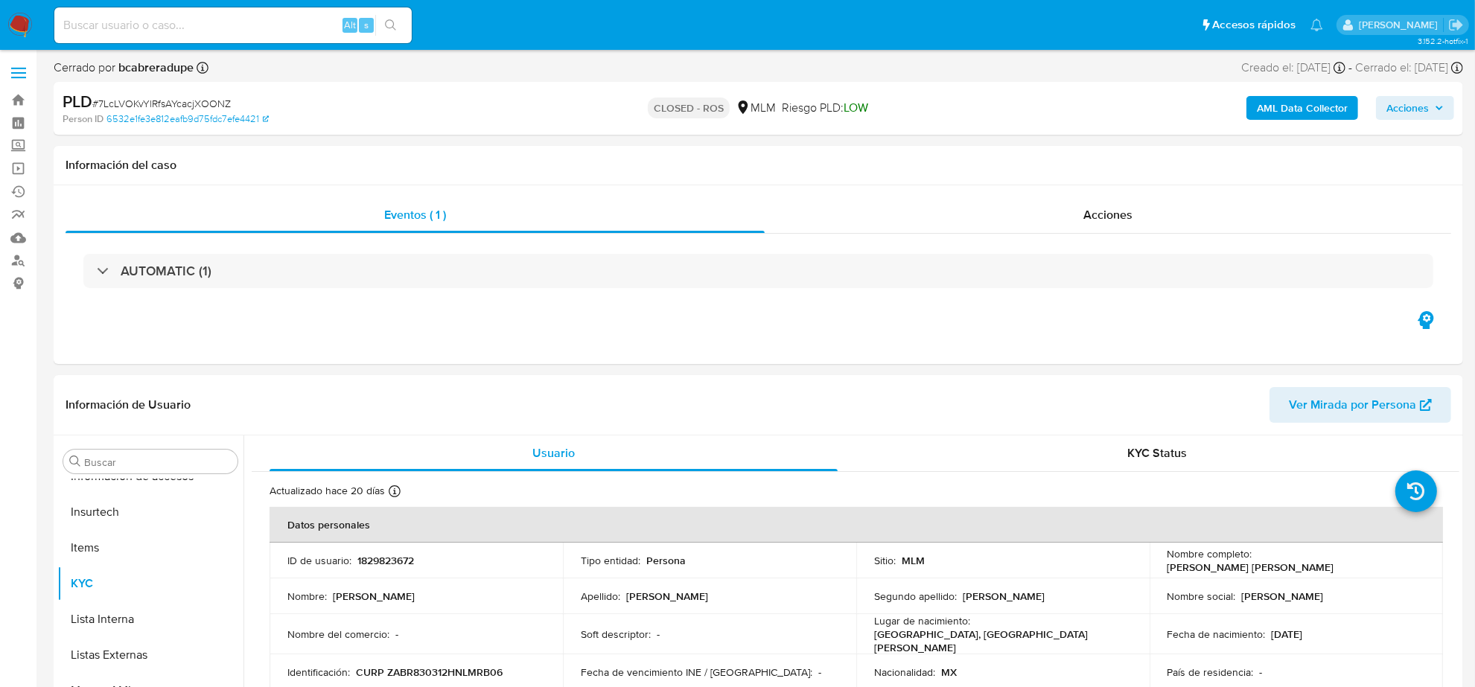
select select "10"
click at [1131, 213] on span "Acciones" at bounding box center [1108, 214] width 49 height 17
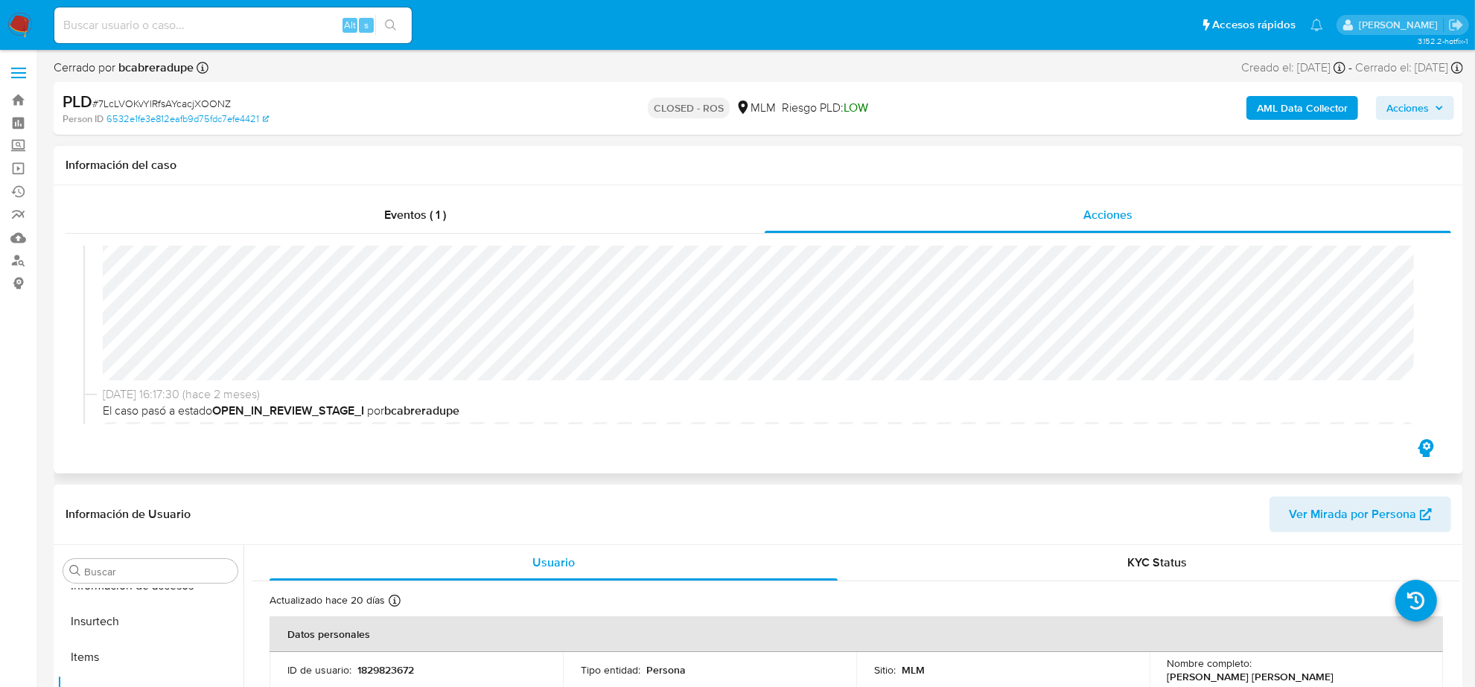
scroll to position [1303, 0]
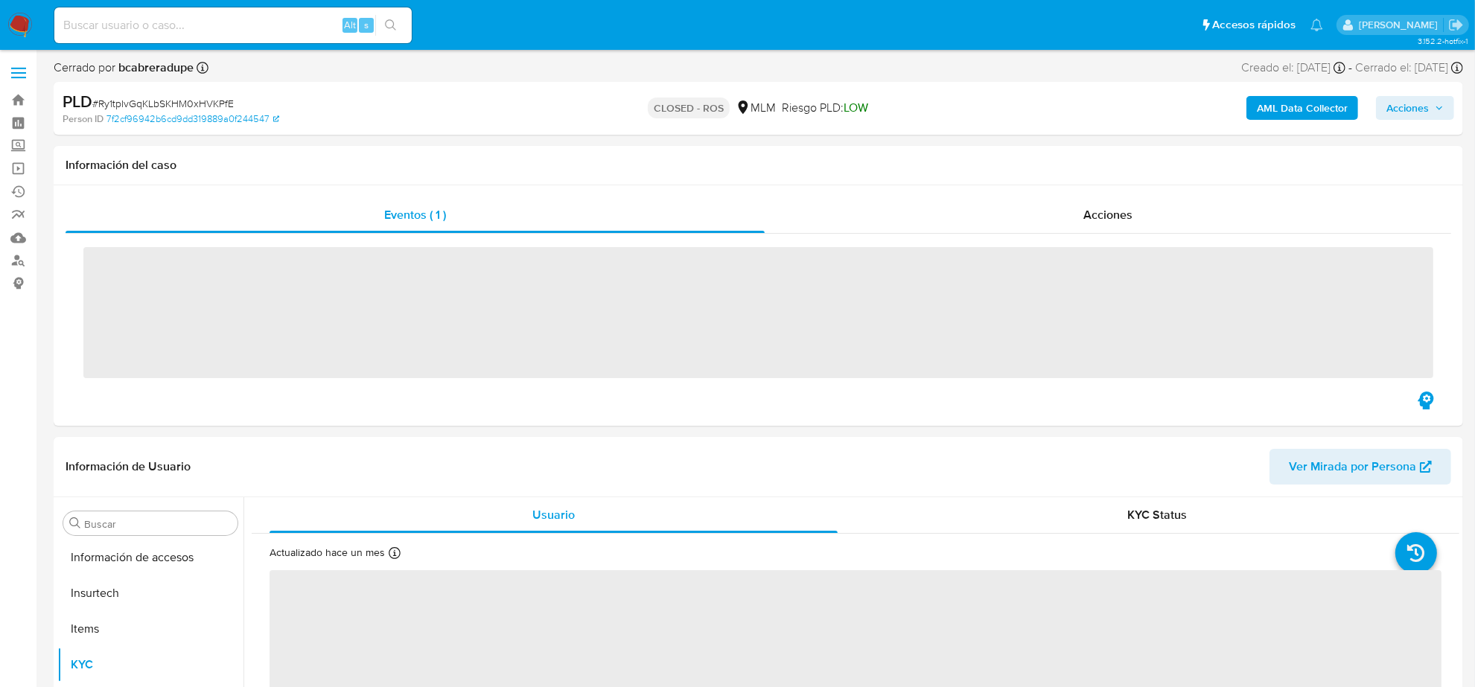
scroll to position [593, 0]
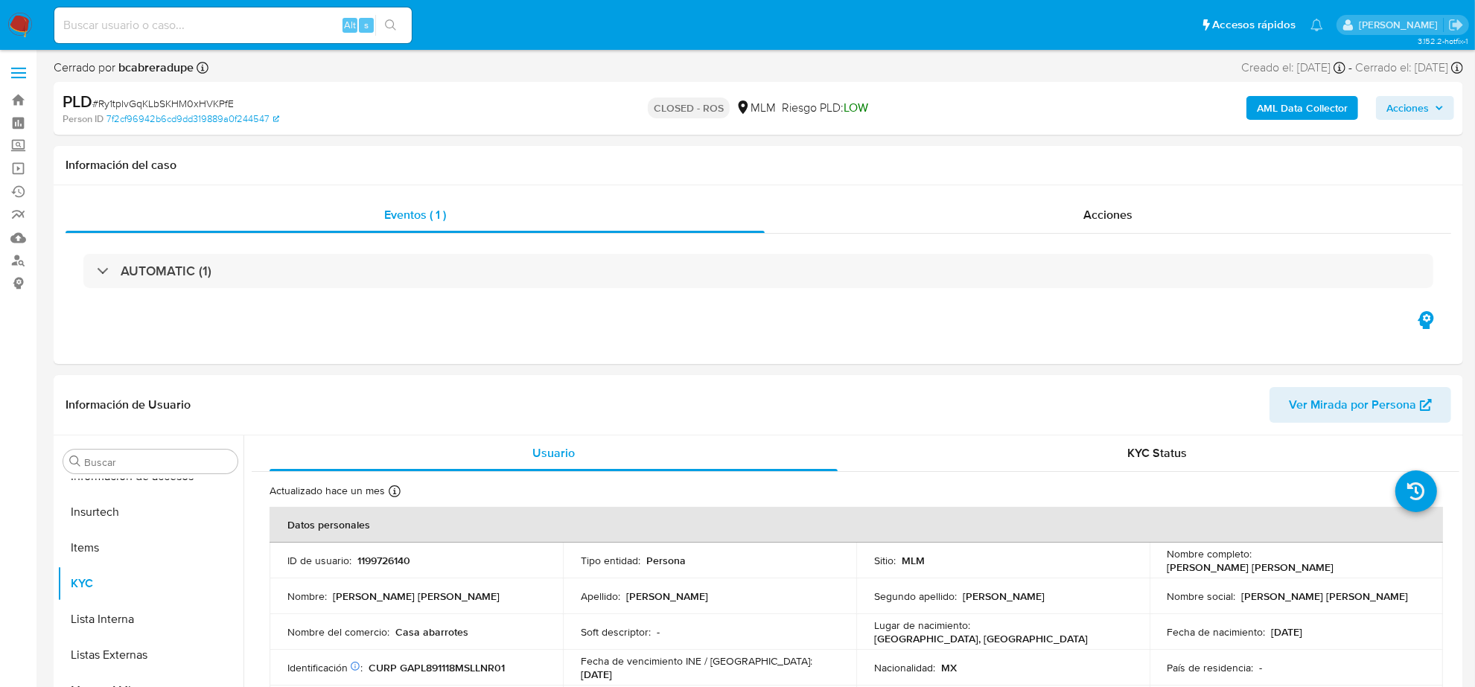
select select "10"
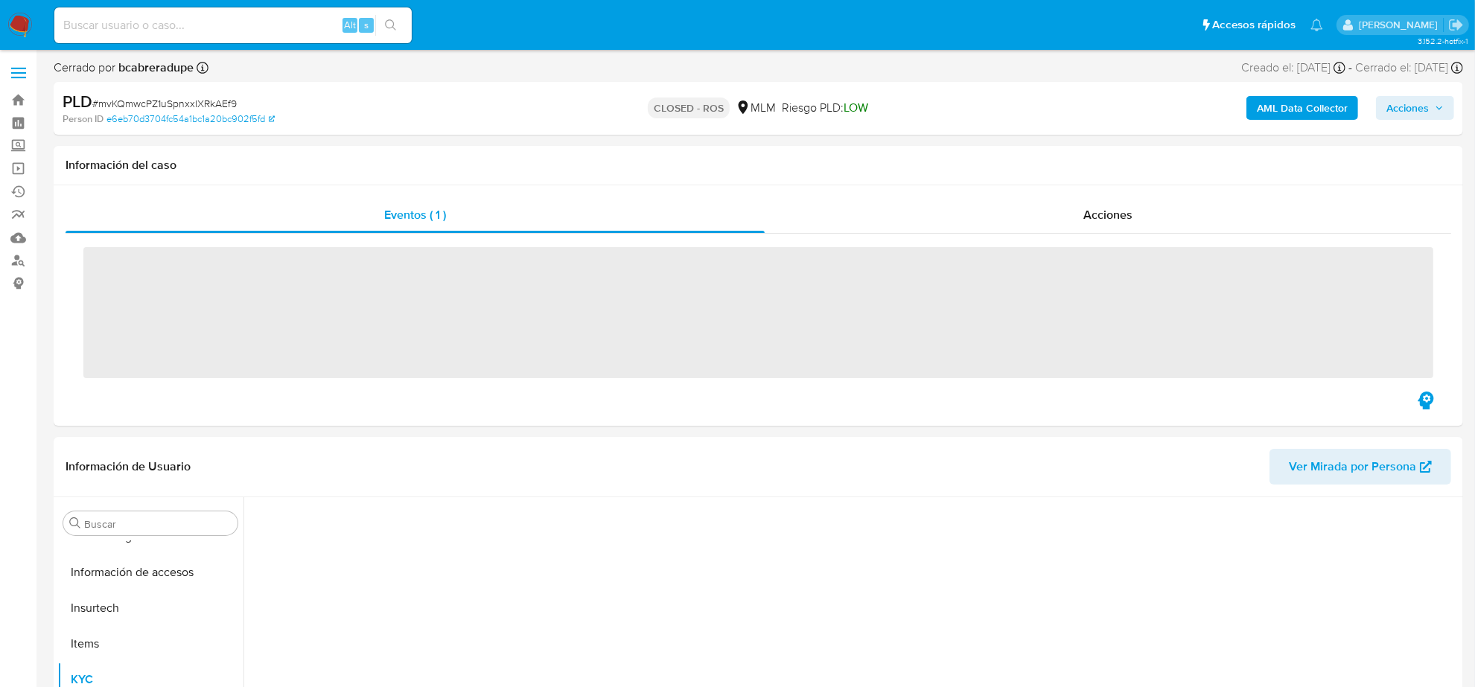
scroll to position [593, 0]
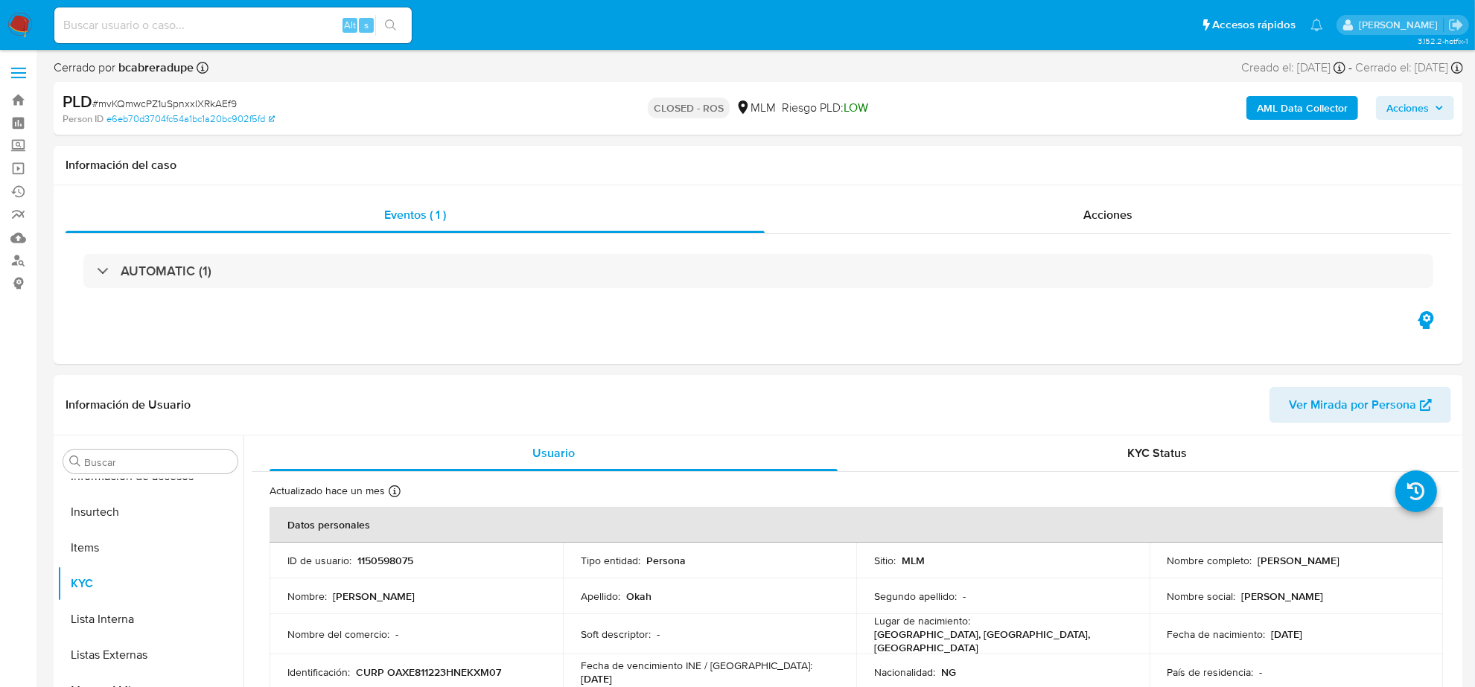
select select "10"
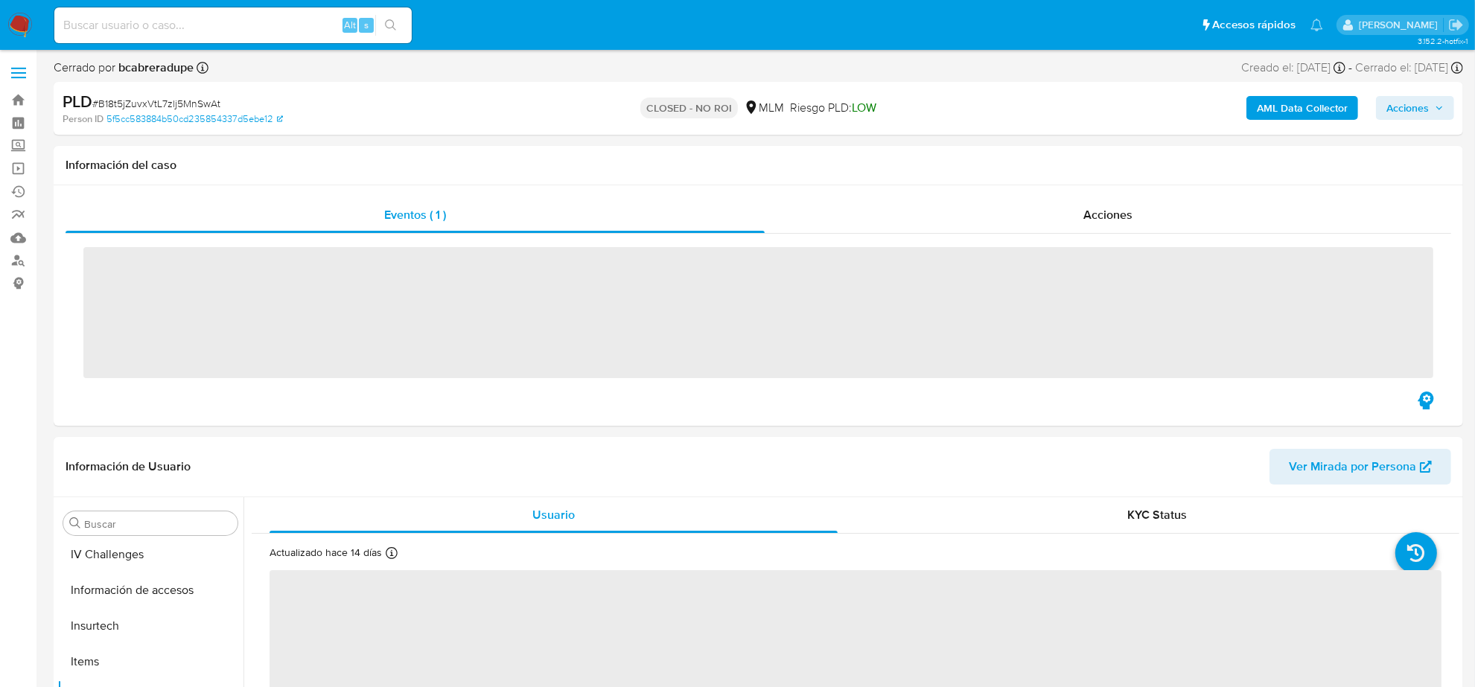
scroll to position [593, 0]
click at [136, 25] on input at bounding box center [232, 25] width 357 height 19
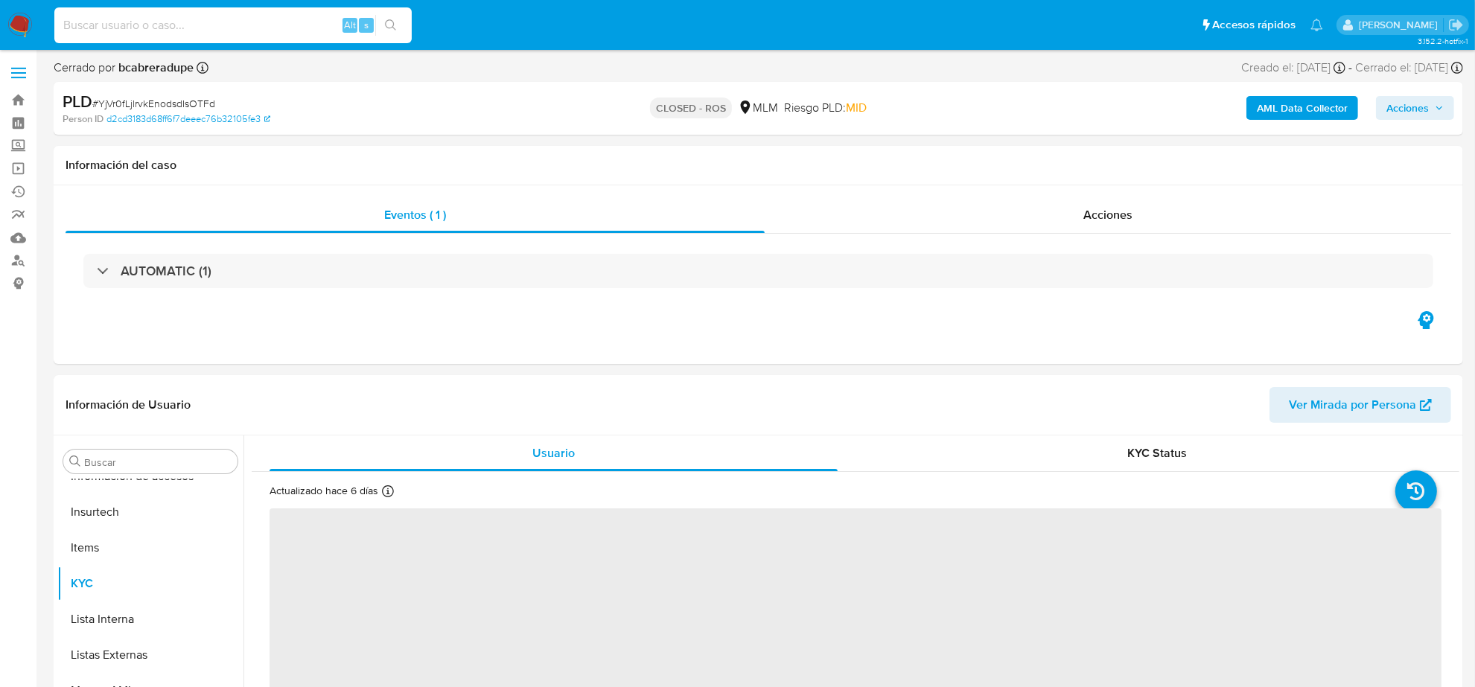
paste input "YjVr0fLjlrvkEnodsdIsOTFd"
type input "YjVr0fLjlrvkEnodsdIsOTFd"
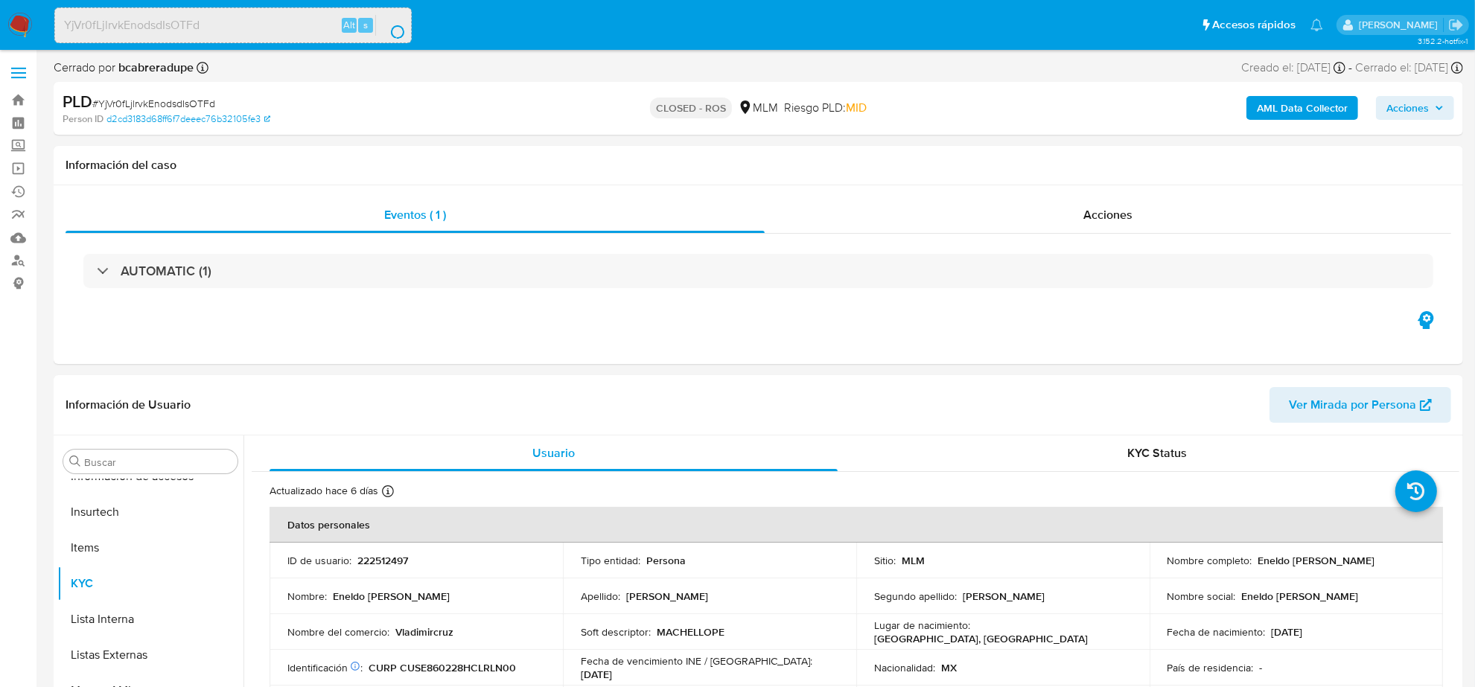
select select "10"
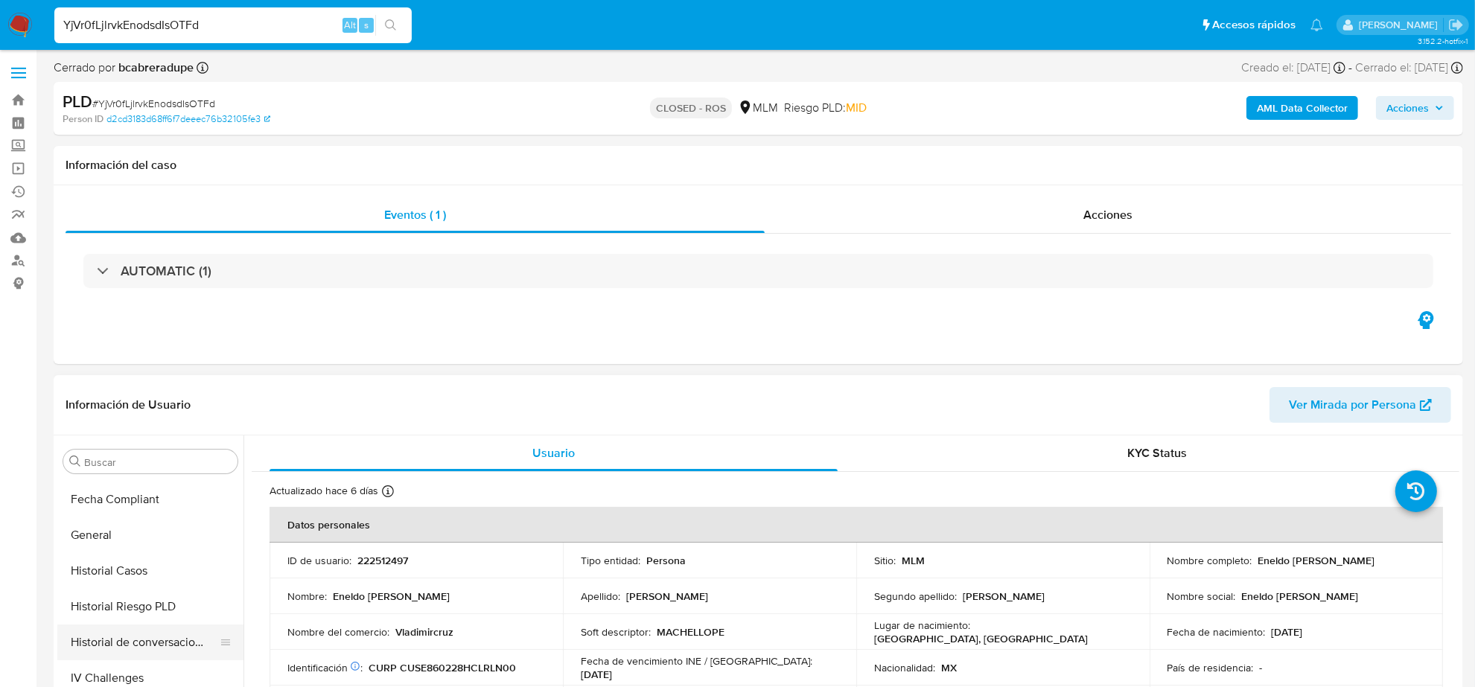
scroll to position [0, 0]
click at [120, 534] on button "Archivos adjuntos" at bounding box center [144, 533] width 174 height 36
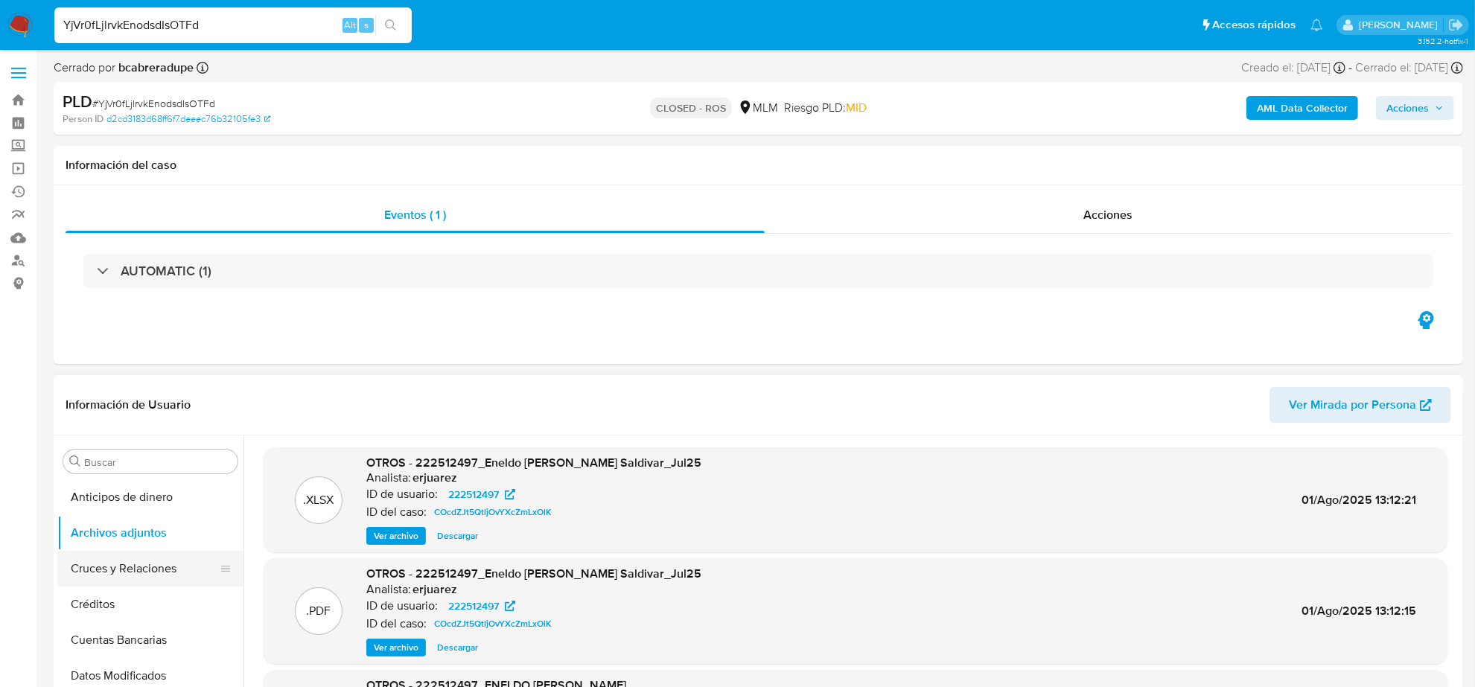
click at [110, 563] on button "Cruces y Relaciones" at bounding box center [144, 569] width 174 height 36
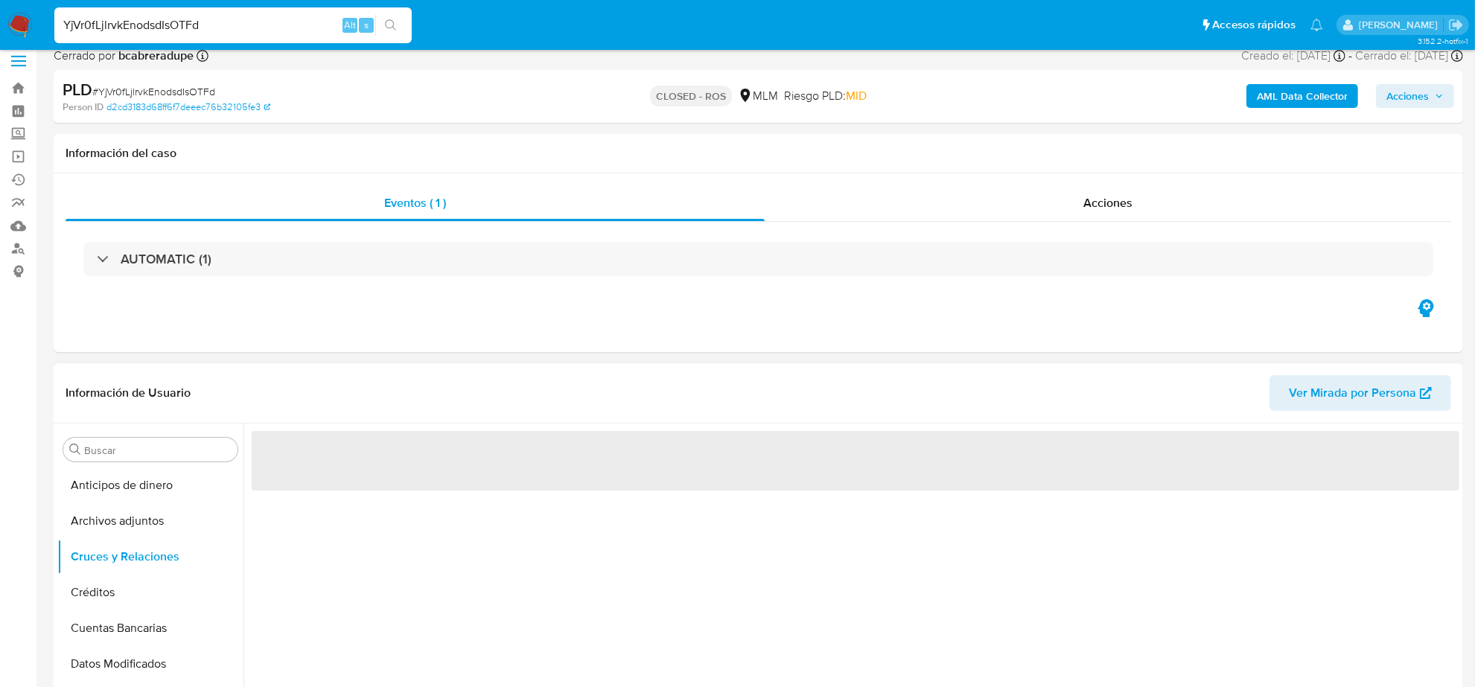
scroll to position [186, 0]
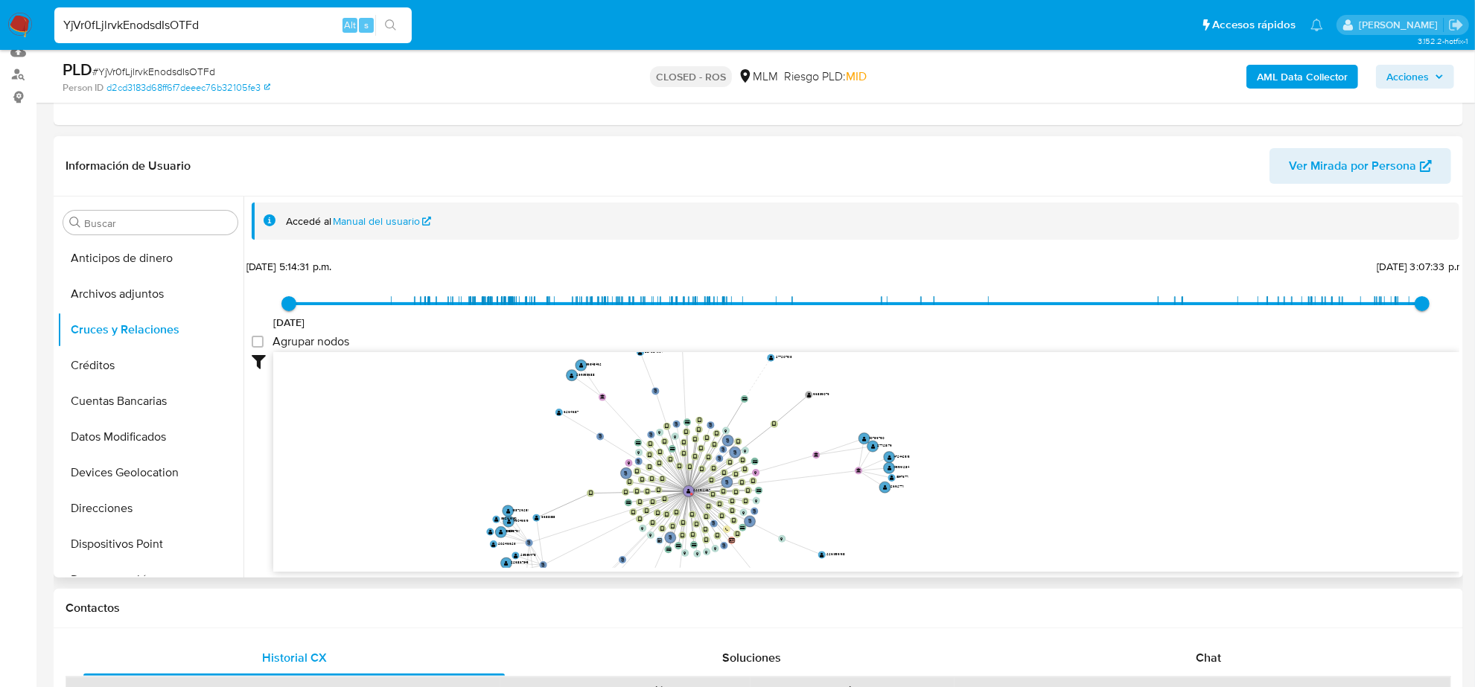
drag, startPoint x: 714, startPoint y: 458, endPoint x: 810, endPoint y: 559, distance: 139.6
click at [810, 559] on icon "phone-ef1d5dc404d3c3359338ab02aee9f92b  phone-833c3f64ef82a0f3b4a17a90f3b21b93…" at bounding box center [866, 460] width 1186 height 216
click at [93, 365] on button "Créditos" at bounding box center [144, 366] width 174 height 36
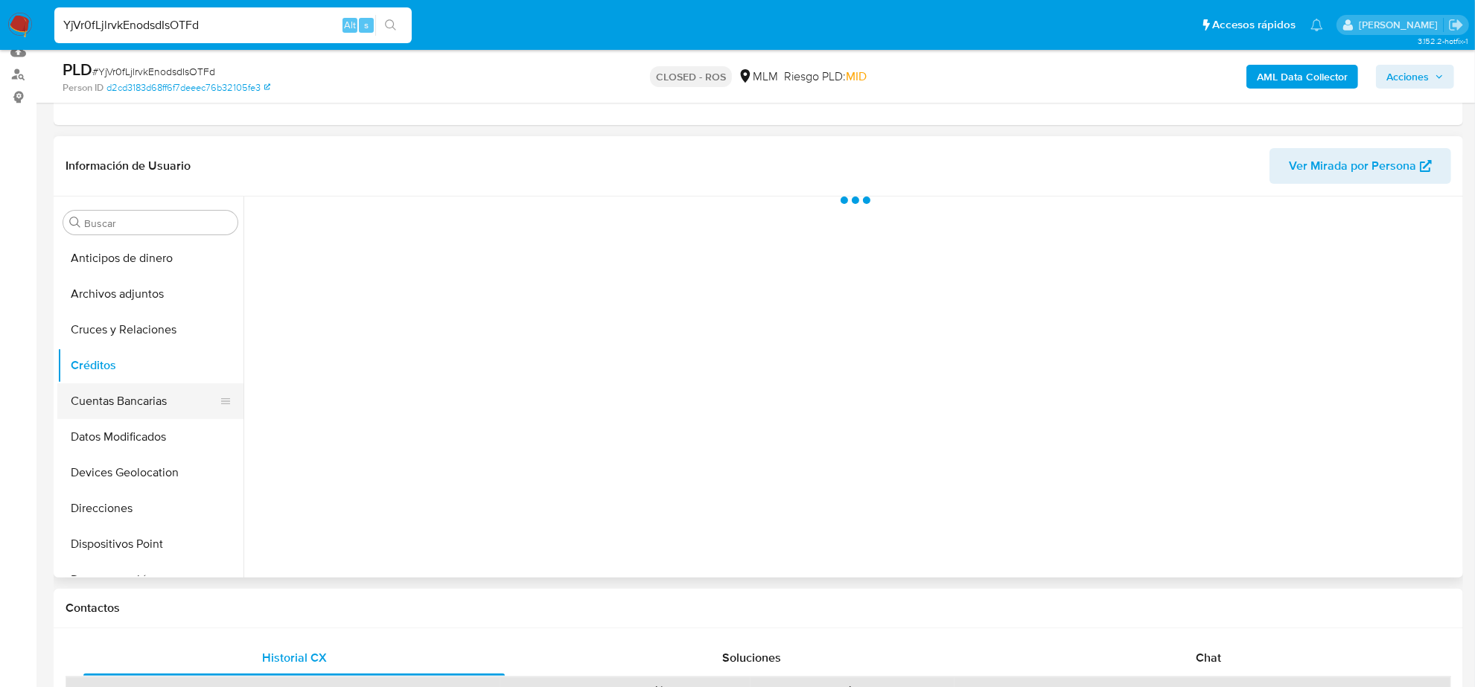
click at [93, 396] on button "Cuentas Bancarias" at bounding box center [144, 402] width 174 height 36
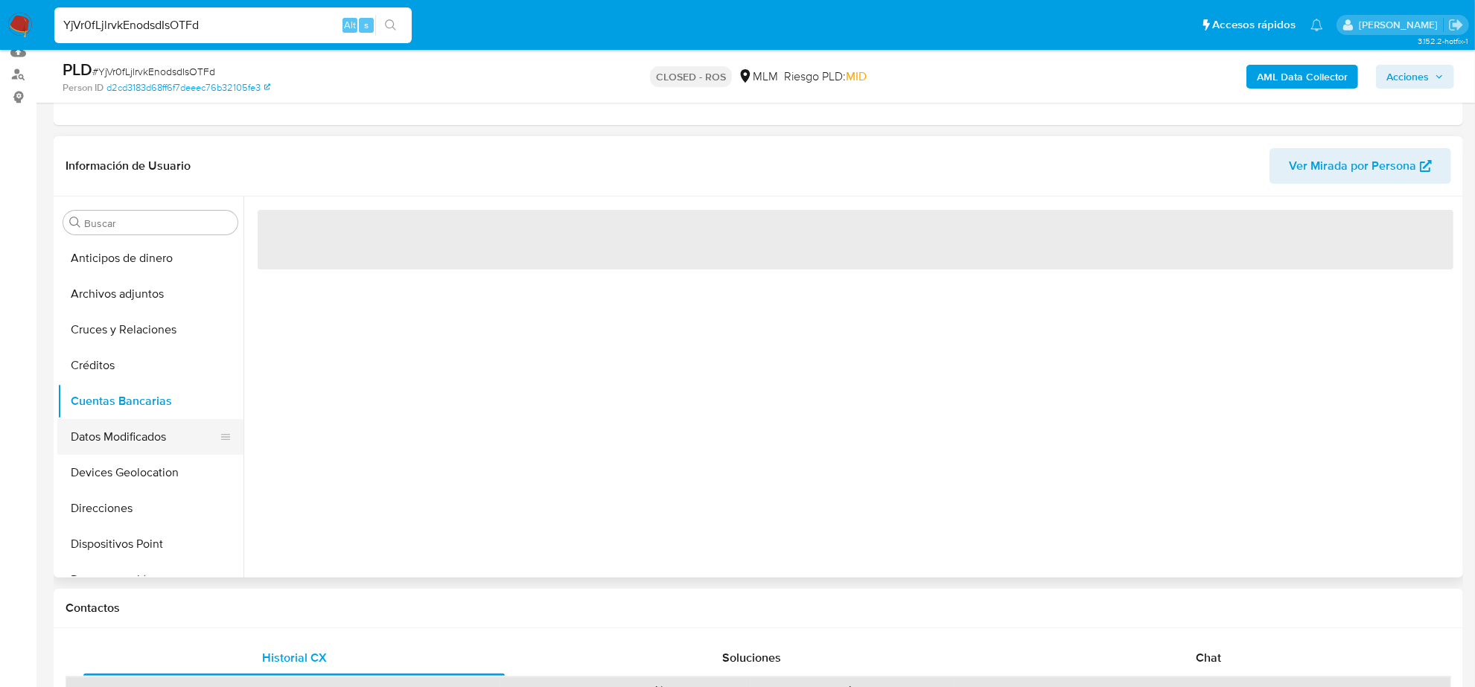
click at [105, 434] on button "Datos Modificados" at bounding box center [144, 437] width 174 height 36
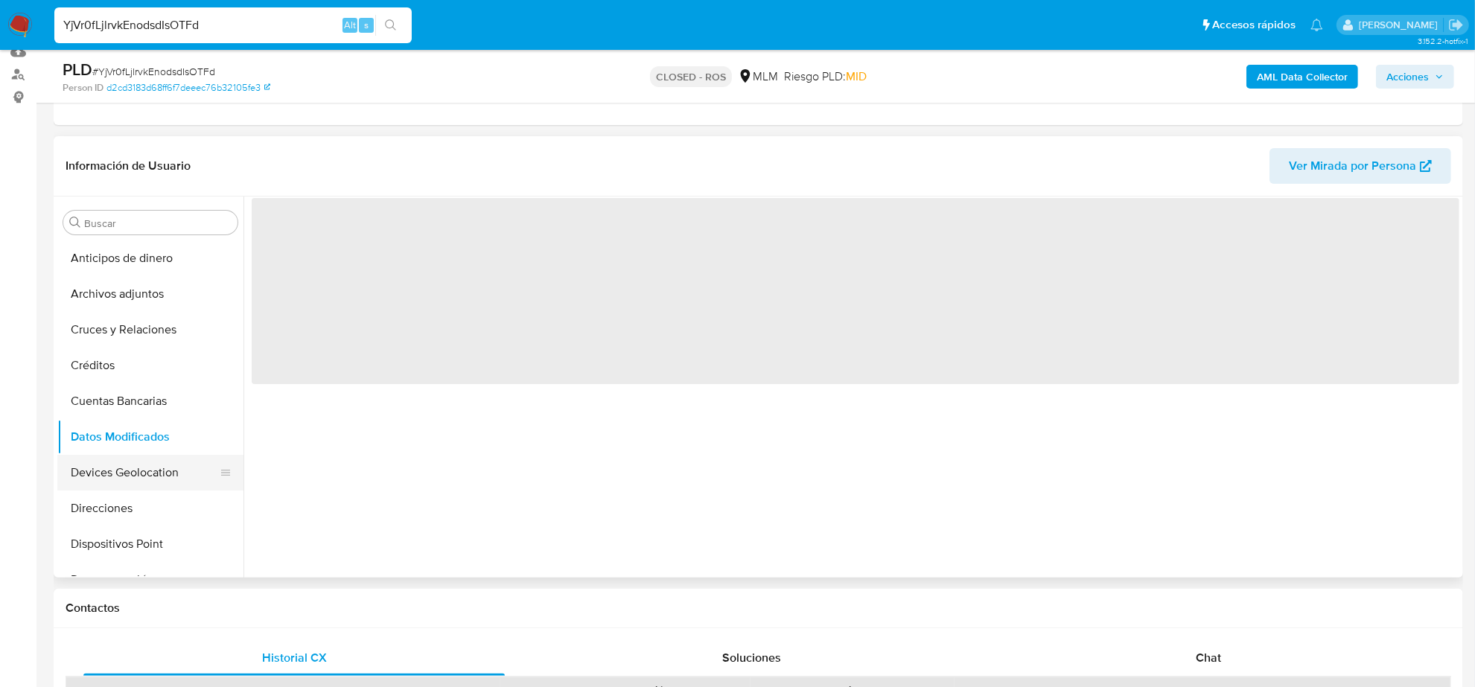
click at [112, 479] on button "Devices Geolocation" at bounding box center [144, 473] width 174 height 36
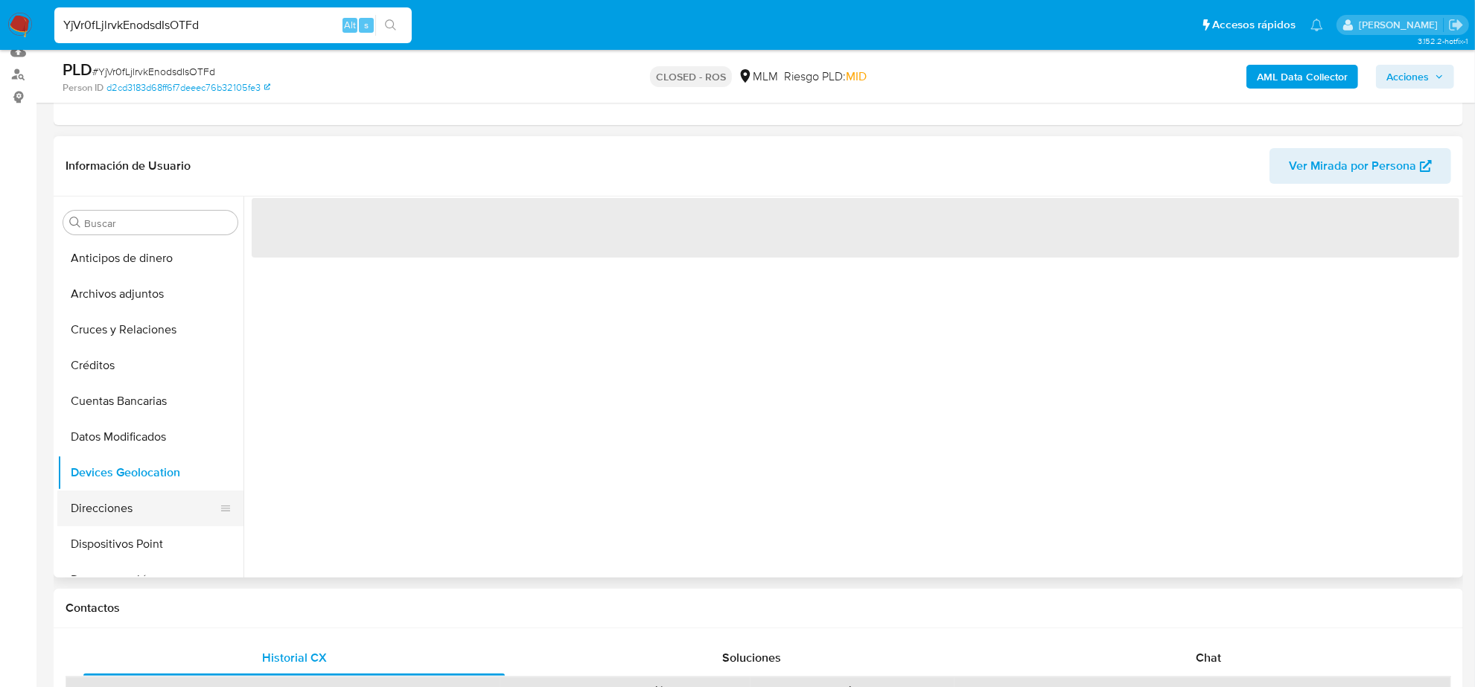
click at [121, 509] on button "Direcciones" at bounding box center [144, 509] width 174 height 36
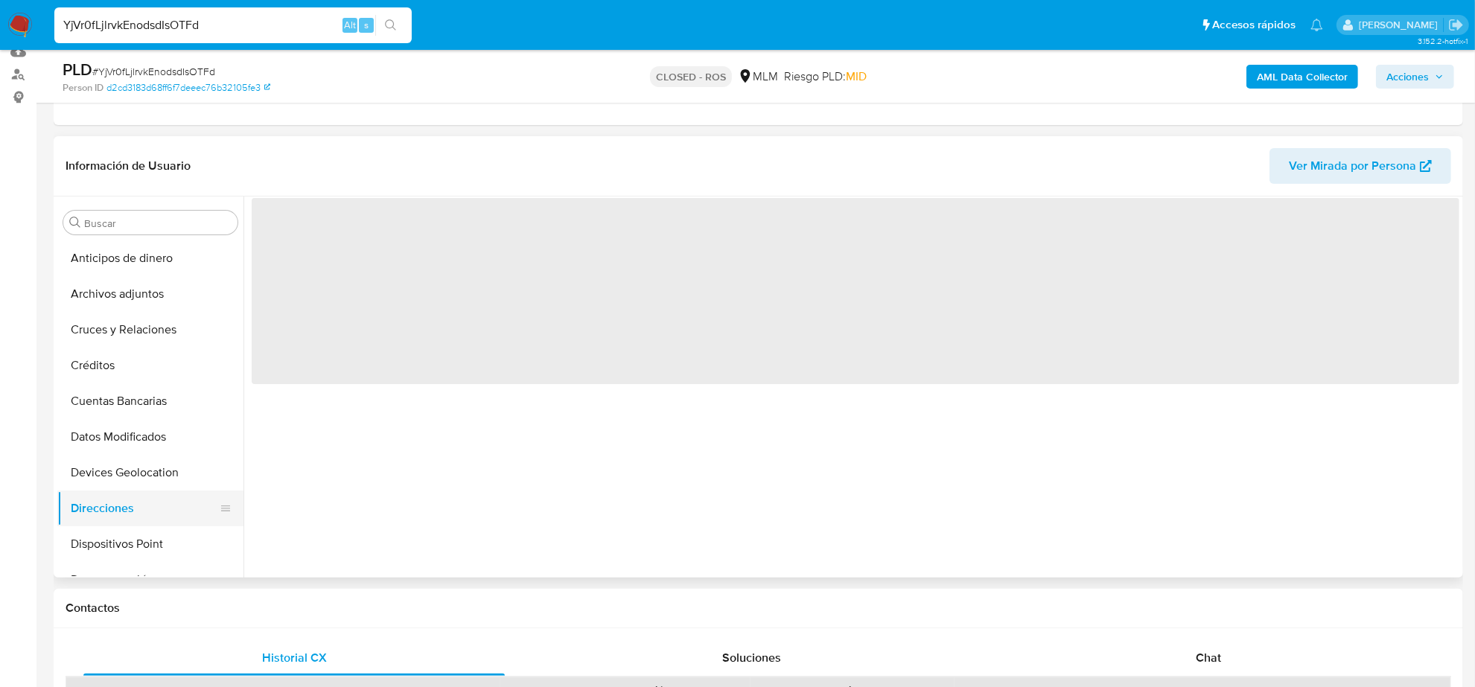
scroll to position [93, 0]
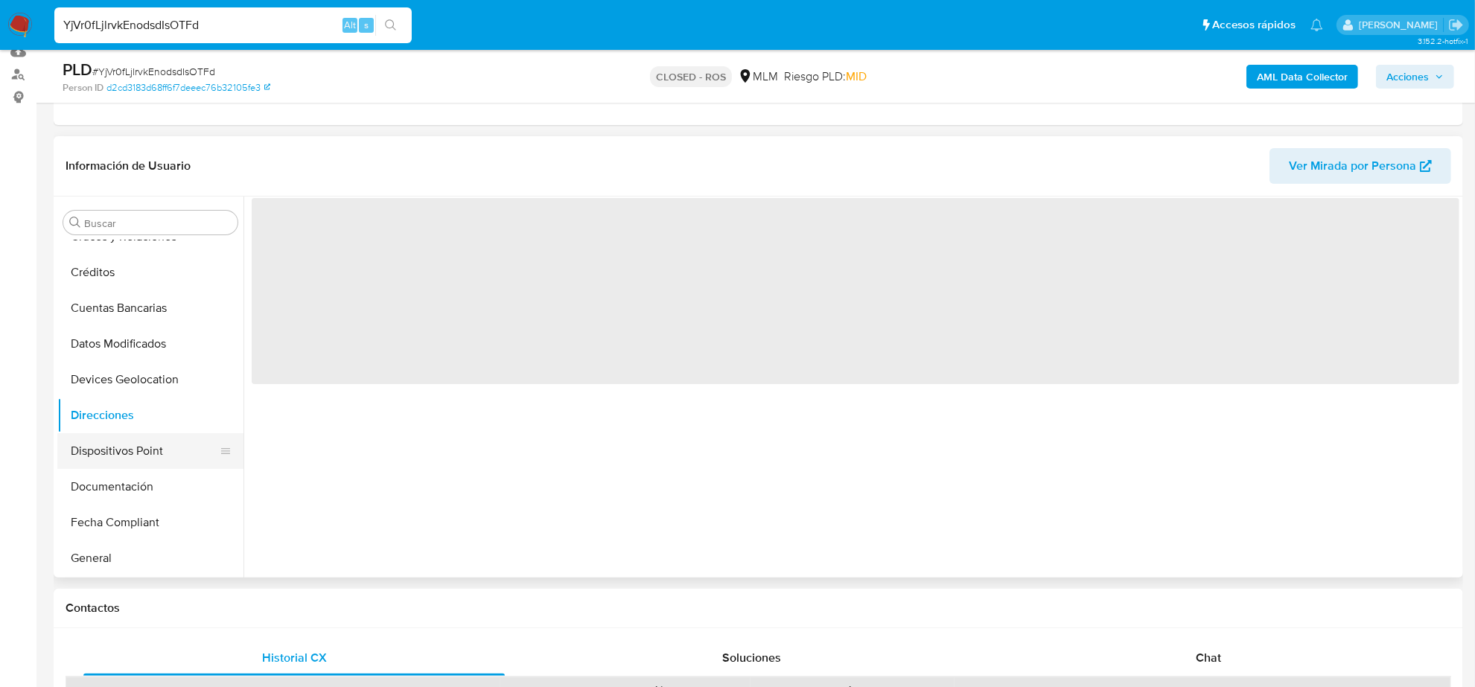
click at [124, 448] on button "Dispositivos Point" at bounding box center [144, 451] width 174 height 36
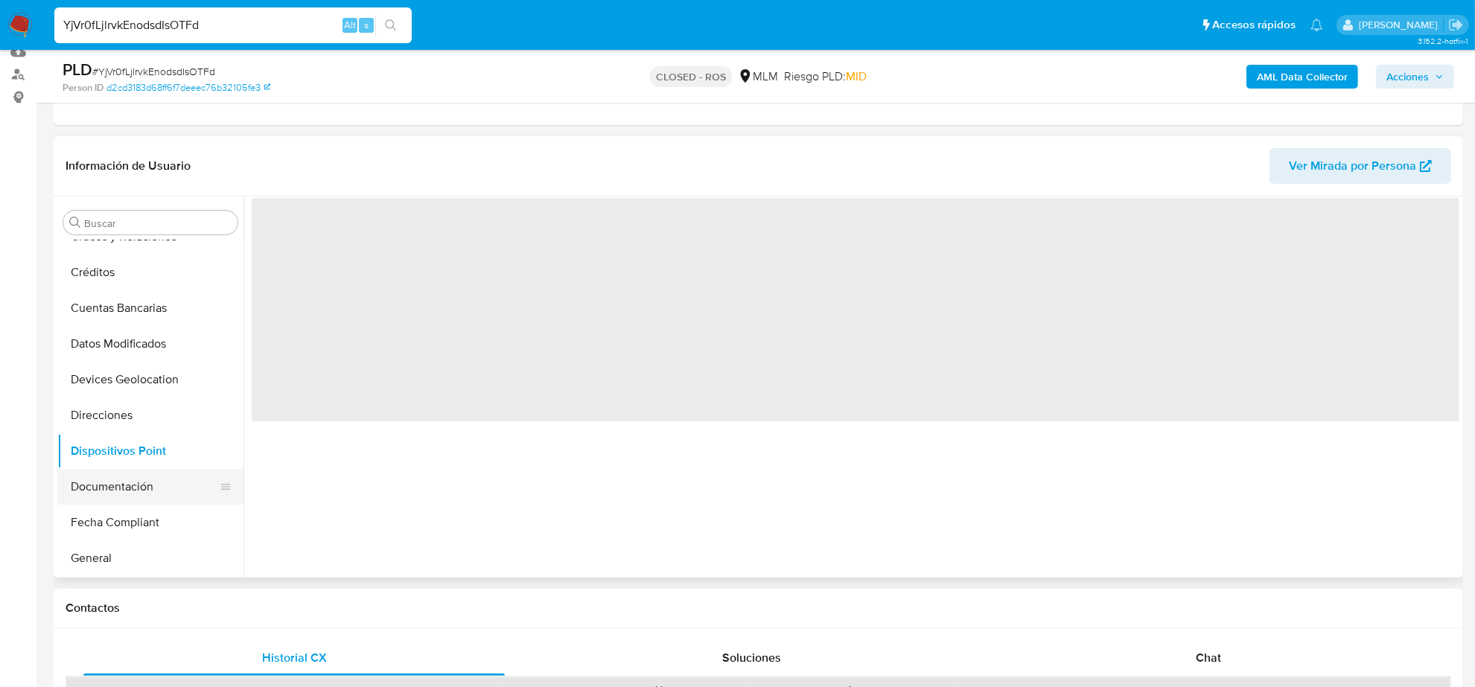
click at [116, 489] on button "Documentación" at bounding box center [144, 487] width 174 height 36
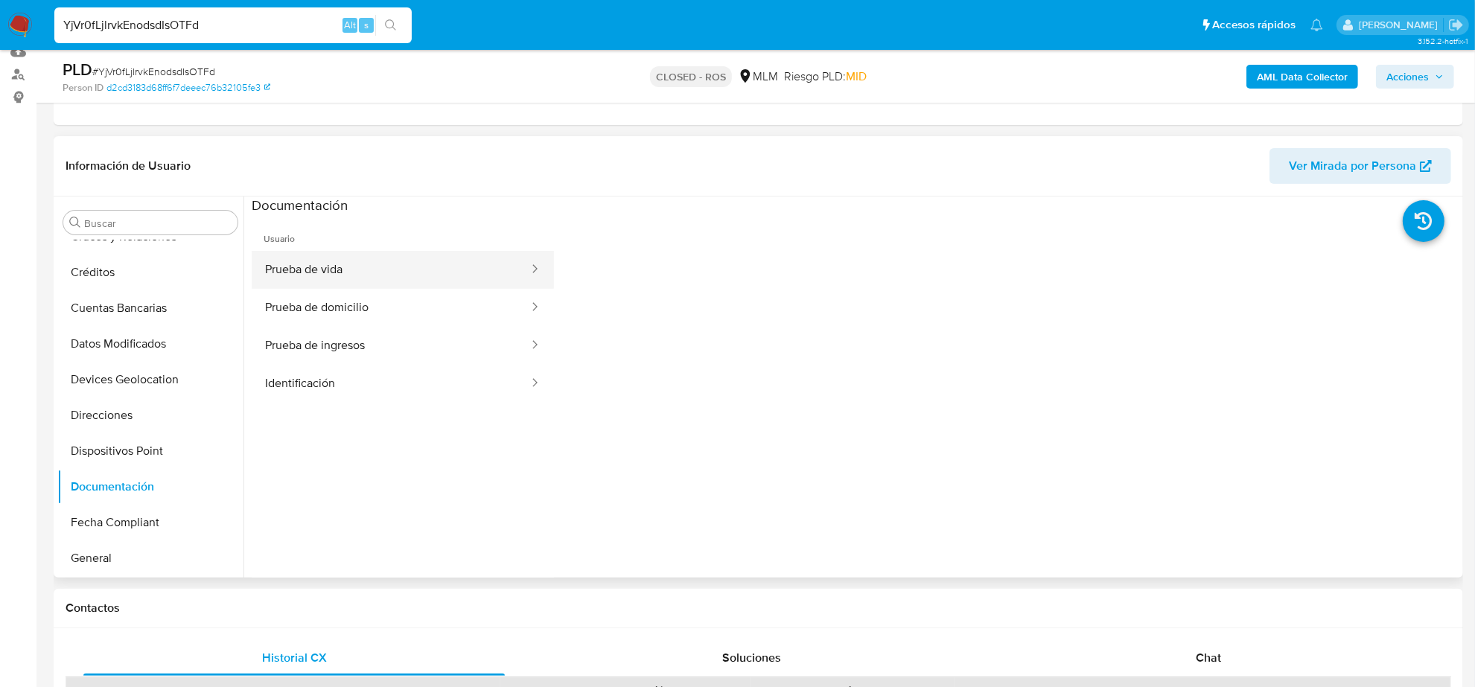
click at [381, 268] on button "Prueba de vida" at bounding box center [391, 270] width 279 height 38
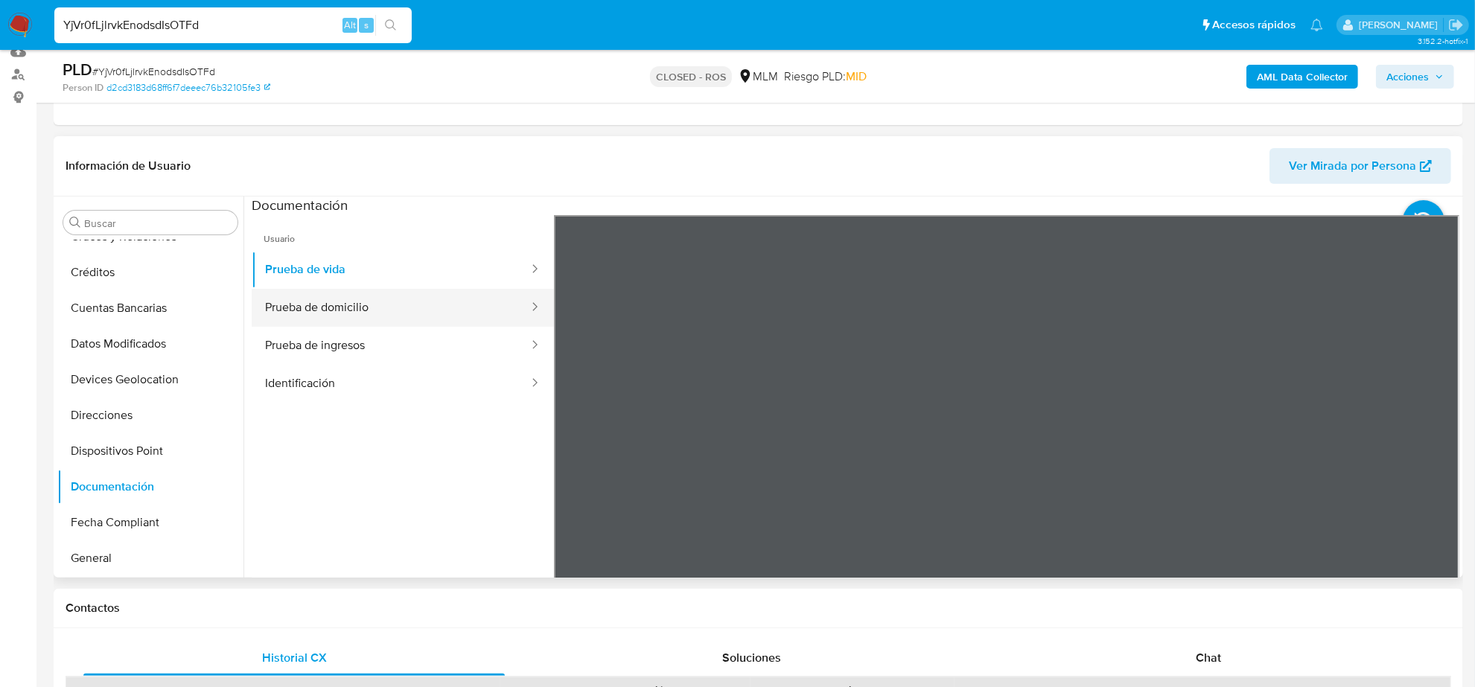
click at [404, 307] on button "Prueba de domicilio" at bounding box center [391, 308] width 279 height 38
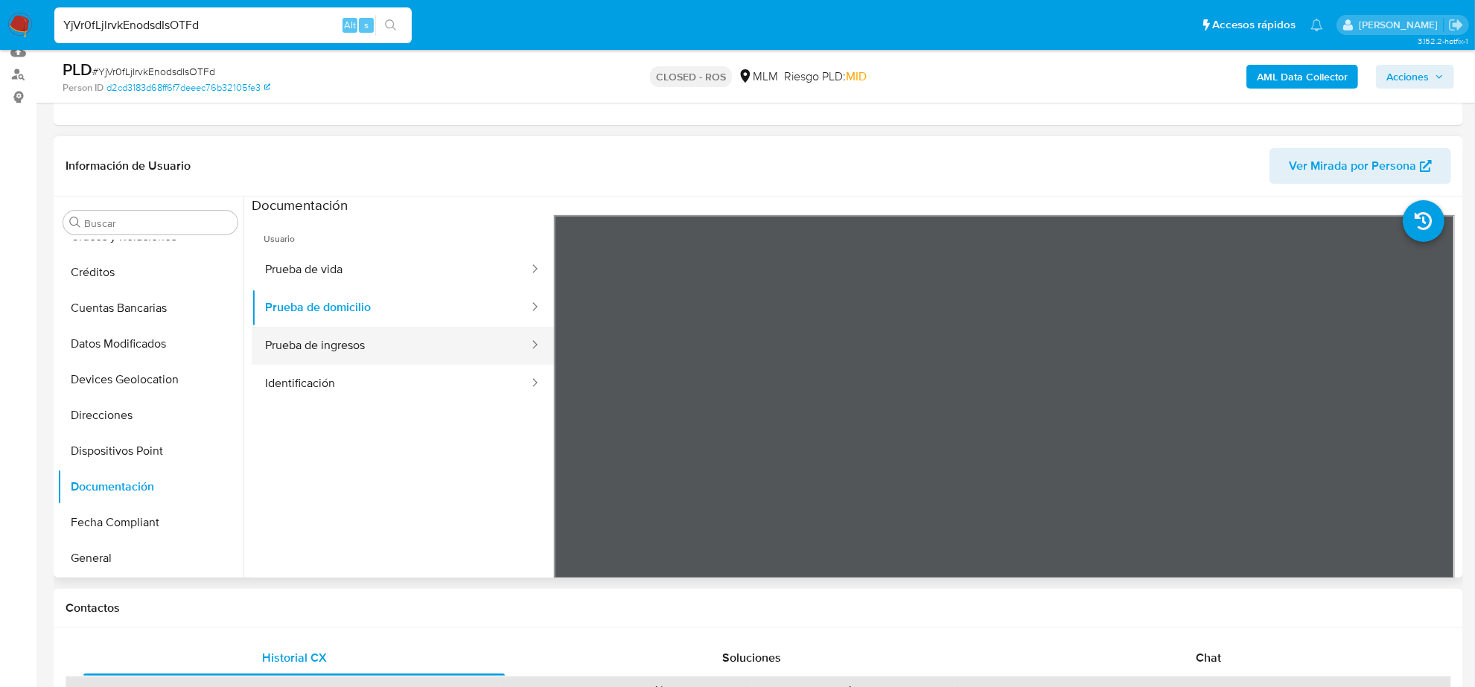
click at [395, 337] on button "Prueba de ingresos" at bounding box center [391, 346] width 279 height 38
click at [393, 378] on button "Identificación" at bounding box center [391, 384] width 279 height 38
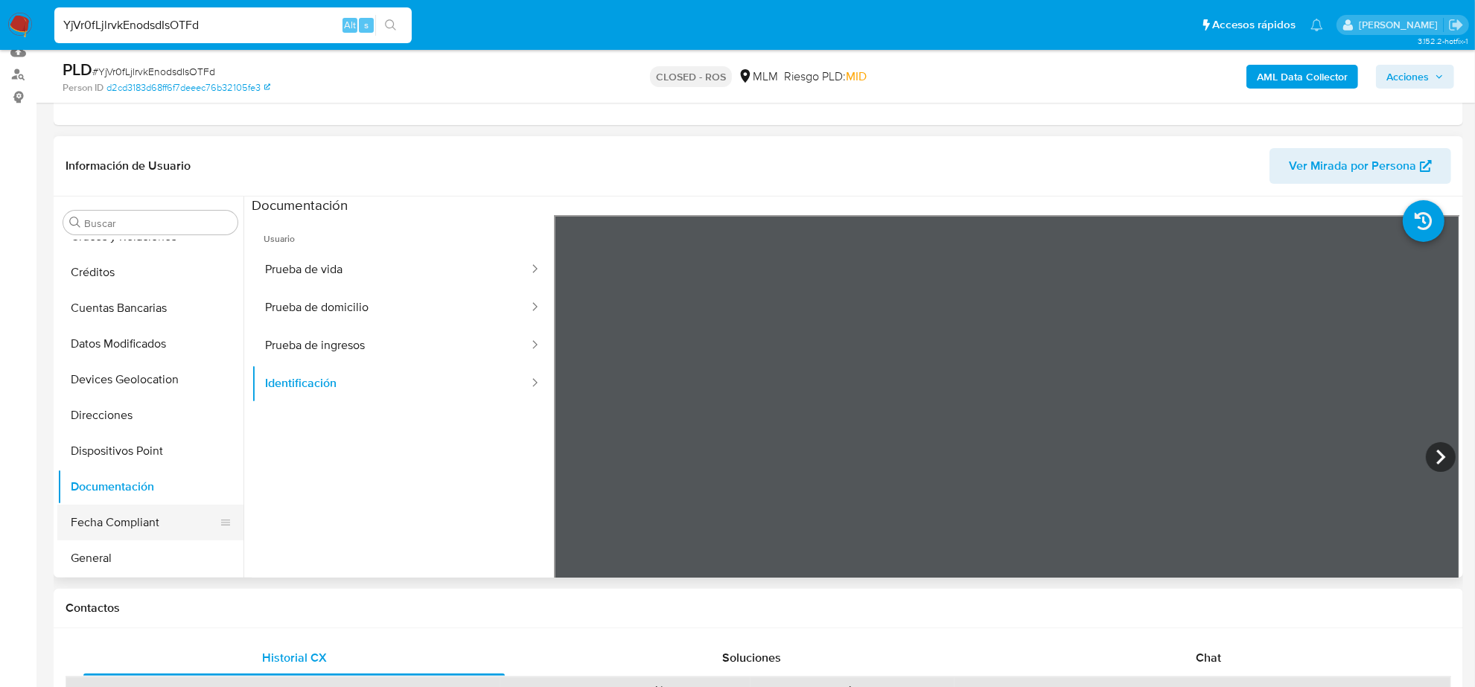
click at [120, 527] on button "Fecha Compliant" at bounding box center [144, 523] width 174 height 36
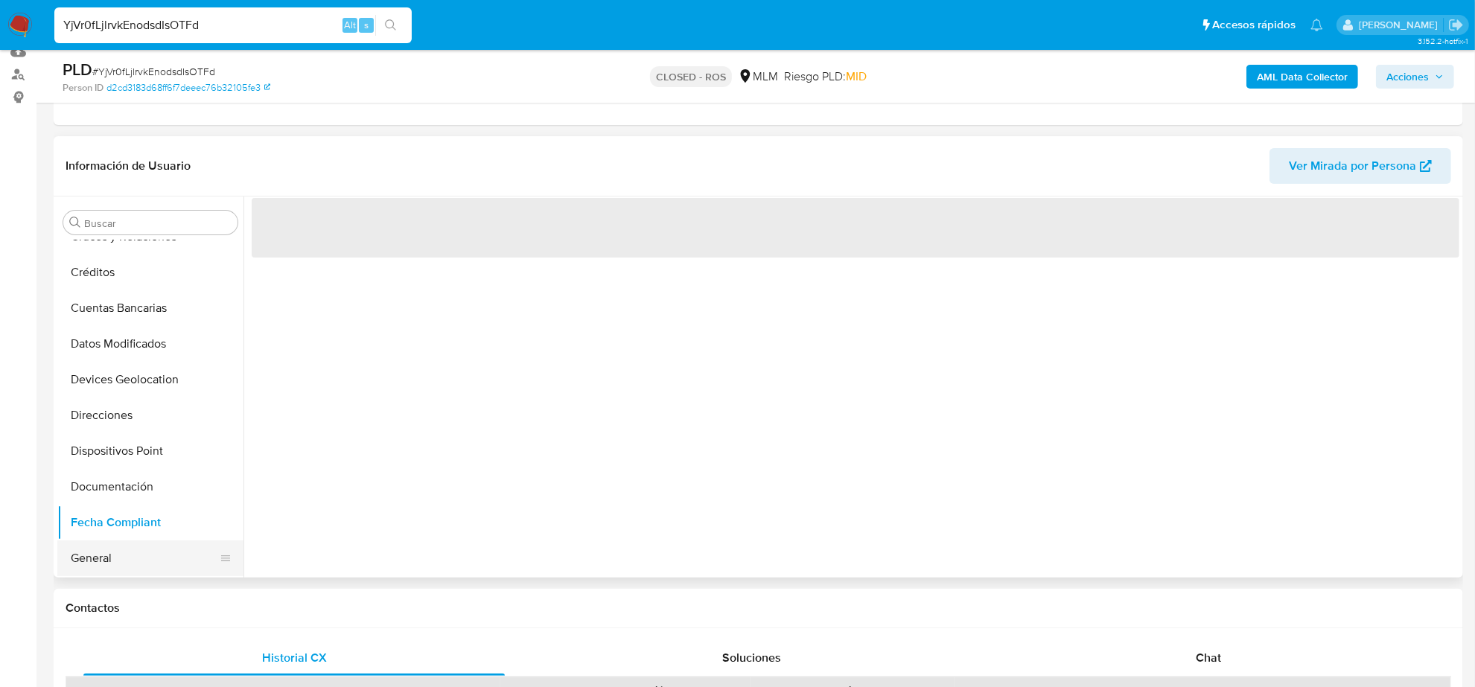
click at [115, 553] on button "General" at bounding box center [144, 559] width 174 height 36
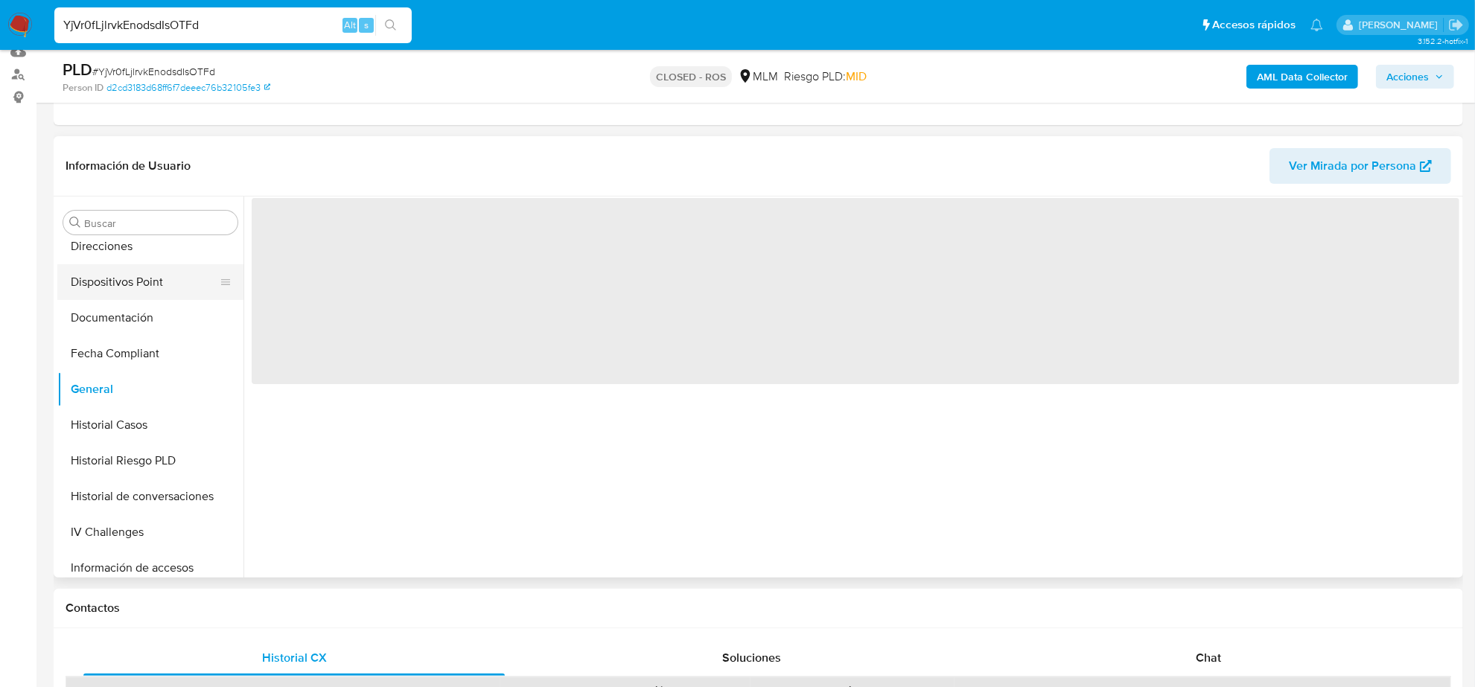
scroll to position [279, 0]
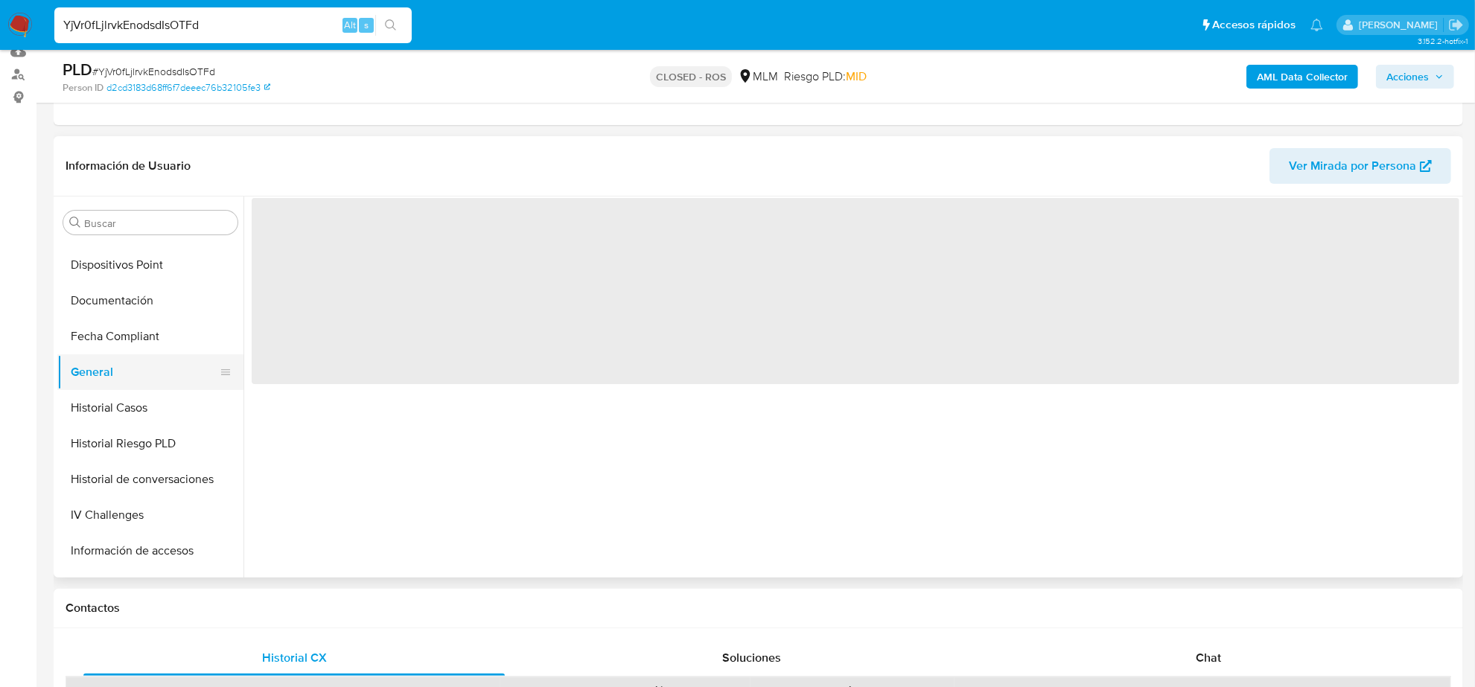
click at [109, 389] on button "General" at bounding box center [144, 373] width 174 height 36
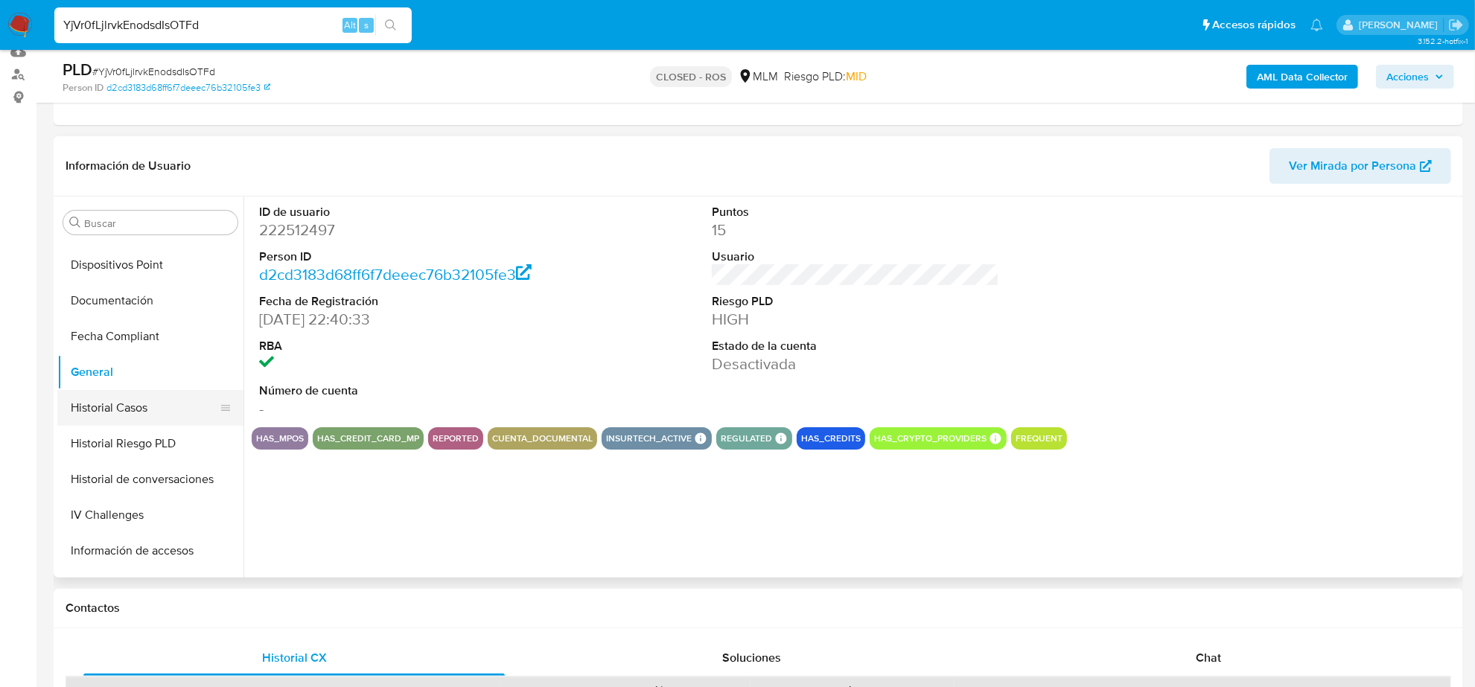
click at [112, 403] on button "Historial Casos" at bounding box center [144, 408] width 174 height 36
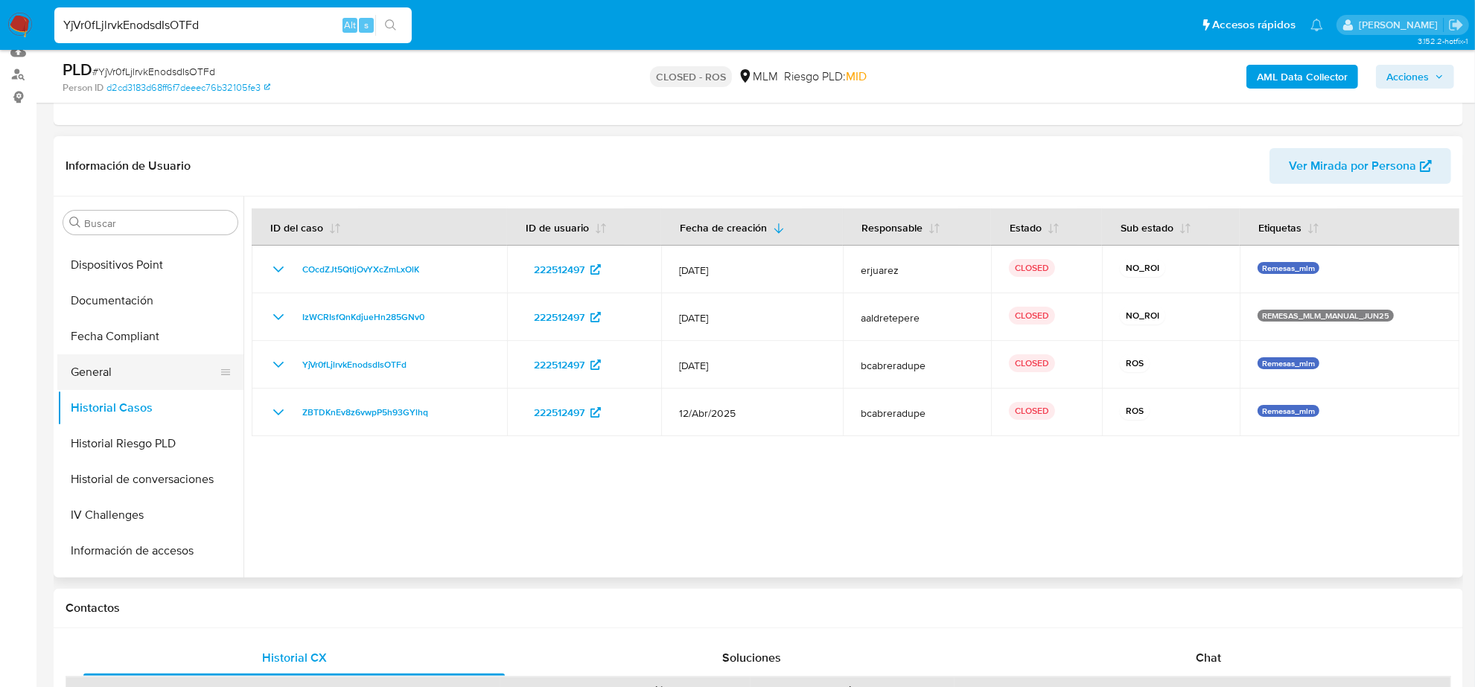
click at [142, 376] on button "General" at bounding box center [144, 373] width 174 height 36
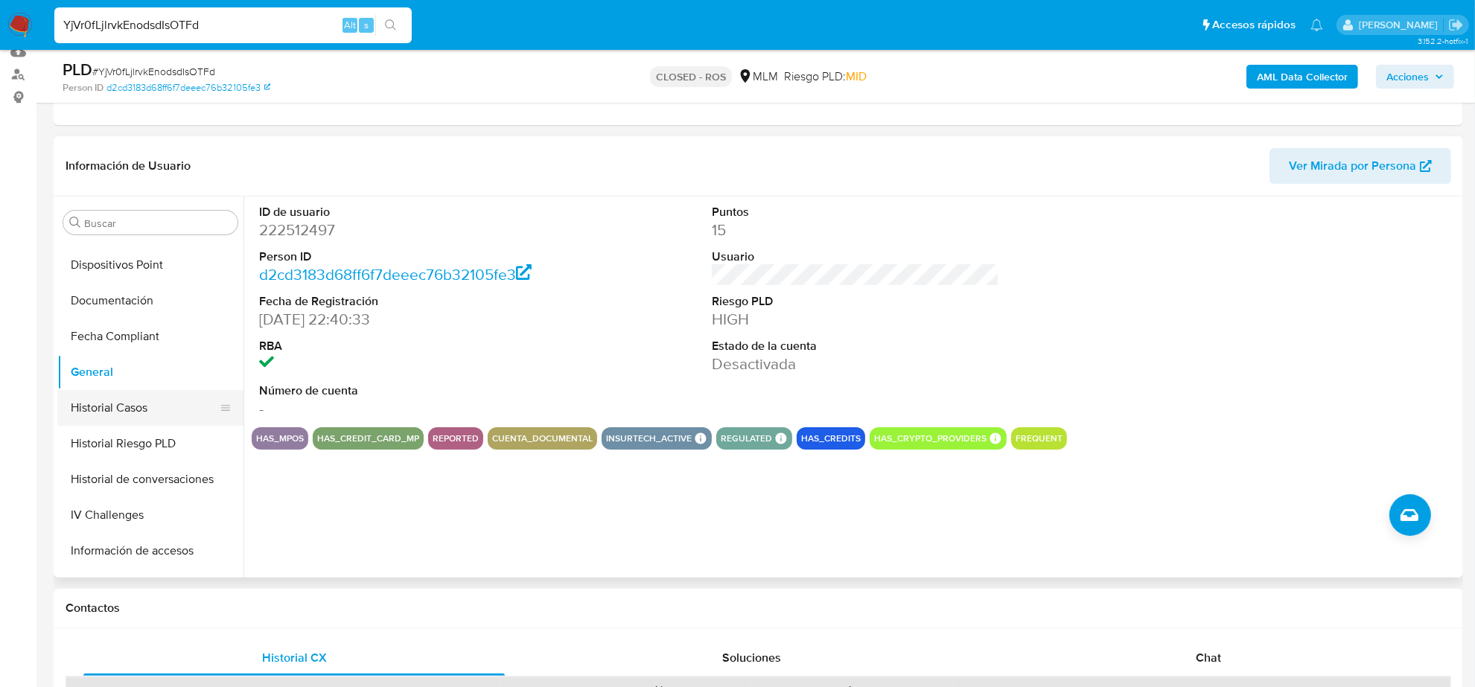
click at [109, 411] on button "Historial Casos" at bounding box center [144, 408] width 174 height 36
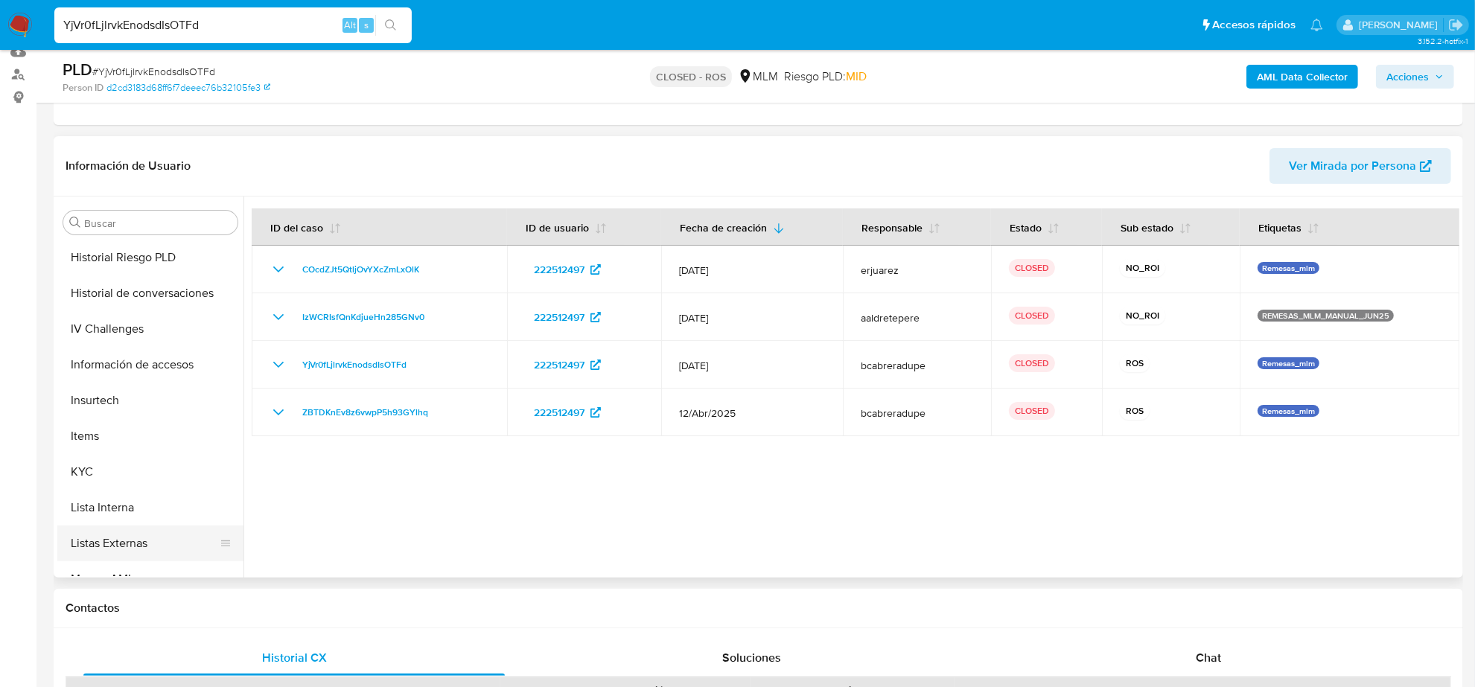
scroll to position [593, 0]
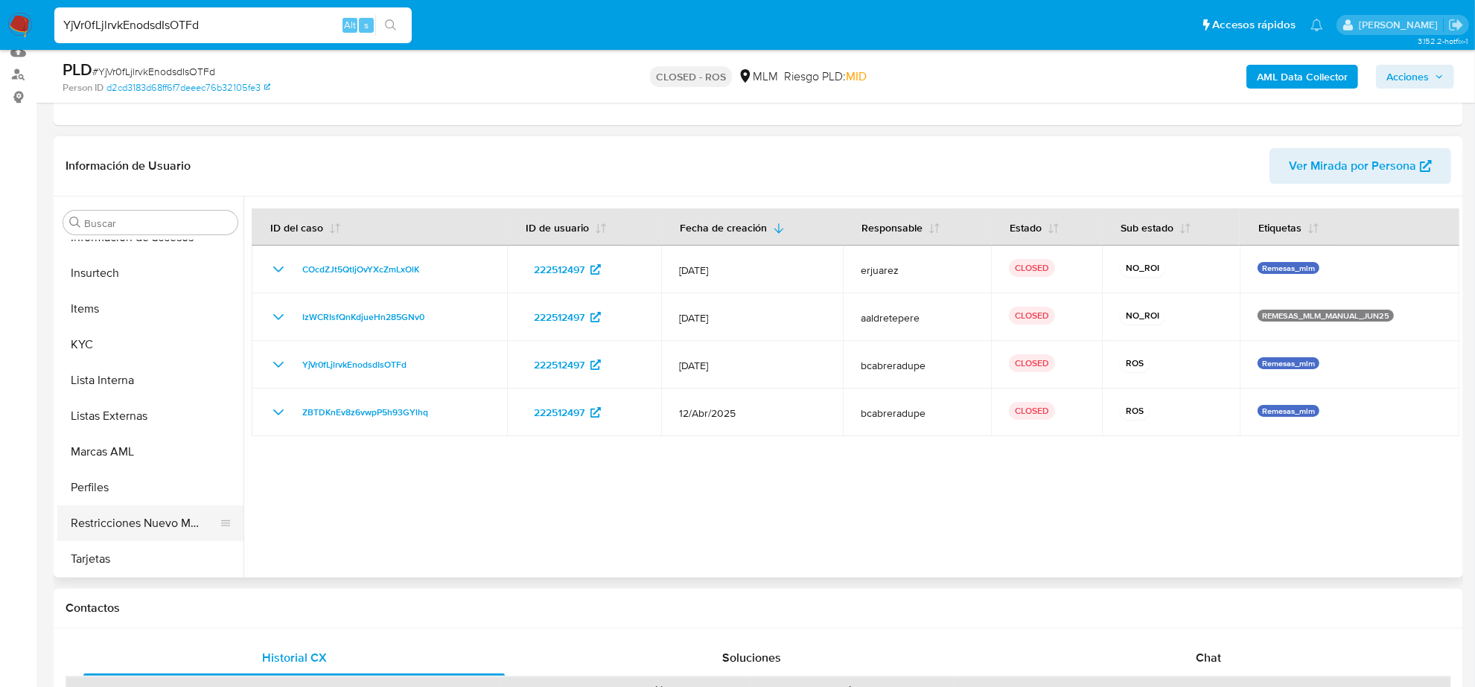
click at [142, 526] on button "Restricciones Nuevo Mundo" at bounding box center [144, 524] width 174 height 36
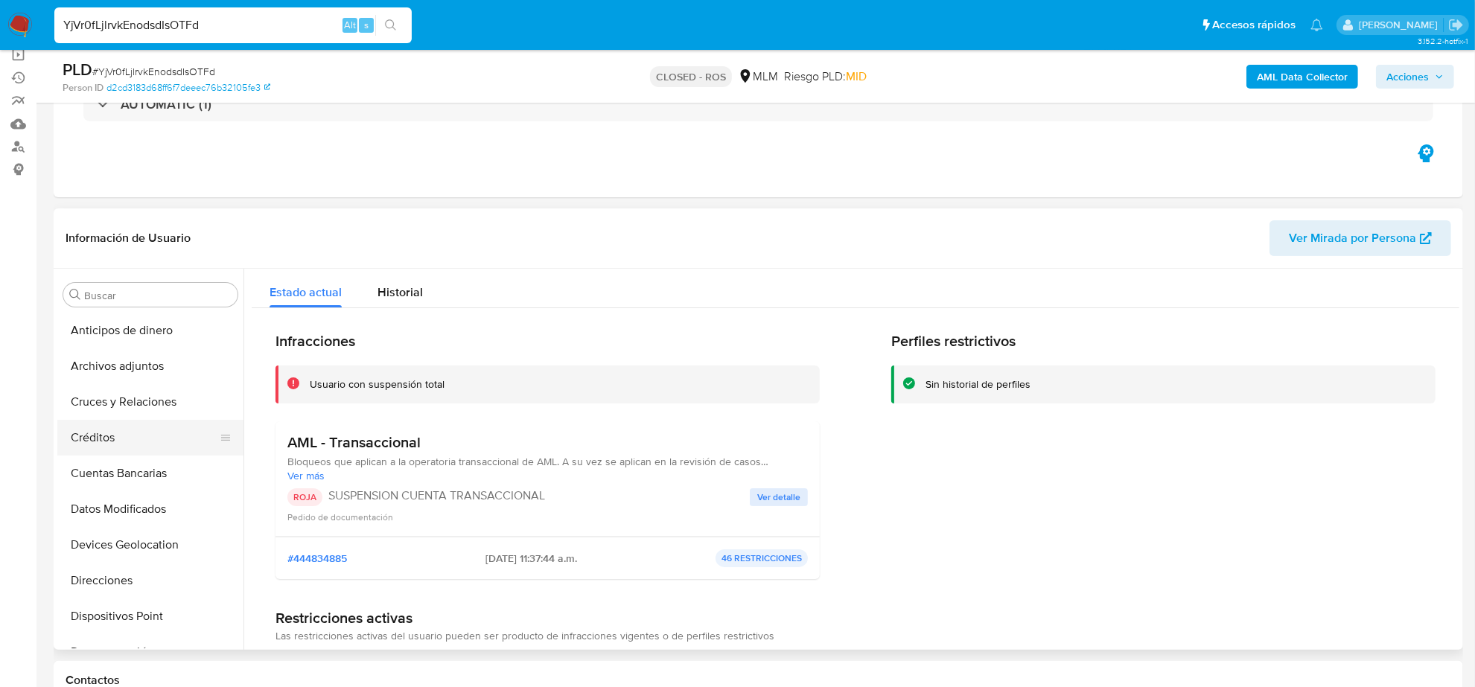
scroll to position [93, 0]
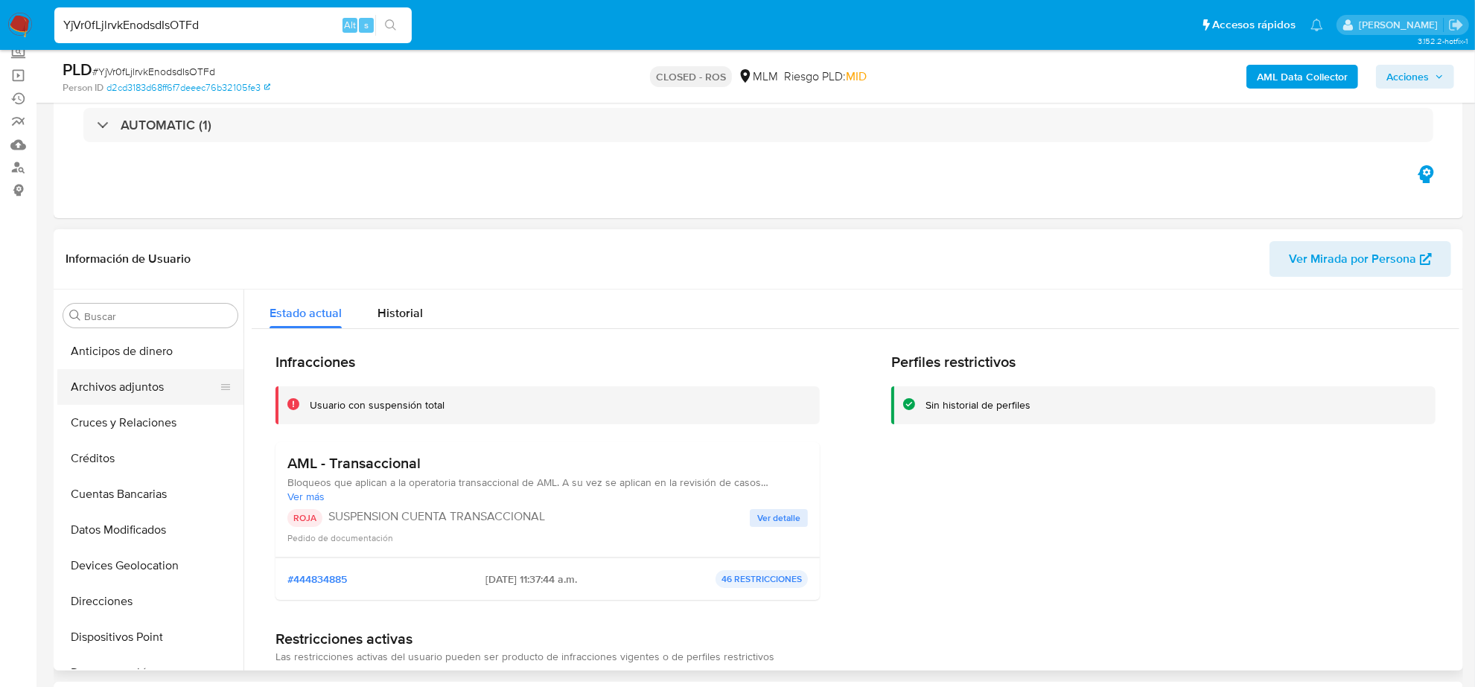
click at [135, 371] on button "Archivos adjuntos" at bounding box center [144, 387] width 174 height 36
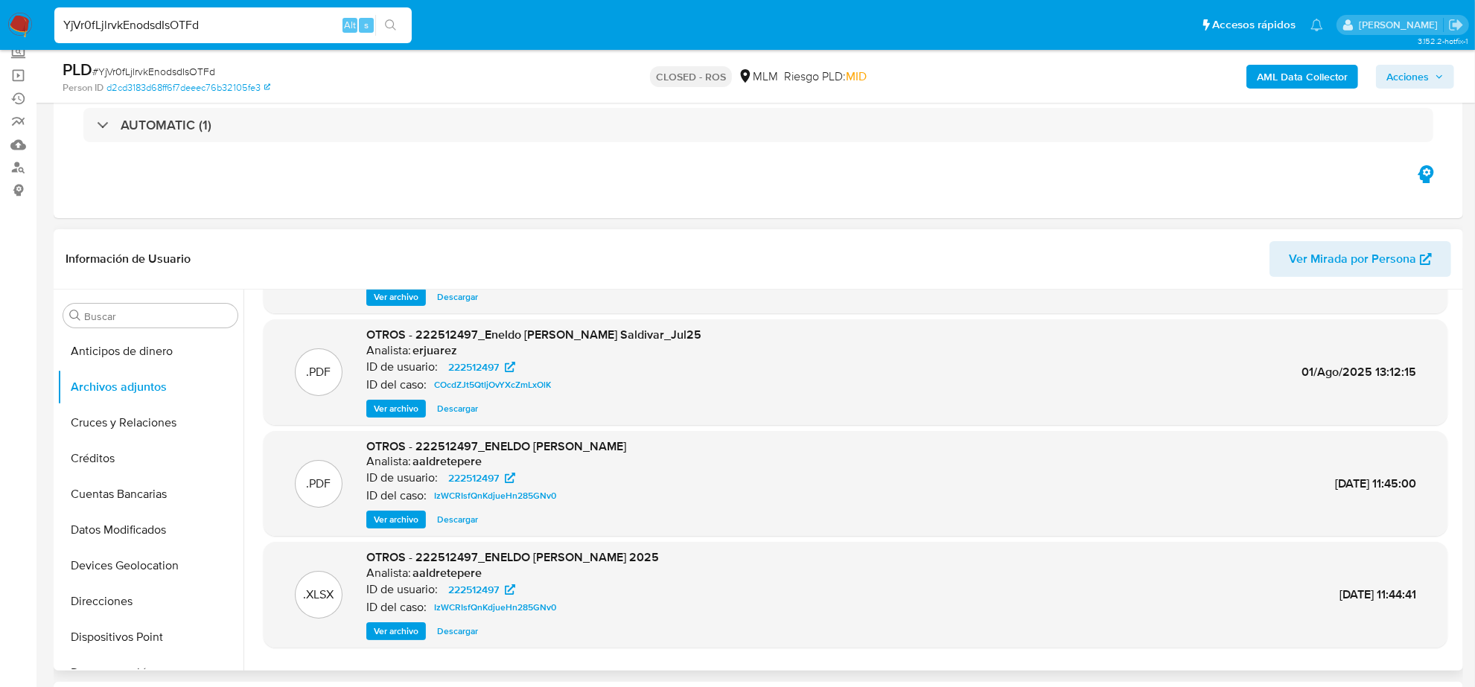
scroll to position [124, 0]
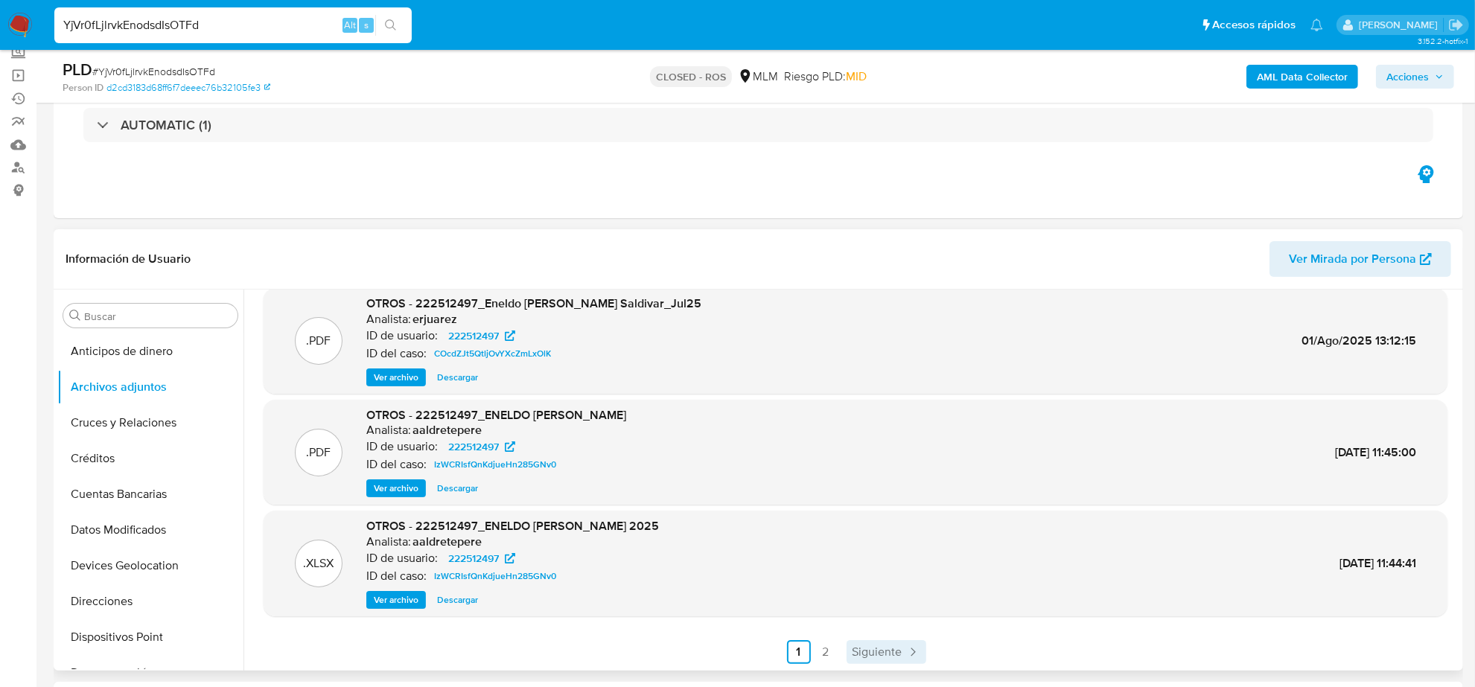
click at [875, 646] on span "Siguiente" at bounding box center [878, 652] width 50 height 12
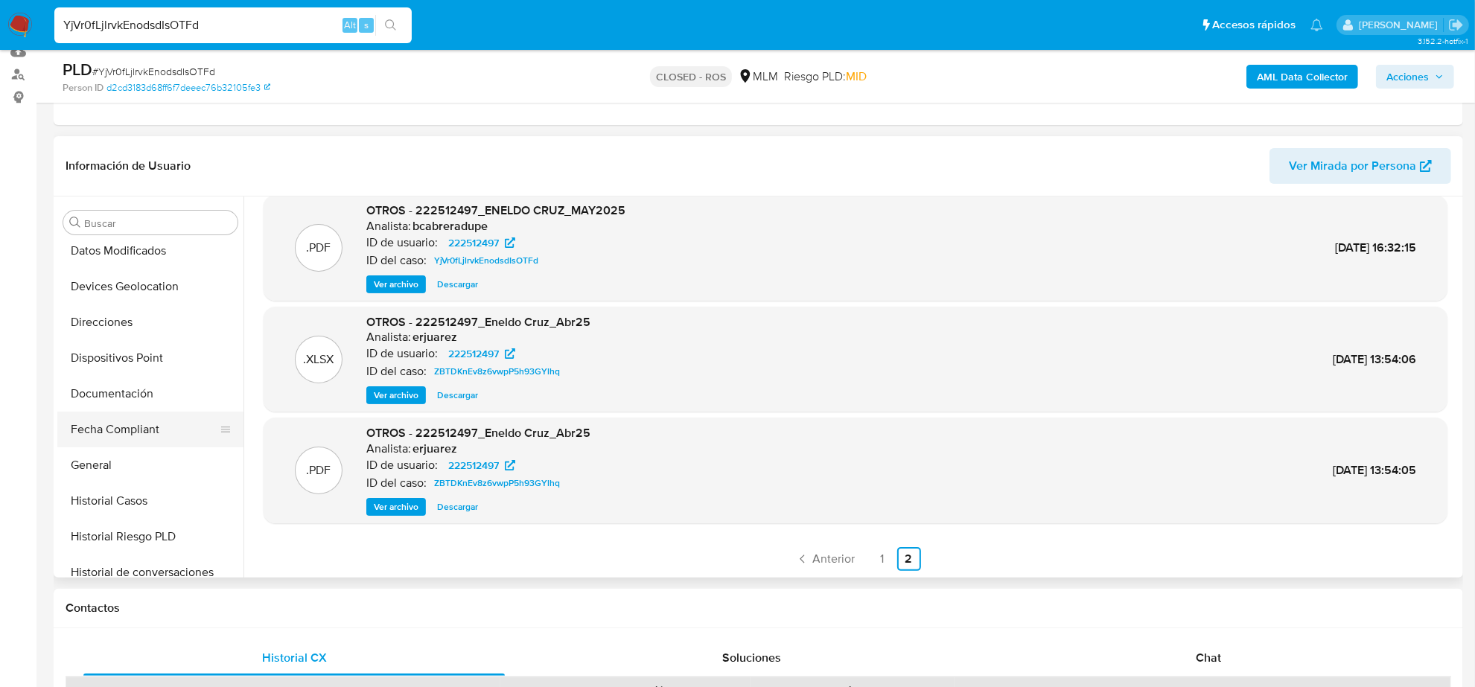
scroll to position [279, 0]
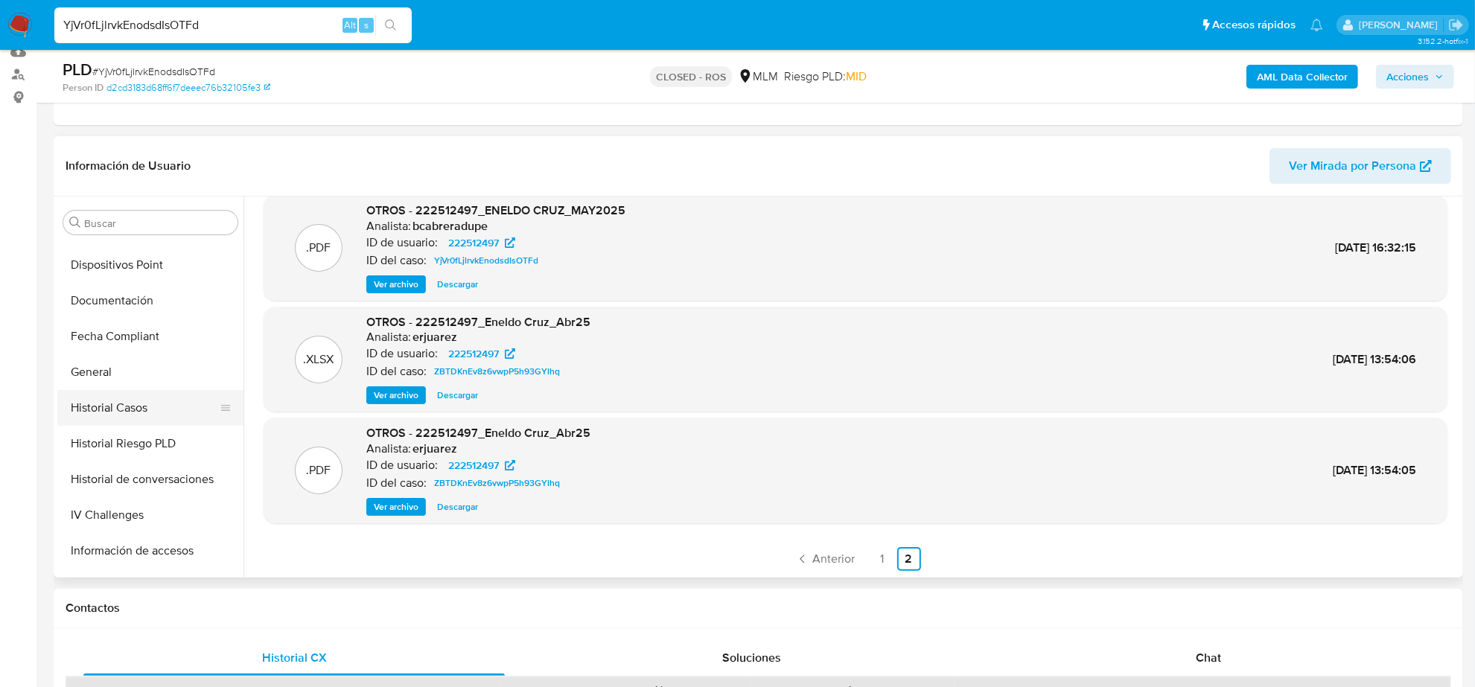
click at [133, 410] on button "Historial Casos" at bounding box center [144, 408] width 174 height 36
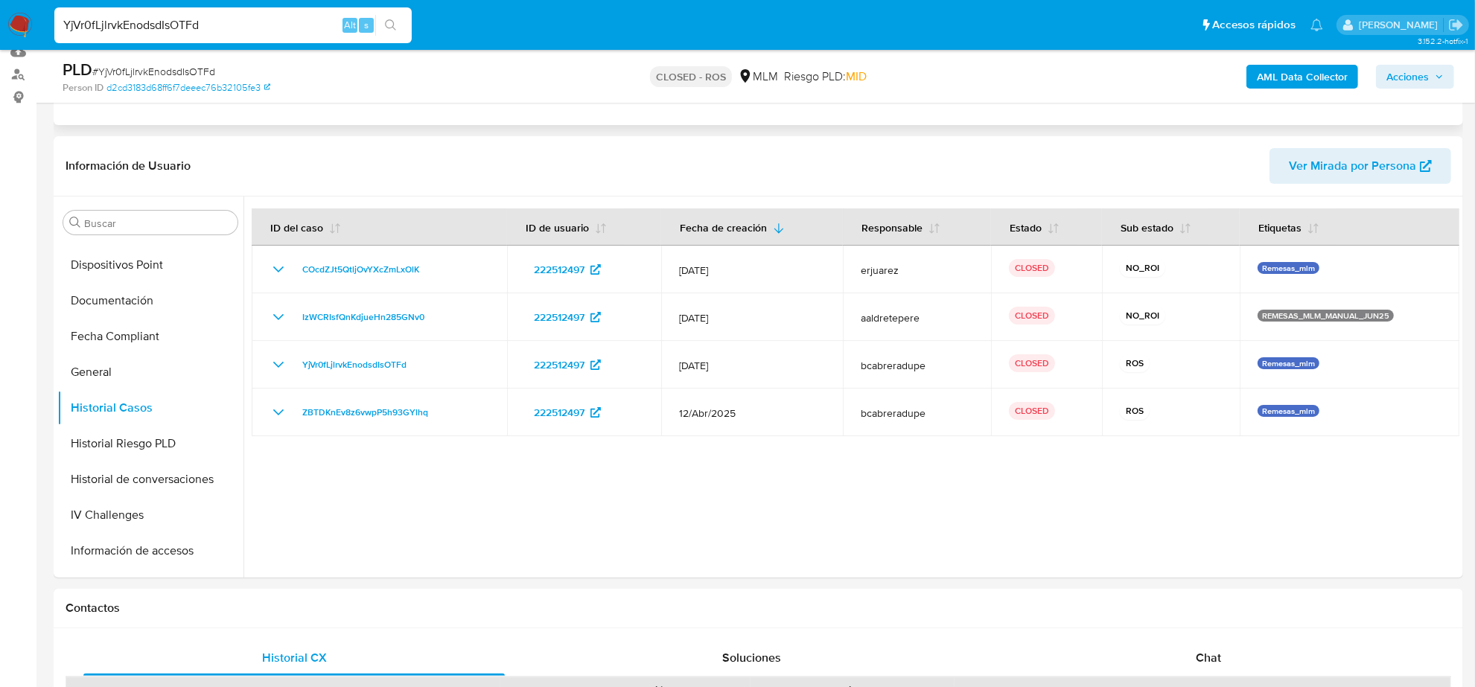
scroll to position [0, 0]
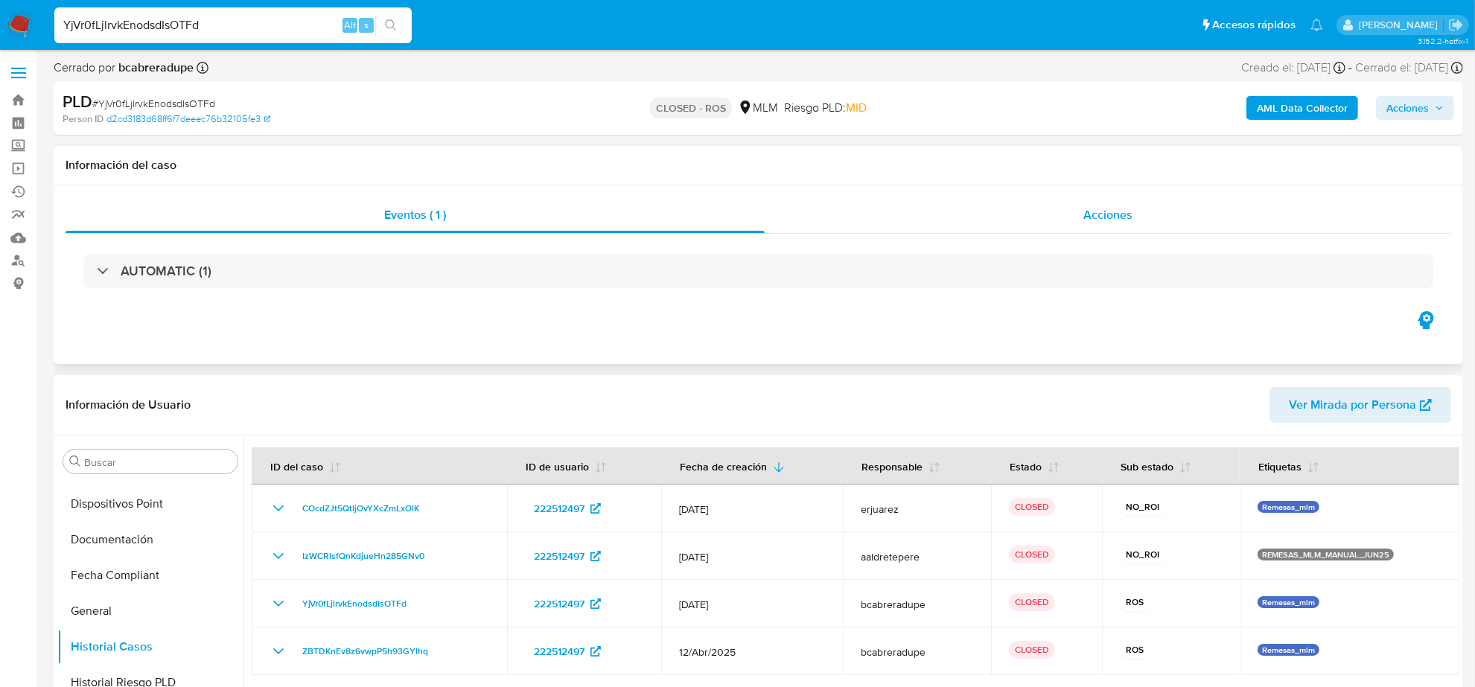
click at [1113, 214] on span "Acciones" at bounding box center [1108, 214] width 49 height 17
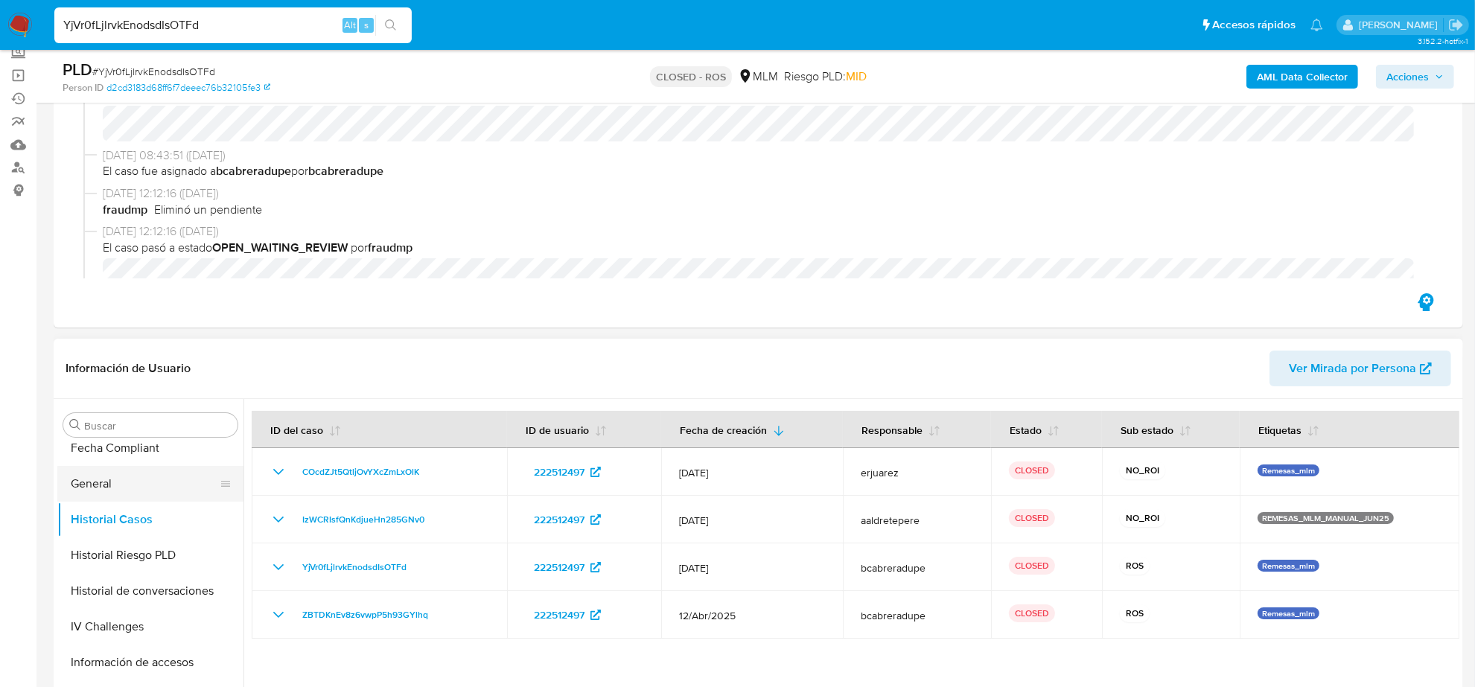
scroll to position [593, 0]
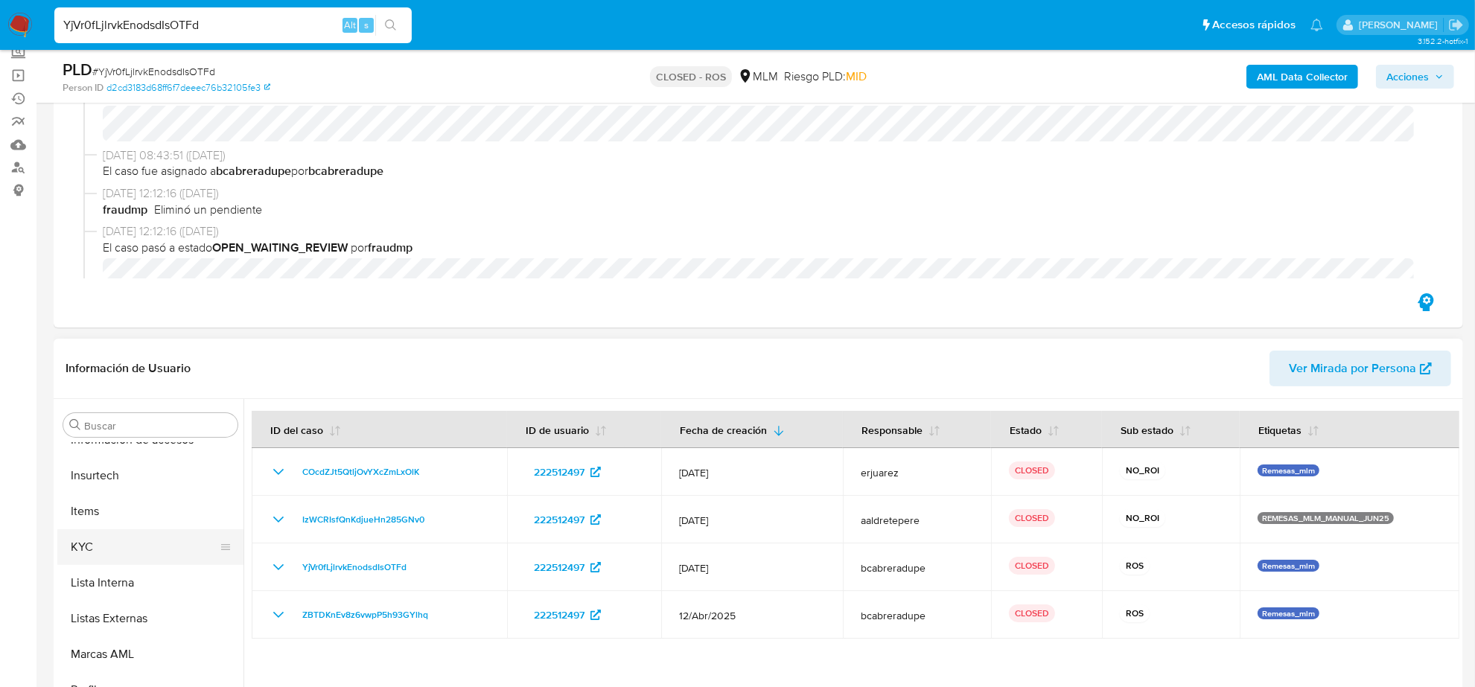
click at [135, 550] on button "KYC" at bounding box center [144, 548] width 174 height 36
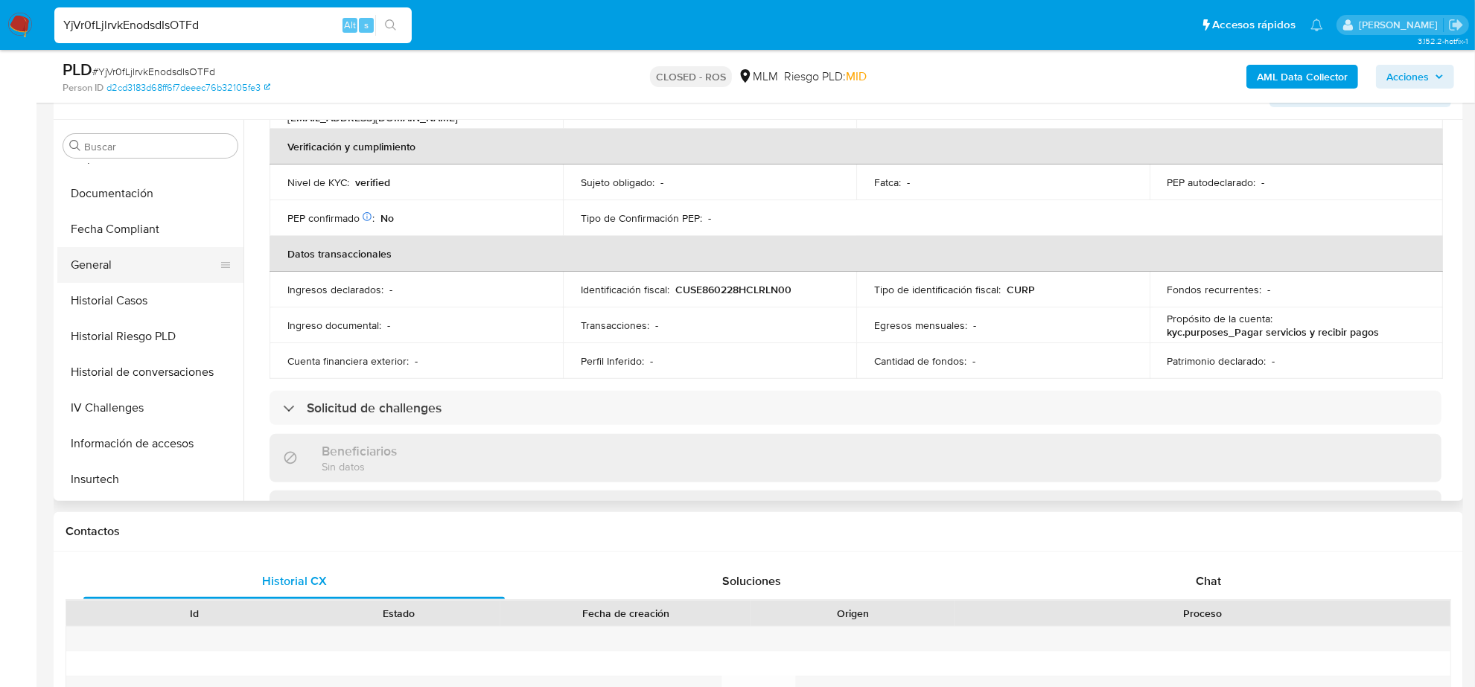
scroll to position [34, 0]
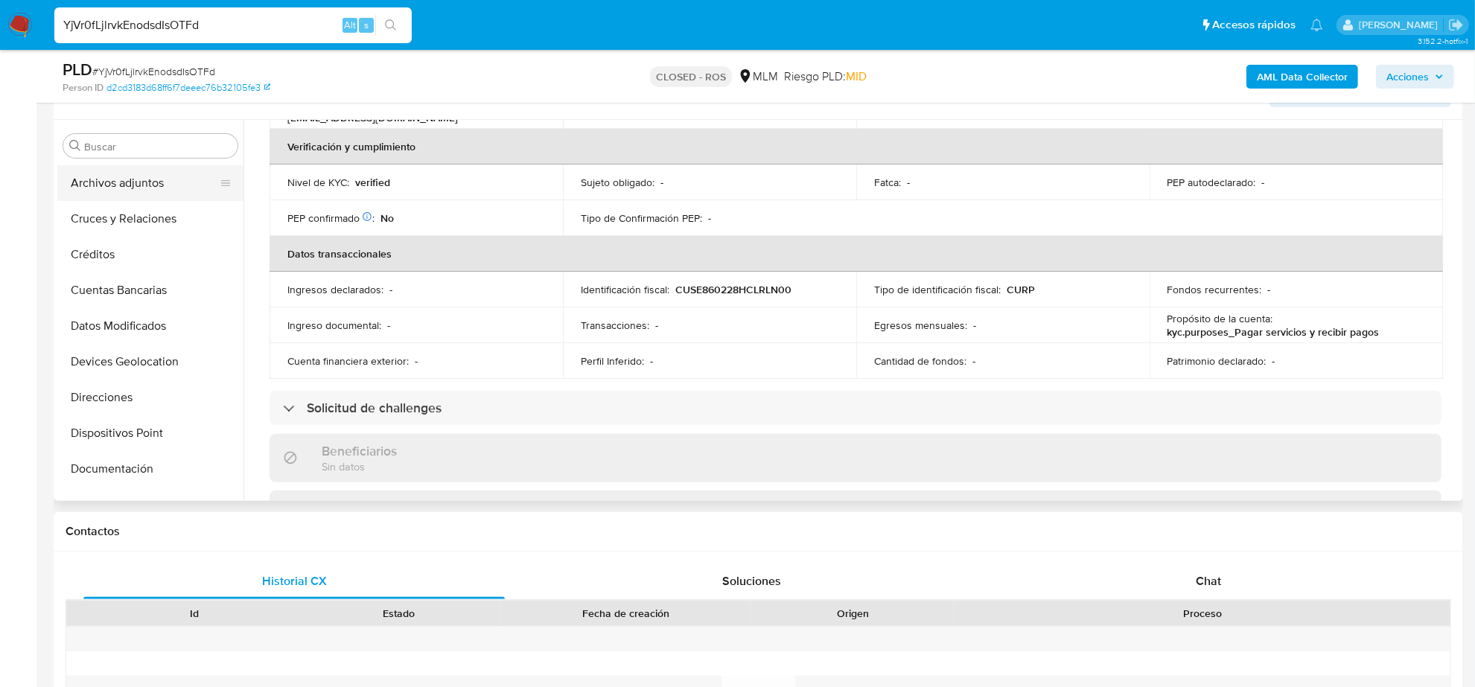
click at [132, 194] on button "Archivos adjuntos" at bounding box center [144, 183] width 174 height 36
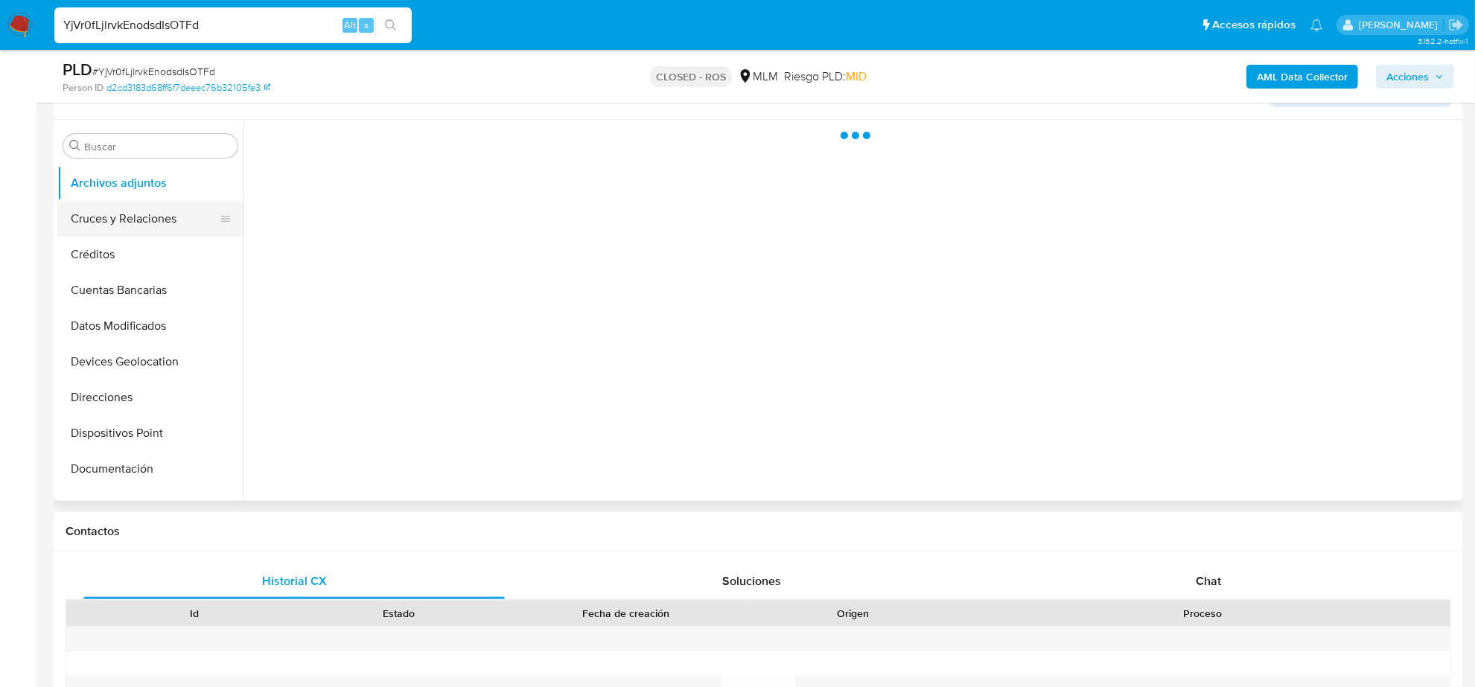
scroll to position [0, 0]
click at [129, 206] on button "Cruces y Relaciones" at bounding box center [144, 219] width 174 height 36
